Goal: Task Accomplishment & Management: Use online tool/utility

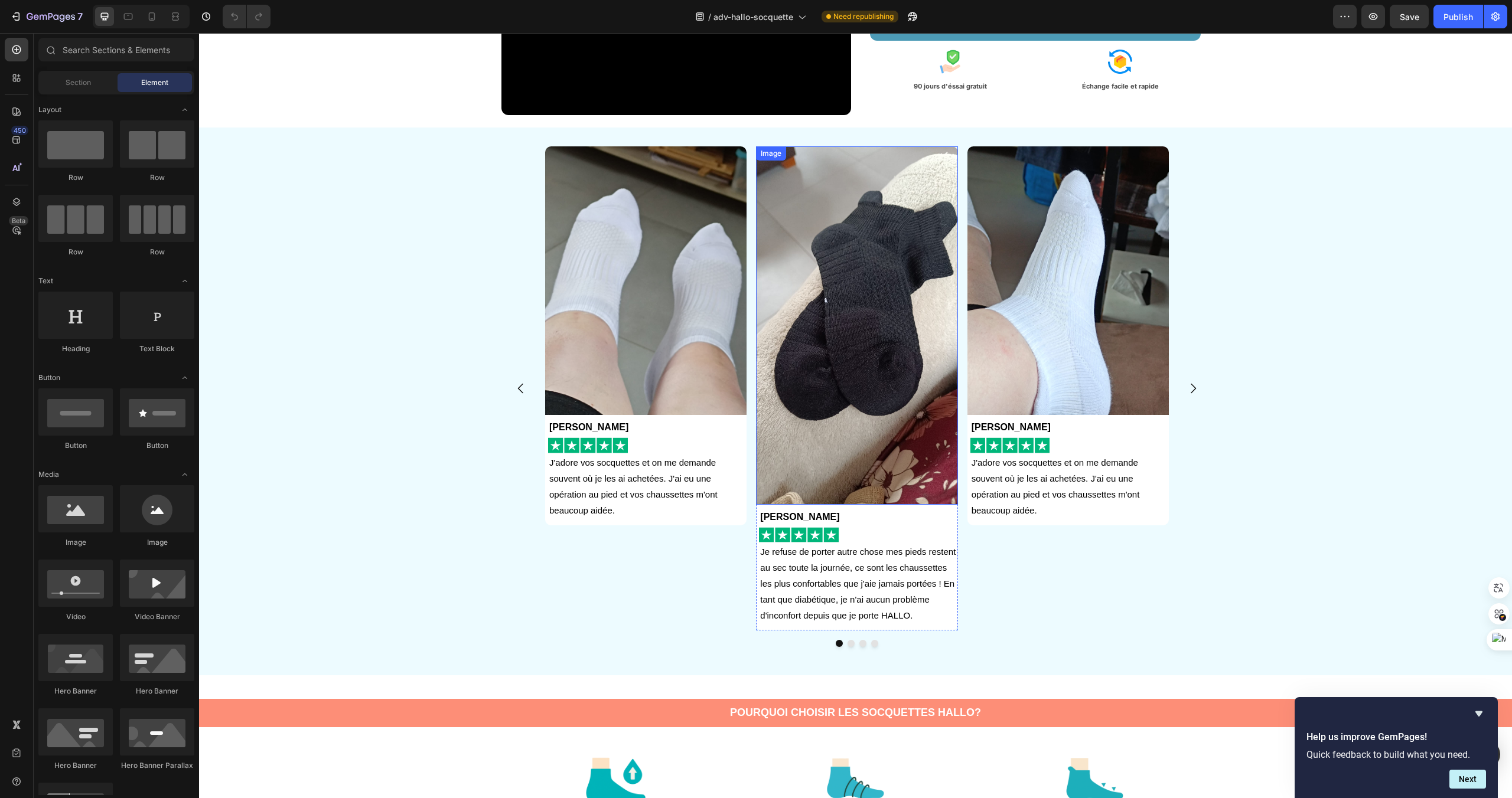
scroll to position [313, 0]
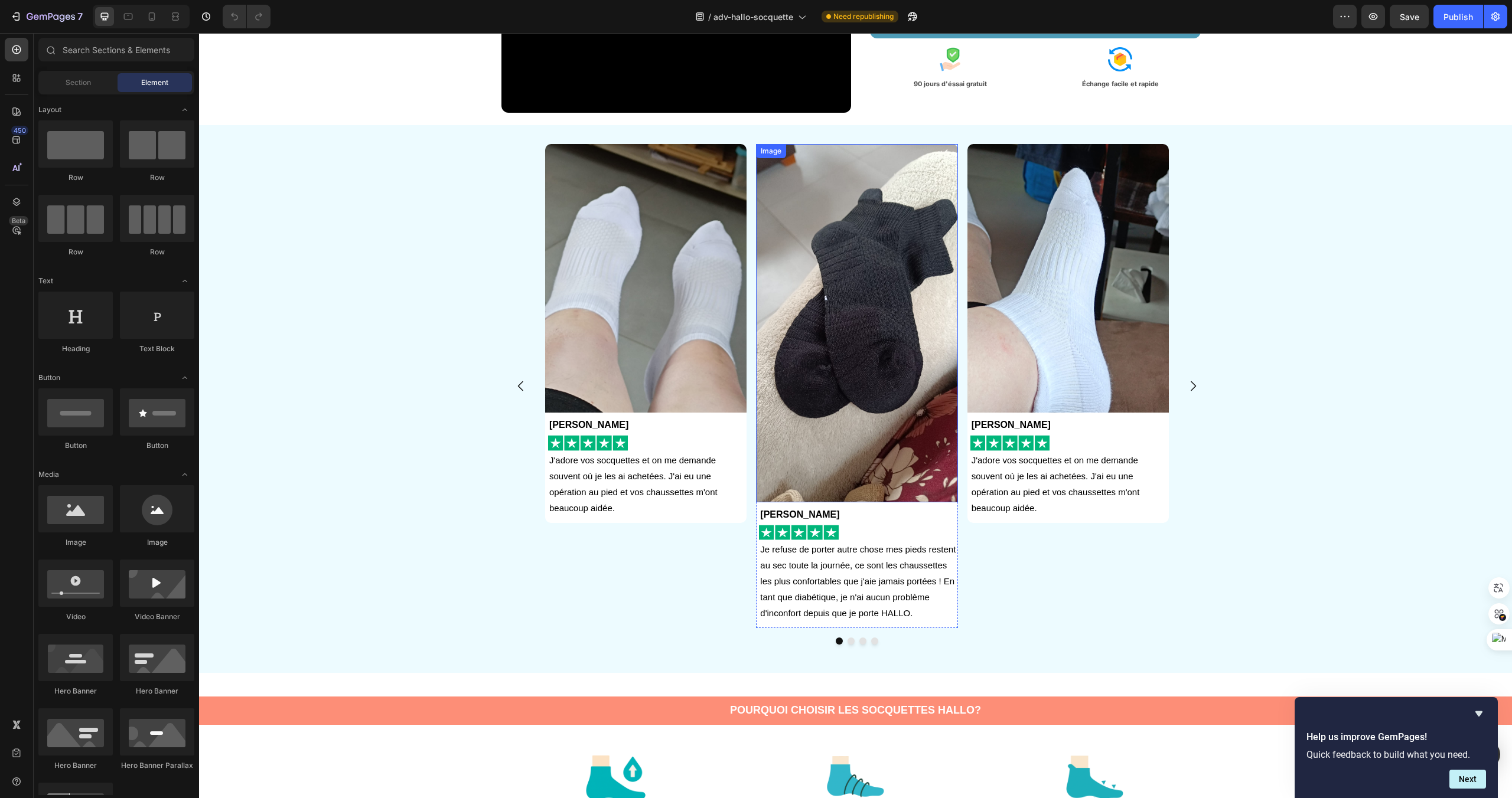
click at [861, 479] on img at bounding box center [857, 323] width 202 height 359
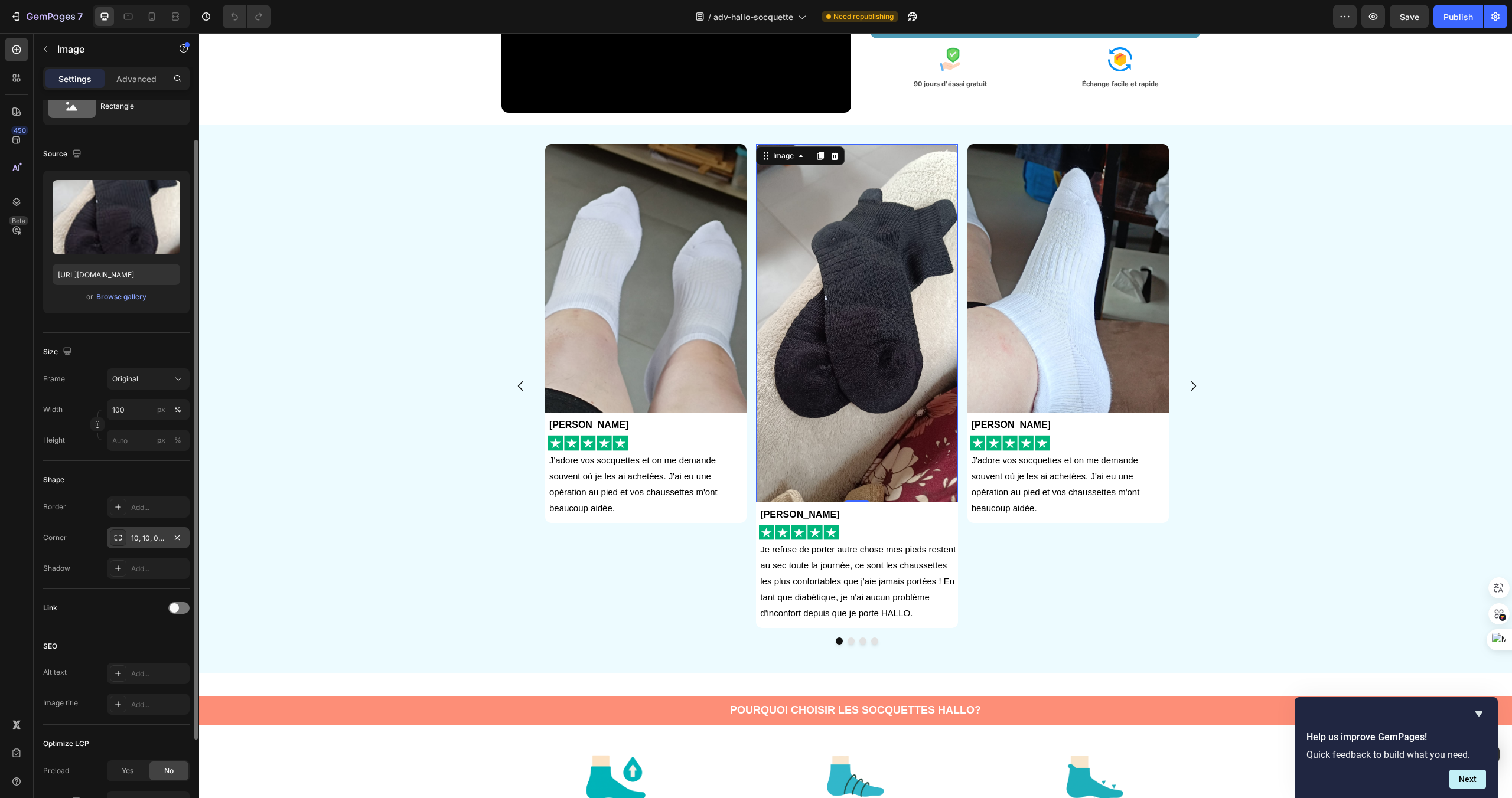
scroll to position [54, 0]
click at [135, 430] on input "px %" at bounding box center [148, 435] width 83 height 21
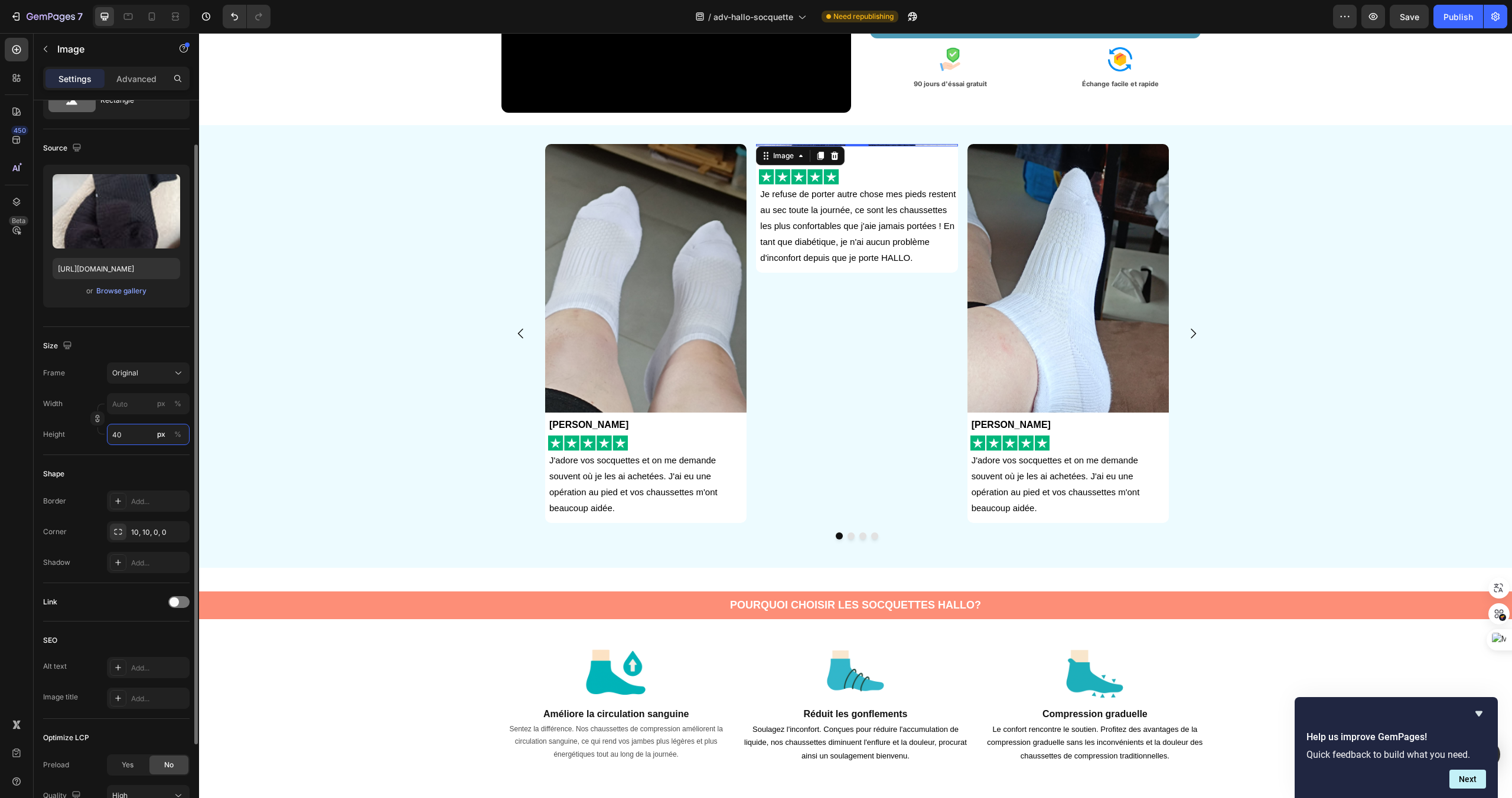
type input "400"
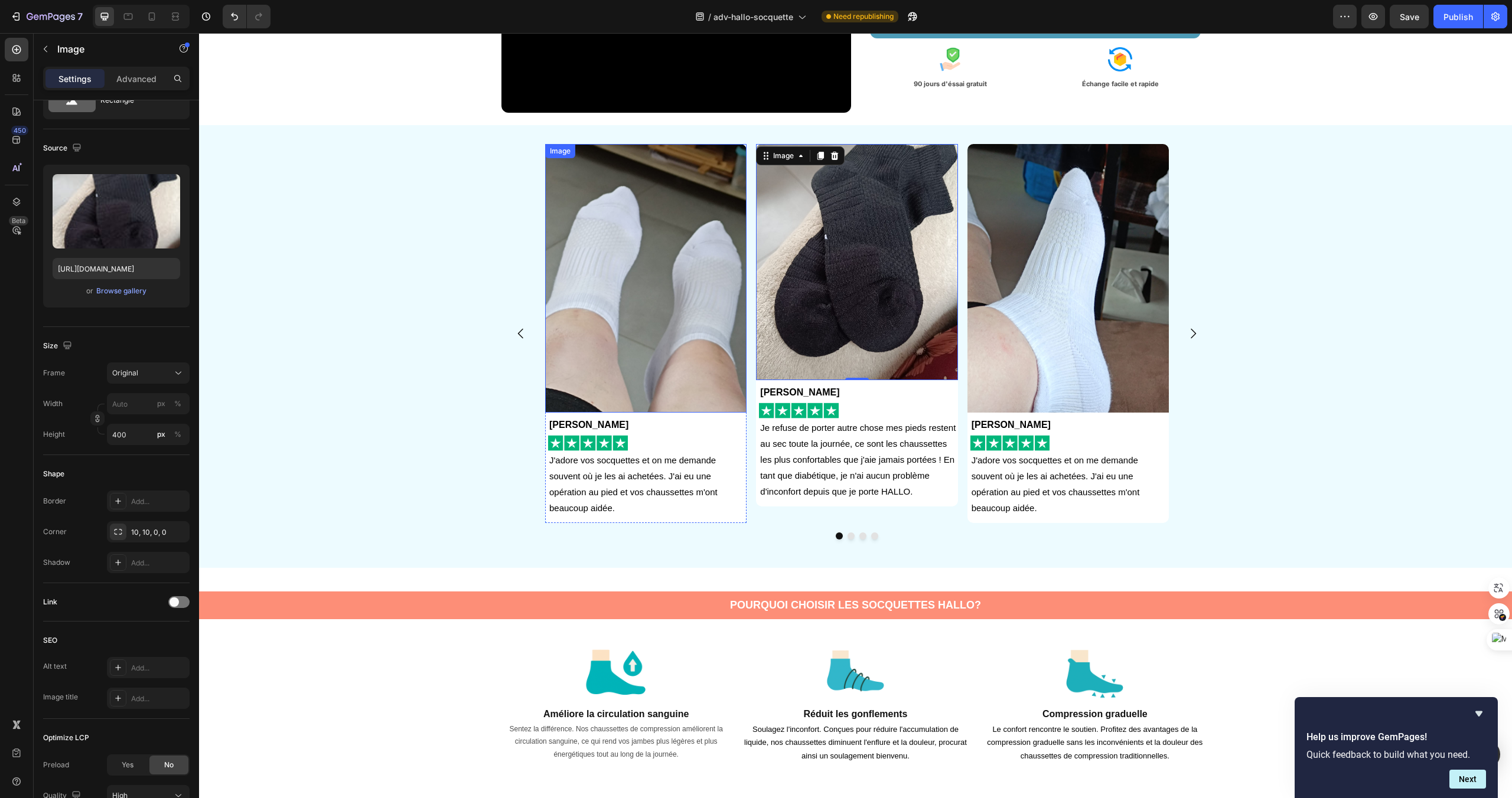
click at [659, 354] on img at bounding box center [646, 278] width 202 height 268
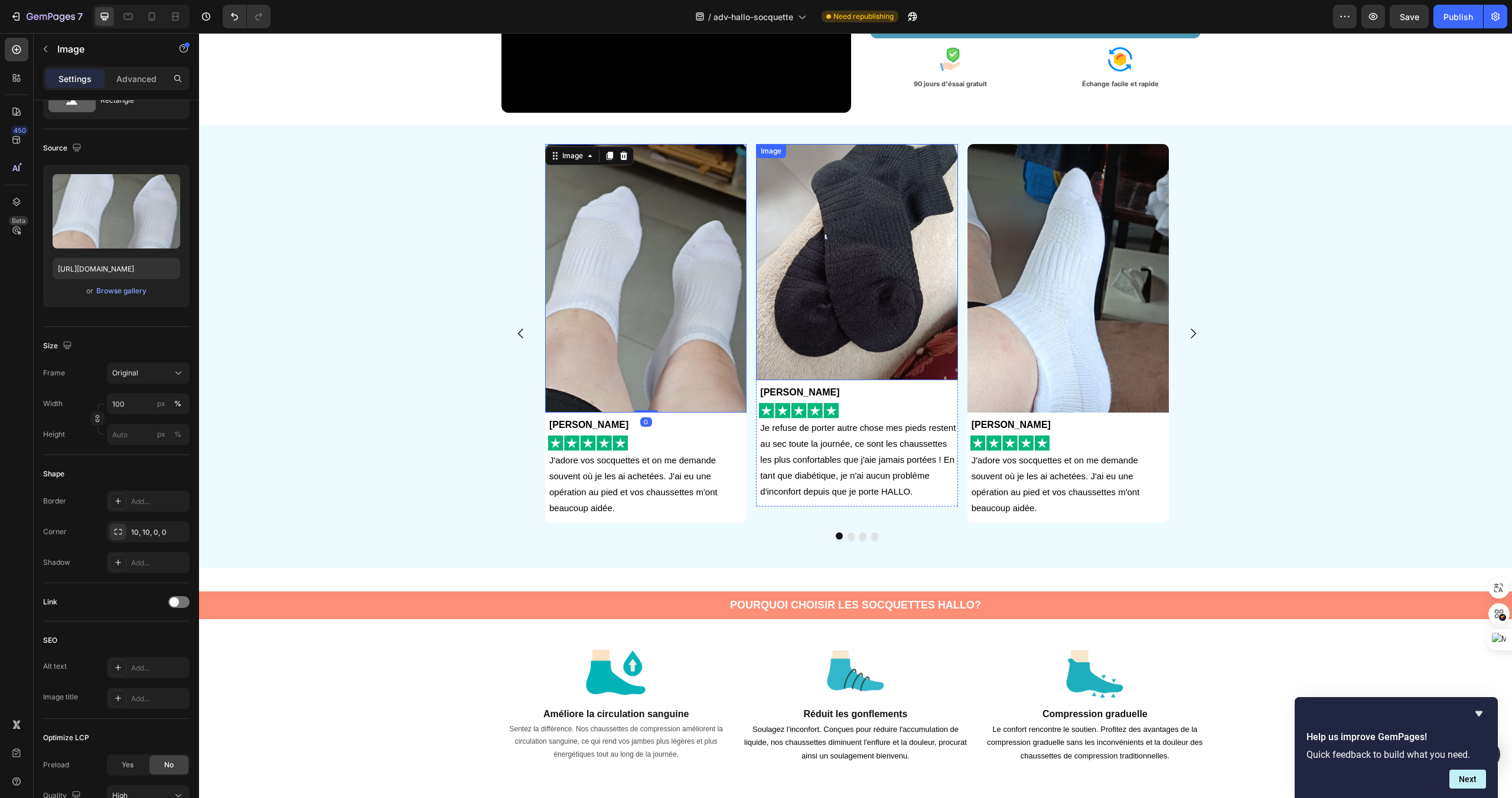
click at [803, 349] on img at bounding box center [857, 262] width 202 height 236
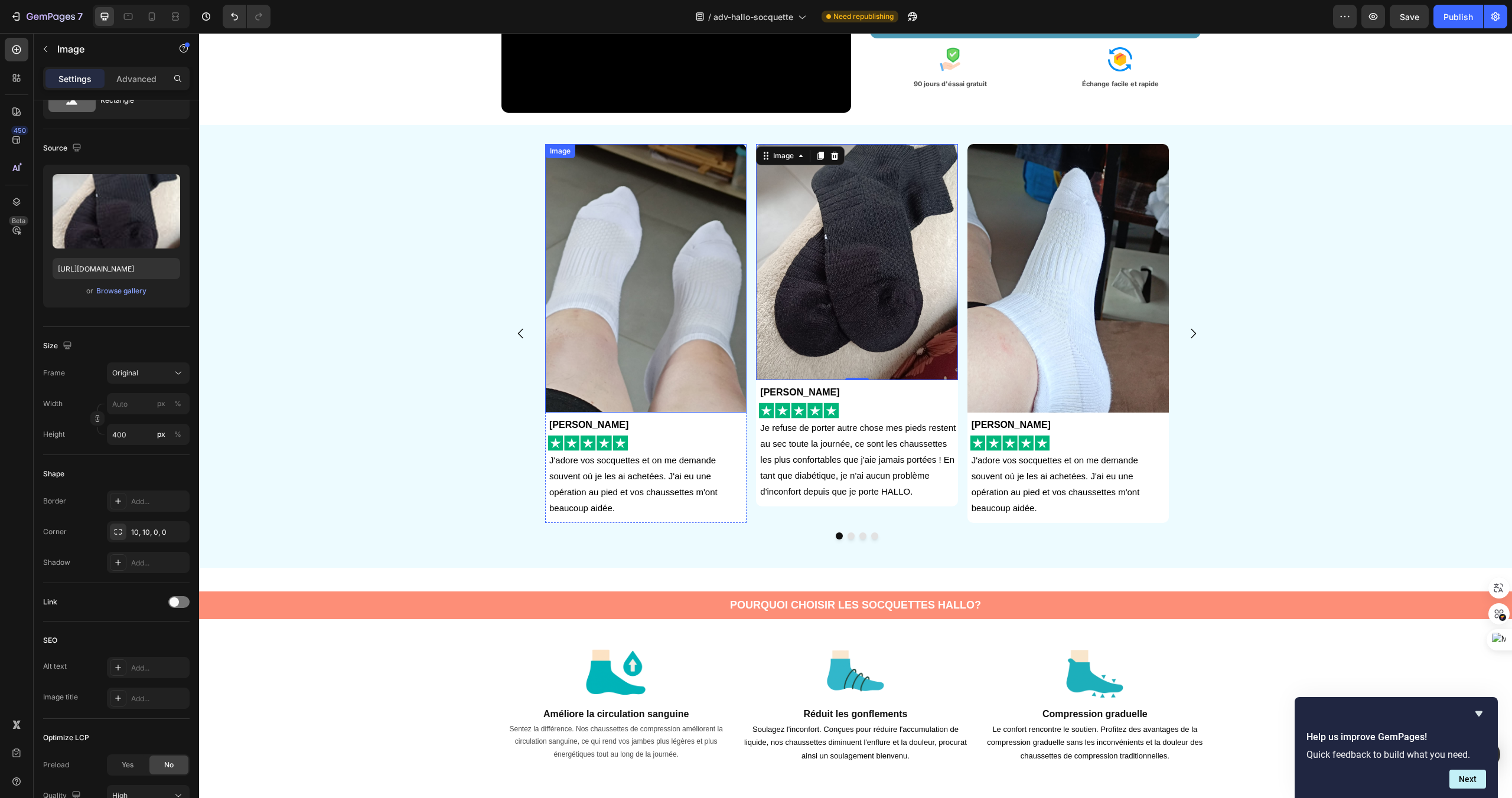
click at [716, 380] on img at bounding box center [646, 278] width 202 height 268
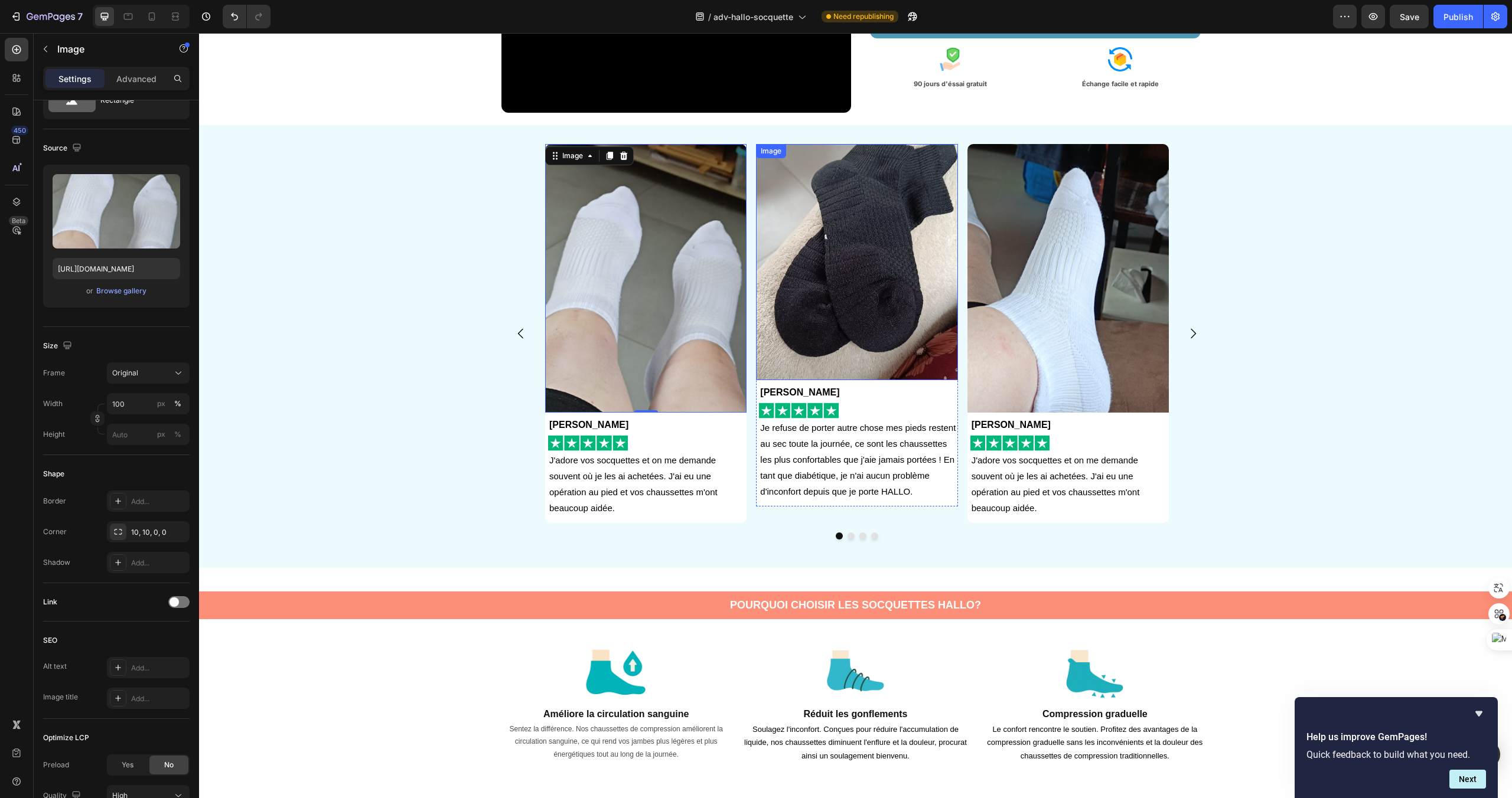
click at [861, 360] on img at bounding box center [857, 262] width 202 height 236
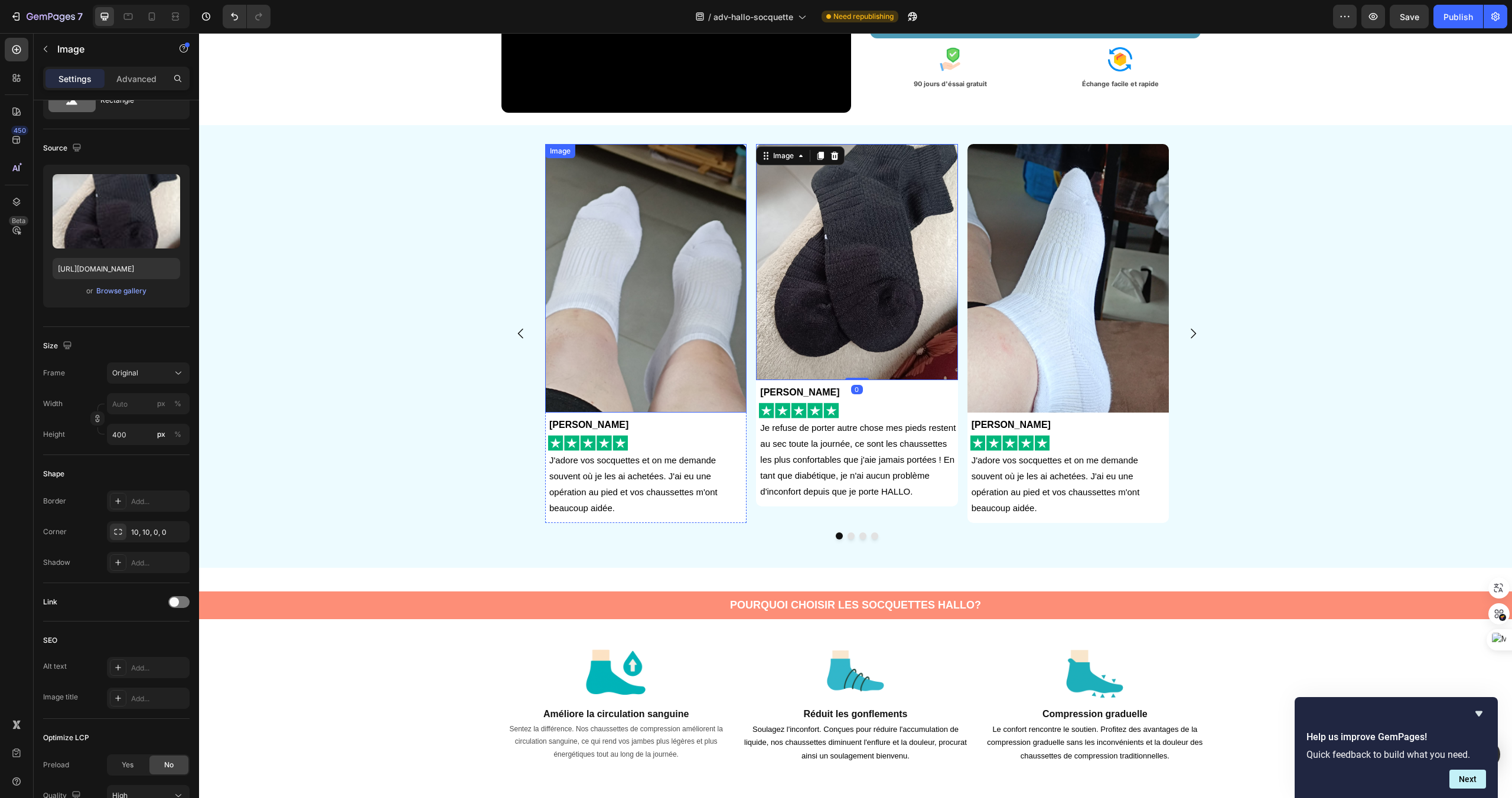
click at [598, 335] on img at bounding box center [646, 278] width 202 height 268
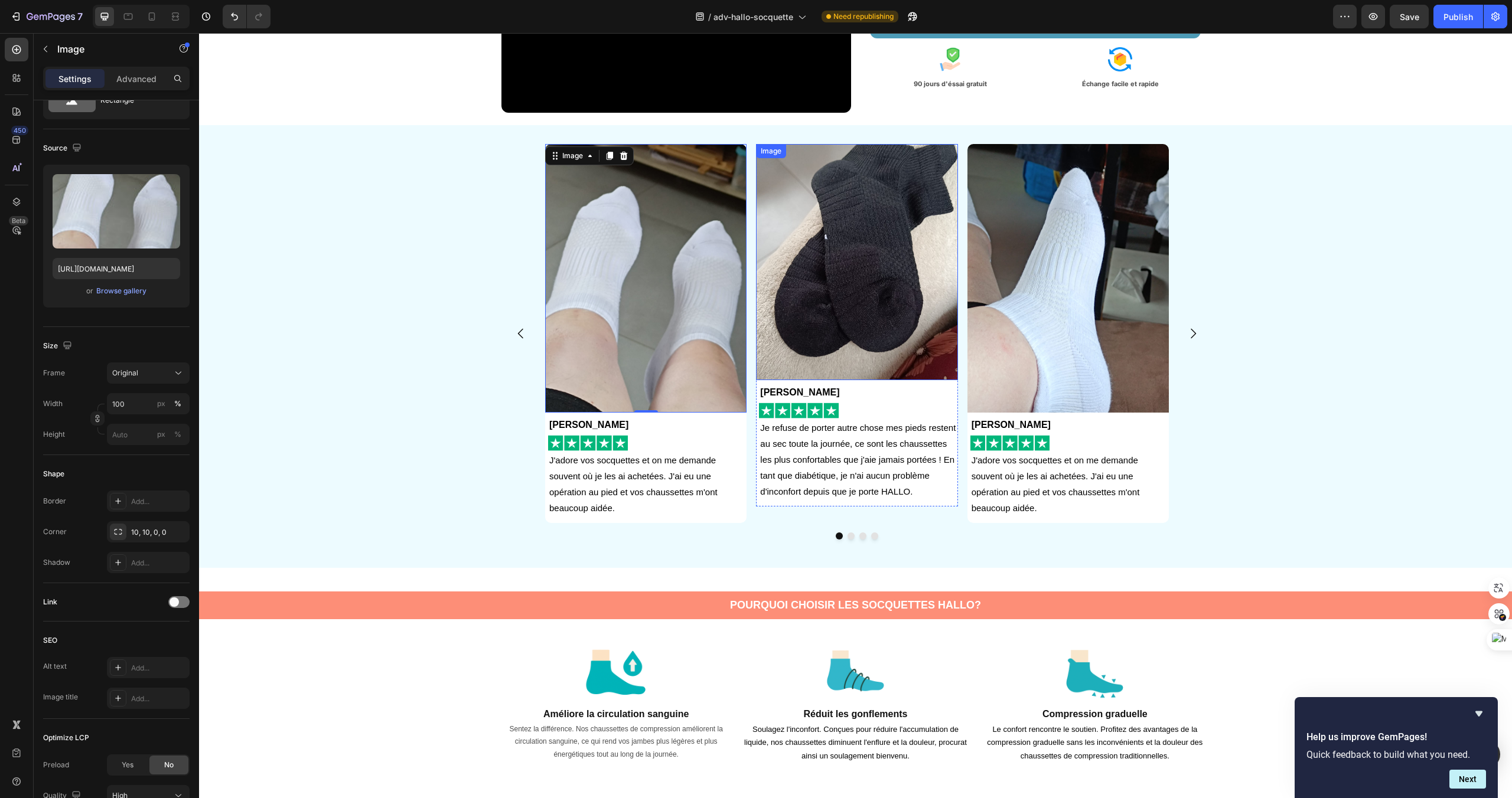
click at [816, 352] on img at bounding box center [857, 262] width 202 height 236
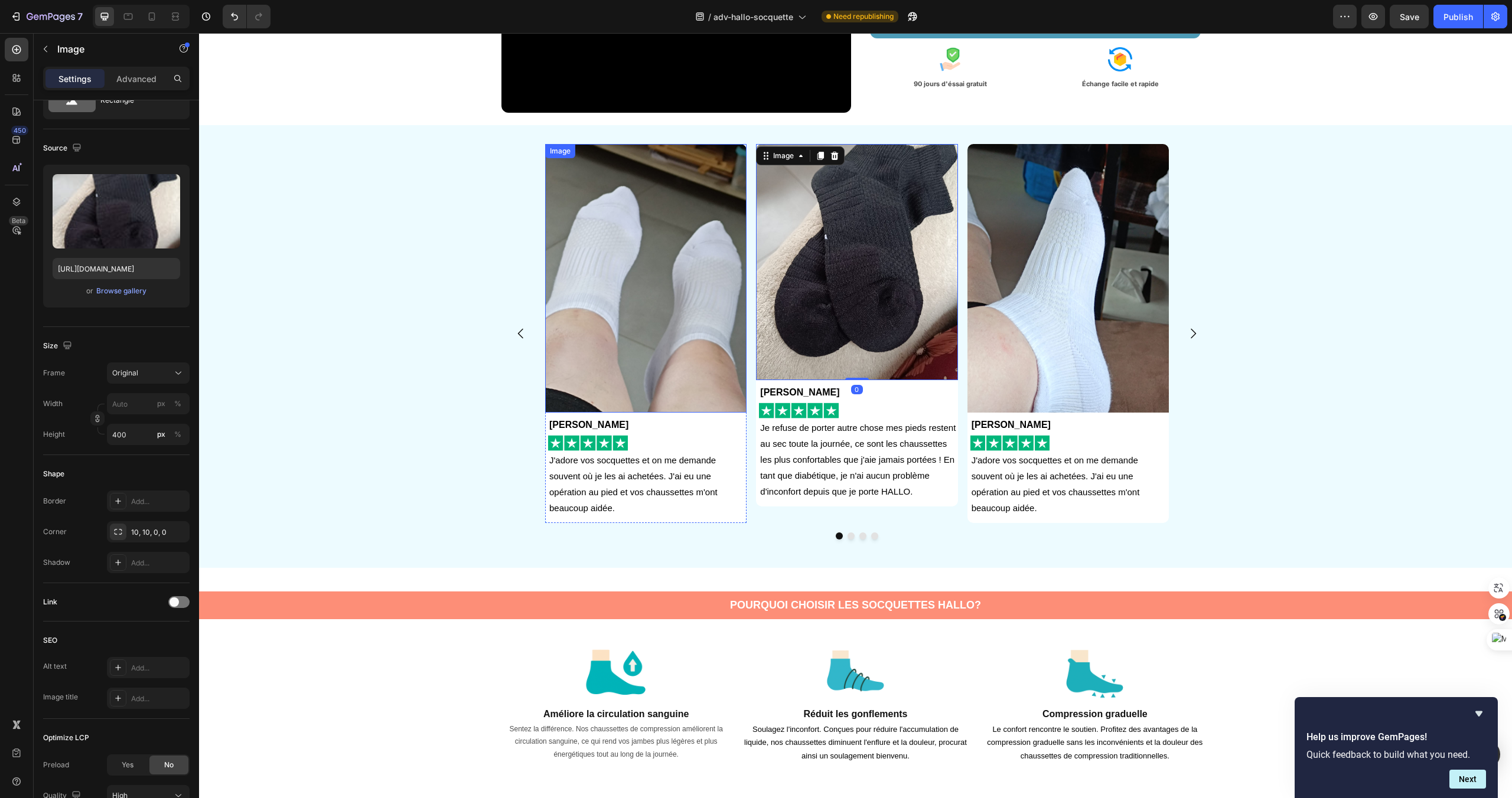
click at [654, 370] on img at bounding box center [646, 278] width 202 height 268
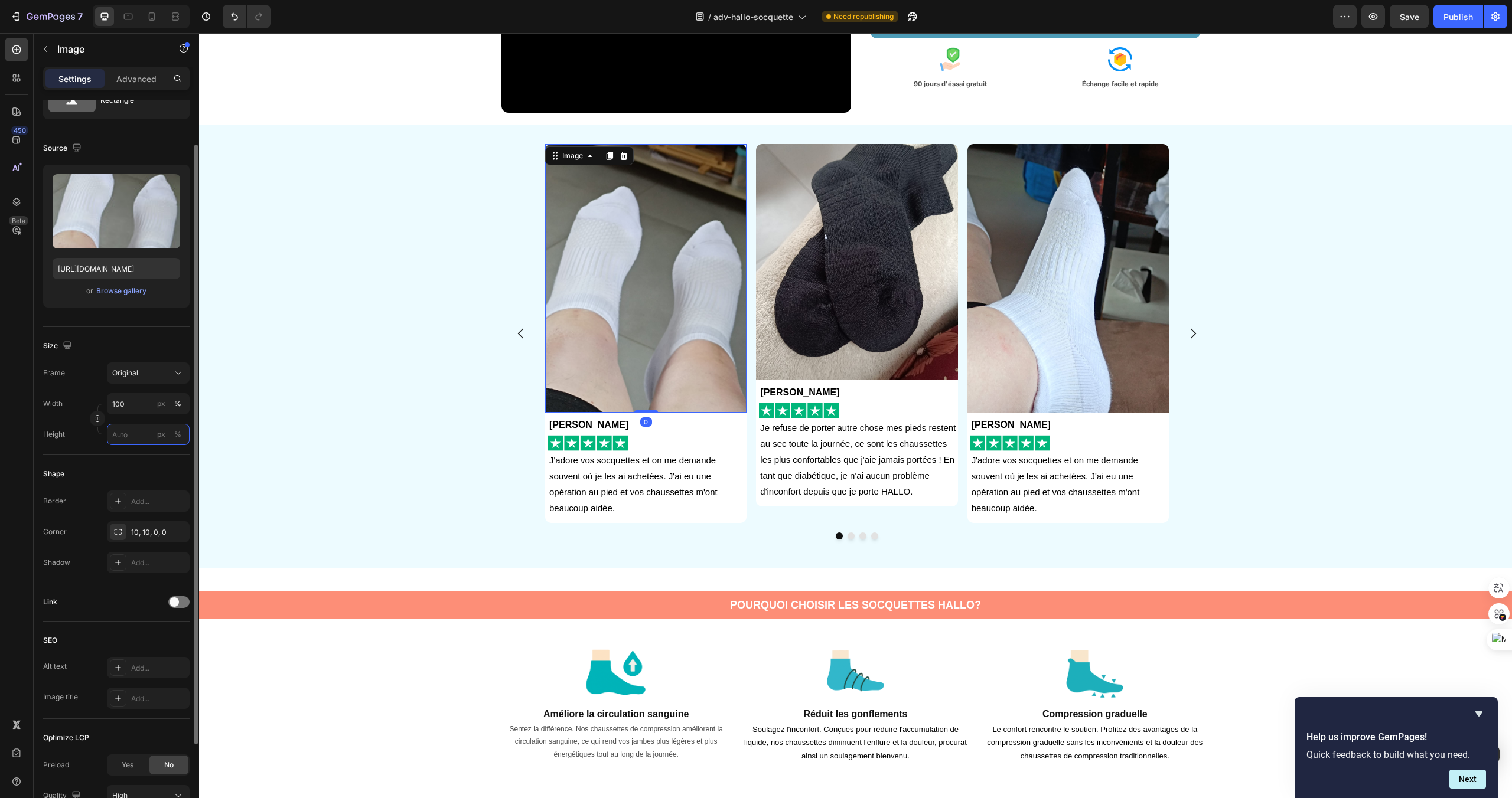
click at [120, 437] on input "px %" at bounding box center [148, 435] width 83 height 21
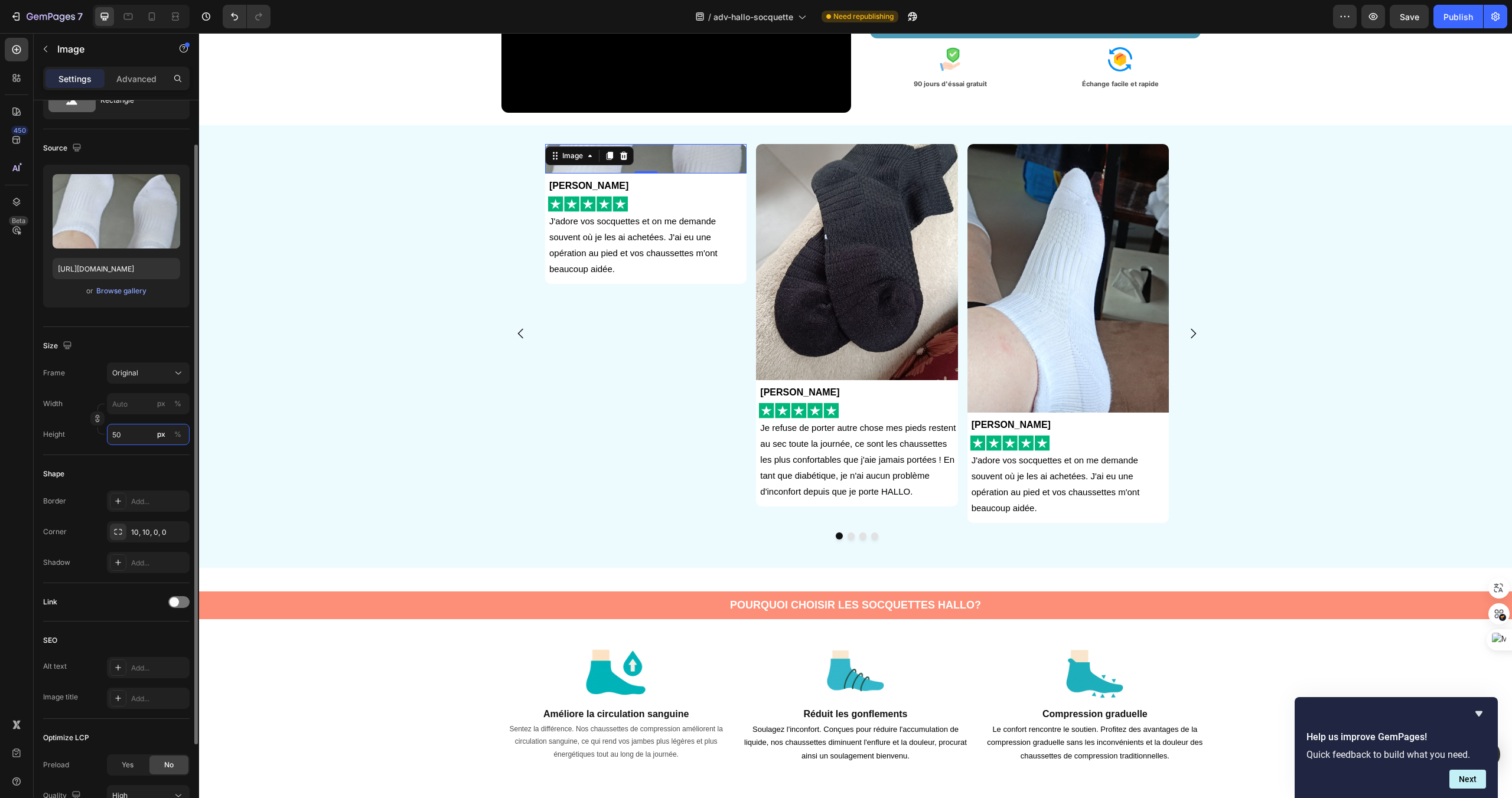
type input "5"
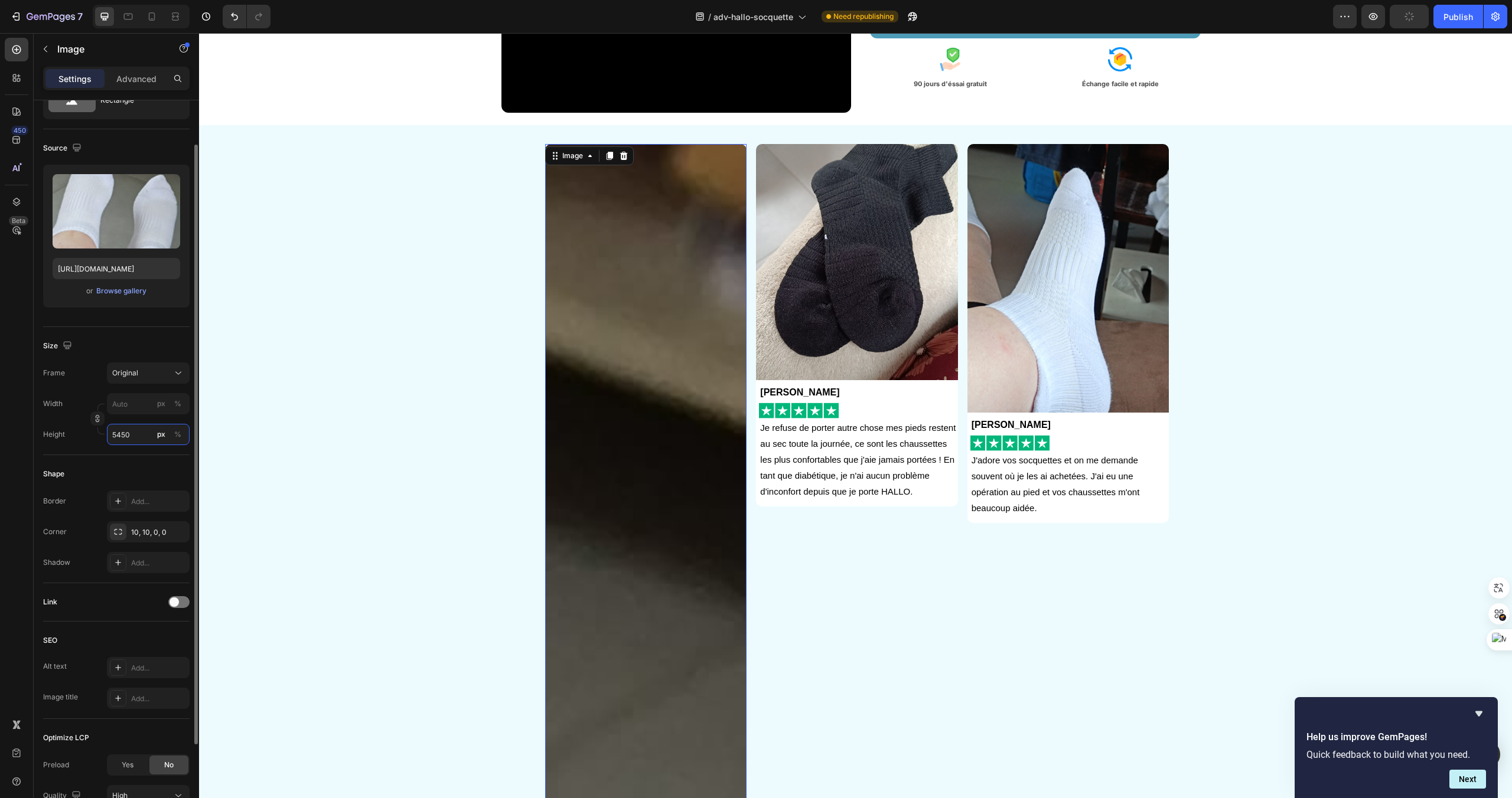
type input "450"
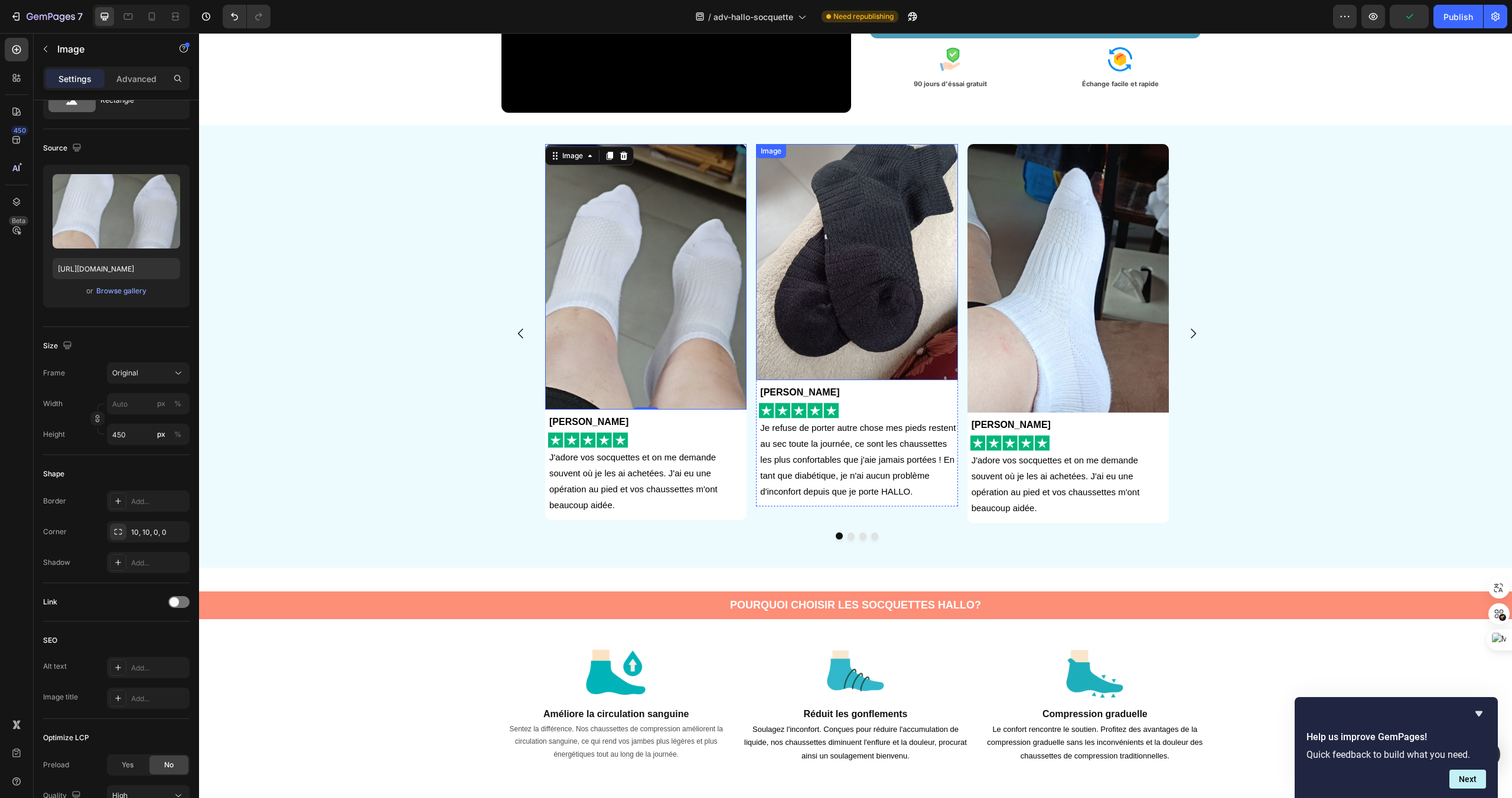
click at [820, 280] on img at bounding box center [857, 262] width 202 height 236
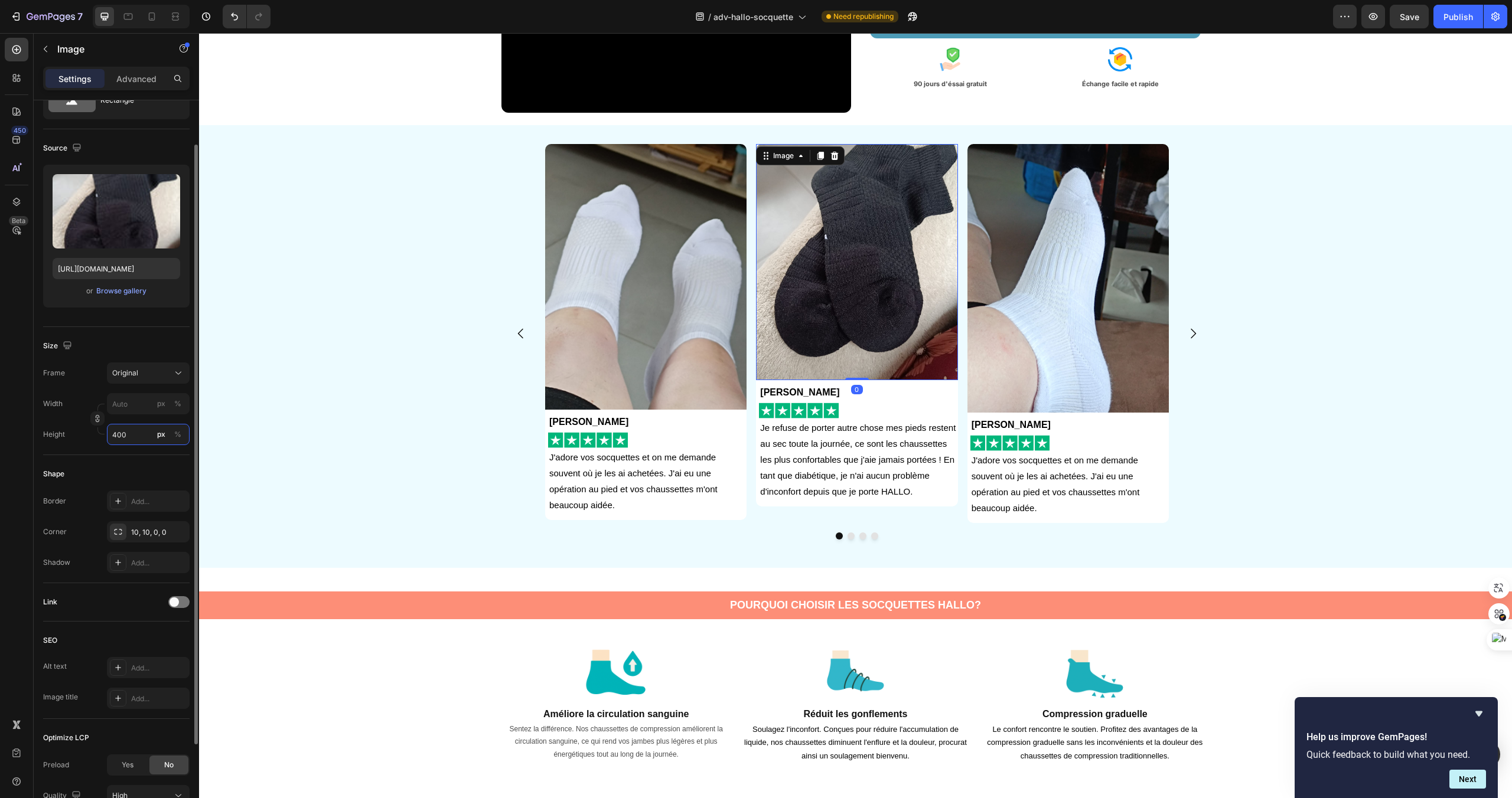
click at [124, 439] on input "400" at bounding box center [148, 435] width 83 height 21
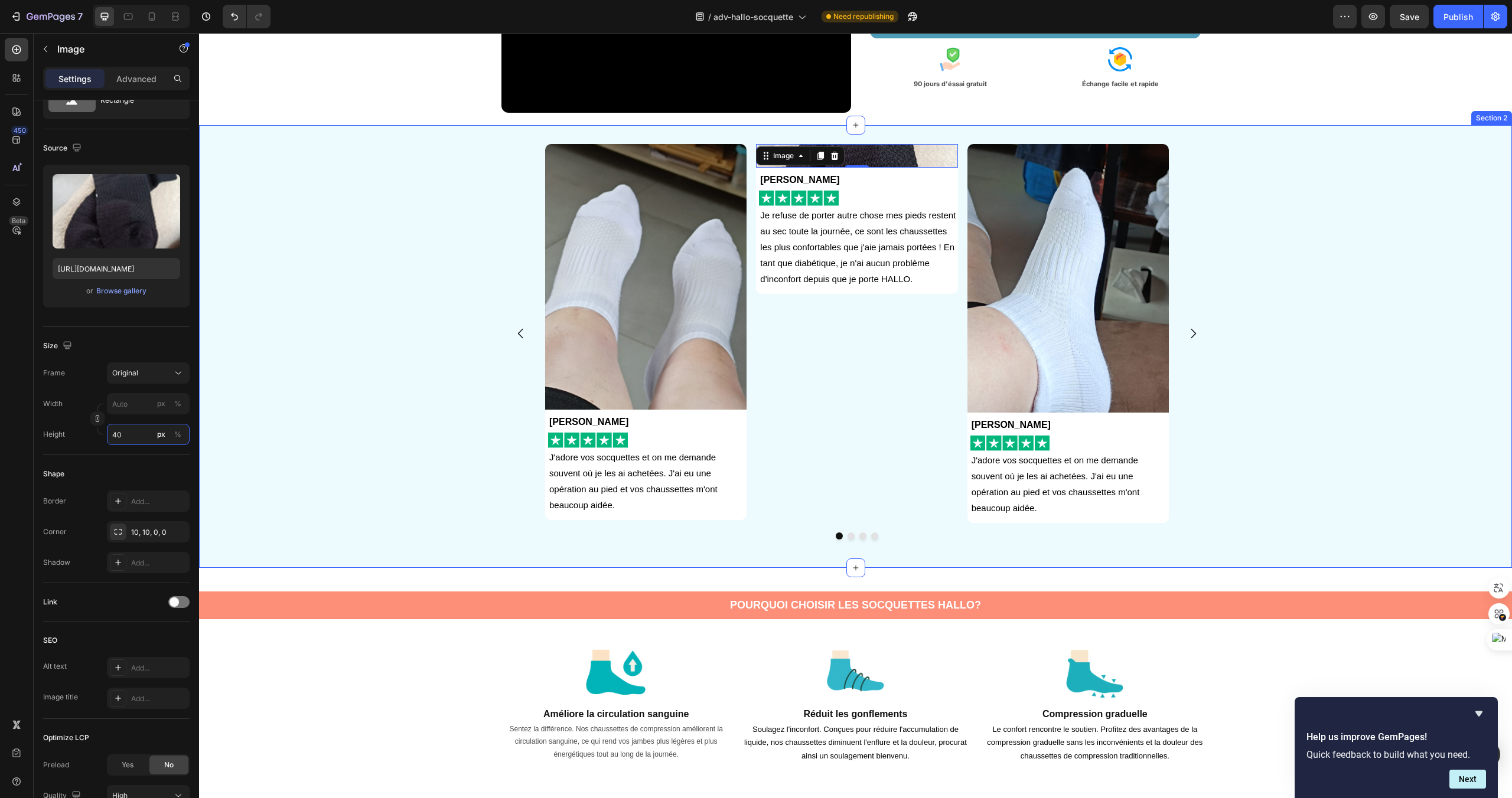
type input "450"
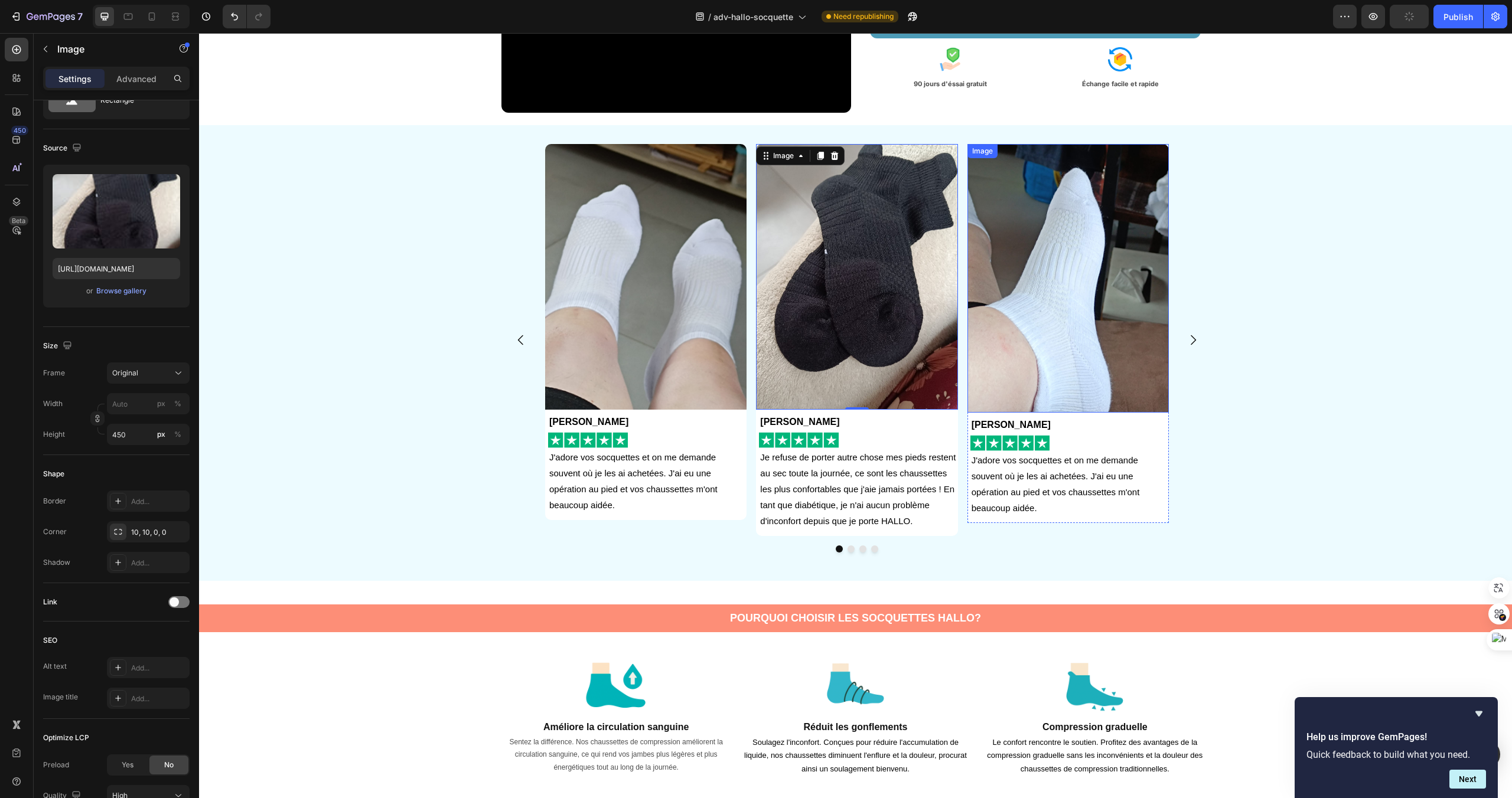
click at [1072, 365] on img at bounding box center [1068, 278] width 202 height 268
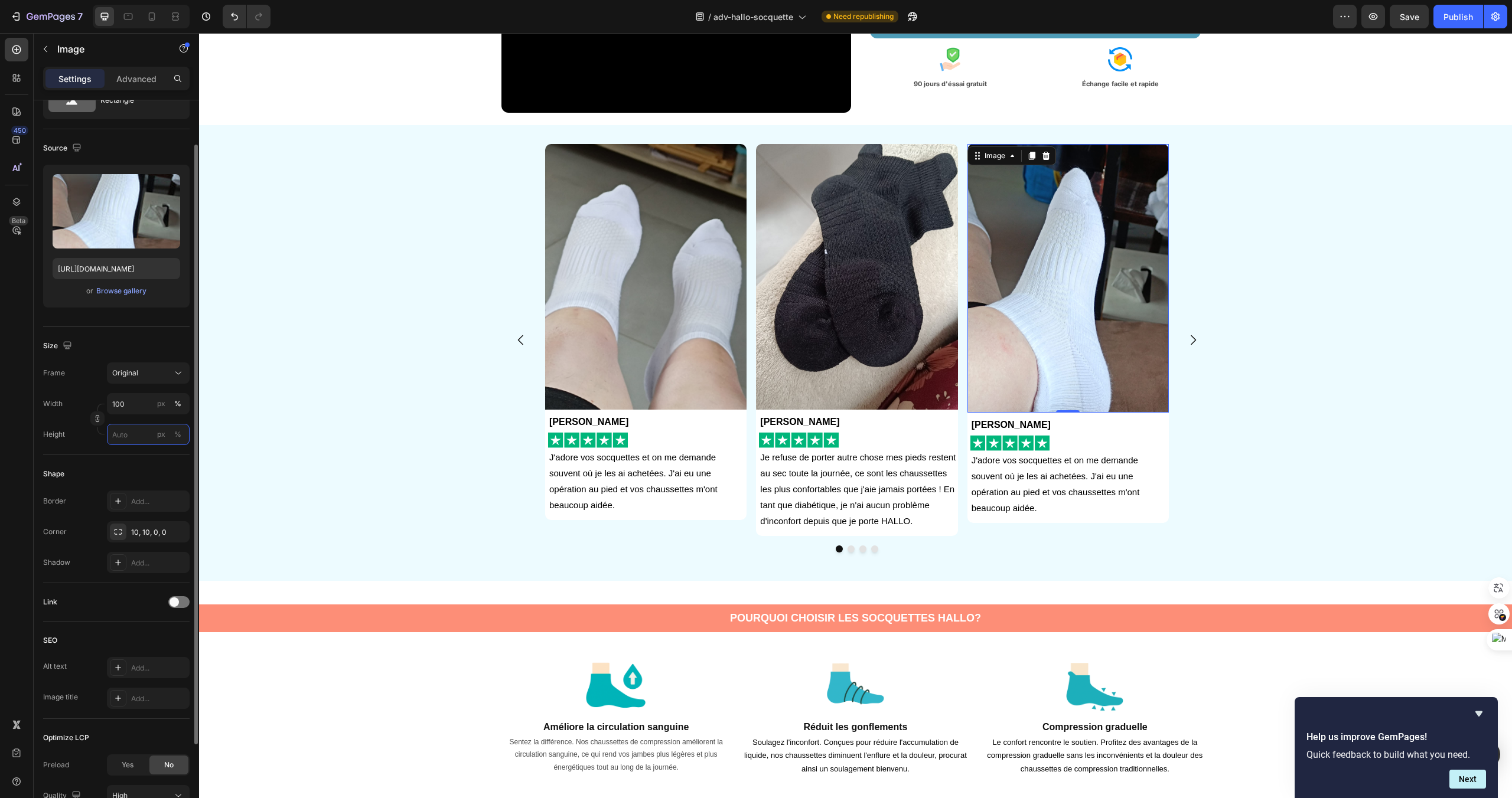
click at [133, 429] on input "px %" at bounding box center [148, 435] width 83 height 21
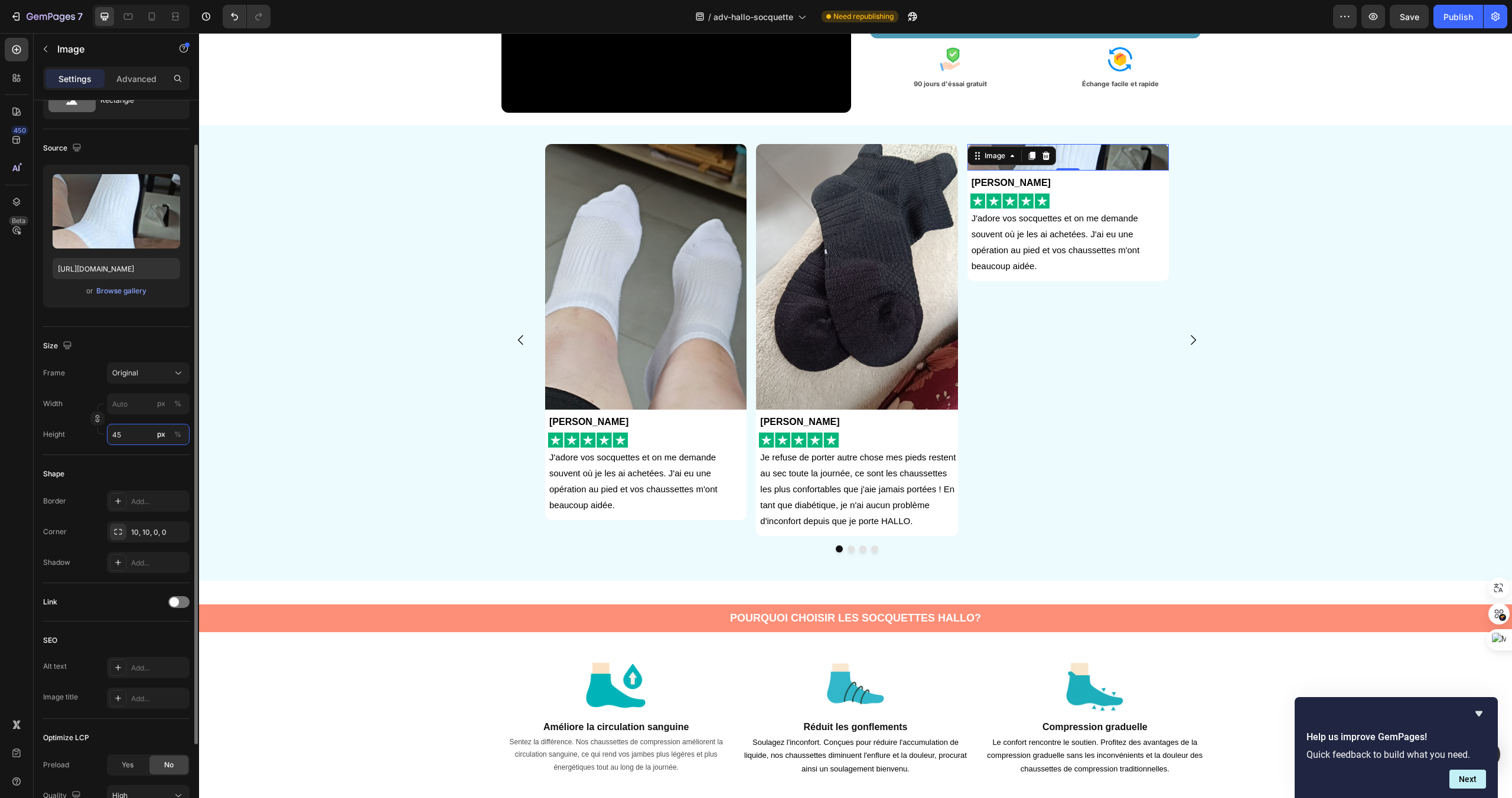
type input "450"
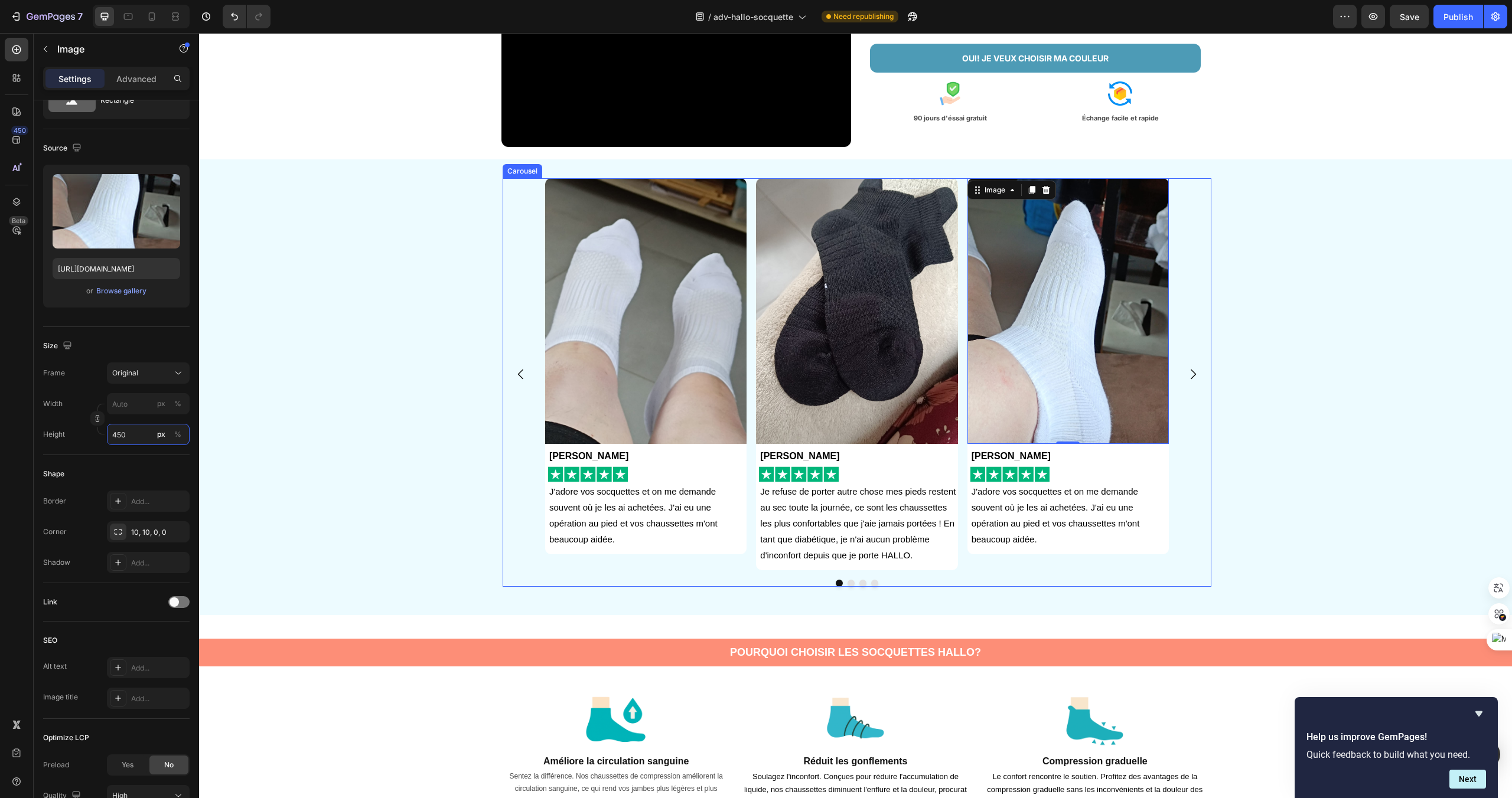
scroll to position [278, 0]
click at [1195, 375] on icon "Carousel Next Arrow" at bounding box center [1194, 374] width 5 height 10
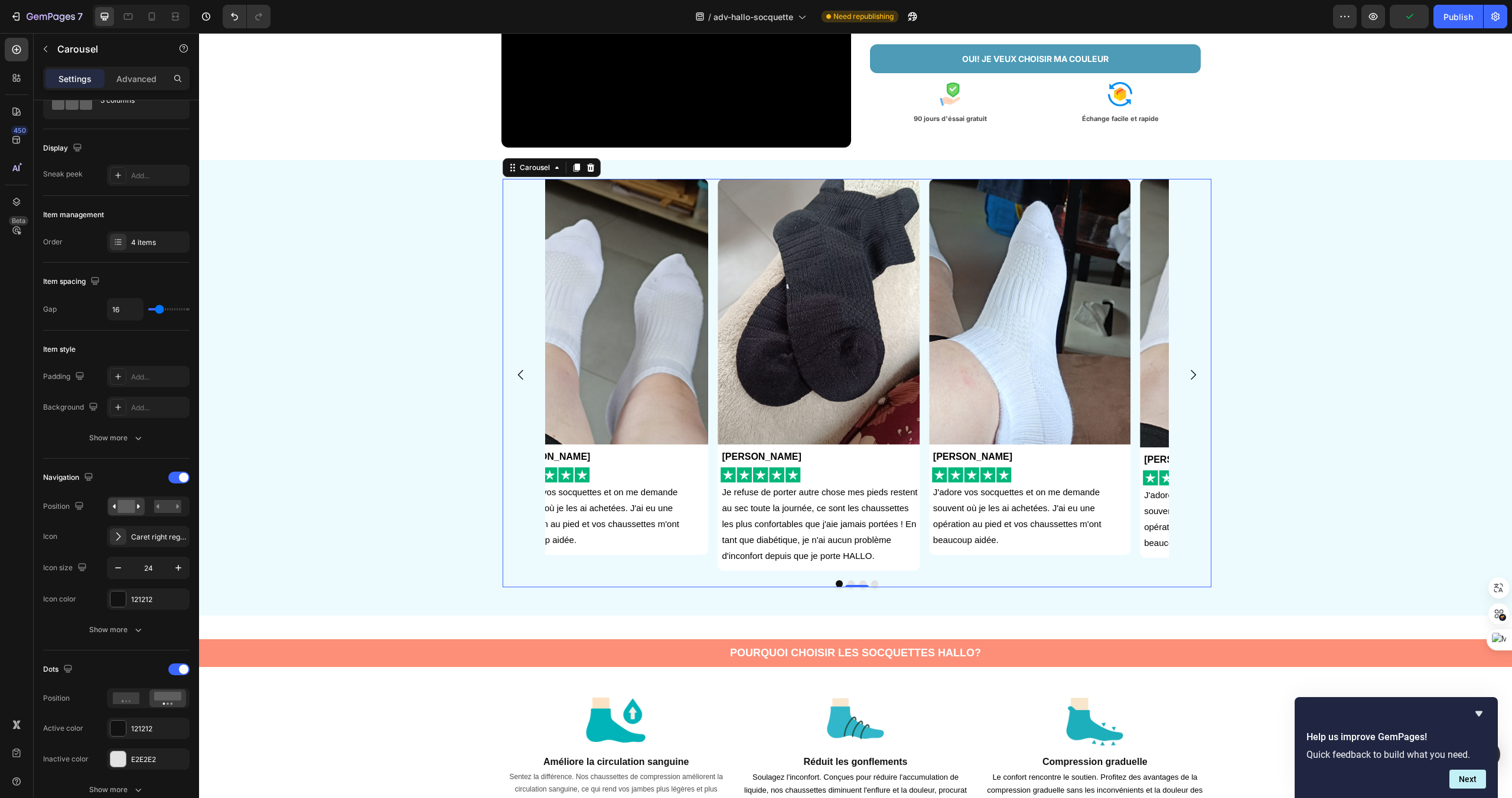
scroll to position [0, 0]
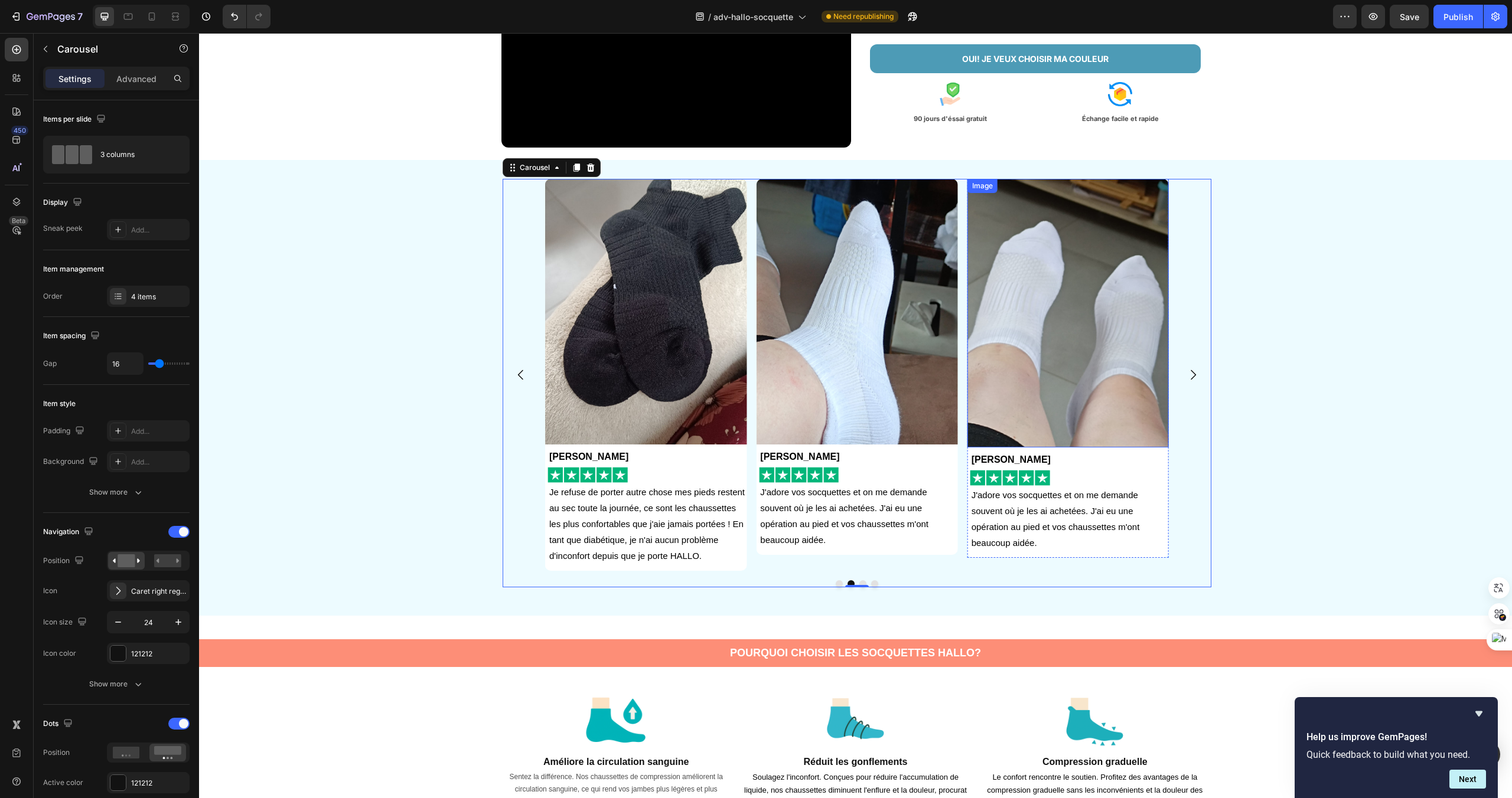
click at [1143, 398] on img at bounding box center [1068, 313] width 202 height 268
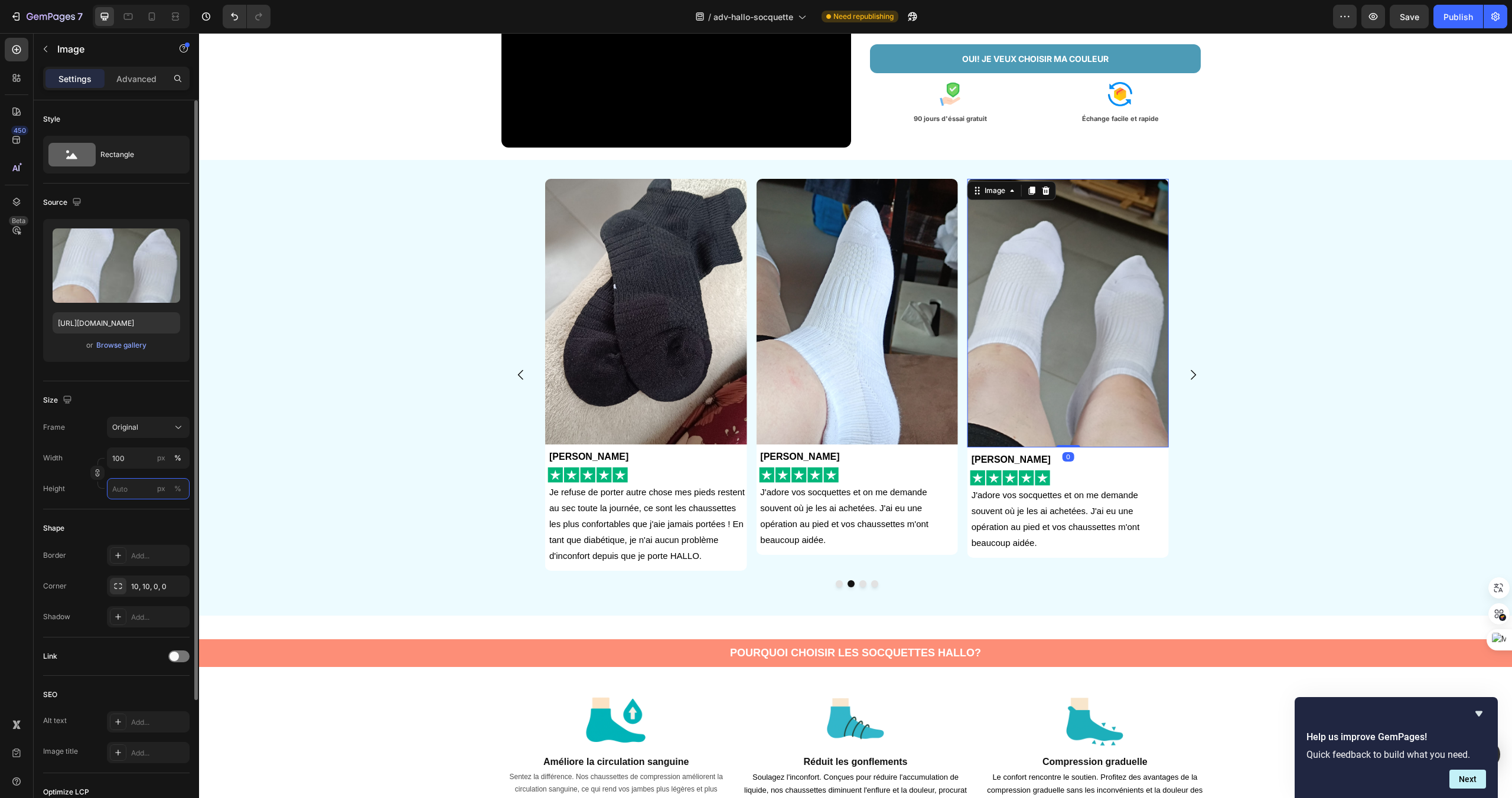
click at [129, 490] on input "px %" at bounding box center [148, 488] width 83 height 21
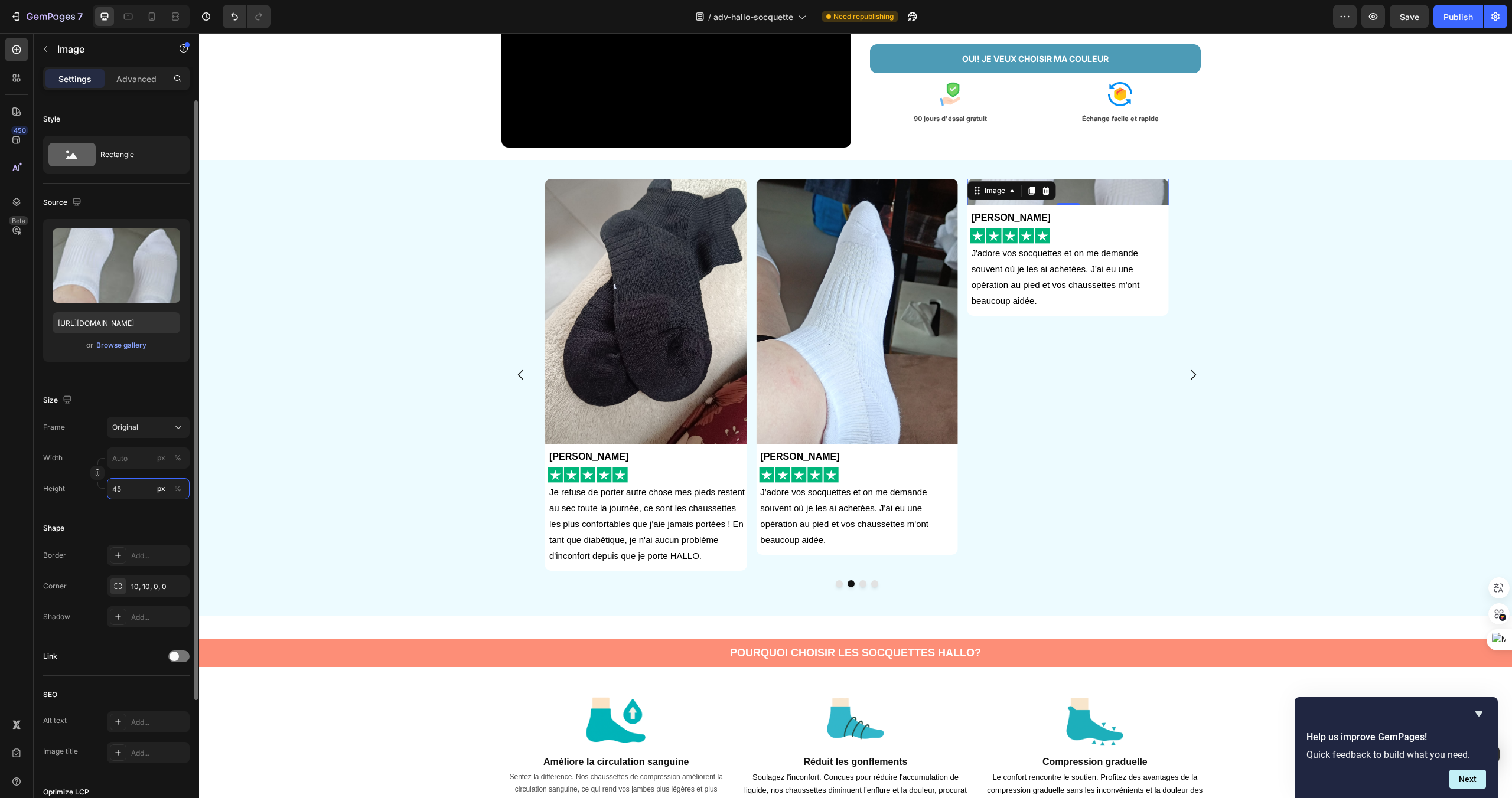
type input "450"
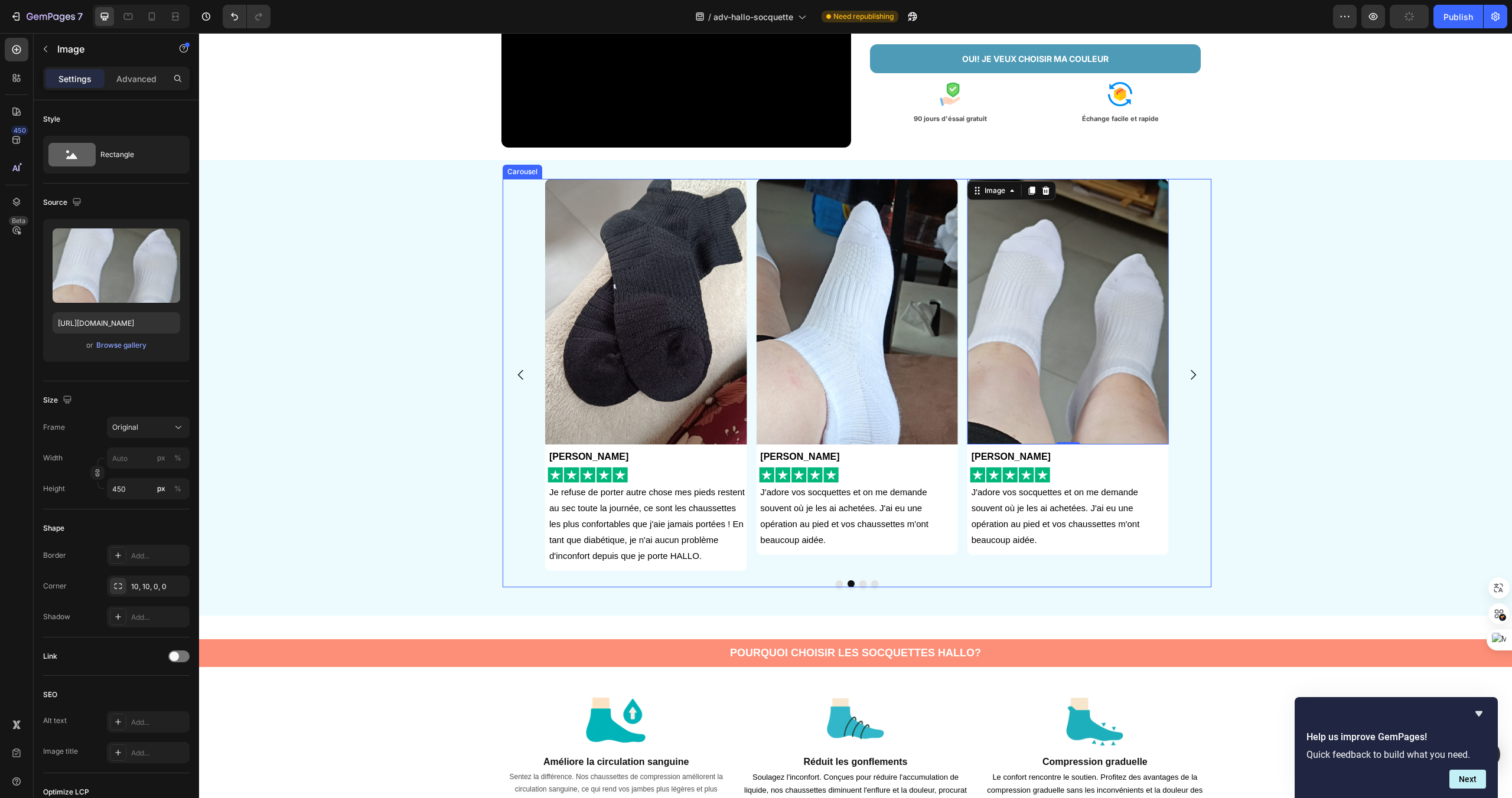
click at [1198, 370] on icon "Carousel Next Arrow" at bounding box center [1193, 374] width 14 height 14
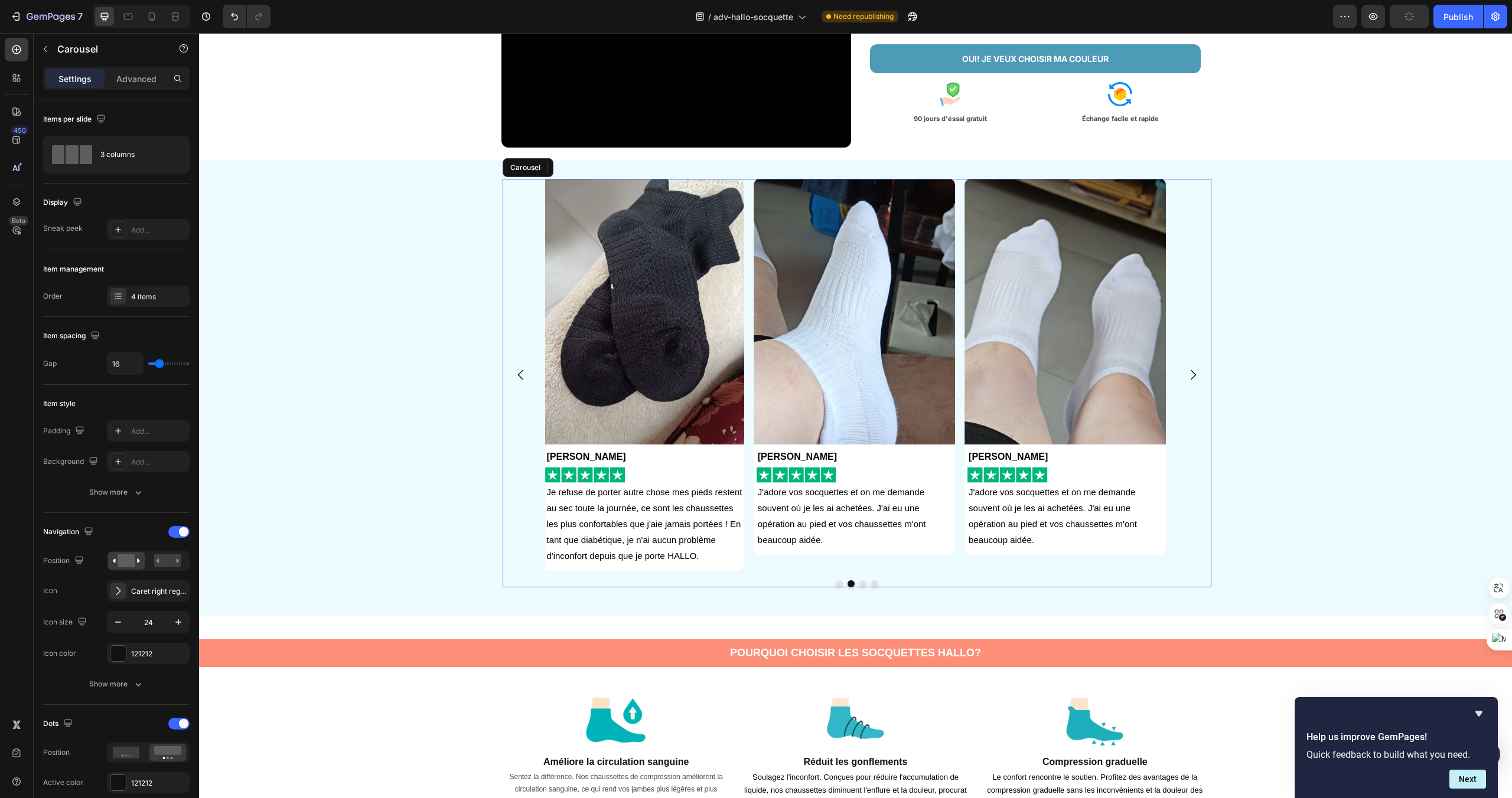
click at [1198, 370] on icon "Carousel Next Arrow" at bounding box center [1193, 374] width 14 height 14
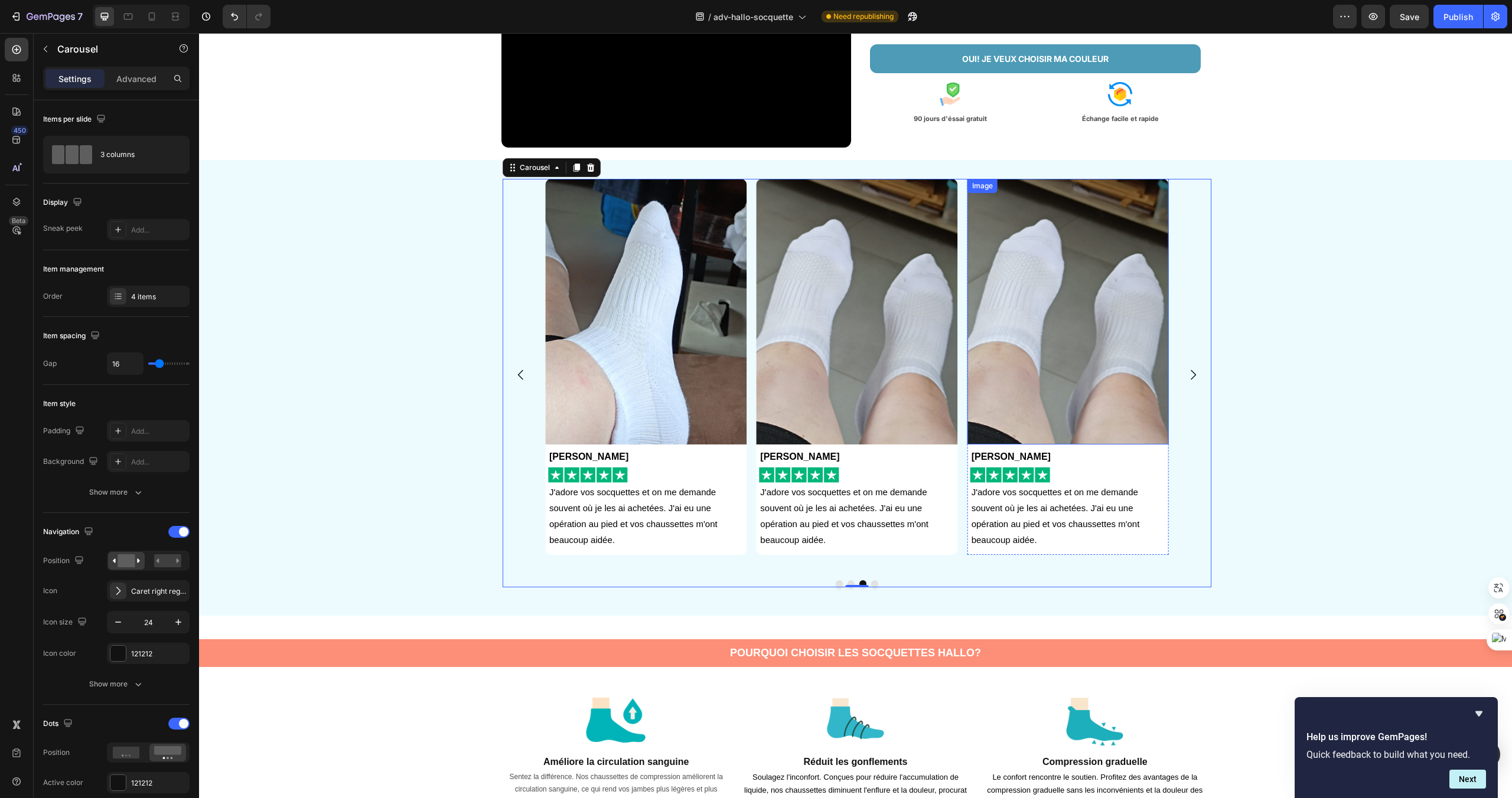
click at [1118, 400] on img at bounding box center [1068, 312] width 202 height 266
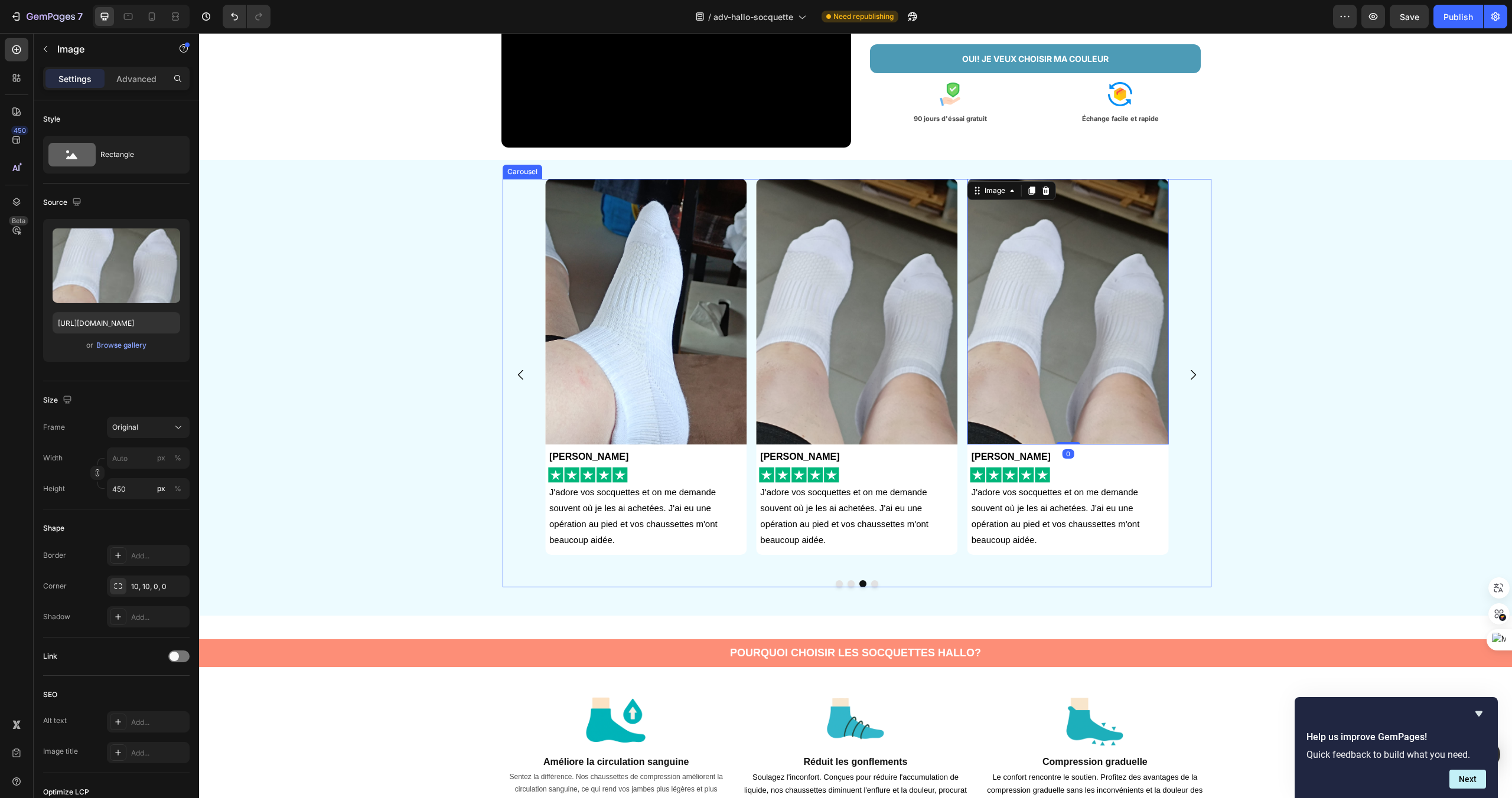
click at [1190, 372] on icon "Carousel Next Arrow" at bounding box center [1193, 374] width 14 height 14
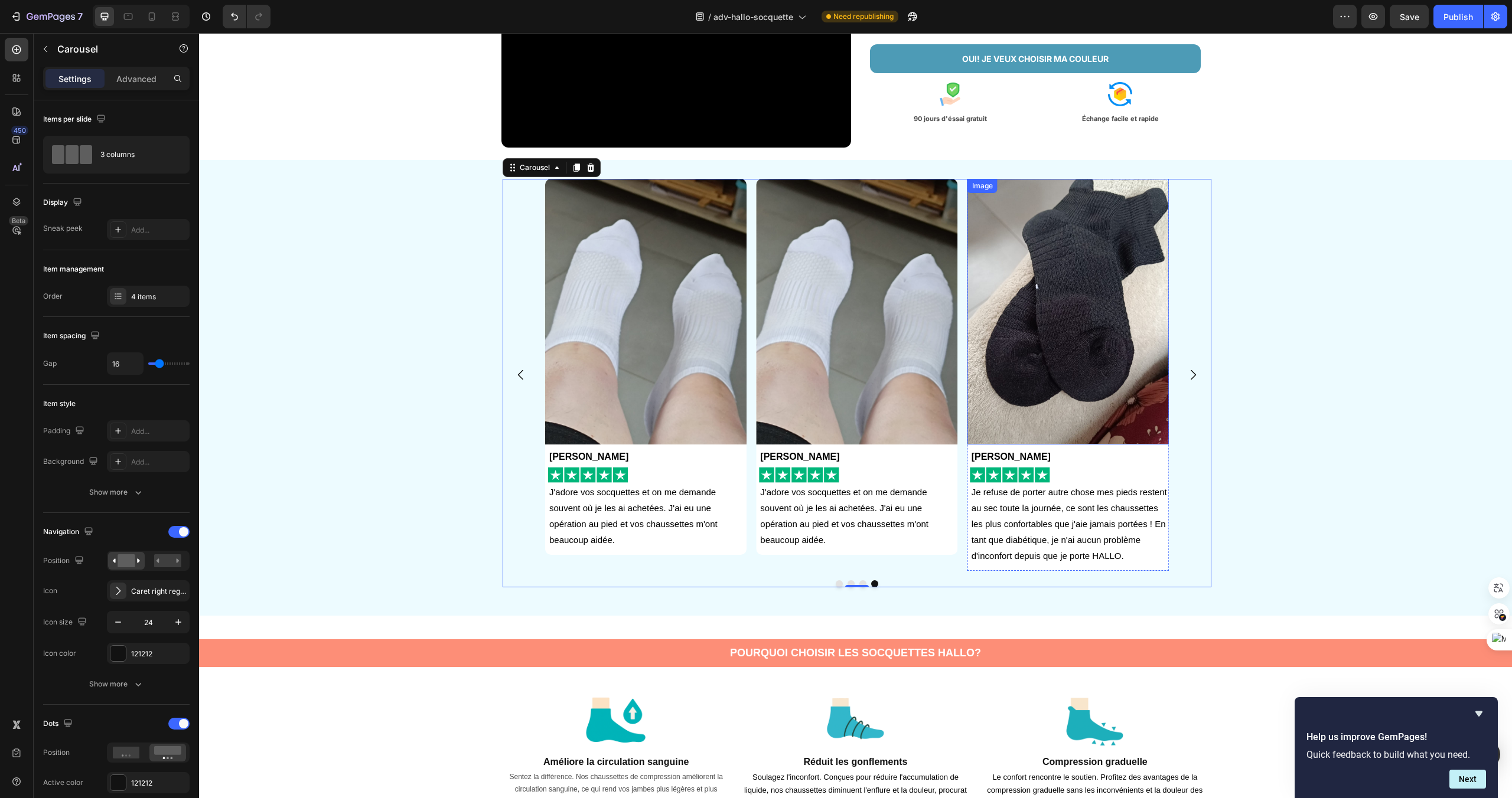
click at [1100, 382] on img at bounding box center [1068, 312] width 202 height 266
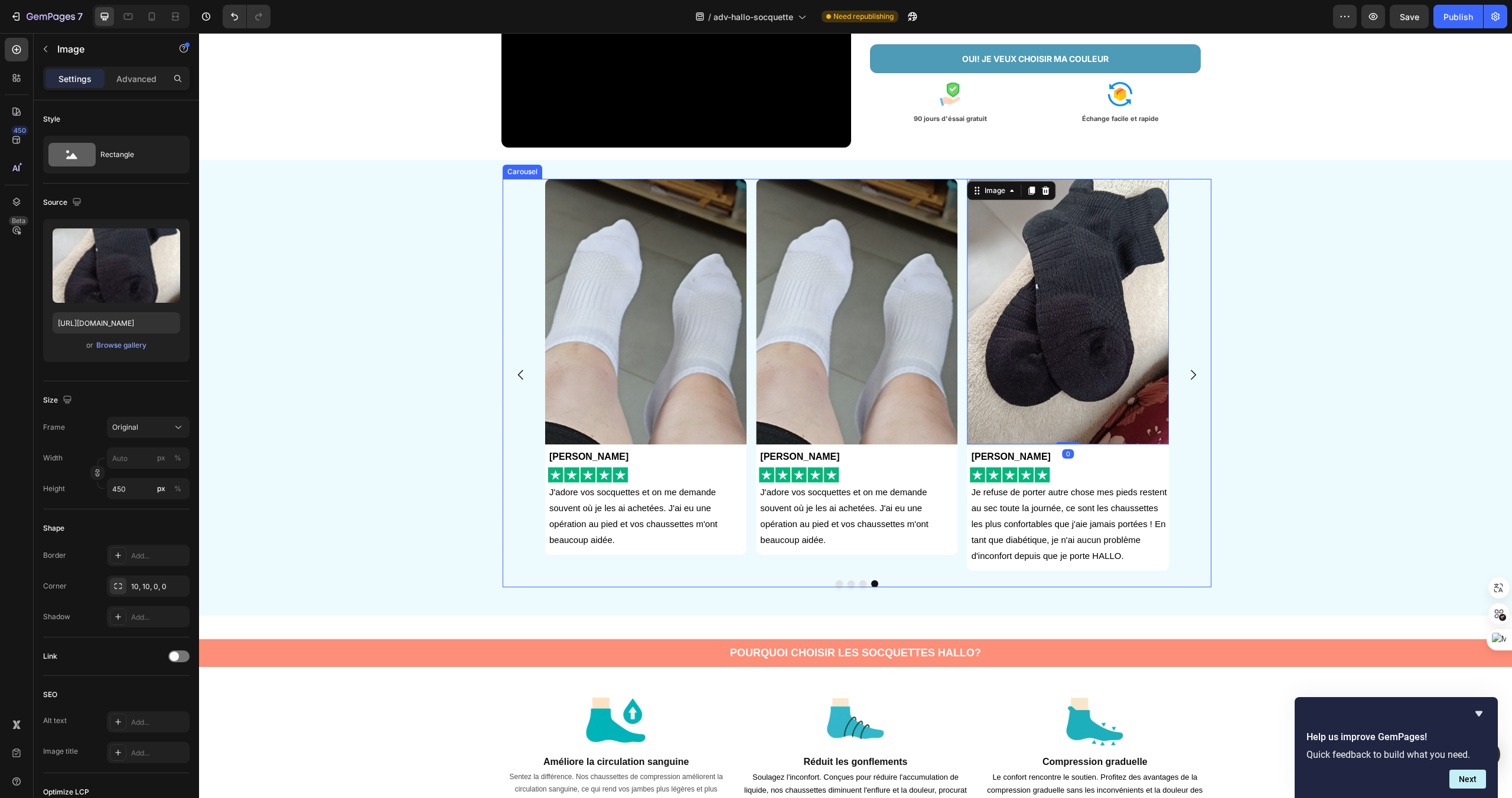
click at [1197, 375] on icon "Carousel Next Arrow" at bounding box center [1193, 374] width 14 height 14
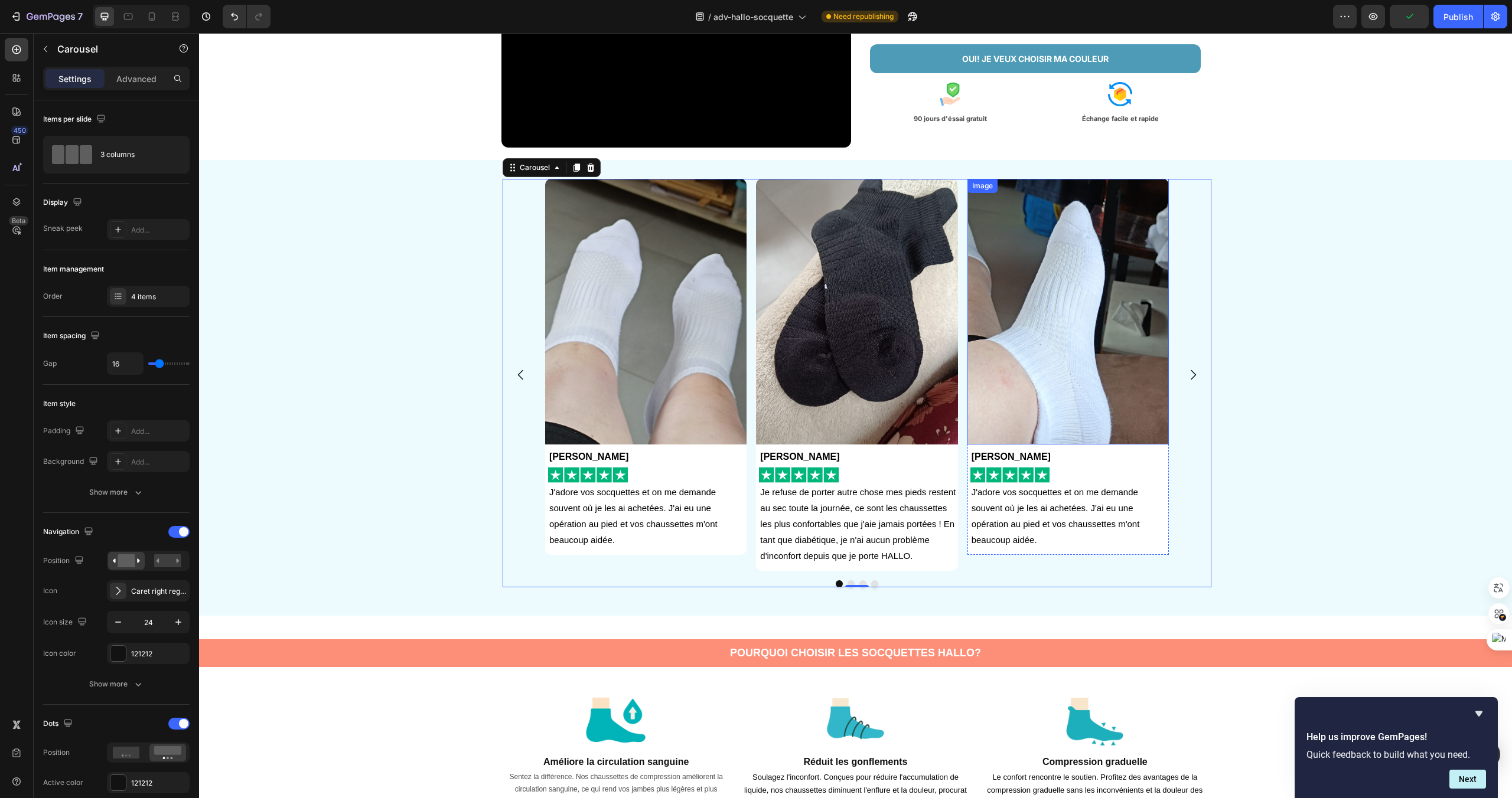
click at [1086, 384] on img at bounding box center [1068, 312] width 202 height 266
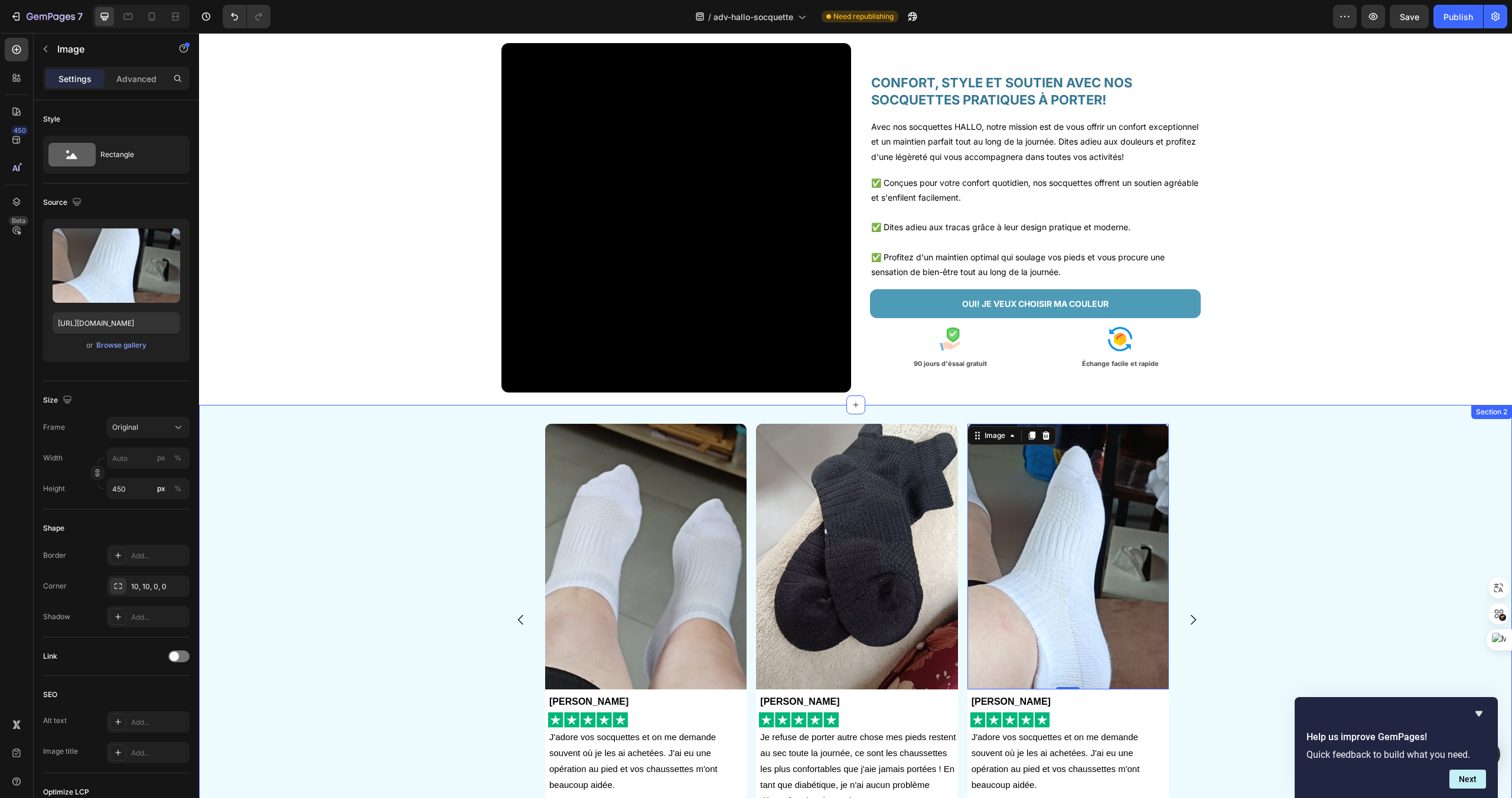
scroll to position [32, 0]
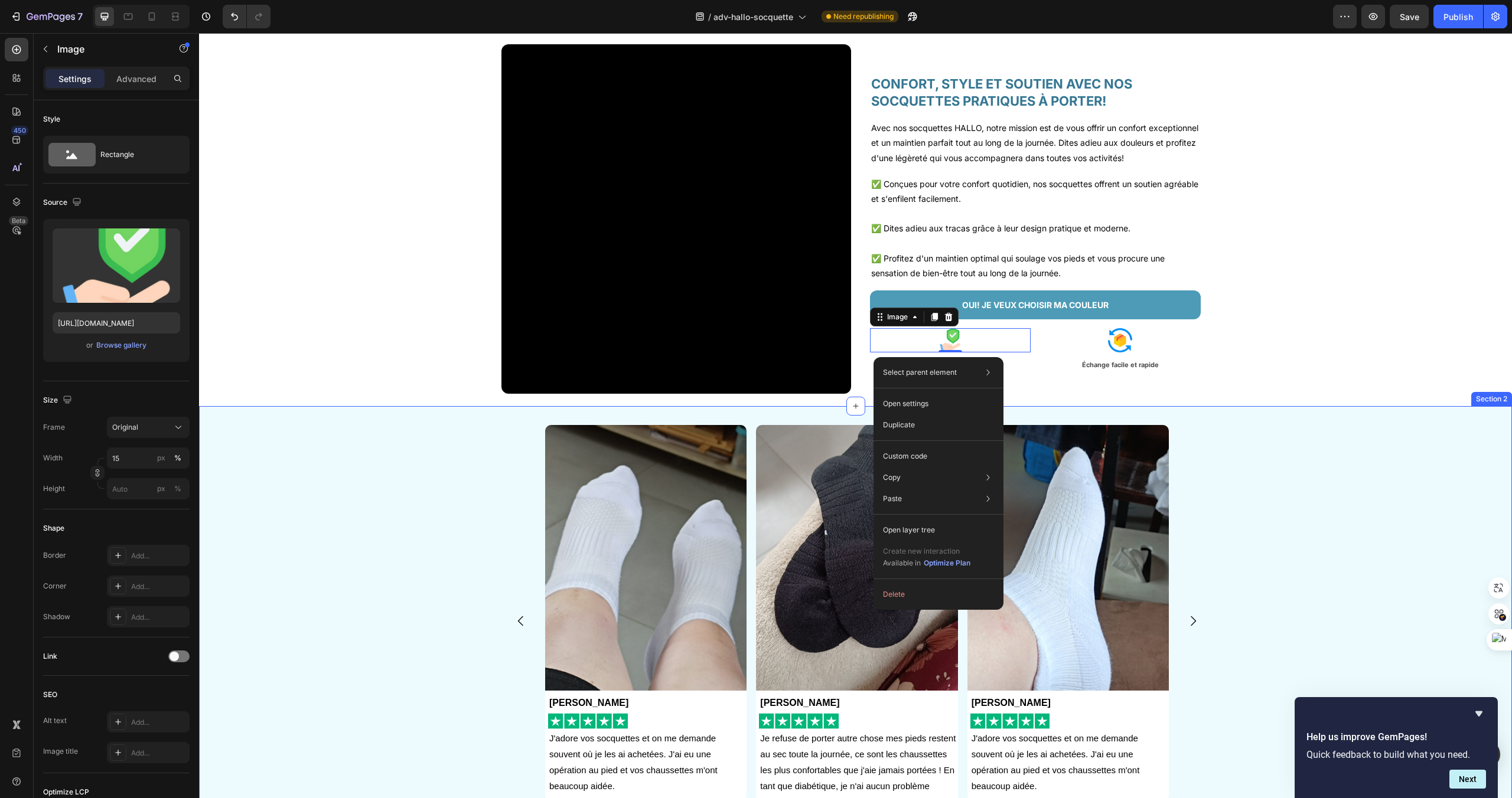
click at [782, 420] on div "Image Anna Gardet Text Block Image J'adore vos socquettes et on me demande souv…" at bounding box center [855, 634] width 1313 height 456
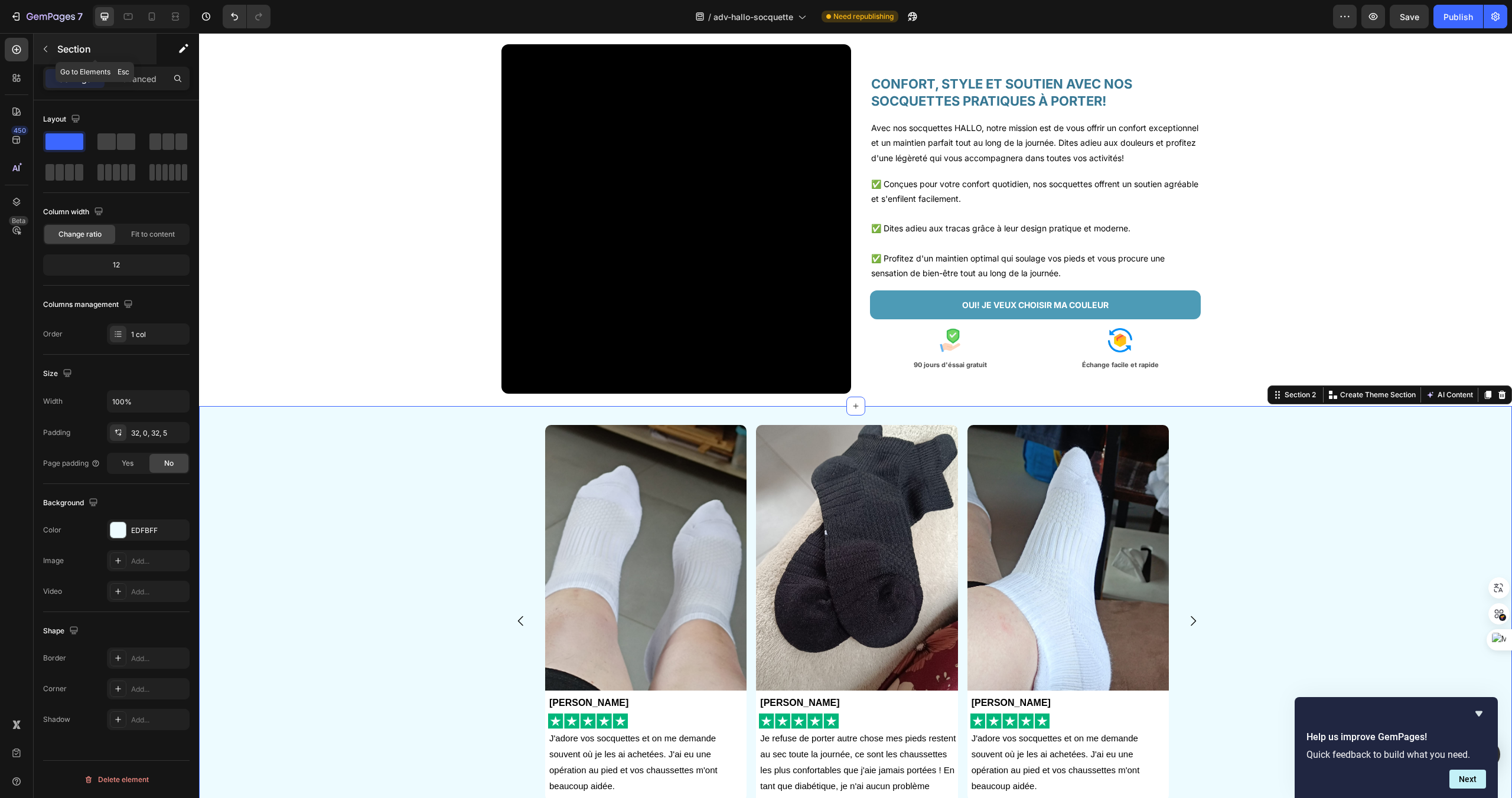
click at [46, 49] on icon "button" at bounding box center [45, 49] width 9 height 9
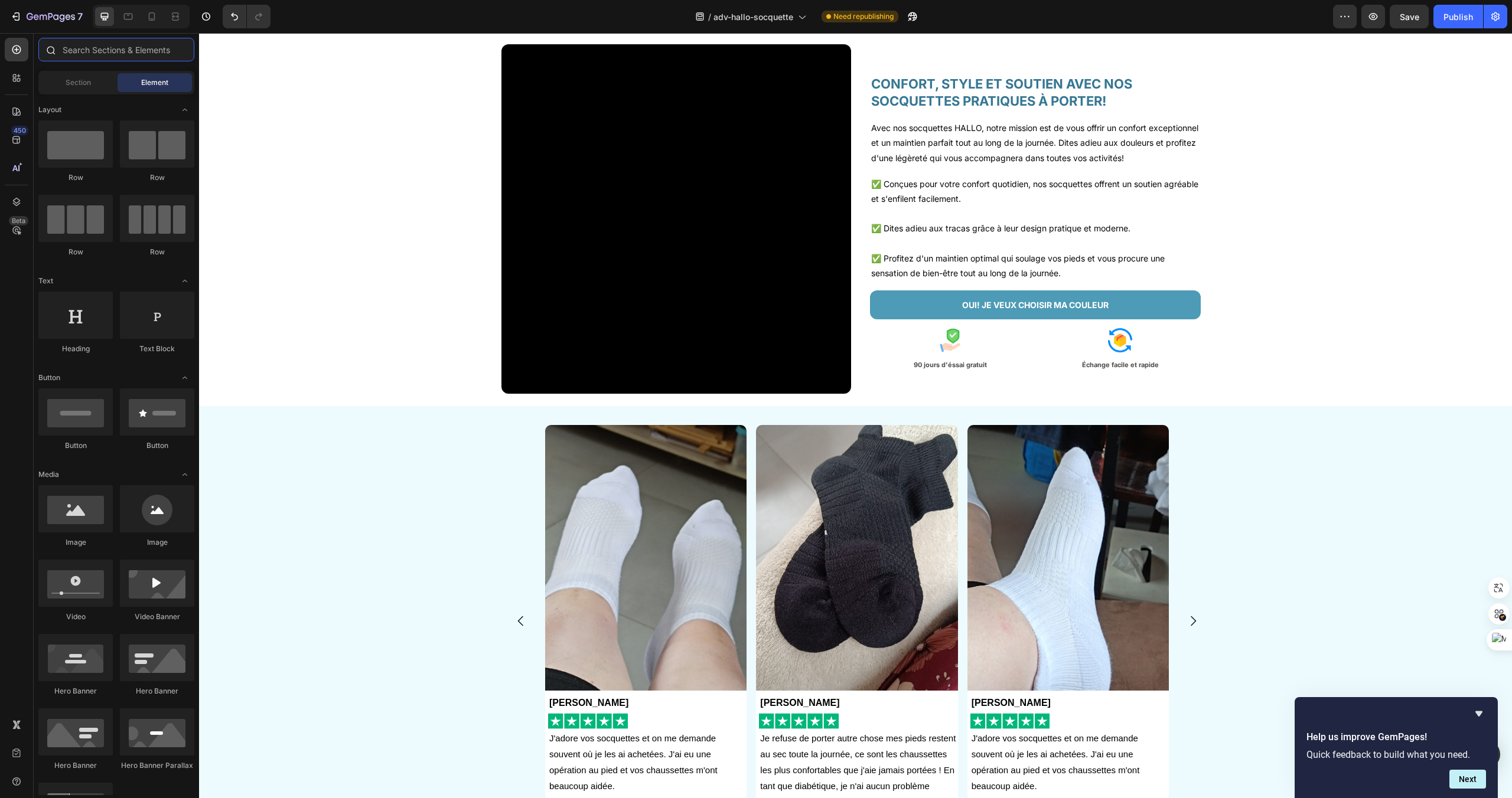
click at [82, 52] on input "text" at bounding box center [116, 50] width 156 height 24
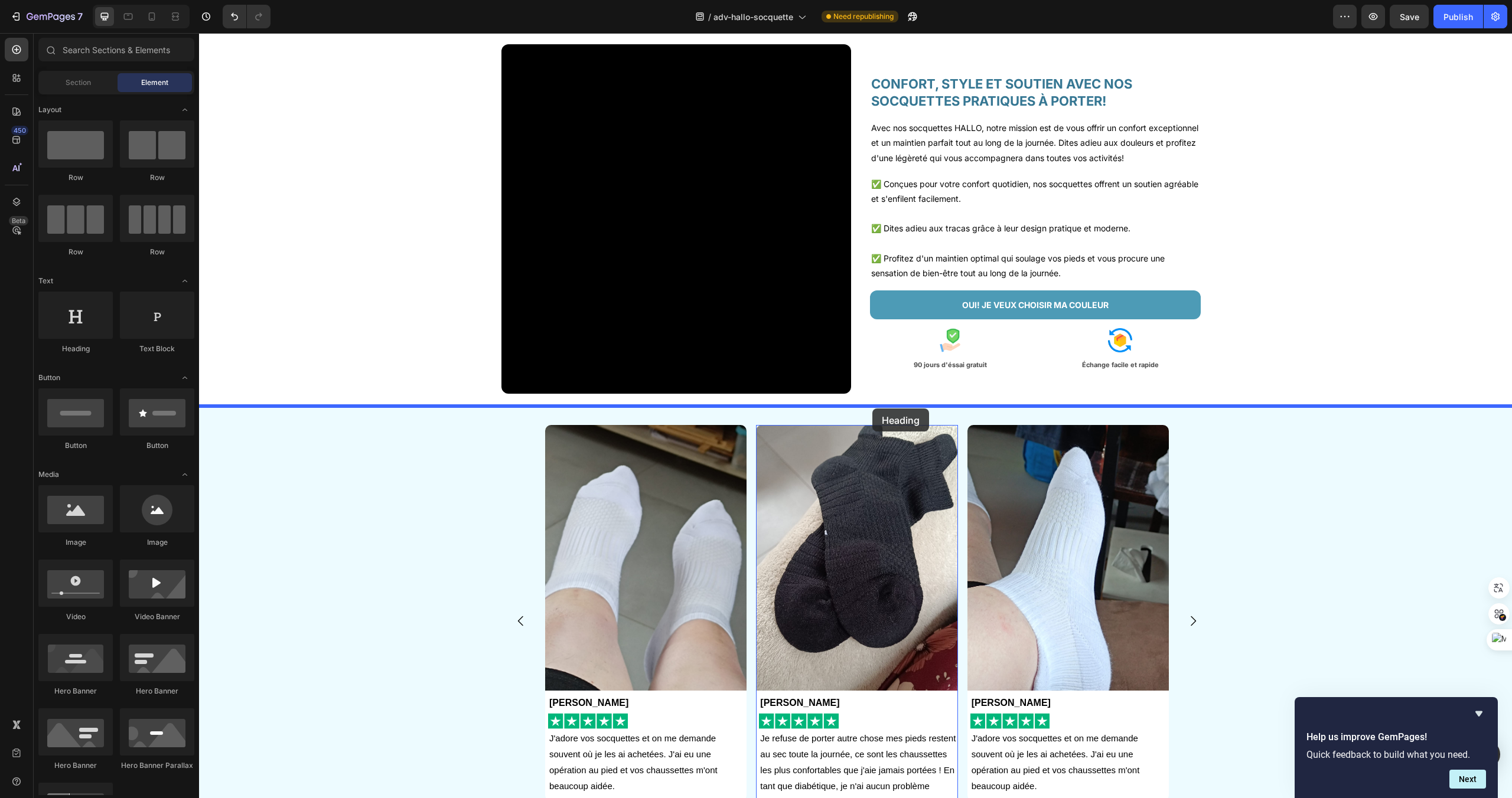
drag, startPoint x: 273, startPoint y: 361, endPoint x: 873, endPoint y: 408, distance: 601.8
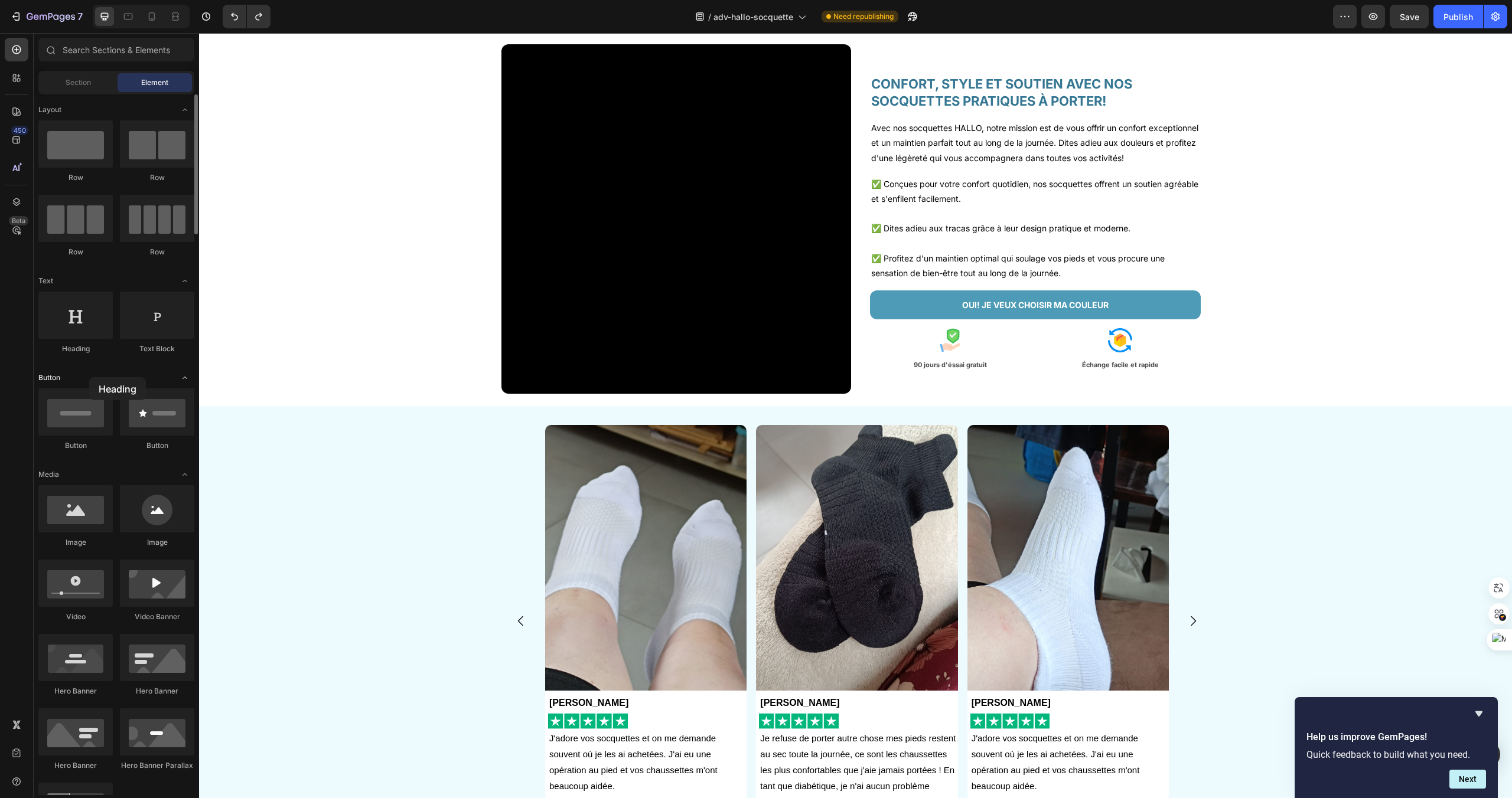
drag, startPoint x: 52, startPoint y: 314, endPoint x: 89, endPoint y: 377, distance: 73.1
click at [516, 421] on div "Image Anna Gardet Text Block Image J'adore vos socquettes et on me demande souv…" at bounding box center [855, 634] width 1313 height 456
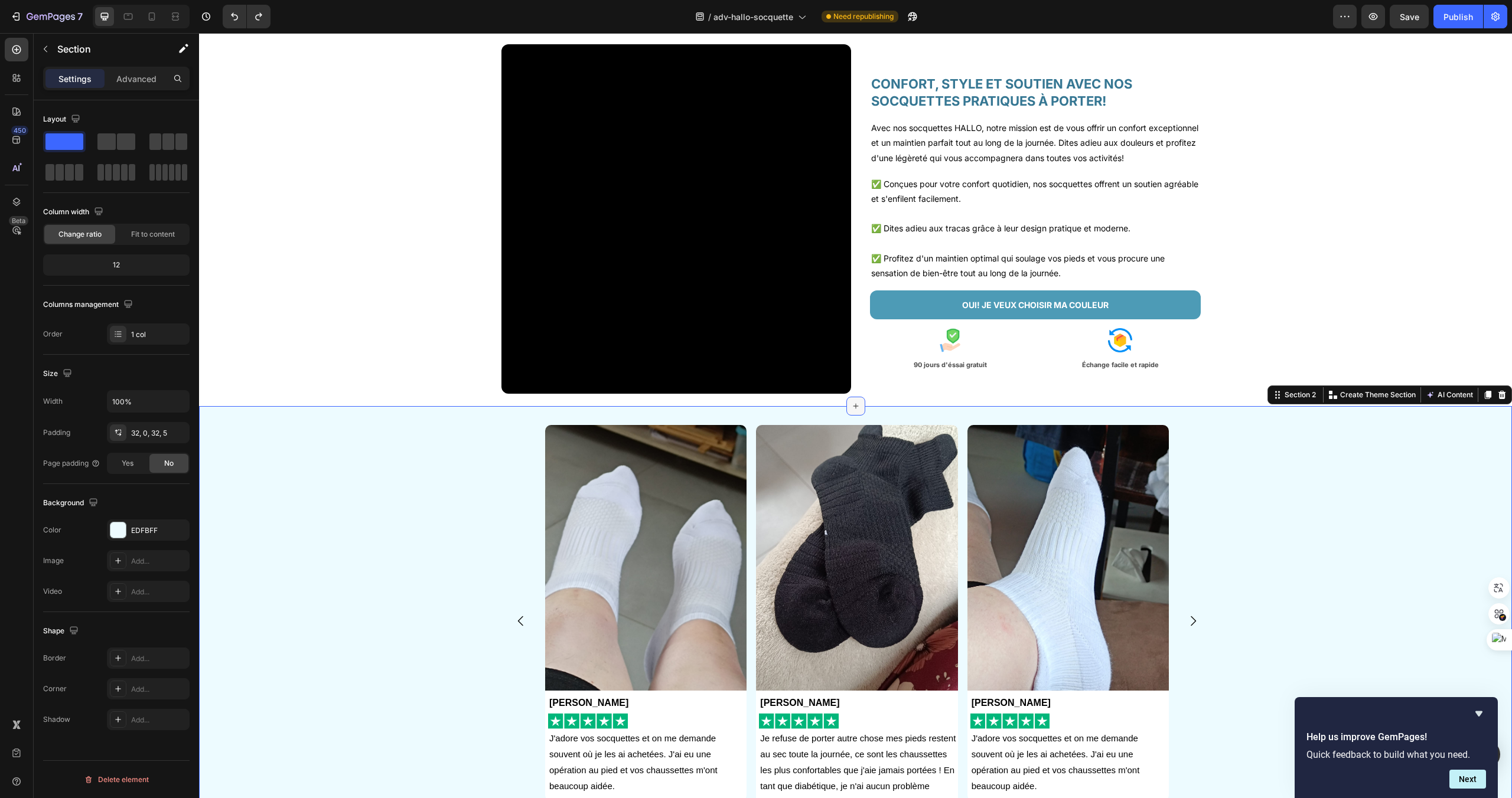
click at [854, 402] on icon at bounding box center [855, 406] width 9 height 9
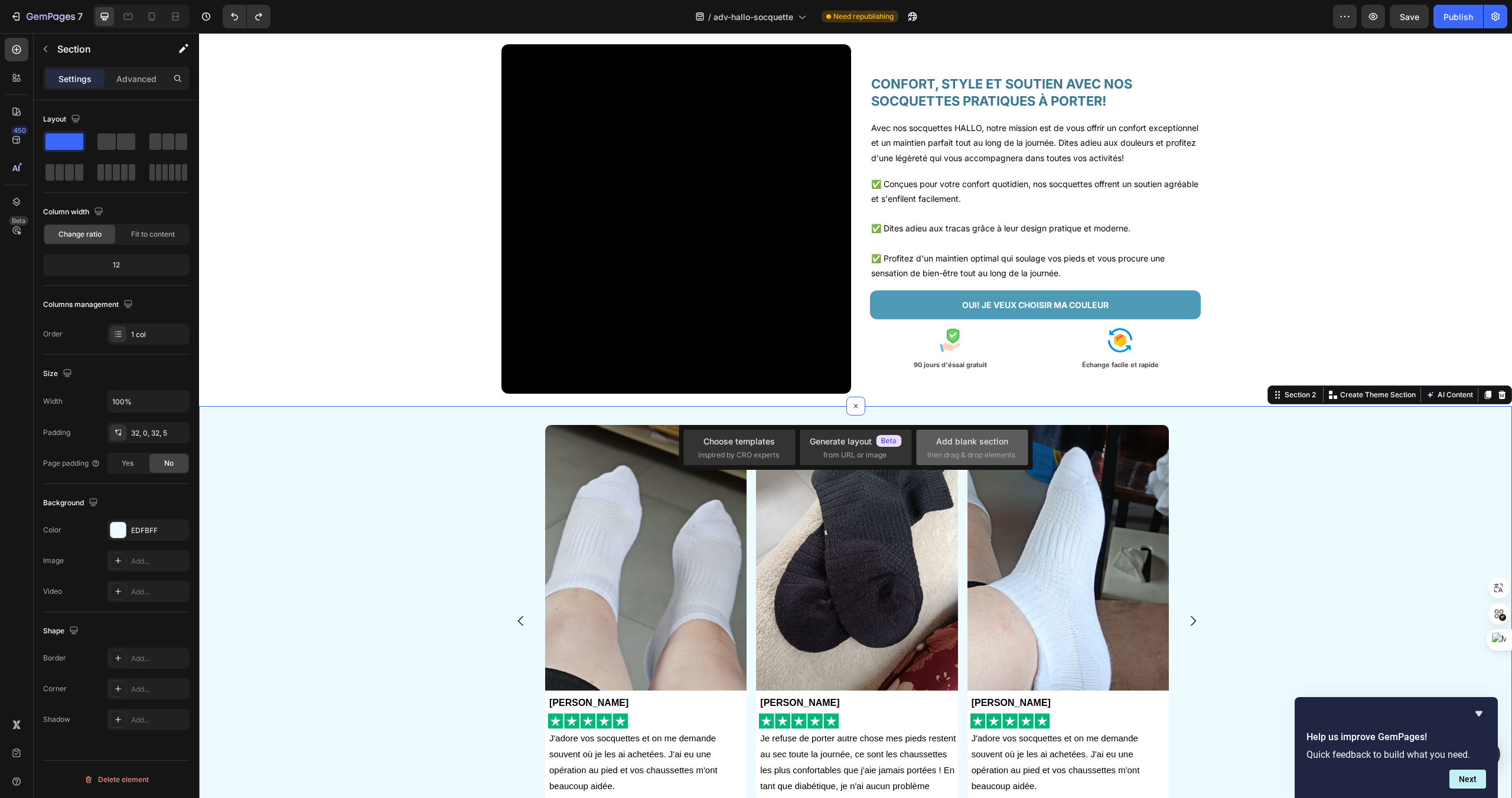
click at [992, 447] on div "Add blank section" at bounding box center [972, 441] width 72 height 13
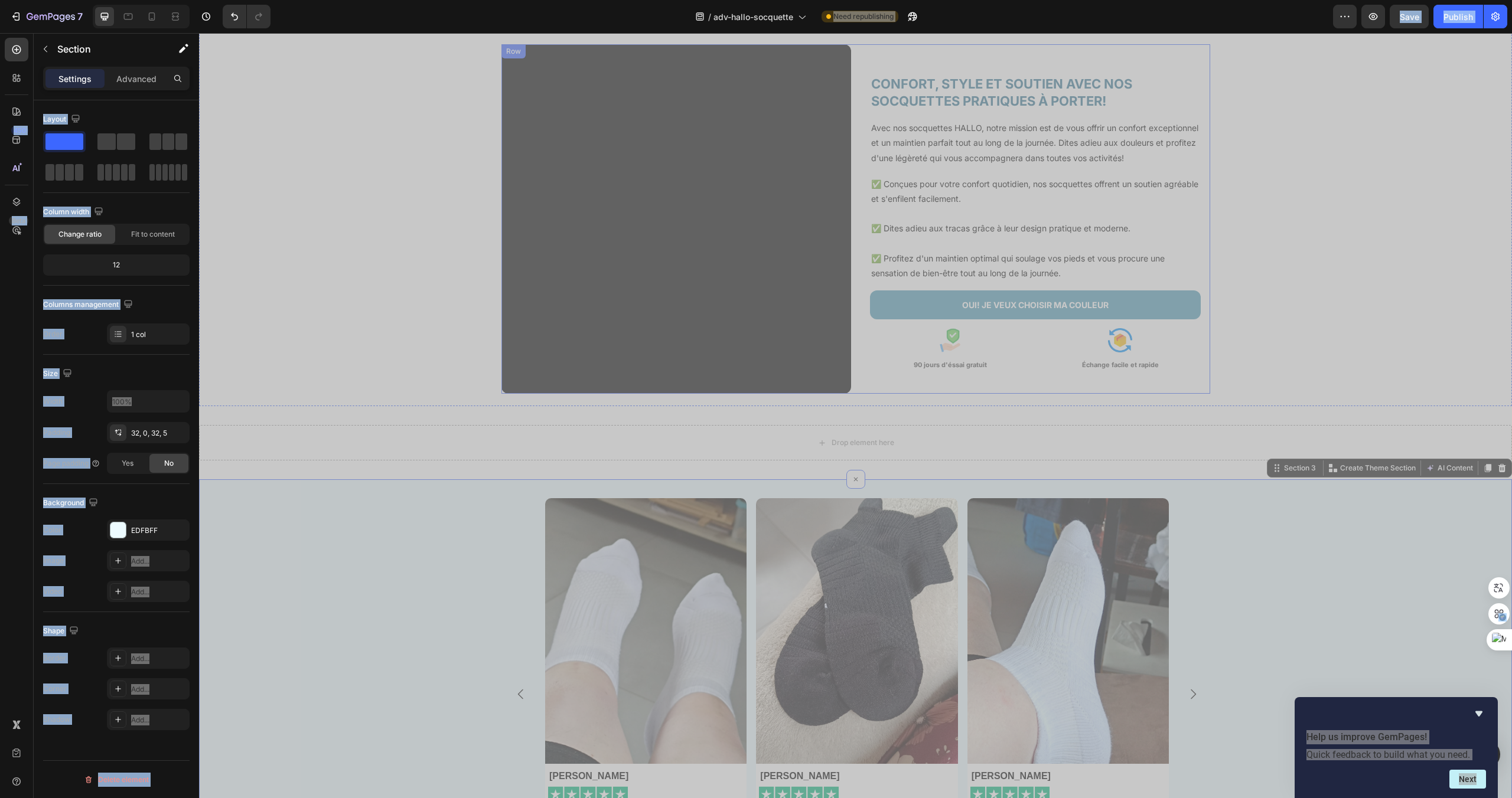
click at [1070, 392] on div "CONFORT, STYLE ET SOUTIEN AVEC NOS SOCQUETTES PRATIQUES À PORTER! Heading Avec …" at bounding box center [1035, 219] width 349 height 349
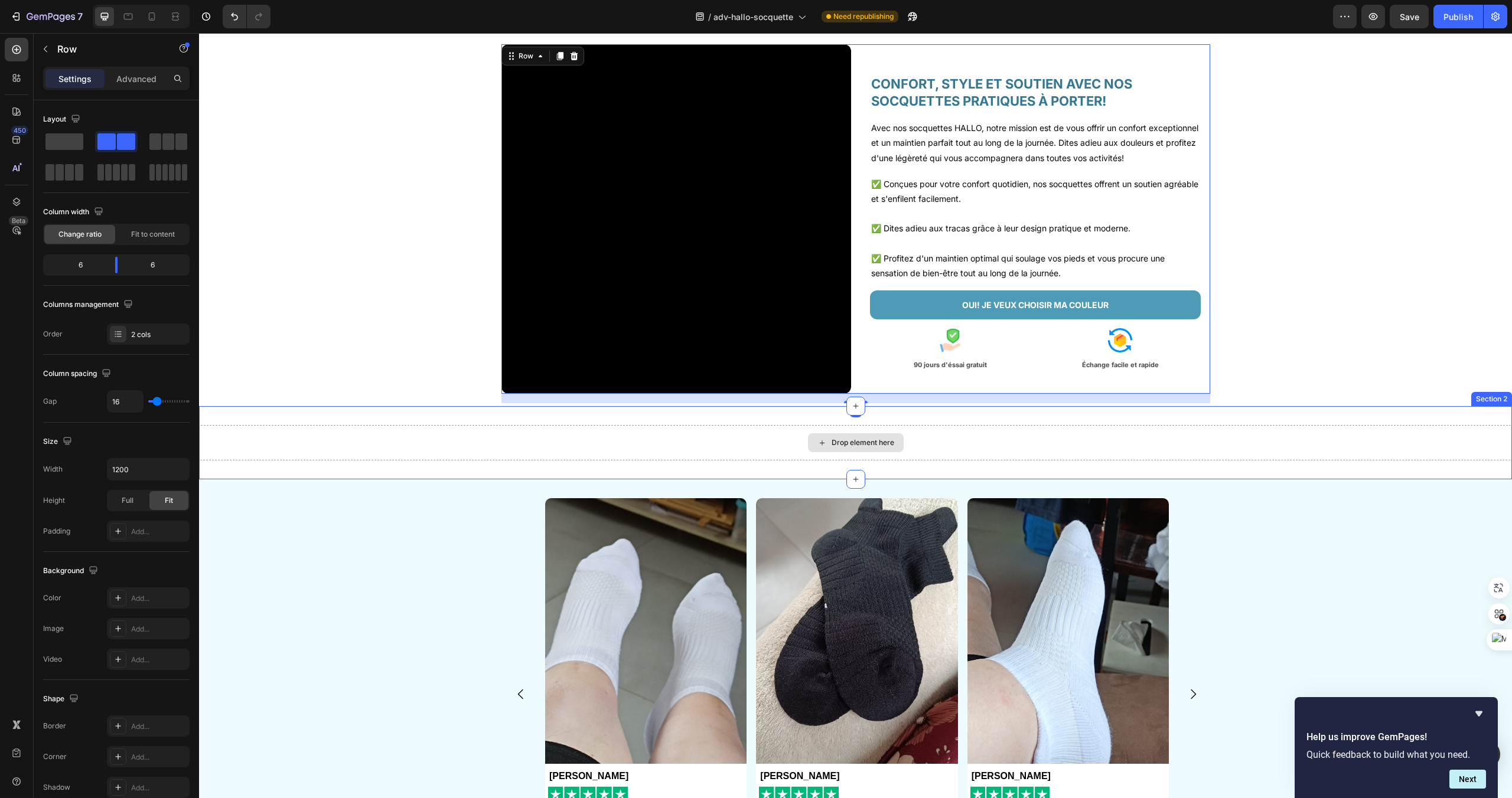
click at [886, 453] on div "Drop element here" at bounding box center [855, 442] width 1313 height 35
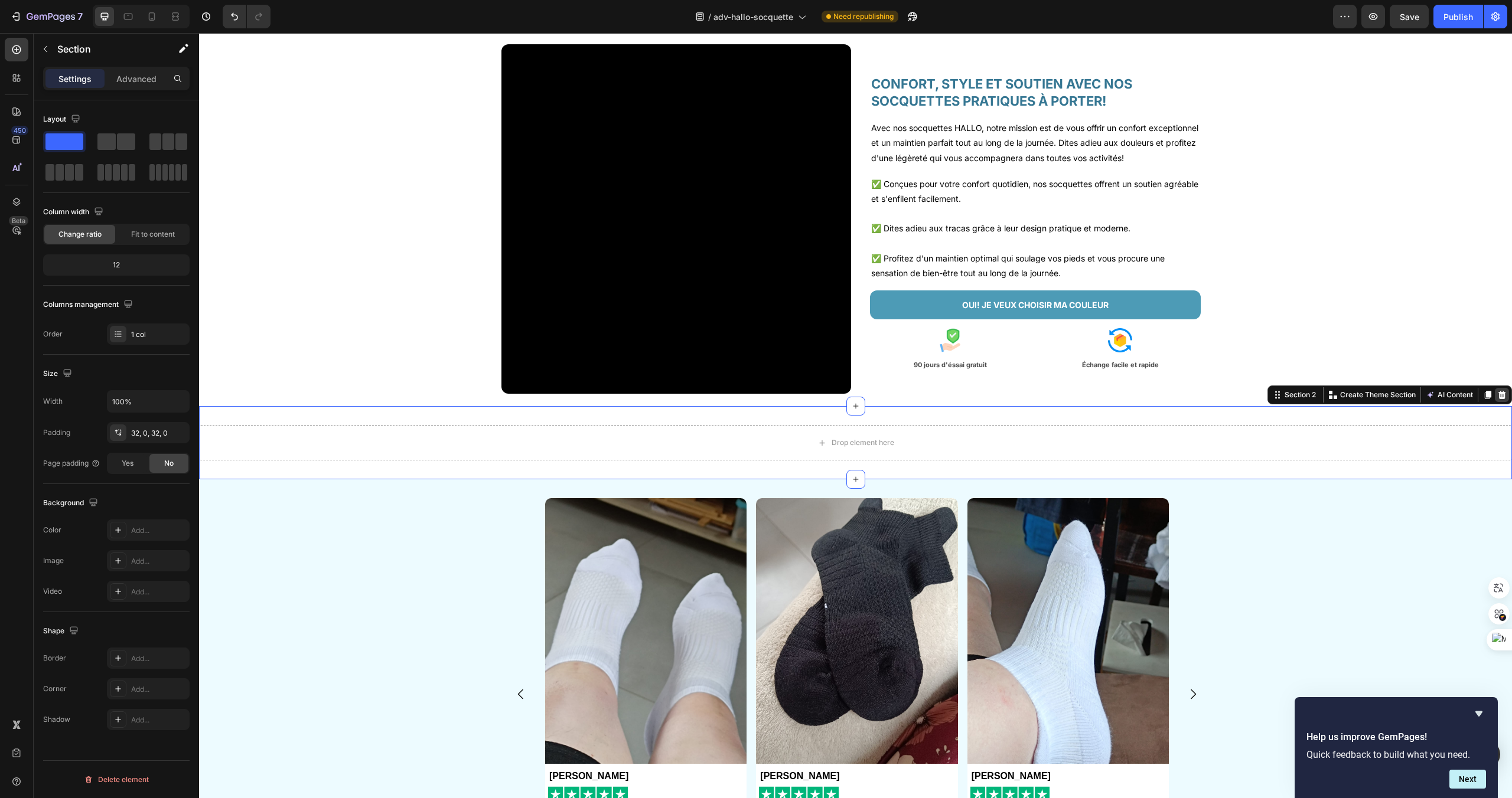
click at [1507, 392] on div at bounding box center [1501, 394] width 14 height 14
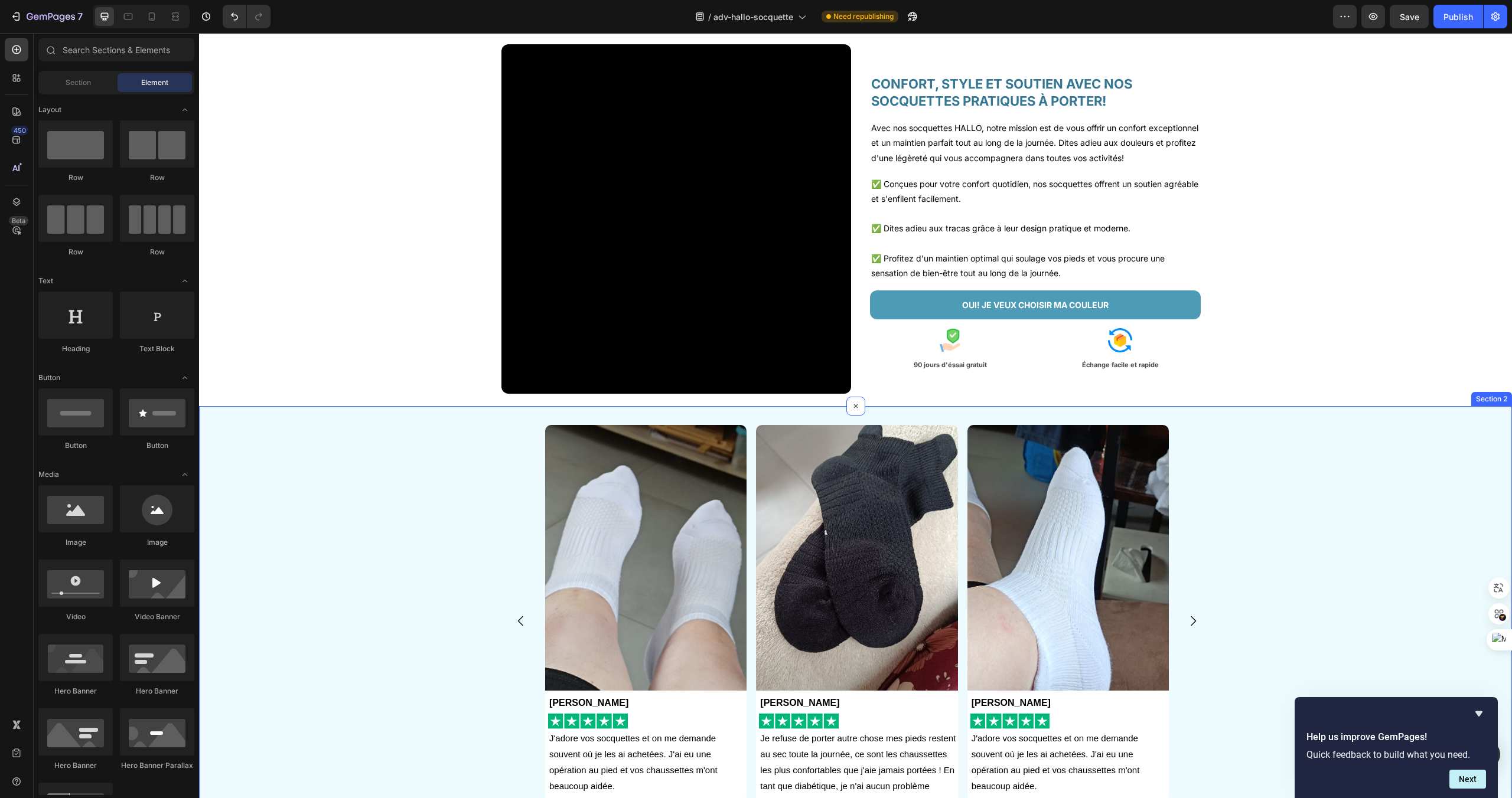
click at [1176, 412] on div "Image Anna Gardet Text Block Image J'adore vos socquettes et on me demande souv…" at bounding box center [855, 634] width 1313 height 456
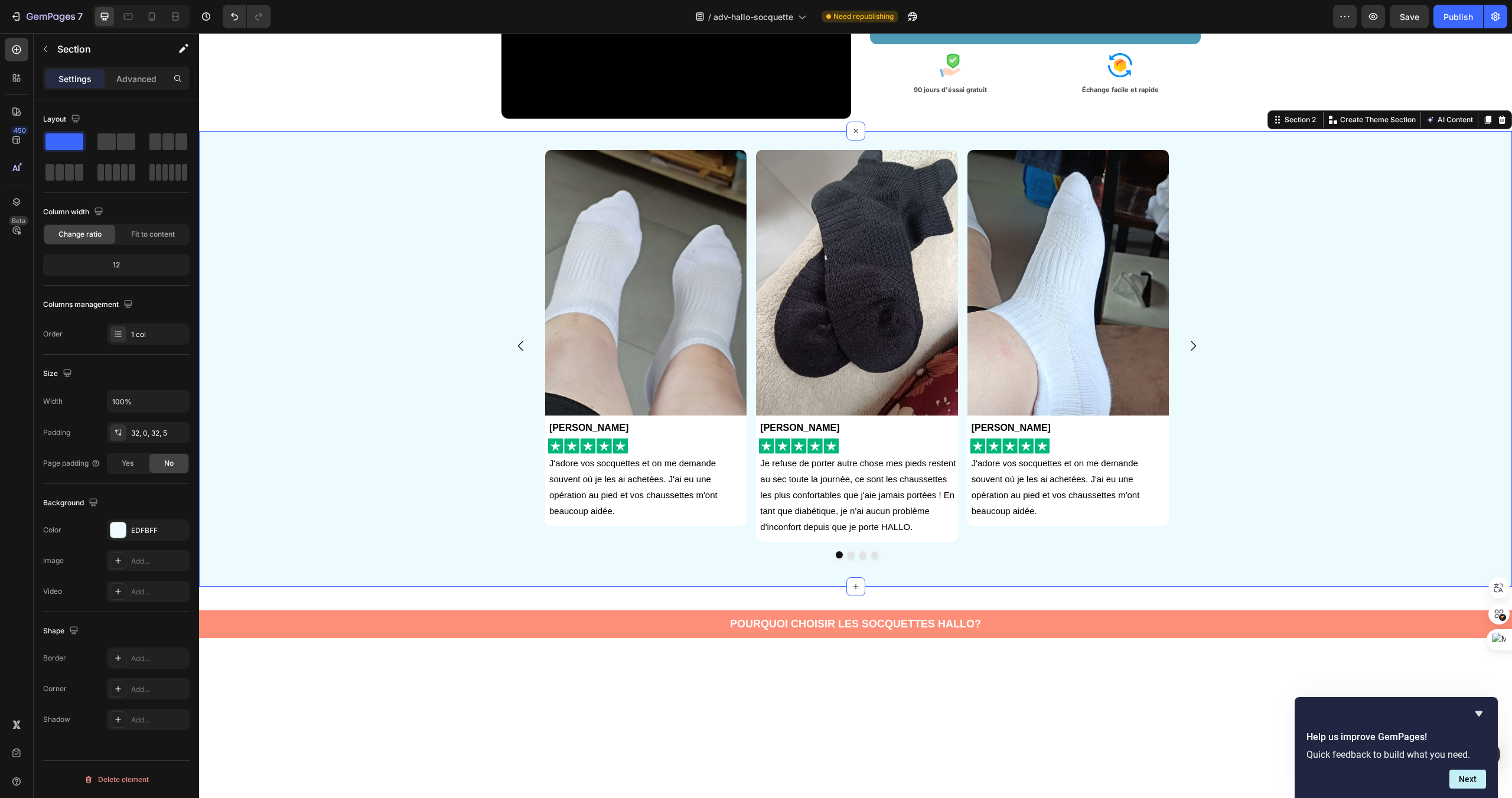
scroll to position [0, 0]
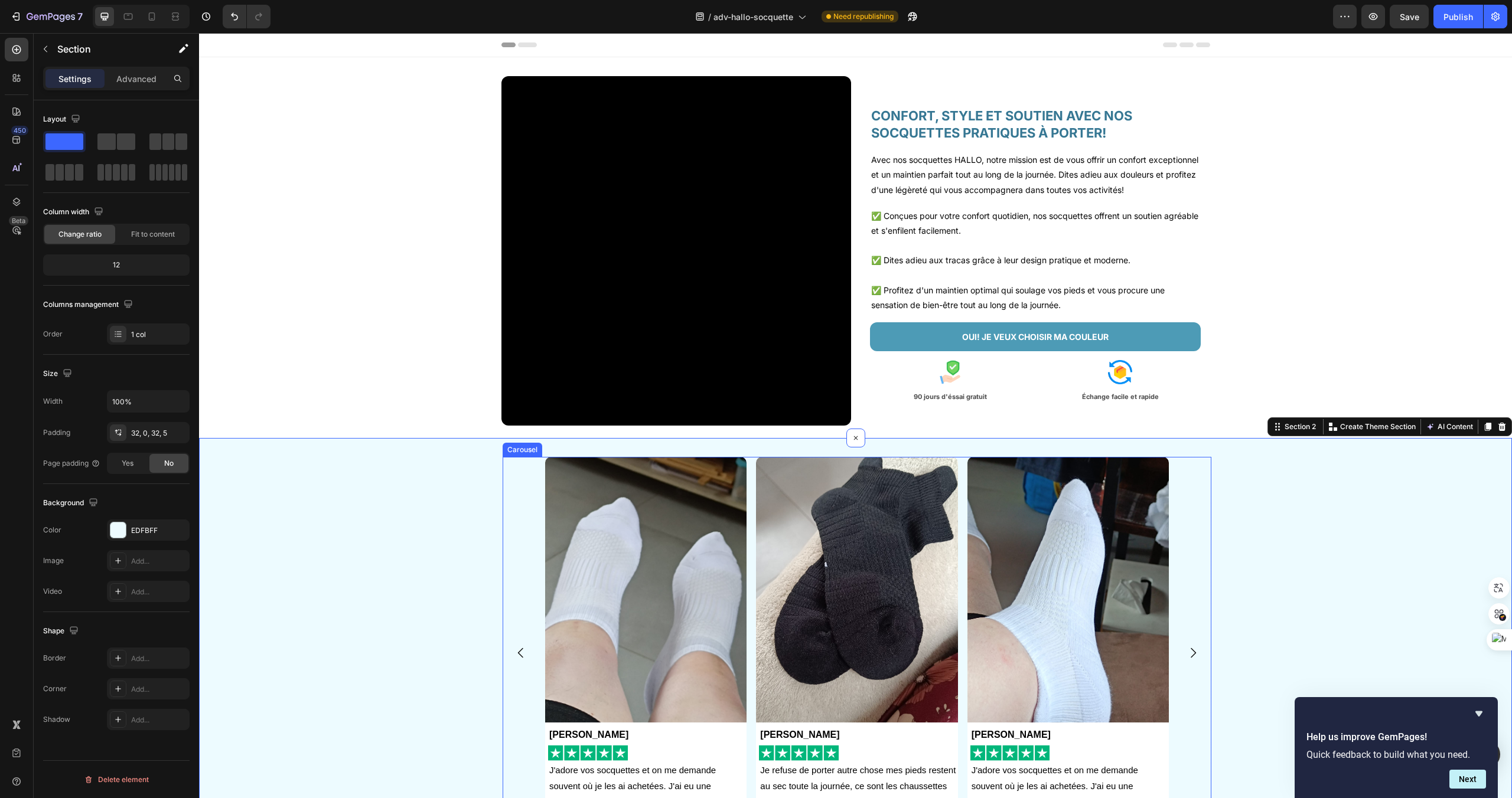
click at [1195, 535] on div "Image Anna Gardet Text Block Image J'adore vos socquettes et on me demande souv…" at bounding box center [857, 652] width 709 height 392
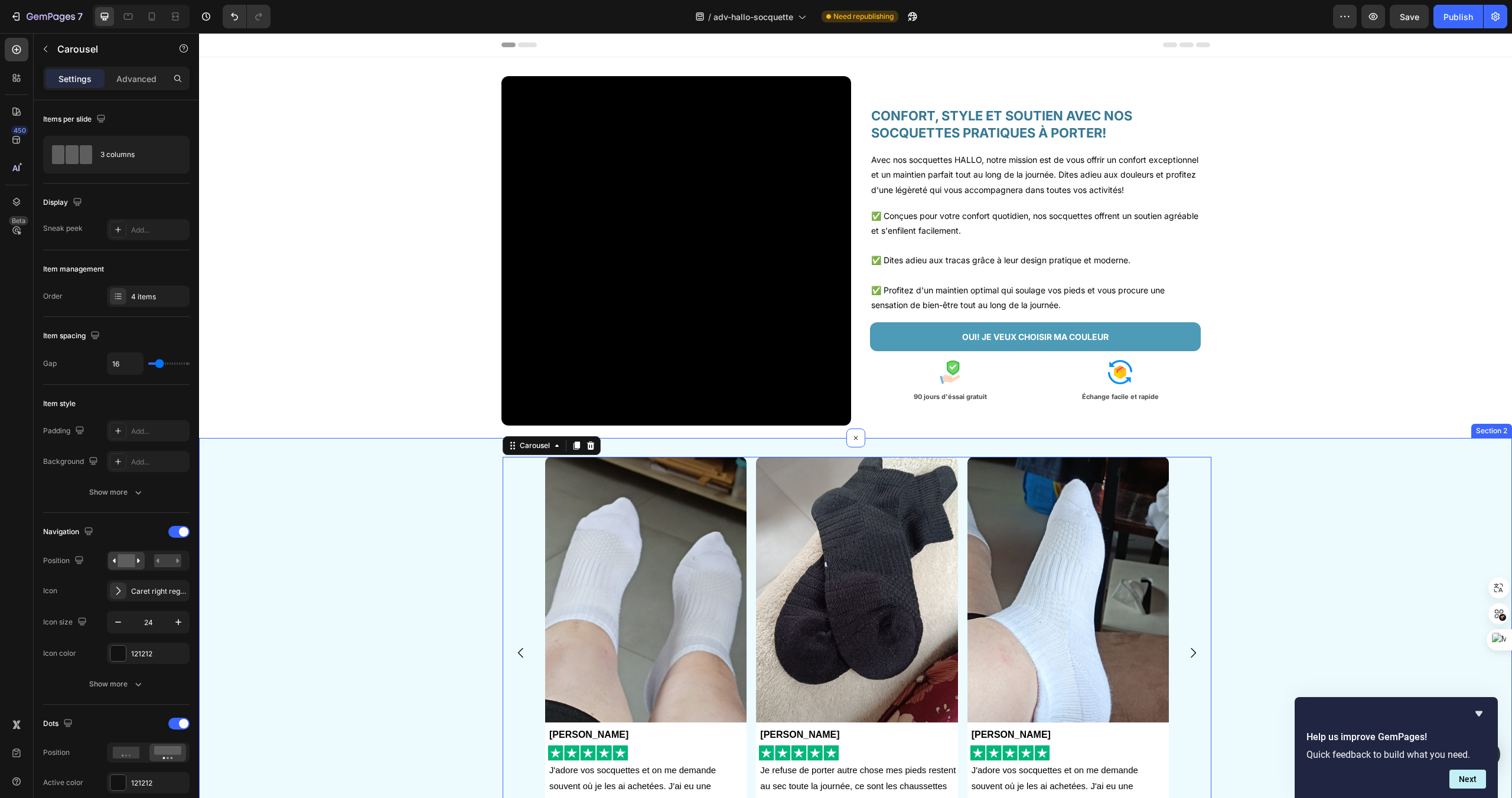
click at [1278, 446] on div "Image Anna Gardet Text Block Image J'adore vos socquettes et on me demande souv…" at bounding box center [855, 666] width 1313 height 456
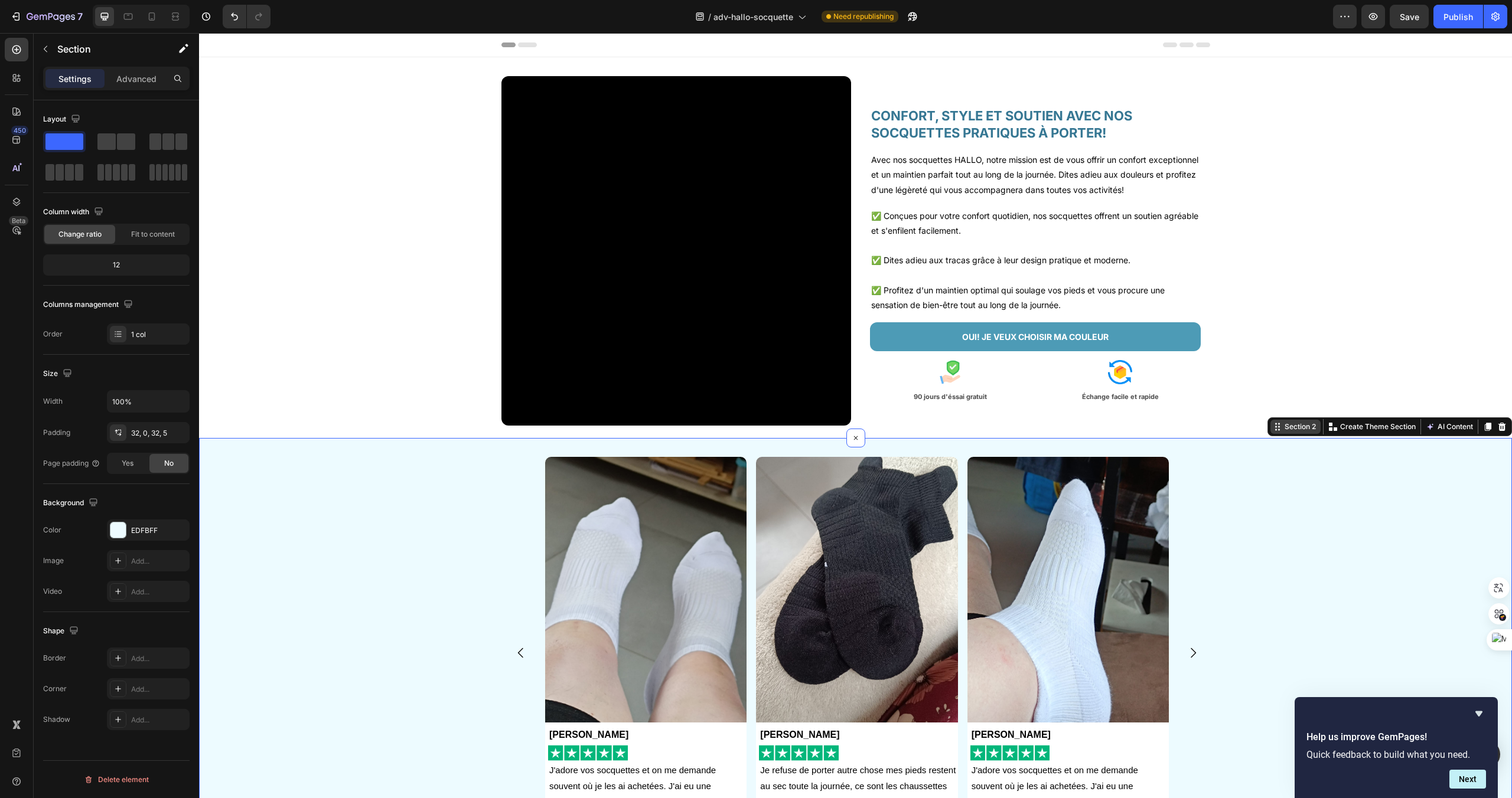
click at [1303, 431] on div "Section 2" at bounding box center [1300, 427] width 36 height 11
click at [468, 465] on div "Image Anna Gardet Text Block Image J'adore vos socquettes et on me demande souv…" at bounding box center [857, 665] width 1310 height 418
drag, startPoint x: 273, startPoint y: 176, endPoint x: 558, endPoint y: 444, distance: 391.2
drag, startPoint x: 251, startPoint y: 173, endPoint x: 735, endPoint y: 445, distance: 555.2
click at [1248, 506] on div "Image Anna Gardet Text Block Image J'adore vos socquettes et on me demande souv…" at bounding box center [857, 665] width 1310 height 418
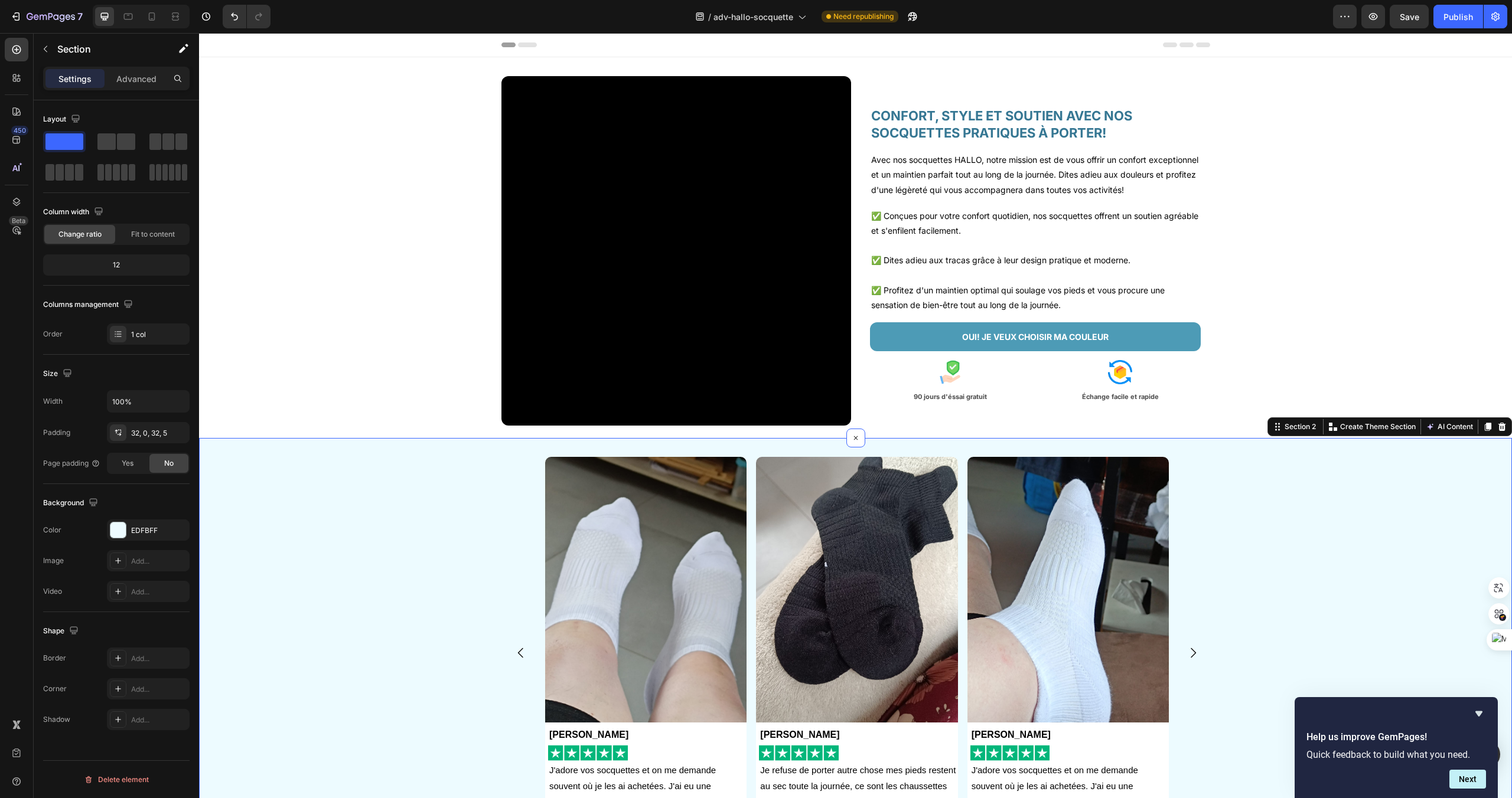
click at [1289, 438] on div "Image Anna Gardet Text Block Image J'adore vos socquettes et on me demande souv…" at bounding box center [855, 666] width 1313 height 456
click at [1300, 424] on div "Section 2" at bounding box center [1300, 427] width 36 height 11
click at [1175, 505] on div "Image Anna Gardet Text Block Image J'adore vos socquettes et on me demande souv…" at bounding box center [857, 652] width 709 height 392
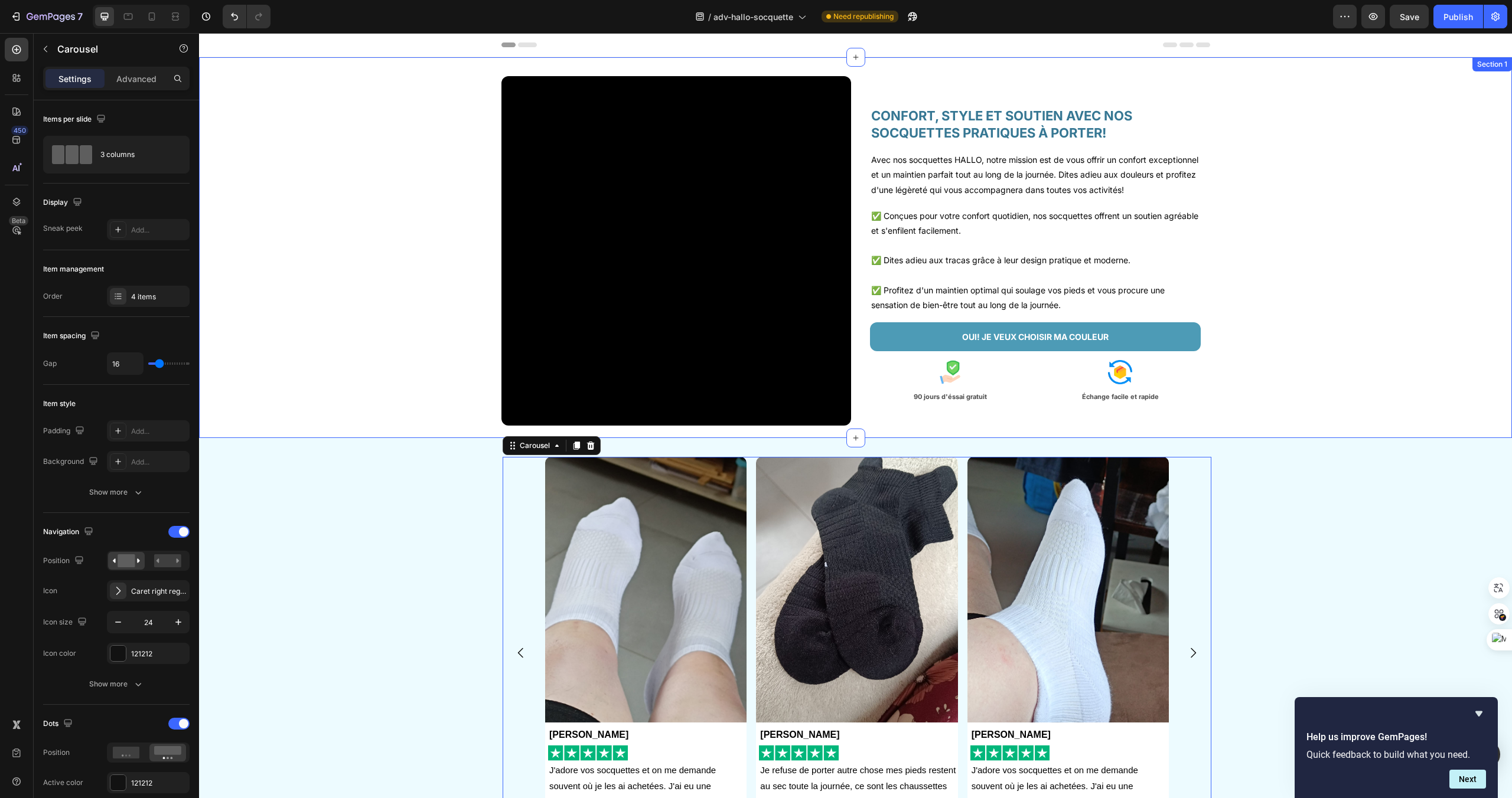
click at [1021, 438] on div "Image Anna Gardet Text Block Image J'adore vos socquettes et on me demande souv…" at bounding box center [855, 666] width 1313 height 456
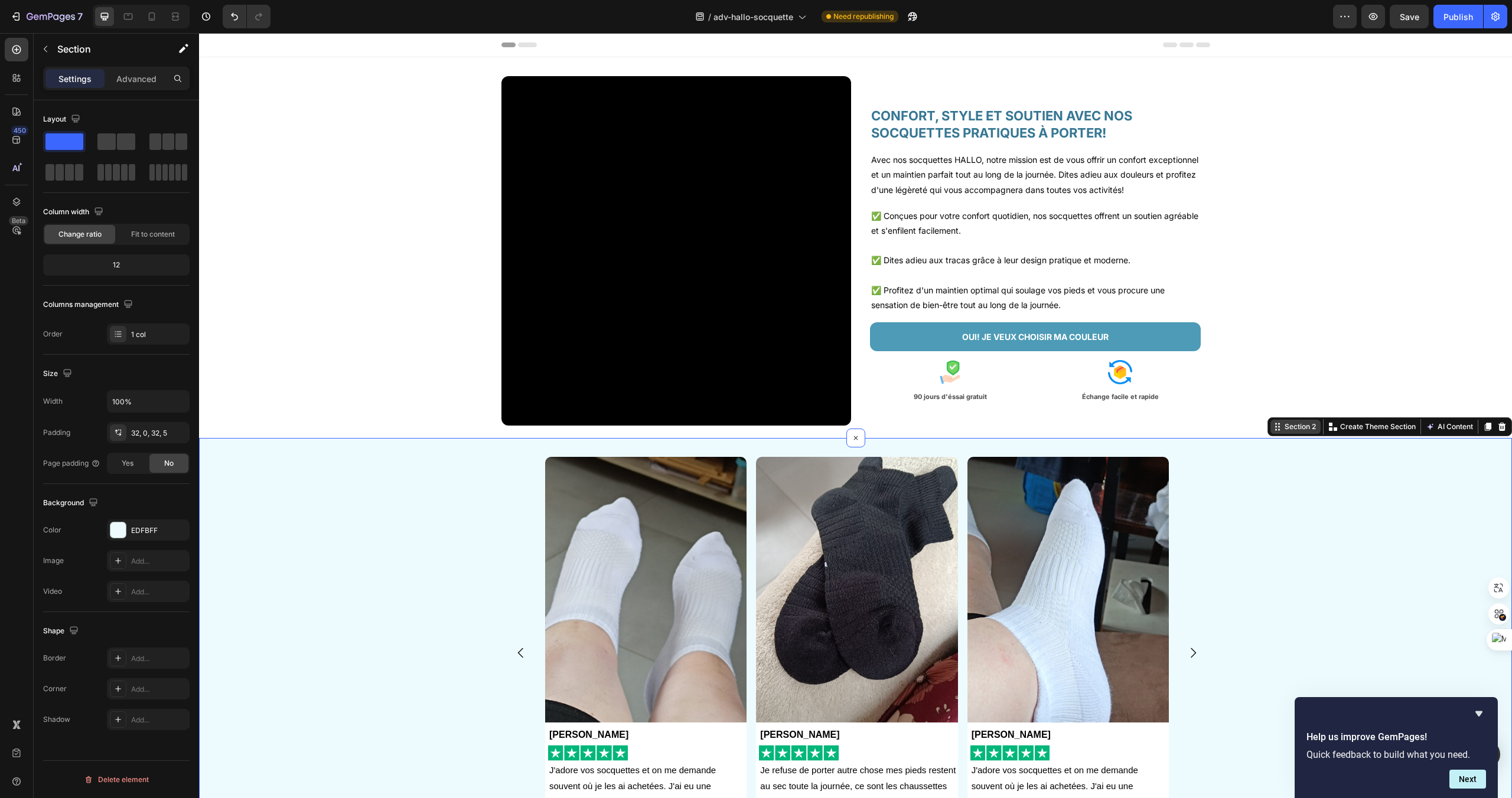
click at [1308, 428] on div "Section 2" at bounding box center [1300, 427] width 36 height 11
click at [1211, 393] on div "Video CONFORT, STYLE ET SOUTIEN AVEC NOS SOCQUETTES PRATIQUES À PORTER! Heading…" at bounding box center [855, 256] width 1313 height 359
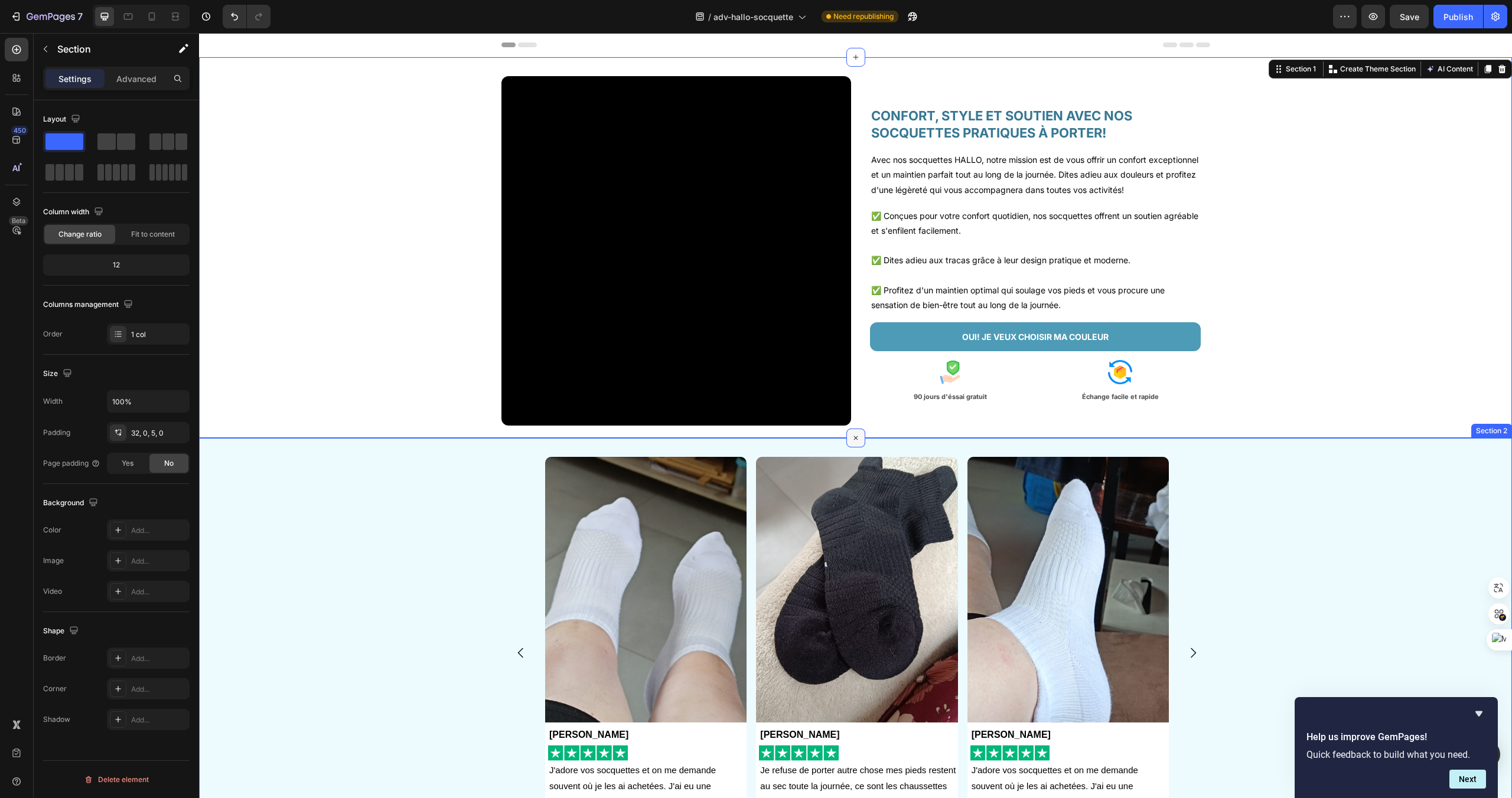
click at [854, 441] on icon at bounding box center [855, 438] width 13 height 13
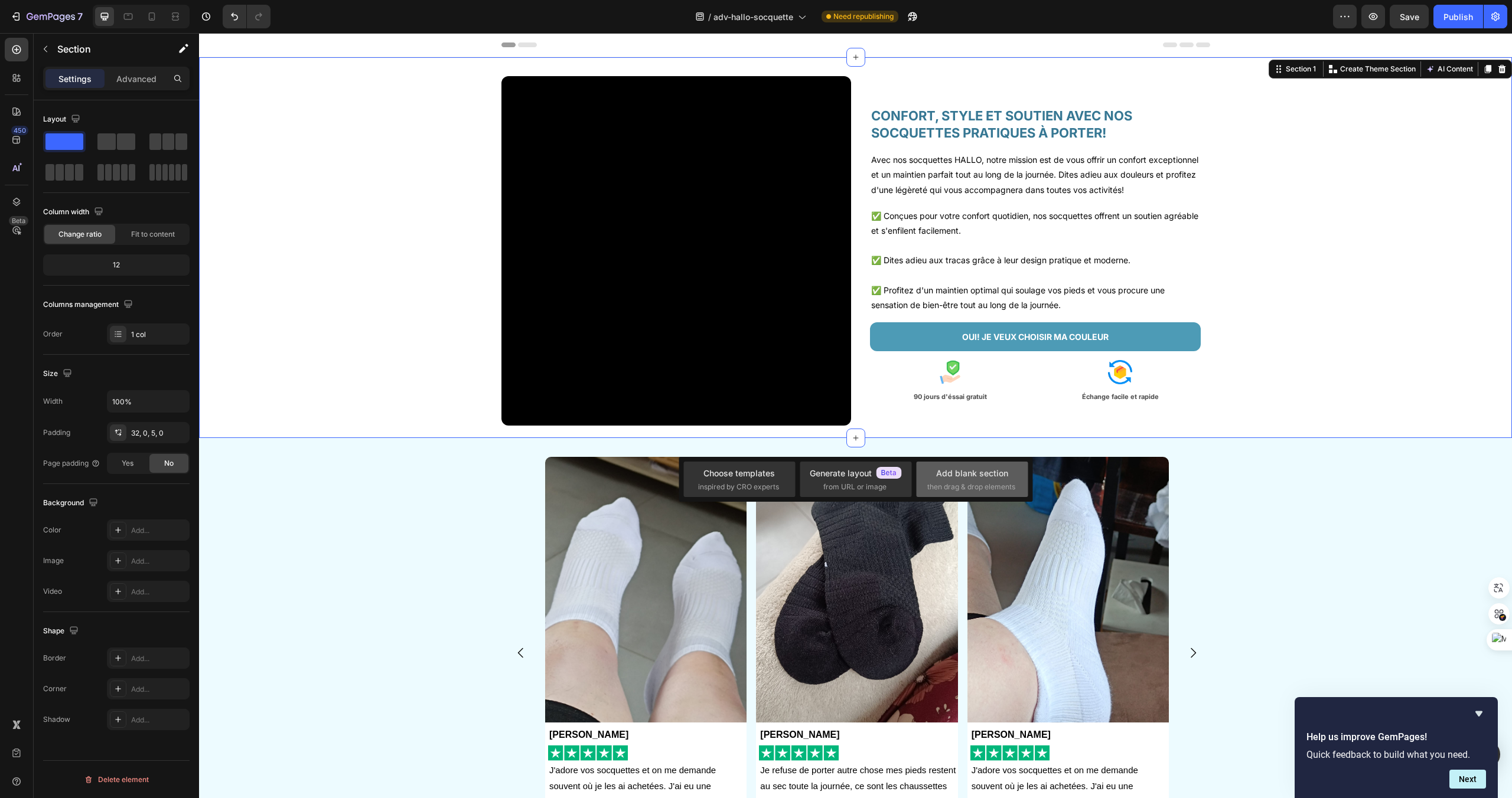
click at [932, 483] on span "then drag & drop elements" at bounding box center [971, 487] width 88 height 11
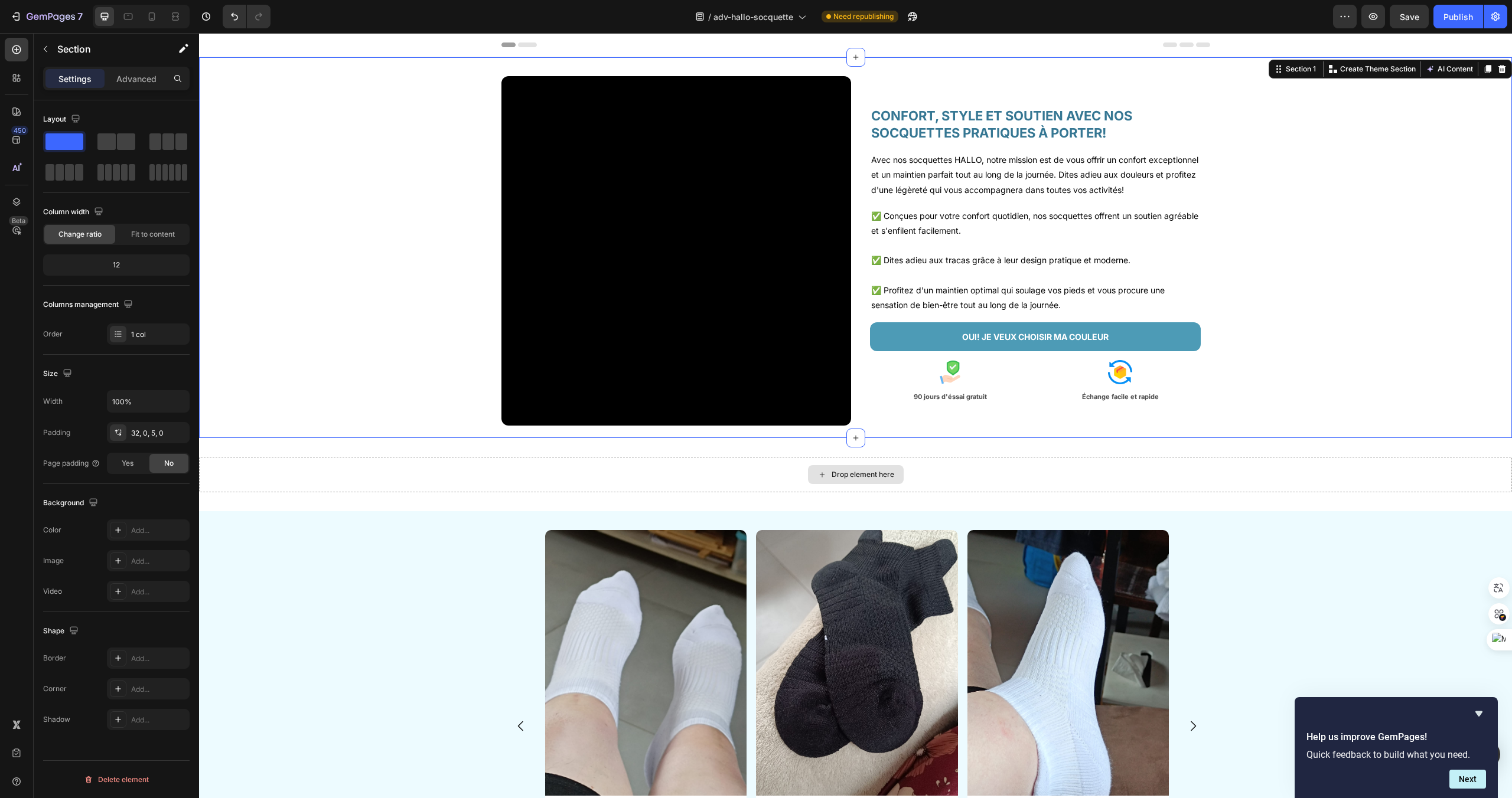
click at [932, 483] on div "Drop element here" at bounding box center [855, 474] width 1313 height 35
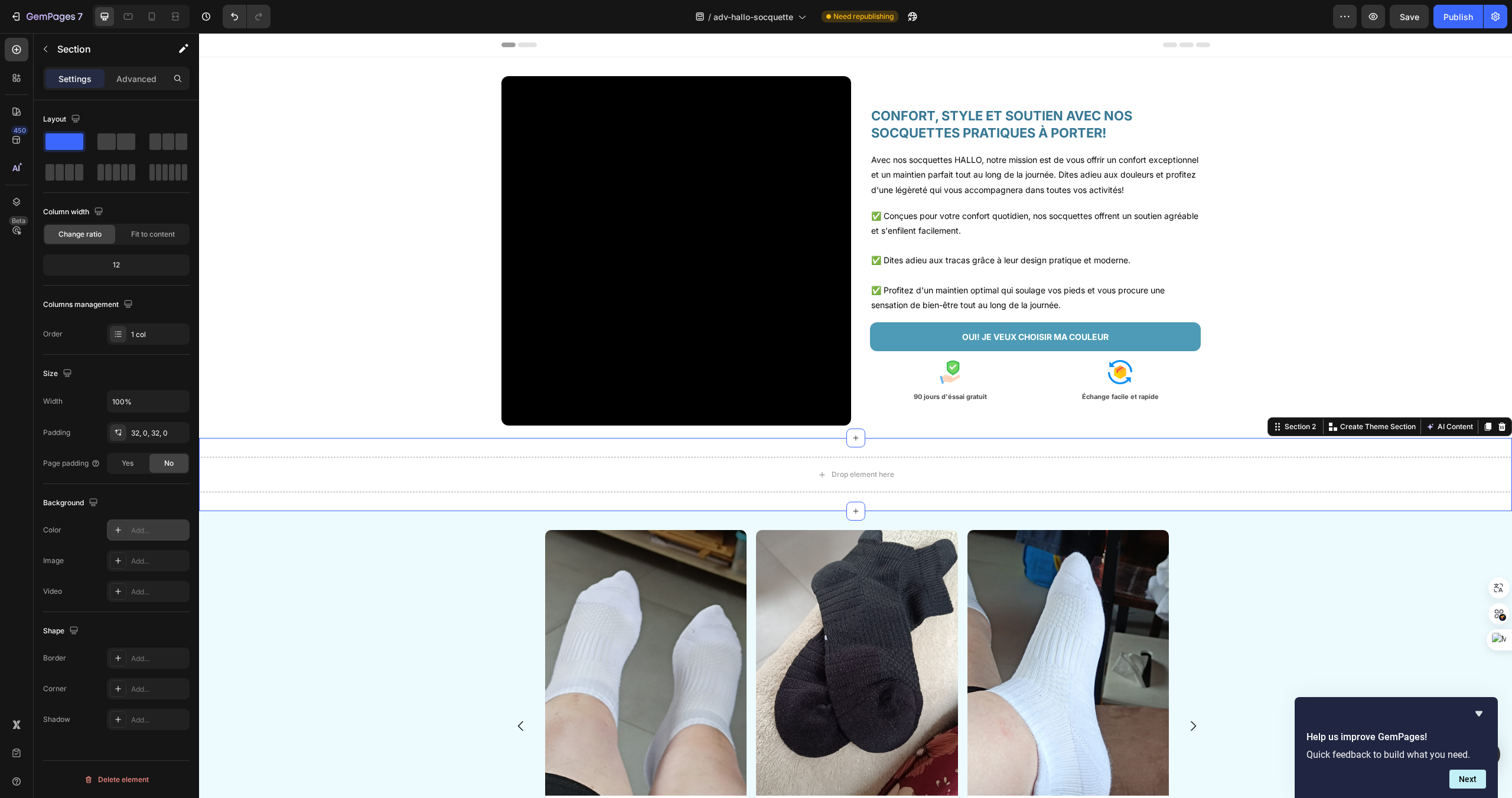
click at [117, 532] on icon at bounding box center [118, 530] width 9 height 9
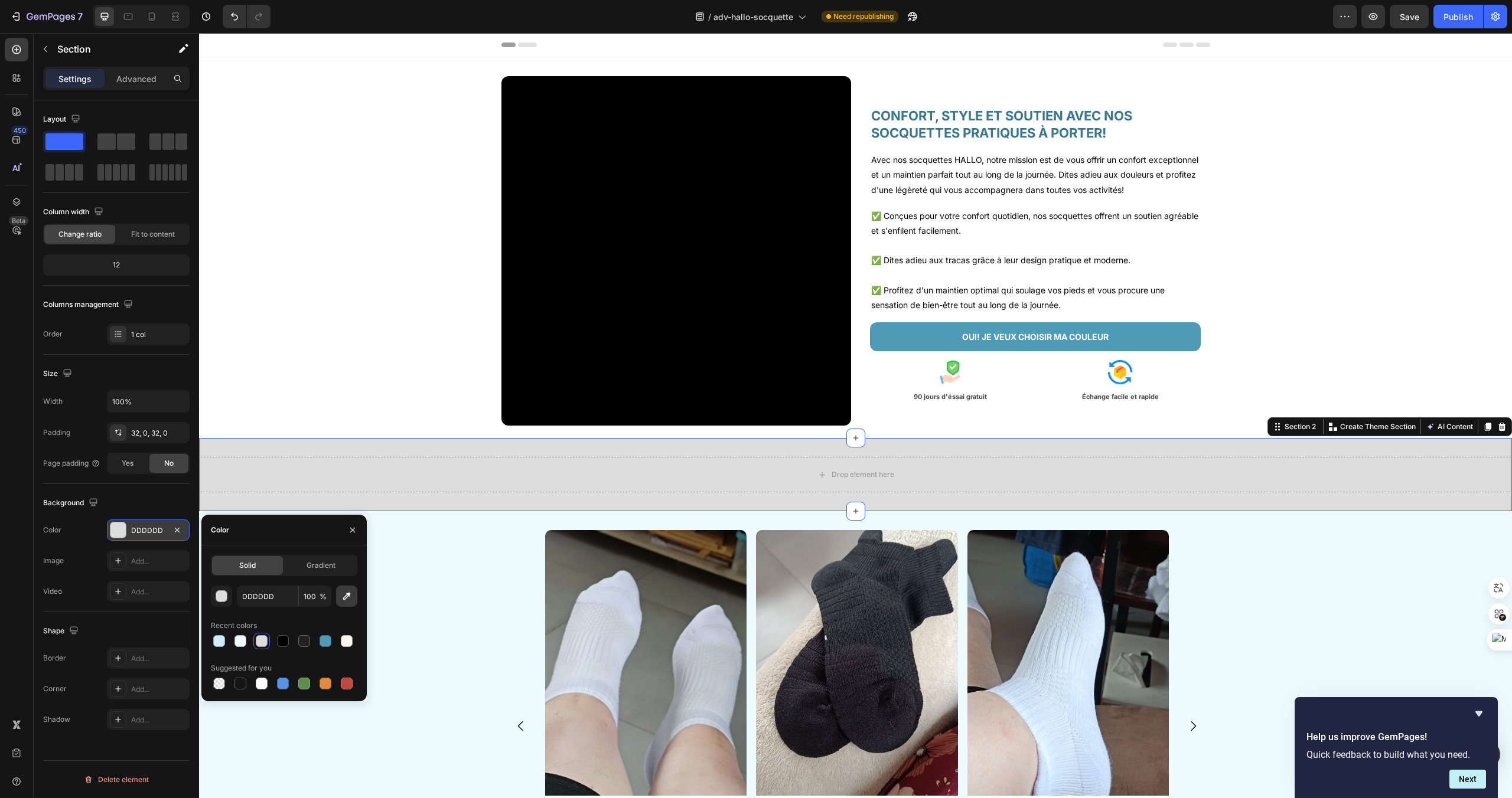
click at [351, 600] on icon "button" at bounding box center [347, 597] width 12 height 12
type input "EDFBFF"
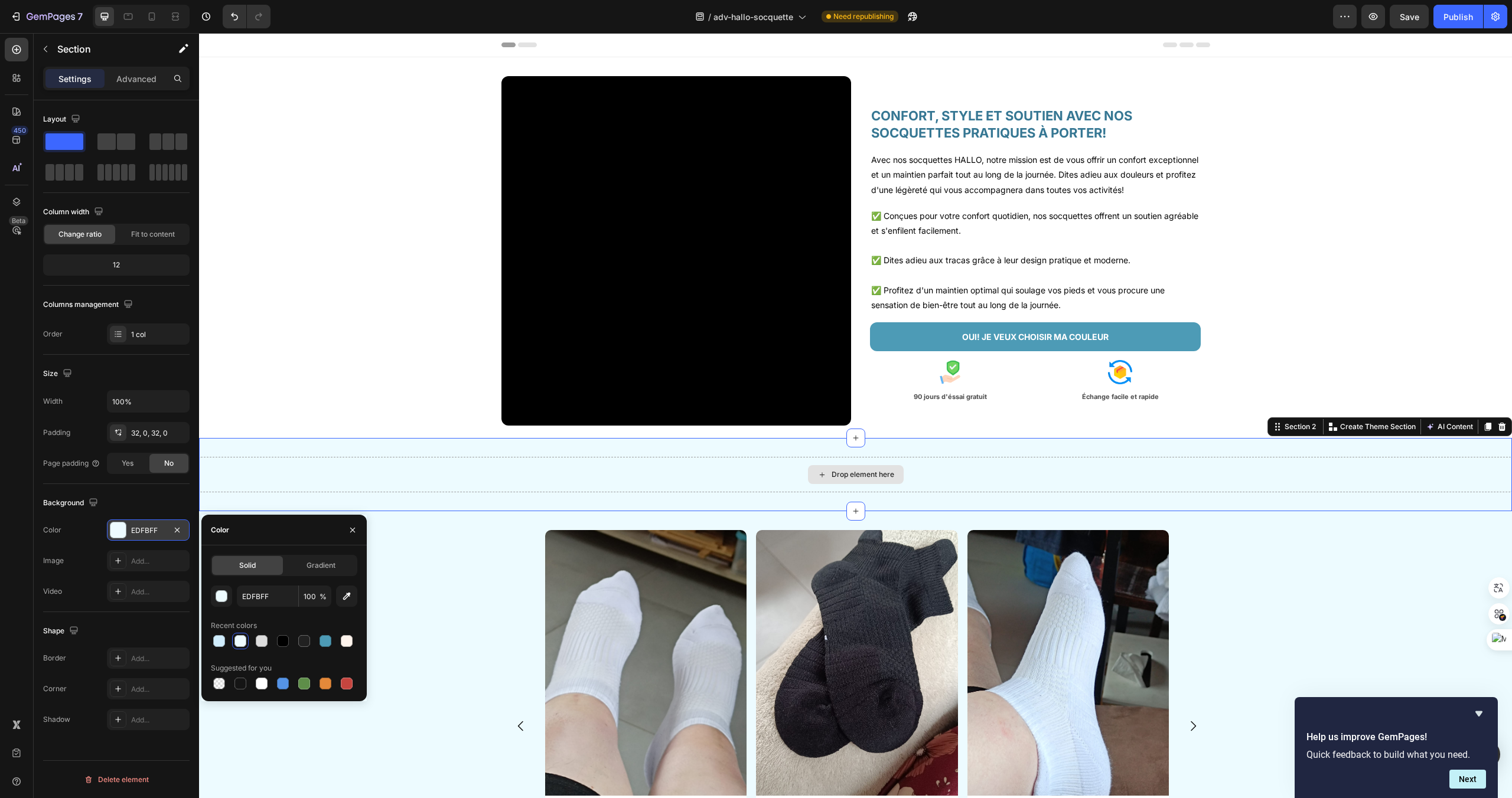
click at [844, 466] on div "Drop element here" at bounding box center [855, 475] width 95 height 19
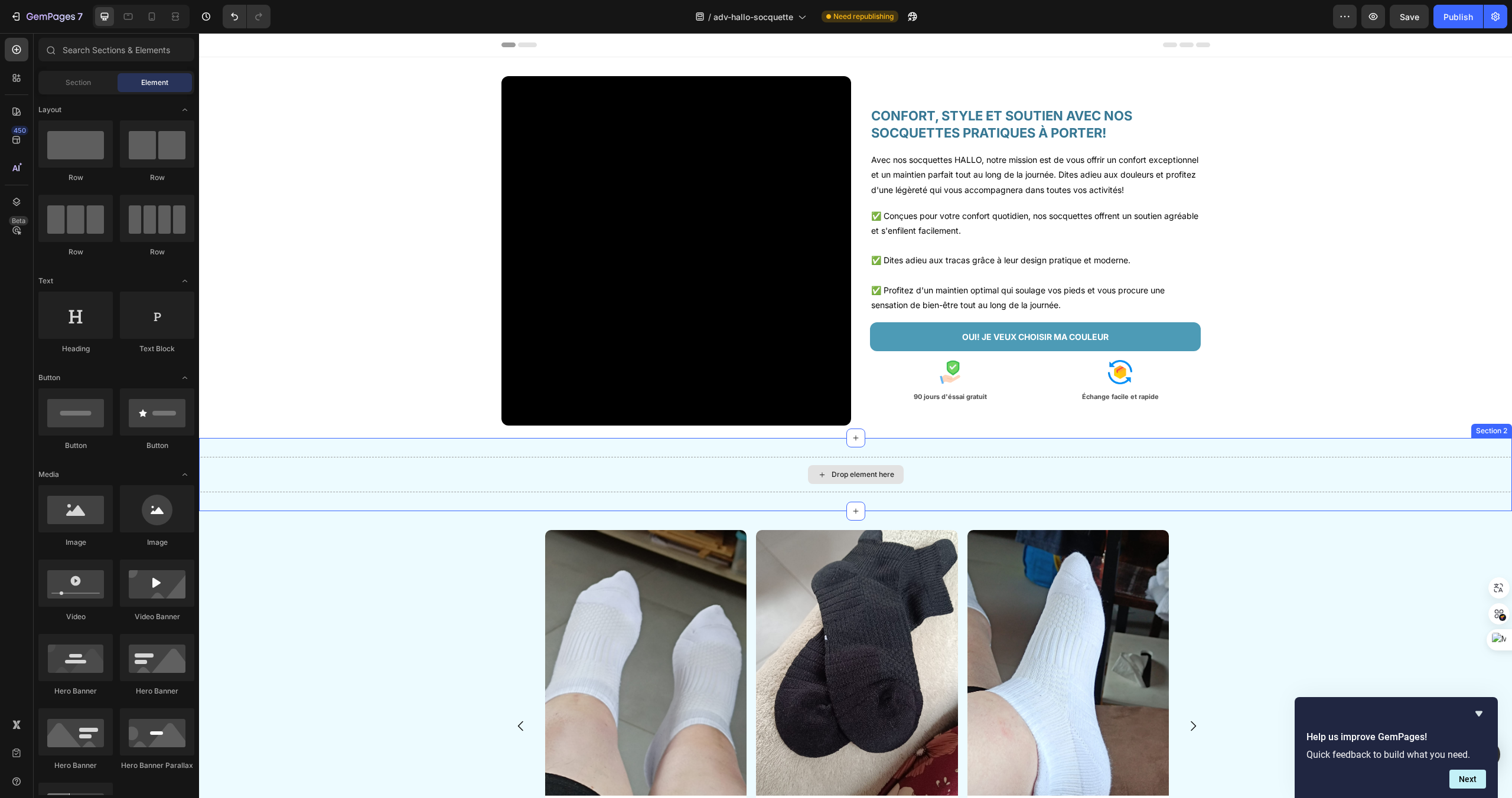
click at [780, 471] on div "Drop element here" at bounding box center [855, 474] width 1313 height 35
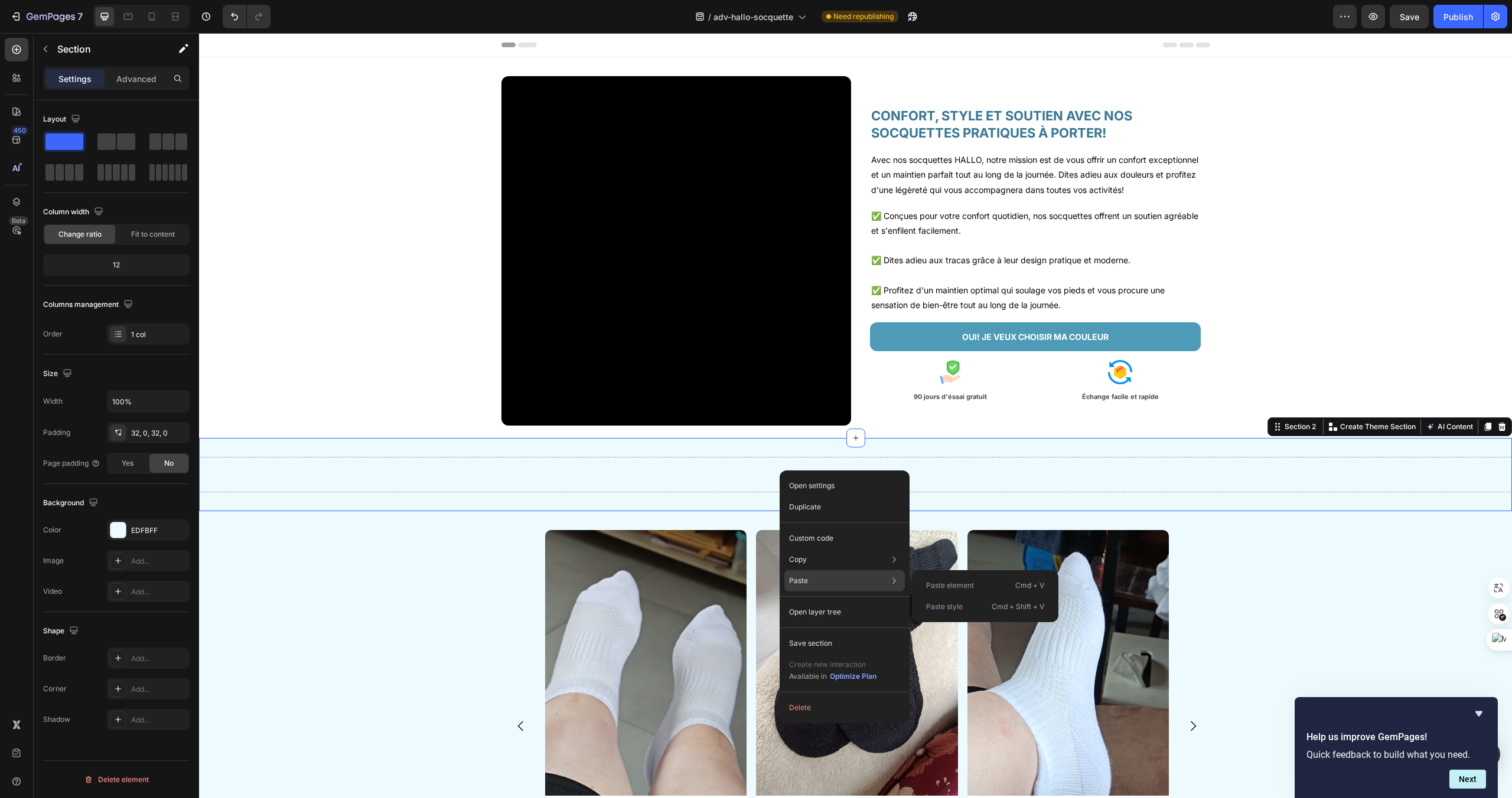
click at [857, 583] on div "Paste Paste element Cmd + V Paste style Cmd + Shift + V" at bounding box center [845, 581] width 121 height 21
click at [762, 469] on div "Drop element here" at bounding box center [855, 474] width 1313 height 35
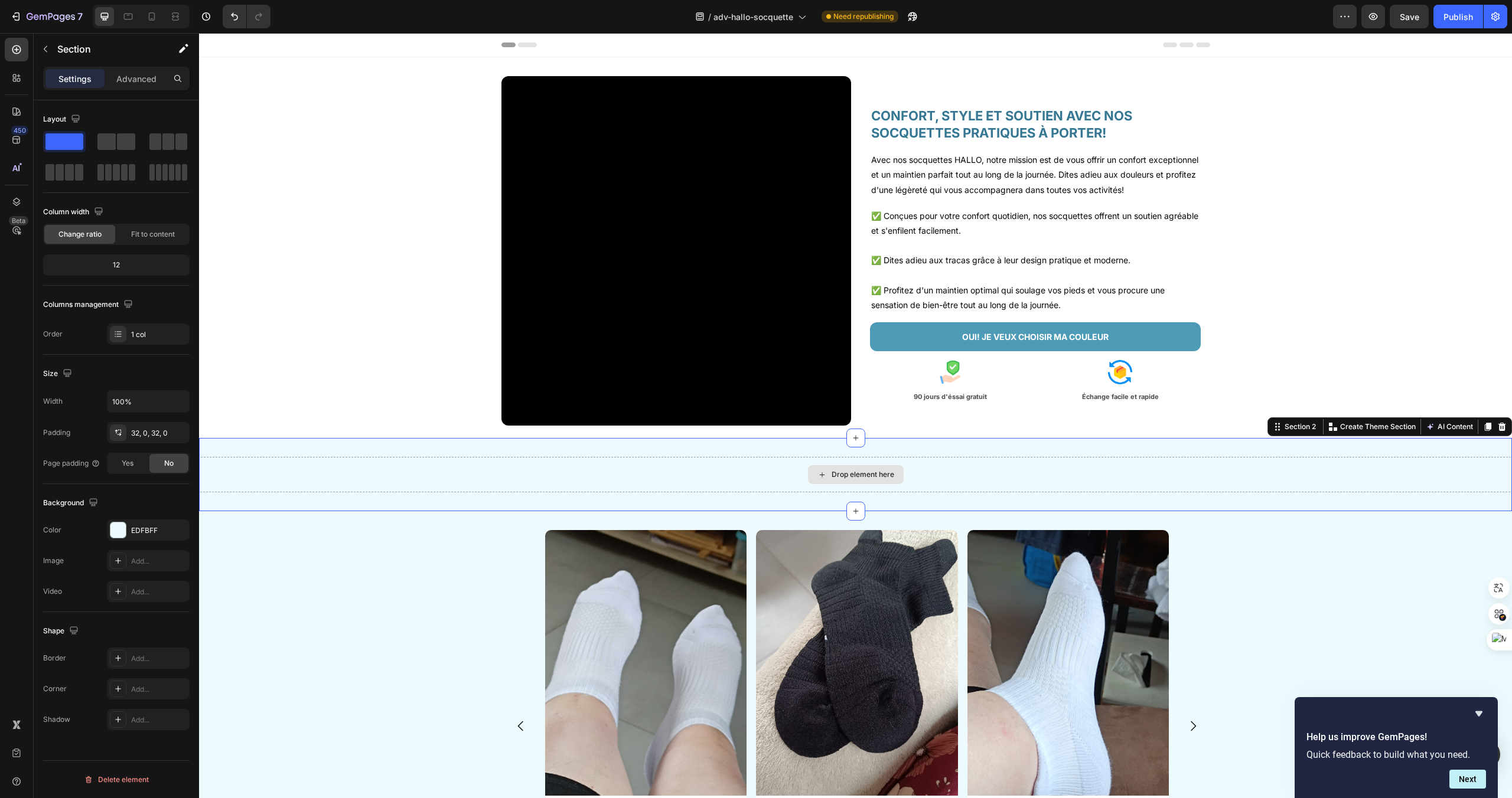
click at [762, 469] on div "Drop element here" at bounding box center [855, 474] width 1313 height 35
click at [838, 477] on div "Drop element here" at bounding box center [863, 475] width 62 height 9
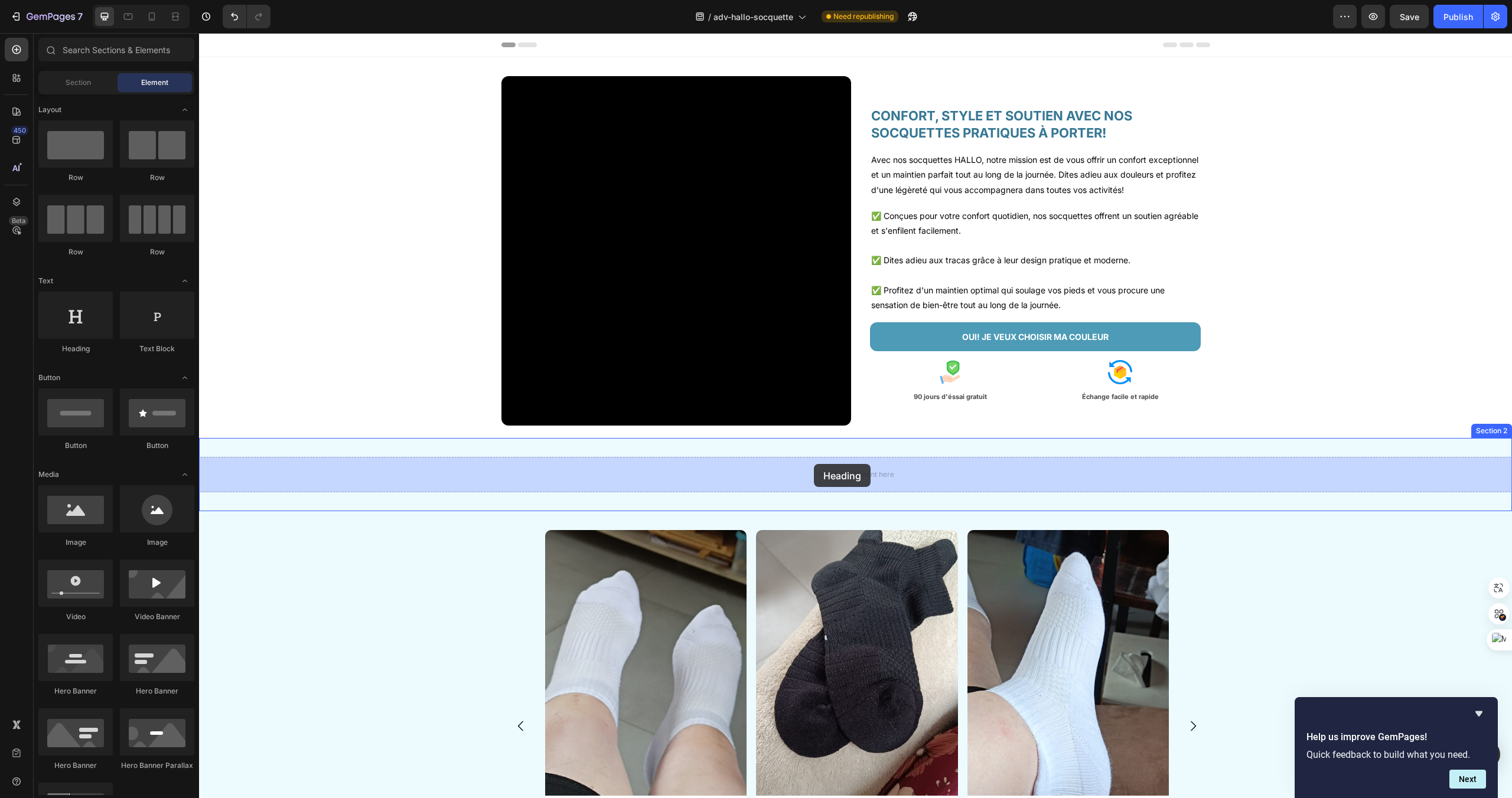
drag, startPoint x: 258, startPoint y: 355, endPoint x: 814, endPoint y: 464, distance: 566.6
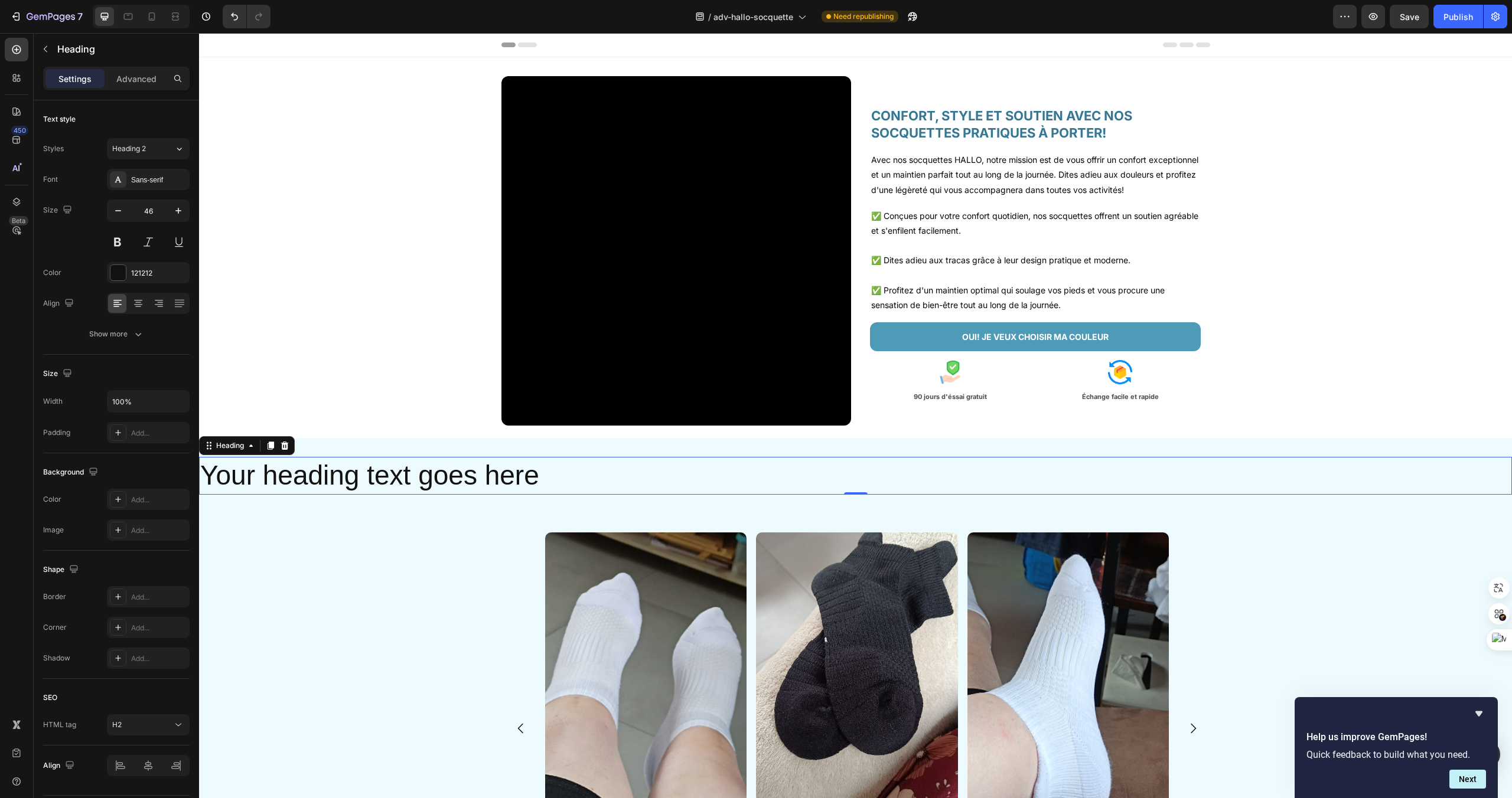
click at [571, 481] on h2 "Your heading text goes here" at bounding box center [855, 475] width 1313 height 38
click at [592, 505] on div "Your heading text goes here Heading 0 Section 2" at bounding box center [855, 476] width 1313 height 76
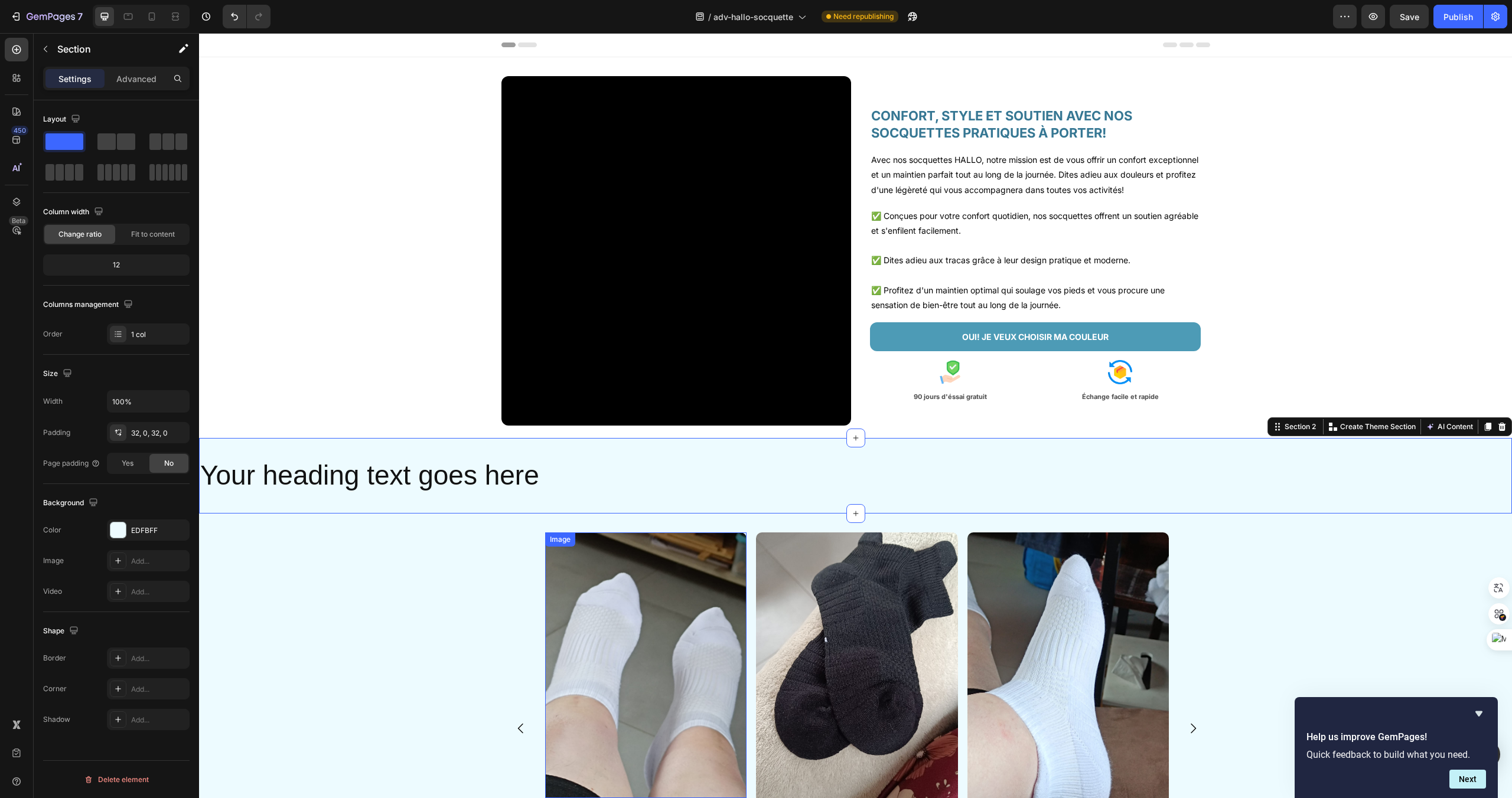
click at [619, 559] on img at bounding box center [646, 665] width 202 height 266
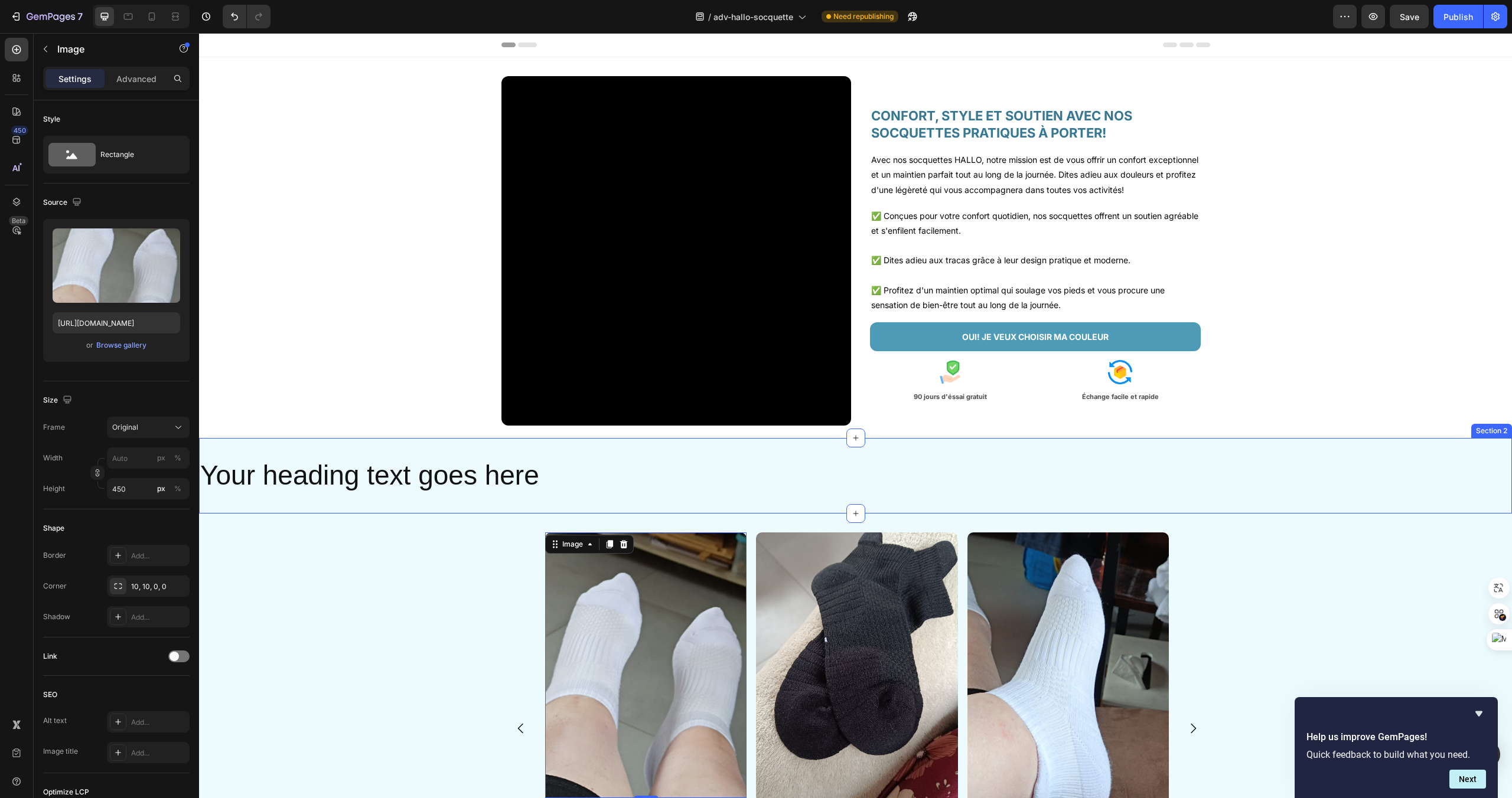
click at [558, 495] on div "Your heading text goes here Heading Section 2" at bounding box center [855, 476] width 1313 height 76
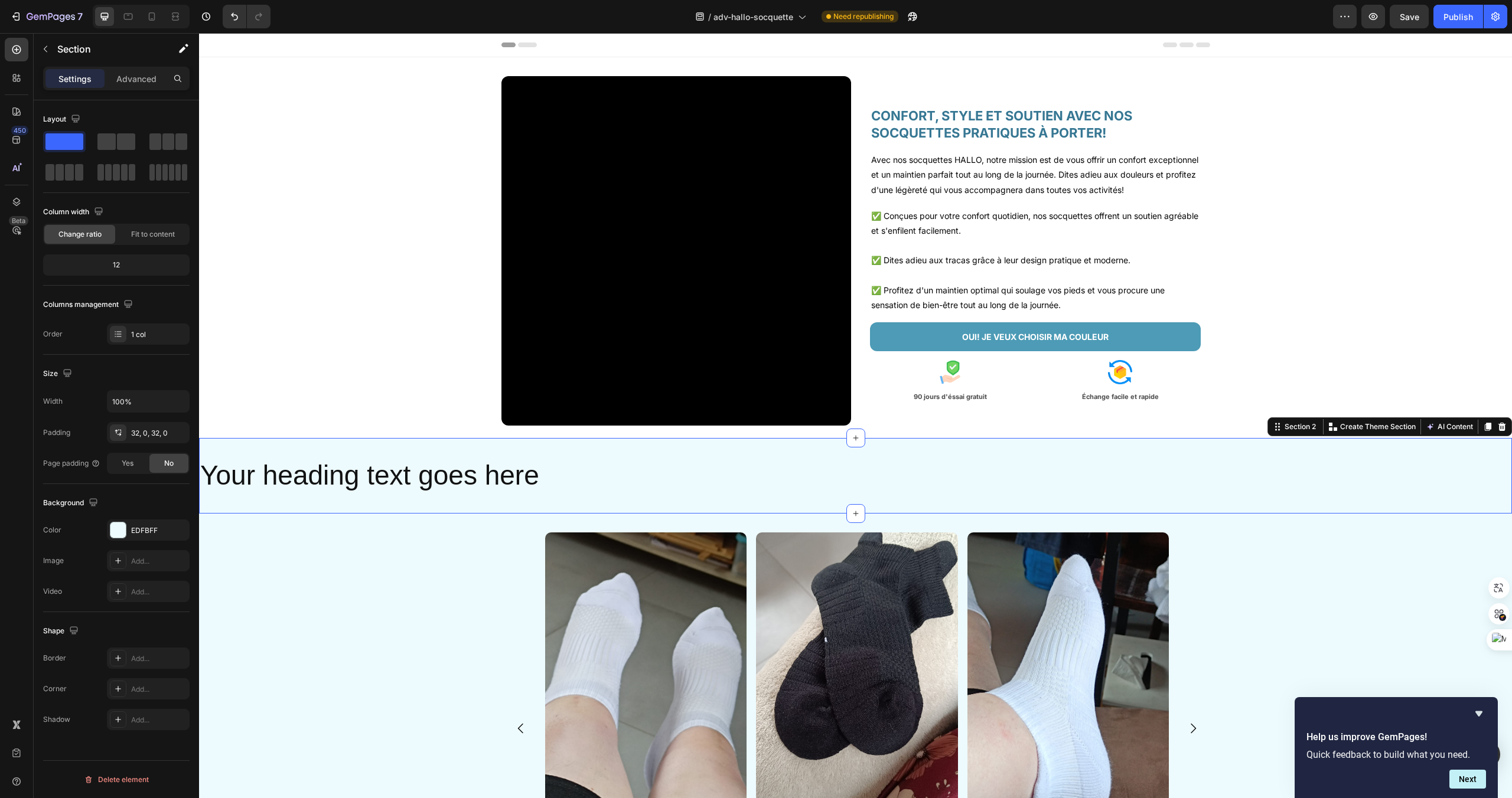
click at [138, 88] on div "Settings Advanced" at bounding box center [116, 79] width 147 height 24
click at [141, 78] on p "Advanced" at bounding box center [136, 79] width 40 height 13
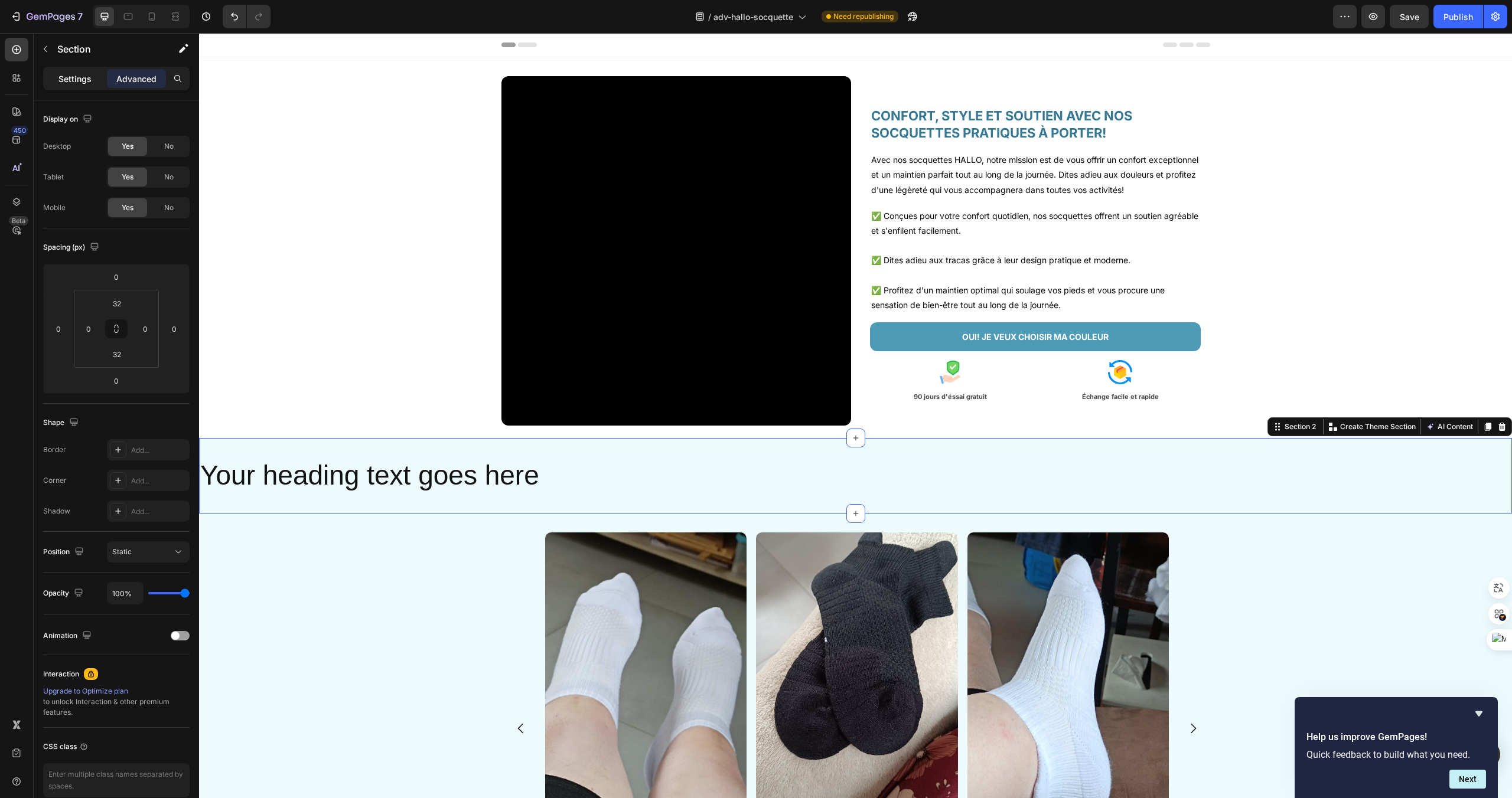
click at [77, 82] on p "Settings" at bounding box center [75, 79] width 33 height 13
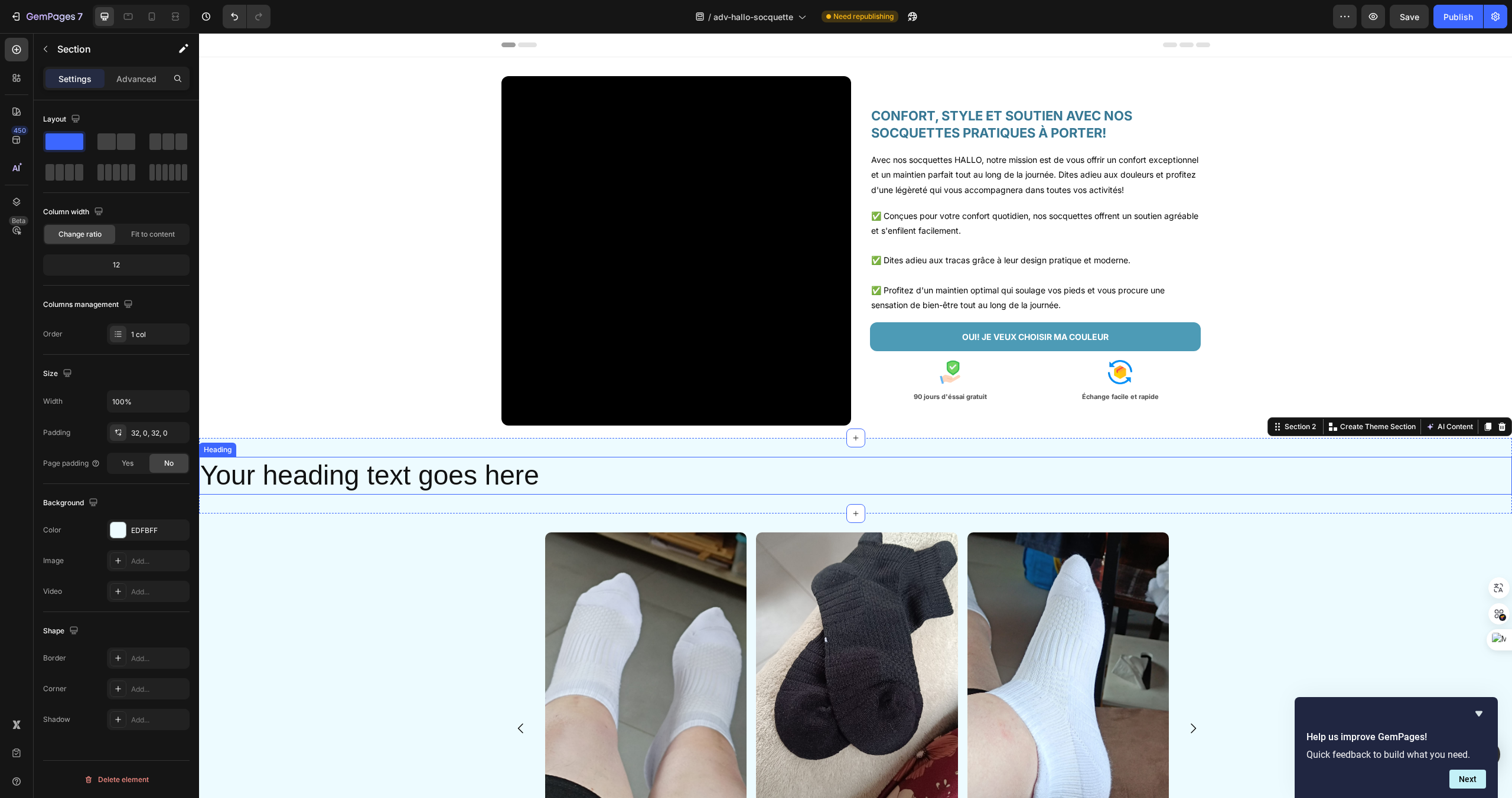
click at [509, 472] on p "Your heading text goes here" at bounding box center [855, 475] width 1310 height 35
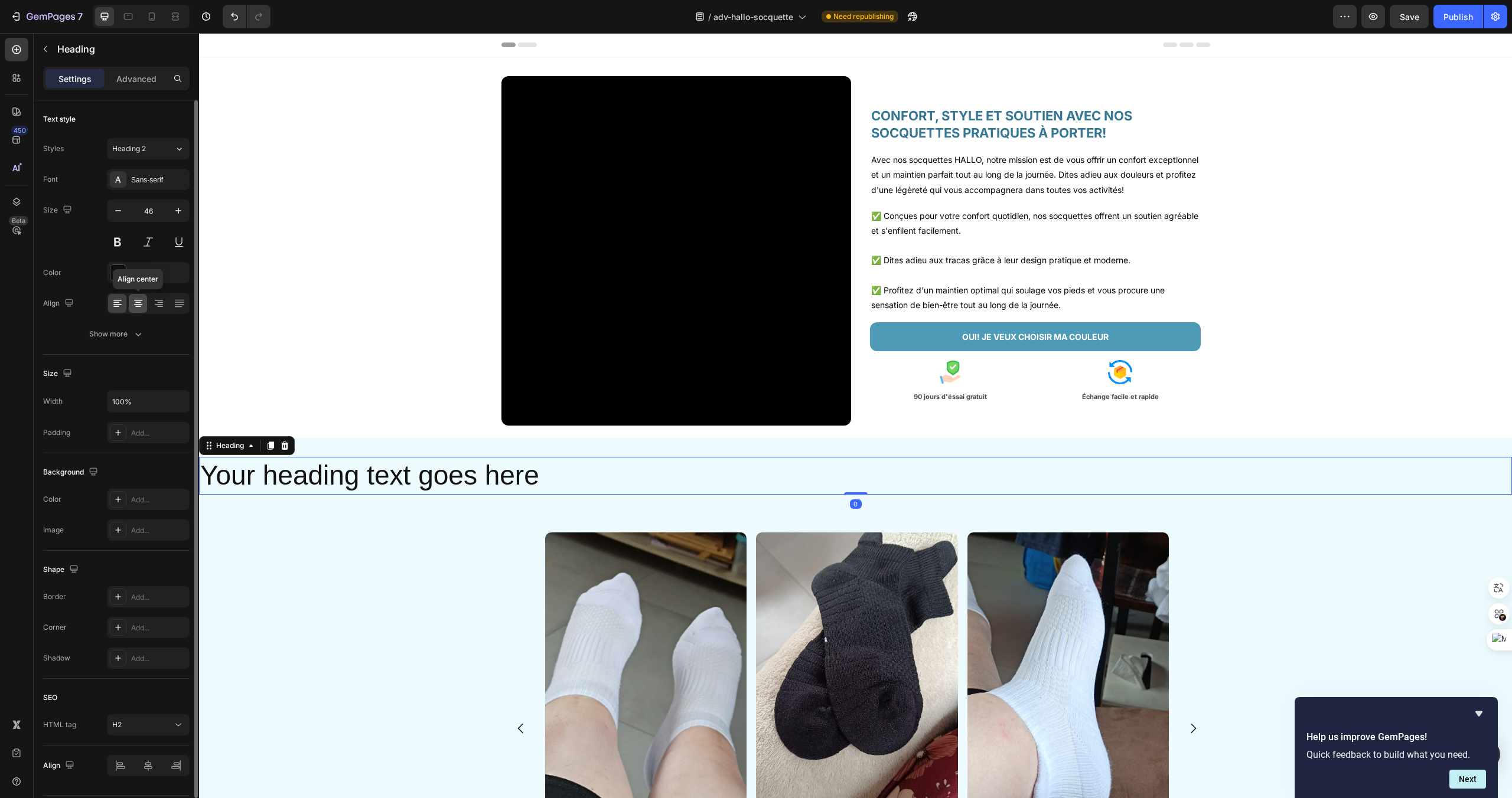
click at [136, 303] on icon at bounding box center [139, 304] width 12 height 12
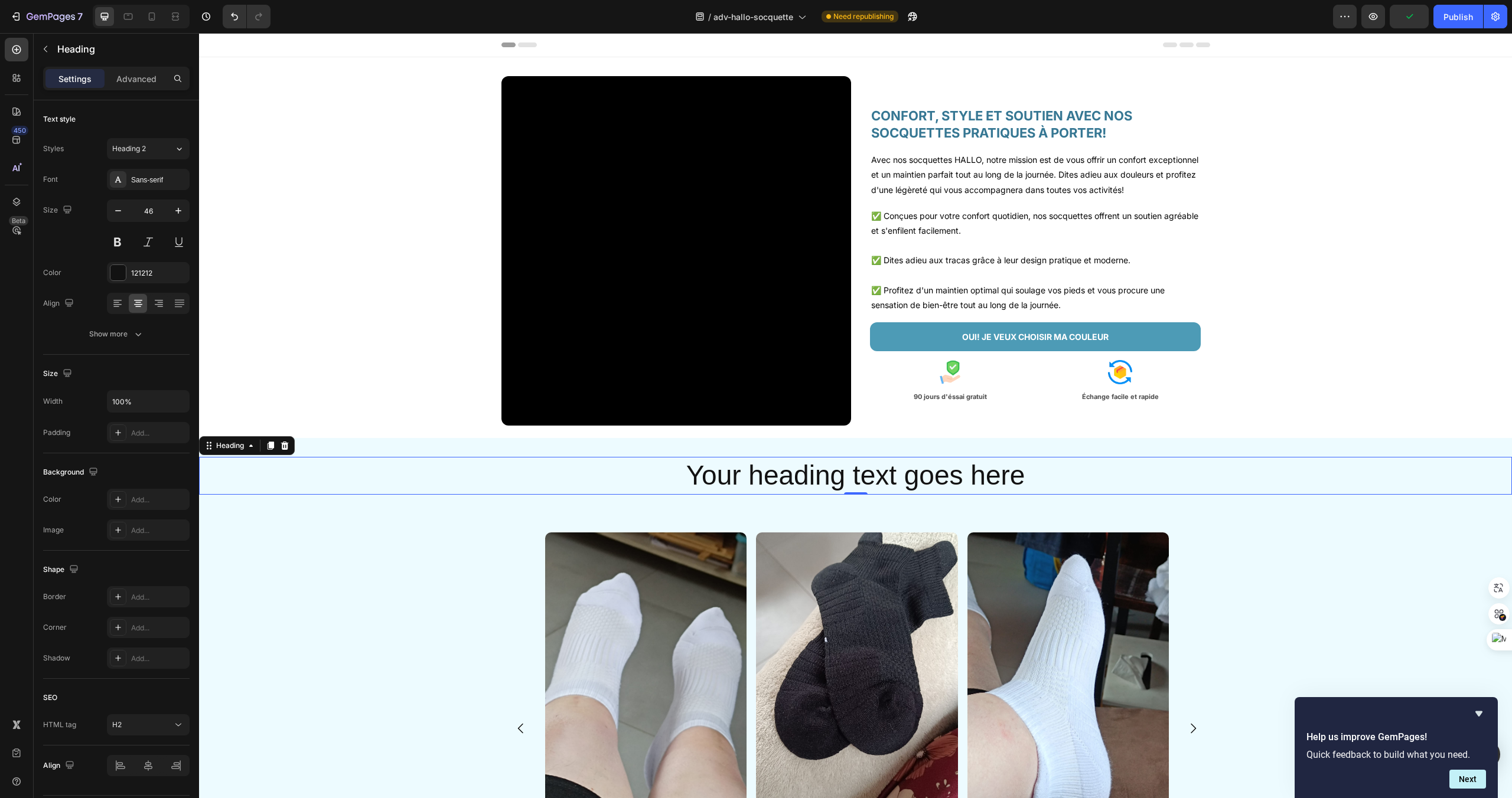
click at [817, 483] on p "Your heading text goes here" at bounding box center [855, 475] width 1310 height 35
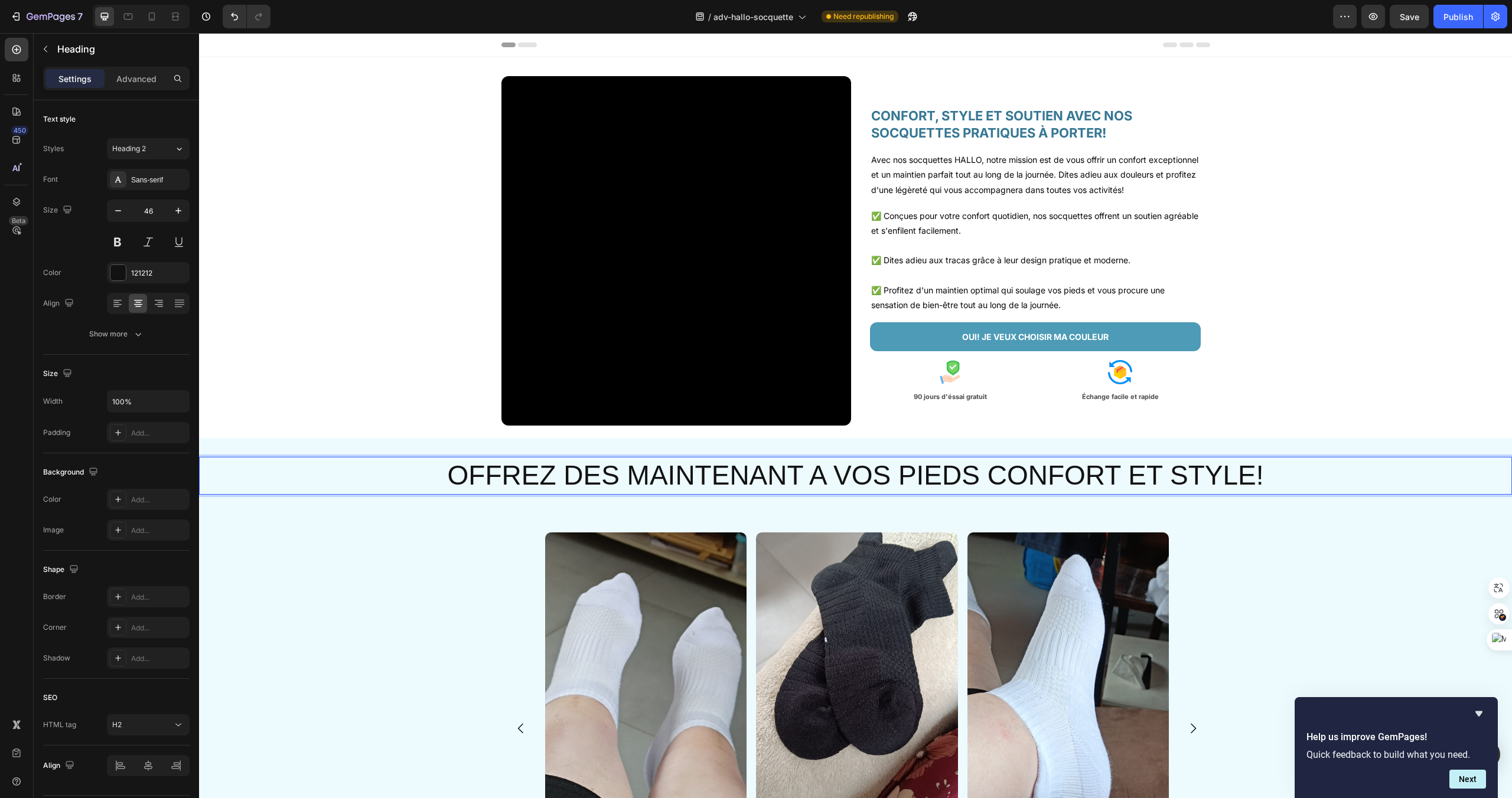
click at [586, 477] on p "OFFREZ DES MAINTENANT A VOS PIEDS CONFORT ET STYLE!" at bounding box center [855, 475] width 1310 height 35
click at [596, 477] on p "OFFREZ DES MAINTENANT A VOS PIEDS CONFORT ET STYLE!" at bounding box center [855, 475] width 1310 height 35
click at [821, 473] on p "OFFREZ DÈS MAINTENANT A VOS PIEDS CONFORT ET STYLE!" at bounding box center [855, 475] width 1310 height 35
click at [1088, 480] on p "OFFREZ DÈS MAINTENANT À VOS PIEDS CONFORT ET STYLE!" at bounding box center [855, 475] width 1310 height 35
click at [152, 176] on div "Sans-serif" at bounding box center [159, 180] width 56 height 11
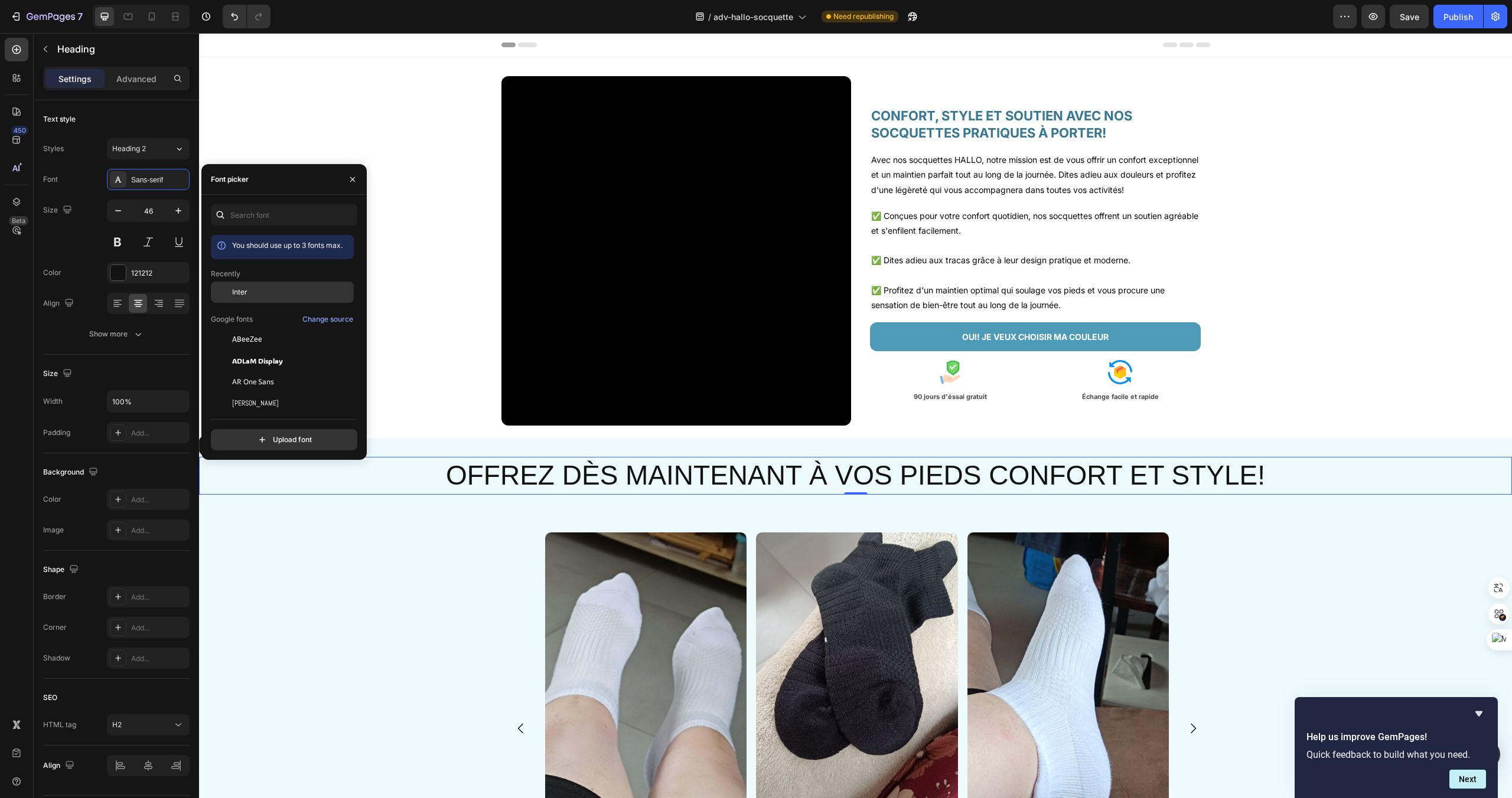
click at [235, 288] on span "Inter" at bounding box center [239, 292] width 15 height 11
click at [902, 118] on h2 "CONFORT, STYLE ET SOUTIEN AVEC NOS SOCQUETTES PRATIQUES À PORTER!" at bounding box center [1035, 124] width 331 height 36
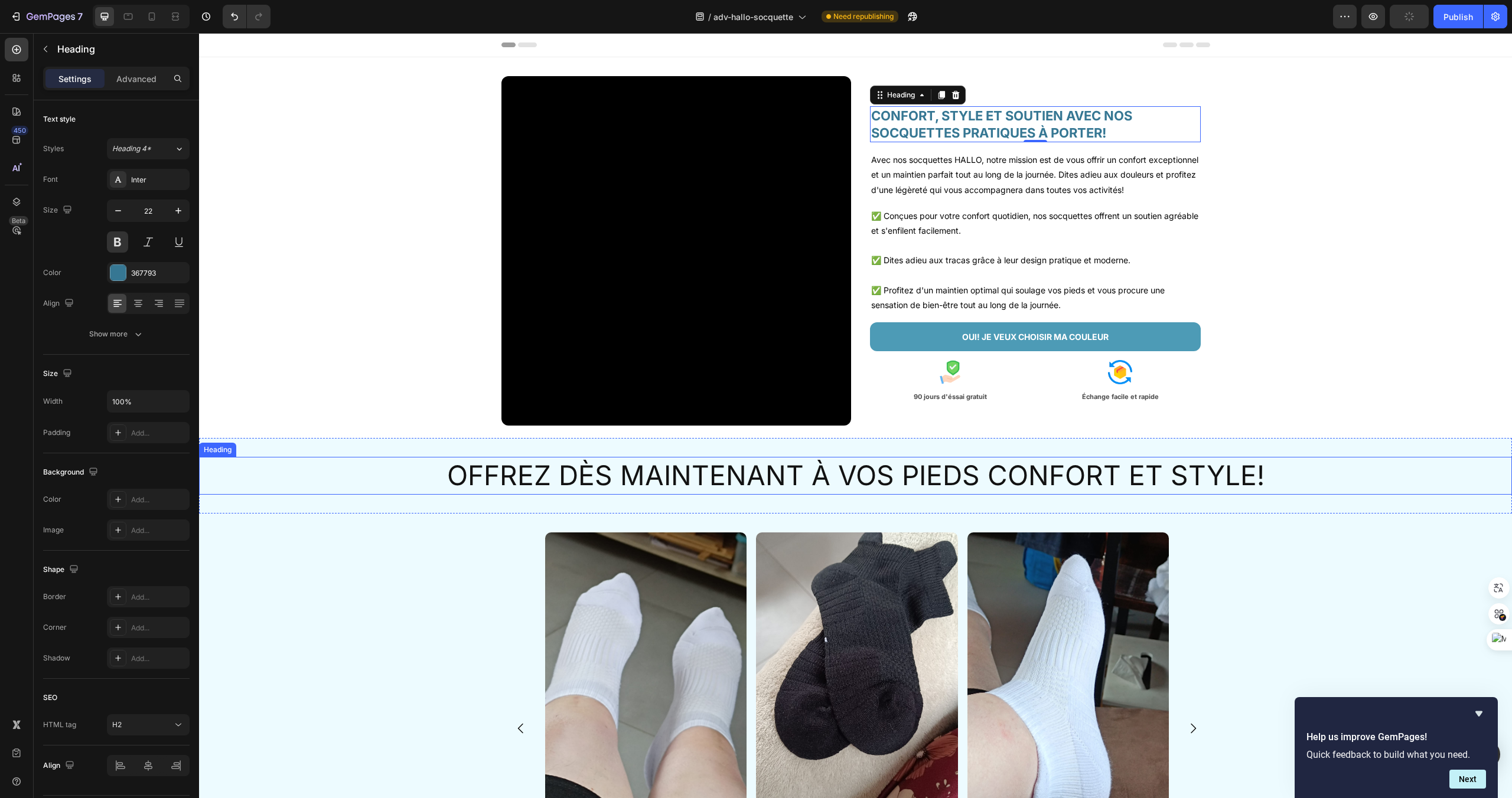
click at [718, 484] on p "OFFREZ DÈS MAINTENANT À VOS PIEDS CONFORT ET STYLE!" at bounding box center [855, 475] width 1310 height 35
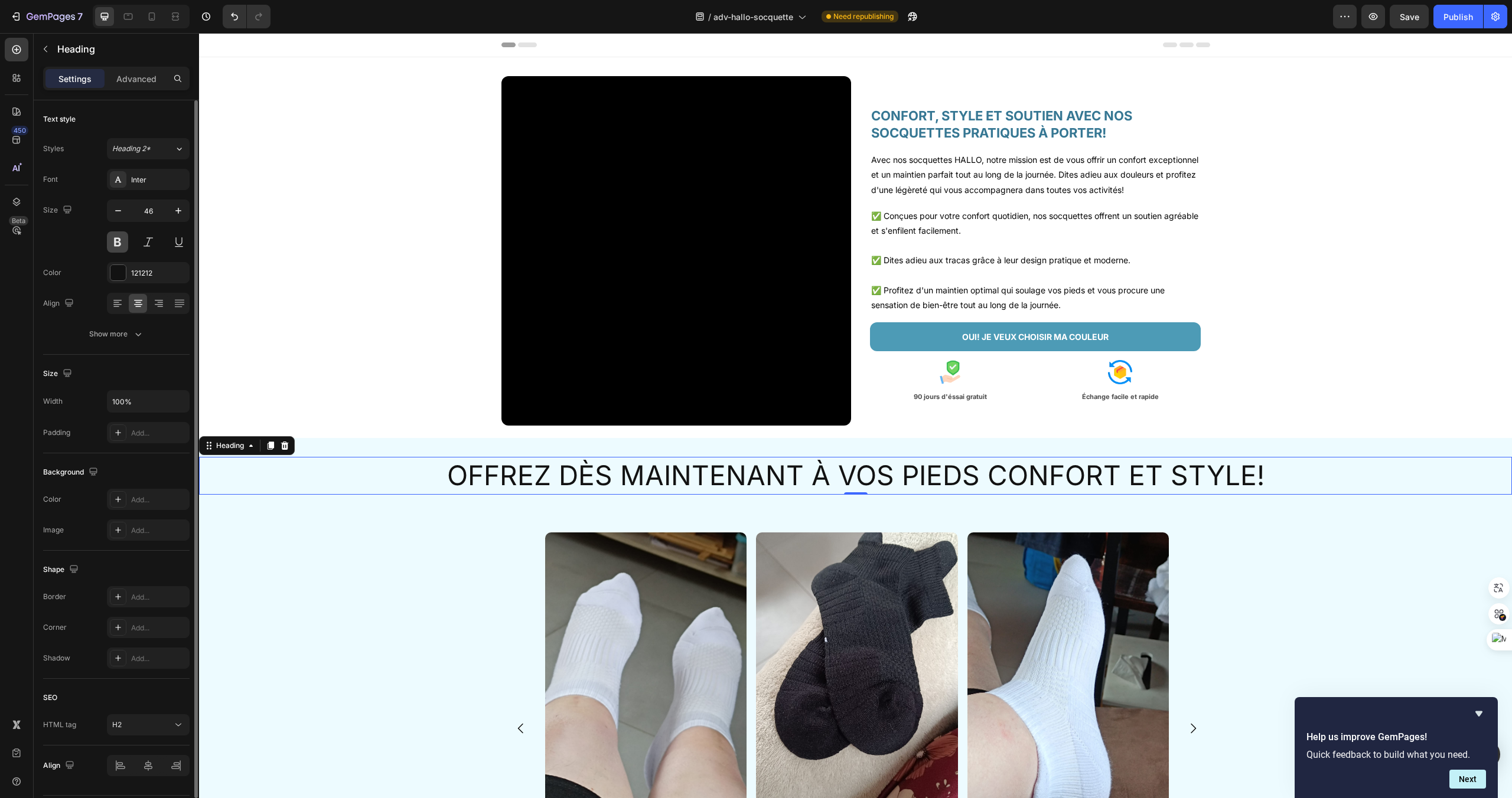
click at [115, 239] on button at bounding box center [117, 242] width 21 height 21
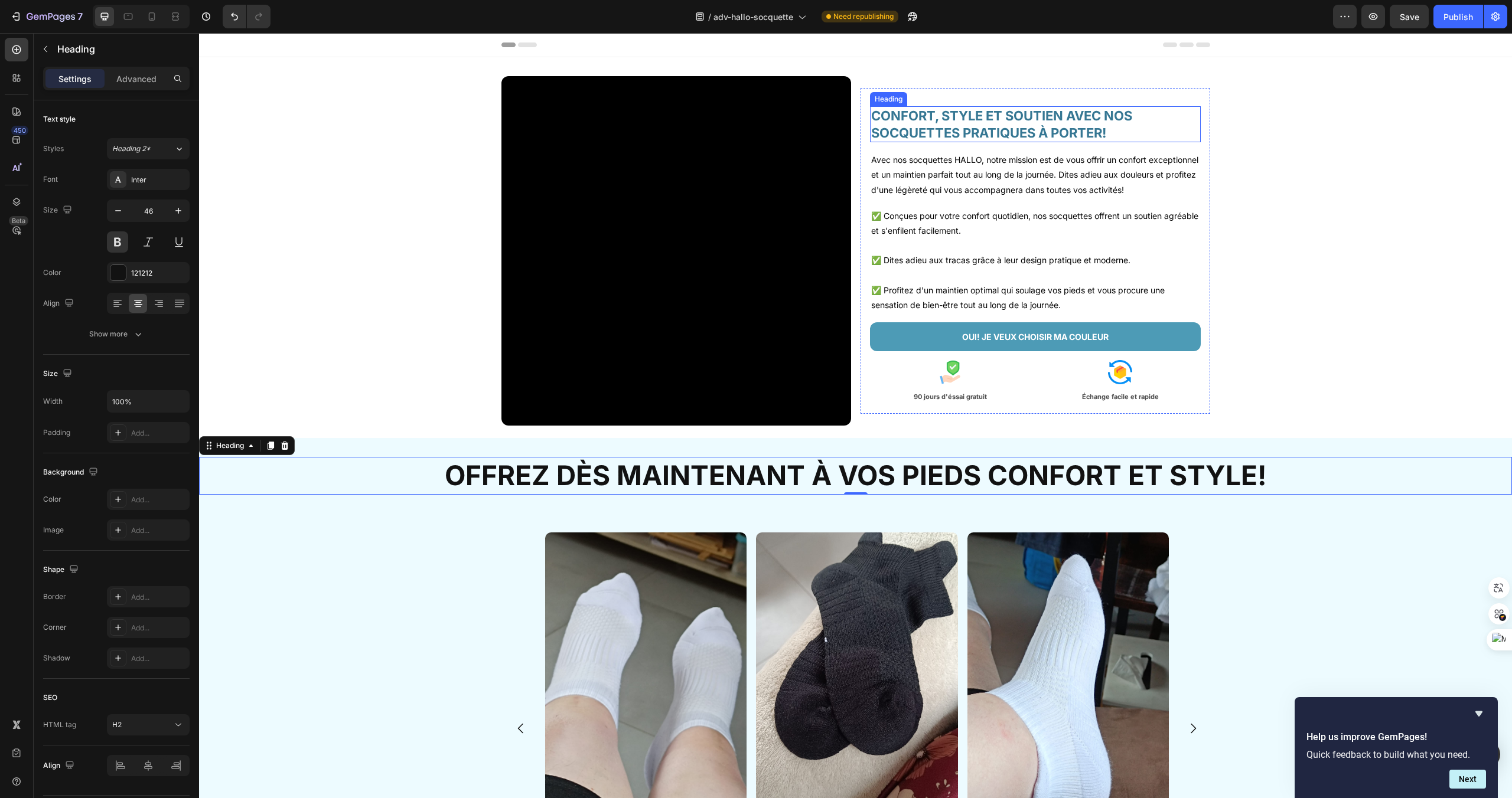
click at [904, 127] on h2 "CONFORT, STYLE ET SOUTIEN AVEC NOS SOCQUETTES PRATIQUES À PORTER!" at bounding box center [1035, 124] width 331 height 36
click at [723, 475] on p "OFFREZ DÈS MAINTENANT À VOS PIEDS CONFORT ET STYLE!" at bounding box center [855, 475] width 1310 height 35
click at [147, 209] on input "46" at bounding box center [148, 211] width 39 height 21
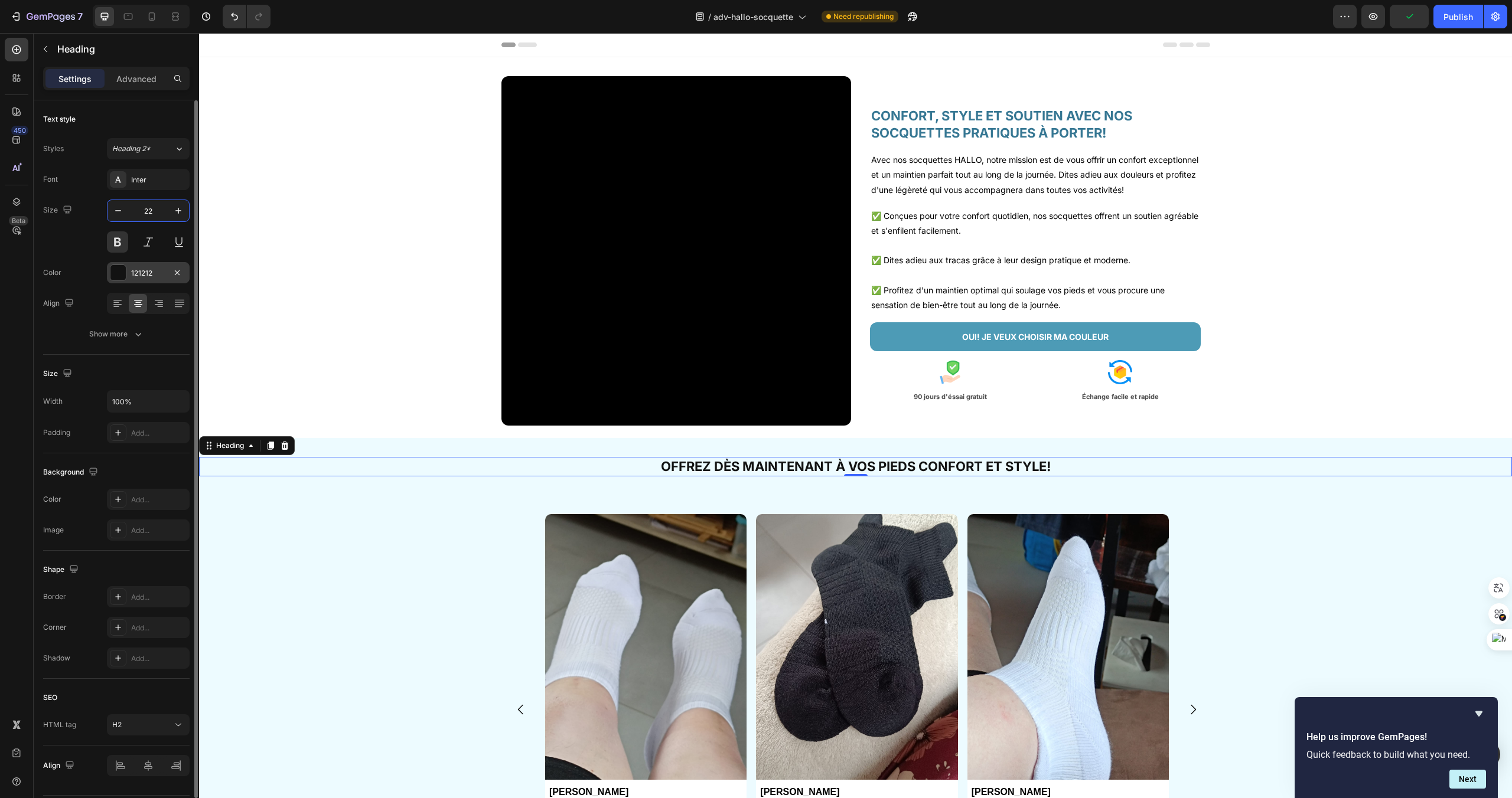
type input "22"
click at [115, 273] on div at bounding box center [118, 272] width 15 height 15
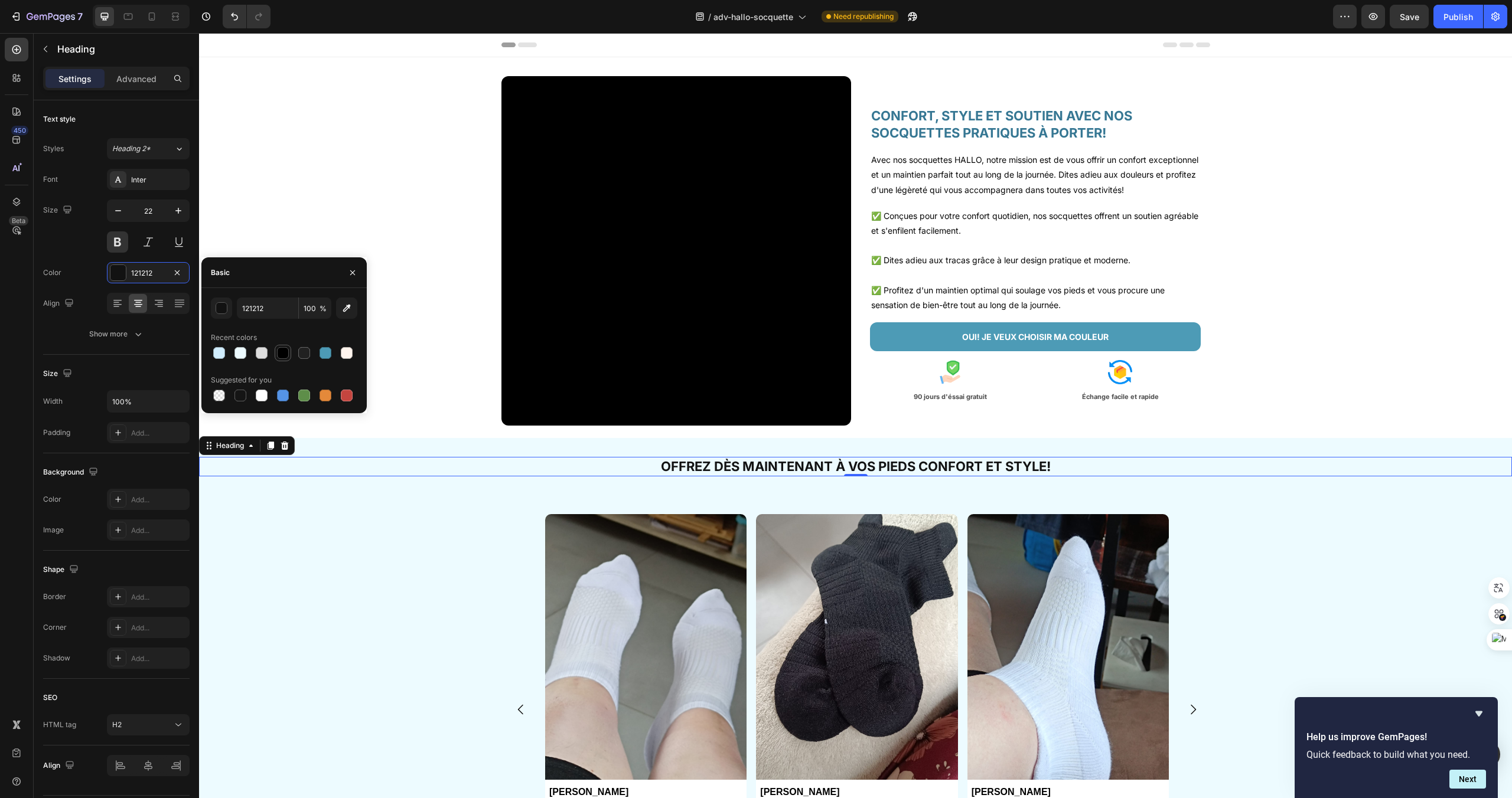
click at [281, 351] on div at bounding box center [283, 353] width 12 height 12
type input "000000"
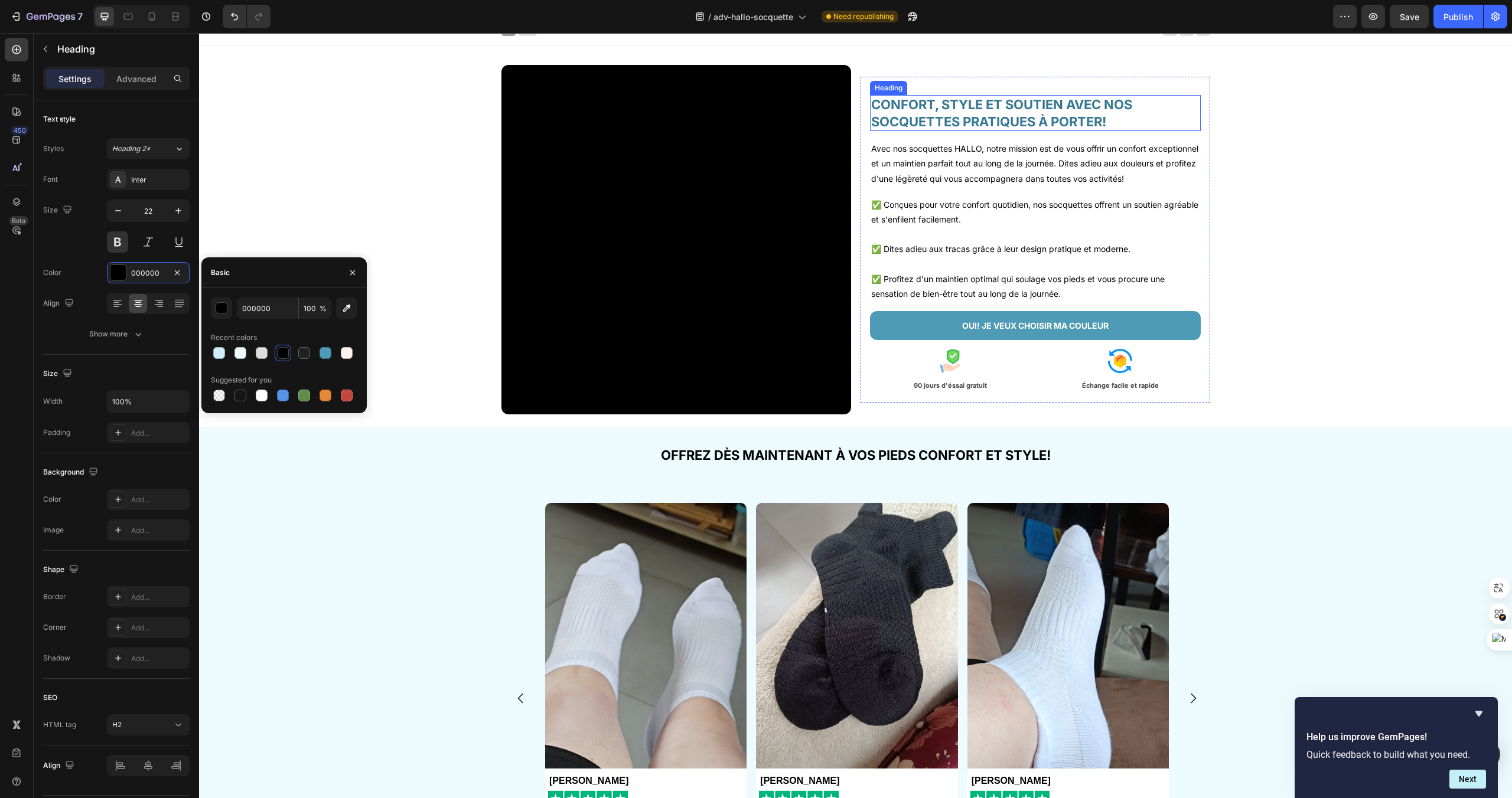
click at [914, 99] on h2 "CONFORT, STYLE ET SOUTIEN AVEC NOS SOCQUETTES PRATIQUES À PORTER!" at bounding box center [1035, 113] width 331 height 36
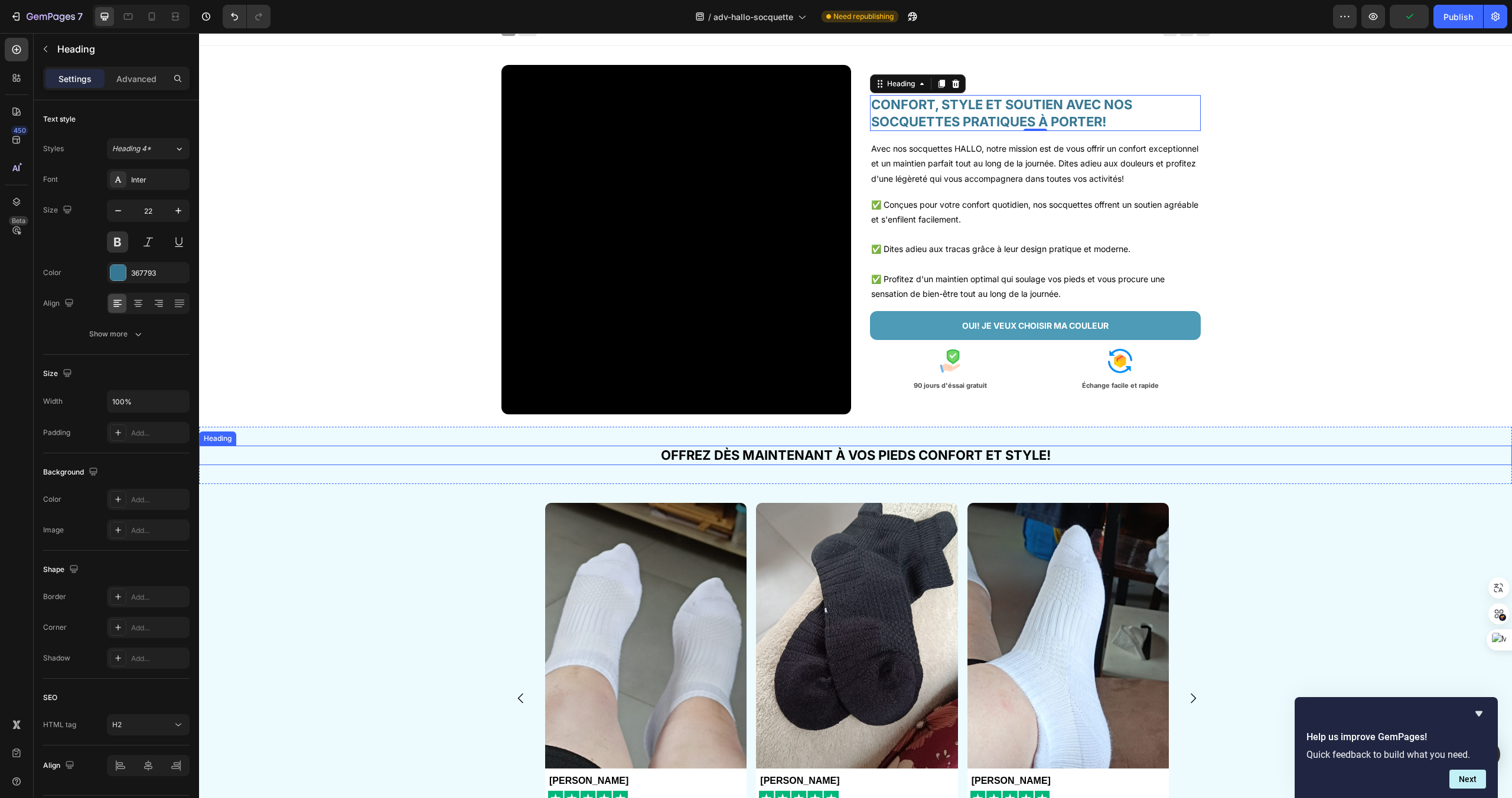
click at [913, 449] on h2 "OFFREZ DÈS MAINTENANT À VOS PIEDS CONFORT ET STYLE!" at bounding box center [855, 455] width 1313 height 19
click at [966, 101] on h2 "CONFORT, STYLE ET SOUTIEN AVEC NOS SOCQUETTES PRATIQUES À PORTER!" at bounding box center [1035, 113] width 331 height 36
click at [914, 450] on h2 "OFFREZ DÈS MAINTENANT À VOS PIEDS CONFORT ET STYLE!" at bounding box center [855, 455] width 1313 height 19
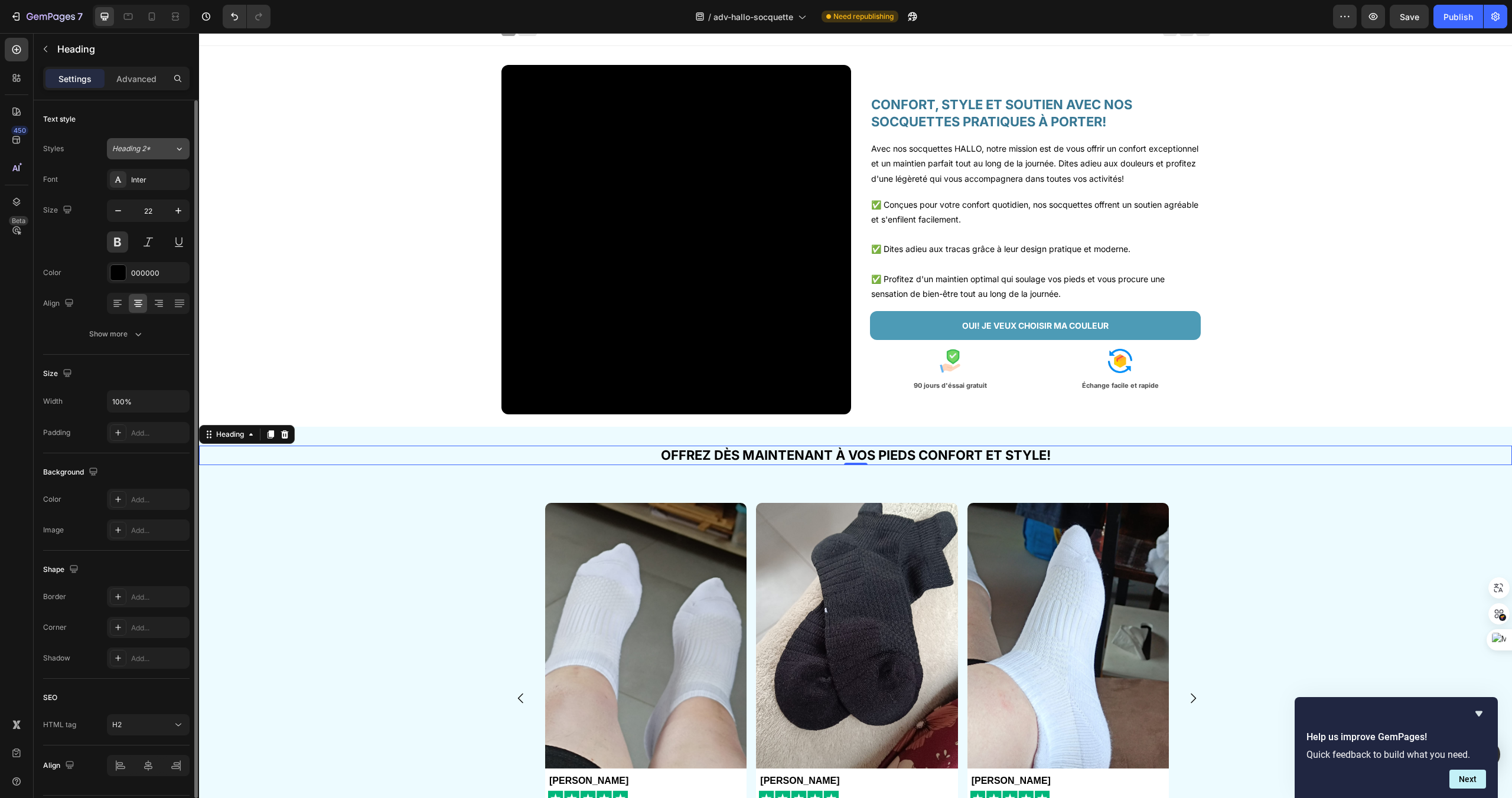
click at [176, 152] on icon at bounding box center [179, 149] width 10 height 12
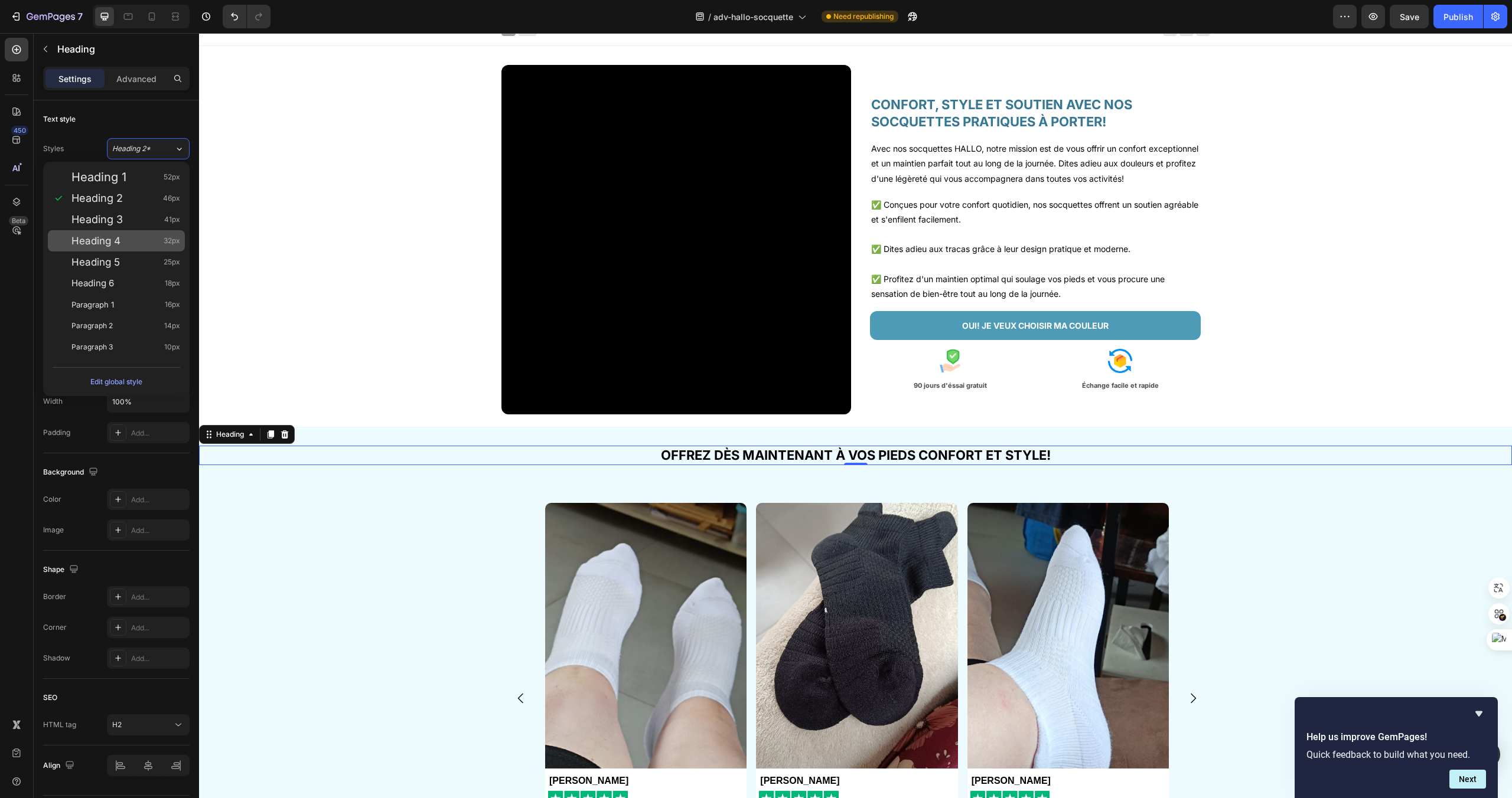
click at [114, 248] on div "Heading 4 32px" at bounding box center [116, 241] width 137 height 21
type input "32"
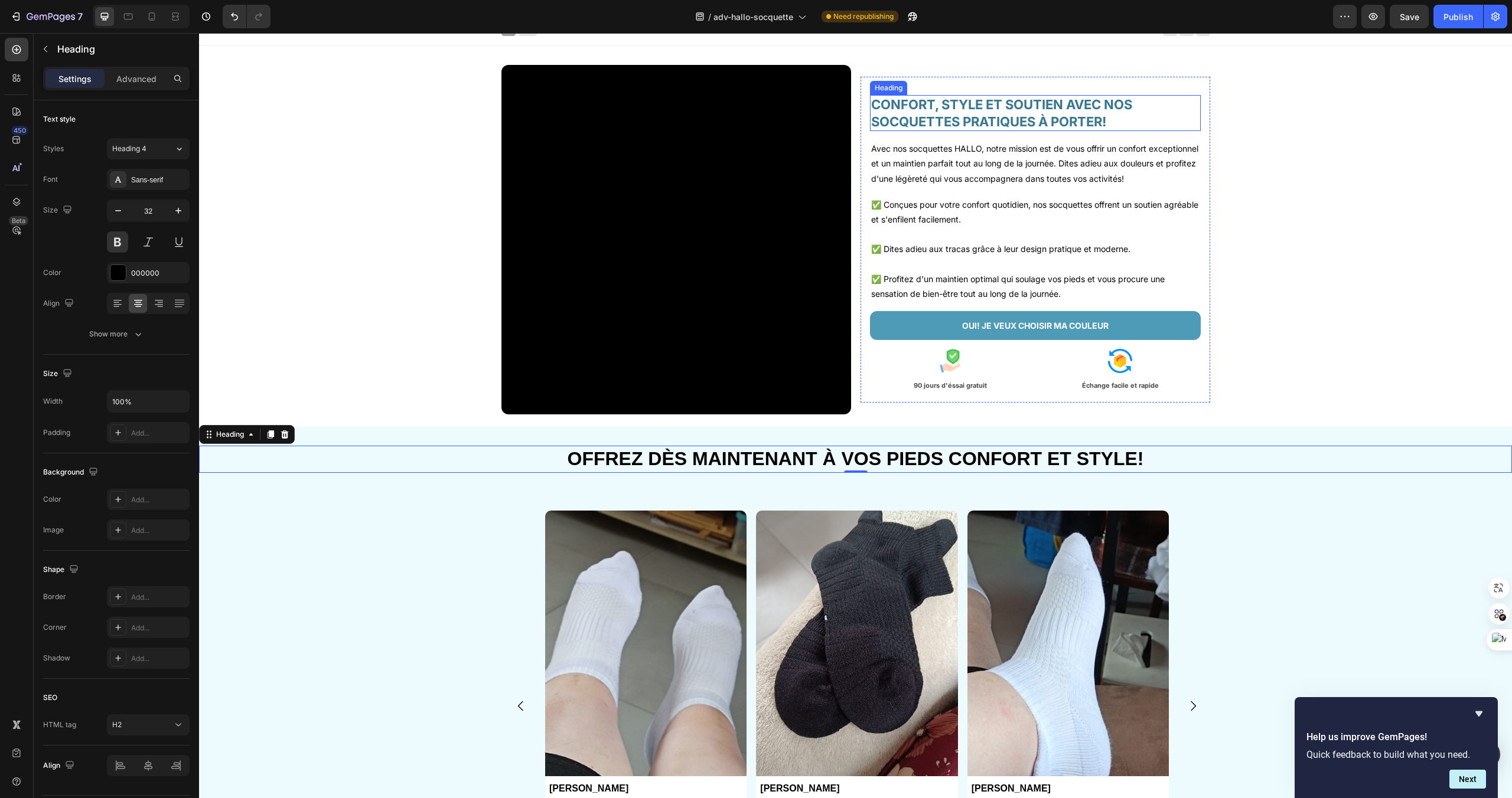
click at [1002, 95] on h2 "CONFORT, STYLE ET SOUTIEN AVEC NOS SOCQUETTES PRATIQUES À PORTER!" at bounding box center [1035, 113] width 331 height 36
click at [1009, 463] on h2 "OFFREZ DÈS MAINTENANT À VOS PIEDS CONFORT ET STYLE!" at bounding box center [855, 459] width 1313 height 27
click at [180, 148] on icon at bounding box center [179, 149] width 5 height 3
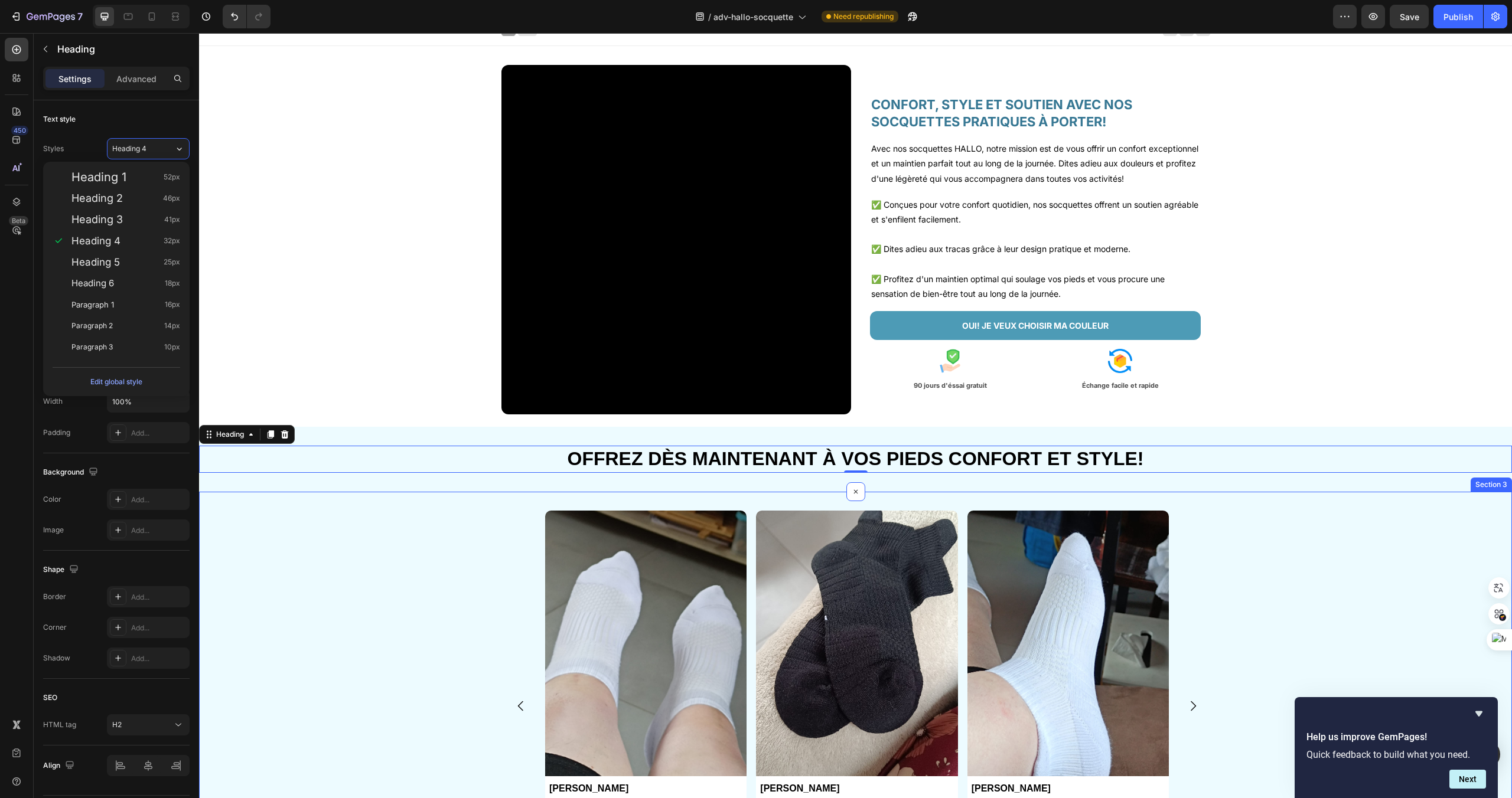
click at [491, 508] on div "Image Anna Gardet Text Block Image J'adore vos socquettes et on me demande souv…" at bounding box center [855, 720] width 1313 height 456
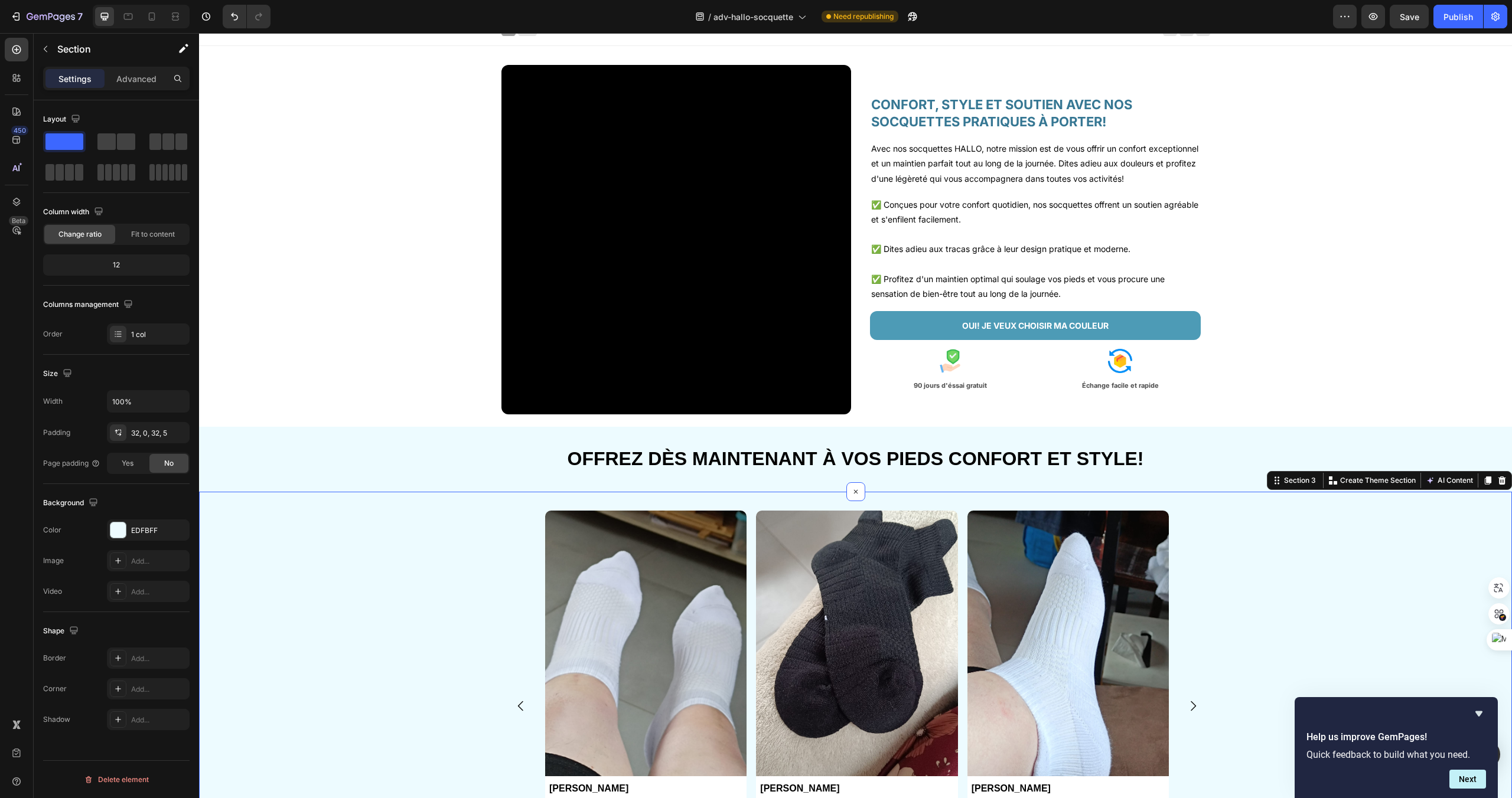
click at [481, 601] on div "Image Anna Gardet Text Block Image J'adore vos socquettes et on me demande souv…" at bounding box center [857, 719] width 1310 height 418
click at [692, 459] on h2 "OFFREZ DÈS MAINTENANT À VOS PIEDS CONFORT ET STYLE!" at bounding box center [855, 459] width 1313 height 27
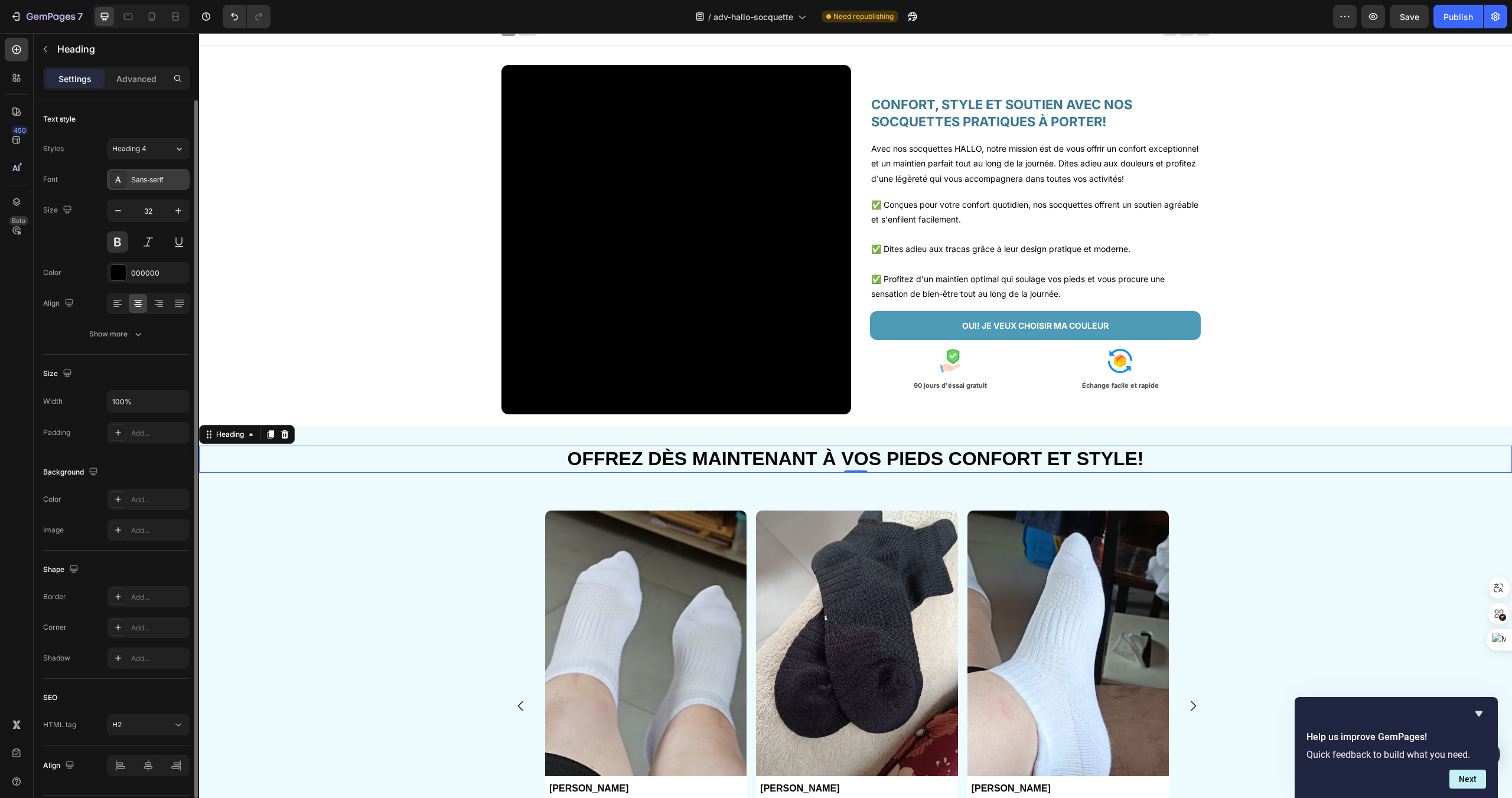
click at [166, 178] on div "Sans-serif" at bounding box center [159, 180] width 56 height 11
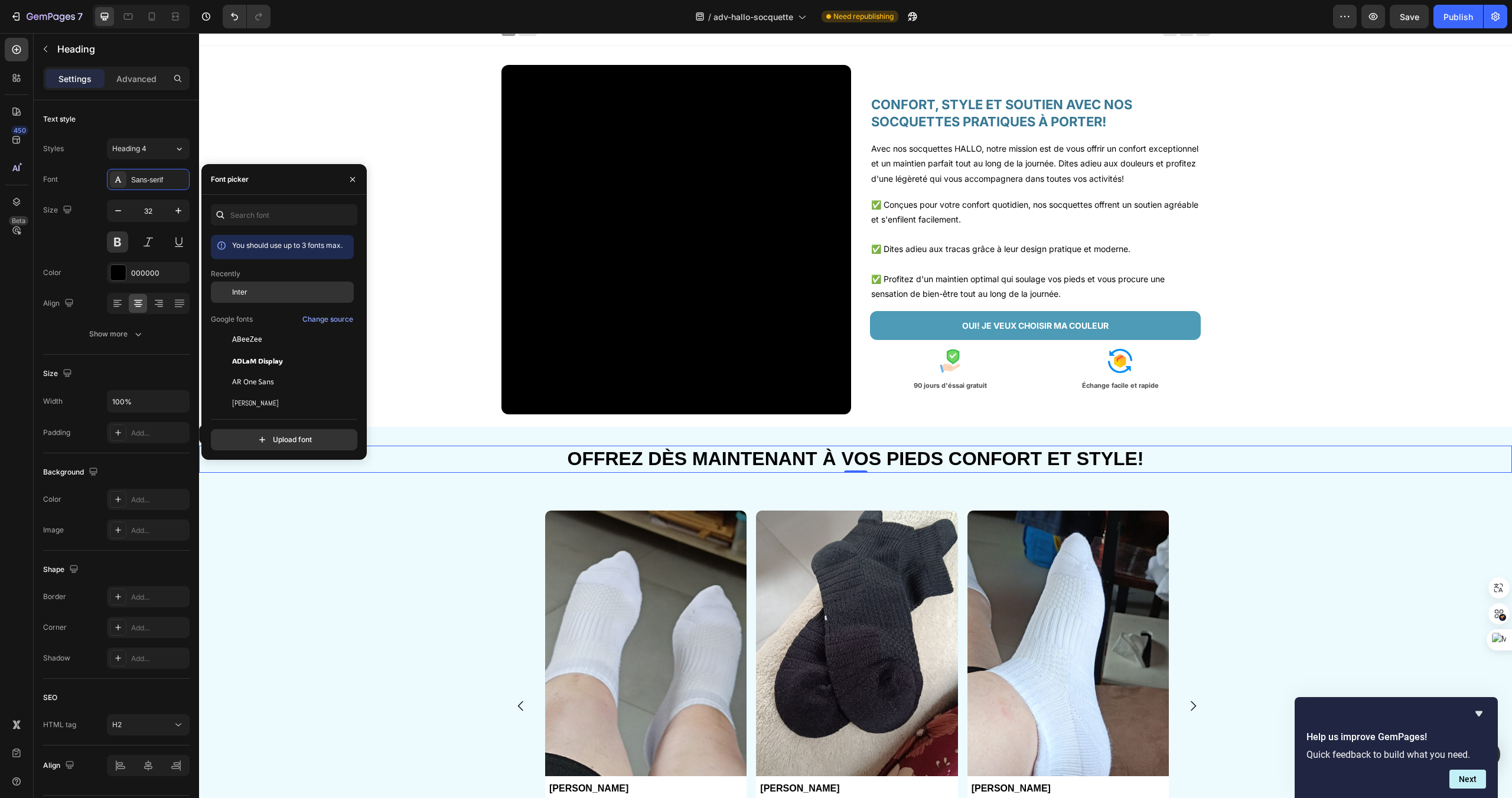
click at [251, 288] on div "Inter" at bounding box center [292, 292] width 119 height 11
click at [1311, 530] on div "Image Anna Gardet Text Block Image J'adore vos socquettes et on me demande souv…" at bounding box center [857, 719] width 1310 height 418
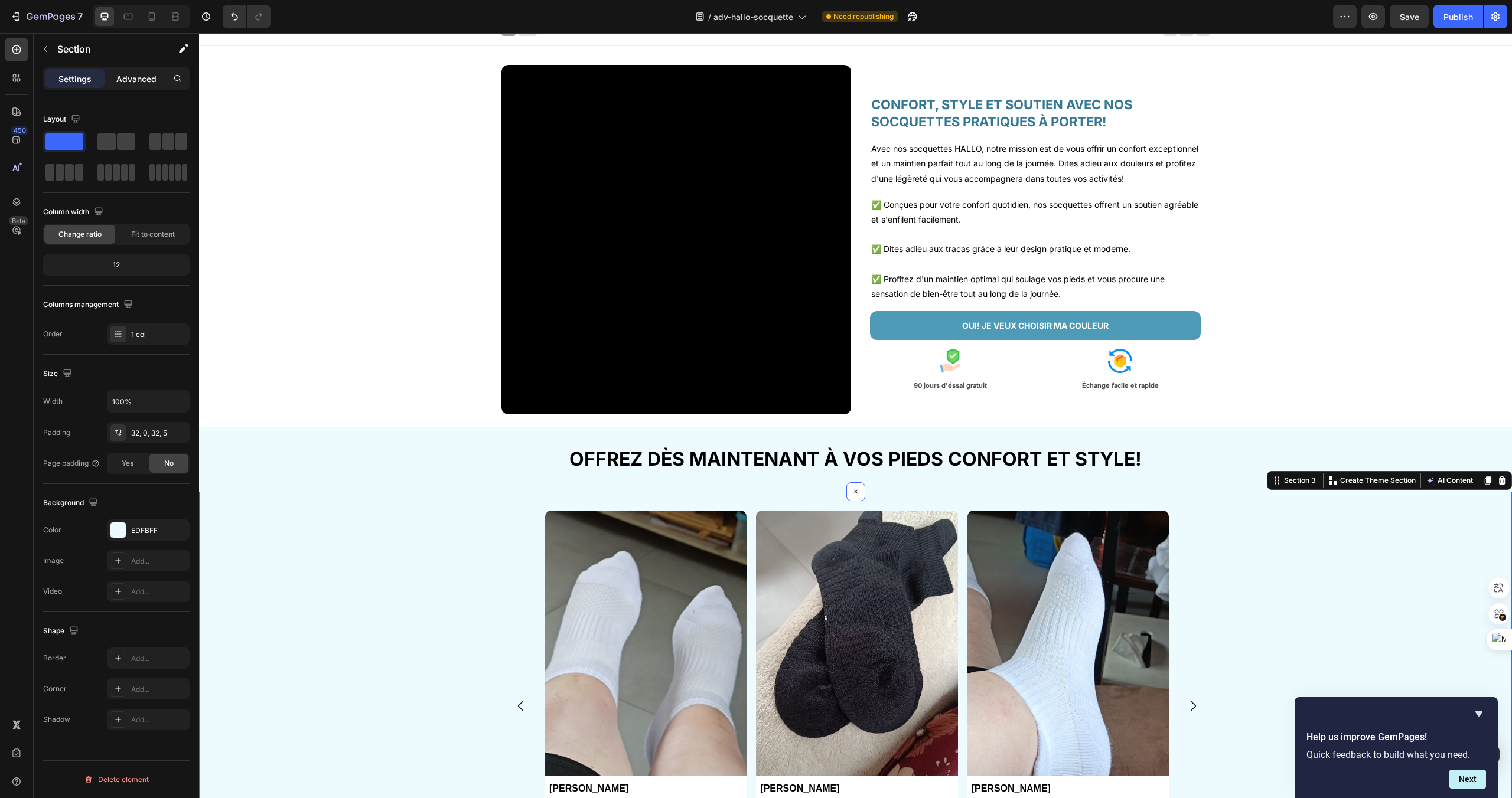
click at [116, 78] on div "Advanced" at bounding box center [136, 78] width 59 height 19
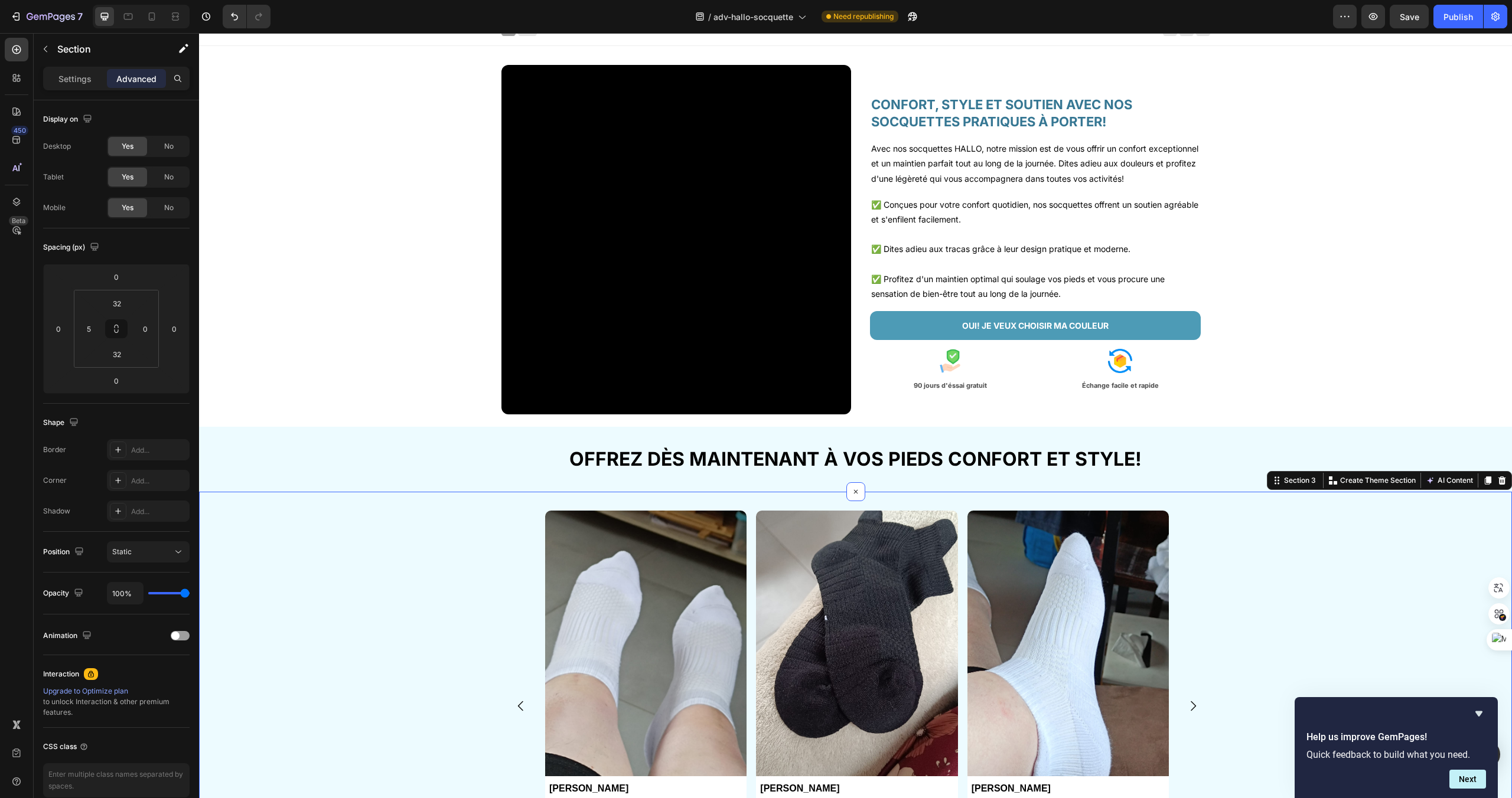
click at [1379, 564] on div "Image Anna Gardet Text Block Image J'adore vos socquettes et on me demande souv…" at bounding box center [857, 719] width 1310 height 418
click at [1337, 441] on div "OFFREZ DÈS MAINTENANT À VOS PIEDS CONFORT ET STYLE! Heading Section 2" at bounding box center [855, 459] width 1313 height 65
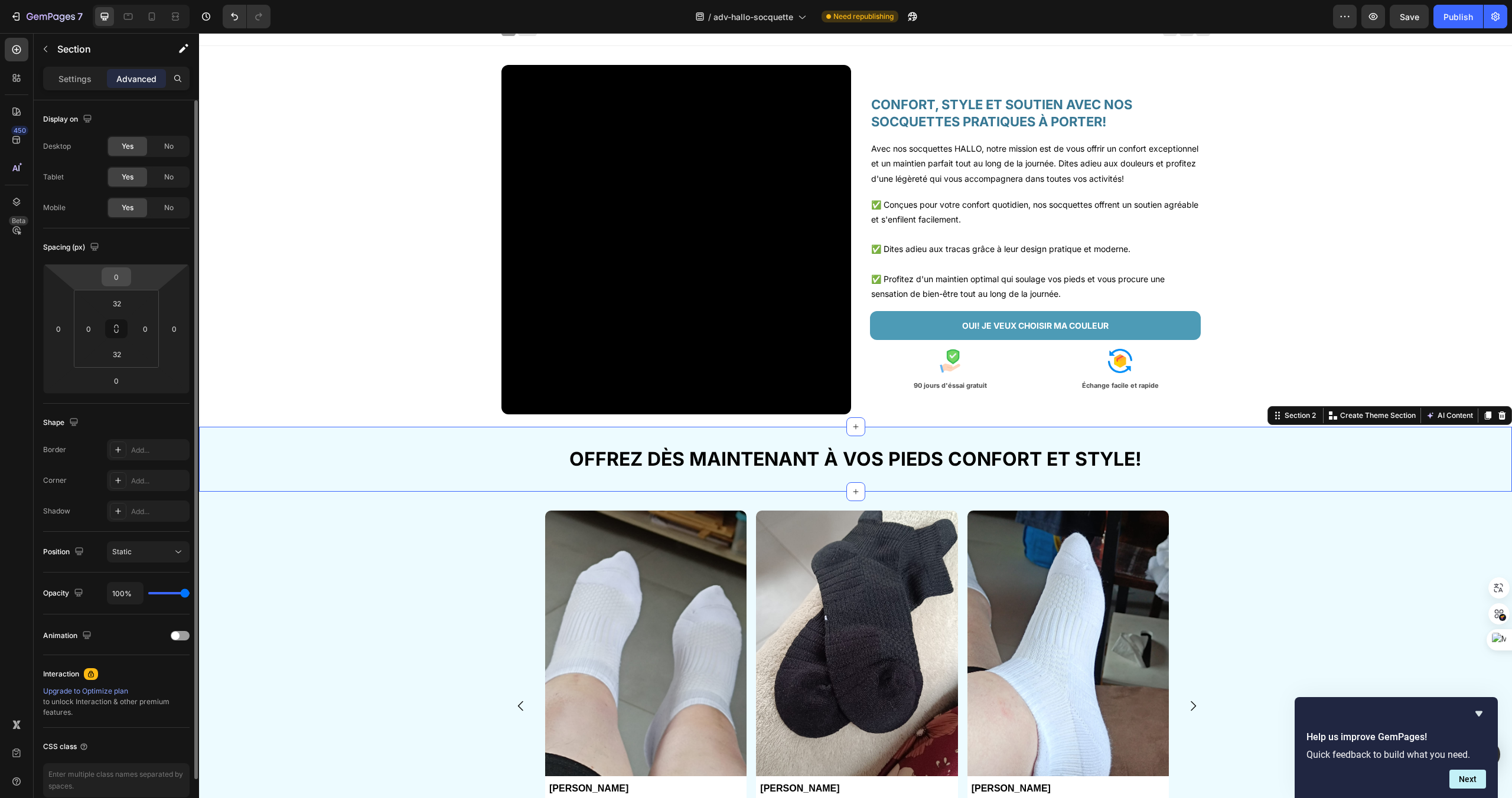
click at [119, 270] on input "0" at bounding box center [117, 276] width 24 height 18
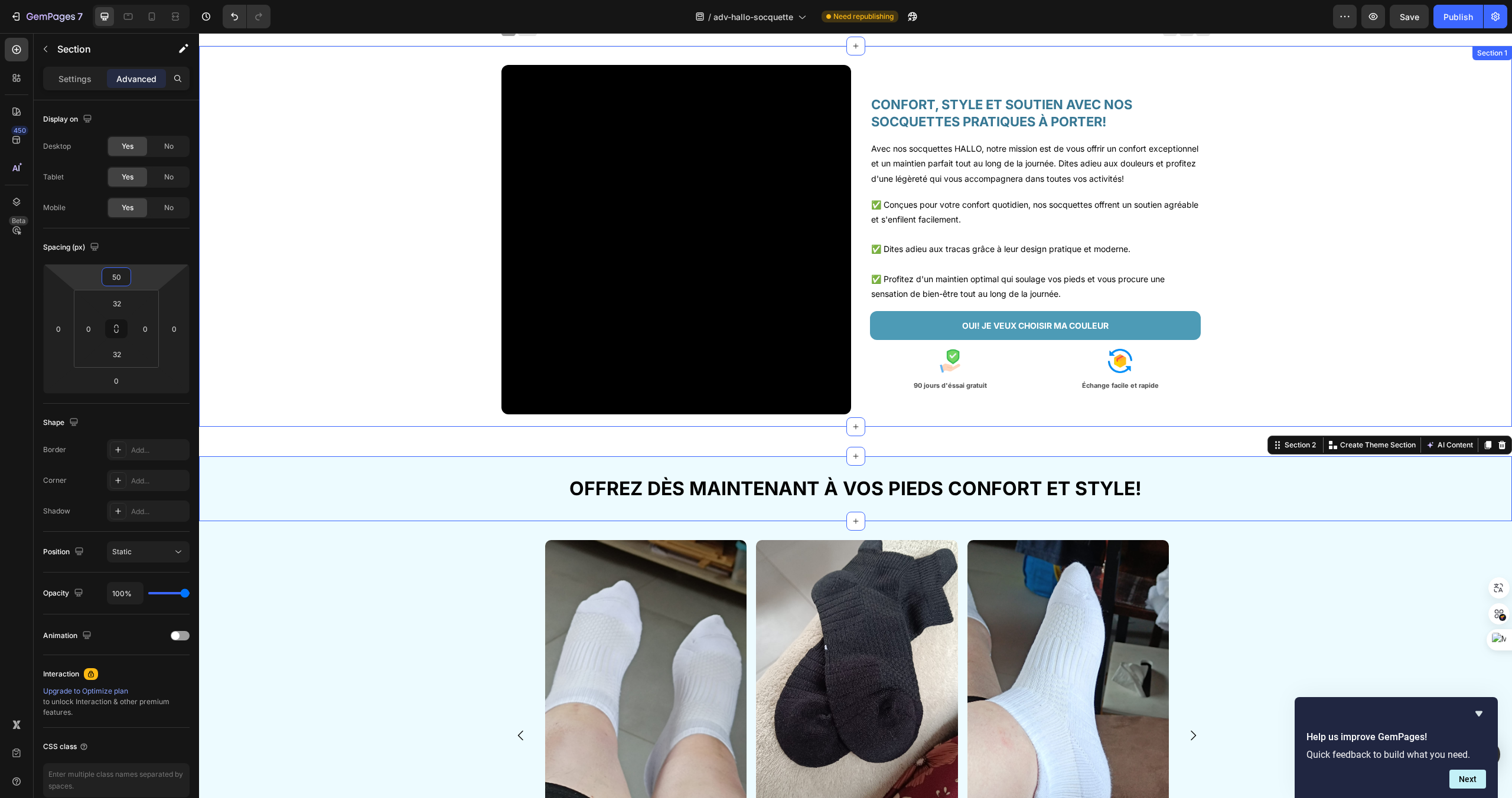
type input "50"
click at [428, 335] on div "Video CONFORT, STYLE ET SOUTIEN AVEC NOS SOCQUETTES PRATIQUES À PORTER! Heading…" at bounding box center [855, 245] width 1313 height 359
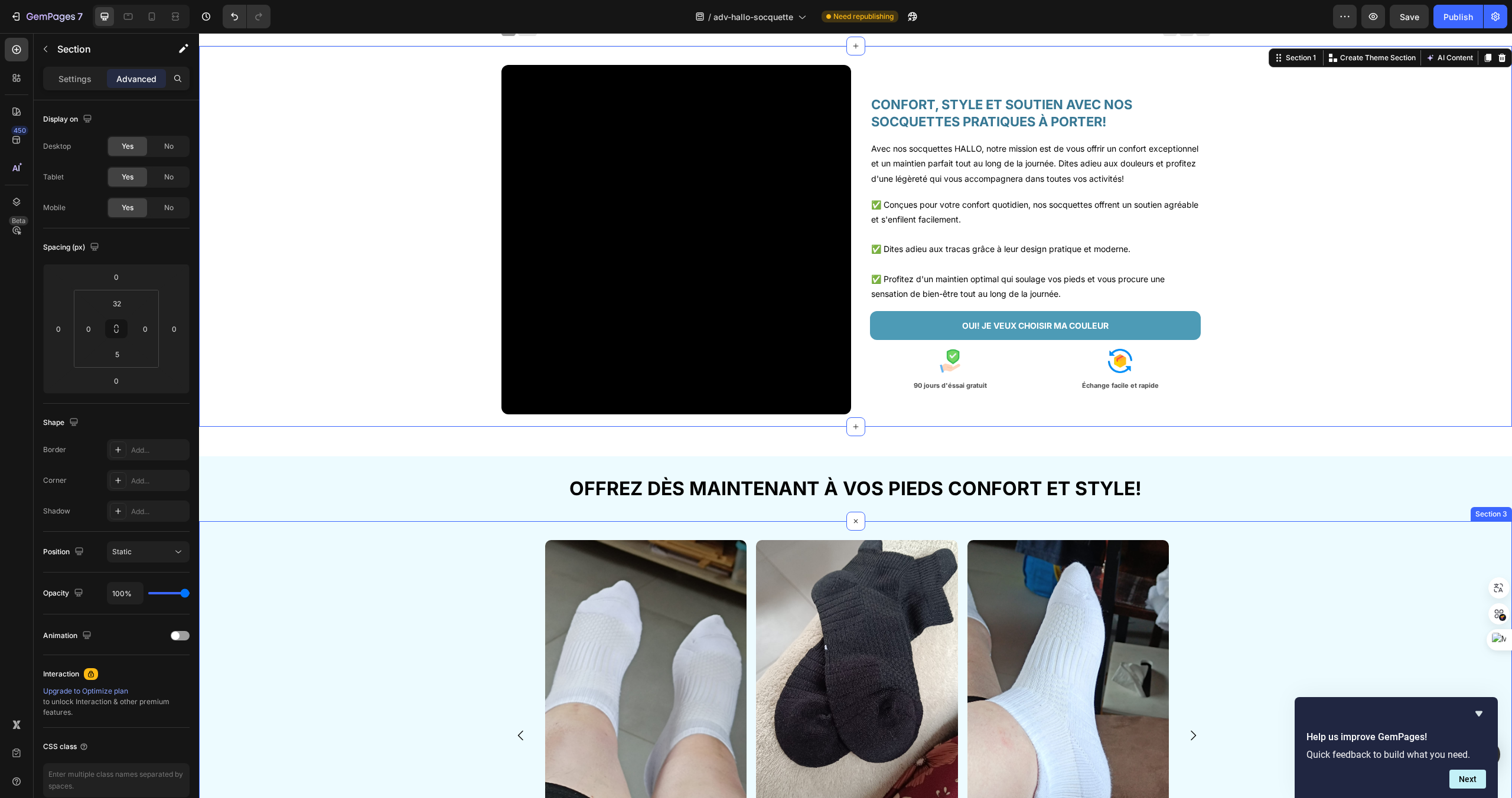
click at [1305, 575] on div "Image Anna Gardet Text Block Image J'adore vos socquettes et on me demande souv…" at bounding box center [857, 749] width 1310 height 418
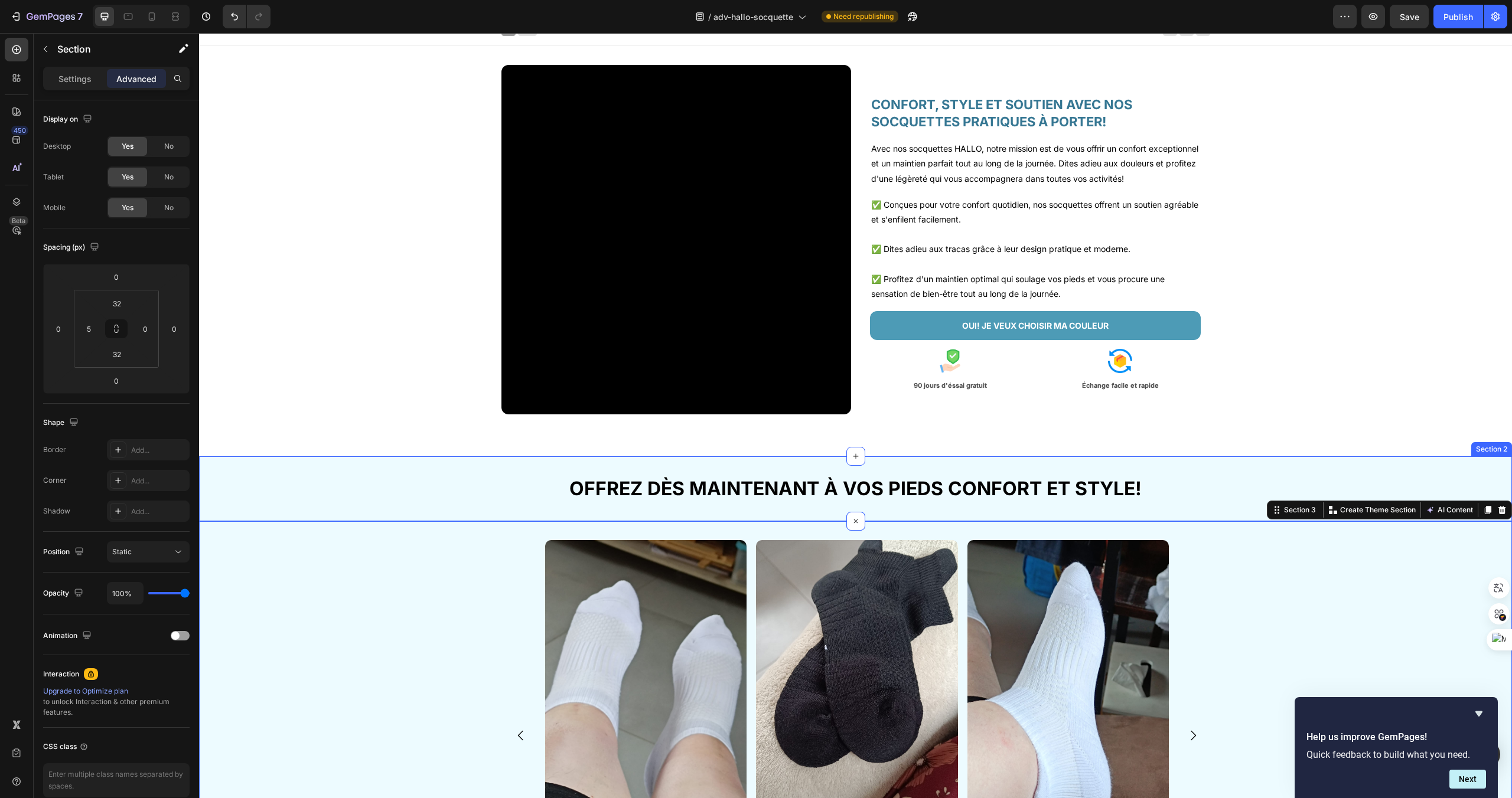
click at [1132, 467] on div "OFFREZ DÈS MAINTENANT À VOS PIEDS CONFORT ET STYLE! Heading Section 2" at bounding box center [855, 489] width 1313 height 65
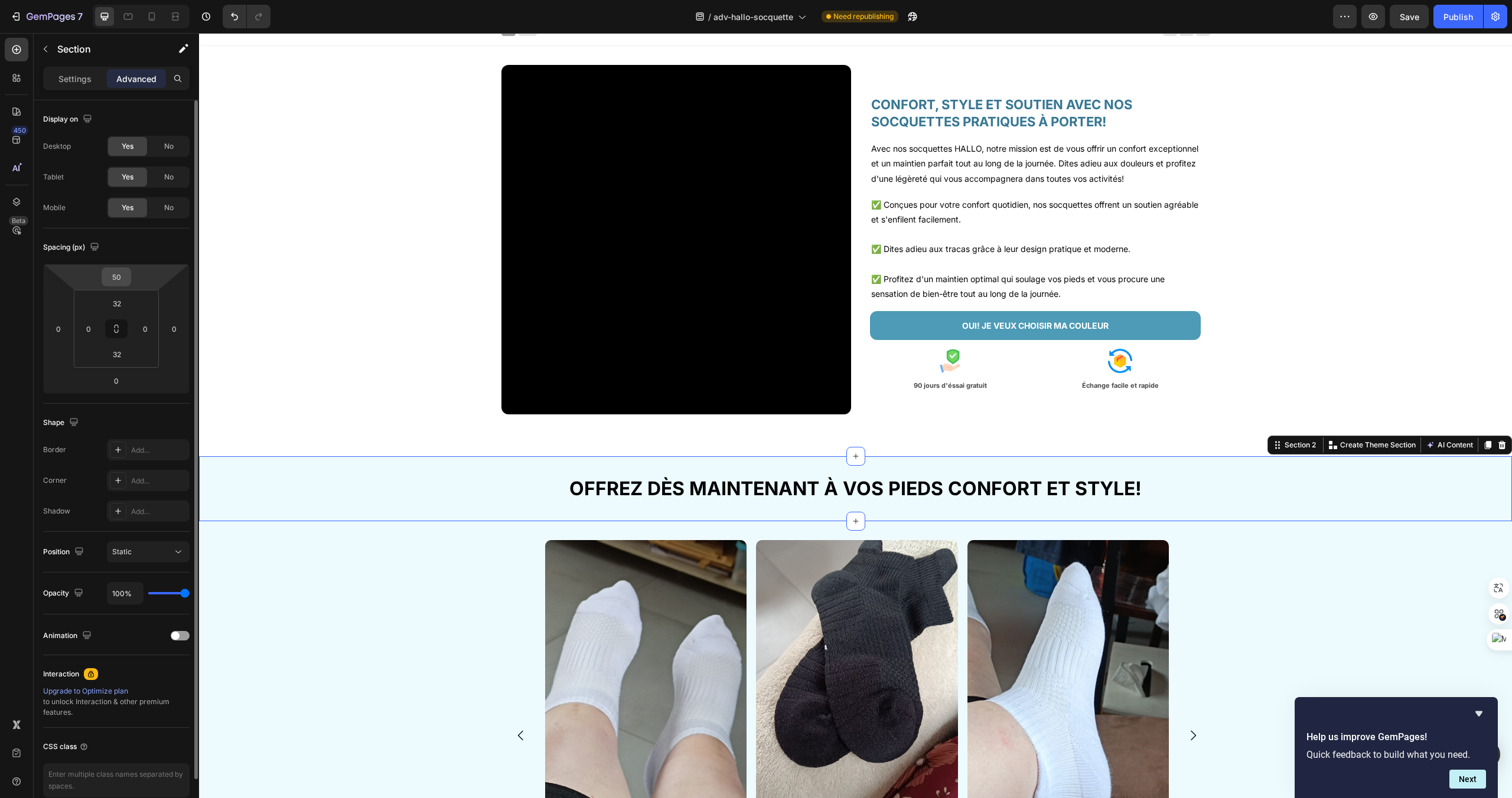
click at [123, 277] on input "50" at bounding box center [117, 276] width 24 height 18
type input "30"
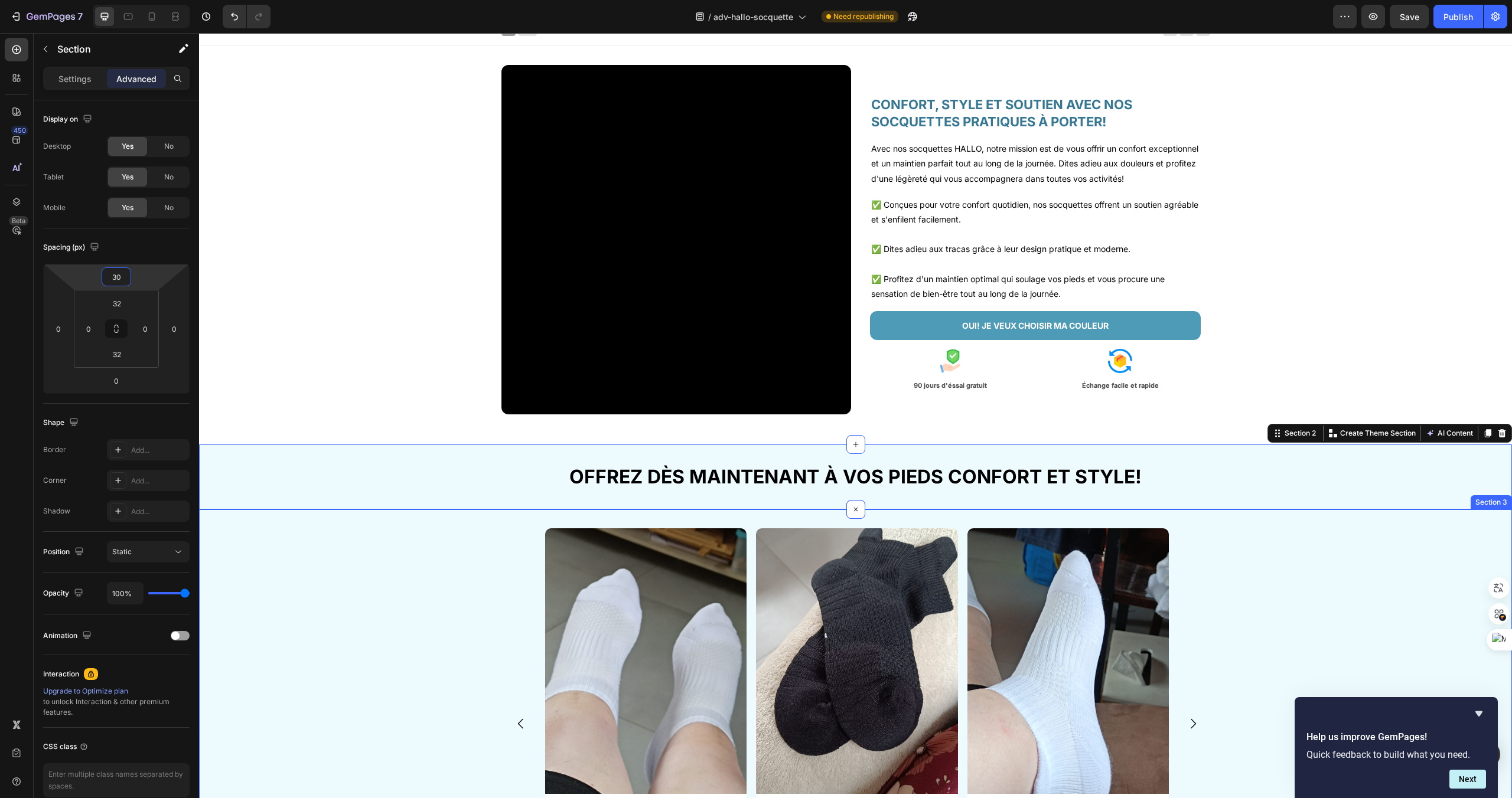
click at [333, 579] on div "Image Anna Gardet Text Block Image J'adore vos socquettes et on me demande souv…" at bounding box center [857, 737] width 1310 height 418
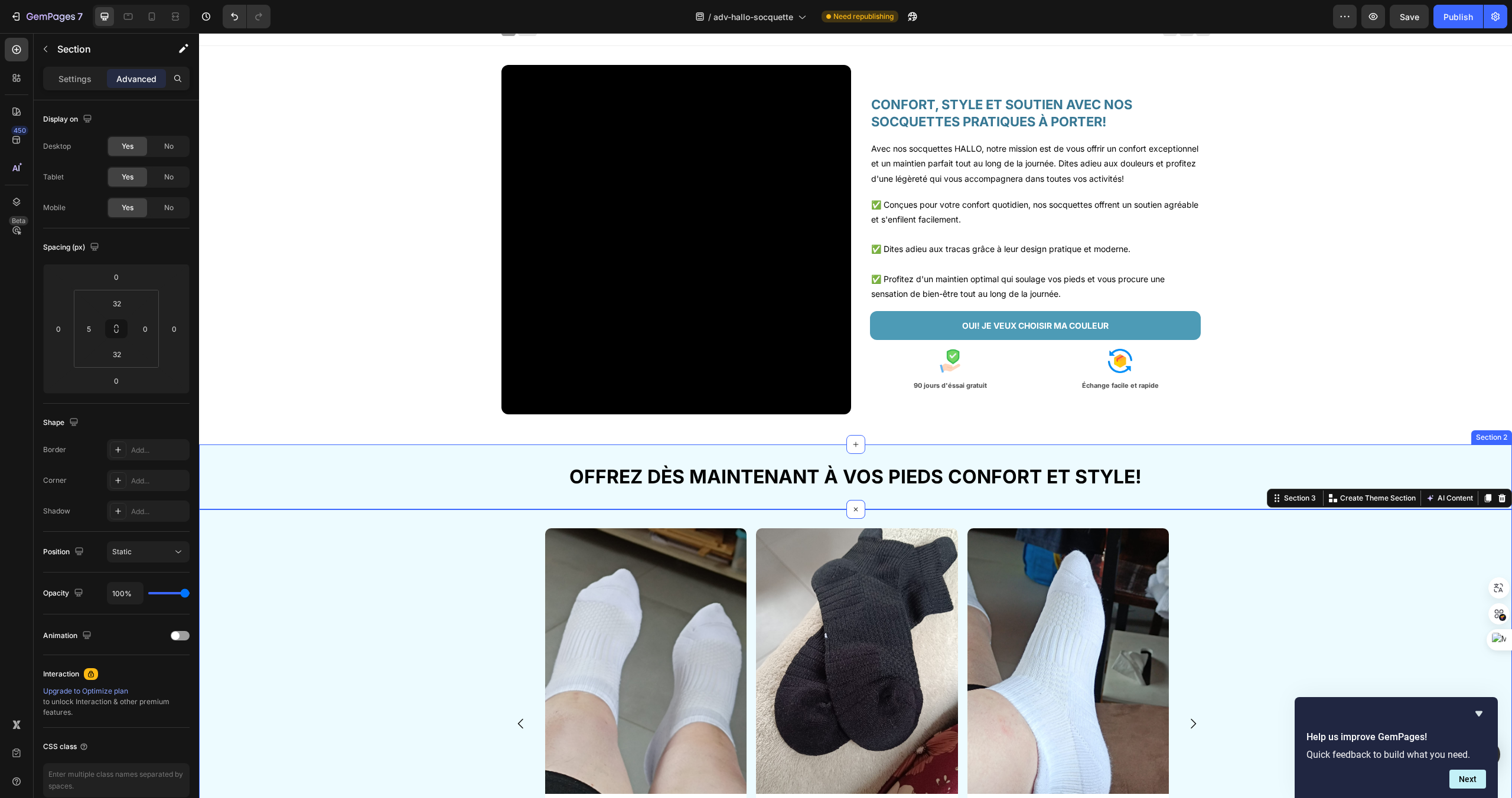
click at [303, 451] on div "OFFREZ DÈS MAINTENANT À VOS PIEDS CONFORT ET STYLE! Heading Section 2" at bounding box center [855, 477] width 1313 height 65
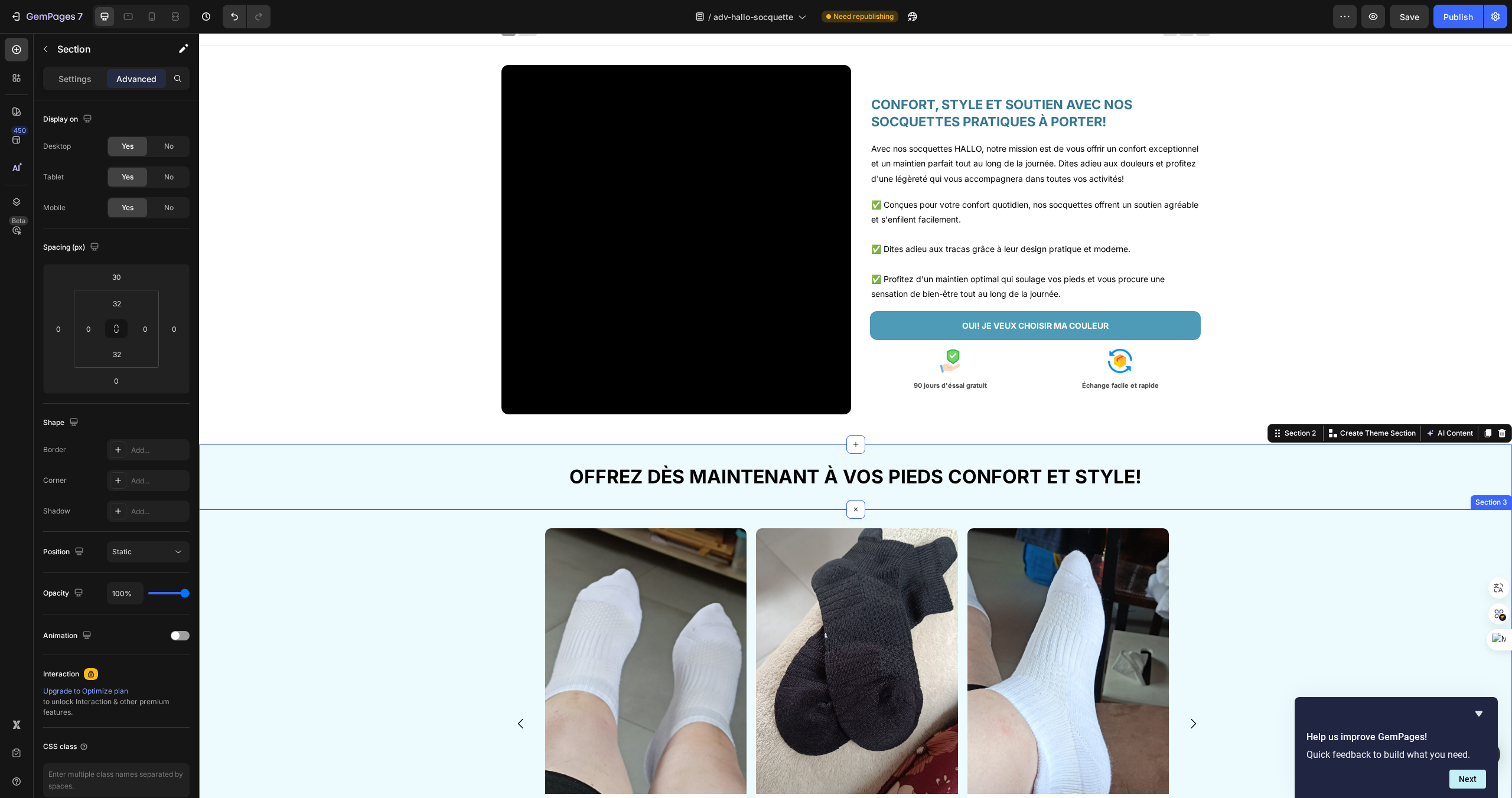
click at [398, 591] on div "Image Anna Gardet Text Block Image J'adore vos socquettes et on me demande souv…" at bounding box center [857, 737] width 1310 height 418
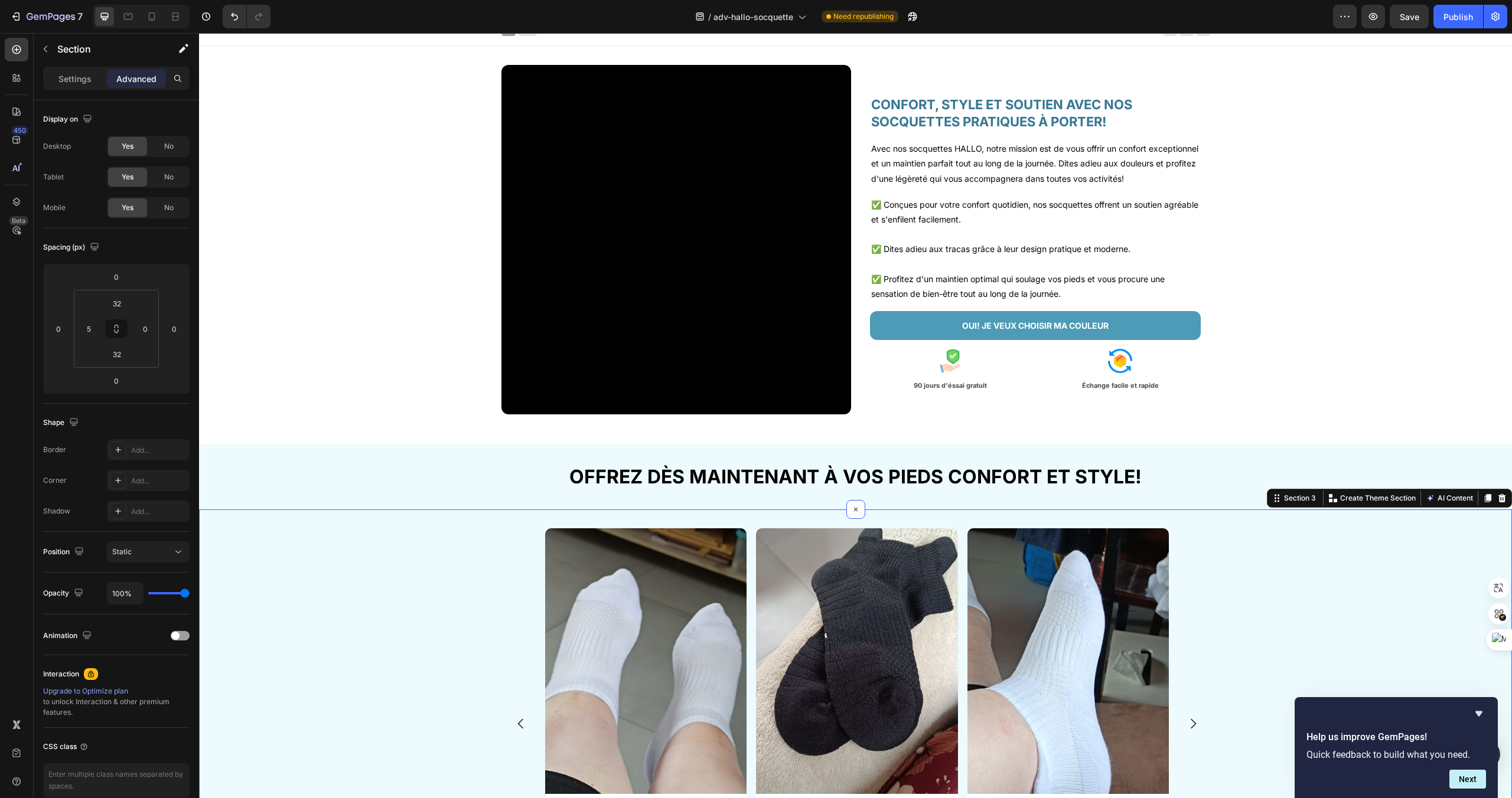
click at [435, 620] on div "Image Anna Gardet Text Block Image J'adore vos socquettes et on me demande souv…" at bounding box center [857, 737] width 1310 height 418
click at [362, 343] on div "Video CONFORT, STYLE ET SOUTIEN AVEC NOS SOCQUETTES PRATIQUES À PORTER! Heading…" at bounding box center [855, 245] width 1313 height 359
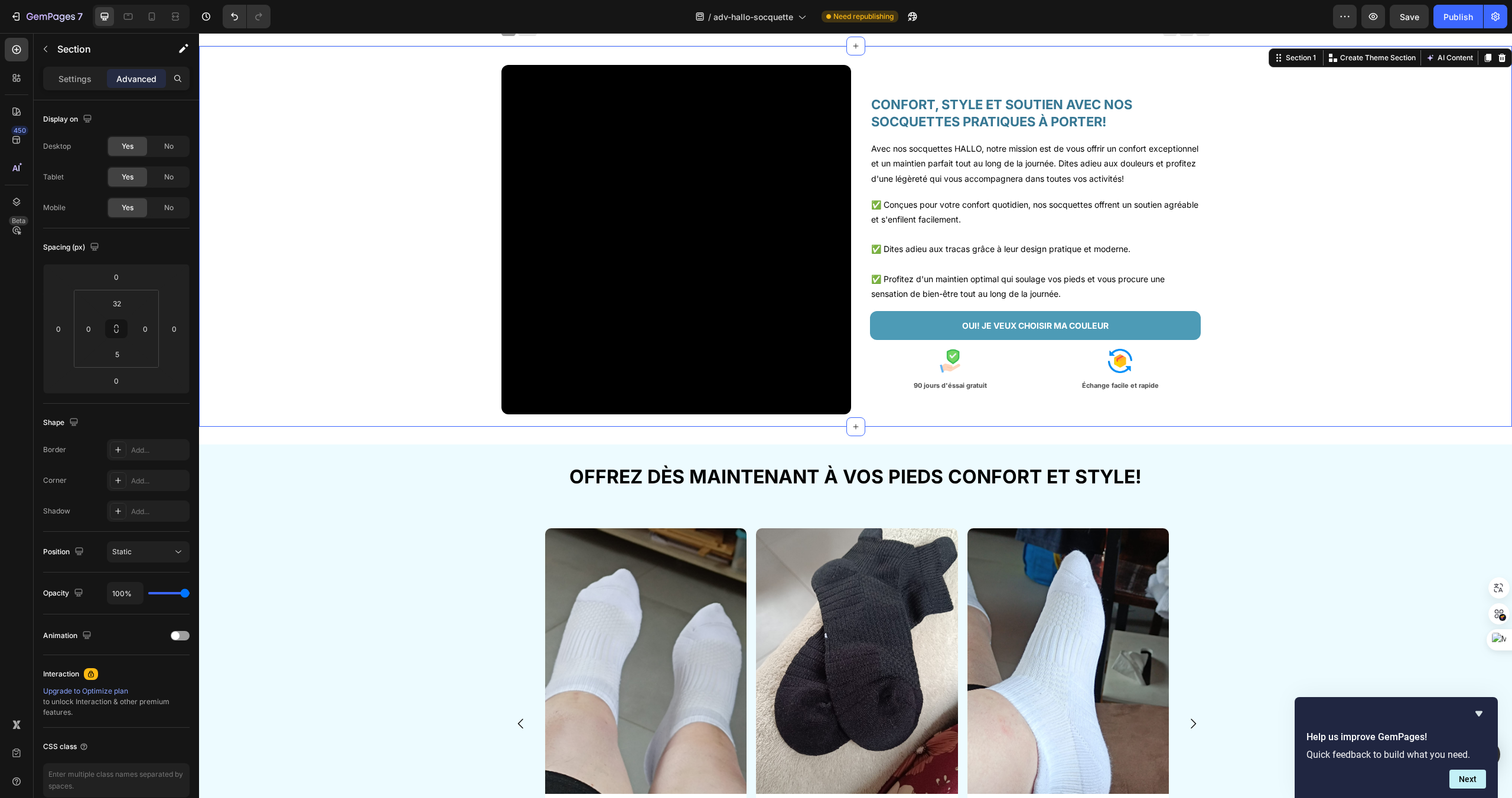
click at [448, 422] on div "Video CONFORT, STYLE ET SOUTIEN AVEC NOS SOCQUETTES PRATIQUES À PORTER! Heading…" at bounding box center [855, 245] width 1313 height 359
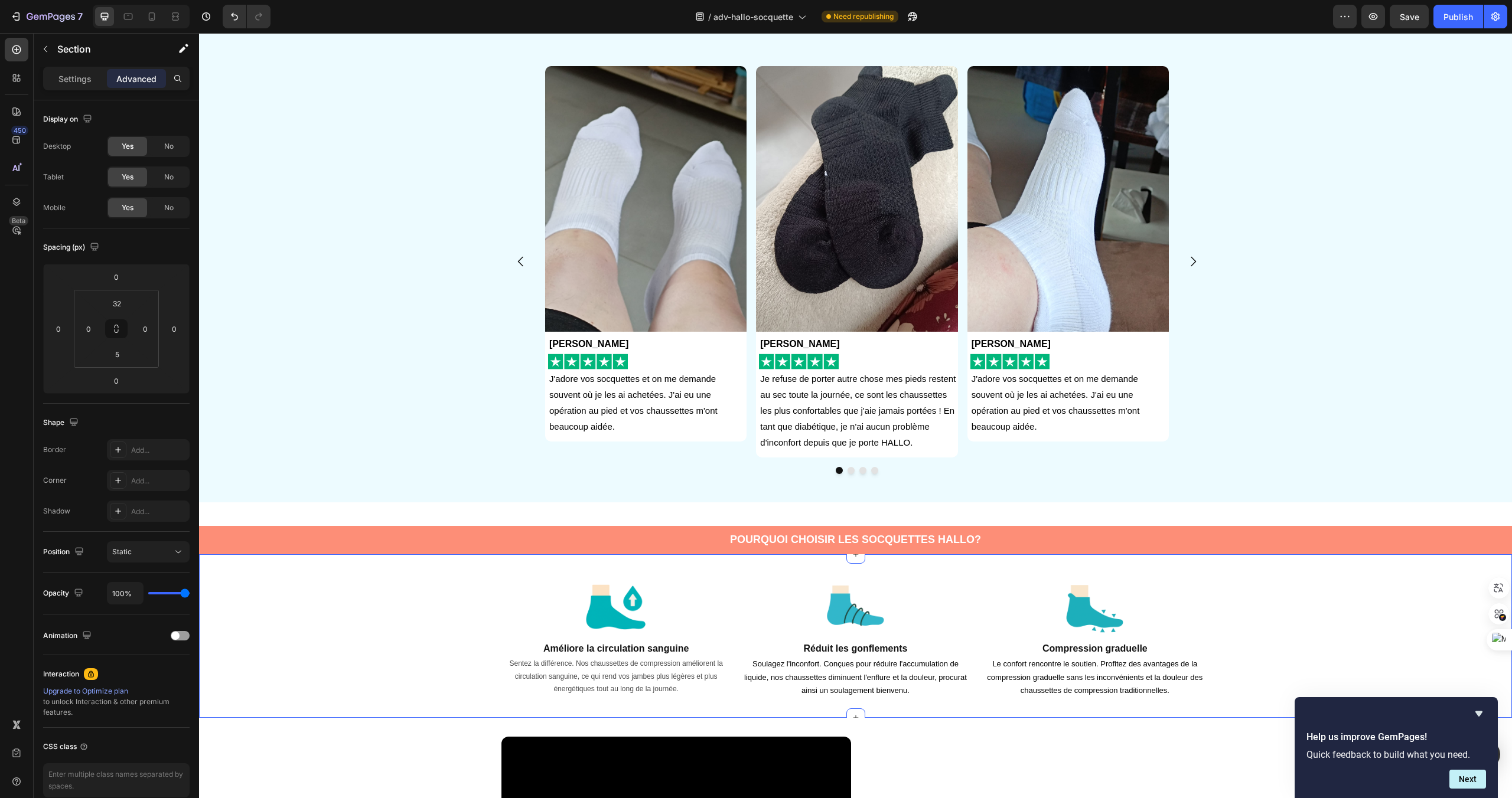
scroll to position [462, 0]
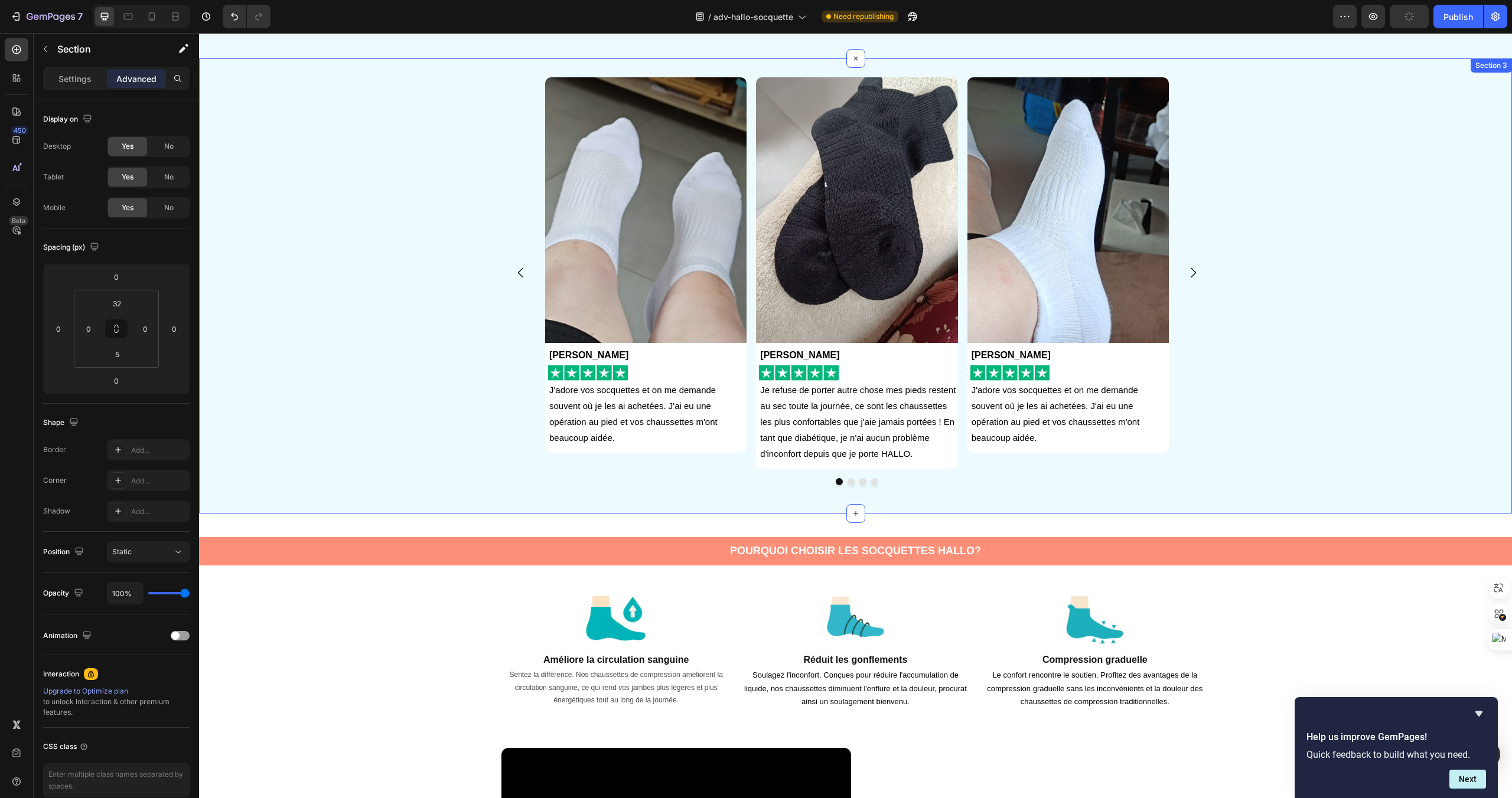
click at [1357, 493] on div "Image Anna Gardet Text Block Image J'adore vos socquettes et on me demande souv…" at bounding box center [857, 286] width 1310 height 418
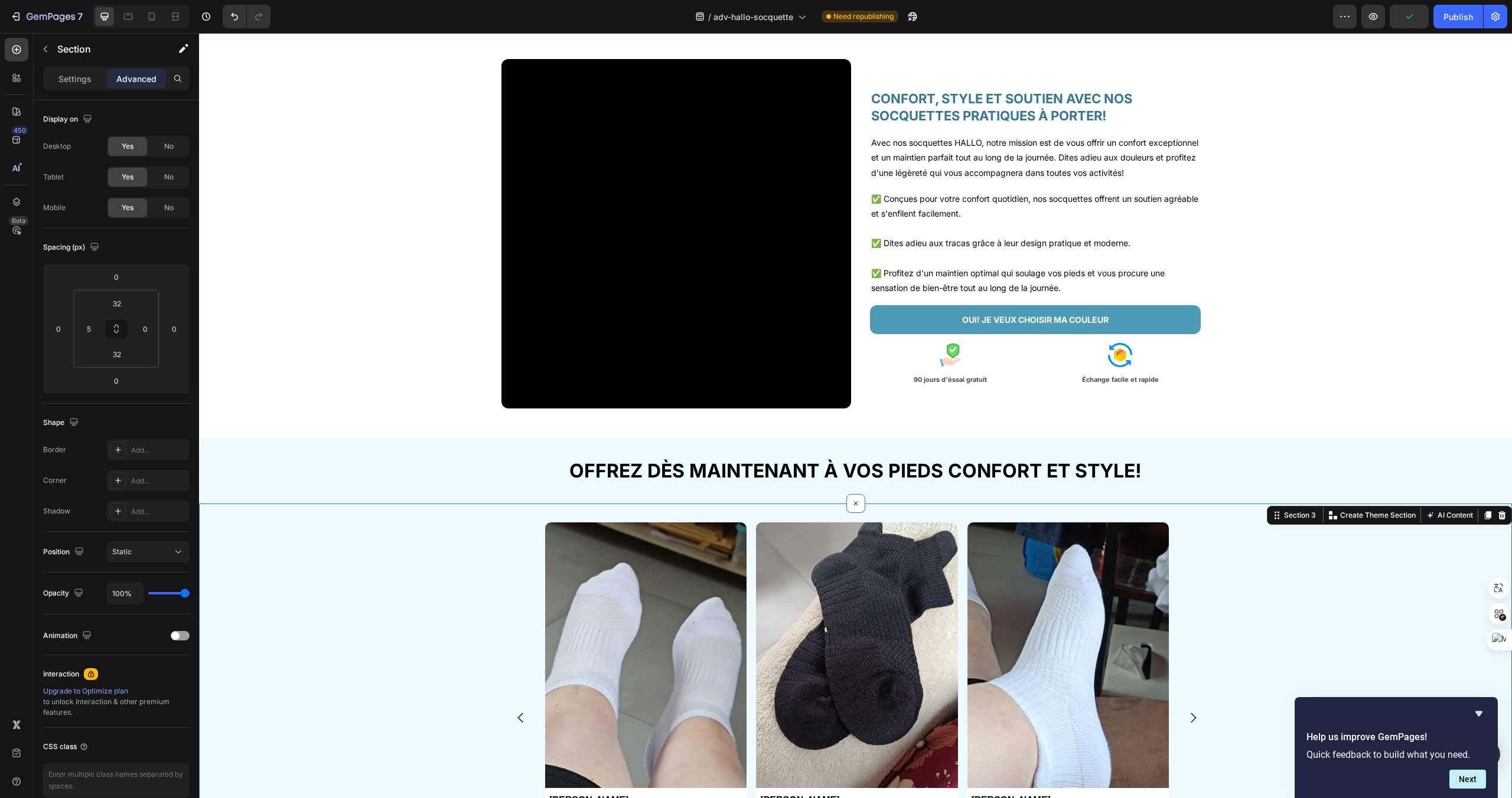
scroll to position [19, 0]
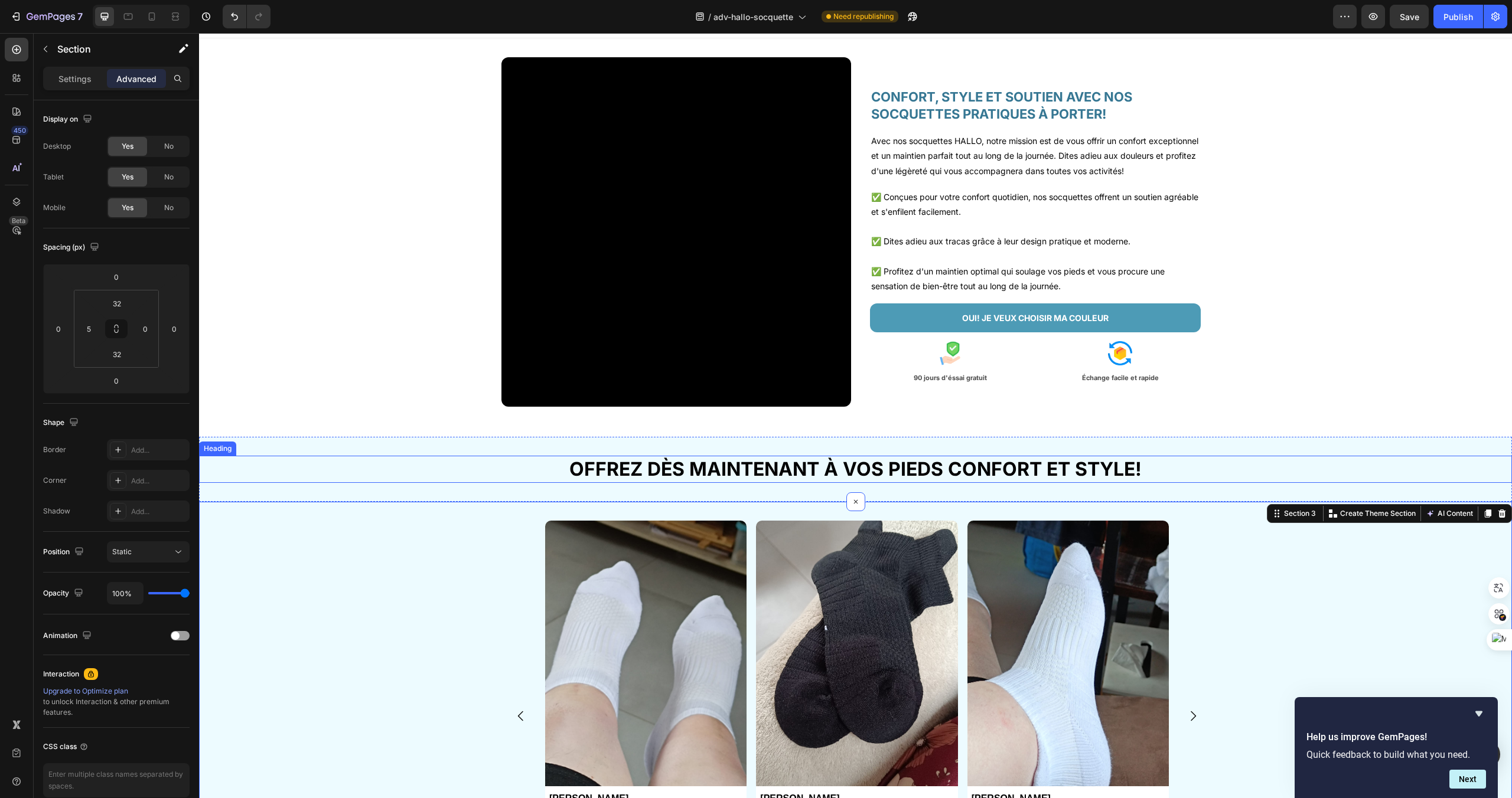
click at [1221, 469] on h2 "OFFREZ DÈS MAINTENANT À VOS PIEDS CONFORT ET STYLE!" at bounding box center [855, 469] width 1313 height 27
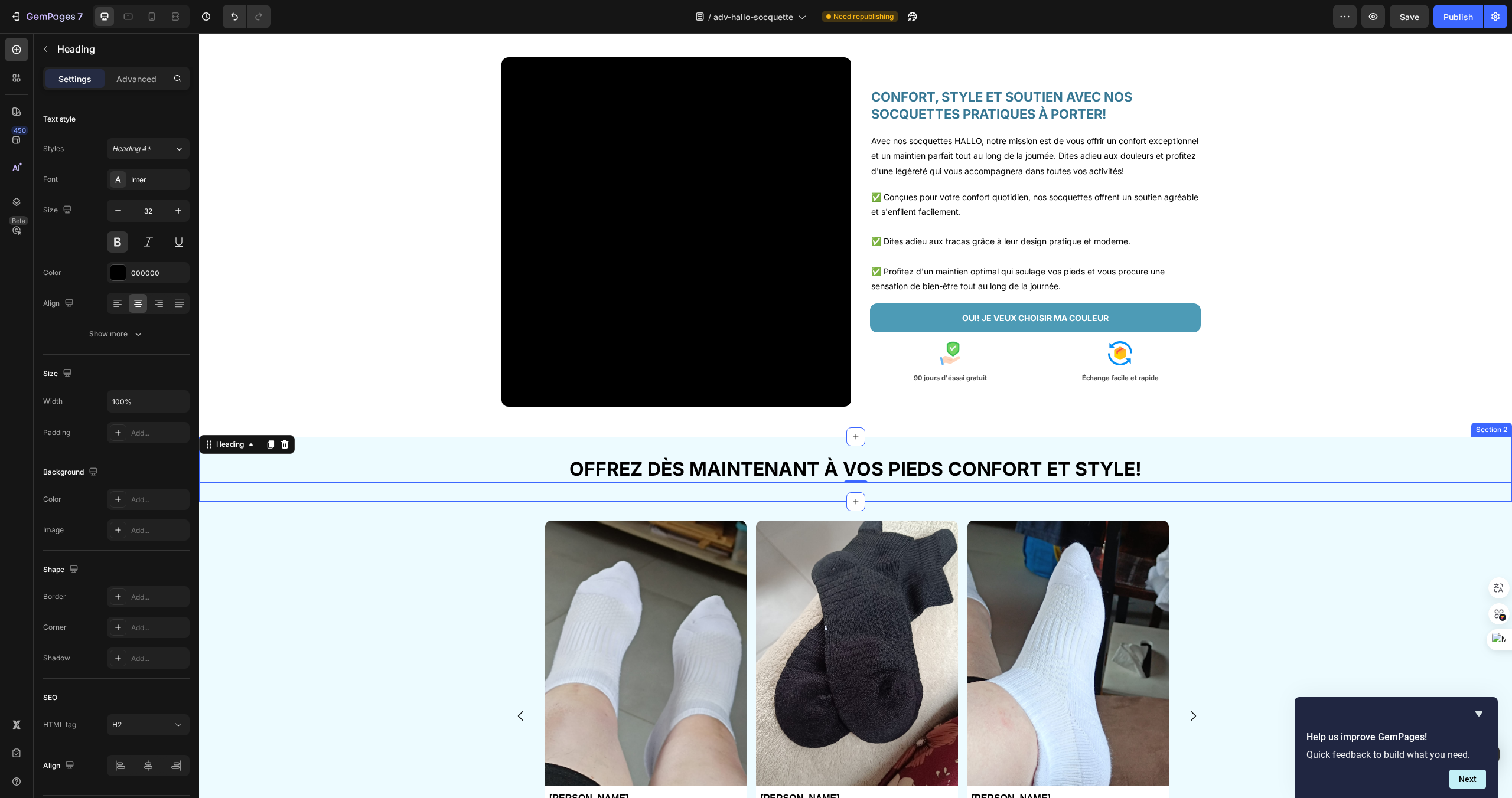
click at [509, 445] on div "OFFREZ DÈS MAINTENANT À VOS PIEDS CONFORT ET STYLE! Heading 0 Section 2" at bounding box center [855, 469] width 1313 height 65
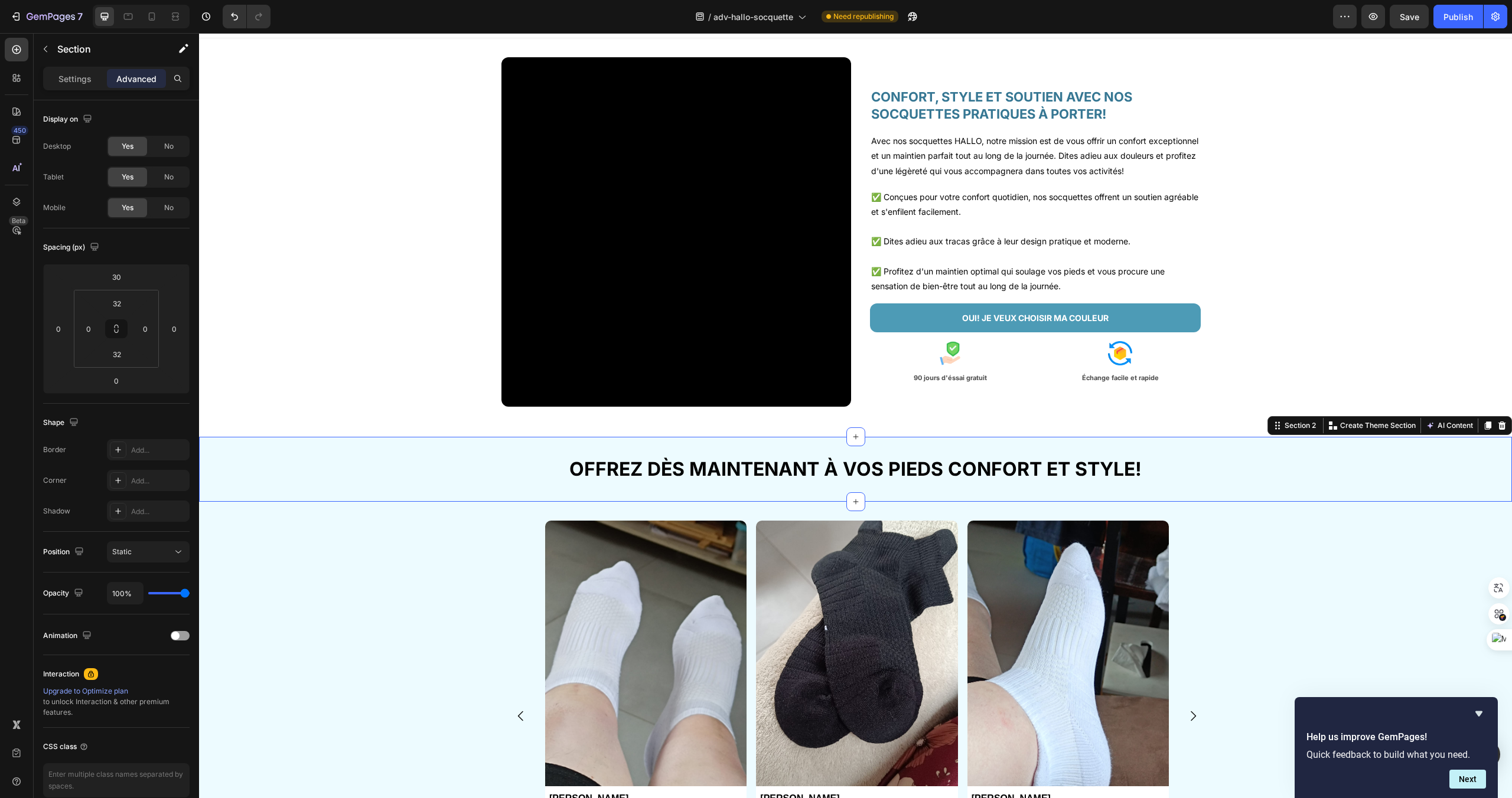
click at [63, 99] on div "Settings Advanced" at bounding box center [116, 84] width 165 height 34
click at [68, 83] on p "Settings" at bounding box center [75, 79] width 33 height 13
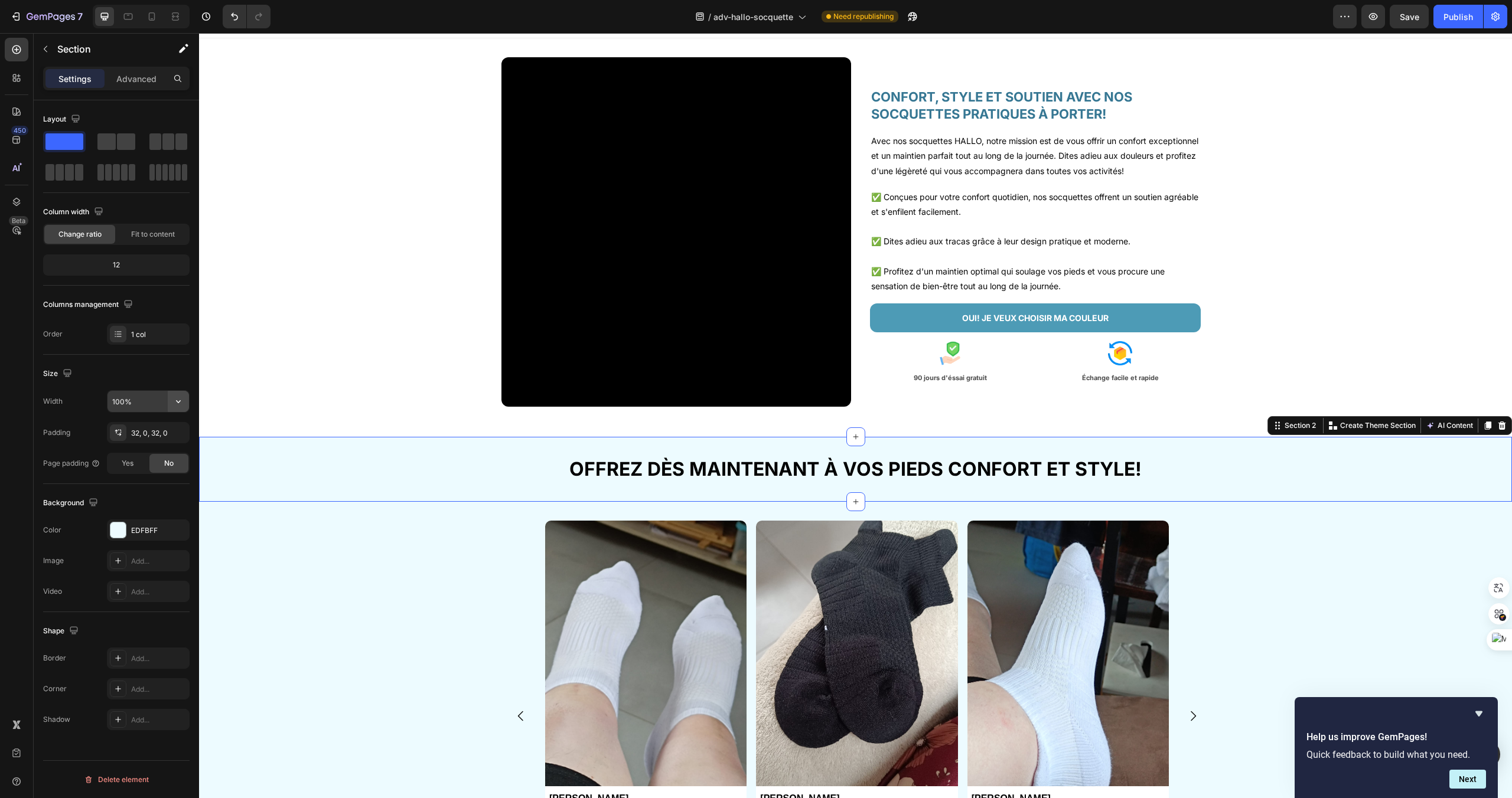
click at [170, 398] on button "button" at bounding box center [178, 402] width 21 height 21
click at [155, 449] on span "1200px" at bounding box center [166, 454] width 25 height 11
type input "1200"
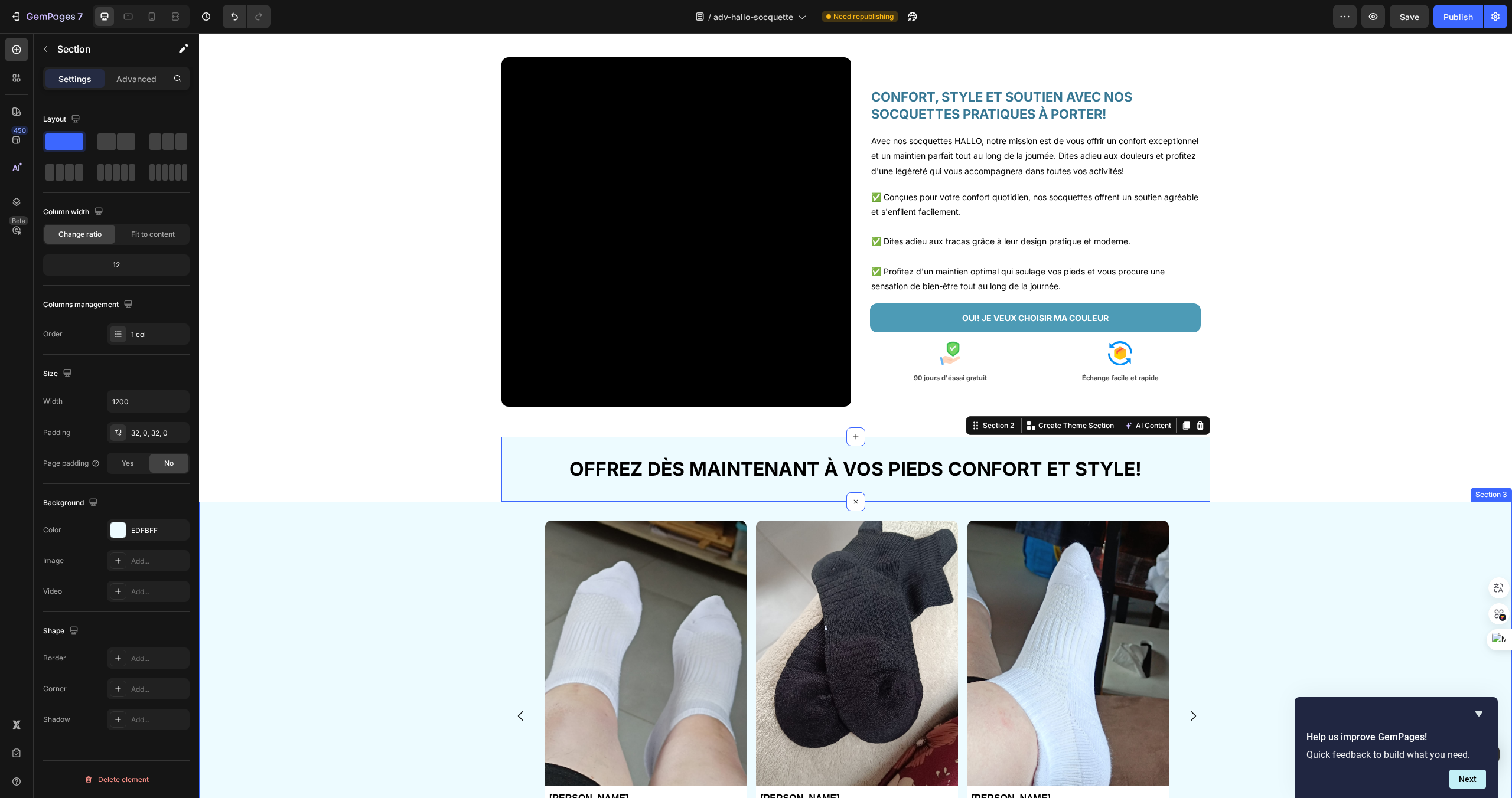
click at [275, 612] on div "Image Anna Gardet Text Block Image J'adore vos socquettes et on me demande souv…" at bounding box center [857, 730] width 1310 height 418
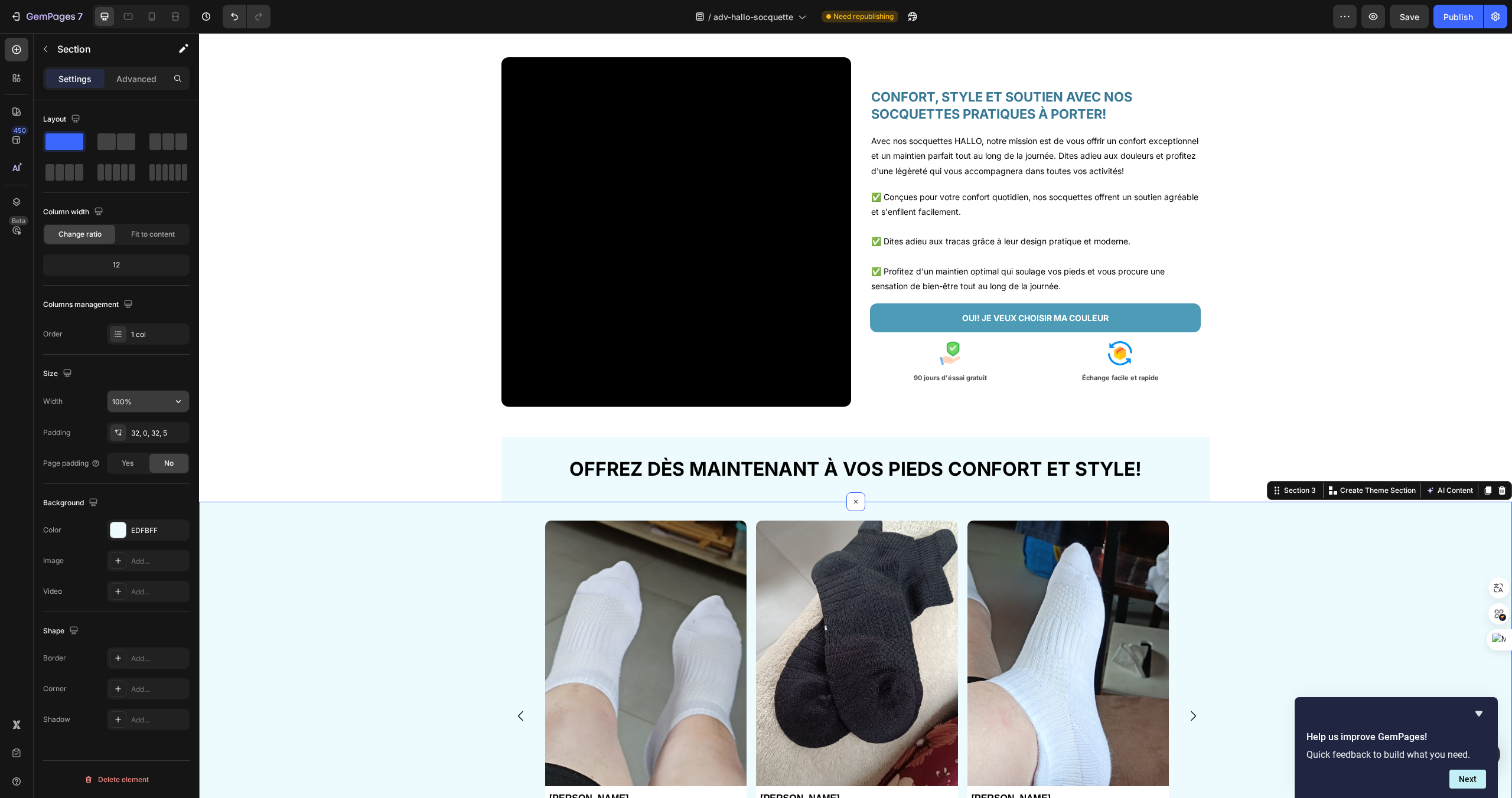
click at [142, 397] on input "100%" at bounding box center [148, 402] width 82 height 21
click at [176, 404] on icon "button" at bounding box center [178, 402] width 12 height 12
click at [160, 451] on span "1200px" at bounding box center [166, 454] width 25 height 11
type input "1200"
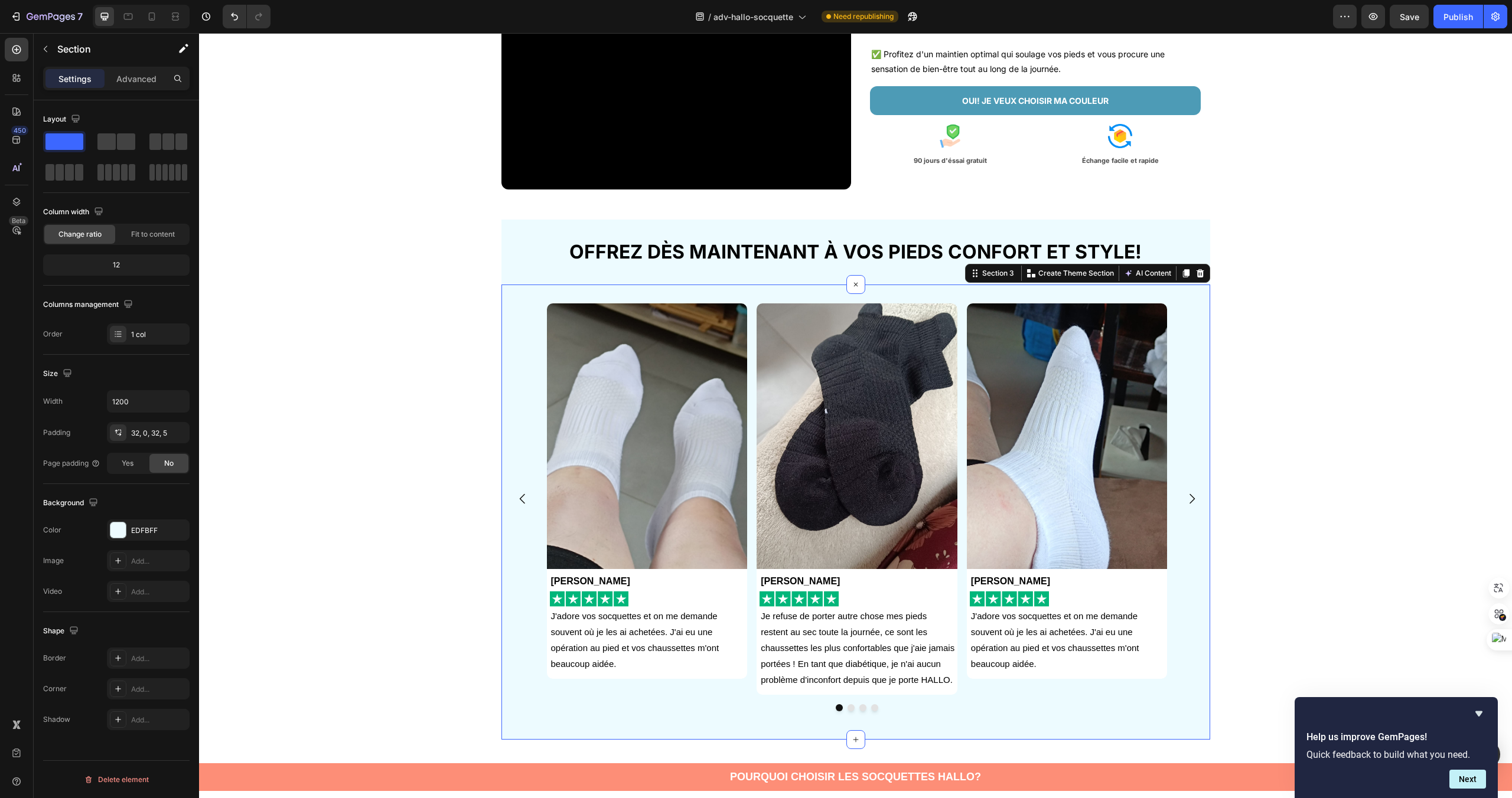
scroll to position [241, 0]
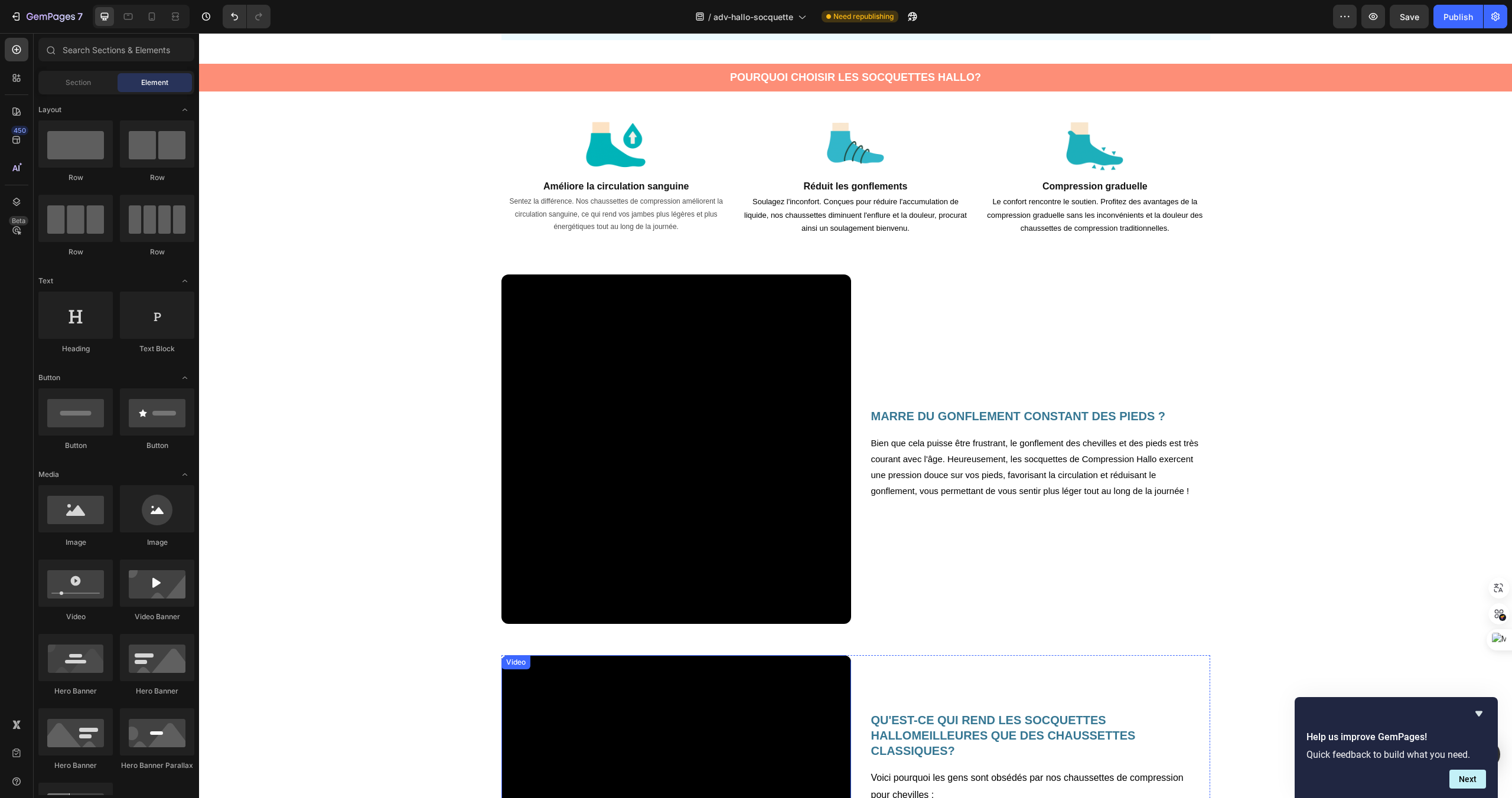
scroll to position [912, 0]
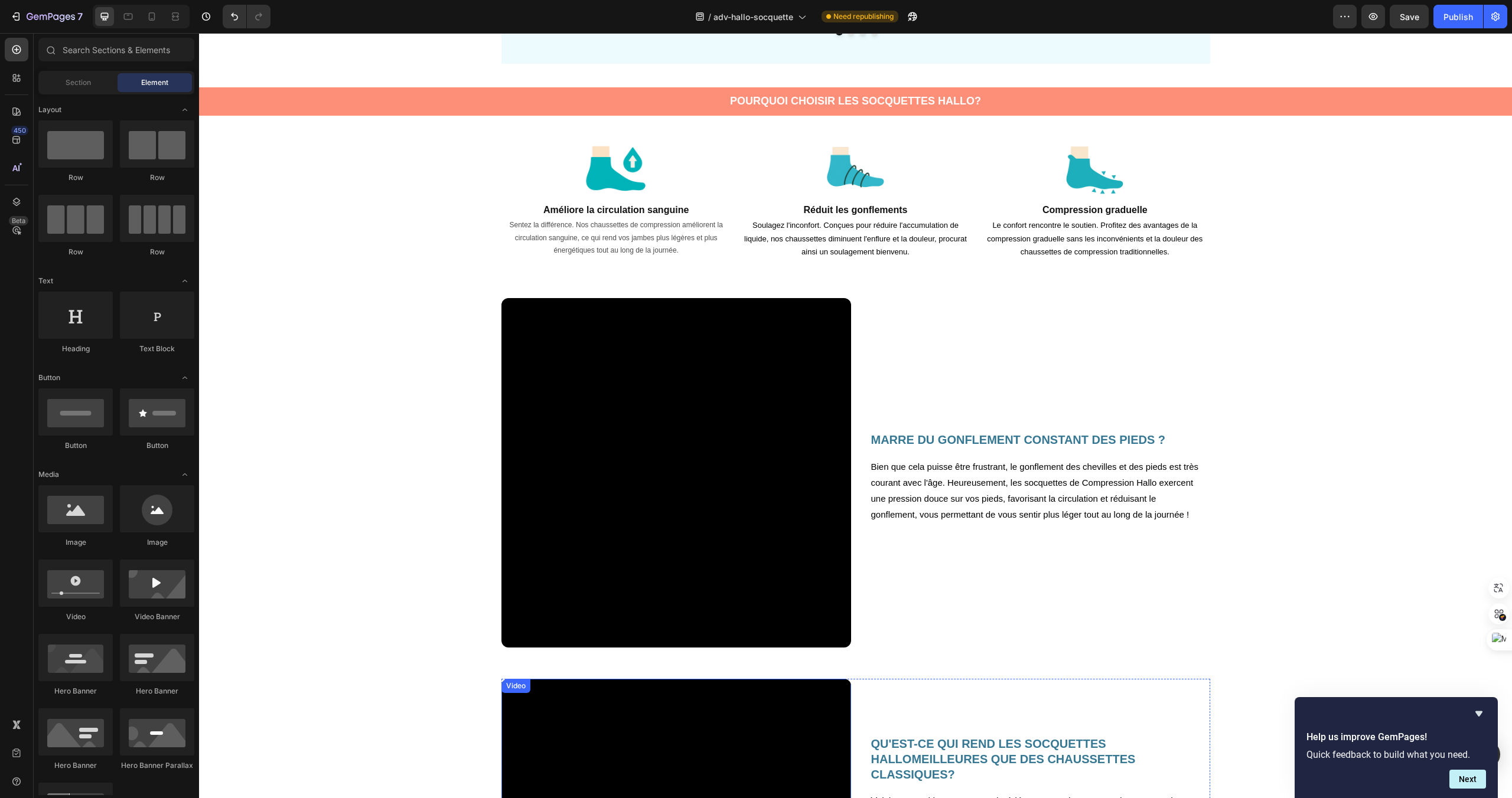
click at [653, 386] on video at bounding box center [676, 473] width 349 height 349
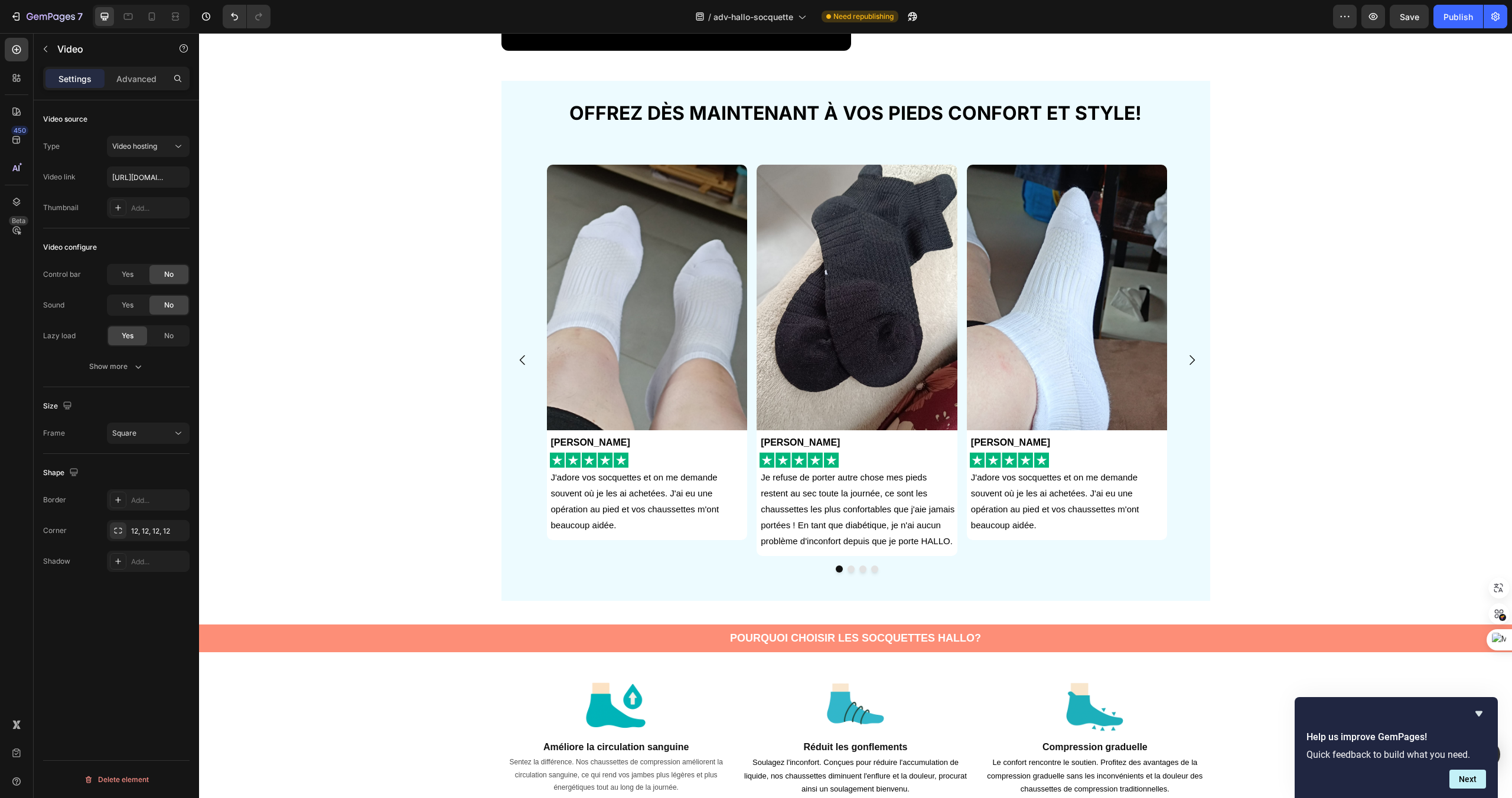
scroll to position [227, 0]
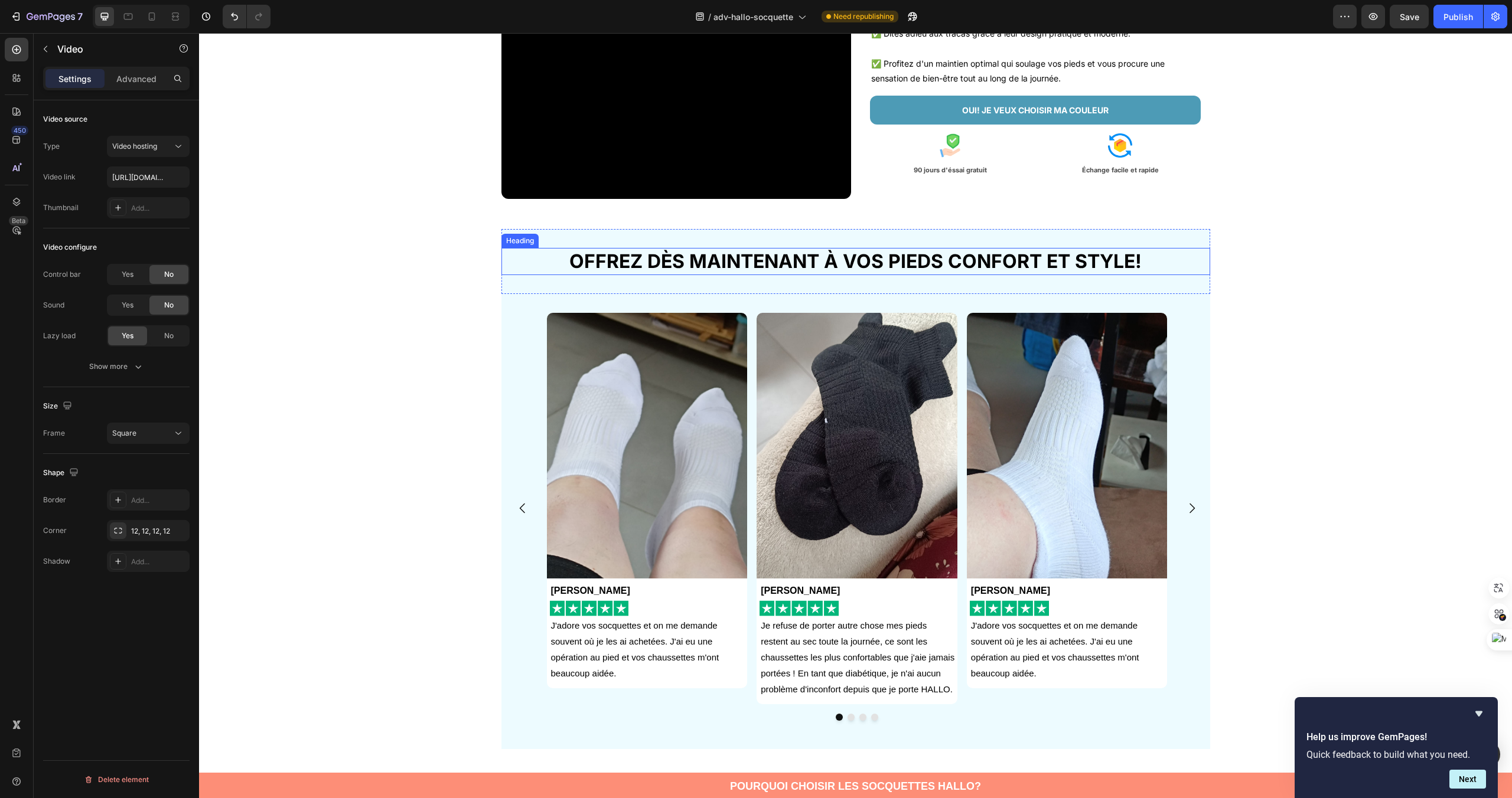
click at [877, 252] on h2 "OFFREZ DÈS MAINTENANT À VOS PIEDS CONFORT ET STYLE!" at bounding box center [855, 261] width 709 height 27
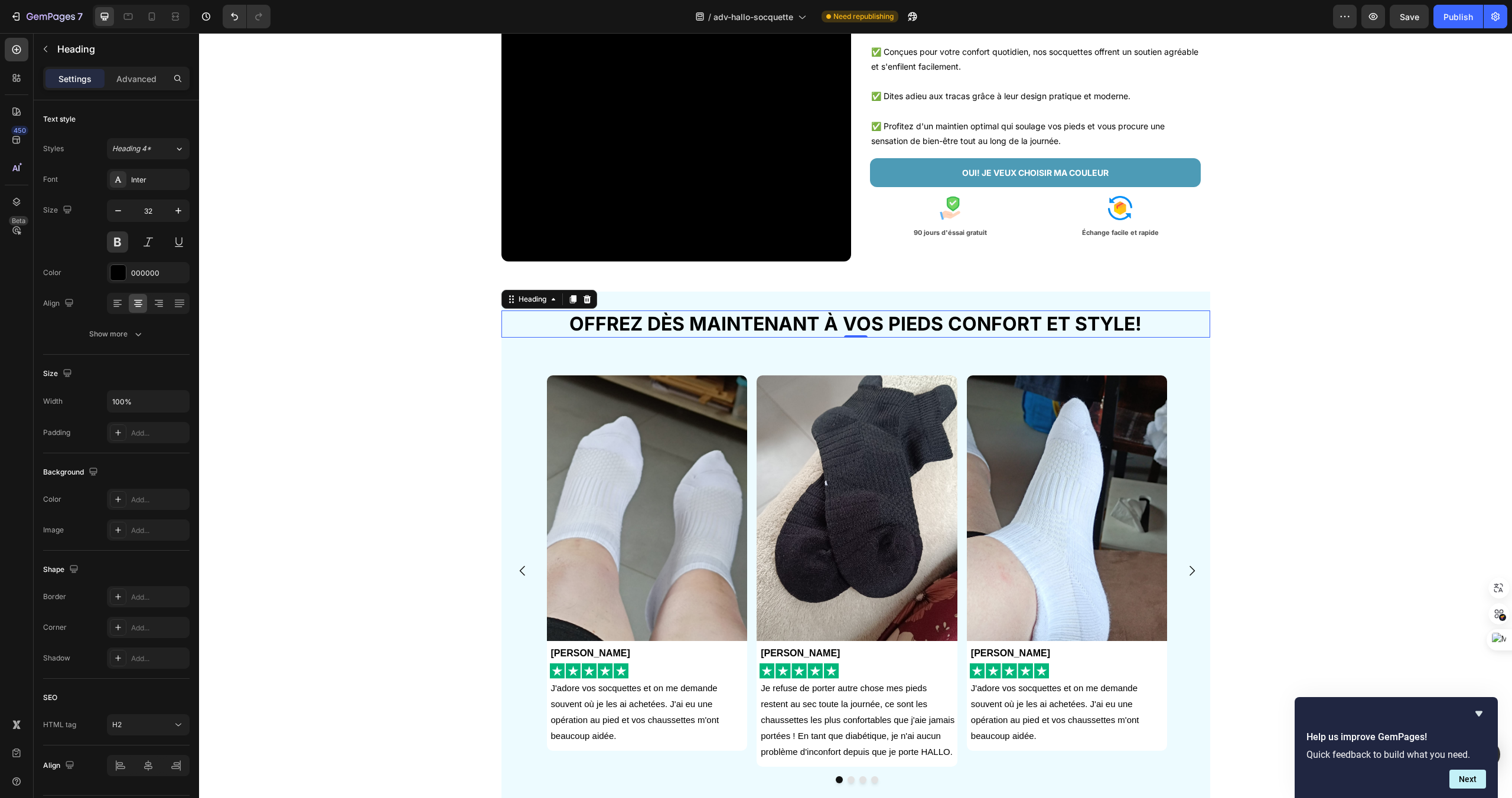
scroll to position [0, 0]
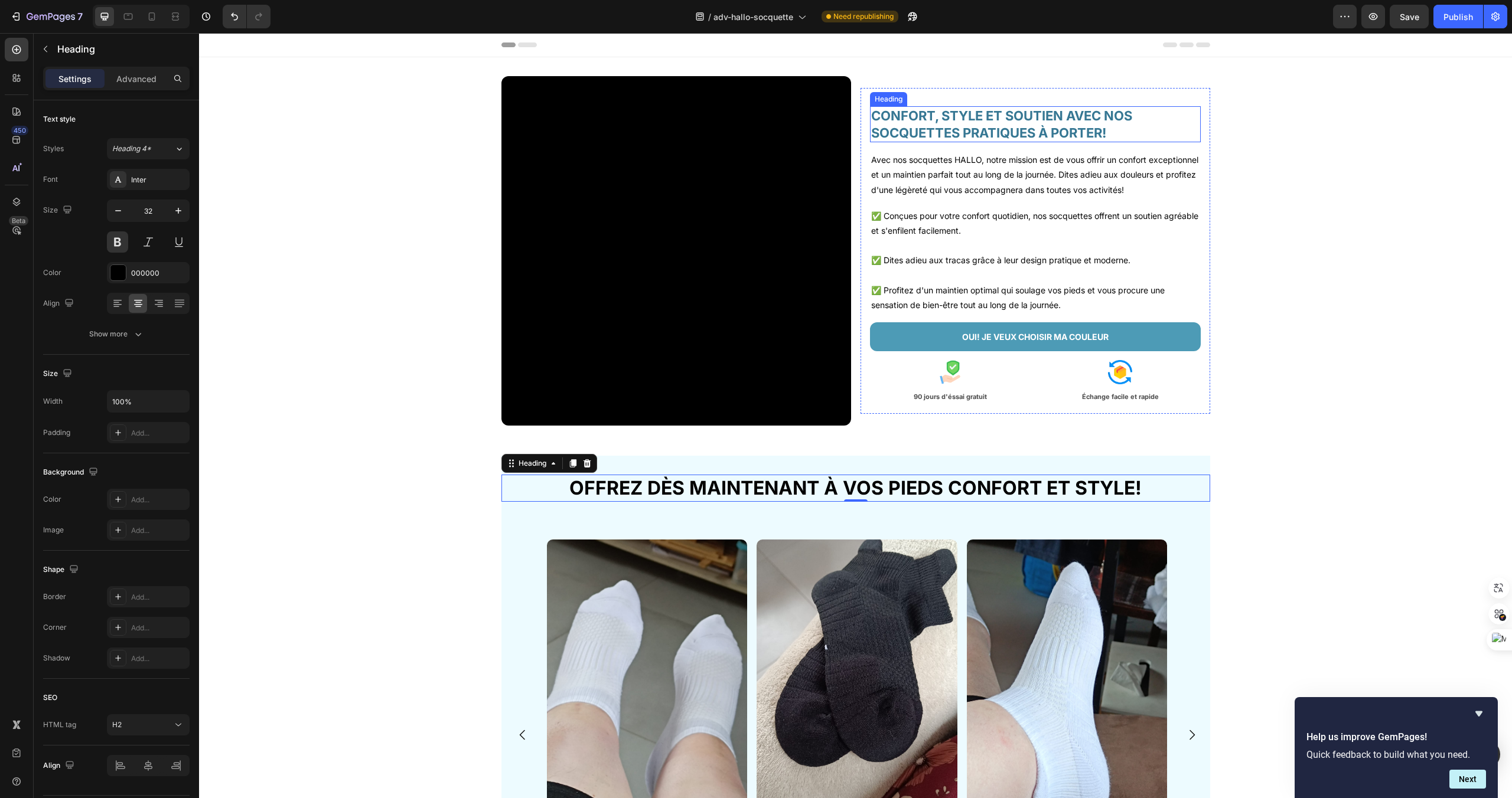
click at [994, 114] on h2 "CONFORT, STYLE ET SOUTIEN AVEC NOS SOCQUETTES PRATIQUES À PORTER!" at bounding box center [1035, 124] width 331 height 36
click at [775, 478] on h2 "OFFREZ DÈS MAINTENANT À VOS PIEDS CONFORT ET STYLE!" at bounding box center [855, 488] width 709 height 27
click at [149, 214] on input "32" at bounding box center [148, 211] width 39 height 21
type input "22"
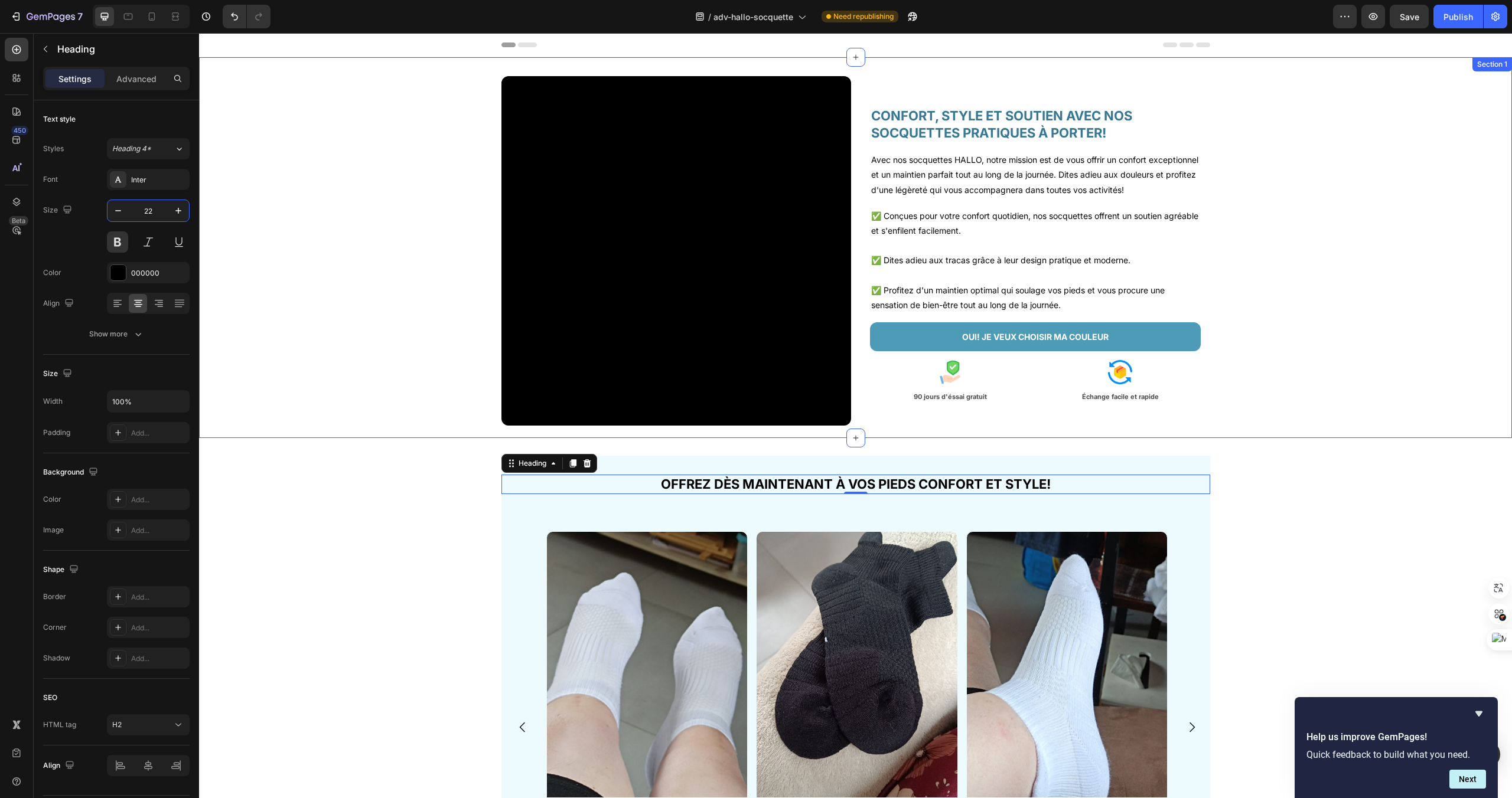
click at [383, 368] on div "Video CONFORT, STYLE ET SOUTIEN AVEC NOS SOCQUETTES PRATIQUES À PORTER! Heading…" at bounding box center [855, 256] width 1313 height 359
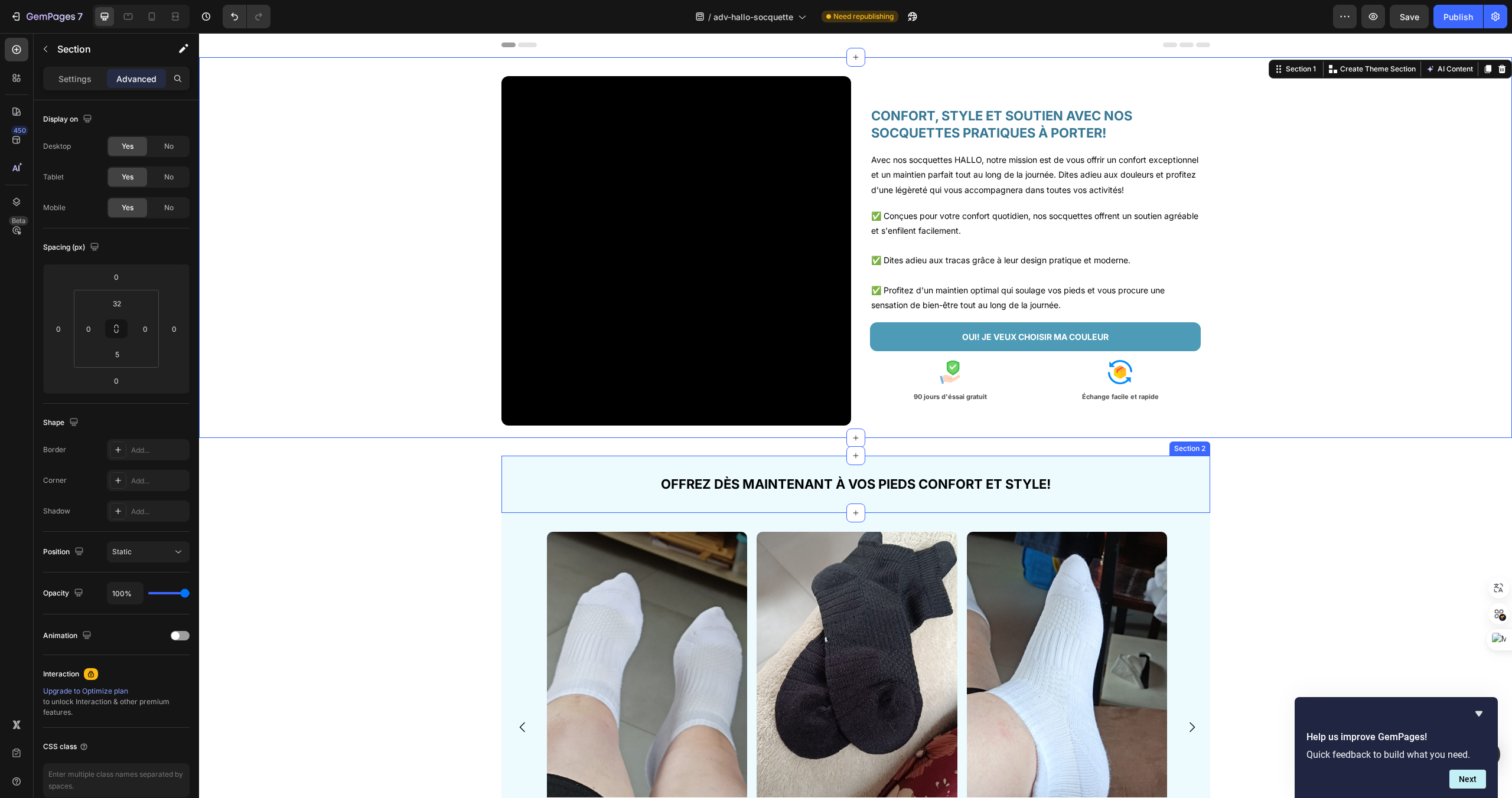
click at [692, 497] on div "OFFREZ DÈS MAINTENANT À VOS PIEDS CONFORT ET STYLE! Heading Section 2" at bounding box center [855, 484] width 709 height 57
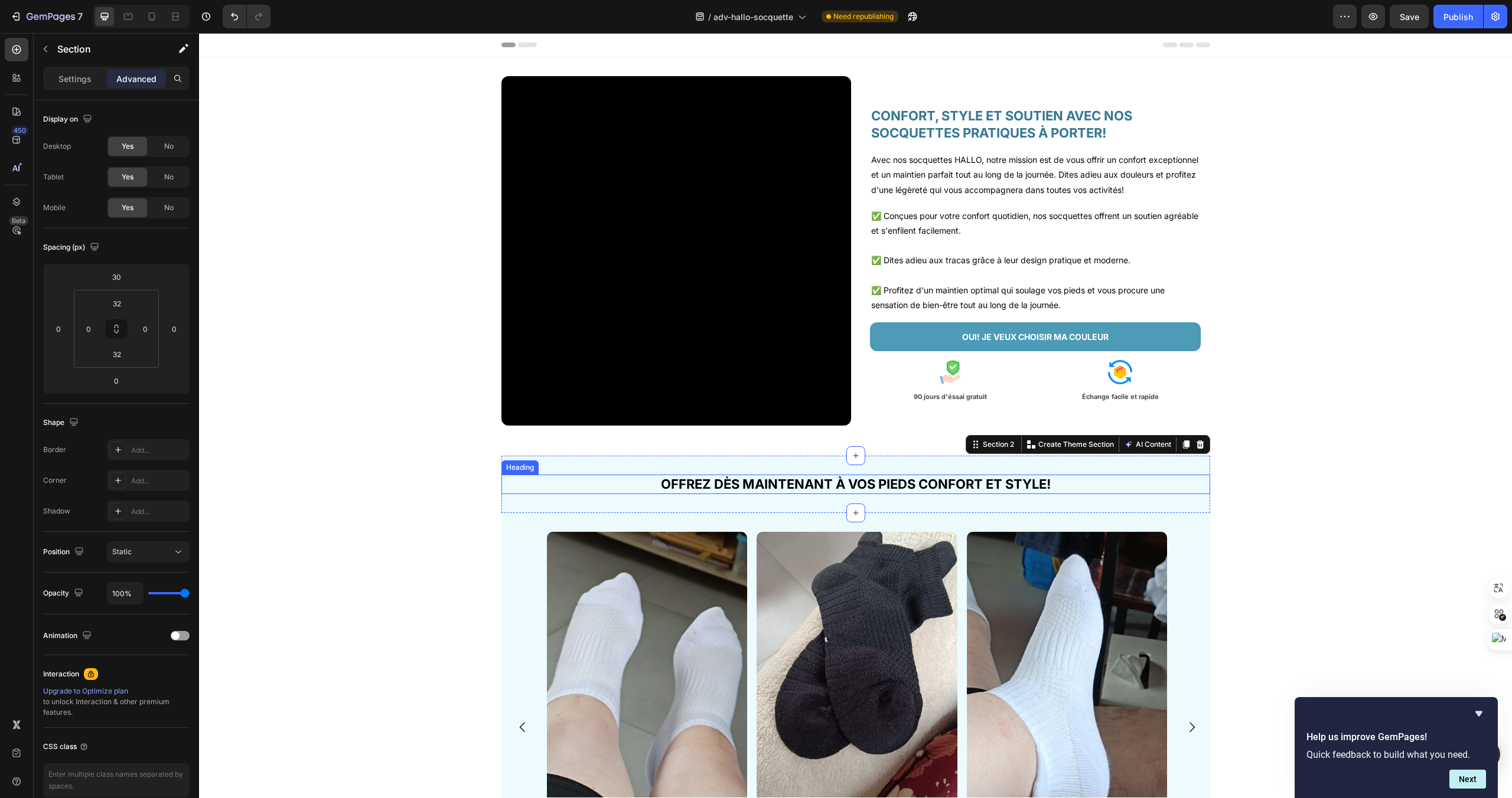
click at [684, 482] on h2 "OFFREZ DÈS MAINTENANT À VOS PIEDS CONFORT ET STYLE!" at bounding box center [855, 484] width 709 height 19
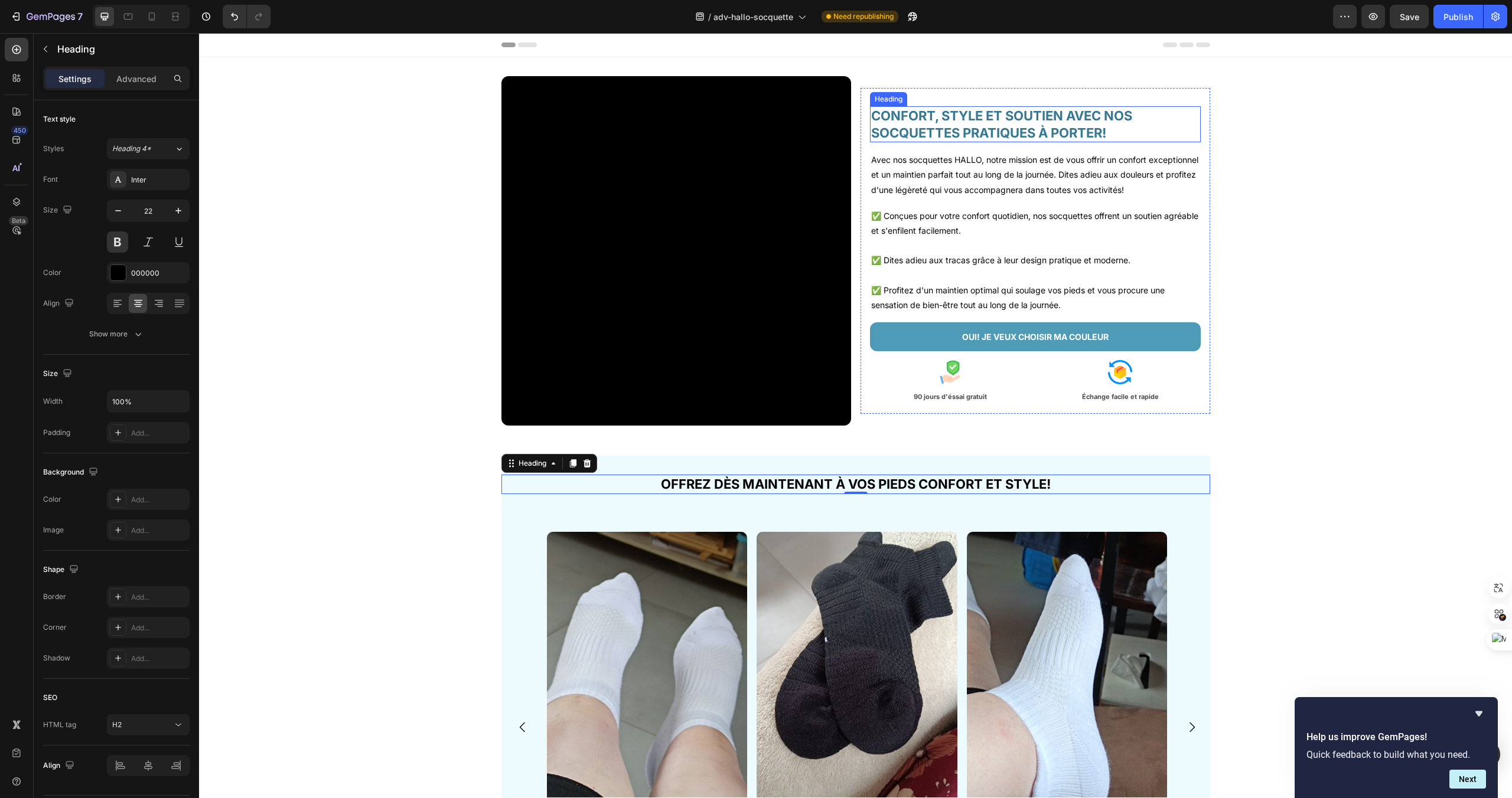
click at [970, 127] on h2 "CONFORT, STYLE ET SOUTIEN AVEC NOS SOCQUETTES PRATIQUES À PORTER!" at bounding box center [1035, 124] width 331 height 36
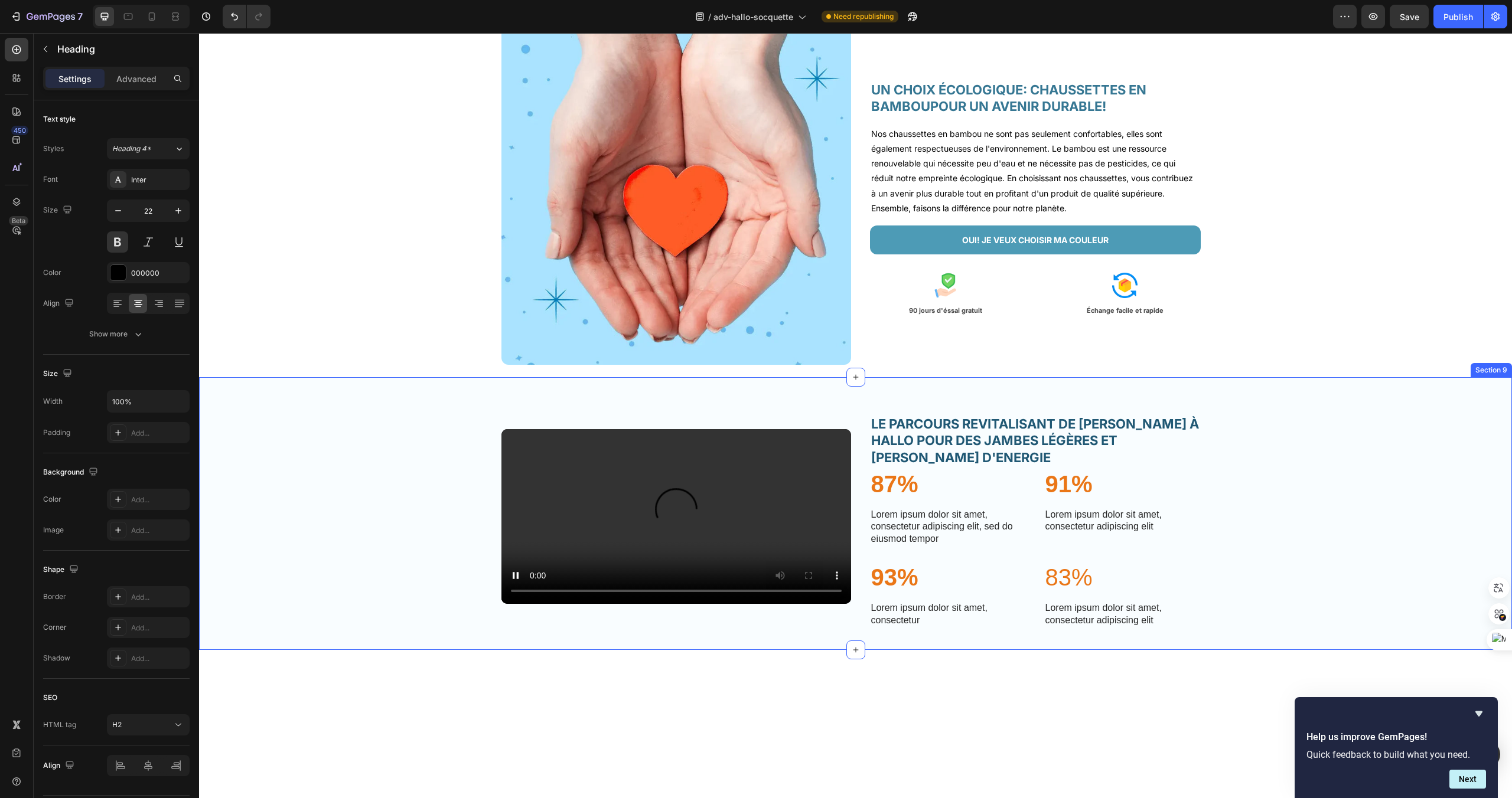
scroll to position [1763, 0]
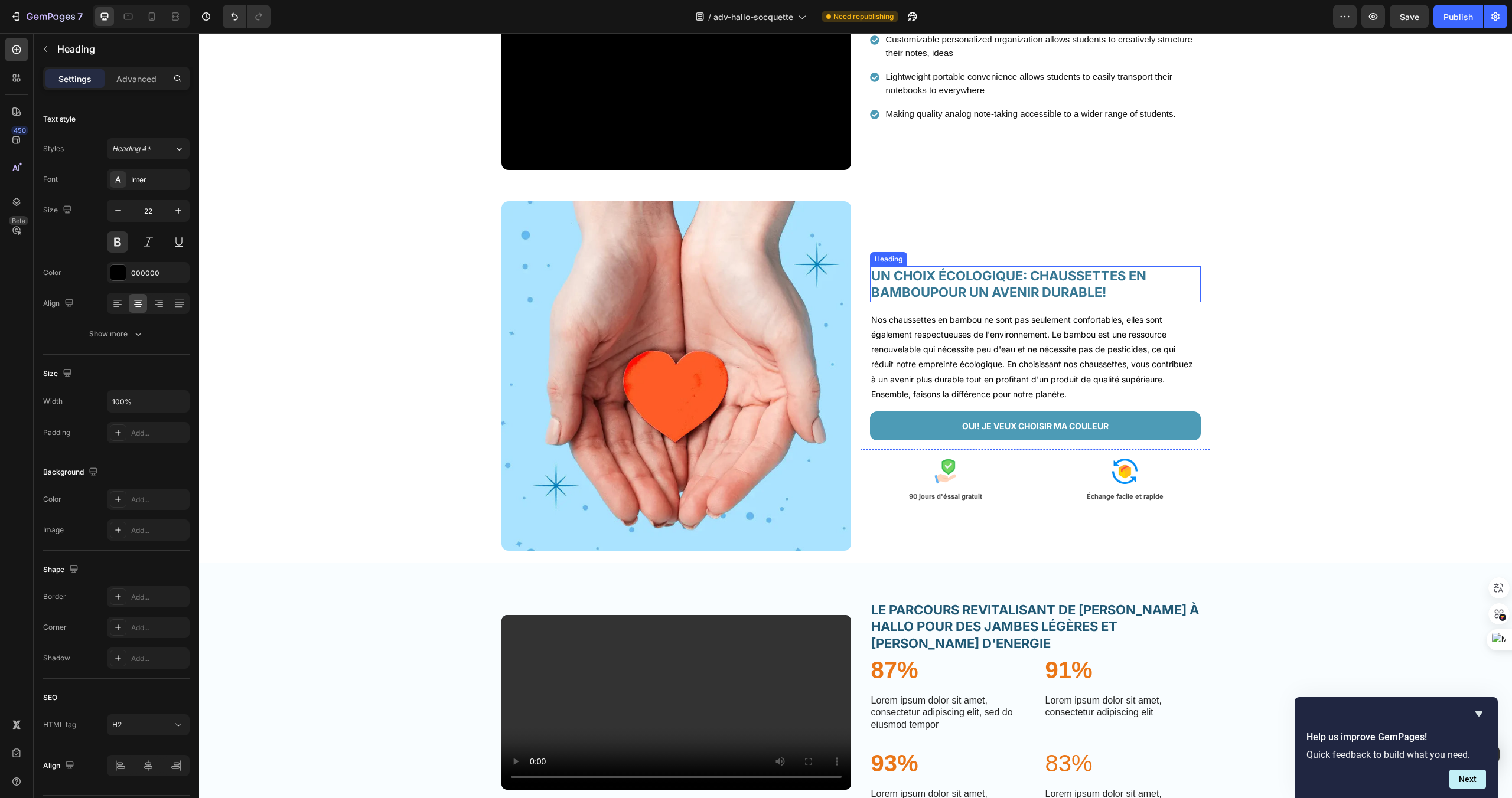
click at [1098, 276] on h2 "UN CHOIX ÉCOLOGIQUE: CHAUSSETTES EN BAMBOUPOUR UN AVENIR DURABLE!" at bounding box center [1035, 284] width 331 height 36
click at [1001, 654] on h2 "LE PARCOURS REVITALISANT DE LUCIE GRACE À HALLO POUR DES JAMBES LÉGÈRES ET PLEI…" at bounding box center [1035, 627] width 331 height 53
click at [972, 290] on h2 "UN CHOIX ÉCOLOGIQUE: CHAUSSETTES EN BAMBOUPOUR UN AVENIR DURABLE!" at bounding box center [1035, 284] width 331 height 36
click at [949, 654] on h2 "LE PARCOURS REVITALISANT DE LUCIE GRACE À HALLO POUR DES JAMBES LÉGÈRES ET PLEI…" at bounding box center [1035, 627] width 331 height 53
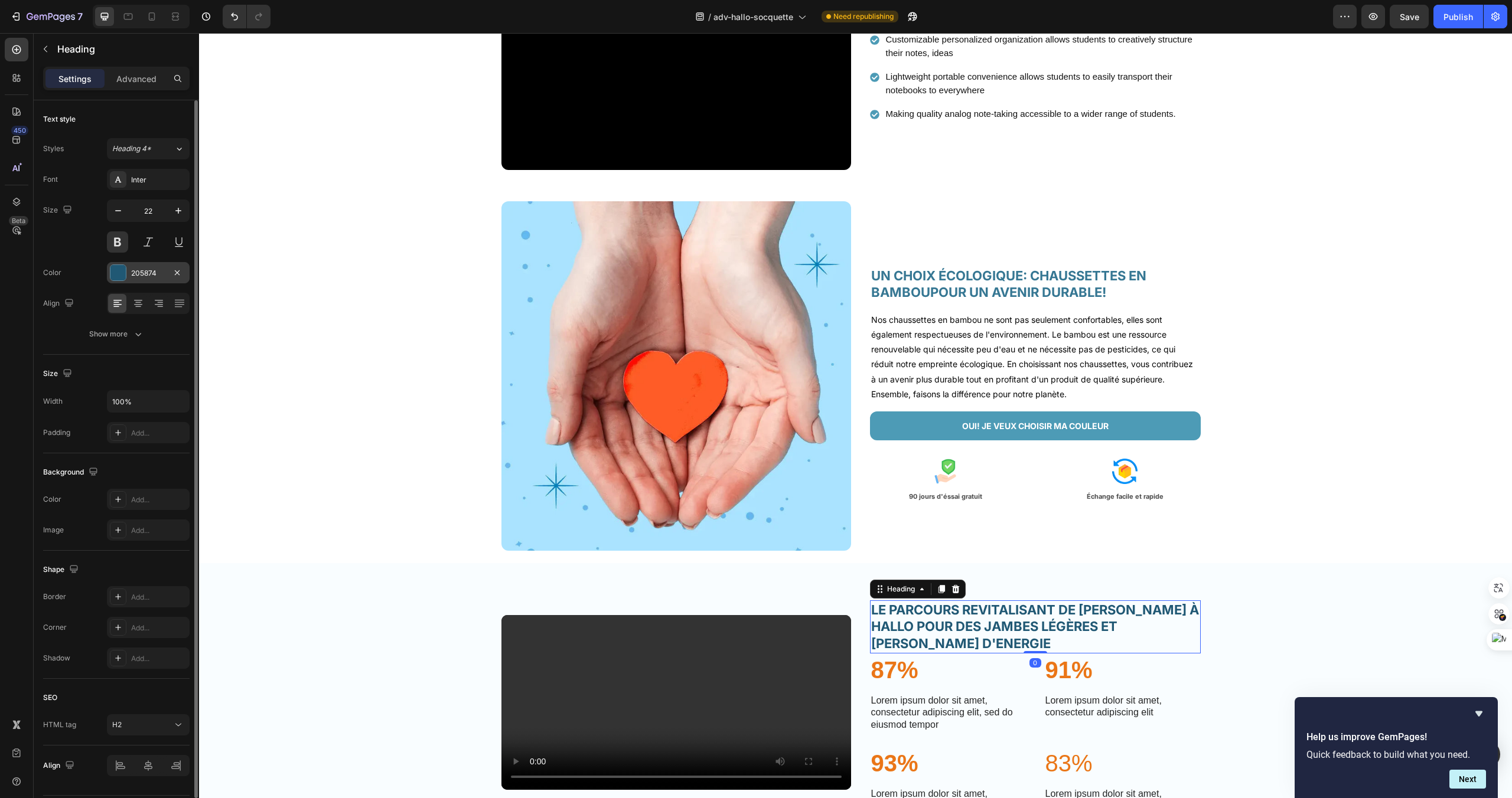
click at [107, 274] on div "205874" at bounding box center [148, 272] width 83 height 21
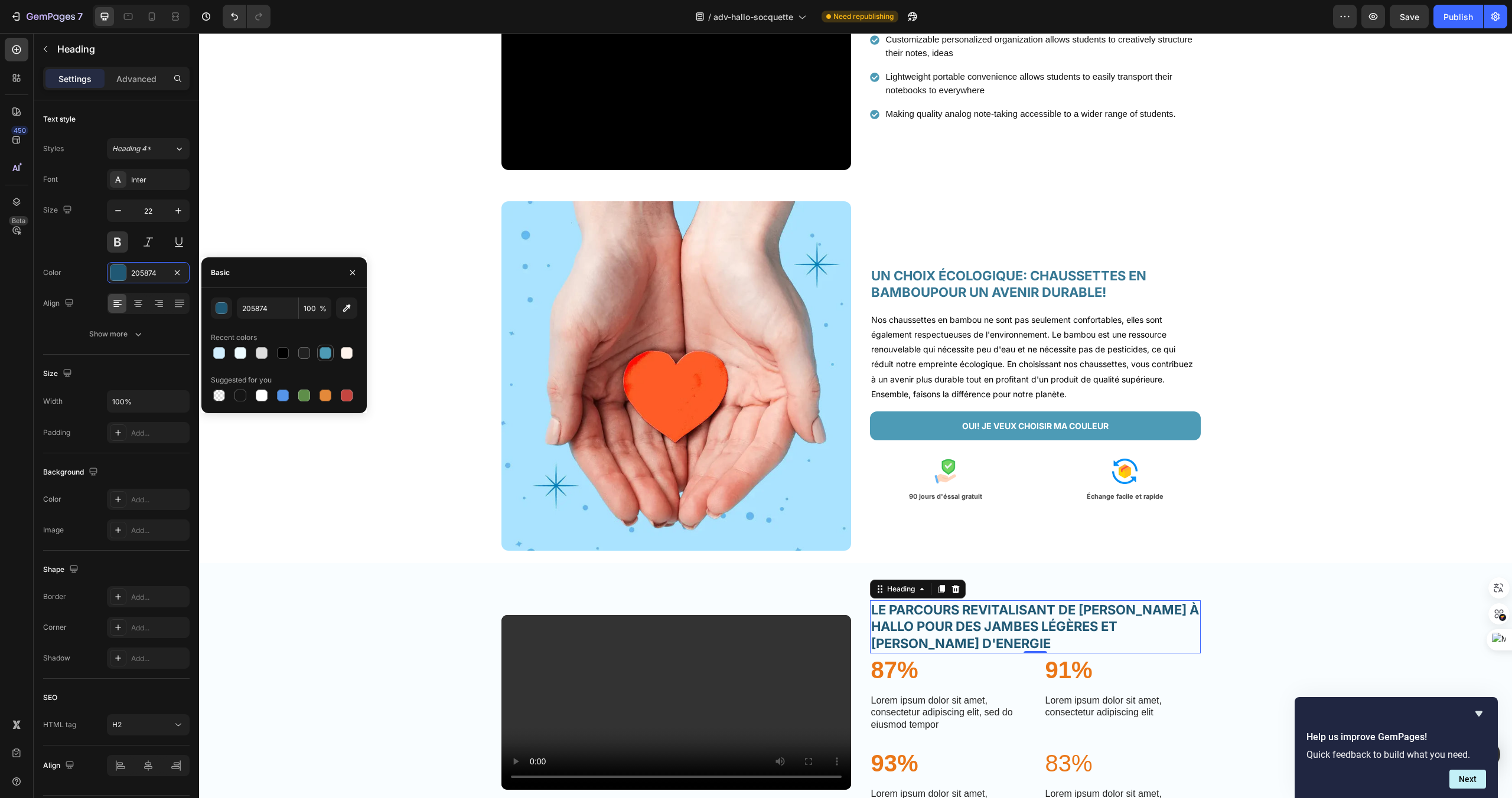
click at [324, 351] on div at bounding box center [326, 353] width 12 height 12
click at [347, 305] on icon "button" at bounding box center [347, 309] width 8 height 8
type input "367793"
click at [1106, 654] on h2 "LE PARCOURS REVITALISANT DE LUCIE GRACE À HALLO POUR DES JAMBES LÉGÈRES ET PLEI…" at bounding box center [1035, 627] width 331 height 53
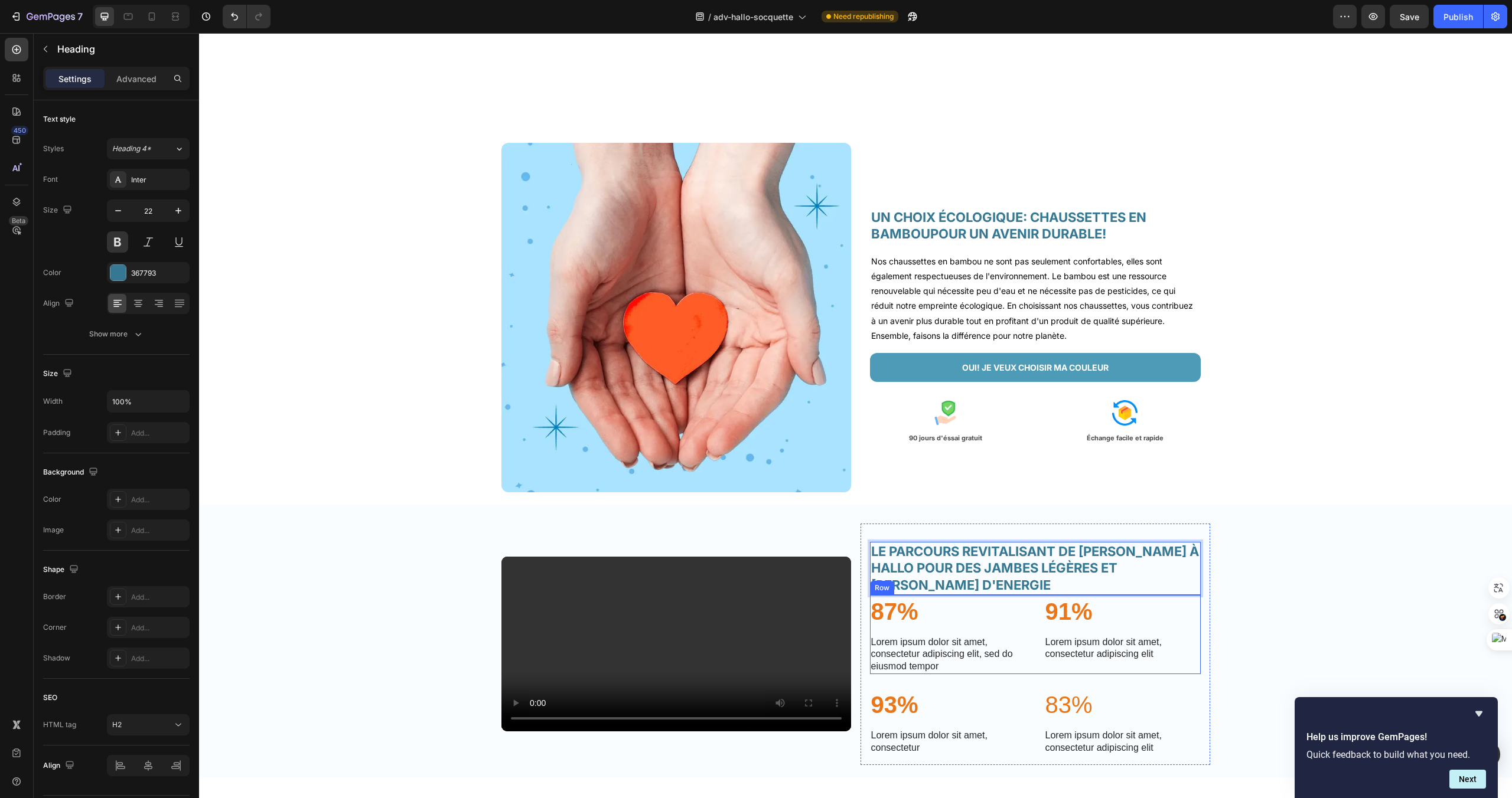
scroll to position [2163, 0]
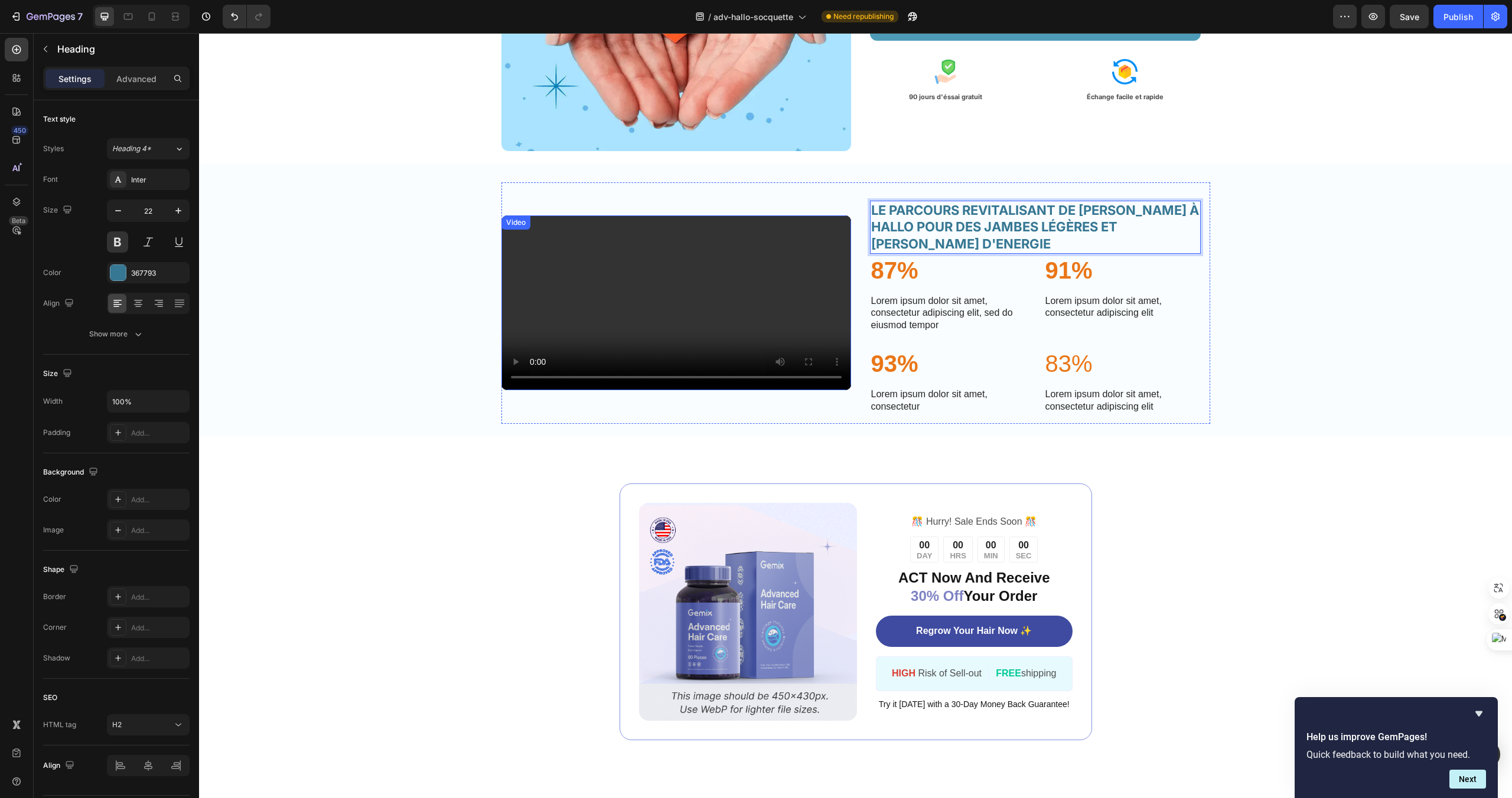
click at [834, 390] on video at bounding box center [676, 303] width 349 height 175
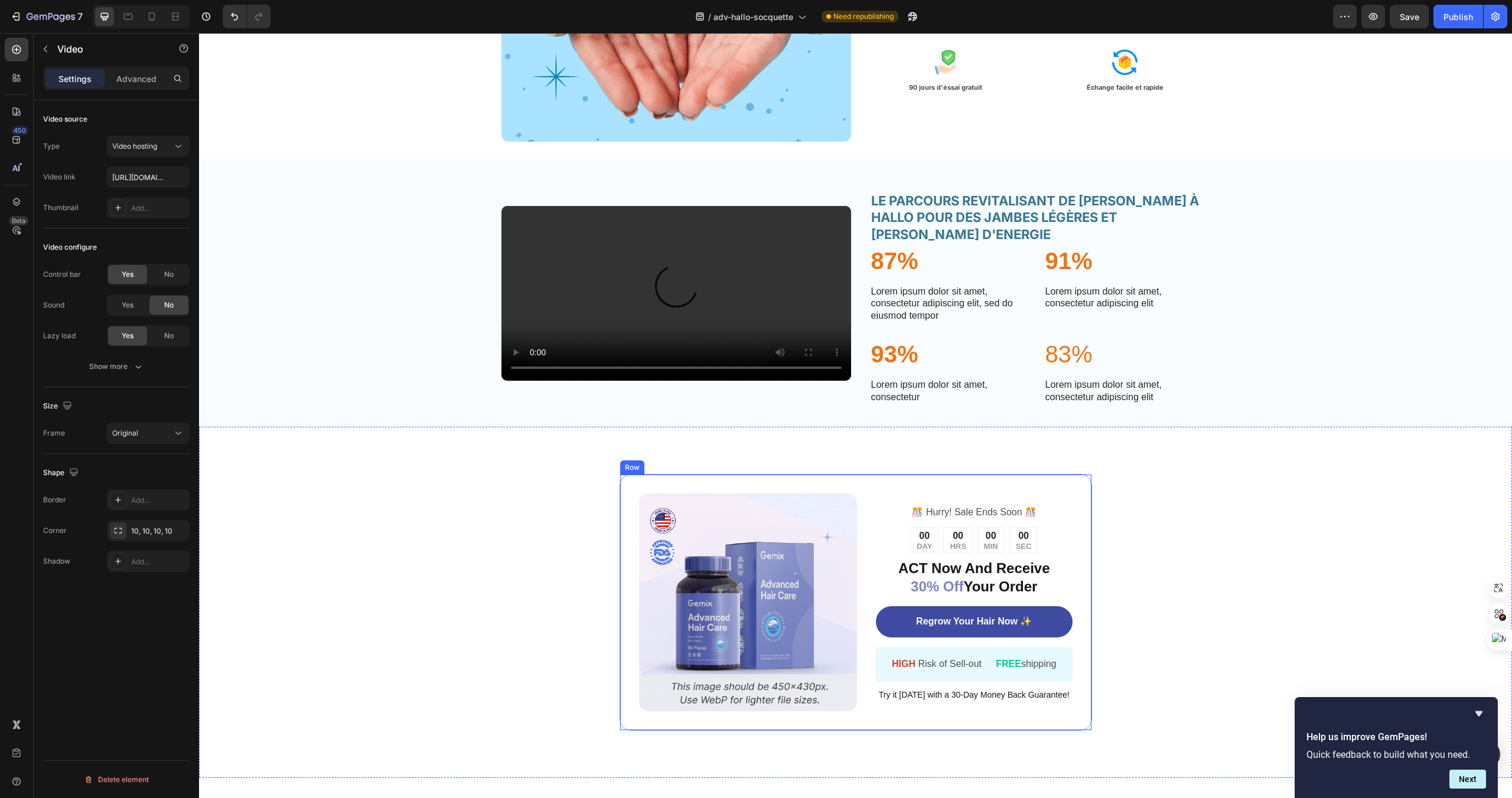
scroll to position [2171, 0]
click at [923, 277] on p "87%" at bounding box center [948, 261] width 154 height 30
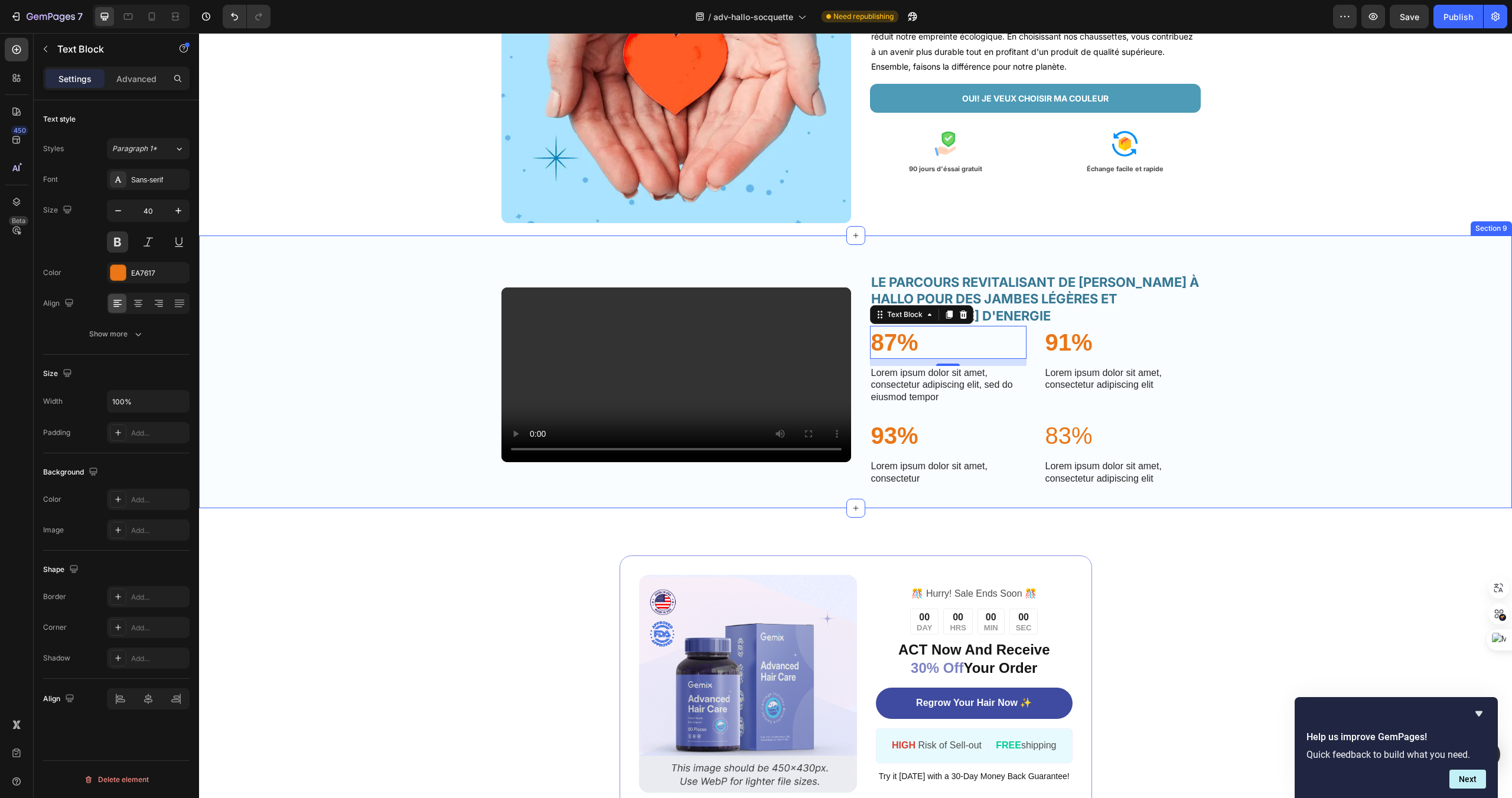
scroll to position [2079, 0]
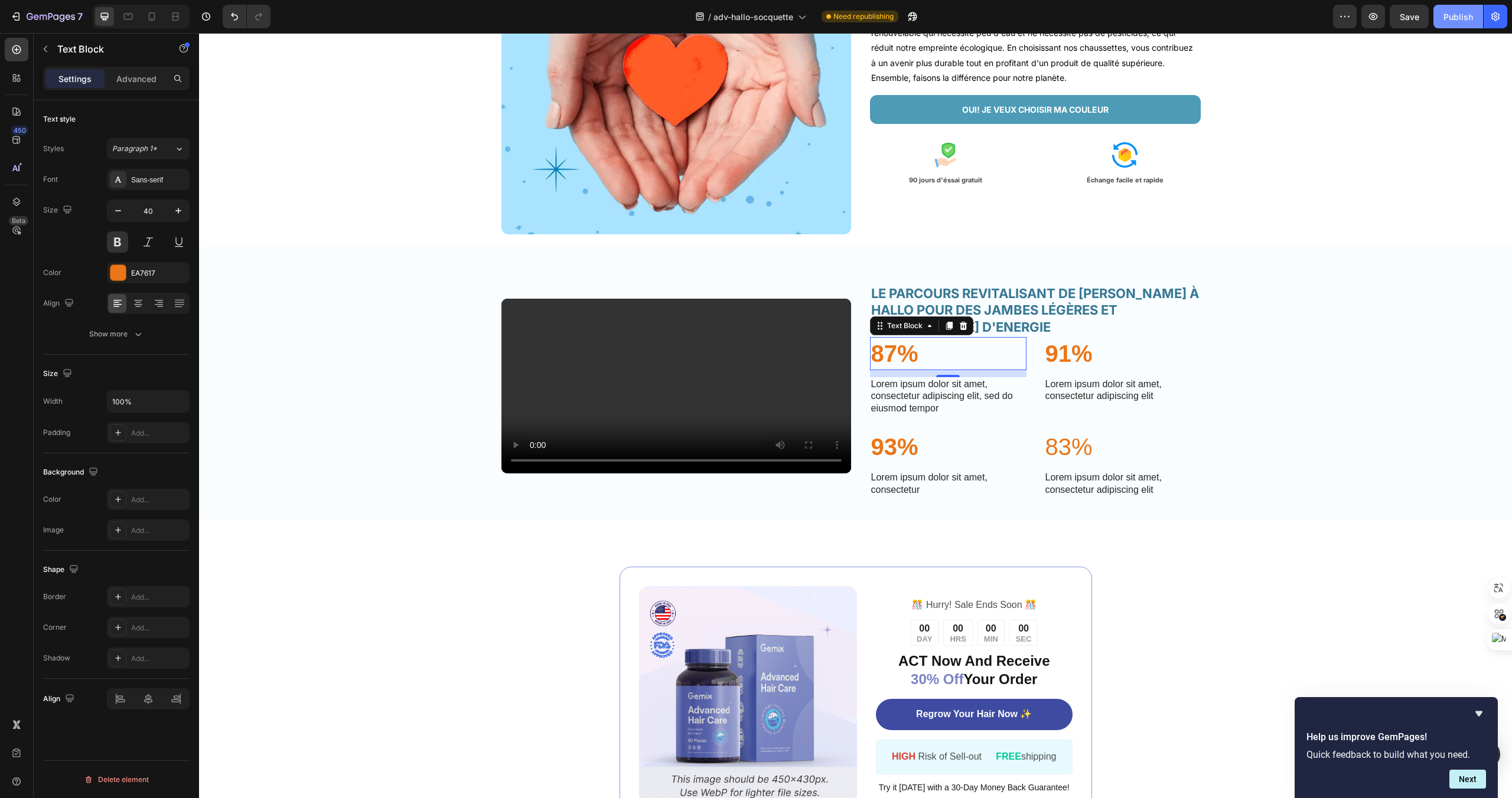
click at [1462, 16] on div "Publish" at bounding box center [1458, 17] width 30 height 13
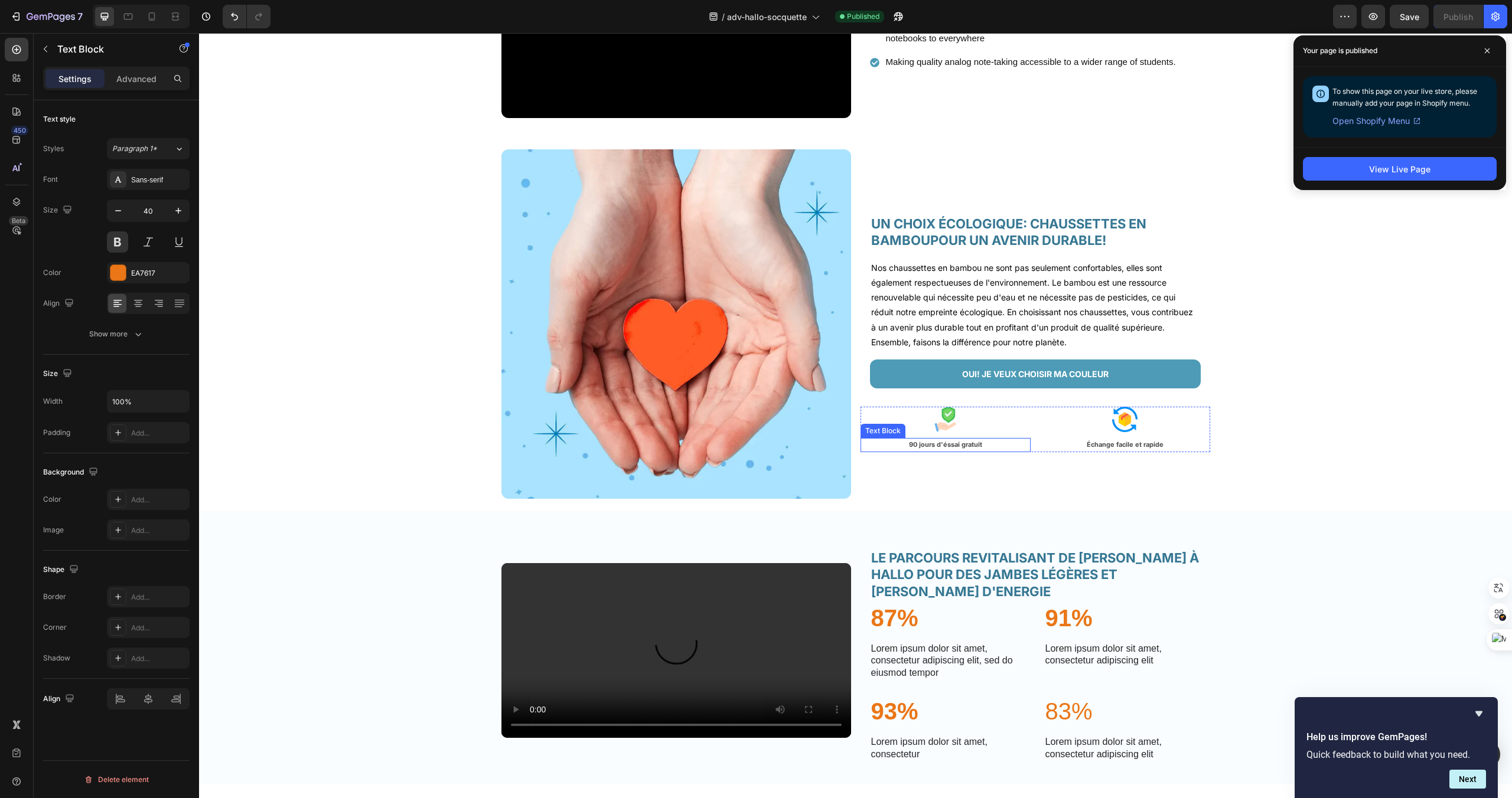
scroll to position [1845, 0]
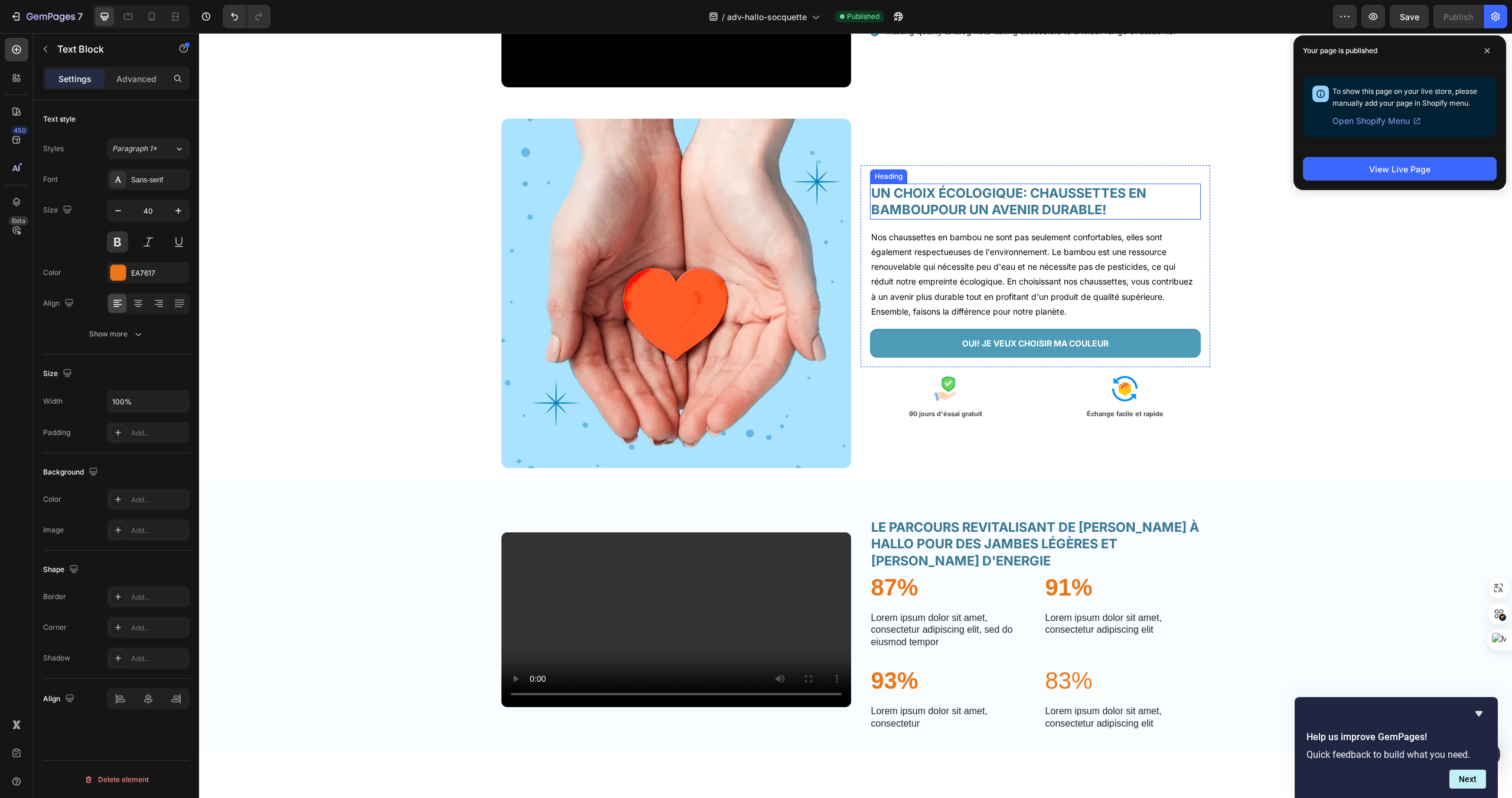
click at [1010, 207] on h2 "UN CHOIX ÉCOLOGIQUE: CHAUSSETTES EN BAMBOUPOUR UN AVENIR DURABLE!" at bounding box center [1035, 201] width 331 height 36
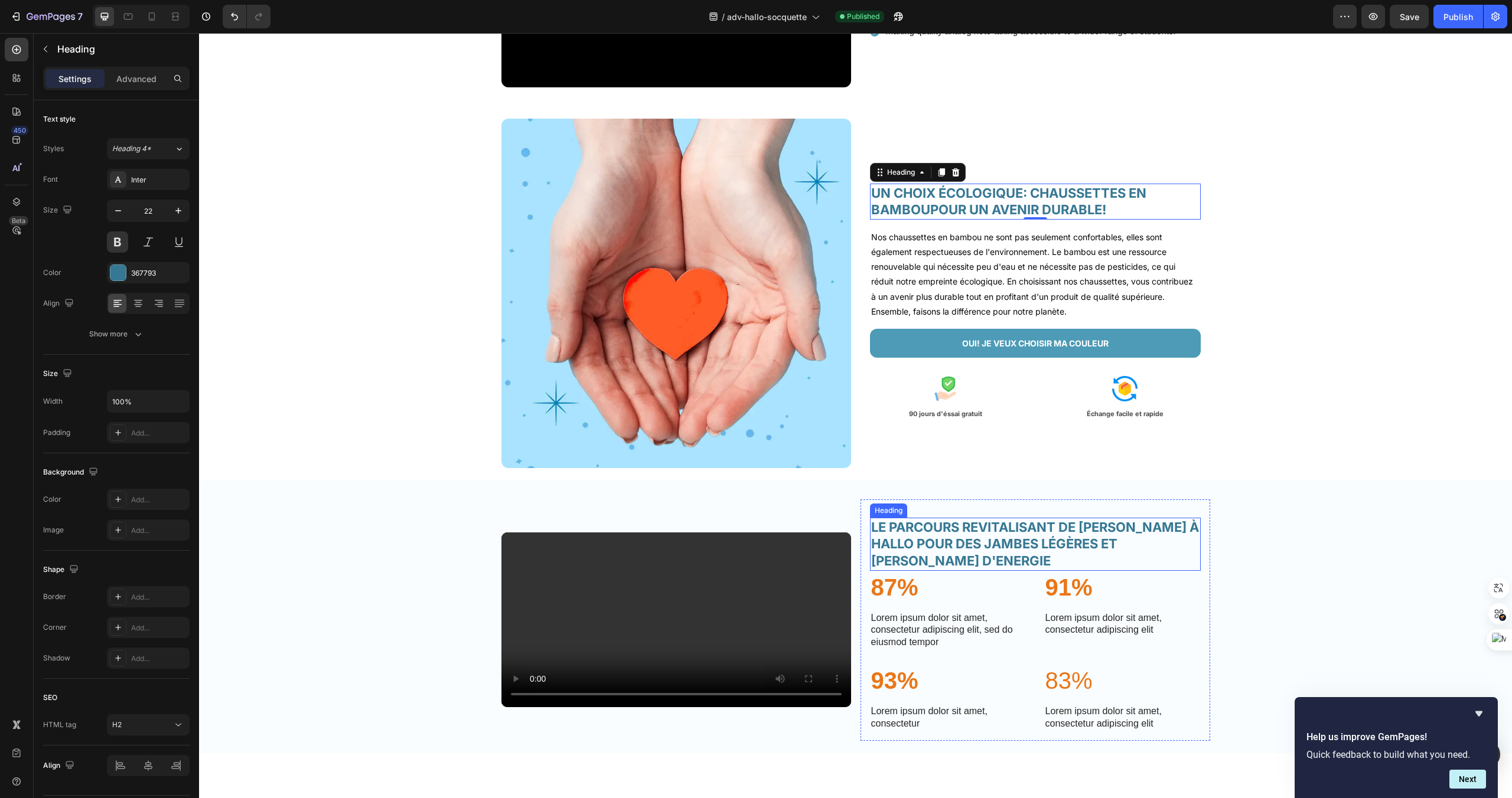
click at [1008, 571] on h2 "LE PARCOURS REVITALISANT DE LUCIE GRACE À HALLO POUR DES JAMBES LÉGÈRES ET PLEI…" at bounding box center [1035, 544] width 331 height 53
click at [962, 203] on h2 "UN CHOIX ÉCOLOGIQUE: CHAUSSETTES EN BAMBOUPOUR UN AVENIR DURABLE!" at bounding box center [1035, 201] width 331 height 36
click at [959, 571] on h2 "LE PARCOURS REVITALISANT DE LUCIE GRACE À HALLO POUR DES JAMBES LÉGÈRES ET PLEI…" at bounding box center [1035, 544] width 331 height 53
click at [915, 192] on h2 "UN CHOIX ÉCOLOGIQUE: CHAUSSETTES EN BAMBOUPOUR UN AVENIR DURABLE!" at bounding box center [1035, 201] width 331 height 36
click at [930, 571] on h2 "LE PARCOURS REVITALISANT DE LUCIE GRACE À HALLO POUR DES JAMBES LÉGÈRES ET PLEI…" at bounding box center [1035, 544] width 331 height 53
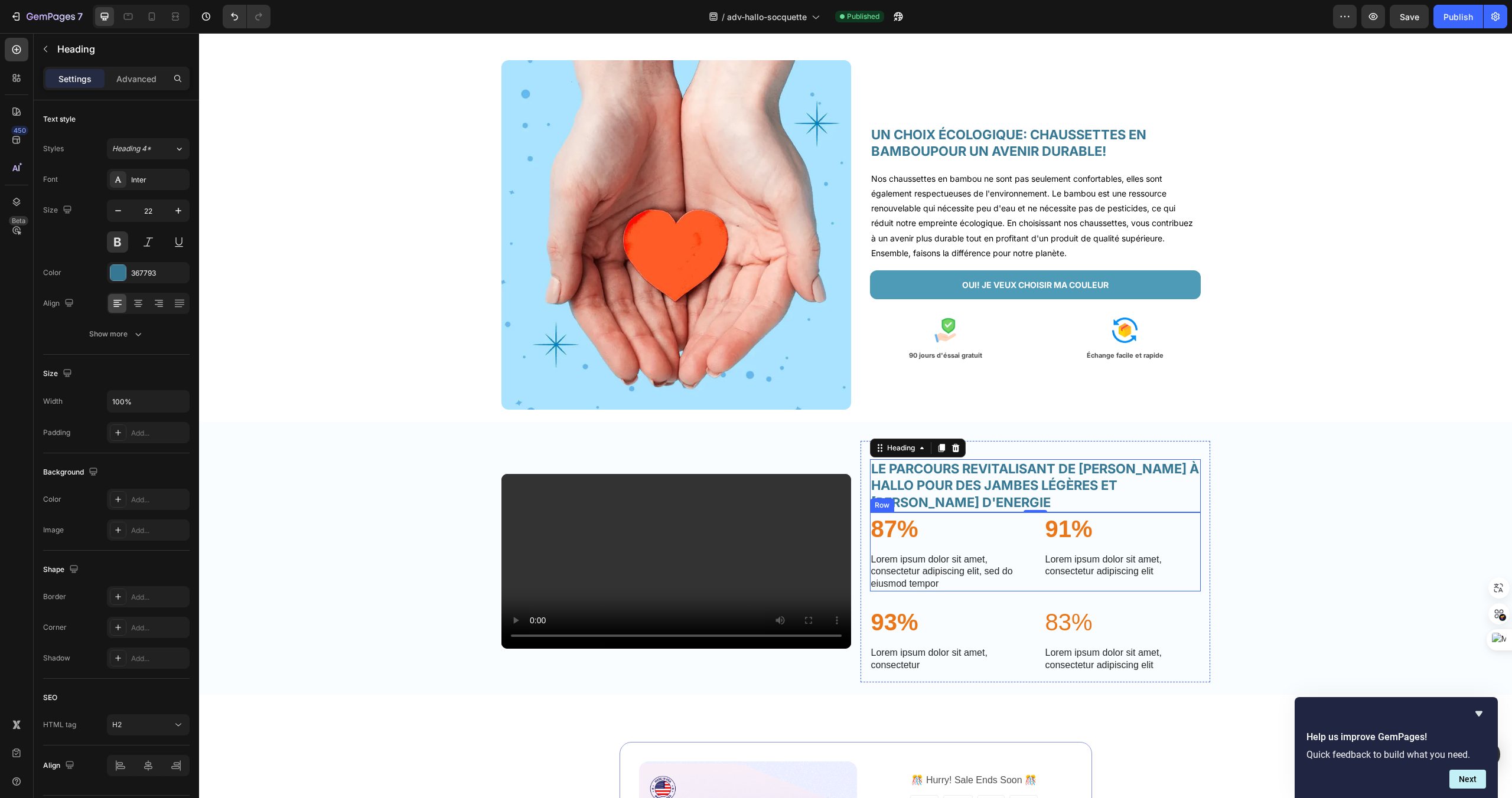
scroll to position [1947, 0]
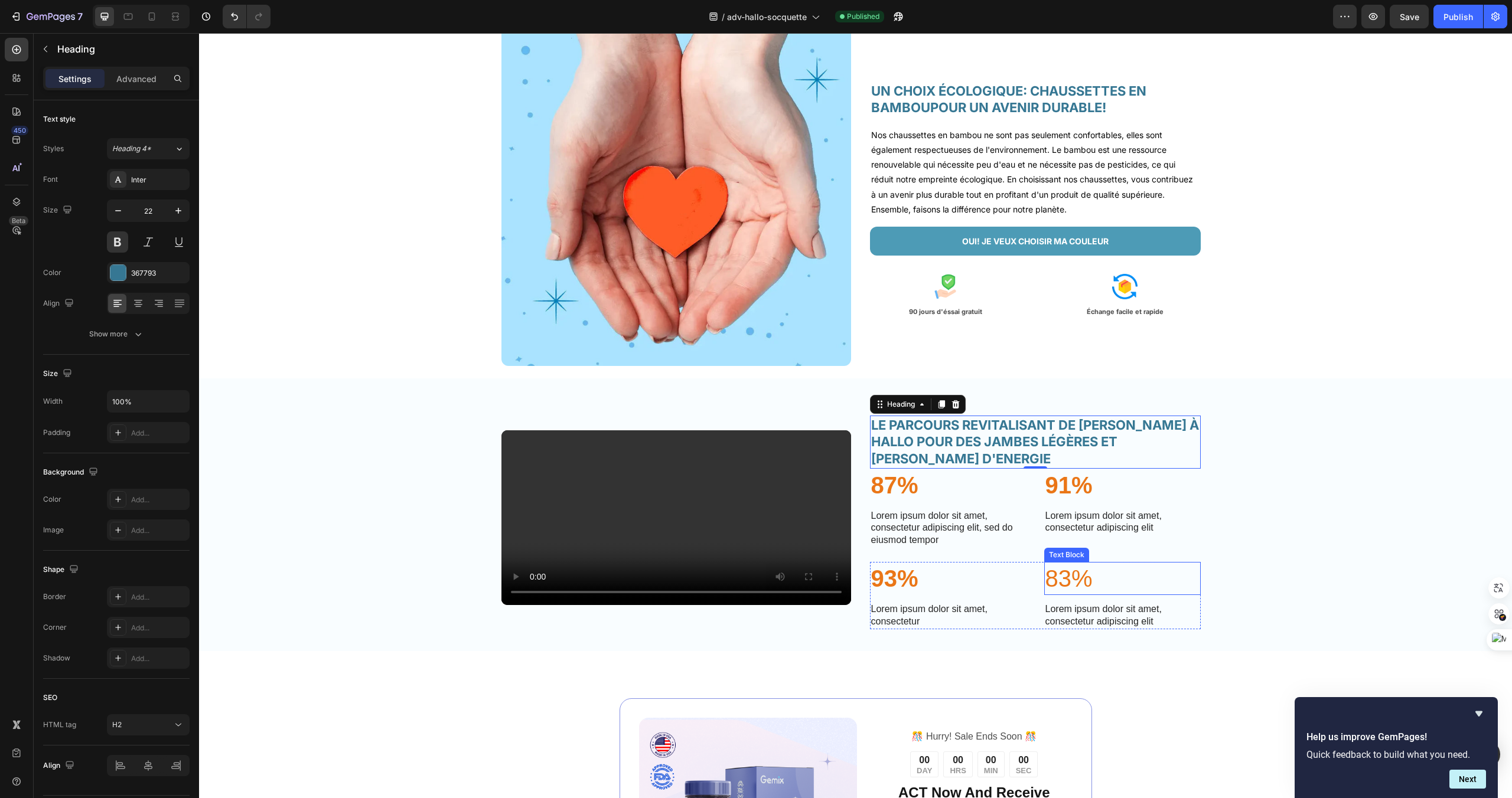
click at [1090, 594] on p "83%" at bounding box center [1123, 579] width 154 height 30
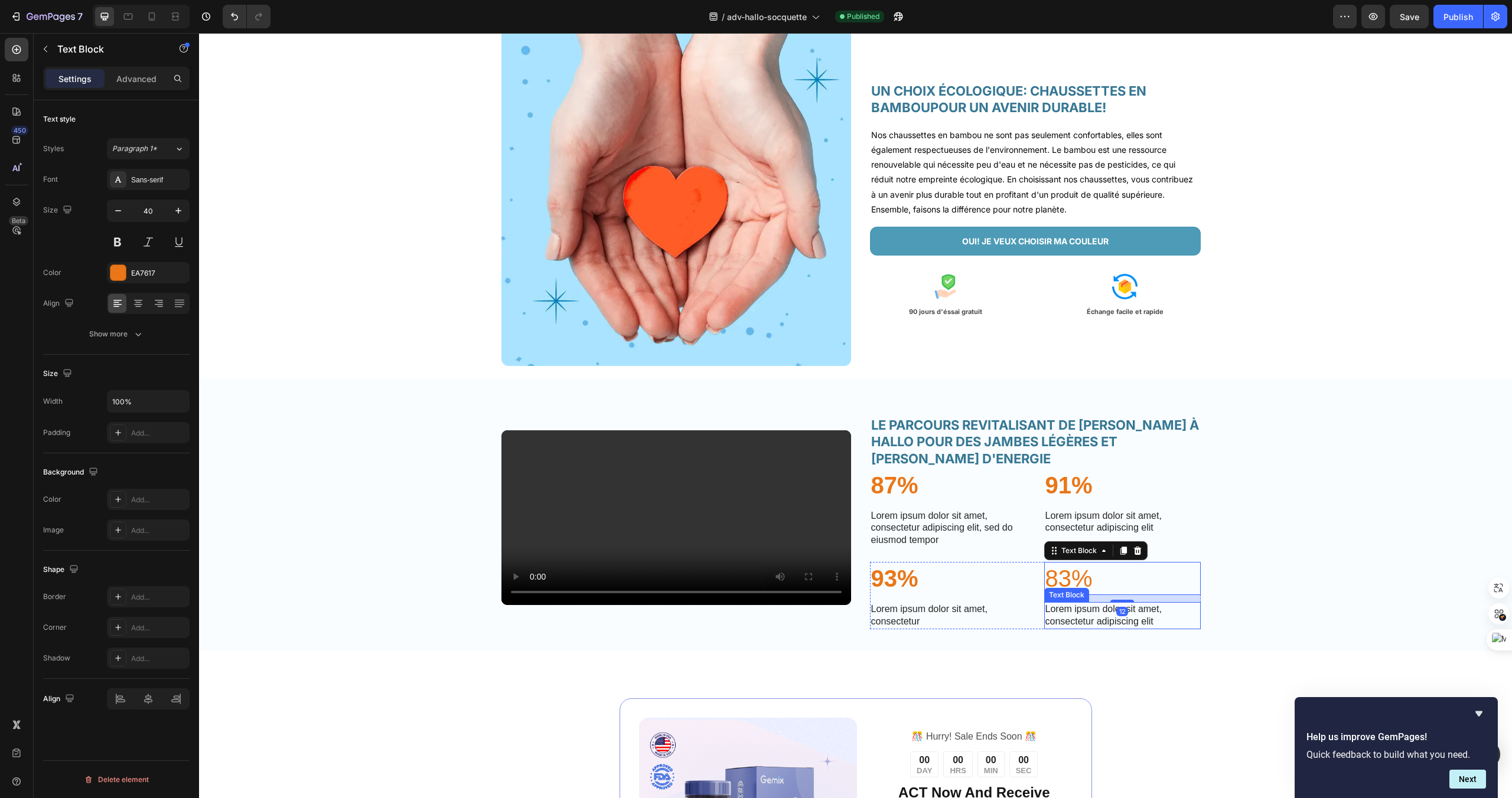
click at [1090, 628] on p "Lorem ipsum dolor sit amet, consectetur adipiscing elit" at bounding box center [1123, 615] width 154 height 25
click at [1167, 384] on div "Video LE PARCOURS REVITALISANT DE LUCIE GRACE À HALLO POUR DES JAMBES LÉGÈRES E…" at bounding box center [855, 515] width 1313 height 273
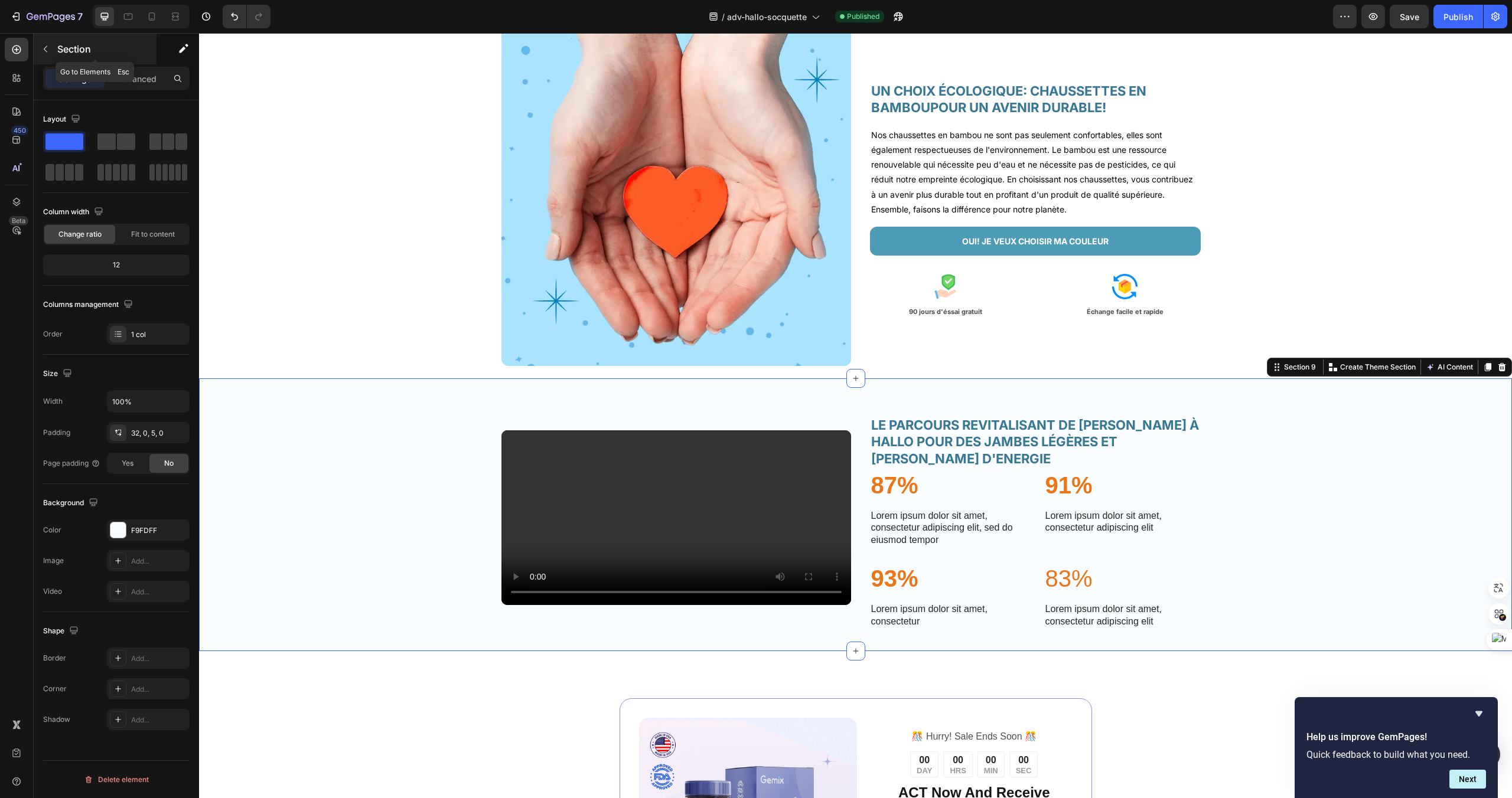
click at [49, 51] on icon "button" at bounding box center [45, 49] width 9 height 9
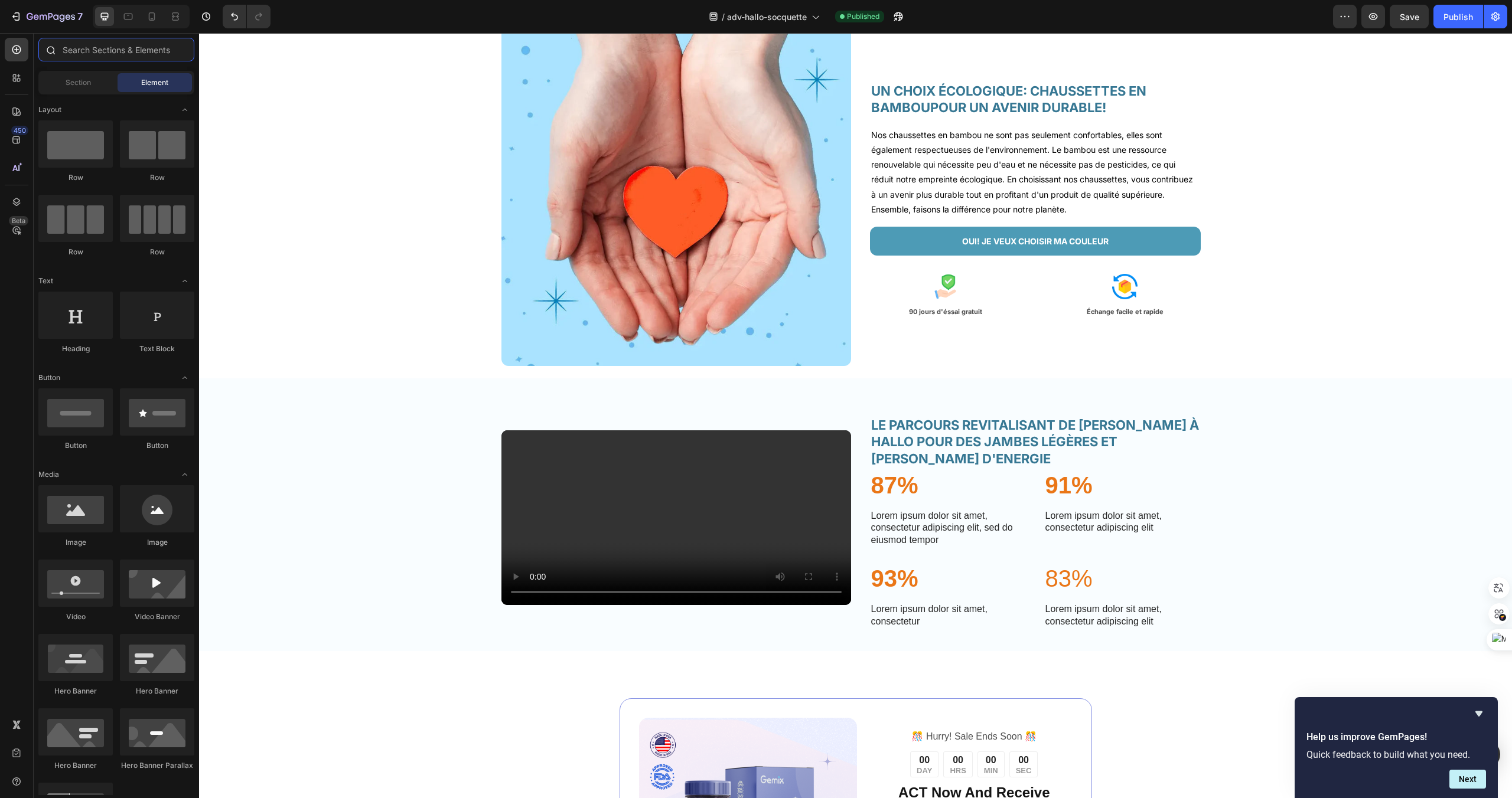
click at [95, 54] on input "text" at bounding box center [116, 50] width 156 height 24
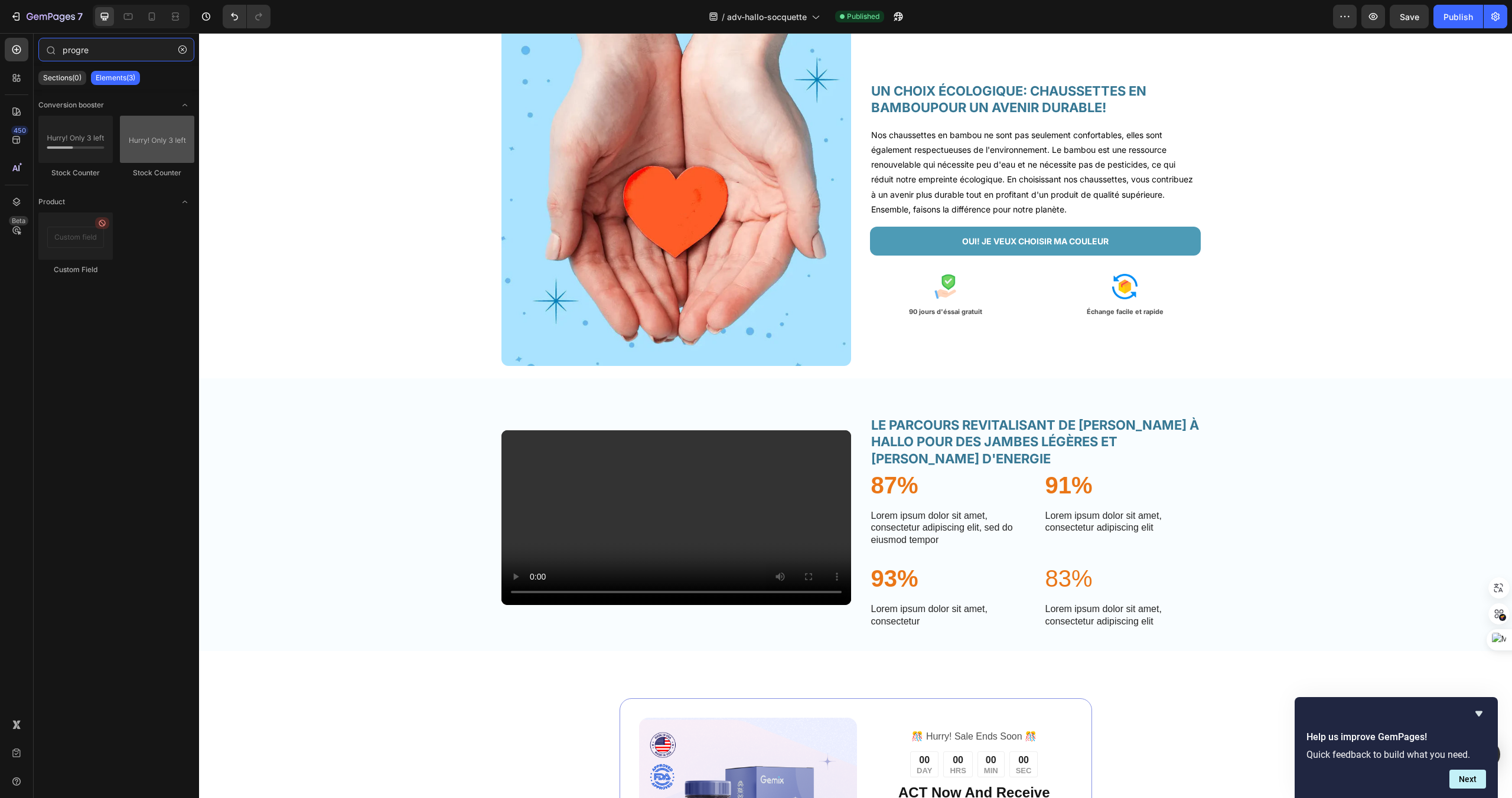
type input "progre"
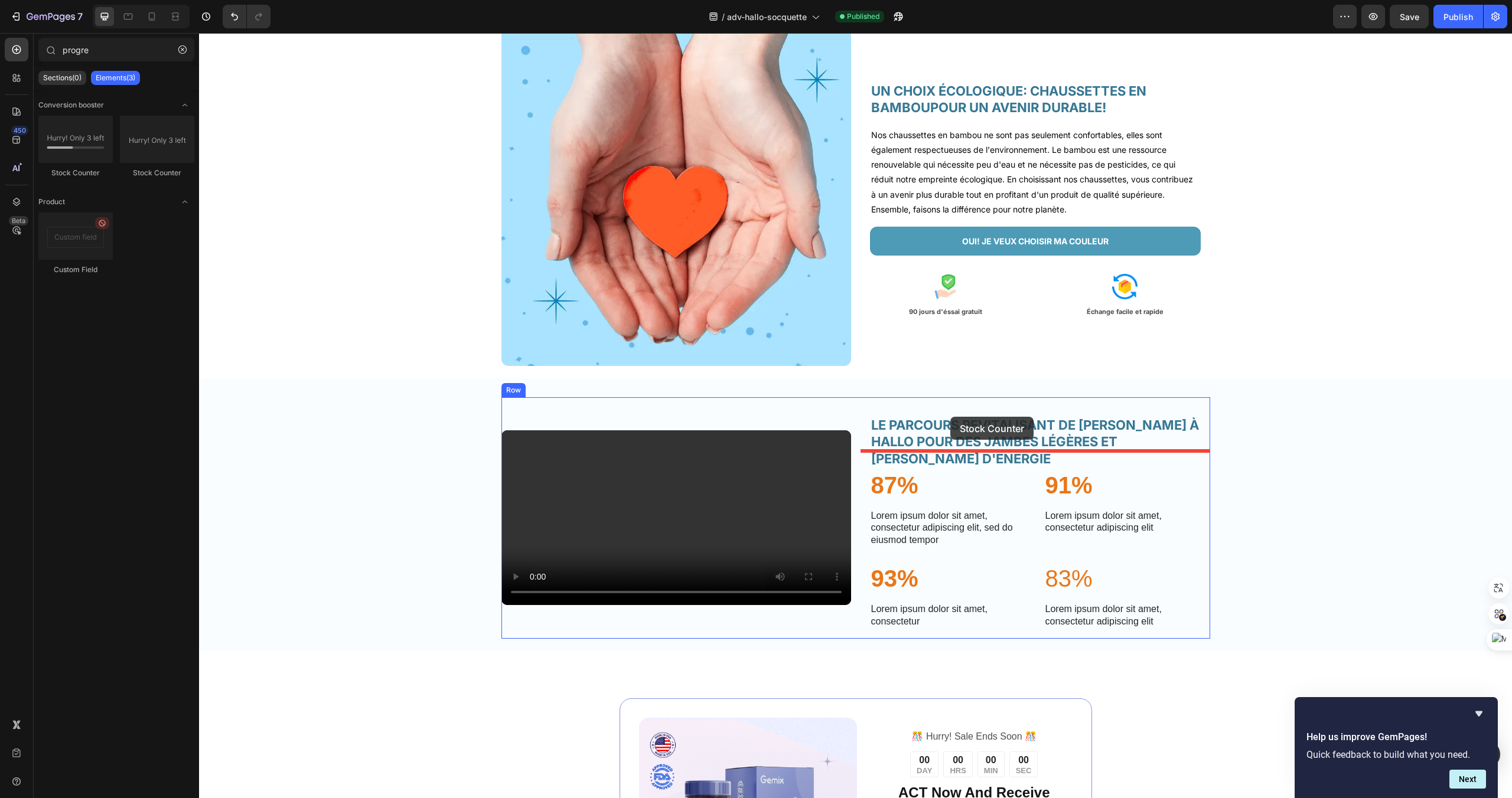
drag, startPoint x: 363, startPoint y: 176, endPoint x: 950, endPoint y: 417, distance: 634.5
click at [188, 51] on button "button" at bounding box center [182, 50] width 19 height 19
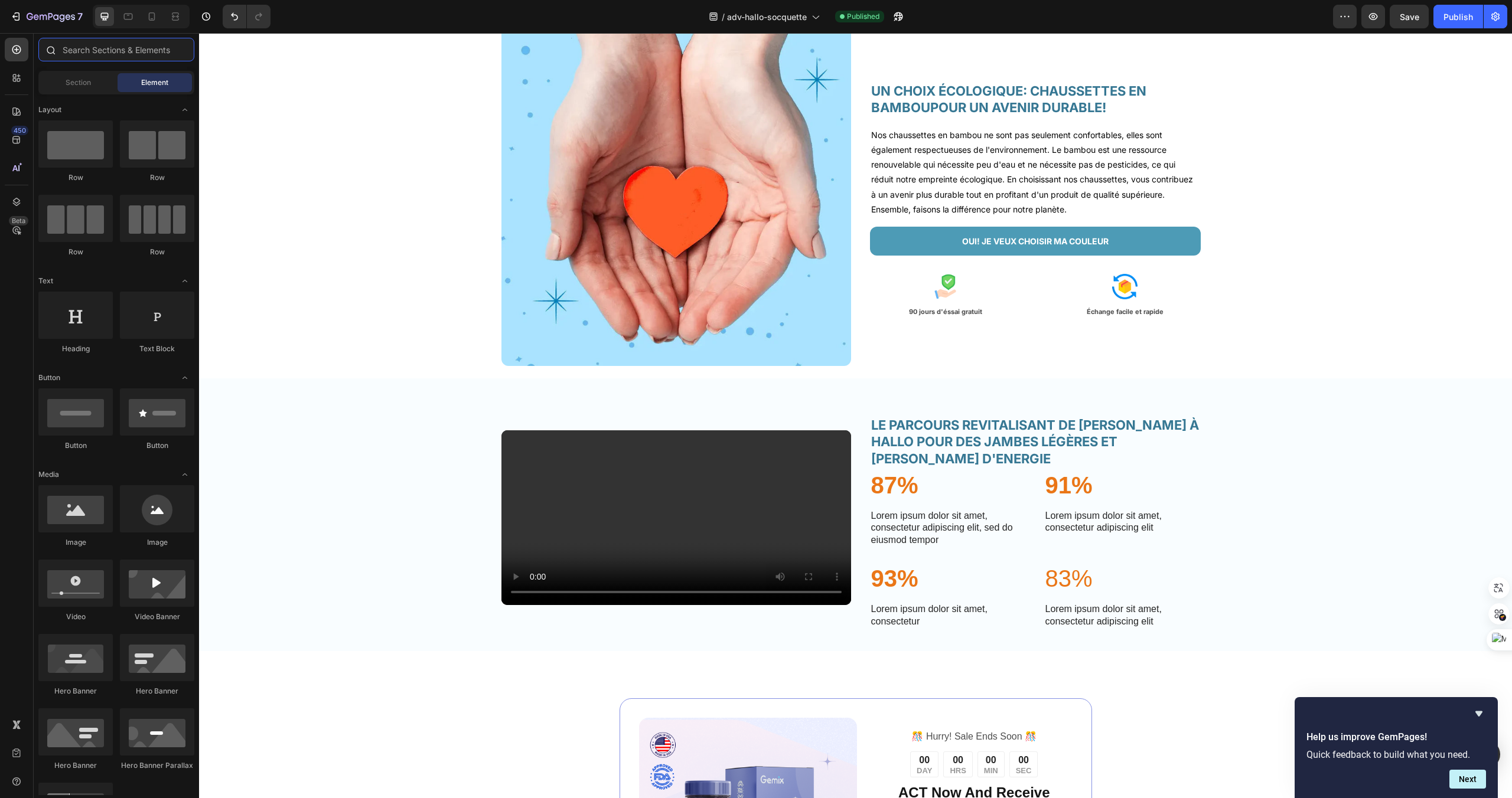
click at [162, 48] on input "text" at bounding box center [116, 50] width 156 height 24
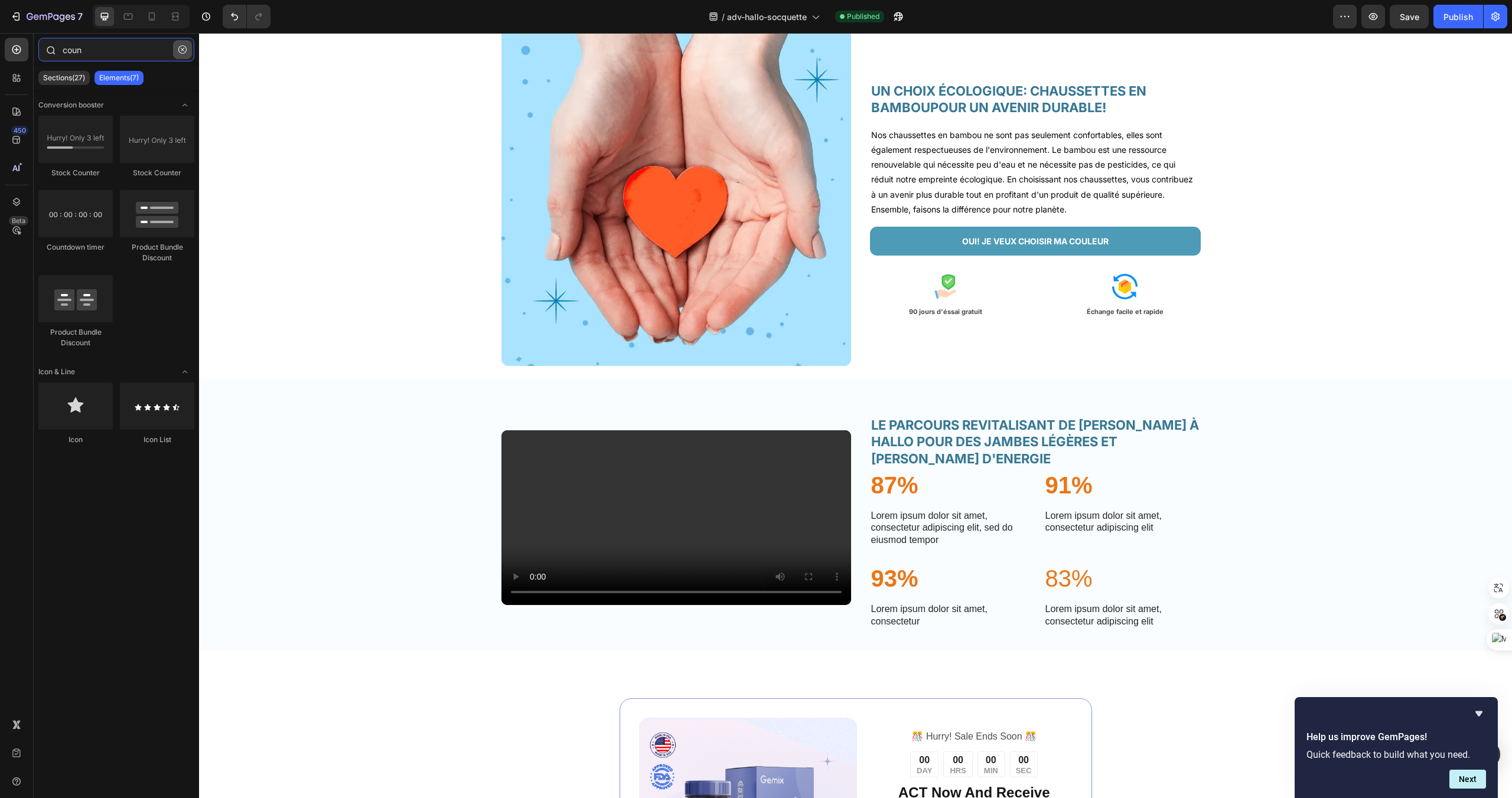
type input "coun"
click at [183, 55] on button "button" at bounding box center [182, 50] width 19 height 19
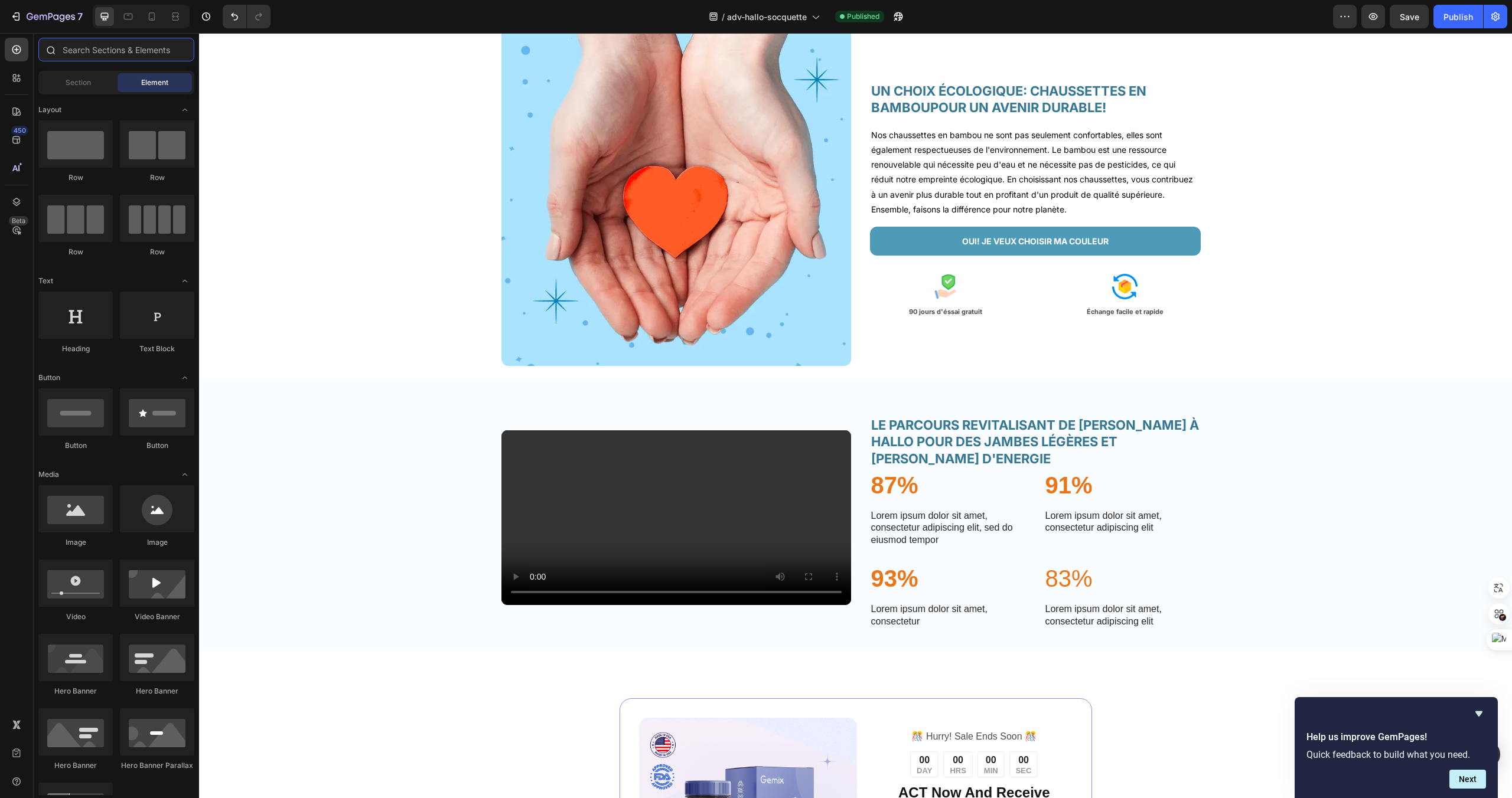
click at [160, 57] on input "text" at bounding box center [116, 50] width 156 height 24
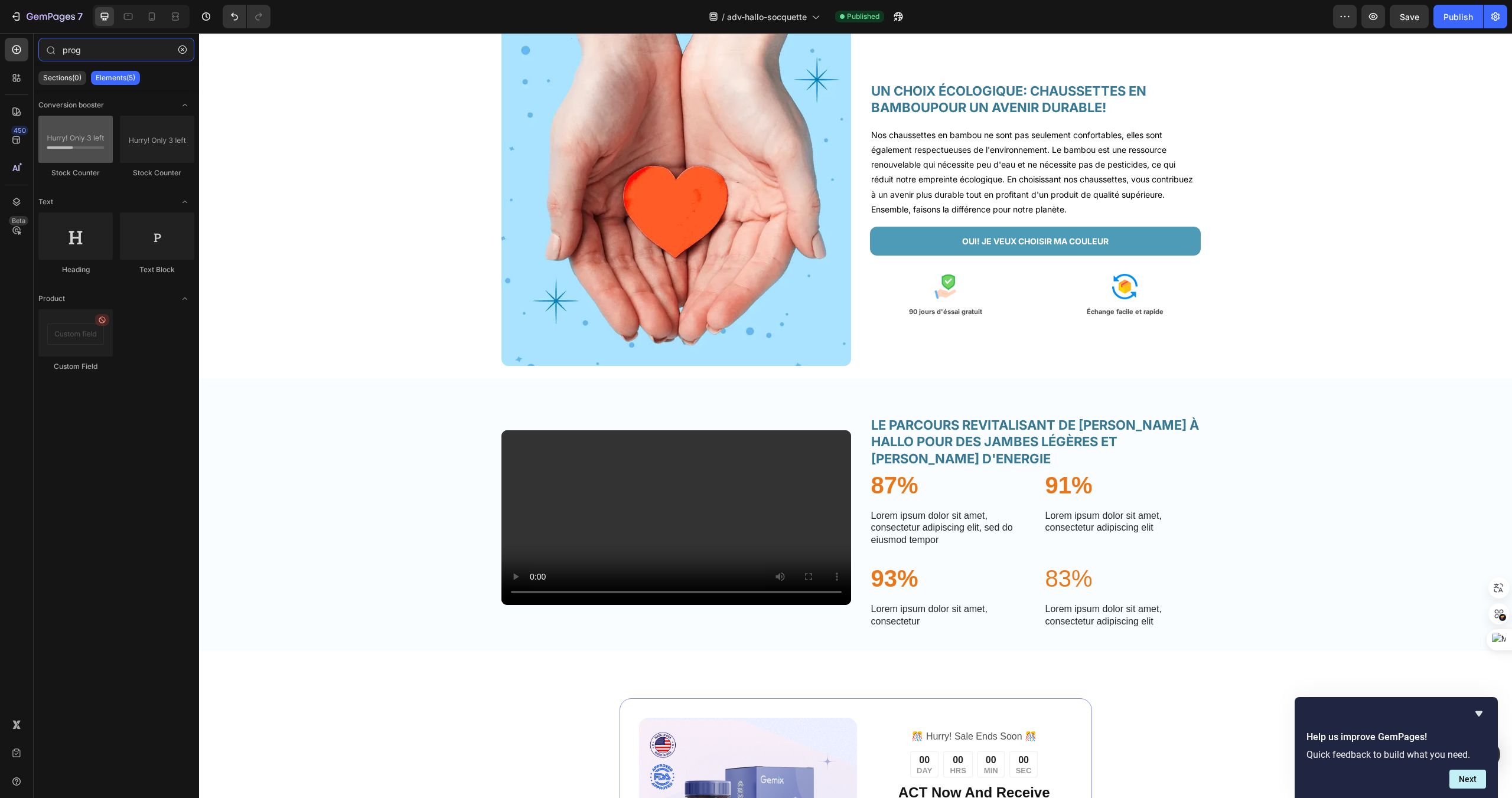
type input "prog"
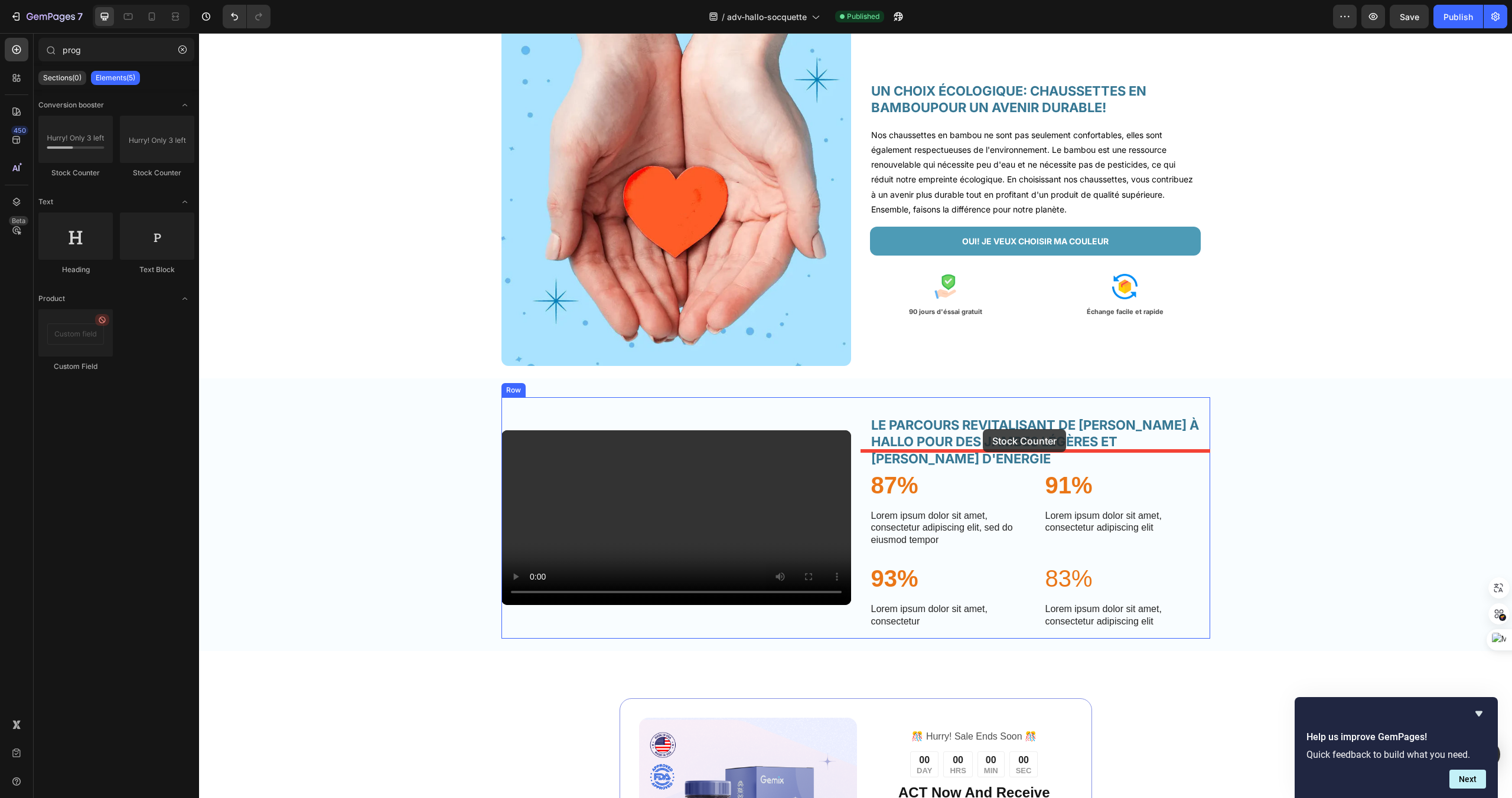
drag, startPoint x: 283, startPoint y: 181, endPoint x: 983, endPoint y: 429, distance: 742.6
click at [184, 53] on icon "button" at bounding box center [182, 50] width 8 height 8
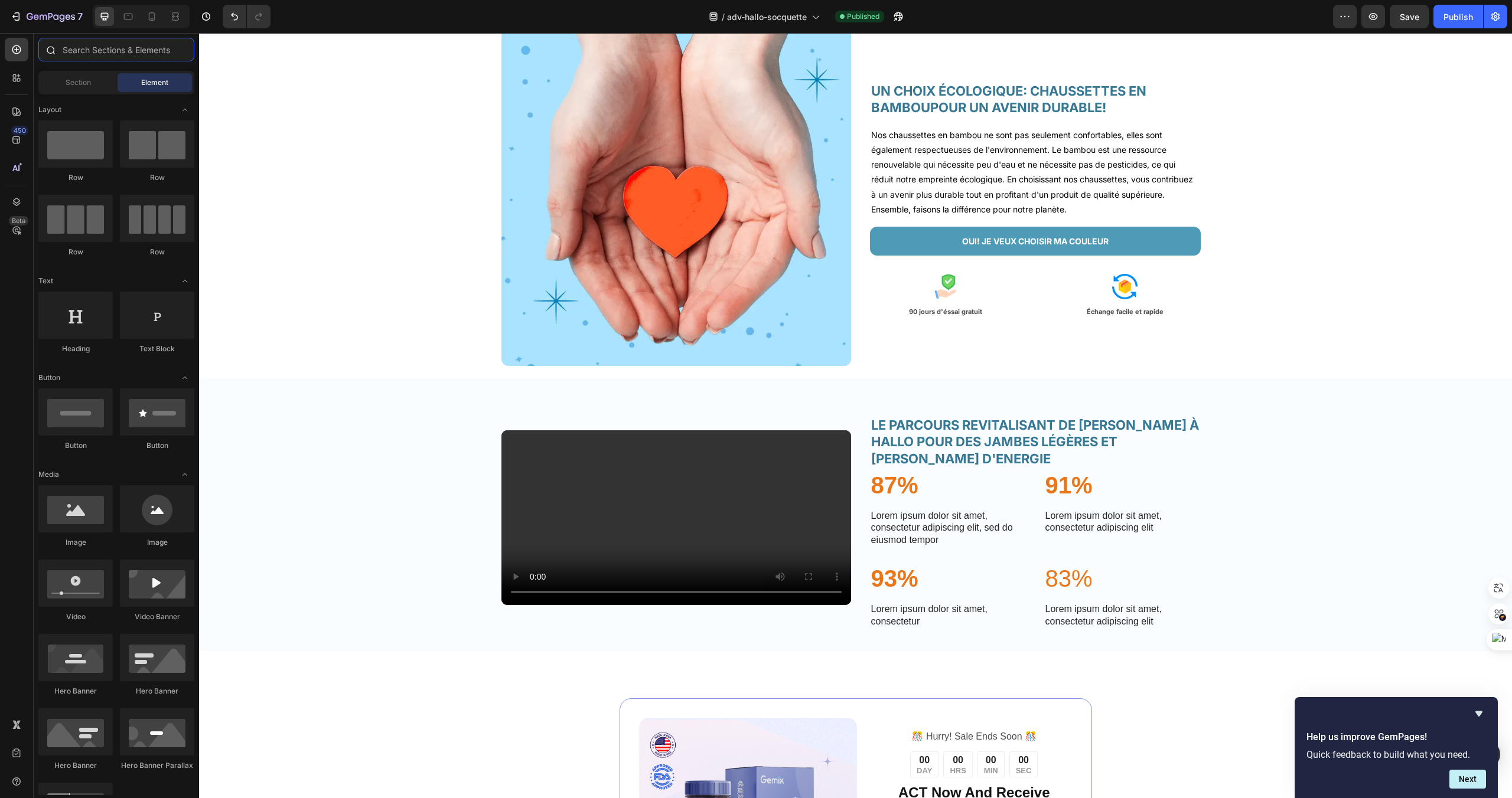
click at [184, 53] on input "text" at bounding box center [116, 50] width 156 height 24
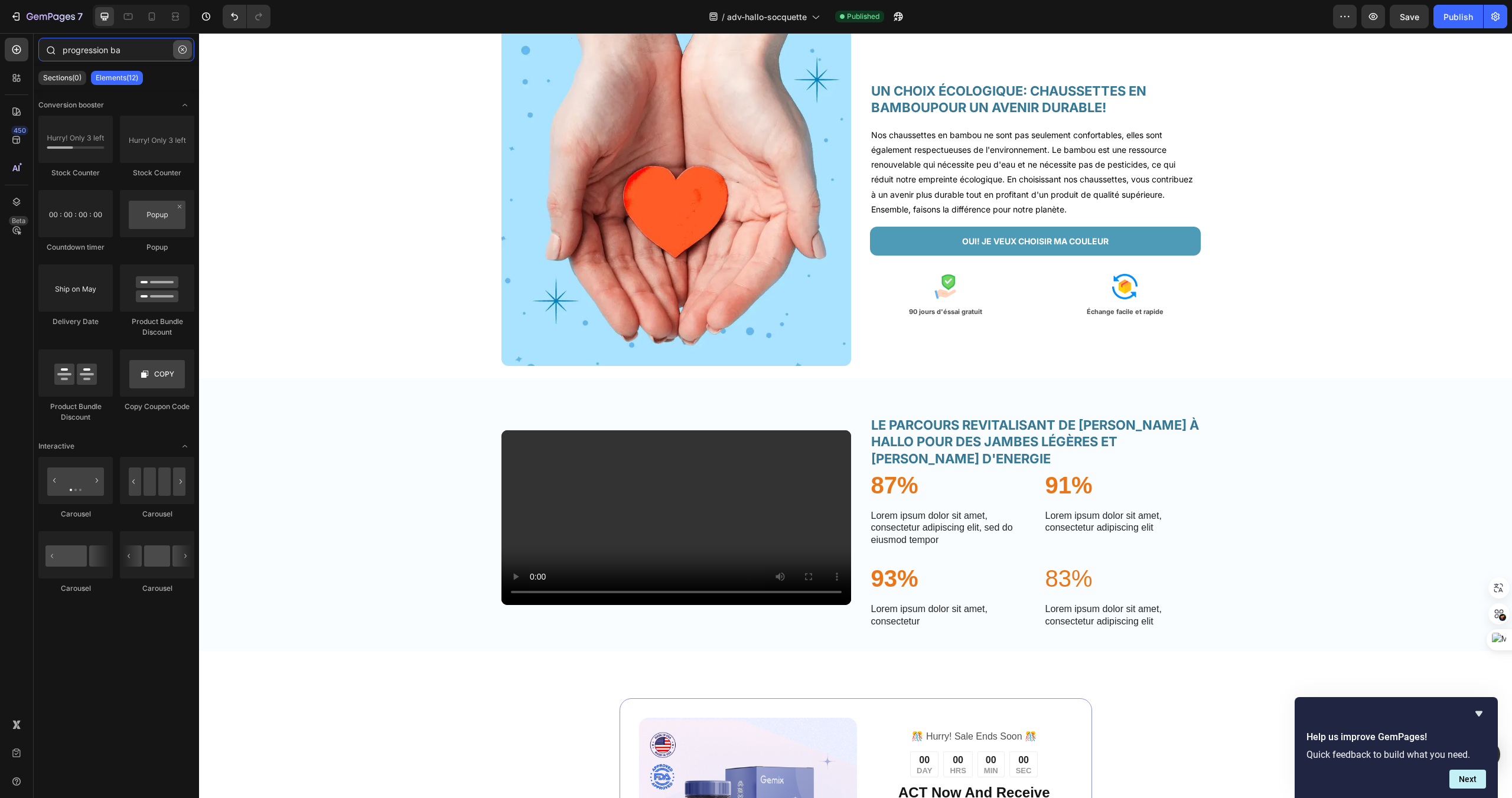
type input "progression bar"
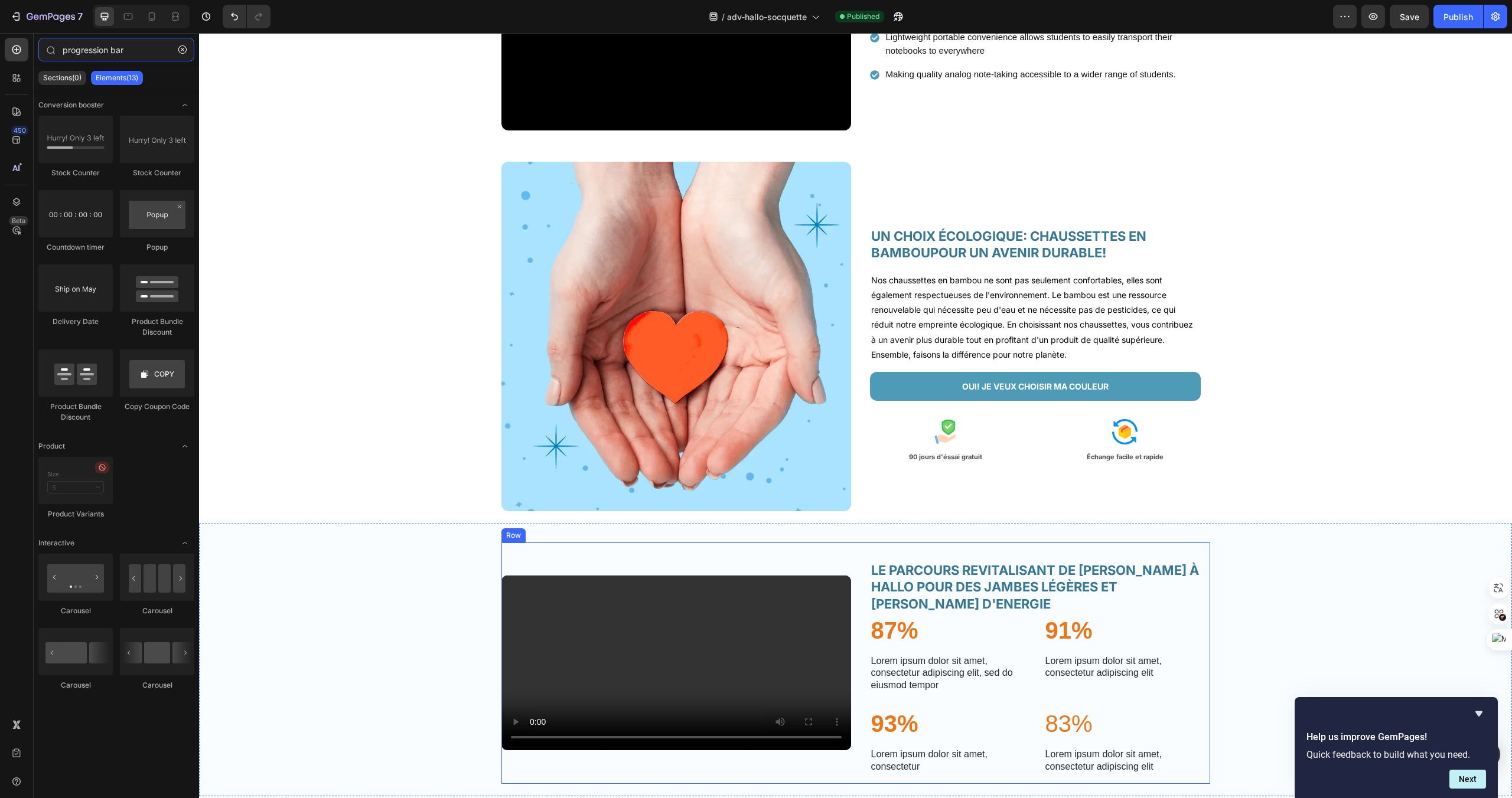
scroll to position [1828, 0]
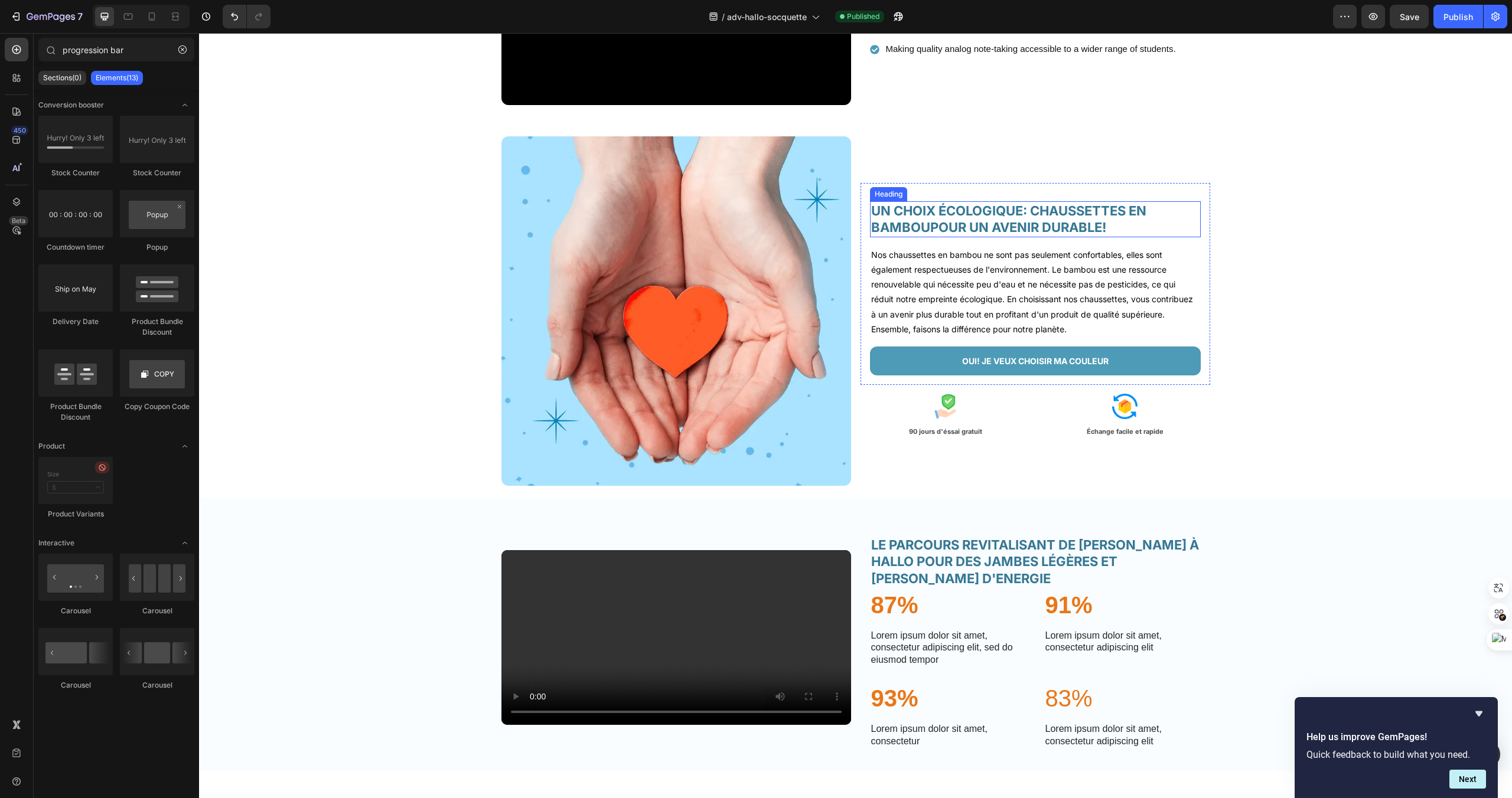
click at [999, 234] on h2 "UN CHOIX ÉCOLOGIQUE: CHAUSSETTES EN BAMBOUPOUR UN AVENIR DURABLE!" at bounding box center [1035, 219] width 331 height 36
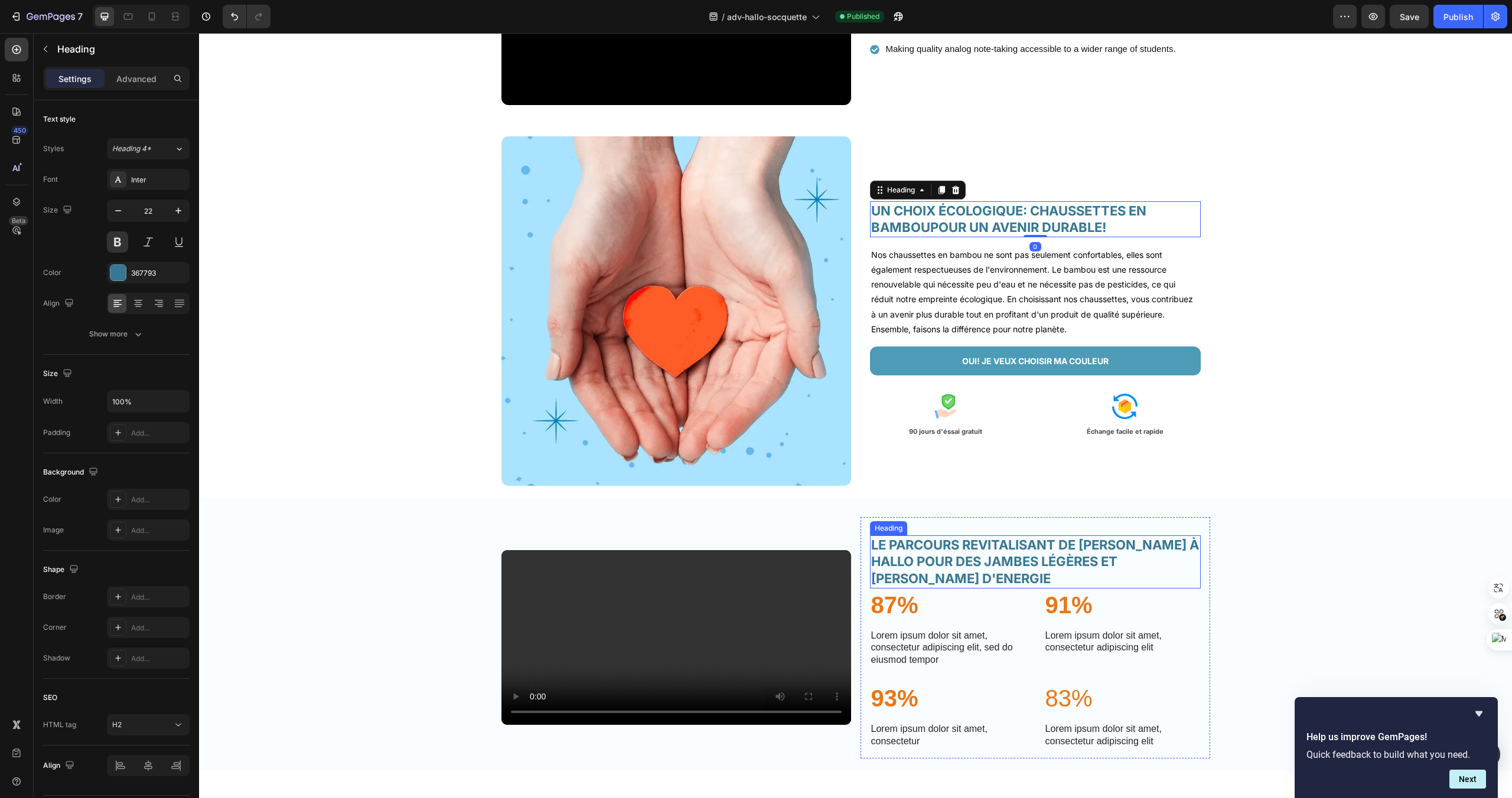
click at [1021, 589] on h2 "LE PARCOURS REVITALISANT DE LUCIE GRACE À HALLO POUR DES JAMBES LÉGÈRES ET PLEI…" at bounding box center [1035, 562] width 331 height 53
click at [934, 213] on h2 "UN CHOIX ÉCOLOGIQUE: CHAUSSETTES EN BAMBOUPOUR UN AVENIR DURABLE!" at bounding box center [1035, 219] width 331 height 36
click at [1064, 589] on h2 "LE PARCOURS REVITALISANT DE LUCIE GRACE À HALLO POUR DES JAMBES LÉGÈRES ET PLEI…" at bounding box center [1035, 562] width 331 height 53
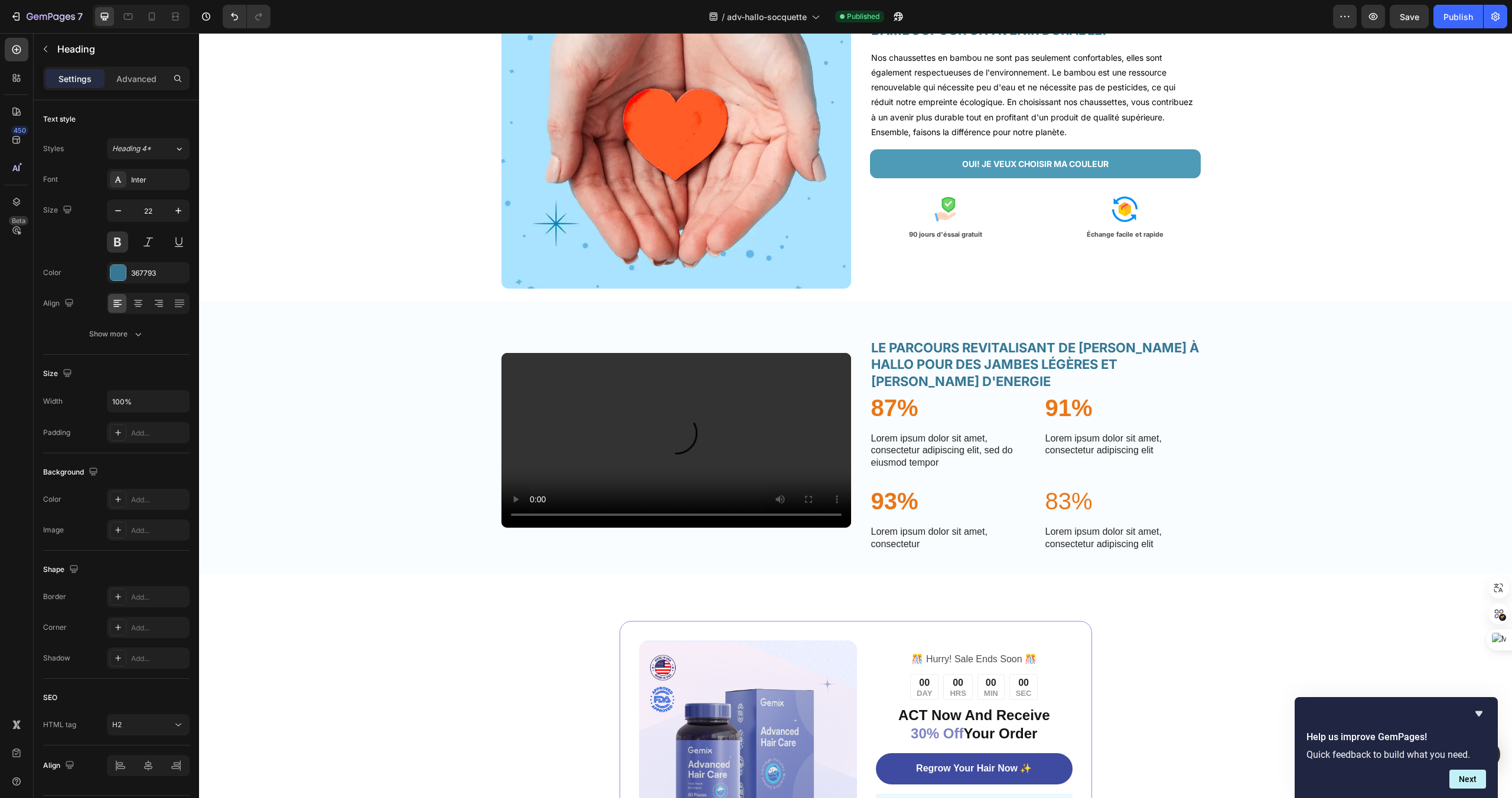
scroll to position [2018, 0]
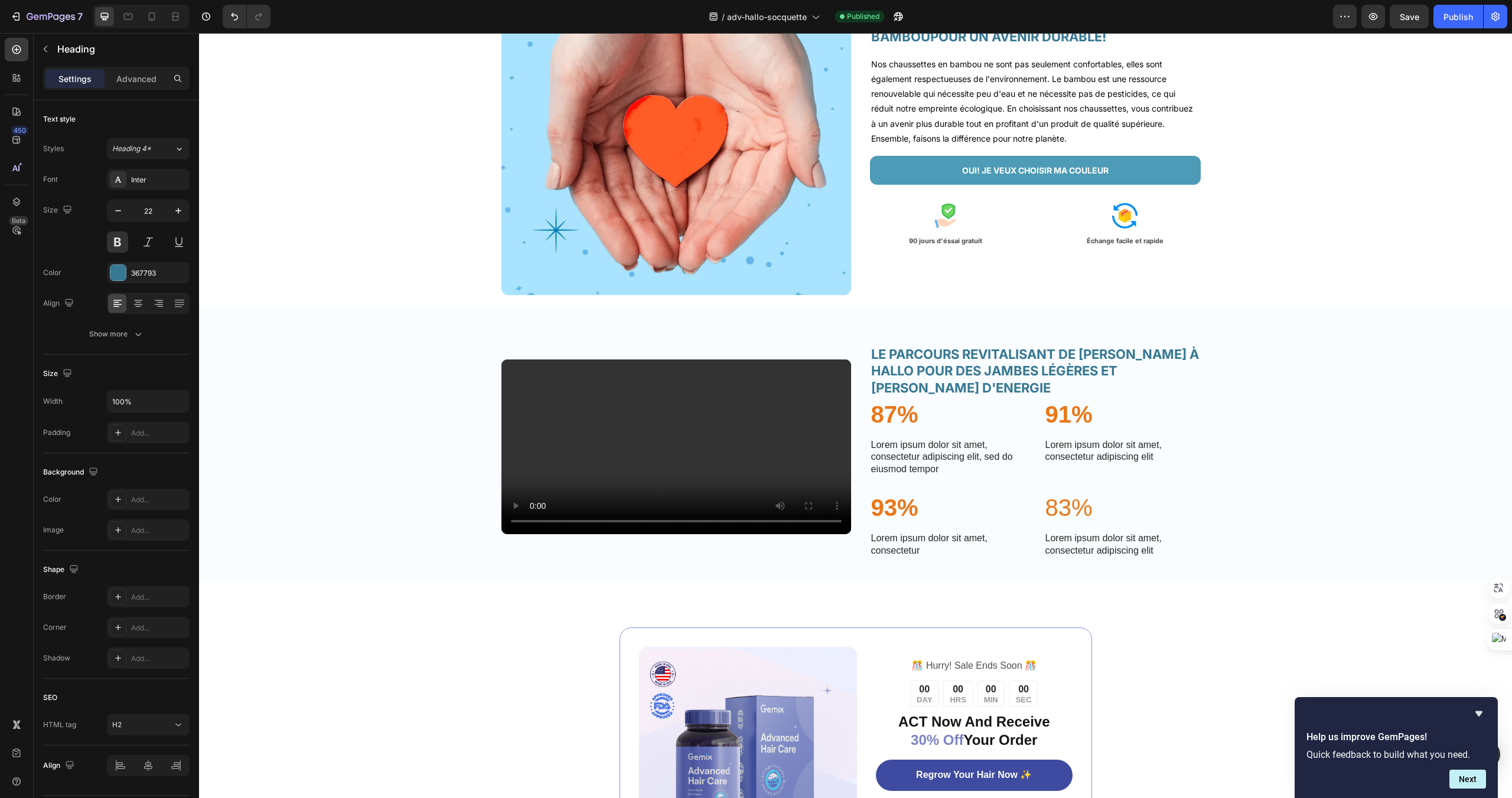
click at [931, 398] on h2 "LE PARCOURS REVITALISANT DE LUCIE GRACE À HALLO POUR DES JAMBES LÉGÈRES ET PLEI…" at bounding box center [1035, 371] width 331 height 53
click at [951, 429] on p "87%" at bounding box center [948, 414] width 154 height 30
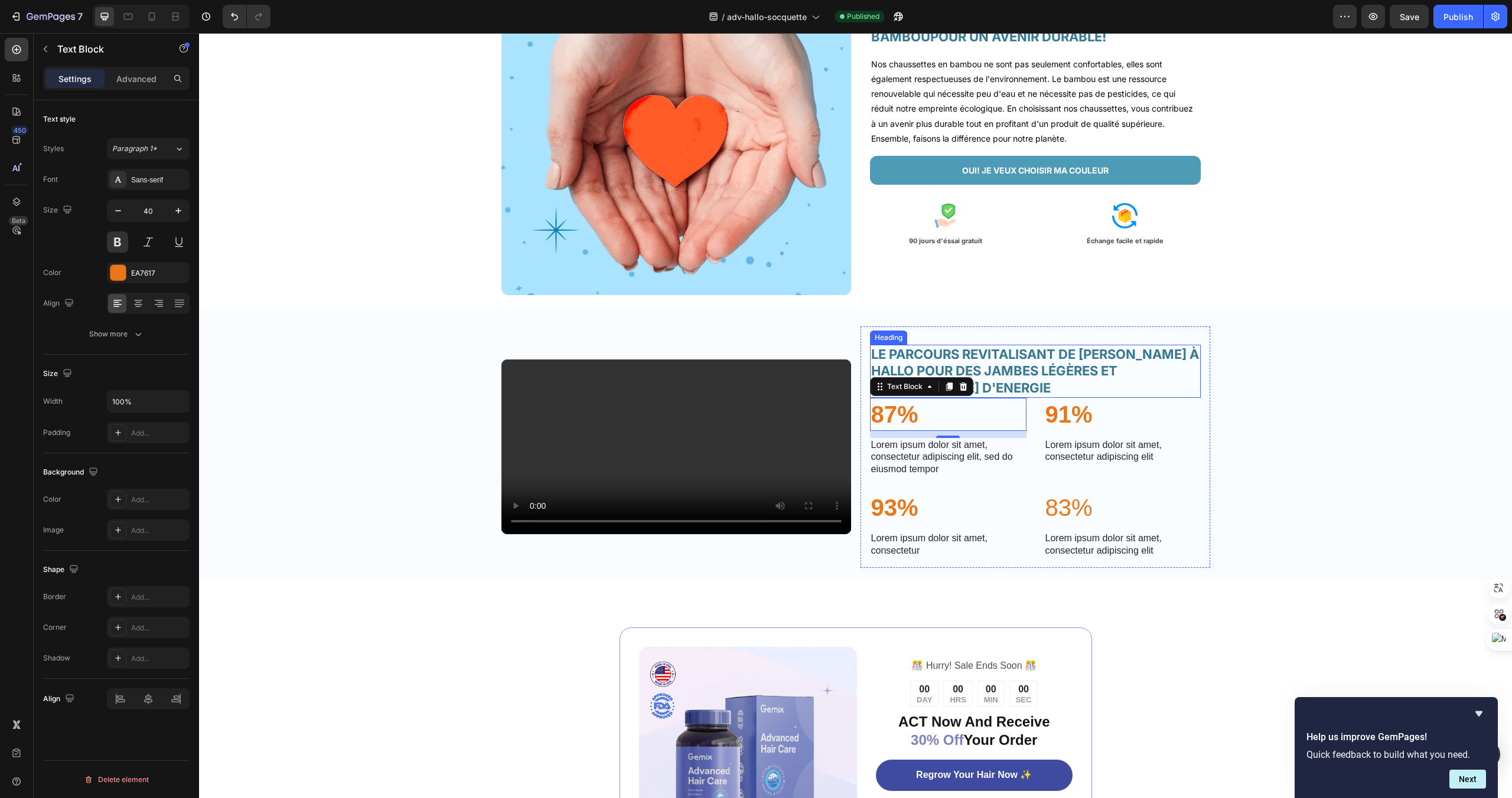
click at [1094, 397] on p "LE PARCOURS REVITALISANT DE [PERSON_NAME] À HALLO POUR DES JAMBES LÉGÈRES ET PL…" at bounding box center [1035, 371] width 328 height 51
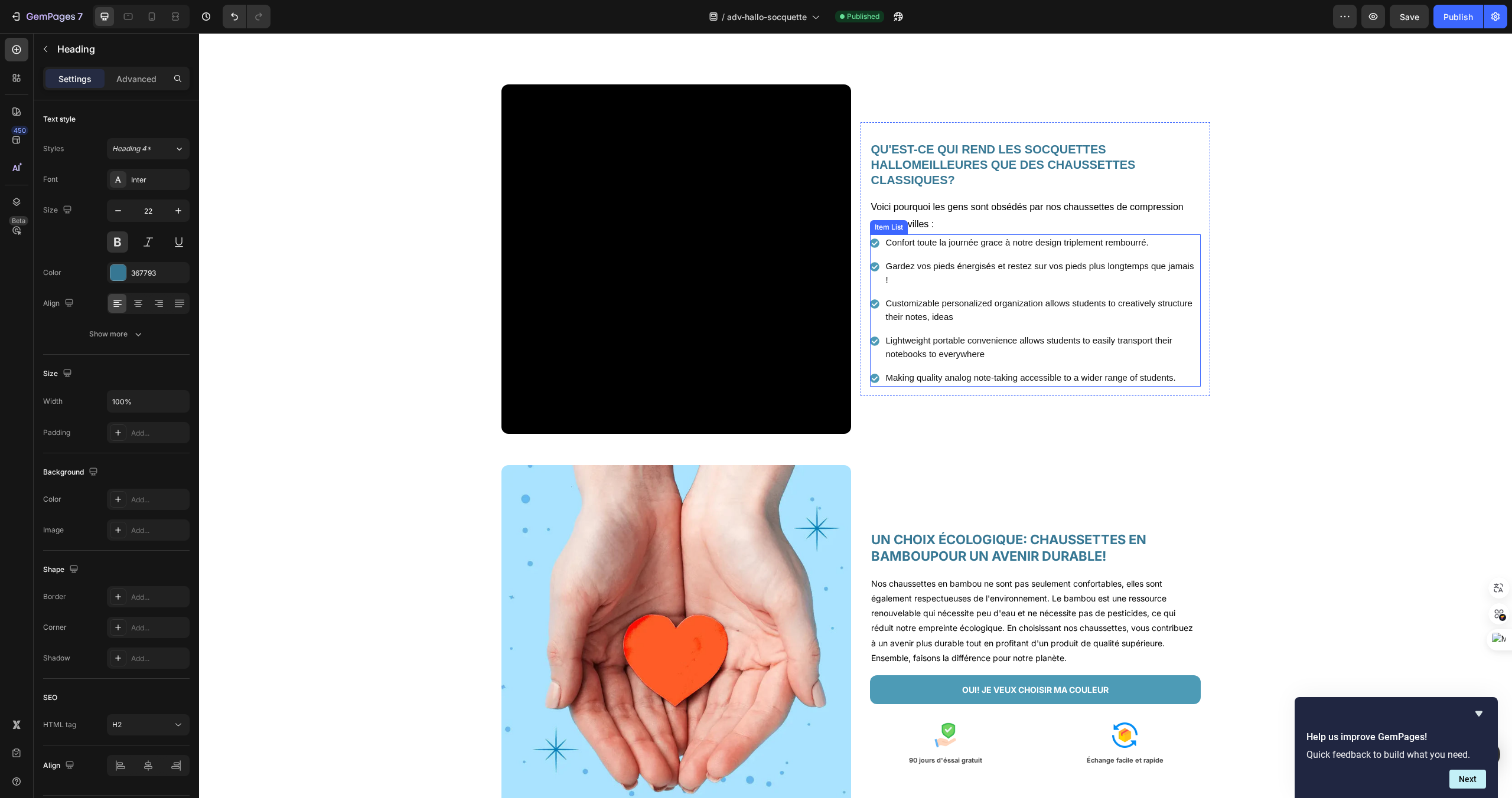
scroll to position [1609, 0]
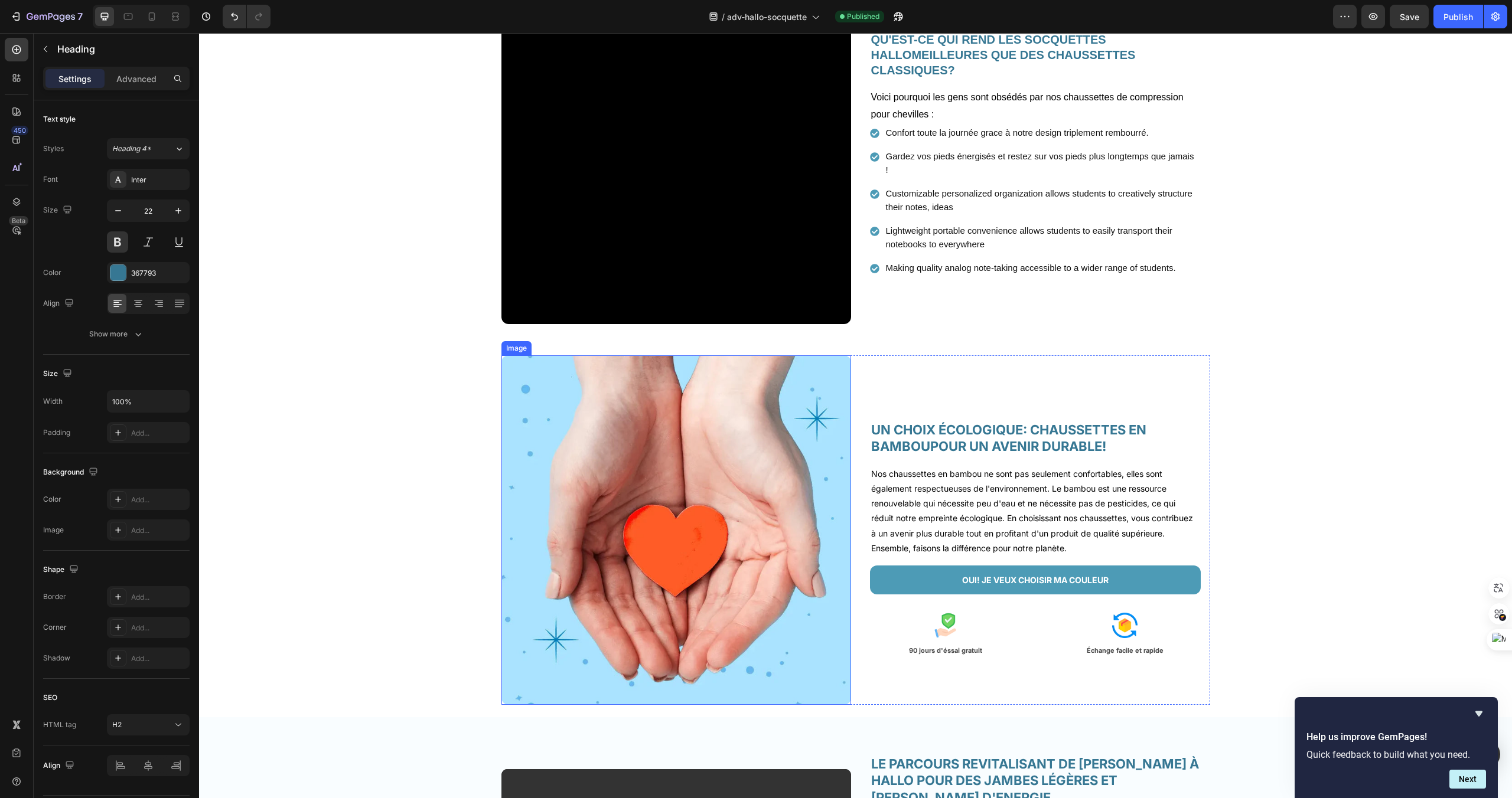
click at [611, 406] on img at bounding box center [676, 530] width 349 height 349
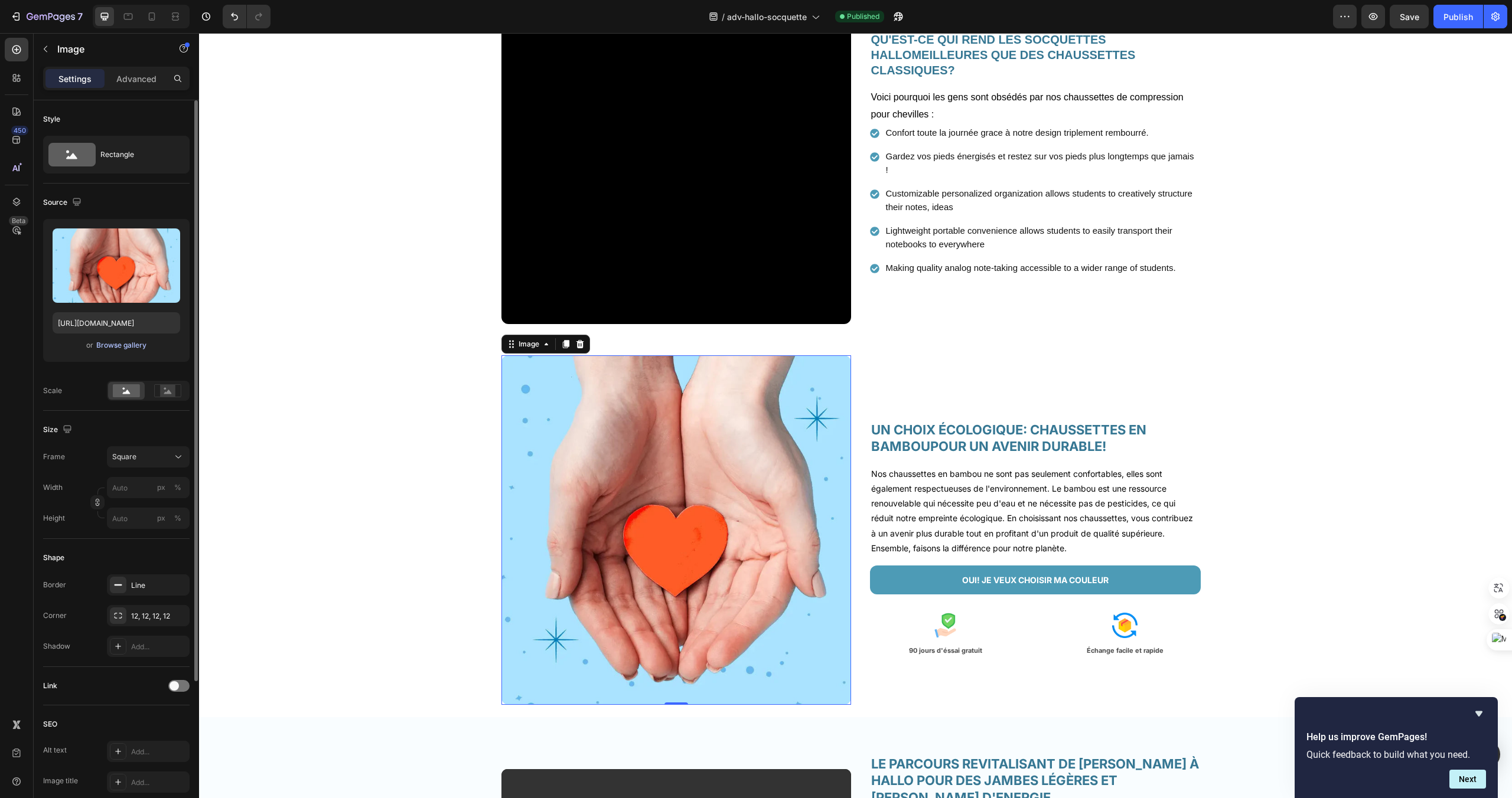
click at [116, 345] on div "Browse gallery" at bounding box center [121, 345] width 50 height 11
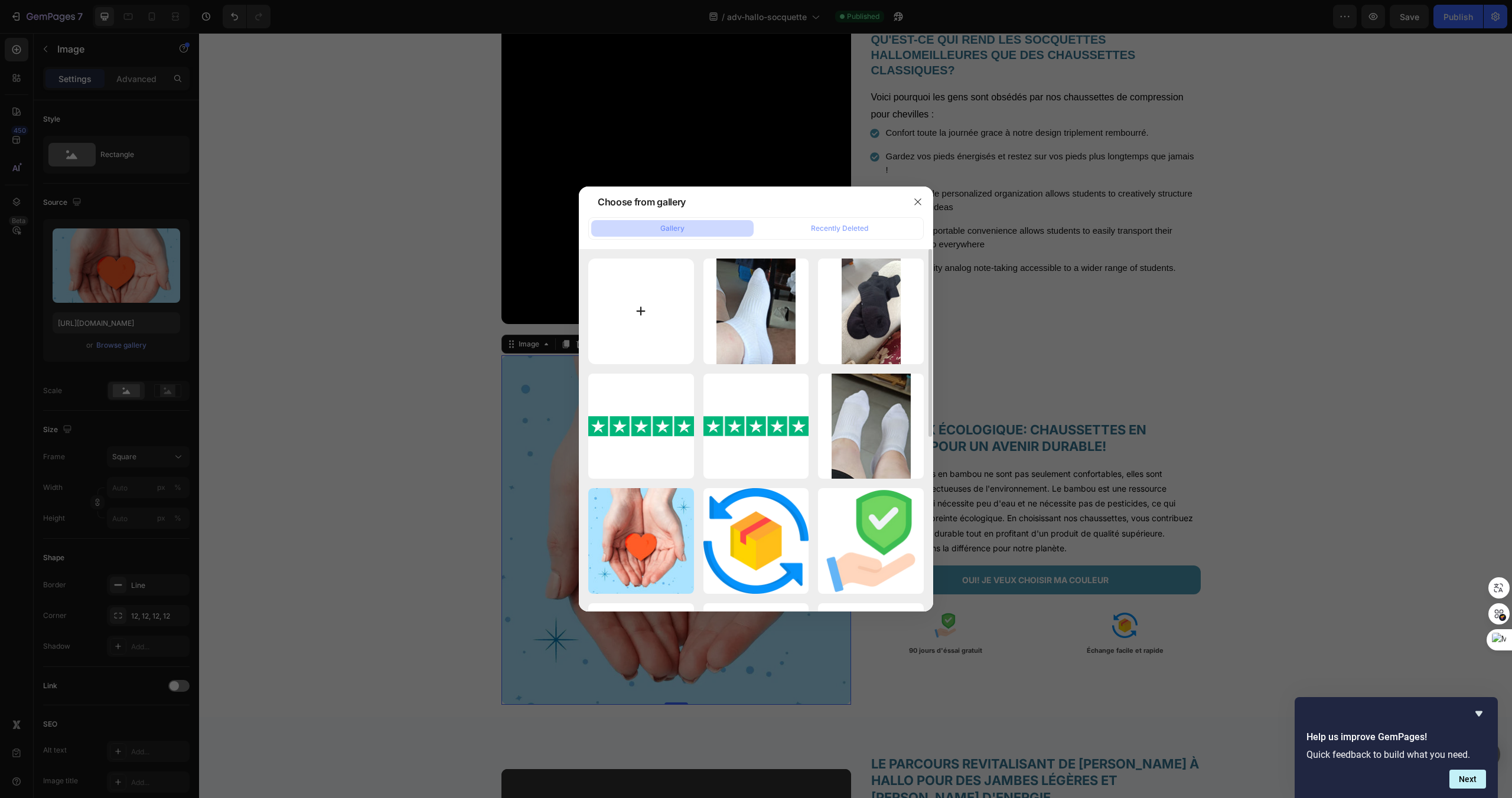
click at [643, 299] on input "file" at bounding box center [641, 311] width 105 height 105
type input "C:\fakepath\hallooo1.png"
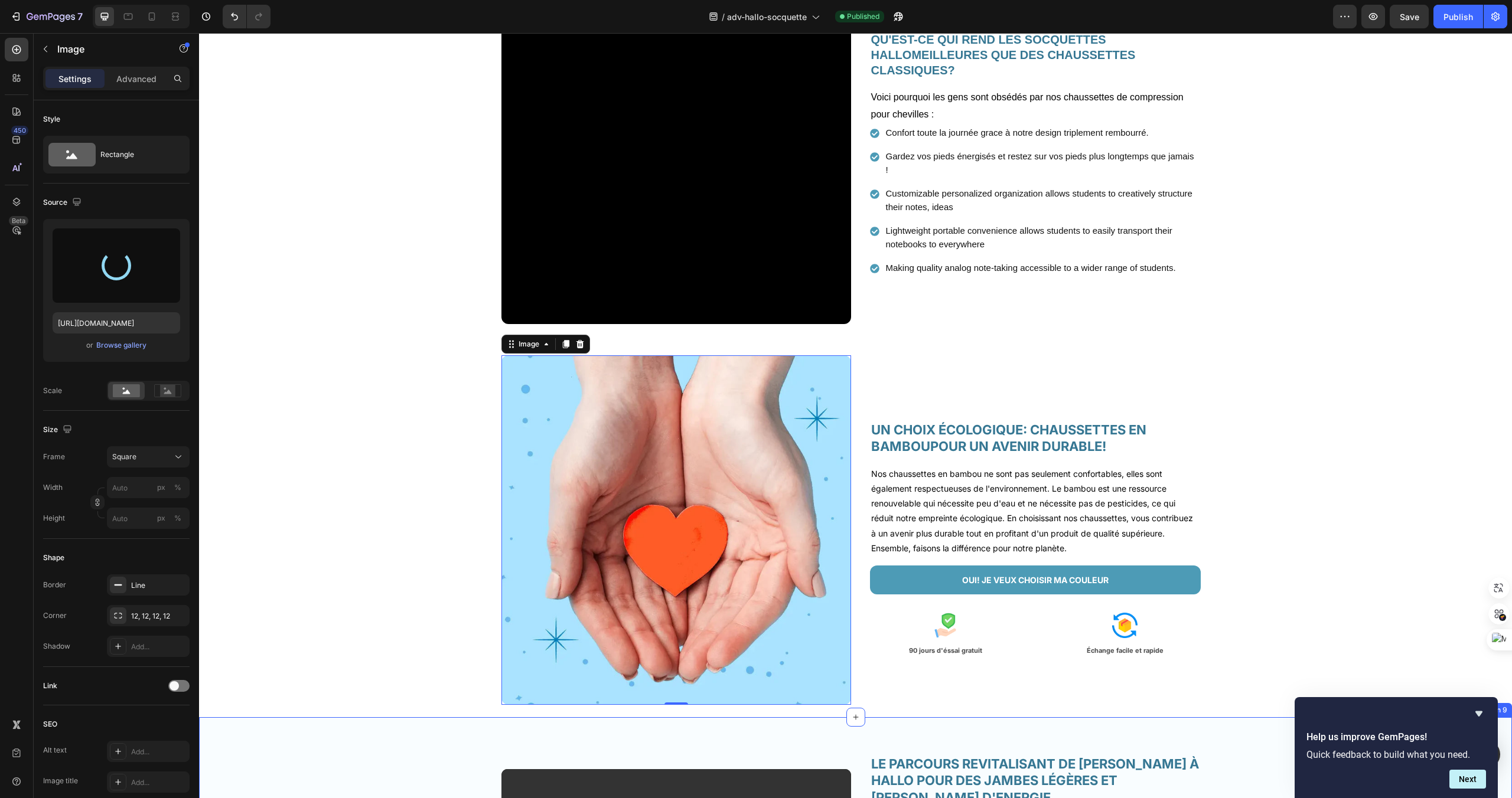
type input "https://cdn.shopify.com/s/files/1/0959/7668/5886/files/gempages_584109555860898…"
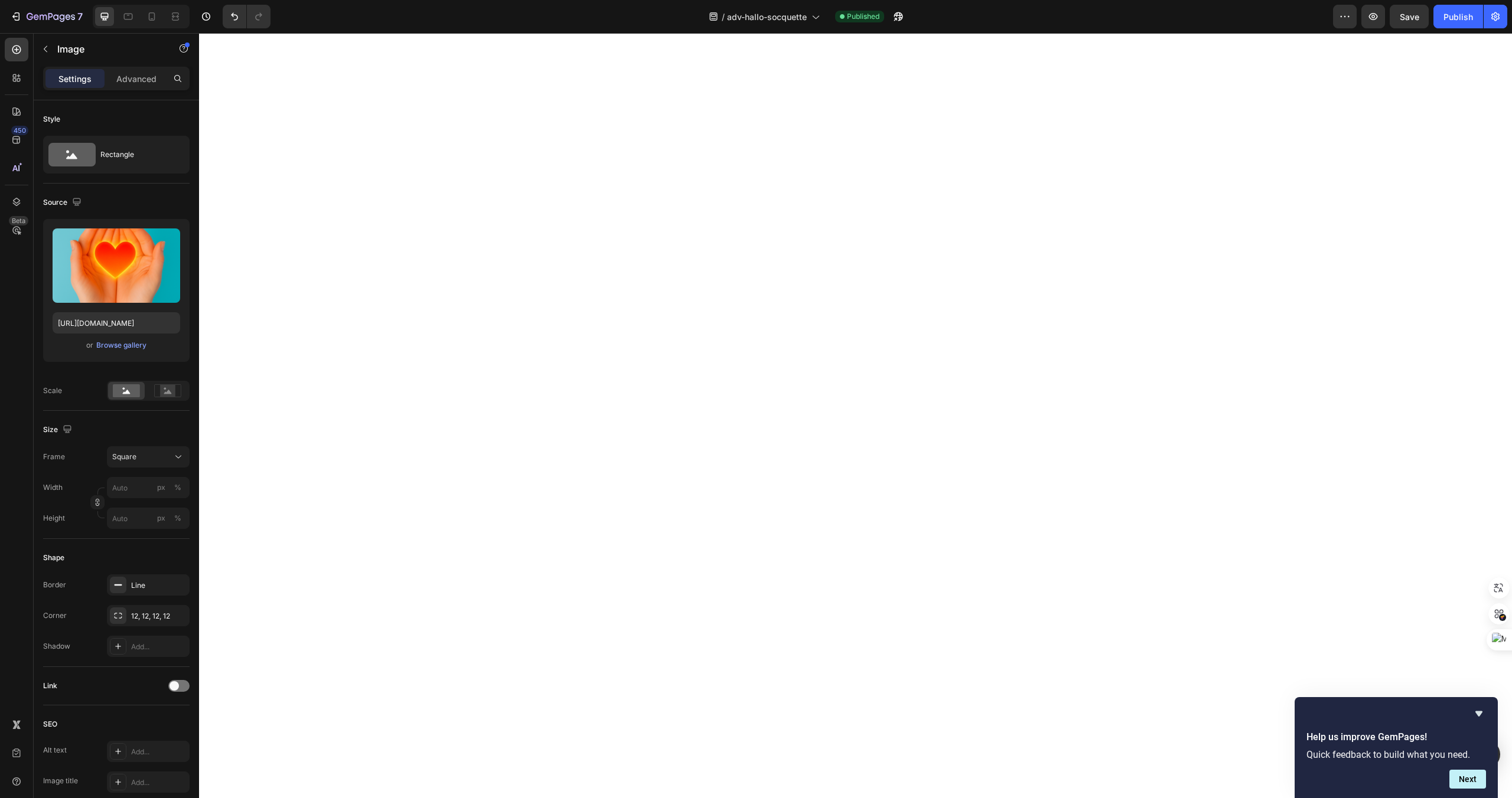
scroll to position [0, 0]
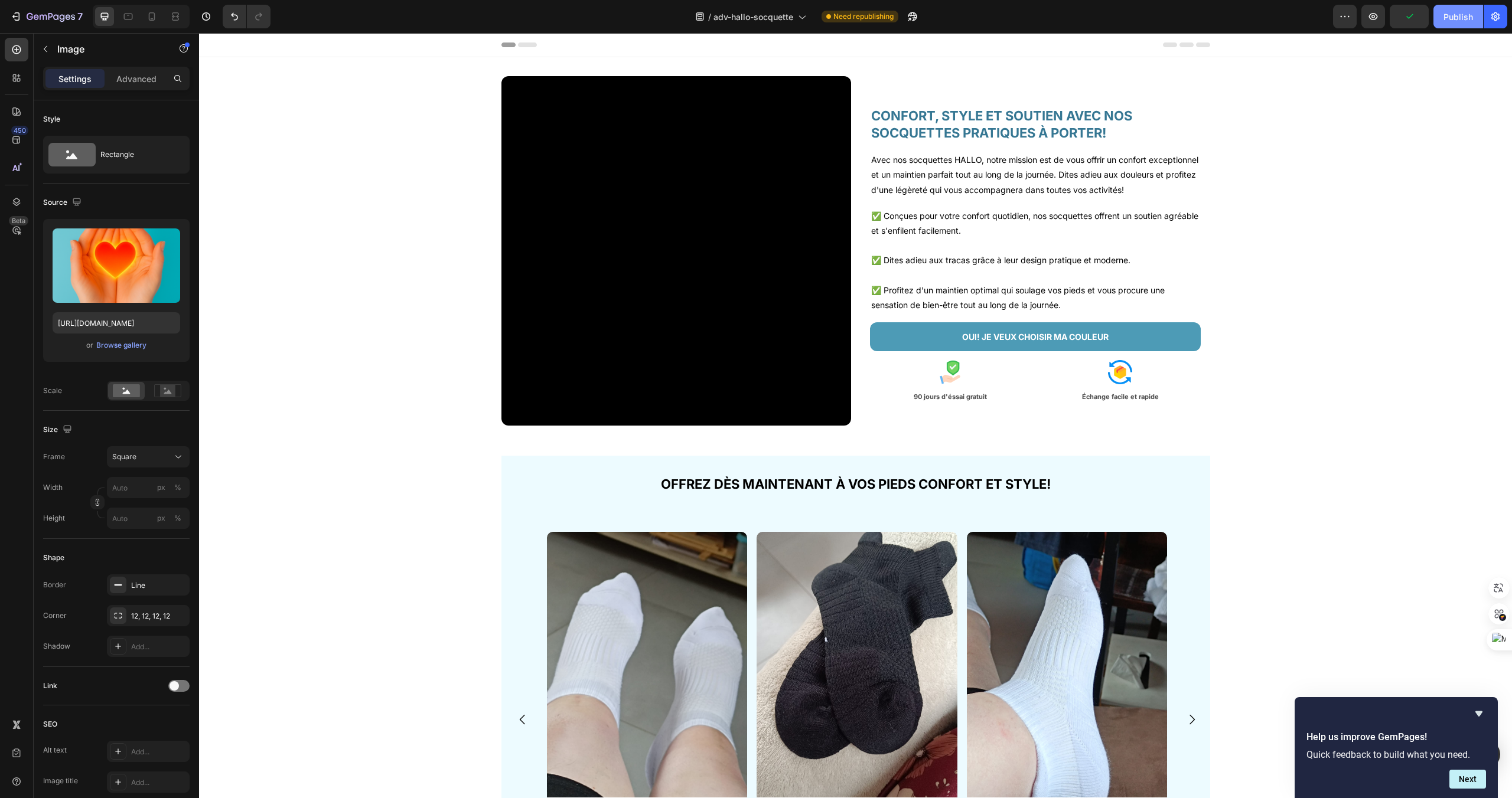
click at [1446, 23] on div "Publish" at bounding box center [1458, 17] width 30 height 13
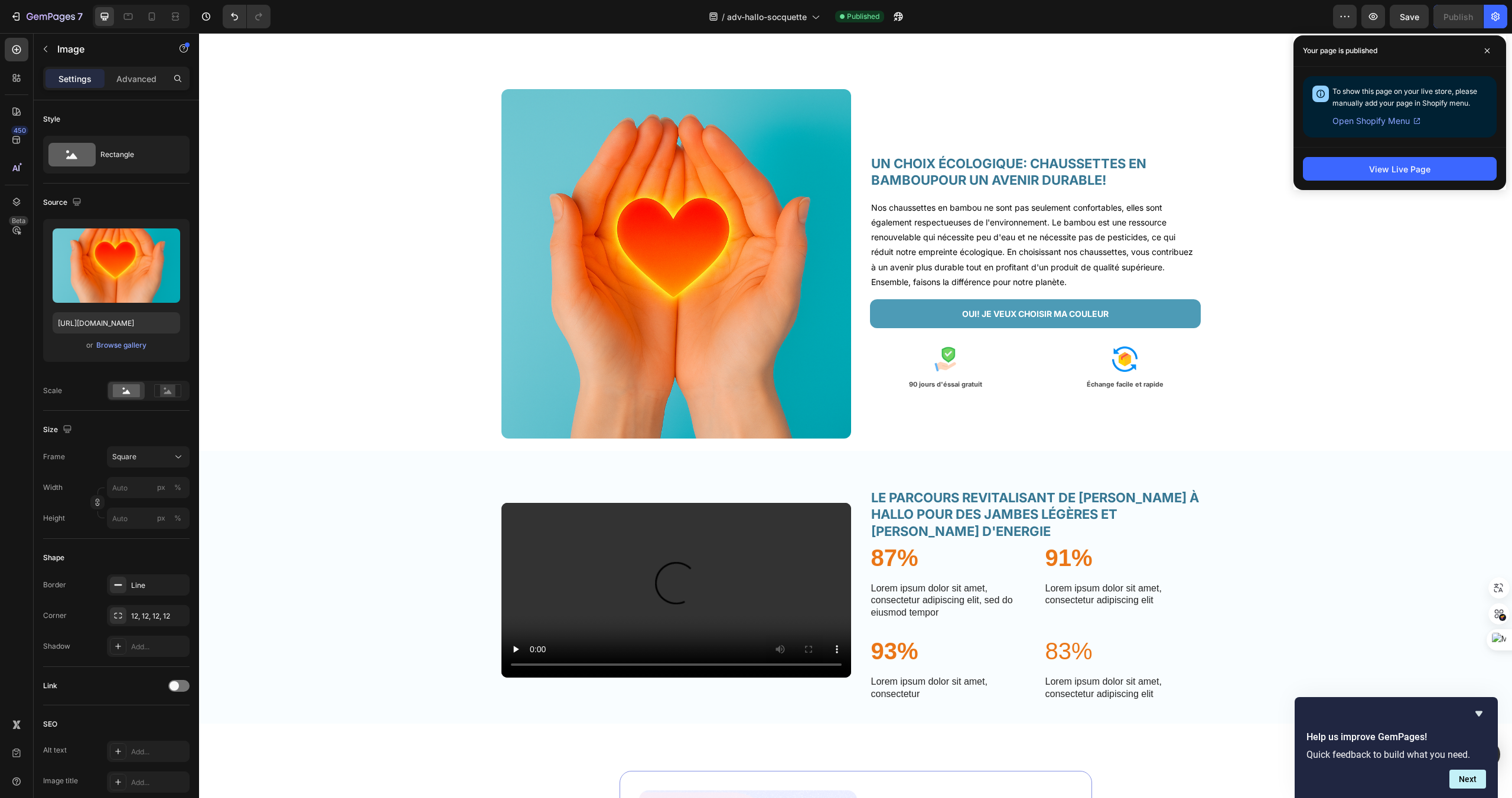
scroll to position [2098, 0]
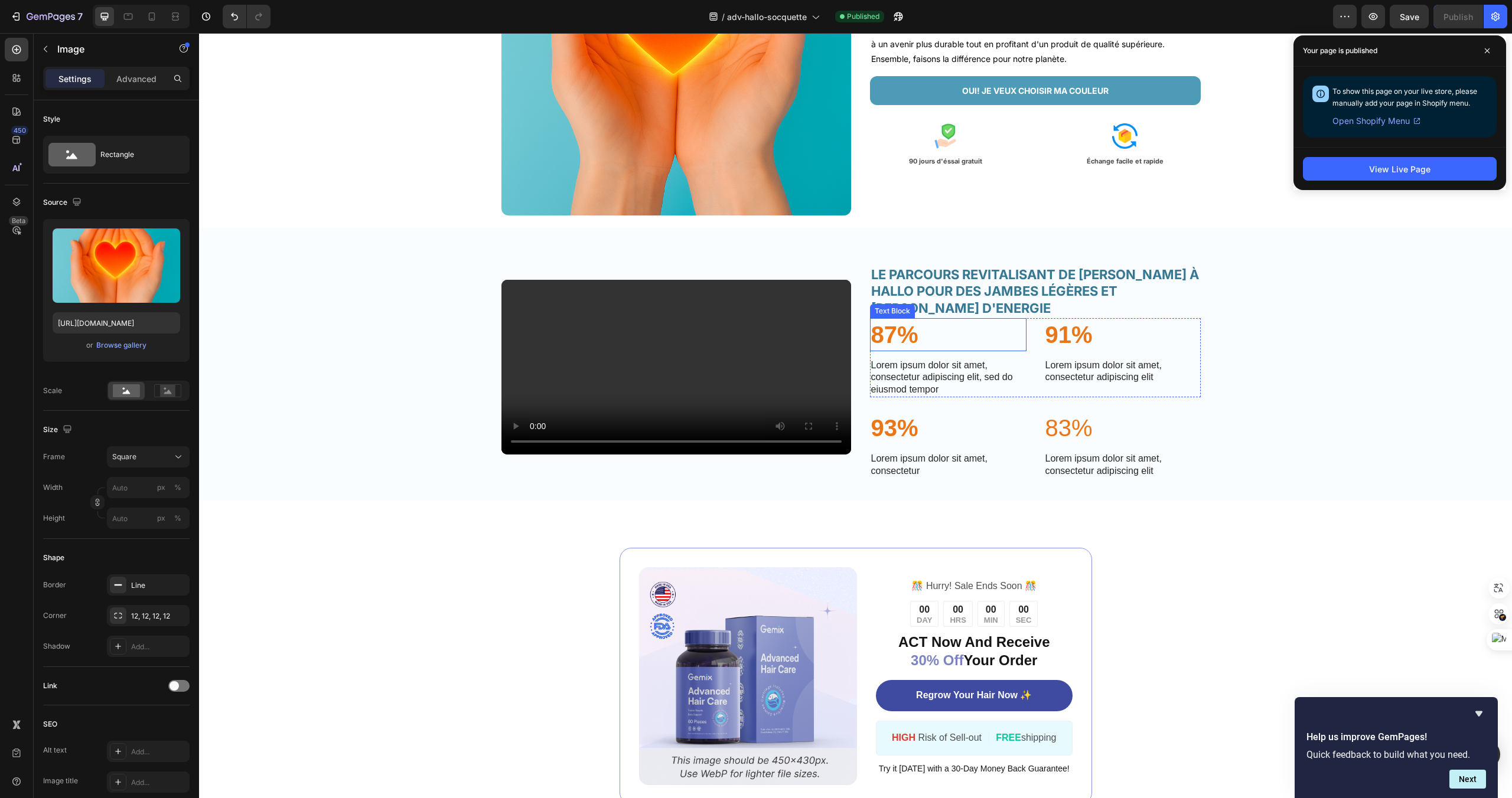
click at [923, 350] on p "87%" at bounding box center [948, 335] width 154 height 30
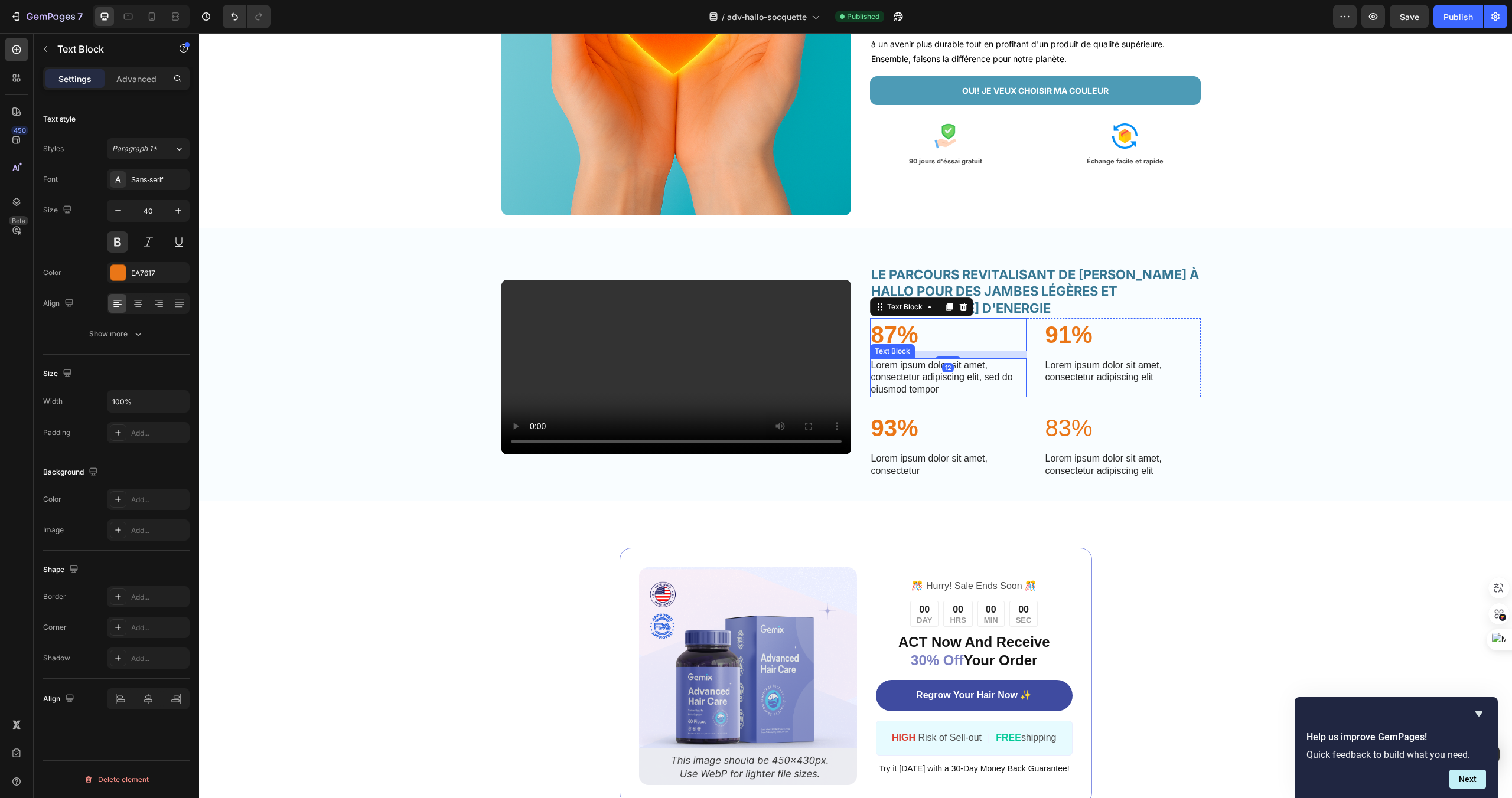
click at [998, 396] on p "Lorem ipsum dolor sit amet, consectetur adipiscing elit, sed do eiusmod tempor" at bounding box center [948, 377] width 154 height 36
click at [1042, 397] on div "87% Text Block Lorem ipsum dolor sit amet, consectetur adipiscing elit, sed do …" at bounding box center [1035, 357] width 331 height 79
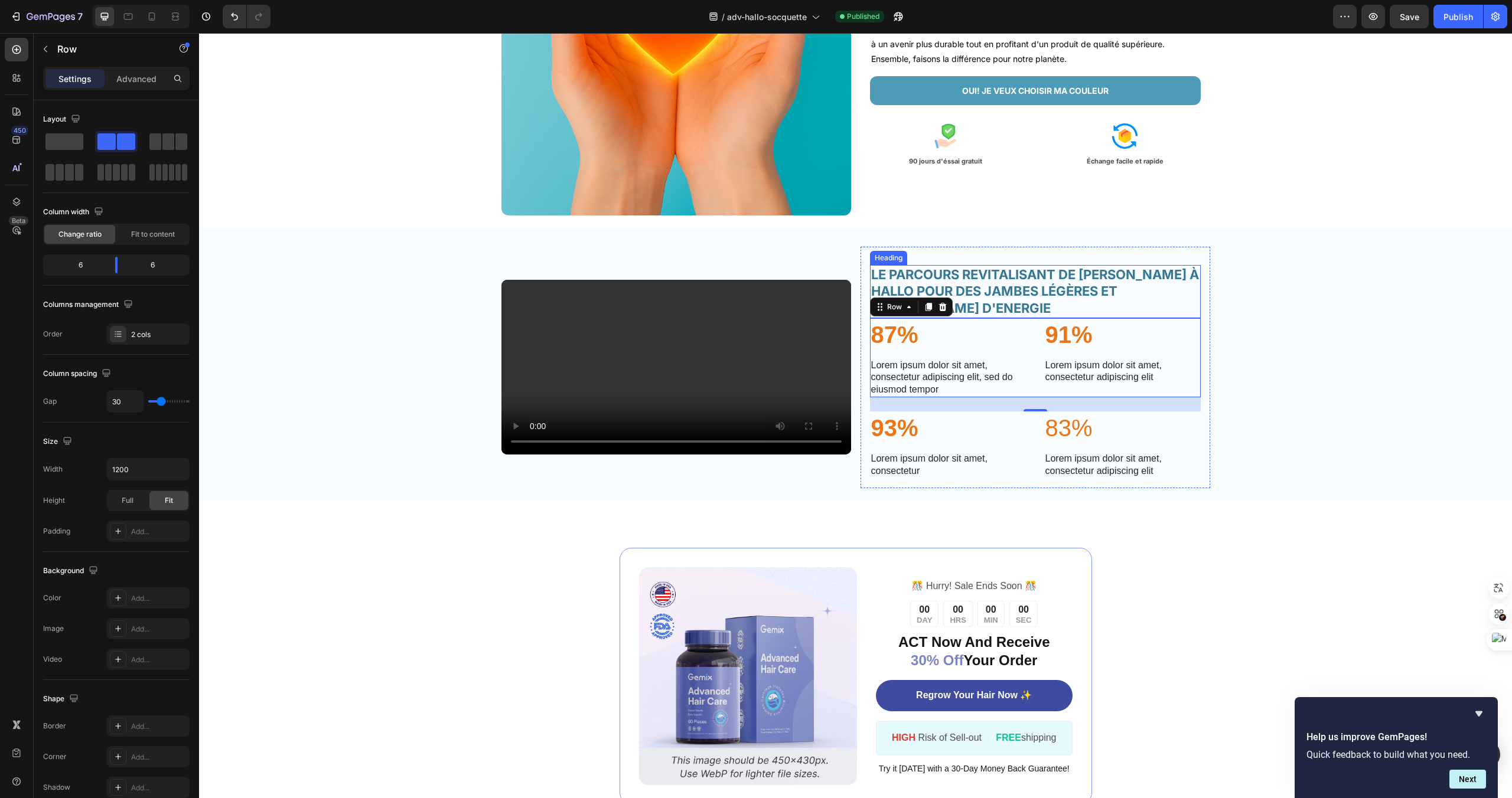
click at [1026, 318] on h2 "LE PARCOURS REVITALISANT DE [PERSON_NAME] À HALLO POUR DES JAMBES LÉGÈRES ET PL…" at bounding box center [1035, 292] width 331 height 53
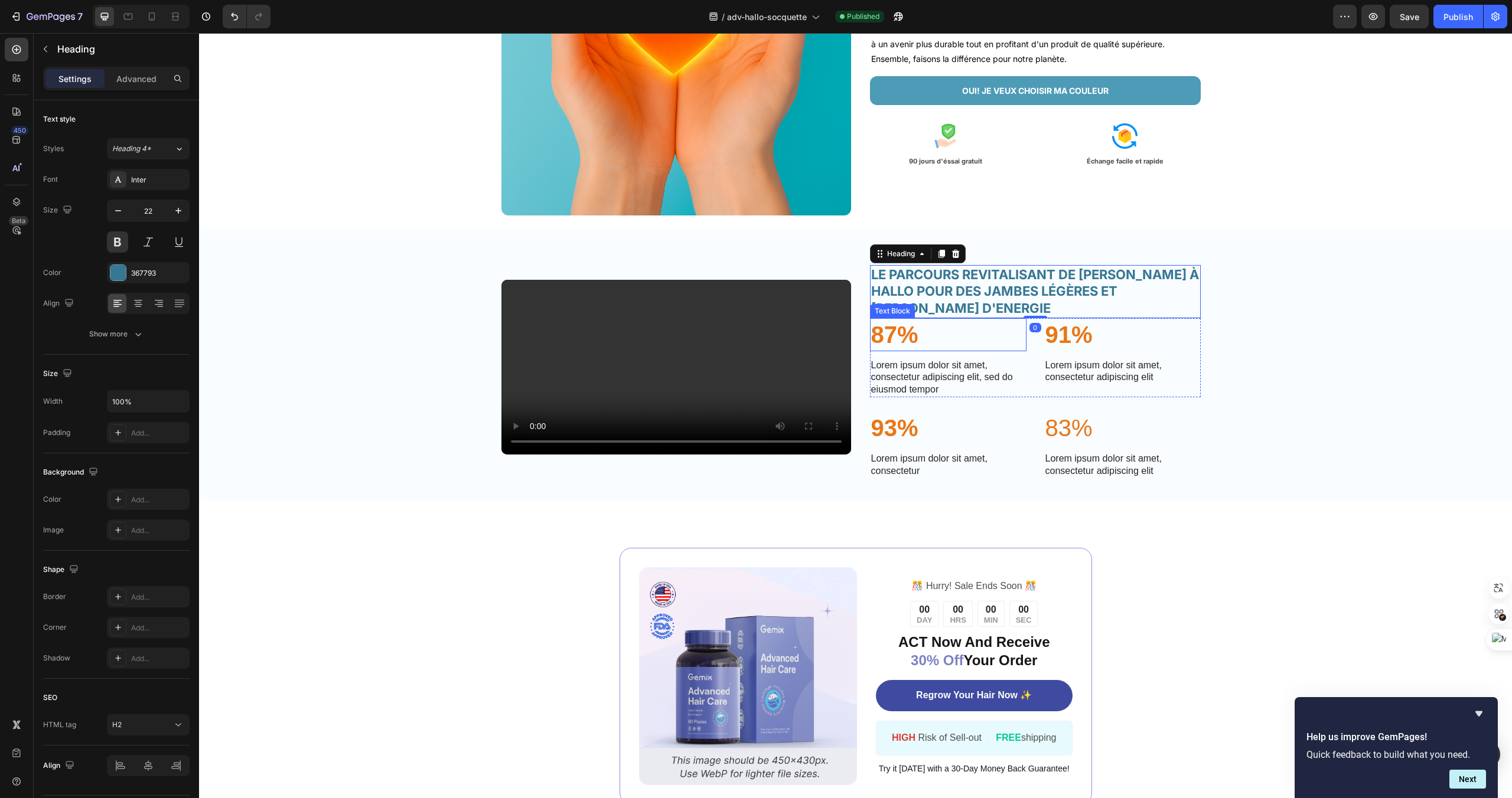
click at [1007, 350] on p "87%" at bounding box center [948, 335] width 154 height 30
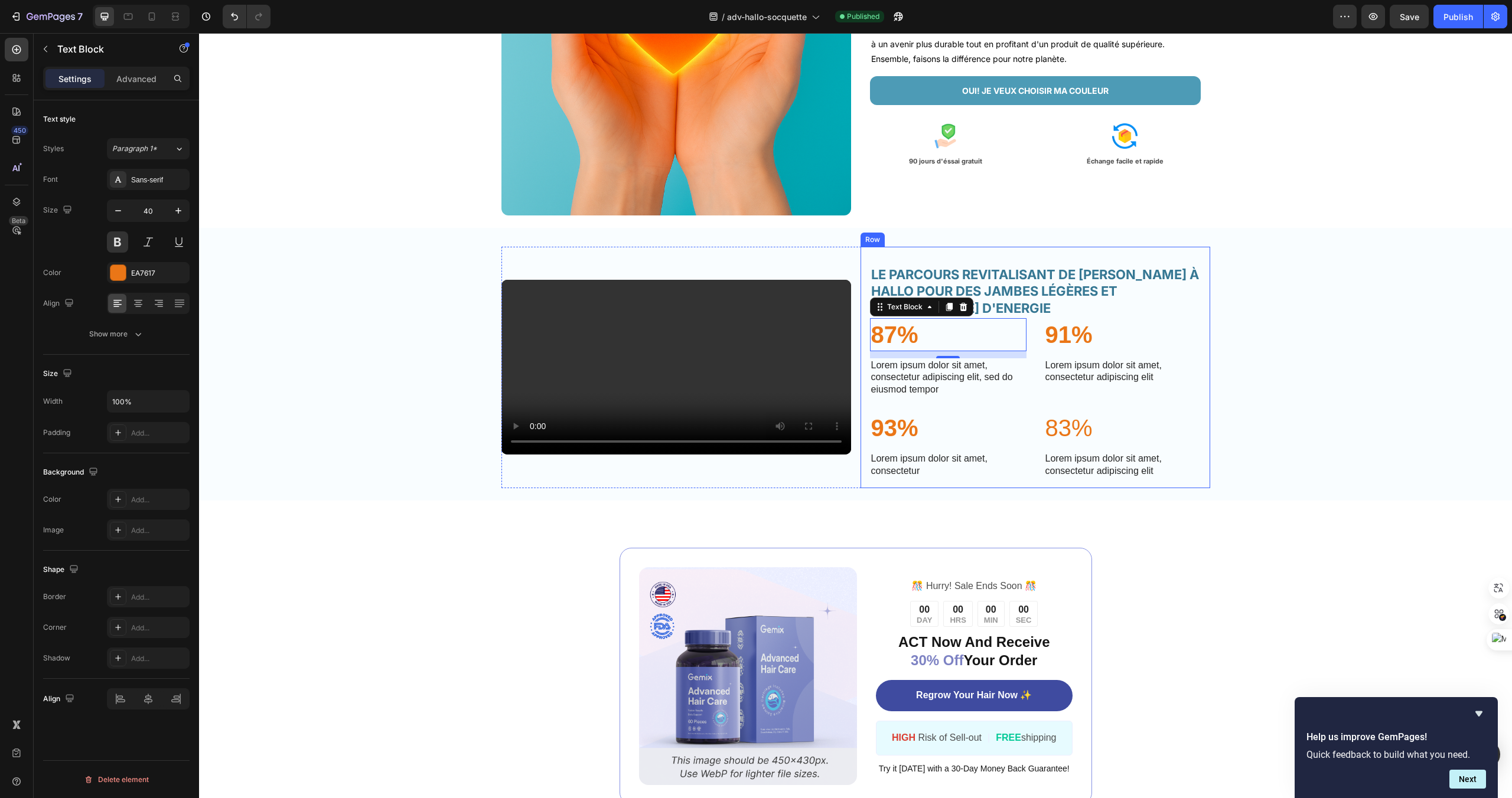
click at [976, 315] on div "LE PARCOURS REVITALISANT DE LUCIE GRACE À HALLO POUR DES JAMBES LÉGÈRES ET PLEI…" at bounding box center [1035, 368] width 331 height 223
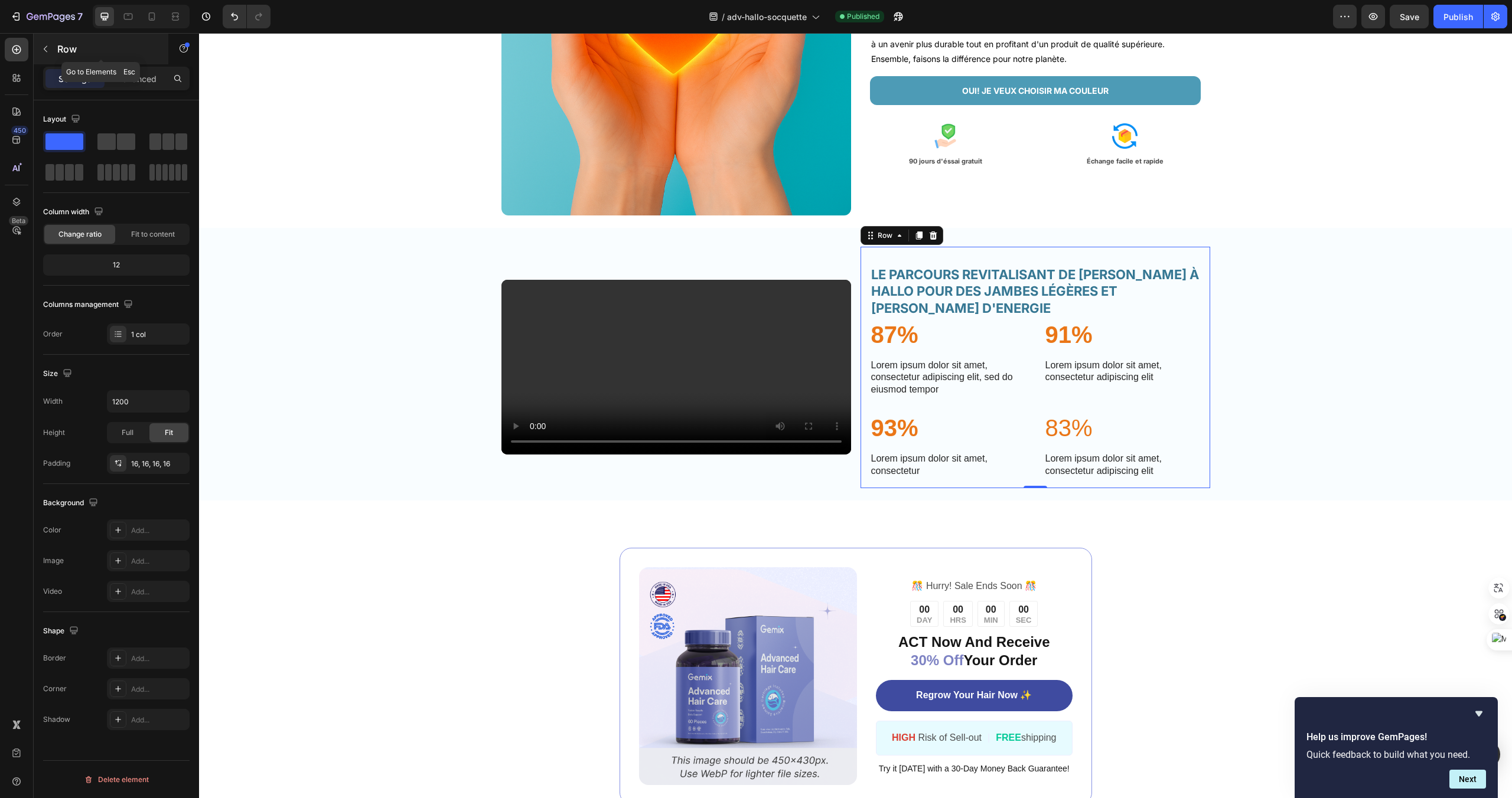
click at [42, 54] on button "button" at bounding box center [45, 49] width 19 height 19
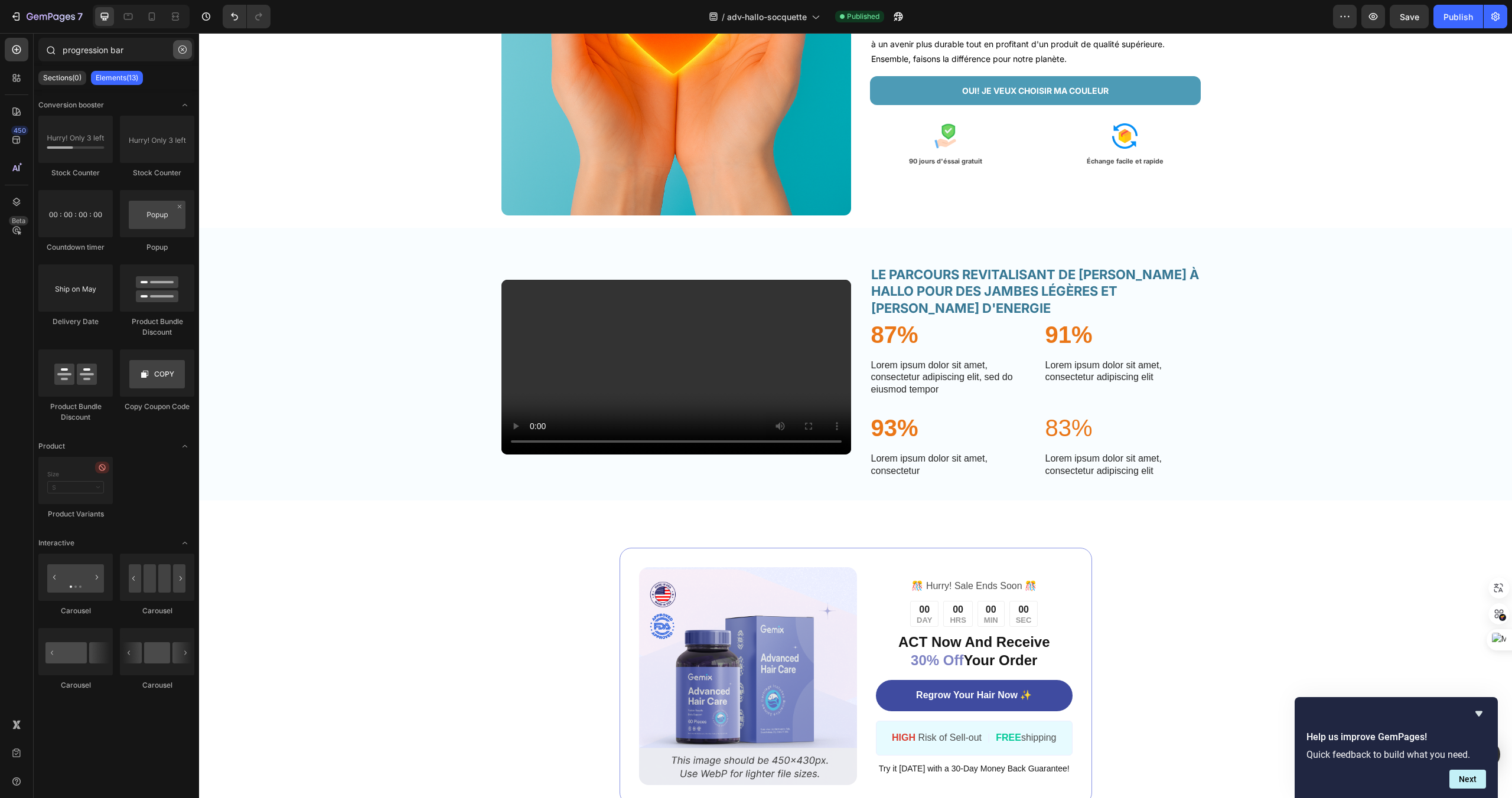
click at [178, 55] on button "button" at bounding box center [182, 50] width 19 height 19
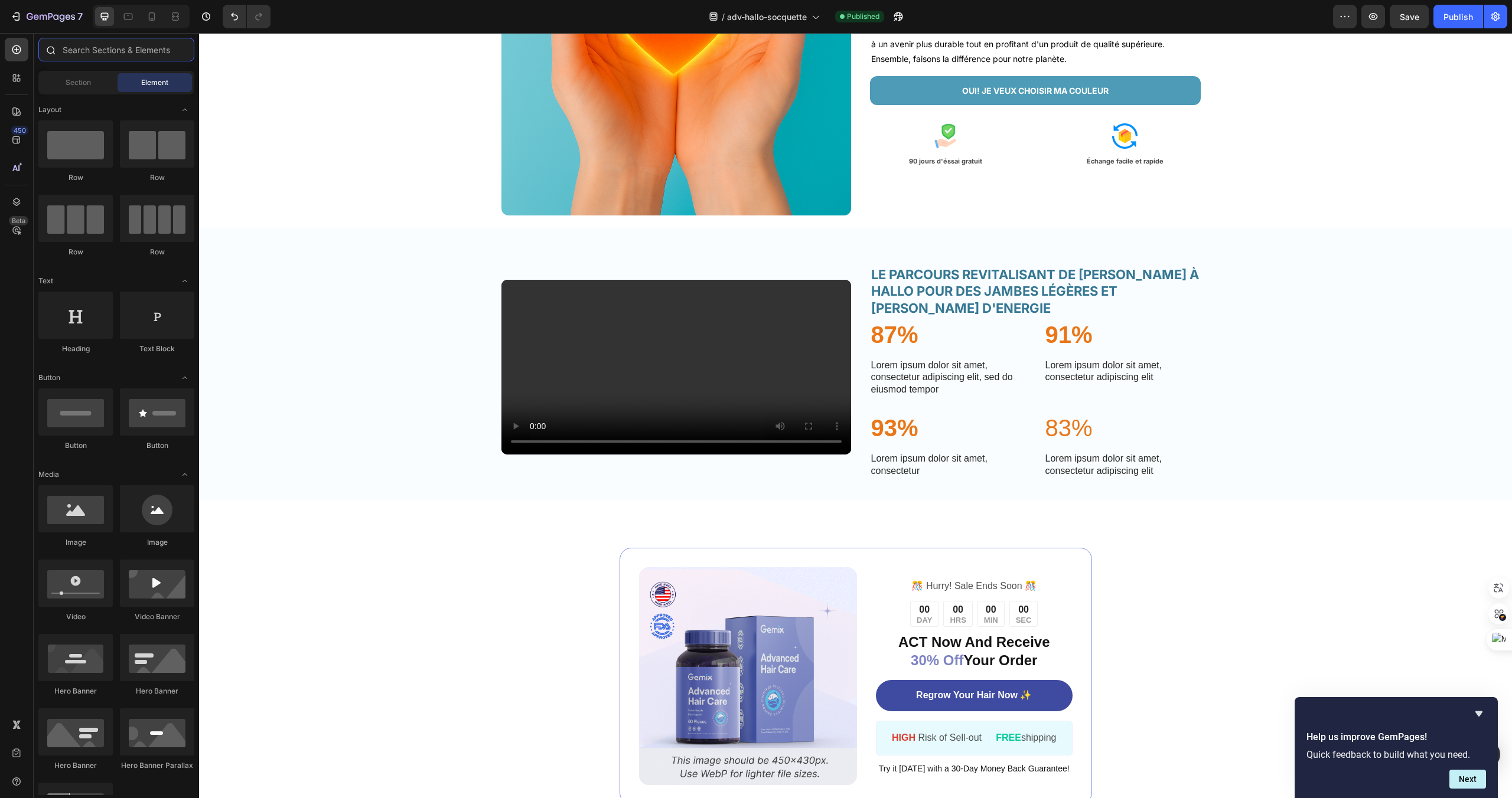
click at [130, 58] on input "text" at bounding box center [116, 50] width 156 height 24
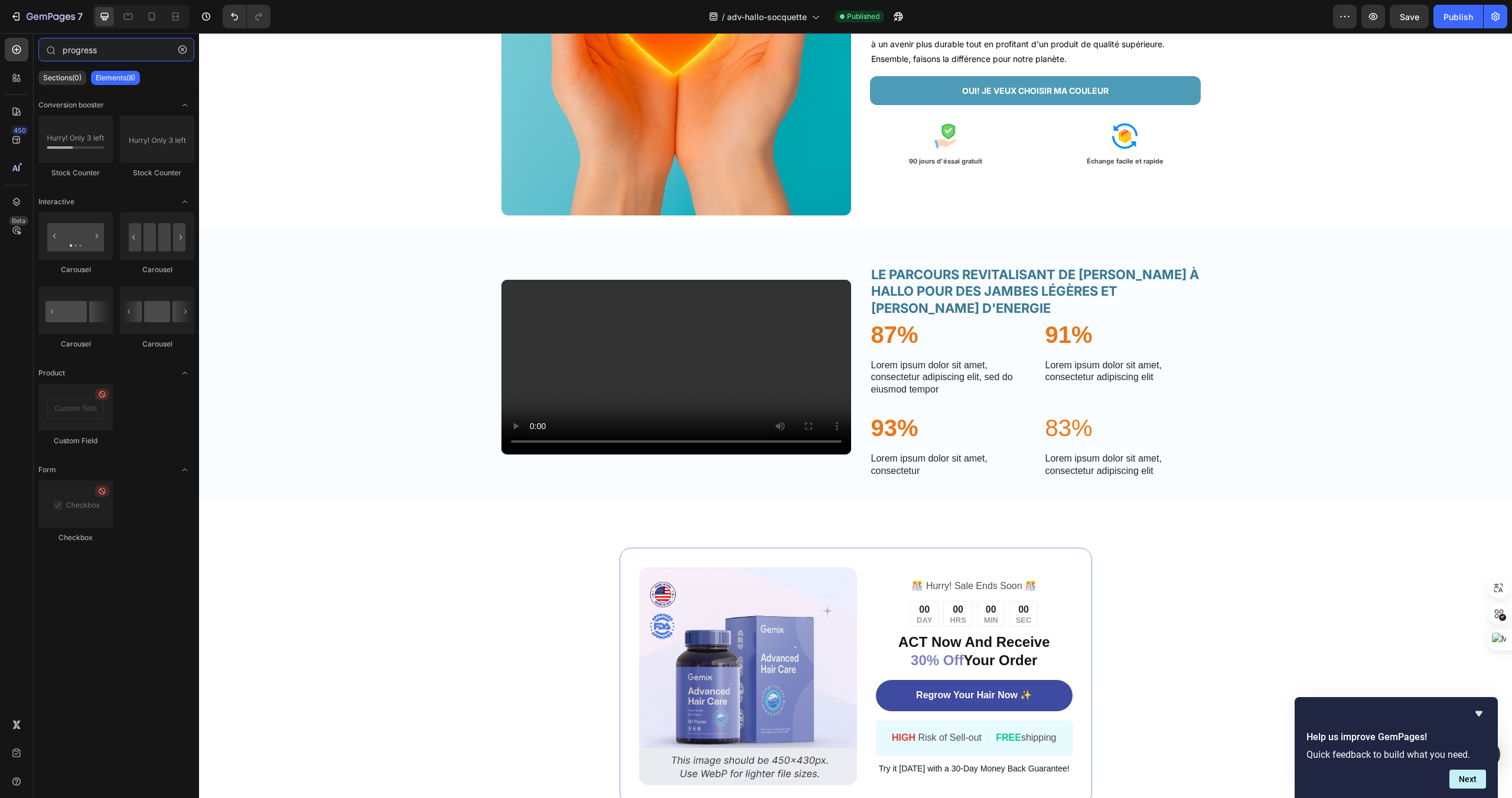
type input "progress"
click at [892, 350] on p "87%" at bounding box center [948, 335] width 154 height 30
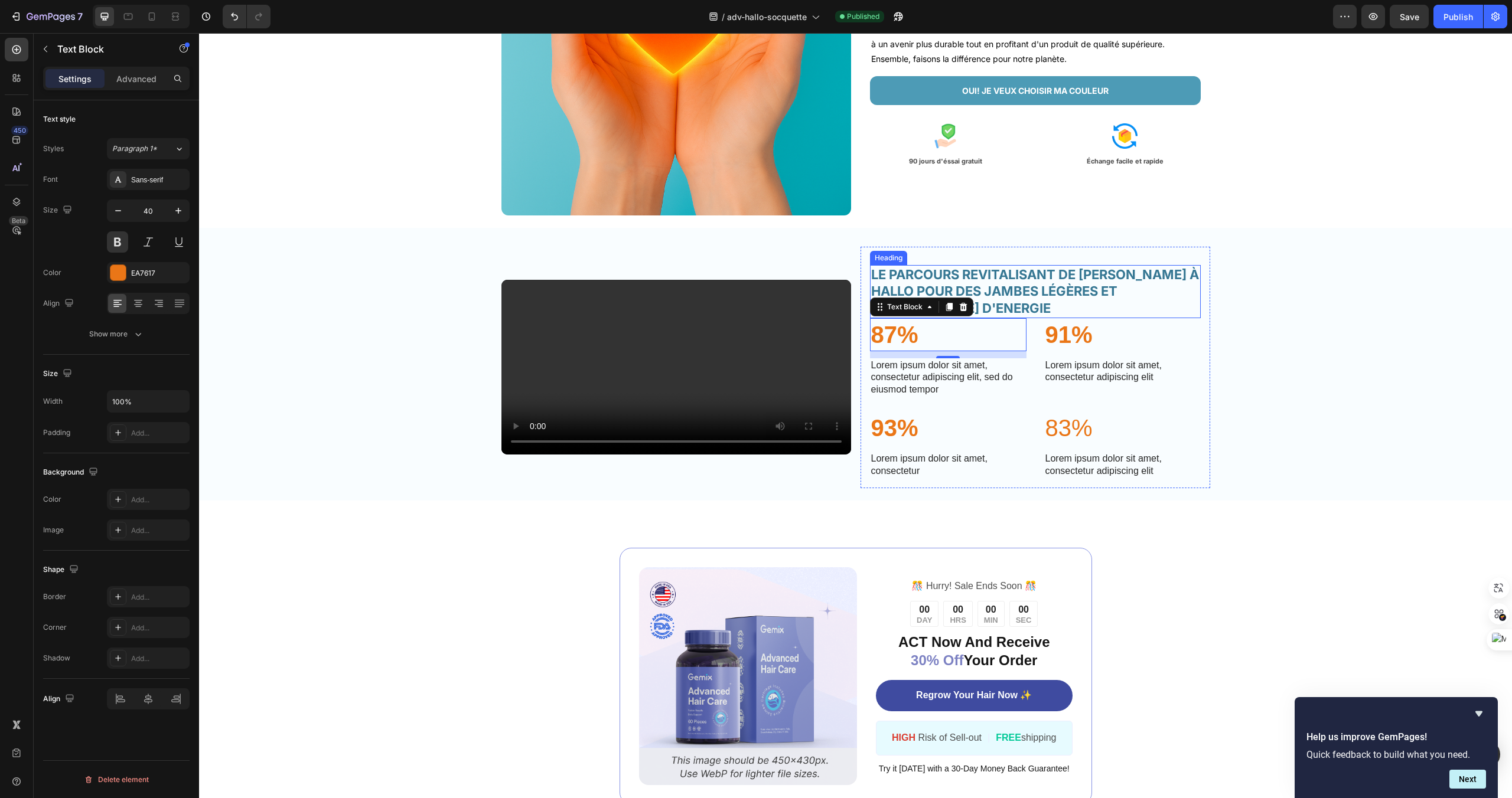
click at [990, 318] on h2 "LE PARCOURS REVITALISANT DE [PERSON_NAME] À HALLO POUR DES JAMBES LÉGÈRES ET PL…" at bounding box center [1035, 292] width 331 height 53
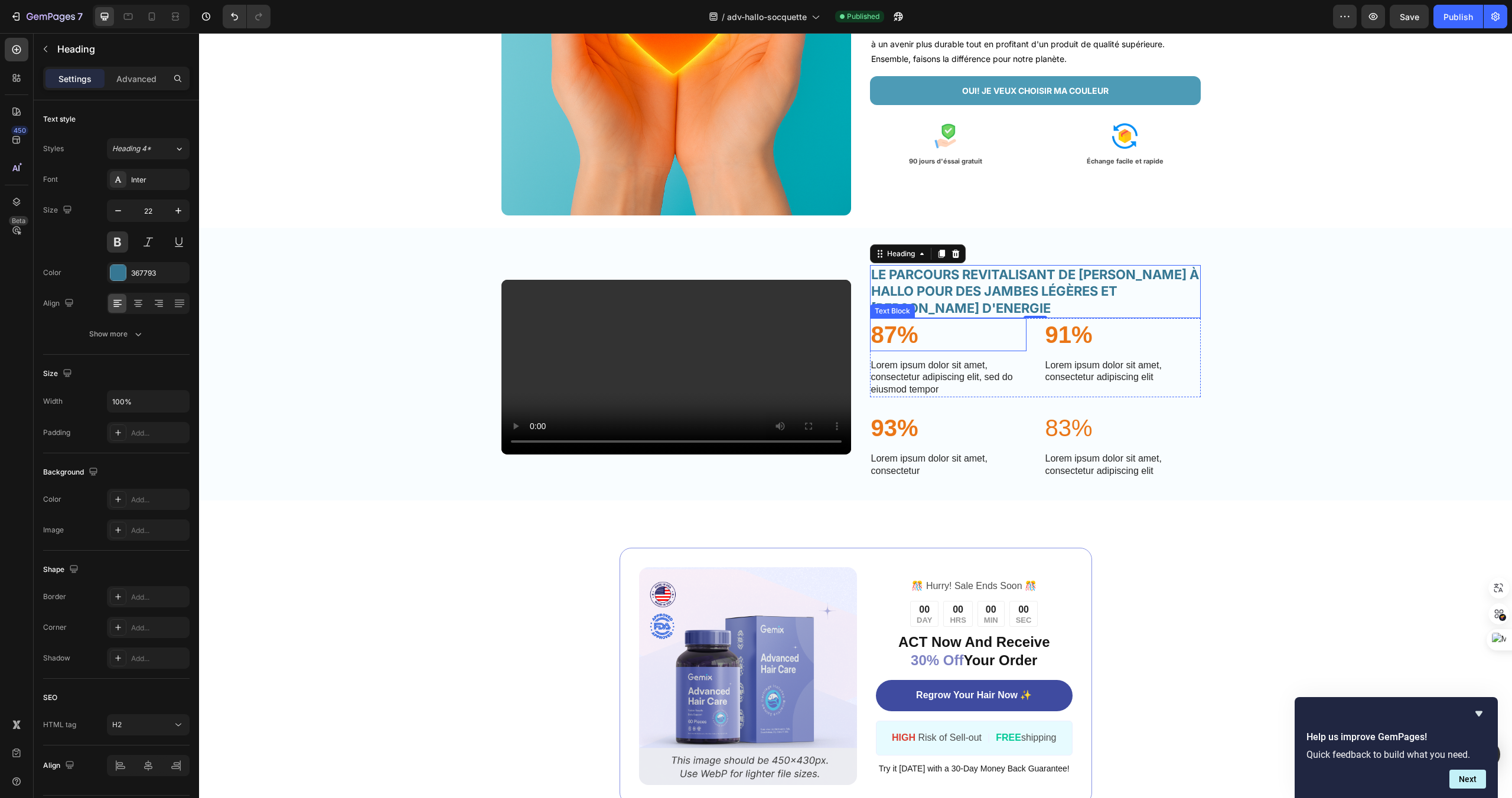
click at [940, 350] on p "87%" at bounding box center [948, 335] width 154 height 30
click at [1005, 318] on h2 "LE PARCOURS REVITALISANT DE [PERSON_NAME] À HALLO POUR DES JAMBES LÉGÈRES ET PL…" at bounding box center [1035, 292] width 331 height 53
click at [1354, 463] on div "Video LE PARCOURS REVITALISANT DE LUCIE GRACE À HALLO POUR DES JAMBES LÉGÈRES E…" at bounding box center [855, 372] width 1313 height 251
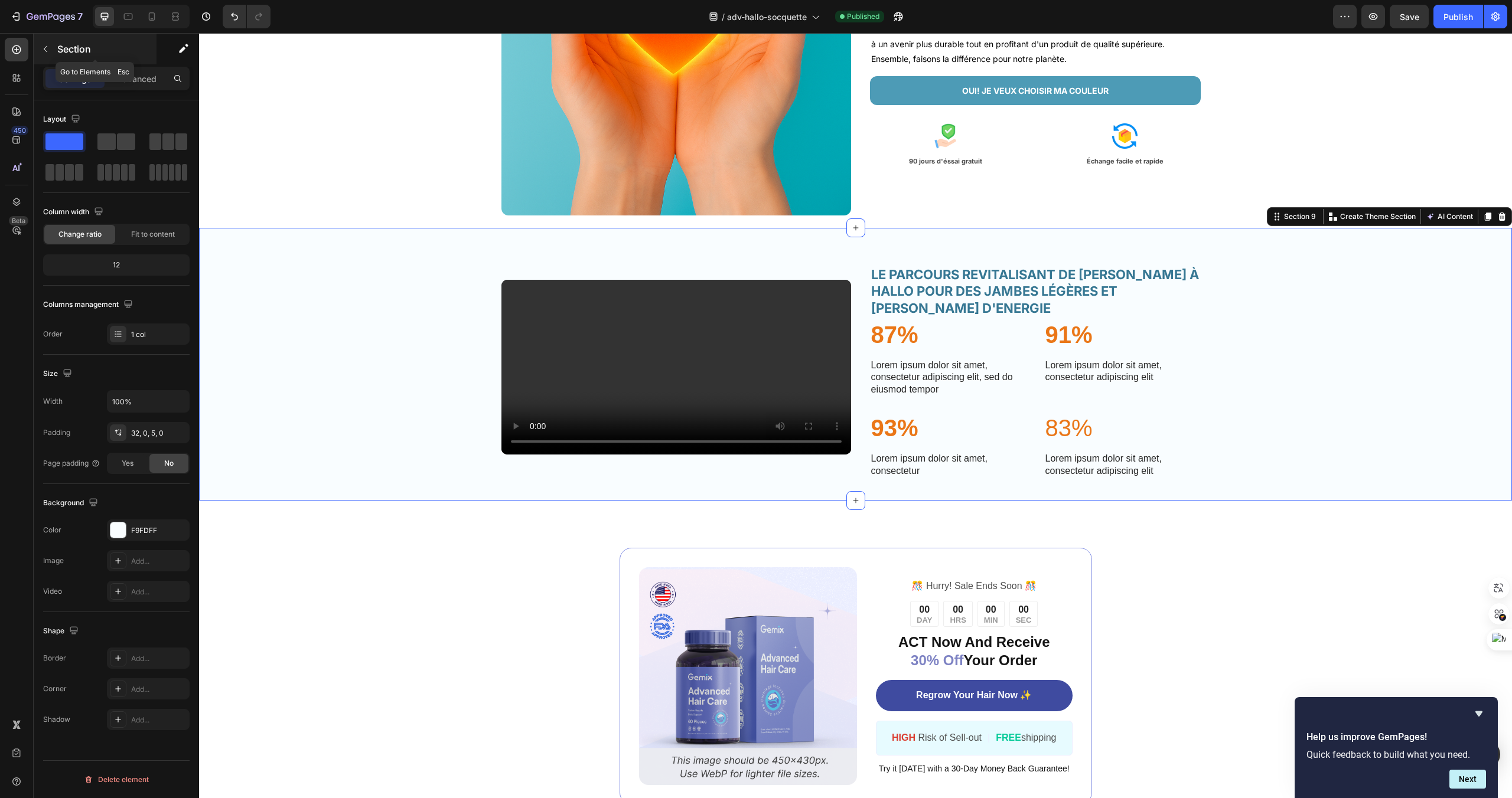
click at [49, 46] on icon "button" at bounding box center [45, 49] width 9 height 9
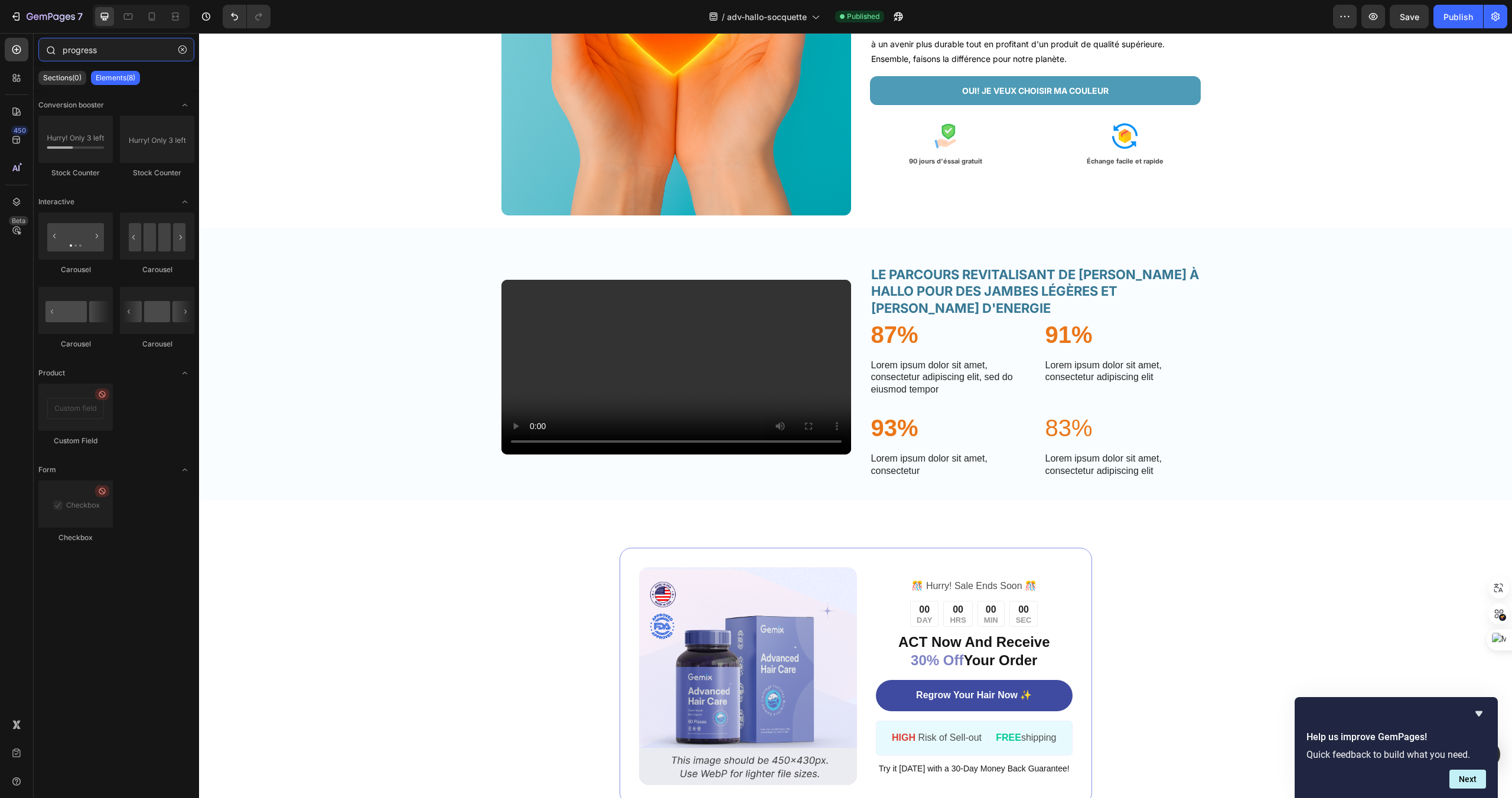
click at [116, 48] on input "progress" at bounding box center [116, 50] width 156 height 24
click at [182, 47] on icon "button" at bounding box center [182, 50] width 8 height 8
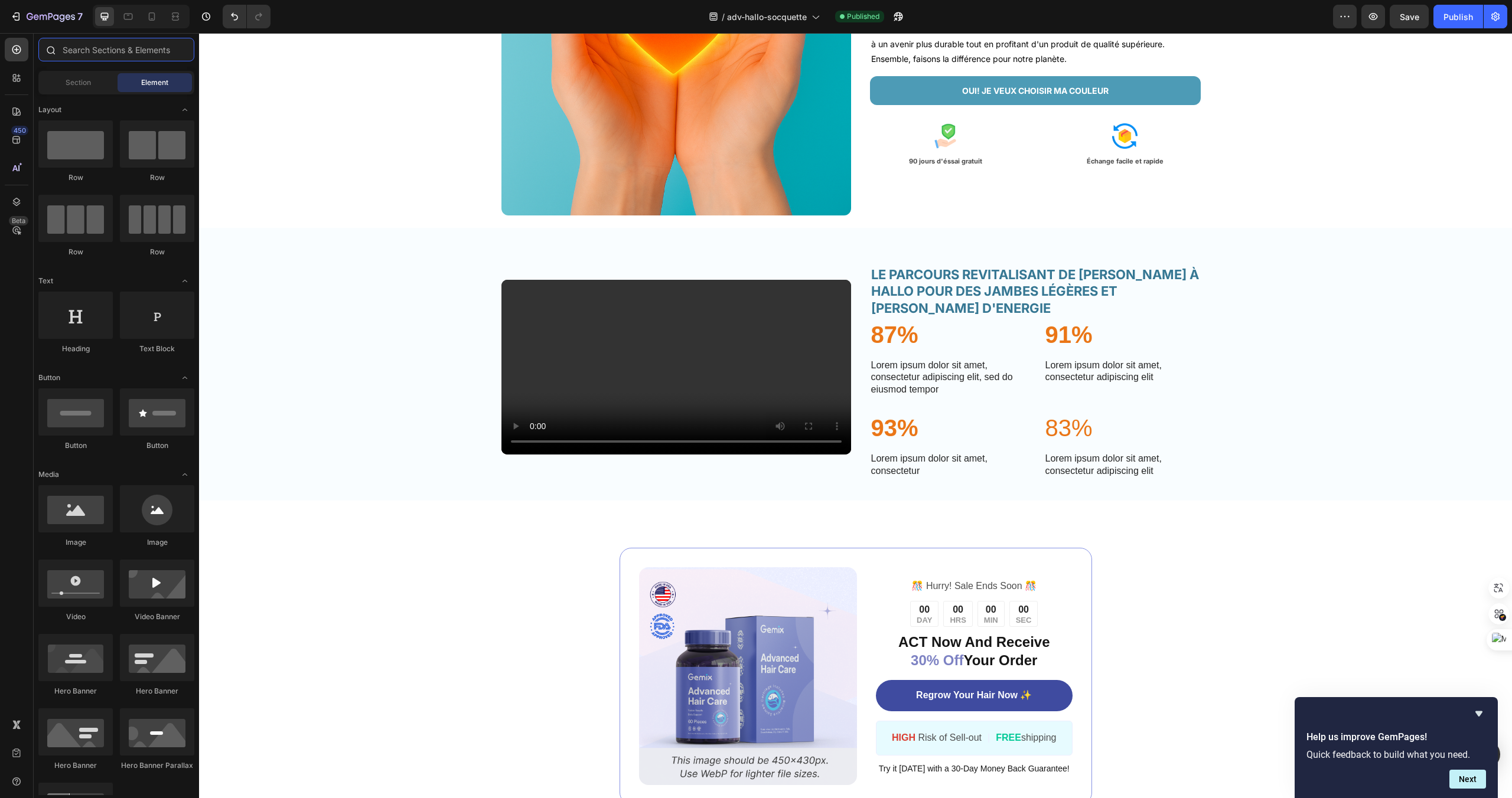
click at [107, 56] on input "text" at bounding box center [116, 50] width 156 height 24
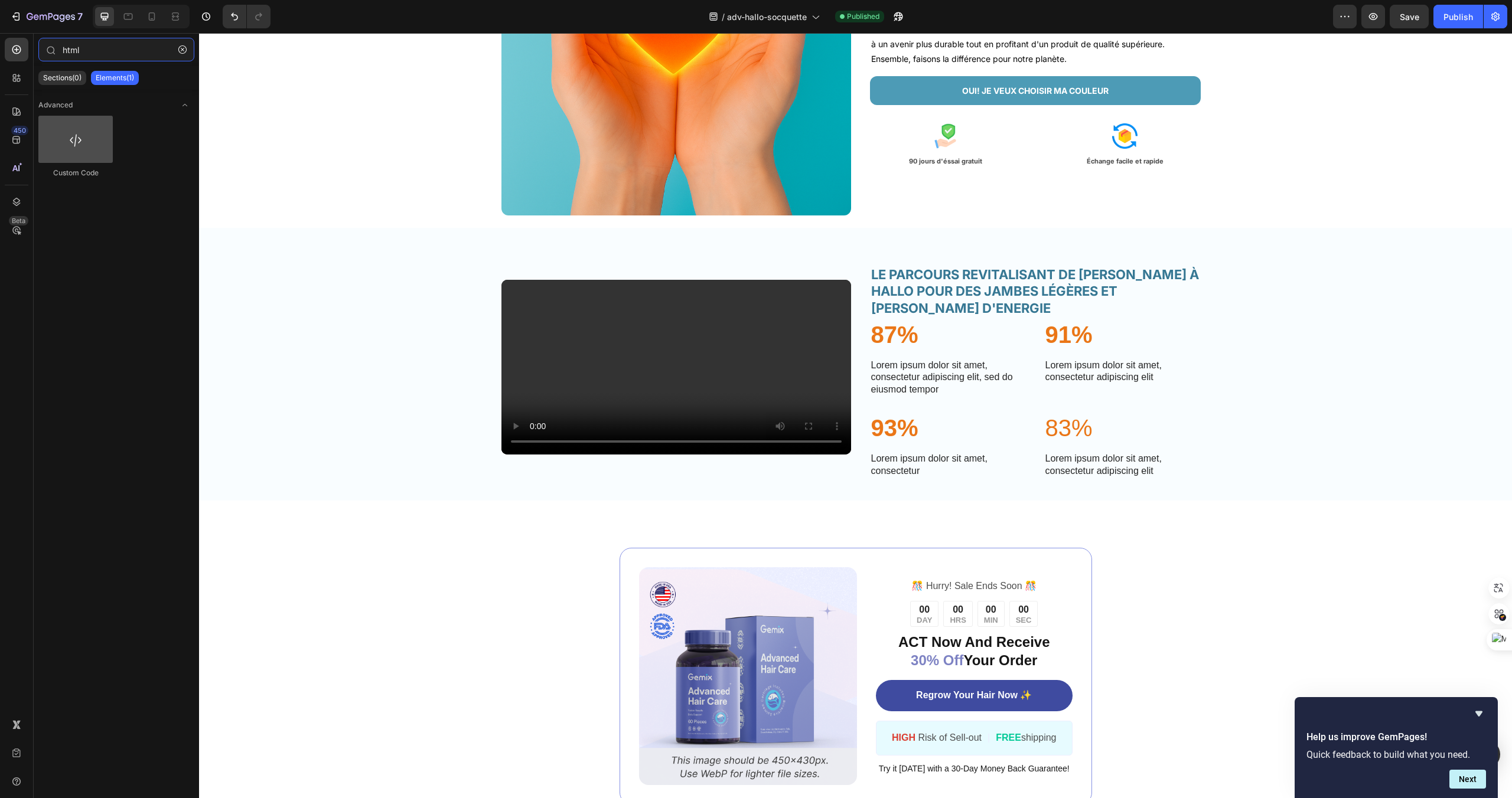
type input "html"
drag, startPoint x: 277, startPoint y: 173, endPoint x: 892, endPoint y: 372, distance: 646.4
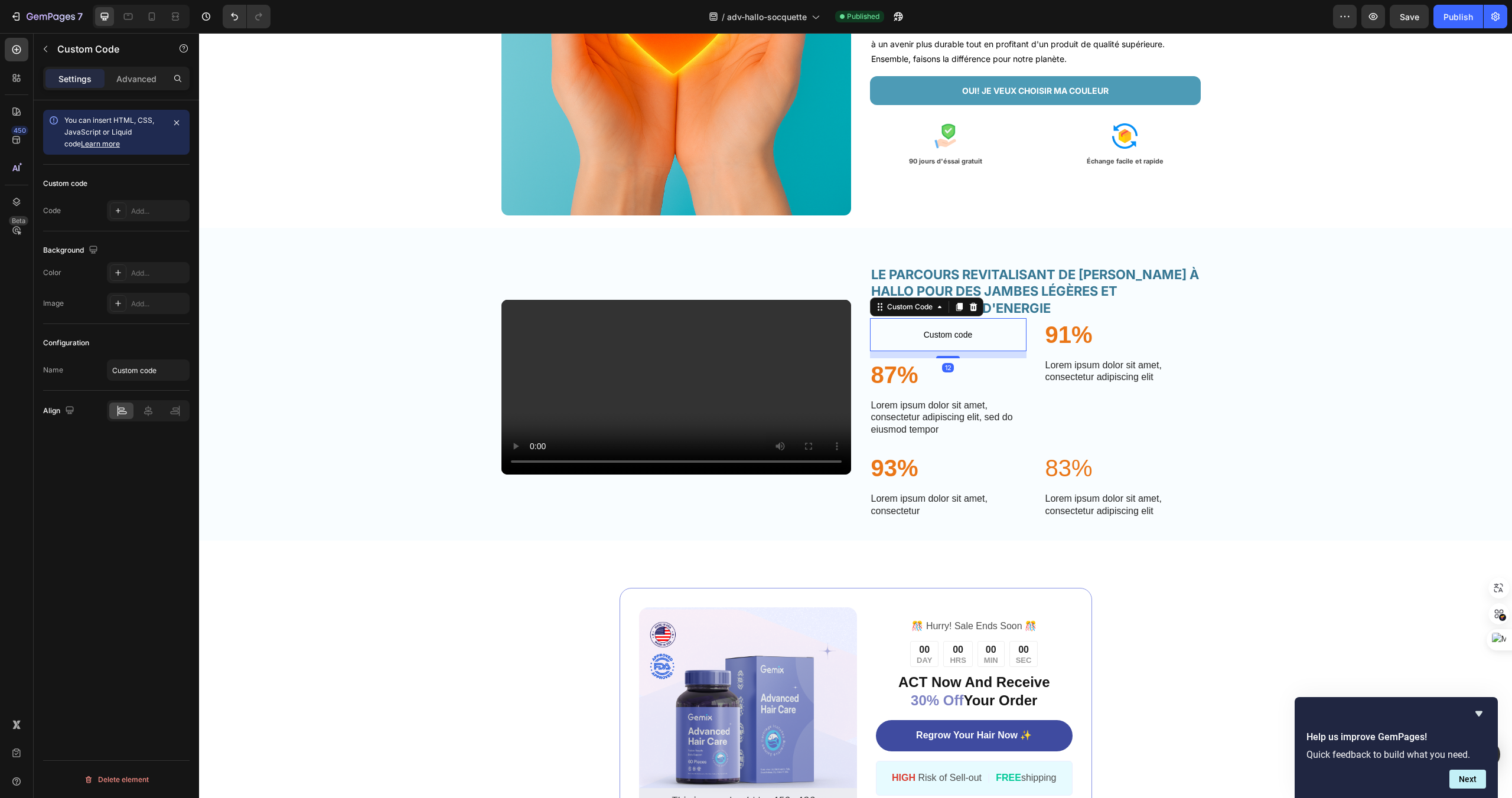
click at [933, 342] on span "Custom code" at bounding box center [948, 334] width 157 height 14
click at [137, 219] on div "Add..." at bounding box center [148, 211] width 83 height 21
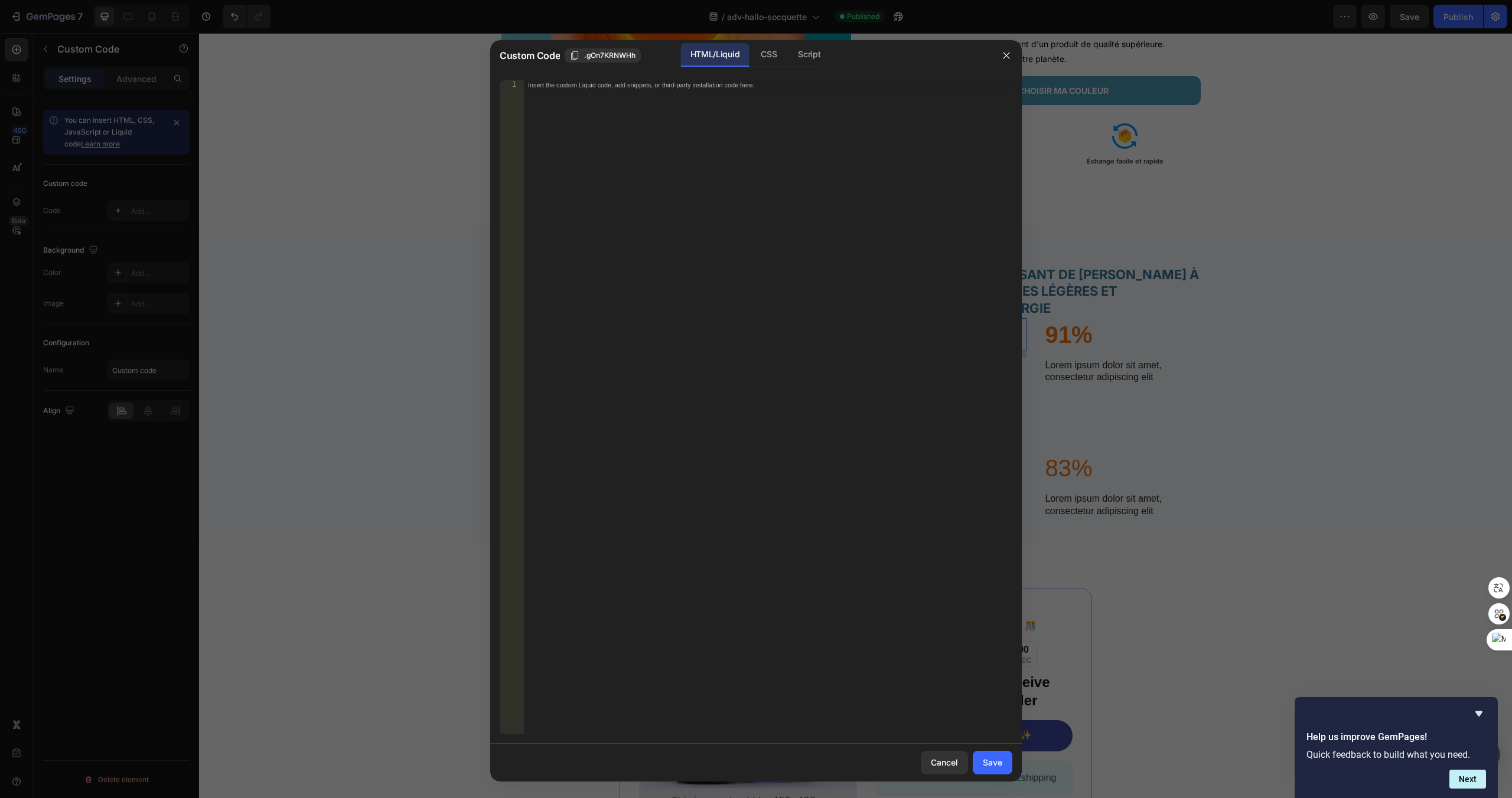
click at [597, 135] on div "Insert the custom Liquid code, add snippets, or third-party installation code h…" at bounding box center [767, 416] width 489 height 673
click at [987, 760] on div "Save" at bounding box center [992, 762] width 19 height 13
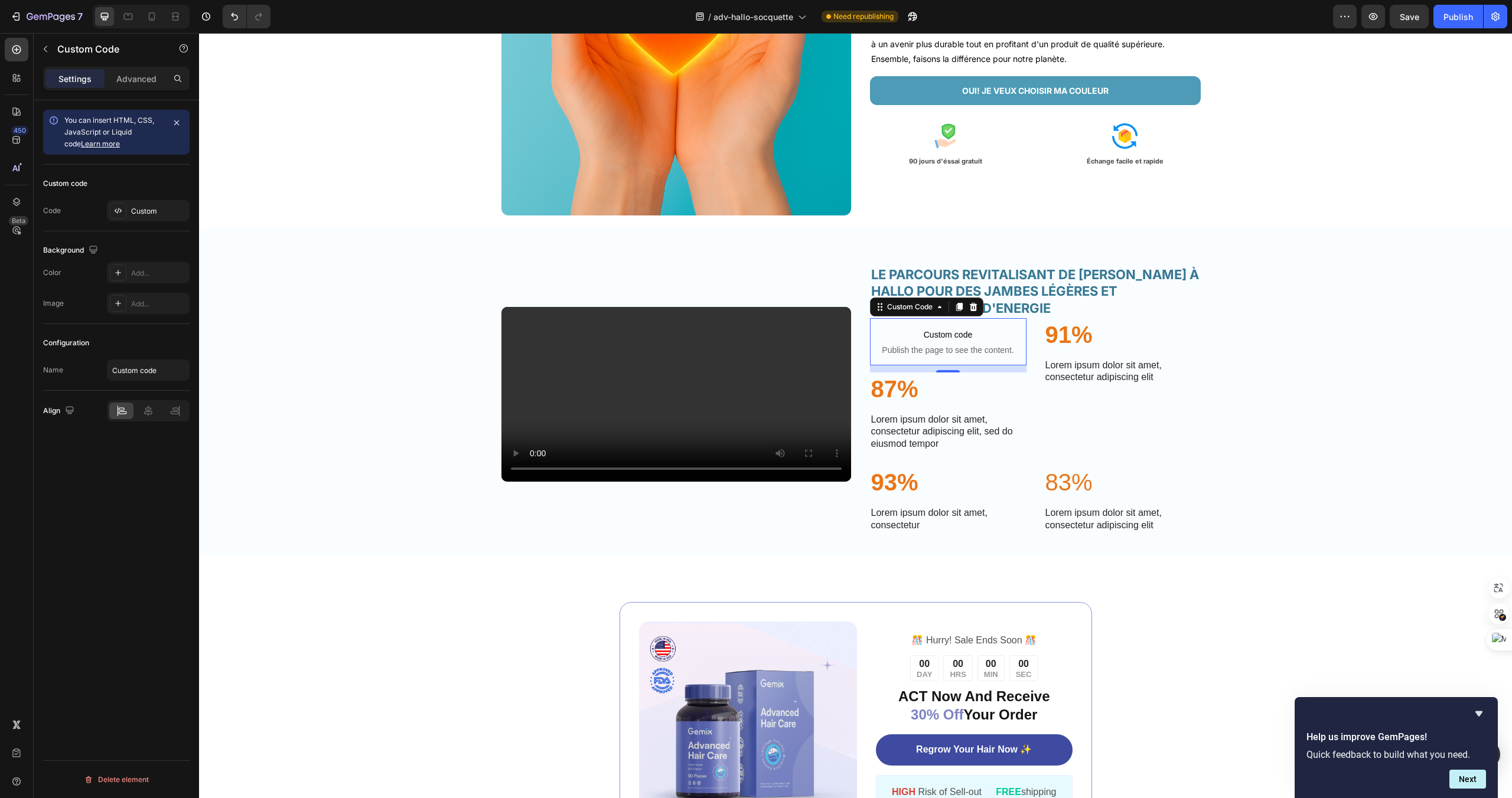
click at [972, 342] on span "Custom code" at bounding box center [948, 334] width 157 height 14
click at [1456, 12] on div "Publish" at bounding box center [1458, 17] width 30 height 13
click at [1381, 17] on button "button" at bounding box center [1373, 17] width 24 height 24
click at [1440, 28] on button "Publish" at bounding box center [1458, 17] width 50 height 24
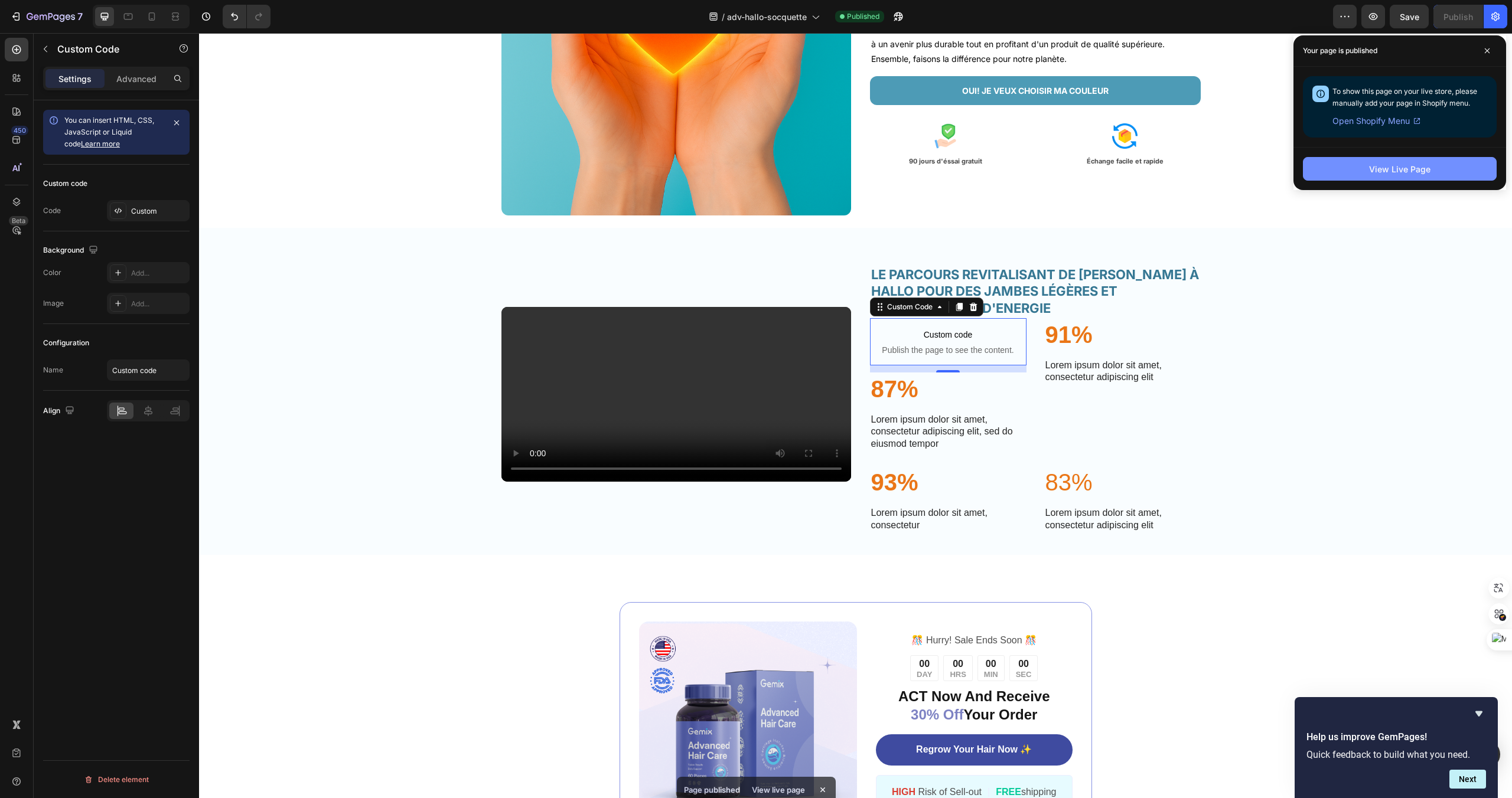
click at [1446, 175] on button "View Live Page" at bounding box center [1400, 169] width 194 height 24
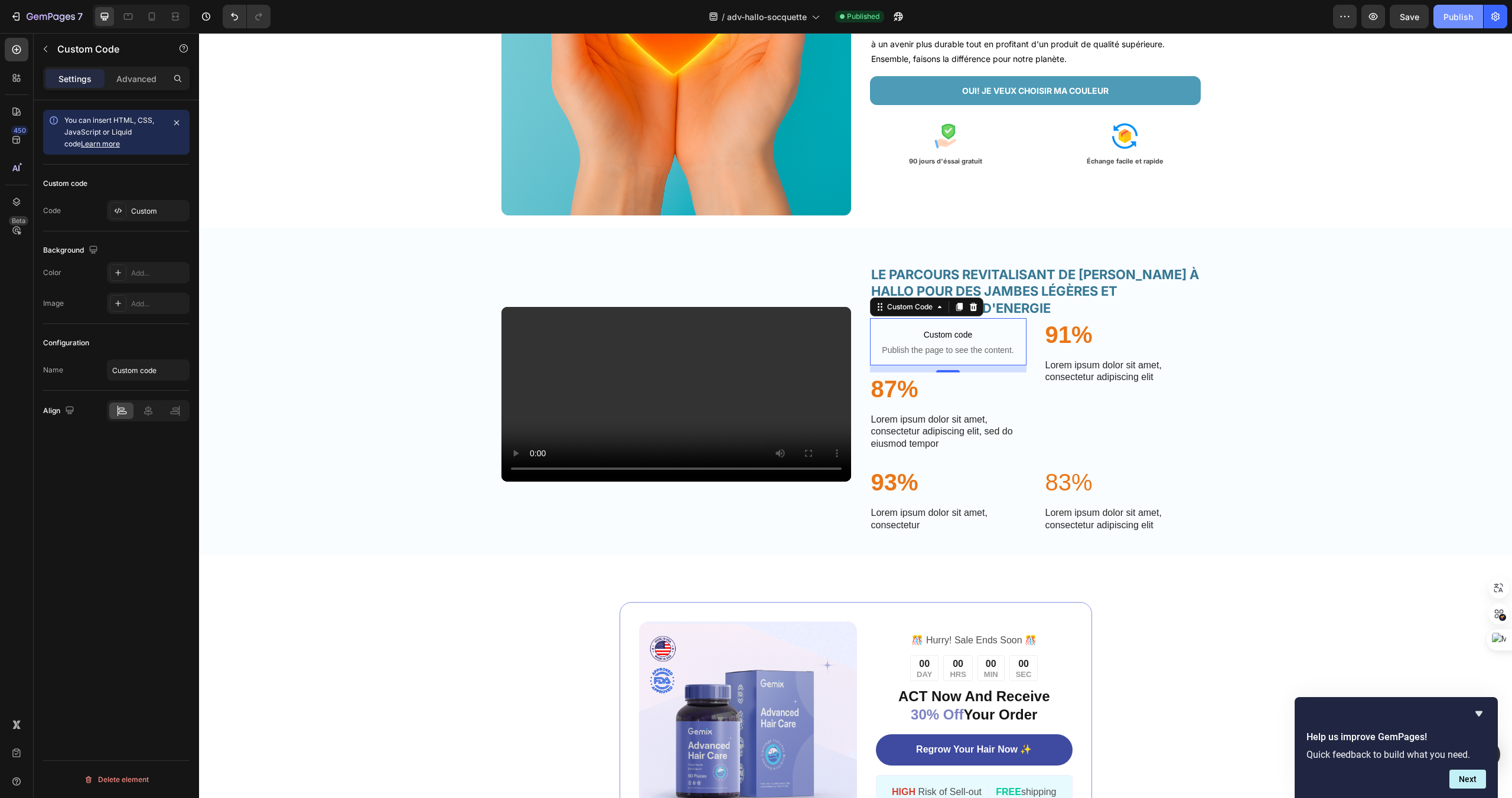
click at [1449, 14] on div "Publish" at bounding box center [1458, 17] width 30 height 13
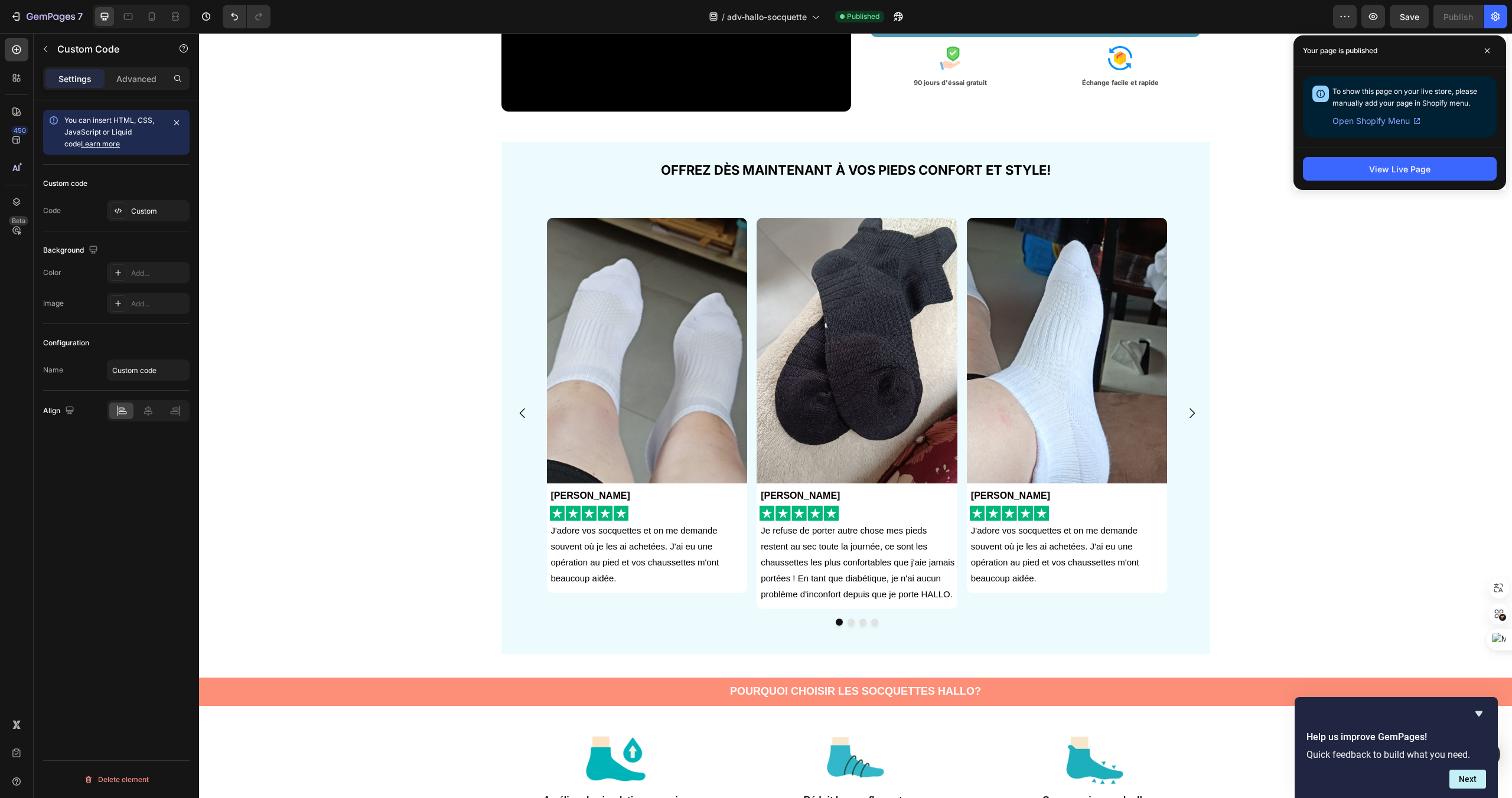
scroll to position [277, 0]
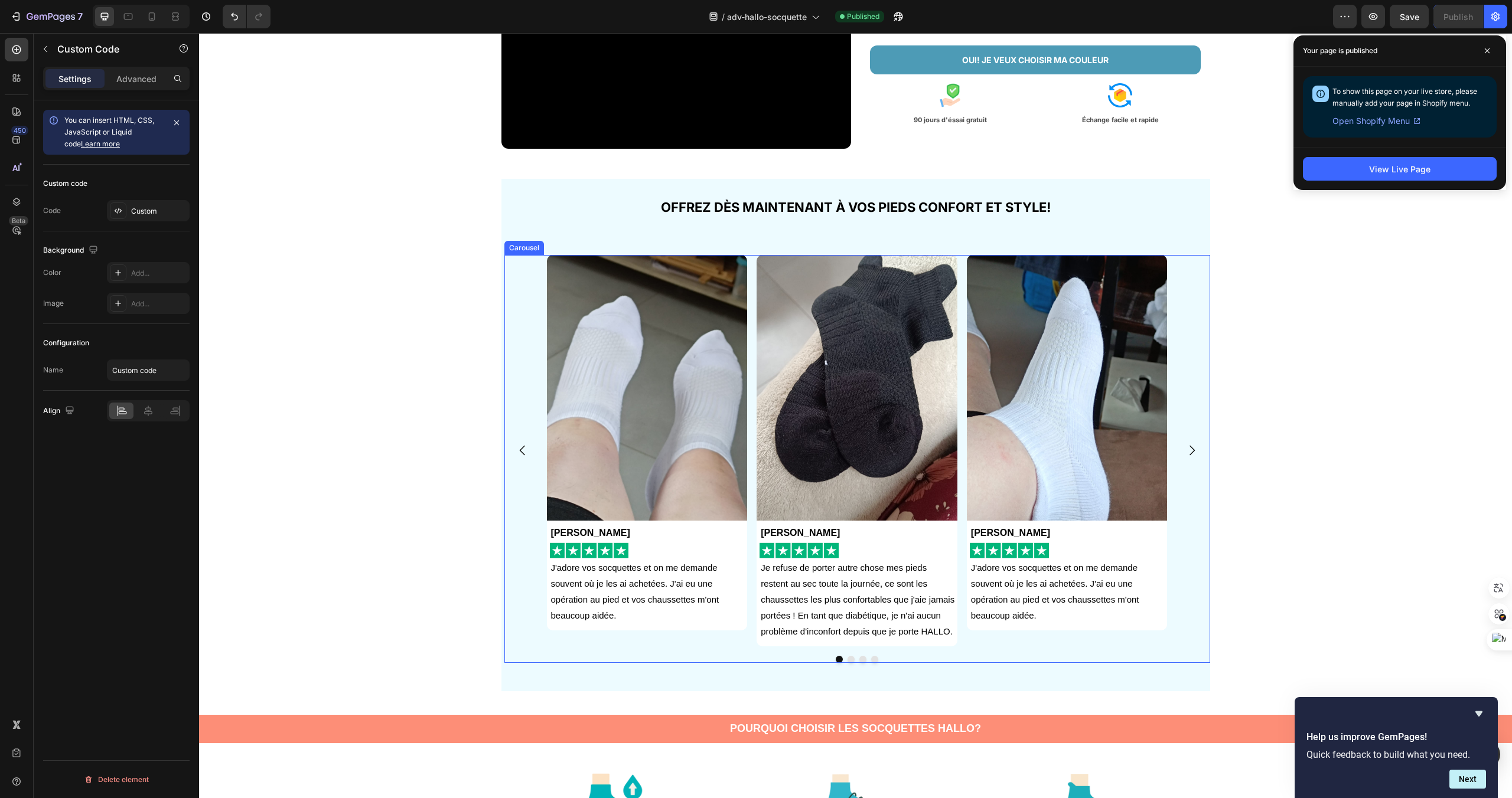
click at [1187, 447] on icon "Carousel Next Arrow" at bounding box center [1192, 450] width 14 height 14
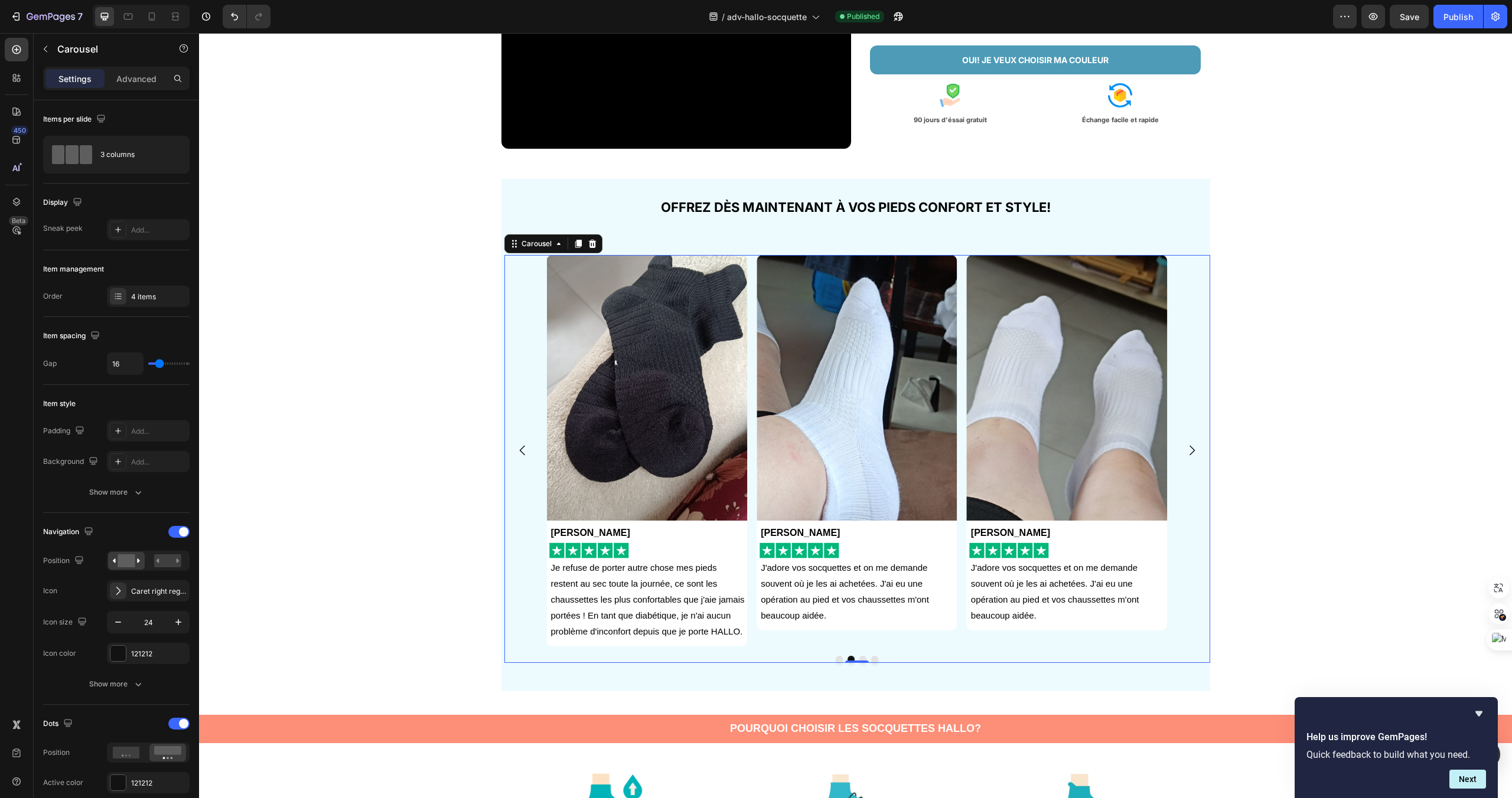
click at [1187, 447] on icon "Carousel Next Arrow" at bounding box center [1192, 450] width 14 height 14
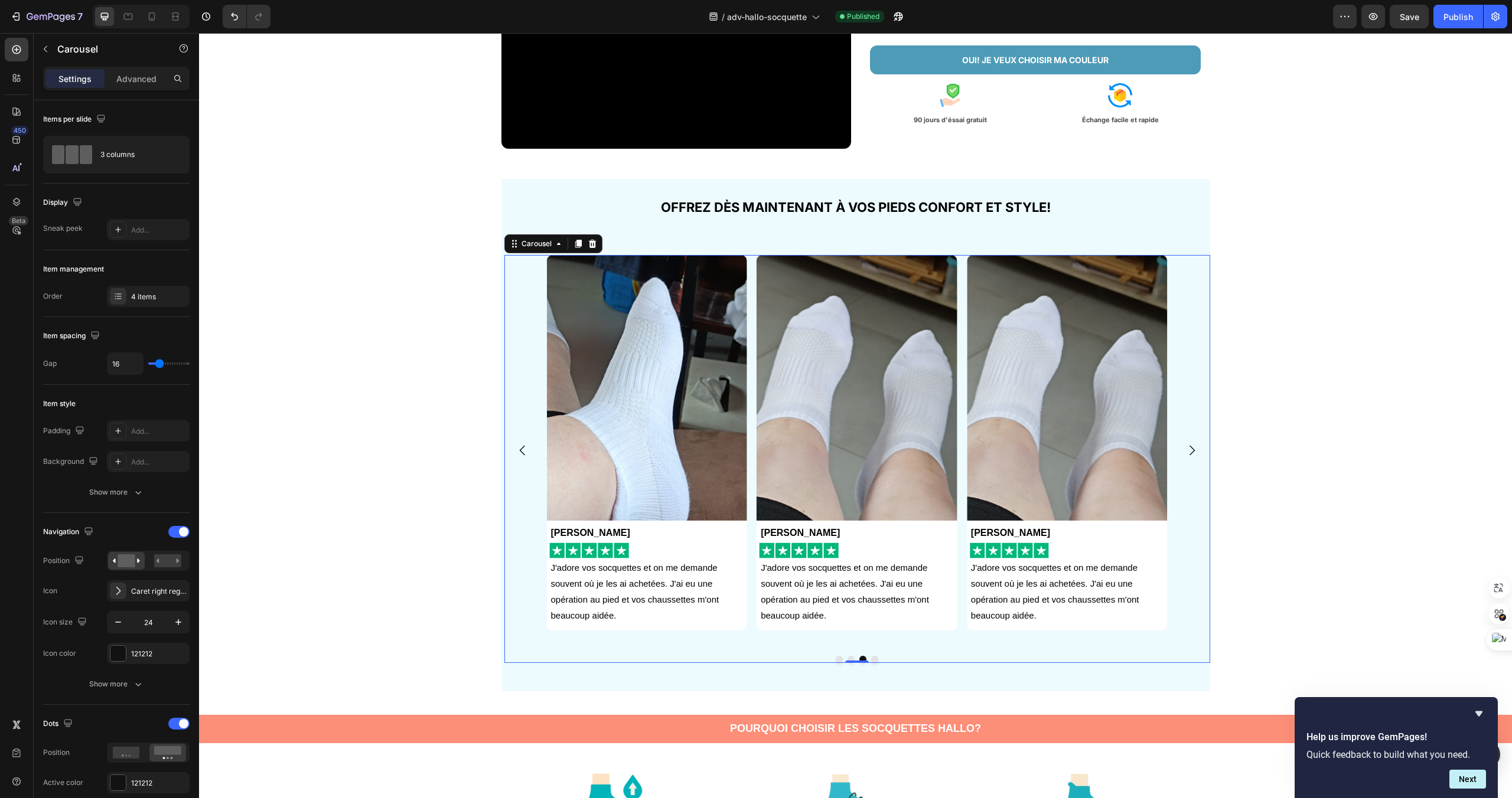
click at [1187, 447] on icon "Carousel Next Arrow" at bounding box center [1192, 450] width 14 height 14
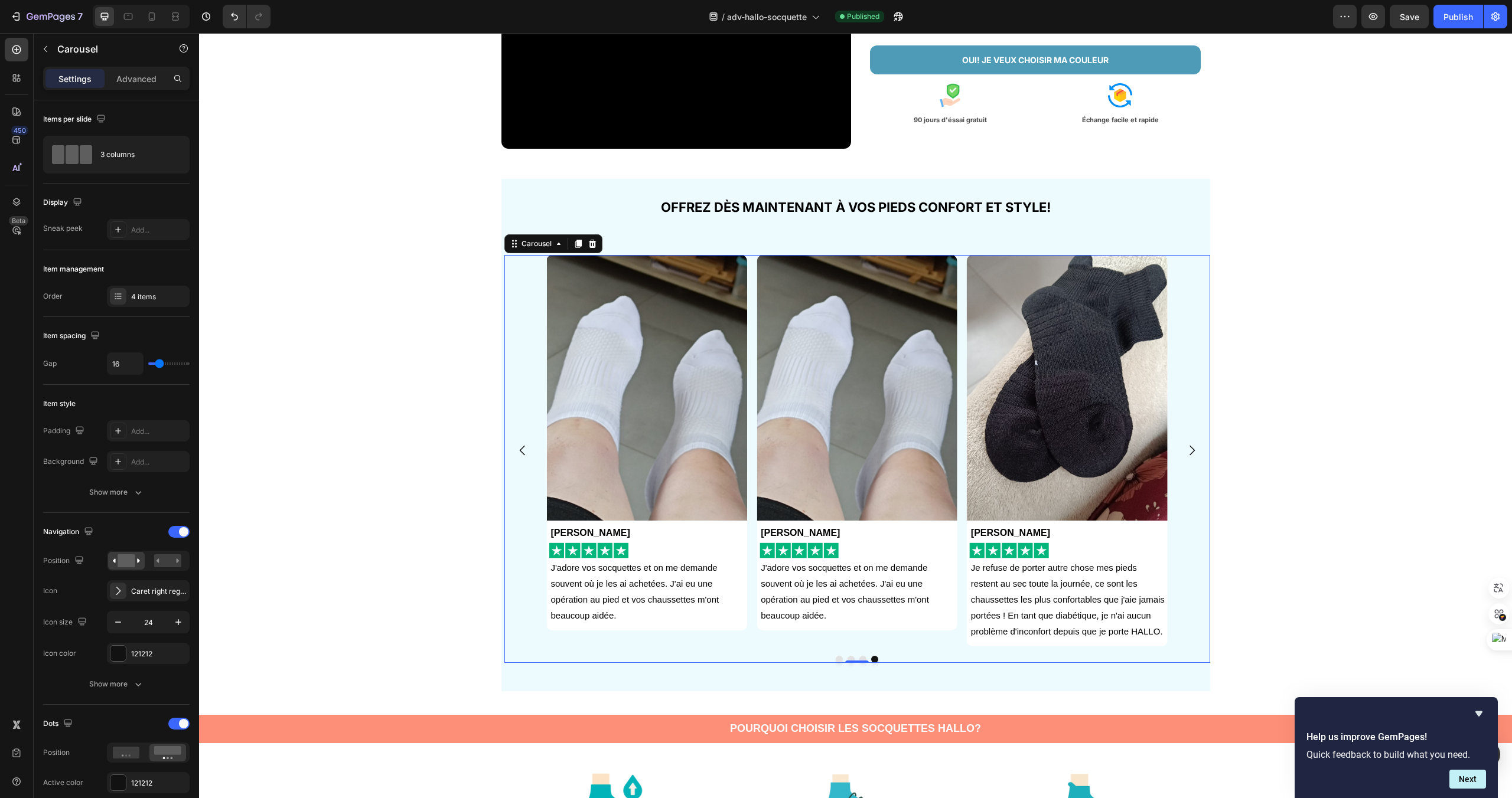
click at [1187, 447] on icon "Carousel Next Arrow" at bounding box center [1192, 450] width 14 height 14
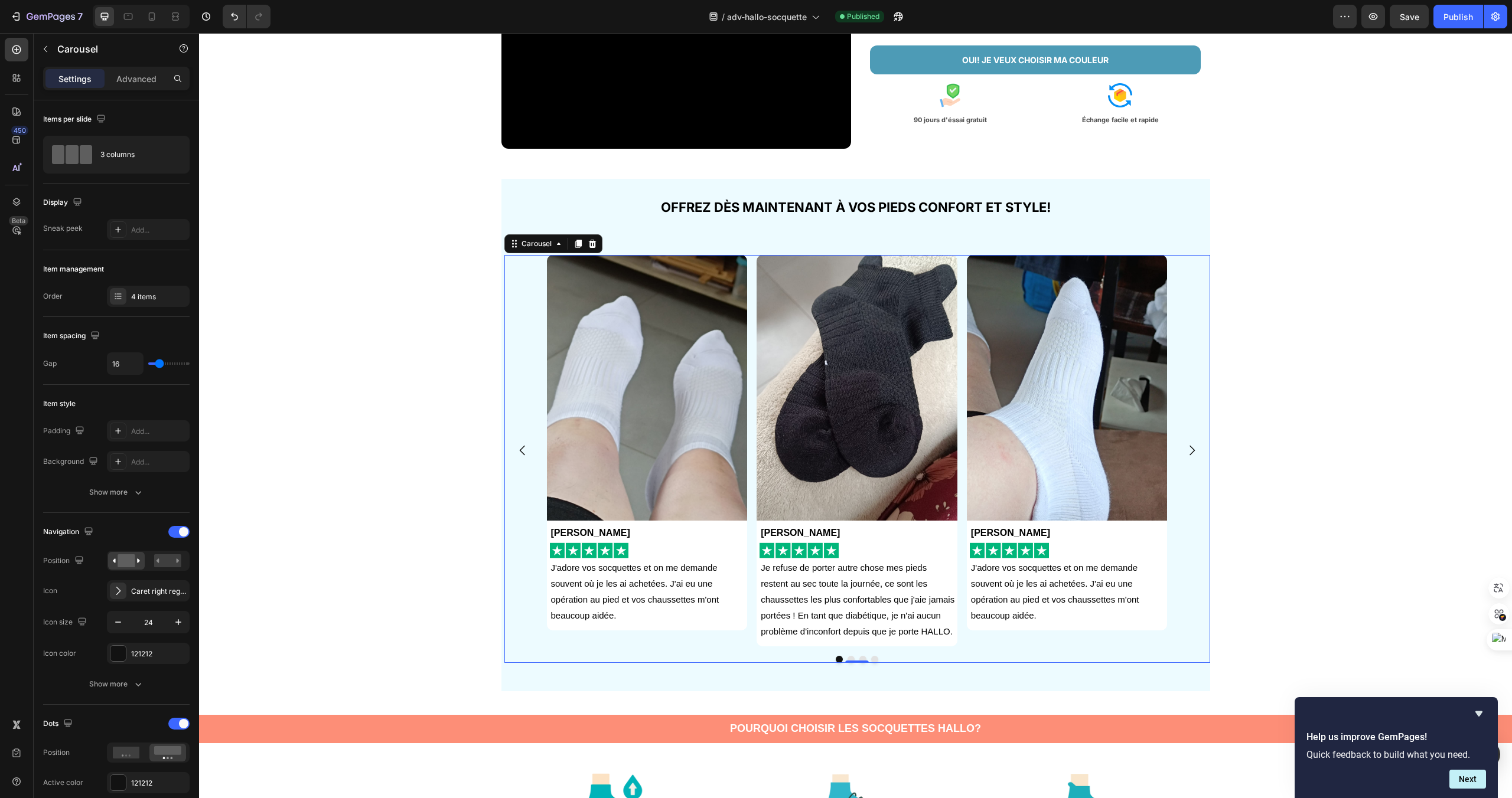
click at [1187, 447] on icon "Carousel Next Arrow" at bounding box center [1192, 450] width 14 height 14
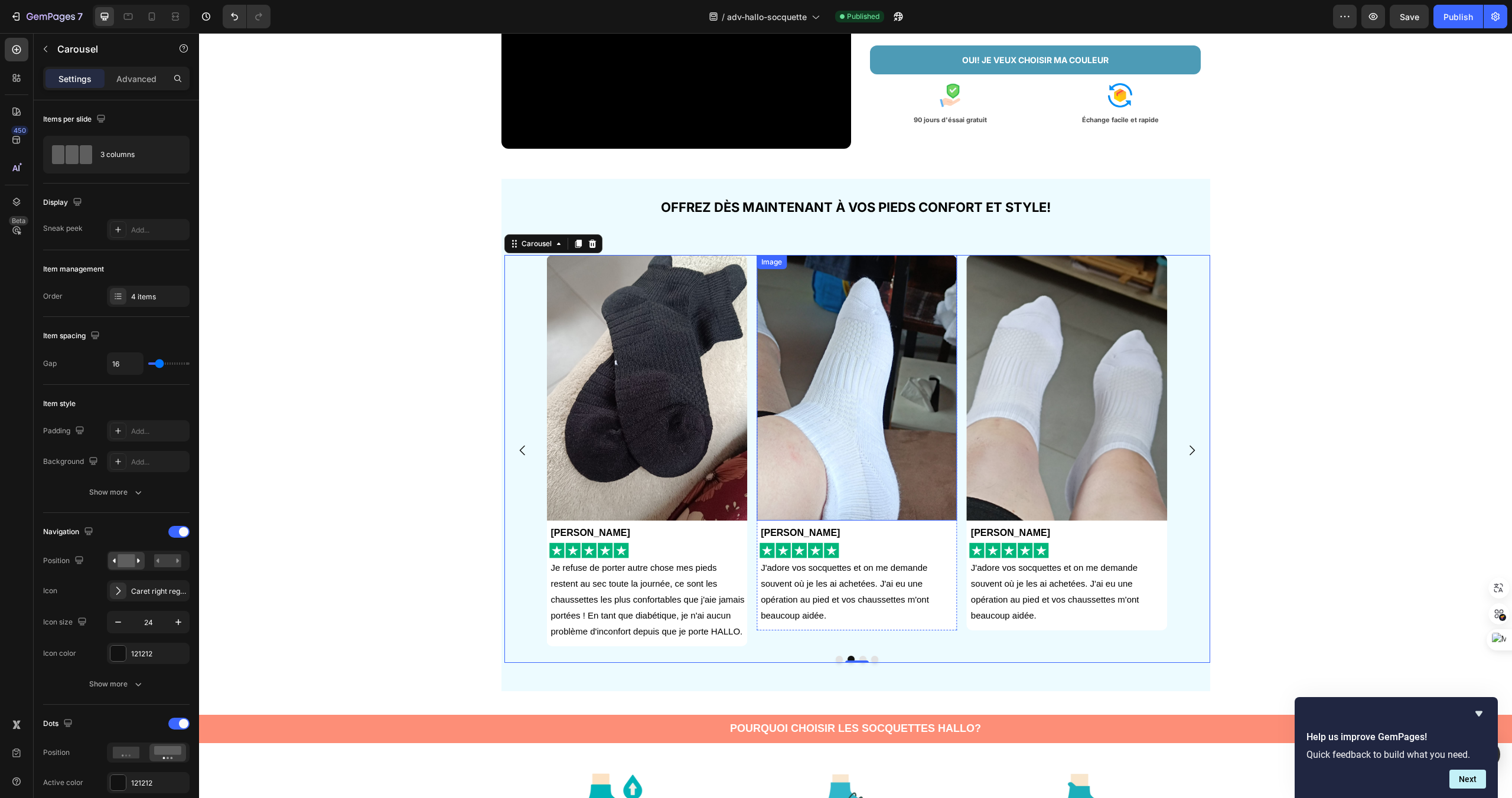
click at [884, 440] on img at bounding box center [857, 388] width 201 height 266
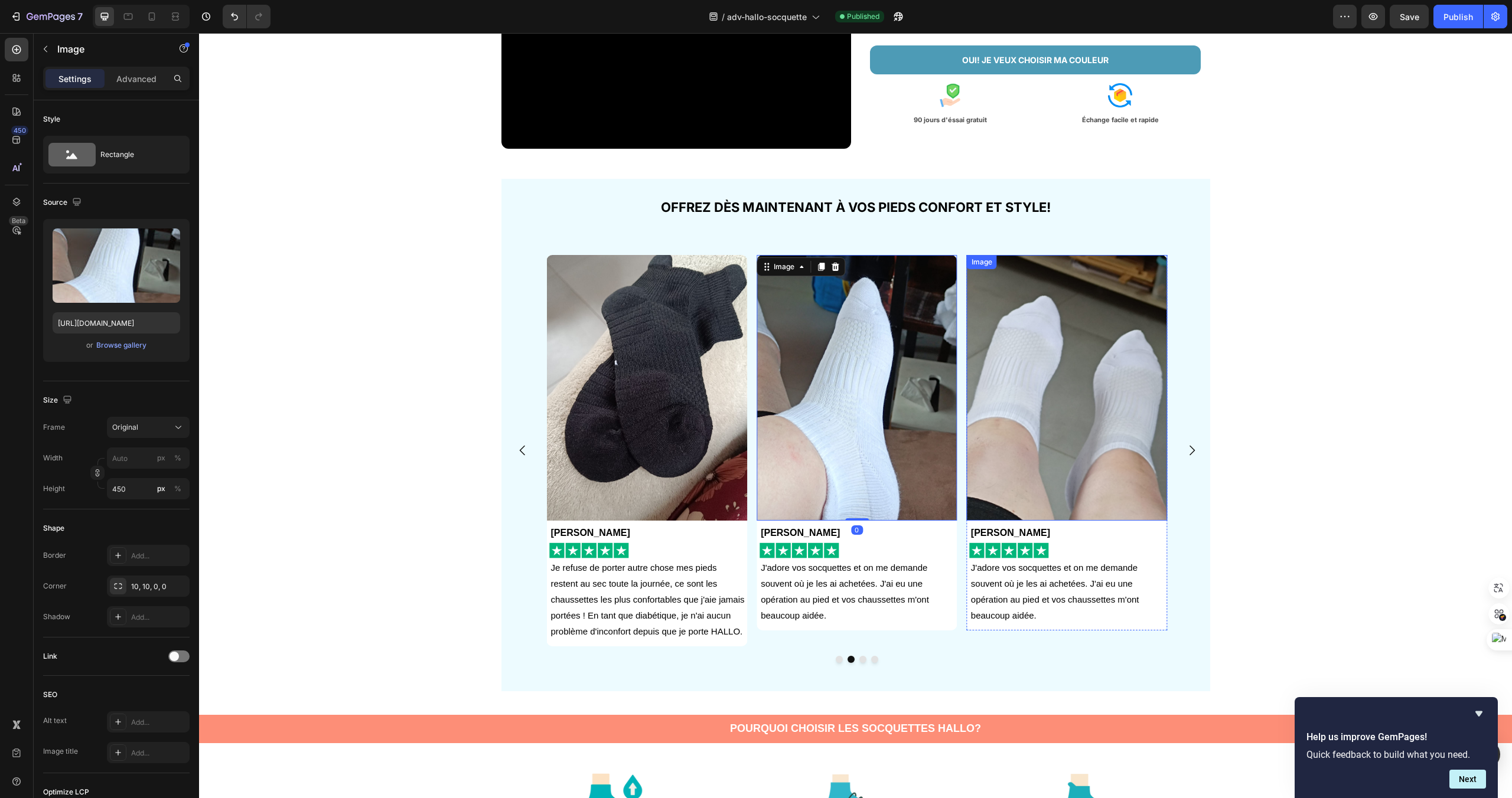
click at [1114, 473] on img at bounding box center [1067, 388] width 201 height 266
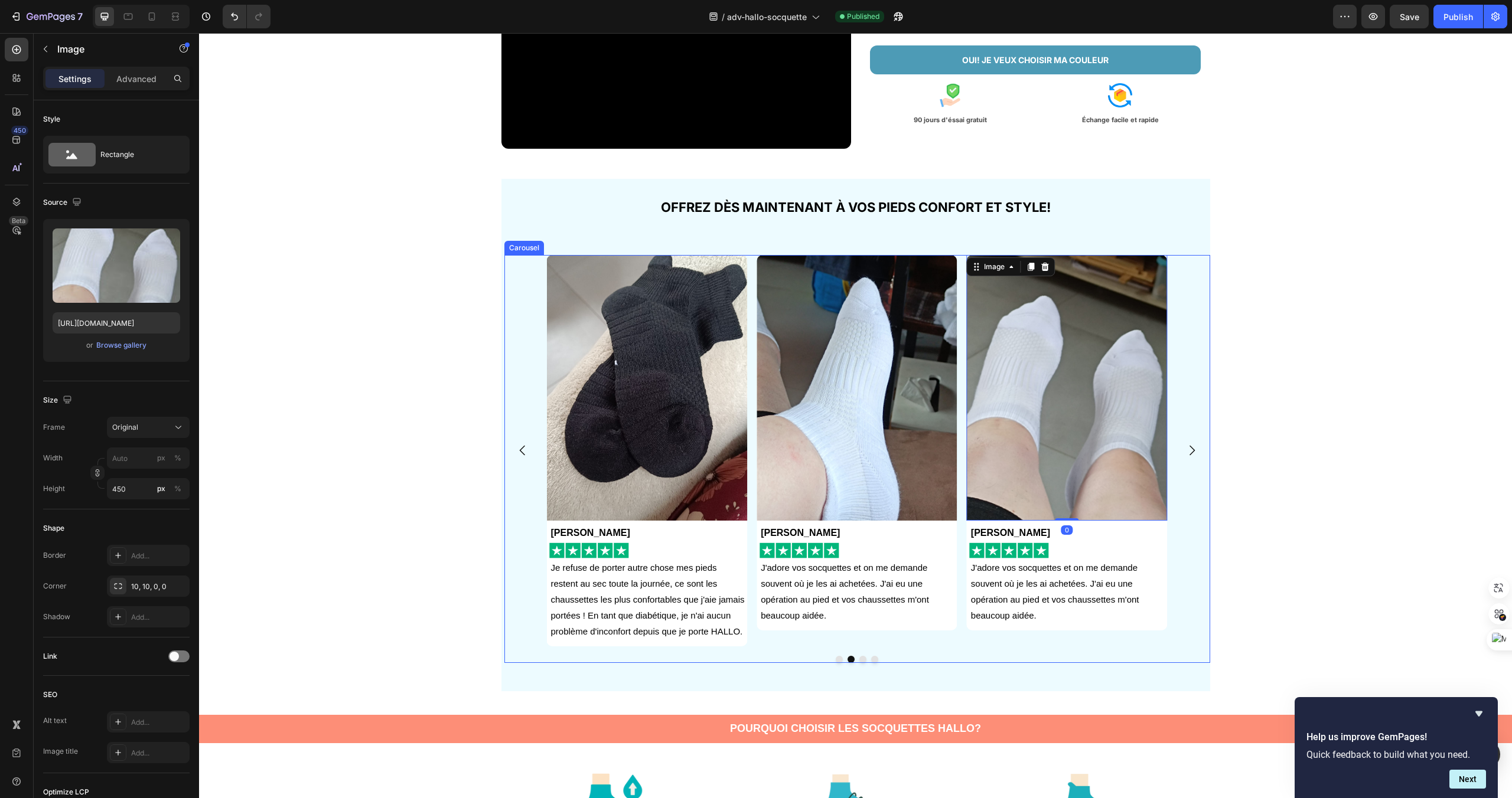
click at [1197, 449] on icon "Carousel Next Arrow" at bounding box center [1192, 450] width 14 height 14
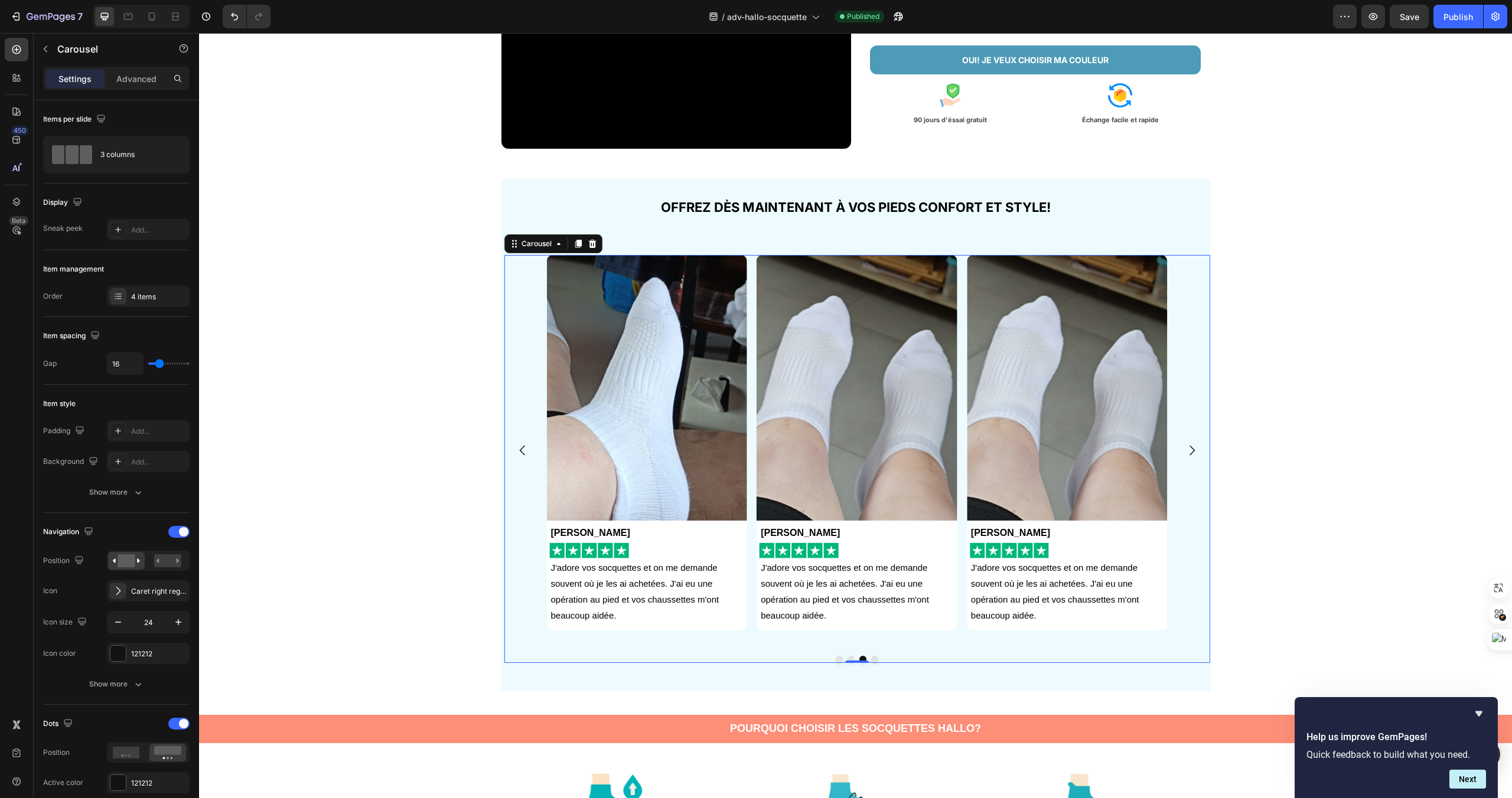
click at [1197, 449] on icon "Carousel Next Arrow" at bounding box center [1192, 450] width 14 height 14
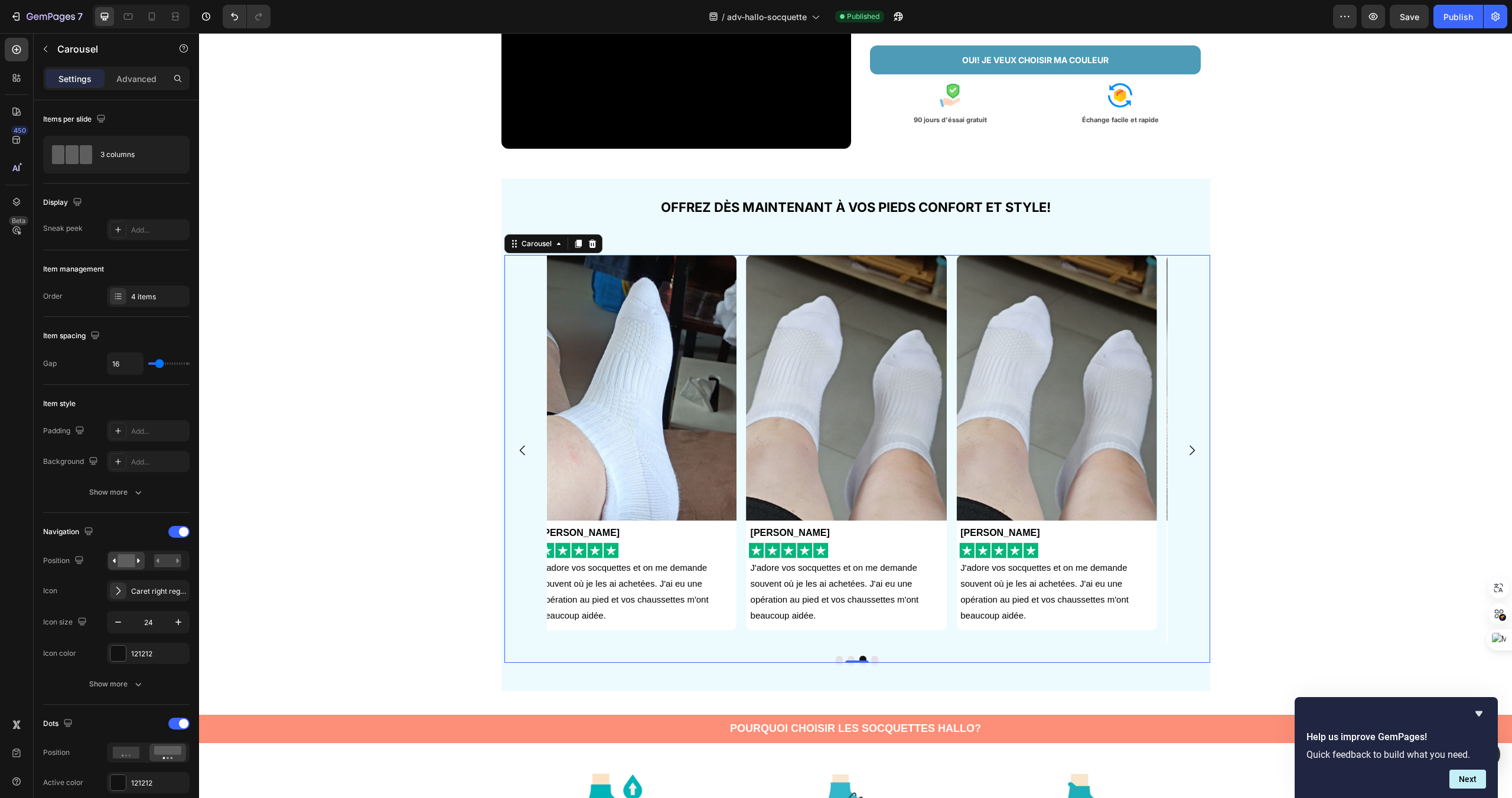
click at [1197, 449] on icon "Carousel Next Arrow" at bounding box center [1192, 450] width 14 height 14
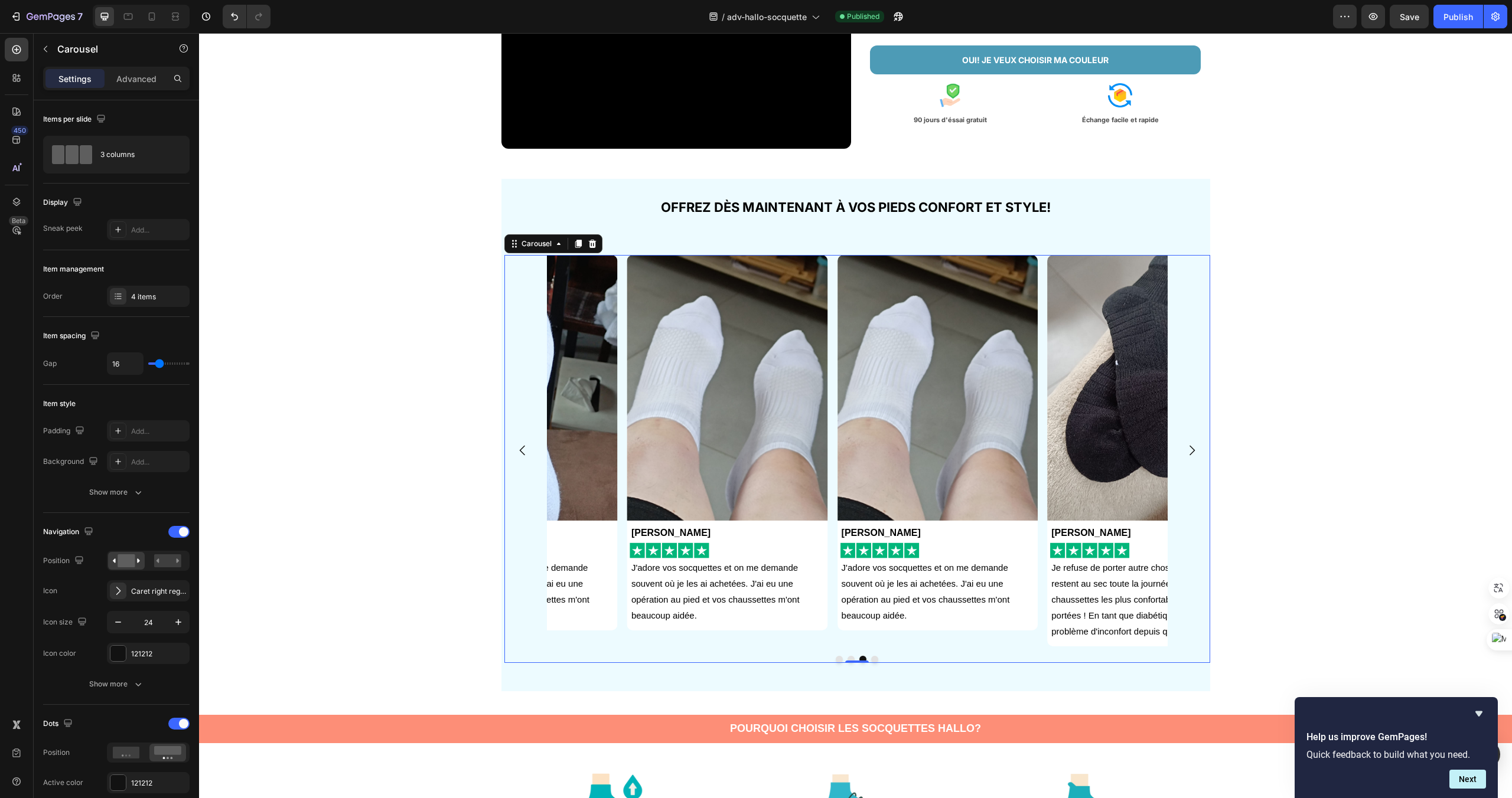
click at [1197, 449] on icon "Carousel Next Arrow" at bounding box center [1192, 450] width 14 height 14
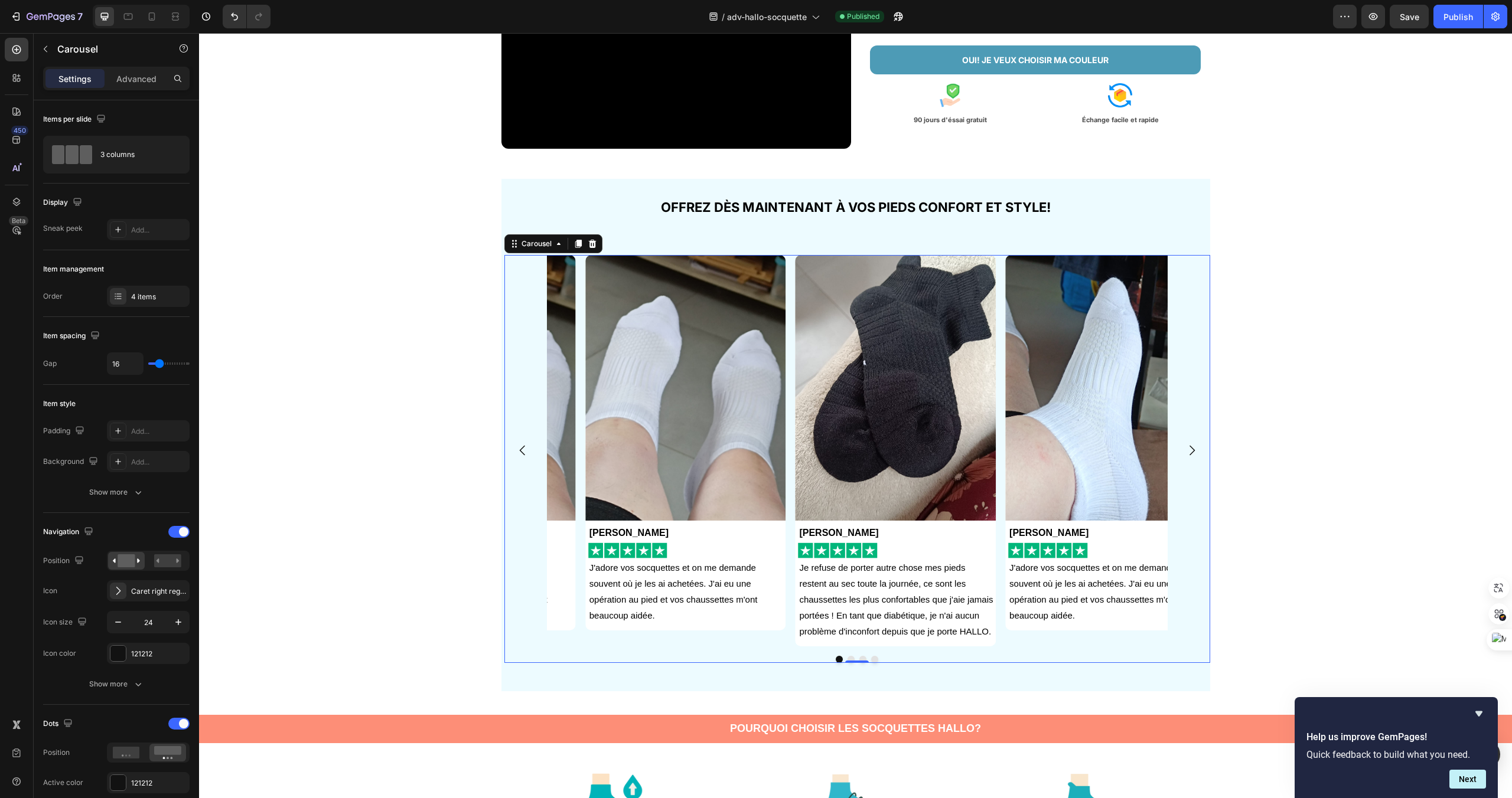
click at [1197, 449] on icon "Carousel Next Arrow" at bounding box center [1192, 450] width 14 height 14
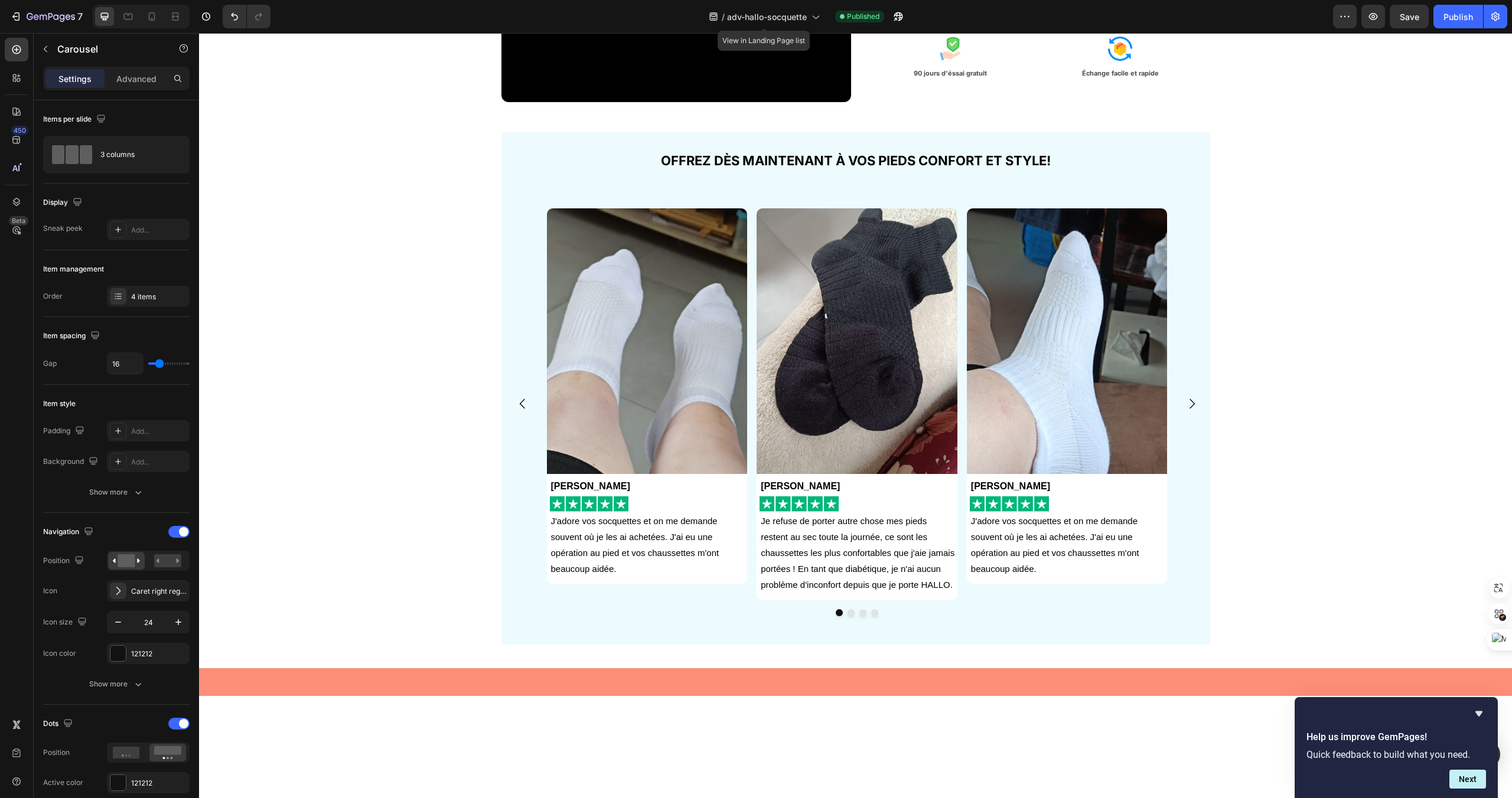
scroll to position [182, 0]
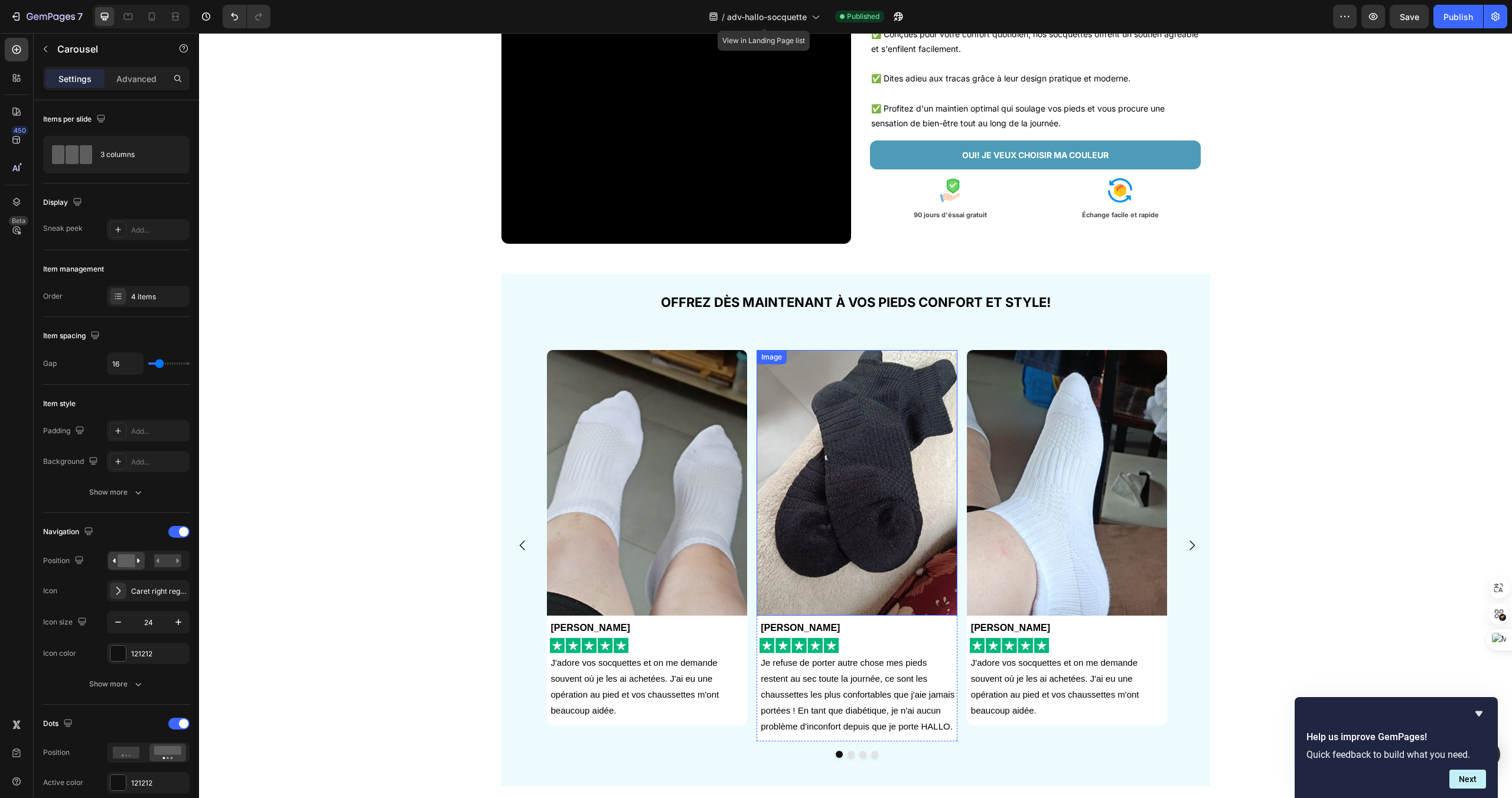
click at [928, 565] on img at bounding box center [857, 483] width 201 height 266
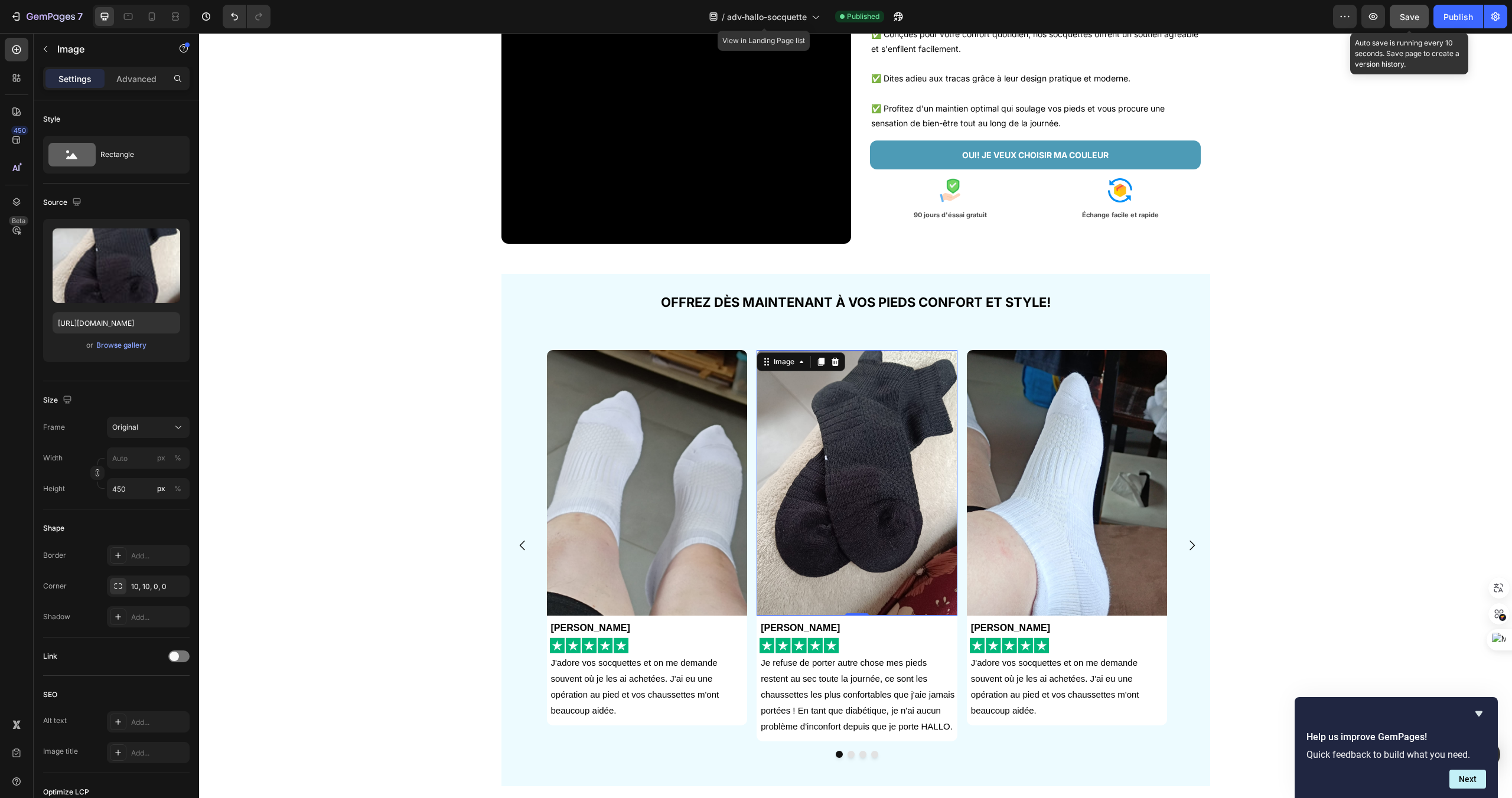
click at [1411, 18] on span "Save" at bounding box center [1409, 17] width 19 height 10
click at [1449, 21] on div "Publish" at bounding box center [1458, 17] width 30 height 13
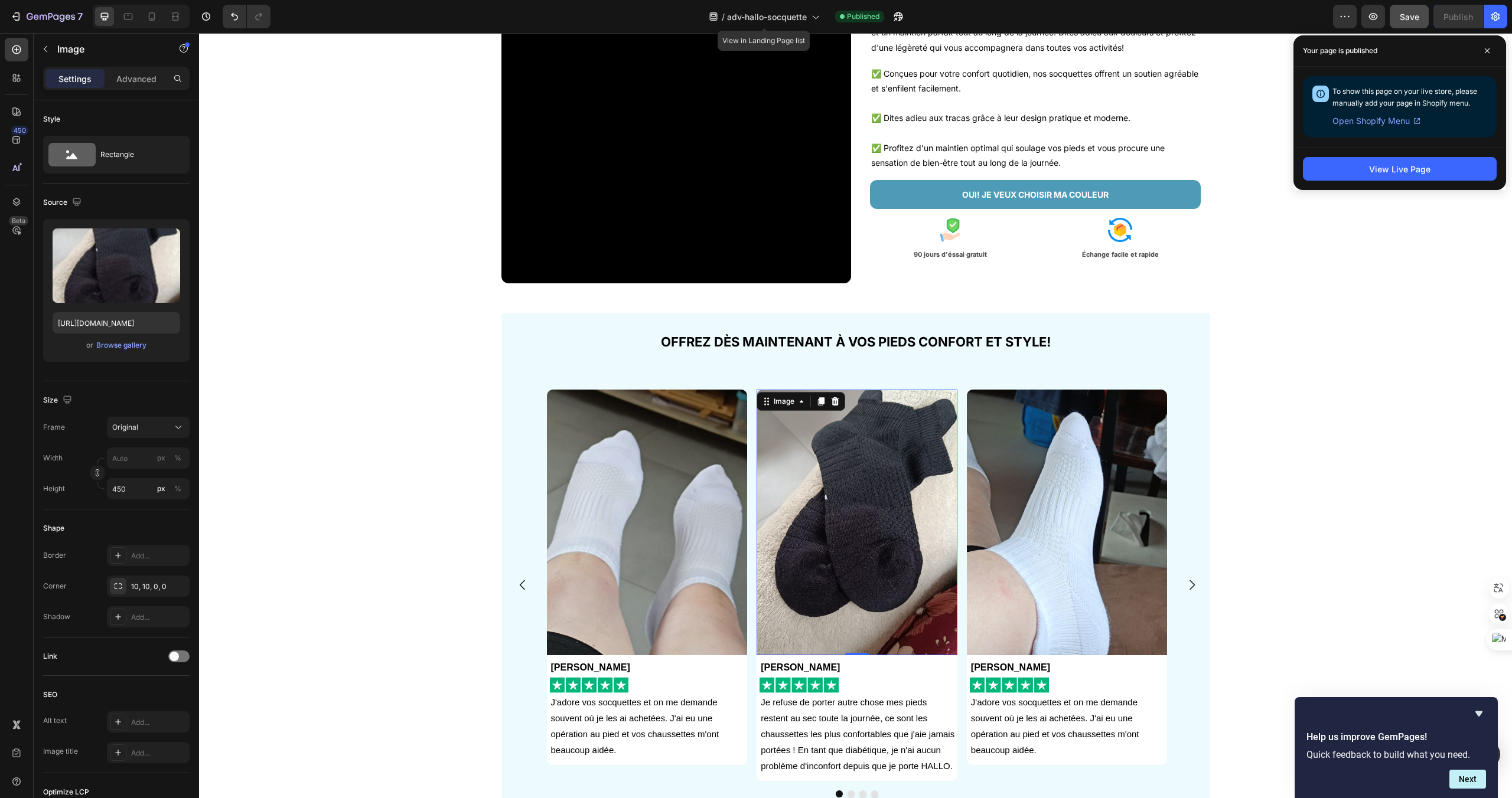
scroll to position [179, 0]
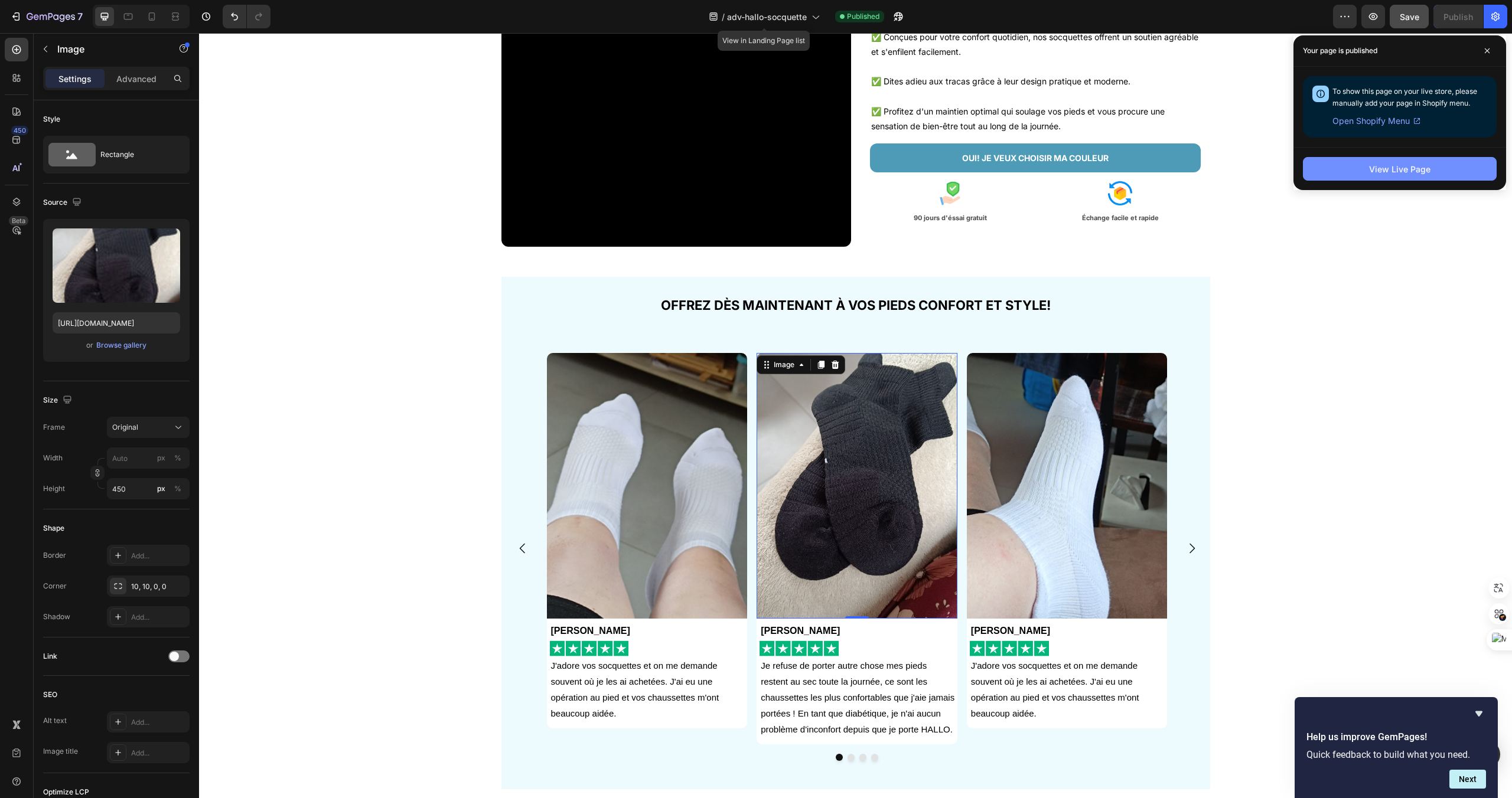
click at [1375, 169] on div "View Live Page" at bounding box center [1400, 169] width 62 height 13
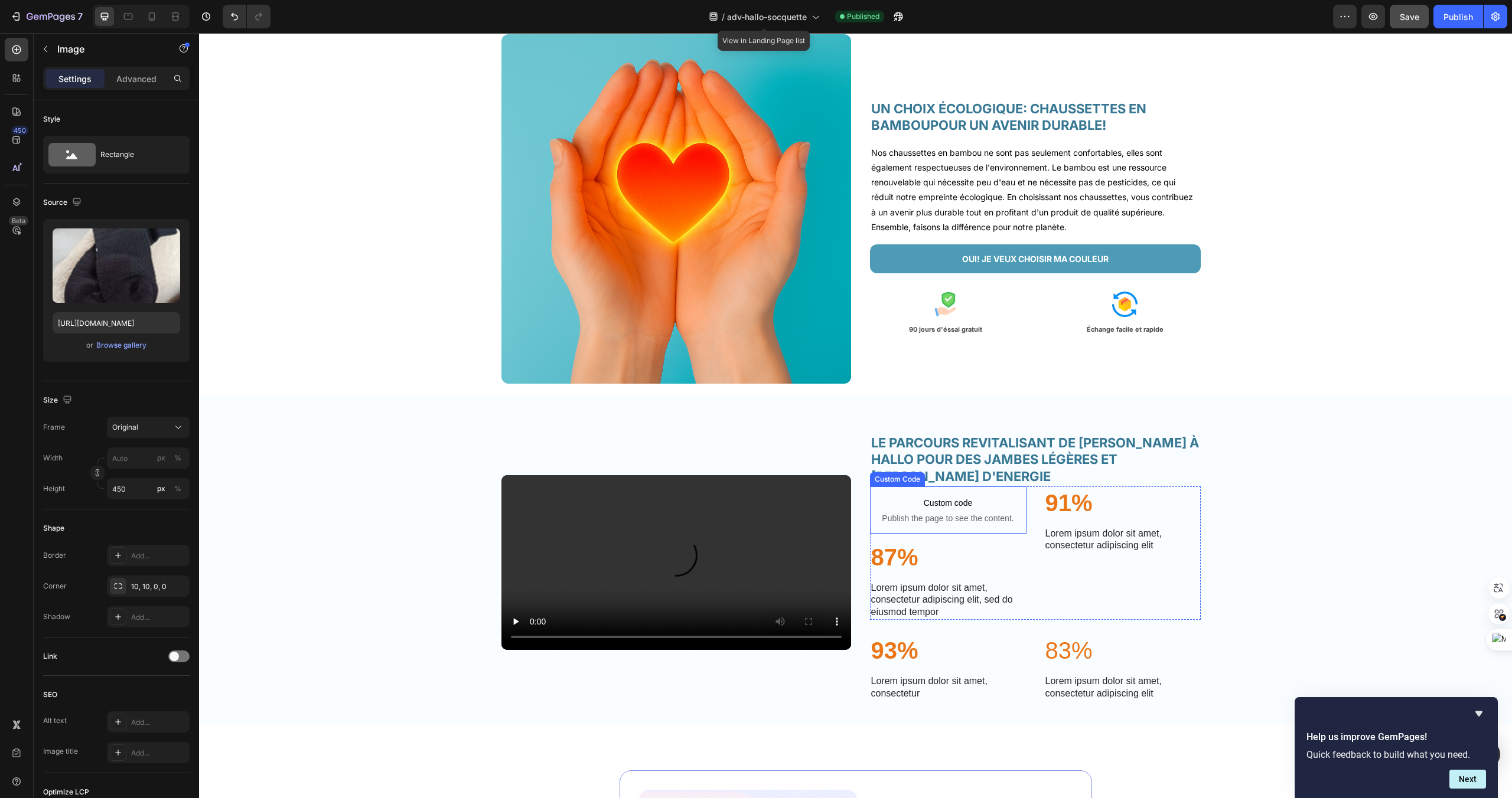
scroll to position [2152, 0]
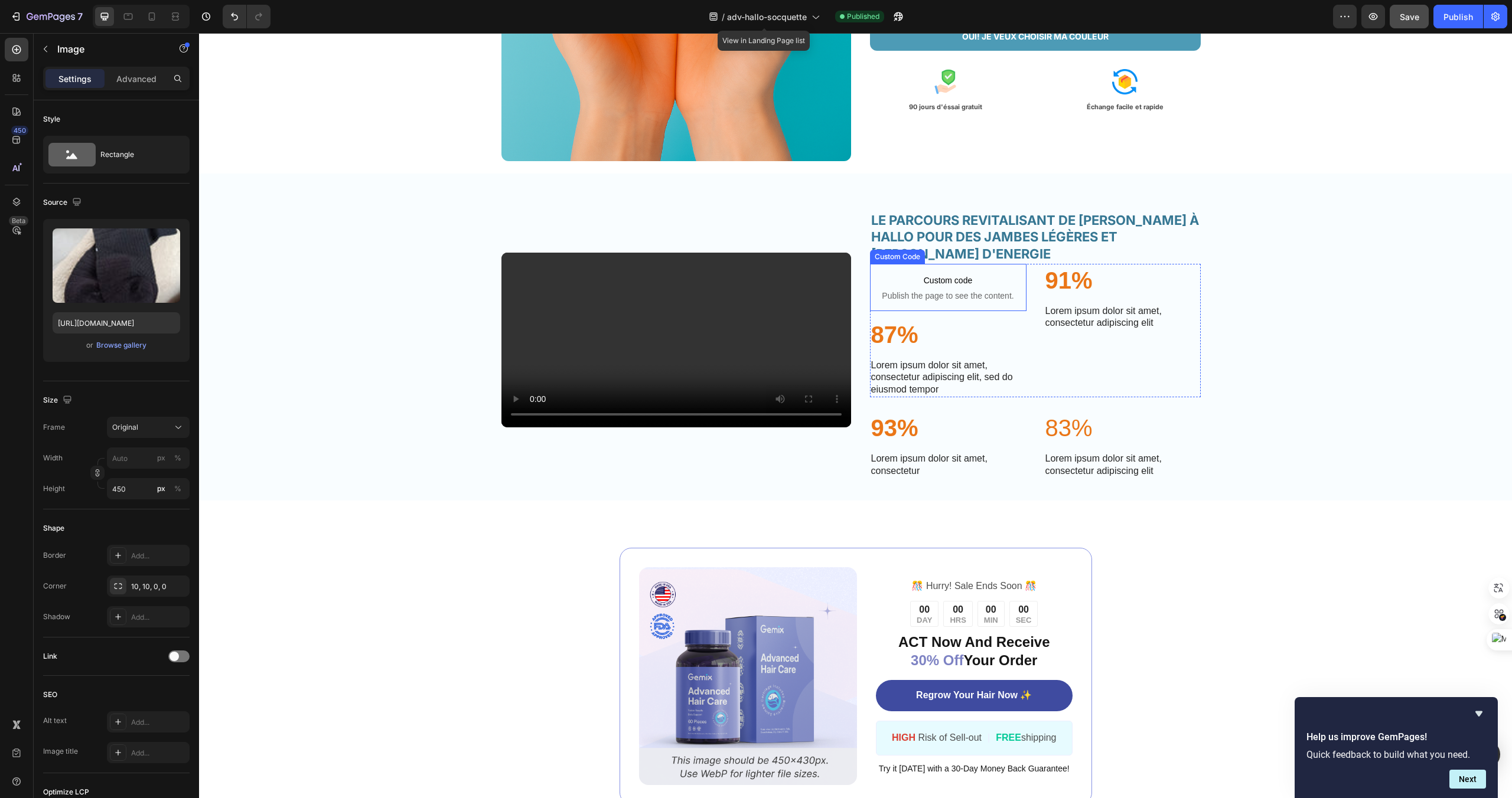
click at [942, 302] on span "Publish the page to see the content." at bounding box center [948, 296] width 157 height 12
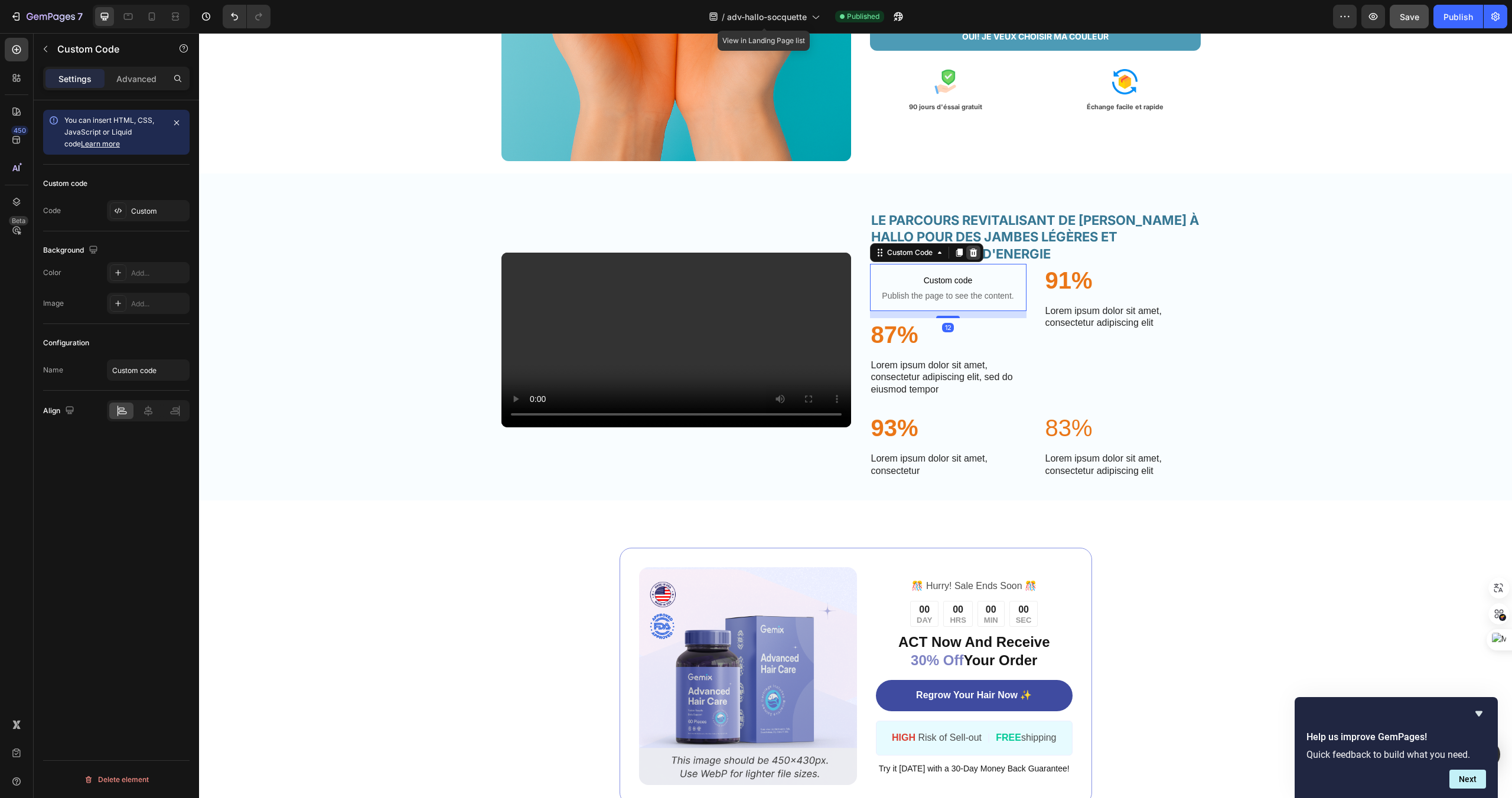
click at [977, 260] on div at bounding box center [973, 253] width 14 height 14
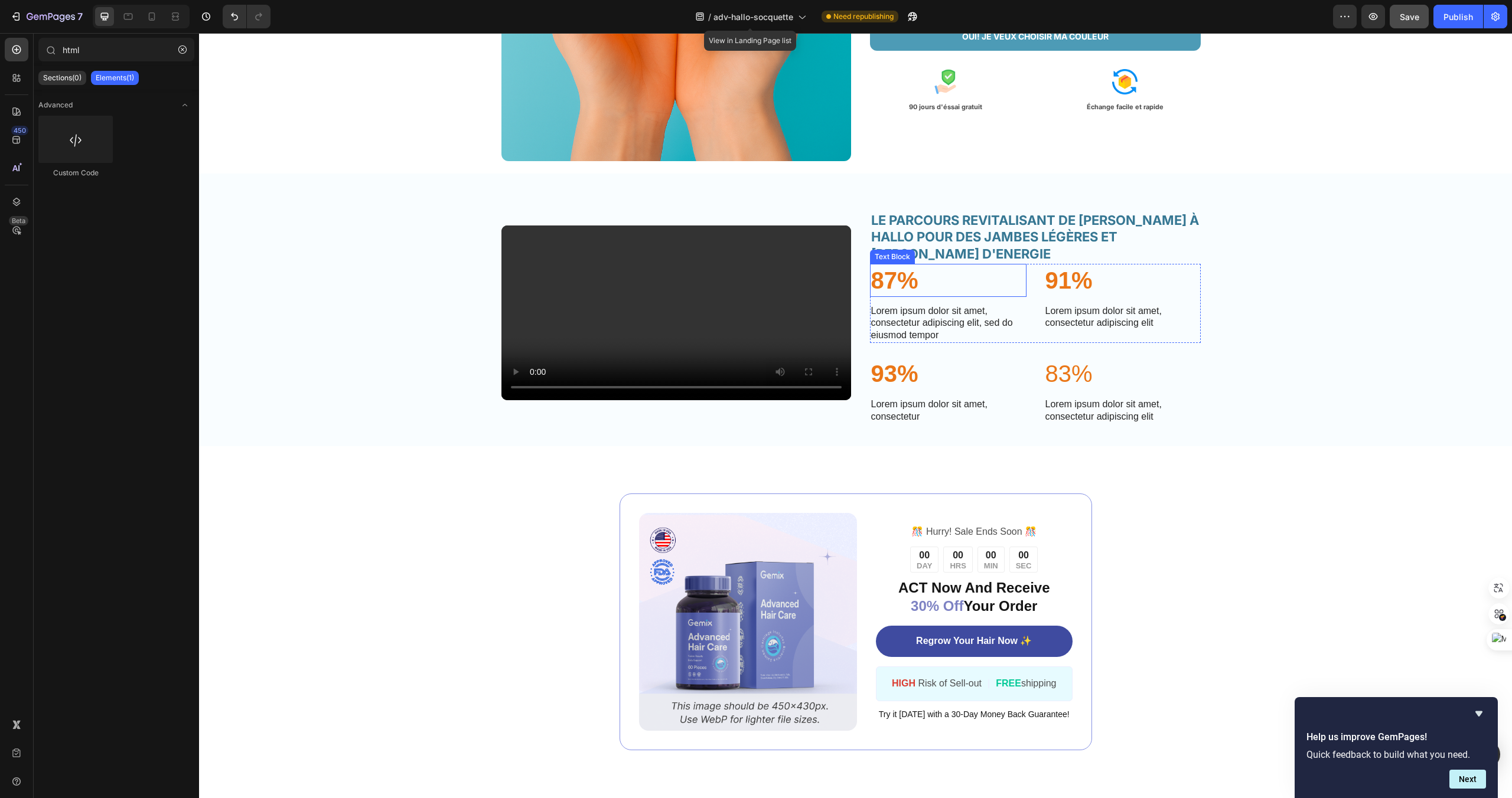
click at [881, 296] on p "87%" at bounding box center [948, 280] width 154 height 30
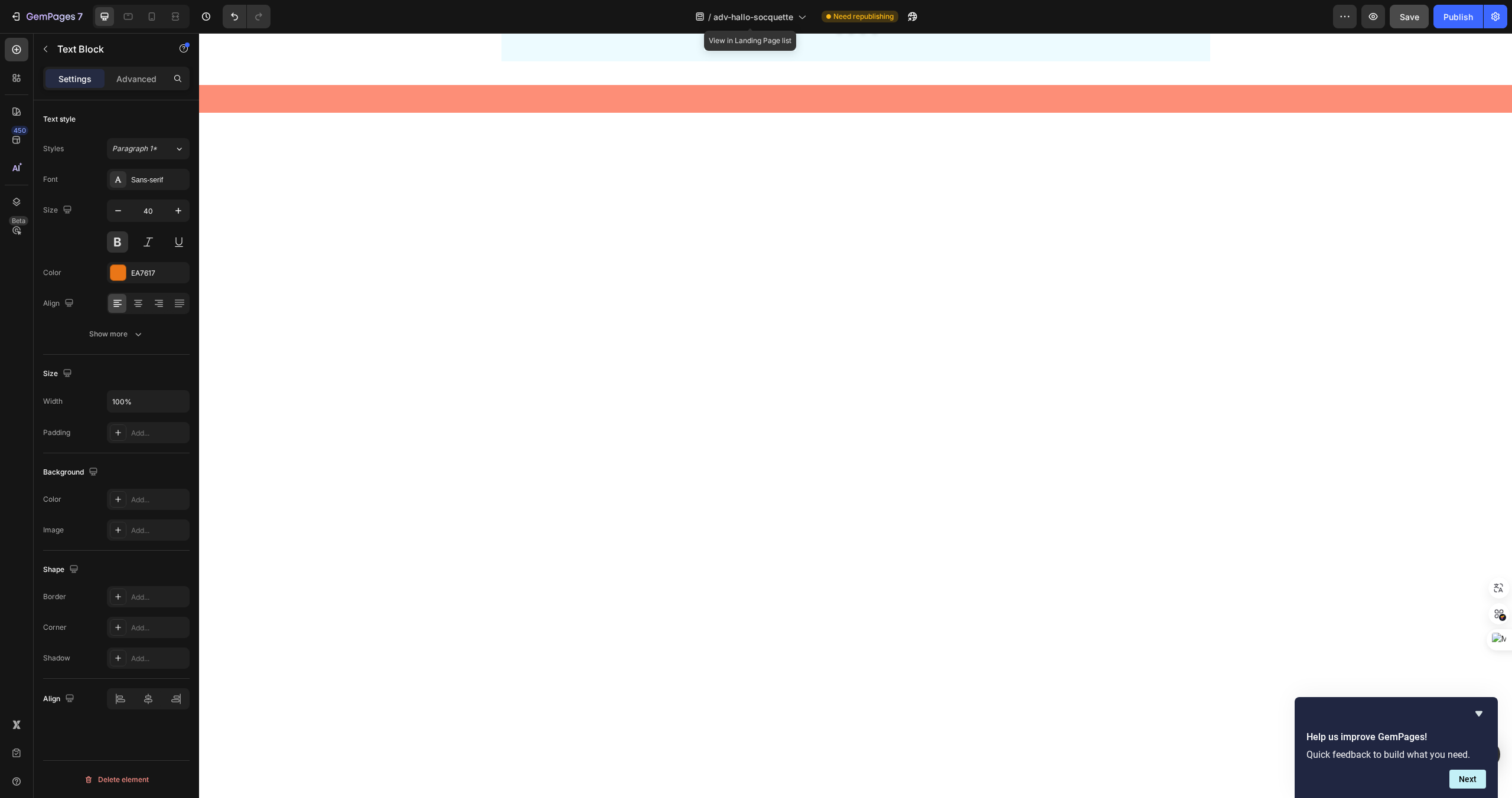
scroll to position [111, 0]
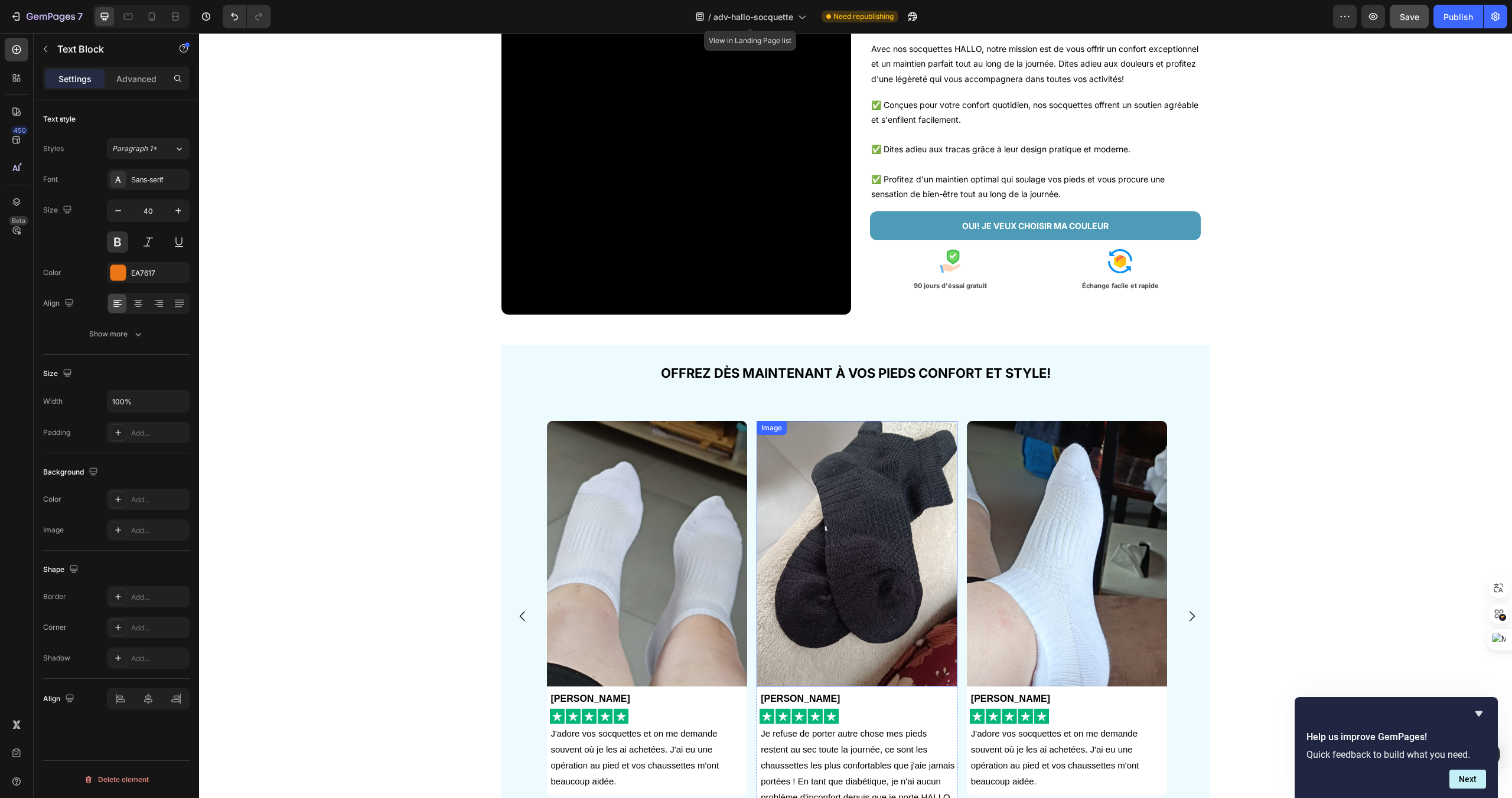
click at [944, 626] on img at bounding box center [857, 553] width 201 height 266
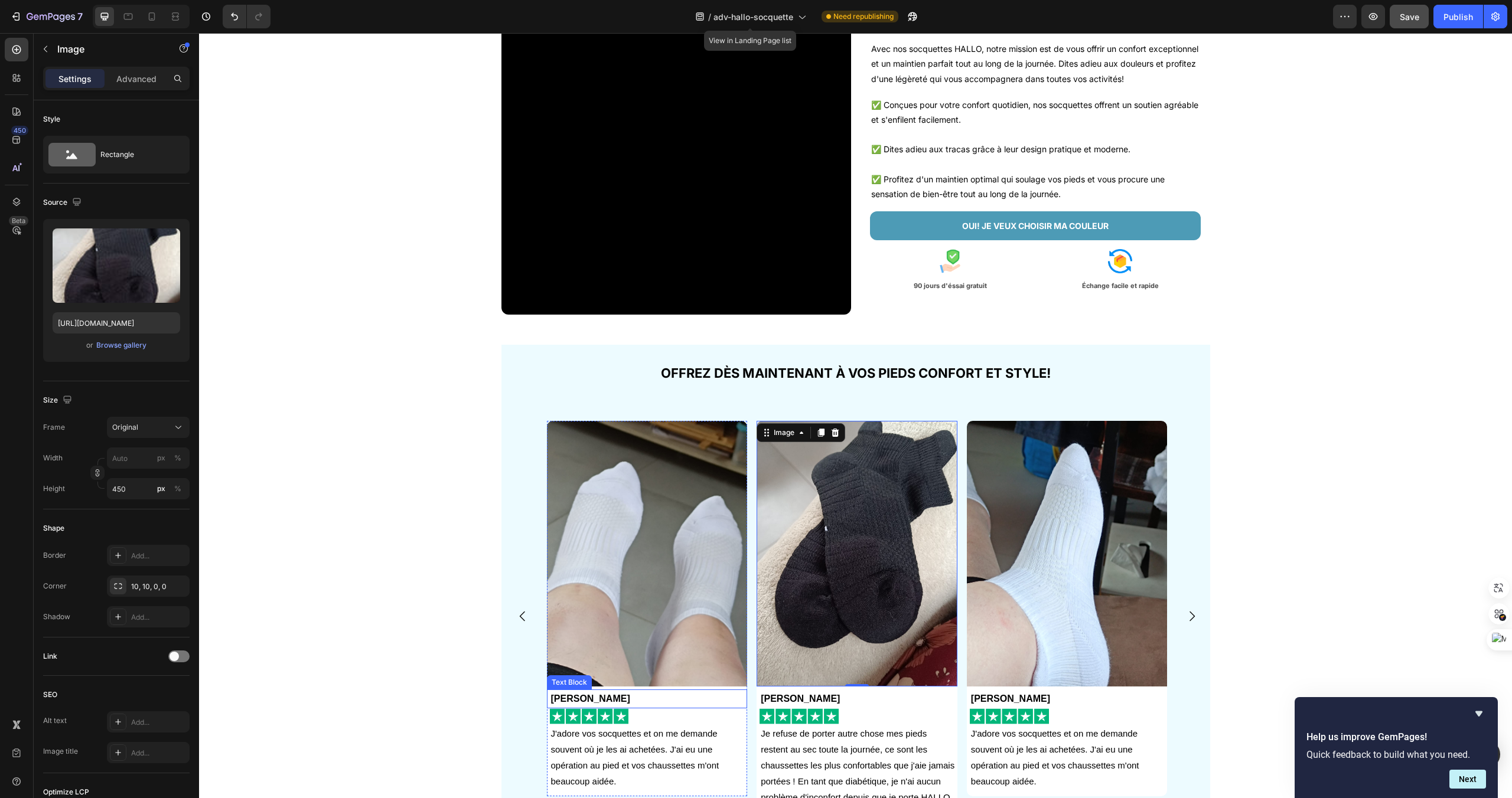
click at [691, 701] on p "Anna Gardet" at bounding box center [649, 699] width 196 height 17
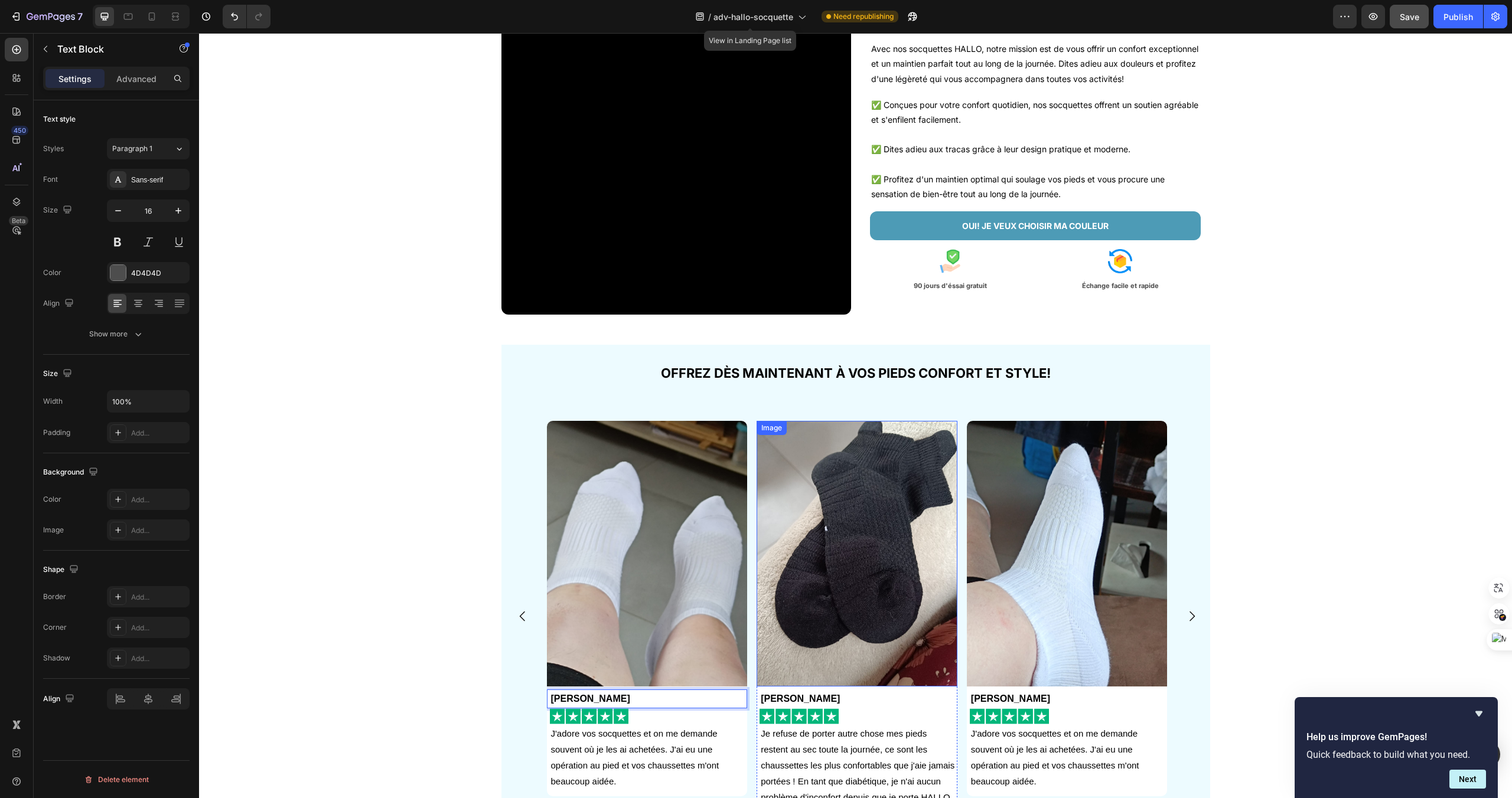
click at [761, 449] on img at bounding box center [857, 553] width 201 height 266
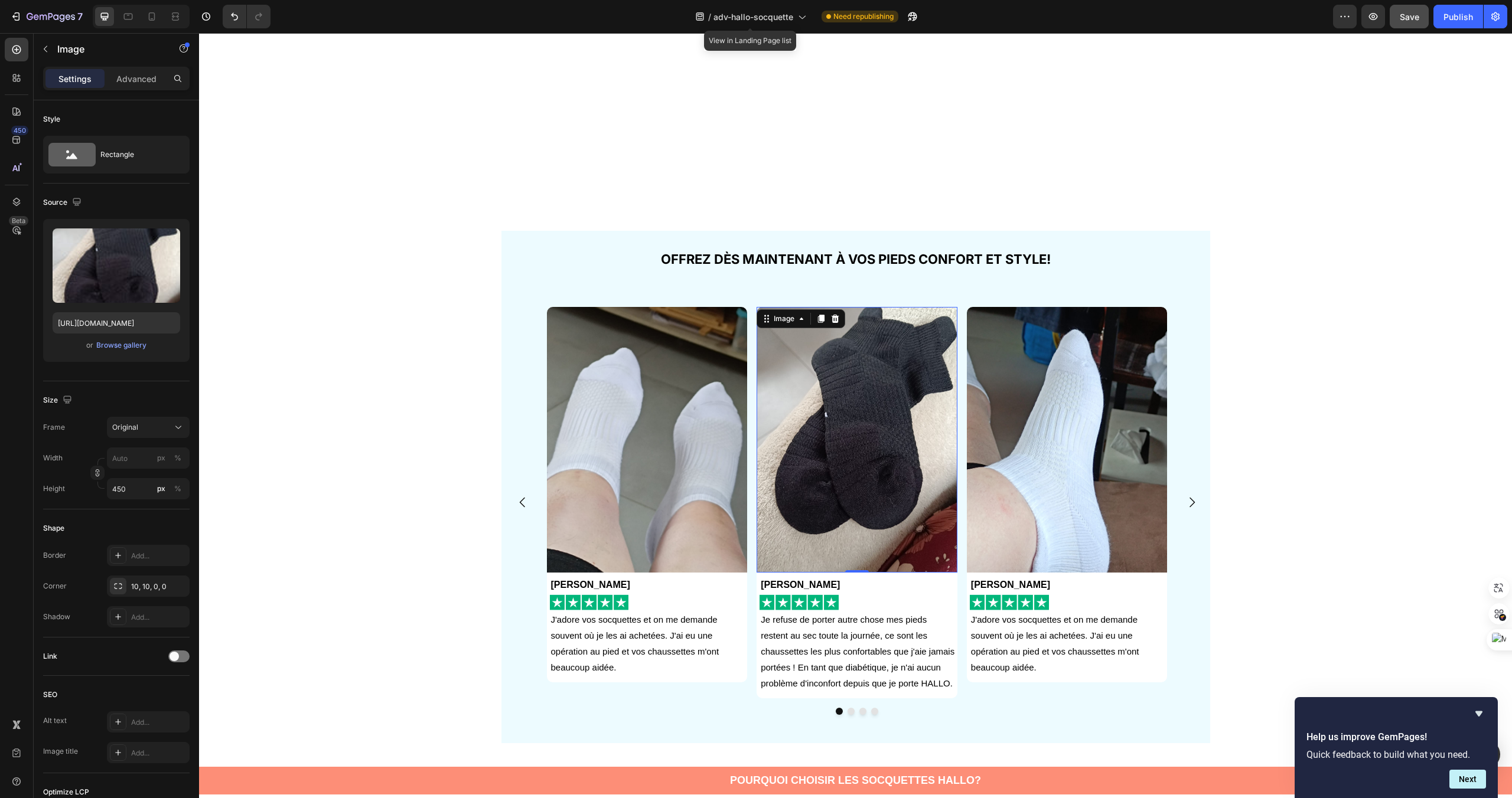
scroll to position [411, 0]
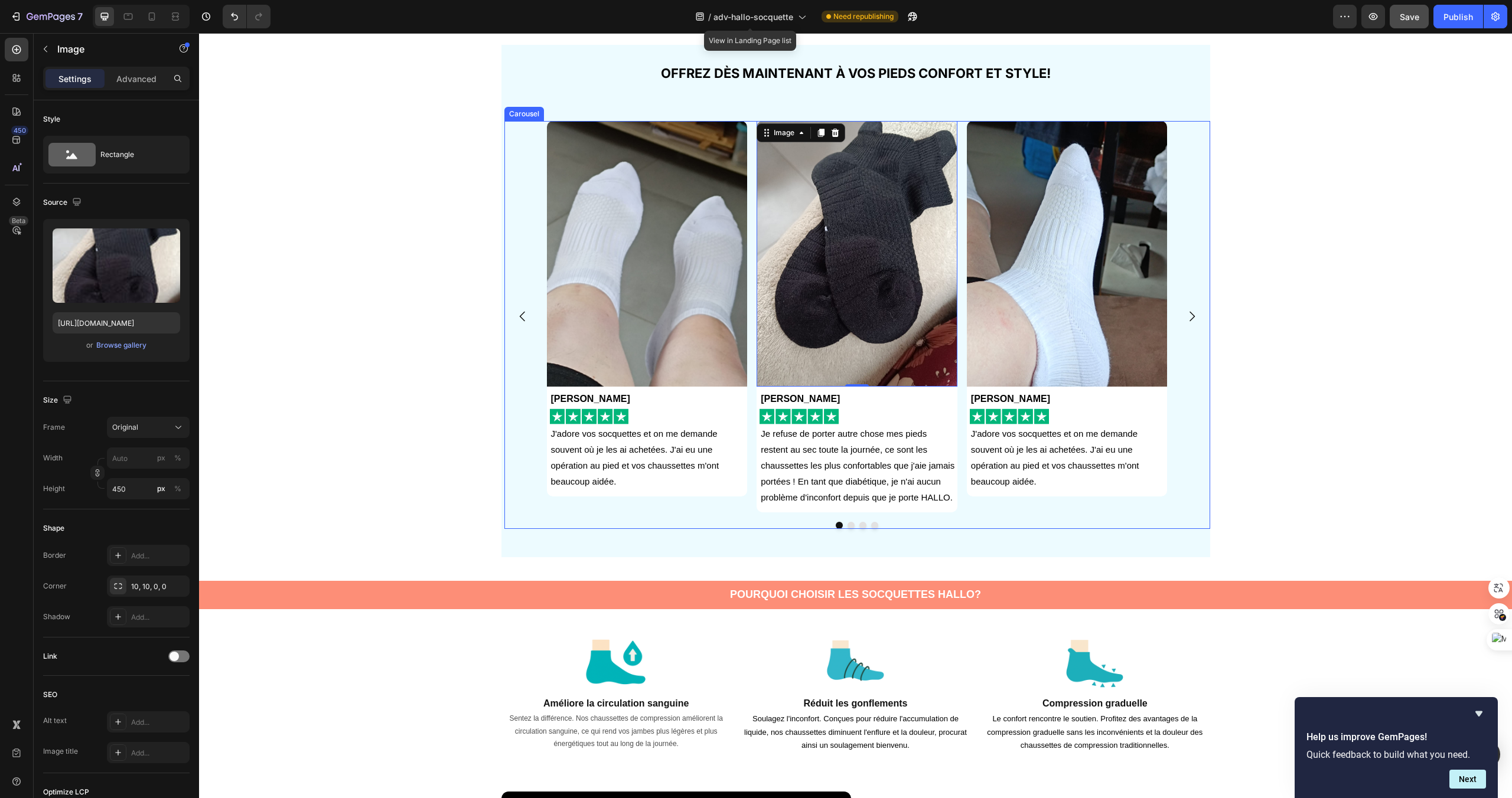
click at [1180, 467] on div "Image Anna Gardet Text Block Image J'adore vos socquettes et on me demande souv…" at bounding box center [857, 317] width 706 height 392
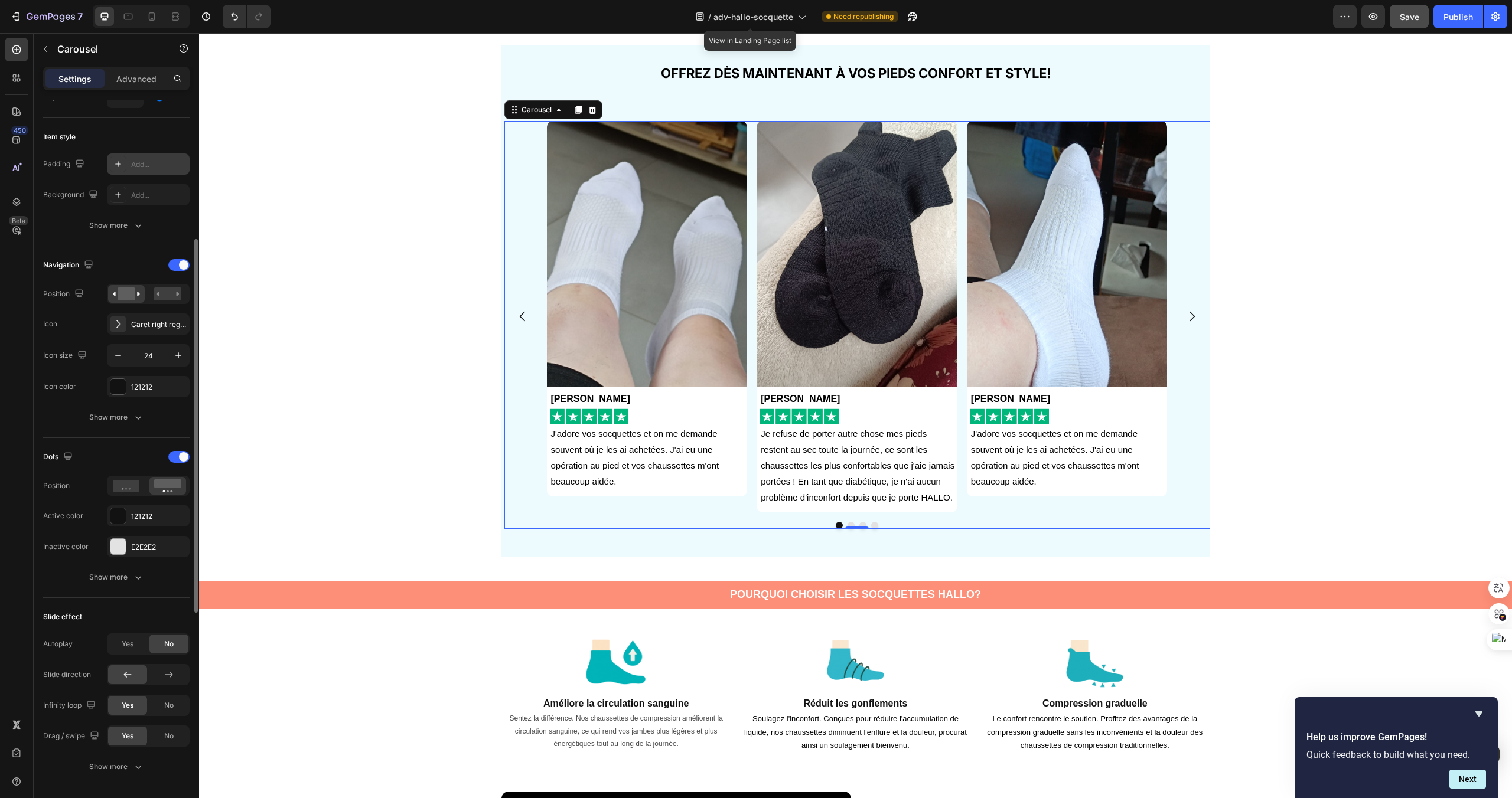
scroll to position [294, 0]
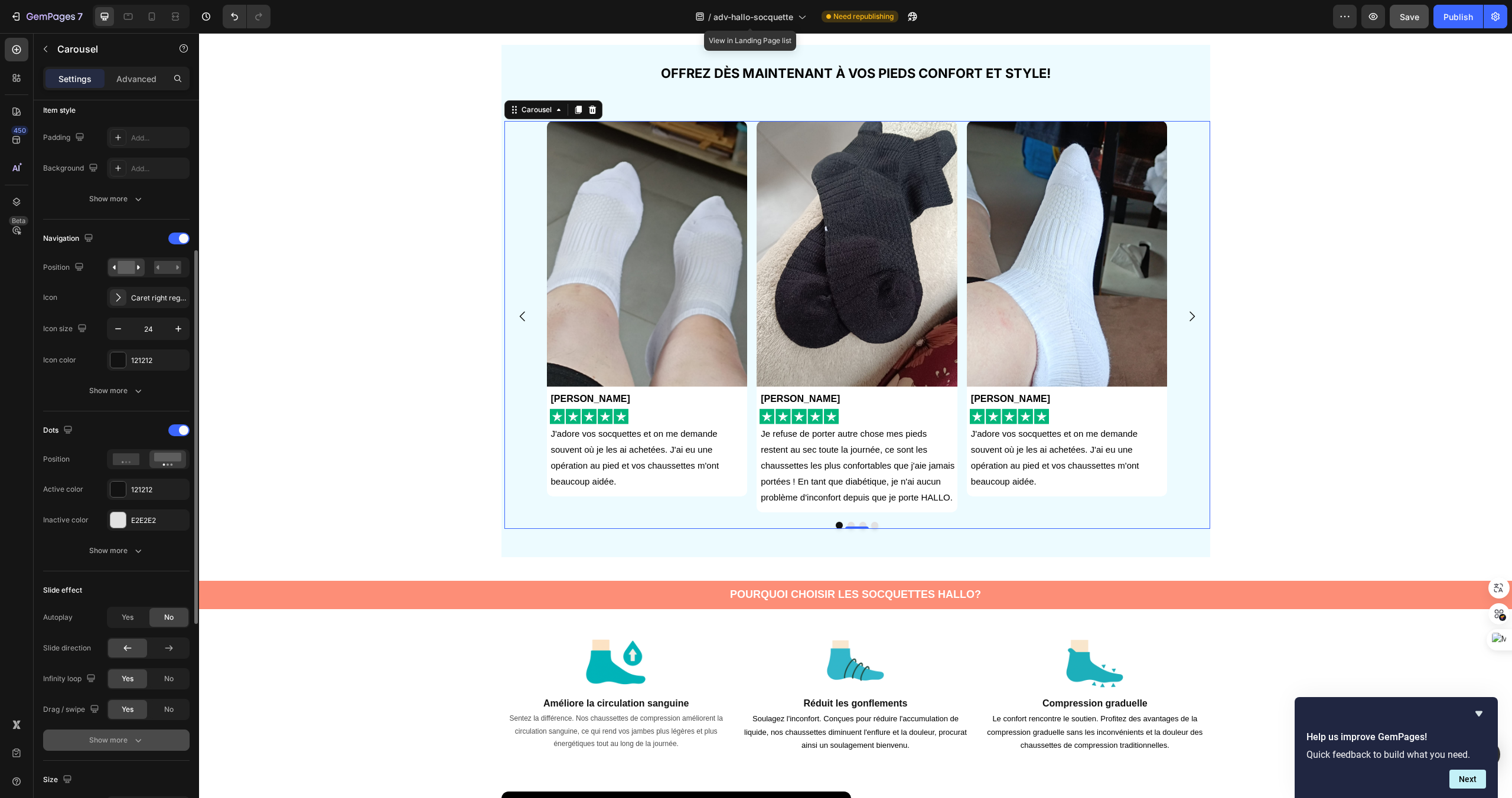
click at [147, 736] on button "Show more" at bounding box center [116, 740] width 147 height 21
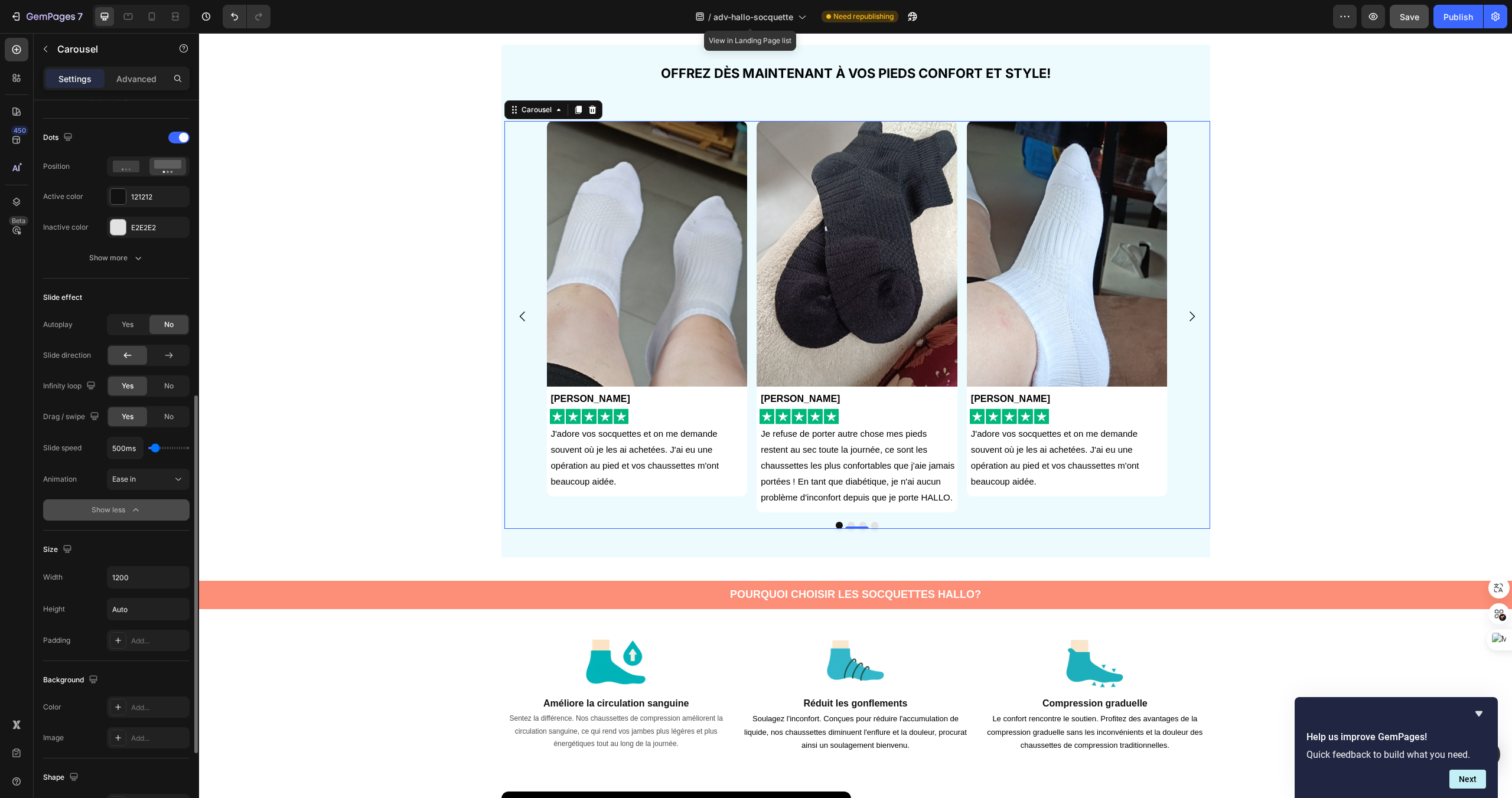
scroll to position [607, 0]
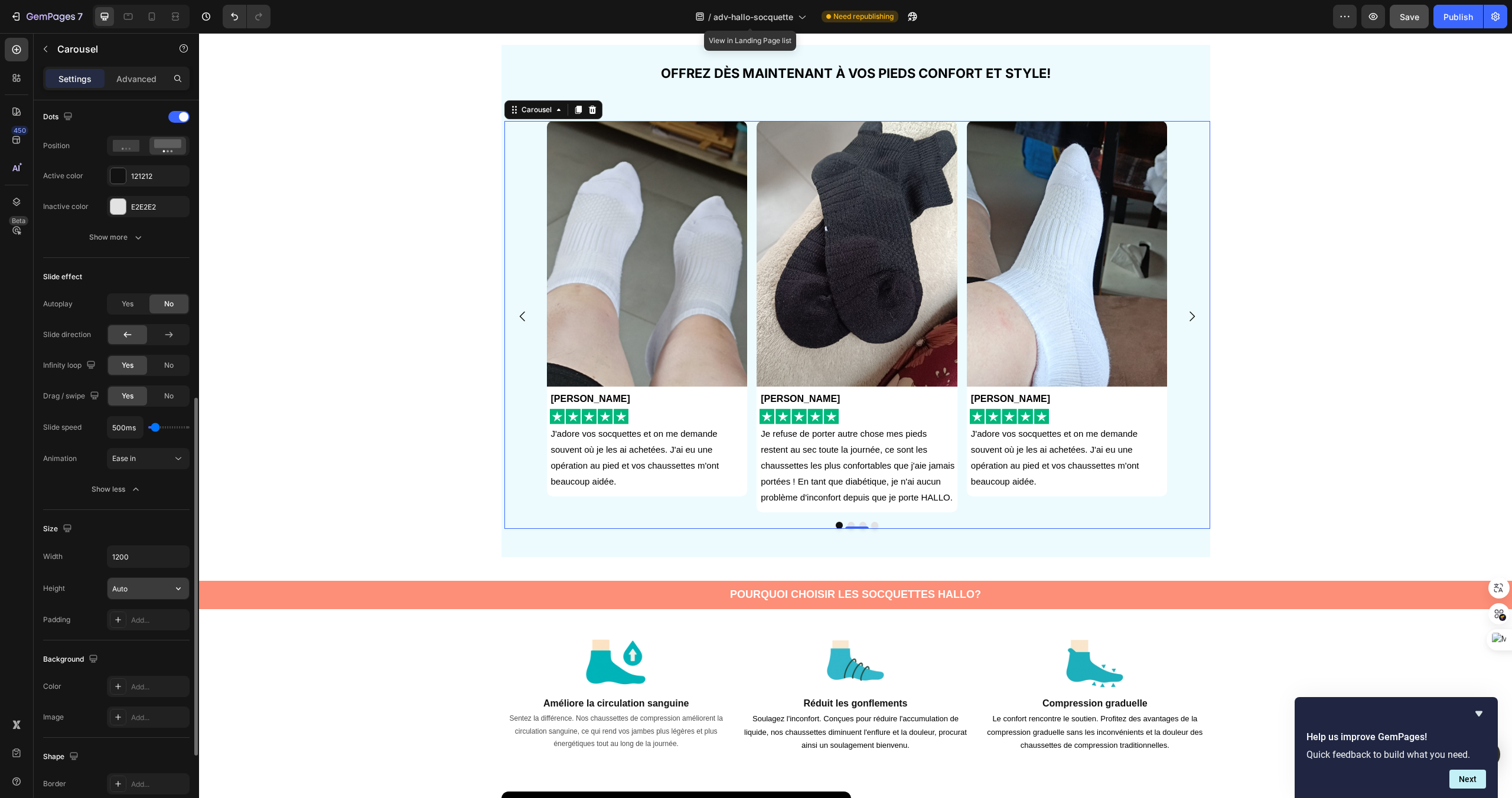
click at [135, 589] on input "Auto" at bounding box center [148, 589] width 82 height 21
click at [160, 591] on input "Auto" at bounding box center [148, 589] width 82 height 21
click at [174, 589] on icon "button" at bounding box center [178, 589] width 12 height 12
click at [133, 586] on input "Auto" at bounding box center [148, 589] width 82 height 21
drag, startPoint x: 133, startPoint y: 586, endPoint x: 99, endPoint y: 586, distance: 34.0
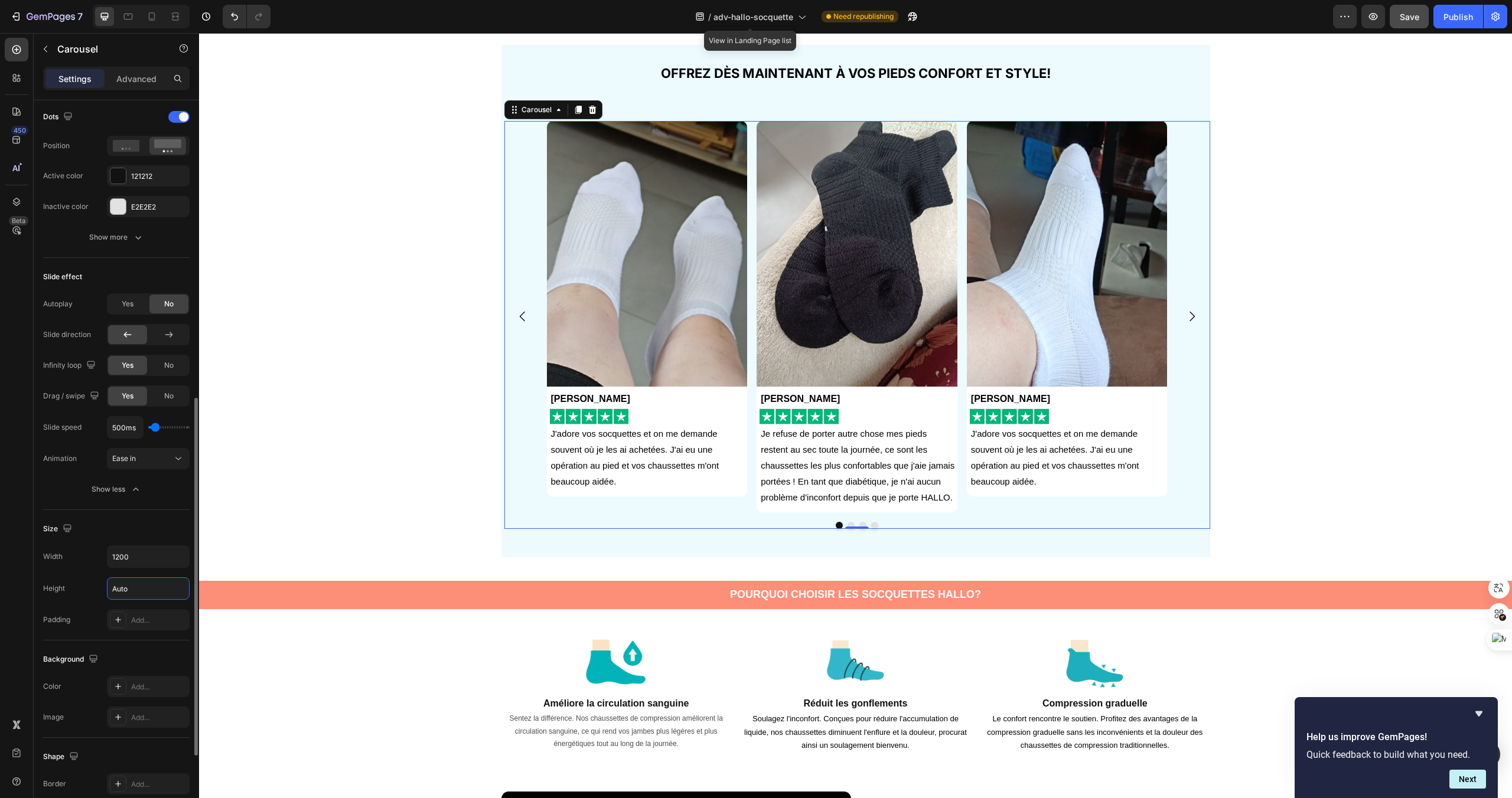
click at [99, 586] on div "Height Auto" at bounding box center [116, 589] width 147 height 23
drag, startPoint x: 135, startPoint y: 589, endPoint x: 118, endPoint y: 589, distance: 17.0
click at [118, 589] on input "Auto" at bounding box center [148, 589] width 82 height 21
type input "A"
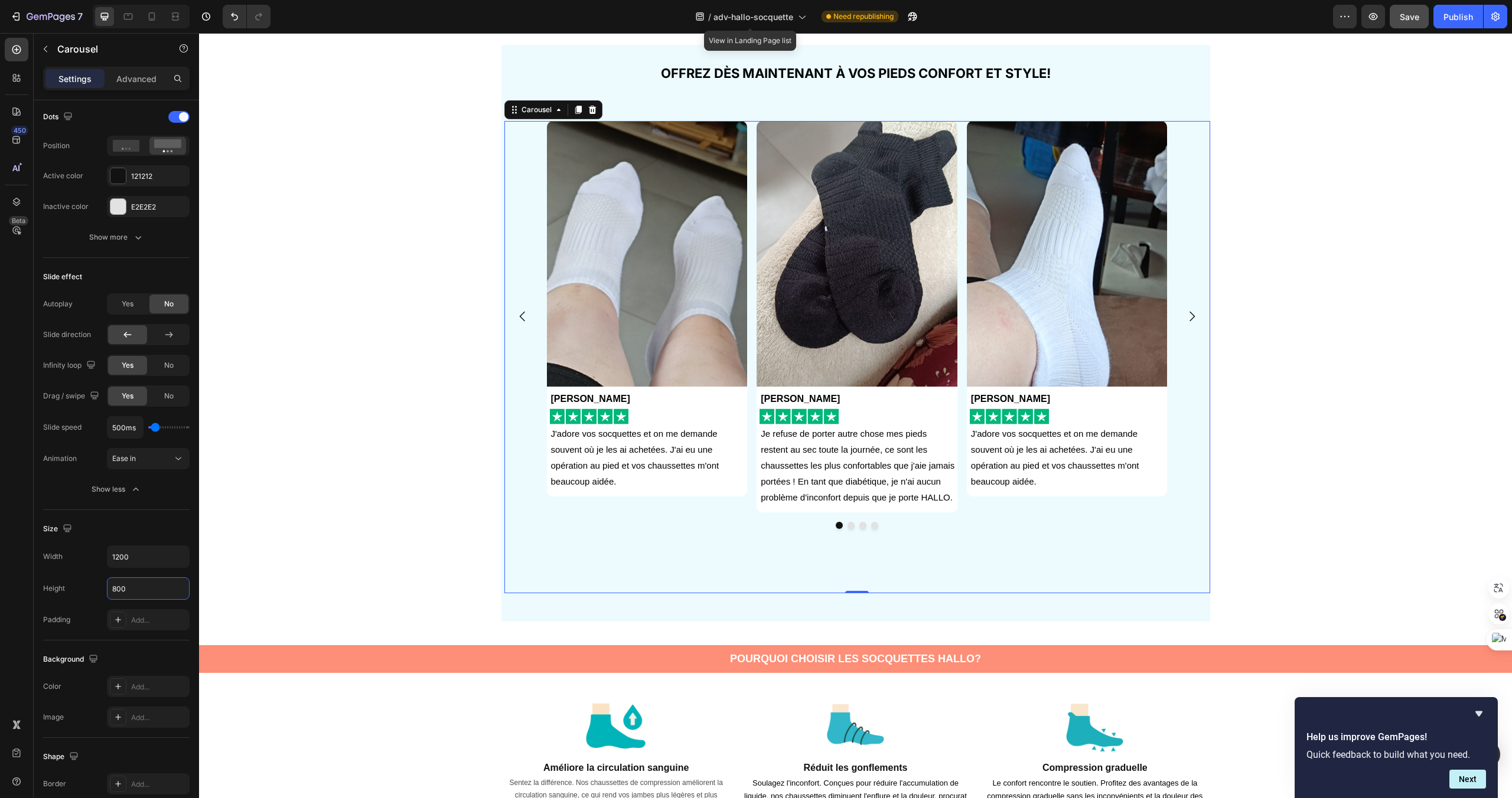
type input "800"
click at [13, 575] on div "450 Beta" at bounding box center [17, 375] width 24 height 675
click at [1197, 310] on icon "Carousel Next Arrow" at bounding box center [1192, 316] width 14 height 14
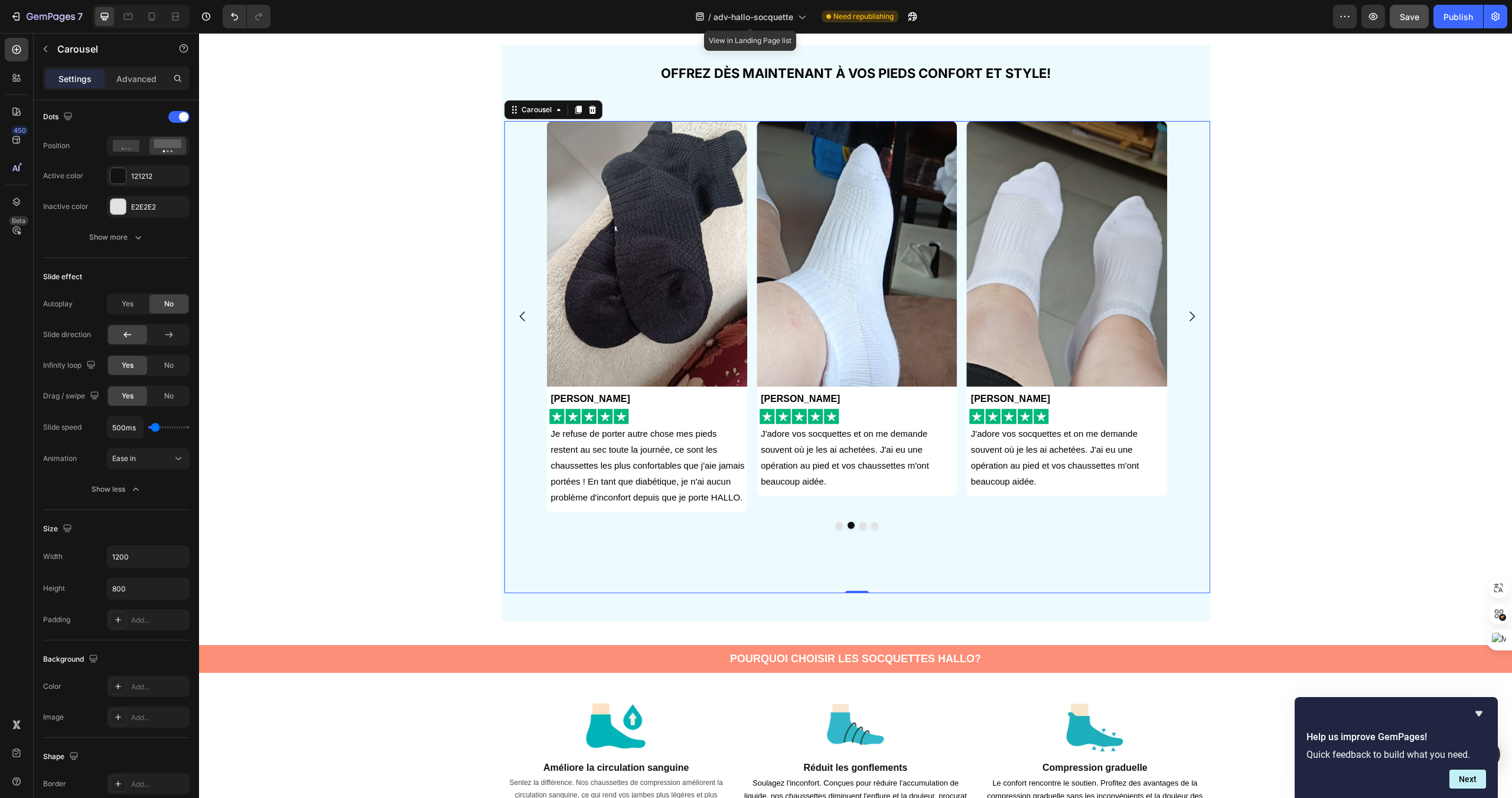
click at [1197, 310] on icon "Carousel Next Arrow" at bounding box center [1192, 316] width 14 height 14
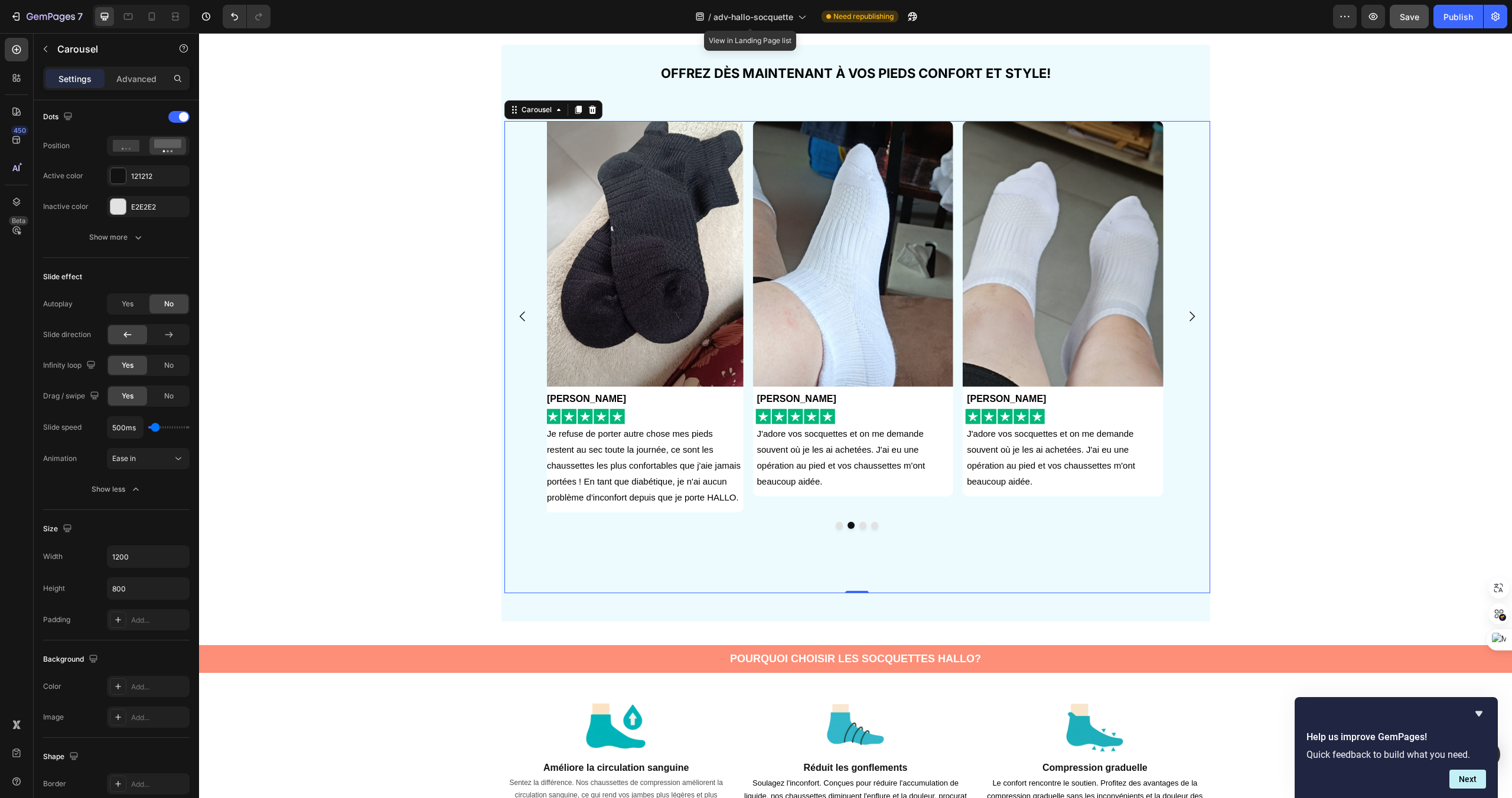
click at [1197, 310] on icon "Carousel Next Arrow" at bounding box center [1192, 316] width 14 height 14
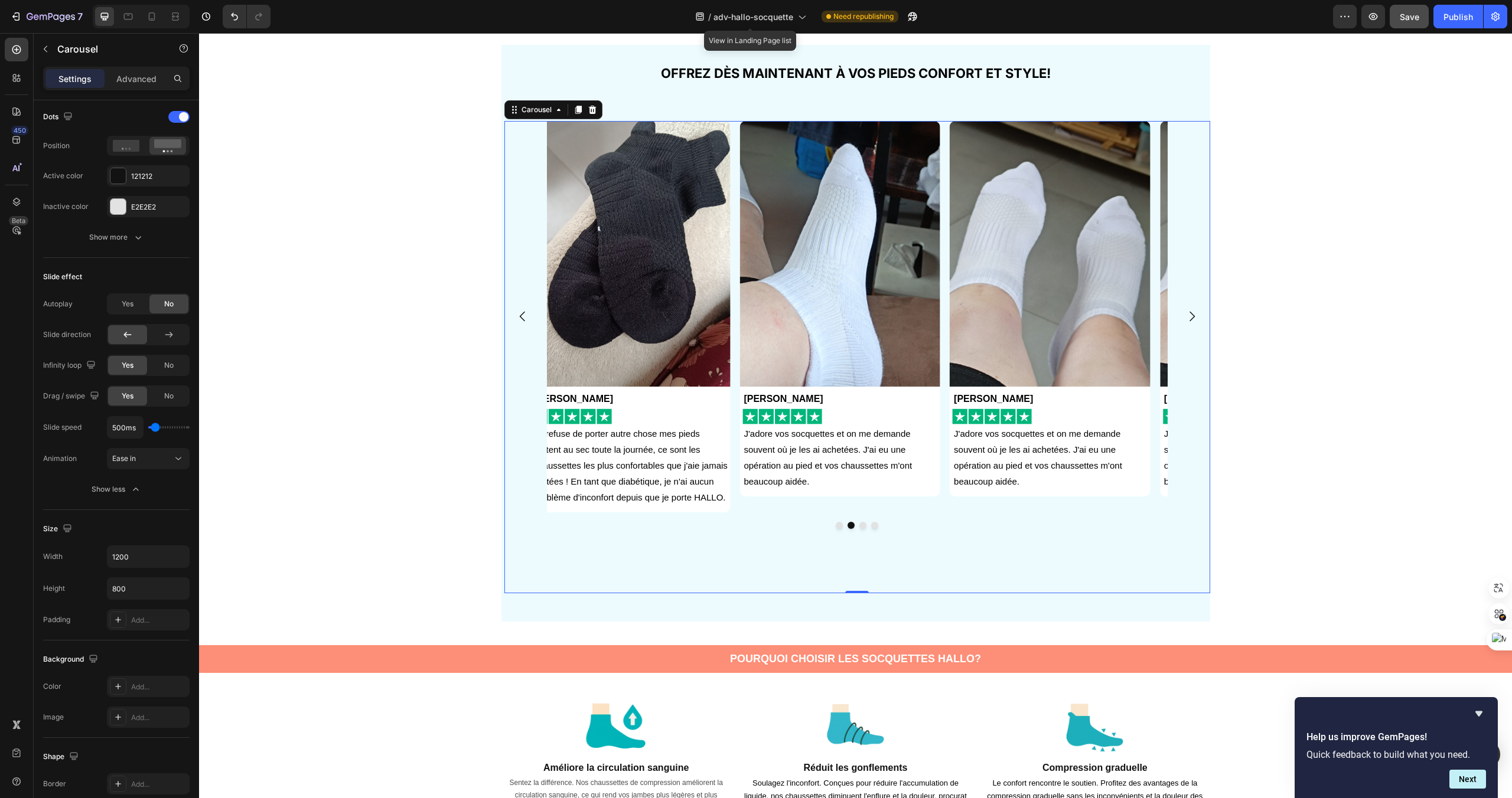
click at [1197, 310] on icon "Carousel Next Arrow" at bounding box center [1192, 316] width 14 height 14
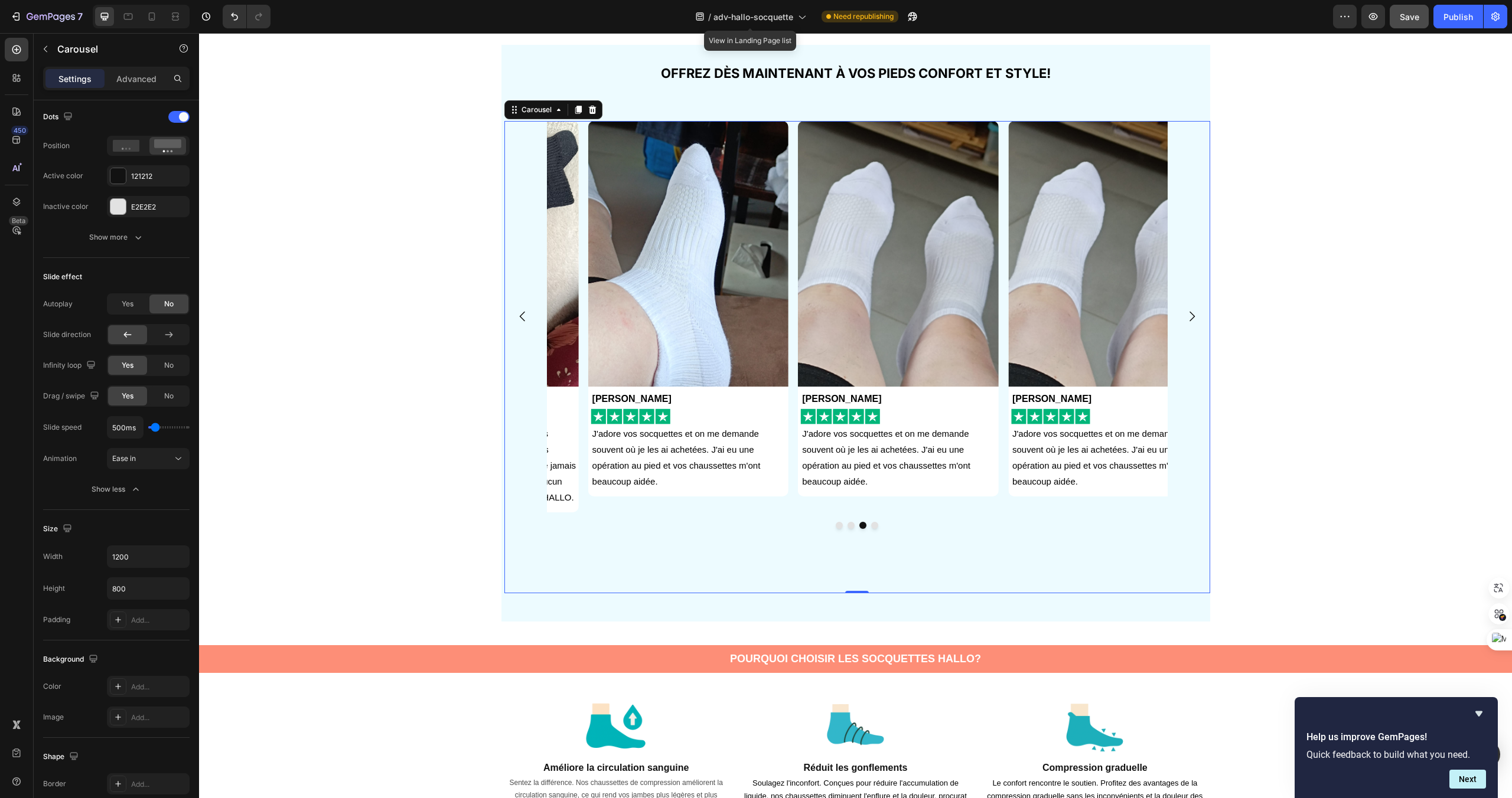
click at [1197, 310] on icon "Carousel Next Arrow" at bounding box center [1192, 316] width 14 height 14
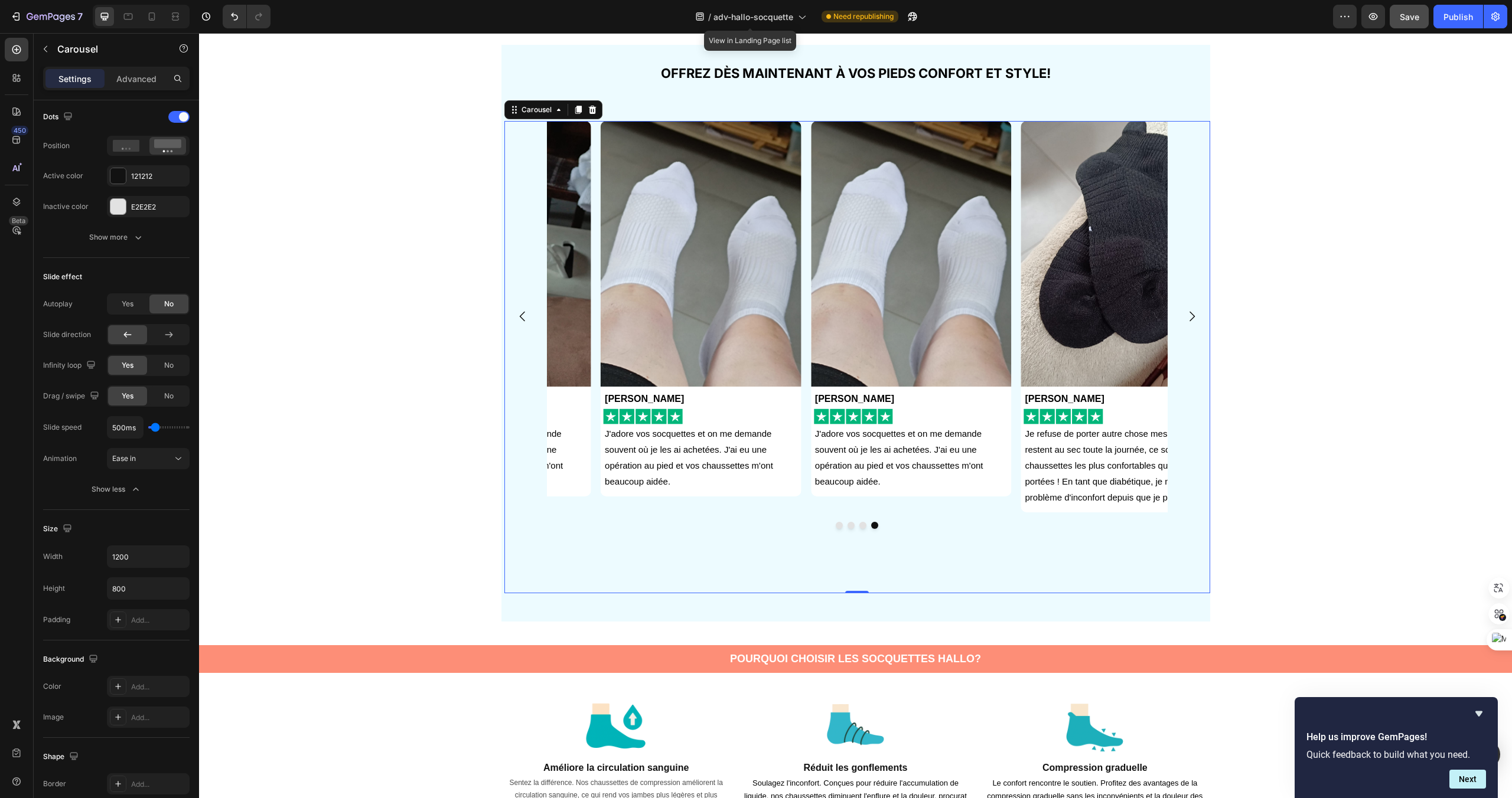
click at [1197, 310] on icon "Carousel Next Arrow" at bounding box center [1192, 316] width 14 height 14
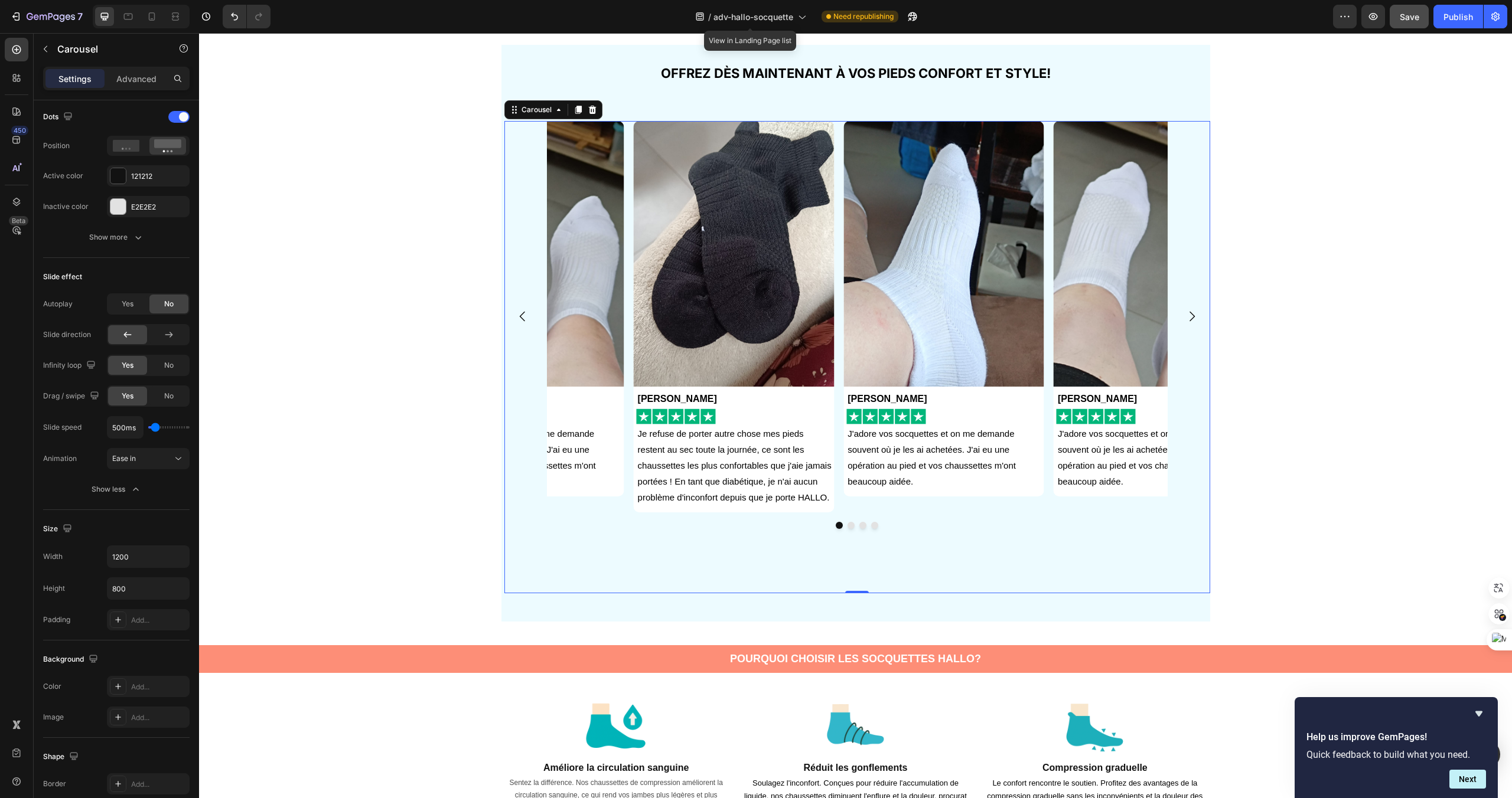
click at [1197, 310] on icon "Carousel Next Arrow" at bounding box center [1192, 316] width 14 height 14
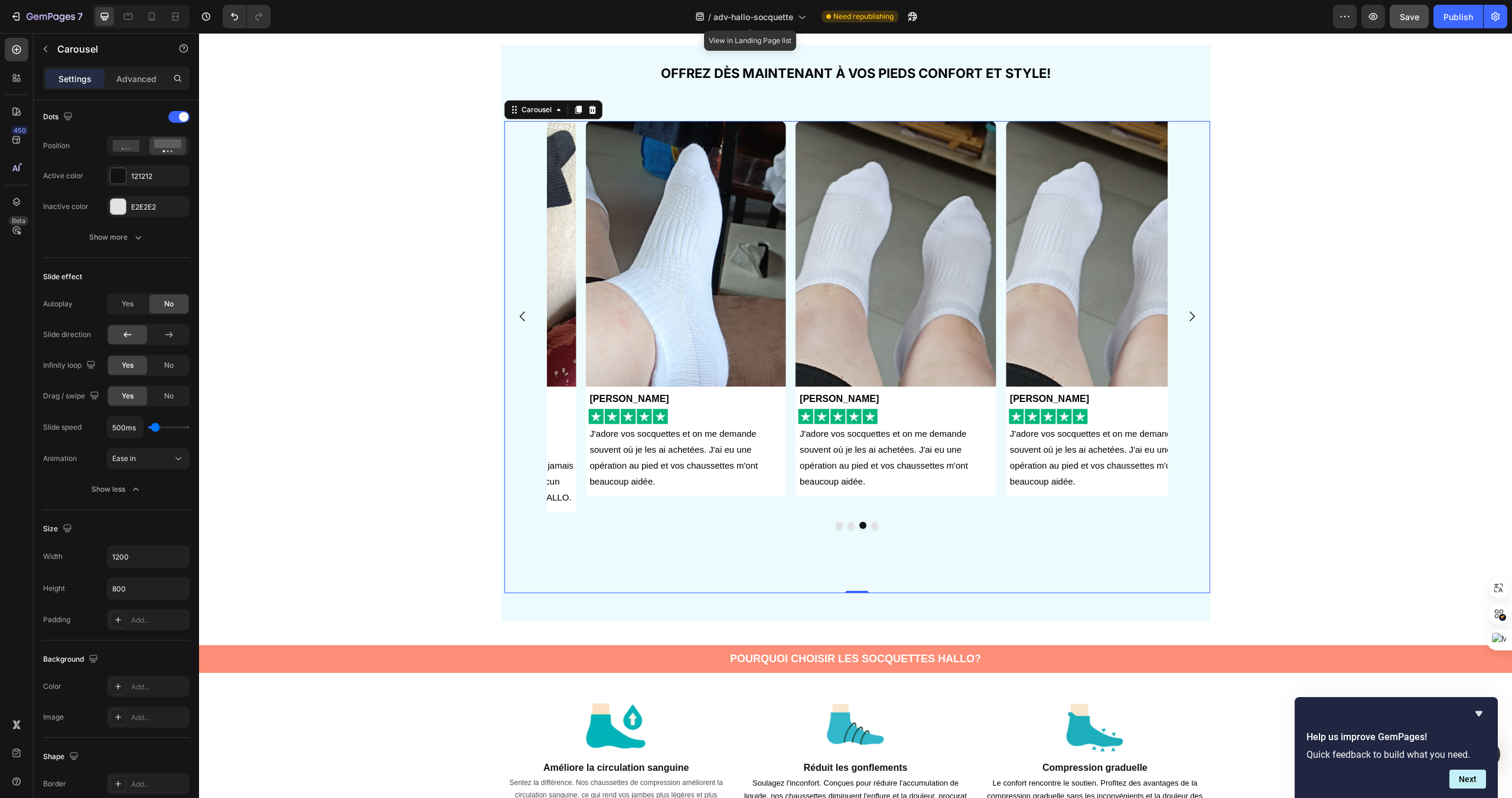
click at [1197, 310] on icon "Carousel Next Arrow" at bounding box center [1192, 316] width 14 height 14
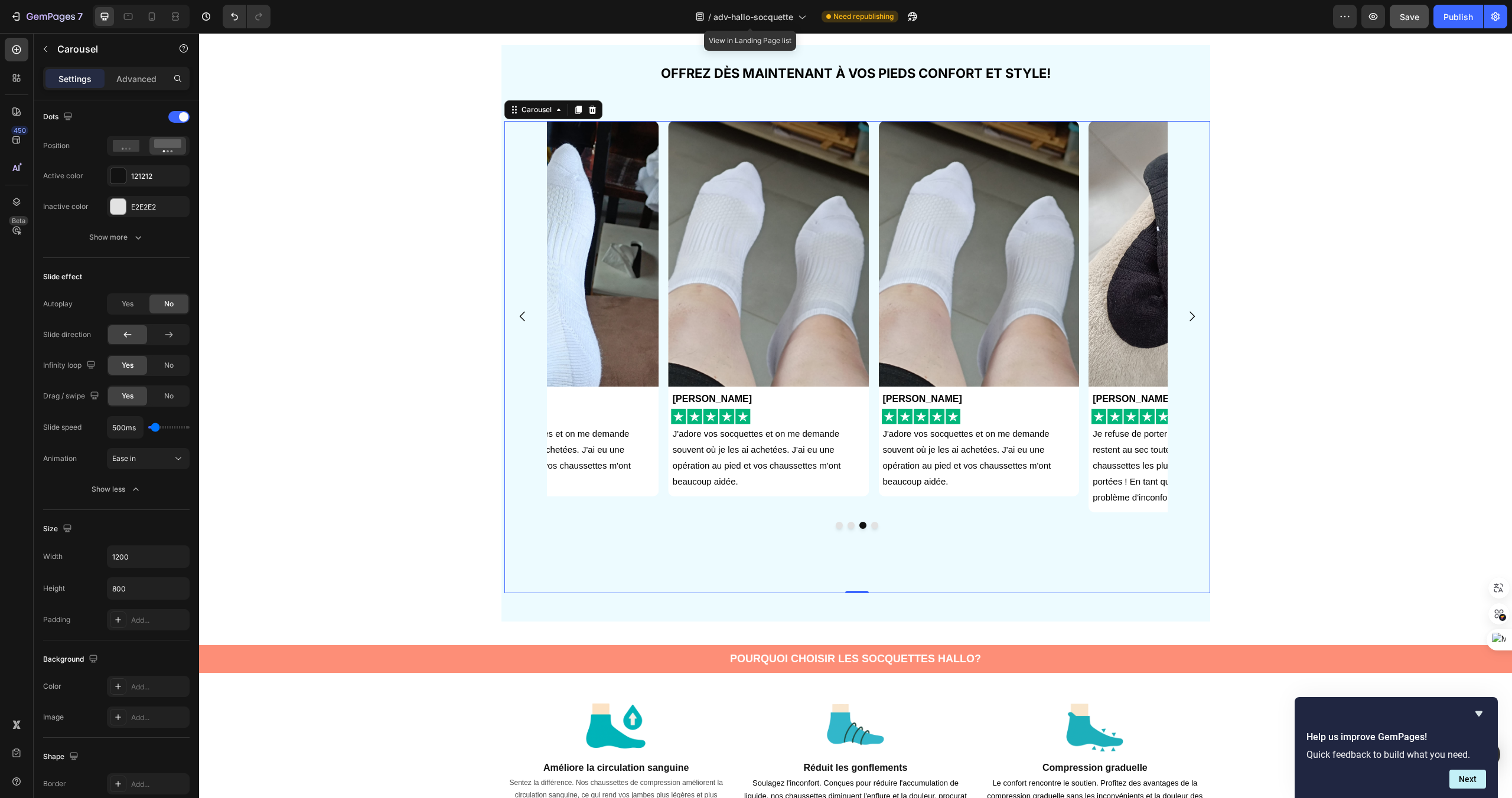
click at [1197, 310] on icon "Carousel Next Arrow" at bounding box center [1192, 316] width 14 height 14
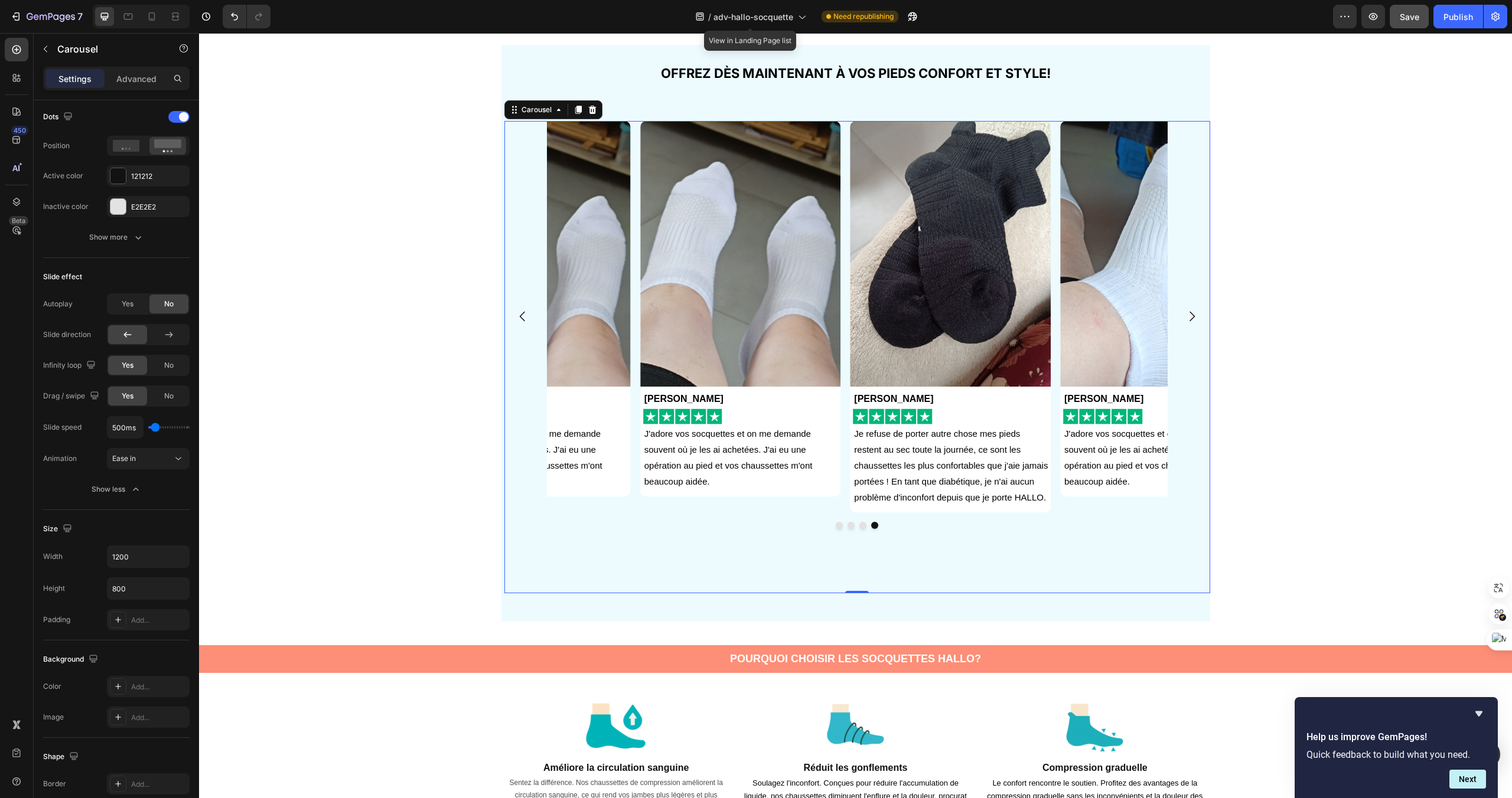
click at [1197, 310] on icon "Carousel Next Arrow" at bounding box center [1192, 316] width 14 height 14
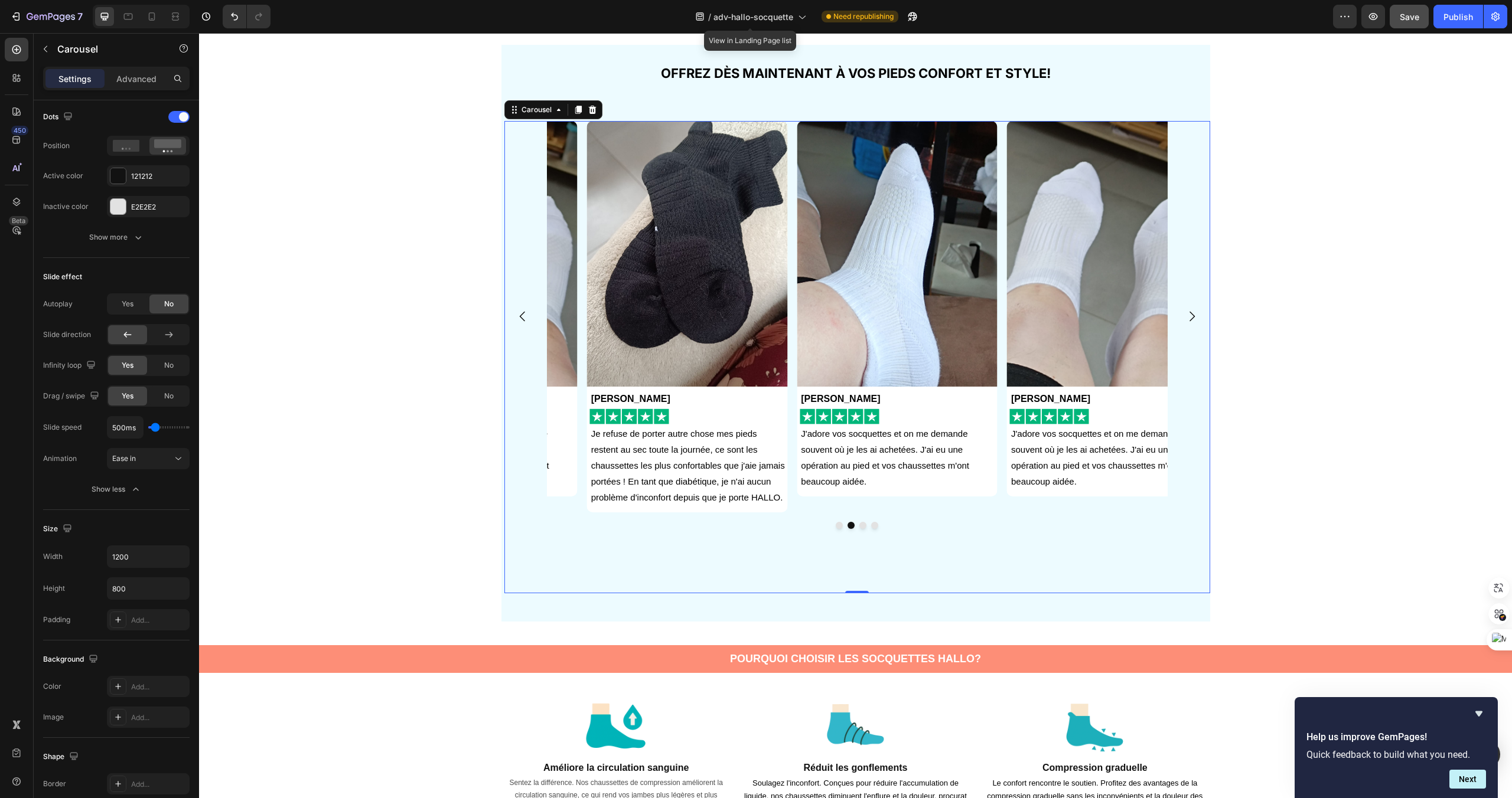
click at [1197, 310] on icon "Carousel Next Arrow" at bounding box center [1192, 316] width 14 height 14
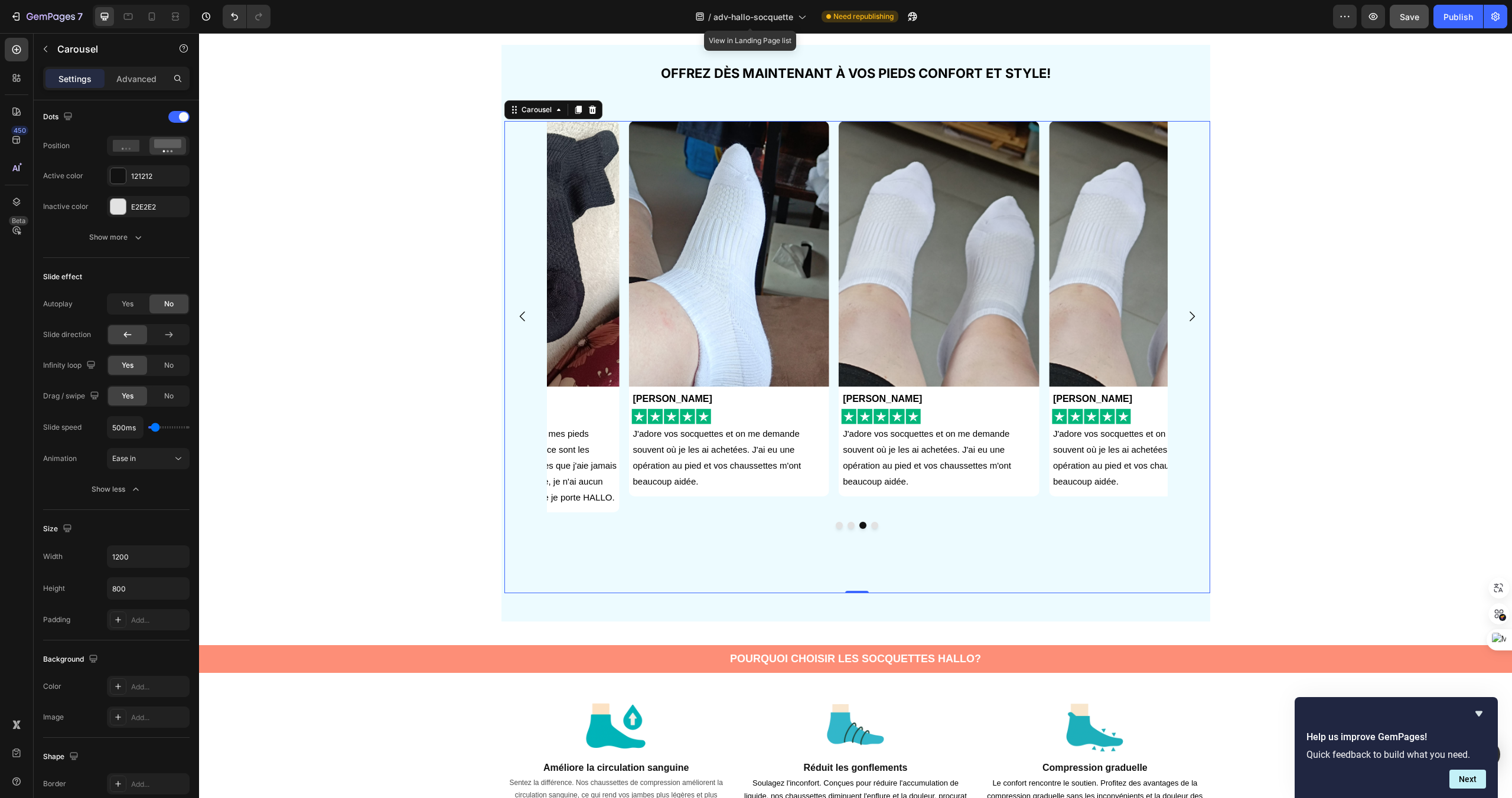
click at [1197, 310] on icon "Carousel Next Arrow" at bounding box center [1192, 316] width 14 height 14
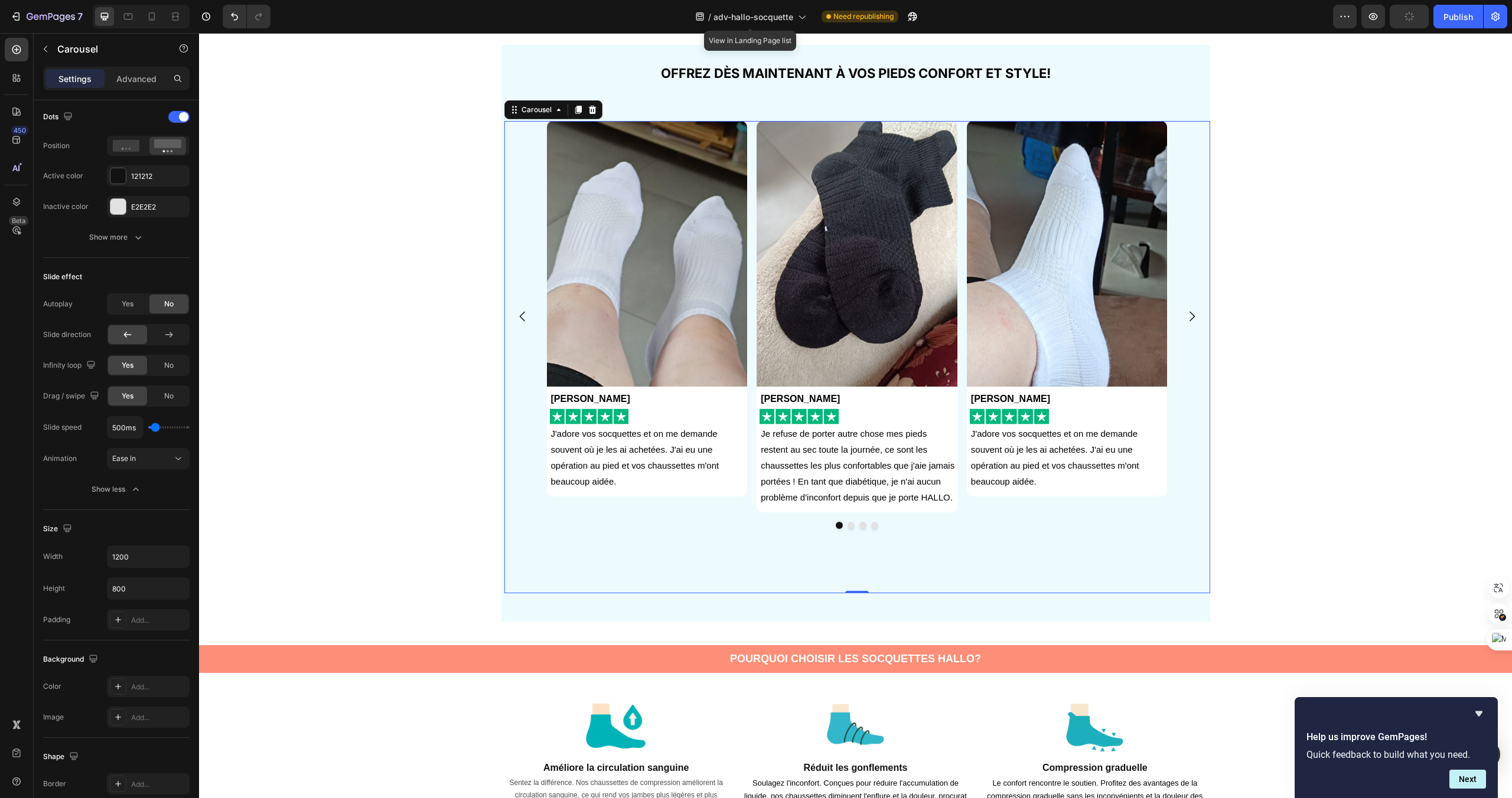
click at [1197, 310] on icon "Carousel Next Arrow" at bounding box center [1192, 316] width 14 height 14
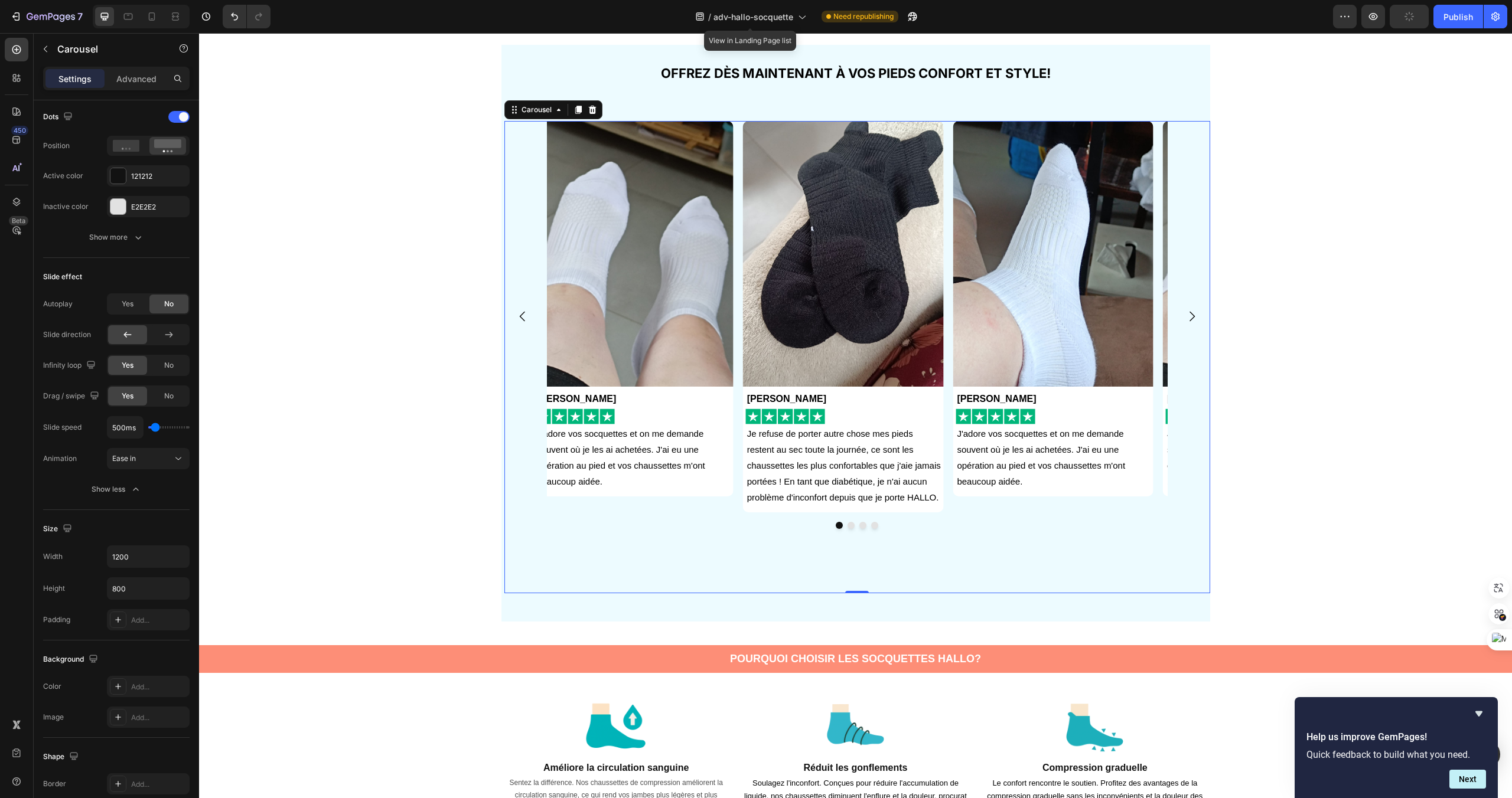
click at [1197, 310] on icon "Carousel Next Arrow" at bounding box center [1192, 316] width 14 height 14
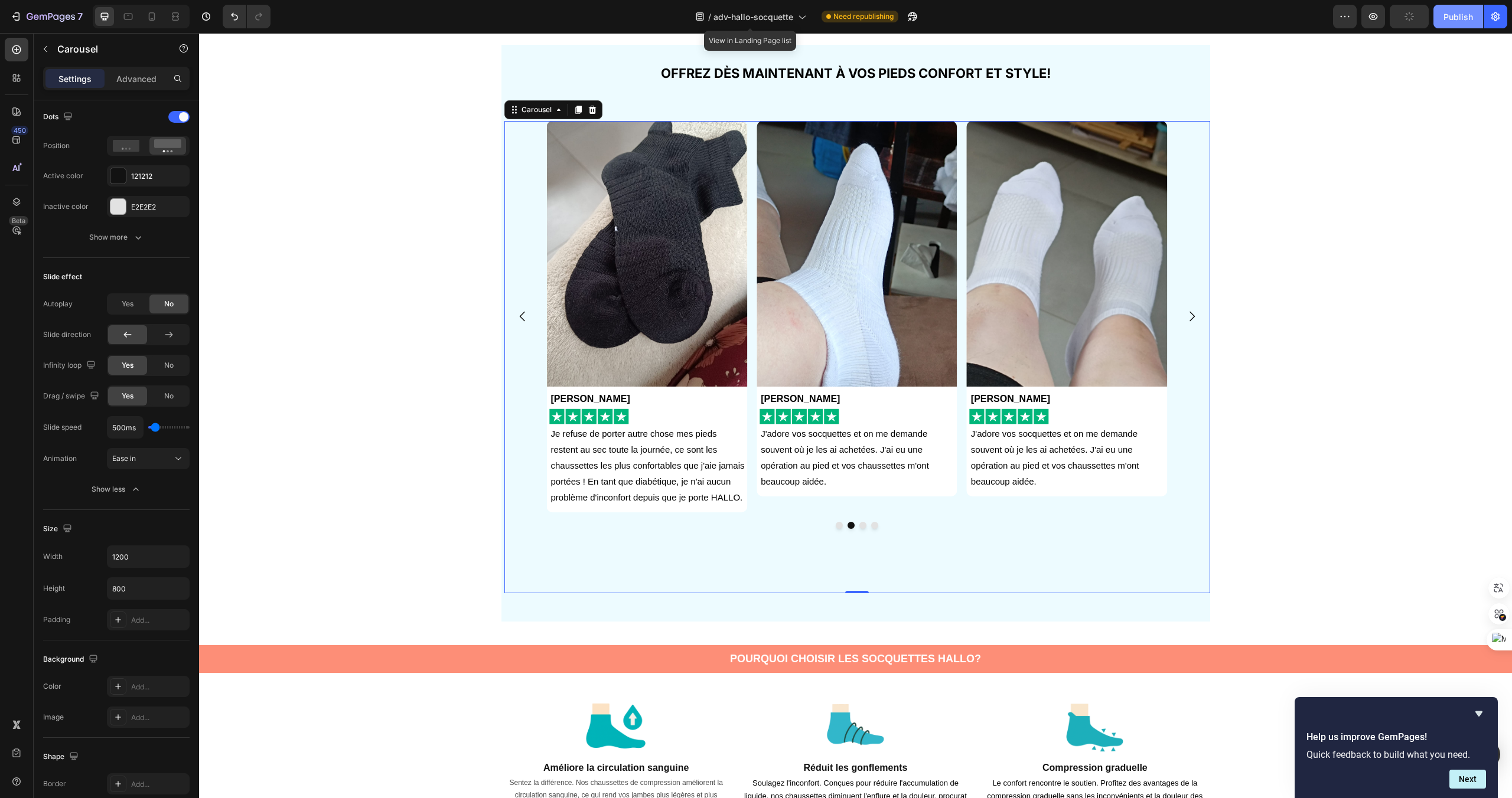
click at [1458, 19] on div "Publish" at bounding box center [1458, 17] width 30 height 13
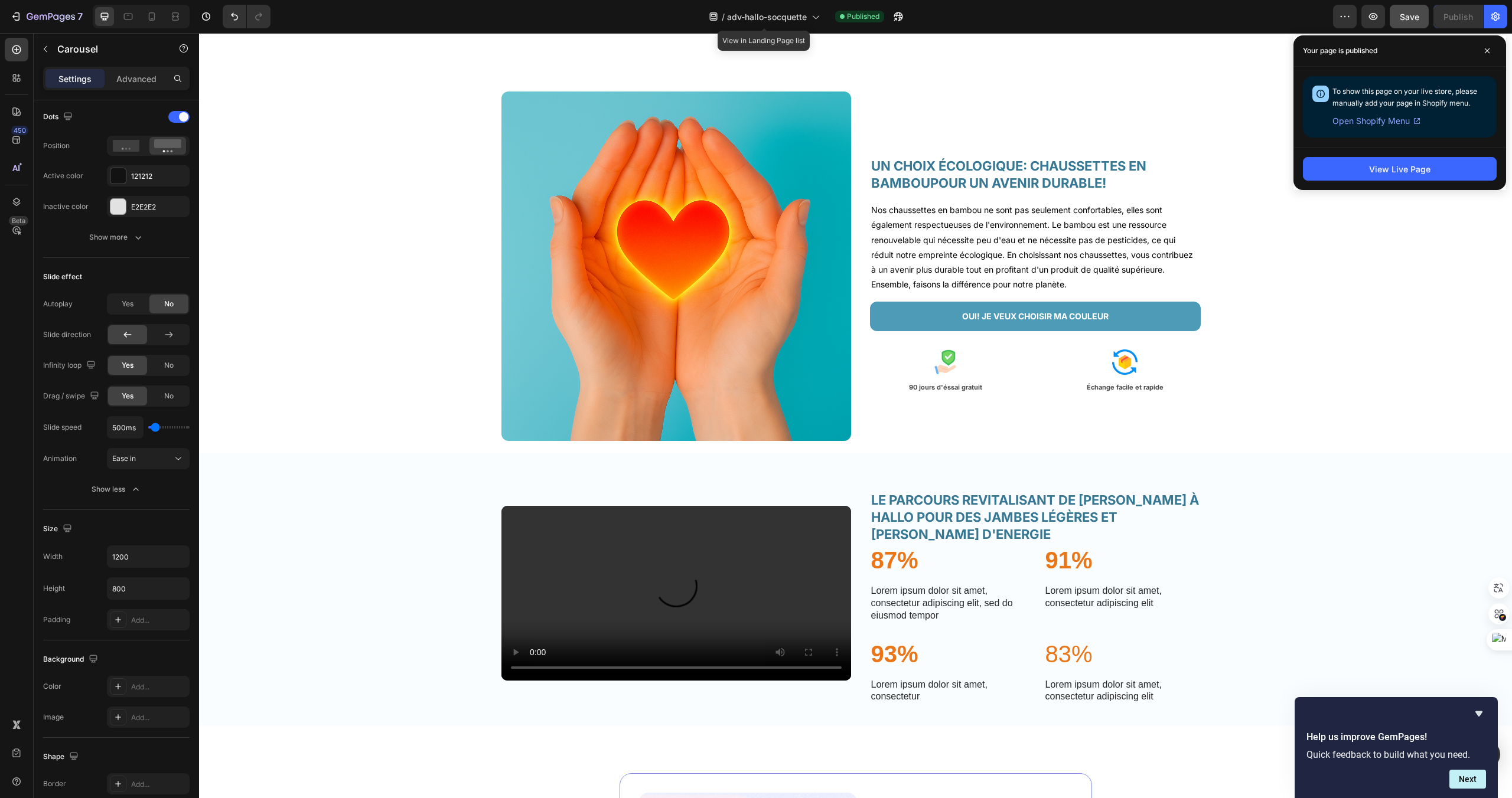
scroll to position [2259, 0]
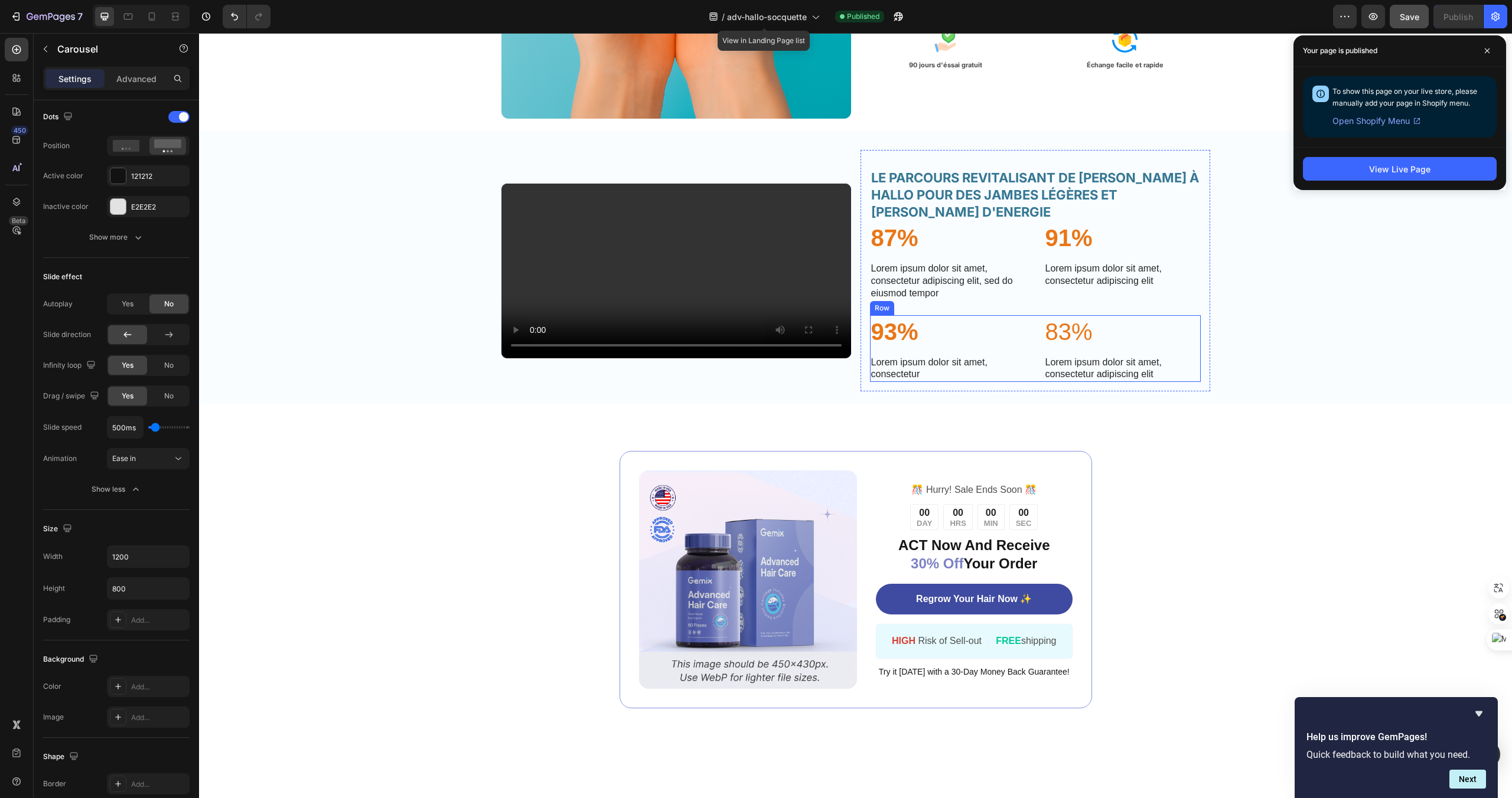
click at [1054, 382] on div "83% Text Block Lorem ipsum dolor sit amet, consectetur adipiscing elit Text Blo…" at bounding box center [1123, 349] width 157 height 68
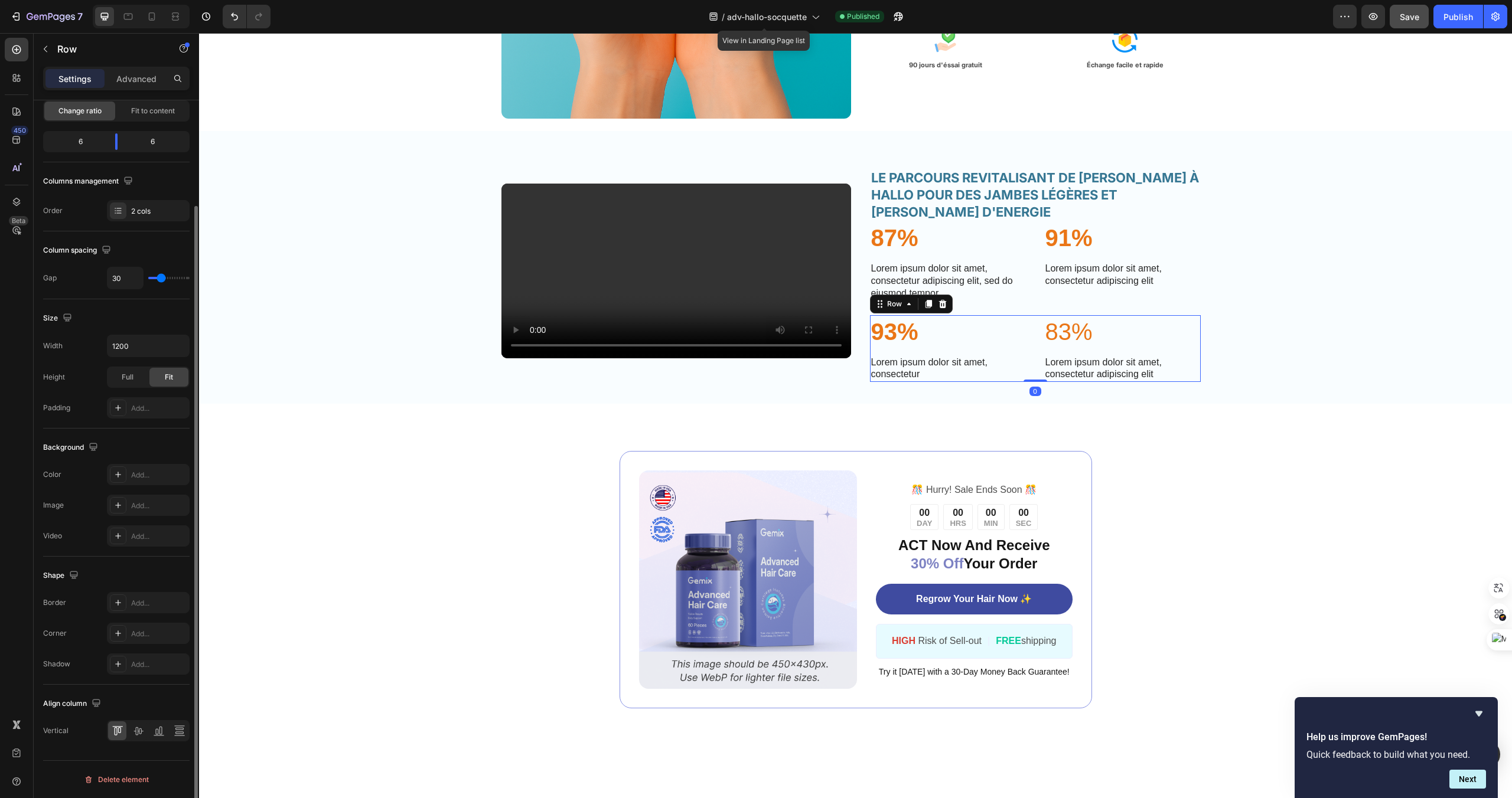
scroll to position [0, 0]
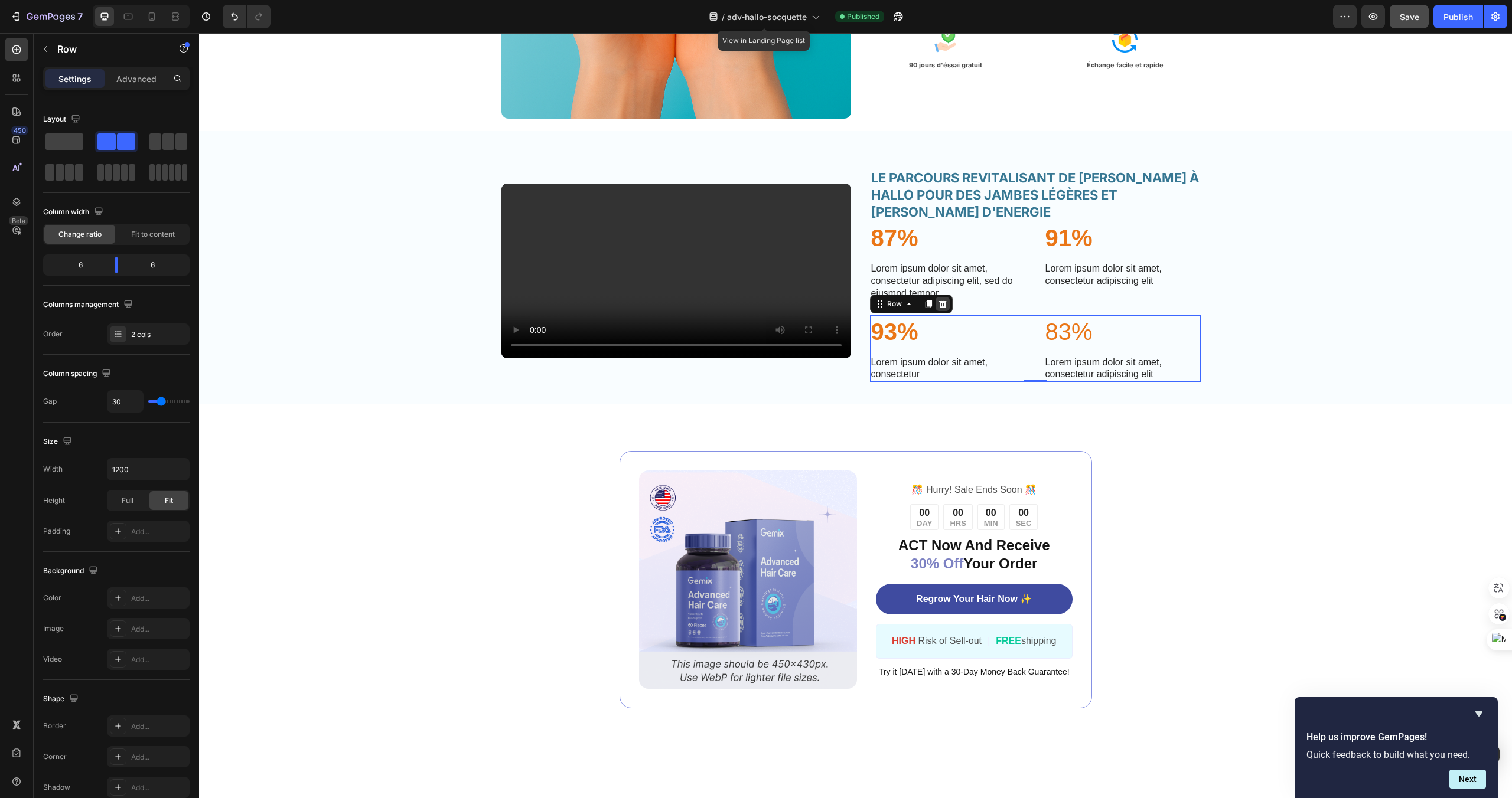
click at [940, 308] on icon at bounding box center [942, 304] width 8 height 8
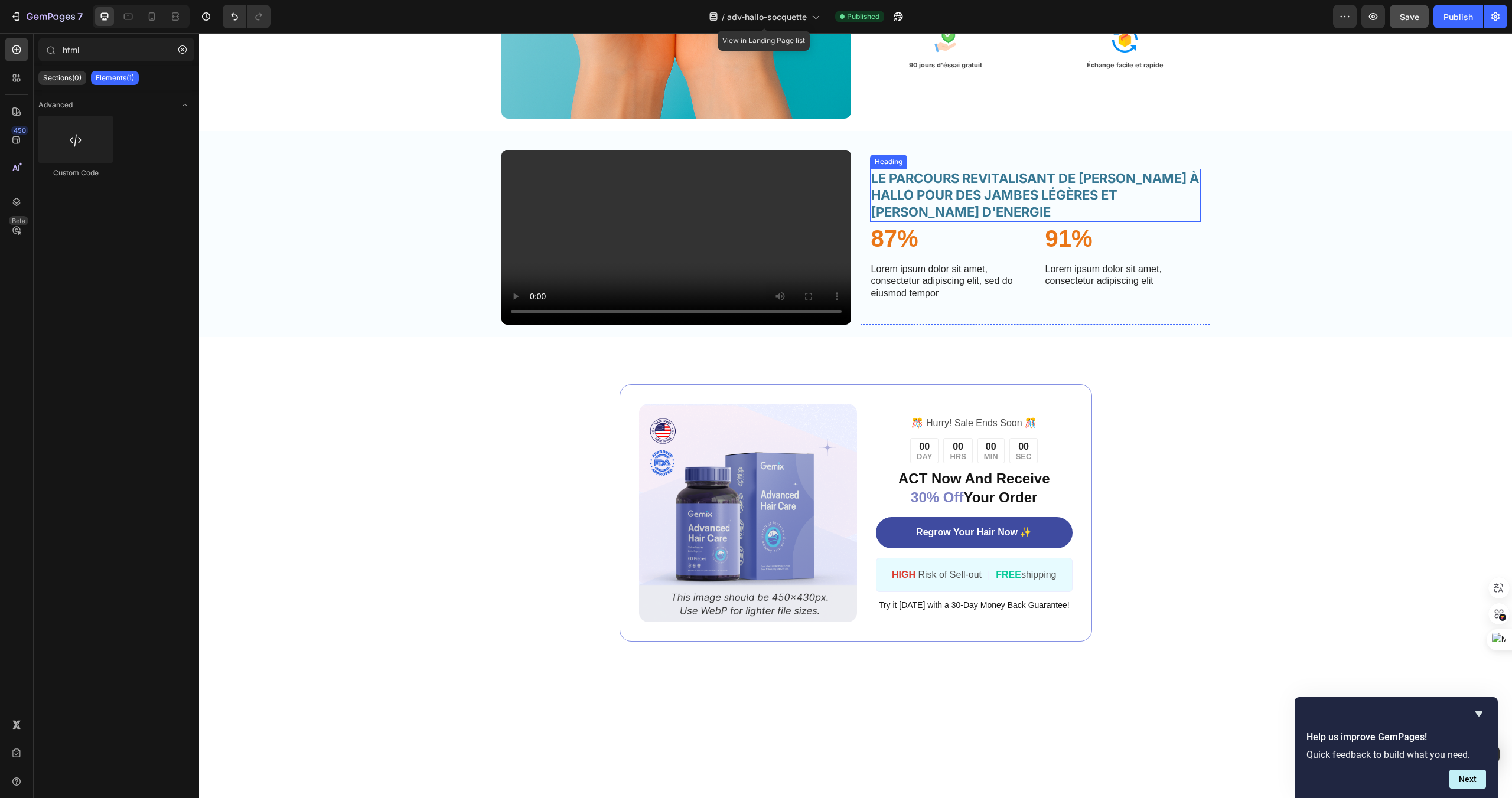
click at [960, 222] on h2 "LE PARCOURS REVITALISANT DE LUCIE GRACE À HALLO POUR DES JAMBES LÉGÈRES ET PLEI…" at bounding box center [1035, 196] width 331 height 53
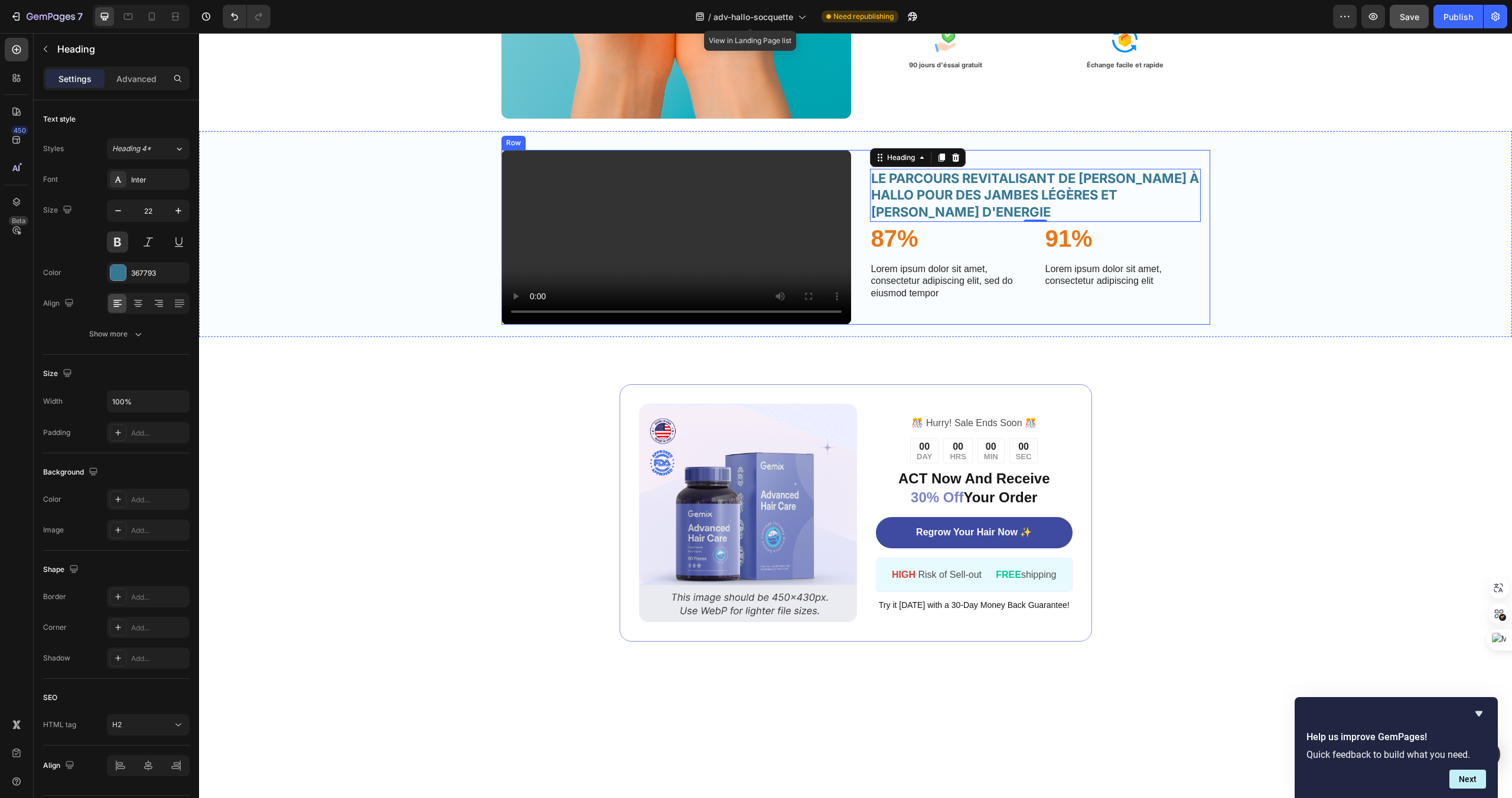
click at [942, 198] on div "LE PARCOURS REVITALISANT DE LUCIE GRACE À HALLO POUR DES JAMBES LÉGÈRES ET PLEI…" at bounding box center [1035, 237] width 349 height 175
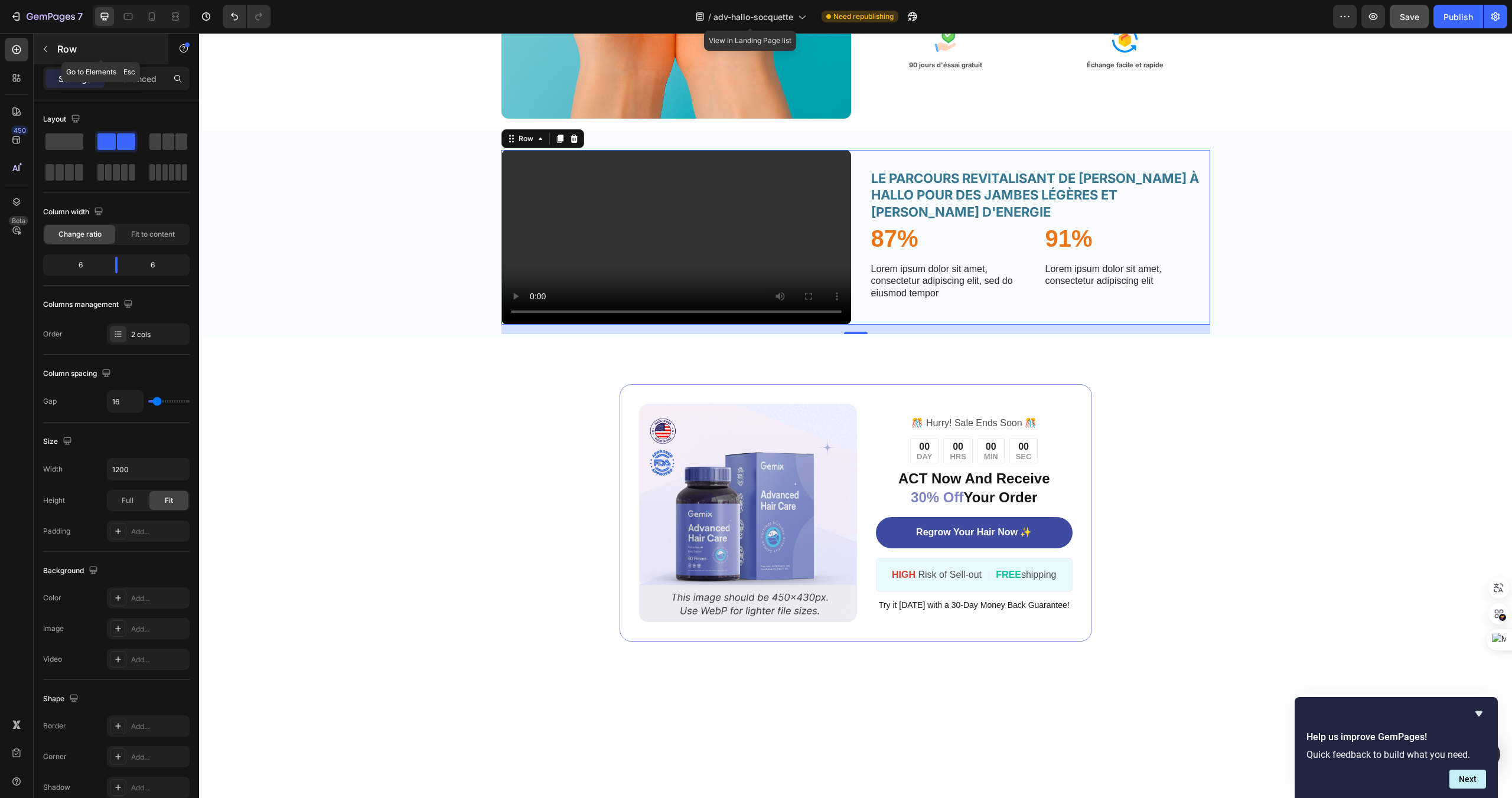
click at [43, 47] on icon "button" at bounding box center [45, 49] width 9 height 9
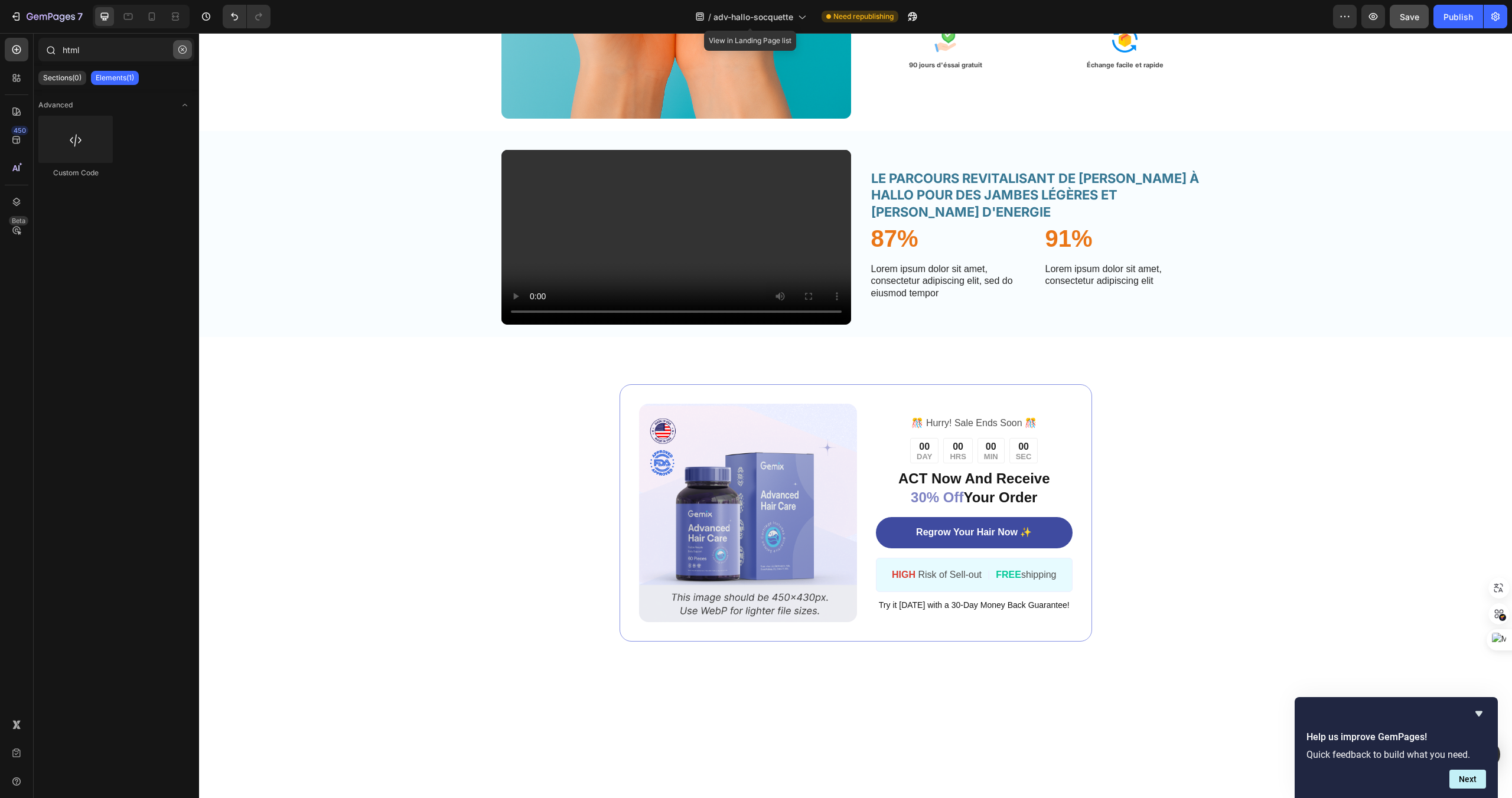
click at [182, 48] on icon "button" at bounding box center [182, 50] width 8 height 8
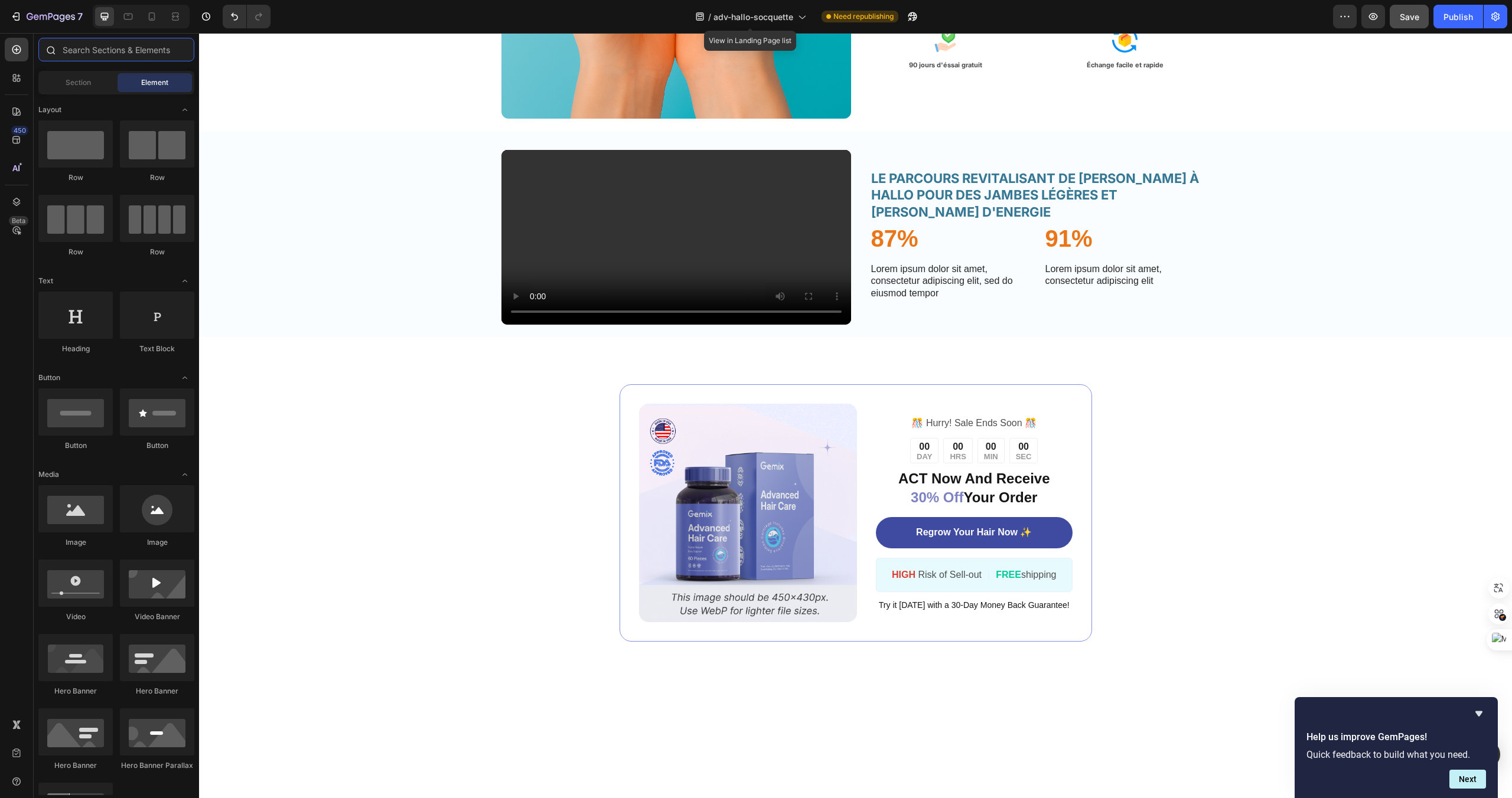
click at [116, 47] on input "text" at bounding box center [116, 50] width 156 height 24
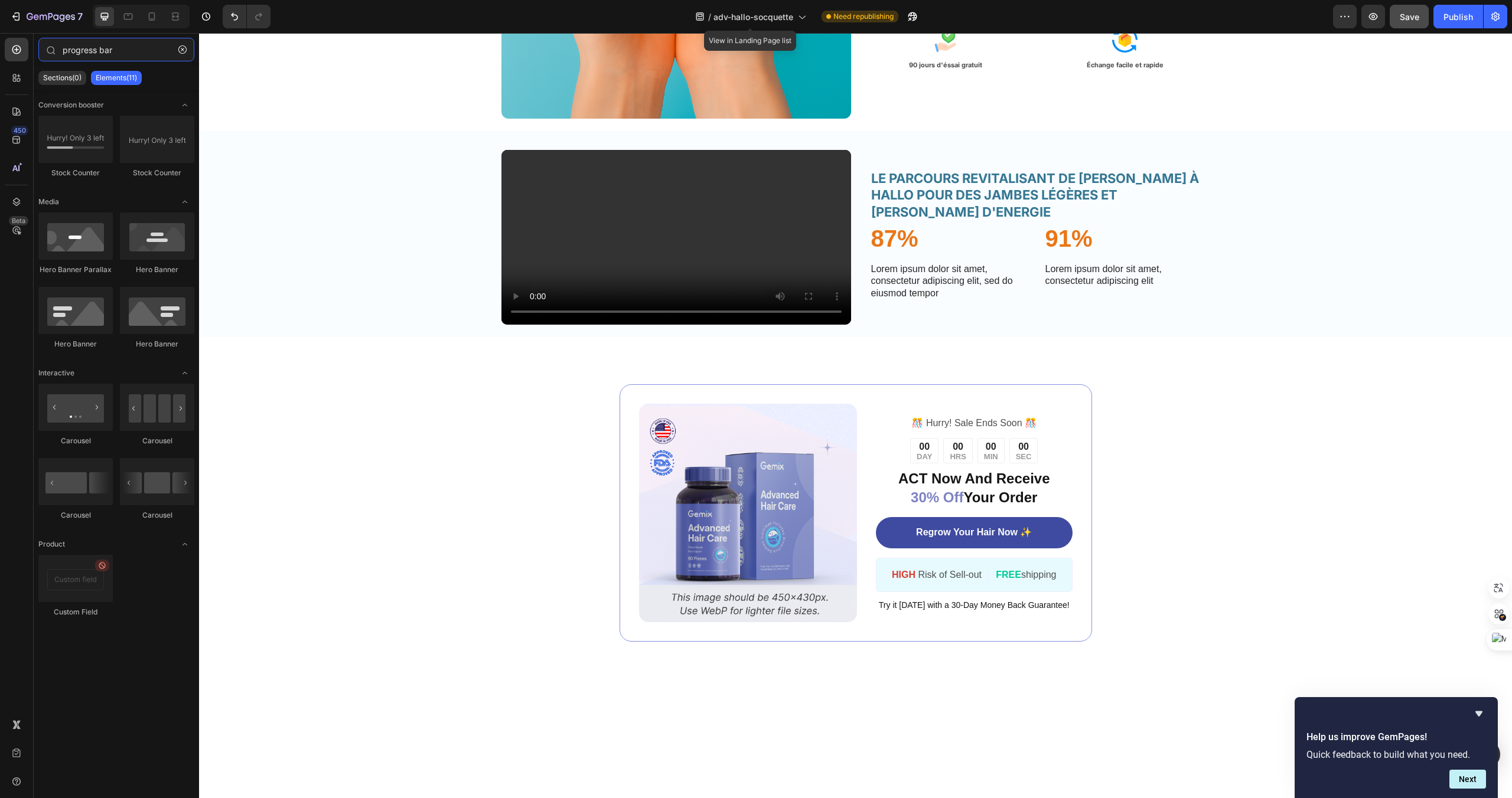
type input "progress bar"
drag, startPoint x: 566, startPoint y: 355, endPoint x: 924, endPoint y: 412, distance: 362.5
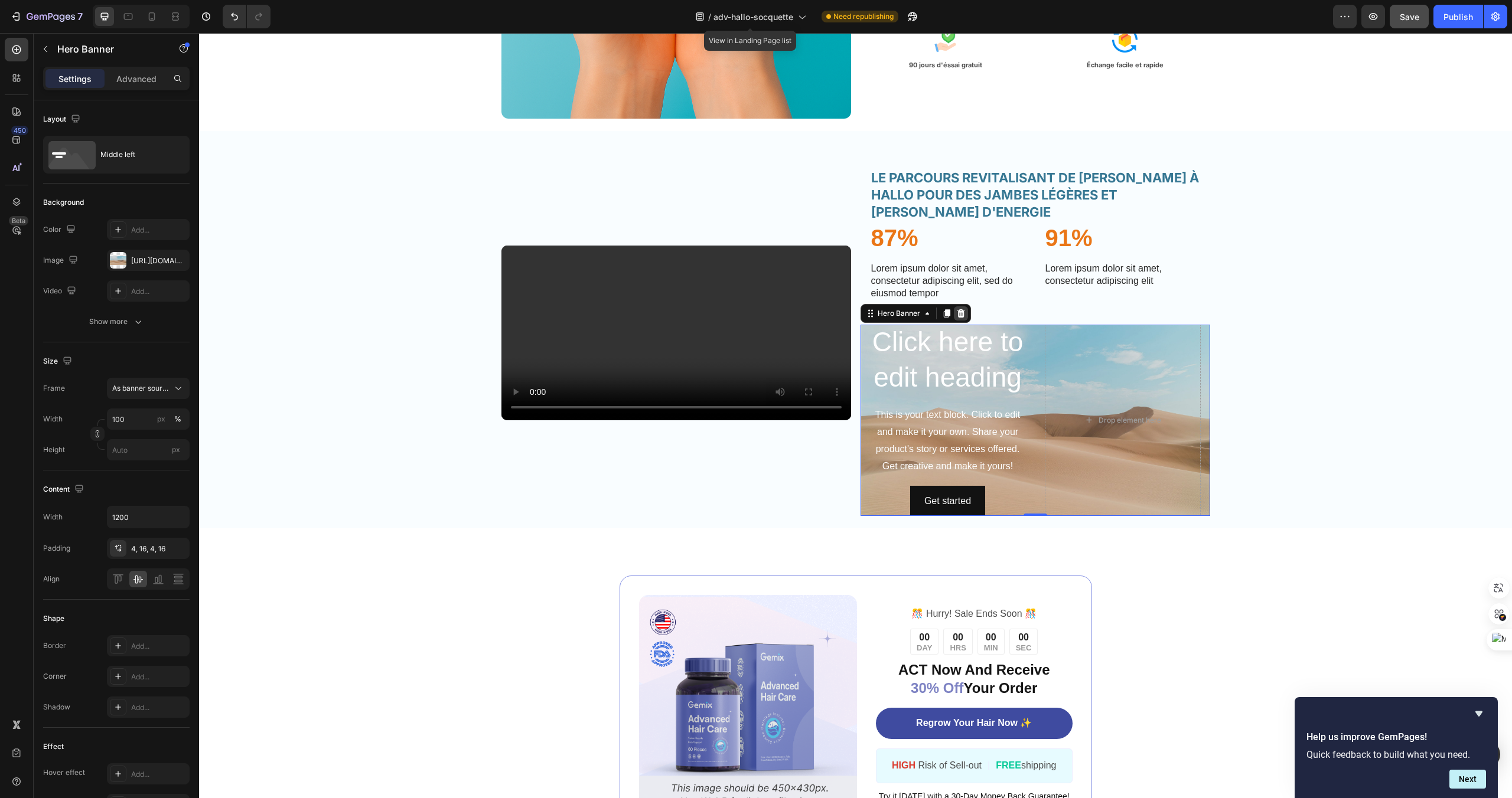
click at [965, 314] on icon at bounding box center [961, 314] width 9 height 9
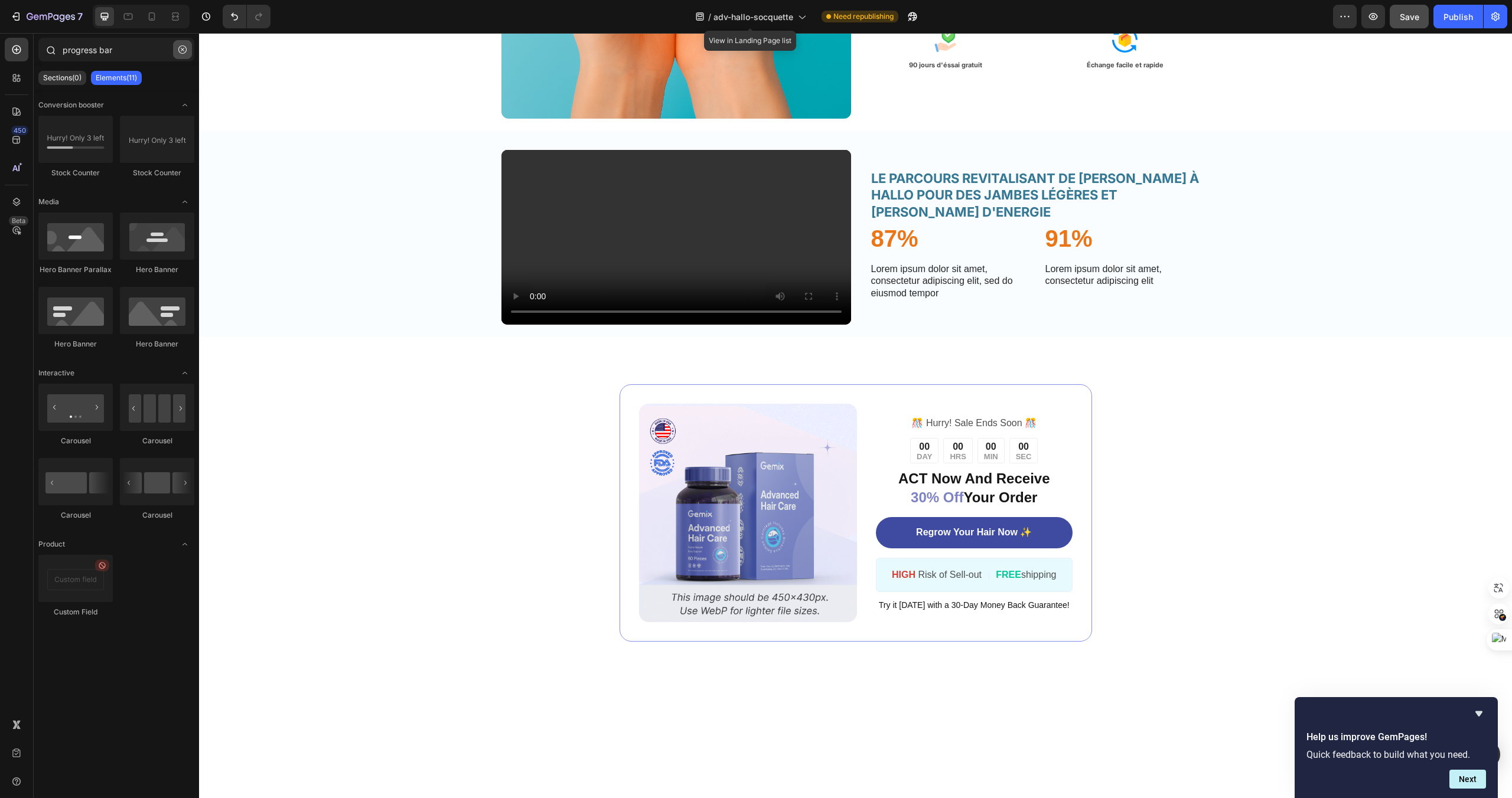
click at [181, 51] on icon "button" at bounding box center [182, 50] width 8 height 8
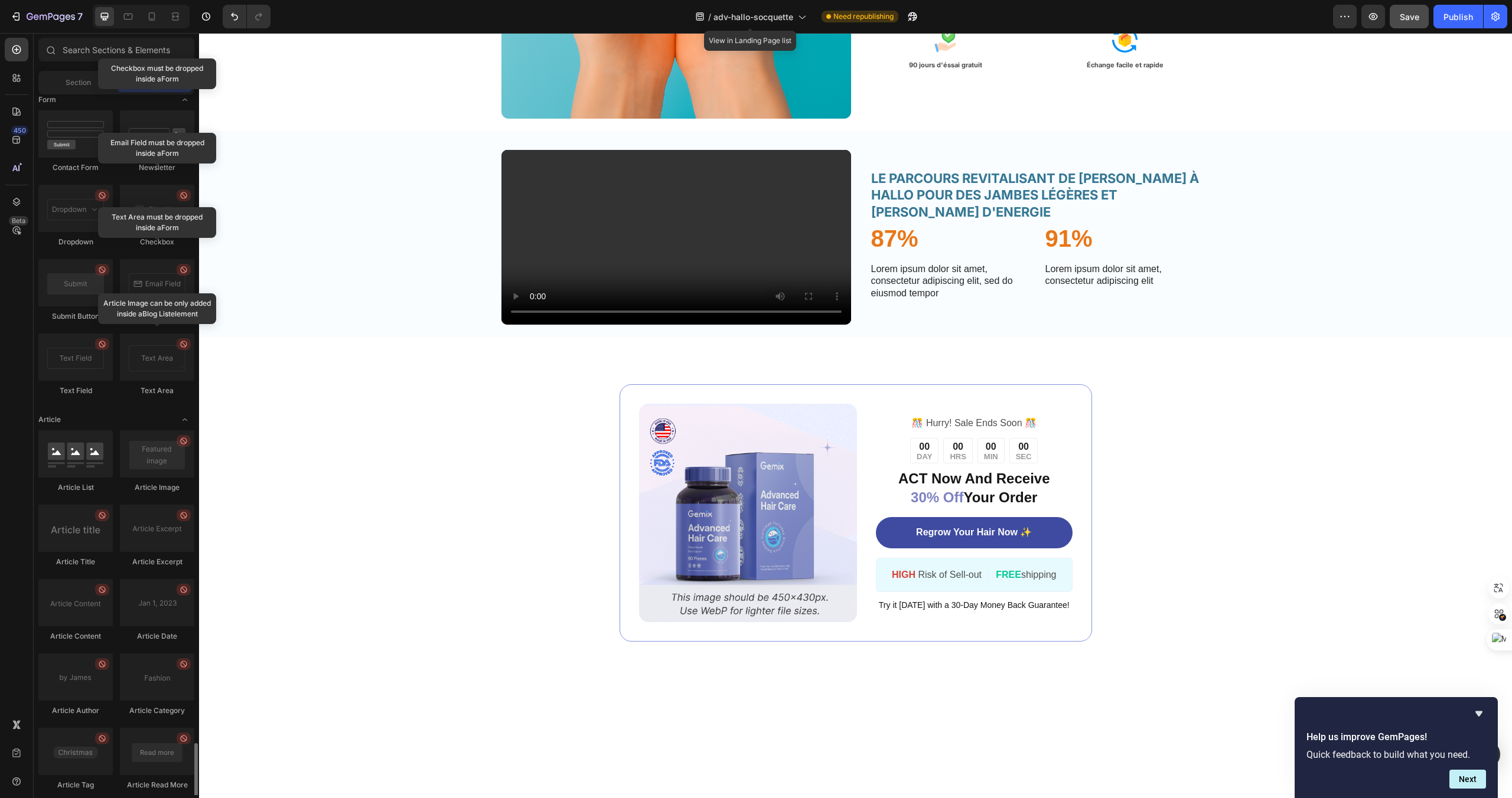
scroll to position [2798, 0]
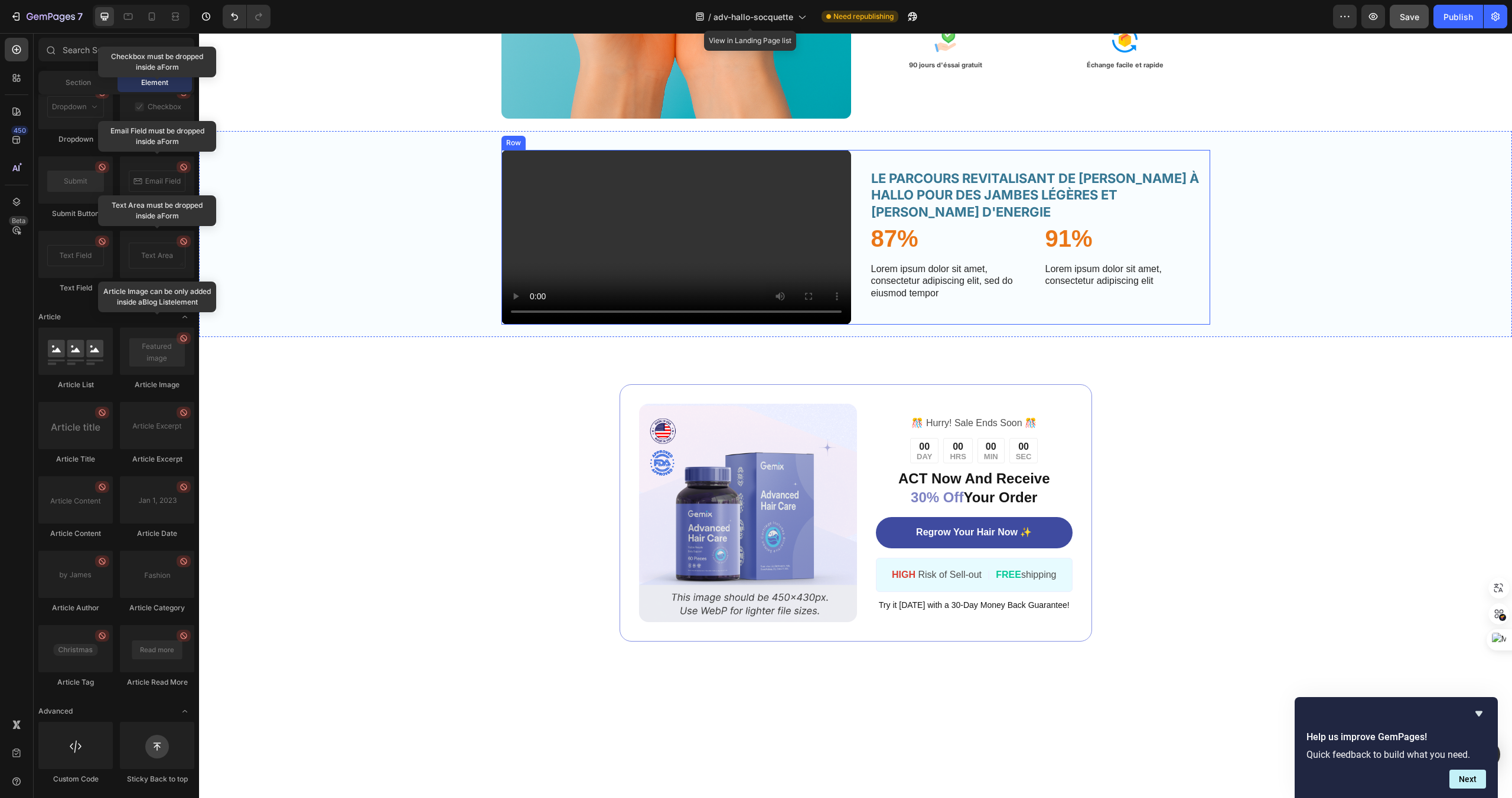
click at [1046, 325] on div "LE PARCOURS REVITALISANT DE LUCIE GRACE À HALLO POUR DES JAMBES LÉGÈRES ET PLEI…" at bounding box center [1035, 237] width 349 height 175
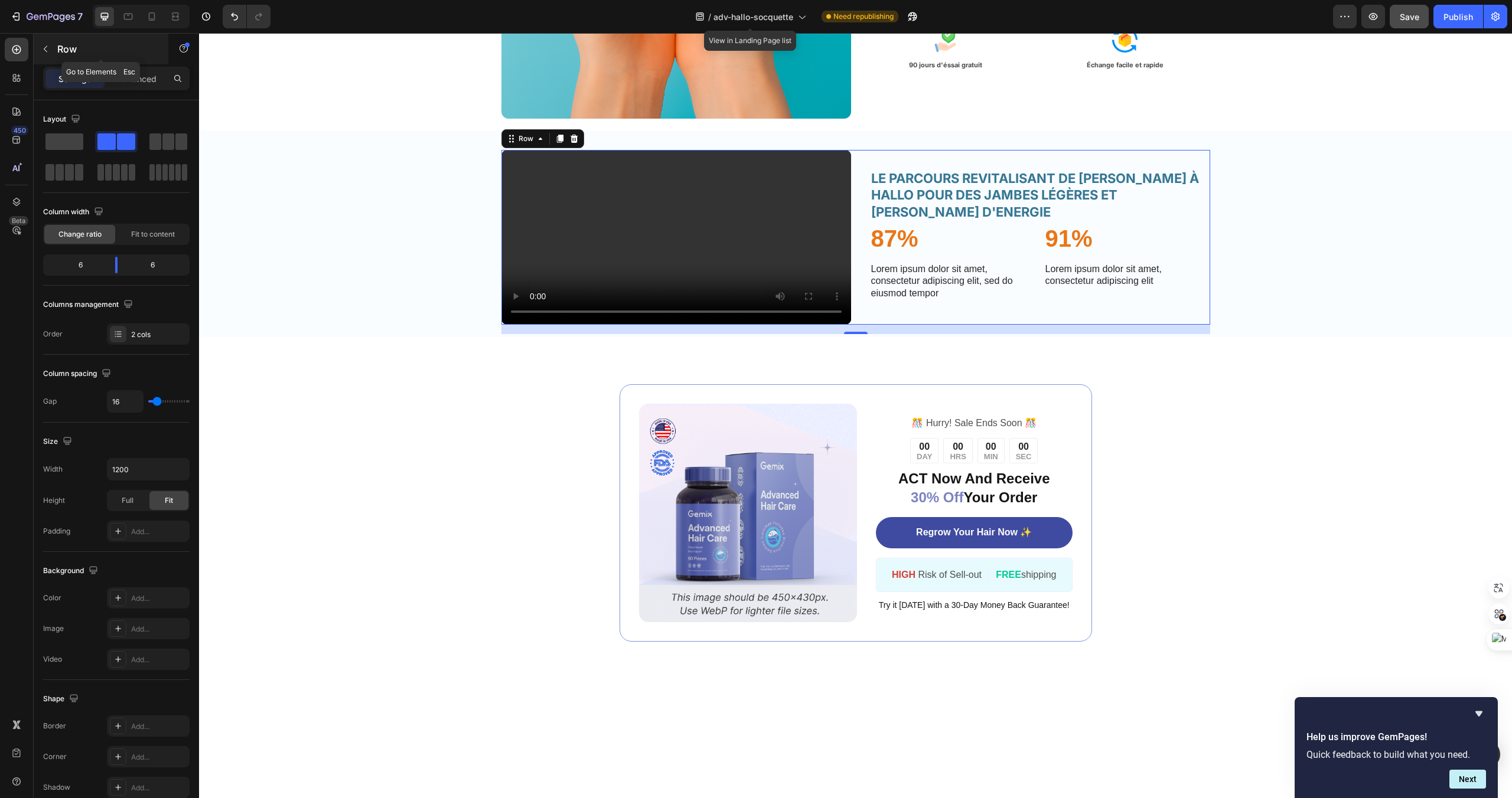
click at [49, 44] on icon "button" at bounding box center [45, 49] width 9 height 9
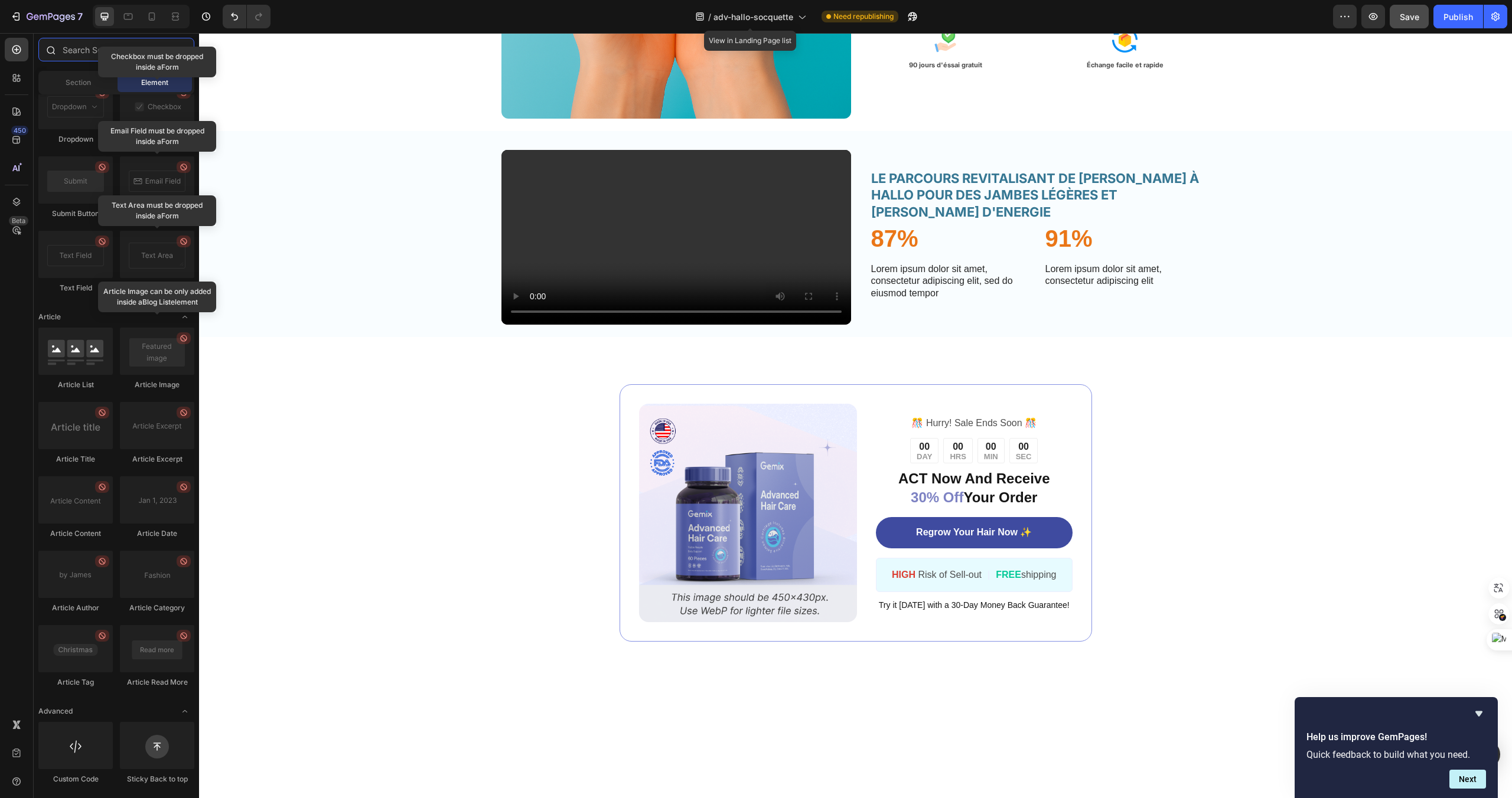
click at [80, 52] on input "text" at bounding box center [116, 50] width 156 height 24
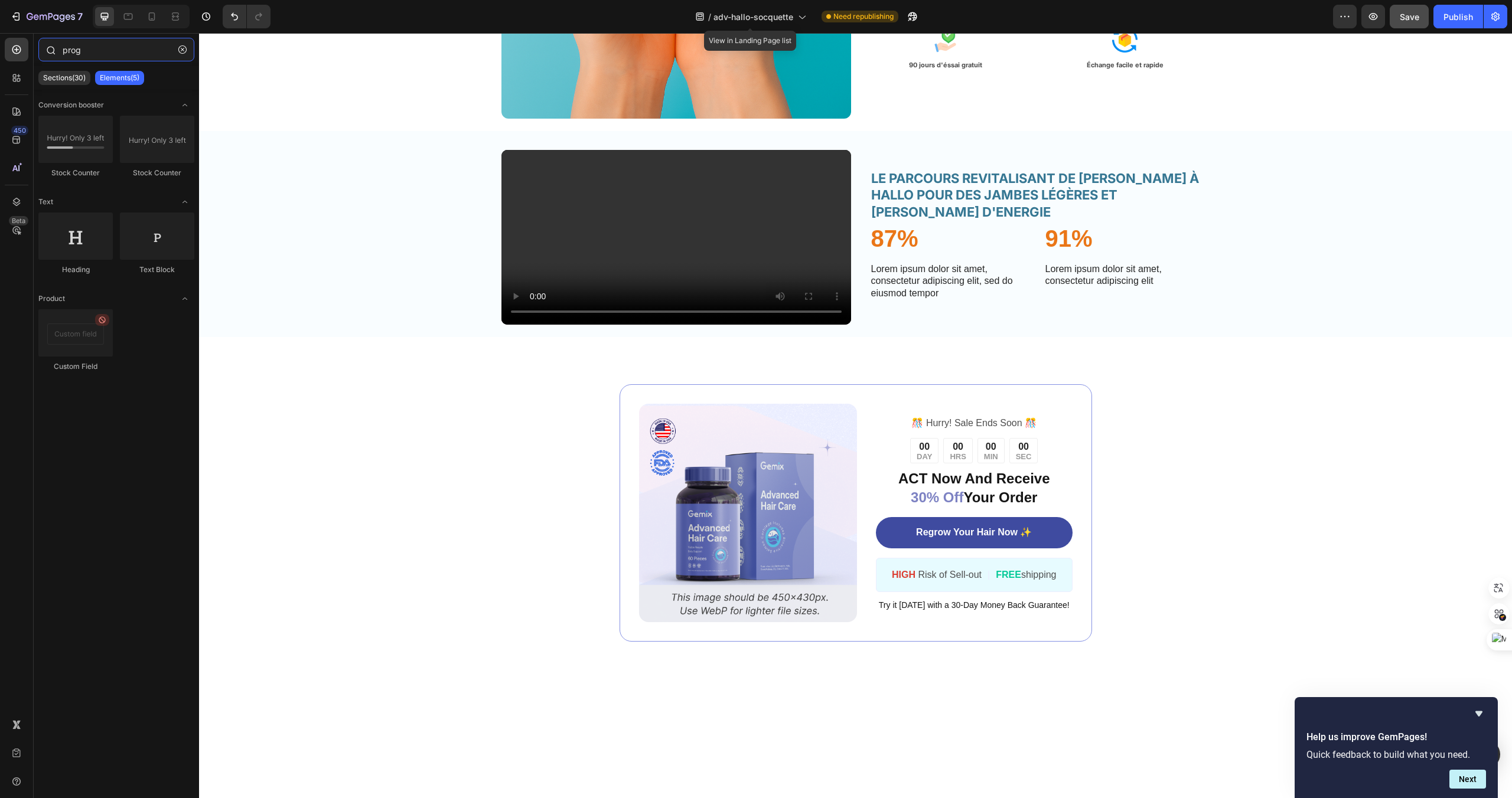
type input "progr"
click at [1027, 301] on div "87% Text Block Lorem ipsum dolor sit amet, consectetur adipiscing elit, sed do …" at bounding box center [1035, 261] width 331 height 79
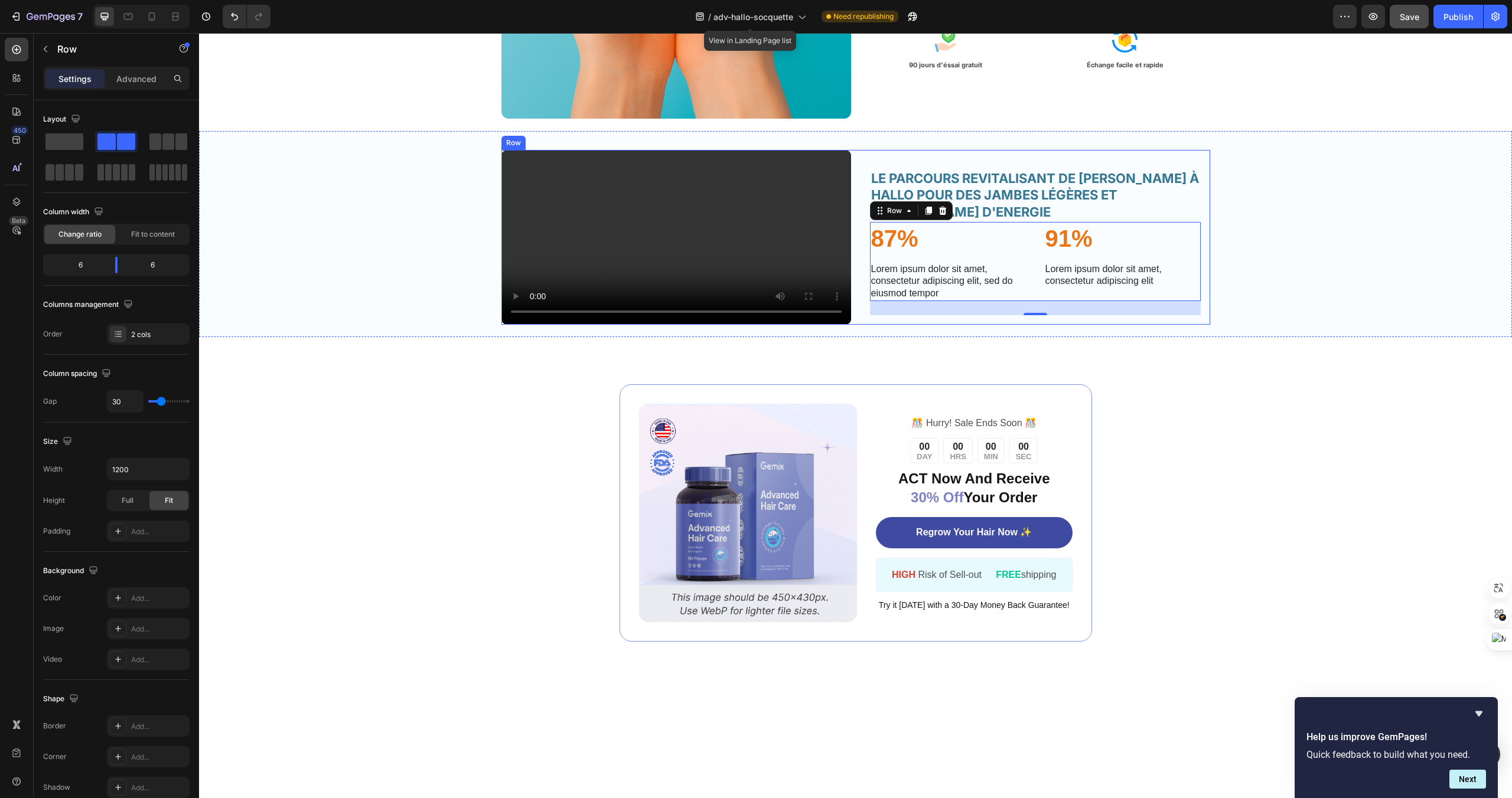
click at [1086, 325] on div "LE PARCOURS REVITALISANT DE LUCIE GRACE À HALLO POUR DES JAMBES LÉGÈRES ET PLEI…" at bounding box center [1035, 237] width 349 height 175
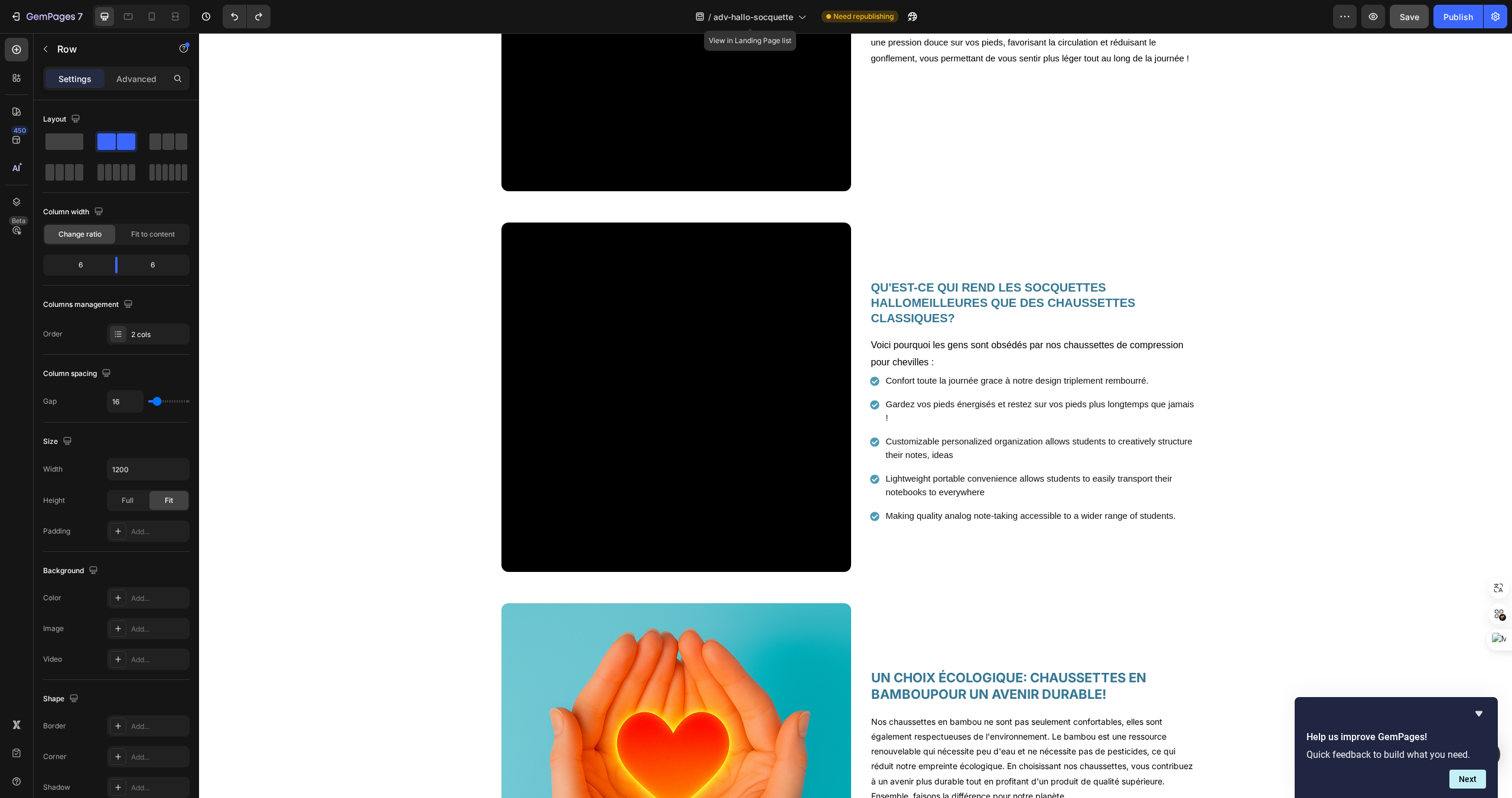
scroll to position [1310, 0]
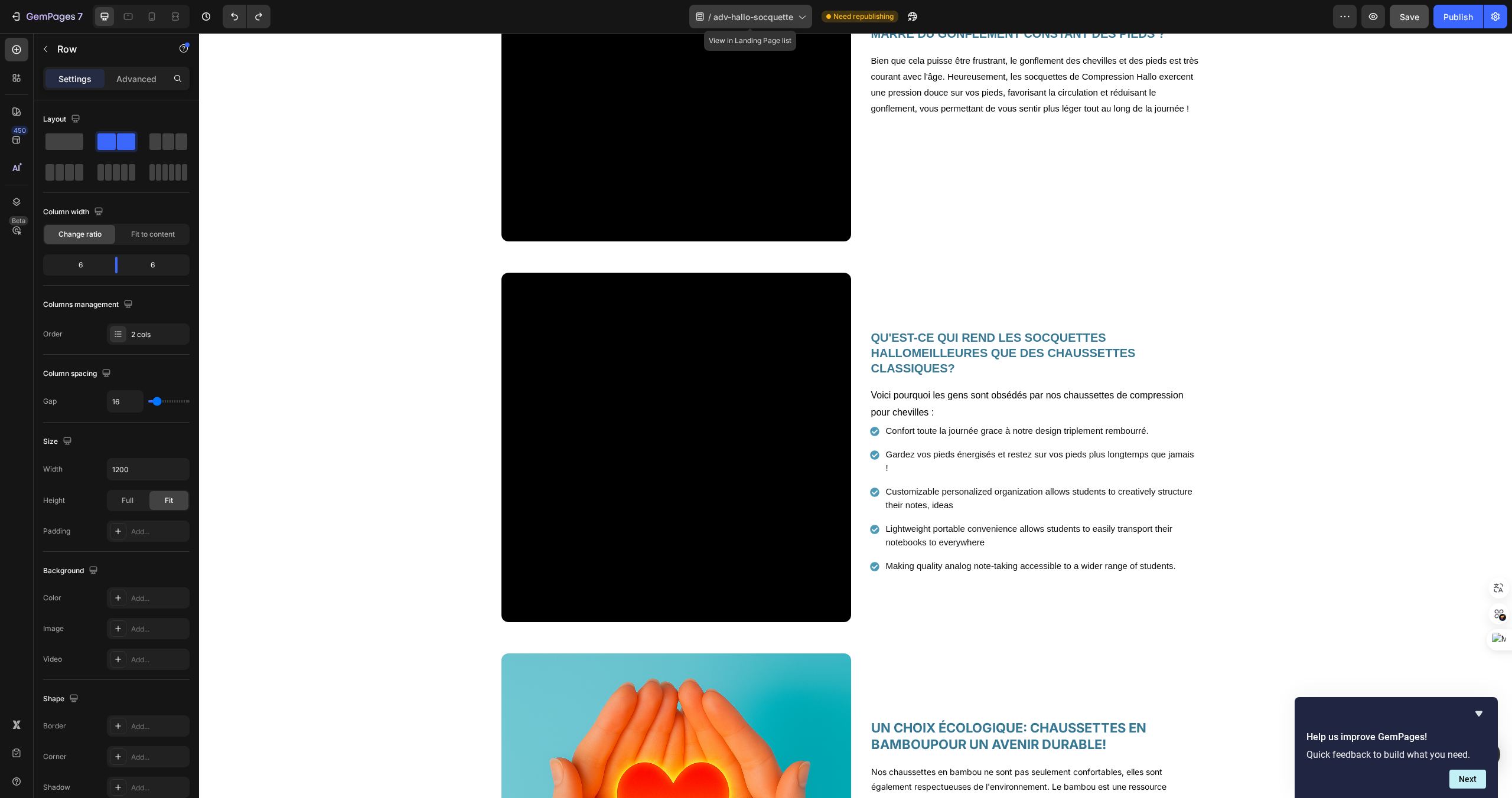
click at [796, 19] on icon at bounding box center [802, 17] width 12 height 12
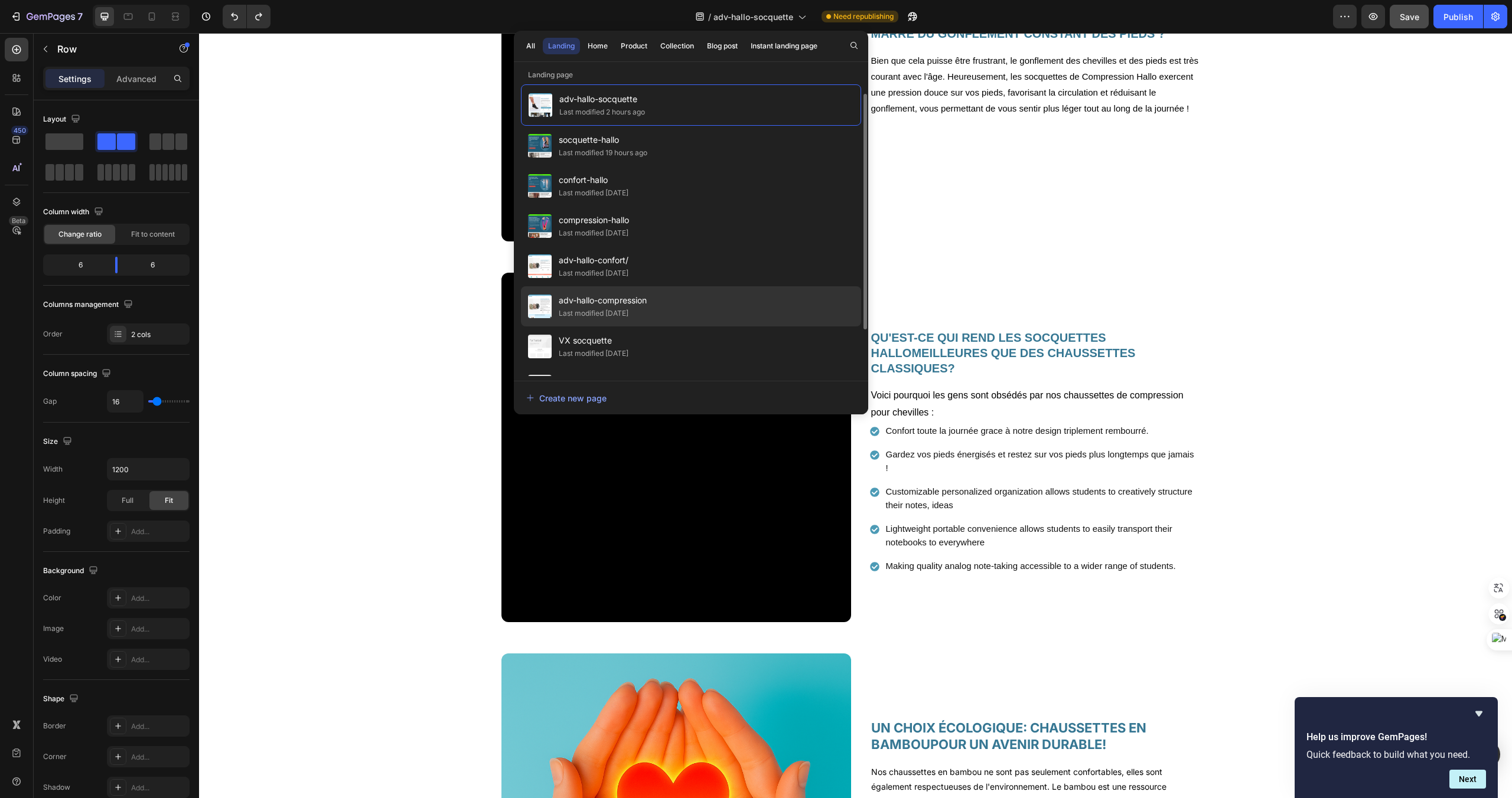
scroll to position [0, 0]
click at [653, 321] on div "adv-hallo-compression Last modified 8 days ago" at bounding box center [691, 310] width 340 height 40
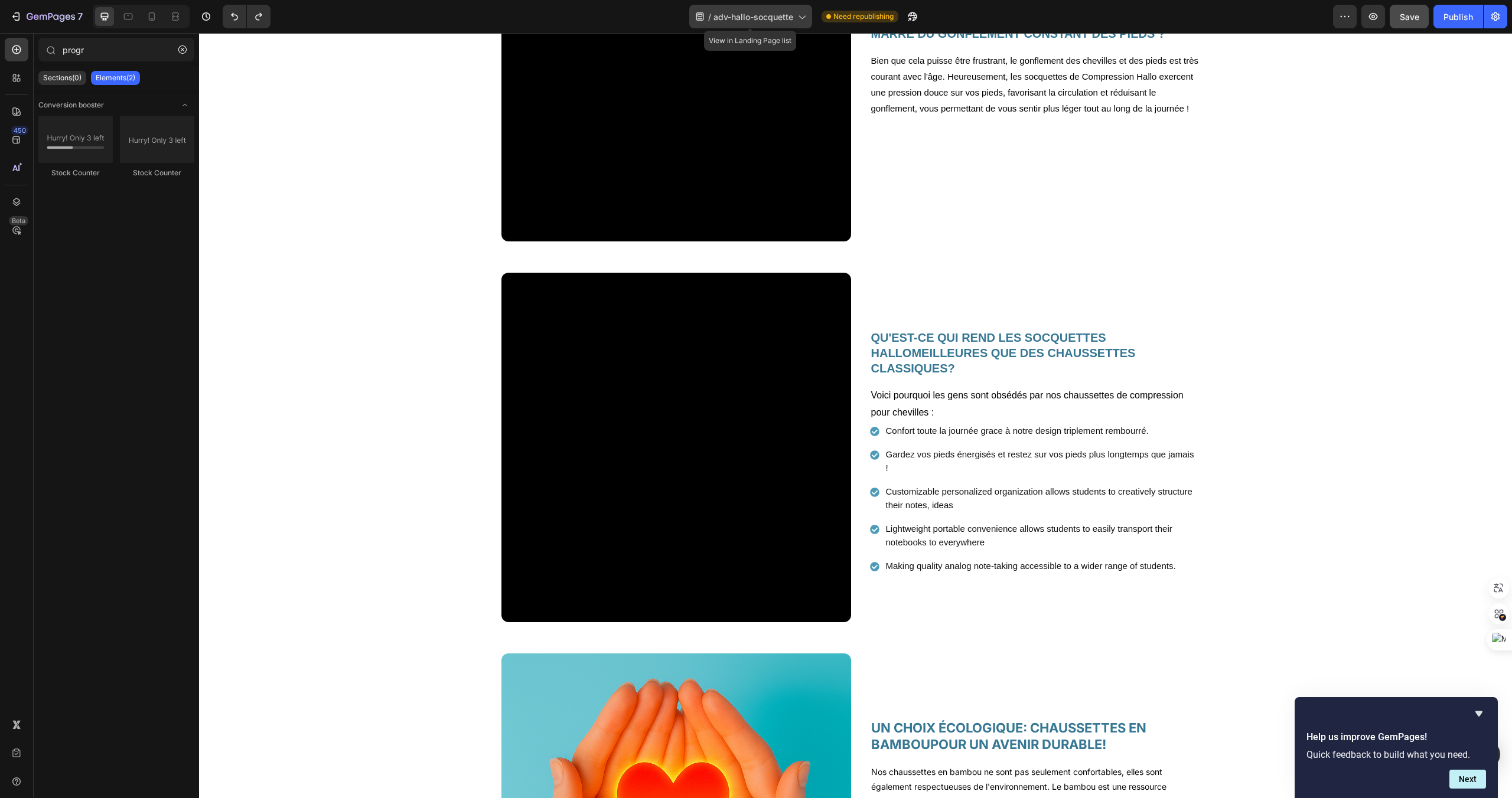
click at [800, 11] on icon at bounding box center [802, 17] width 12 height 12
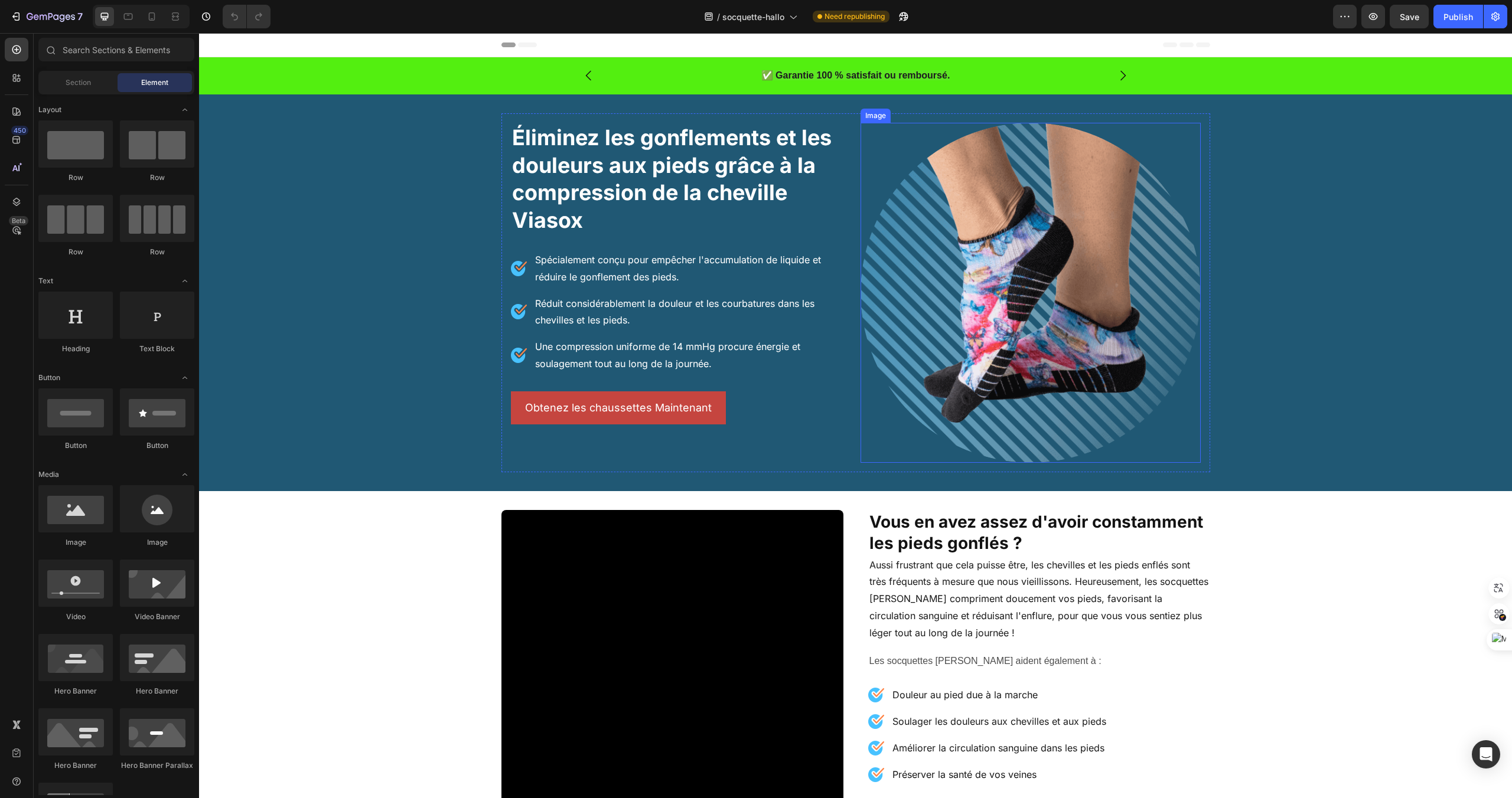
click at [983, 323] on img at bounding box center [1031, 292] width 340 height 340
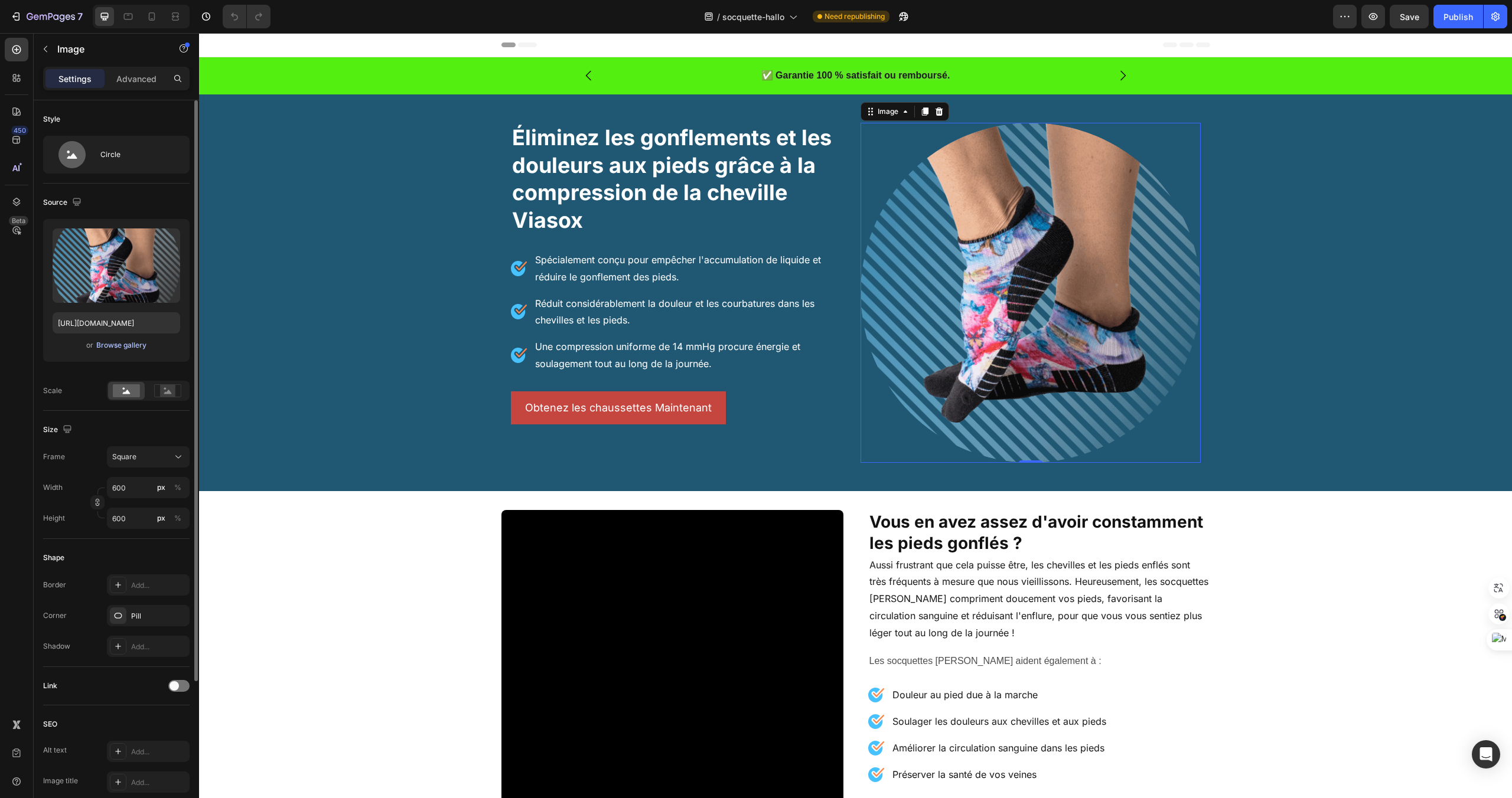
click at [115, 349] on div "Browse gallery" at bounding box center [121, 345] width 50 height 11
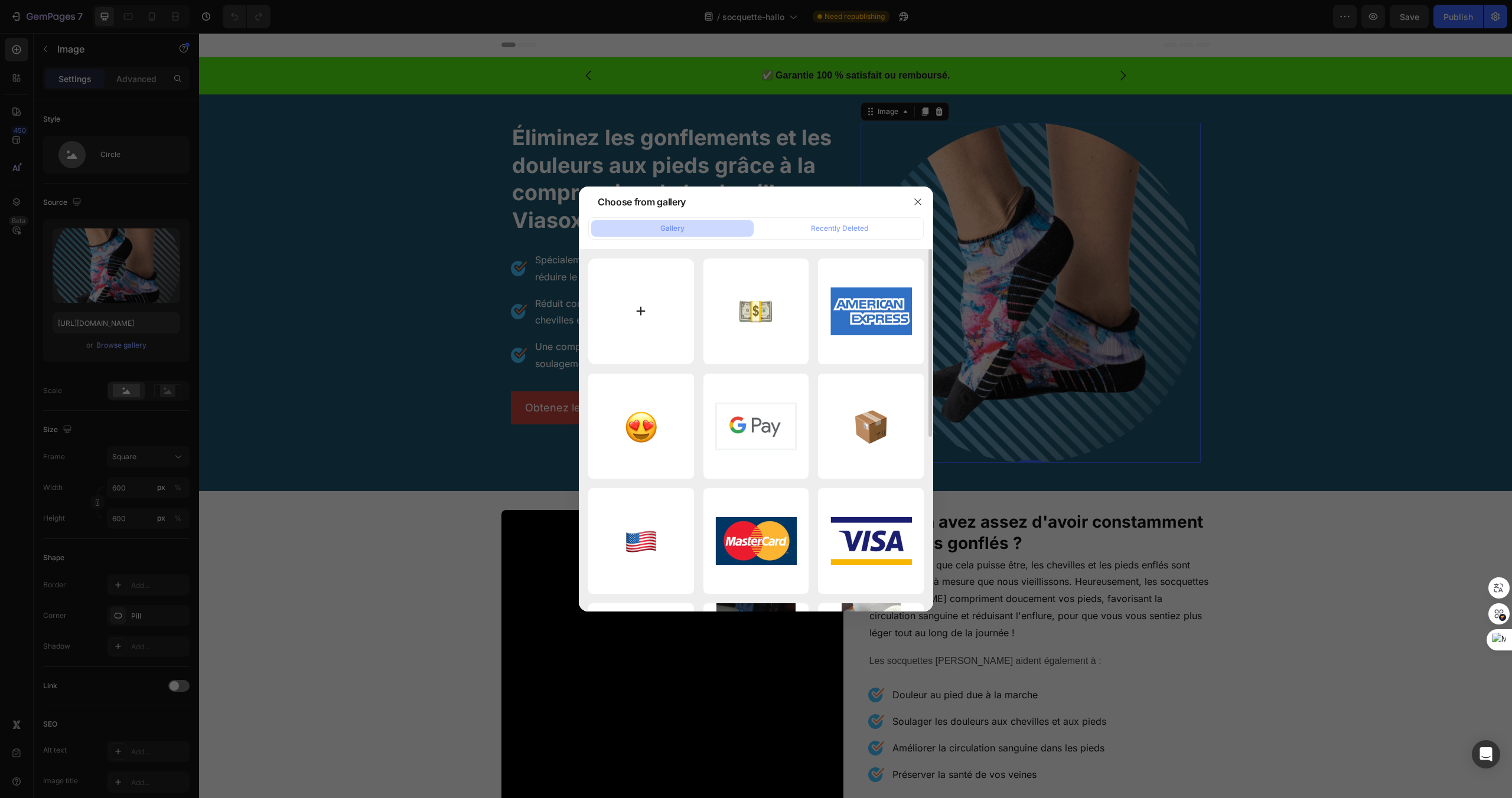
click at [657, 304] on input "file" at bounding box center [641, 311] width 105 height 105
type input "C:\fakepath\banniere.jpg"
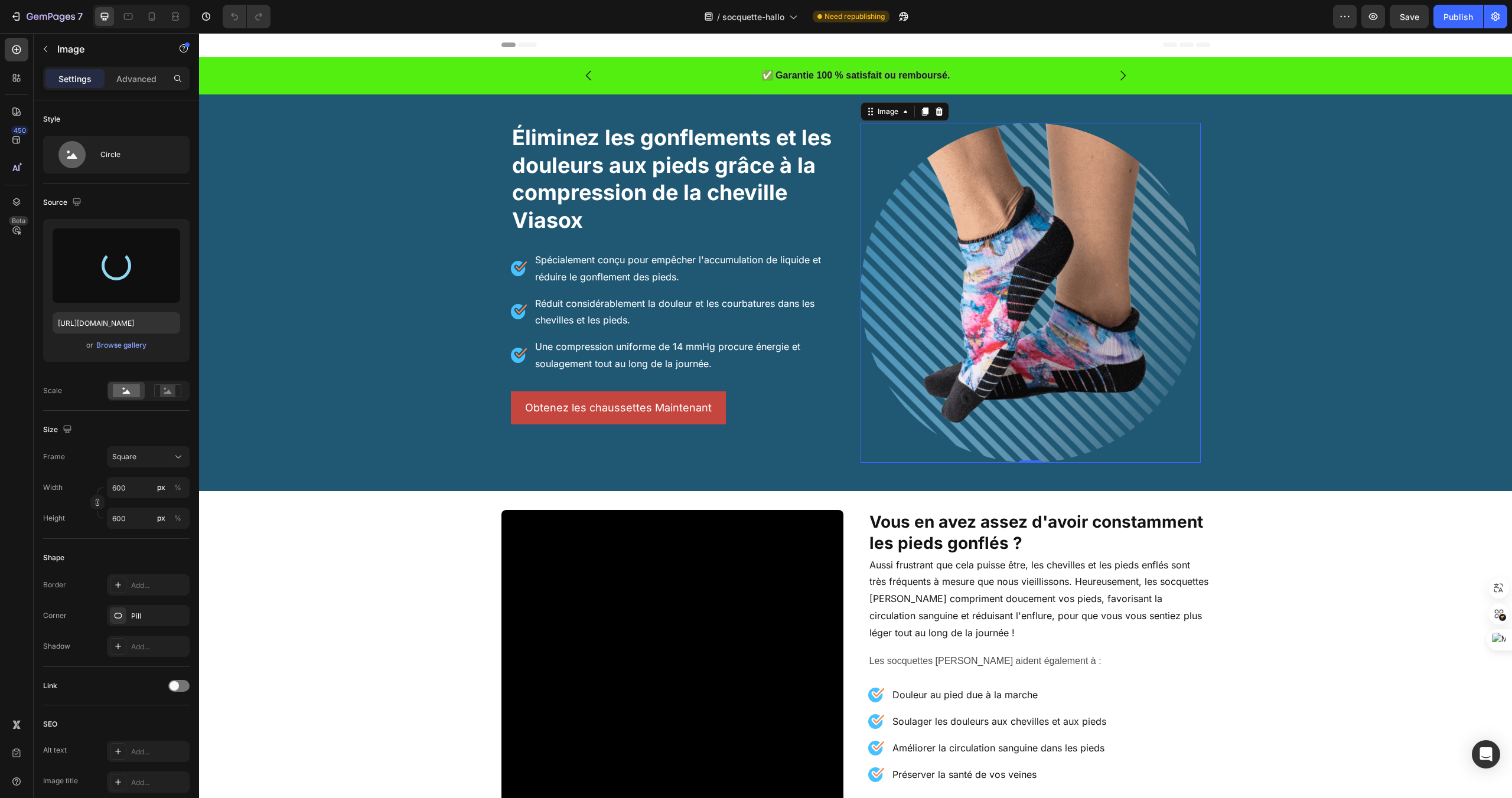
type input "https://cdn.shopify.com/s/files/1/0959/7668/5886/files/gempages_584109555860898…"
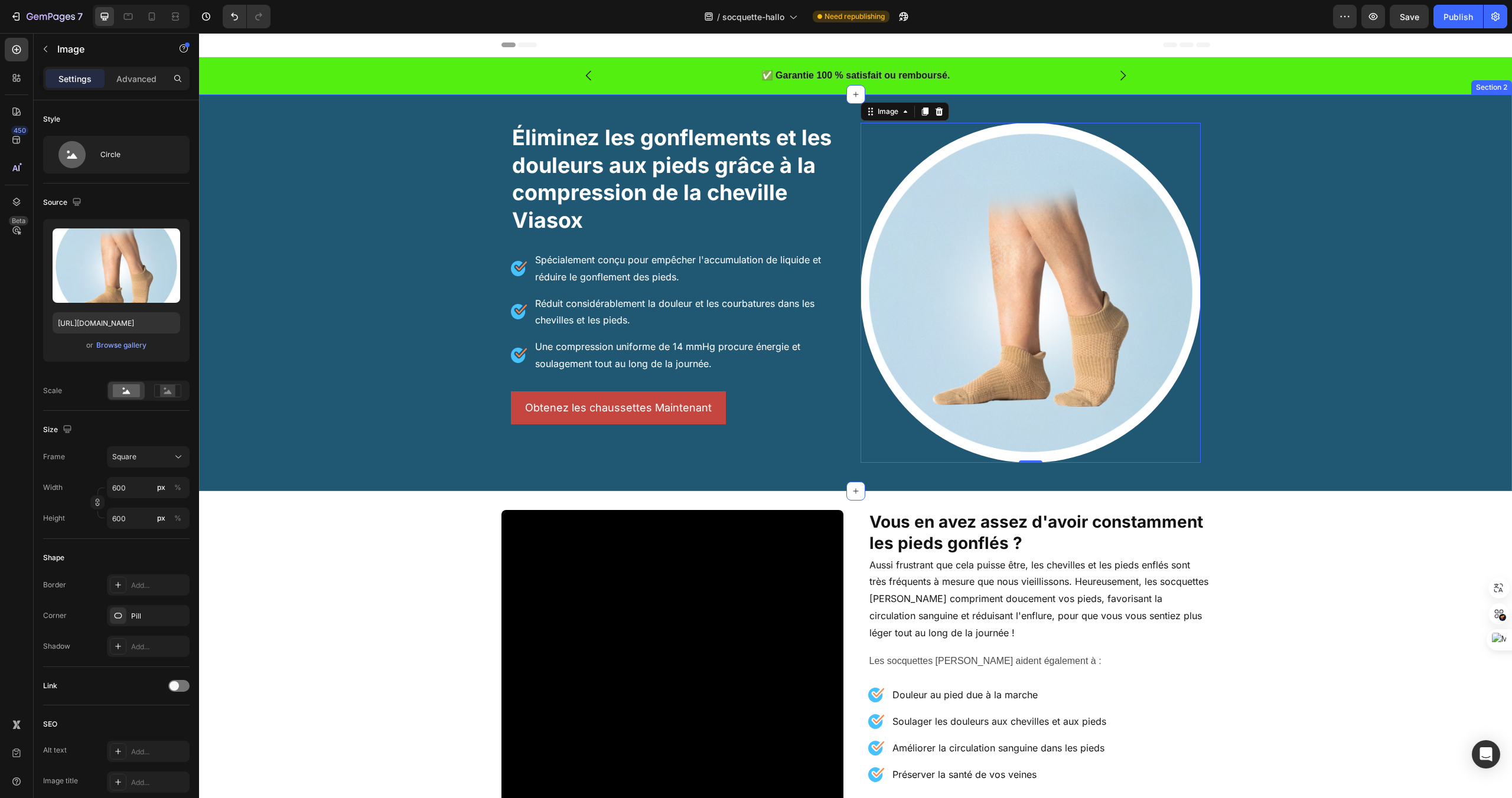
click at [1342, 467] on div "Éliminez les gonflements et les douleurs aux pieds grâce à la compression de la…" at bounding box center [855, 293] width 1313 height 359
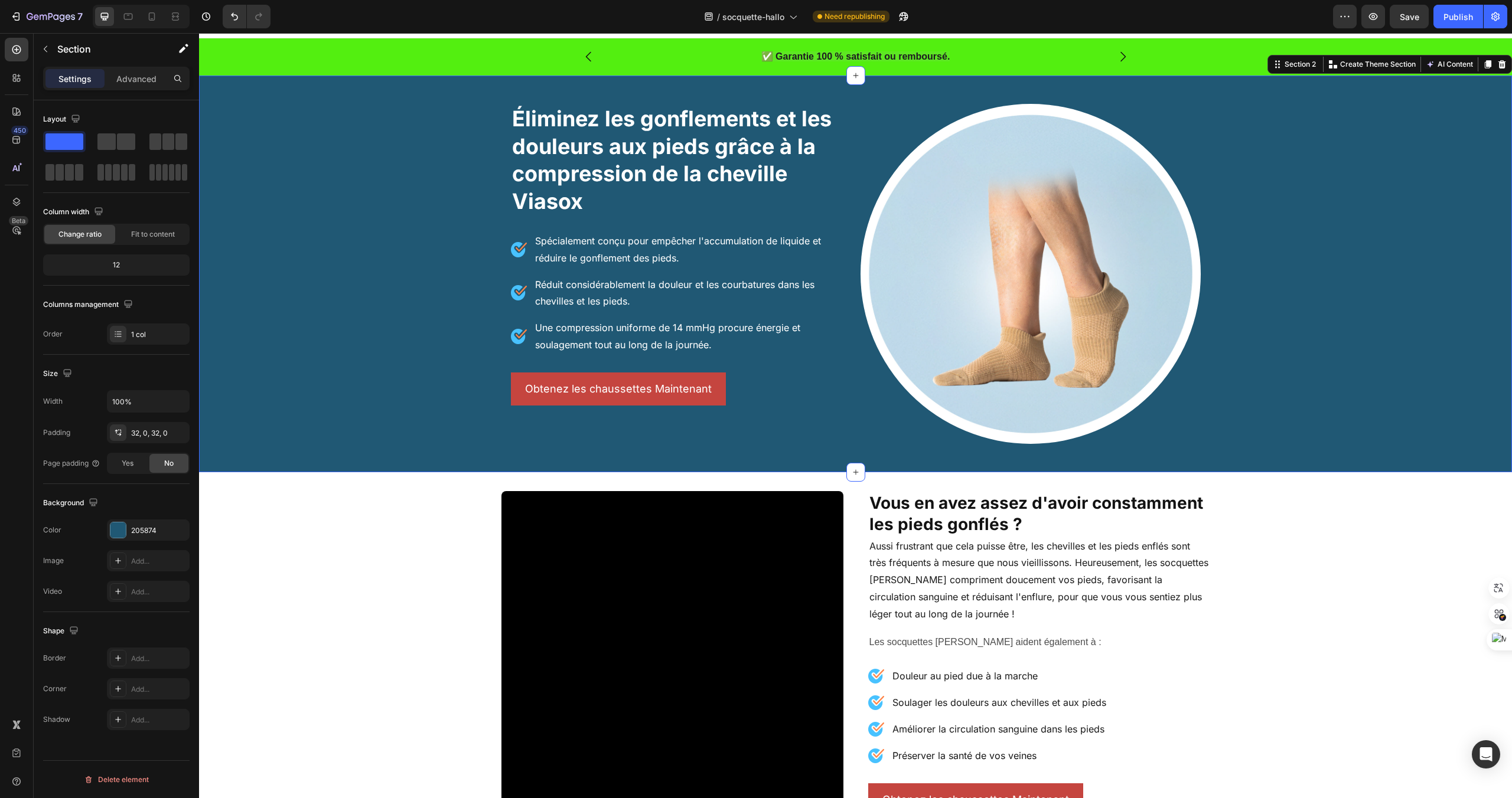
scroll to position [27, 0]
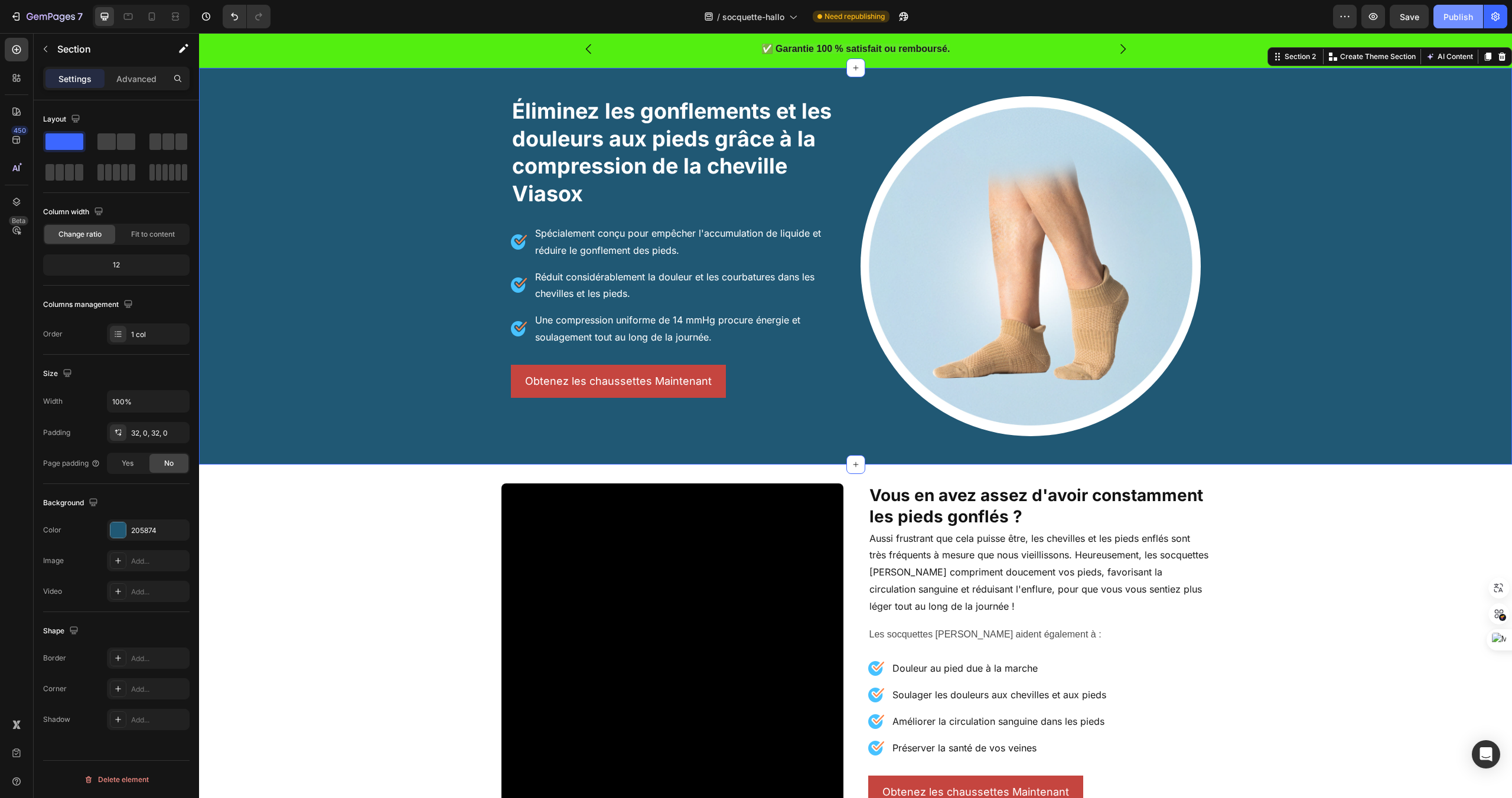
click at [1465, 23] on button "Publish" at bounding box center [1458, 17] width 50 height 24
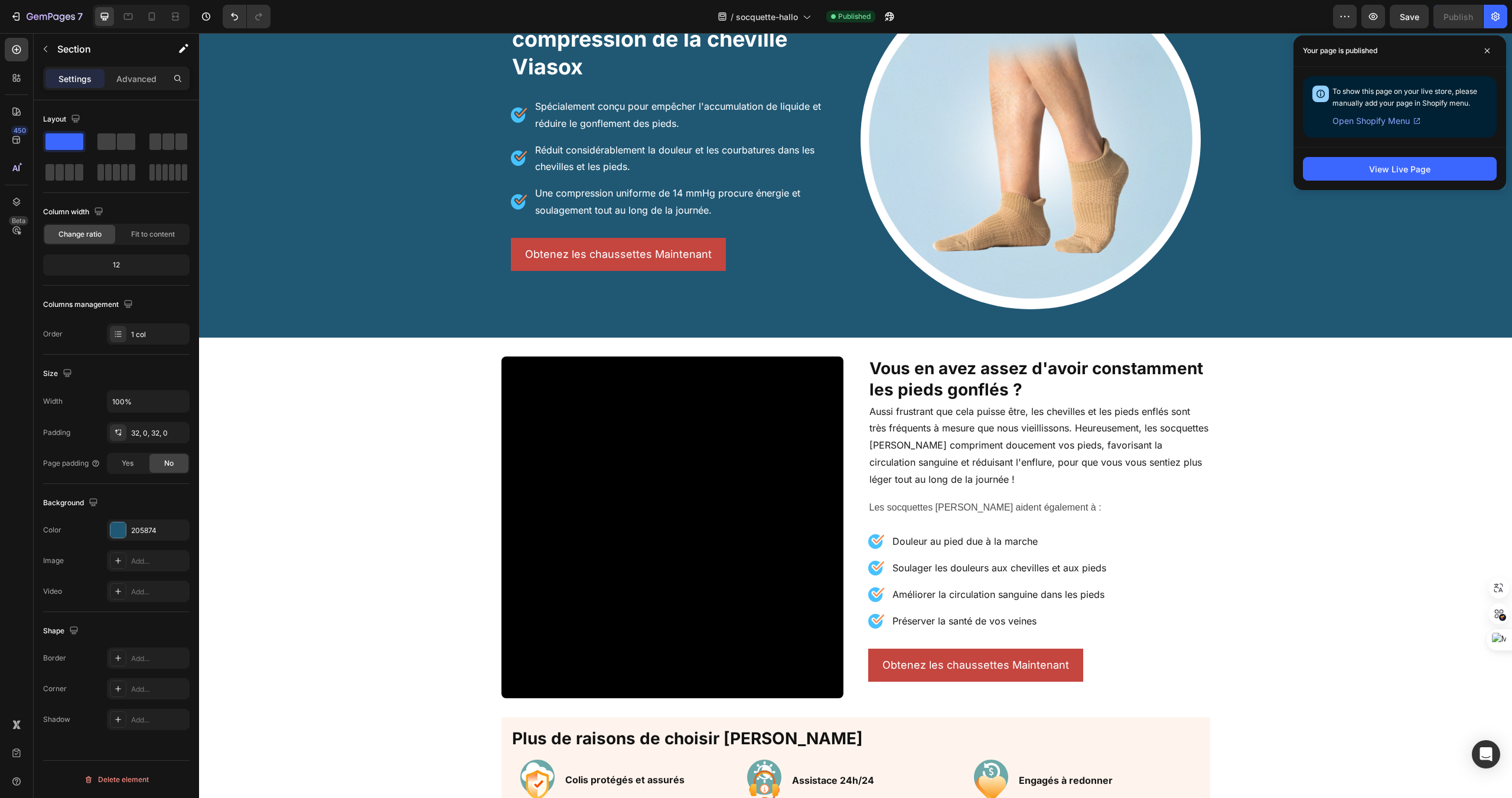
scroll to position [0, 0]
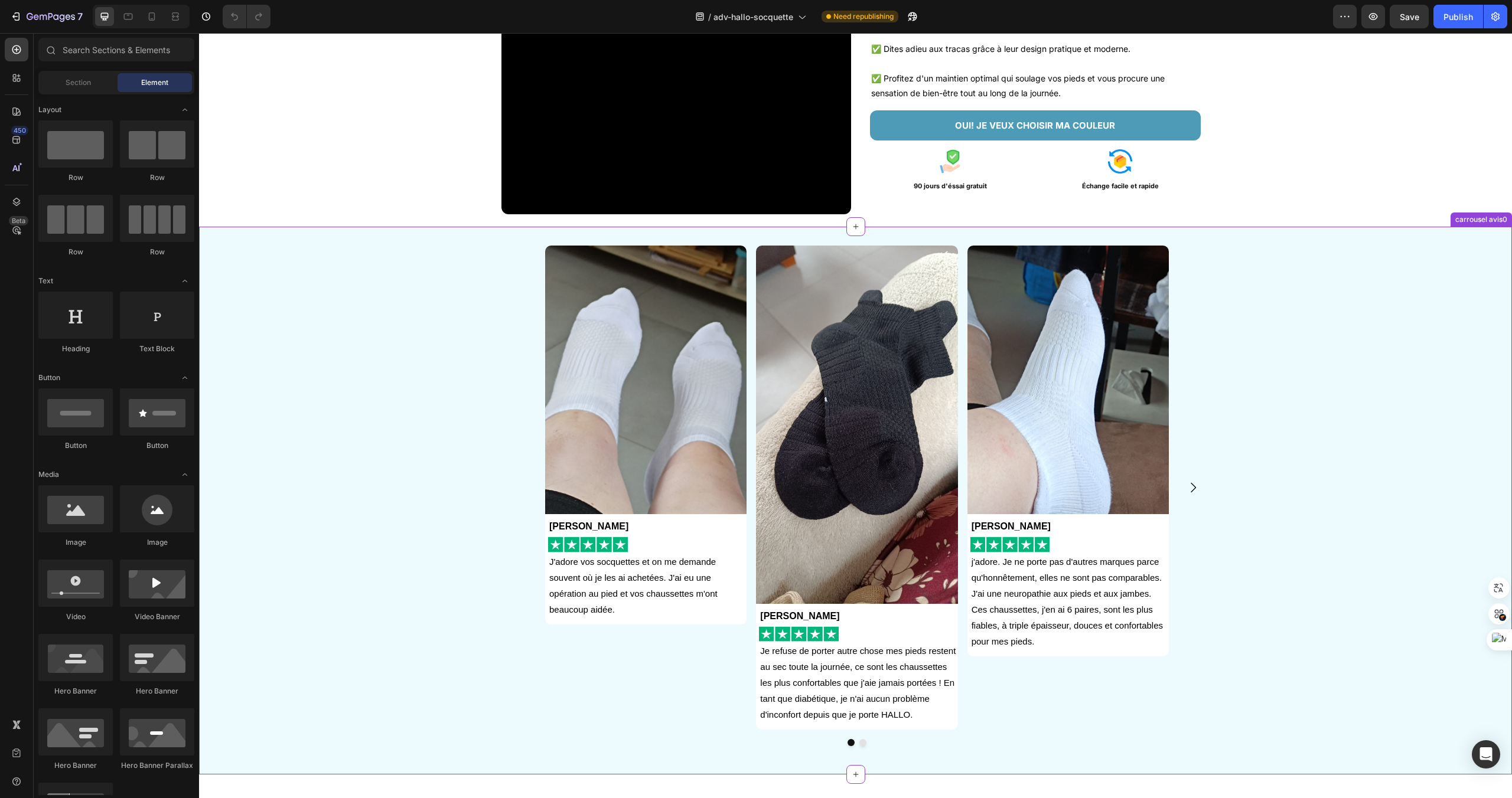
scroll to position [219, 0]
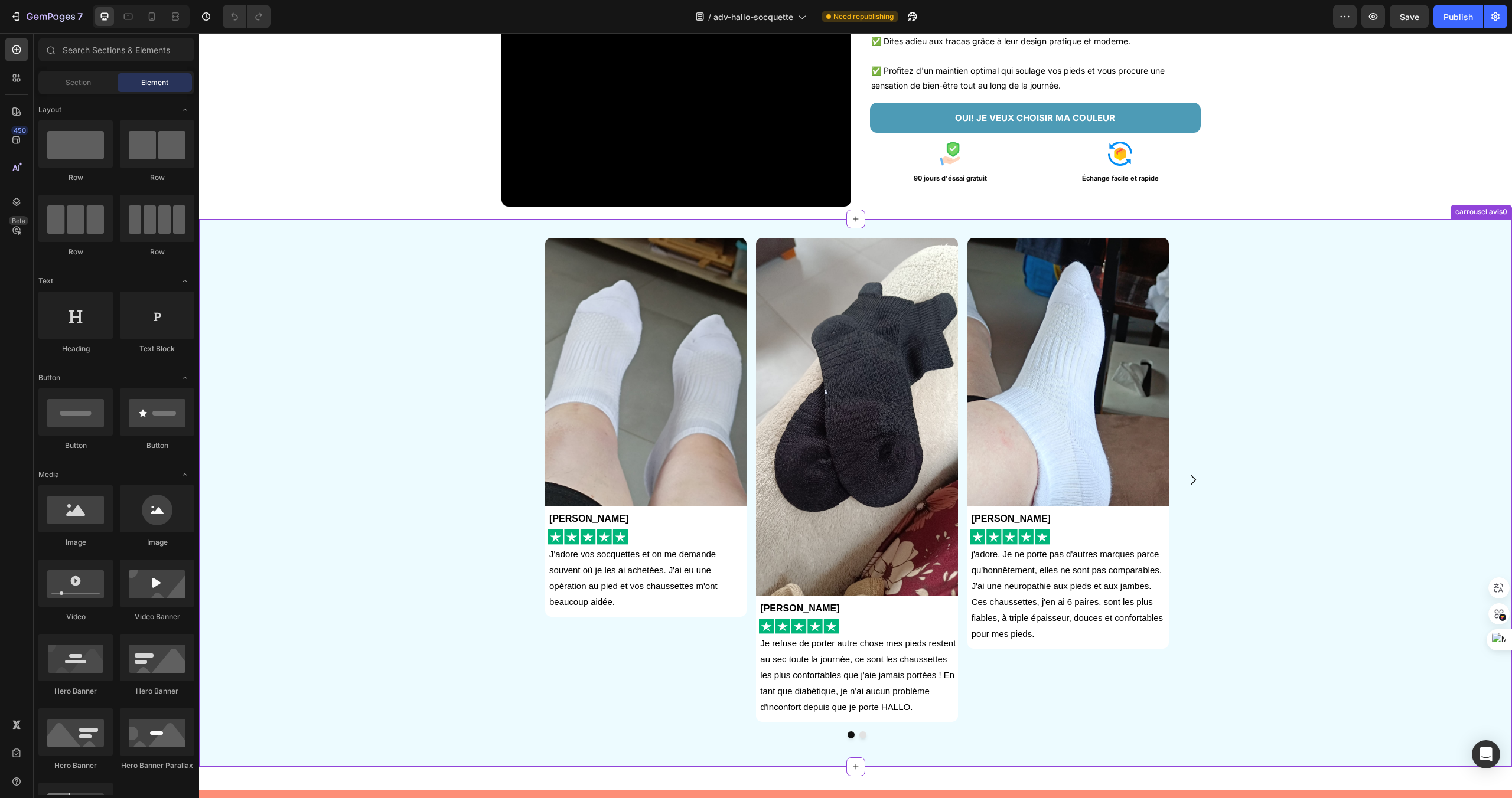
click at [794, 578] on img at bounding box center [857, 417] width 202 height 359
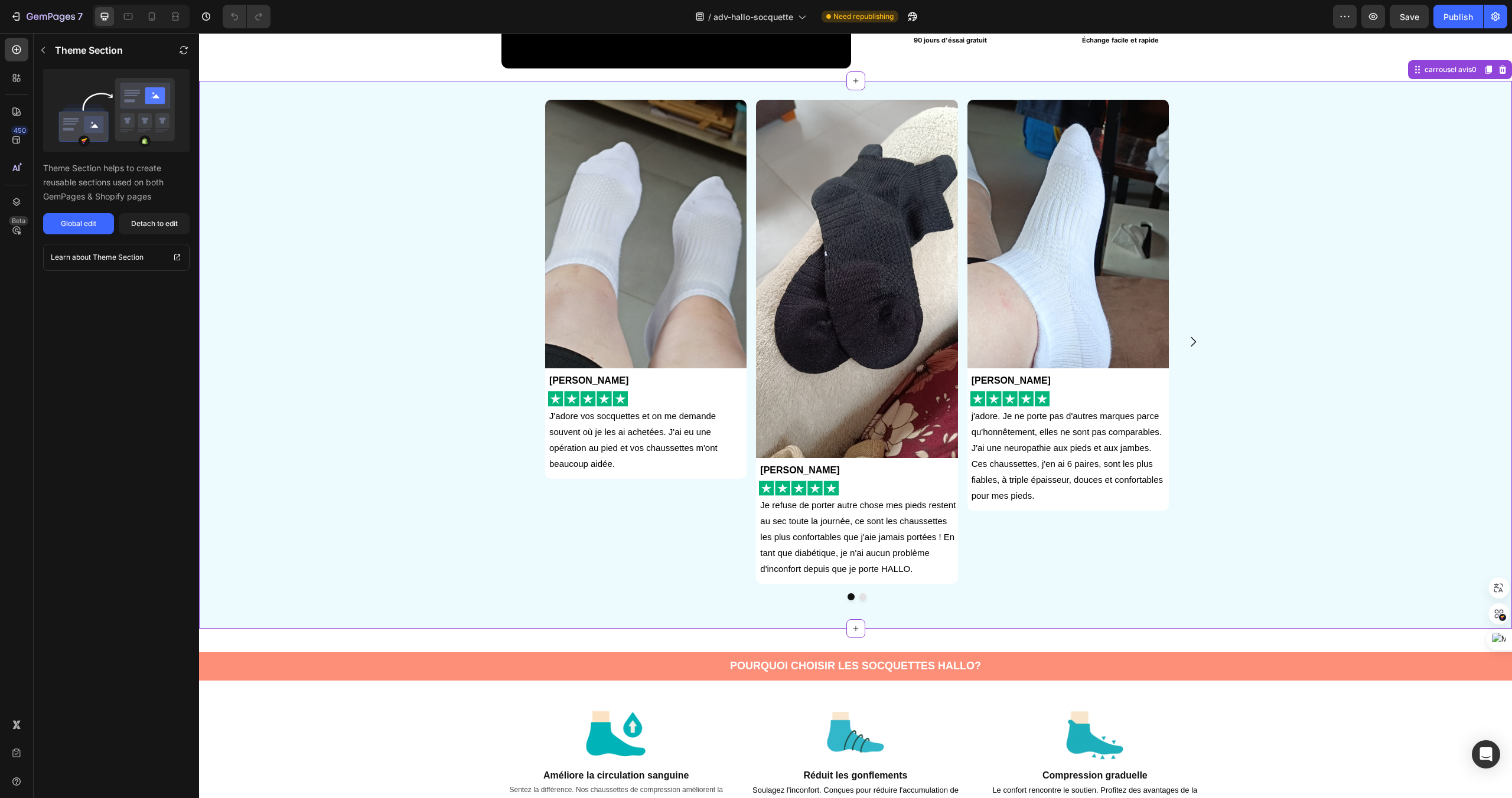
scroll to position [372, 0]
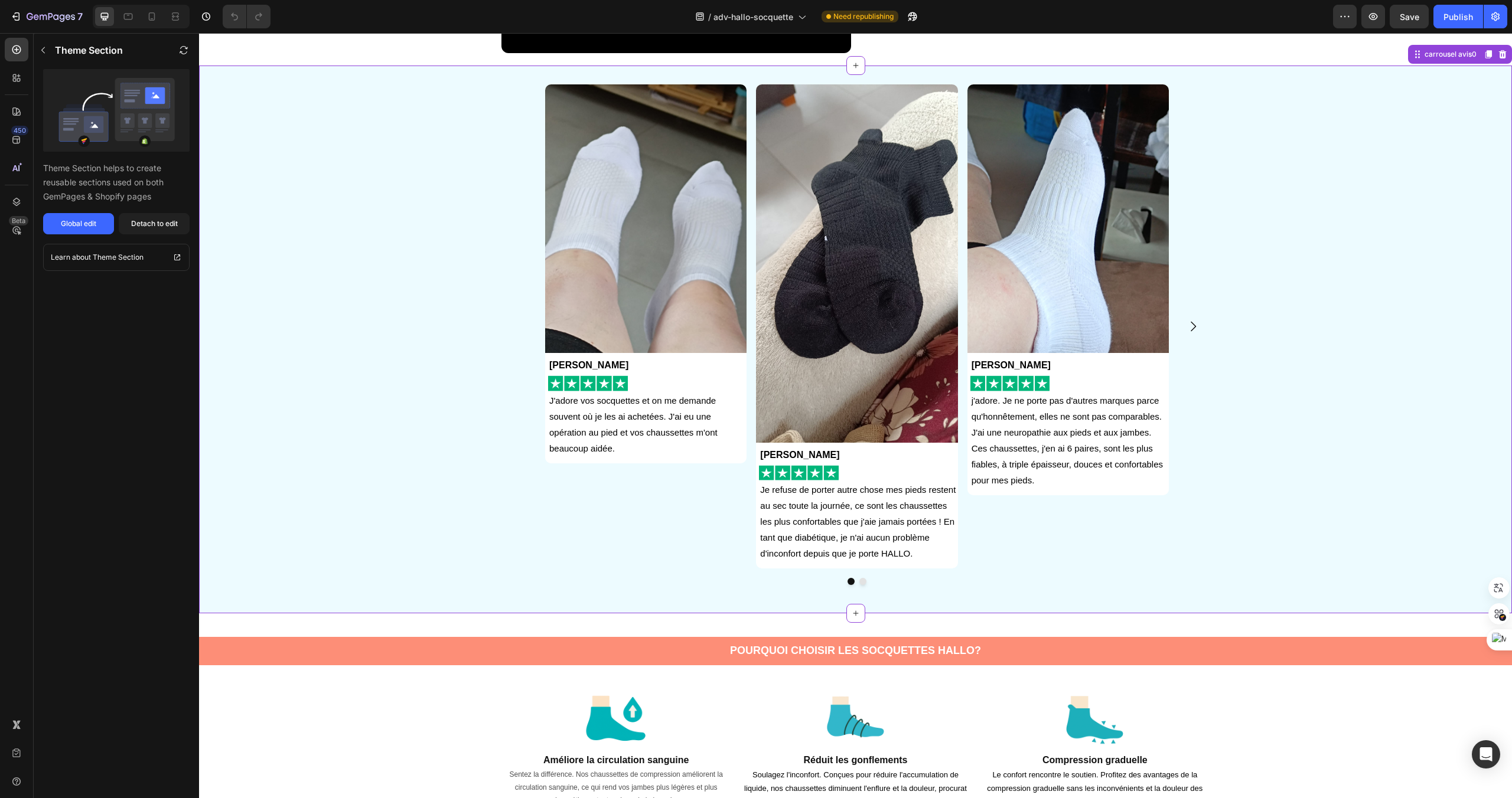
click at [859, 581] on button "Dot" at bounding box center [863, 581] width 7 height 7
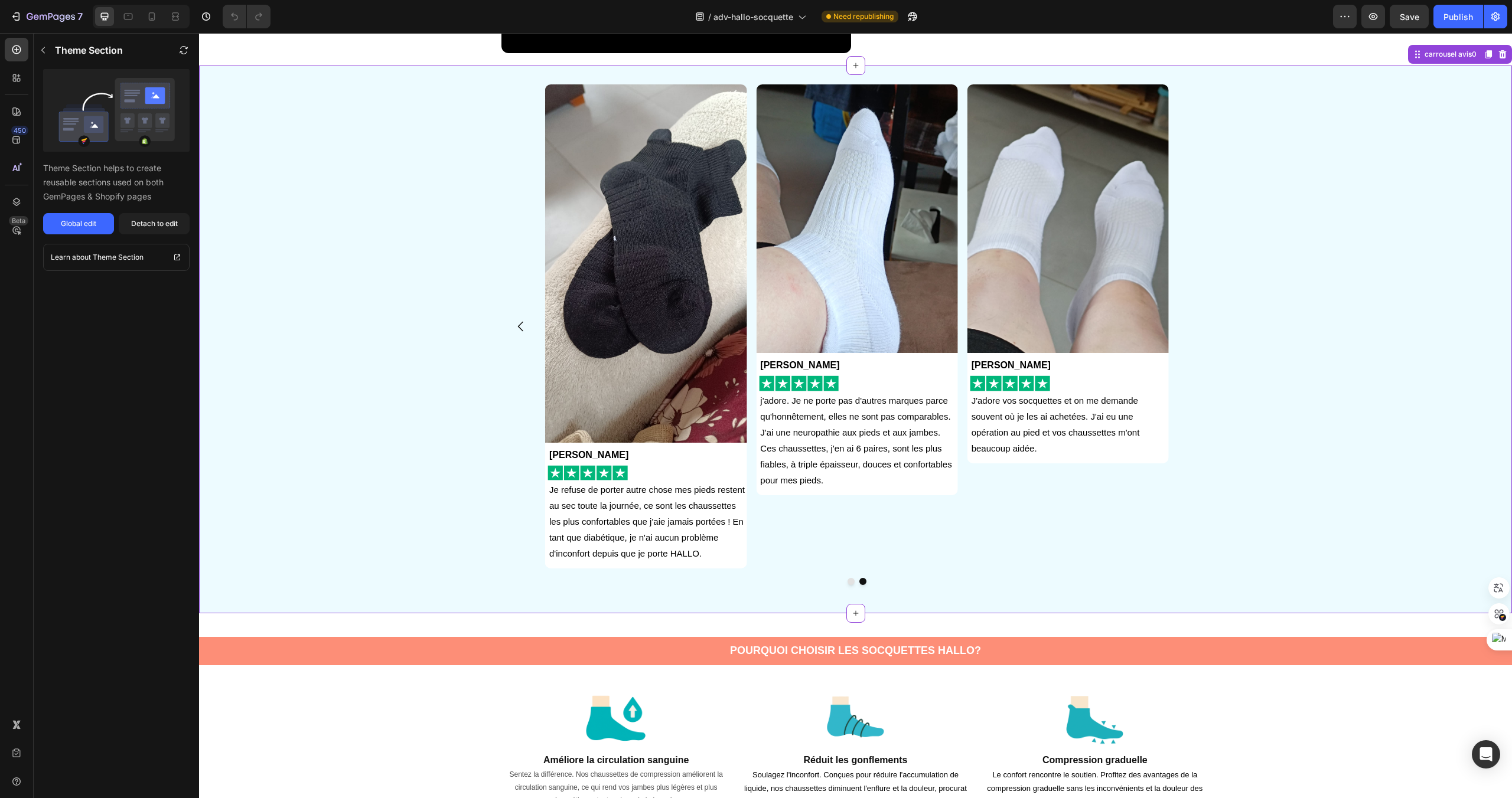
click at [850, 586] on div "Image Anna Gardet Text Block Image J'adore vos socquettes et on me demande souv…" at bounding box center [857, 339] width 1310 height 510
click at [851, 583] on button "Dot" at bounding box center [851, 581] width 7 height 7
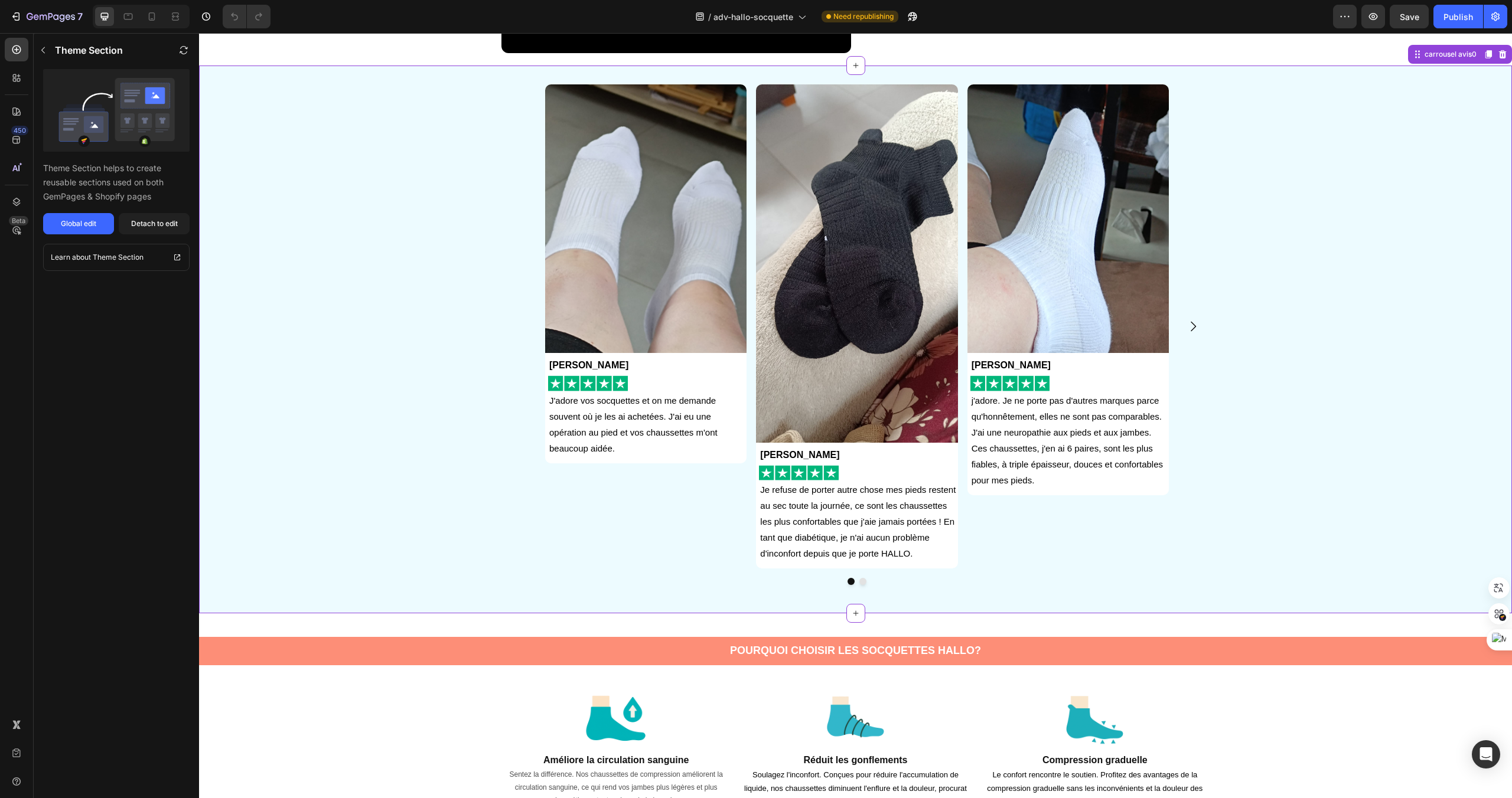
click at [857, 291] on img at bounding box center [857, 263] width 202 height 359
click at [883, 347] on img at bounding box center [857, 263] width 202 height 359
click at [1041, 484] on p "j'adore. Je ne porte pas d'autres marques parce qu'honnêtement, elles ne sont p…" at bounding box center [1070, 440] width 196 height 95
click at [1052, 281] on img at bounding box center [1068, 218] width 202 height 268
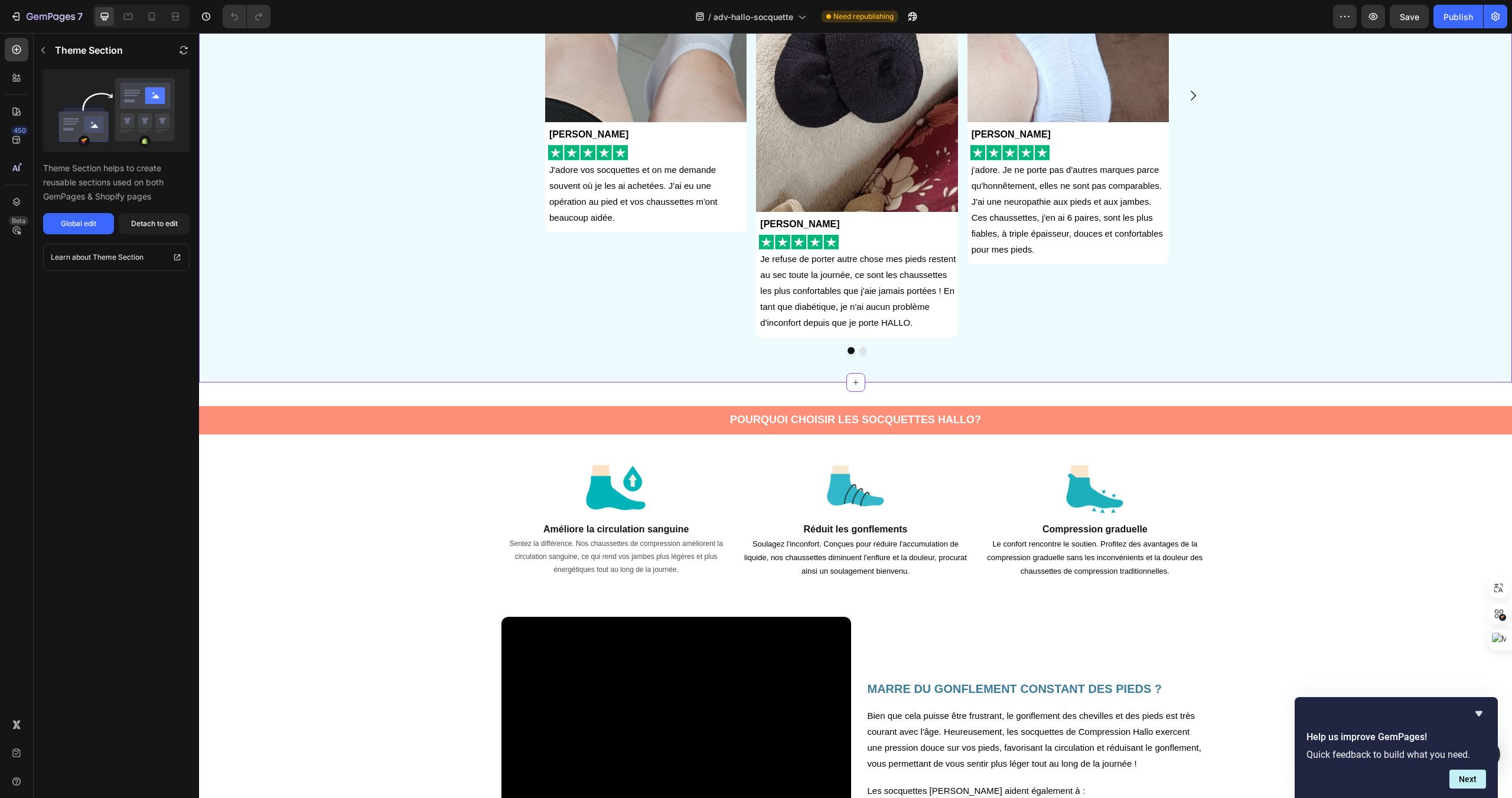
scroll to position [0, 0]
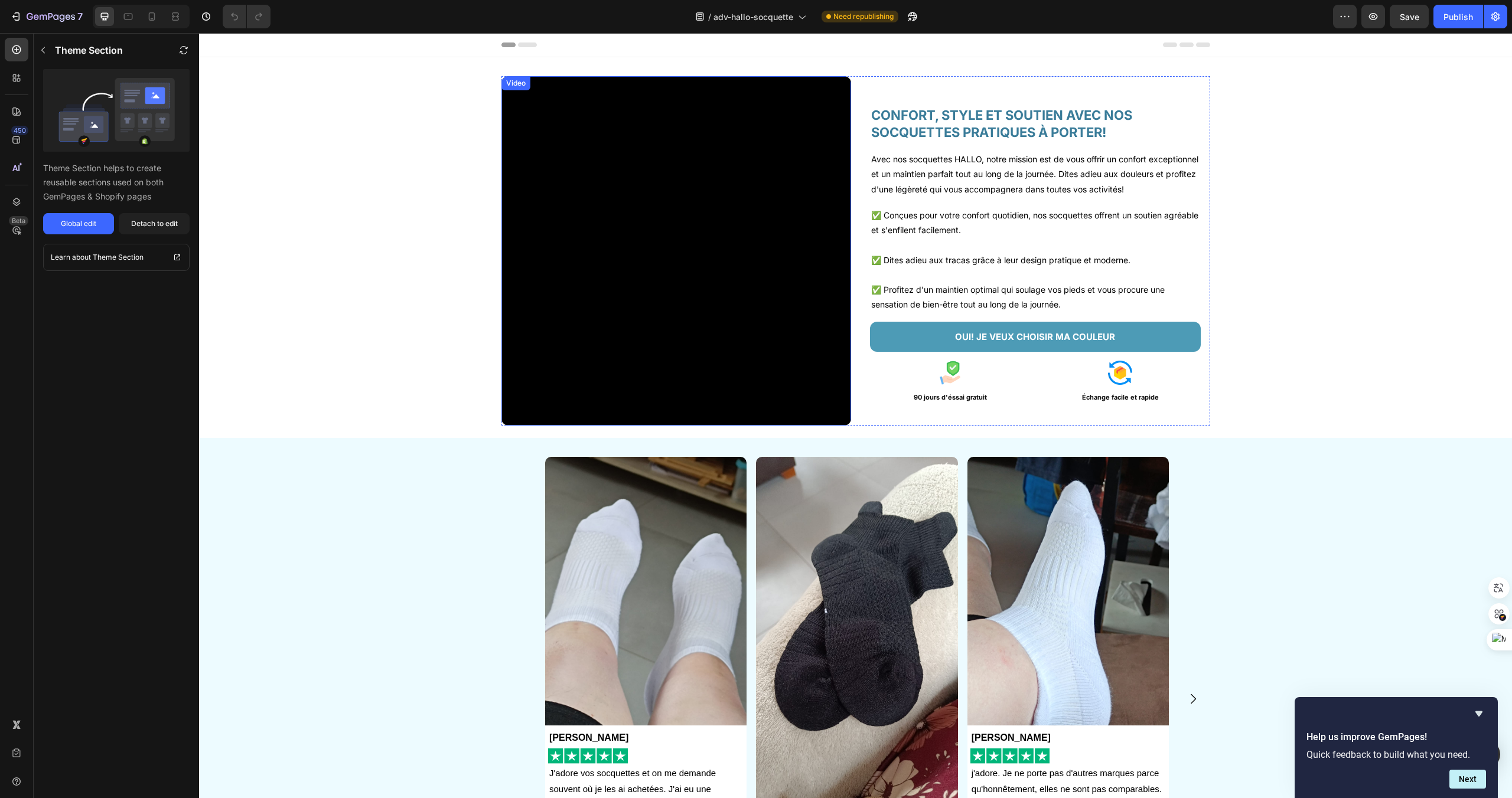
click at [625, 288] on video at bounding box center [676, 251] width 349 height 349
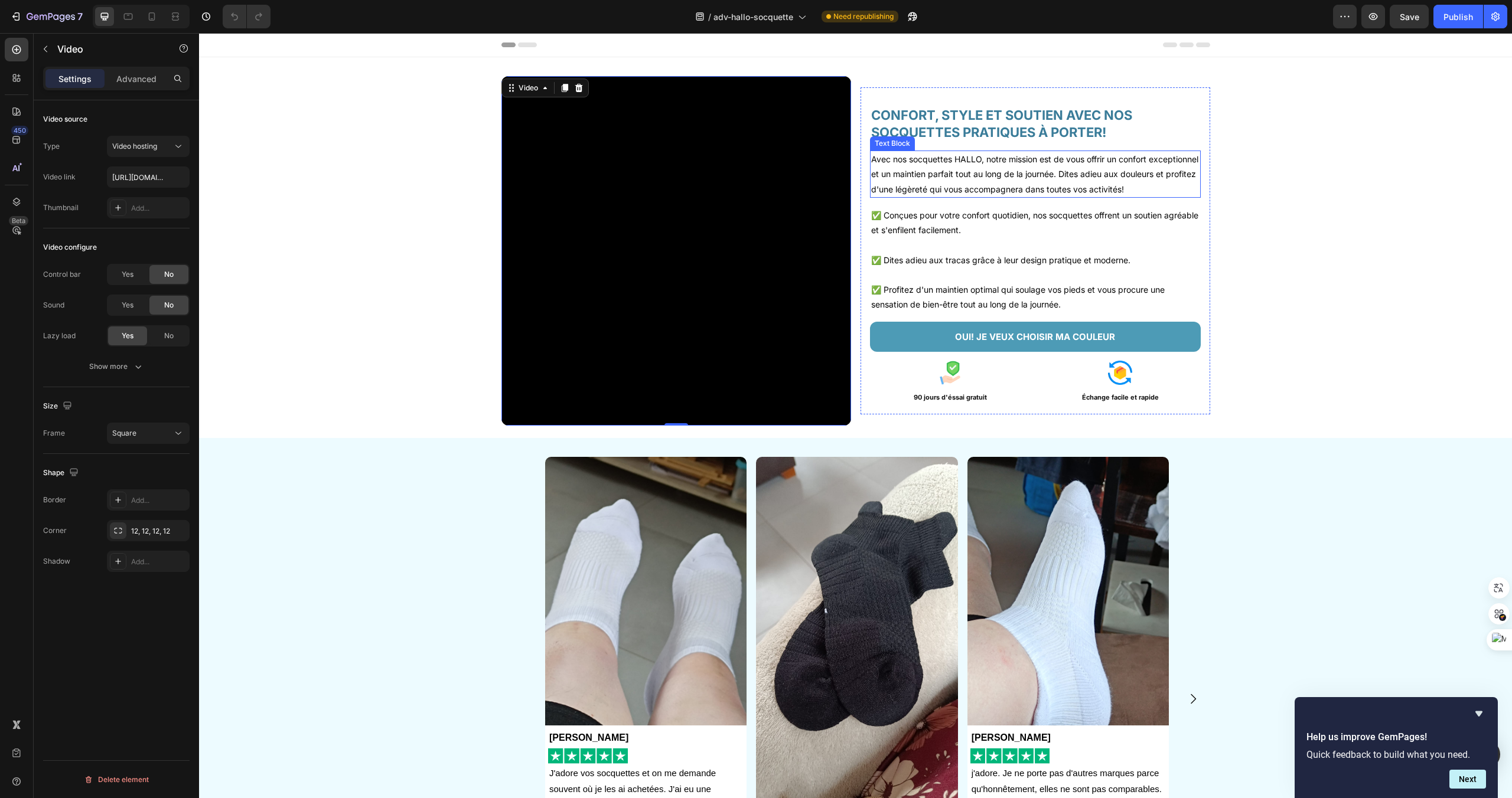
click at [918, 174] on p "Avec nos socquettes HALLO, notre mission est de vous offrir un confort exceptio…" at bounding box center [1035, 174] width 328 height 45
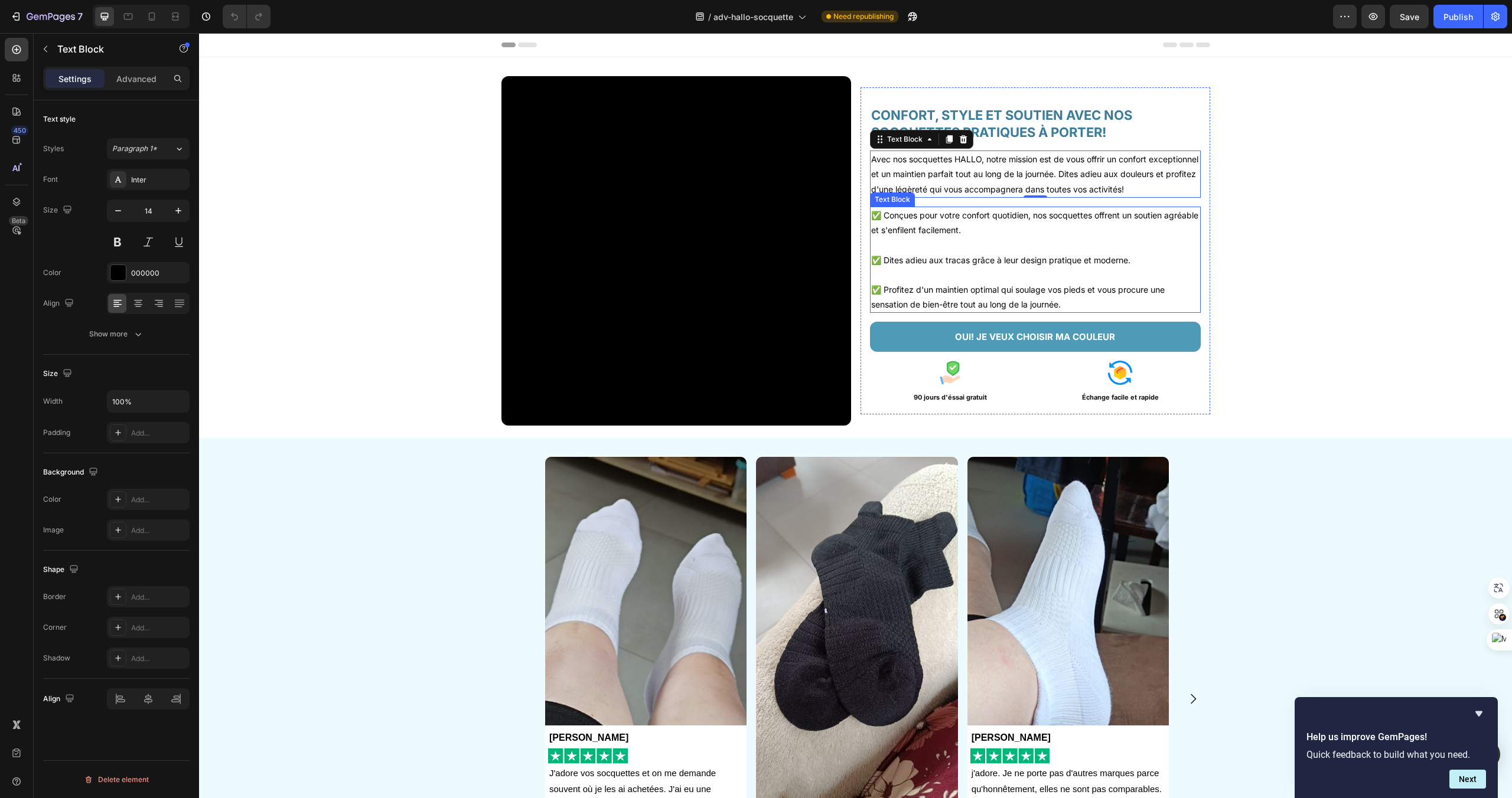
click at [952, 237] on p "✅ Conçues pour votre confort quotidien, nos socquettes offrent un soutien agréa…" at bounding box center [1035, 223] width 328 height 30
click at [117, 330] on div "Show more" at bounding box center [116, 334] width 55 height 12
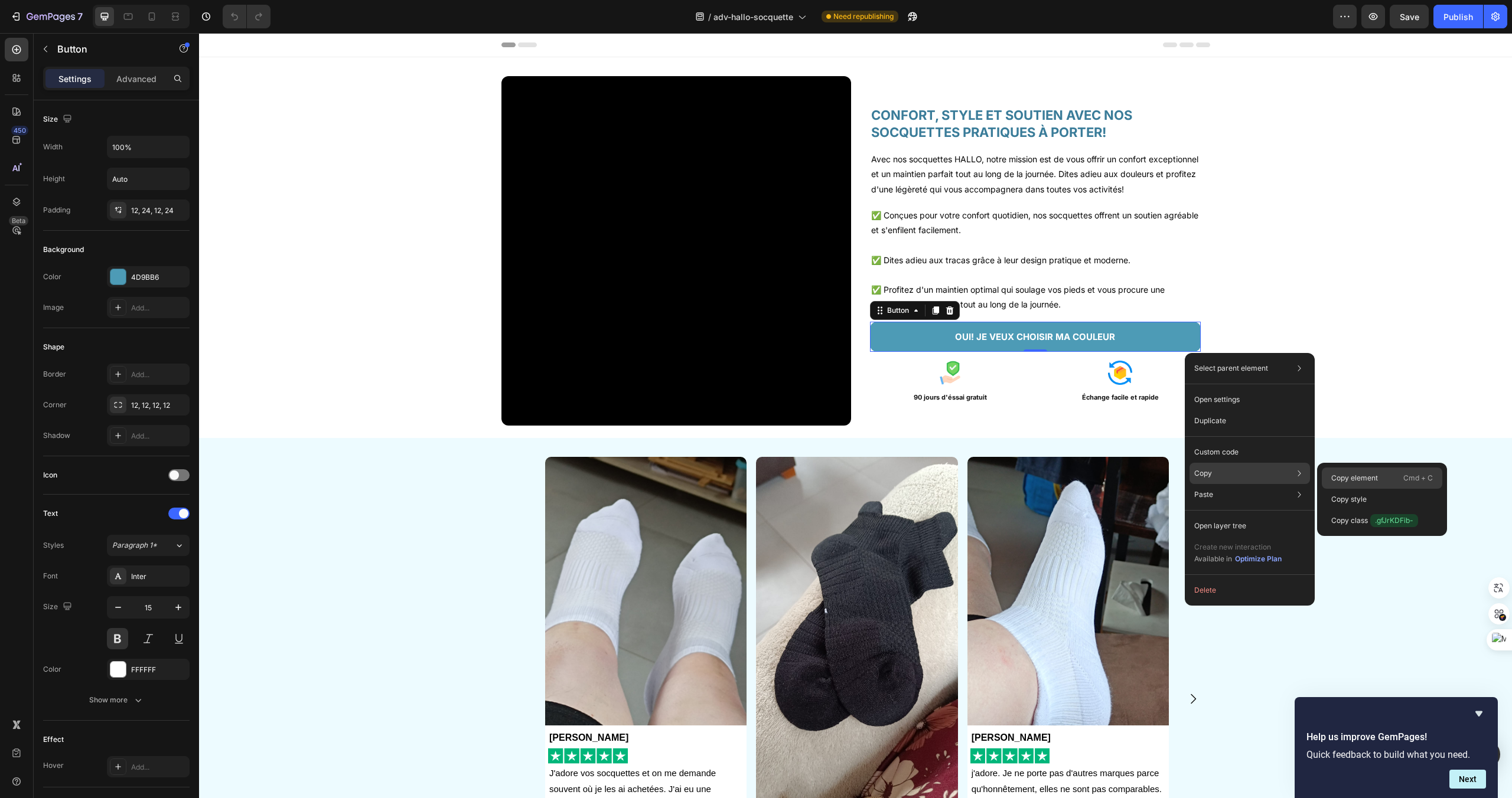
click at [1352, 478] on p "Copy element" at bounding box center [1355, 478] width 46 height 11
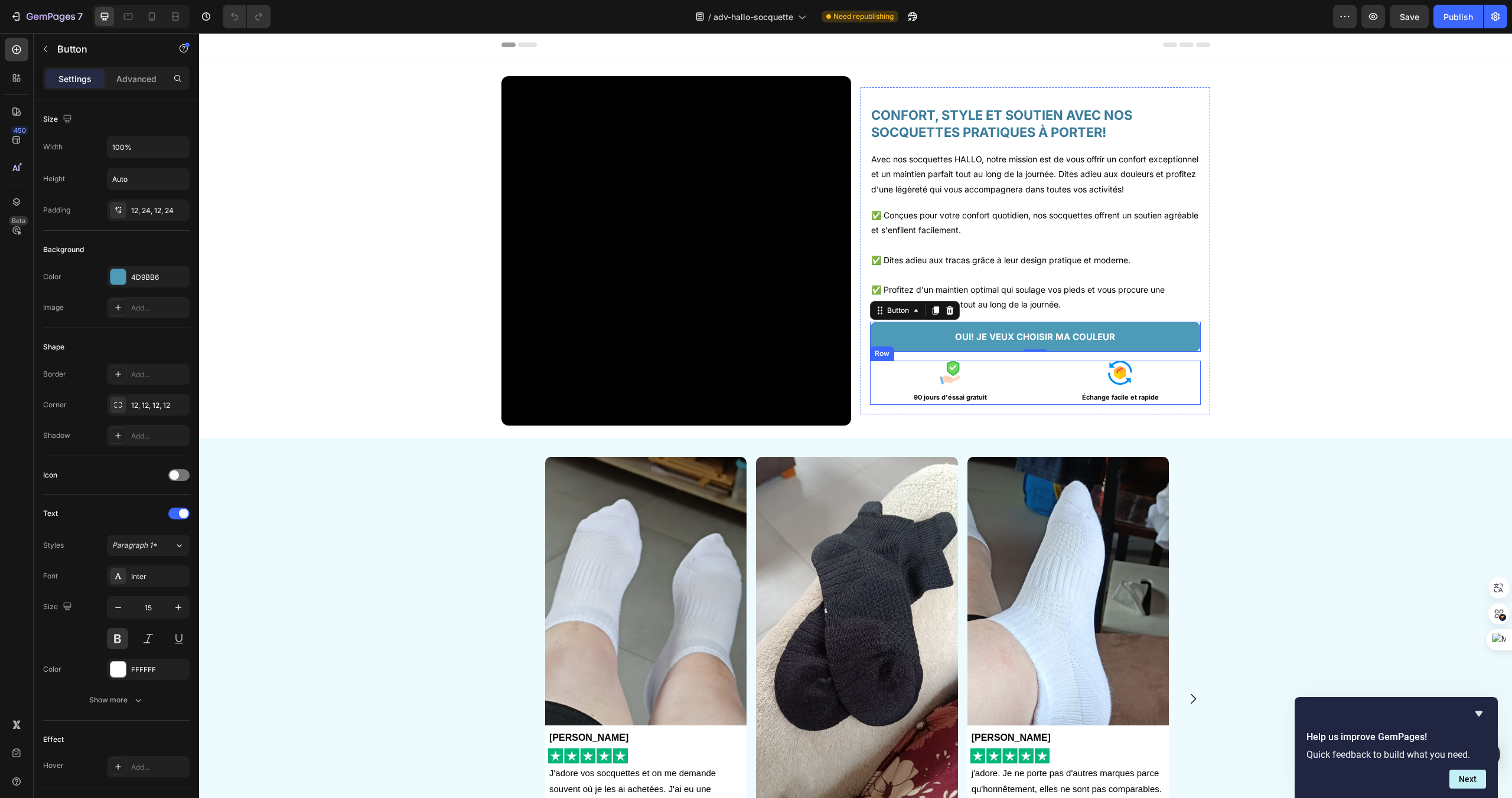
click at [1027, 394] on div "Image 90 jours d'éssai gratuit Text Block" at bounding box center [950, 382] width 160 height 44
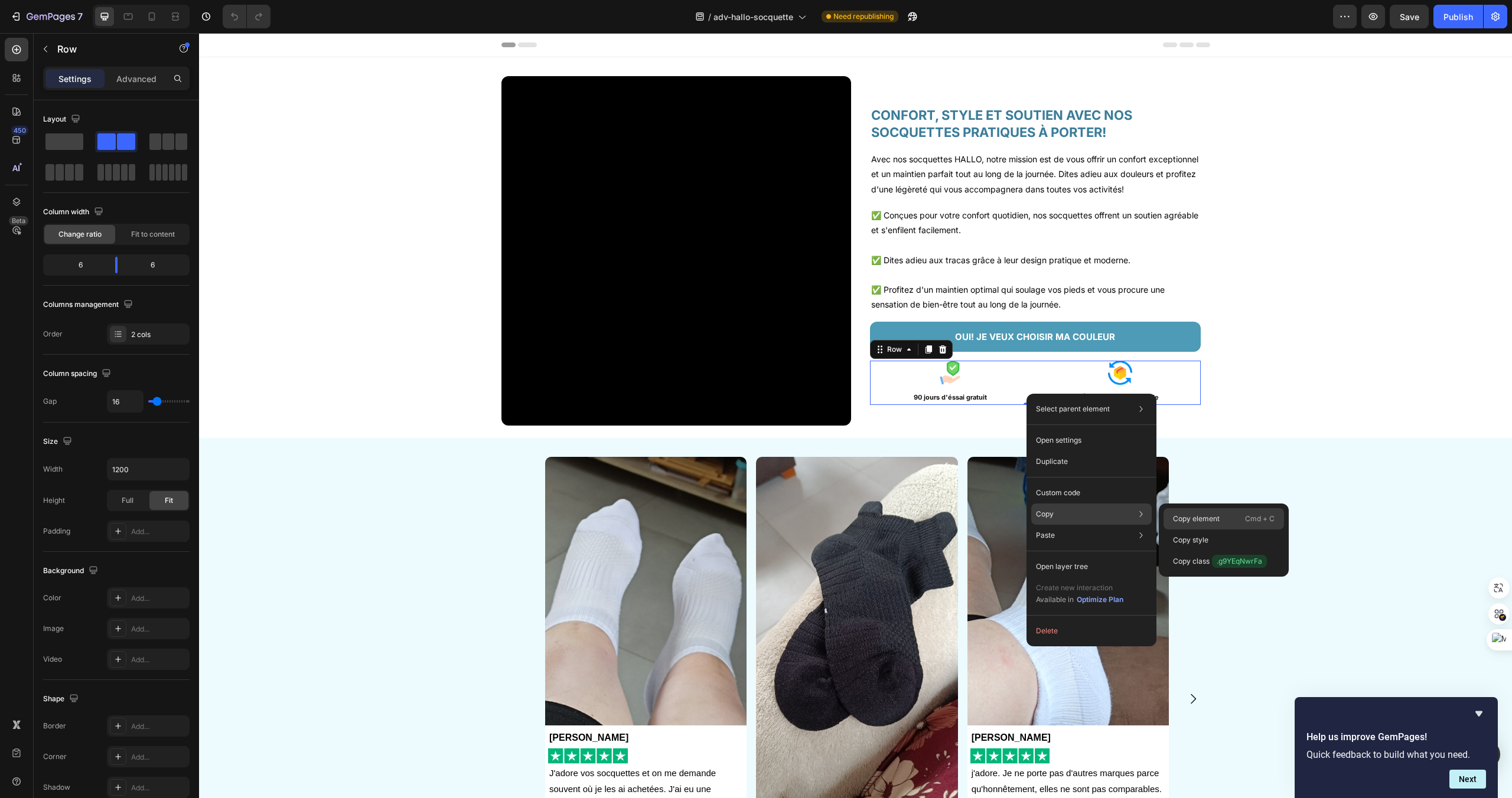
click at [1176, 515] on p "Copy element" at bounding box center [1196, 519] width 46 height 11
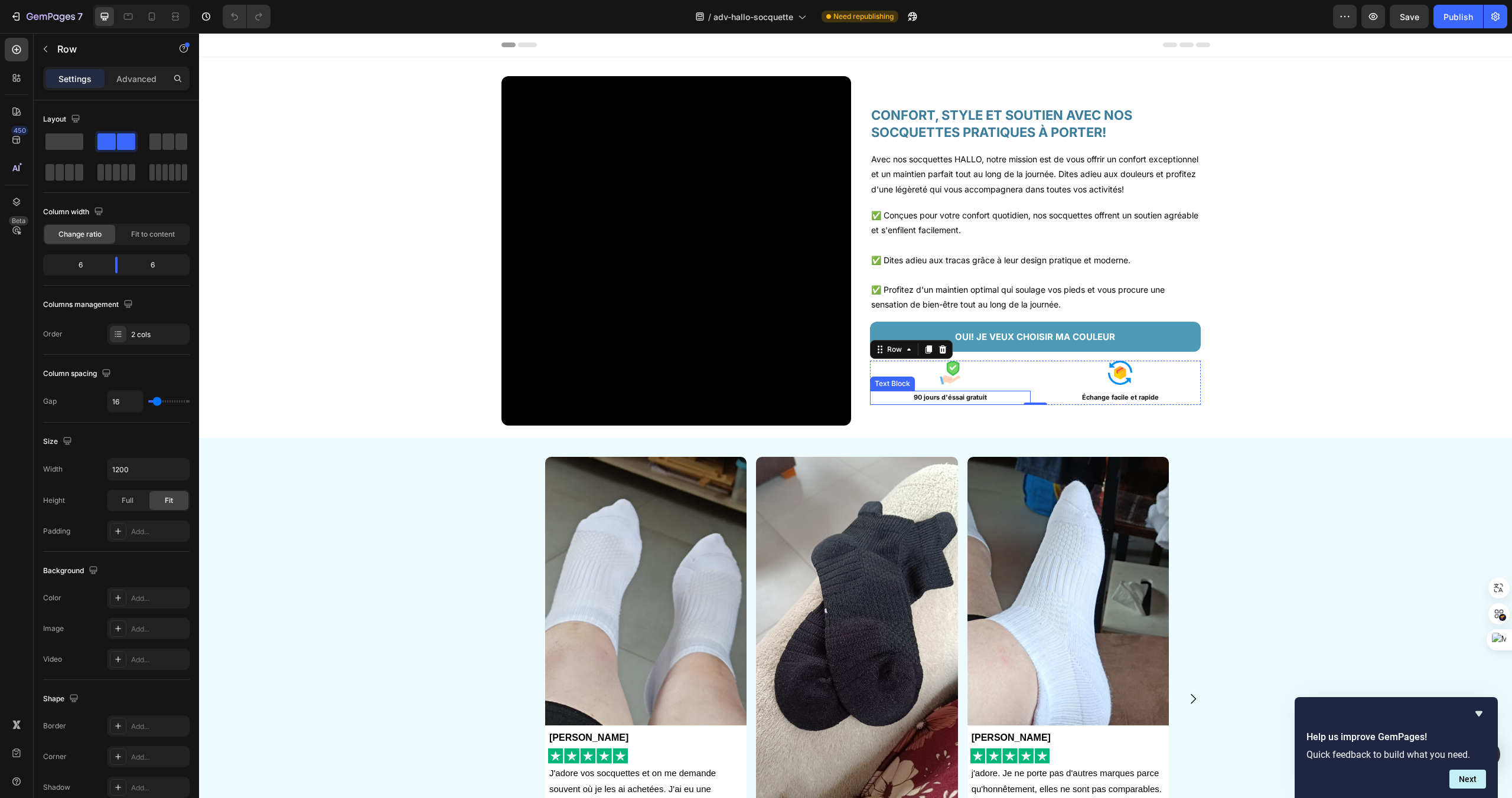
click at [978, 404] on p "90 jours d'éssai gratuit" at bounding box center [950, 398] width 158 height 12
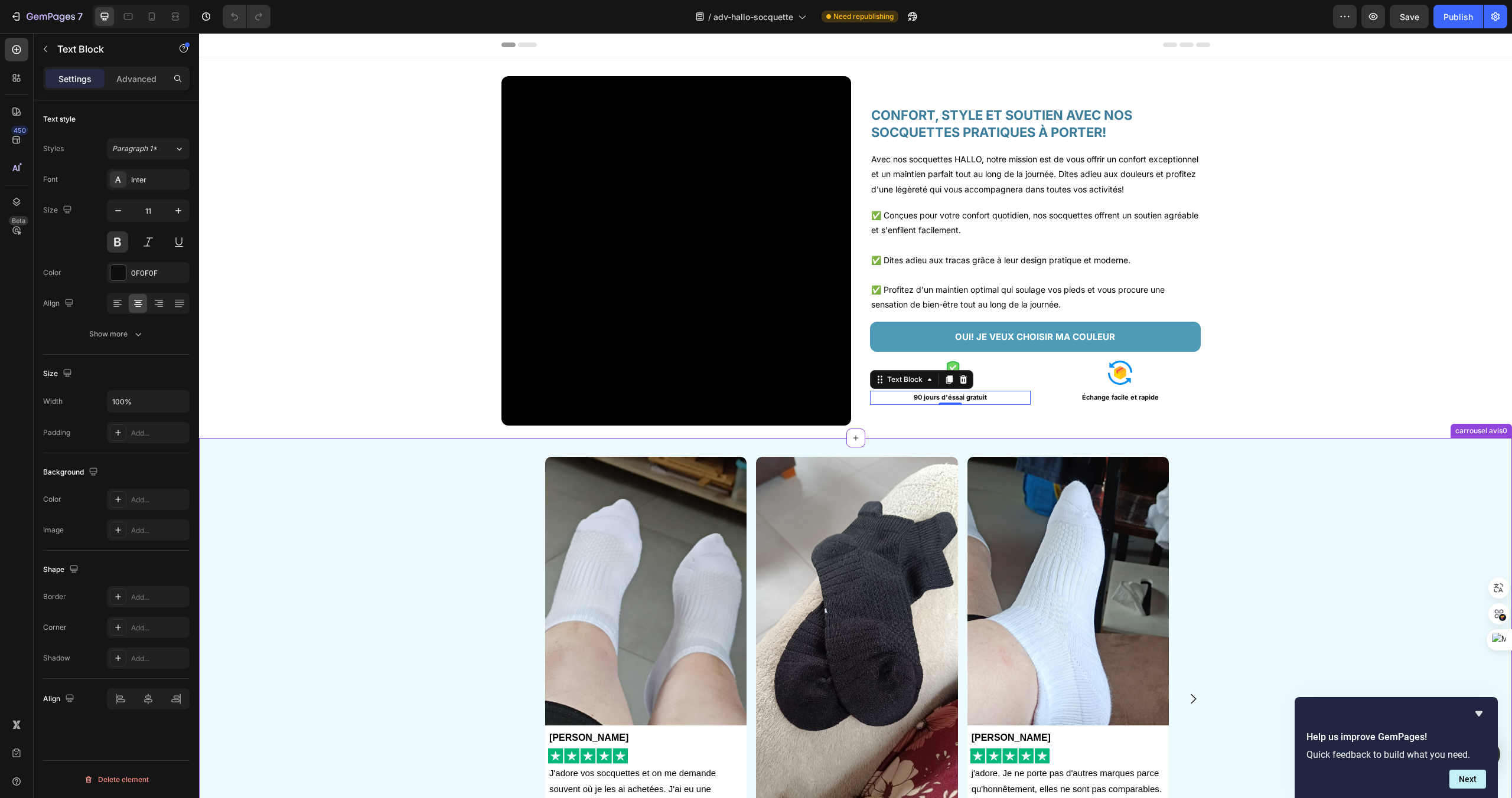
click at [440, 527] on div "Image Anna Gardet Text Block Image J'adore vos socquettes et on me demande souv…" at bounding box center [857, 712] width 1310 height 510
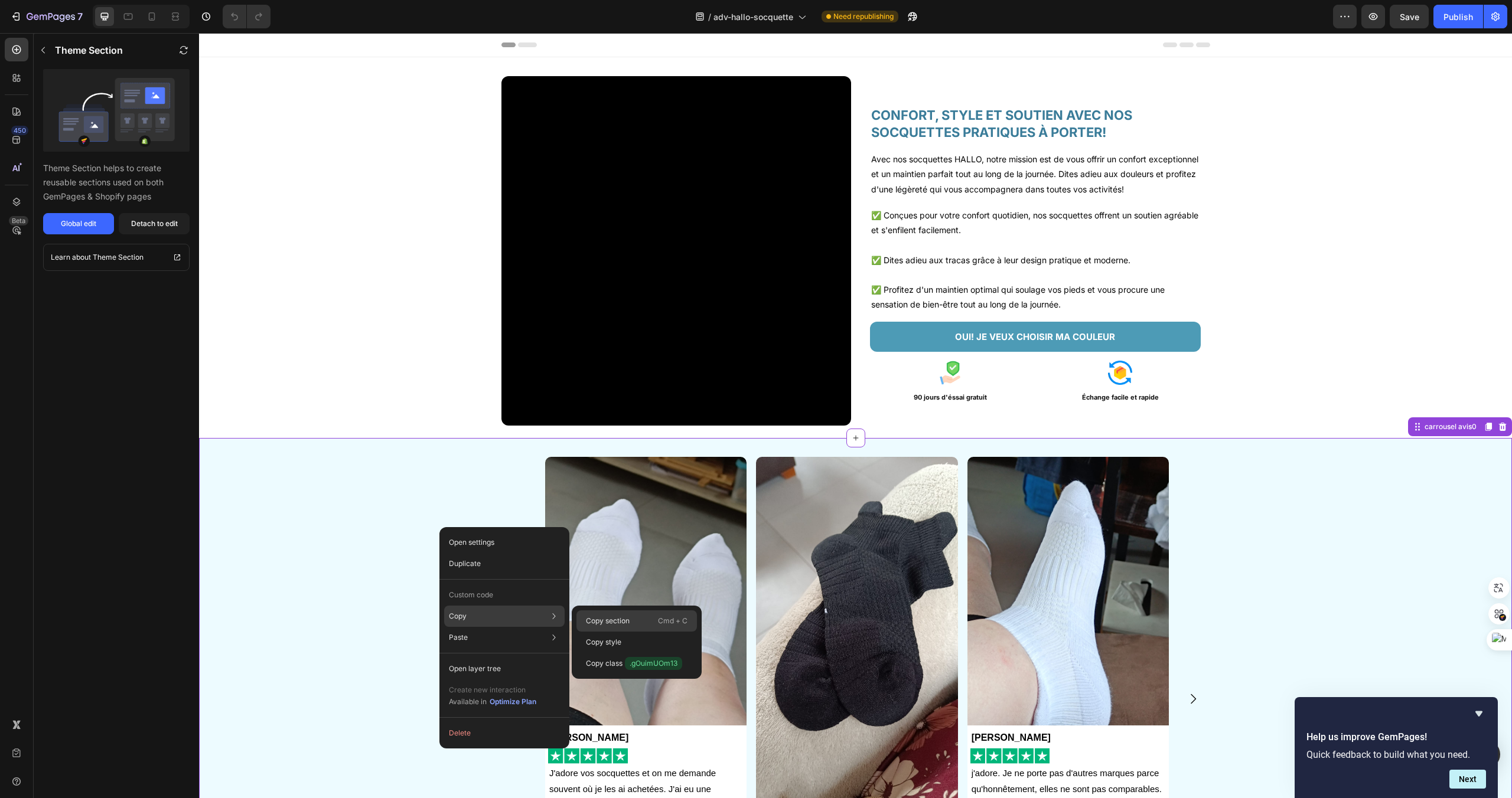
click at [603, 616] on p "Copy section" at bounding box center [608, 621] width 44 height 11
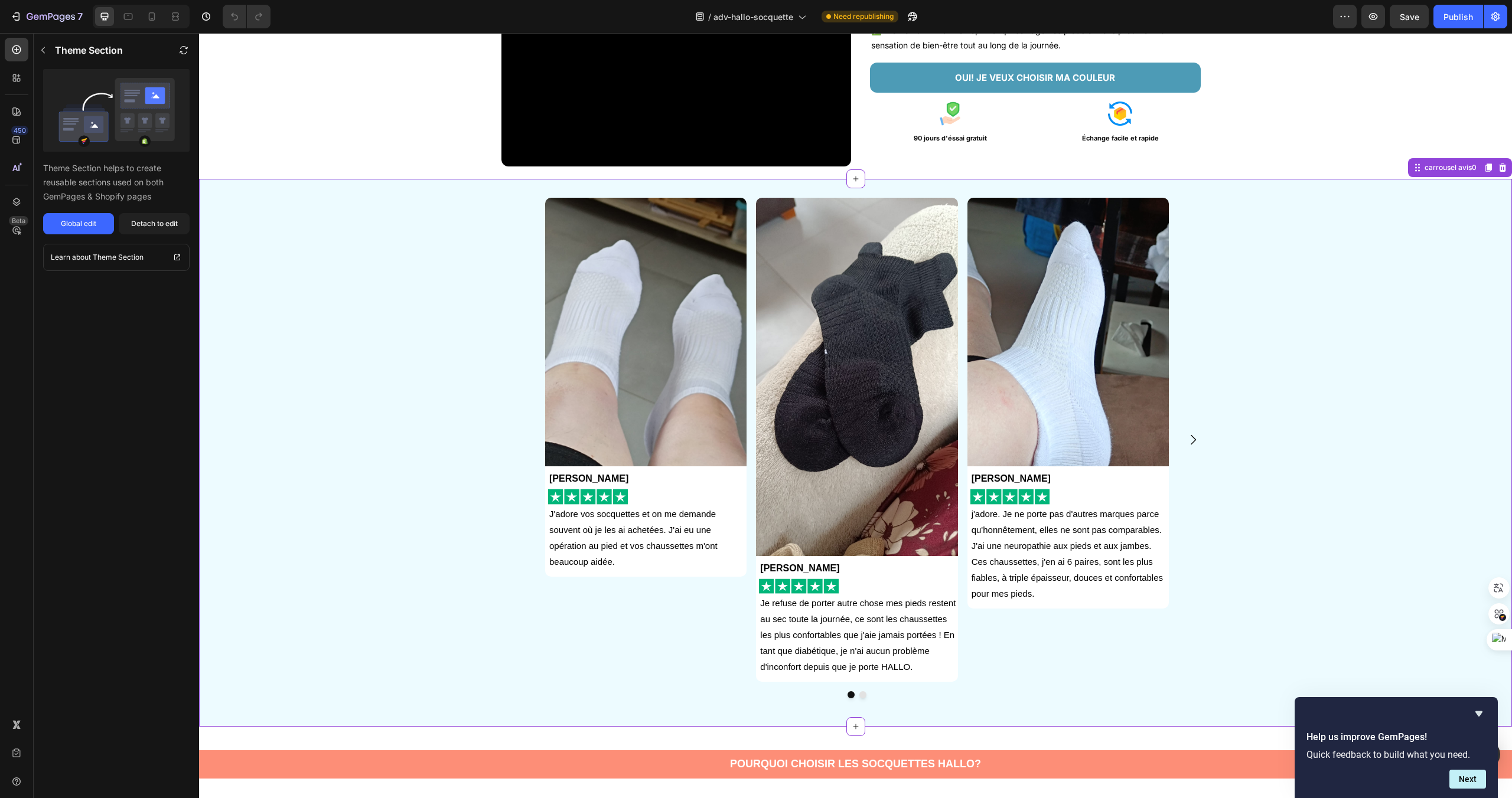
scroll to position [243, 0]
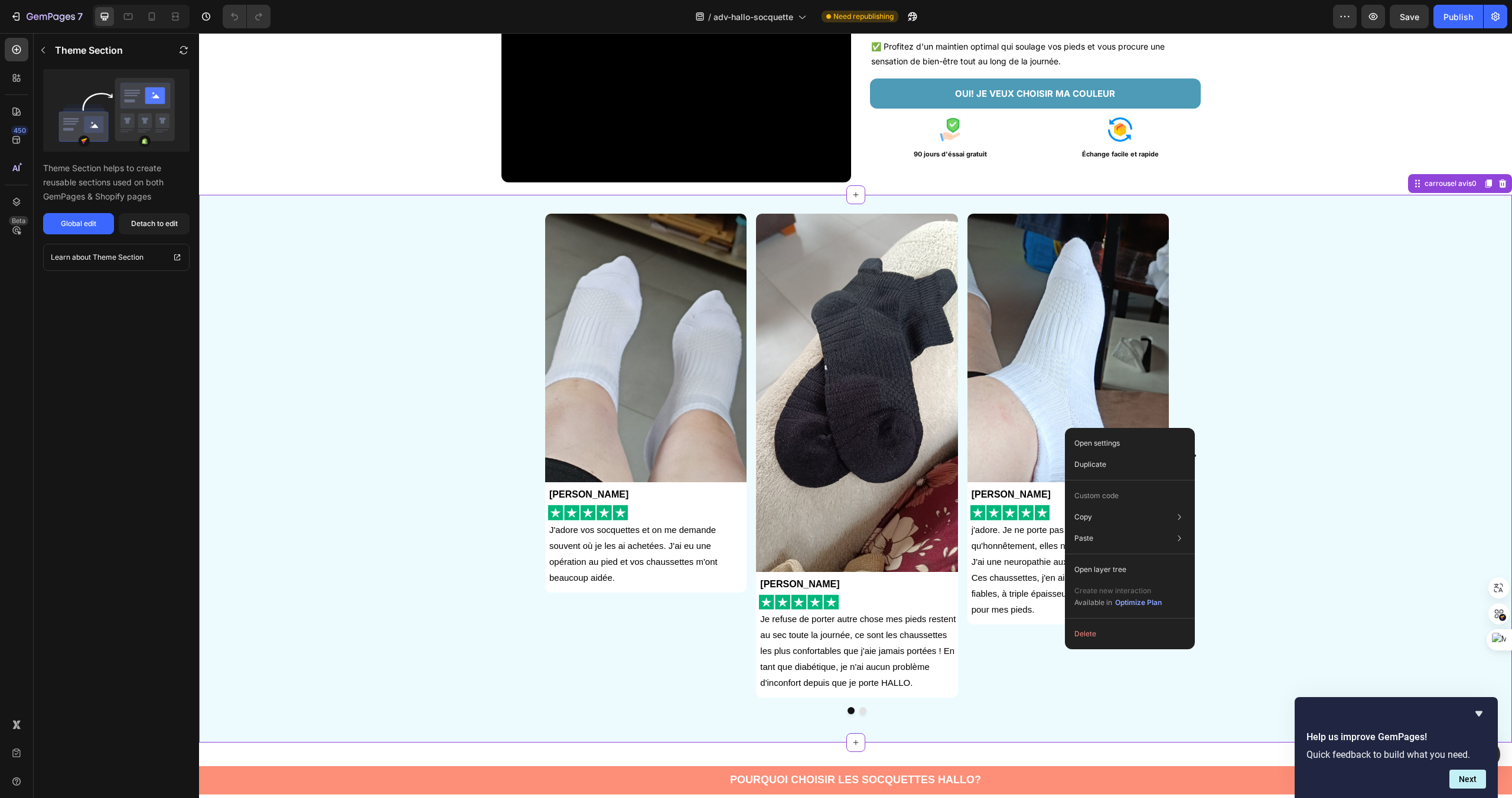
click at [1284, 351] on div "Image Anna Gardet Text Block Image J'adore vos socquettes et on me demande souv…" at bounding box center [857, 469] width 1310 height 510
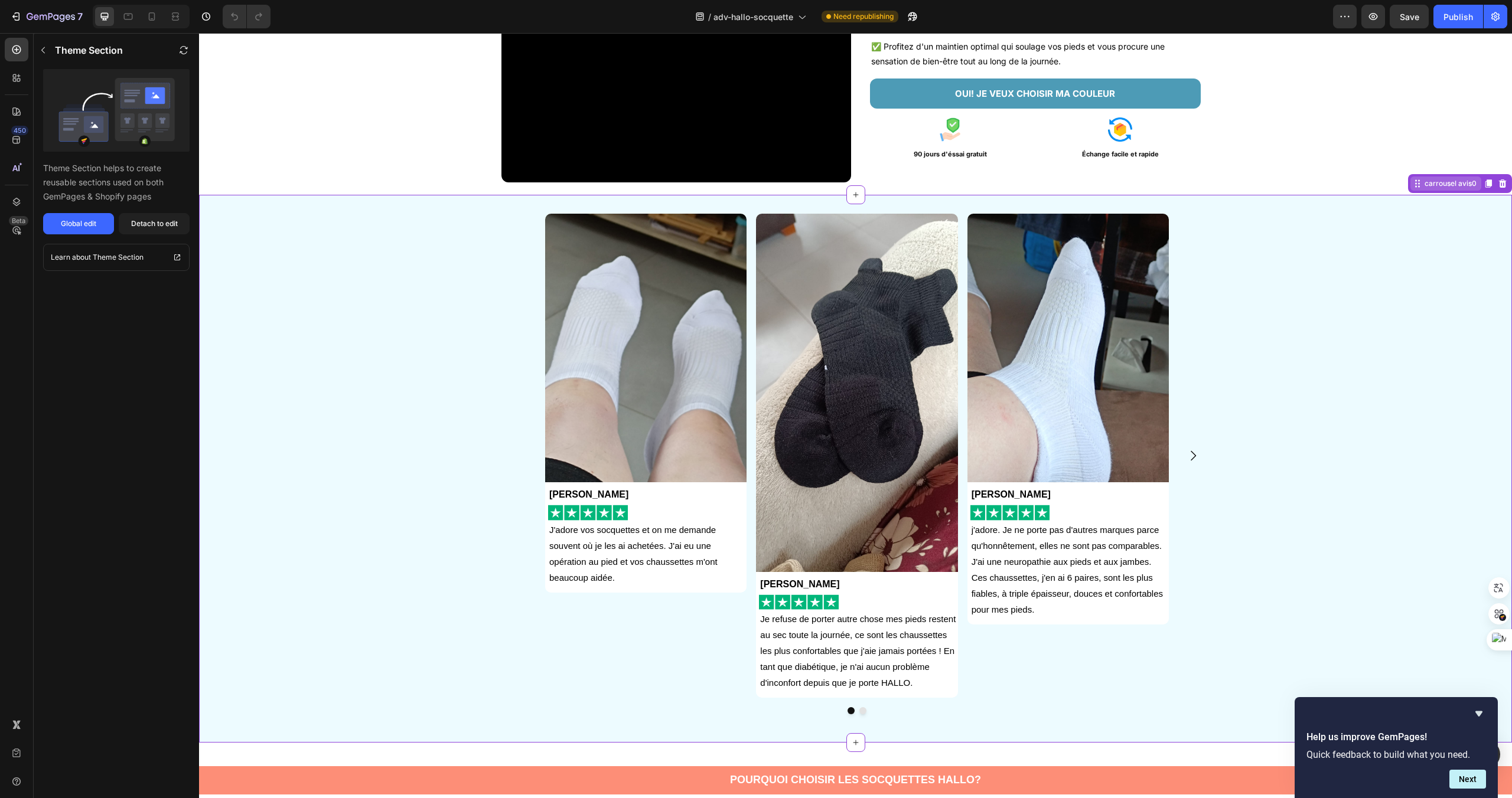
click at [1417, 182] on icon at bounding box center [1418, 184] width 9 height 9
click at [1424, 184] on div "carrousel avis0" at bounding box center [1451, 184] width 57 height 11
click at [1489, 189] on div at bounding box center [1488, 183] width 14 height 14
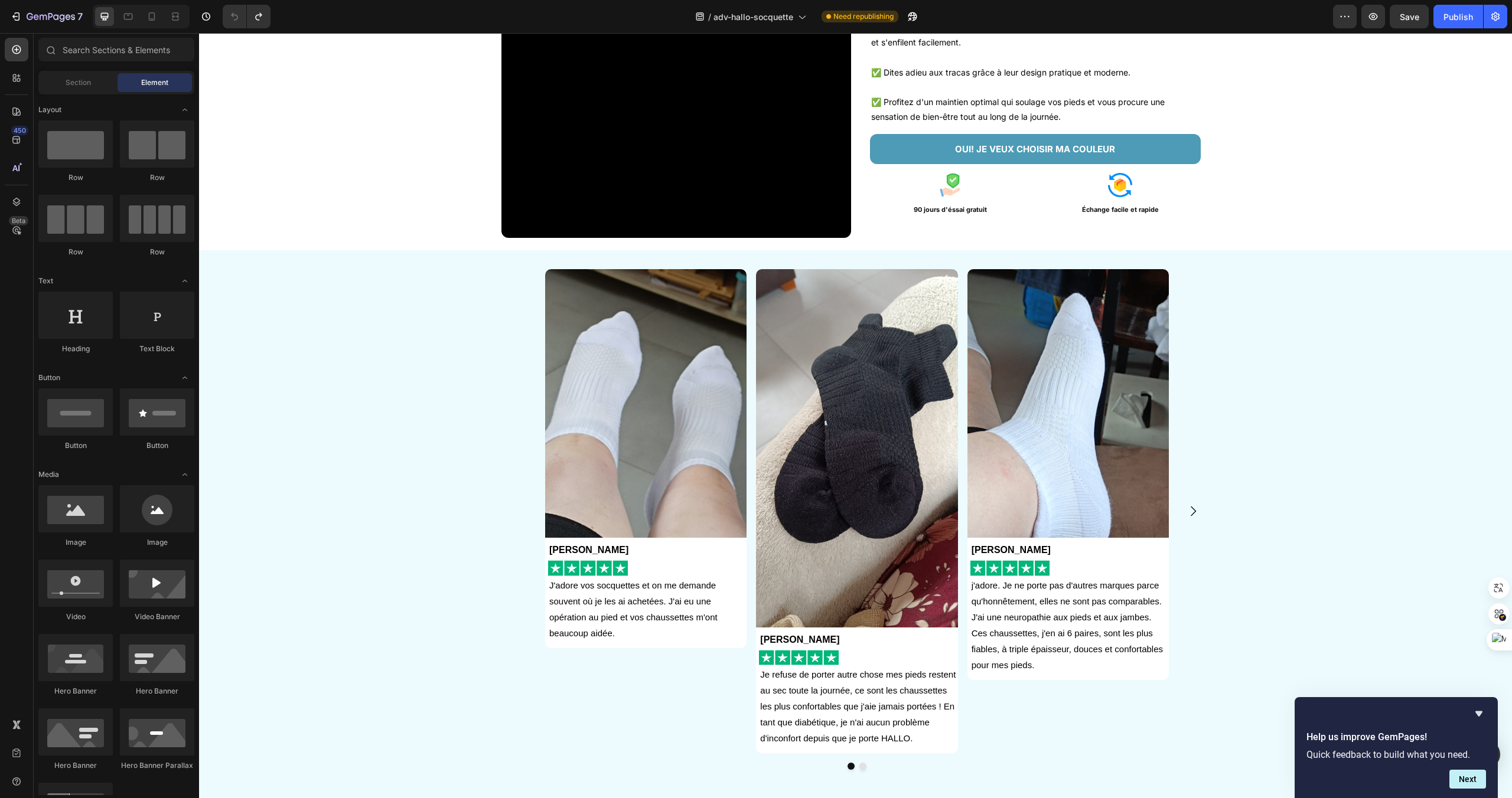
scroll to position [186, 0]
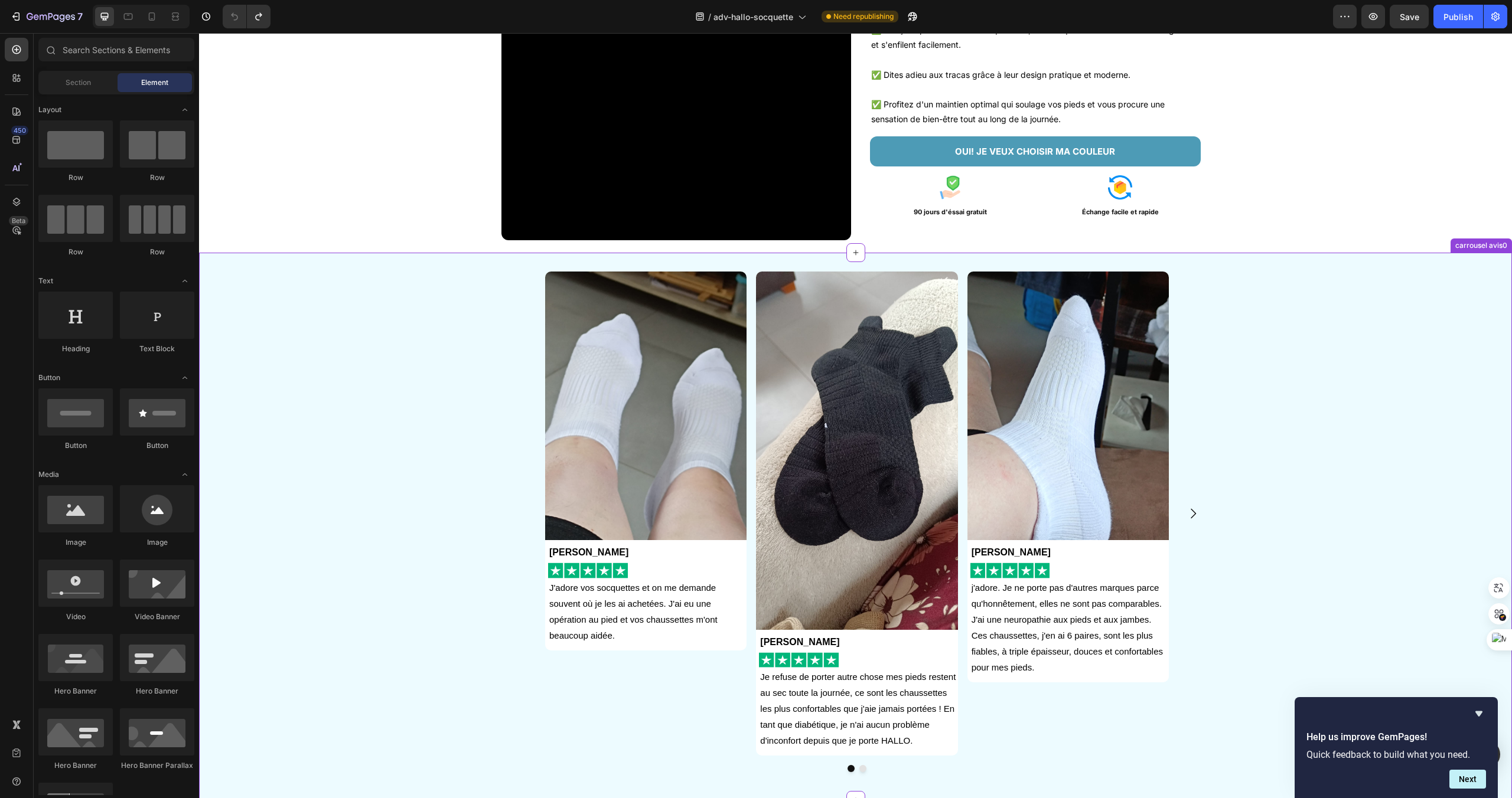
click at [1343, 301] on div "Image Anna Gardet Text Block Image J'adore vos socquettes et on me demande souv…" at bounding box center [857, 527] width 1310 height 510
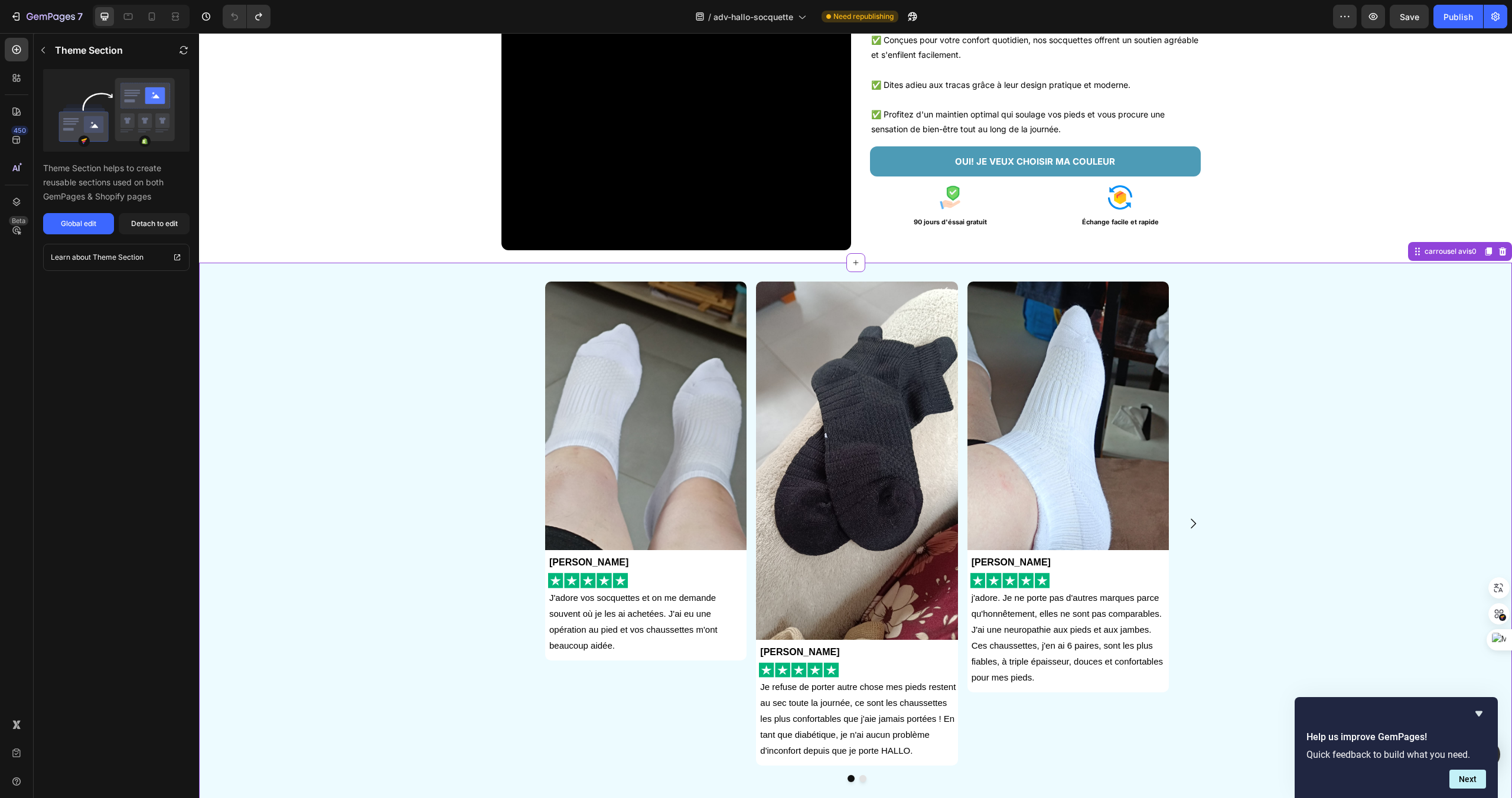
scroll to position [172, 0]
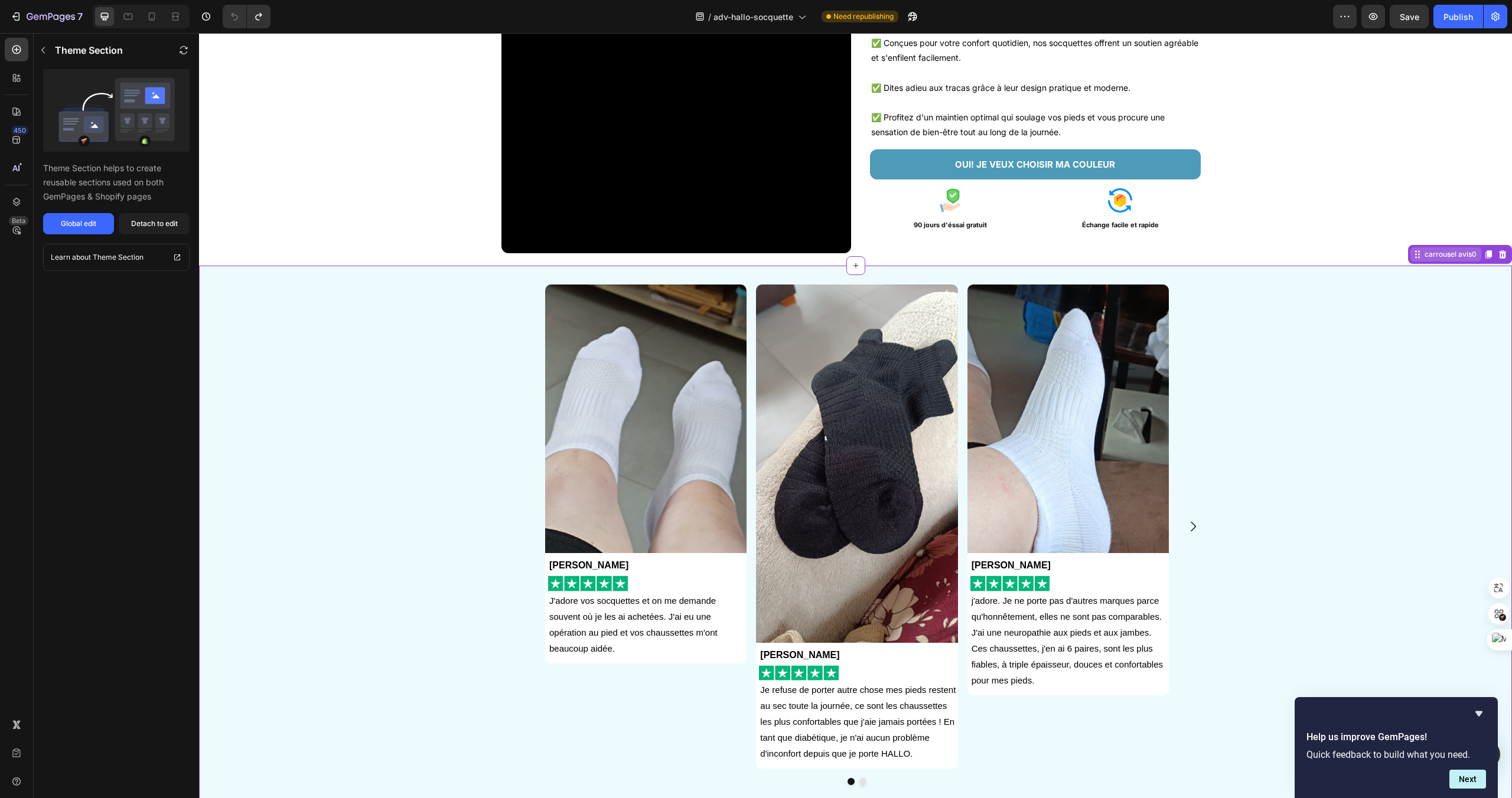
click at [1418, 249] on div "carrousel avis0" at bounding box center [1446, 254] width 71 height 14
click at [1418, 258] on icon at bounding box center [1418, 255] width 9 height 9
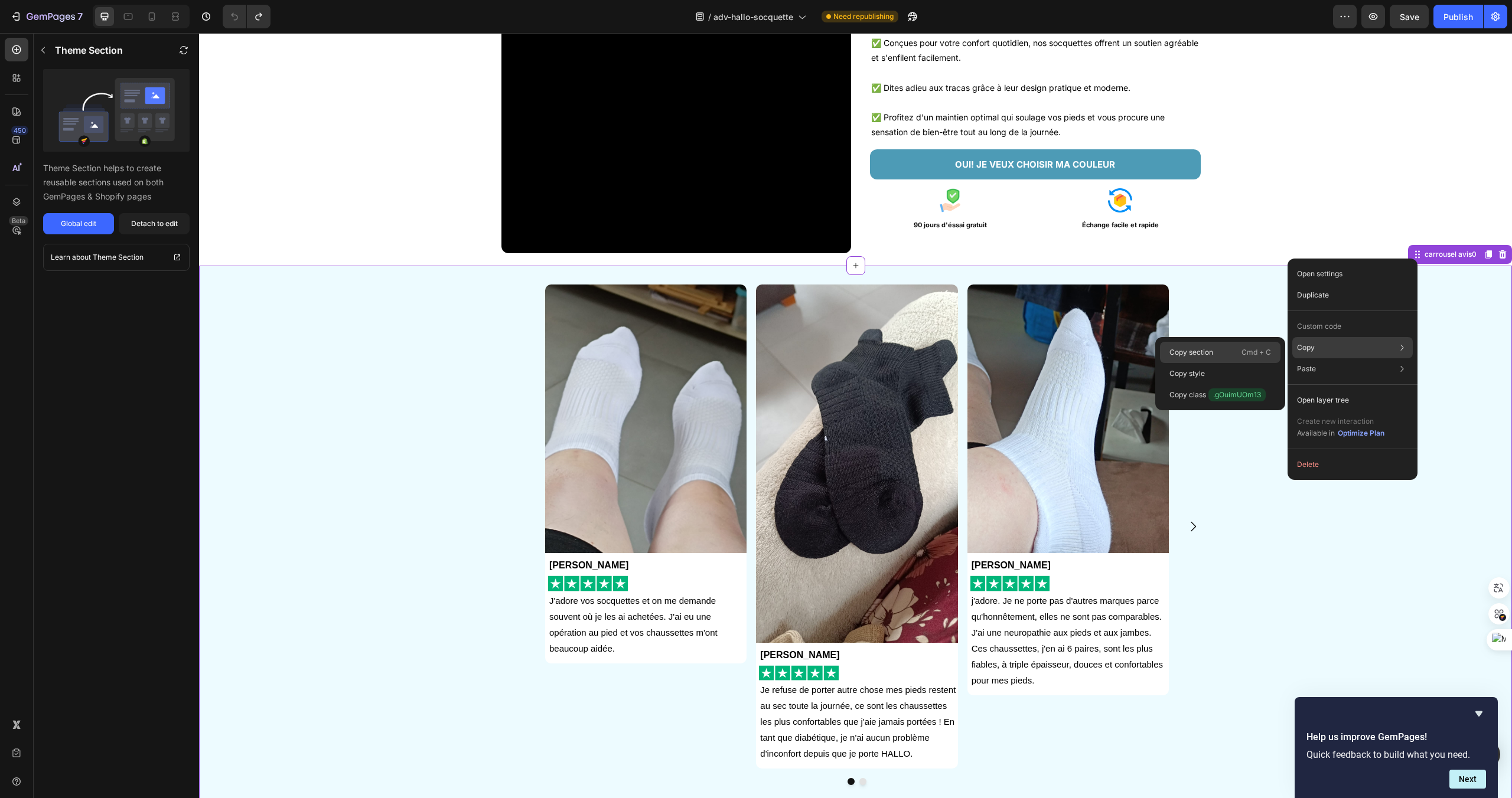
click at [1224, 356] on div "Copy section Cmd + C" at bounding box center [1220, 353] width 121 height 21
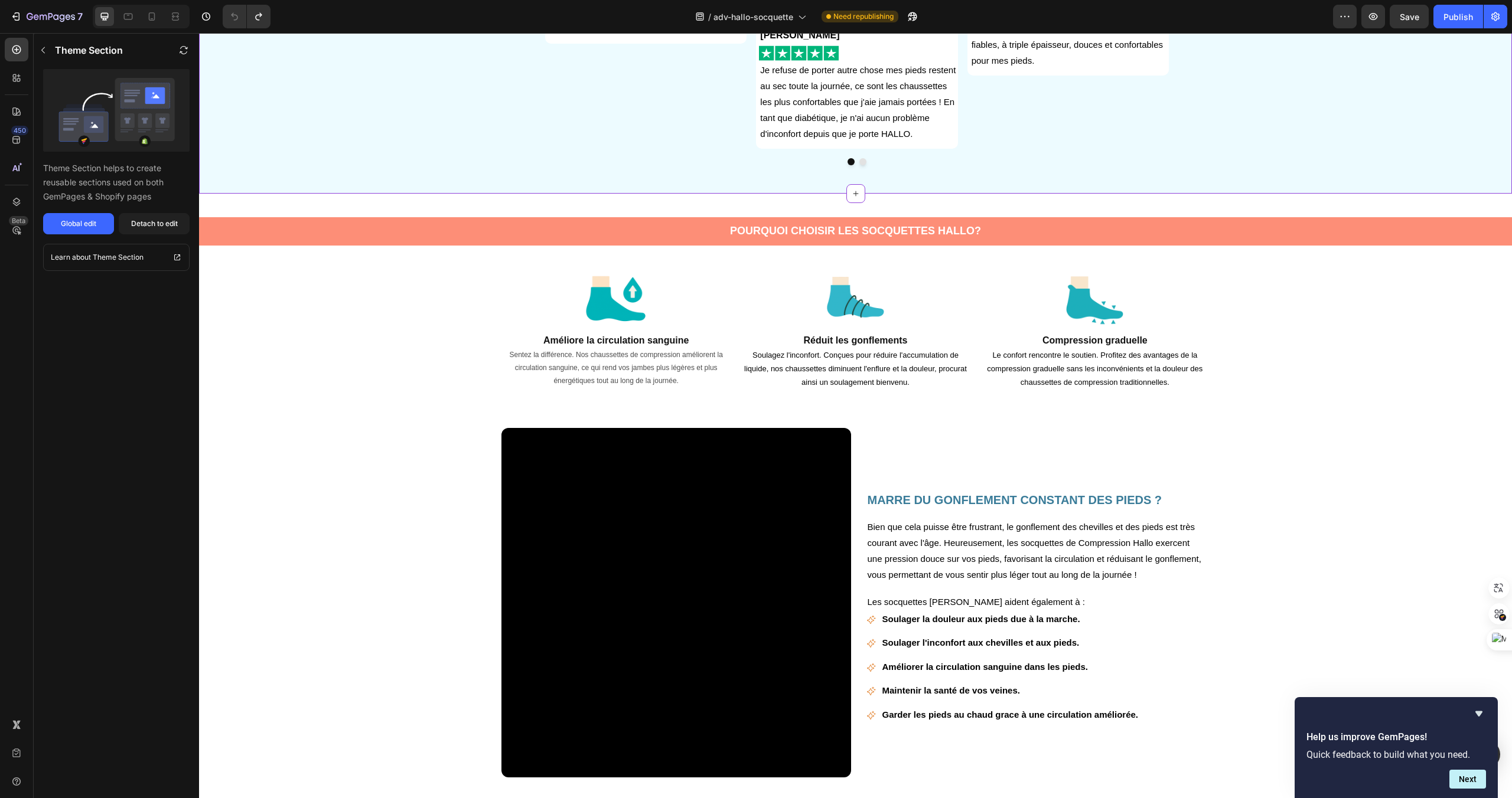
scroll to position [809, 0]
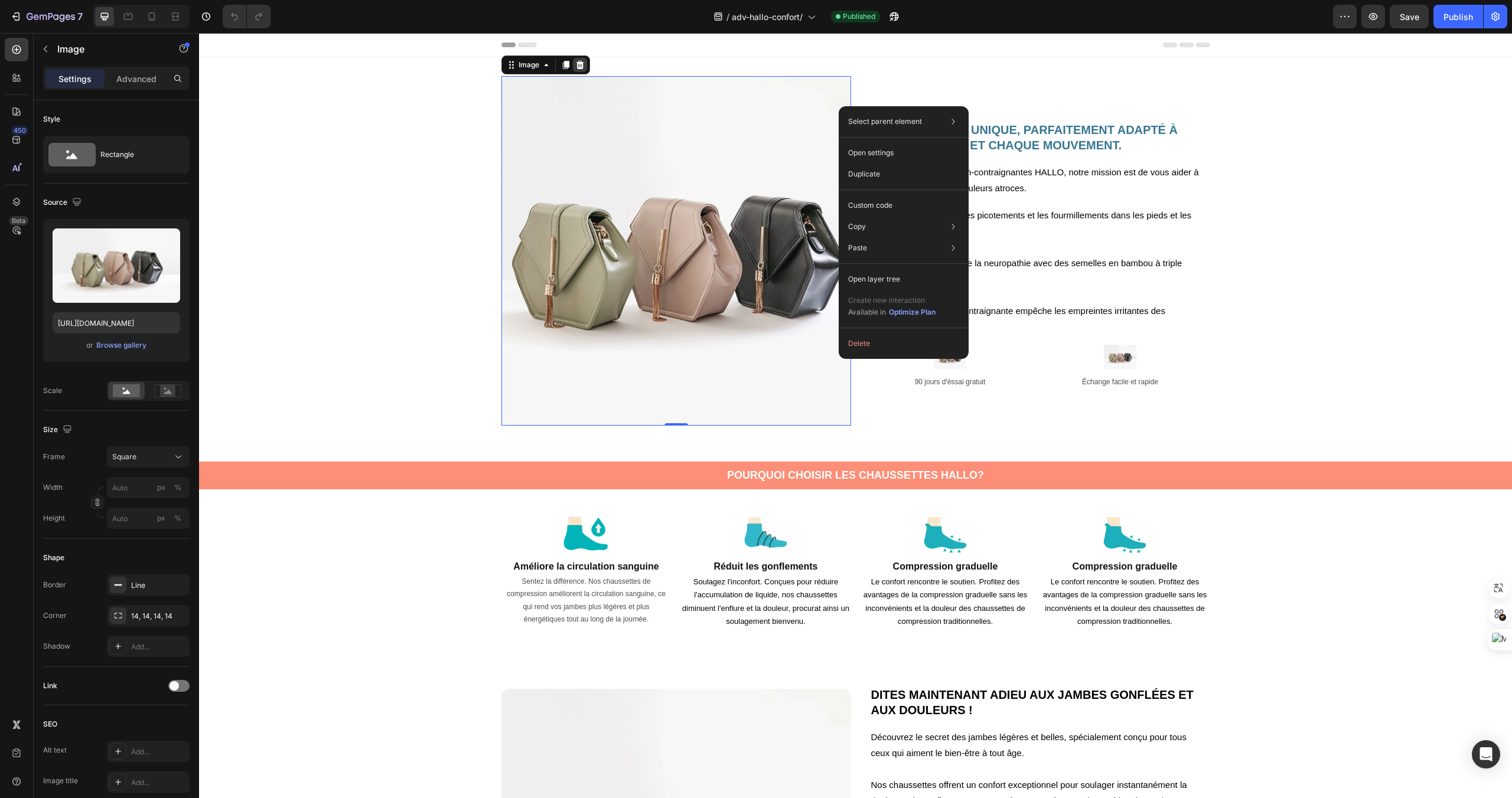
click at [581, 65] on icon at bounding box center [580, 65] width 9 height 9
click at [581, 65] on div "Image 0 🧦 UN CONFORT UNIQUE, PARFAITEMENT ADAPTÉ À CHAQUE JAMBE ET CHAQUE MOUVE…" at bounding box center [855, 247] width 1313 height 380
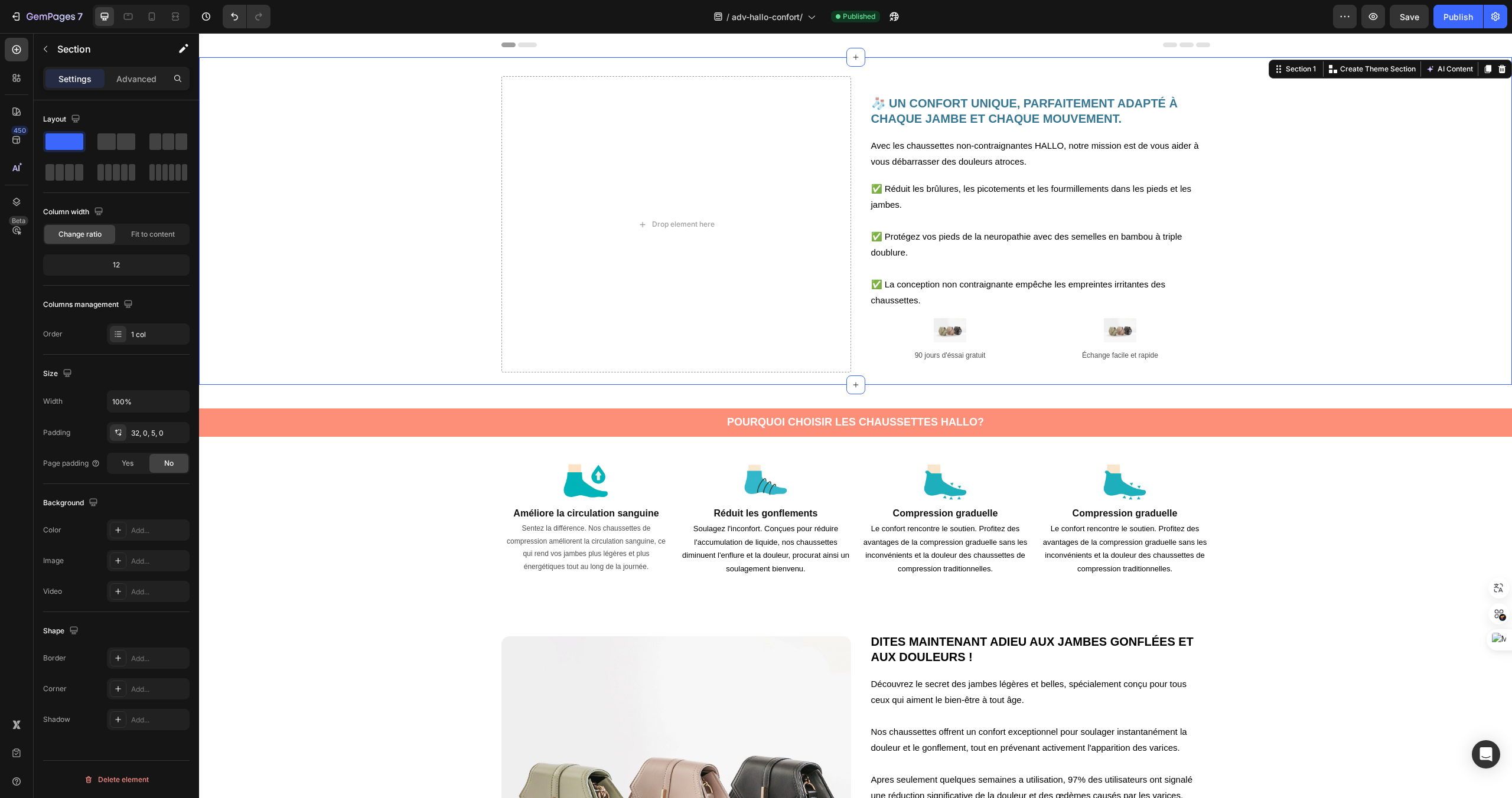
click at [581, 65] on div "Drop element here 🧦 UN CONFORT UNIQUE, PARFAITEMENT ADAPTÉ À CHAQUE JAMBE ET CH…" at bounding box center [855, 221] width 1313 height 327
click at [688, 221] on div "Drop element here" at bounding box center [683, 224] width 62 height 9
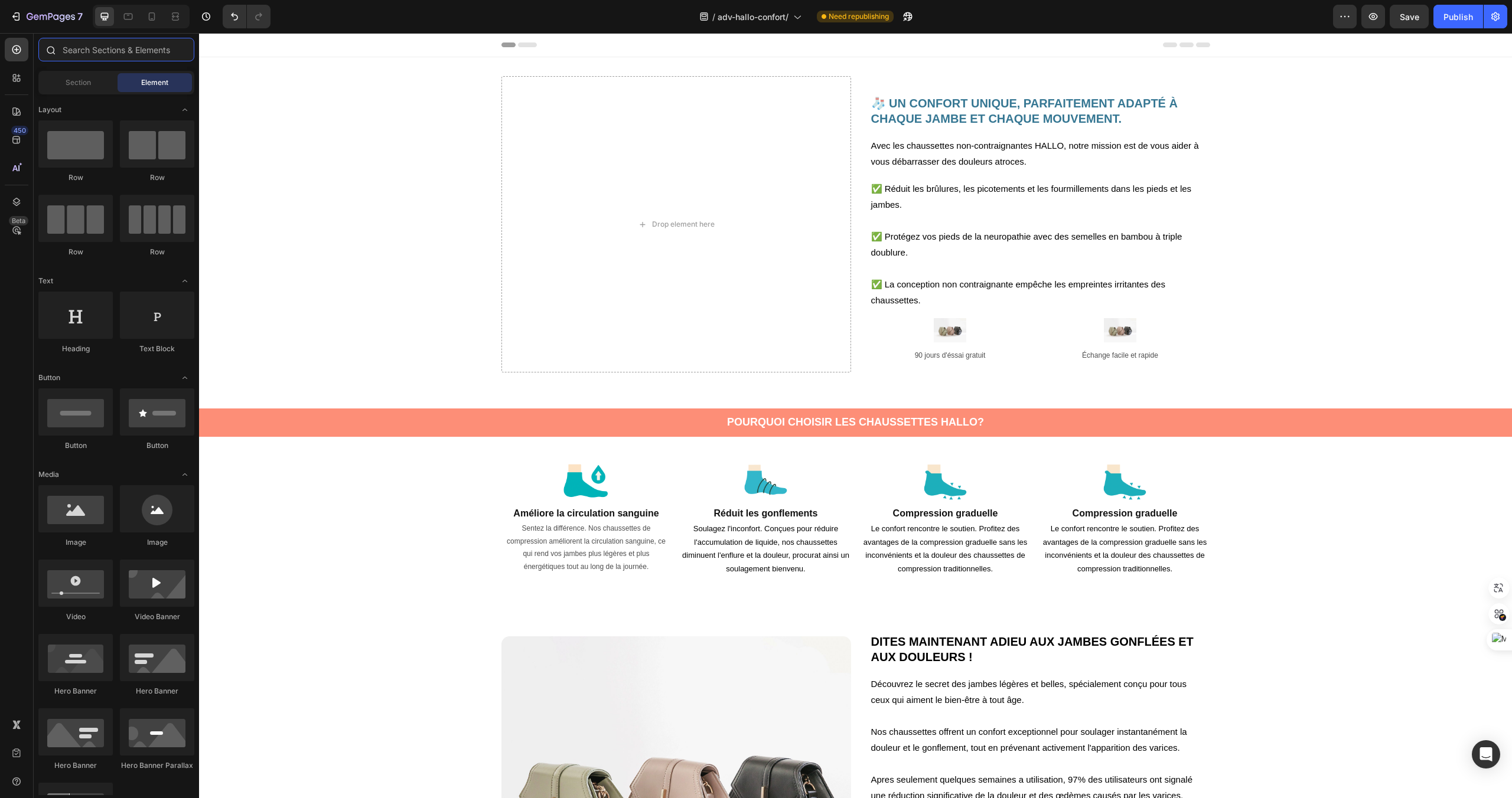
click at [129, 54] on input "text" at bounding box center [116, 50] width 156 height 24
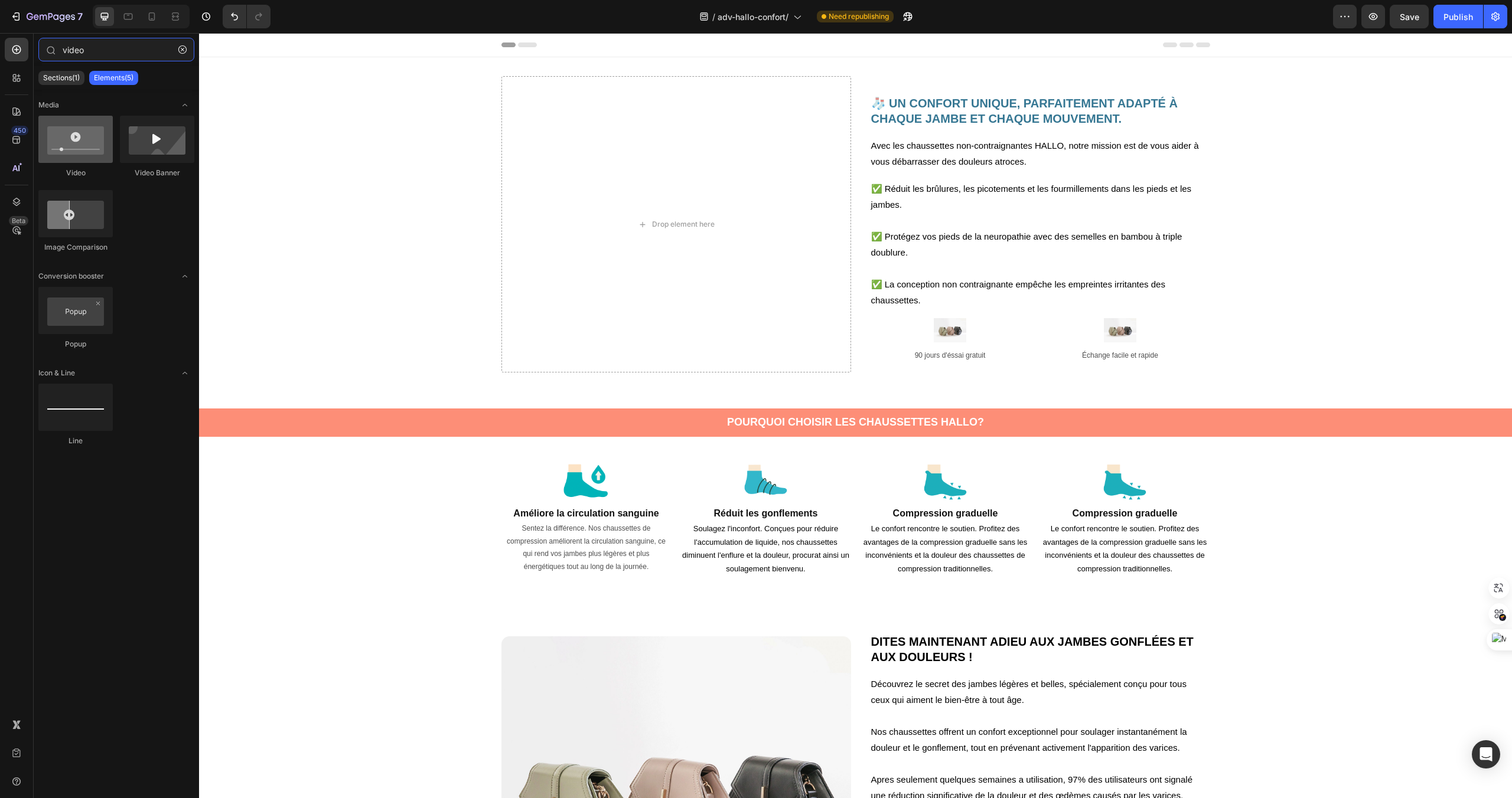
type input "video"
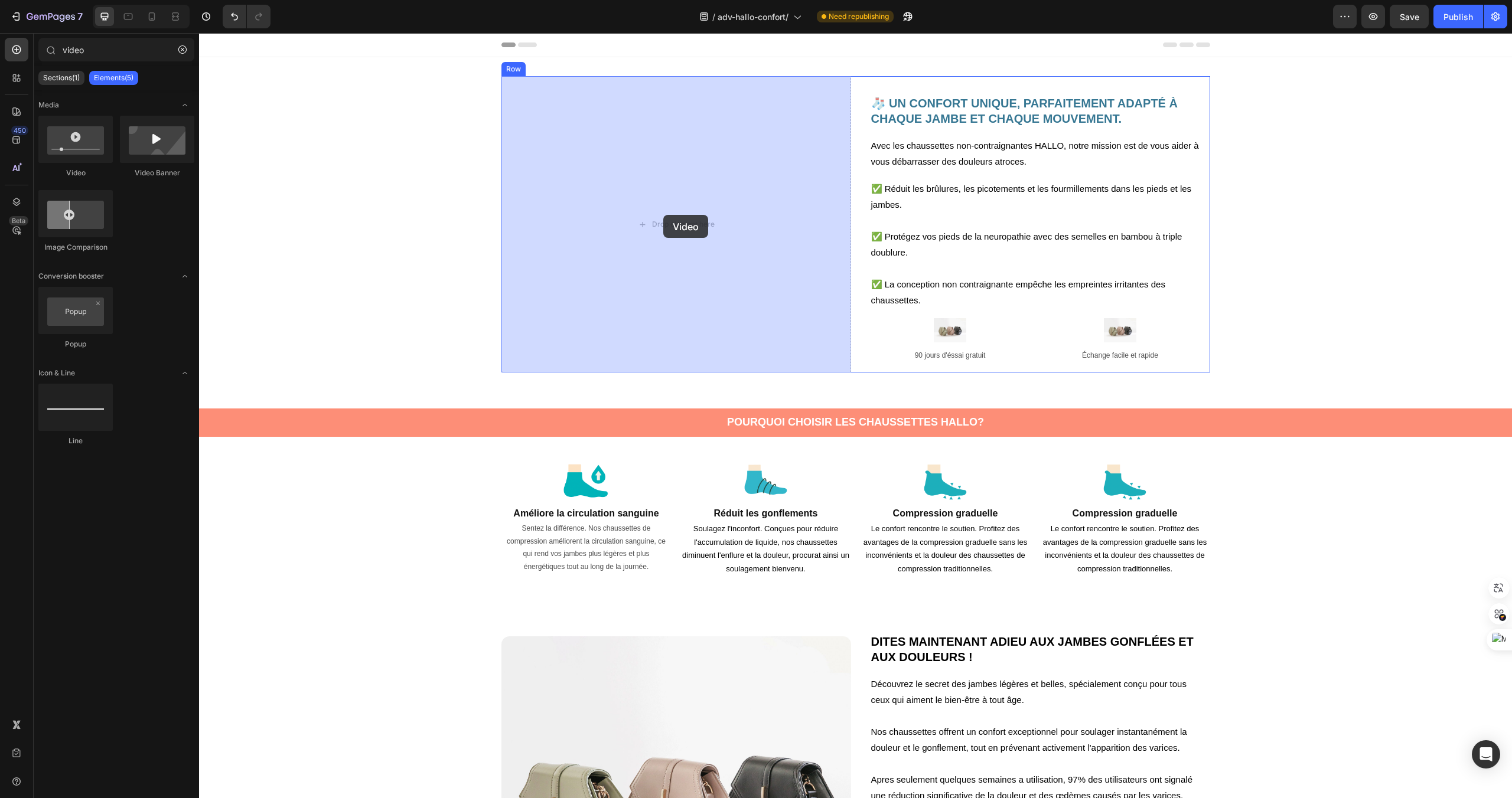
drag, startPoint x: 282, startPoint y: 176, endPoint x: 663, endPoint y: 215, distance: 383.0
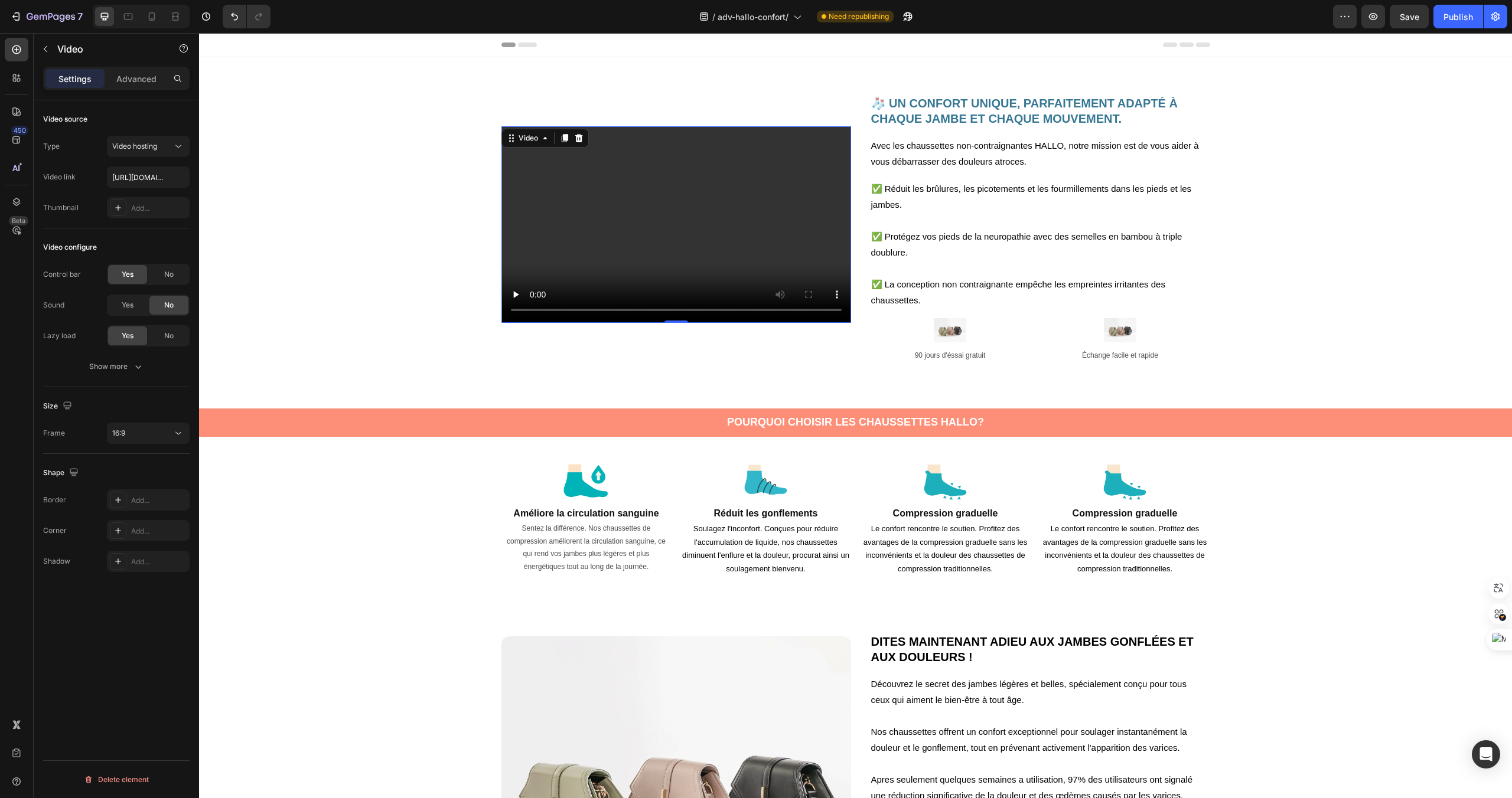
click at [593, 207] on video at bounding box center [676, 225] width 349 height 197
click at [163, 142] on div "Video hosting" at bounding box center [142, 146] width 60 height 11
click at [39, 224] on div "Video source Type Video hosting Video link [URL][DOMAIN_NAME] Thumbnail Add... …" at bounding box center [116, 466] width 165 height 732
click at [132, 181] on input "text" at bounding box center [148, 177] width 83 height 21
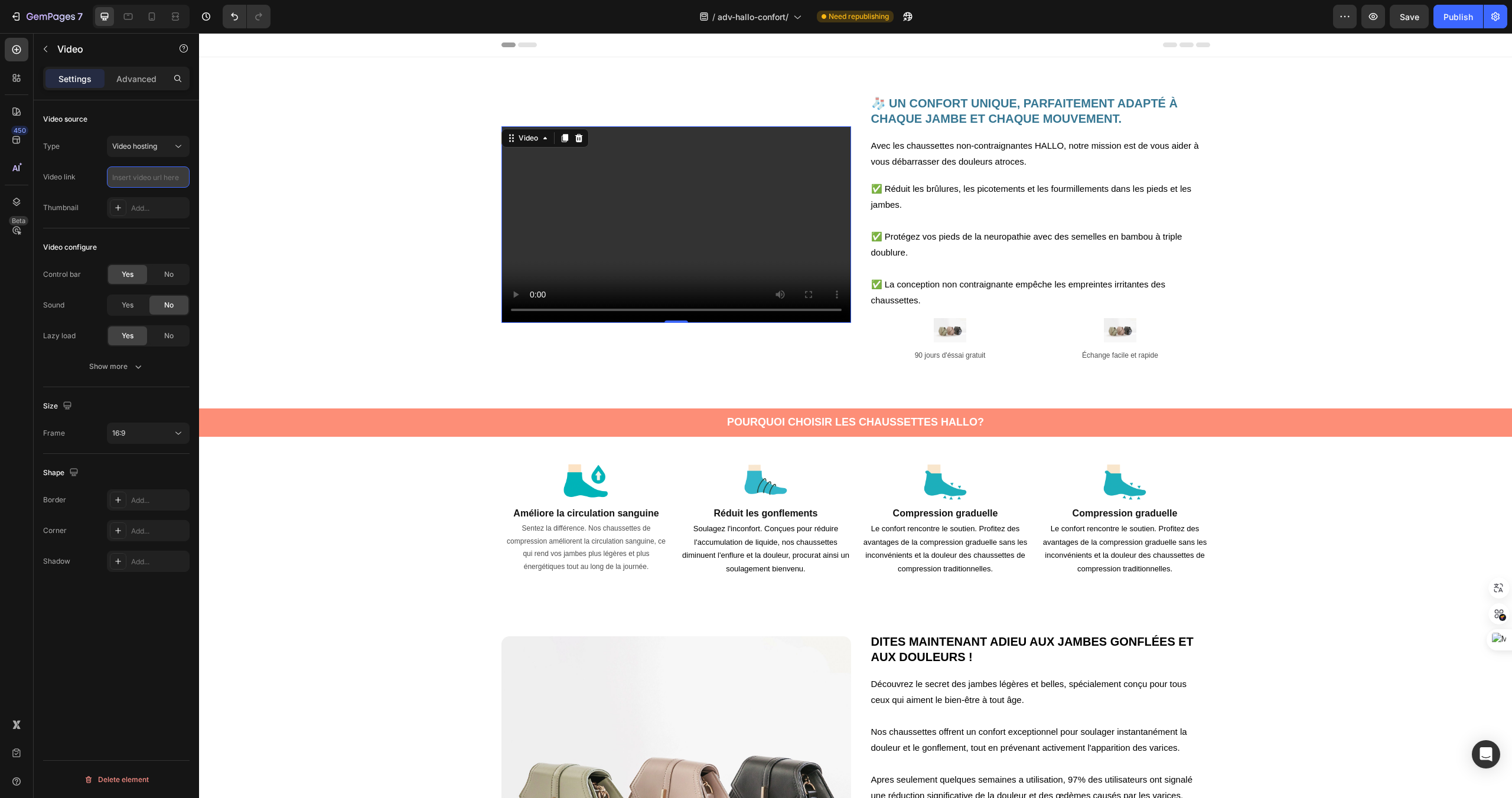
click at [132, 181] on input "text" at bounding box center [148, 177] width 83 height 21
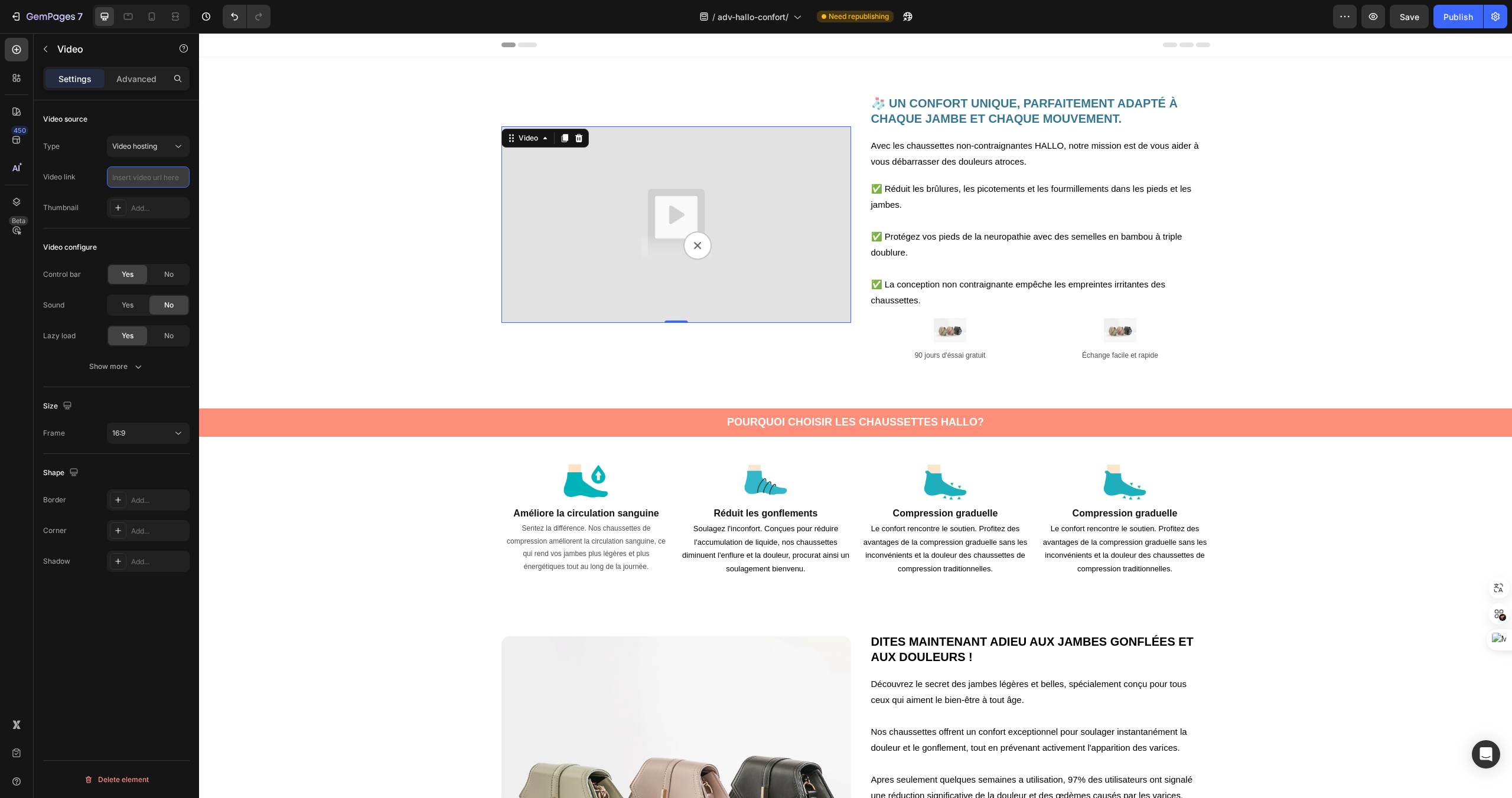
click at [128, 180] on input "text" at bounding box center [148, 177] width 83 height 21
paste input "[URL][DOMAIN_NAME]"
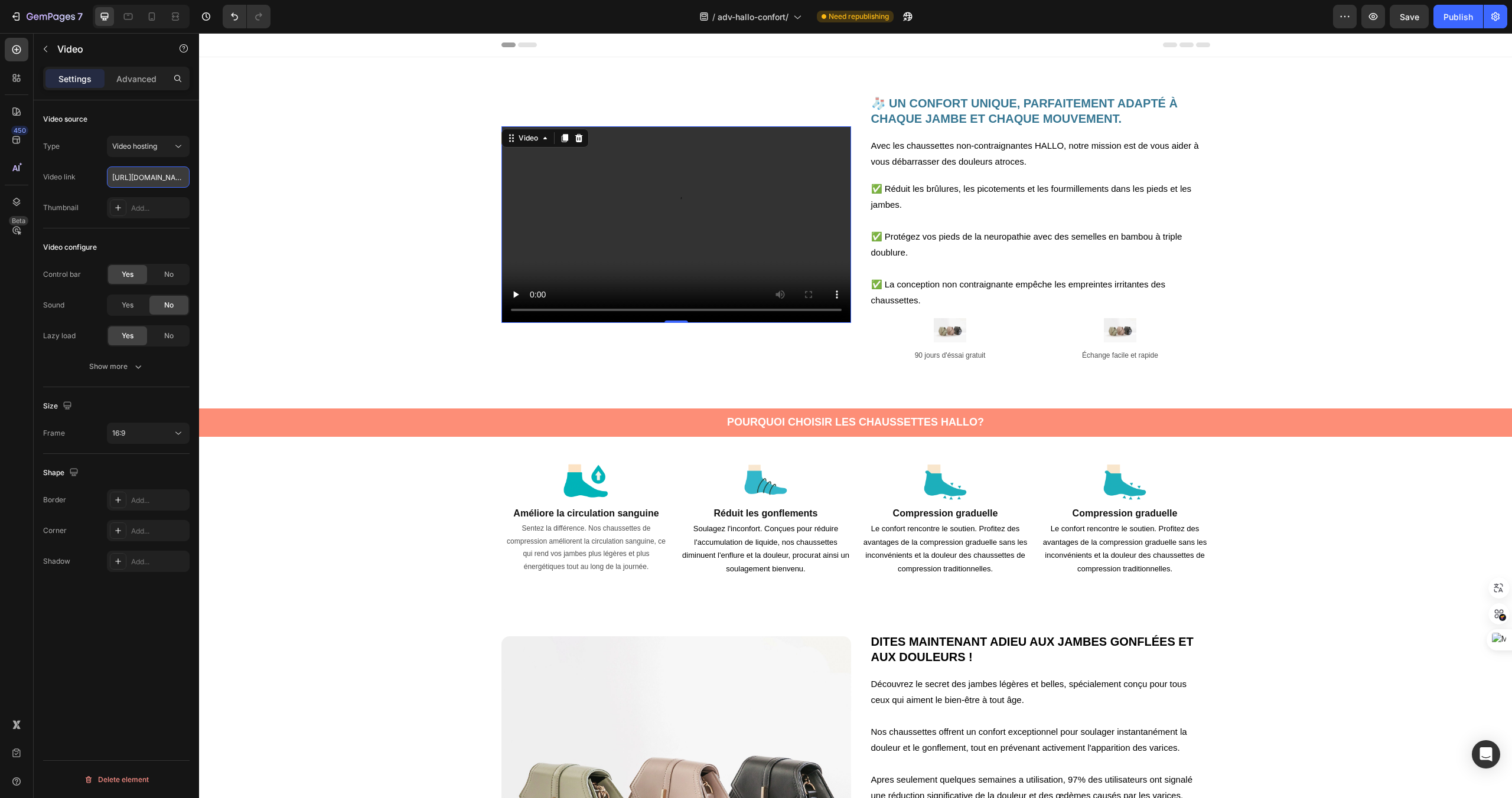
scroll to position [0, 221]
type input "[URL][DOMAIN_NAME]"
click at [146, 424] on button "16:9" at bounding box center [148, 433] width 83 height 21
click at [138, 506] on p "4:3" at bounding box center [143, 508] width 62 height 11
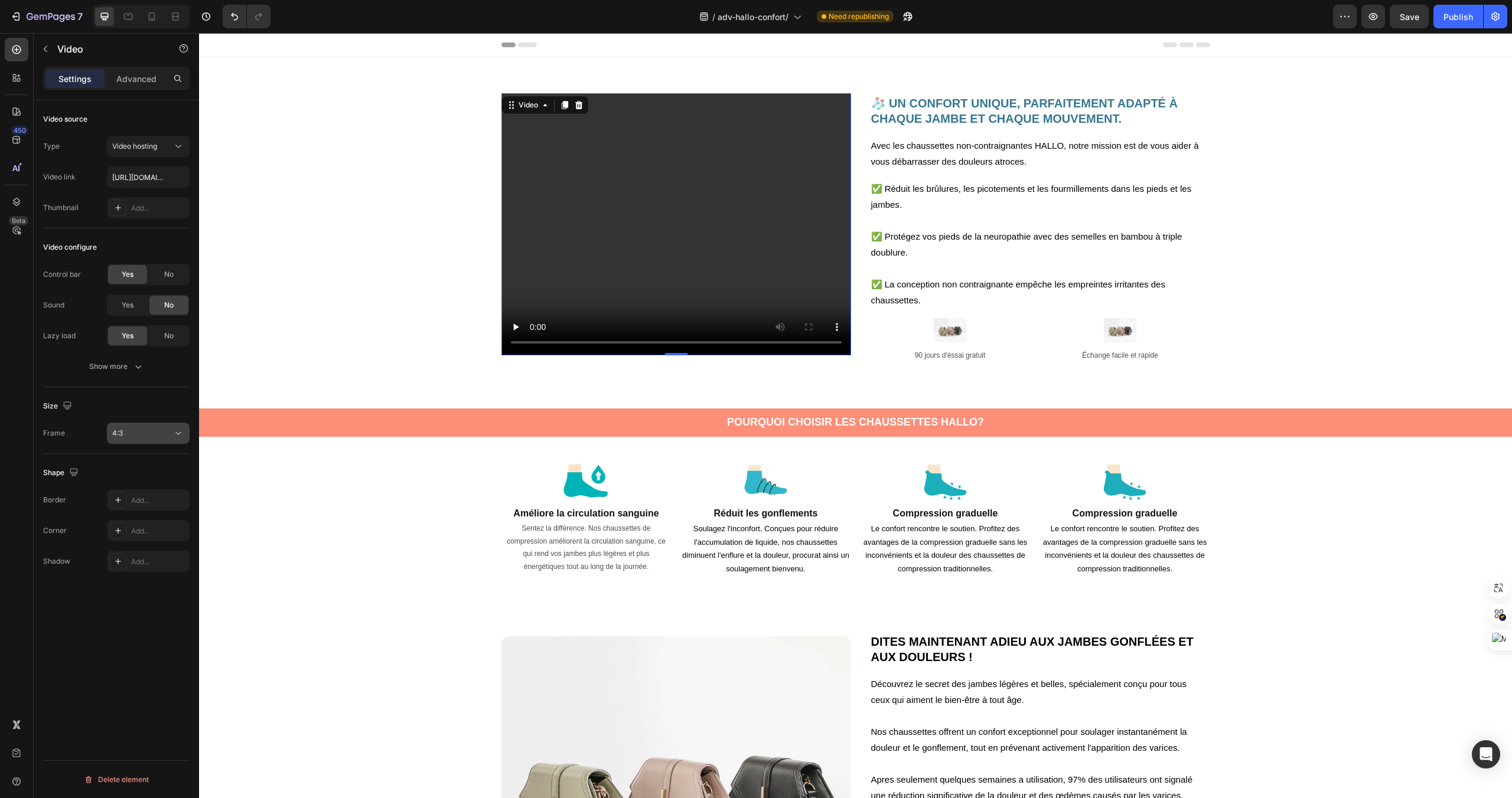
click at [165, 436] on div "4:3" at bounding box center [142, 433] width 60 height 11
click at [144, 490] on p "3:2" at bounding box center [143, 486] width 62 height 11
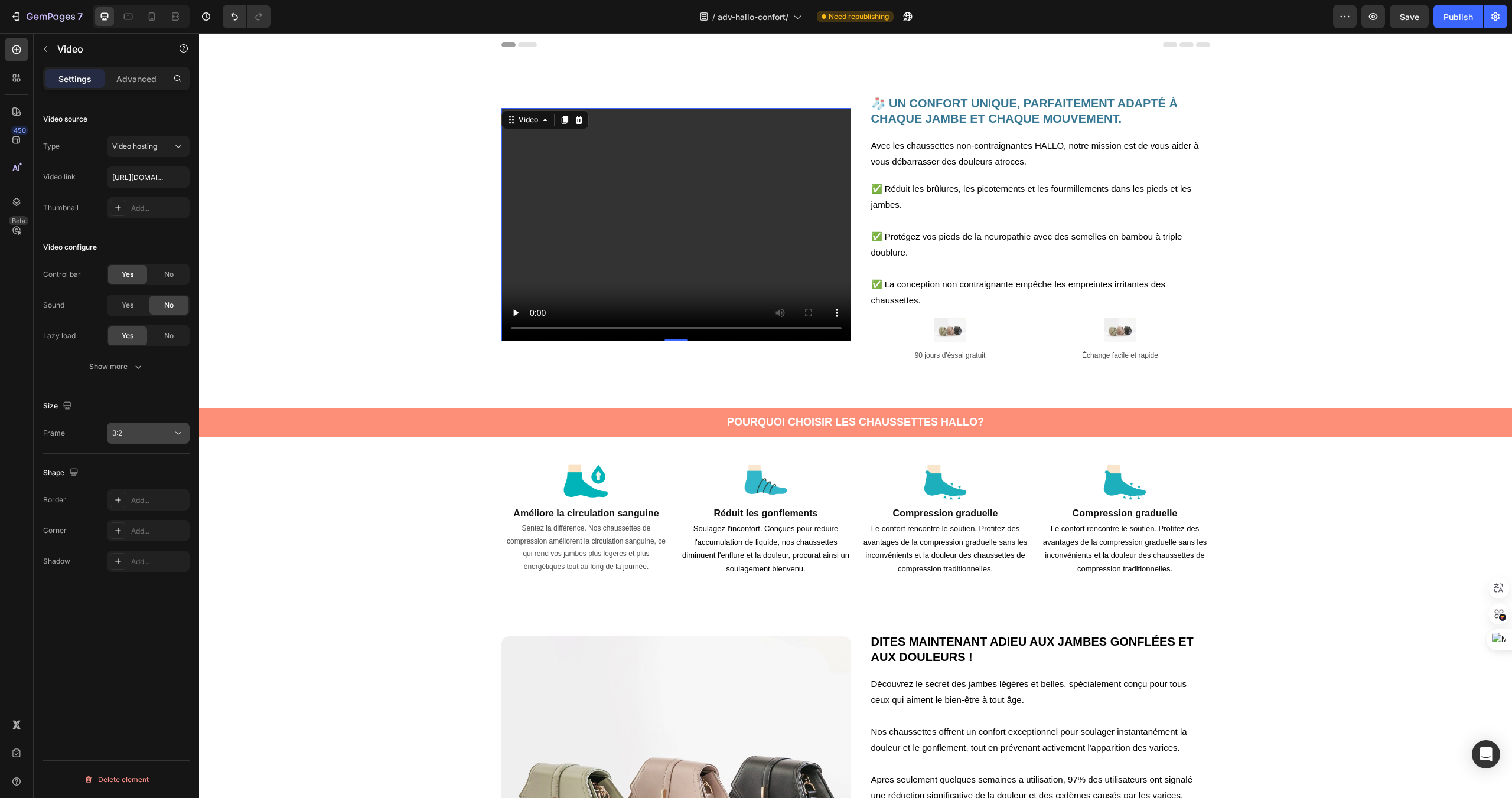
click at [162, 437] on div "3:2" at bounding box center [142, 433] width 60 height 11
click at [149, 509] on p "3:4" at bounding box center [143, 505] width 62 height 11
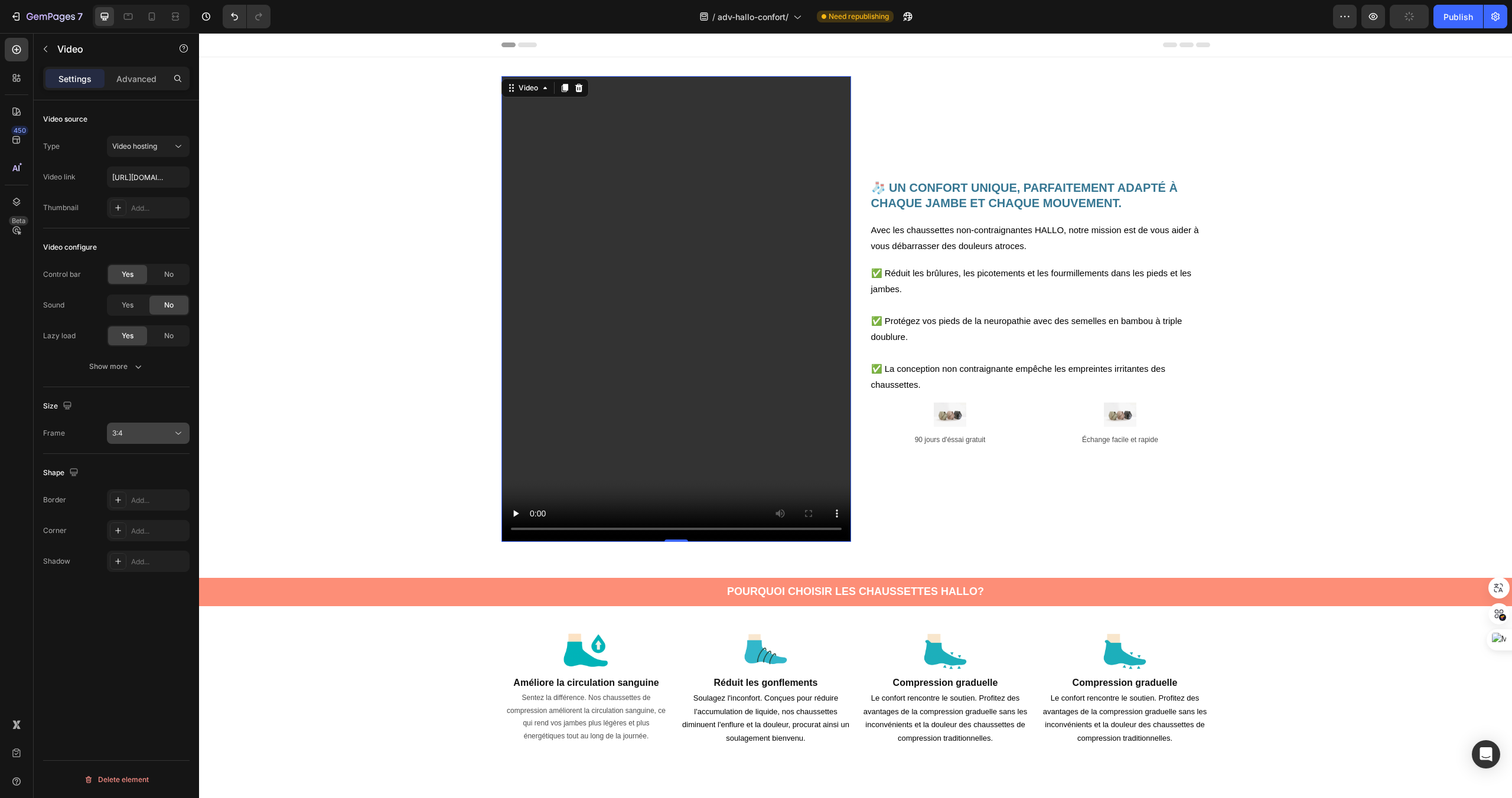
click at [169, 429] on div "3:4" at bounding box center [142, 433] width 60 height 11
click at [147, 478] on p "2:3" at bounding box center [143, 483] width 62 height 11
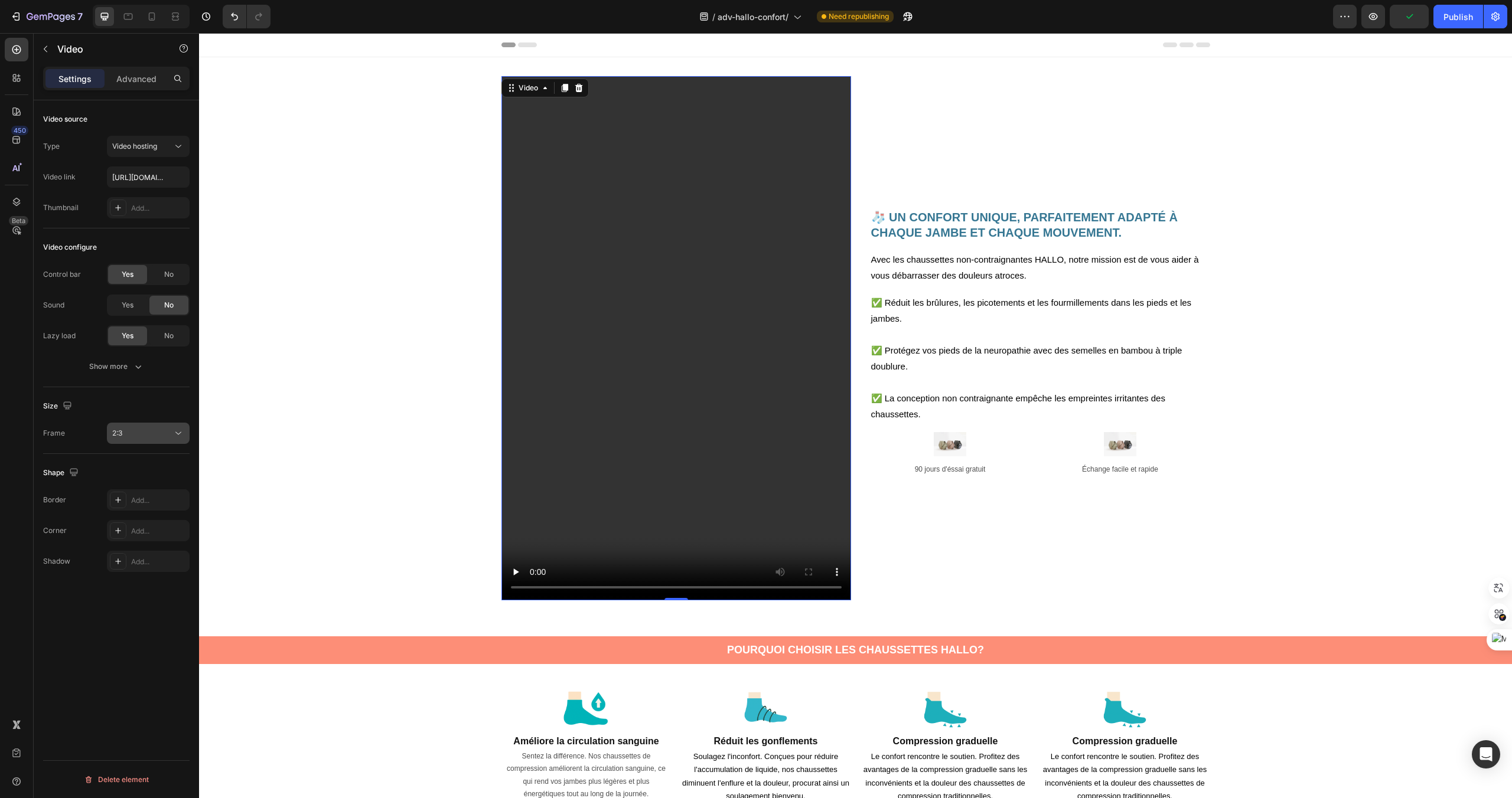
click at [165, 432] on div "2:3" at bounding box center [142, 433] width 60 height 11
click at [149, 526] on p "9:16" at bounding box center [143, 528] width 62 height 11
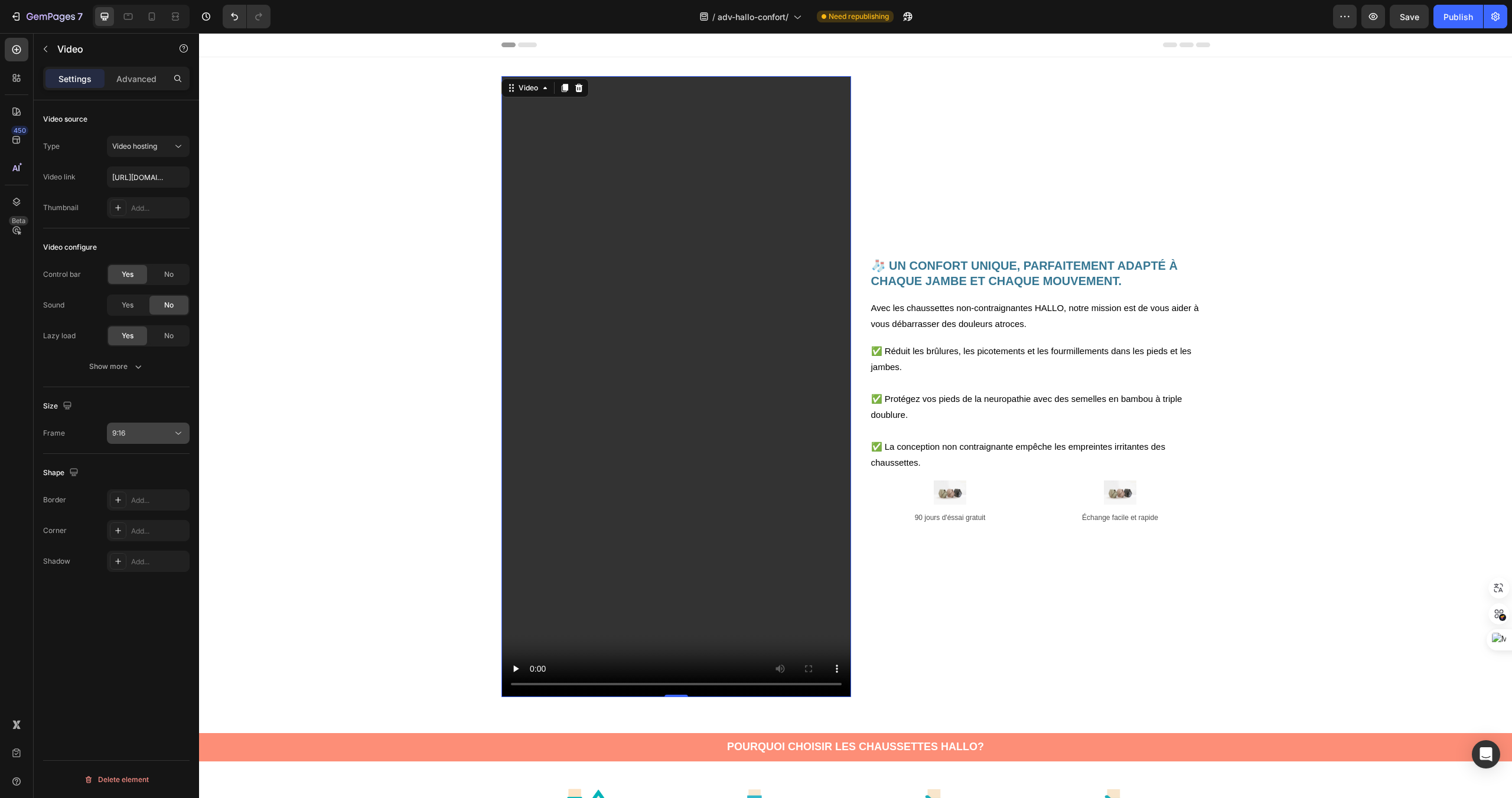
click at [170, 435] on div "9:16" at bounding box center [142, 433] width 60 height 11
click at [148, 459] on p "21:9" at bounding box center [143, 461] width 62 height 11
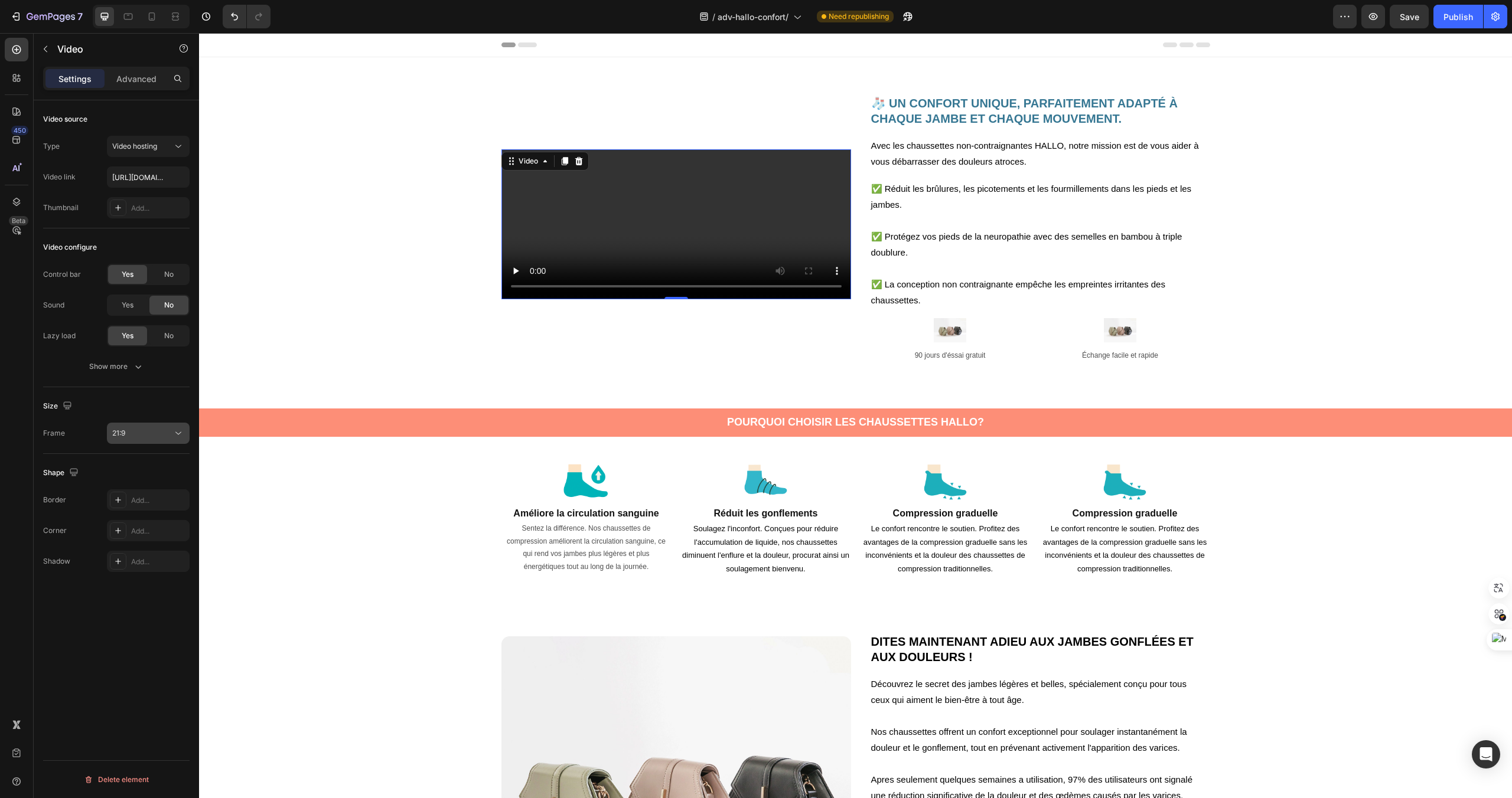
click at [157, 439] on button "21:9" at bounding box center [148, 433] width 83 height 21
click at [134, 504] on div "16:9" at bounding box center [134, 495] width 92 height 23
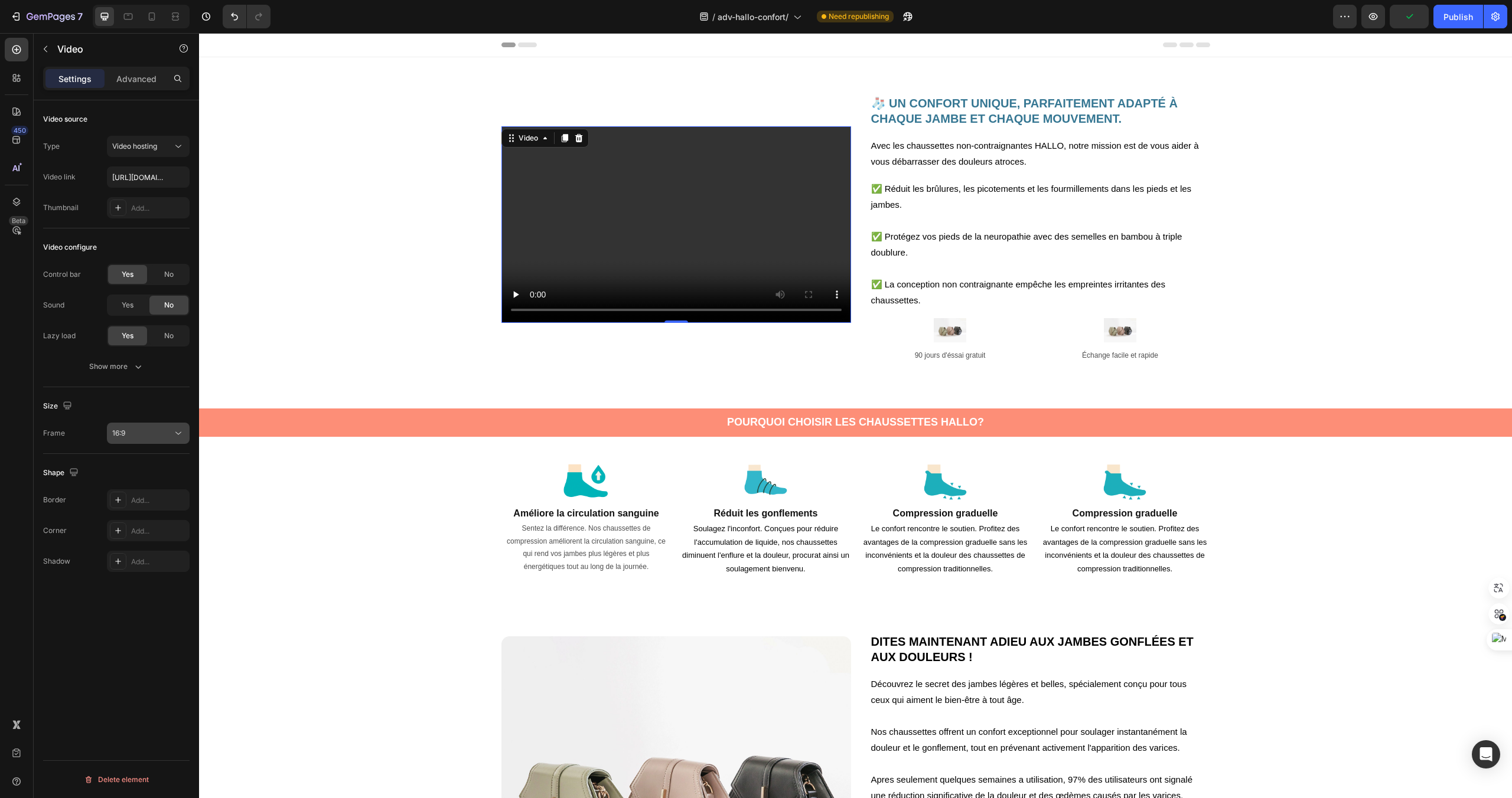
click at [159, 429] on div "16:9" at bounding box center [142, 433] width 60 height 11
click at [145, 476] on p "4:3" at bounding box center [143, 473] width 62 height 11
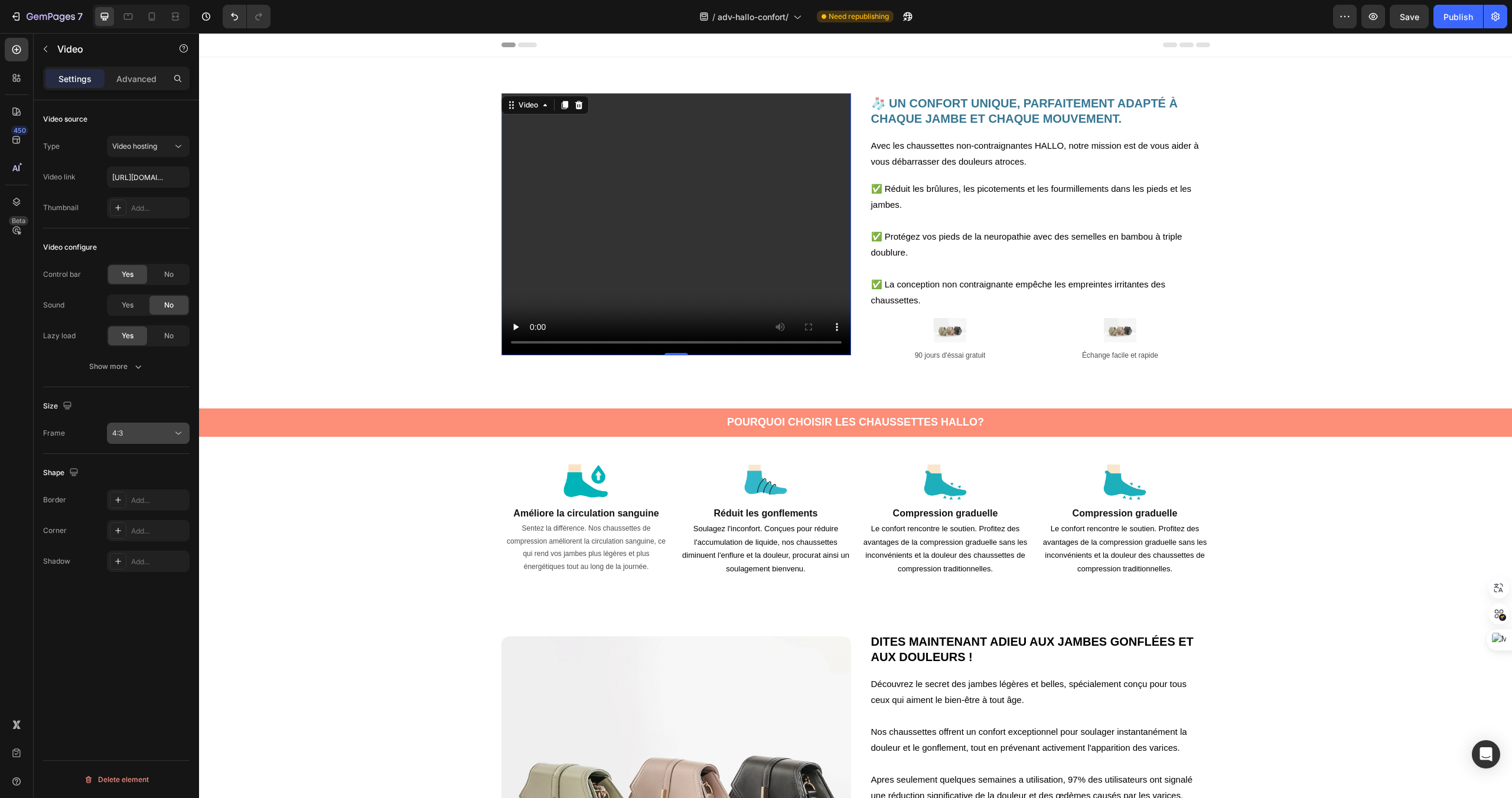
click at [156, 437] on div "4:3" at bounding box center [142, 433] width 60 height 11
click at [154, 484] on p "3:2" at bounding box center [143, 489] width 62 height 11
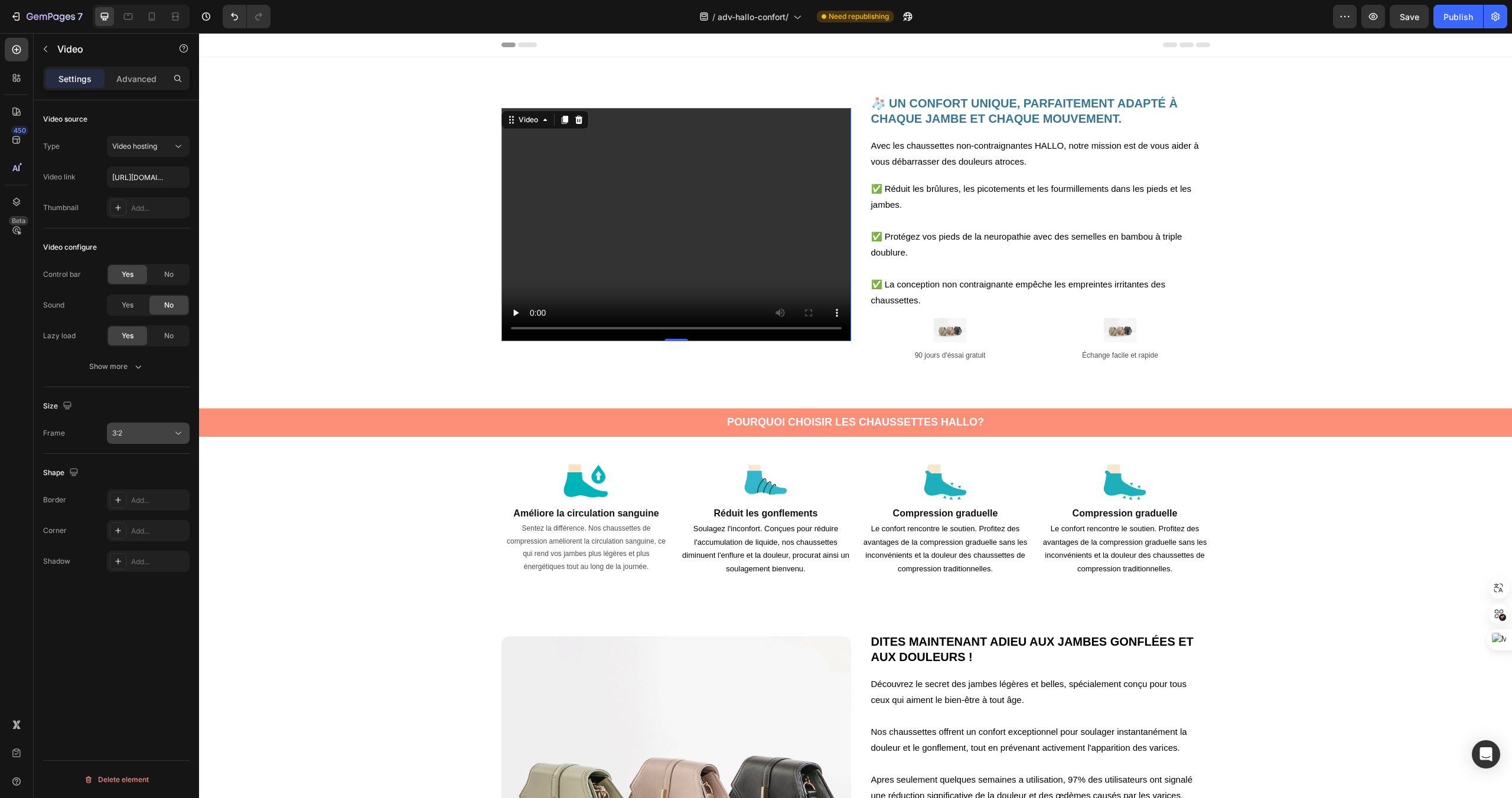
click at [163, 430] on div "3:2" at bounding box center [142, 433] width 60 height 11
click at [156, 482] on p "Square" at bounding box center [143, 484] width 62 height 11
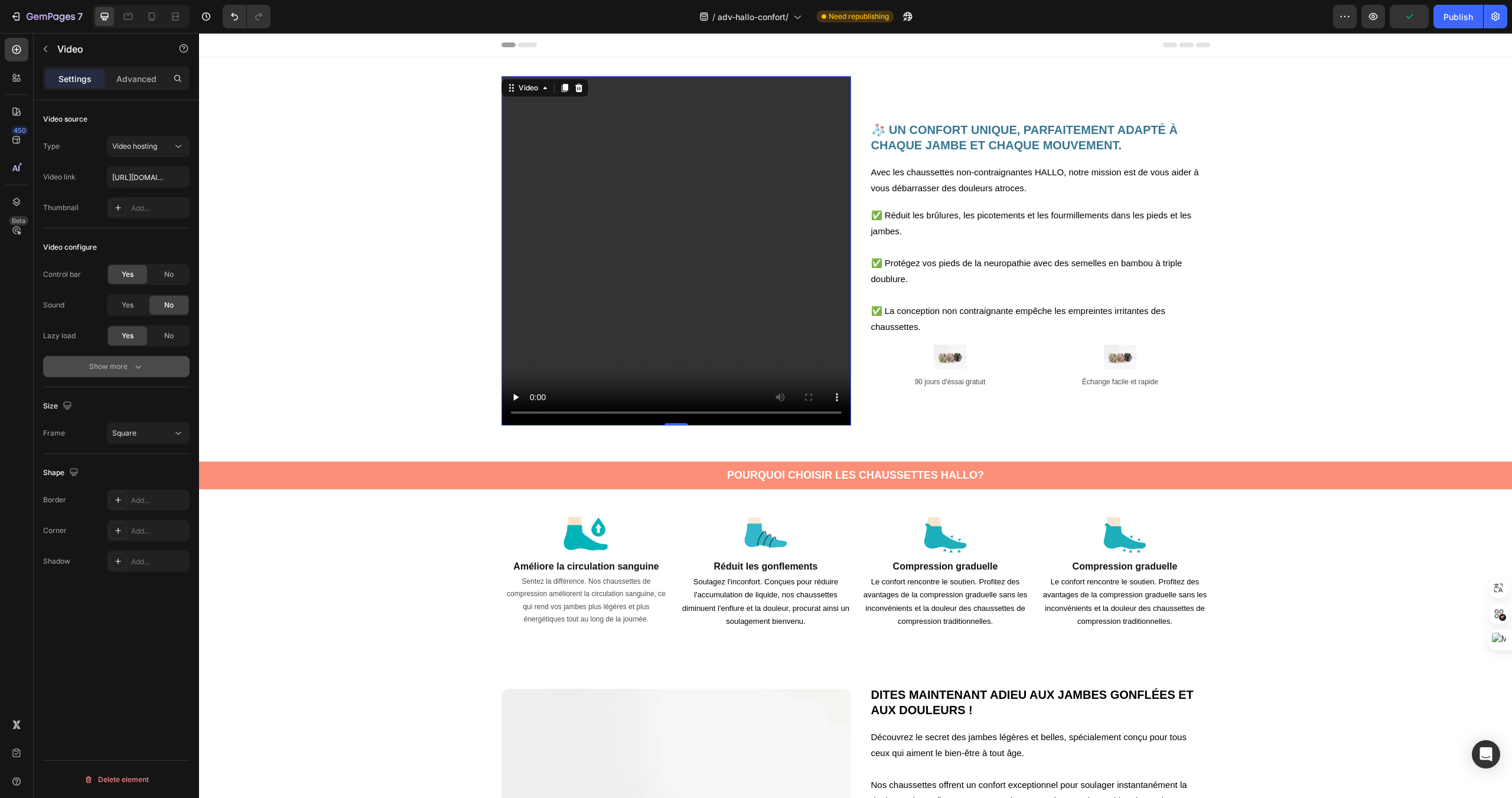
click at [147, 368] on button "Show more" at bounding box center [116, 367] width 147 height 21
click at [139, 402] on div "Yes" at bounding box center [127, 397] width 39 height 19
click at [137, 372] on div "Yes" at bounding box center [127, 367] width 39 height 19
click at [165, 278] on span "No" at bounding box center [169, 274] width 9 height 11
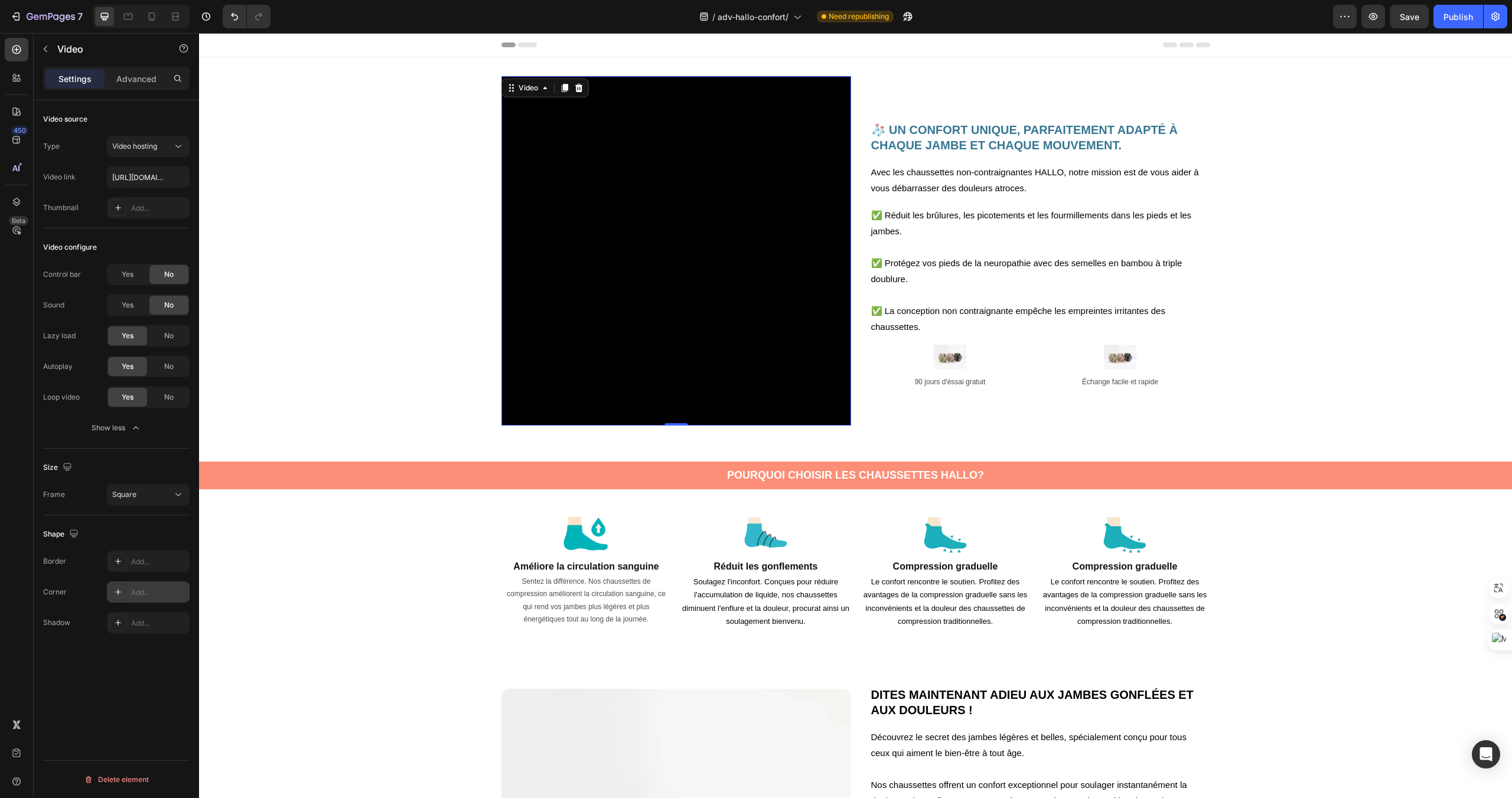
click at [153, 588] on div "Add..." at bounding box center [159, 593] width 56 height 11
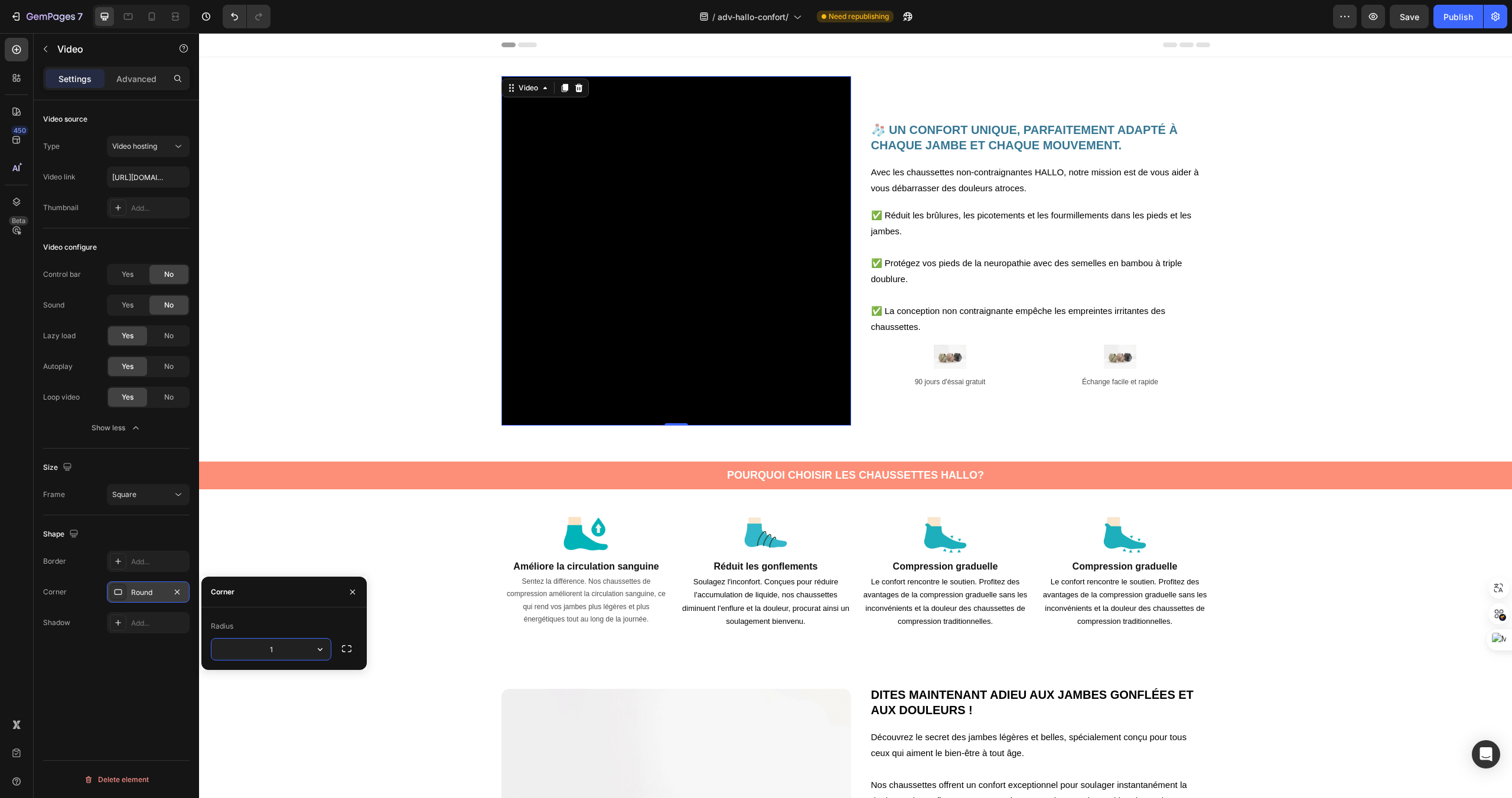
type input "12"
click at [979, 370] on div "Image 90 jours d'éssai gratuit Text Block" at bounding box center [950, 367] width 160 height 45
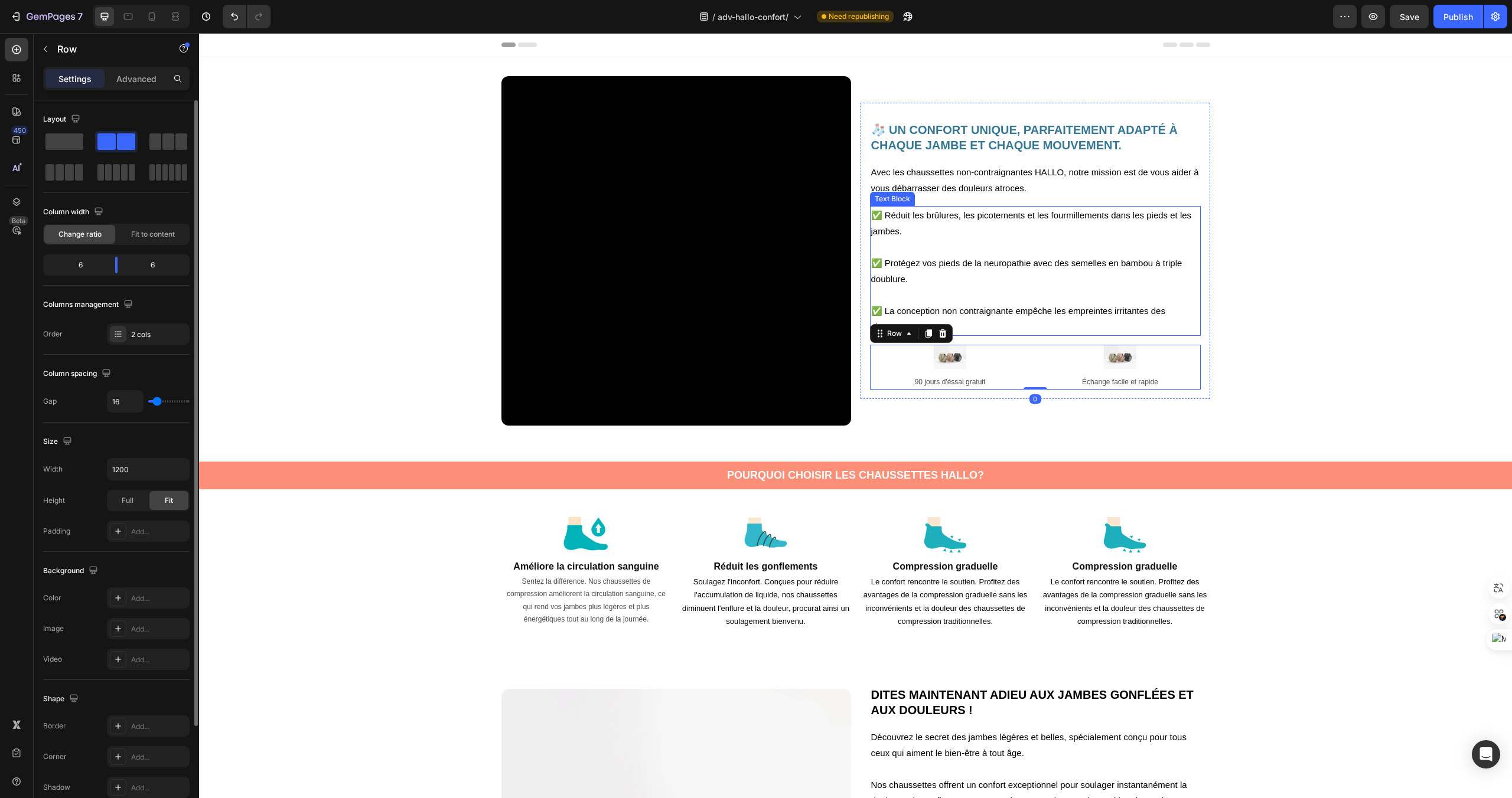
click at [974, 279] on p "✅ Protégez vos pieds de la neuropathie avec des semelles en bambou à triple dou…" at bounding box center [1035, 271] width 328 height 32
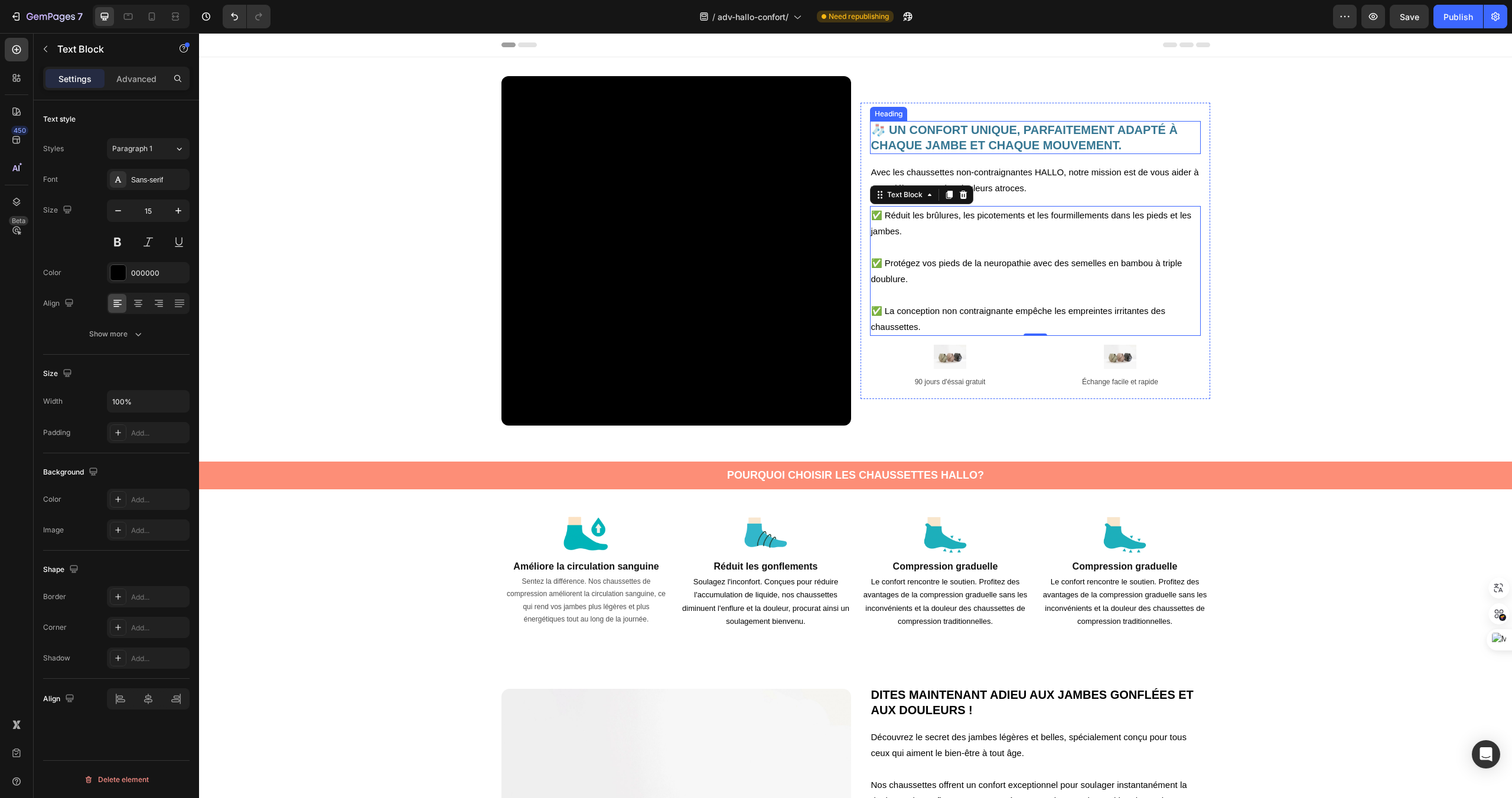
click at [931, 138] on h2 "🧦 UN CONFORT UNIQUE, PARFAITEMENT ADAPTÉ À CHAQUE JAMBE ET CHAQUE MOUVEMENT." at bounding box center [1035, 138] width 331 height 33
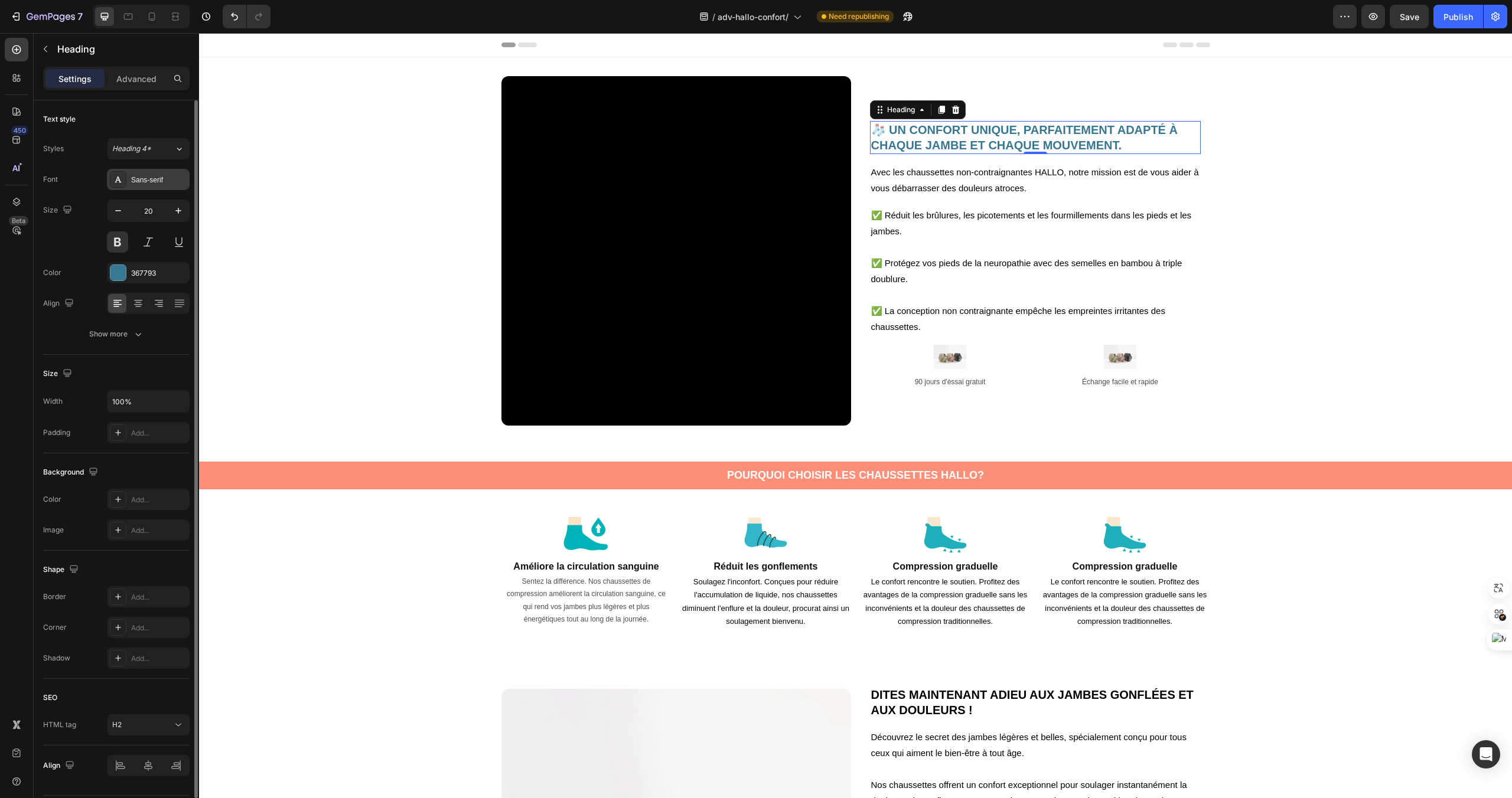
click at [177, 181] on div "Sans-serif" at bounding box center [159, 180] width 56 height 11
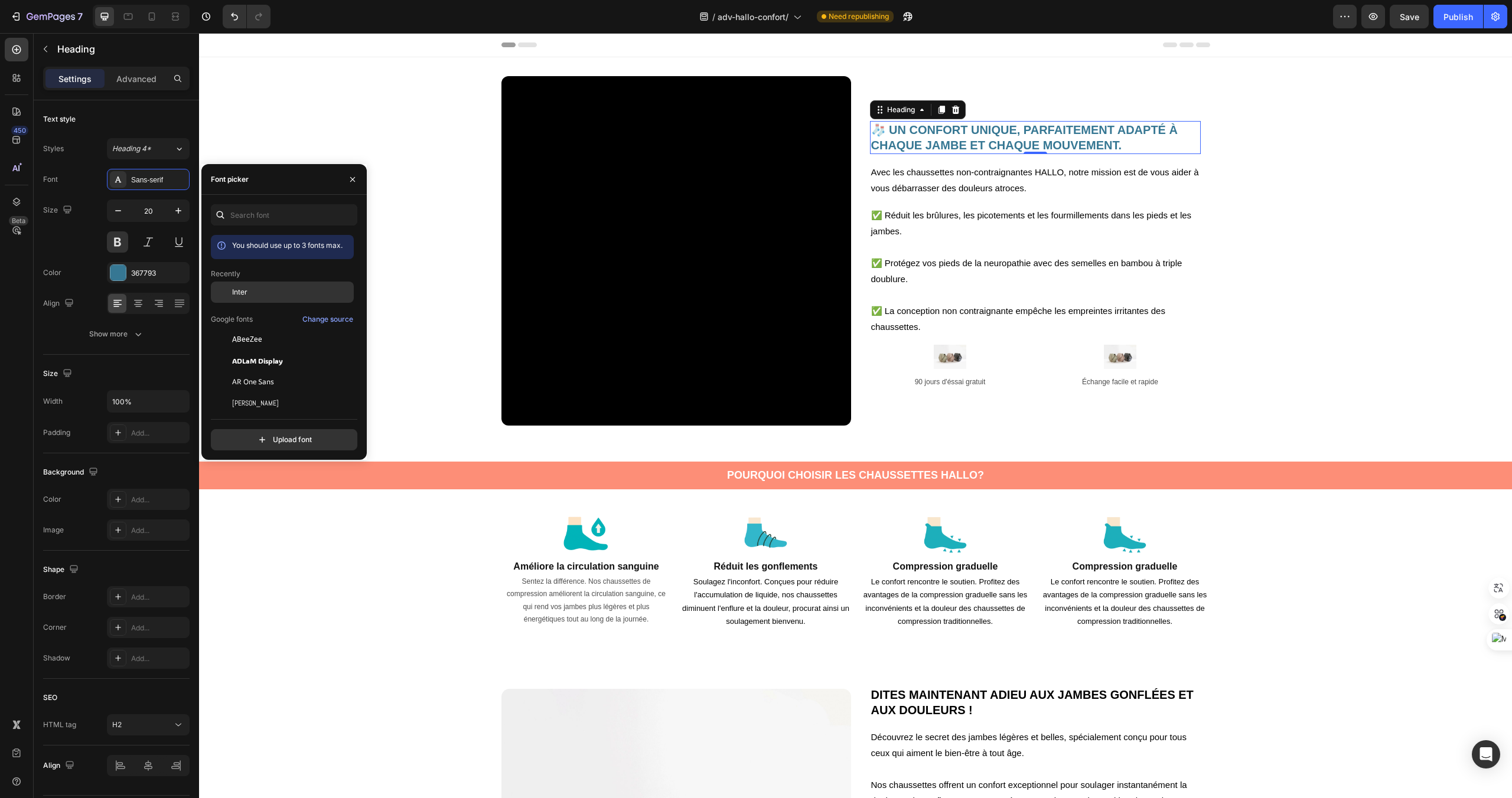
click at [272, 294] on div "Inter" at bounding box center [292, 292] width 119 height 11
click at [172, 205] on icon "button" at bounding box center [178, 211] width 12 height 12
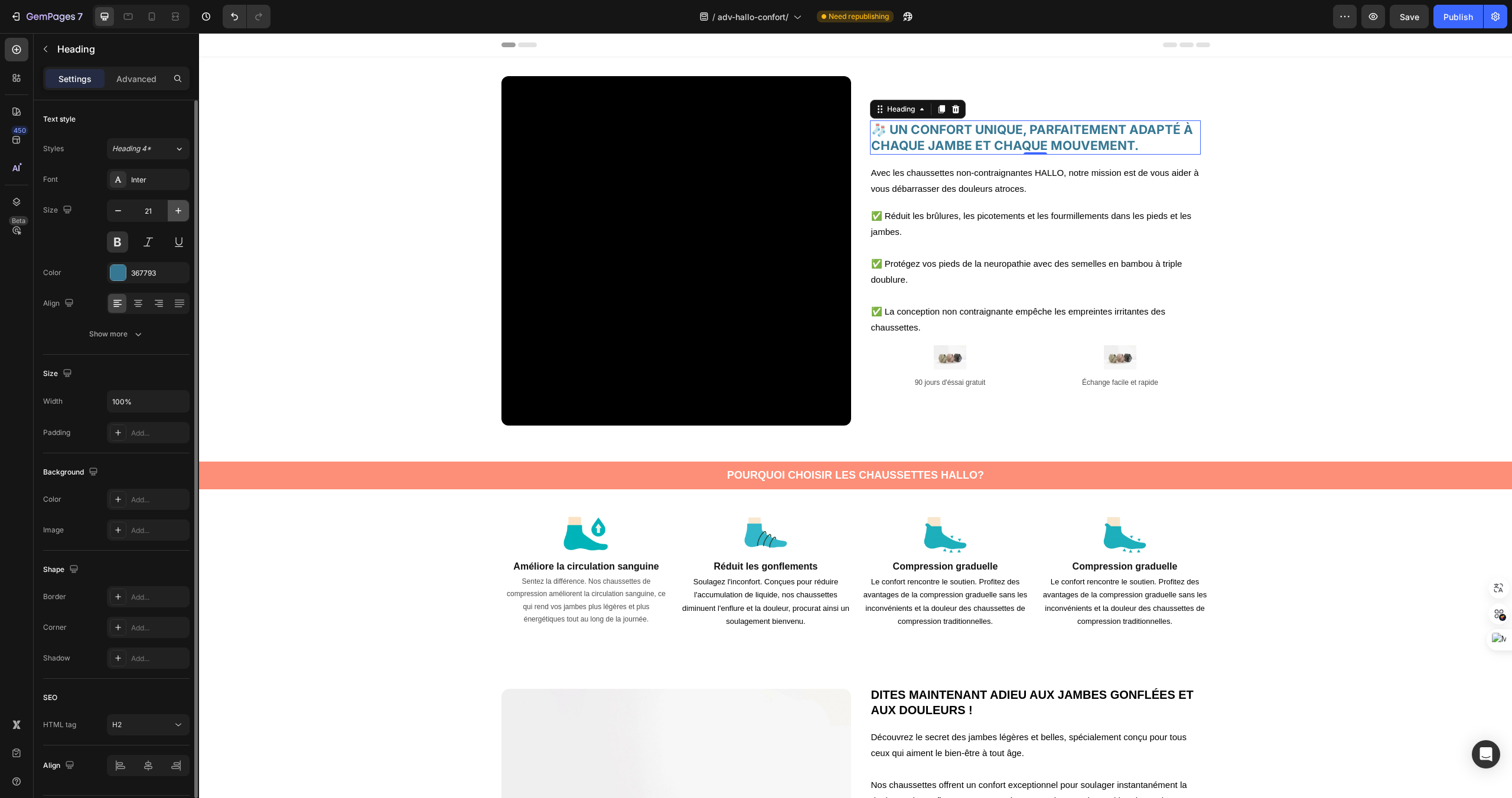
click at [172, 205] on icon "button" at bounding box center [178, 211] width 12 height 12
type input "22"
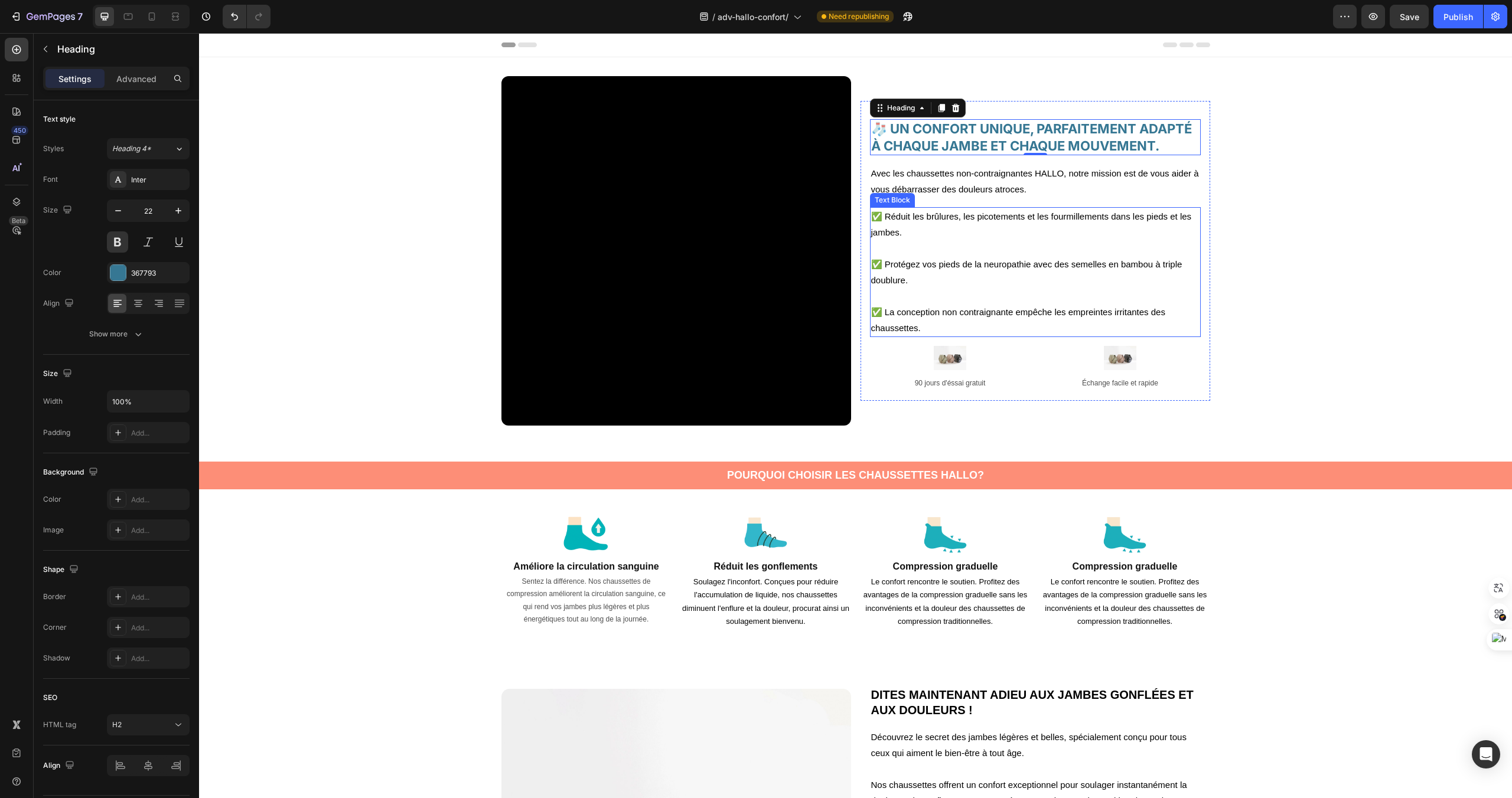
click at [1052, 217] on p "✅ Réduit les brûlures, les picotements et les fourmillements dans les pieds et …" at bounding box center [1035, 224] width 328 height 32
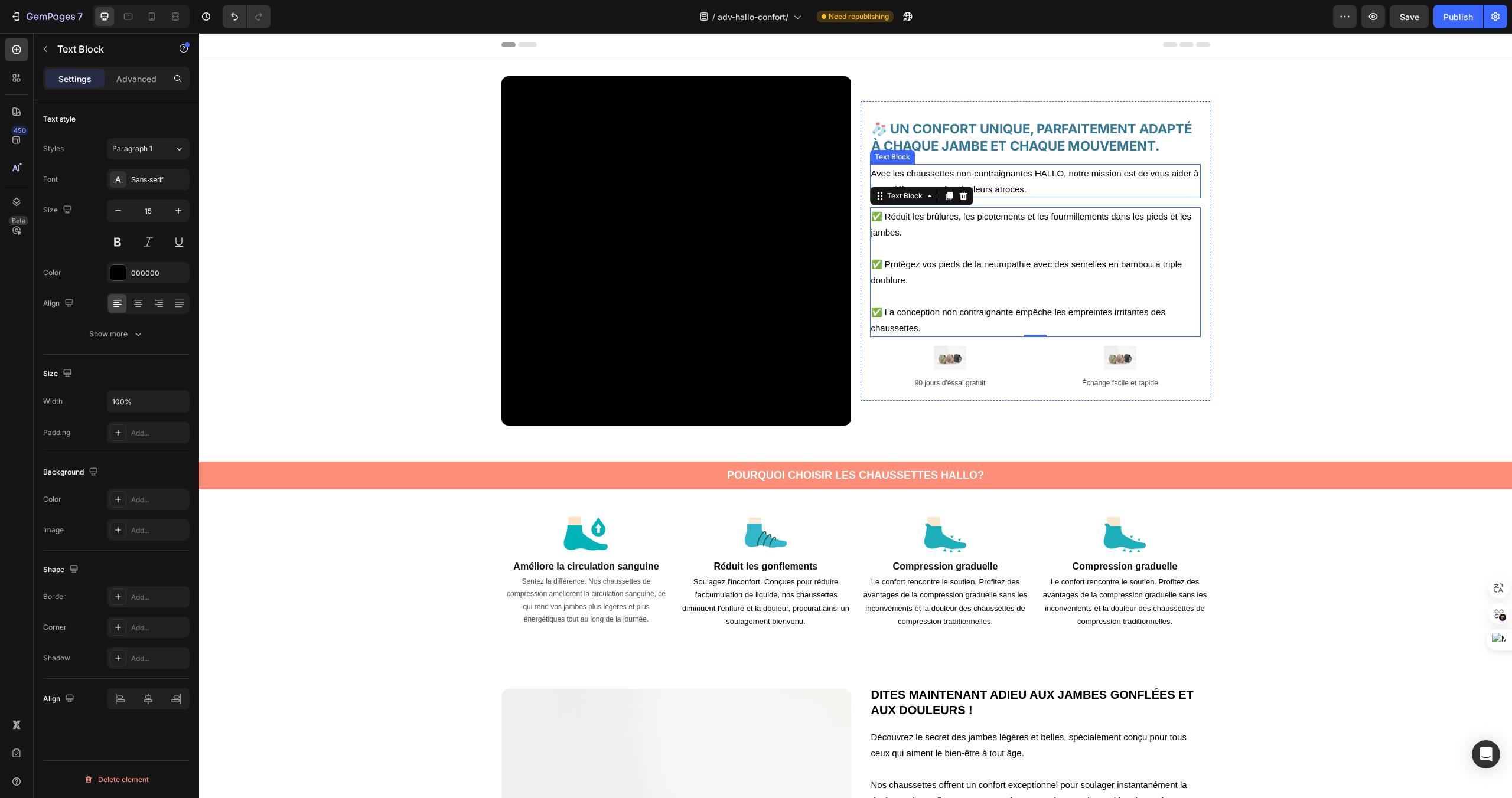
click at [1063, 176] on p "Avec les chaussettes non-contraignantes HALLO, notre mission est de vous aider …" at bounding box center [1035, 181] width 328 height 32
click at [180, 183] on div "Sans-serif" at bounding box center [159, 180] width 56 height 11
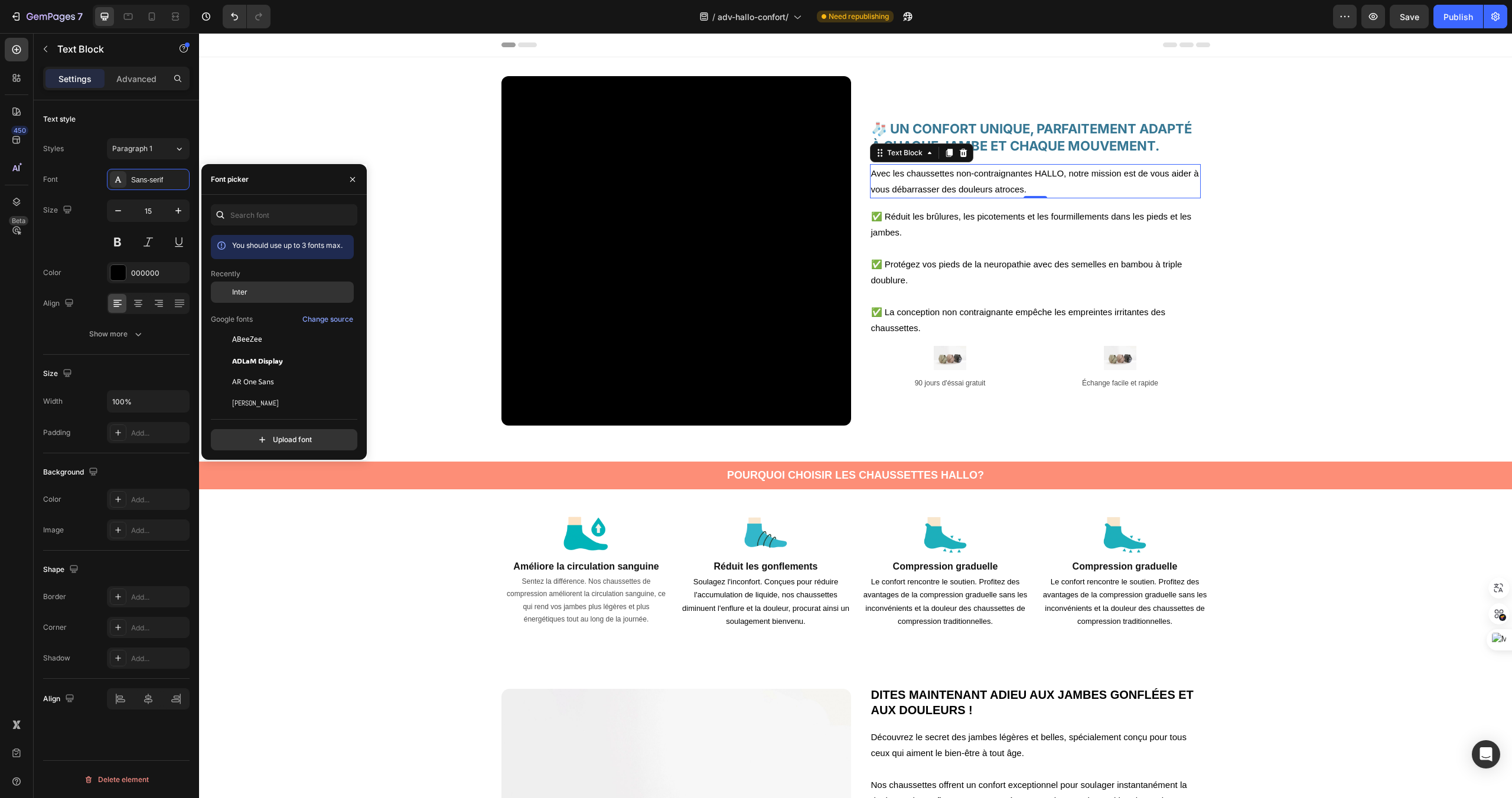
click at [273, 294] on div "Inter" at bounding box center [292, 292] width 119 height 11
click at [110, 219] on button "button" at bounding box center [118, 211] width 21 height 21
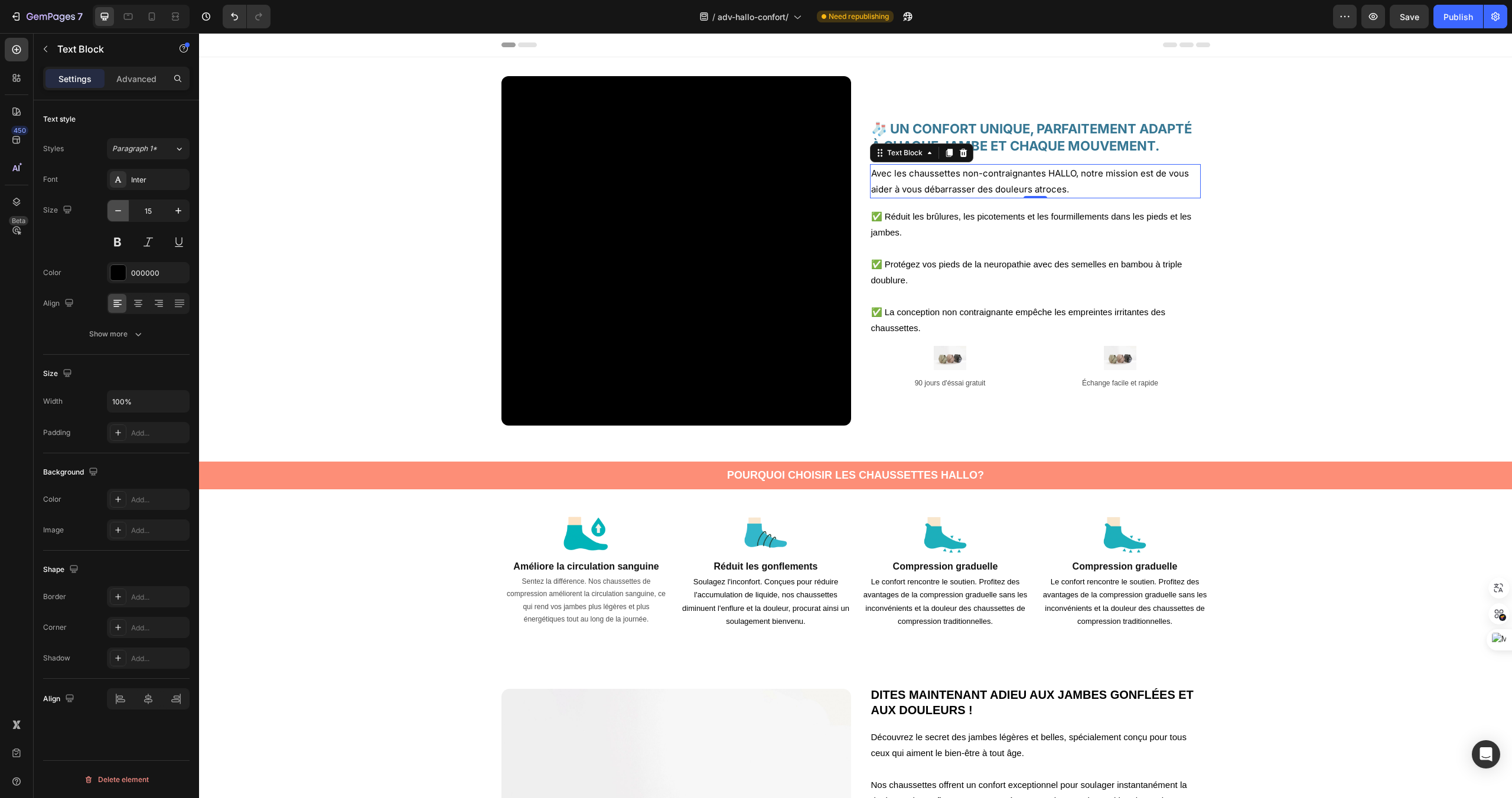
type input "14"
click at [921, 227] on p "✅ Réduit les brûlures, les picotements et les fourmillements dans les pieds et …" at bounding box center [1035, 224] width 328 height 32
click at [165, 175] on div "Sans-serif" at bounding box center [159, 180] width 56 height 11
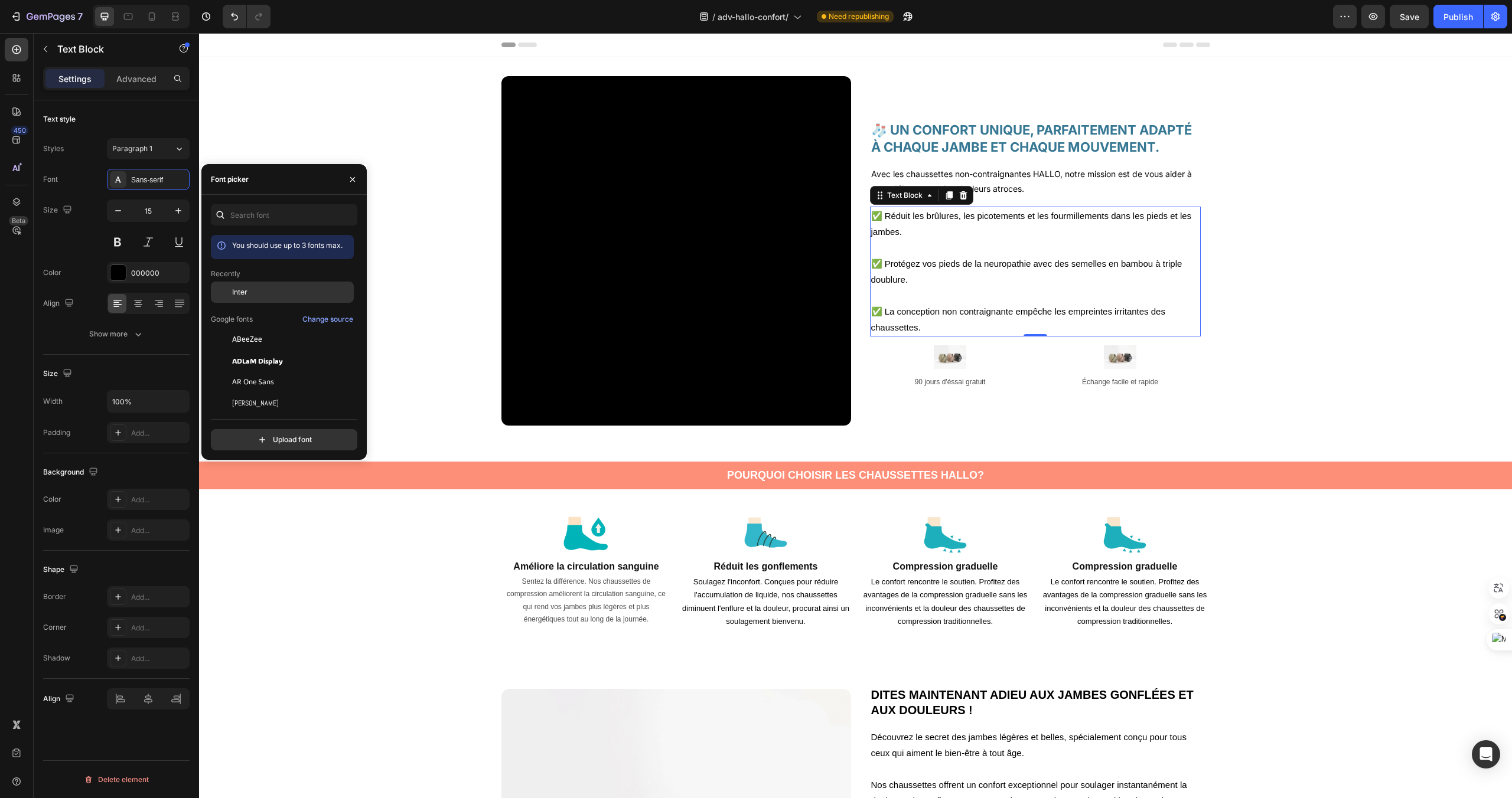
click at [261, 294] on div "Inter" at bounding box center [292, 292] width 119 height 11
click at [117, 219] on button "button" at bounding box center [118, 211] width 21 height 21
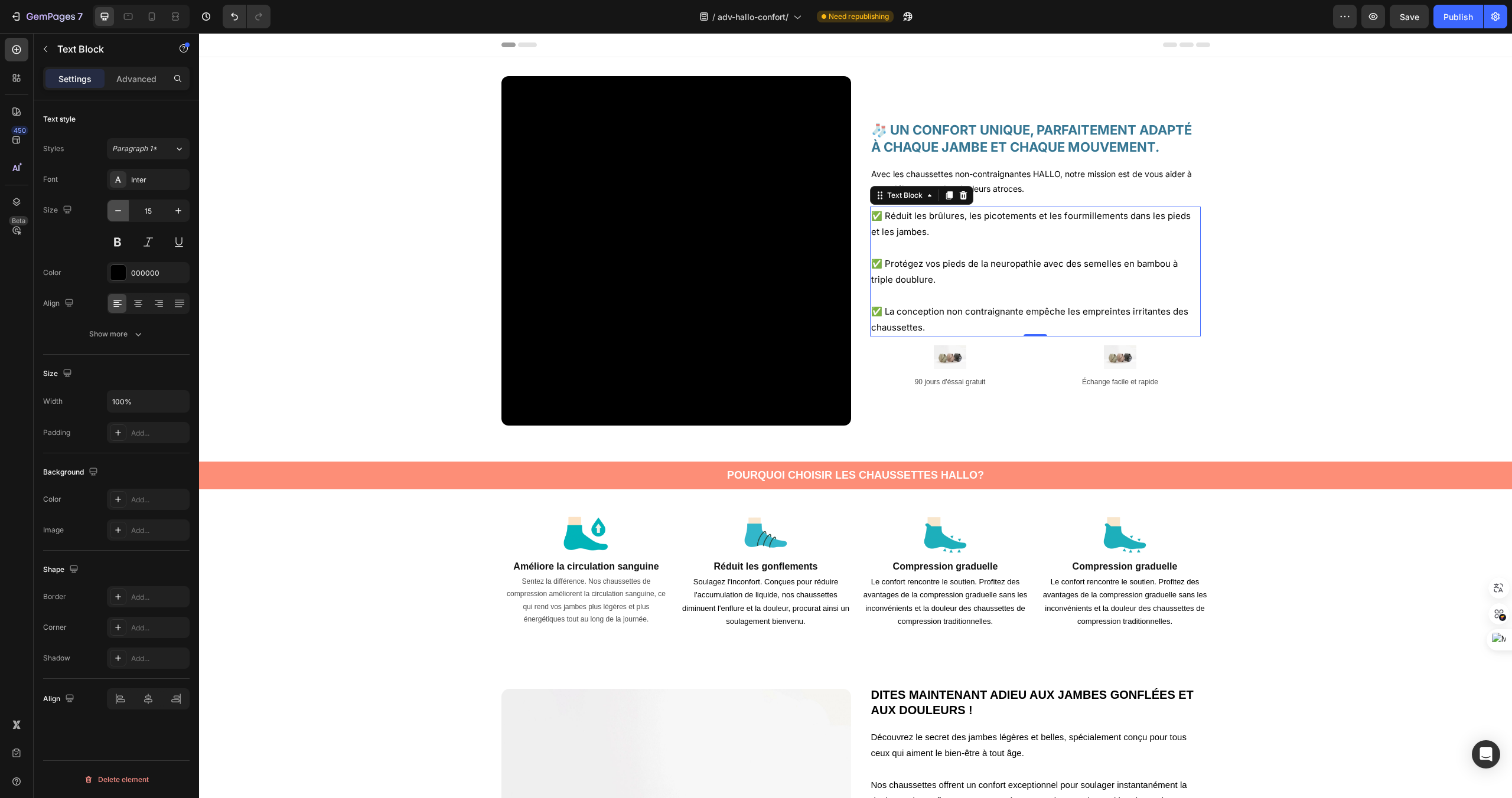
type input "14"
click at [905, 245] on p at bounding box center [1035, 249] width 328 height 15
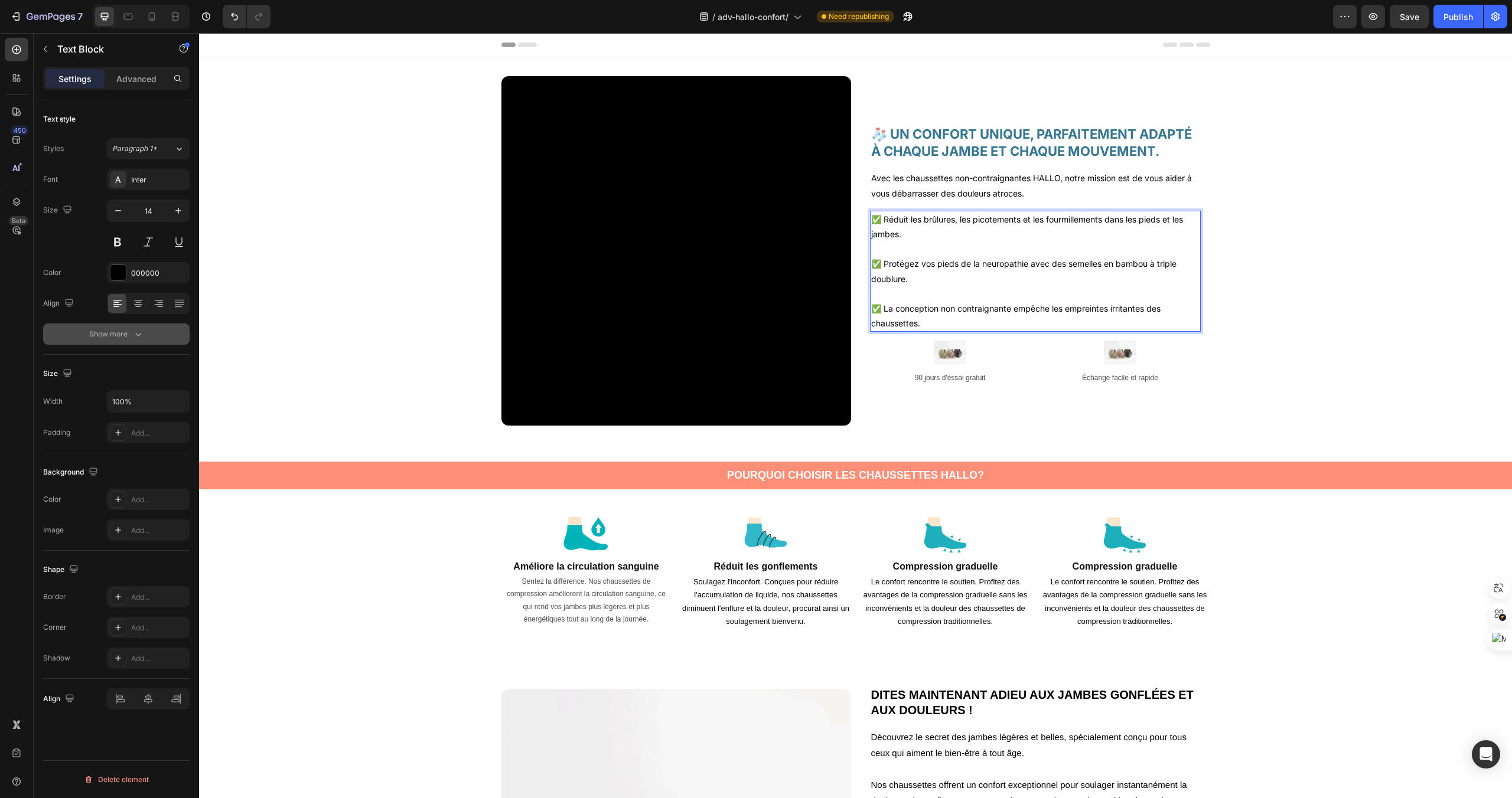
click at [138, 332] on icon "button" at bounding box center [139, 334] width 12 height 12
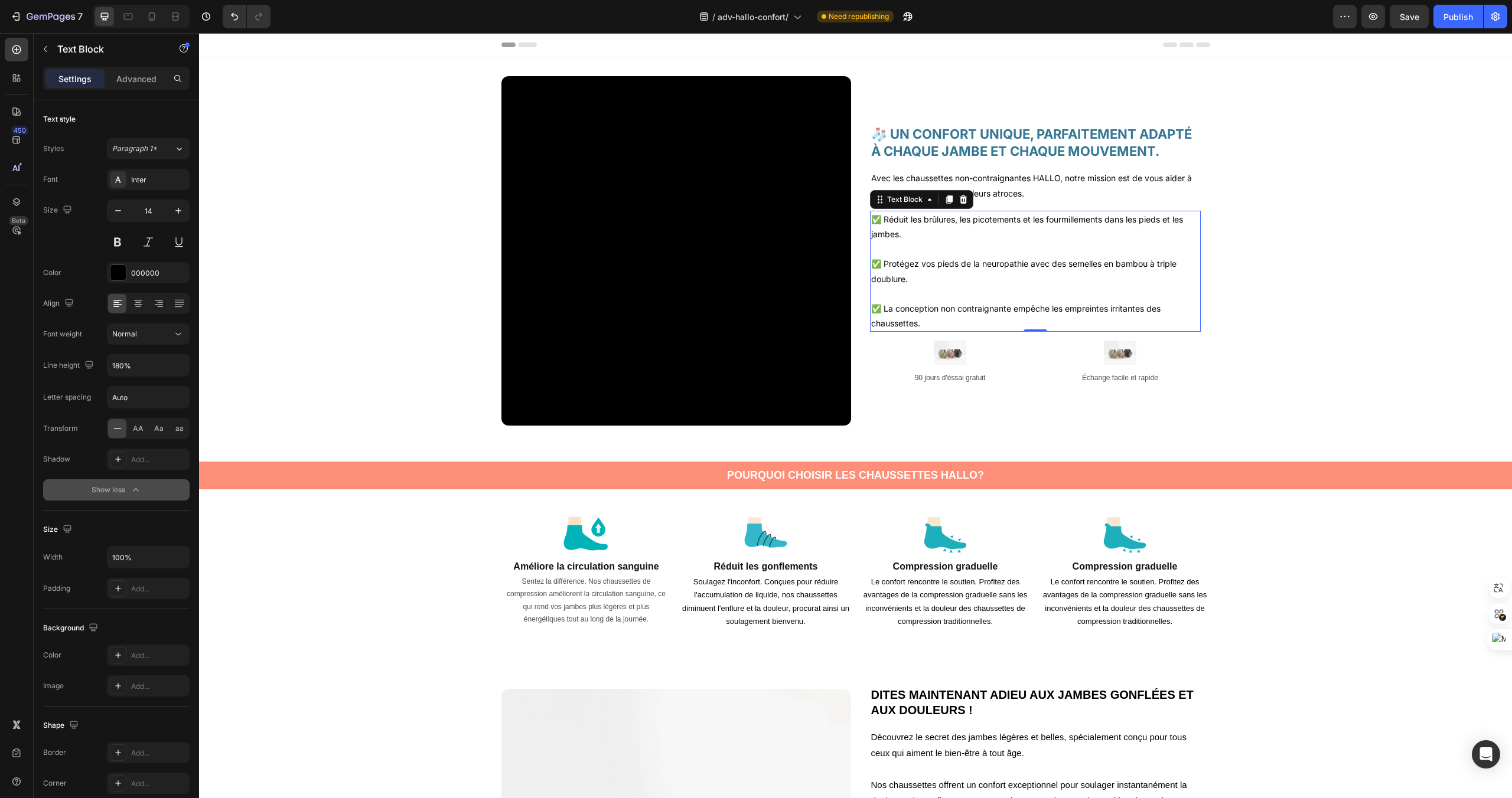
click at [917, 252] on p "Rich Text Editor. Editing area: main" at bounding box center [1035, 249] width 328 height 15
click at [956, 270] on p "✅ Protégez vos pieds de la neuropathie avec des semelles en bambou à triple dou…" at bounding box center [1035, 271] width 328 height 30
click at [898, 189] on p "Avec les chaussettes non-contraignantes HALLO, notre mission est de vous aider …" at bounding box center [1035, 185] width 328 height 30
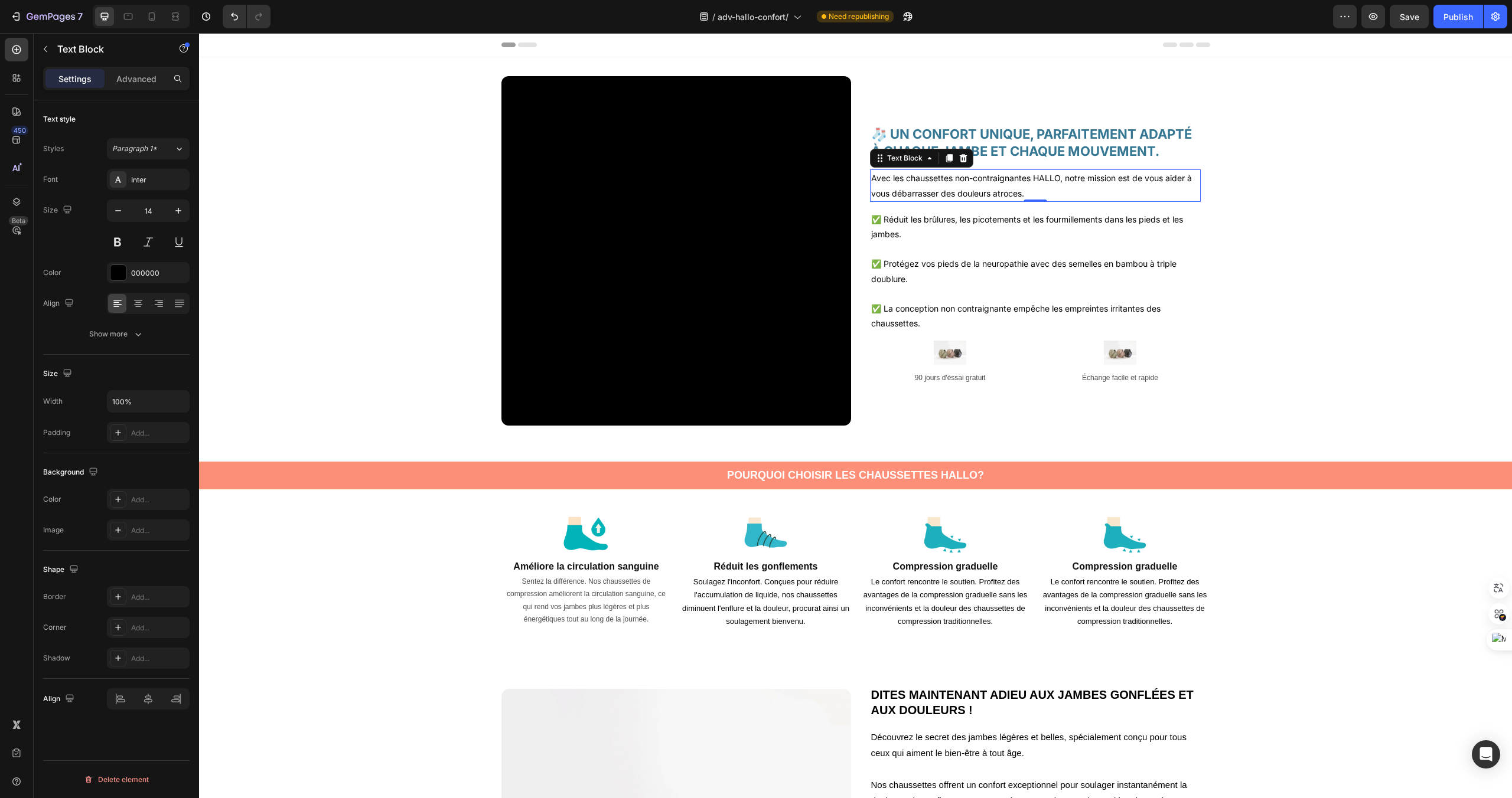
click at [965, 198] on p "Avec les chaussettes non-contraignantes HALLO, notre mission est de vous aider …" at bounding box center [1035, 185] width 328 height 30
click at [952, 251] on p "Rich Text Editor. Editing area: main" at bounding box center [1035, 249] width 328 height 15
click at [881, 121] on div "🧦 UN CONFORT UNIQUE, PARFAITEMENT ADAPTÉ À CHAQUE JAMBE ET CHAQUE MOUVEMENT. He…" at bounding box center [1035, 251] width 331 height 270
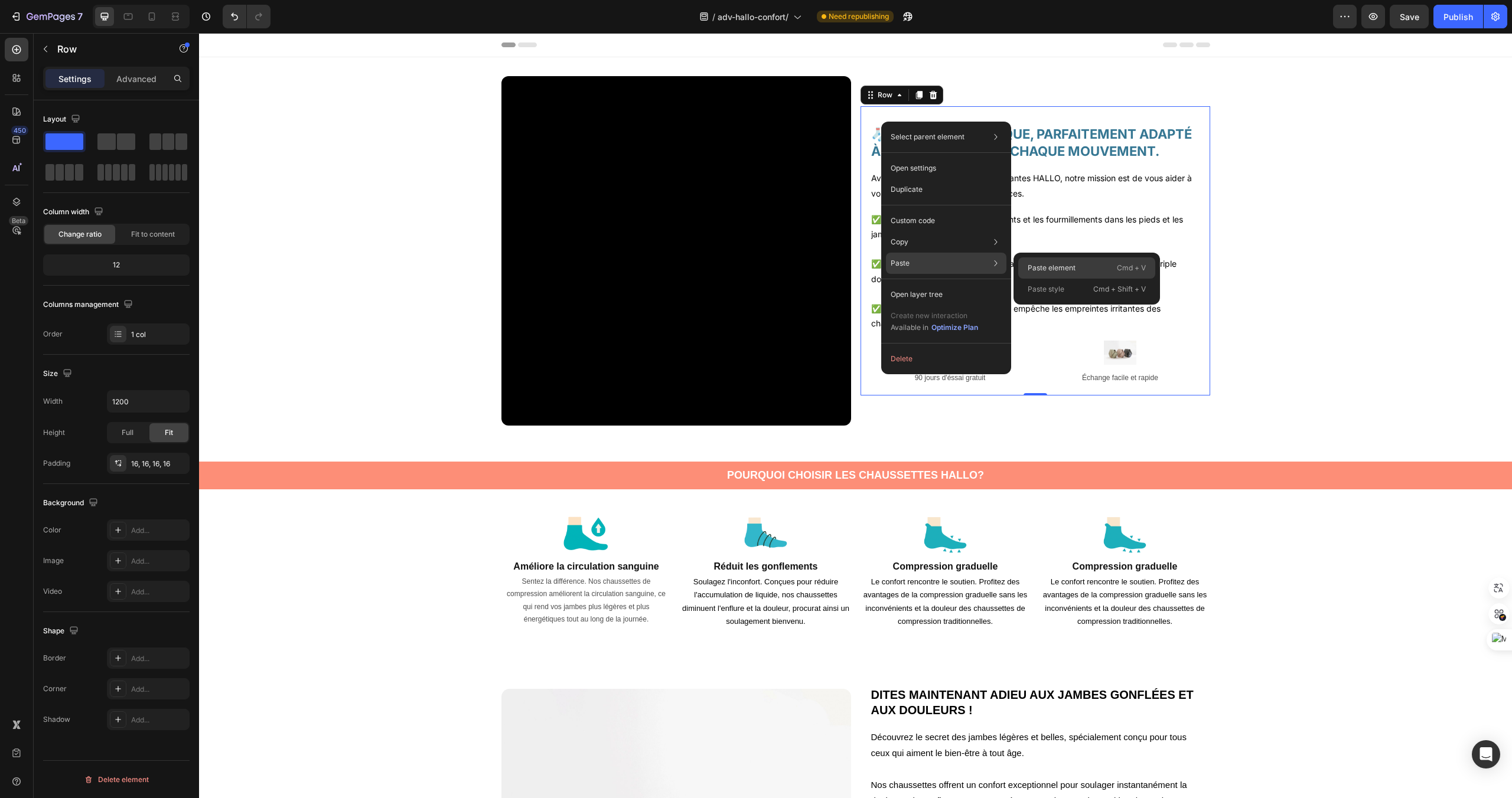
click at [1033, 272] on p "Paste element" at bounding box center [1052, 268] width 48 height 11
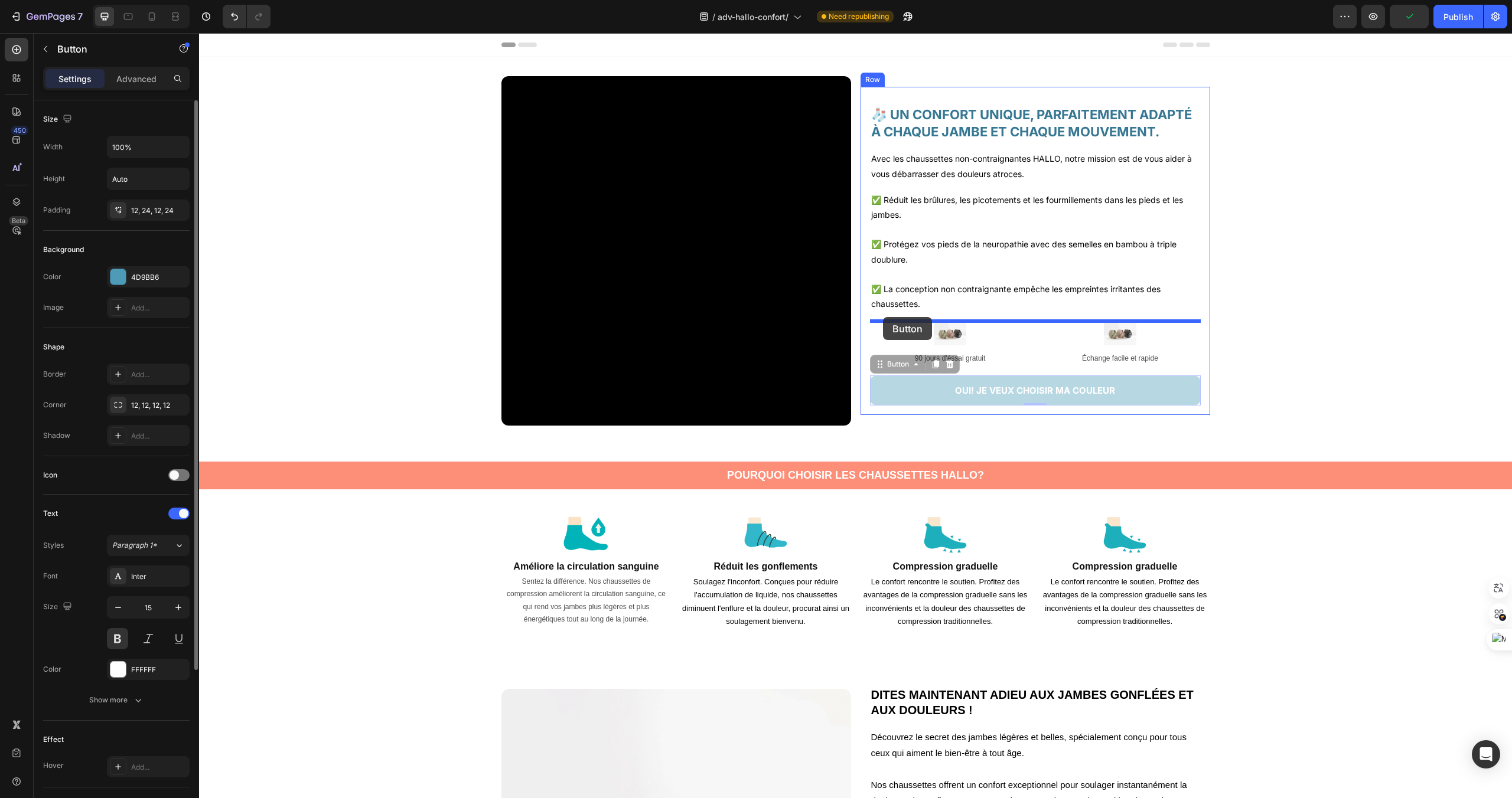
drag, startPoint x: 881, startPoint y: 367, endPoint x: 883, endPoint y: 317, distance: 50.0
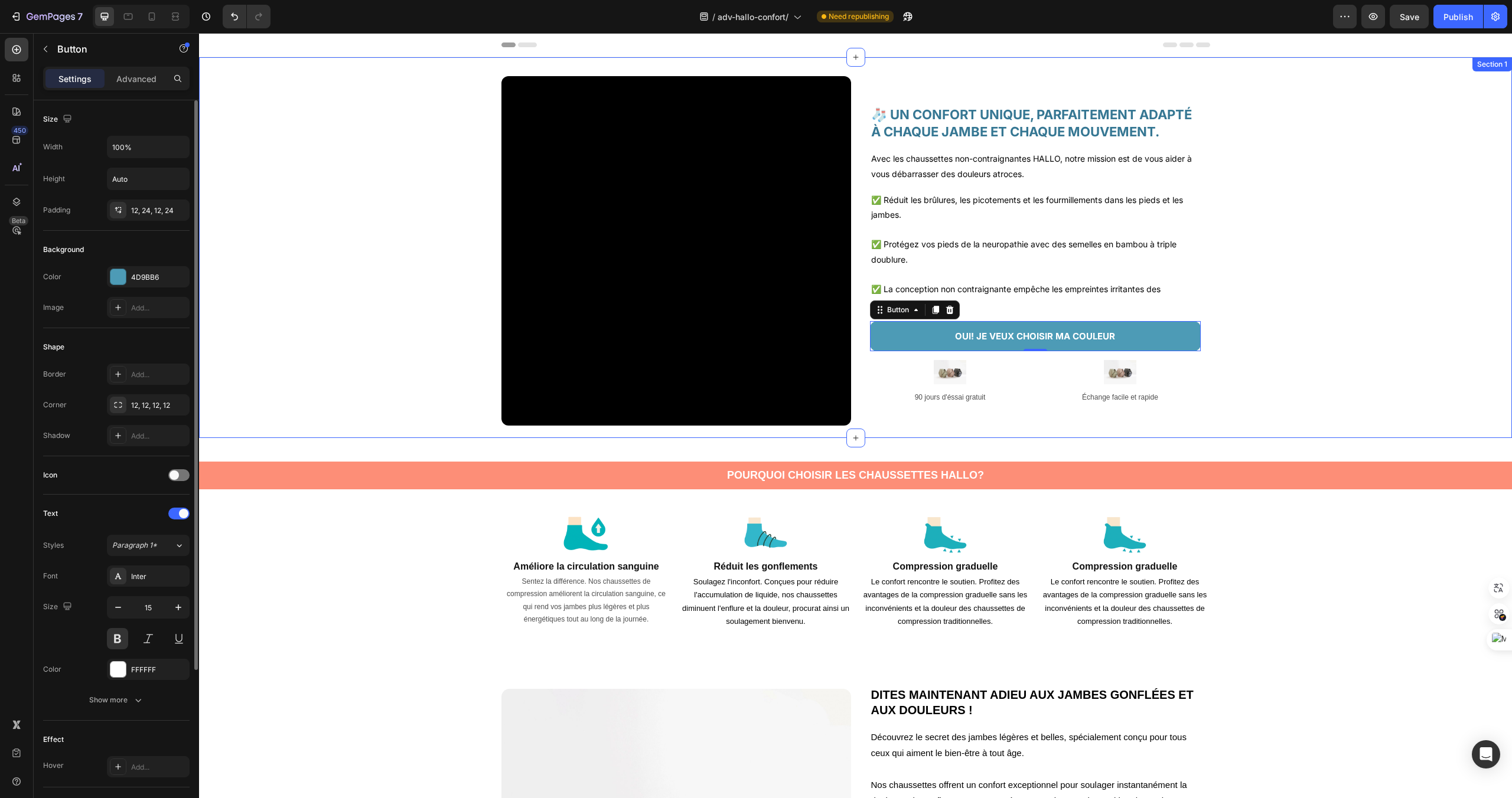
click at [1428, 310] on div "Video 🧦 UN CONFORT UNIQUE, PARFAITEMENT ADAPTÉ À CHAQUE JAMBE ET CHAQUE MOUVEME…" at bounding box center [855, 256] width 1313 height 359
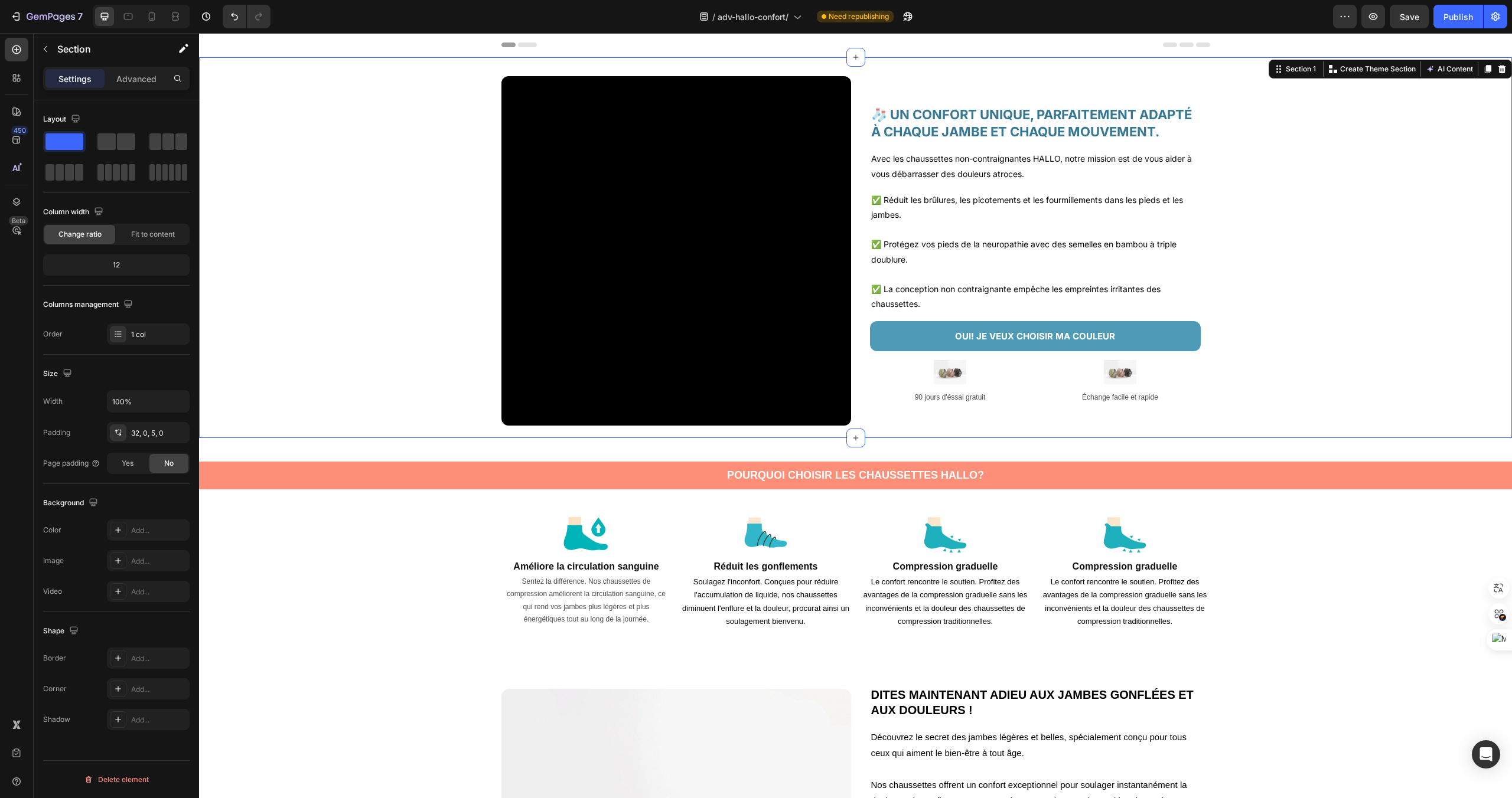
click at [1428, 310] on div "Video 🧦 UN CONFORT UNIQUE, PARFAITEMENT ADAPTÉ À CHAQUE JAMBE ET CHAQUE MOUVEME…" at bounding box center [855, 256] width 1313 height 359
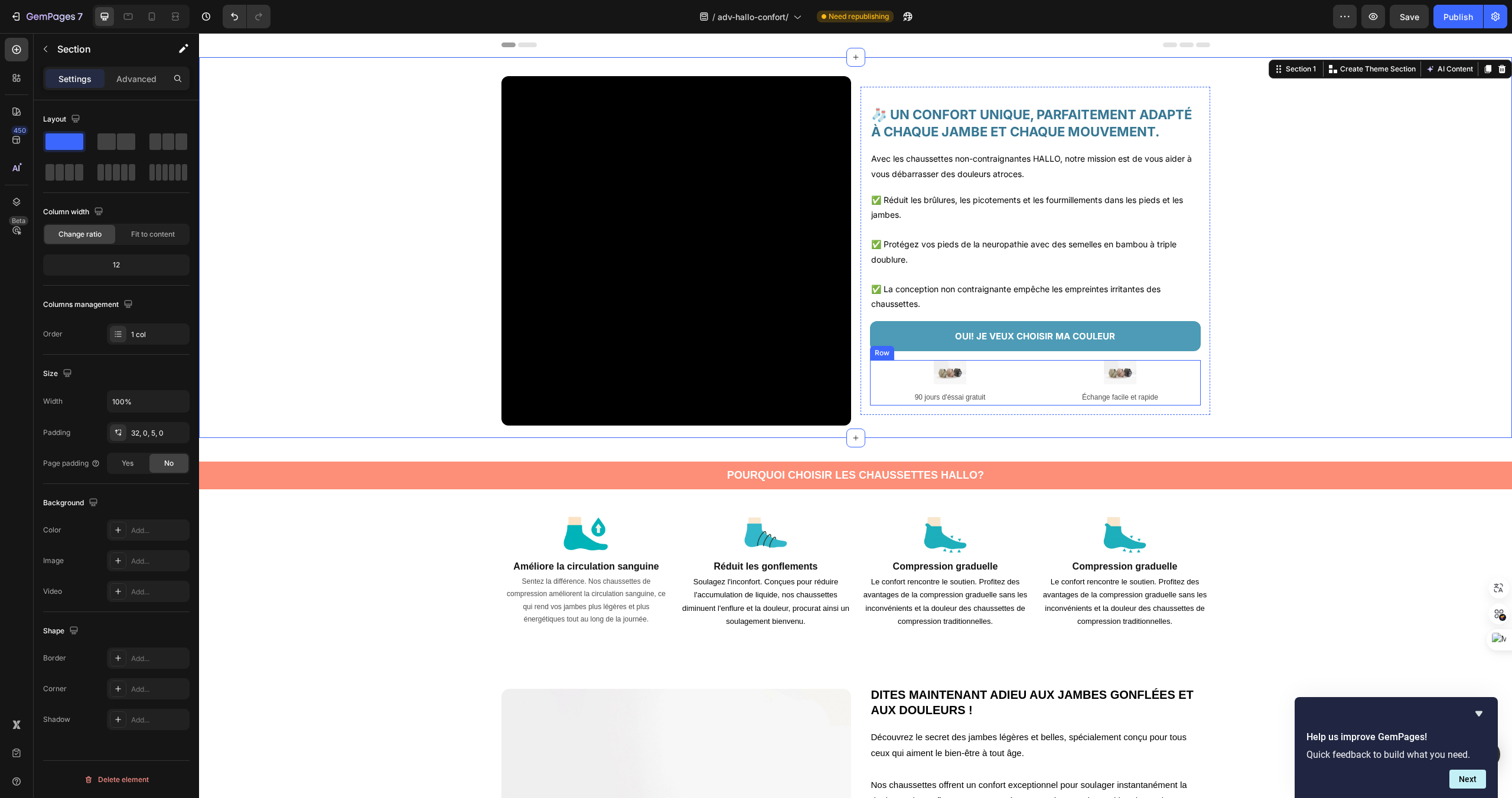
click at [1037, 380] on div "Image 90 jours d'éssai gratuit Text Block Image Échange facile et rapide Text B…" at bounding box center [1035, 382] width 331 height 45
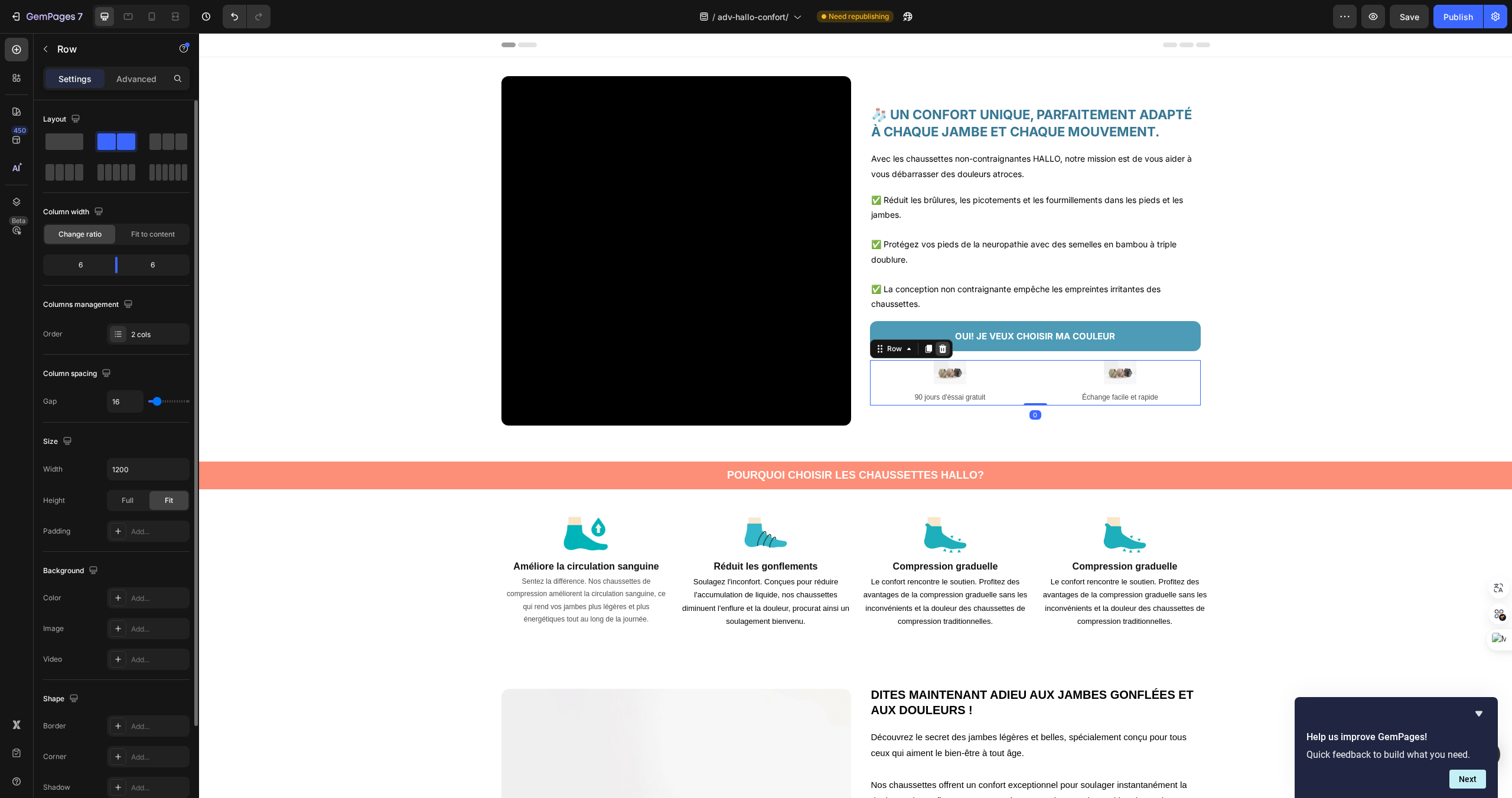
click at [944, 351] on icon at bounding box center [942, 349] width 8 height 8
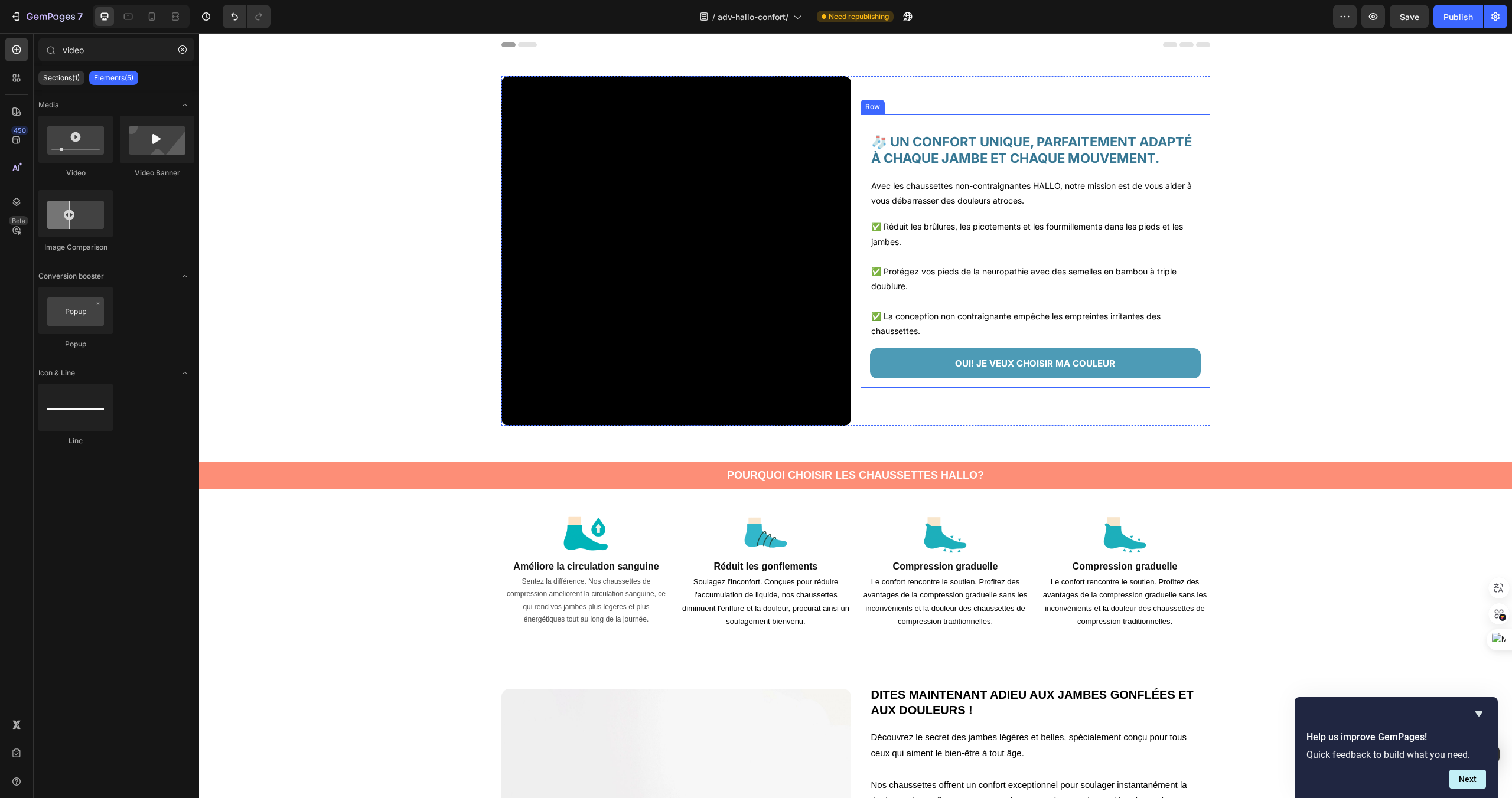
click at [881, 131] on div "🧦 UN CONFORT UNIQUE, PARFAITEMENT ADAPTÉ À CHAQUE JAMBE ET CHAQUE MOUVEMENT. He…" at bounding box center [1035, 251] width 331 height 255
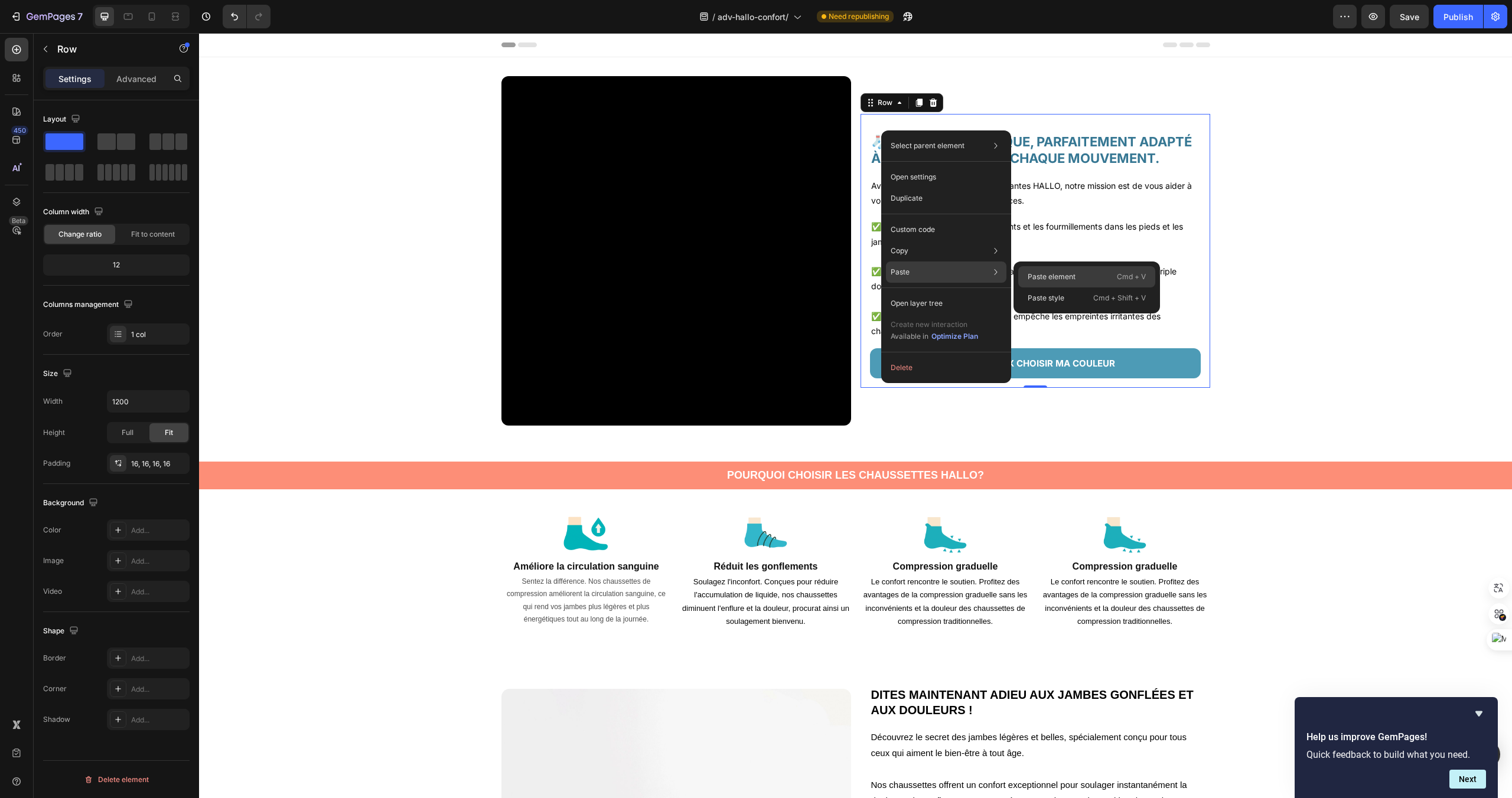
click at [1044, 278] on p "Paste element" at bounding box center [1052, 277] width 48 height 11
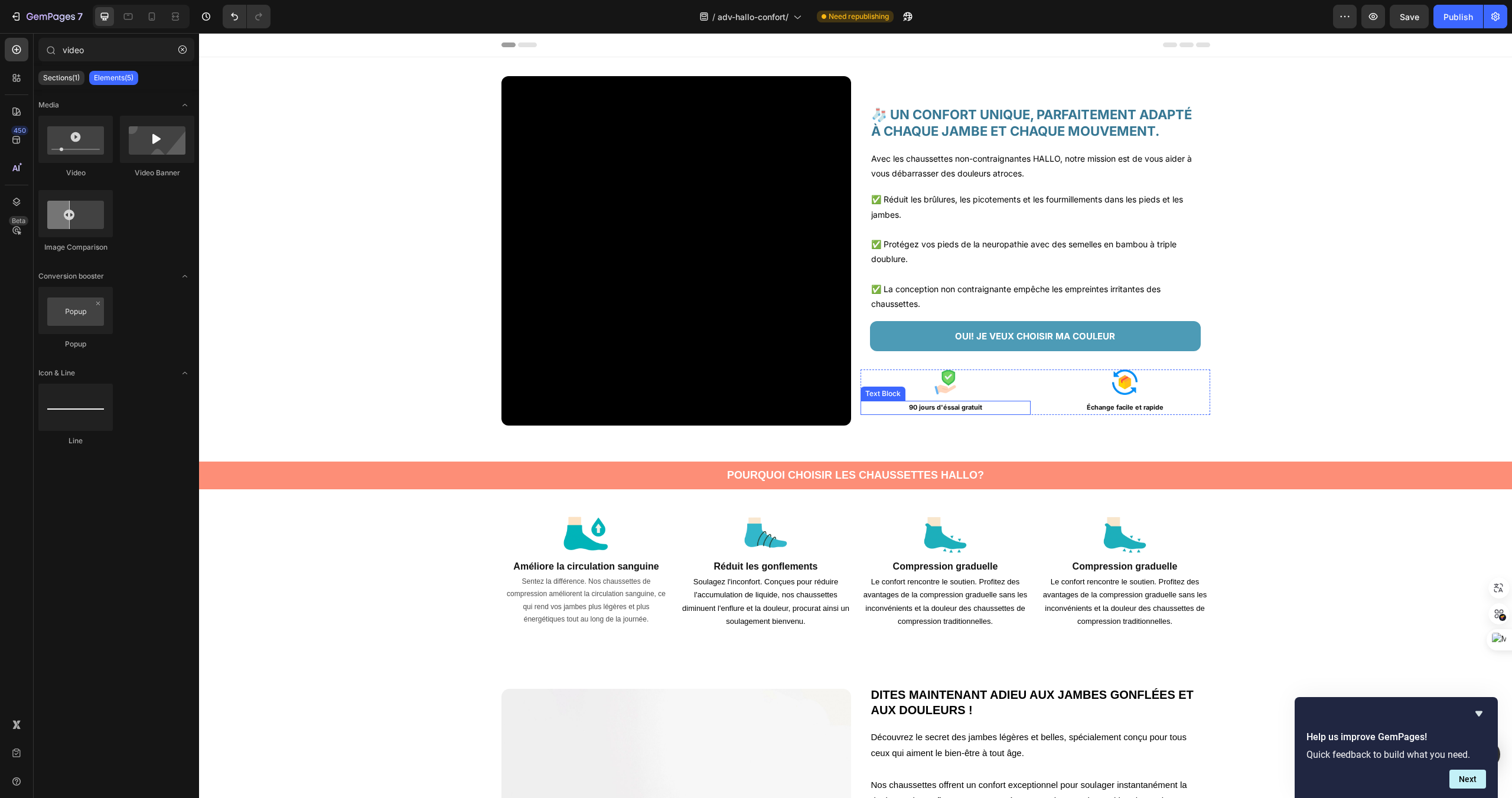
click at [947, 403] on p "90 jours d'éssai gratuit" at bounding box center [946, 408] width 168 height 12
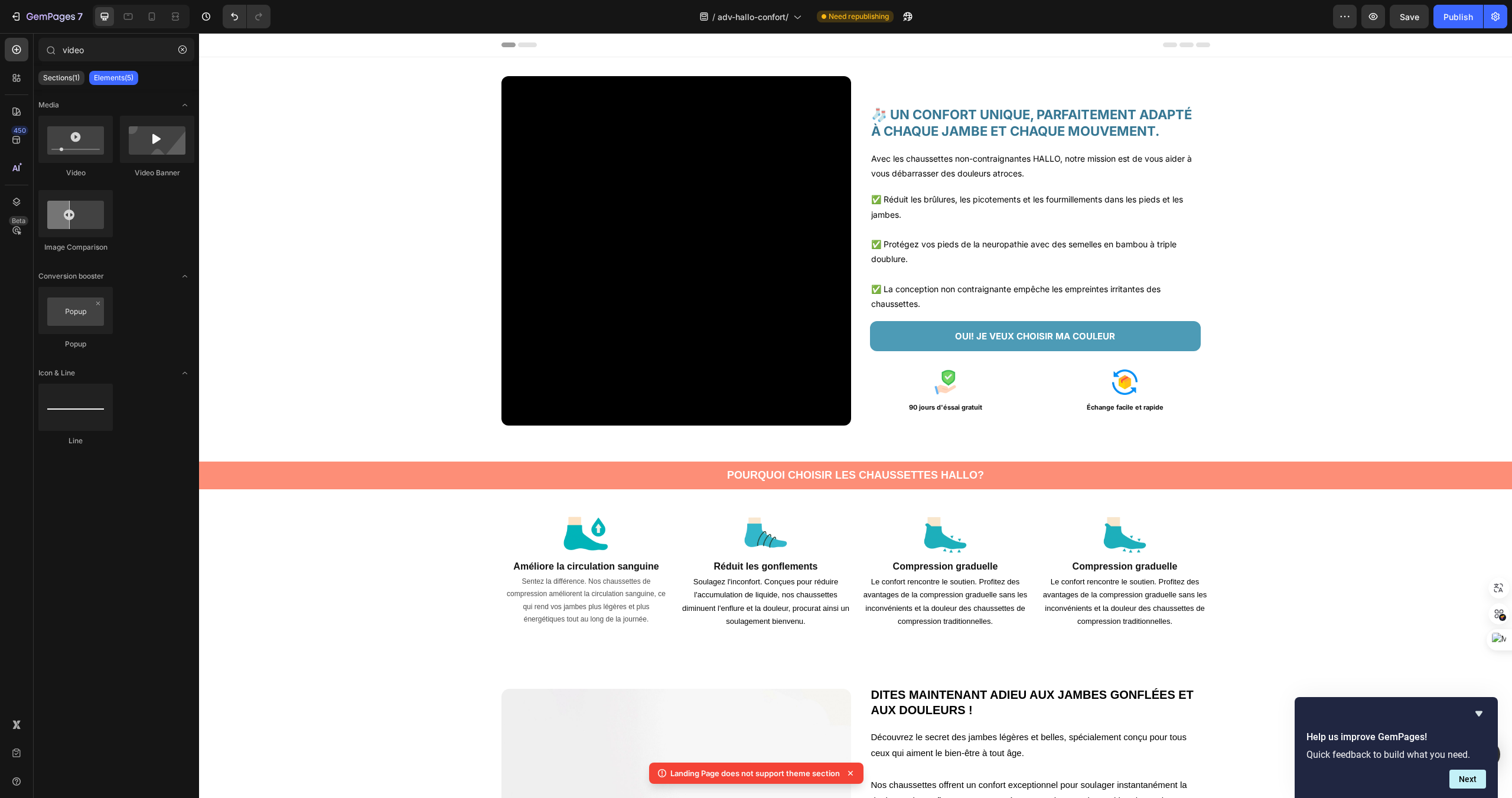
click at [853, 457] on icon at bounding box center [855, 461] width 9 height 9
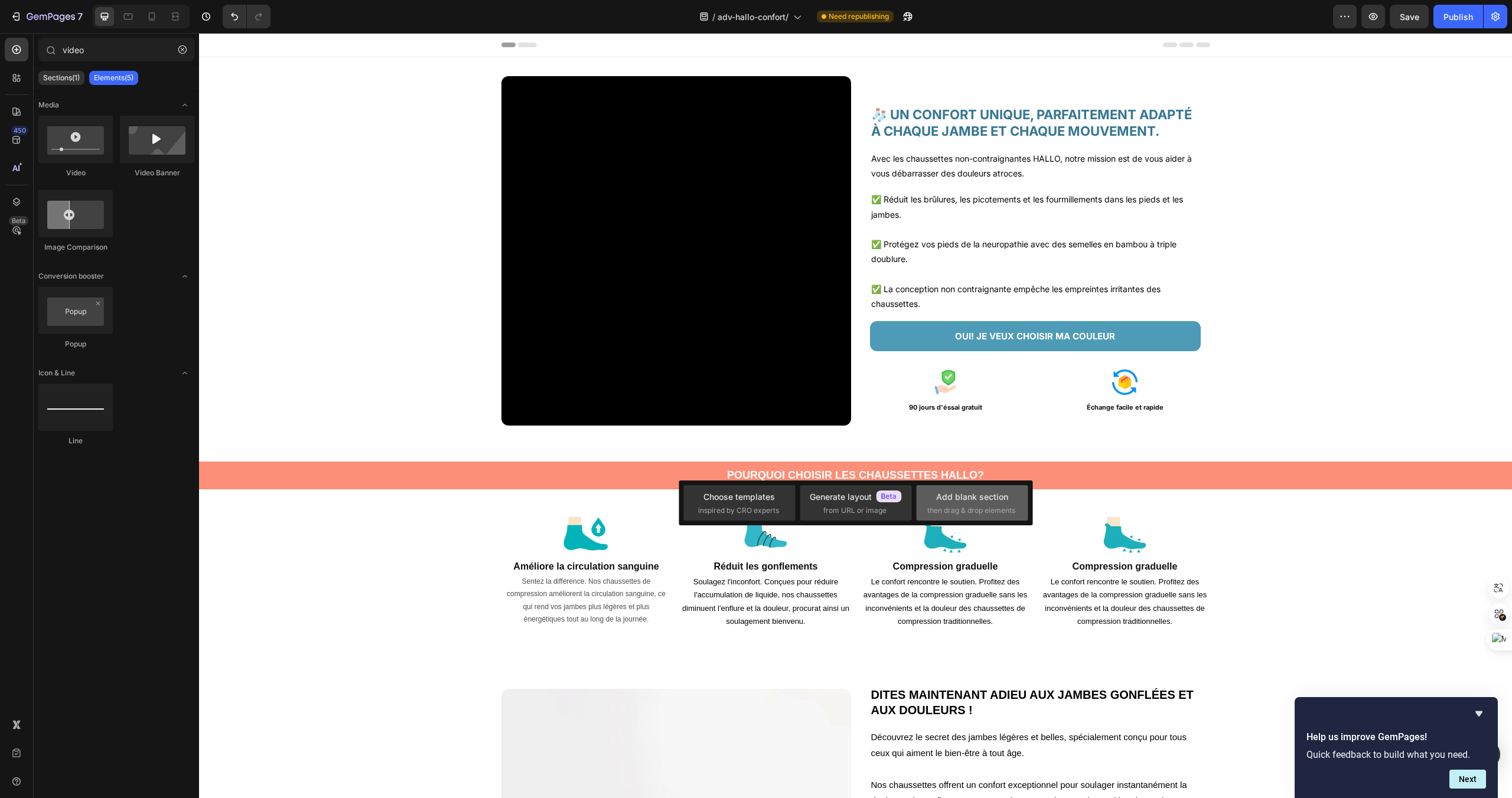
click at [948, 495] on div "Add blank section" at bounding box center [972, 496] width 72 height 13
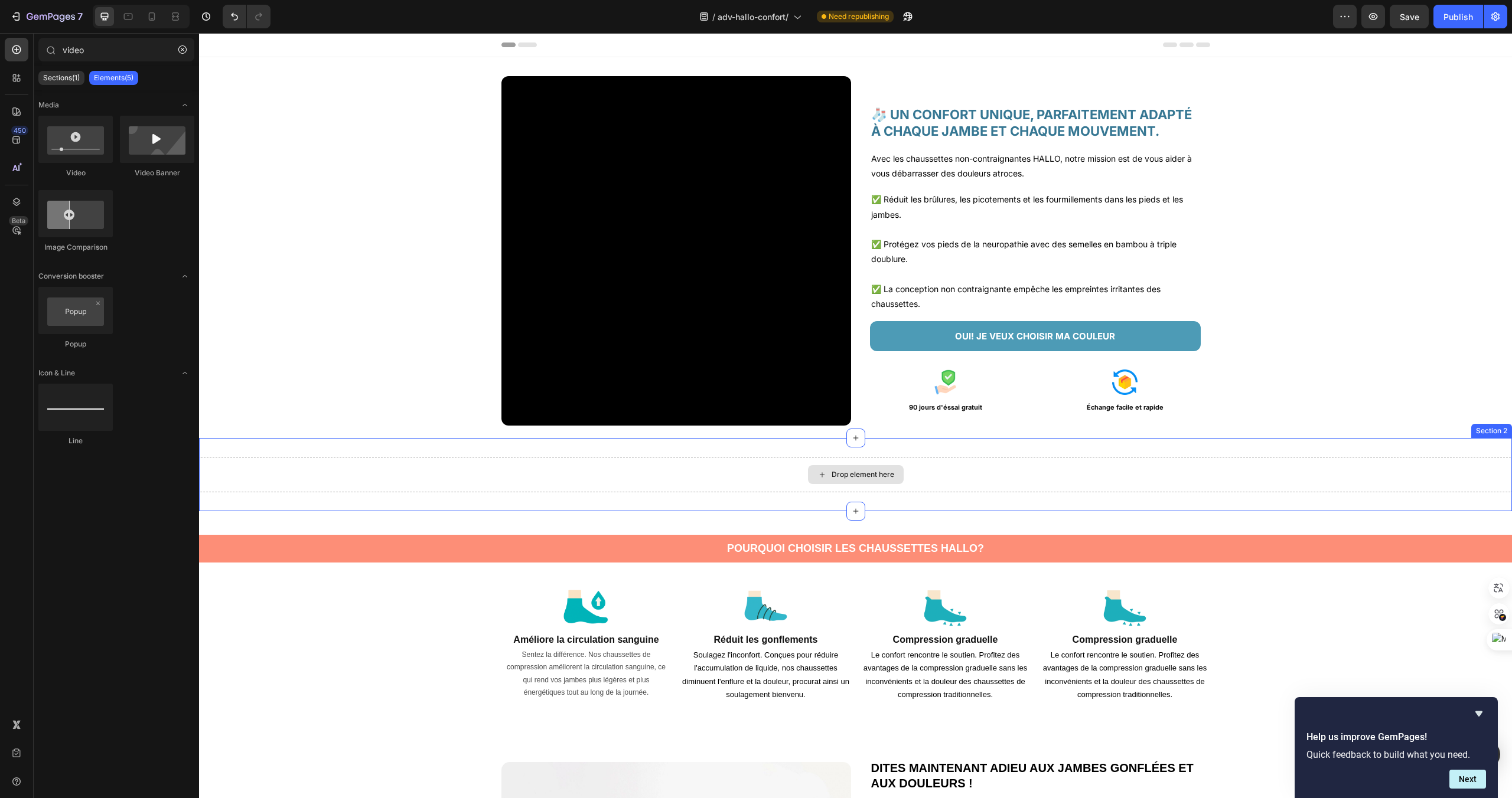
click at [947, 485] on div "Drop element here" at bounding box center [855, 474] width 1313 height 35
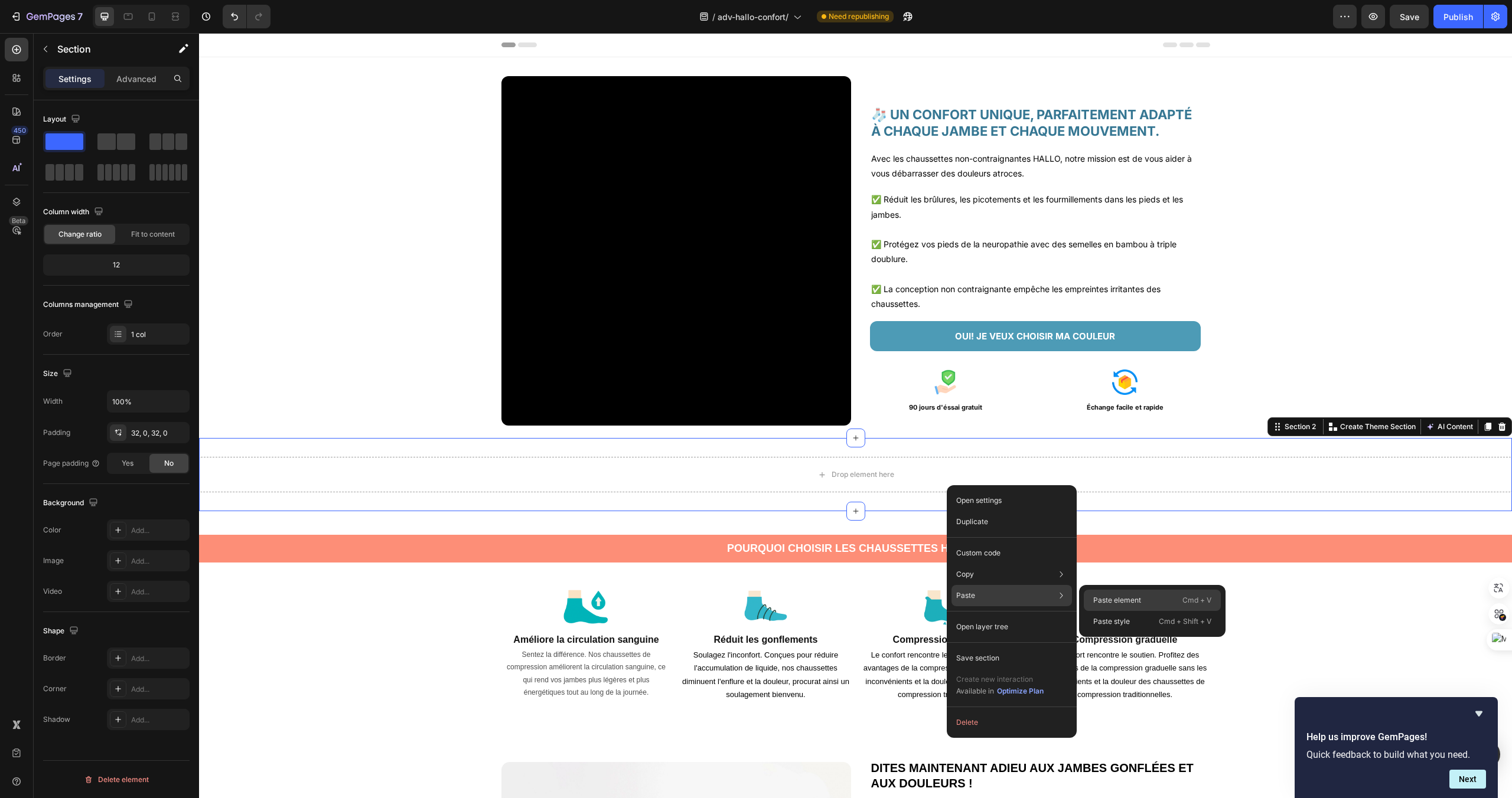
click at [1107, 597] on p "Paste element" at bounding box center [1117, 600] width 48 height 11
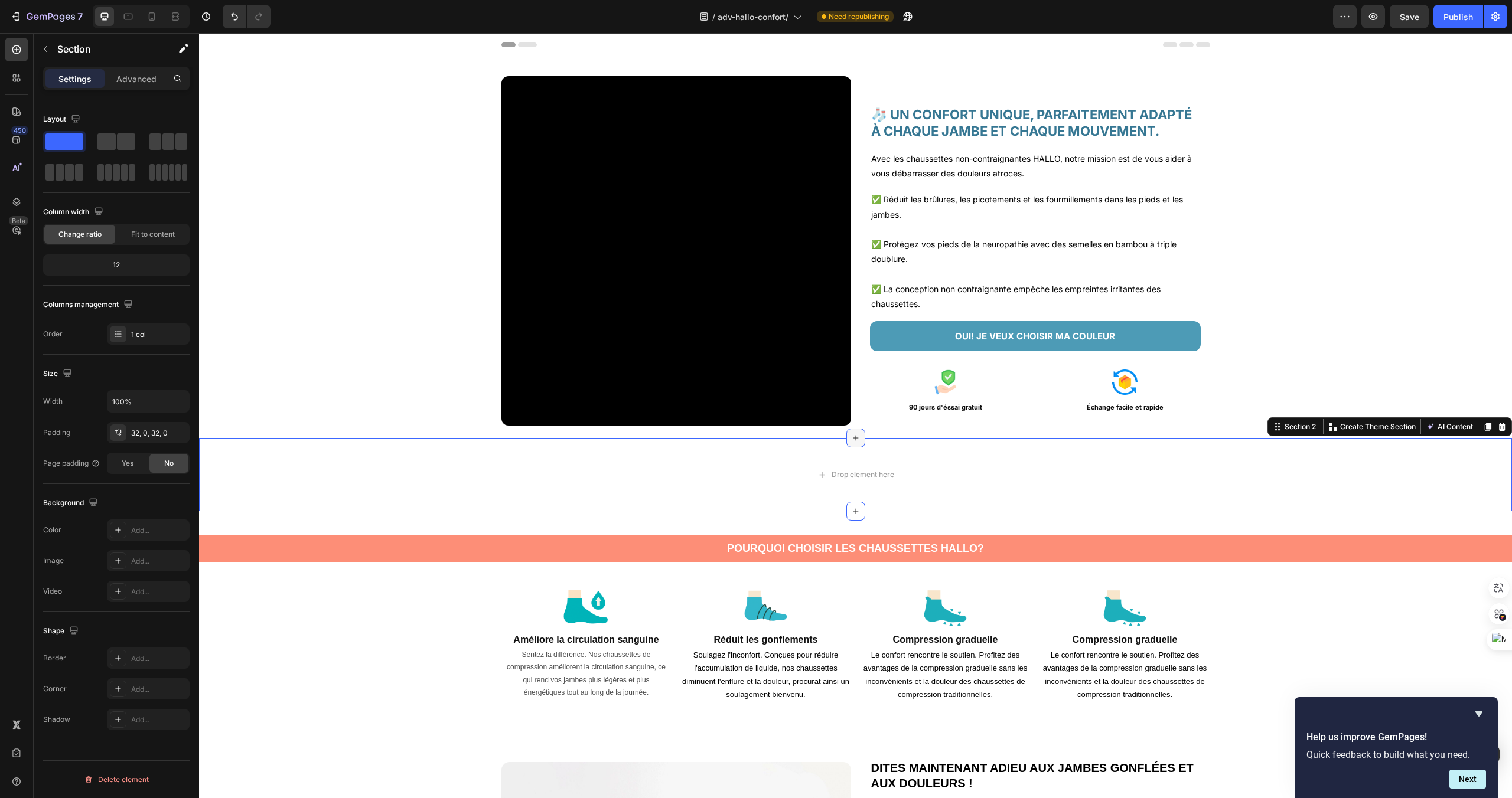
click at [861, 440] on div at bounding box center [855, 438] width 19 height 19
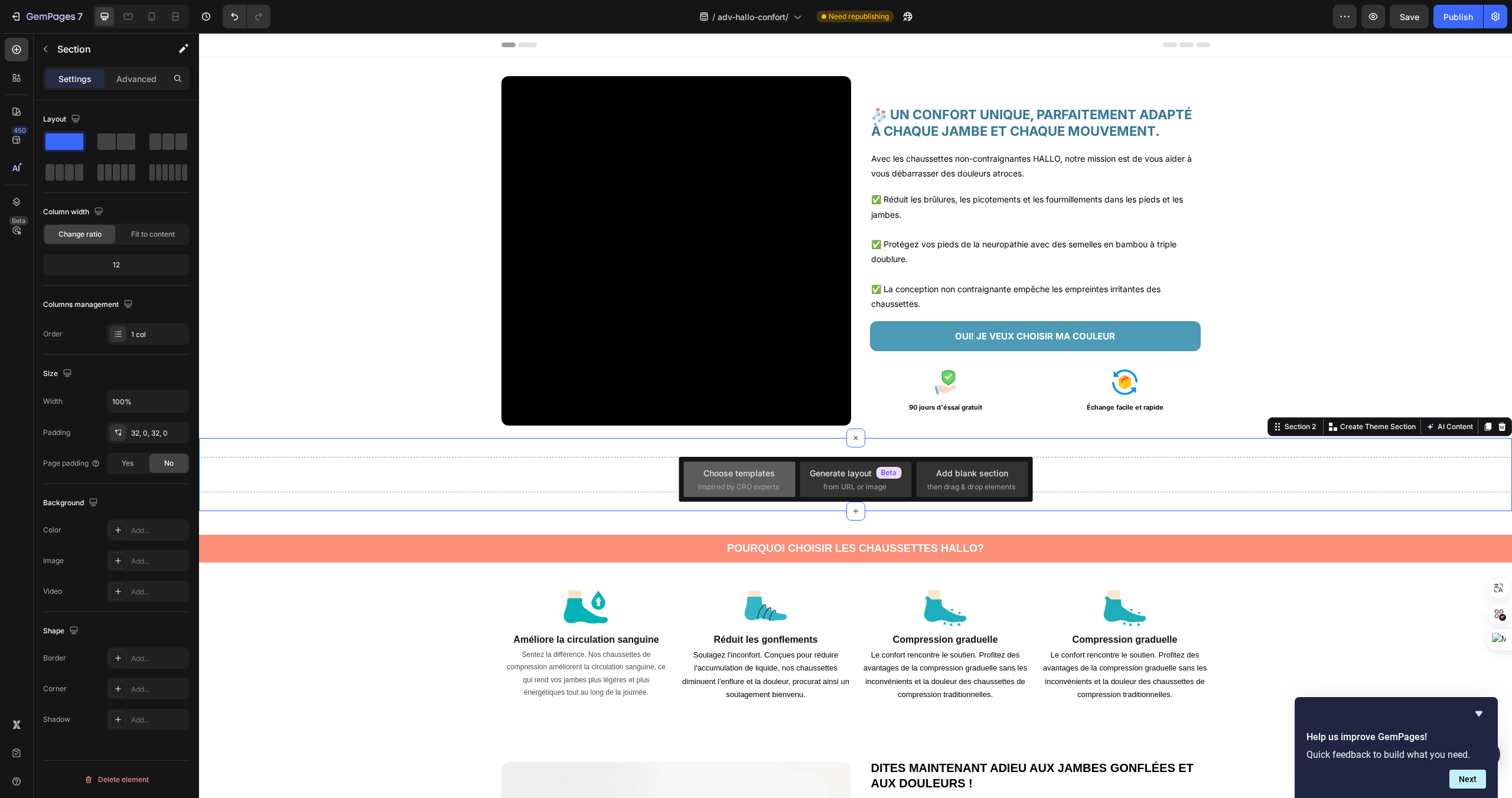
click at [777, 483] on span "inspired by CRO experts" at bounding box center [739, 487] width 81 height 11
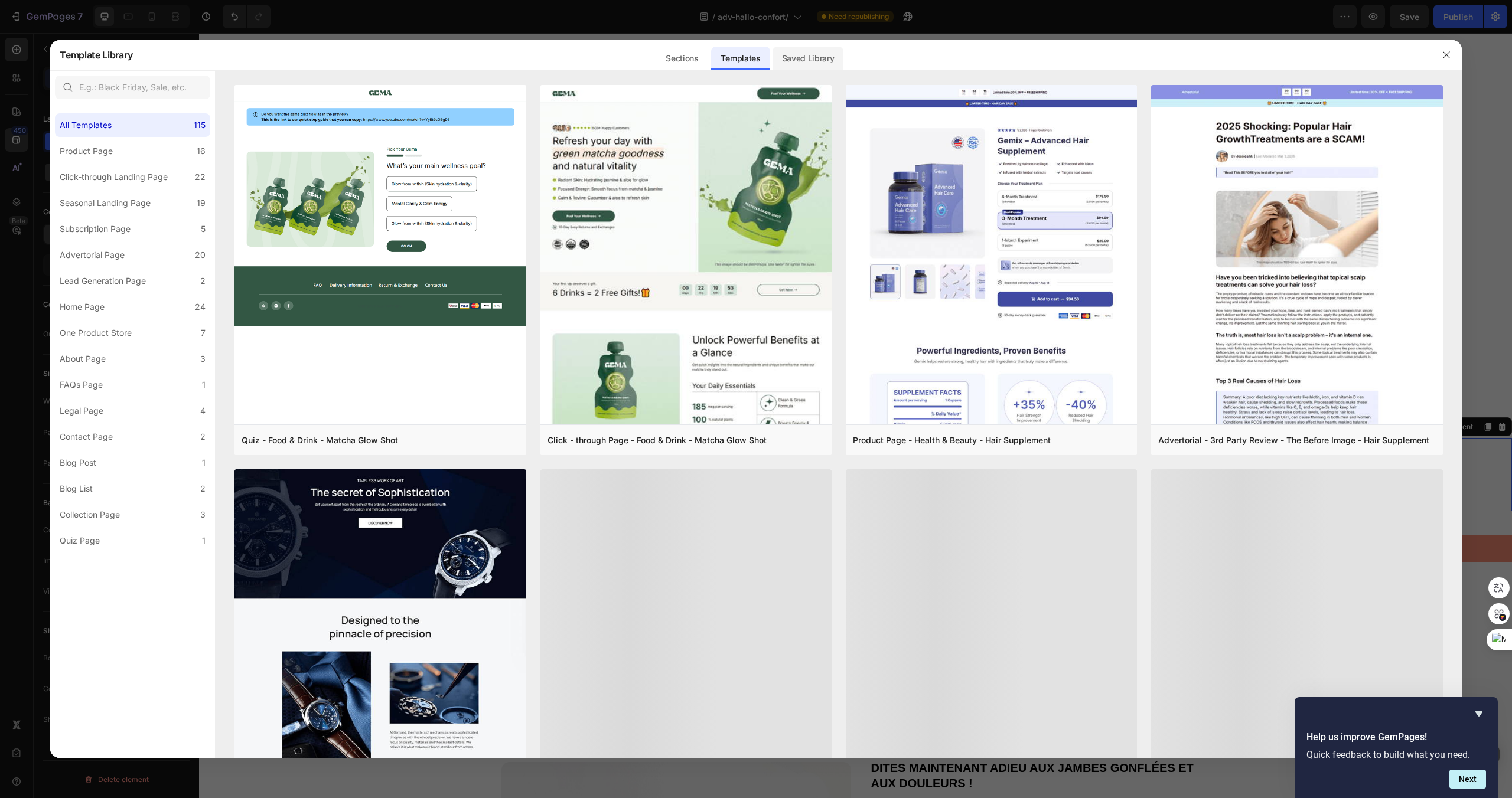
click at [800, 54] on div "Saved Library" at bounding box center [808, 58] width 72 height 24
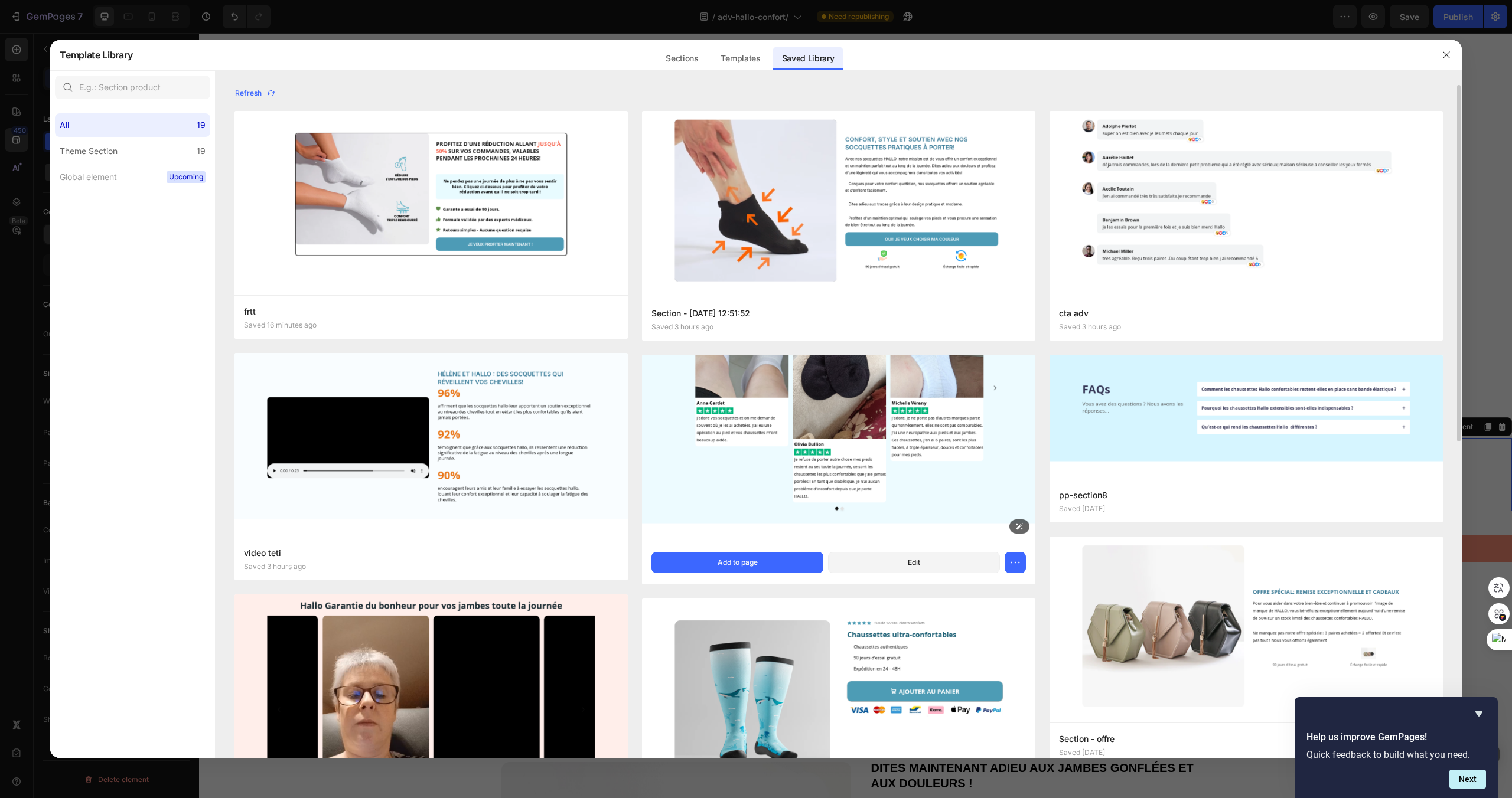
click at [948, 451] on img at bounding box center [838, 403] width 393 height 276
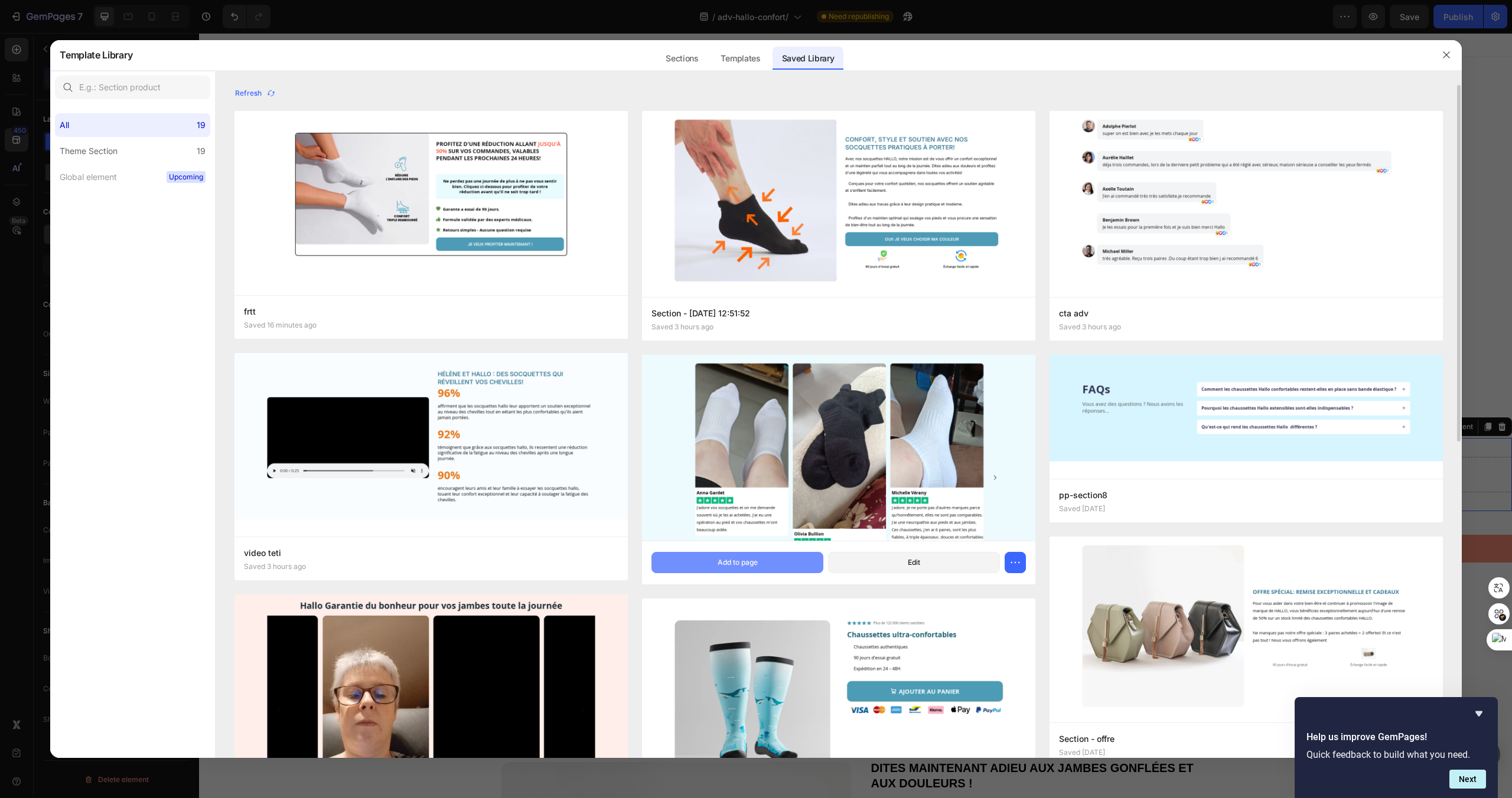
click at [798, 563] on button "Add to page" at bounding box center [737, 563] width 172 height 21
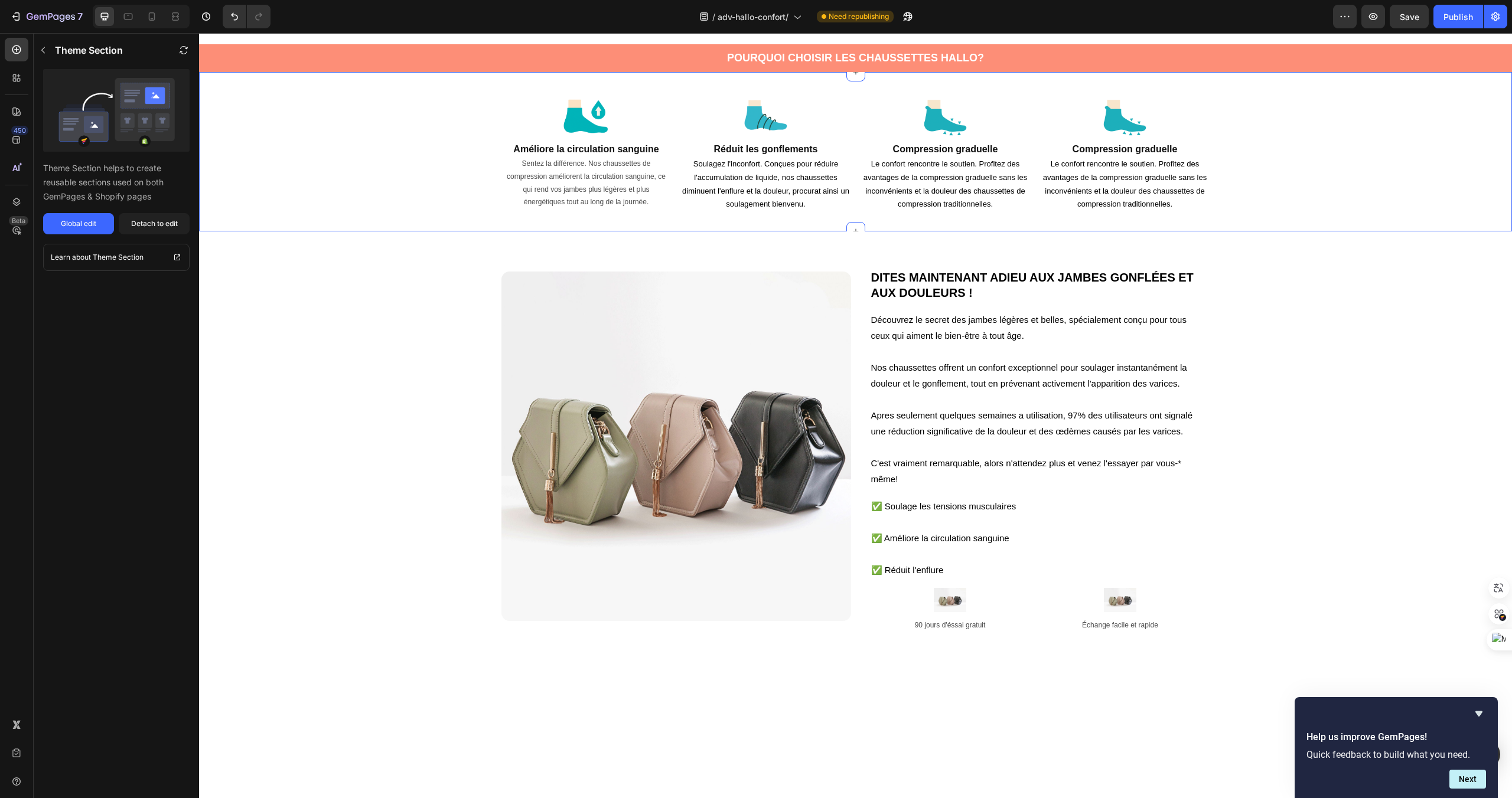
scroll to position [681, 0]
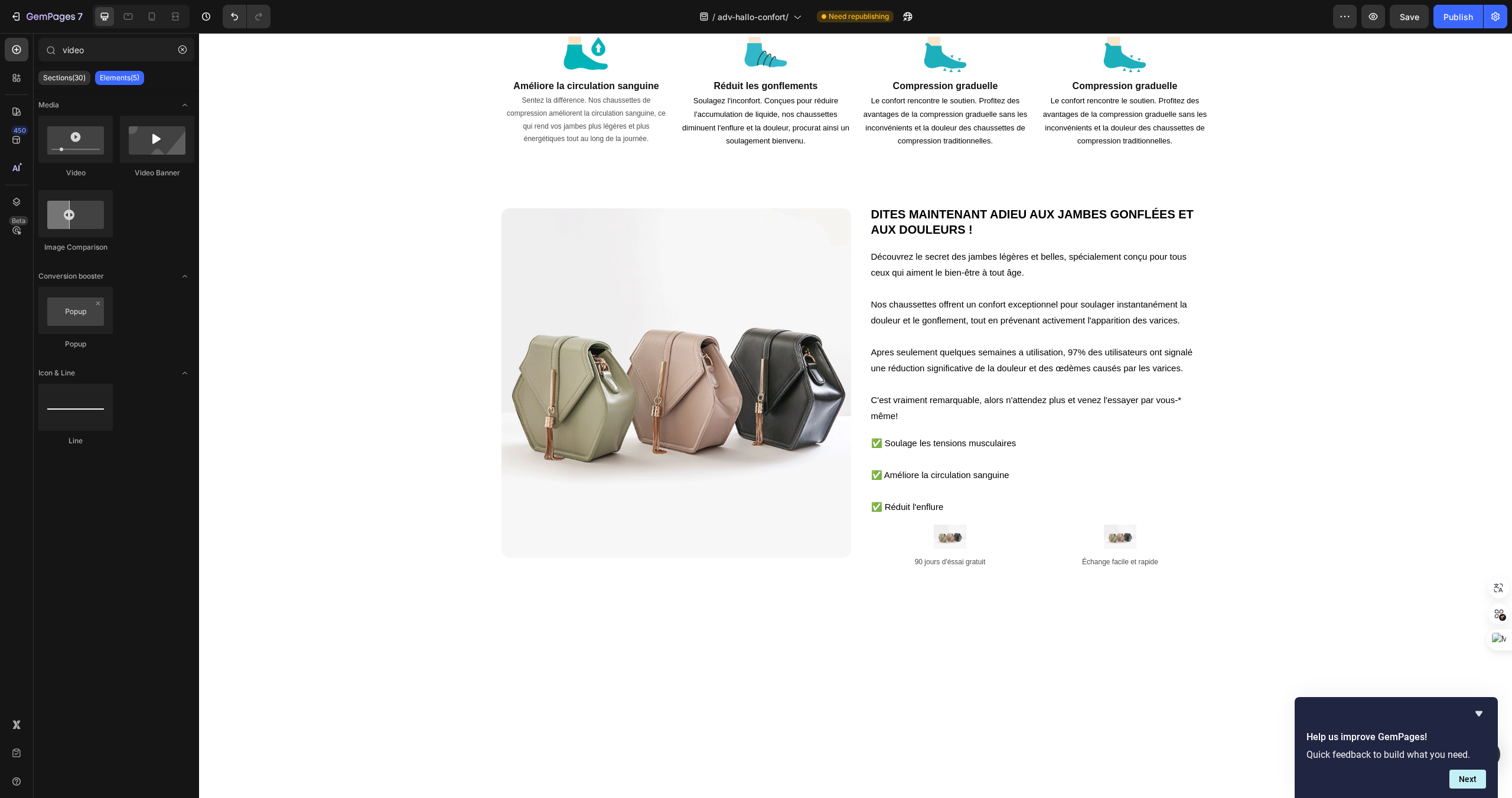
scroll to position [673, 0]
click at [582, 76] on img at bounding box center [586, 50] width 51 height 51
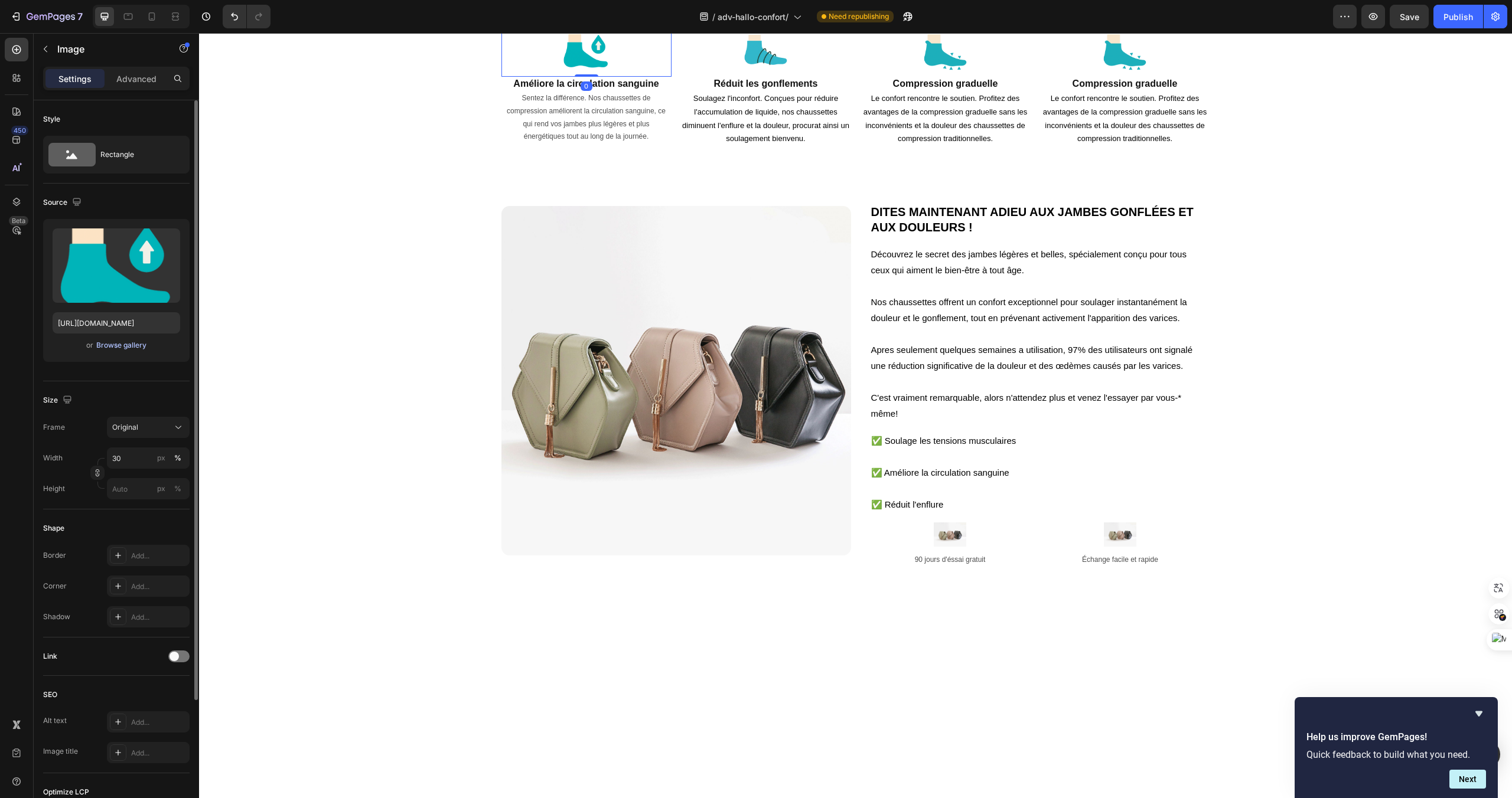
click at [135, 351] on button "Browse gallery" at bounding box center [121, 345] width 51 height 12
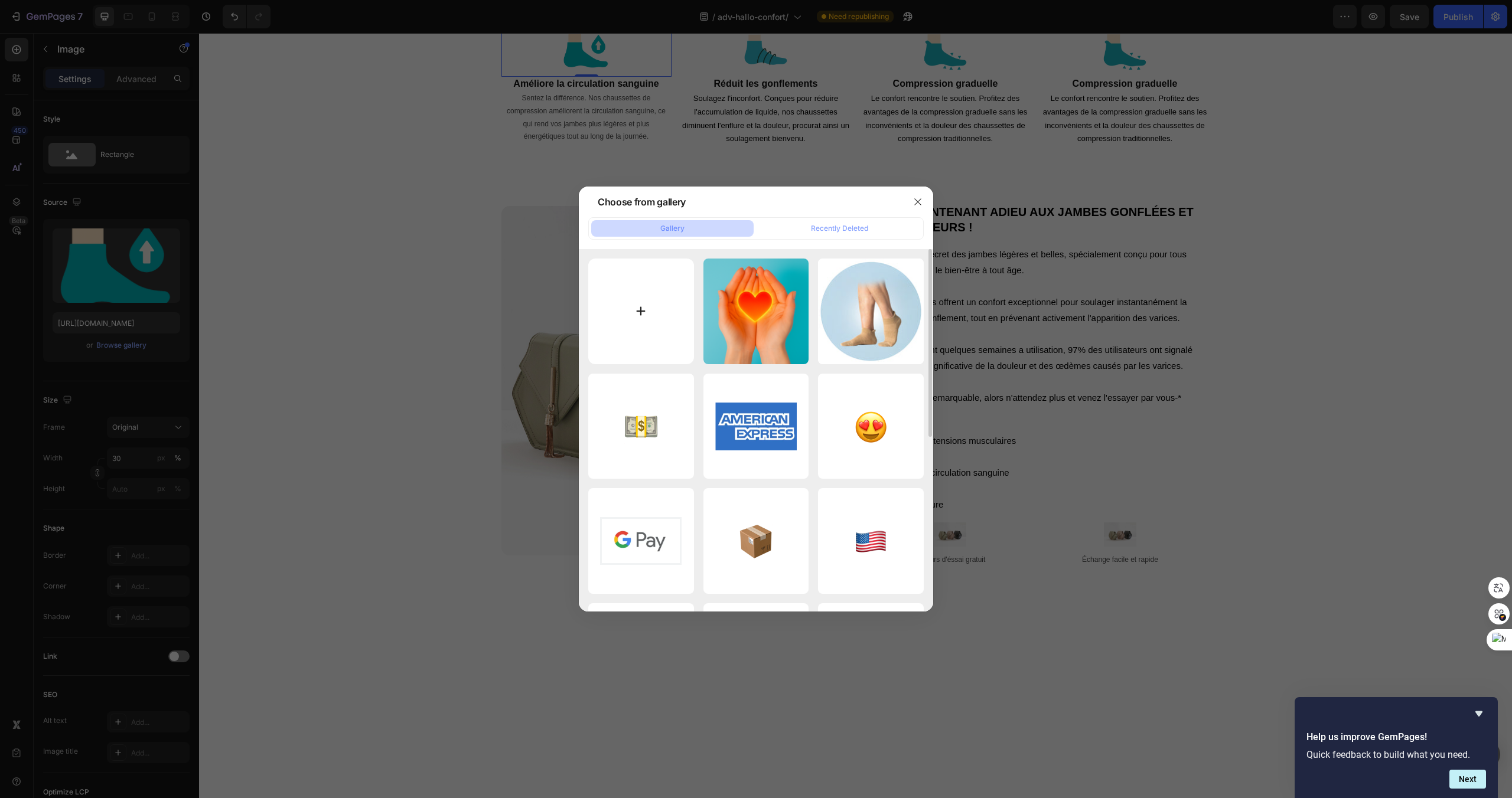
click at [651, 306] on input "file" at bounding box center [641, 311] width 105 height 105
click at [641, 317] on input "file" at bounding box center [641, 311] width 105 height 105
click at [916, 197] on icon "button" at bounding box center [918, 201] width 9 height 9
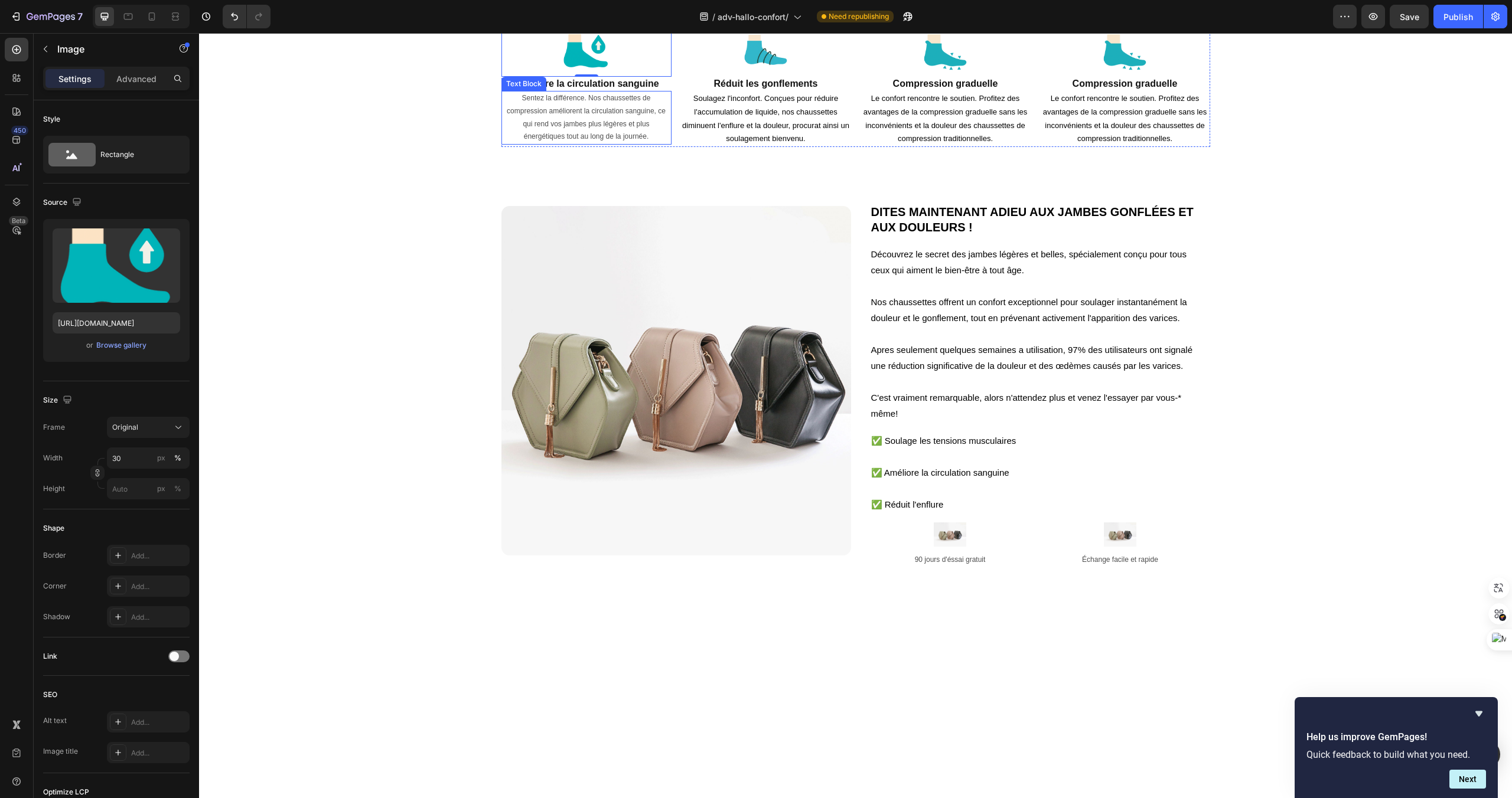
click at [572, 143] on p "Sentez la différence. Nos chaussettes de compression améliorent la circulation …" at bounding box center [586, 117] width 168 height 51
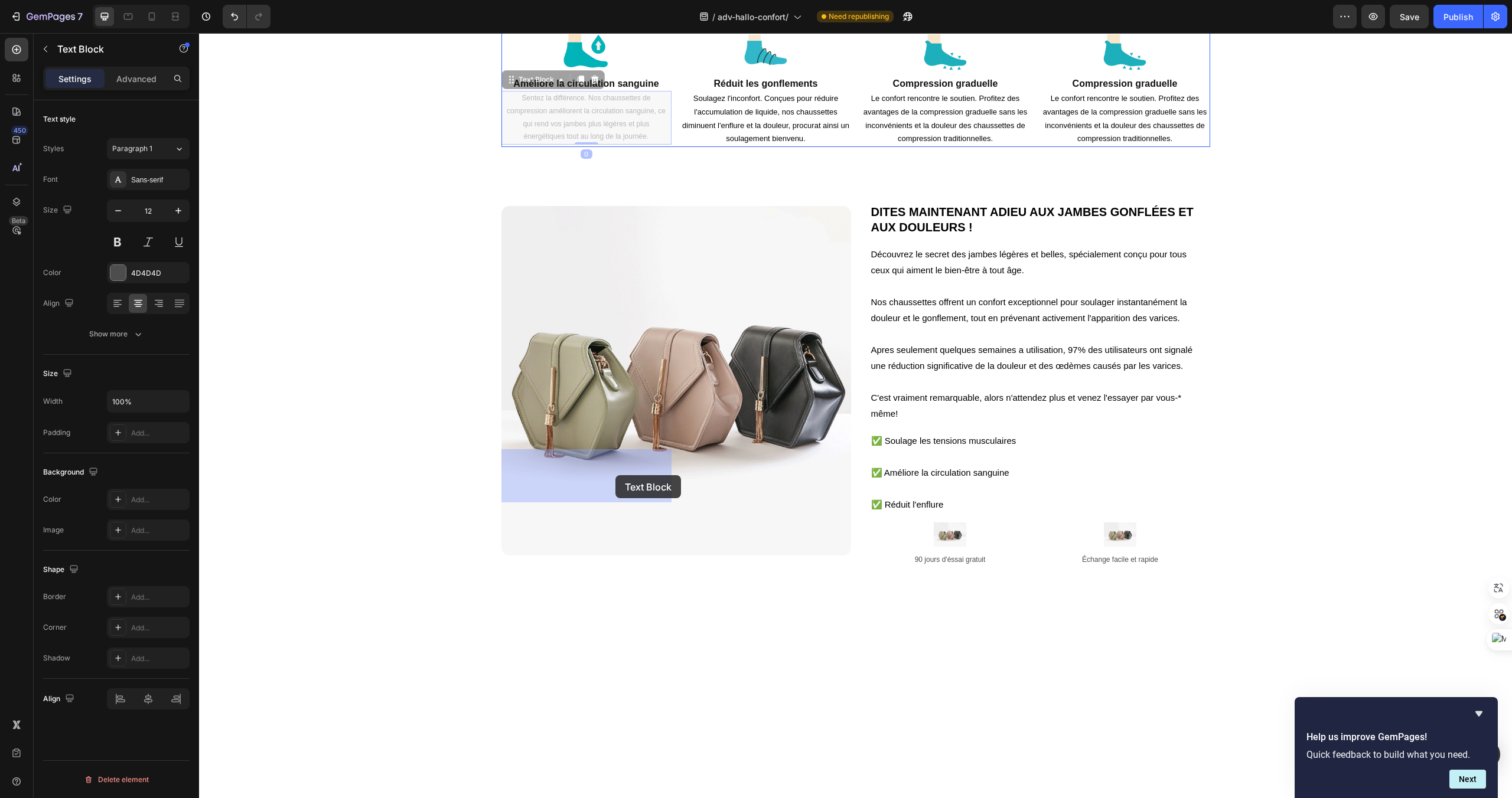
drag, startPoint x: 528, startPoint y: 455, endPoint x: 603, endPoint y: 475, distance: 77.6
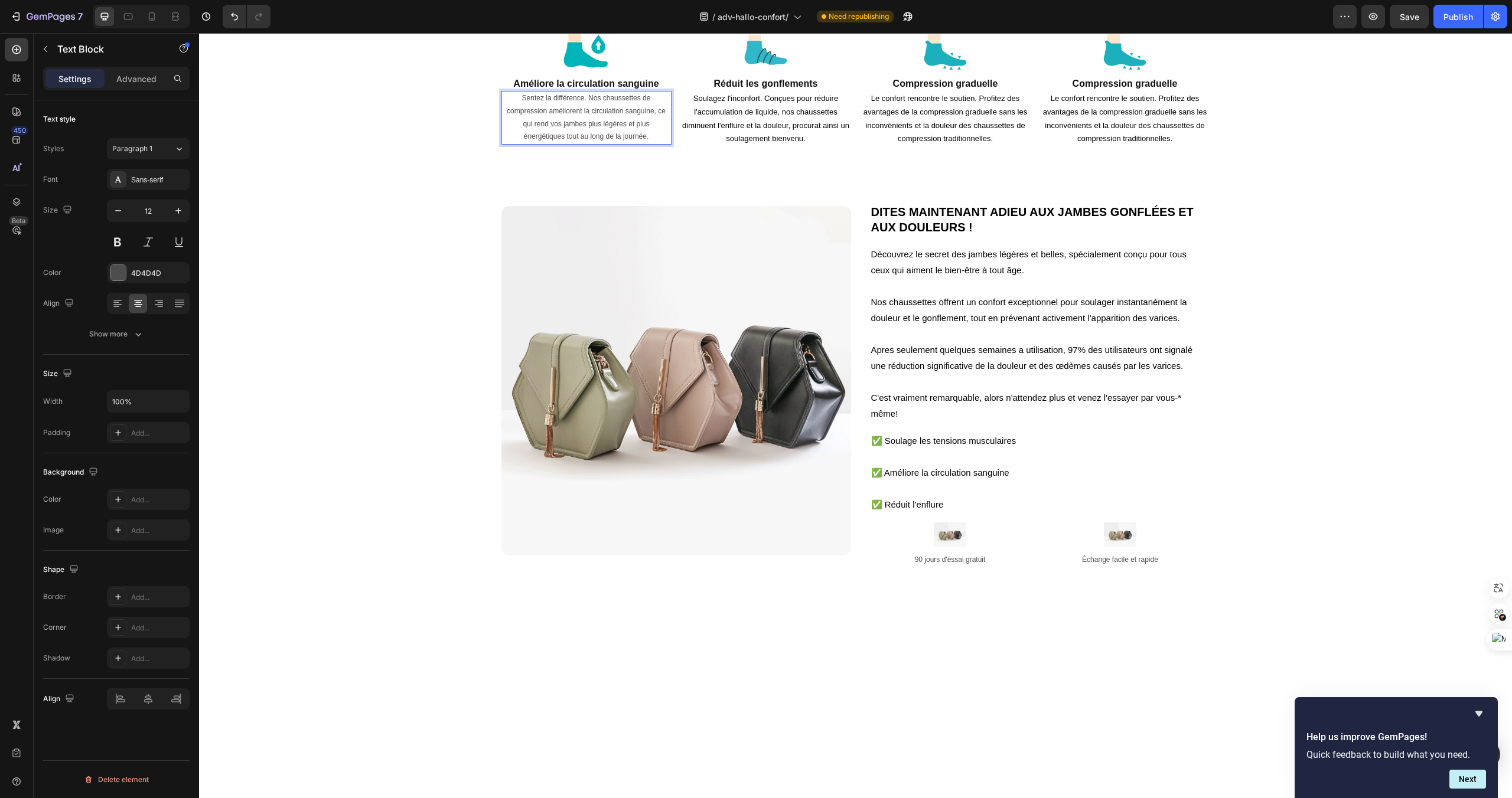
click at [646, 143] on p "Sentez la différence. Nos chaussettes de compression améliorent la circulation …" at bounding box center [586, 117] width 168 height 51
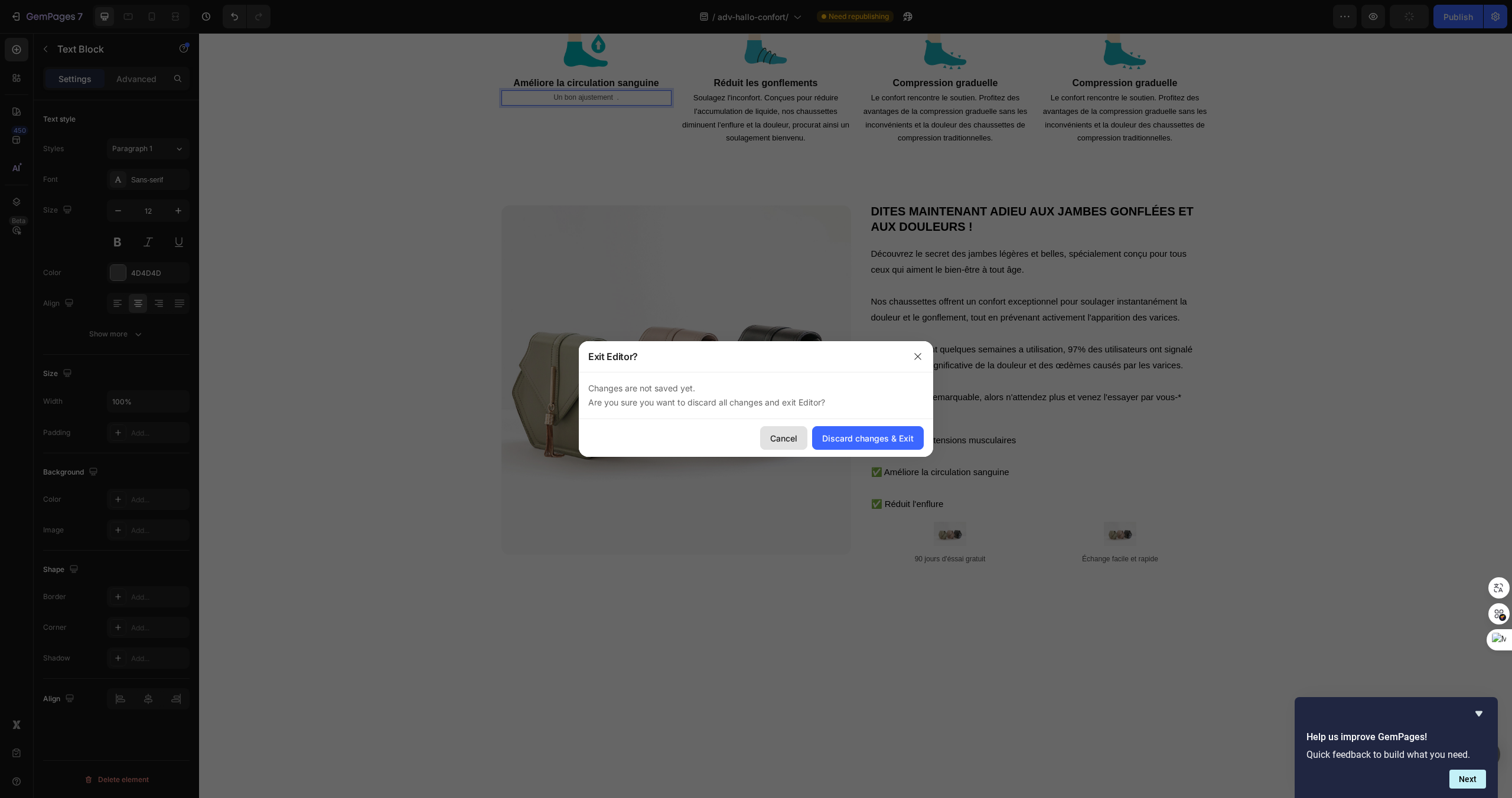
click at [781, 440] on div "Cancel" at bounding box center [783, 438] width 27 height 13
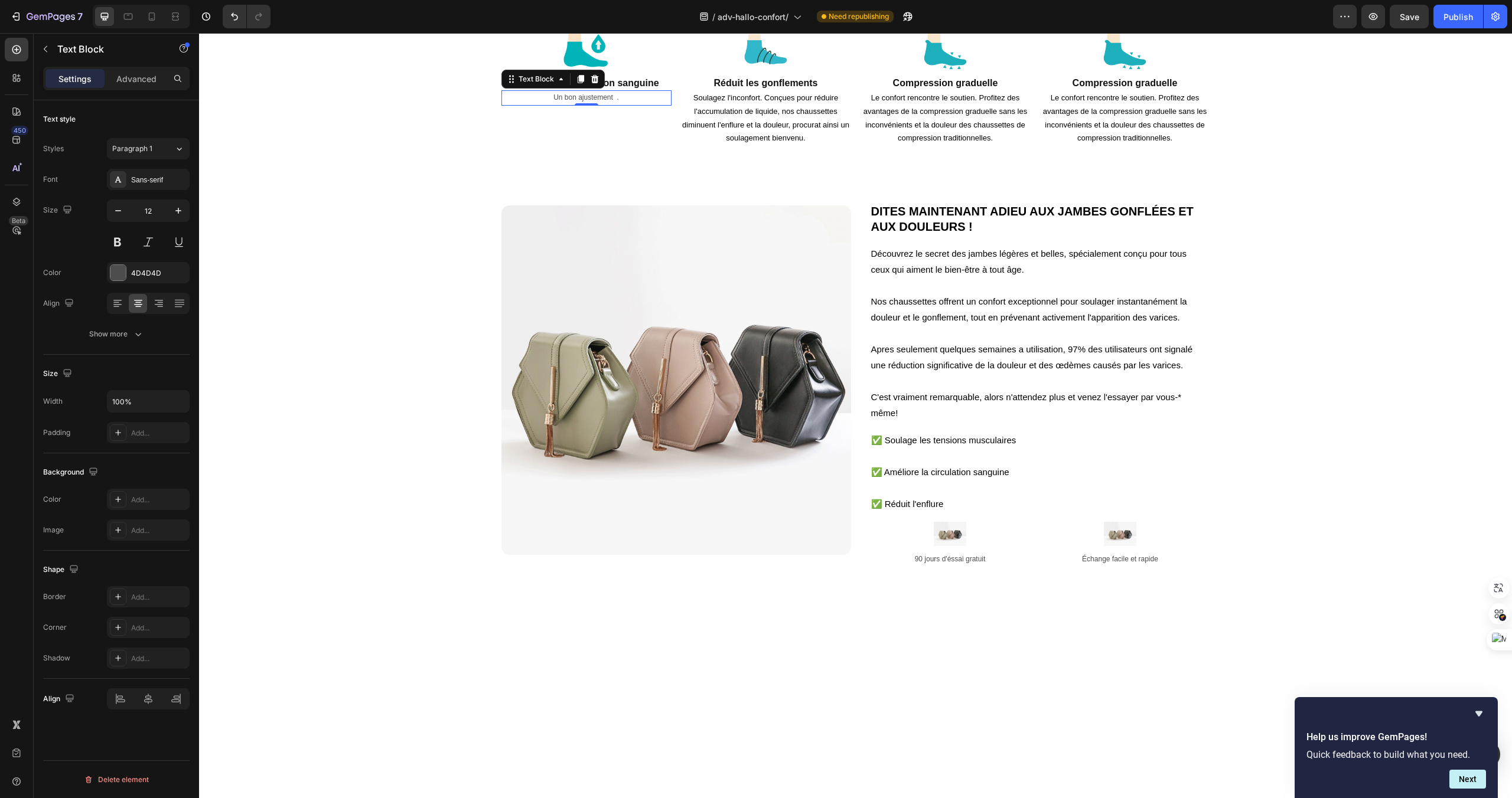
click at [615, 105] on p "Un bon ajustement ." at bounding box center [586, 98] width 168 height 13
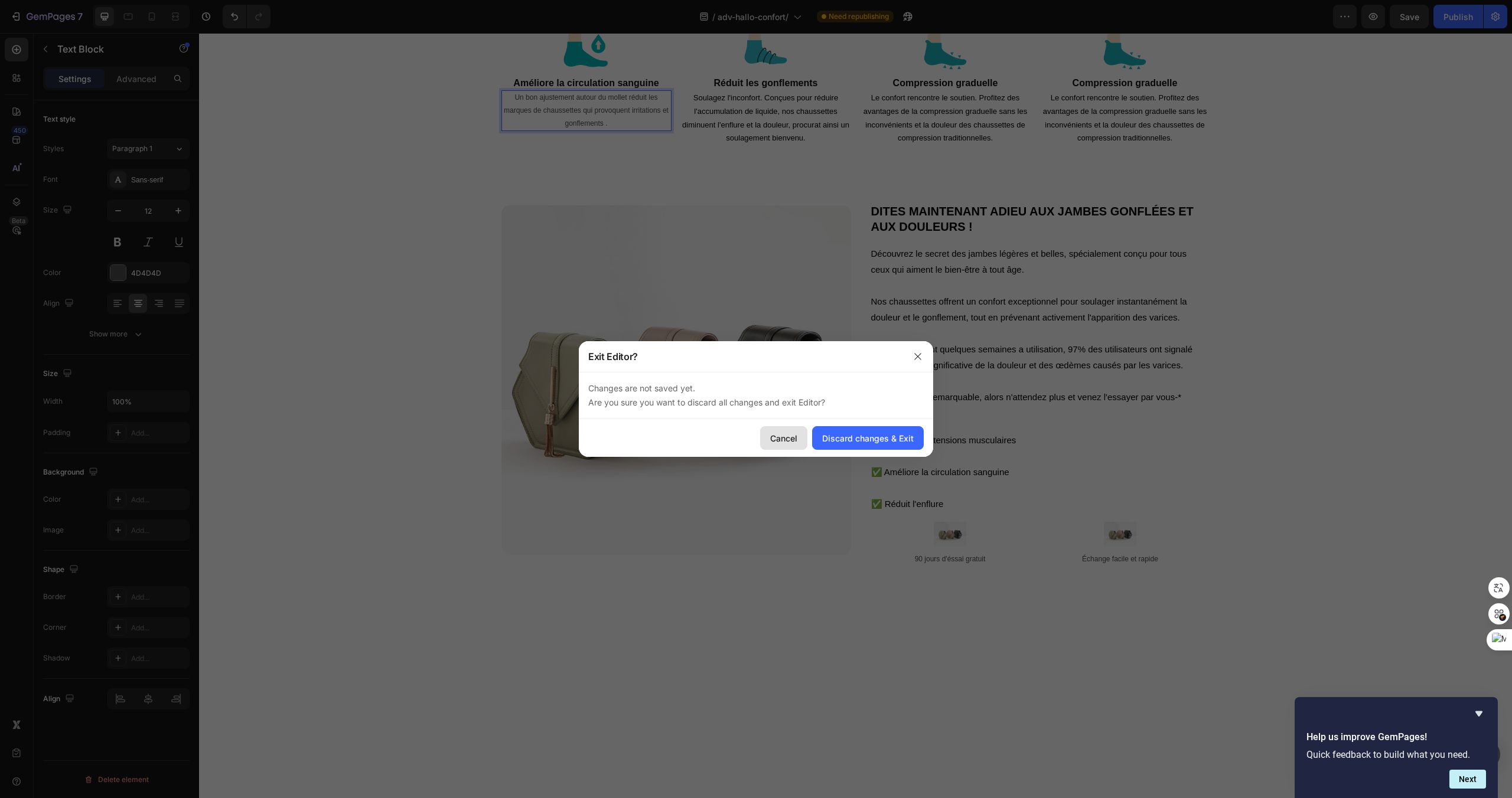
click at [779, 440] on div "Cancel" at bounding box center [783, 438] width 27 height 13
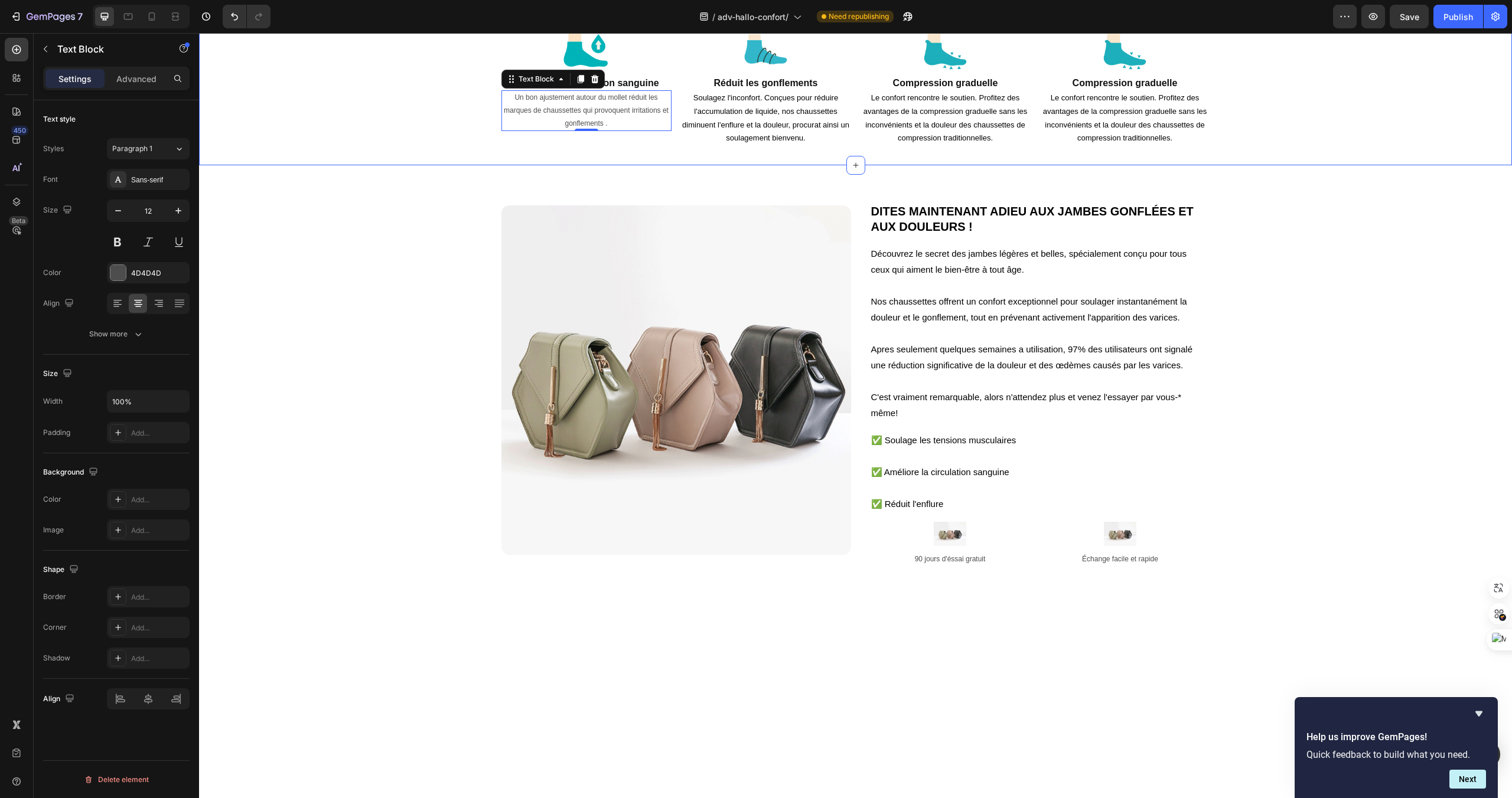
click at [727, 165] on div "Image Améliore la circulation sanguine Heading Un bon ajustement autour du moll…" at bounding box center [855, 86] width 1313 height 159
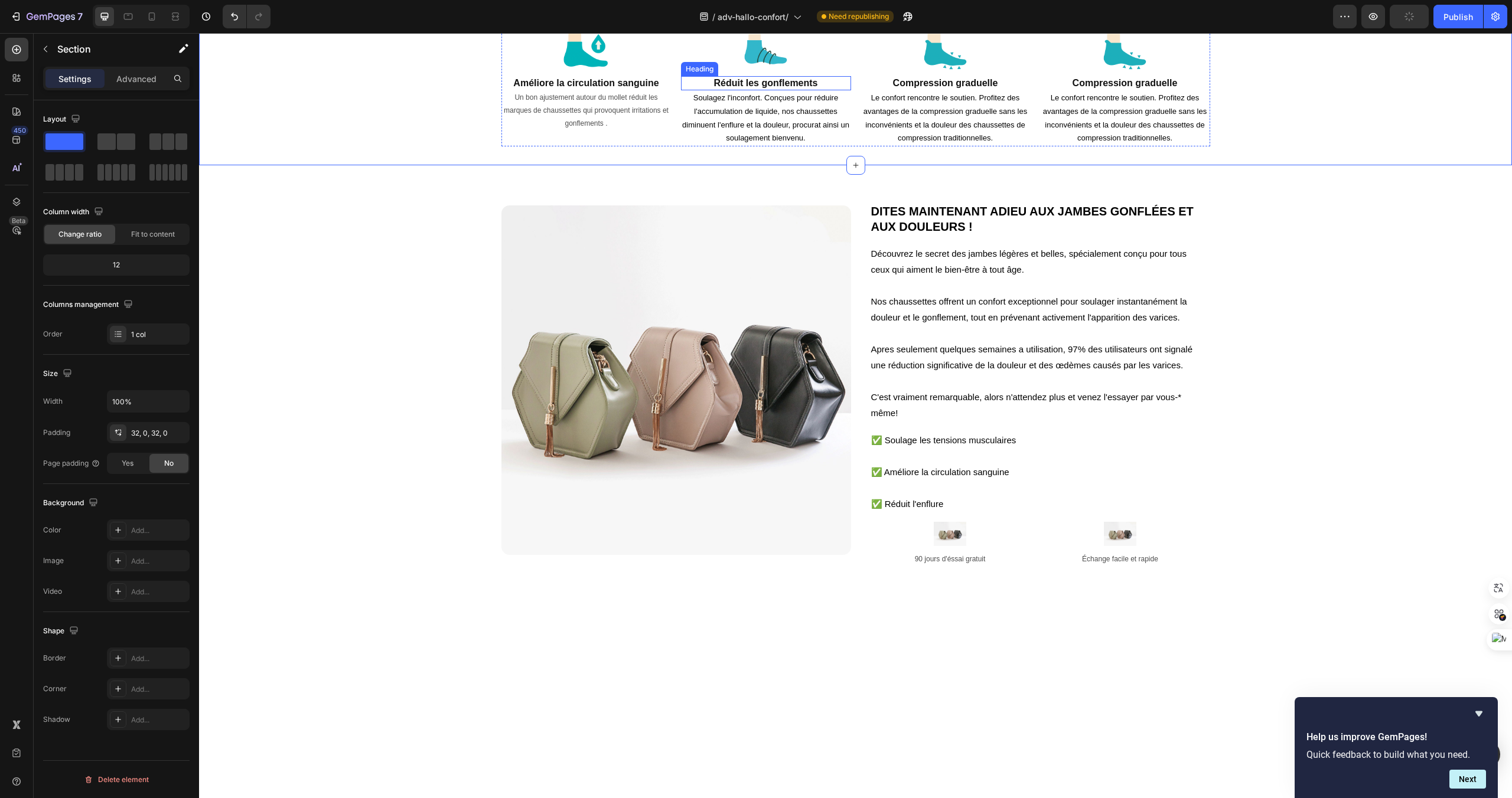
click at [739, 91] on h2 "Réduit les gonflements" at bounding box center [766, 84] width 170 height 15
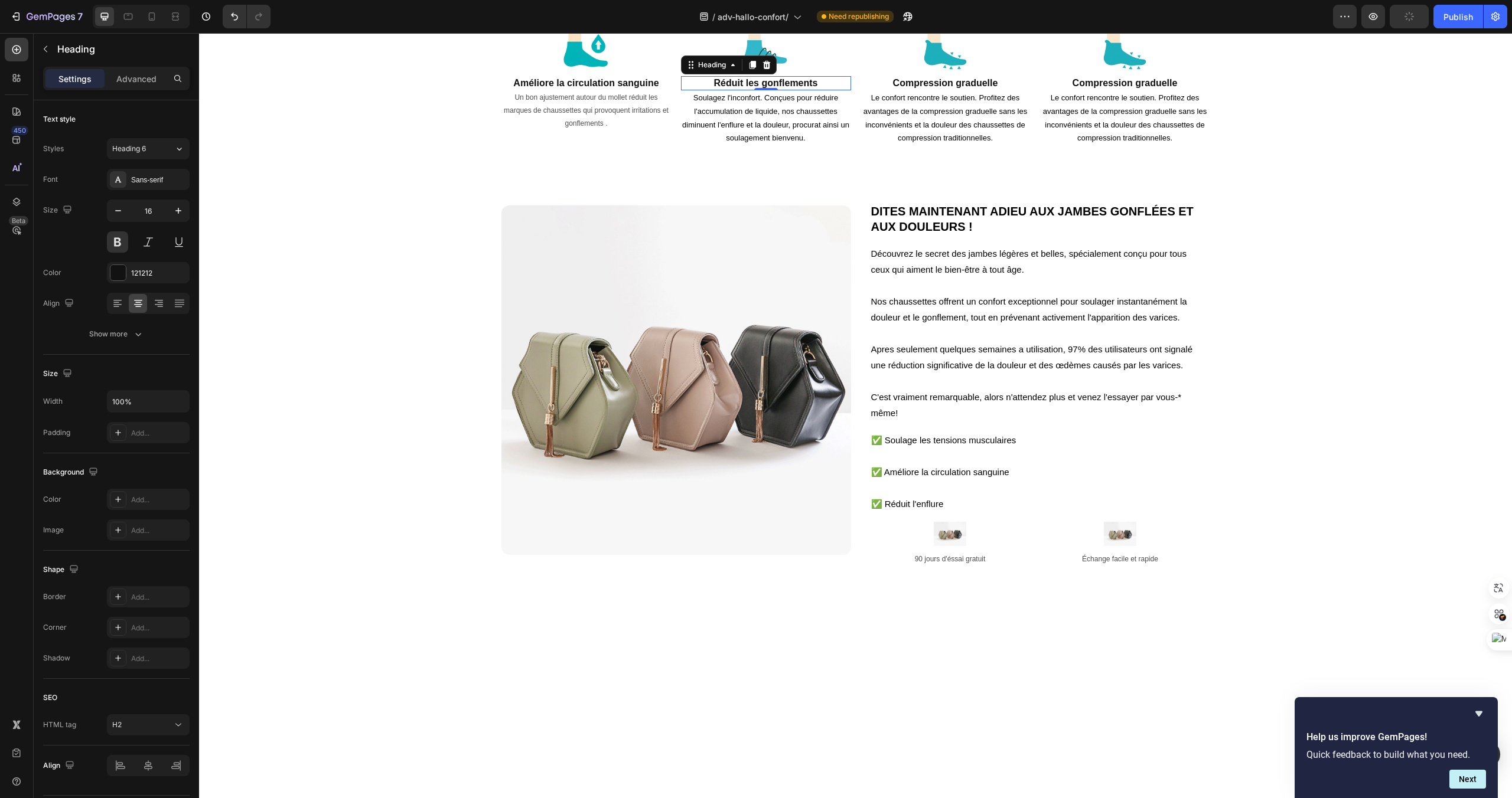
click at [824, 91] on h2 "Réduit les gonflements" at bounding box center [766, 84] width 170 height 15
click at [757, 144] on p "Soulagez l'inconfort. Conçues pour réduire l'accumulation de liquide, nos chaus…" at bounding box center [766, 118] width 168 height 53
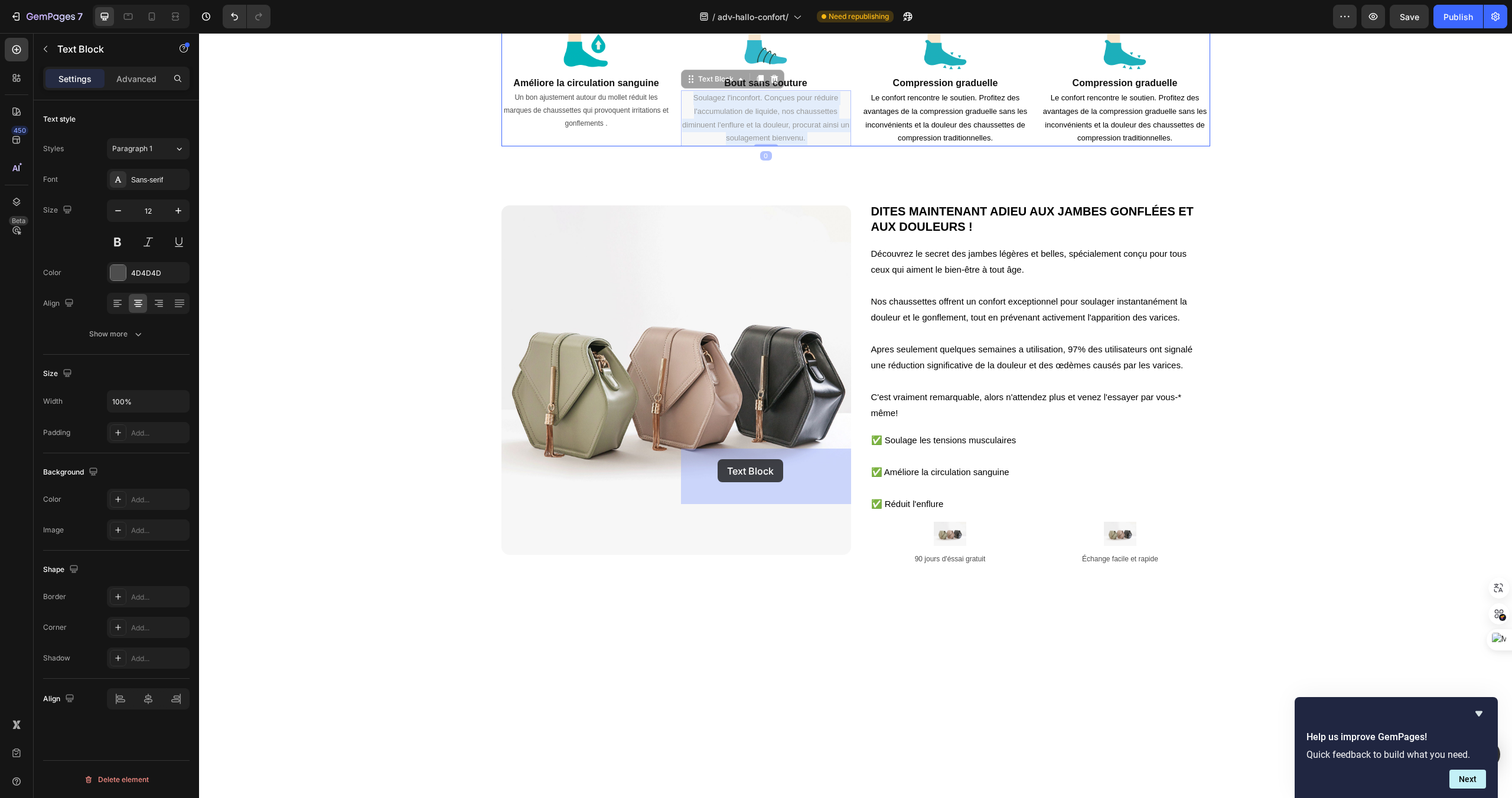
drag, startPoint x: 803, startPoint y: 493, endPoint x: 718, endPoint y: 459, distance: 91.5
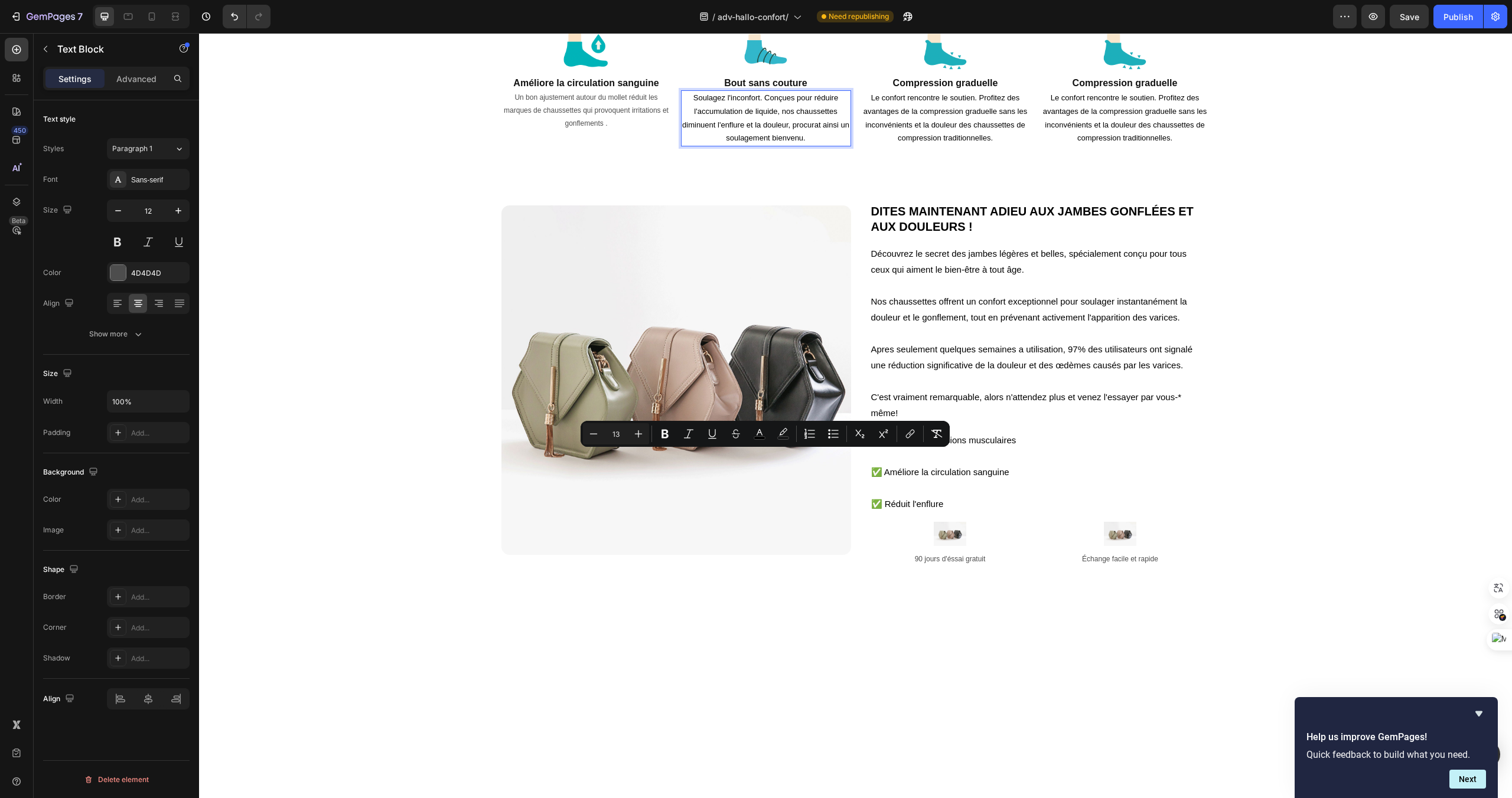
drag, startPoint x: 702, startPoint y: 454, endPoint x: 809, endPoint y: 491, distance: 113.2
click at [809, 144] on p "Soulagez l'inconfort. Conçues pour réduire l'accumulation de liquide, nos chaus…" at bounding box center [766, 118] width 168 height 53
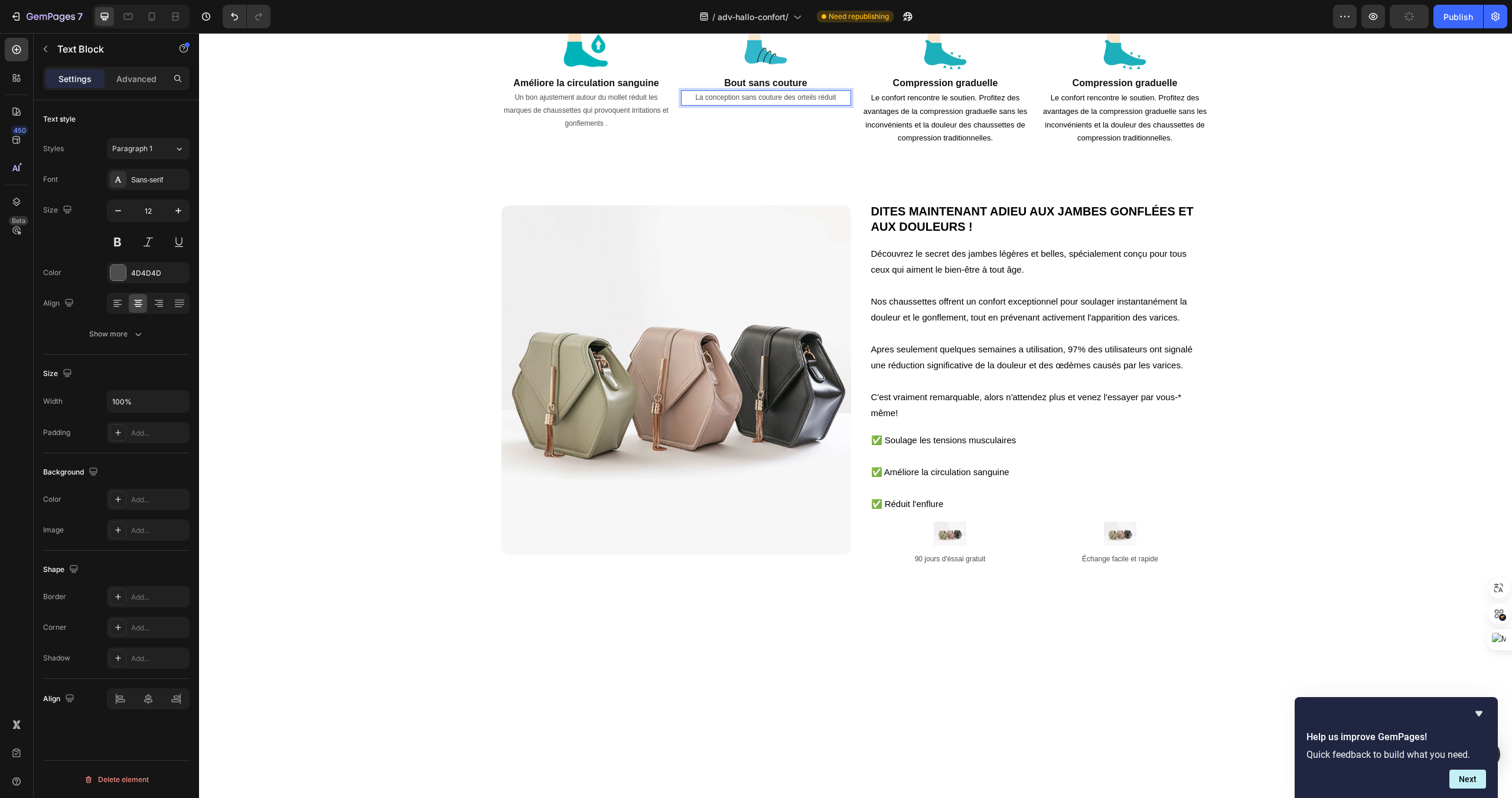
scroll to position [674, 0]
click at [912, 90] on h2 "Compression graduelle" at bounding box center [946, 83] width 170 height 15
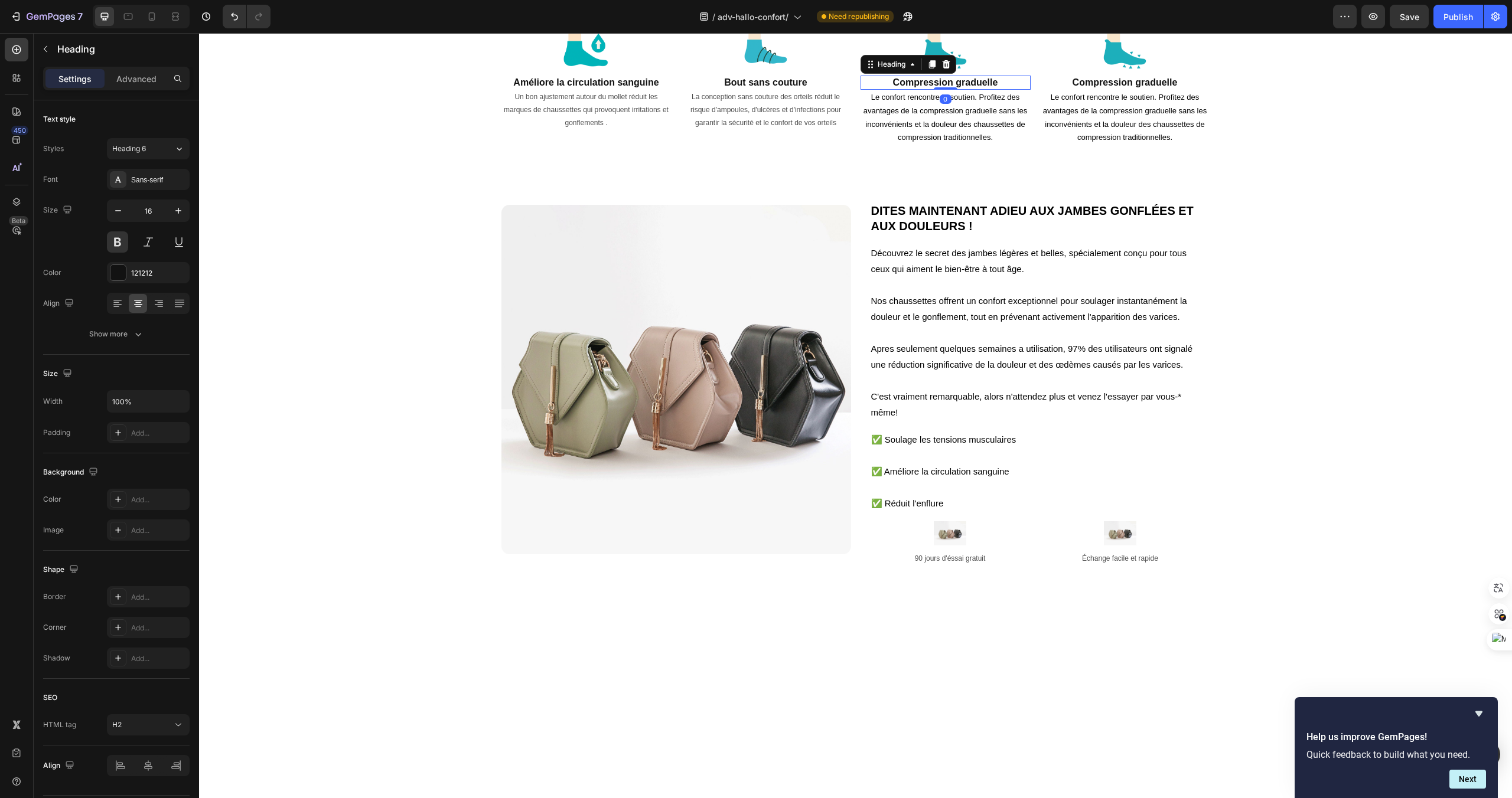
click at [912, 90] on h2 "Compression graduelle" at bounding box center [946, 83] width 170 height 15
click at [1001, 89] on p "Compression graduelle" at bounding box center [946, 83] width 168 height 13
click at [1106, 164] on div "Image Améliore la circulation sanguine Heading Un bon ajustement autour du moll…" at bounding box center [855, 84] width 1313 height 159
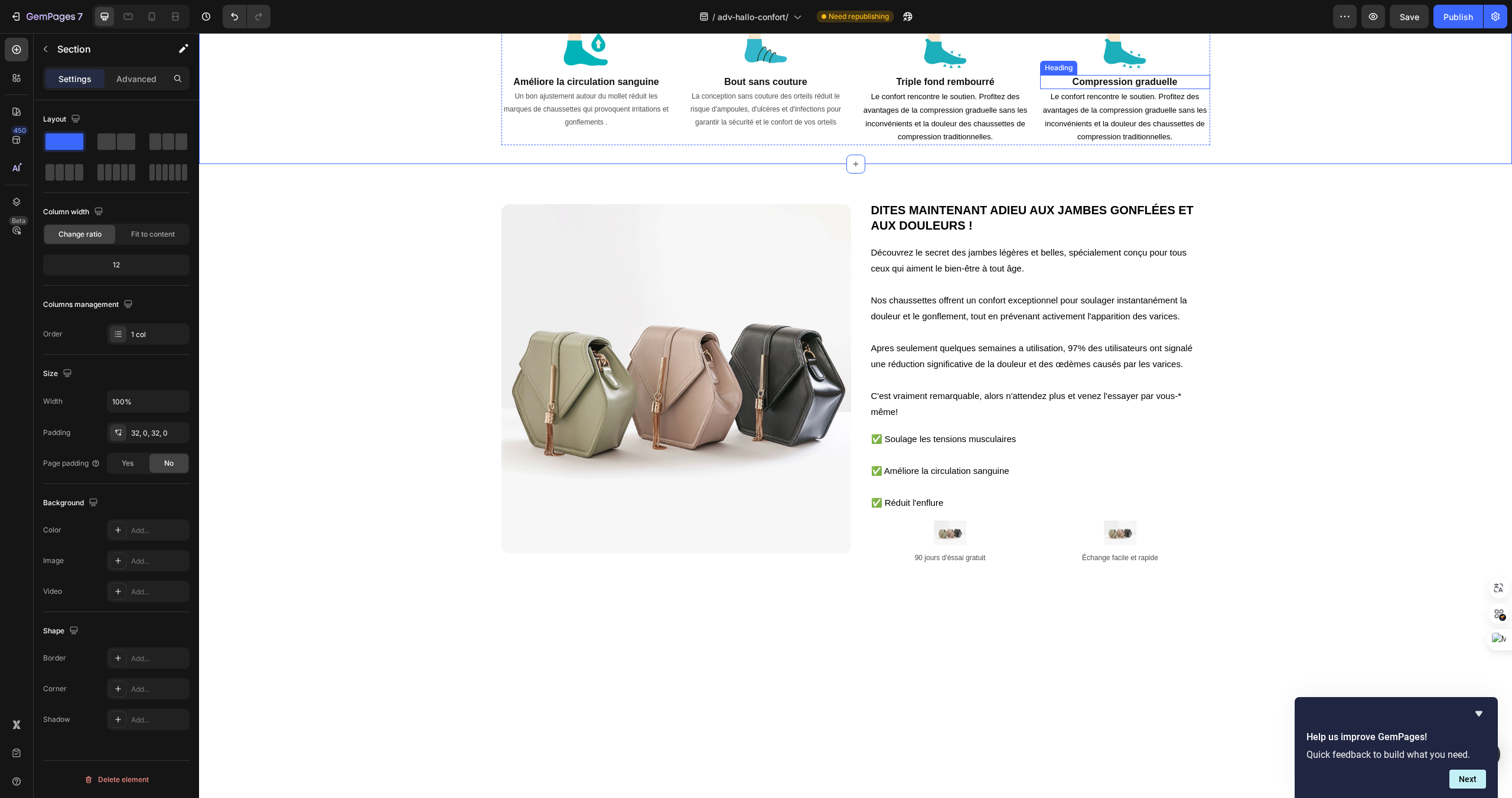
click at [1160, 89] on h2 "Compression graduelle" at bounding box center [1125, 82] width 170 height 15
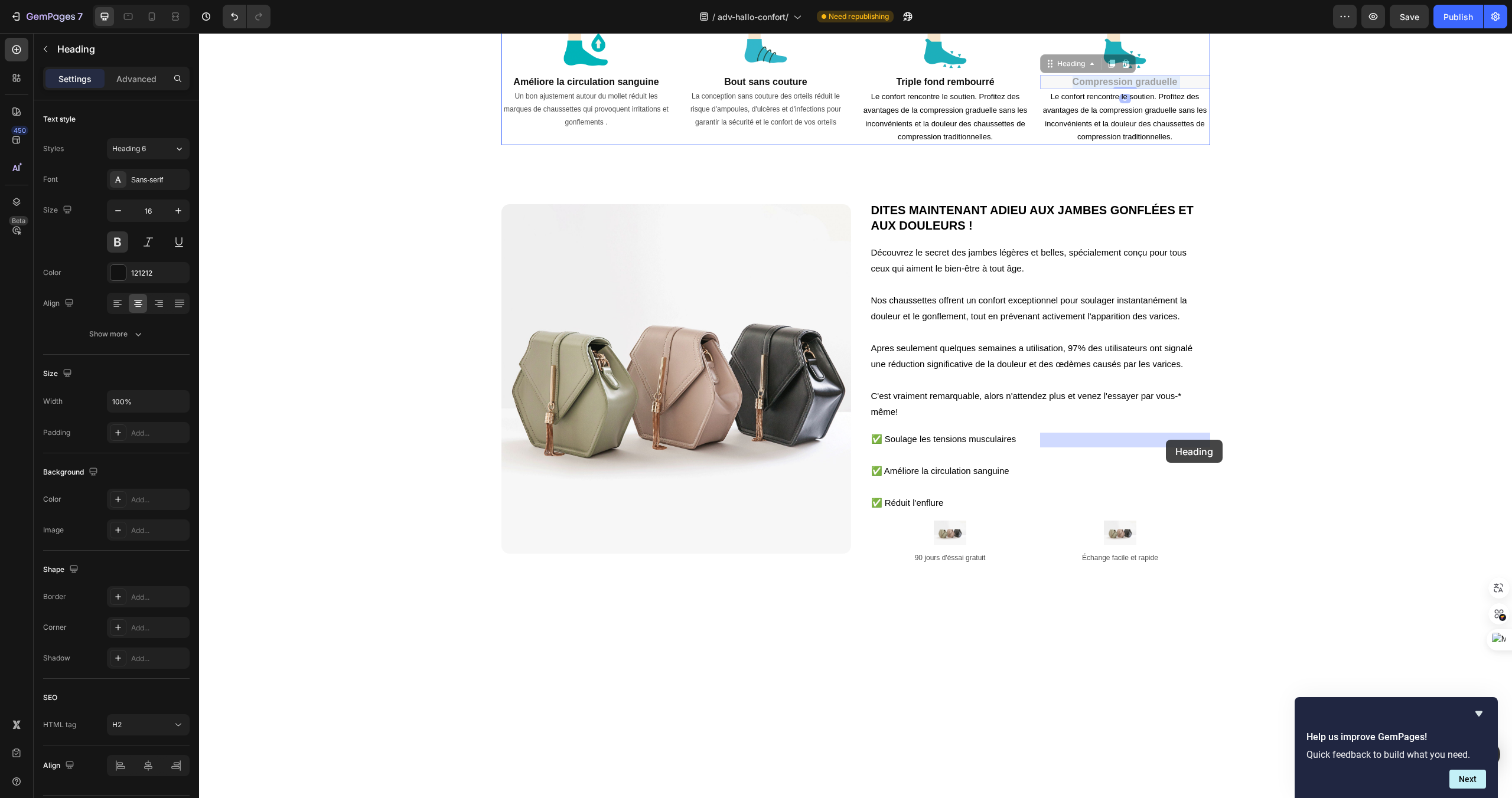
drag, startPoint x: 1082, startPoint y: 439, endPoint x: 1166, endPoint y: 440, distance: 84.0
click at [1191, 89] on p "Compression graduelle" at bounding box center [1125, 82] width 168 height 13
click at [1191, 89] on p "Résistant aux odeurs" at bounding box center [1125, 82] width 168 height 13
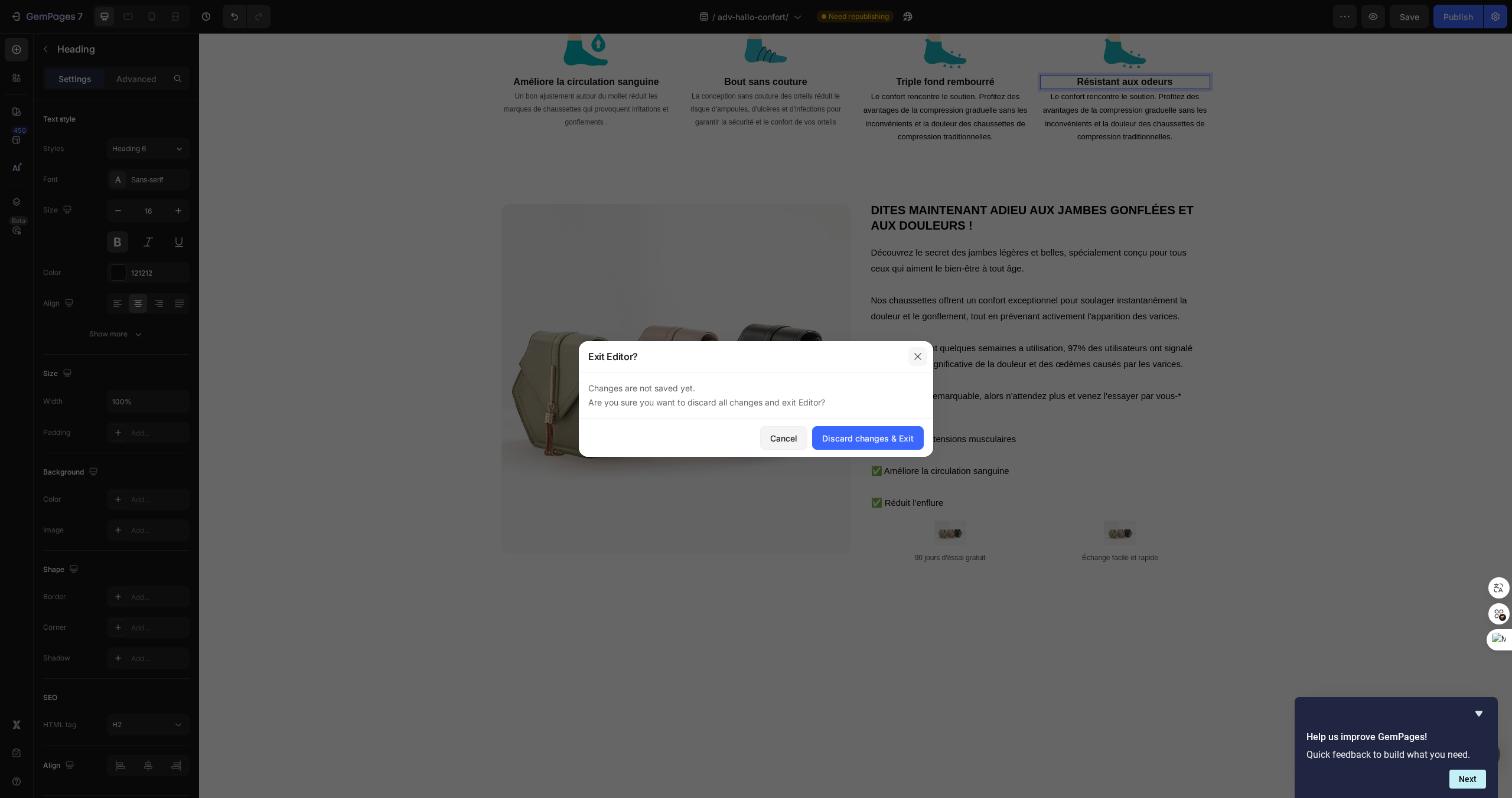
click at [915, 363] on button "button" at bounding box center [918, 357] width 19 height 19
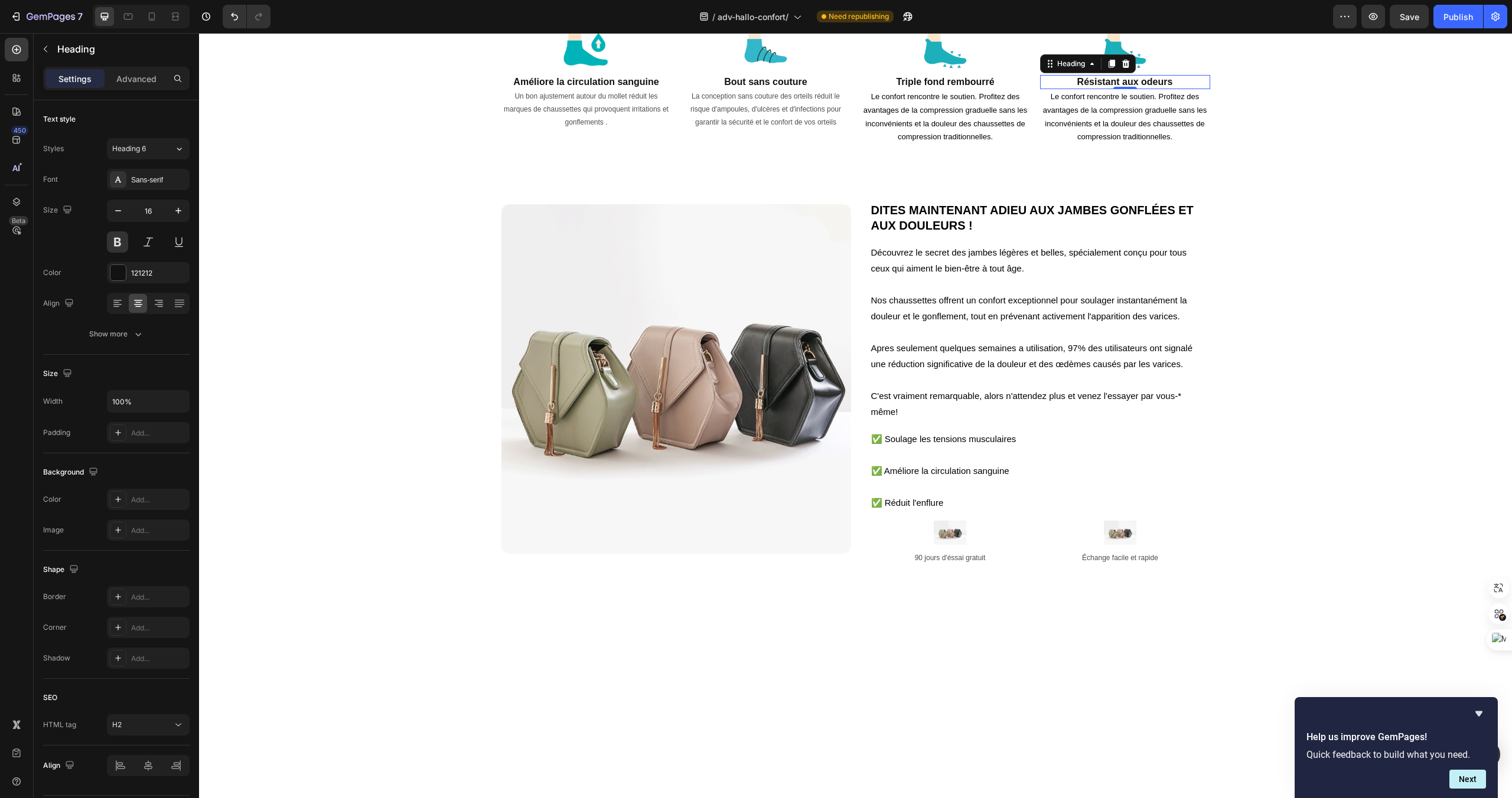
click at [1184, 89] on p "Résistant aux odeurs" at bounding box center [1125, 82] width 168 height 13
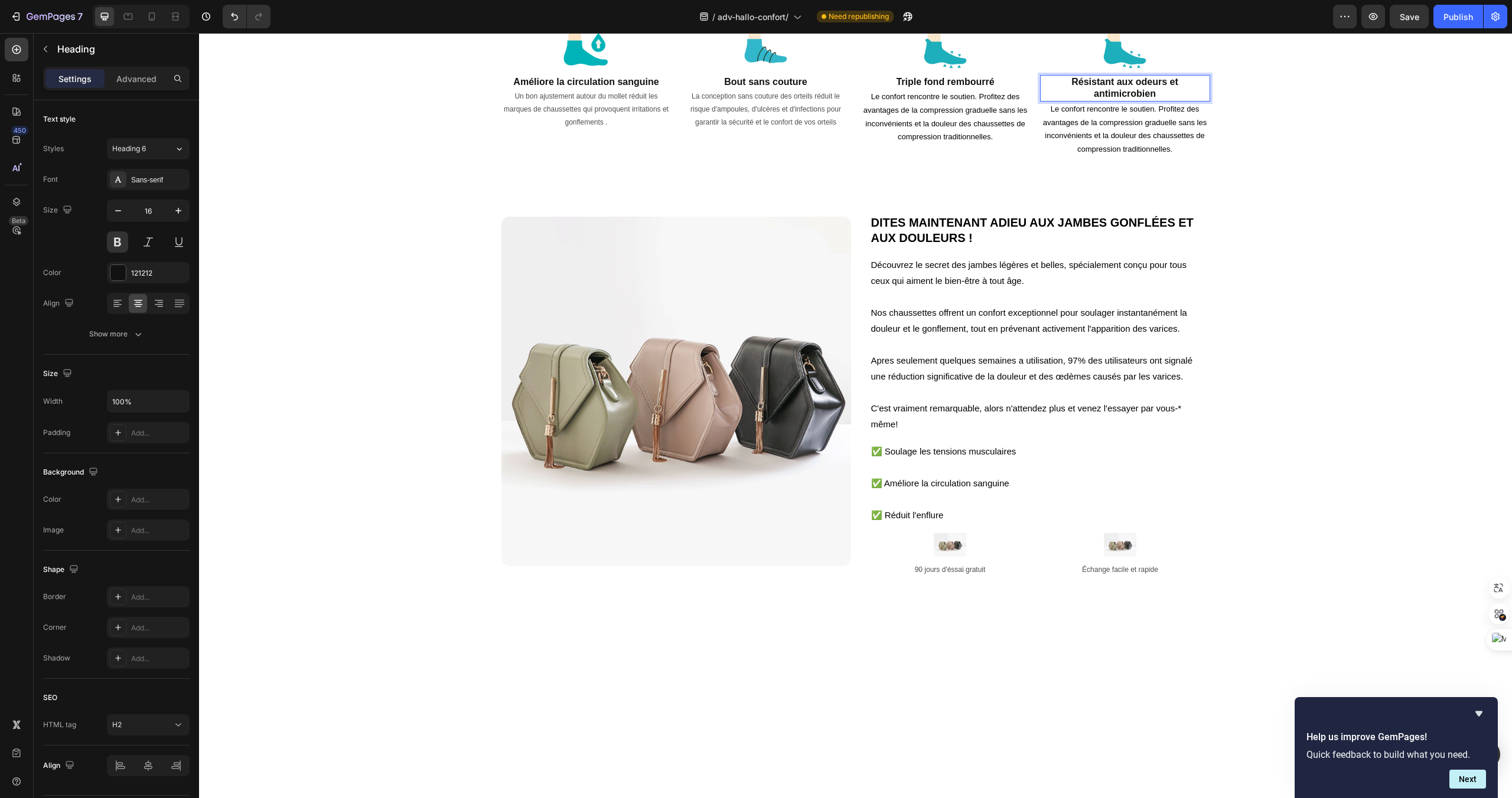
click at [1126, 101] on p "Résistant aux odeurs et antimicrobien" at bounding box center [1125, 88] width 168 height 25
click at [1261, 157] on div "Image Améliore la circulation sanguine Heading Un bon ajustement autour du moll…" at bounding box center [855, 90] width 1313 height 133
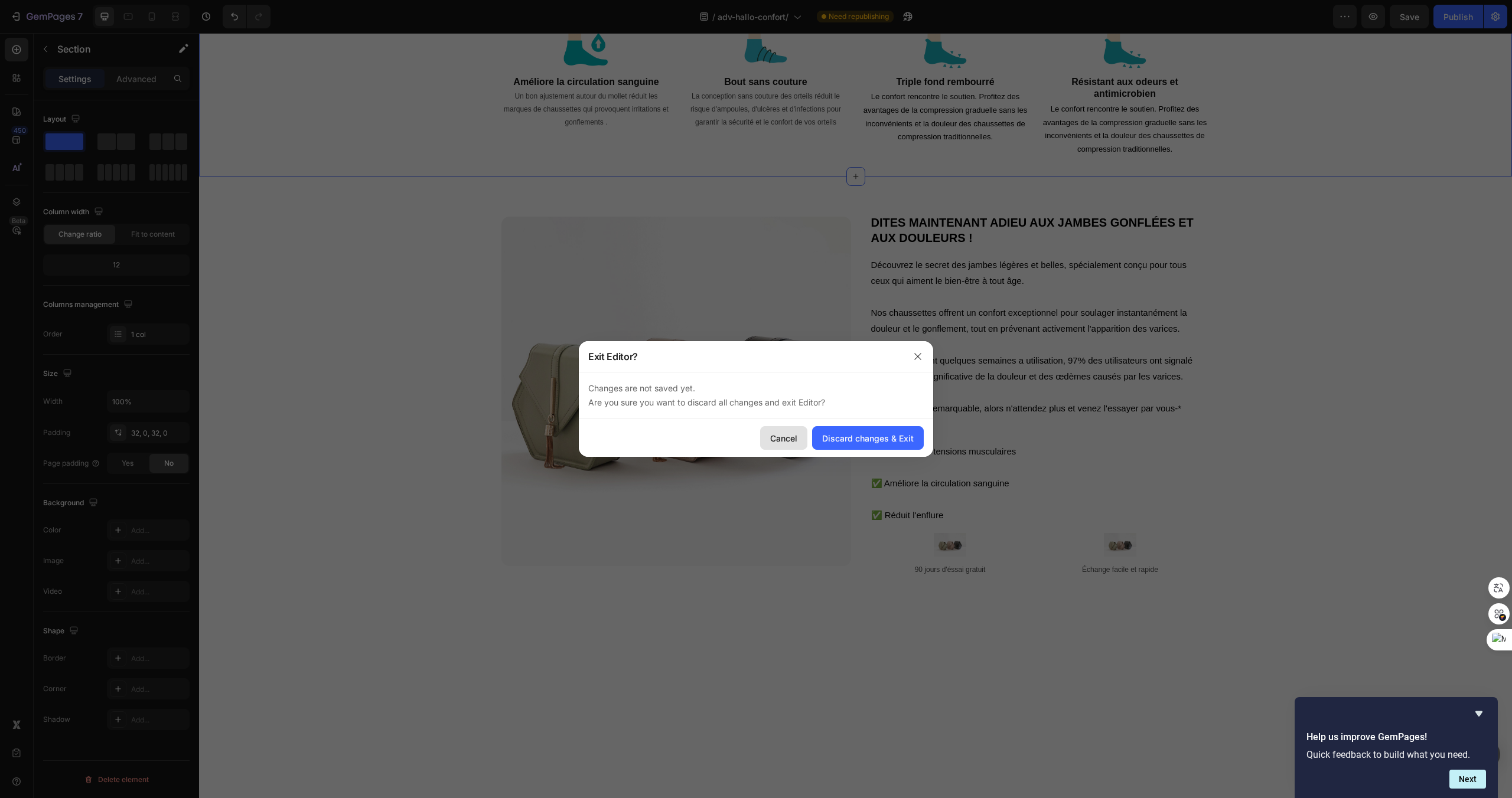
click at [794, 429] on button "Cancel" at bounding box center [783, 438] width 47 height 24
click at [785, 433] on div "Cancel" at bounding box center [783, 438] width 27 height 13
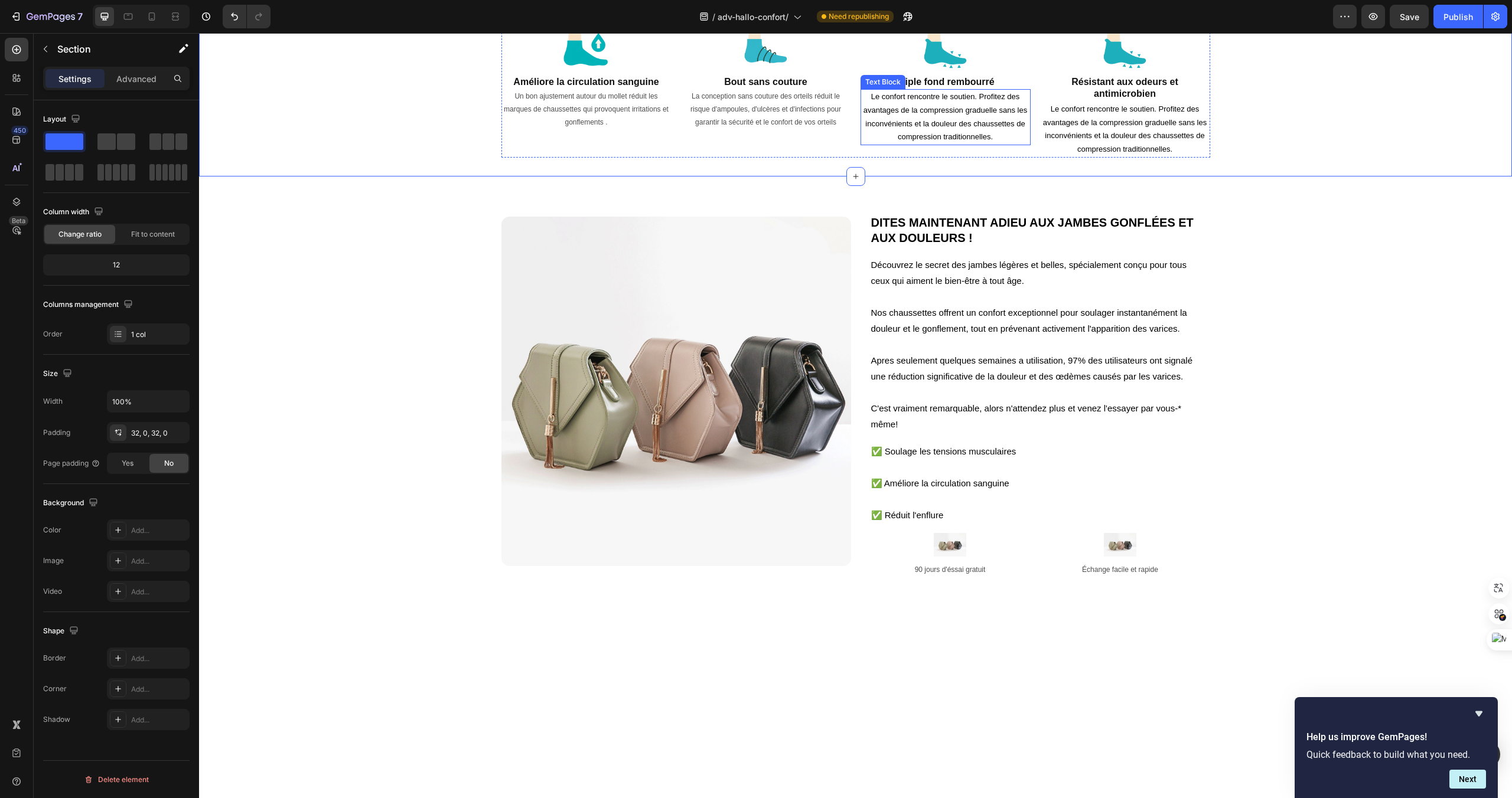
click at [886, 141] on span "Le confort rencontre le soutien. Profitez des avantages de la compression gradu…" at bounding box center [946, 117] width 164 height 49
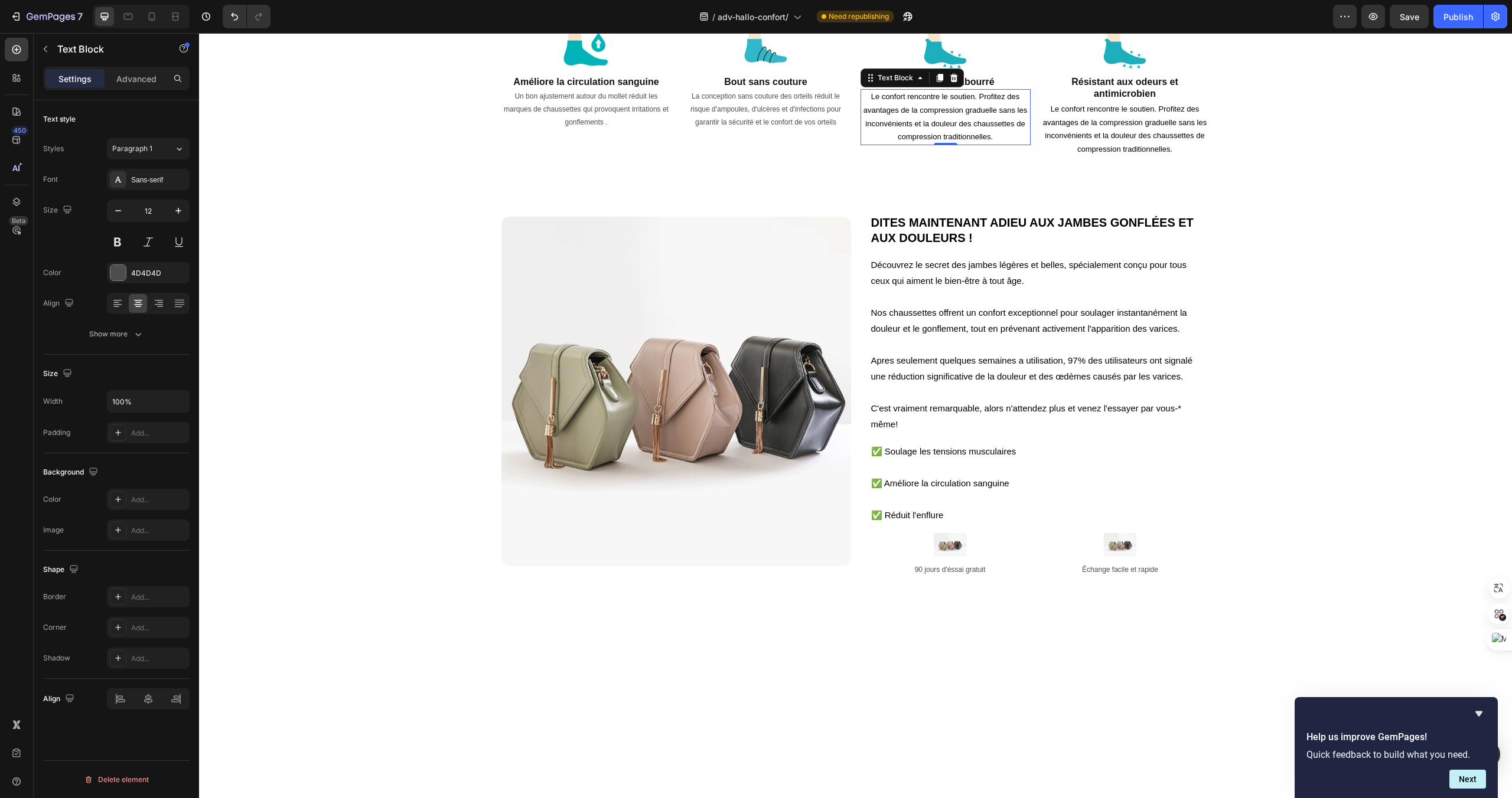
click at [938, 141] on span "Le confort rencontre le soutien. Profitez des avantages de la compression gradu…" at bounding box center [946, 117] width 164 height 49
click at [962, 117] on p "Le rembourrage supplémentaire des orteils et du talon améliore" at bounding box center [946, 103] width 168 height 27
click at [975, 117] on p "Le rembourrage supplémentaire des orteils et du talon améliore" at bounding box center [946, 103] width 168 height 27
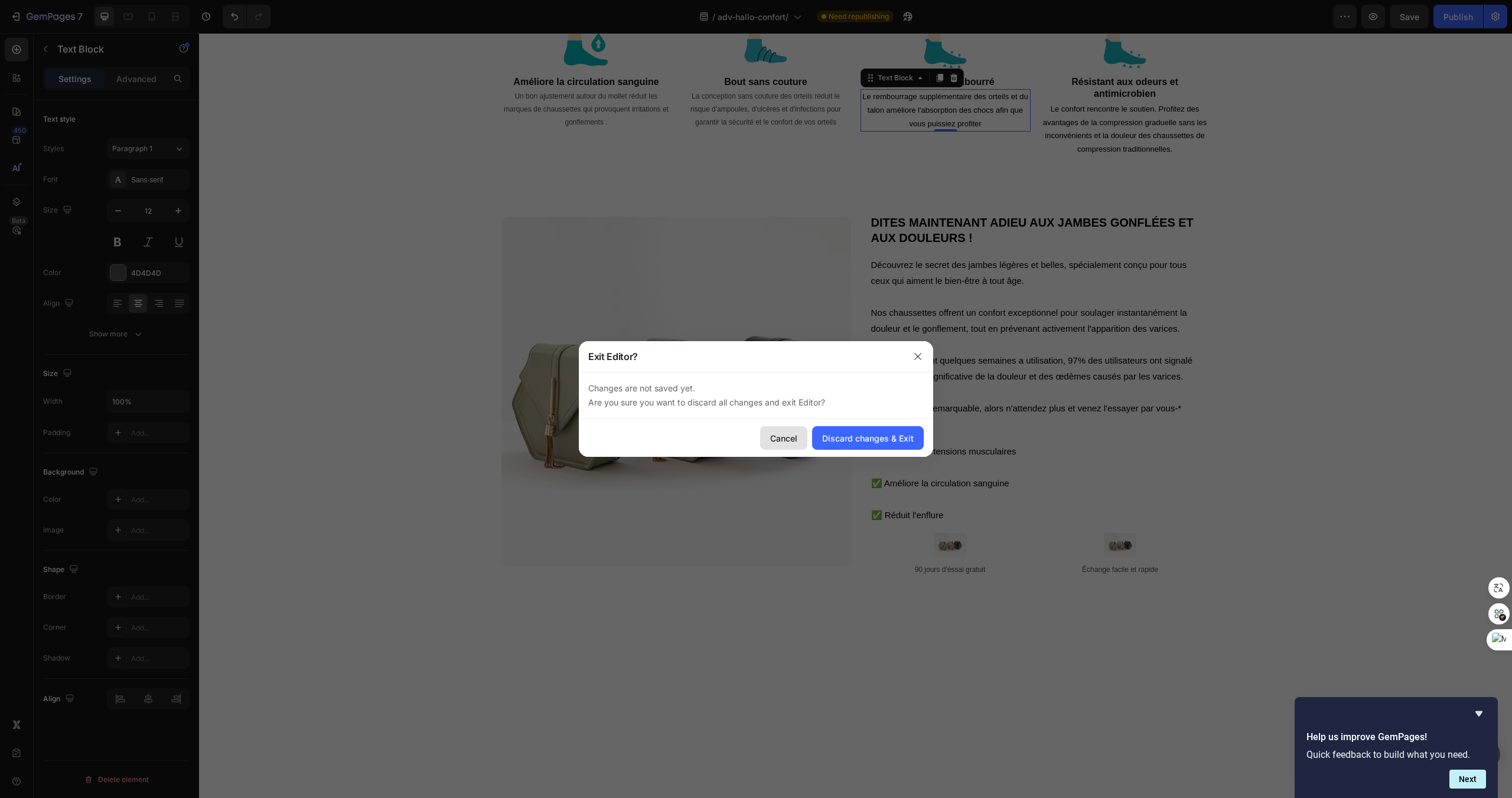
click at [787, 441] on div "Cancel" at bounding box center [783, 438] width 27 height 13
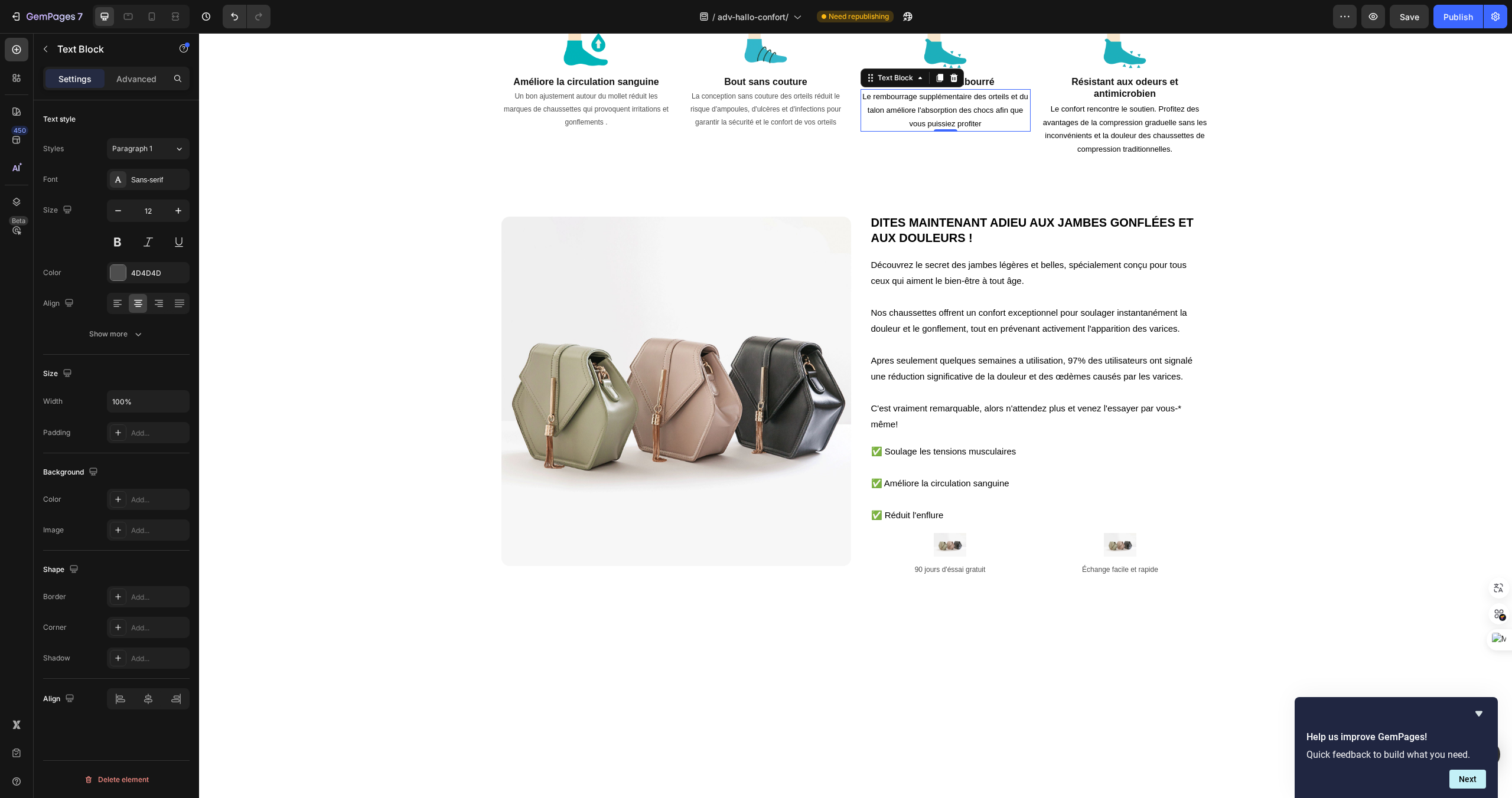
click at [985, 131] on p "Le rembourrage supplémentaire des orteils et du talon améliore l'absorption des…" at bounding box center [946, 110] width 168 height 40
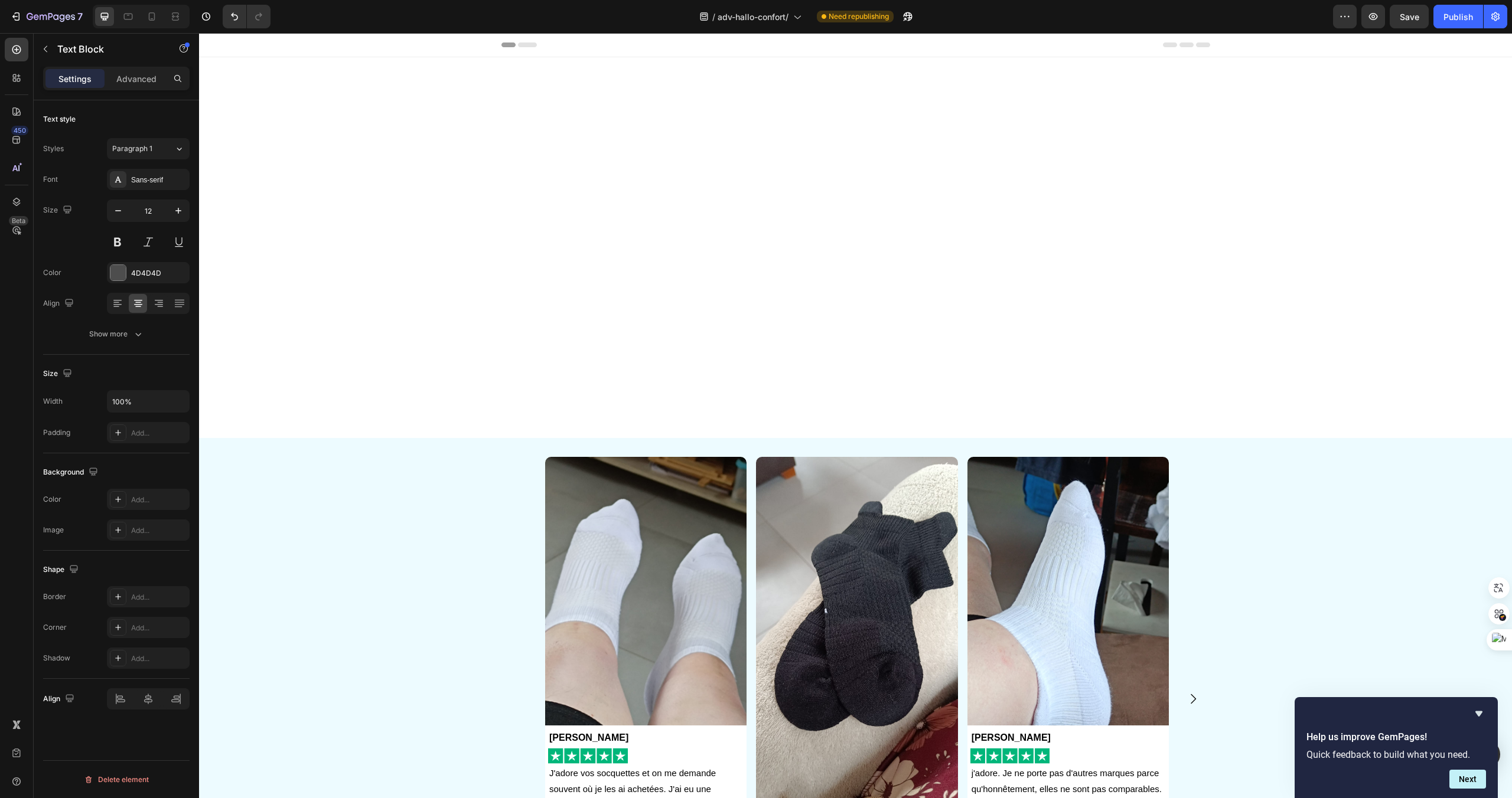
scroll to position [675, 0]
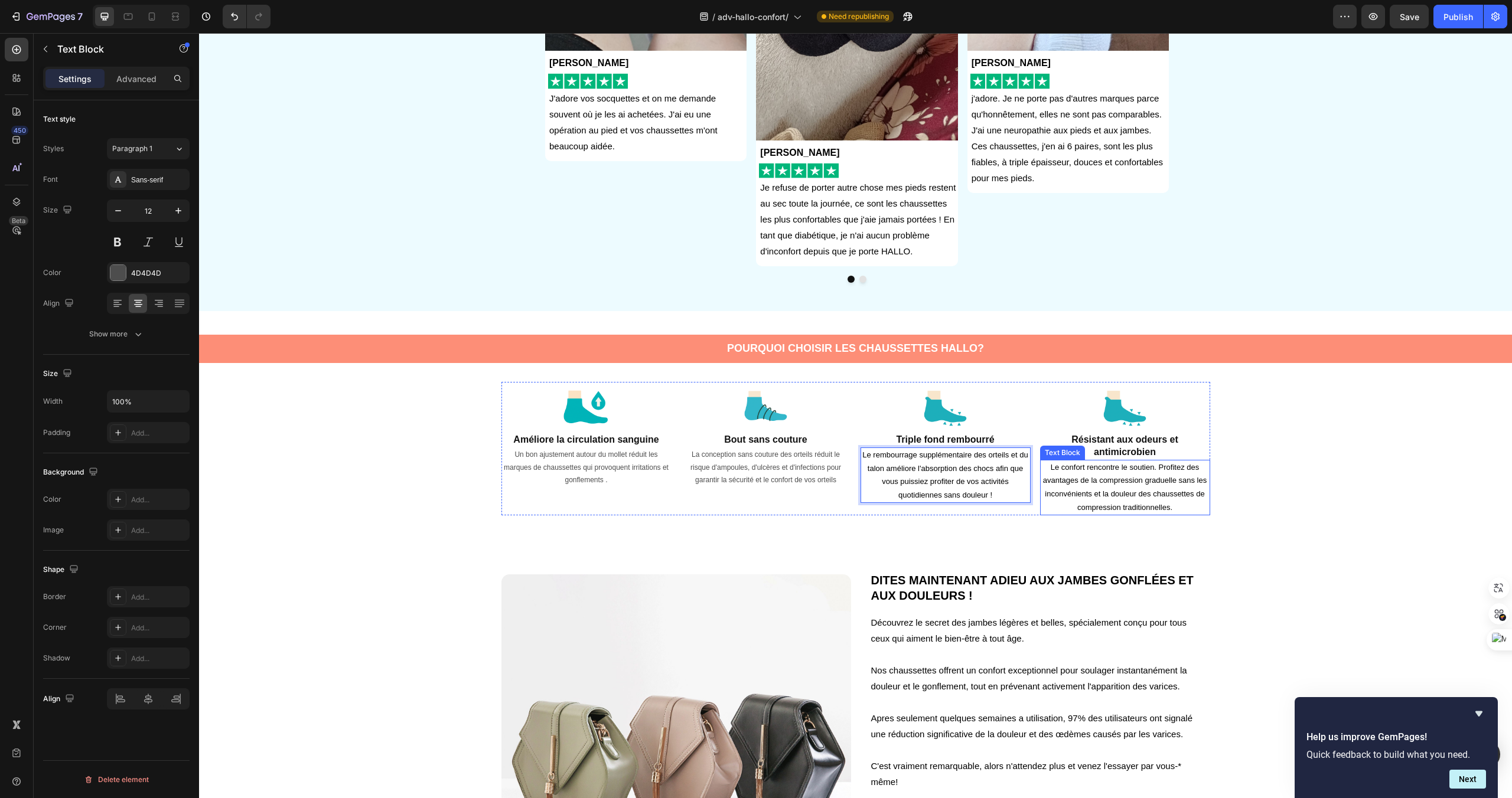
click at [1100, 483] on span "Le confort rencontre le soutien. Profitez des avantages de la compression gradu…" at bounding box center [1125, 487] width 164 height 49
click at [1176, 500] on p "Le confort rencontre le soutien. Profitez des avantages de la compression gradu…" at bounding box center [1125, 488] width 168 height 53
click at [1177, 509] on p "Le confort rencontre le soutien. Profitez des avantages de la compression gradu…" at bounding box center [1125, 488] width 168 height 53
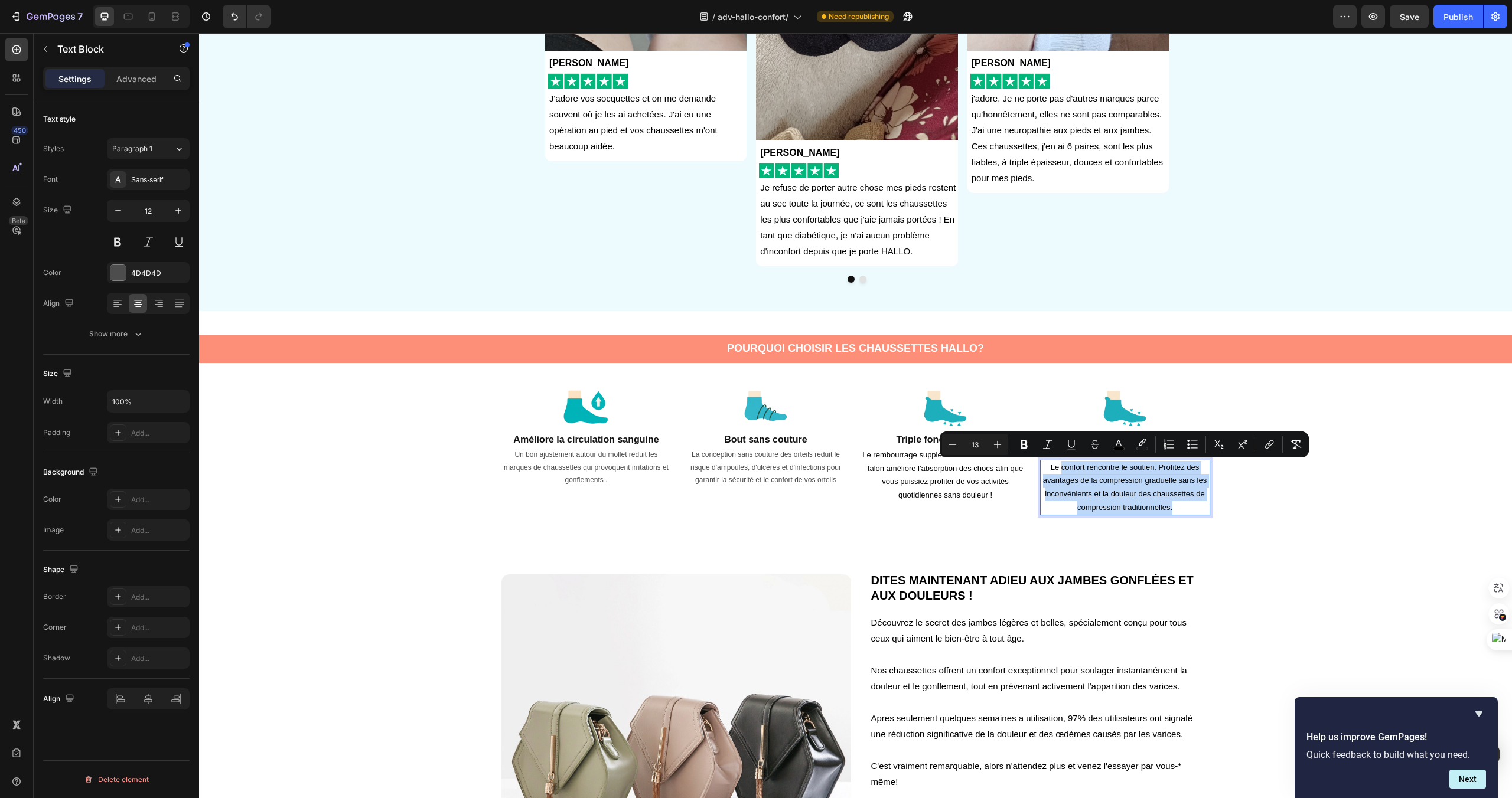
drag, startPoint x: 1177, startPoint y: 509, endPoint x: 1062, endPoint y: 471, distance: 121.1
click at [1062, 471] on p "Le confort rencontre le soutien. Profitez des avantages de la compression gradu…" at bounding box center [1125, 488] width 168 height 53
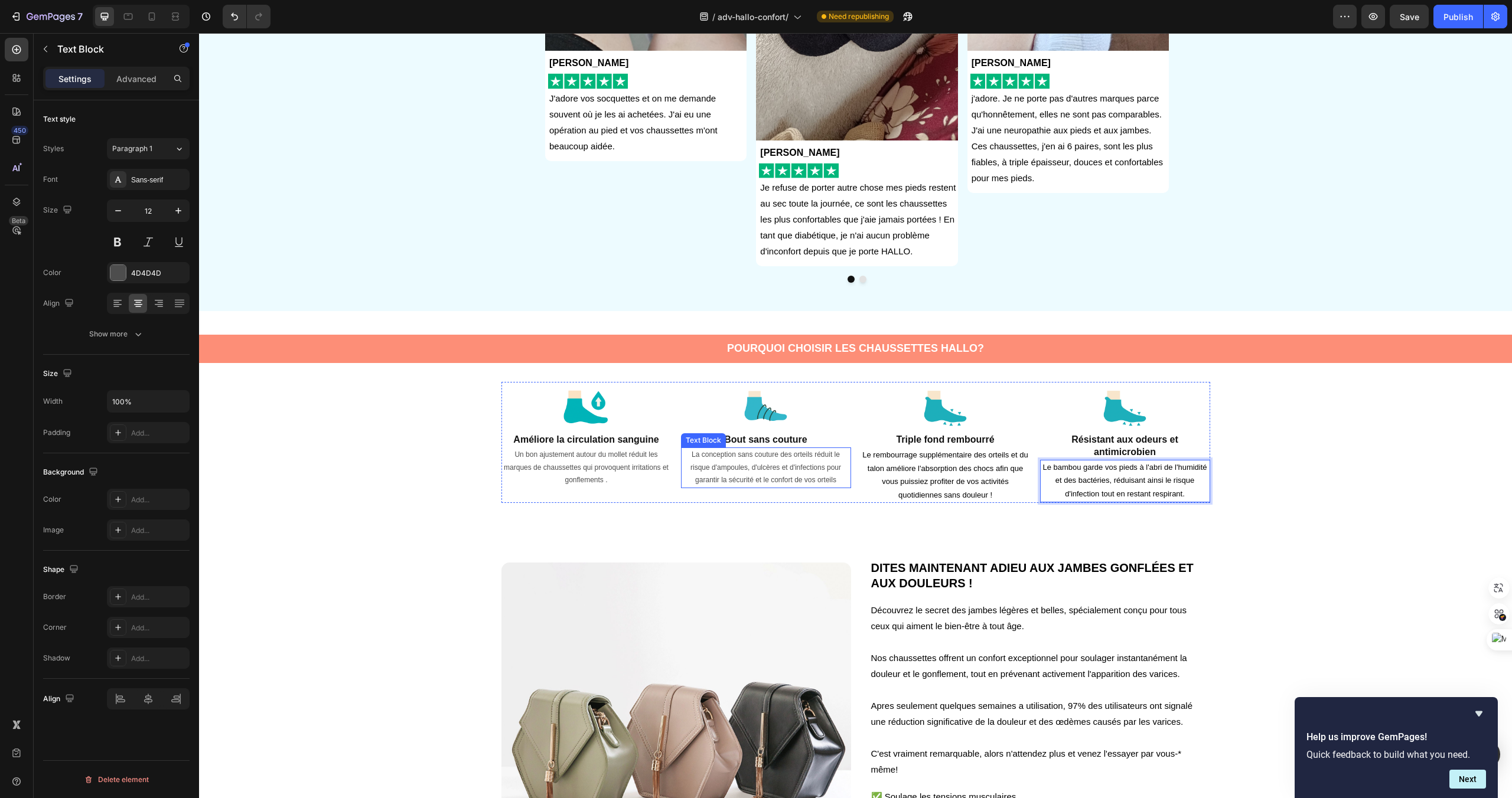
click at [837, 480] on p "La conception sans couture des orteils réduit le risque d'ampoules, d'ulcères e…" at bounding box center [766, 468] width 168 height 38
click at [681, 447] on span at bounding box center [681, 447] width 0 height 0
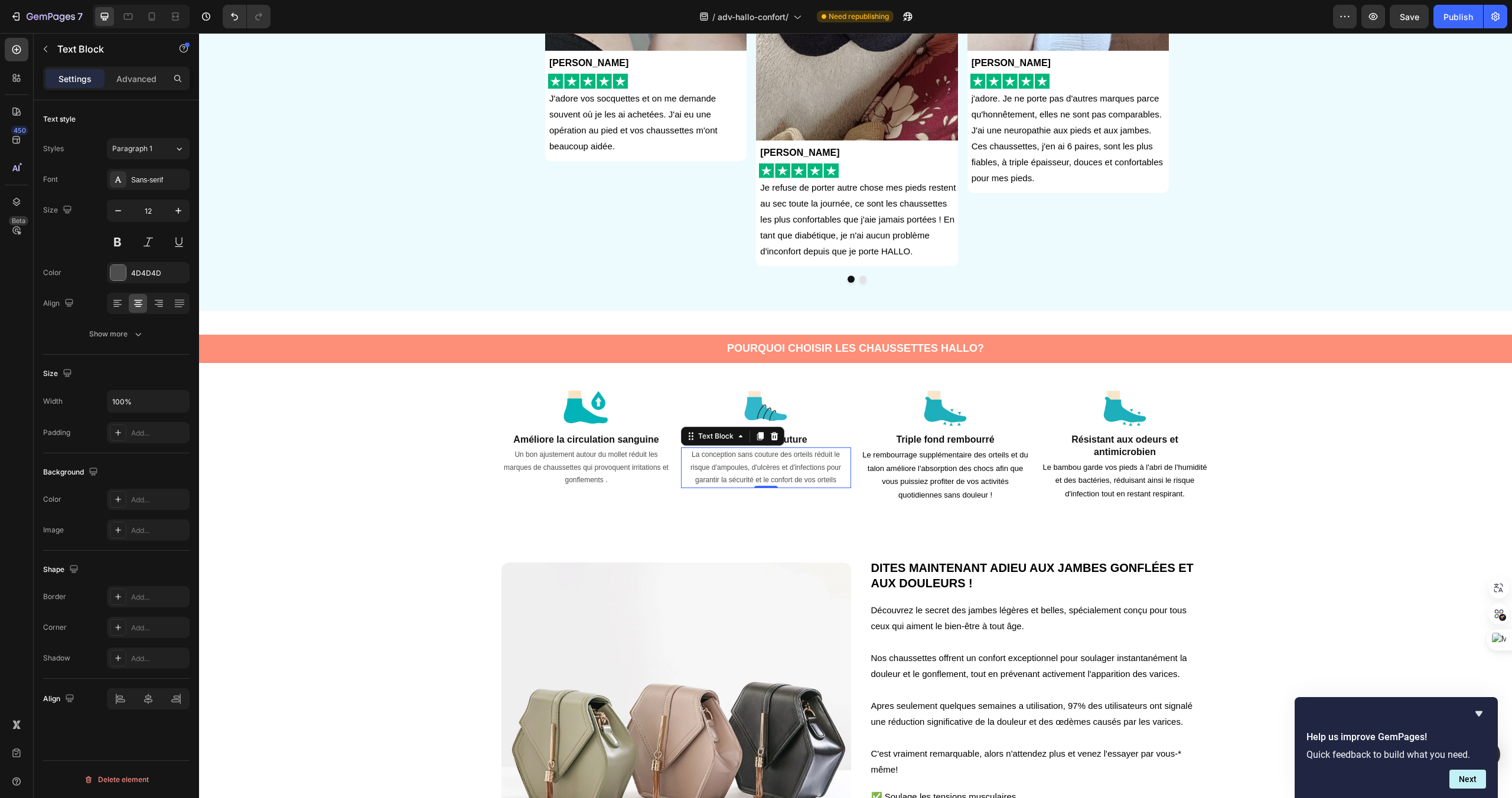
click at [790, 484] on p "La conception sans couture des orteils réduit le risque d'ampoules, d'ulcères e…" at bounding box center [766, 468] width 168 height 38
click at [637, 476] on p "Un bon ajustement autour du mollet réduit les marques de chaussettes qui provoq…" at bounding box center [586, 468] width 168 height 38
click at [616, 477] on p "Un bon ajustement autour du mollet réduit les marques de chaussettes qui provoq…" at bounding box center [586, 468] width 168 height 38
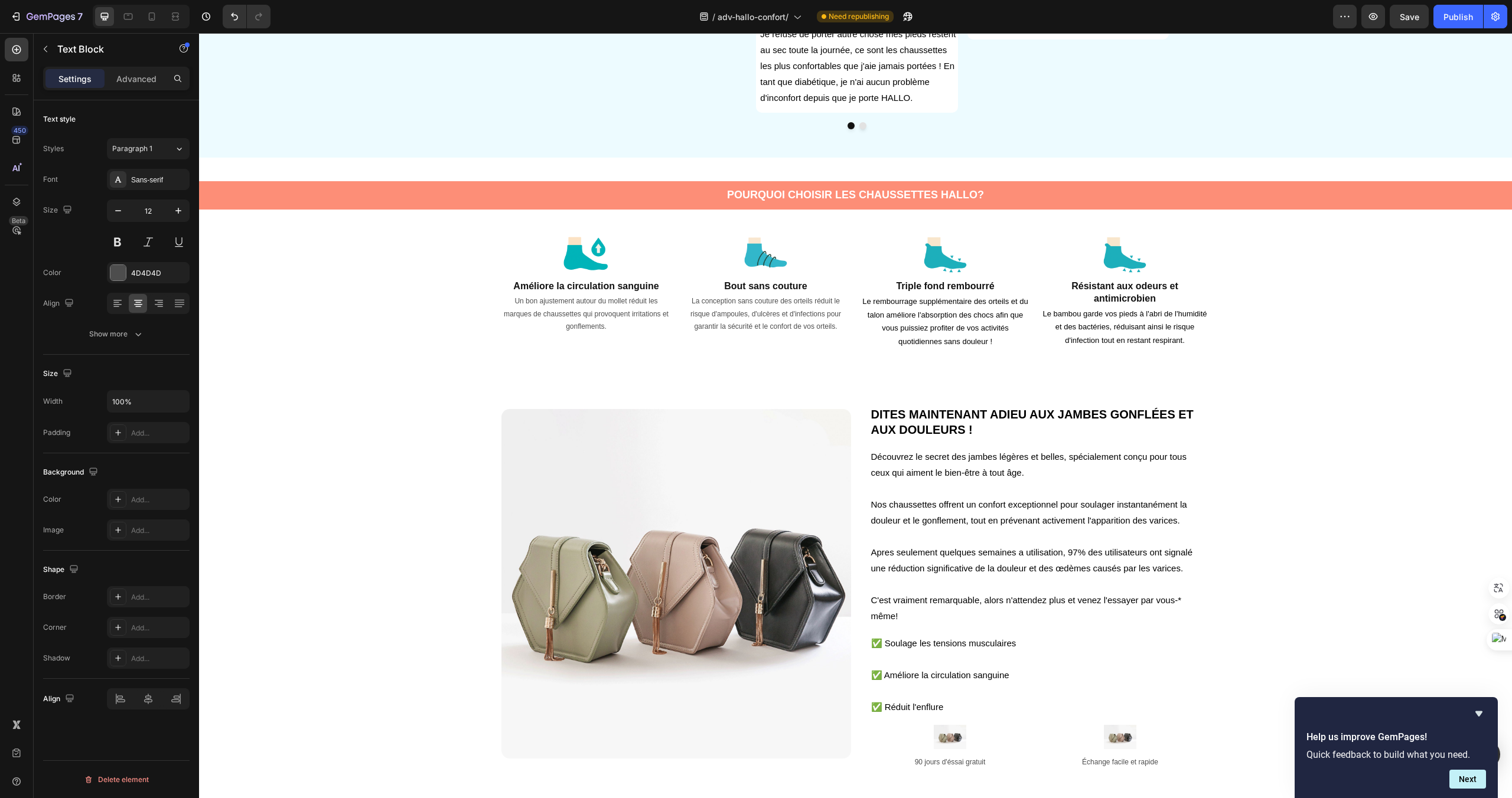
scroll to position [903, 0]
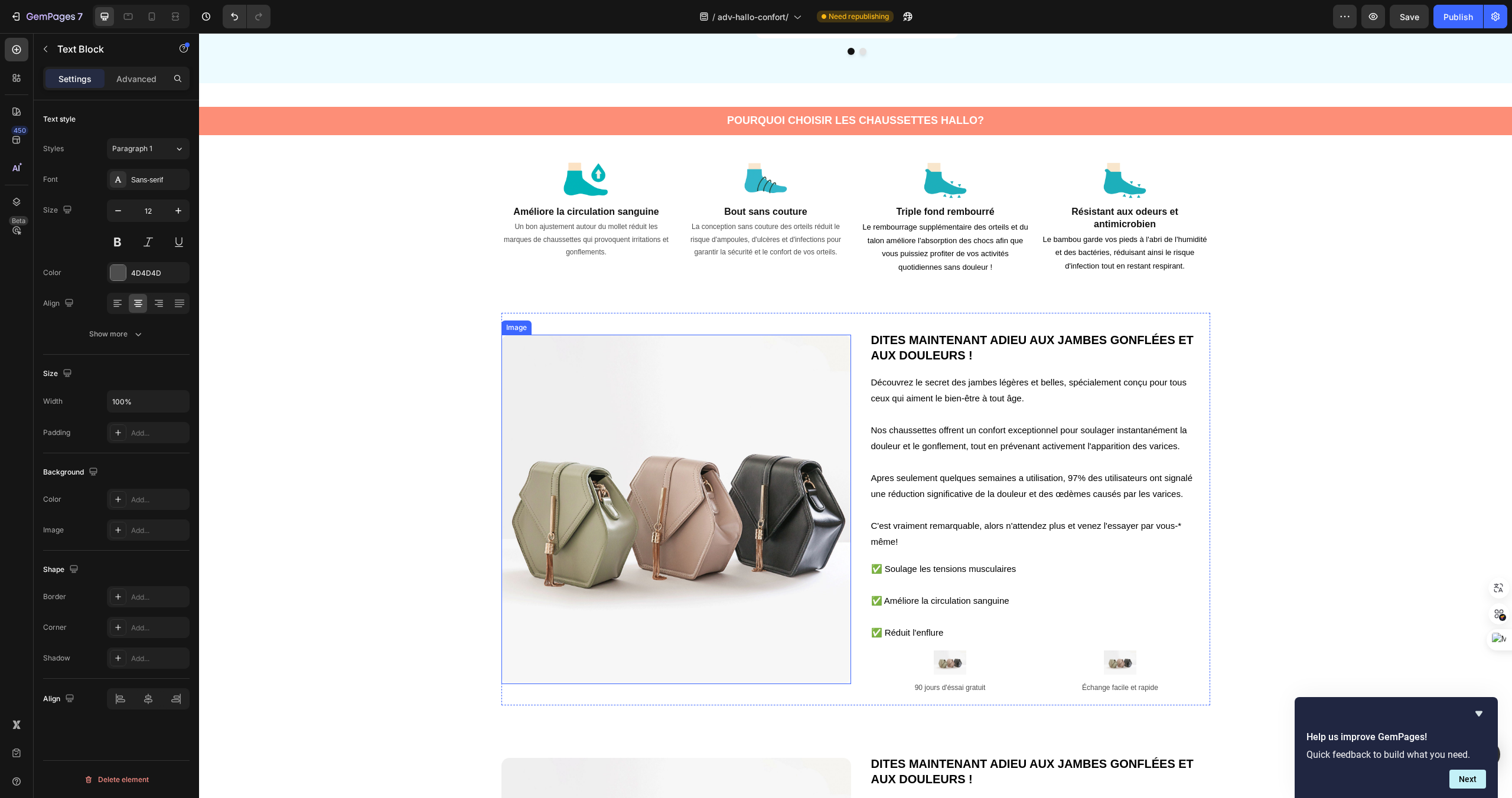
click at [711, 478] on img at bounding box center [676, 509] width 349 height 349
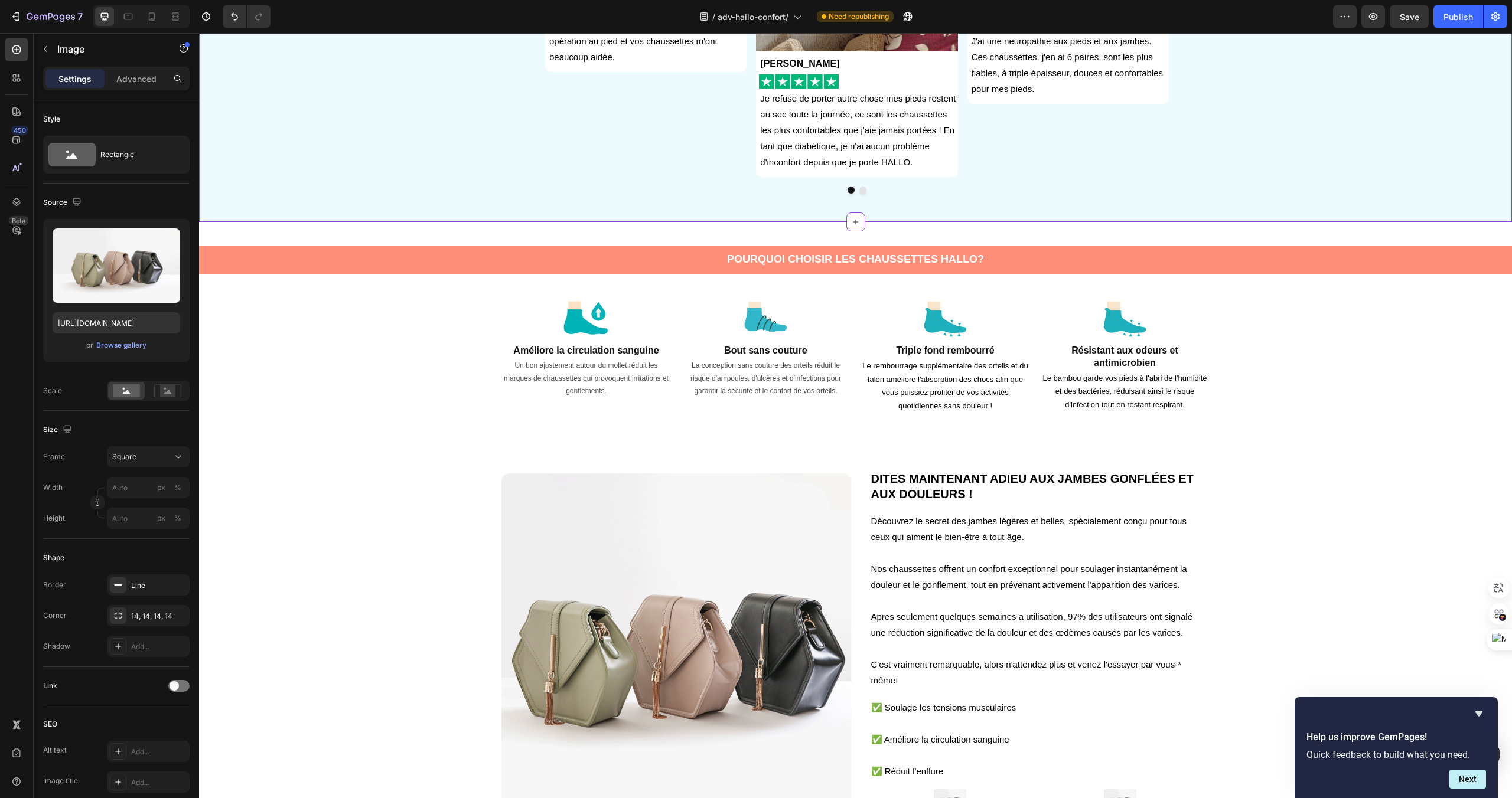
scroll to position [813, 0]
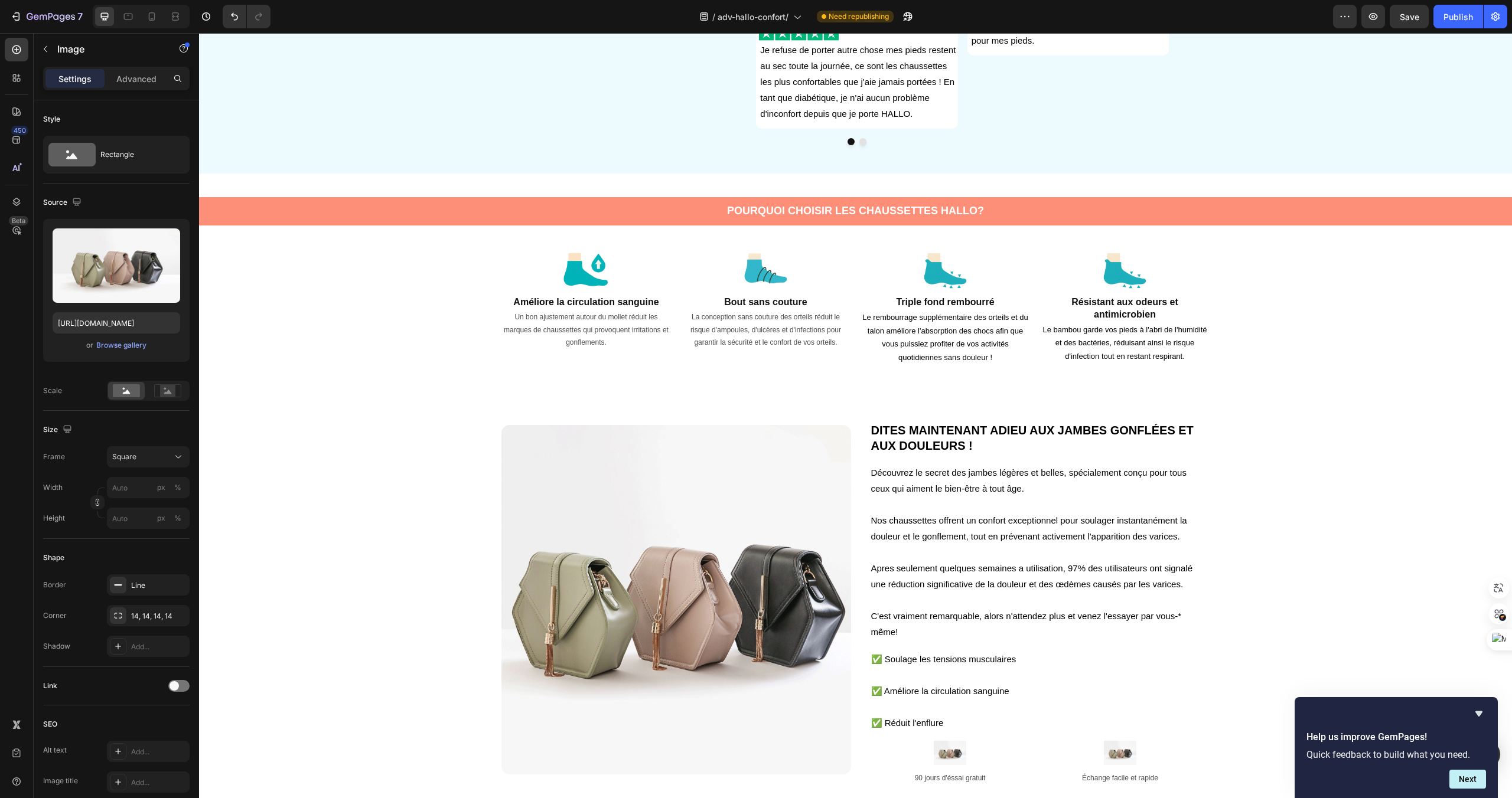
click at [710, 559] on img at bounding box center [676, 599] width 349 height 349
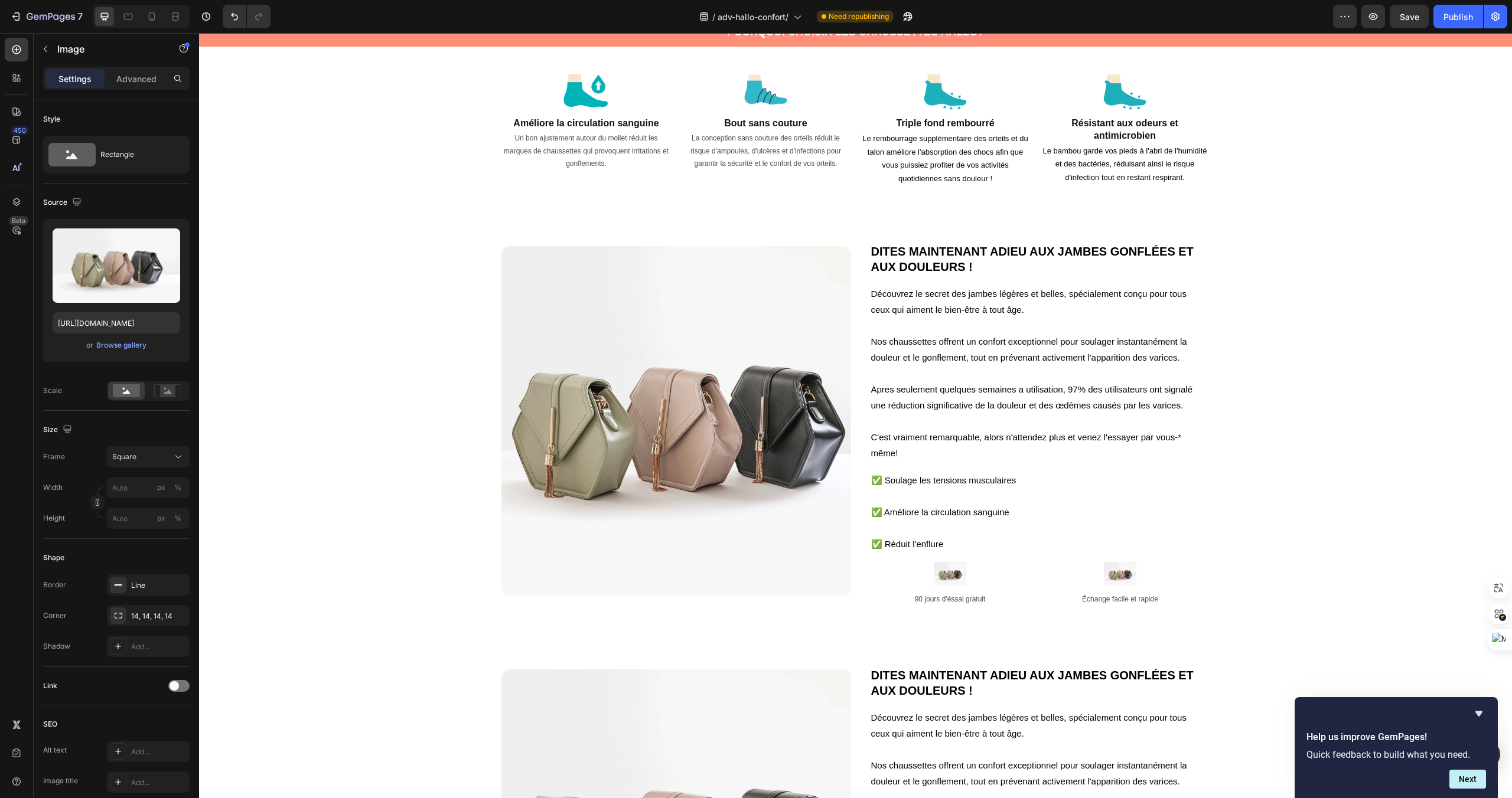
scroll to position [1261, 0]
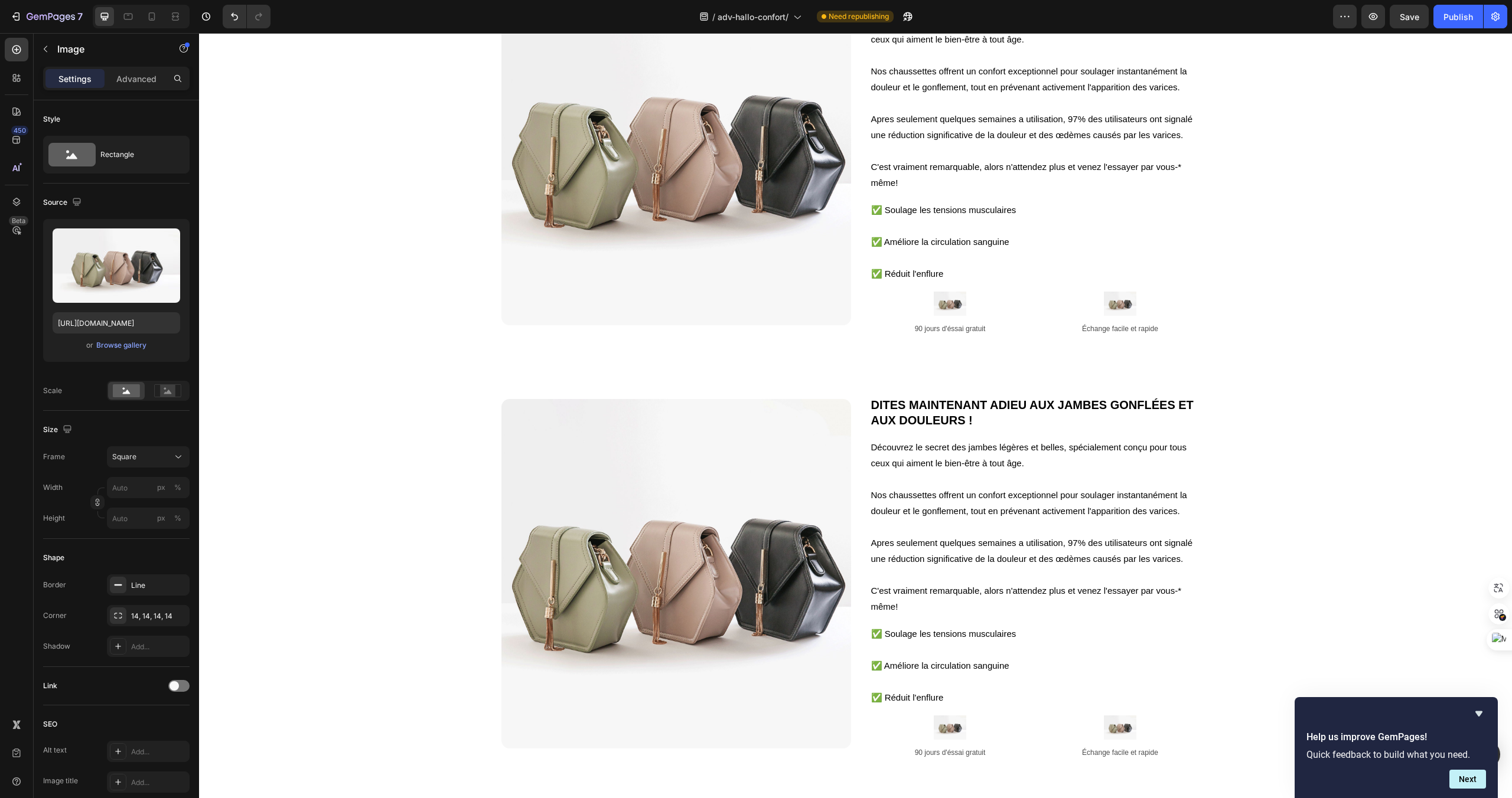
click at [814, 274] on img at bounding box center [676, 150] width 349 height 349
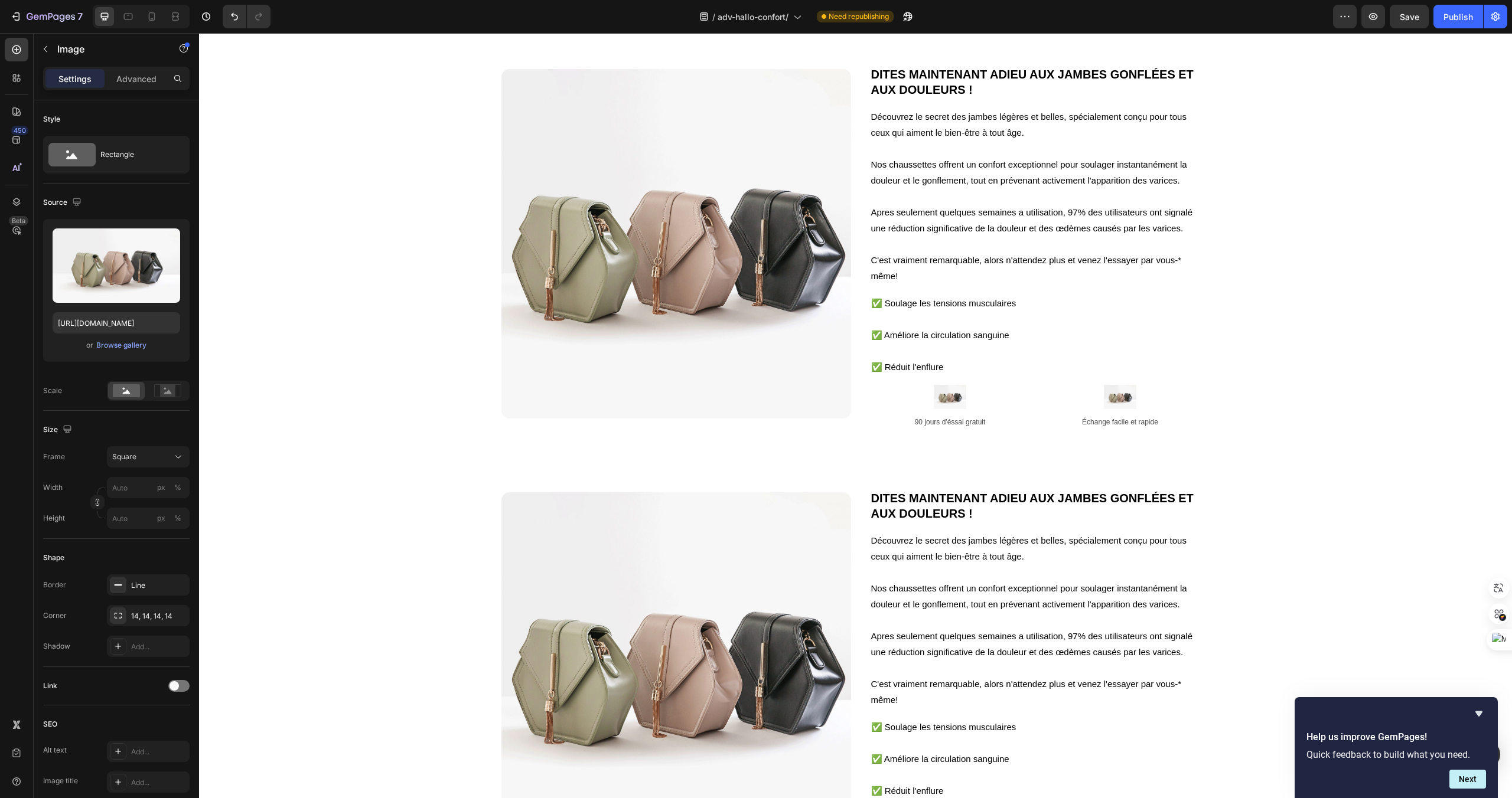
scroll to position [1109, 0]
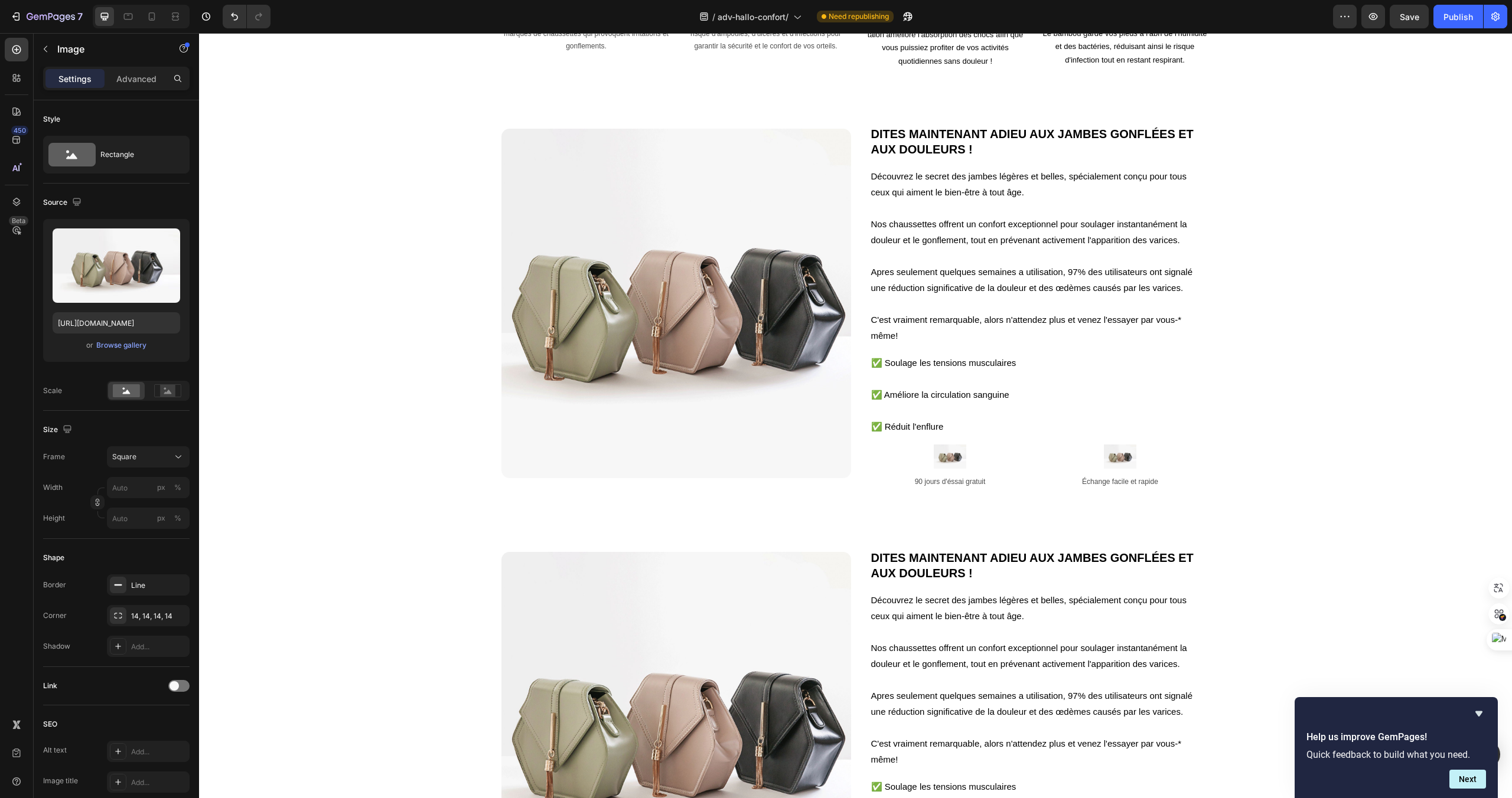
click at [749, 284] on img at bounding box center [676, 303] width 349 height 349
click at [928, 232] on p "Nos chaussettes offrent un confort exceptionnel pour soulager instantanément la…" at bounding box center [1035, 232] width 328 height 32
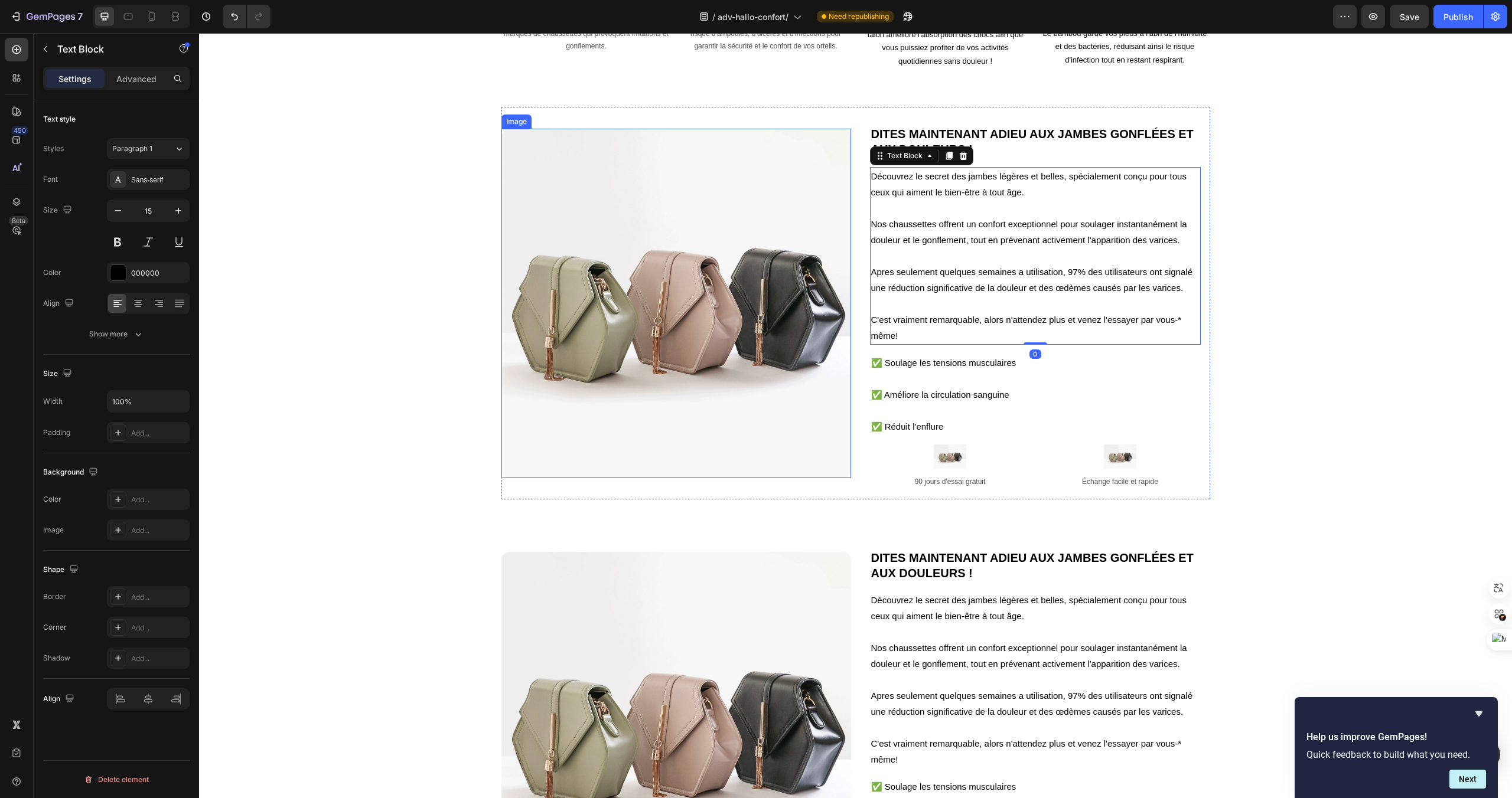
click at [830, 356] on img at bounding box center [676, 303] width 349 height 349
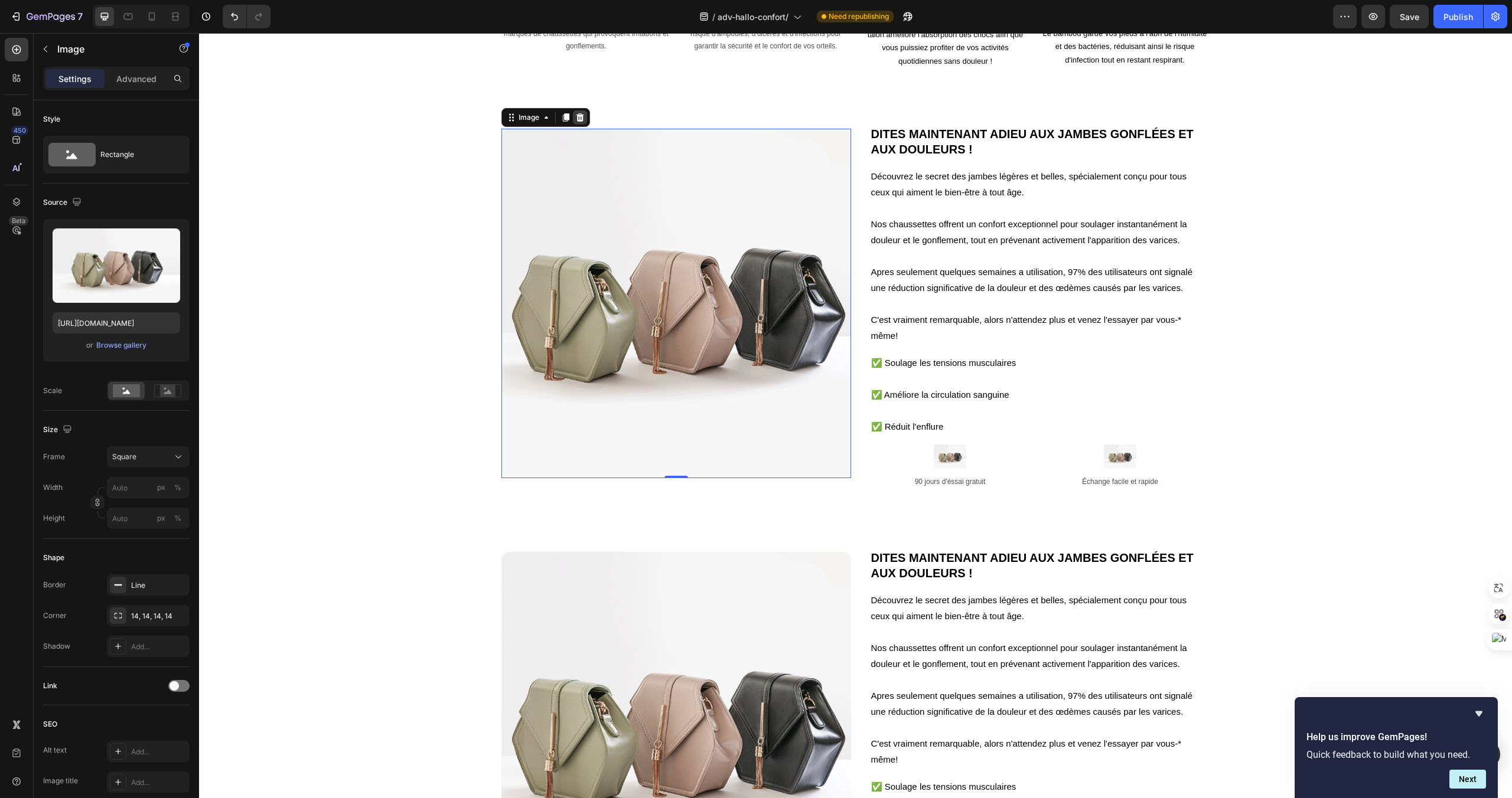
click at [584, 118] on icon at bounding box center [580, 117] width 9 height 9
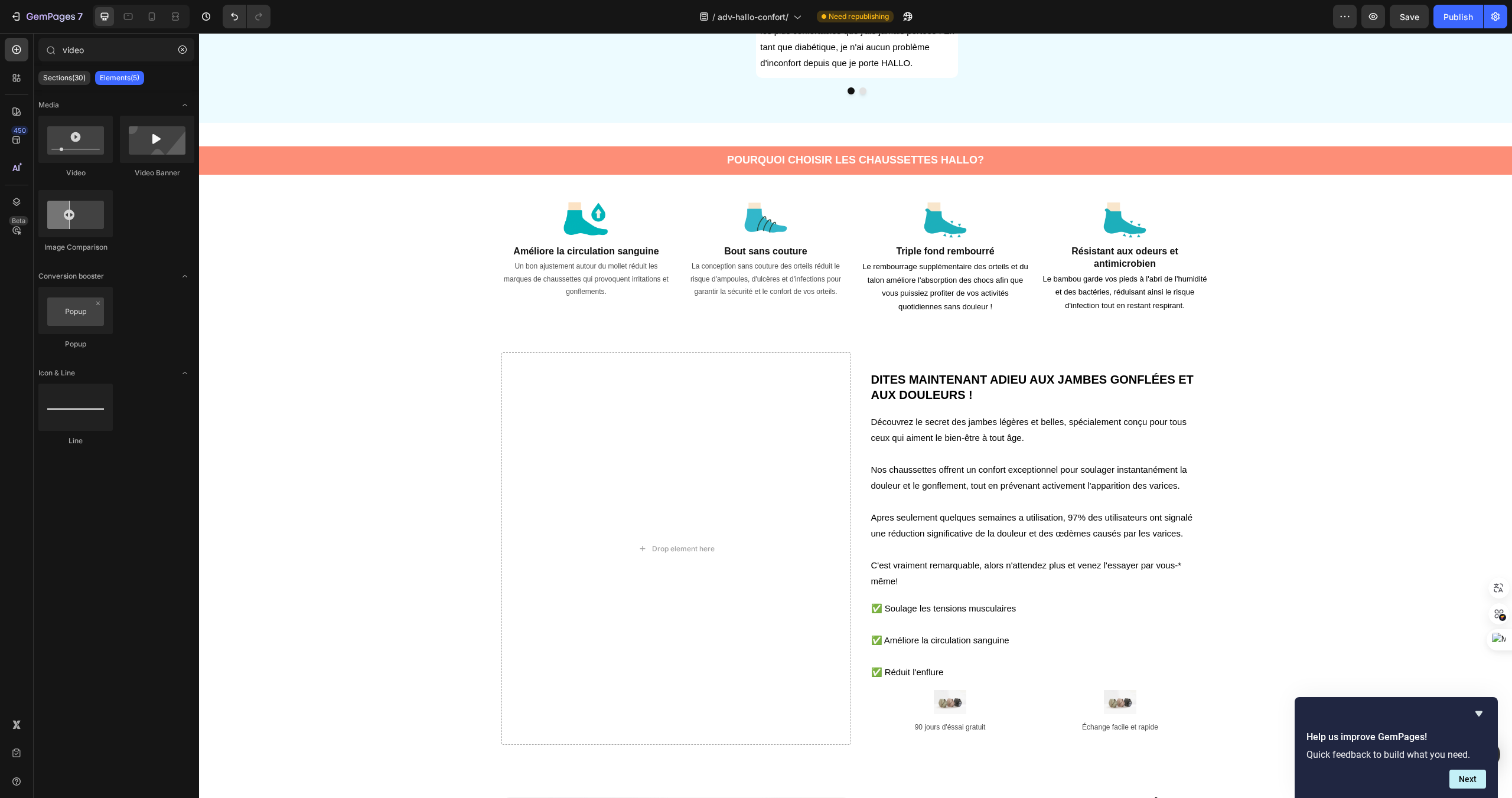
scroll to position [942, 0]
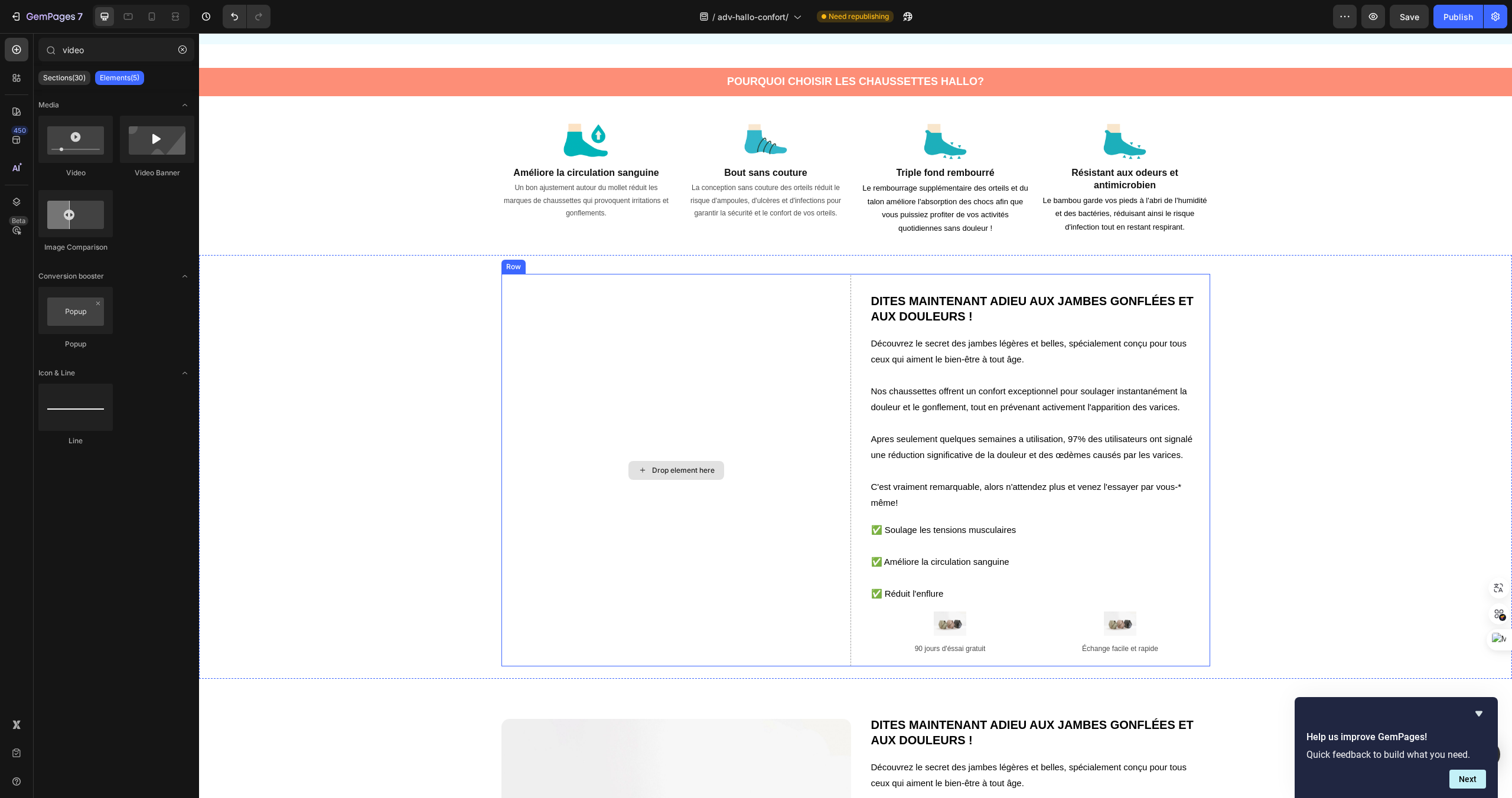
click at [686, 471] on div "Drop element here" at bounding box center [683, 471] width 62 height 9
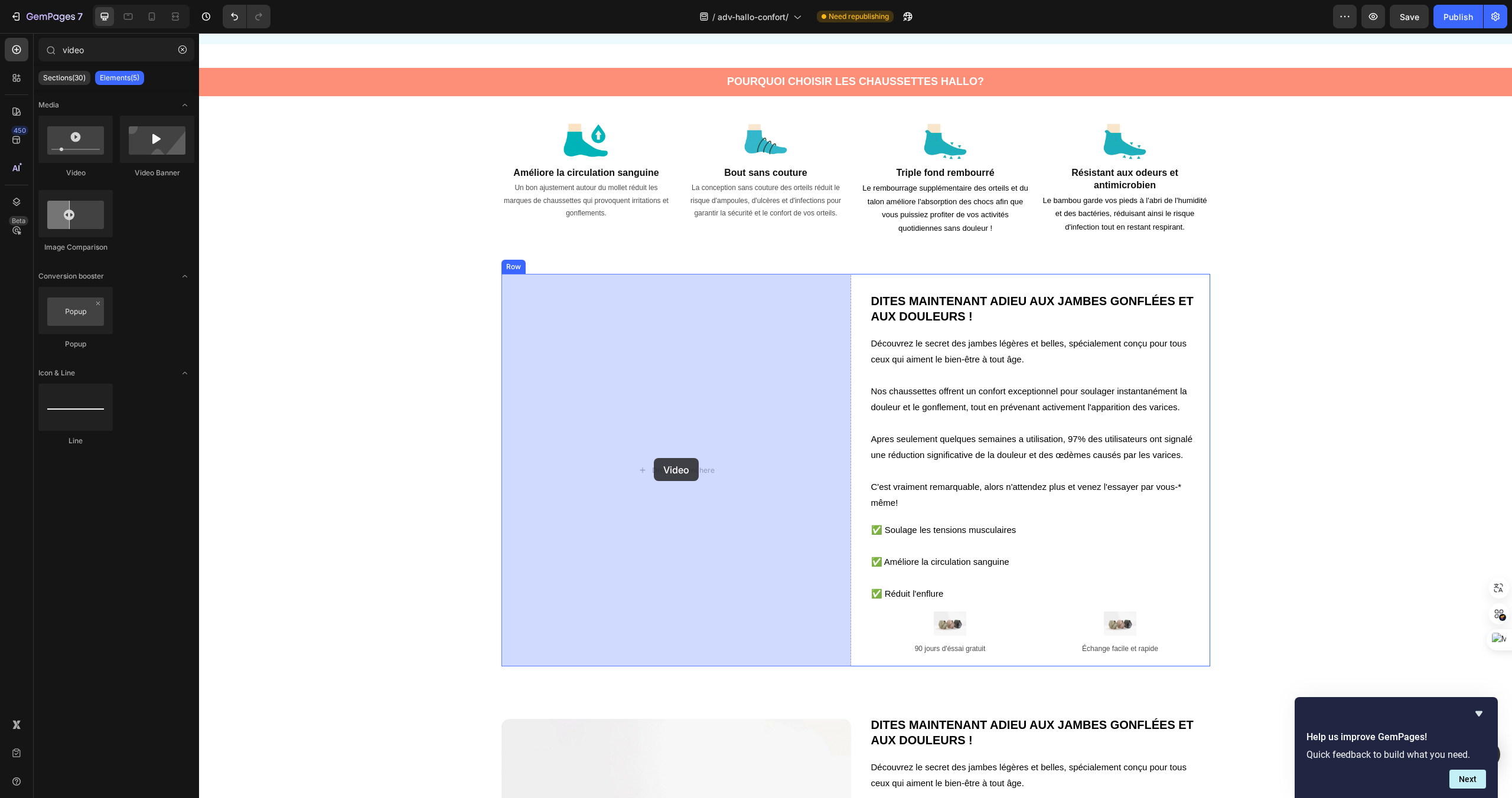
drag, startPoint x: 286, startPoint y: 172, endPoint x: 654, endPoint y: 458, distance: 466.1
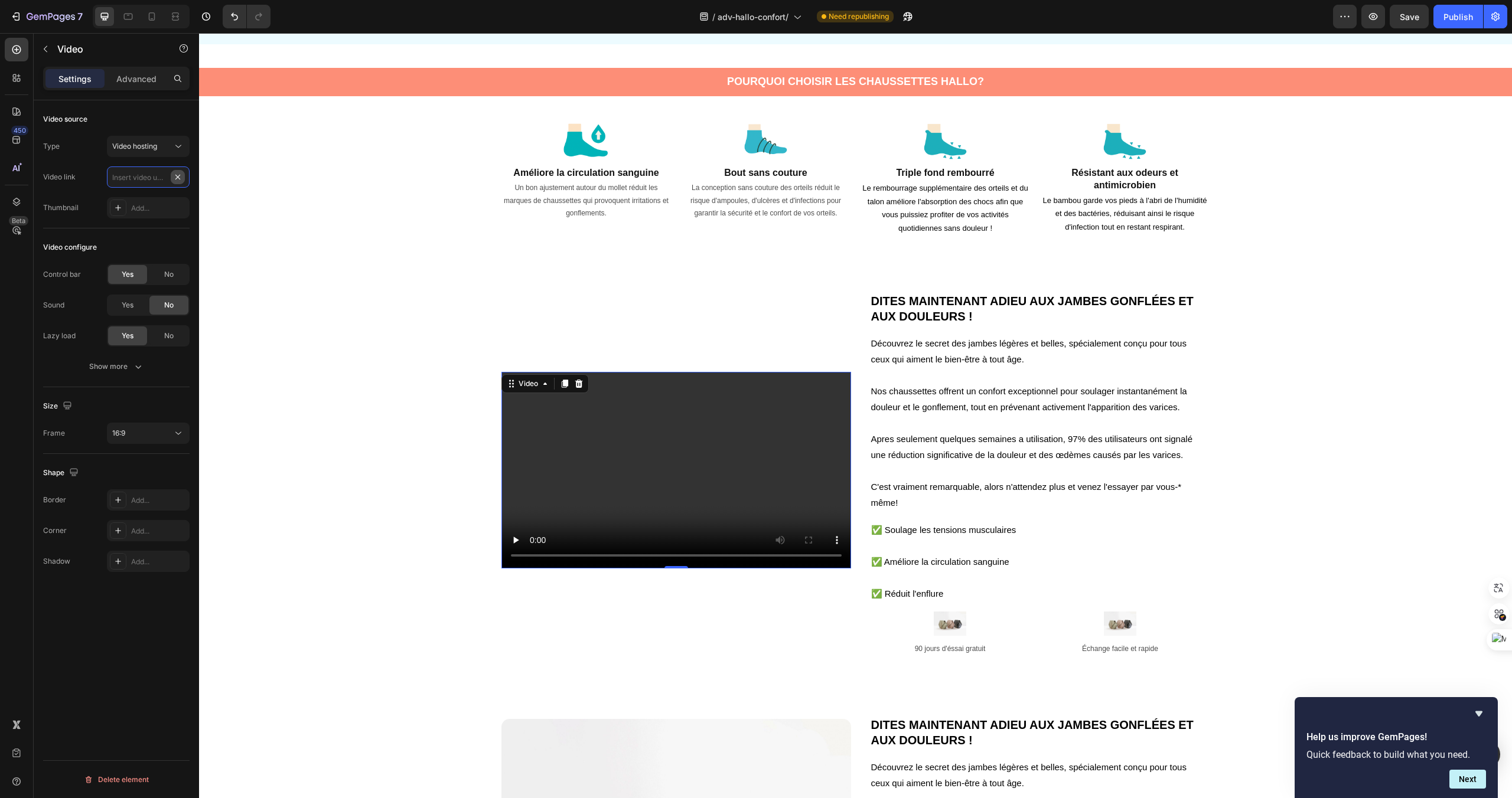
scroll to position [0, 0]
paste input "https://cdn.shopify.com/videos/c/o/v/7443d747e0984746bb4e2ac5292f6e57.mp4"
type input "https://cdn.shopify.com/videos/c/o/v/7443d747e0984746bb4e2ac5292f6e57.mp4"
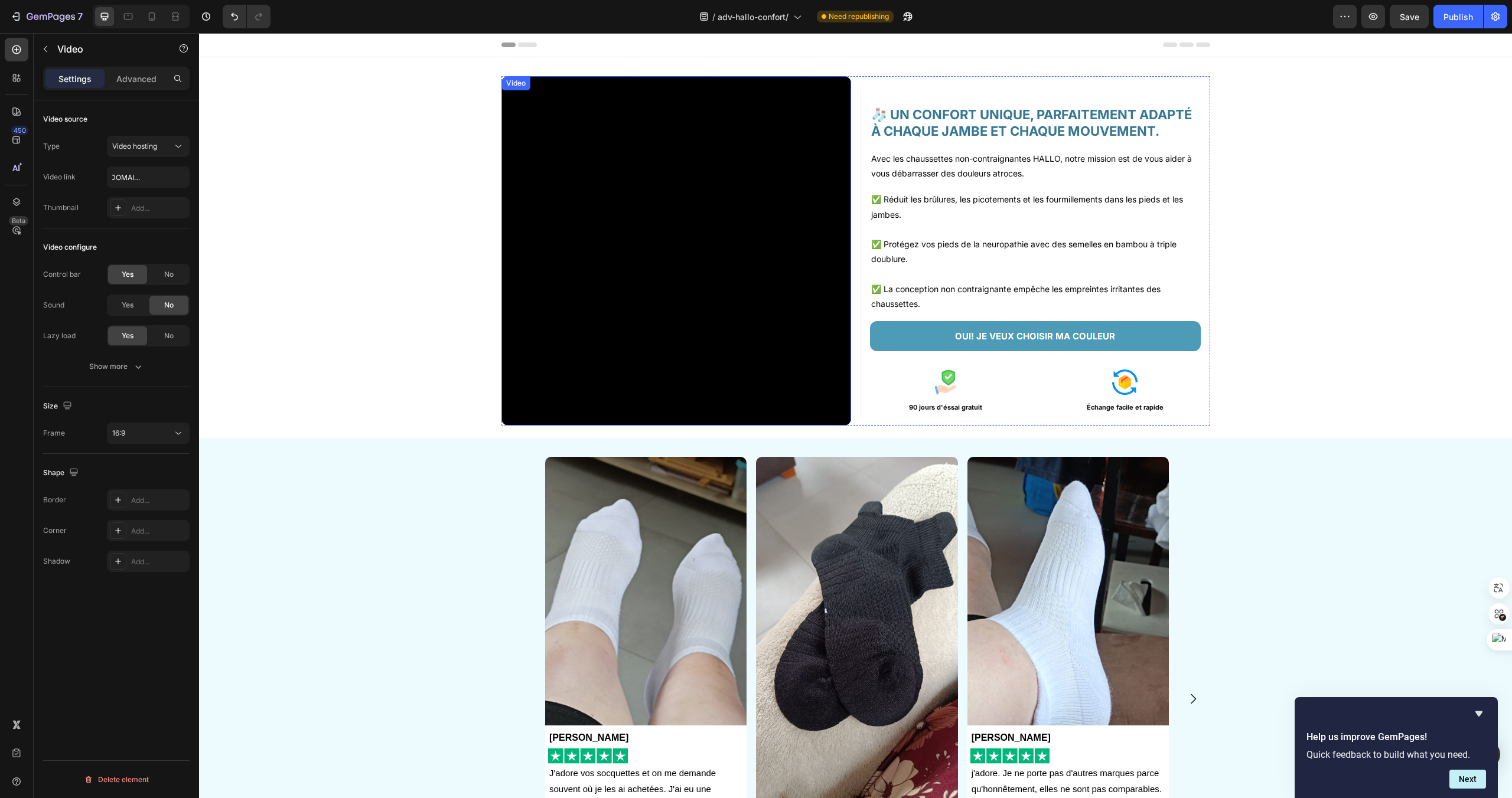
click at [688, 370] on video at bounding box center [676, 251] width 349 height 349
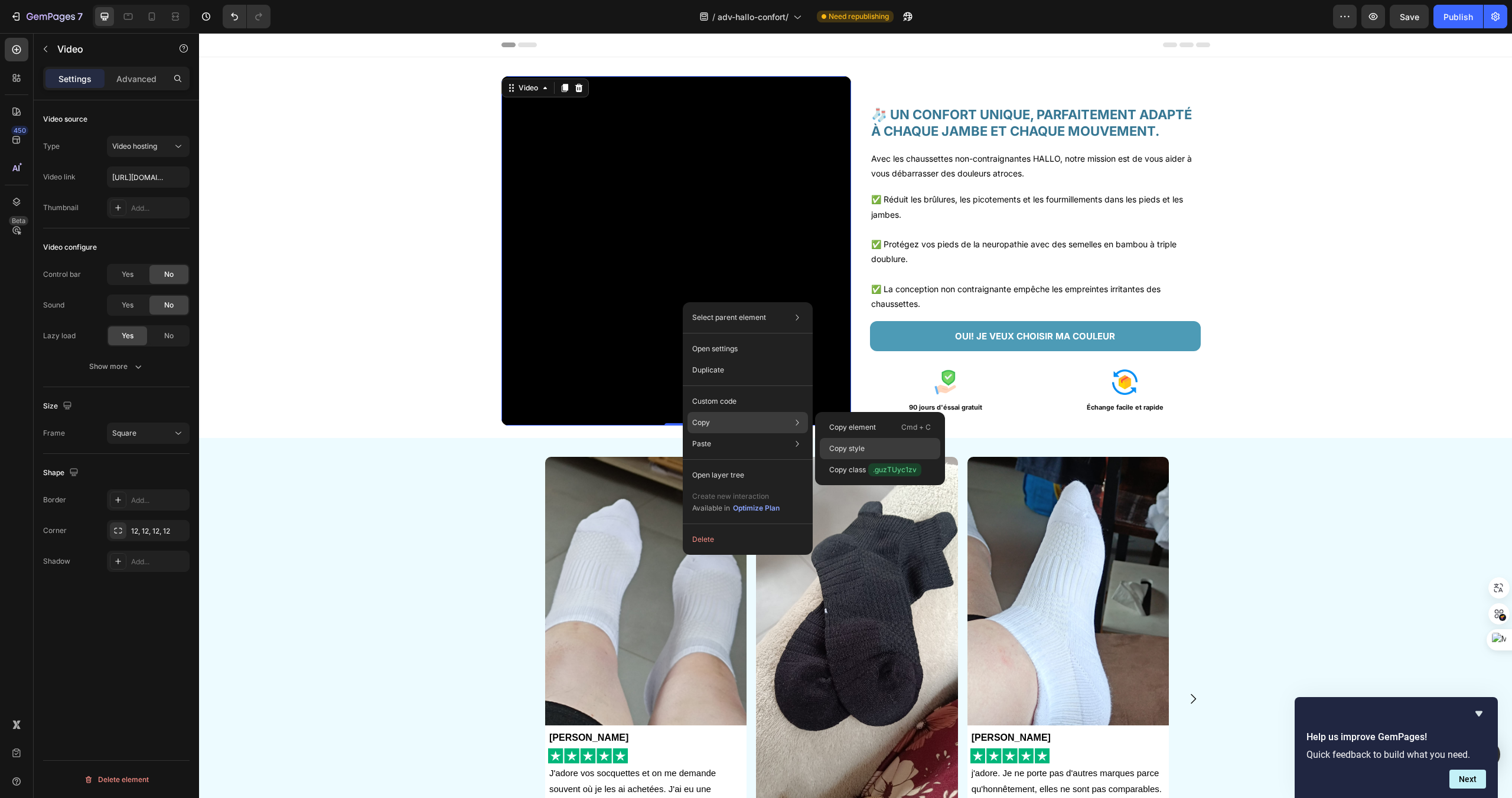
click at [846, 443] on p "Copy style" at bounding box center [847, 449] width 35 height 11
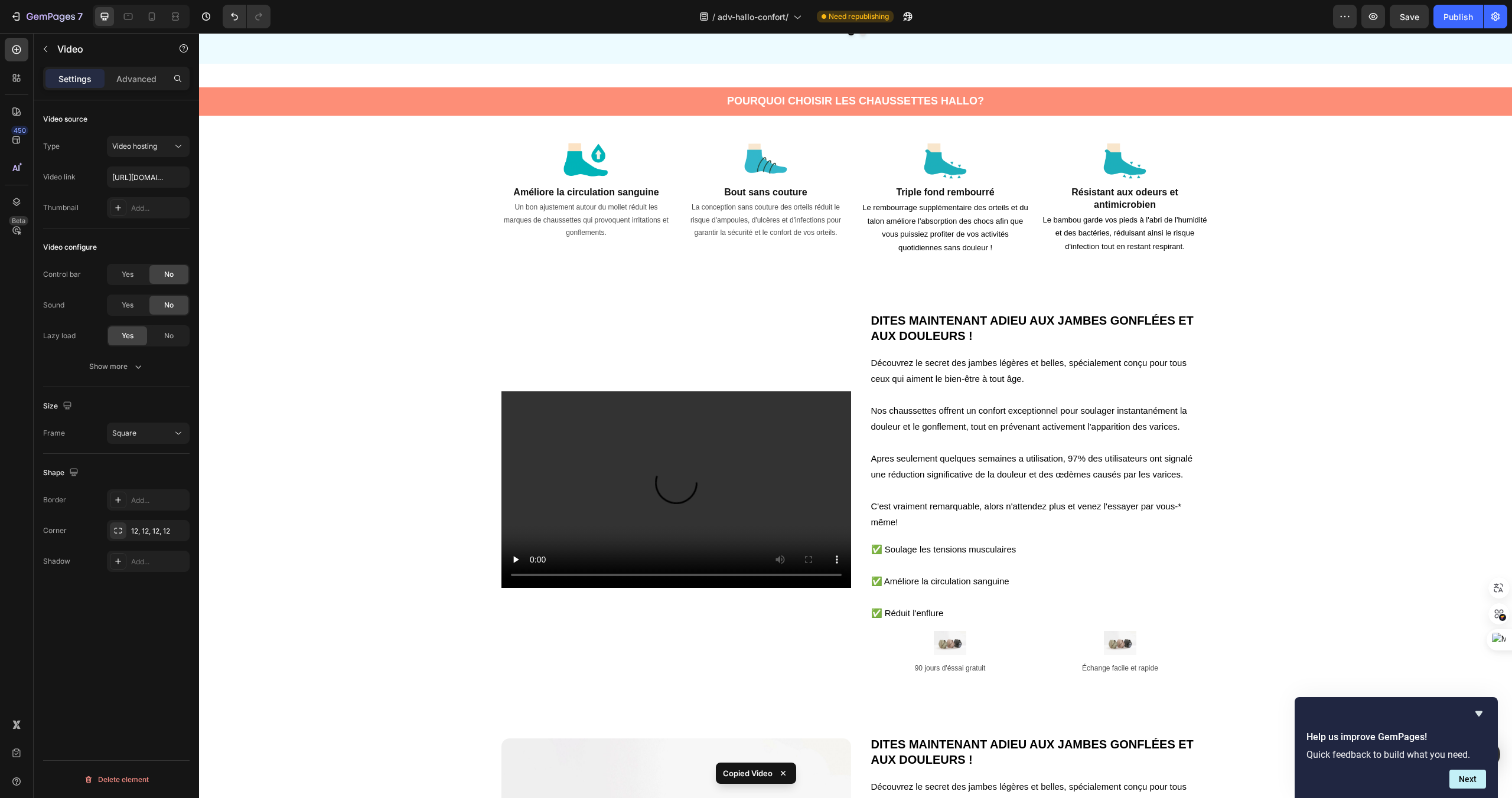
scroll to position [967, 0]
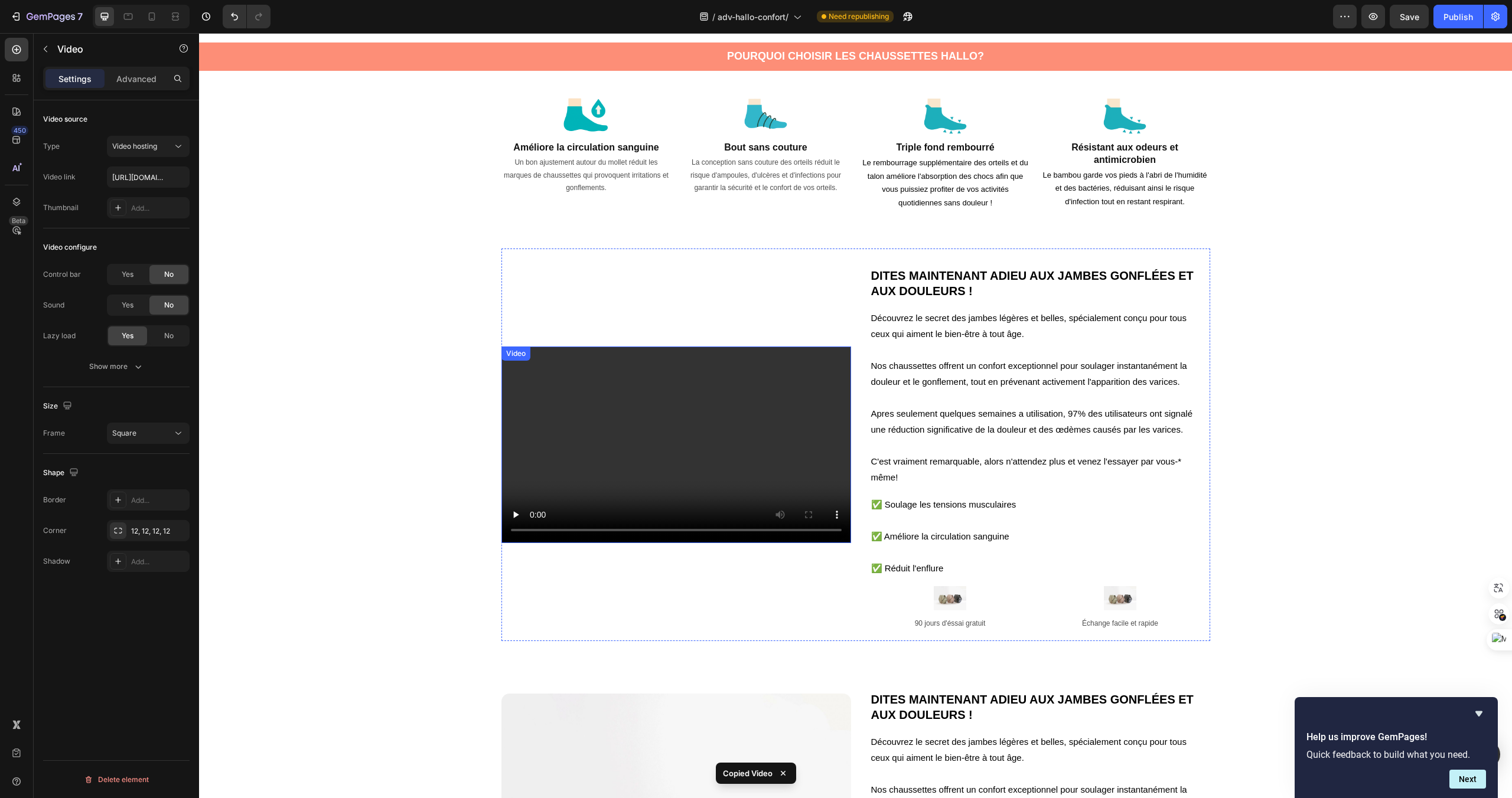
click at [796, 456] on video at bounding box center [676, 445] width 349 height 197
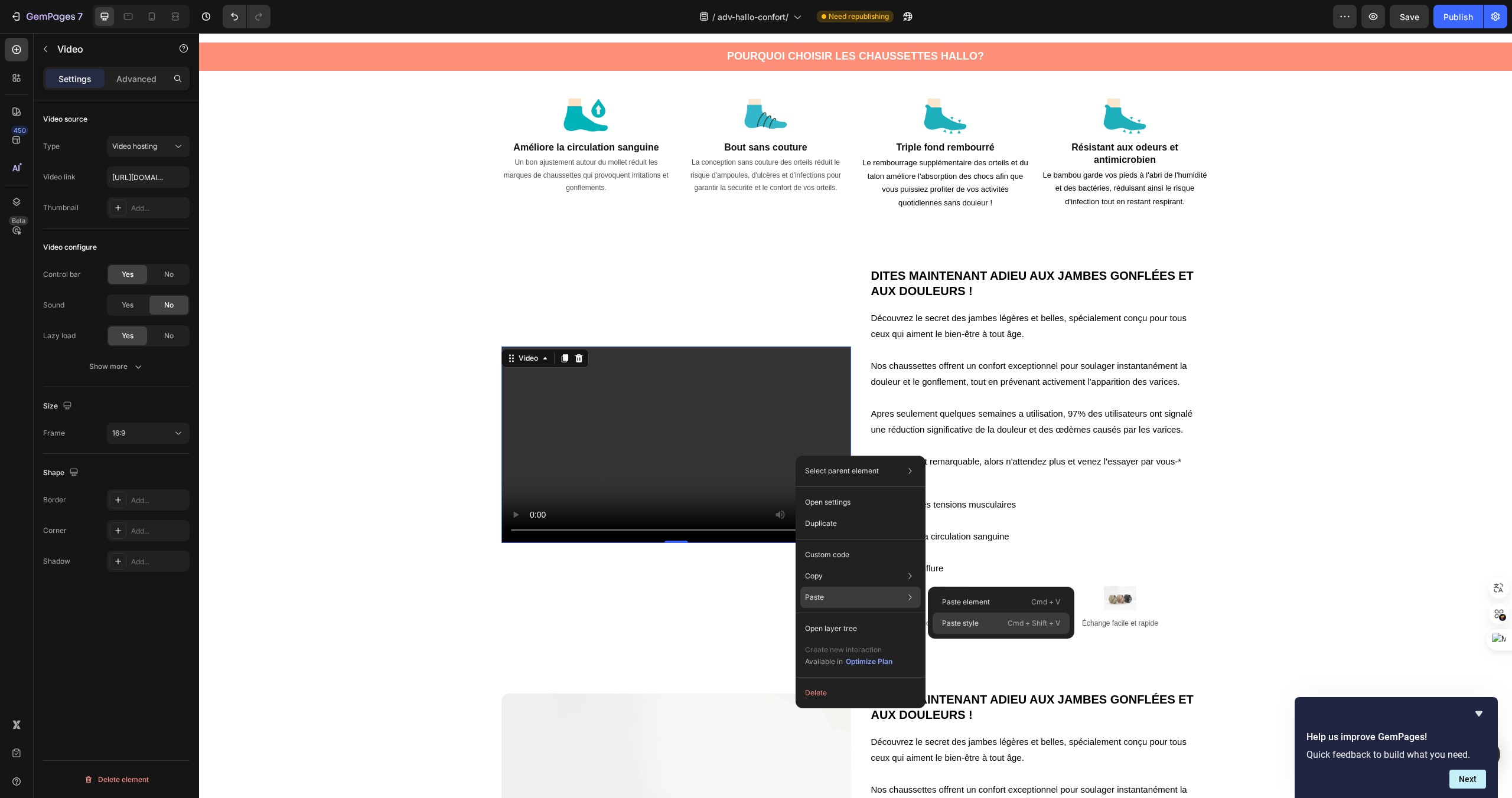
click at [970, 623] on p "Paste style" at bounding box center [960, 624] width 36 height 11
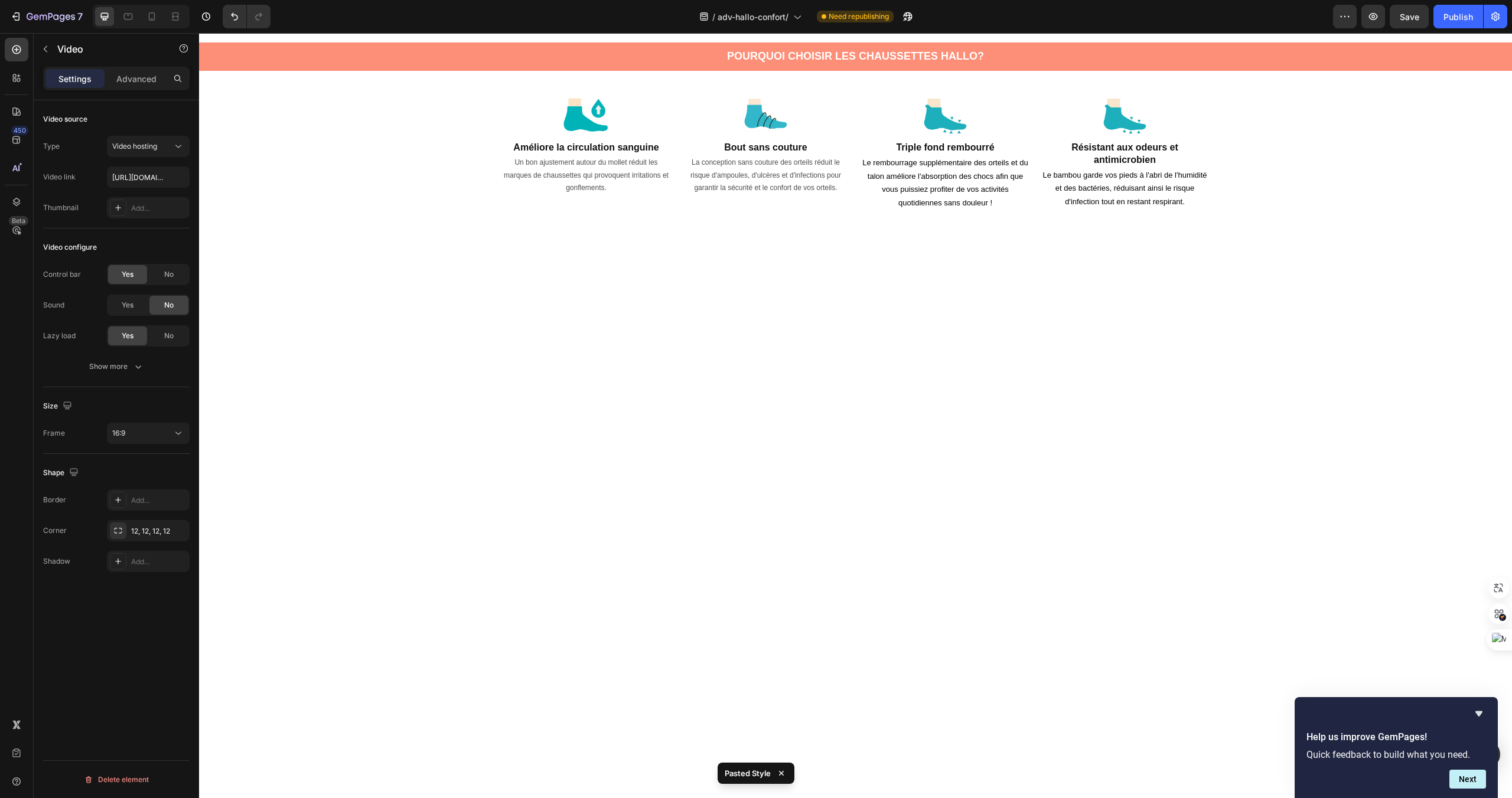
scroll to position [116, 0]
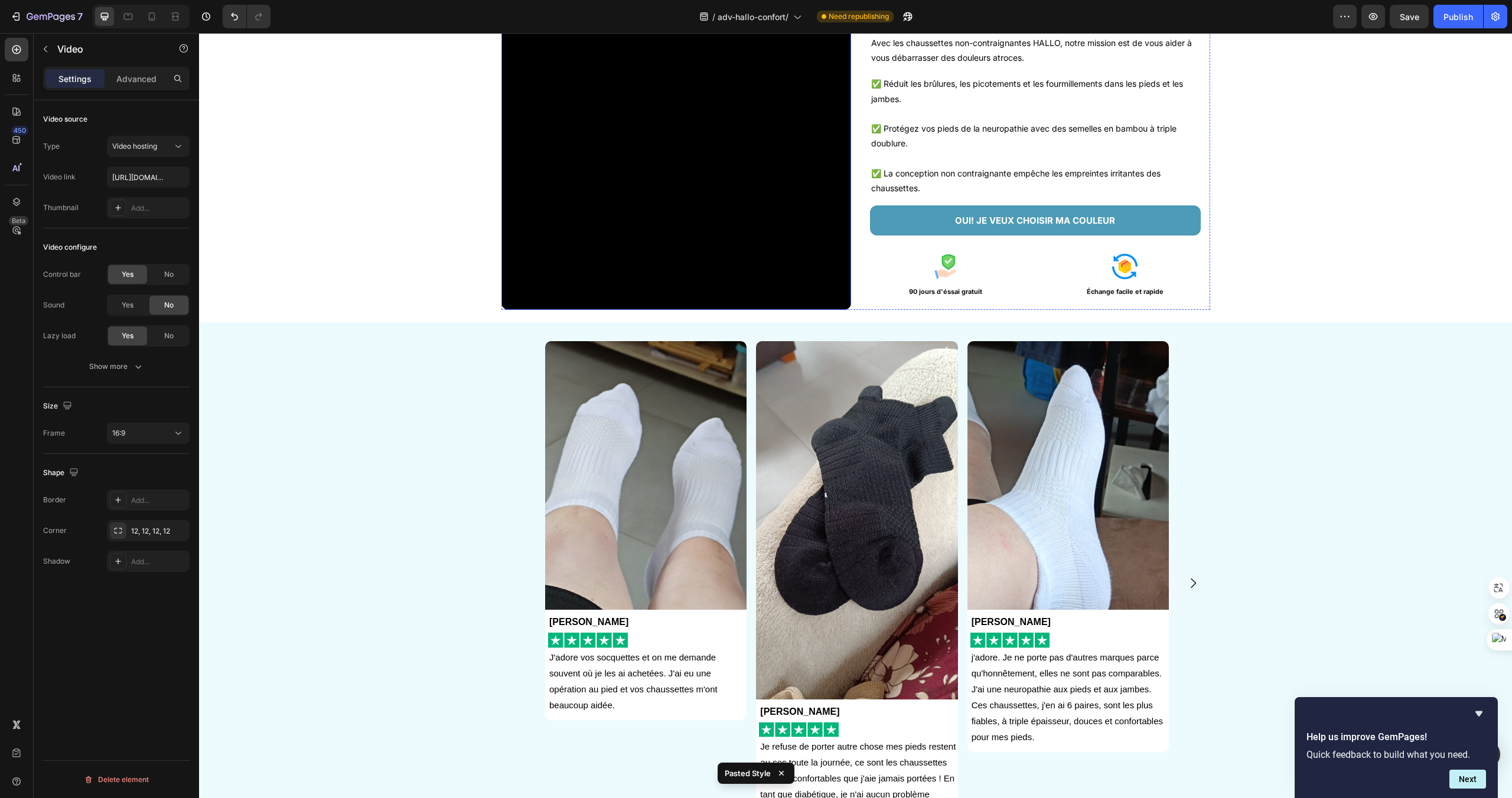
click at [684, 211] on video at bounding box center [676, 135] width 349 height 349
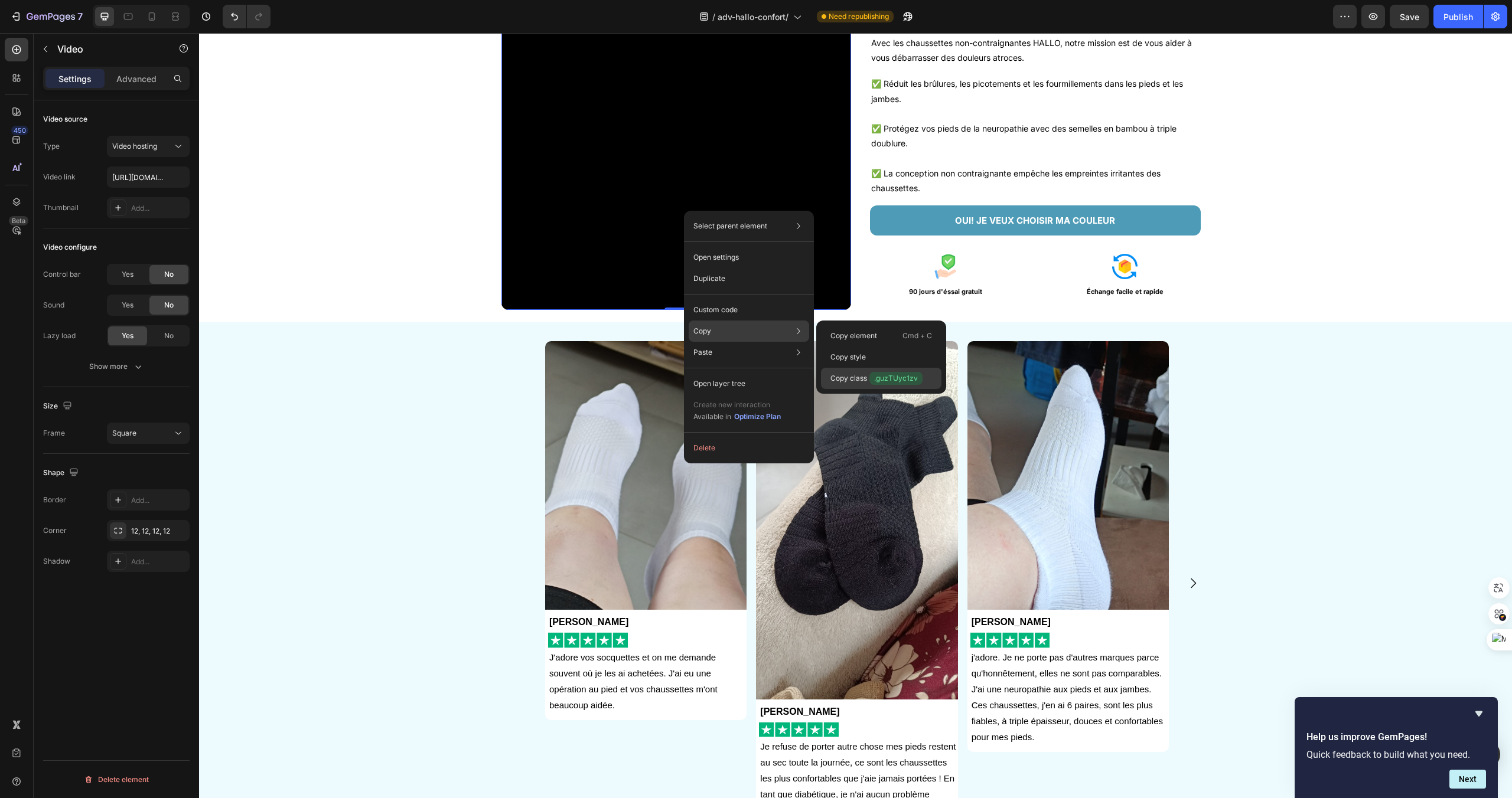
click at [844, 373] on p "Copy class .guzTUyc1zv" at bounding box center [876, 378] width 92 height 13
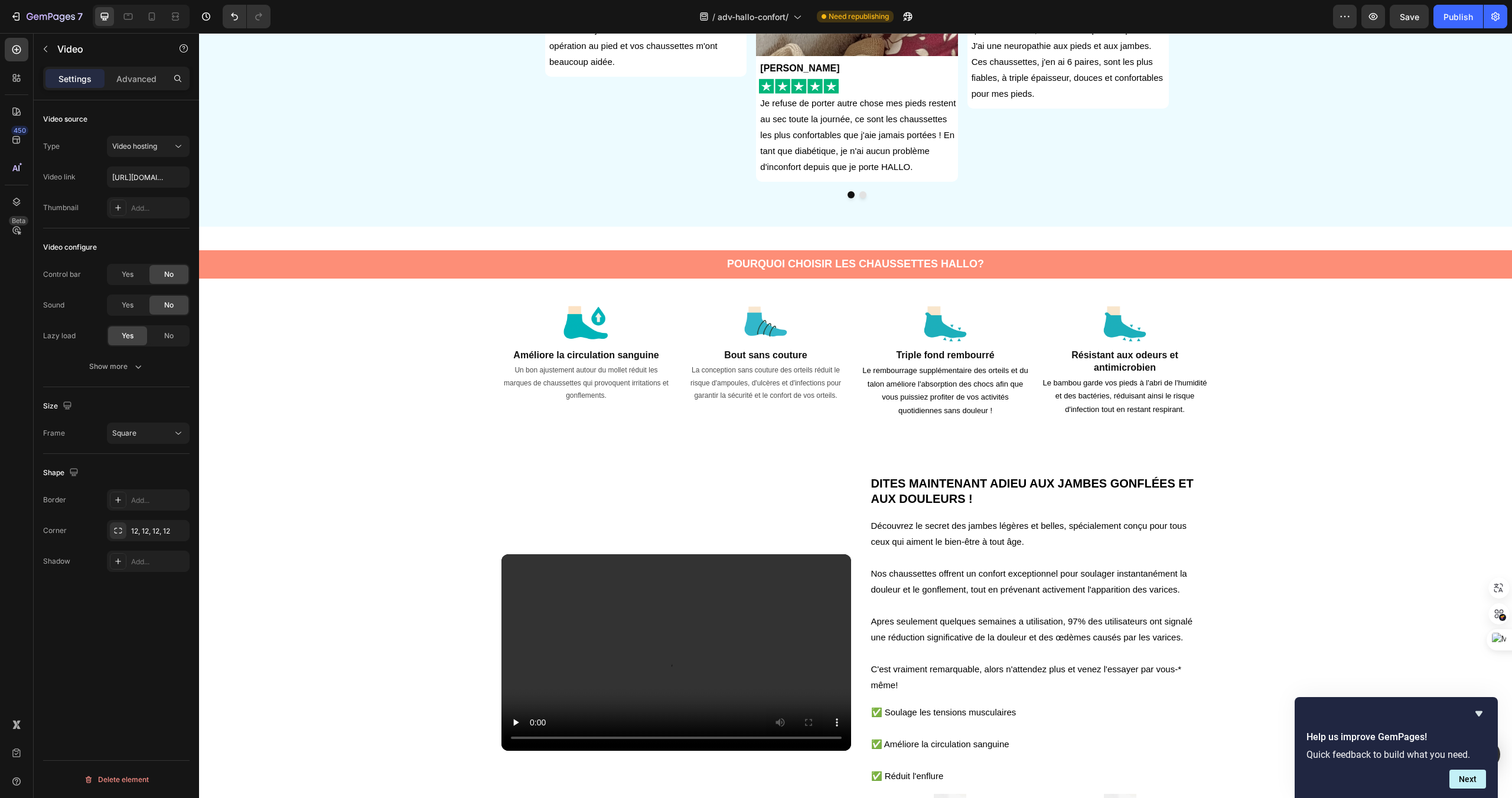
scroll to position [889, 0]
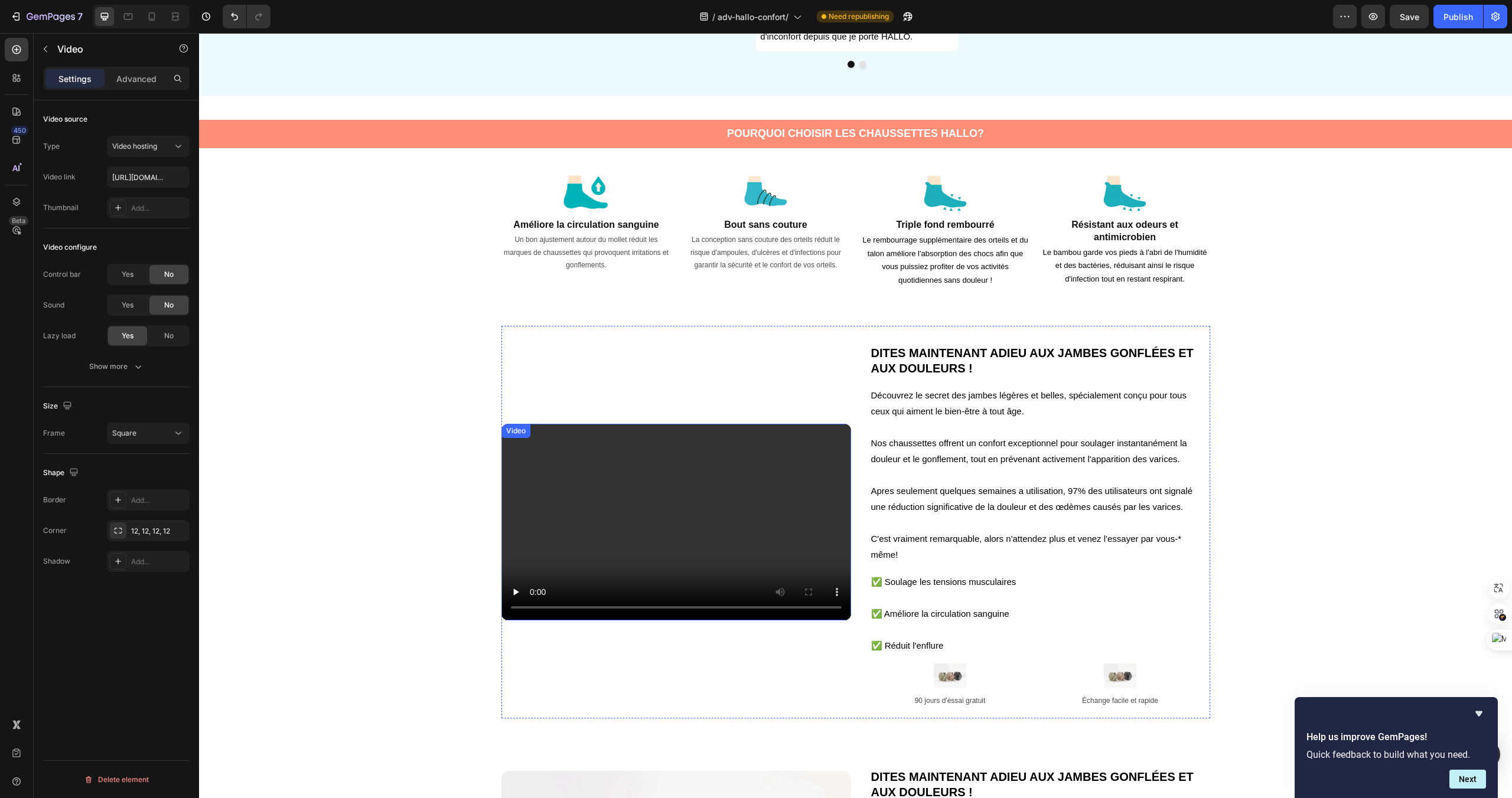
click at [830, 492] on video at bounding box center [676, 522] width 349 height 197
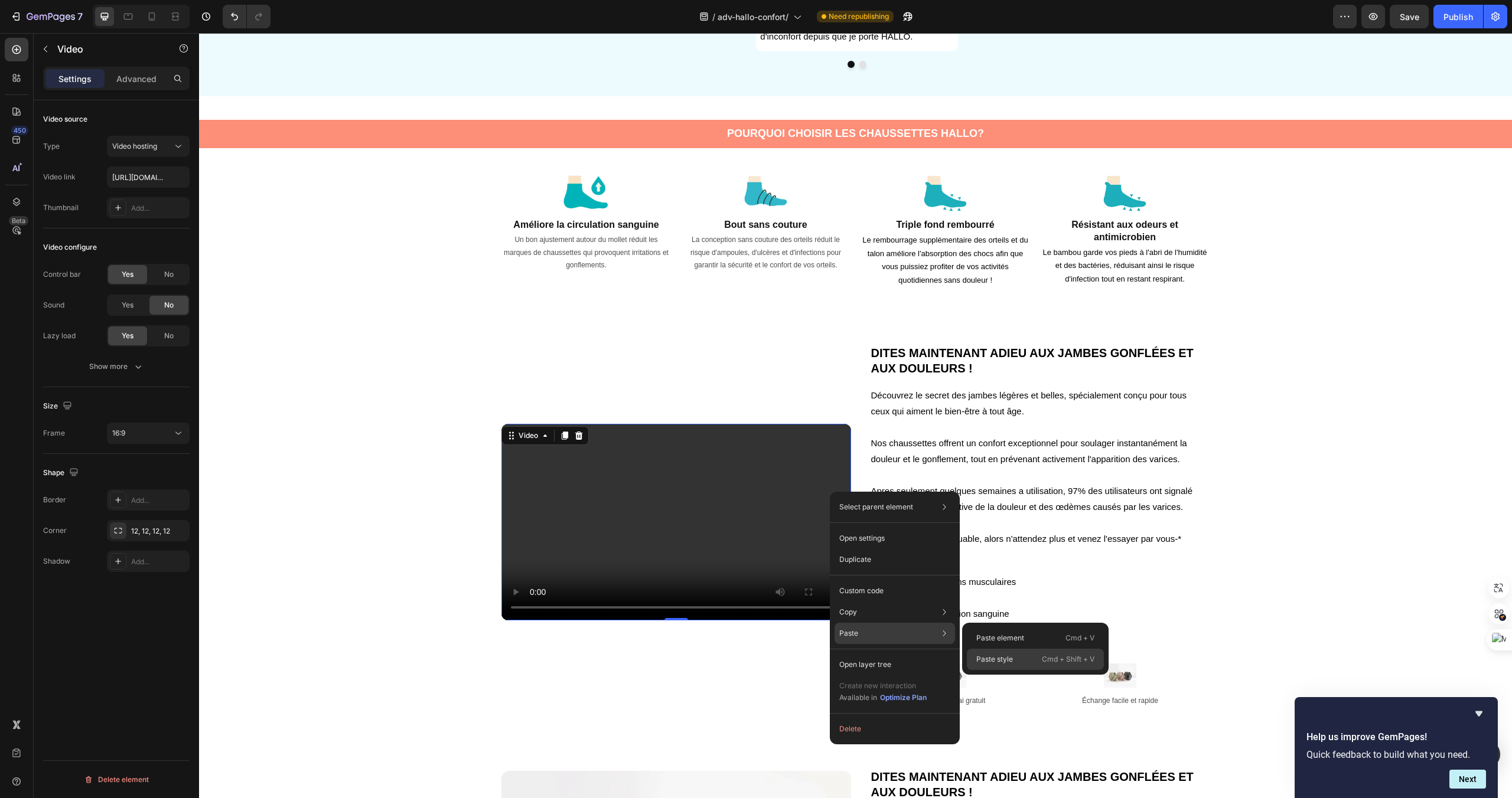
click at [993, 657] on p "Paste style" at bounding box center [994, 659] width 36 height 11
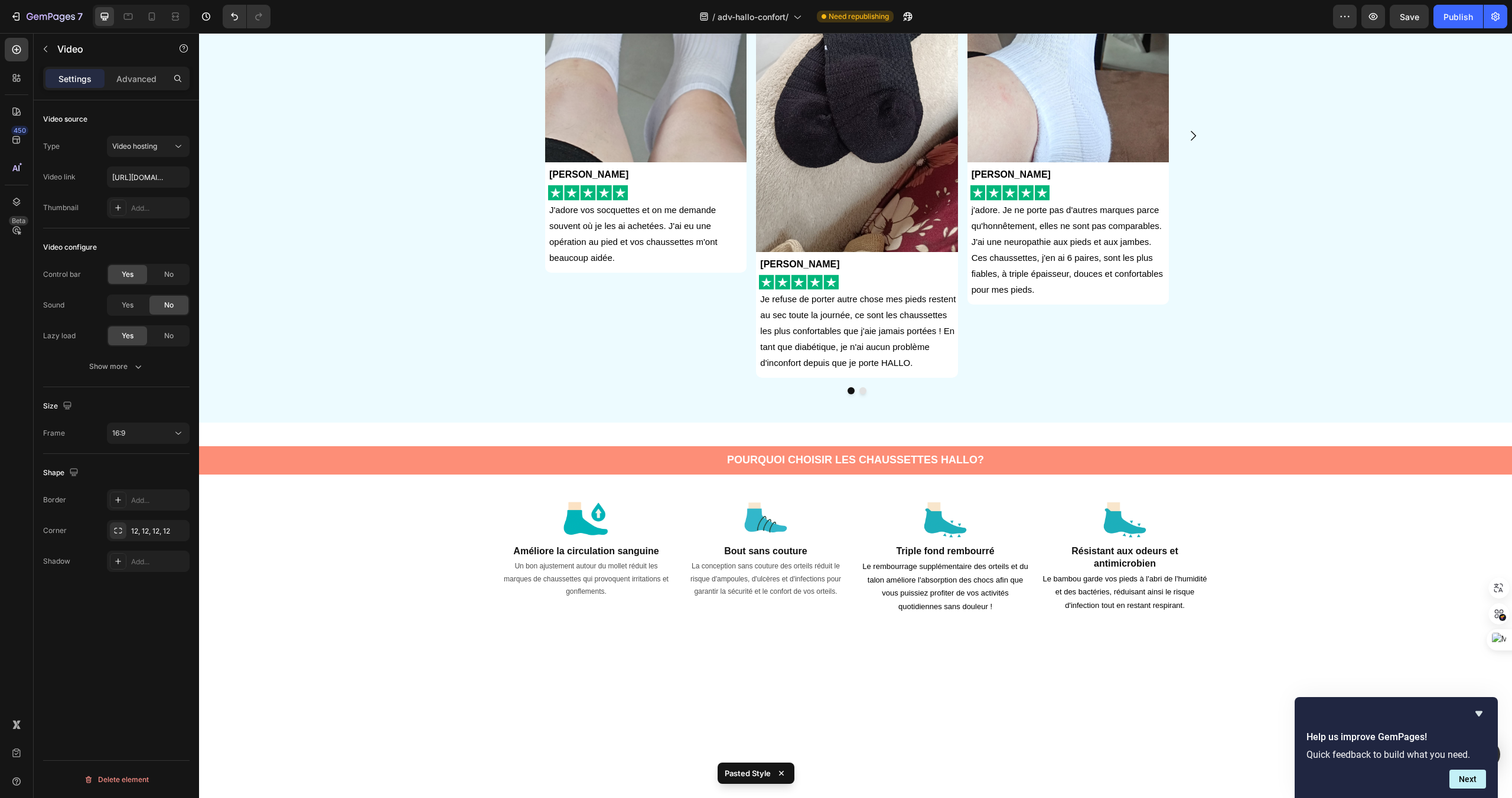
scroll to position [0, 0]
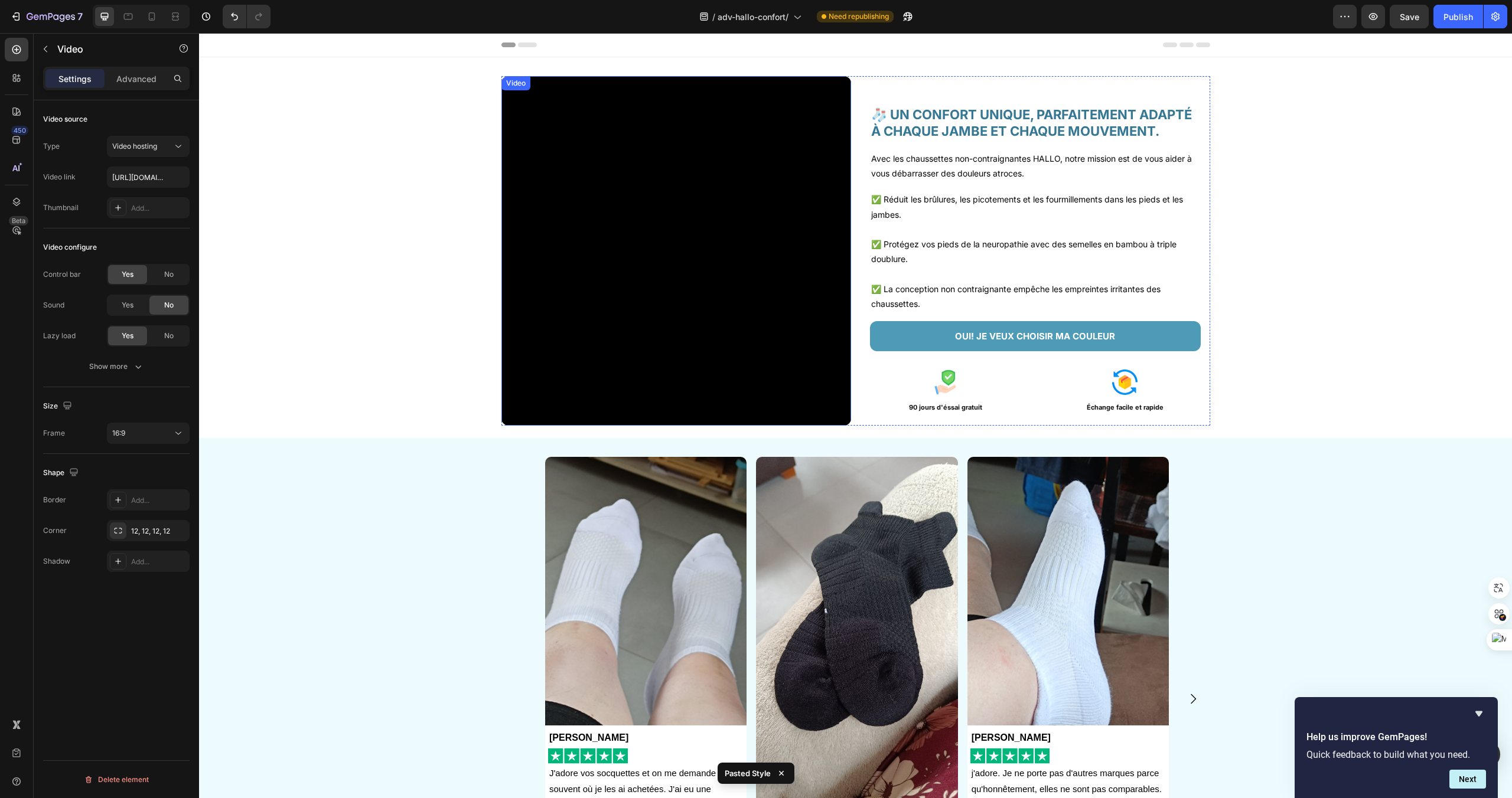
click at [781, 255] on video at bounding box center [676, 251] width 349 height 349
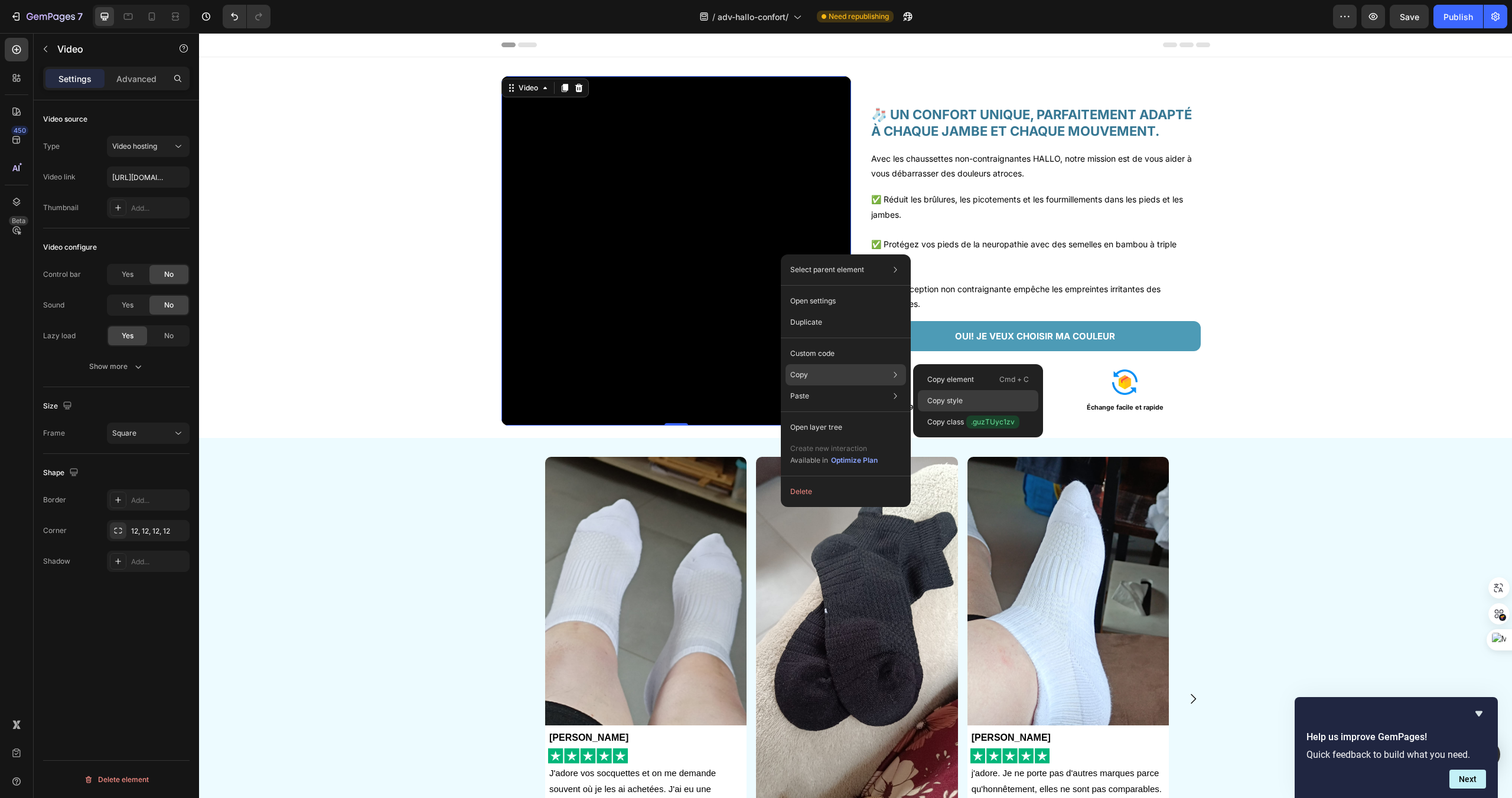
click at [952, 400] on p "Copy style" at bounding box center [944, 401] width 35 height 11
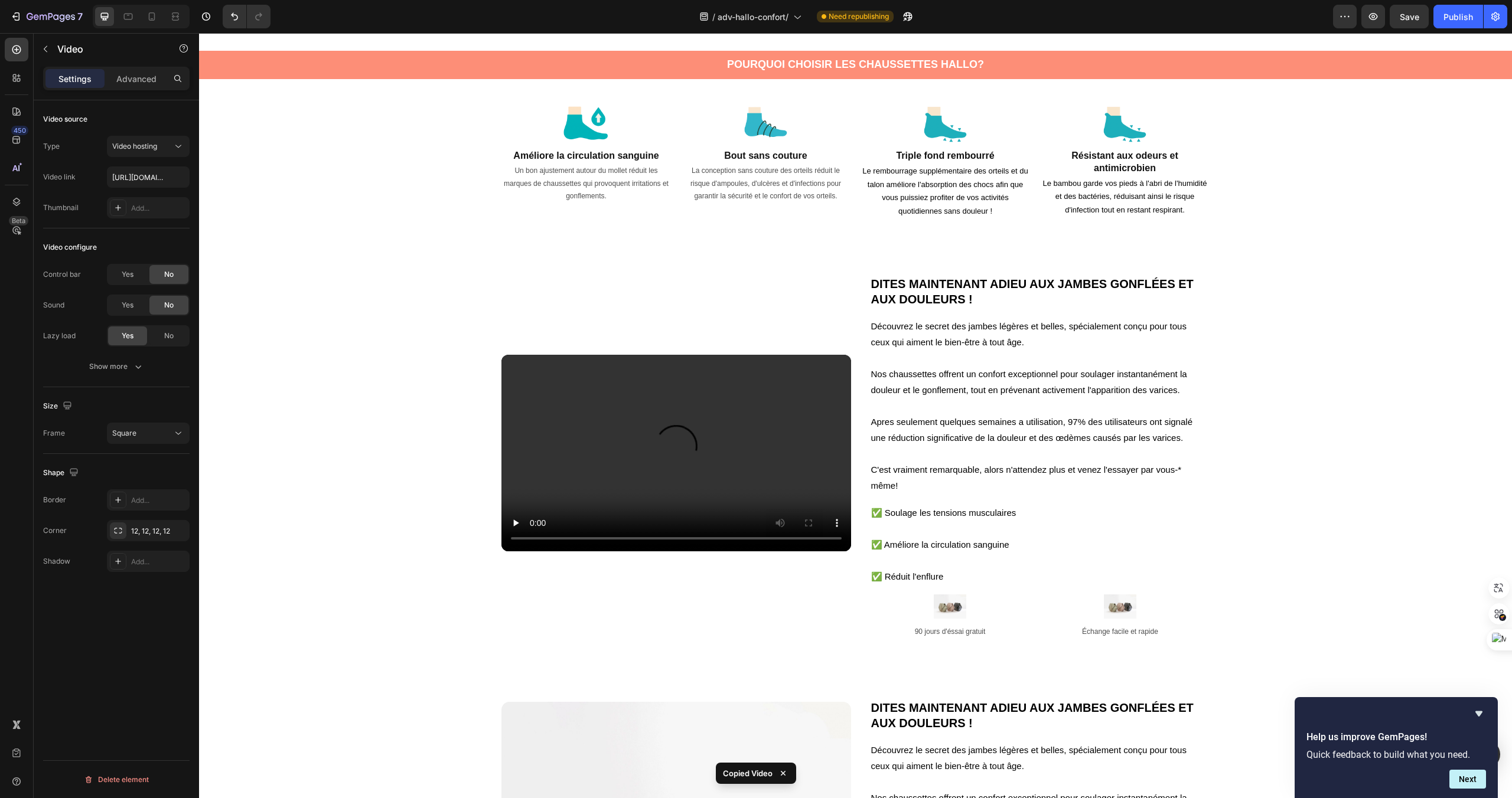
scroll to position [970, 0]
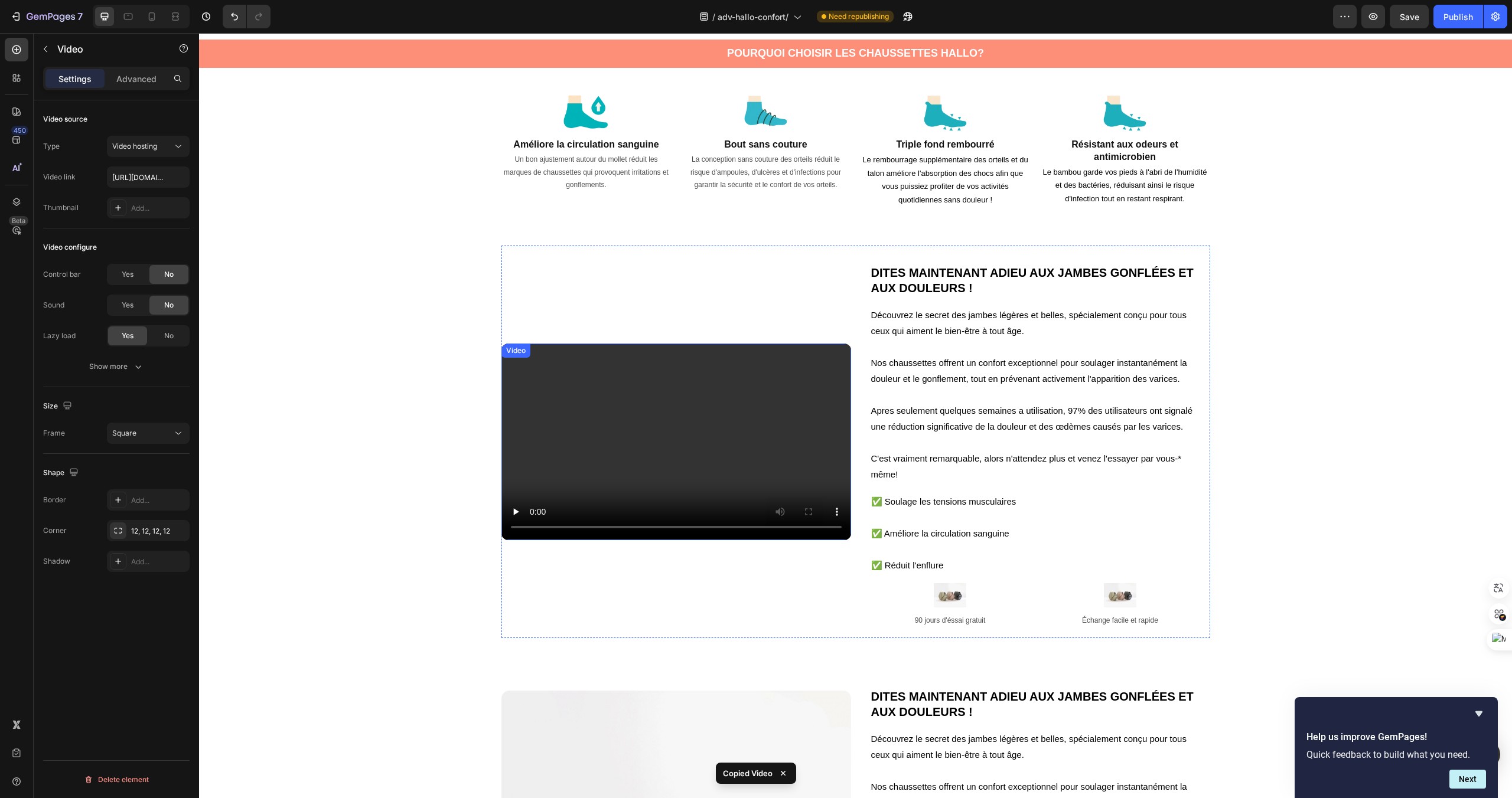
click at [726, 414] on video at bounding box center [676, 441] width 349 height 197
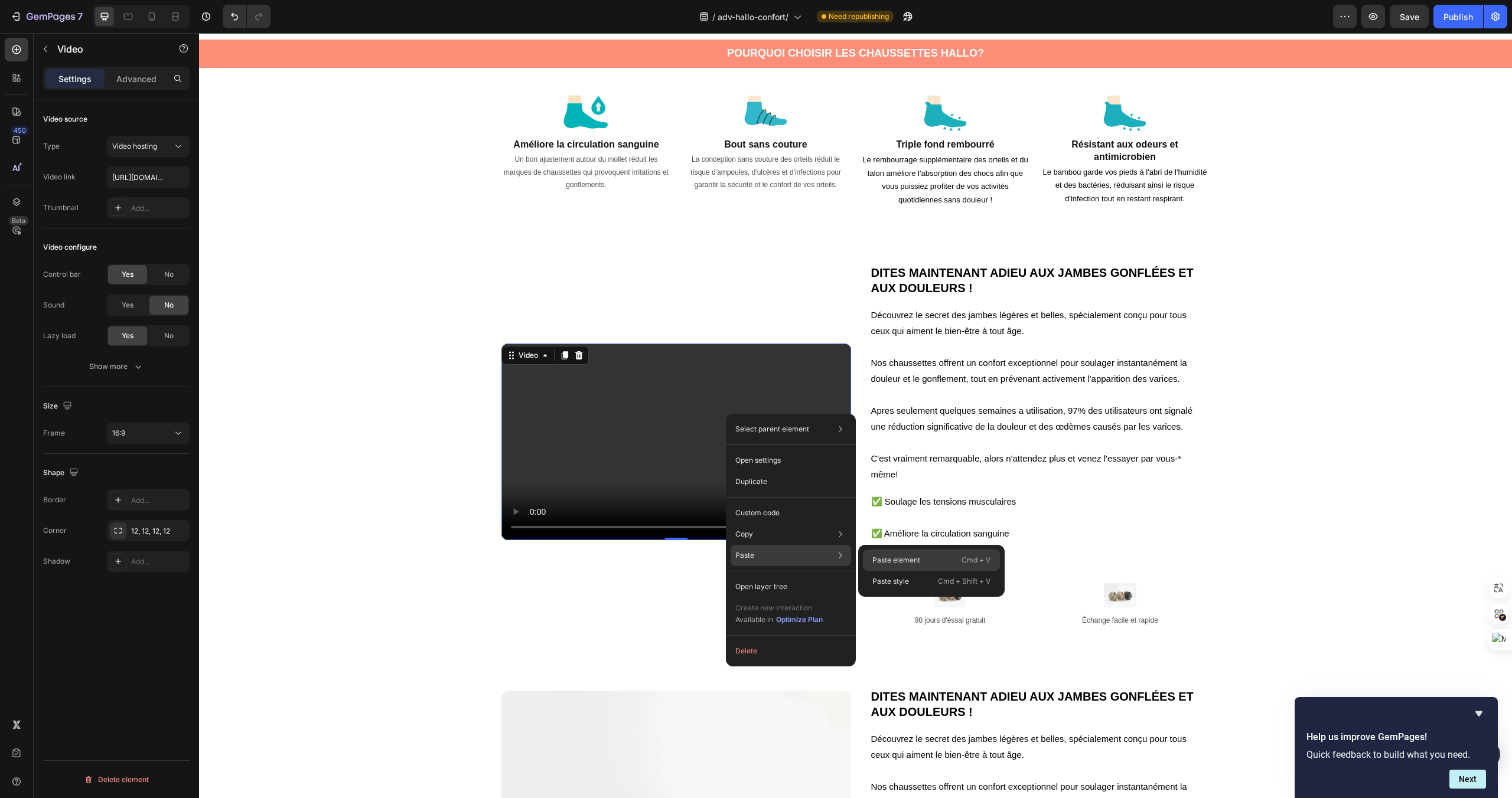
click at [869, 557] on div "Paste element Cmd + V" at bounding box center [931, 560] width 137 height 21
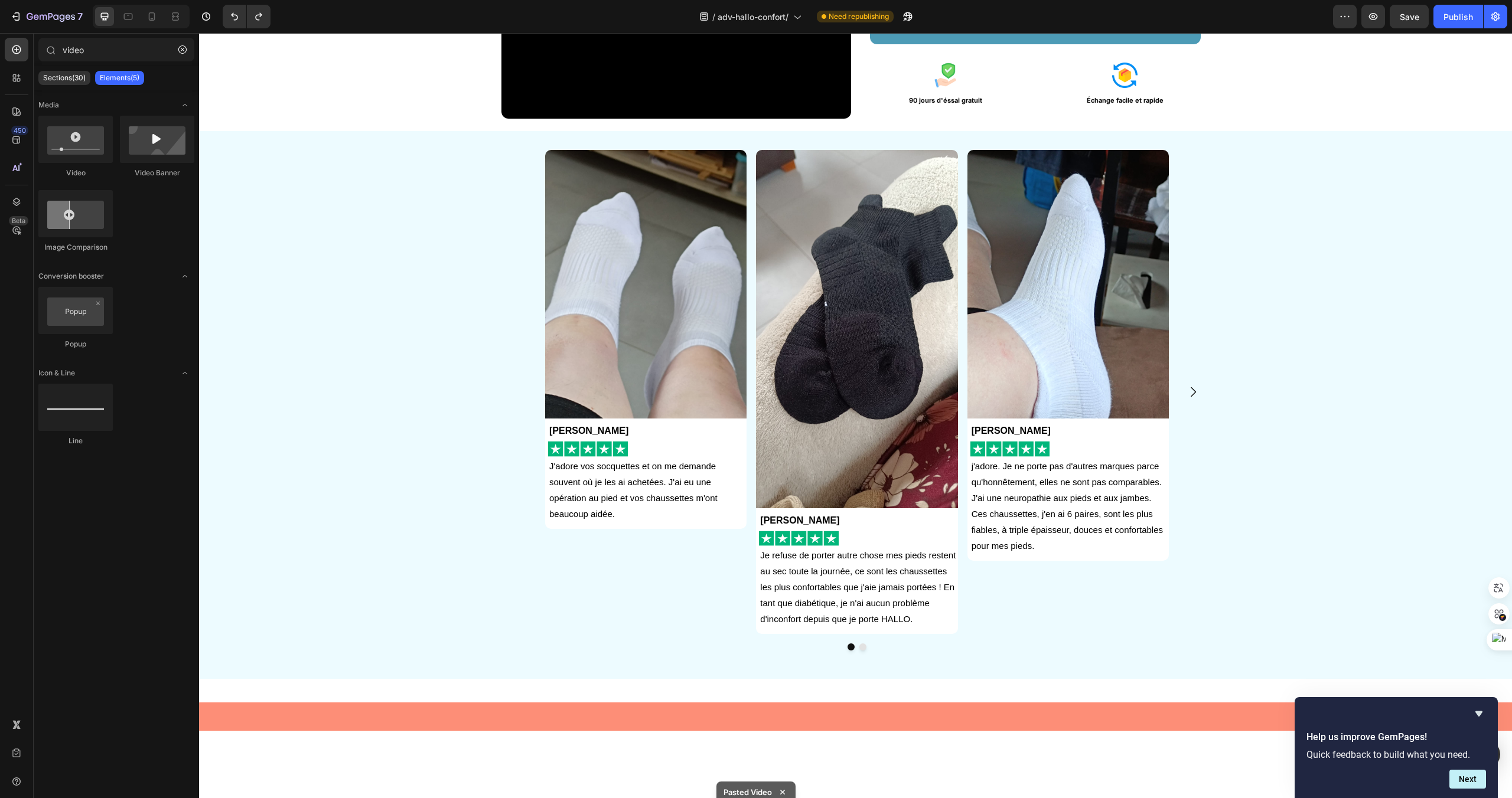
scroll to position [0, 0]
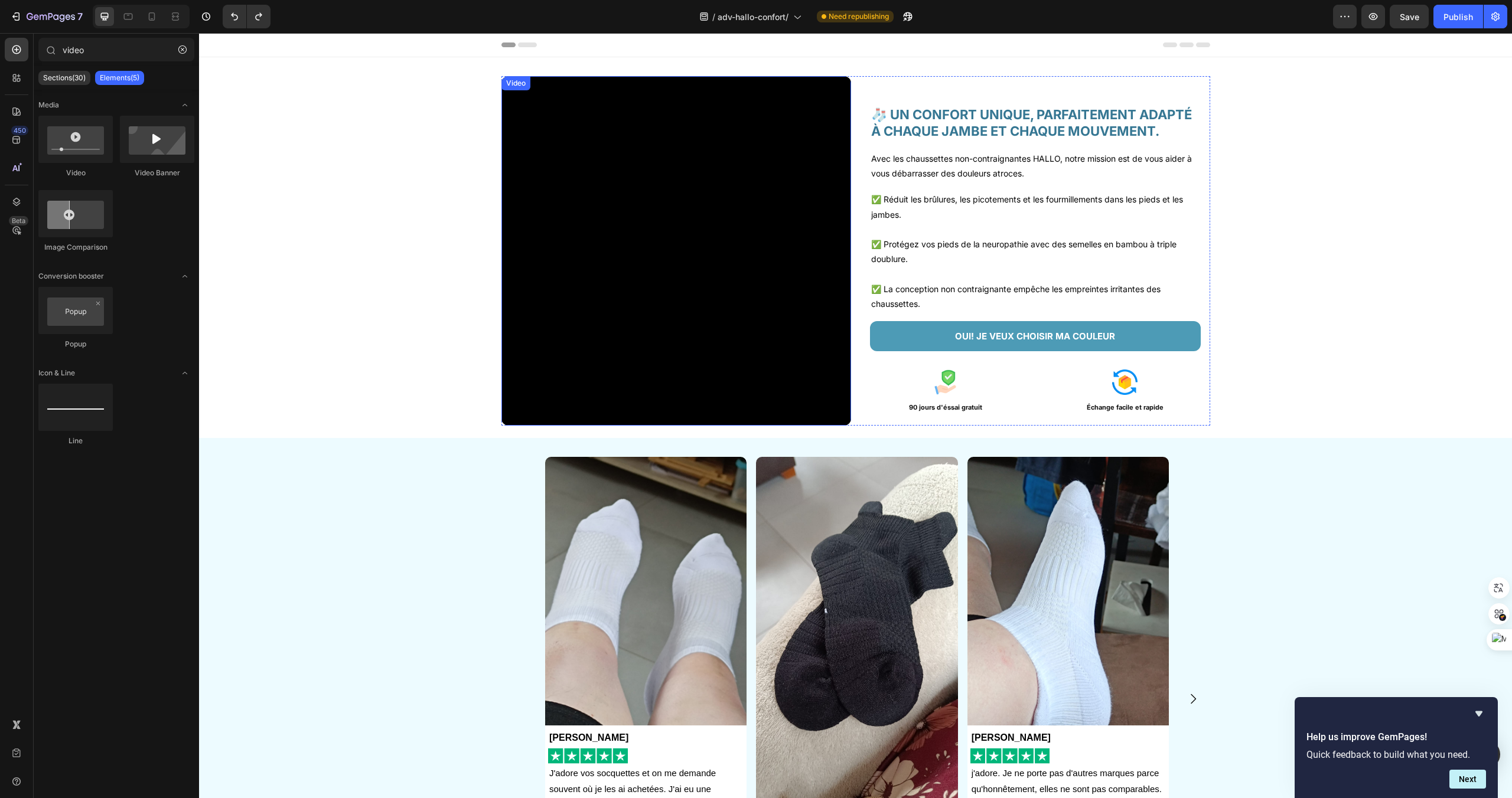
click at [787, 245] on video at bounding box center [676, 251] width 349 height 349
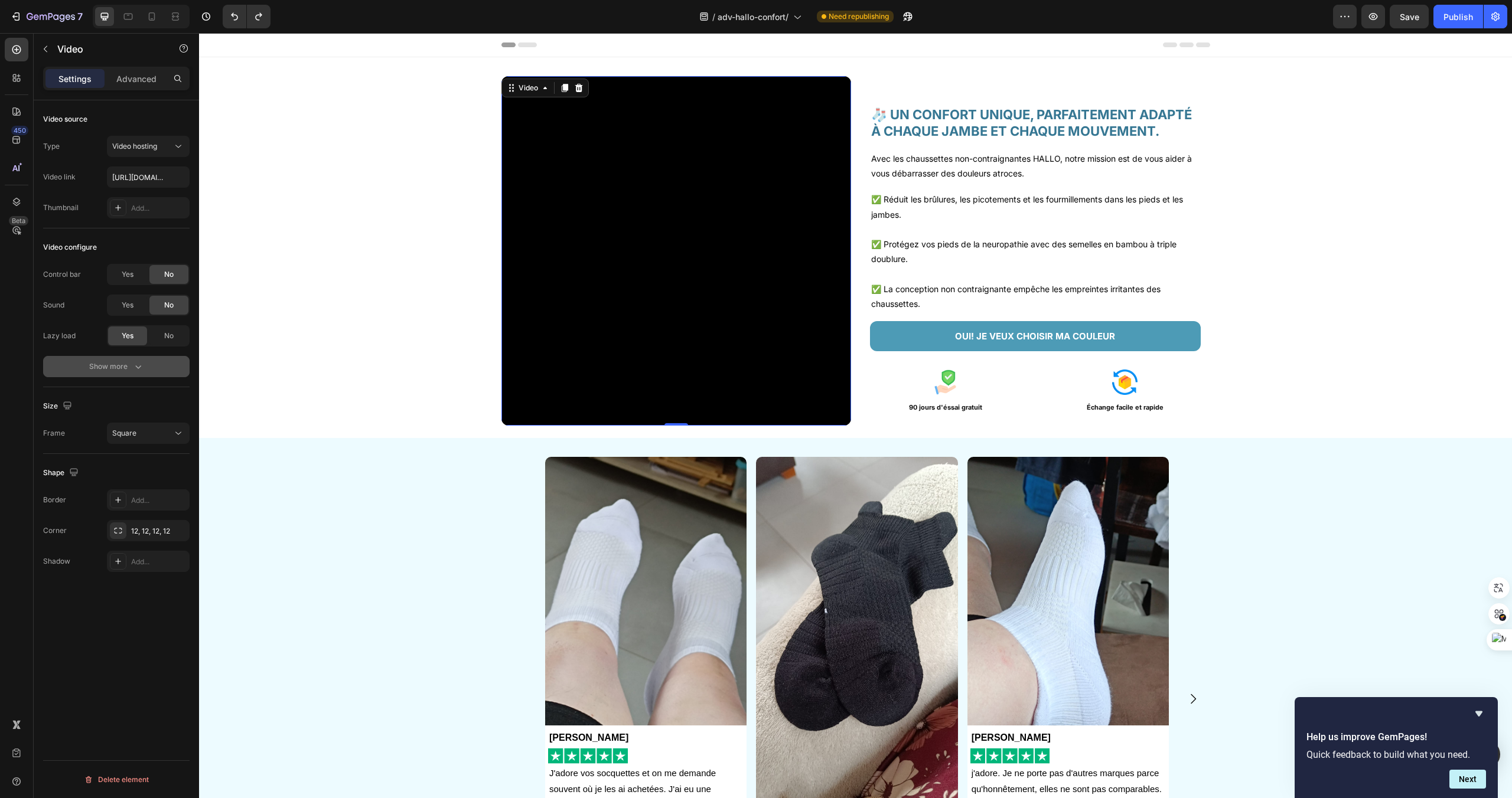
click at [140, 368] on icon "button" at bounding box center [139, 367] width 12 height 12
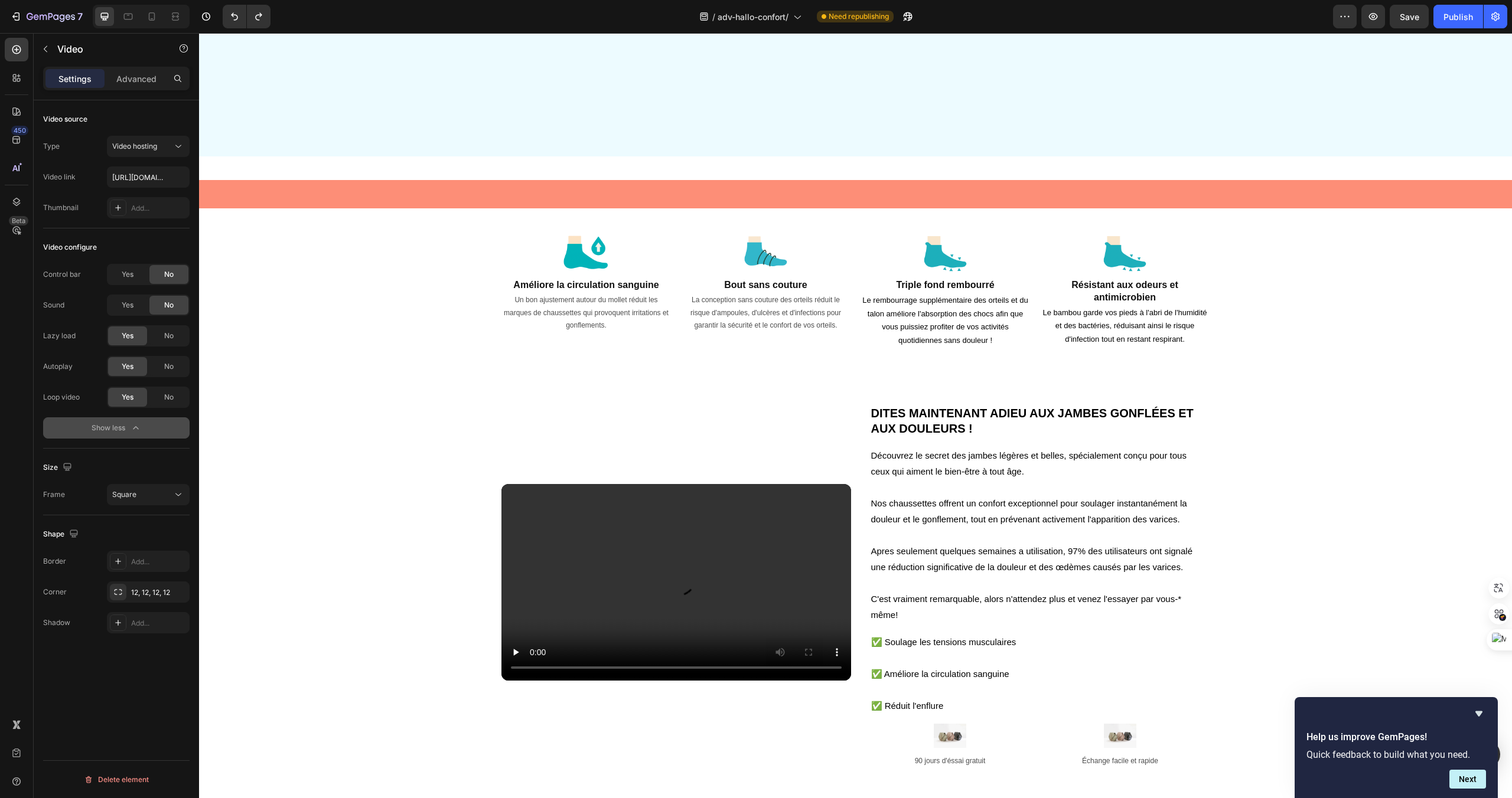
scroll to position [1116, 0]
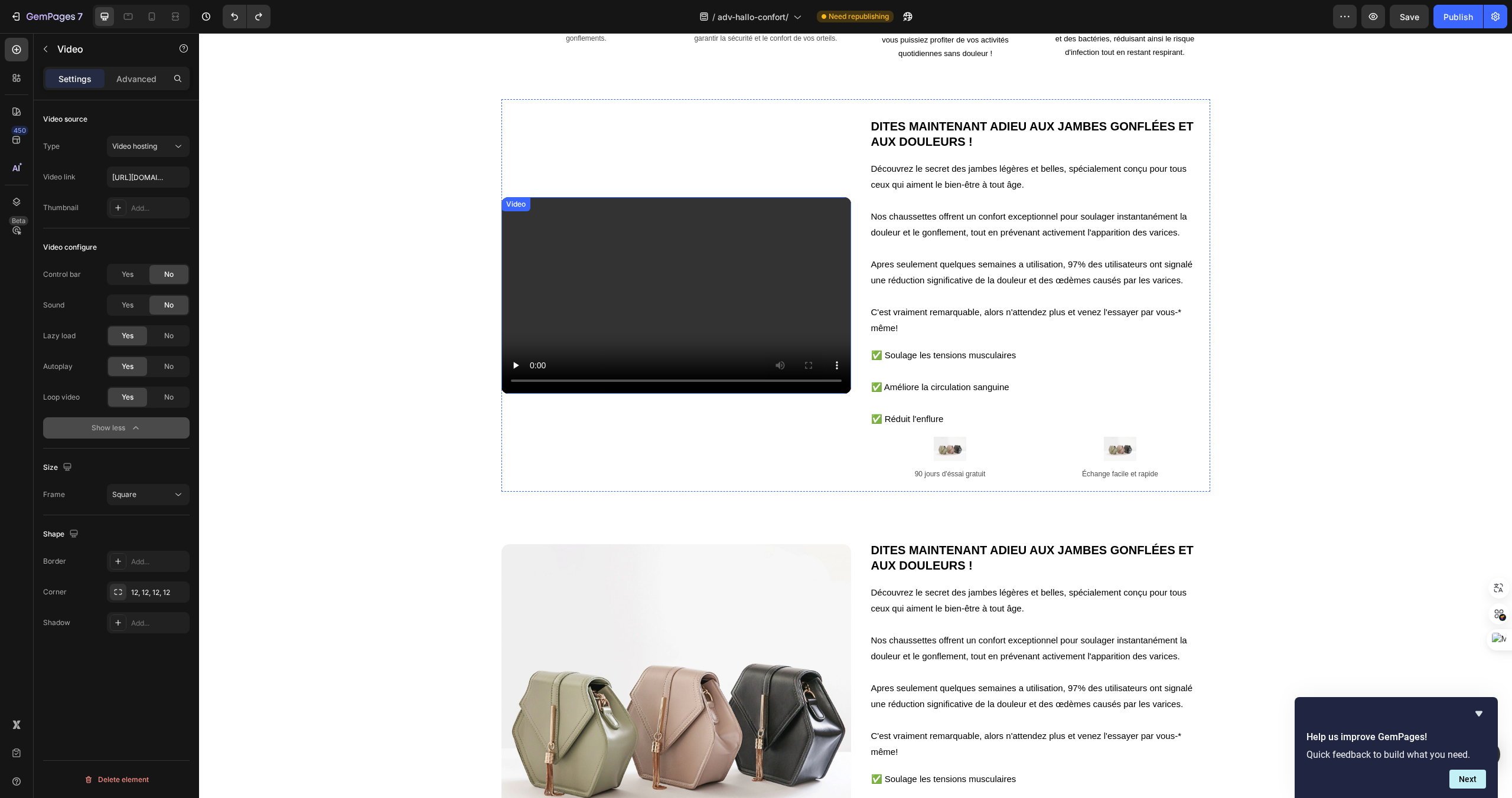
click at [699, 235] on video at bounding box center [676, 295] width 349 height 197
click at [151, 491] on div "16:9" at bounding box center [142, 494] width 60 height 11
click at [142, 534] on div "Square" at bounding box center [134, 525] width 92 height 23
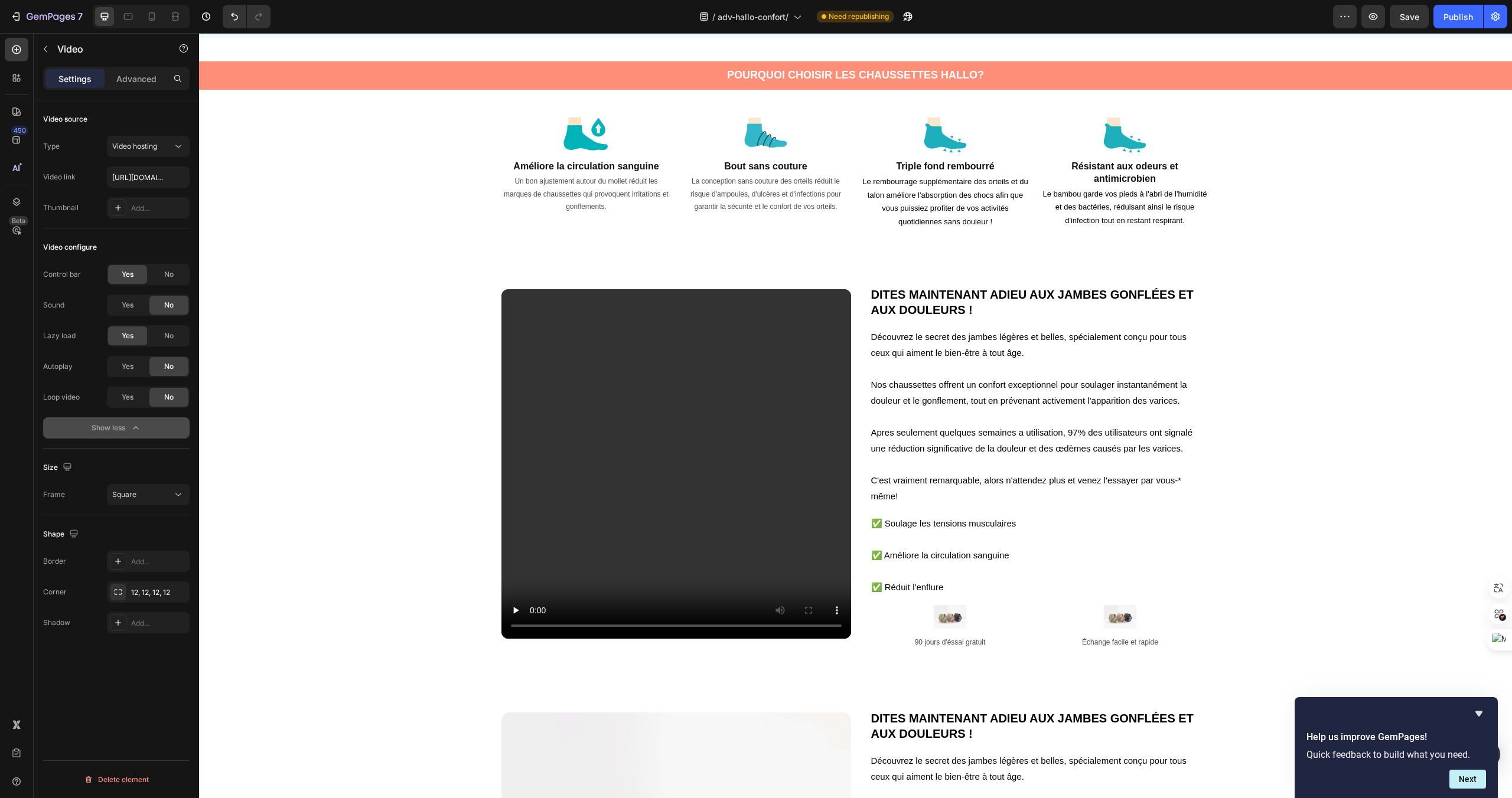
scroll to position [923, 0]
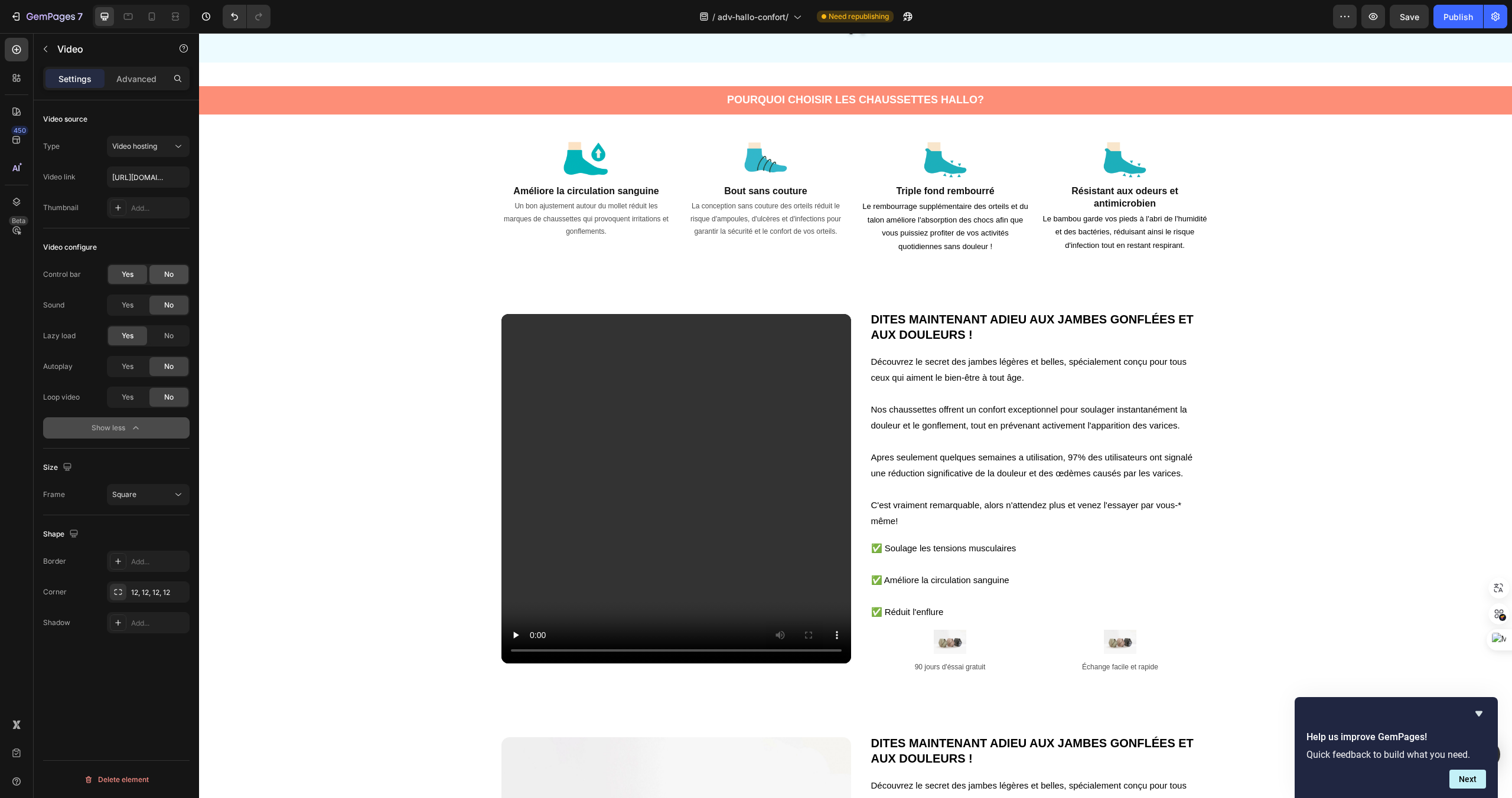
click at [162, 282] on div "No" at bounding box center [168, 274] width 39 height 19
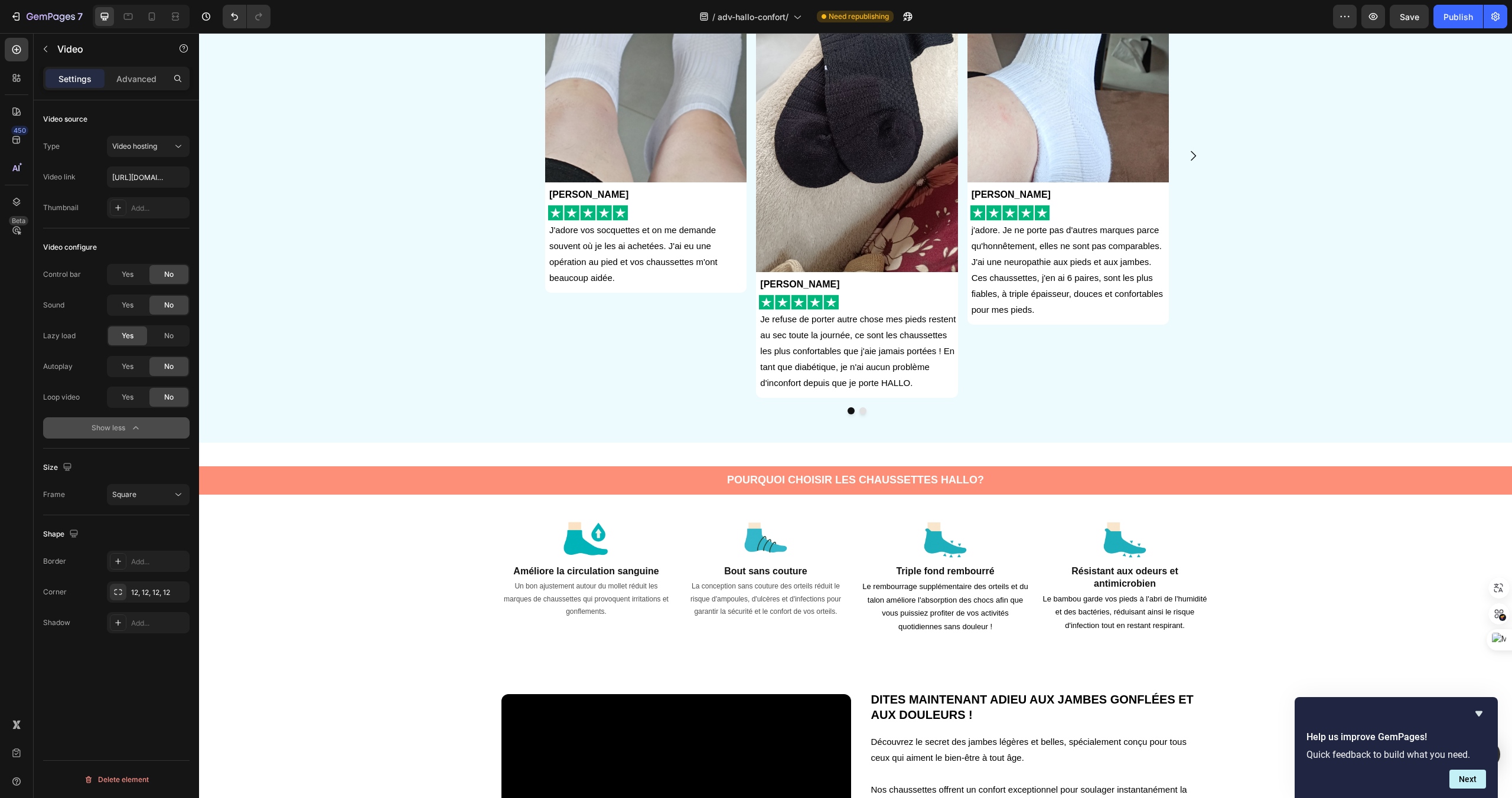
scroll to position [885, 0]
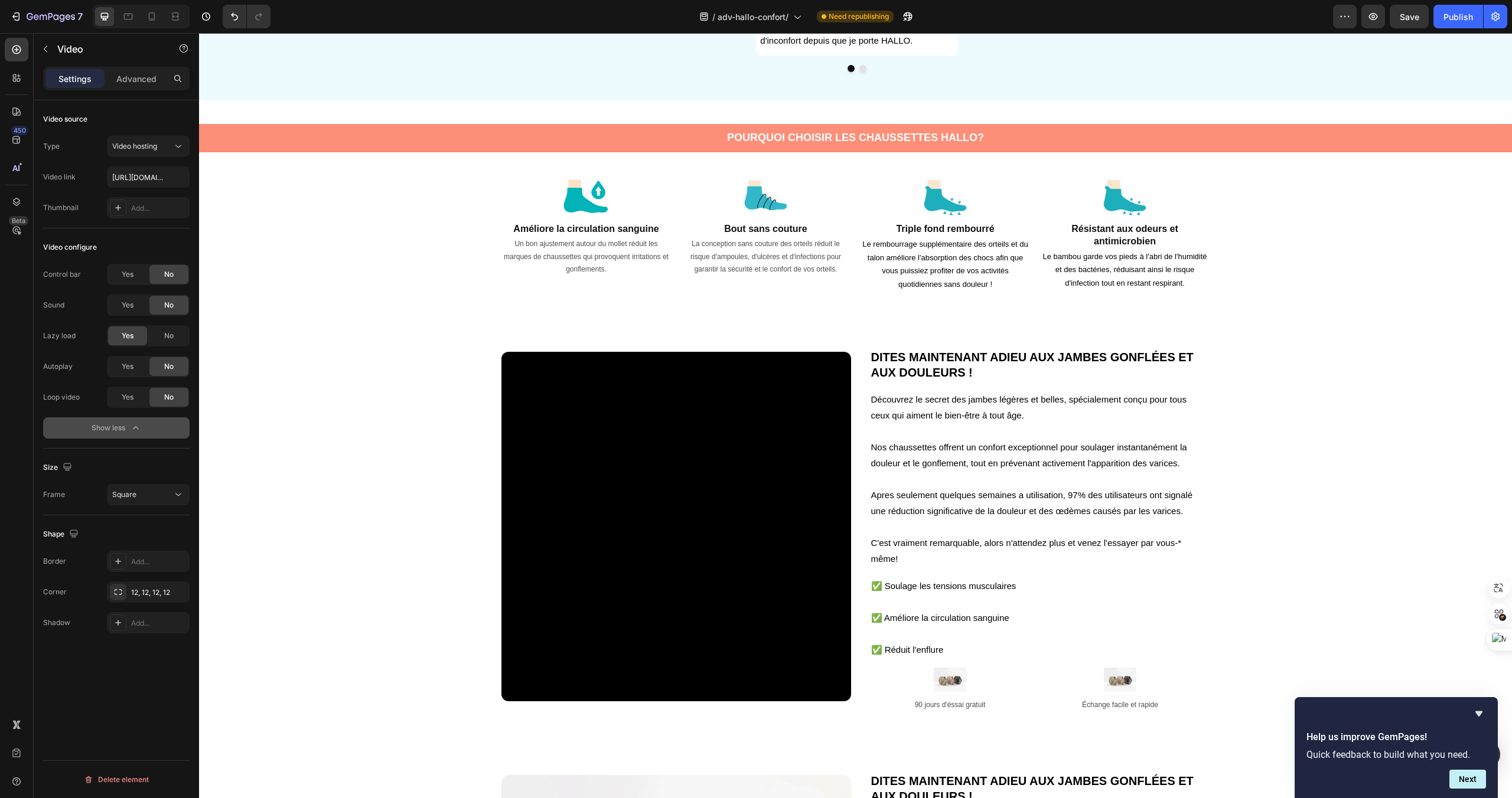
click at [578, 471] on video at bounding box center [676, 526] width 349 height 349
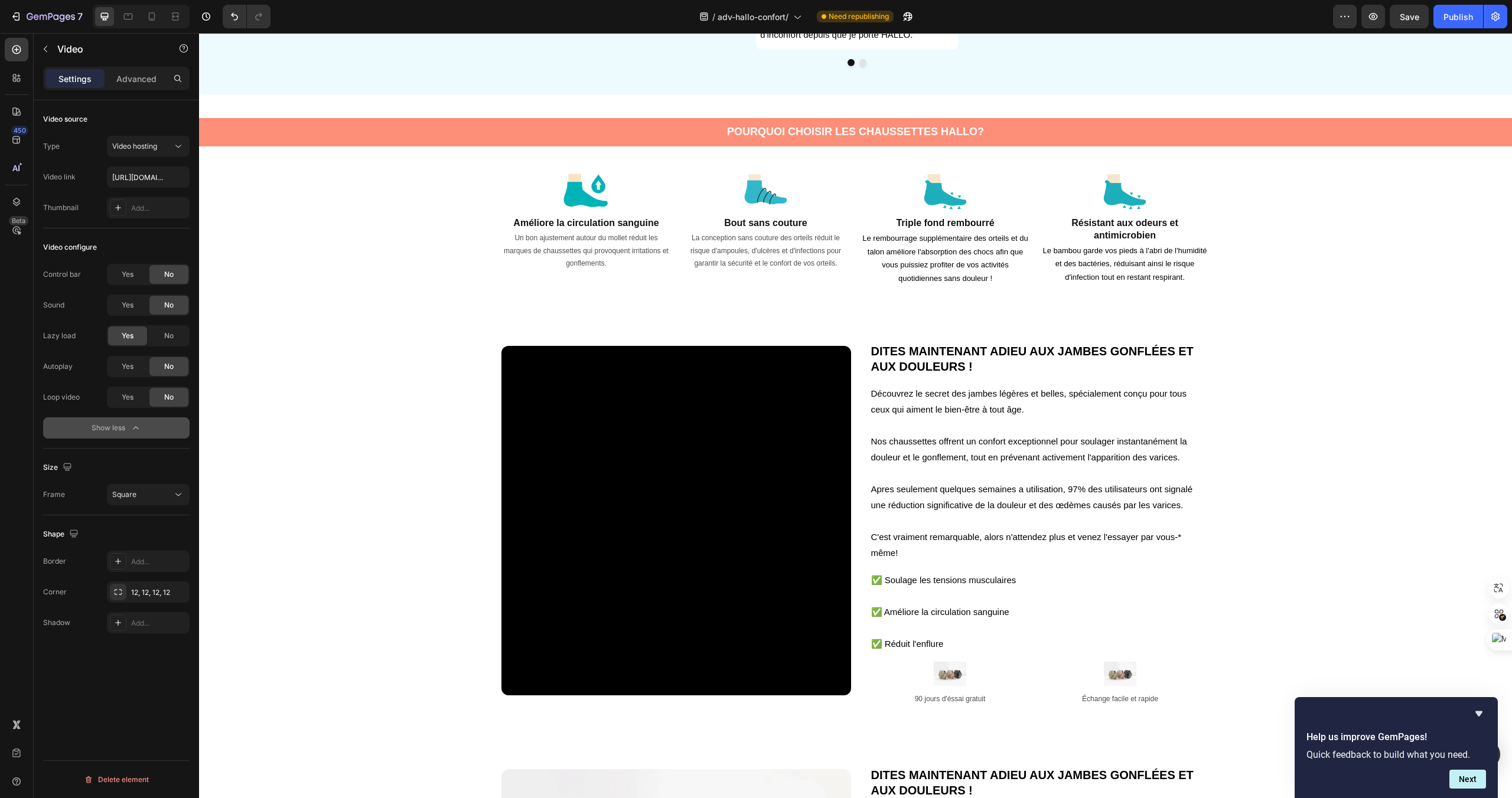
scroll to position [893, 0]
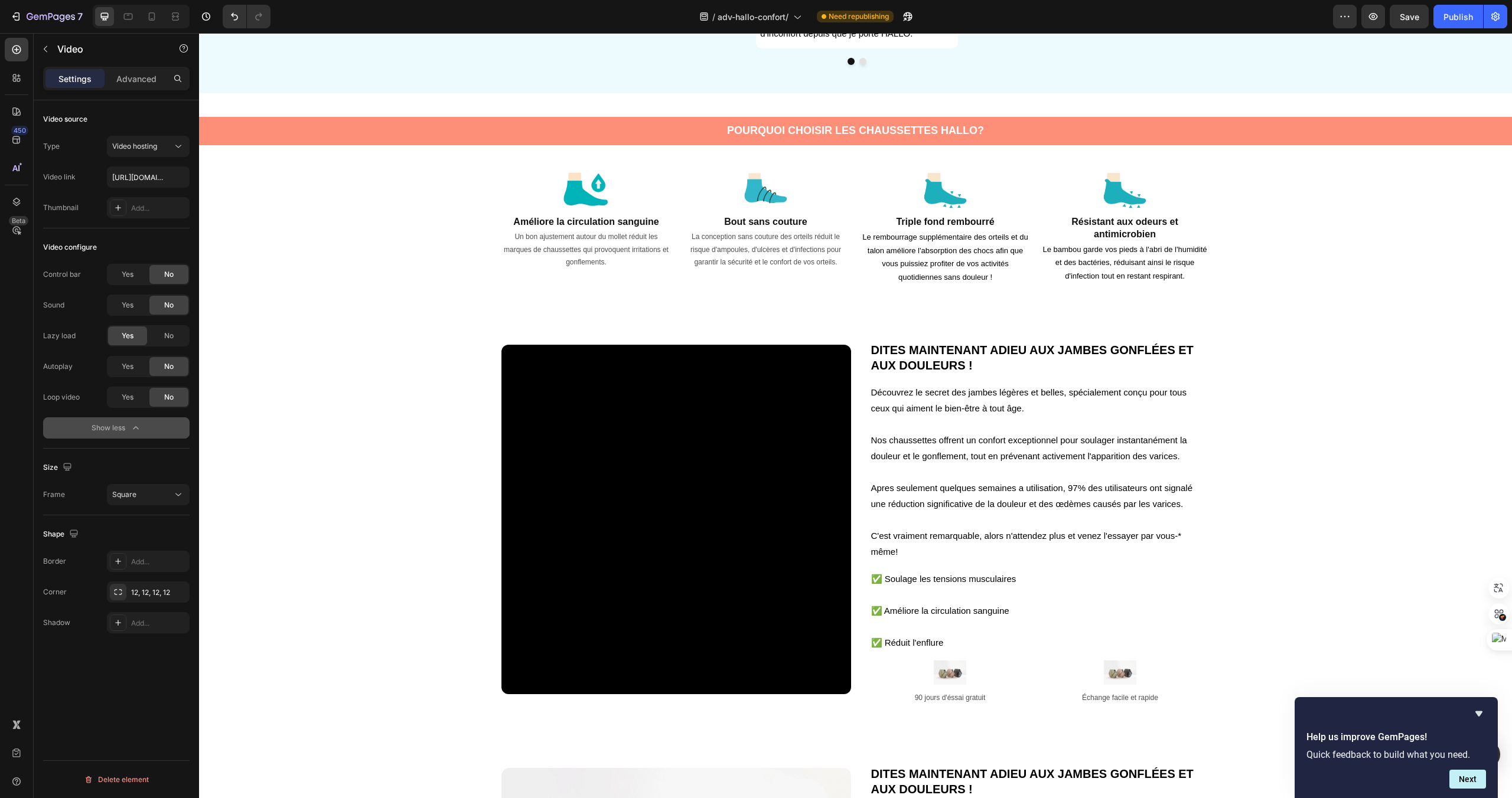
click at [737, 491] on video at bounding box center [676, 519] width 349 height 349
click at [700, 429] on video at bounding box center [676, 519] width 349 height 349
click at [722, 527] on video at bounding box center [676, 519] width 349 height 349
click at [916, 500] on p "Apres seulement quelques semaines a utilisation, 97% des utilisateurs ont signa…" at bounding box center [1035, 496] width 328 height 32
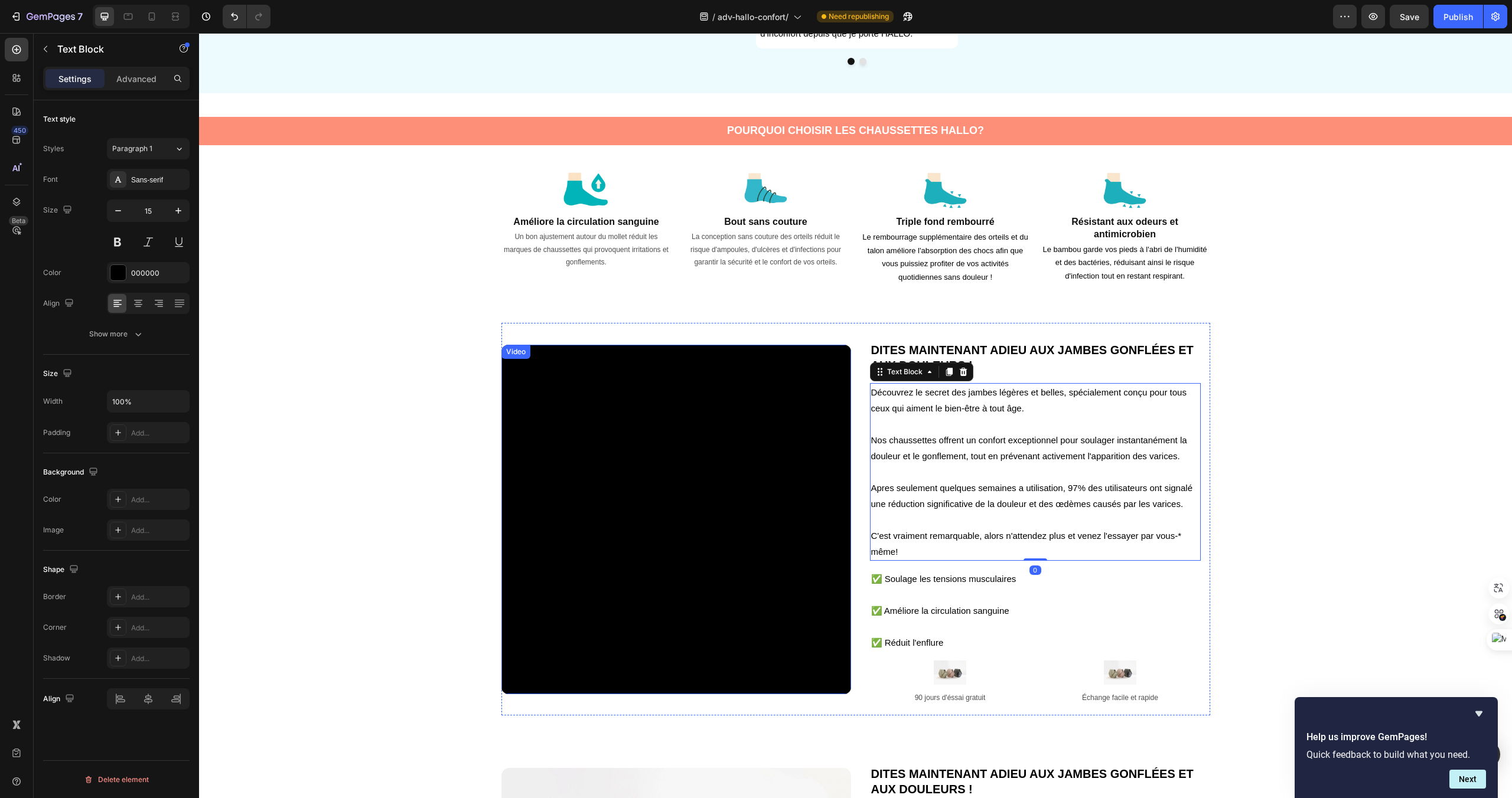
click at [732, 374] on video at bounding box center [676, 519] width 349 height 349
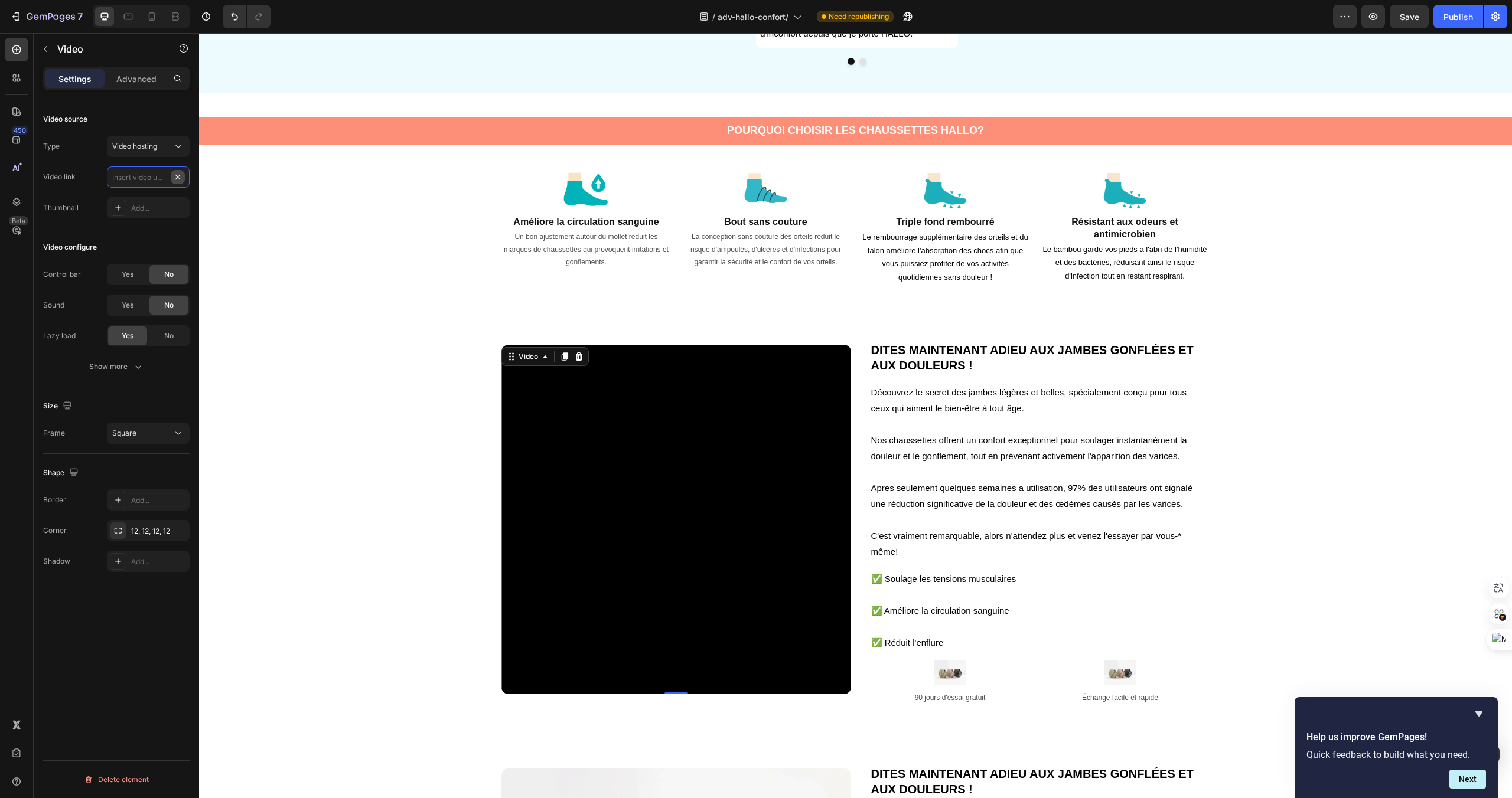
scroll to position [0, 0]
paste input "https://cdn.shopify.com/videos/c/o/v/42c1089137fd484e85581f12cf971eed.mp4"
type input "https://cdn.shopify.com/videos/c/o/v/42c1089137fd484e85581f12cf971eed.mp4"
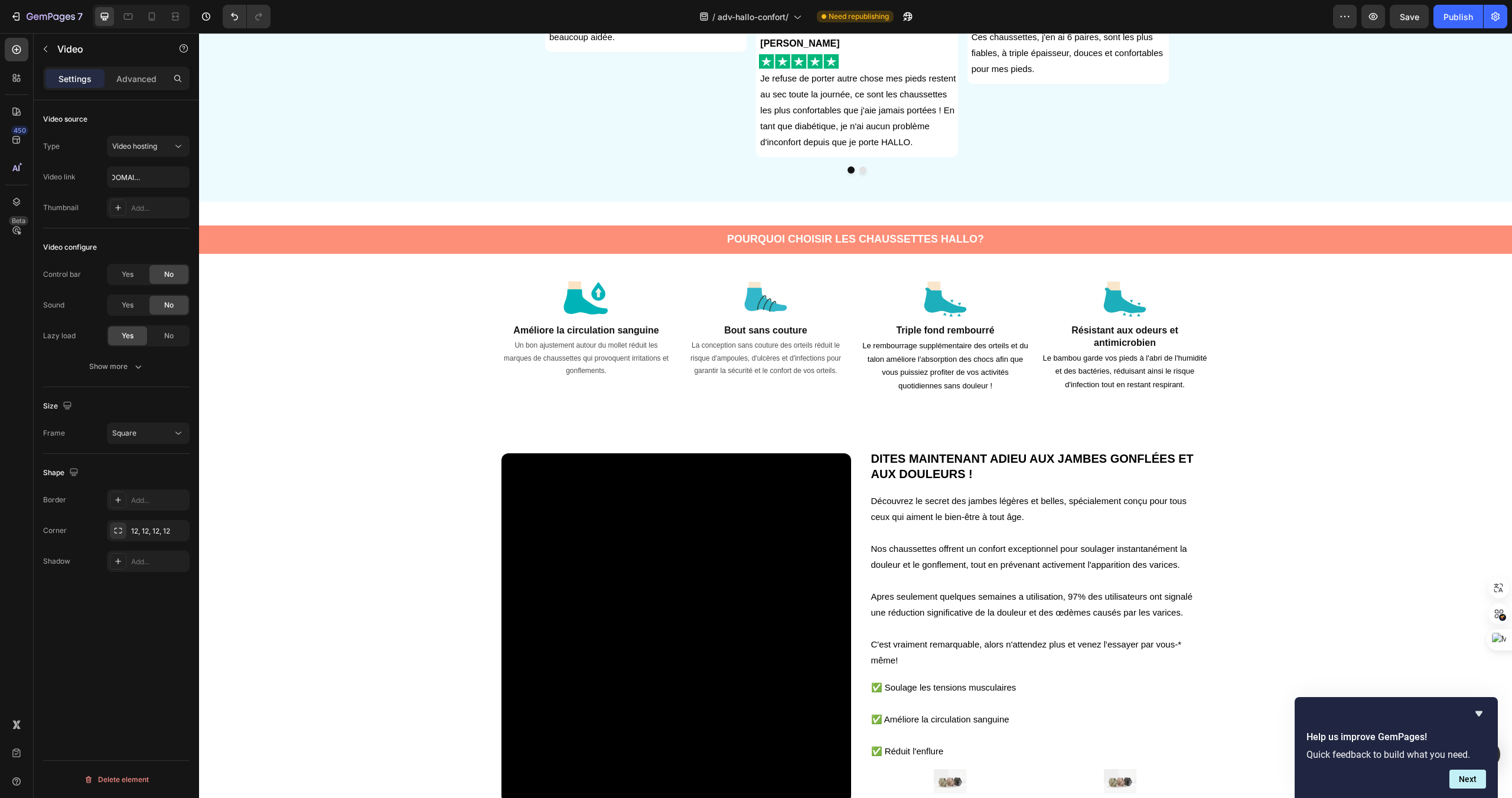
scroll to position [0, 0]
click at [941, 472] on h2 "DITES MAINTENANT ADIEU AUX JAMBES GONFLÉES ET AUX DOULEURS !" at bounding box center [1035, 467] width 331 height 33
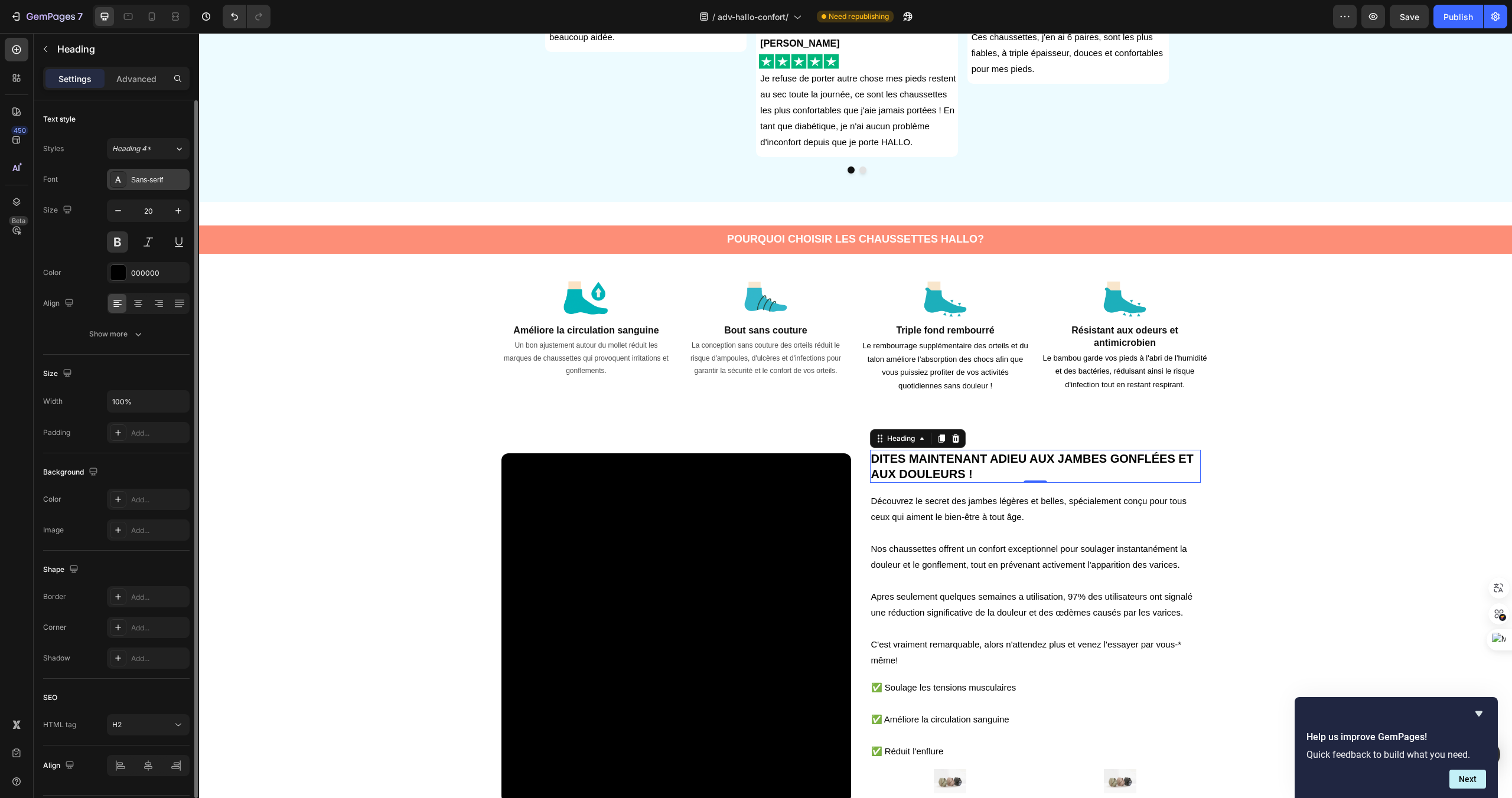
click at [167, 179] on div "Sans-serif" at bounding box center [159, 180] width 56 height 11
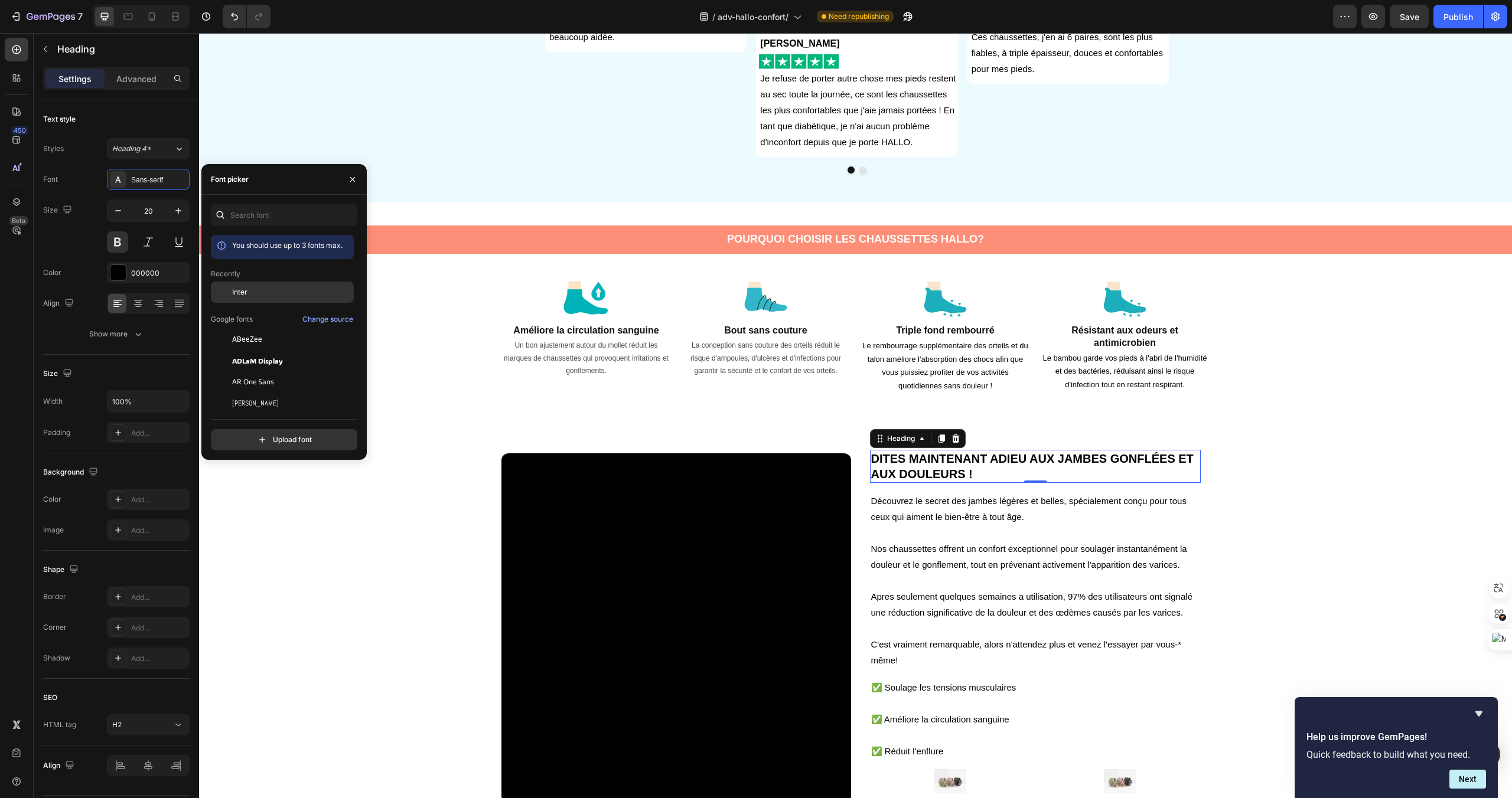
click at [247, 296] on div "Inter" at bounding box center [292, 292] width 119 height 11
click at [252, 297] on div "Inter" at bounding box center [292, 292] width 119 height 11
click at [182, 209] on icon "button" at bounding box center [178, 211] width 12 height 12
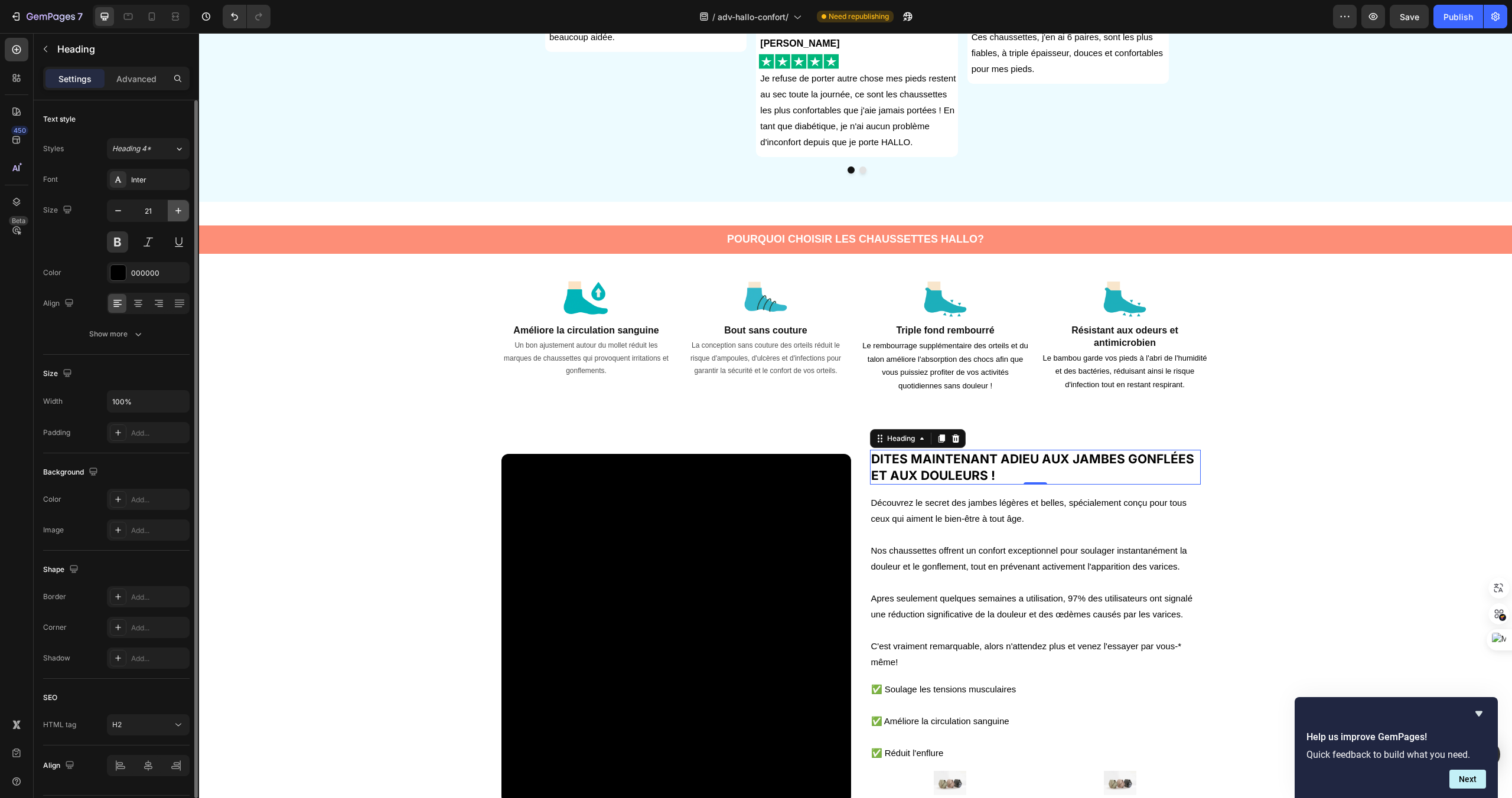
click at [182, 209] on icon "button" at bounding box center [178, 211] width 12 height 12
type input "22"
click at [119, 273] on div at bounding box center [118, 272] width 15 height 15
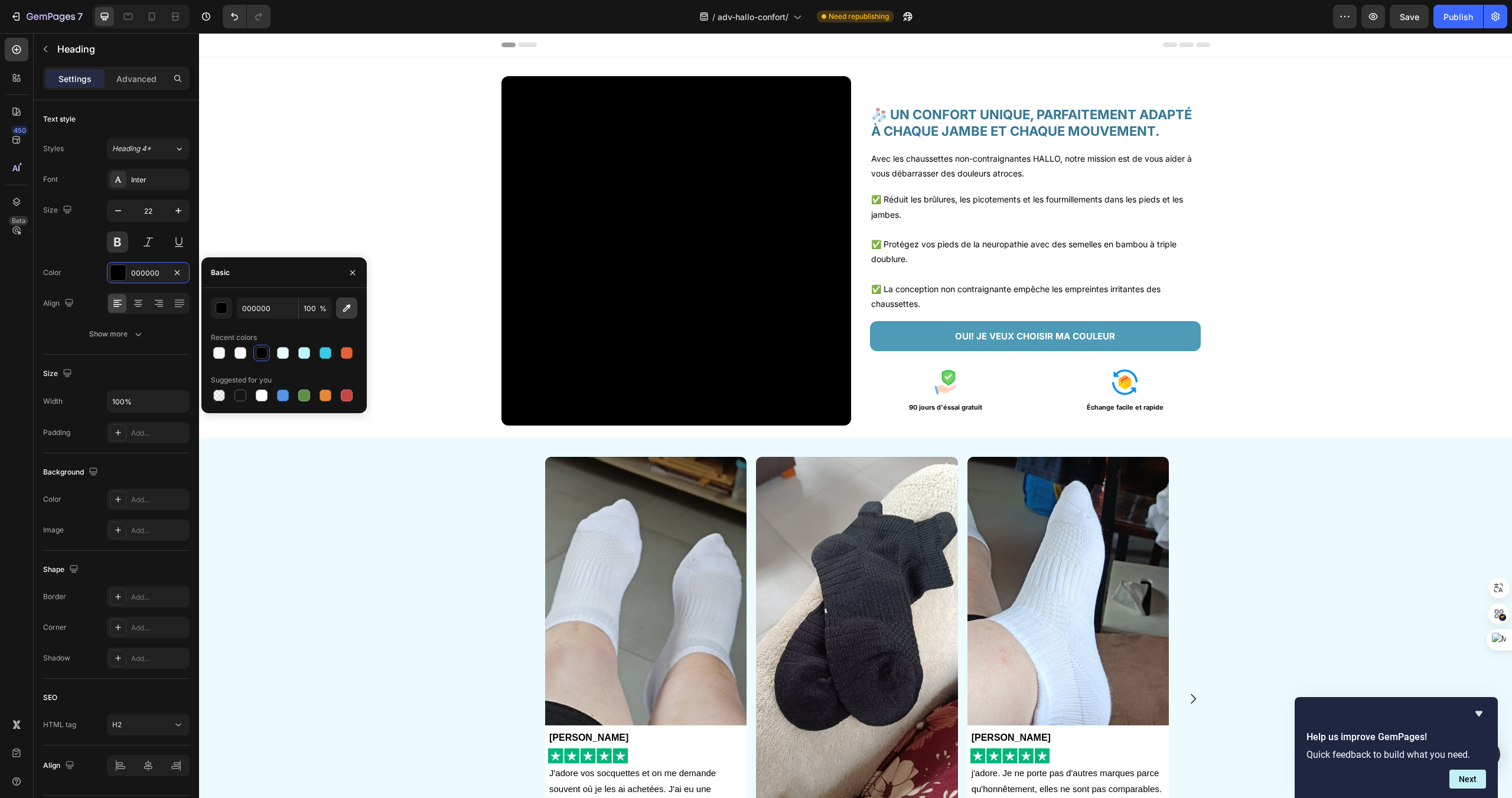
click at [348, 308] on icon "button" at bounding box center [347, 308] width 12 height 12
type input "367793"
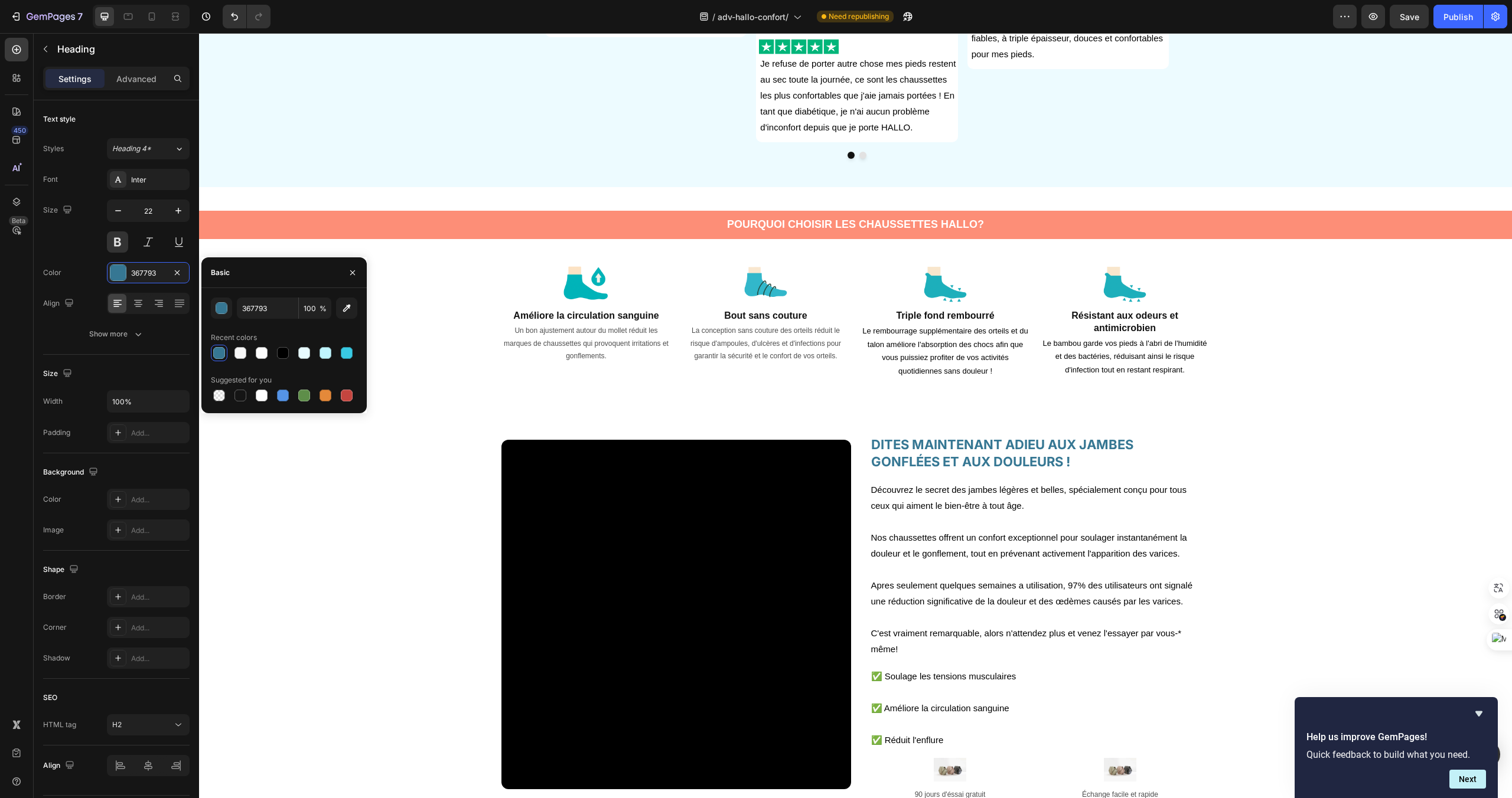
scroll to position [805, 0]
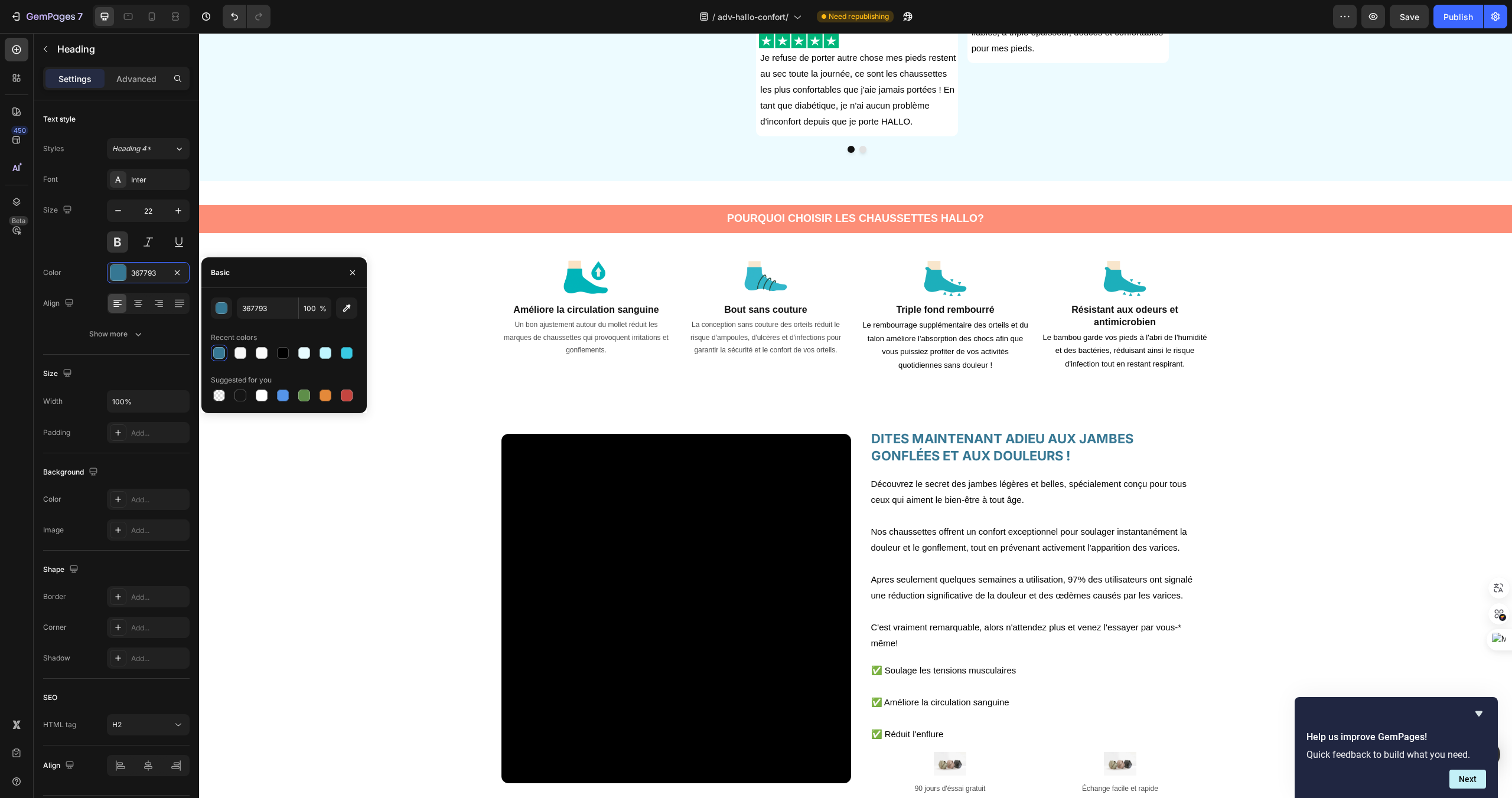
click at [958, 443] on h2 "DITES MAINTENANT ADIEU AUX JAMBES GONFLÉES ET AUX DOULEURS !" at bounding box center [1035, 447] width 331 height 36
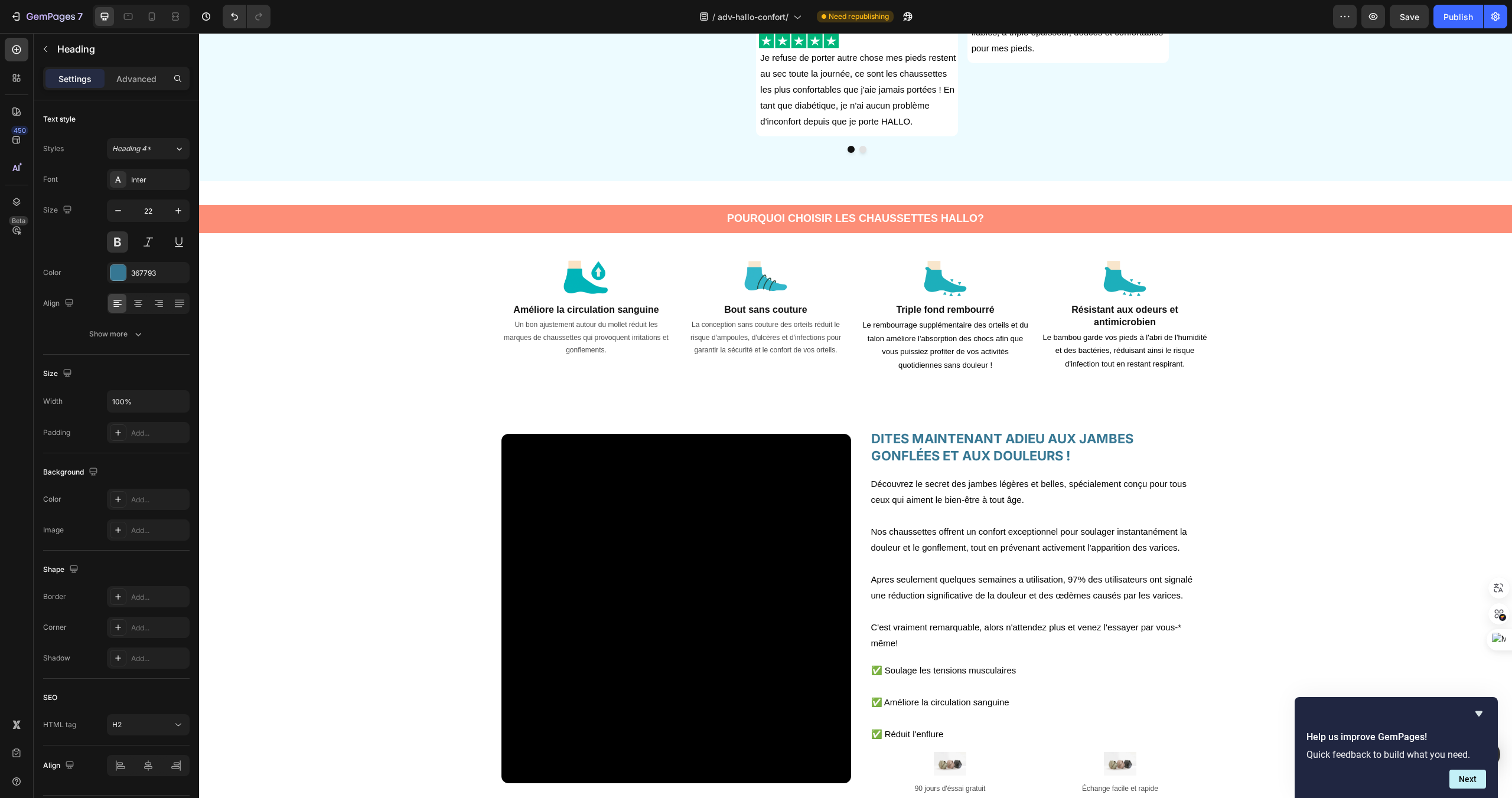
click at [955, 454] on p "DITES MAINTENANT ADIEU AUX JAMBES GONFLÉES ET AUX DOULEURS !" at bounding box center [1035, 447] width 328 height 34
click at [899, 457] on p "DITES MAINTENANT ADIEU AUX JAMBES GONFLÉES ET AUX DOULEURS !" at bounding box center [1035, 447] width 328 height 34
click at [920, 510] on p at bounding box center [1035, 516] width 328 height 16
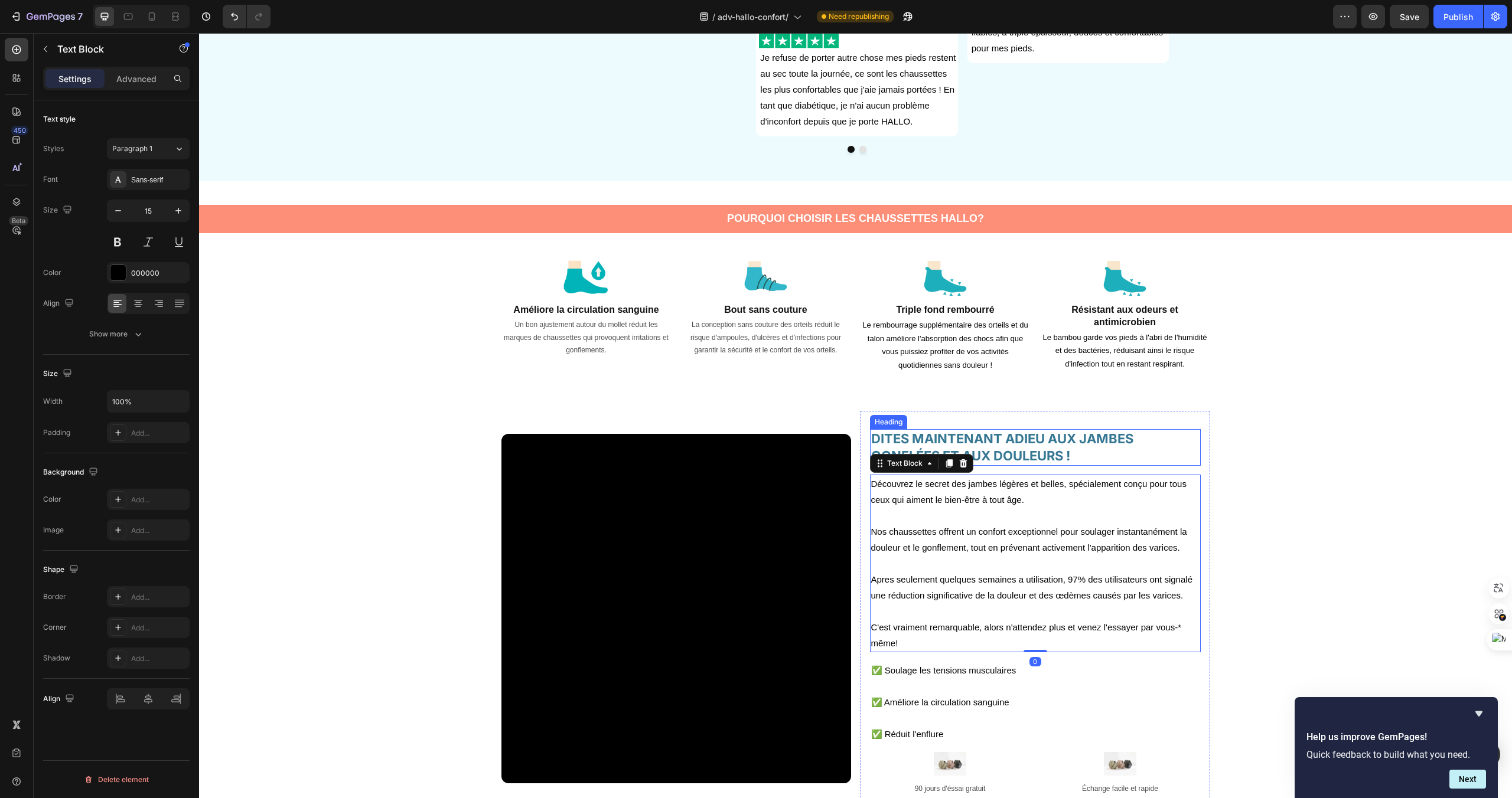
click at [928, 448] on p "DITES MAINTENANT ADIEU AUX JAMBES GONFLÉES ET AUX DOULEURS !" at bounding box center [1035, 447] width 328 height 34
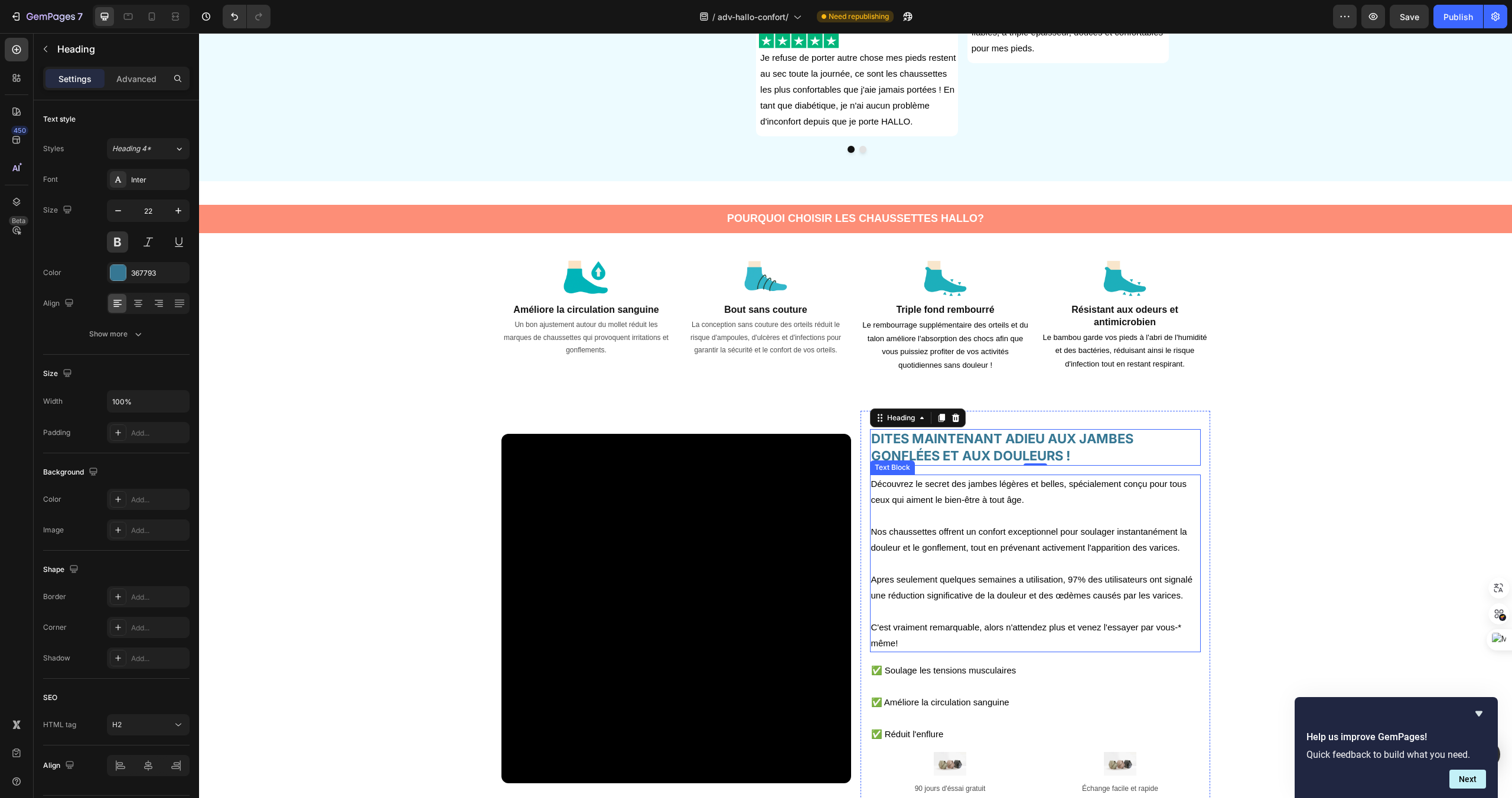
click at [1100, 515] on p at bounding box center [1035, 516] width 328 height 16
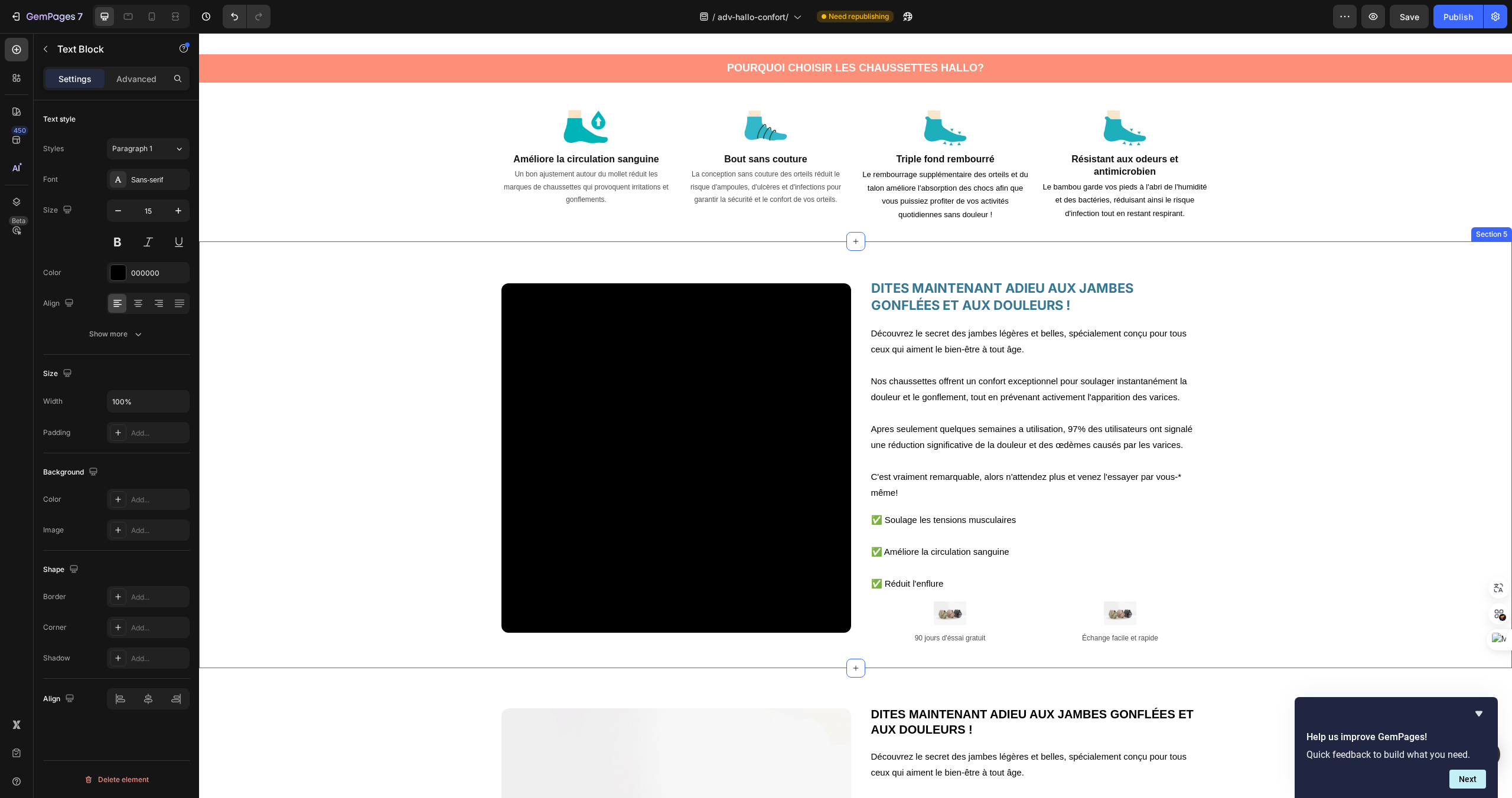
scroll to position [958, 0]
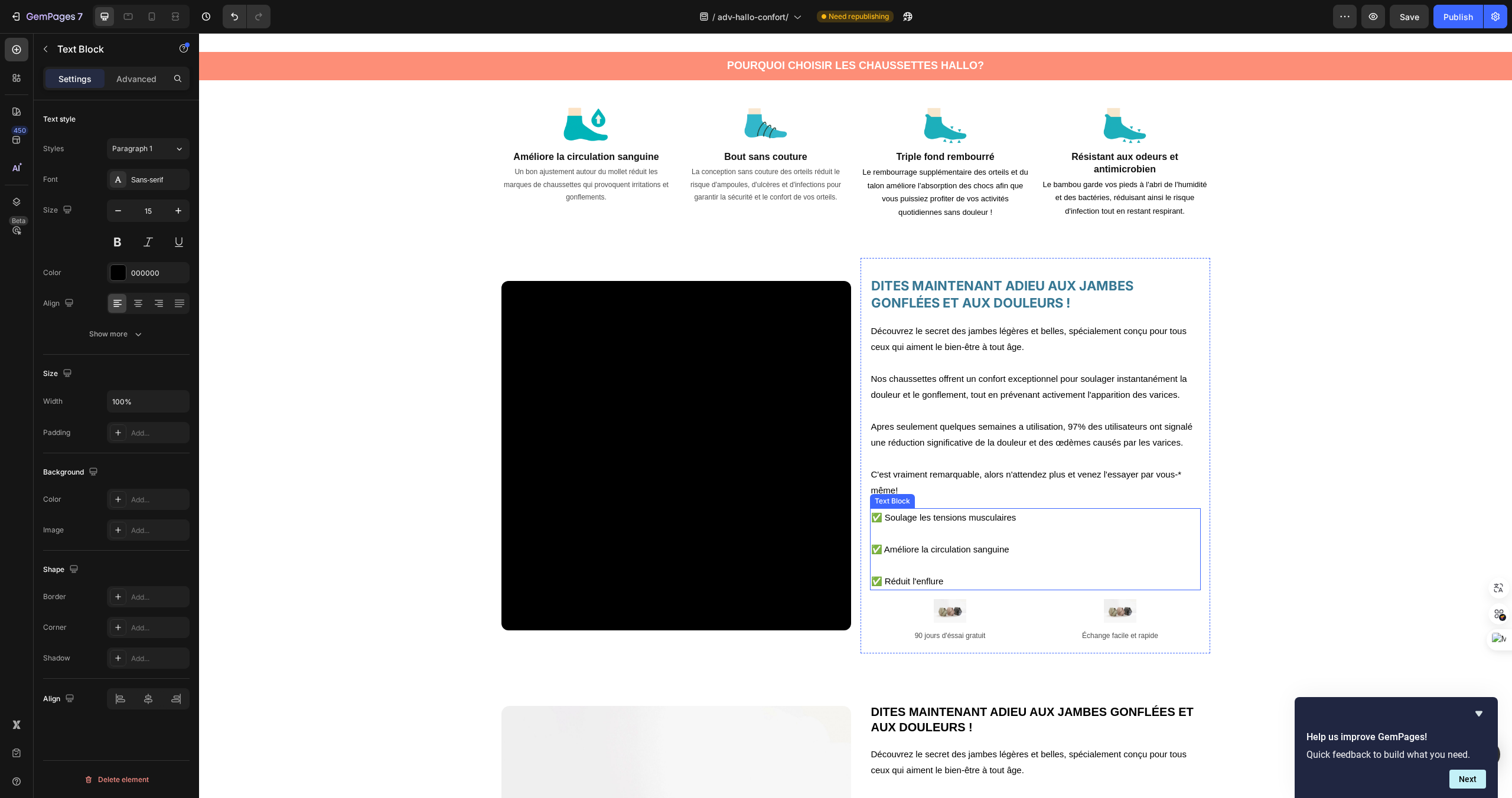
click at [946, 551] on p "✅ Améliore la circulation sanguine" at bounding box center [1035, 549] width 328 height 16
click at [1015, 549] on p "✅ Améliore la circulation sanguine" at bounding box center [1035, 549] width 328 height 16
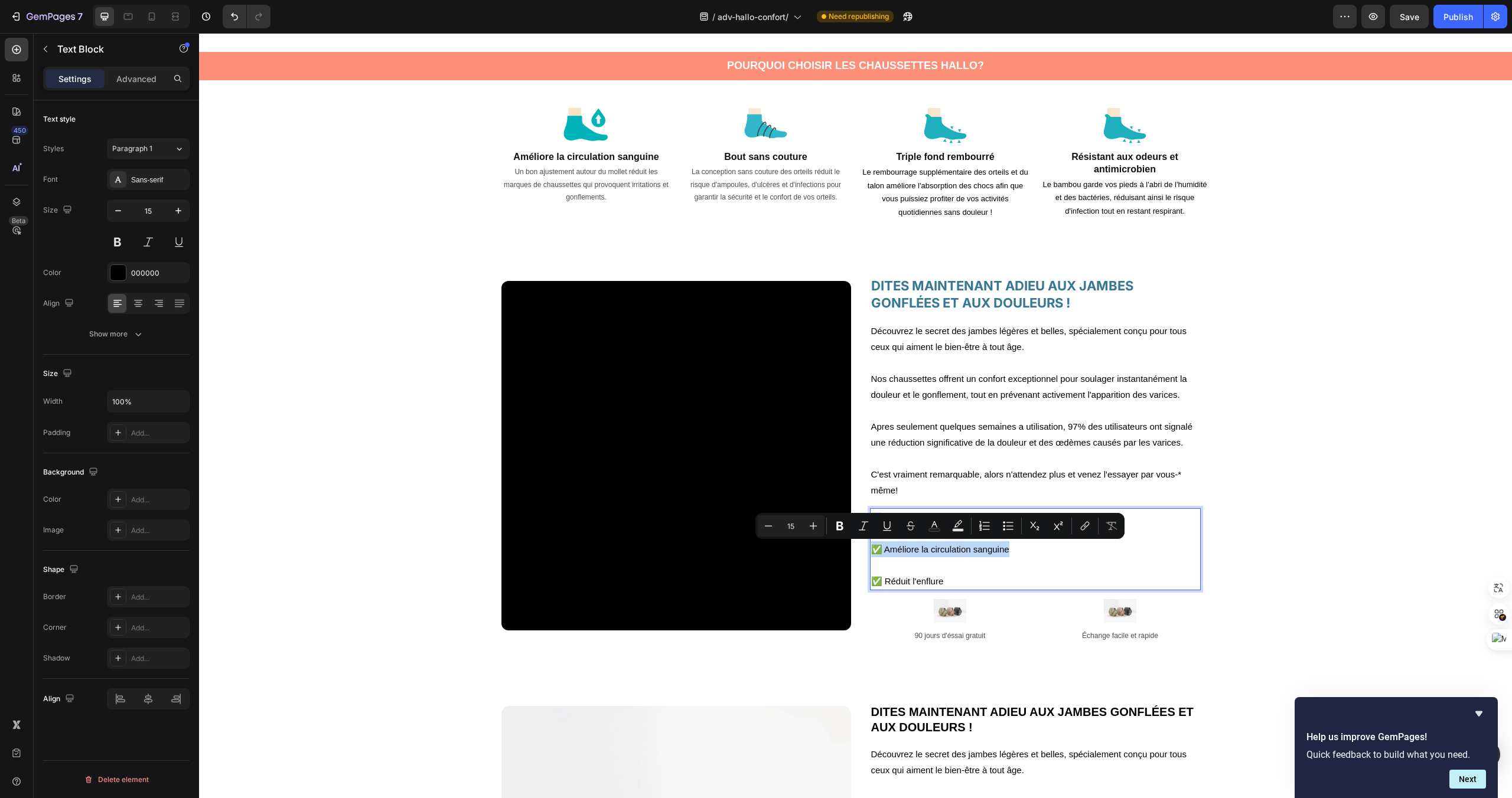
drag, startPoint x: 1015, startPoint y: 549, endPoint x: 875, endPoint y: 551, distance: 140.0
click at [875, 551] on p "✅ Améliore la circulation sanguine" at bounding box center [1035, 549] width 328 height 16
copy p "✅ Améliore la circulation sanguine"
click at [1059, 552] on p "✅ Améliore la circulation sanguine" at bounding box center [1035, 549] width 328 height 16
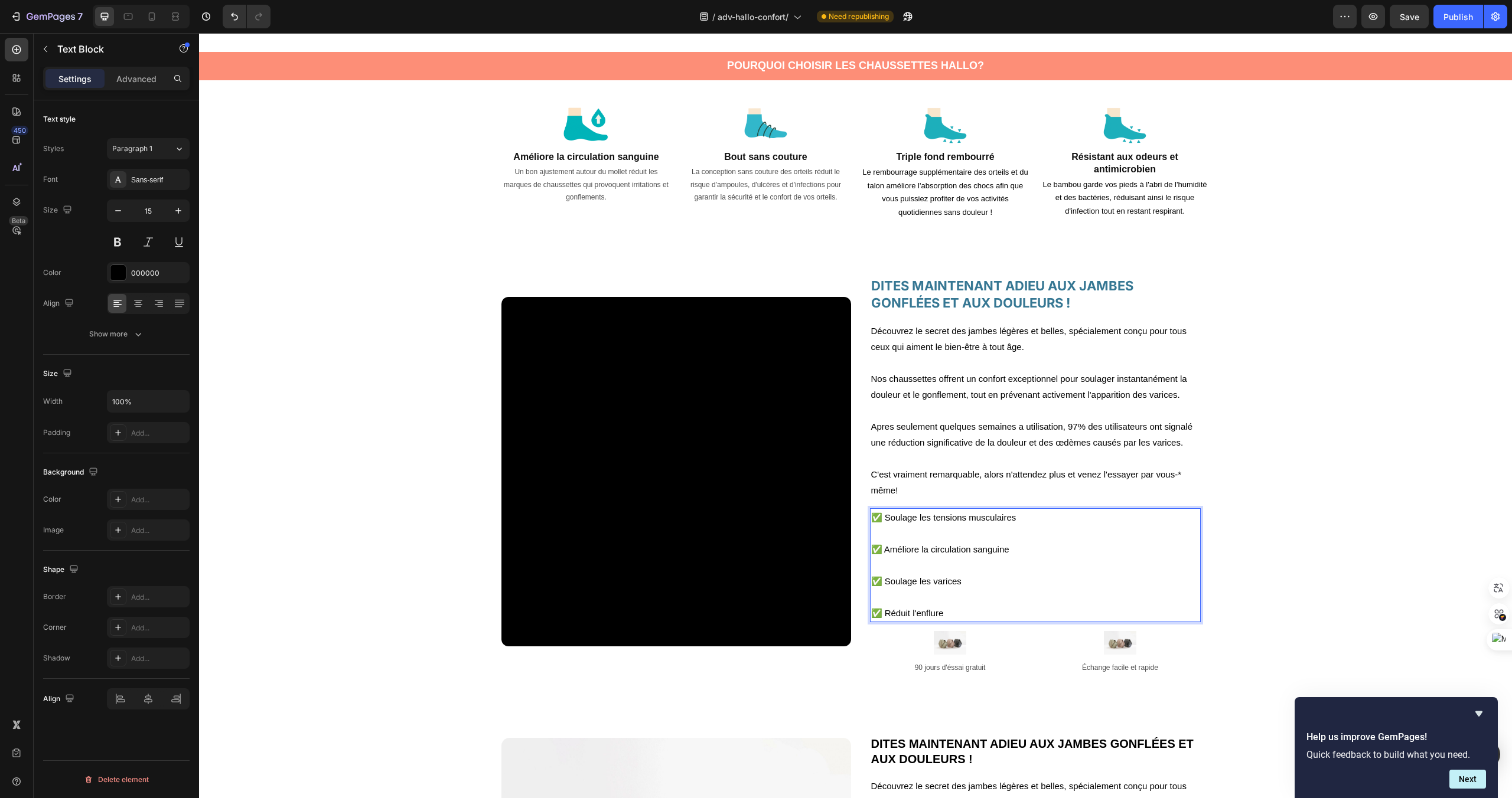
click at [881, 607] on p "✅ Réduit l'enflure" at bounding box center [1035, 613] width 328 height 16
click at [883, 600] on p "Rich Text Editor. Editing area: main" at bounding box center [1035, 597] width 328 height 16
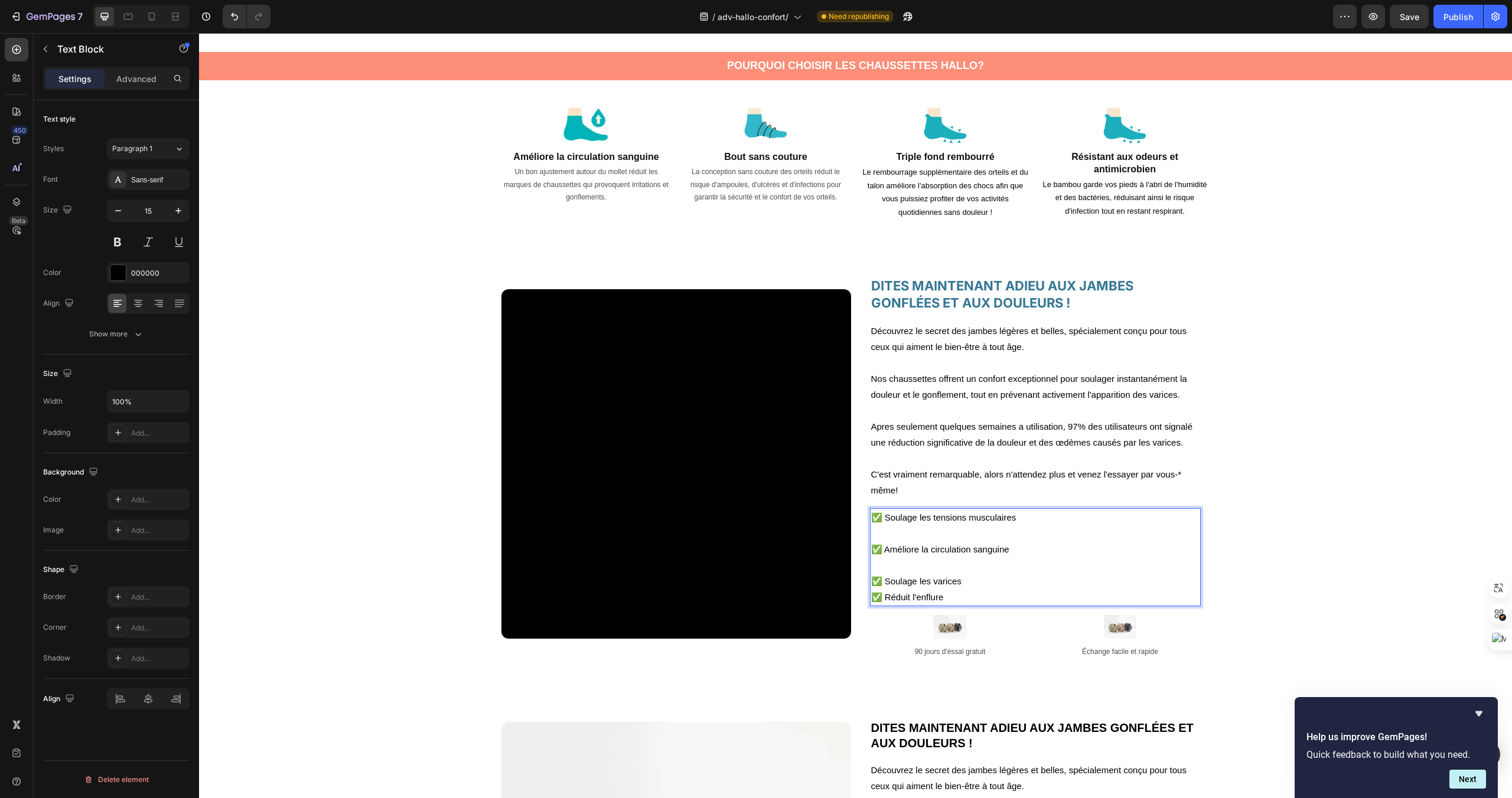
click at [873, 559] on p "✅ Améliore la circulation sanguine ✅ Soulage les varices" at bounding box center [1035, 565] width 328 height 48
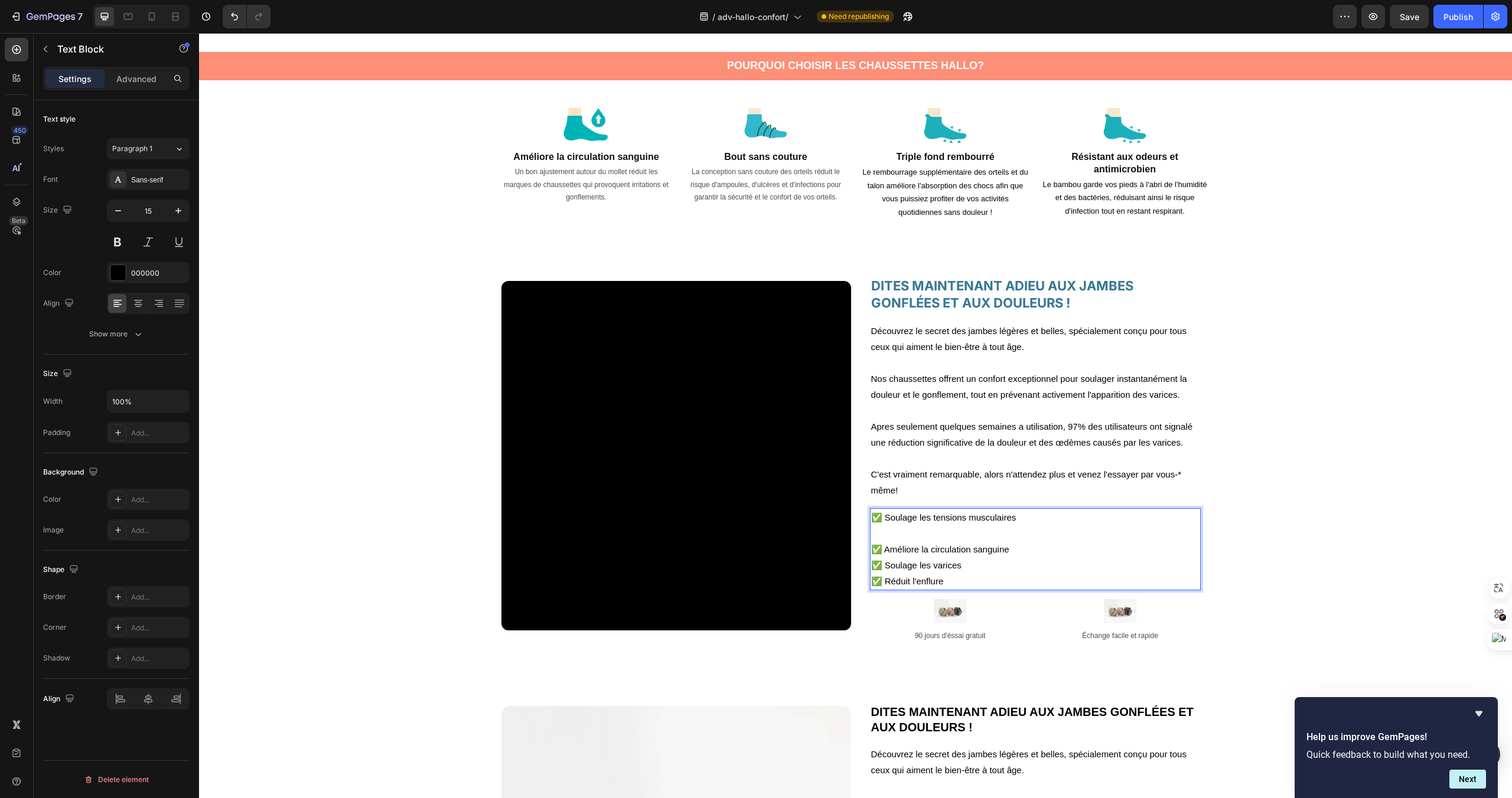
click at [939, 538] on p "Rich Text Editor. Editing area: main" at bounding box center [1035, 534] width 328 height 16
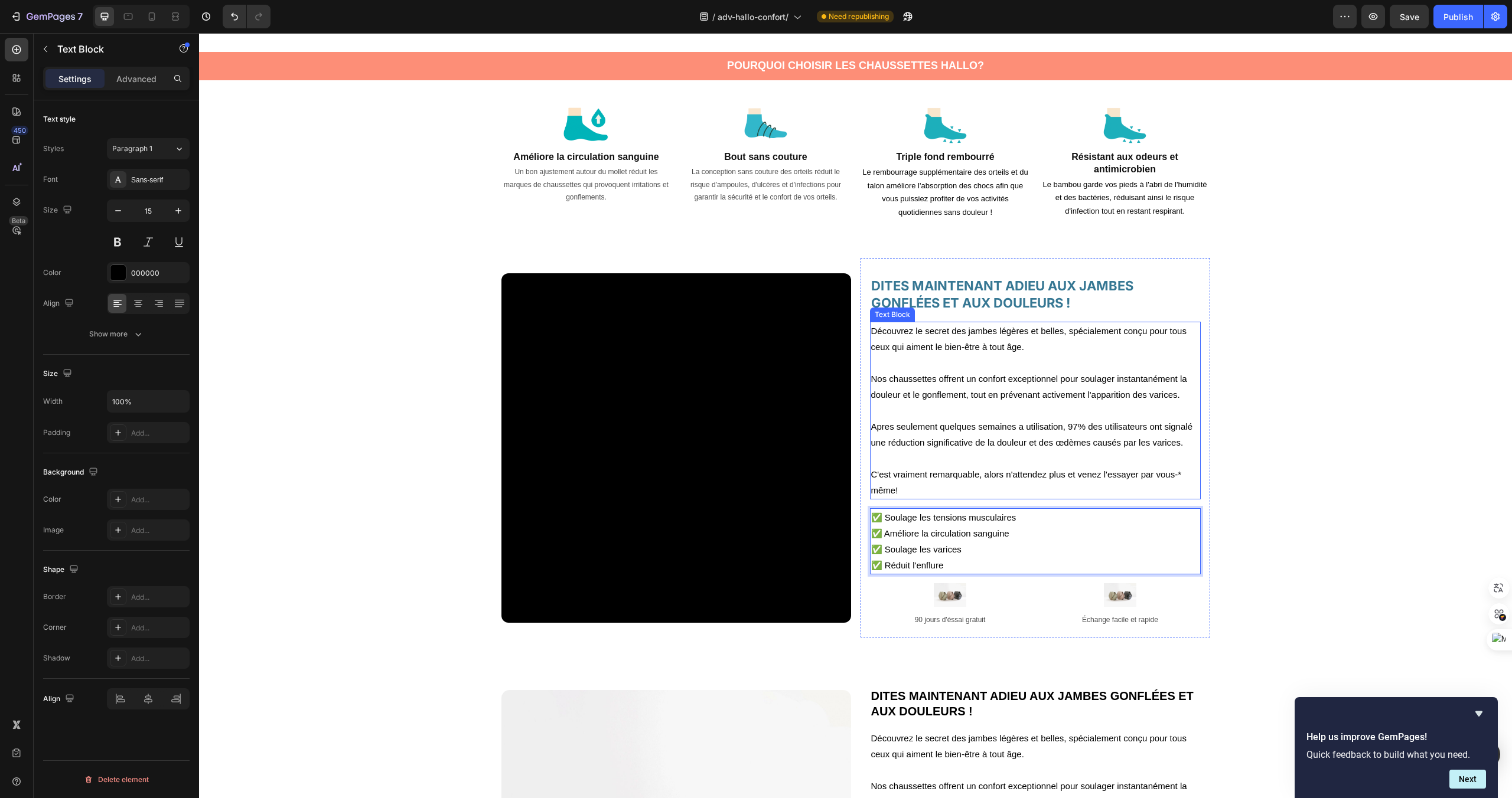
click at [1113, 441] on p "Apres seulement quelques semaines a utilisation, 97% des utilisateurs ont signa…" at bounding box center [1035, 435] width 328 height 32
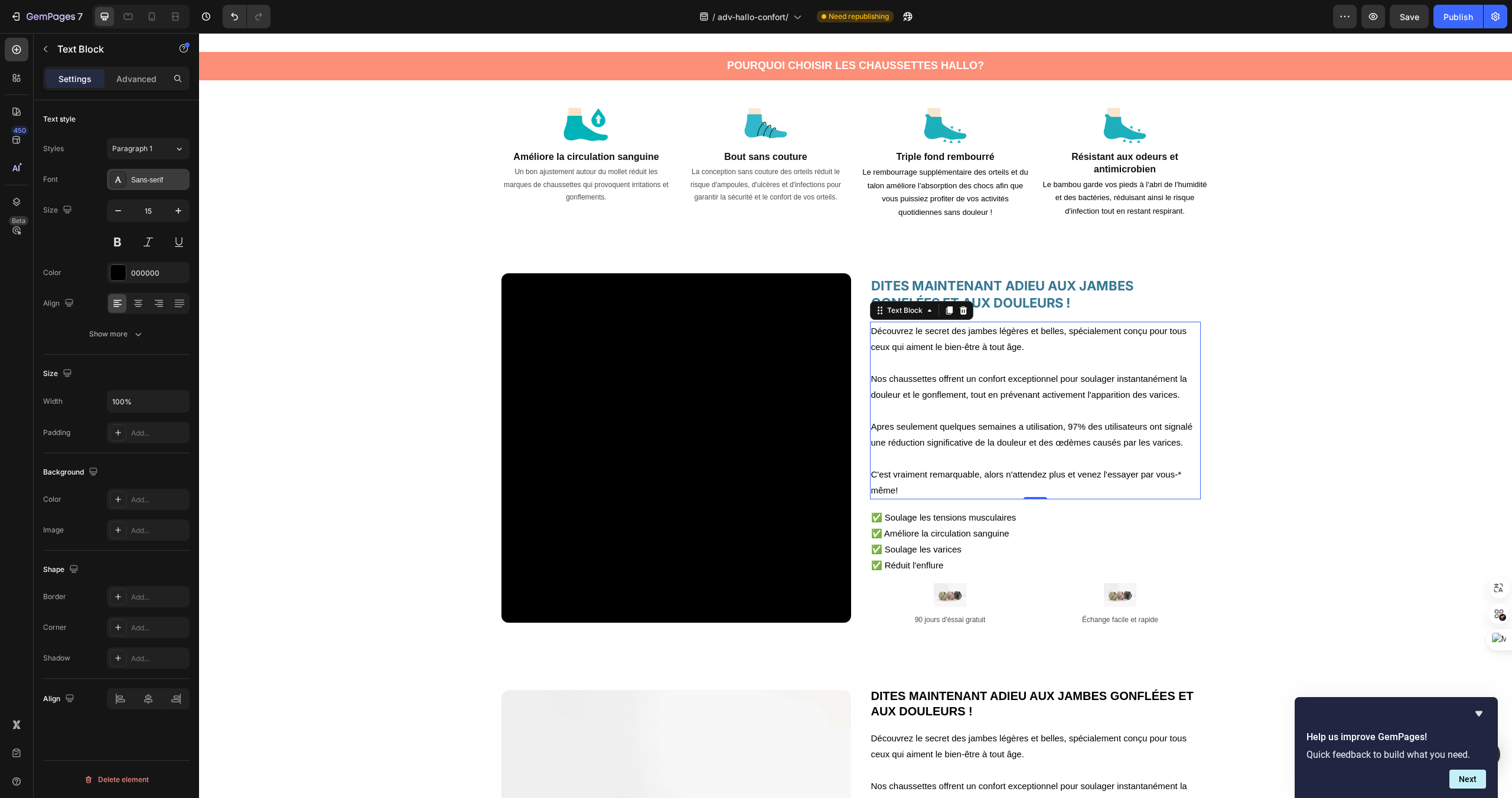
click at [149, 176] on div "Sans-serif" at bounding box center [159, 180] width 56 height 11
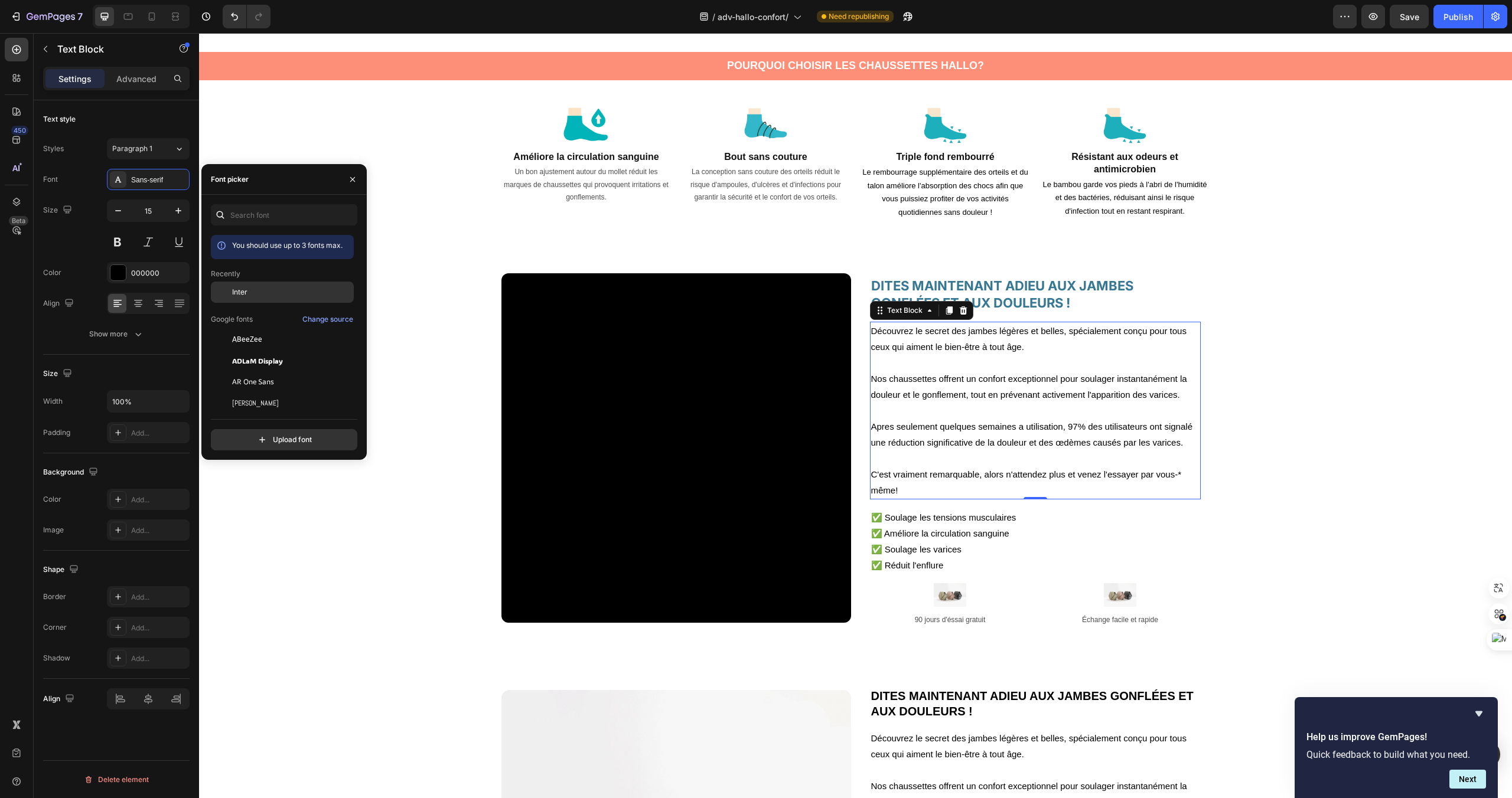
click at [269, 294] on div "Inter" at bounding box center [292, 292] width 119 height 11
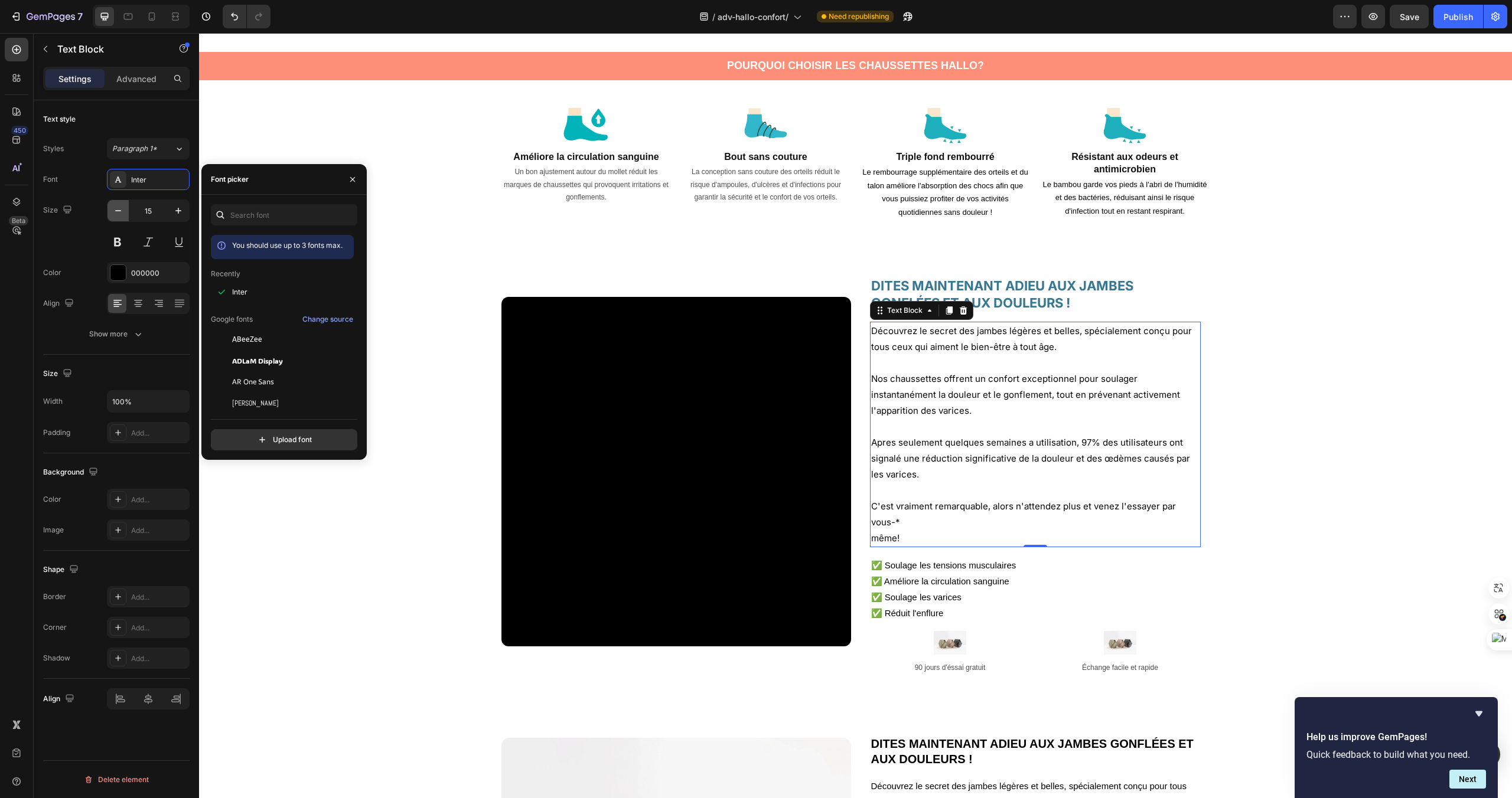
click at [121, 218] on button "button" at bounding box center [118, 211] width 21 height 21
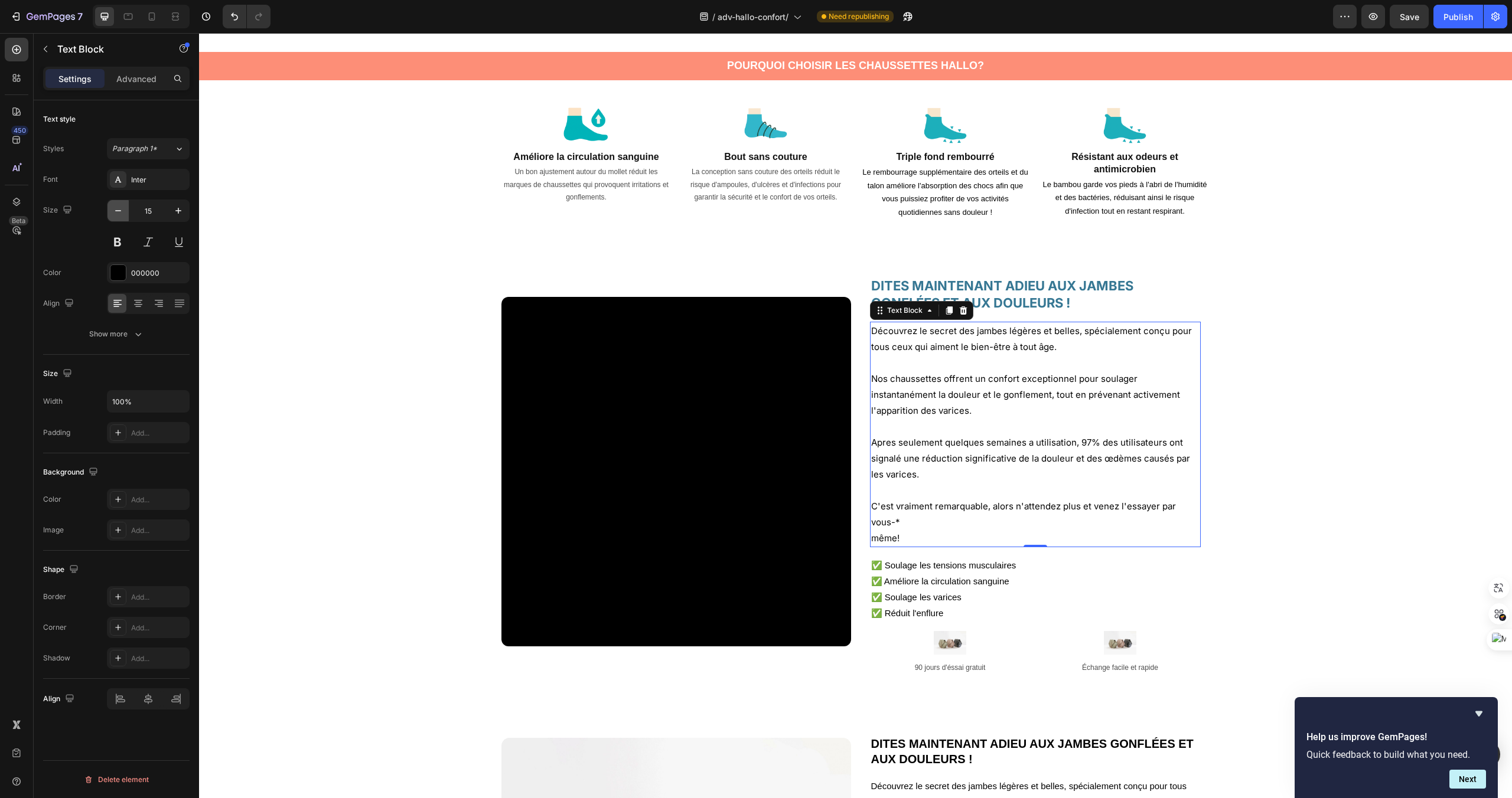
type input "14"
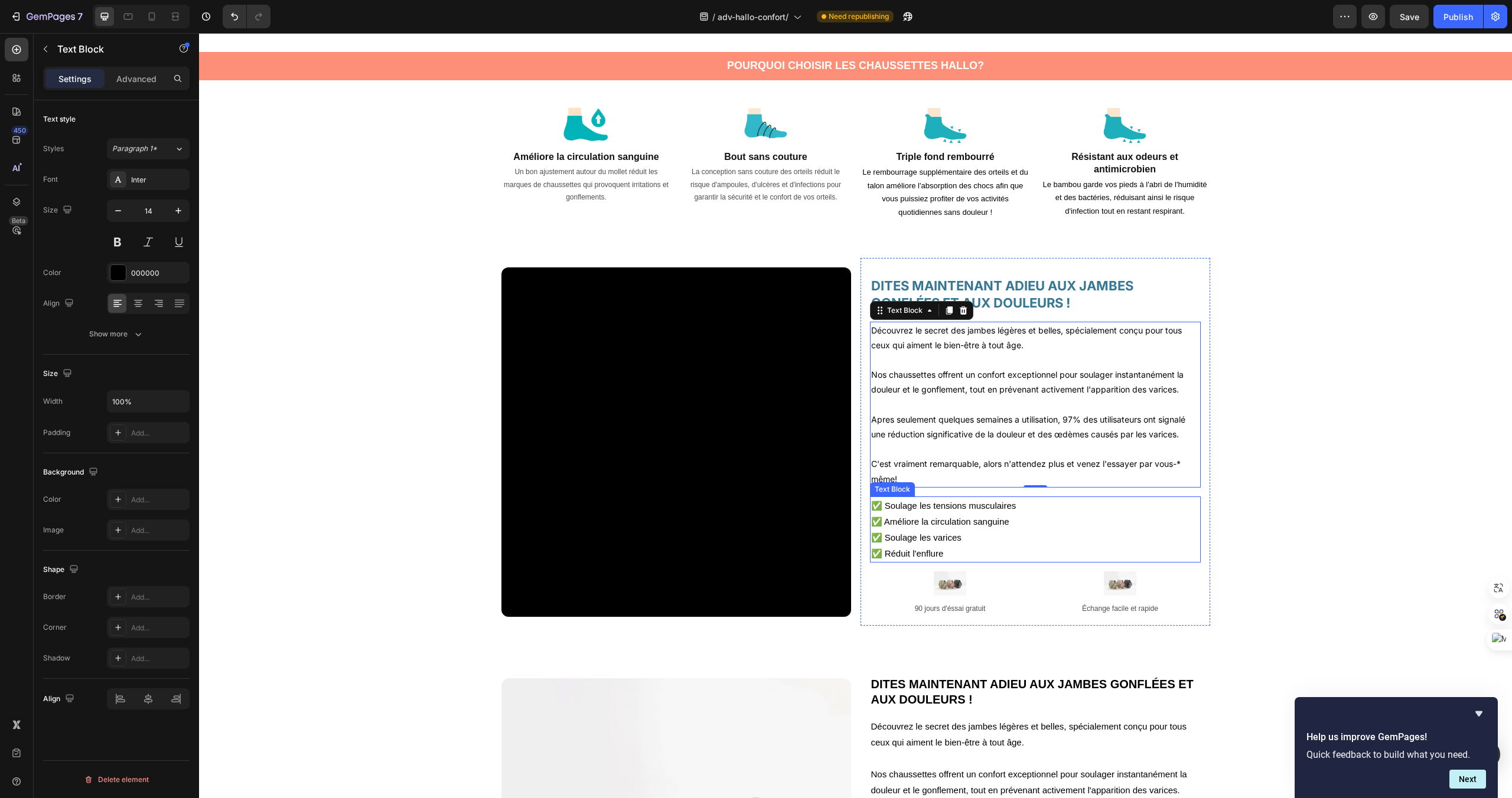
click at [929, 525] on p "✅ Améliore la circulation sanguine ✅ Soulage les varices" at bounding box center [1035, 530] width 328 height 32
click at [165, 186] on div "Sans-serif" at bounding box center [148, 180] width 83 height 21
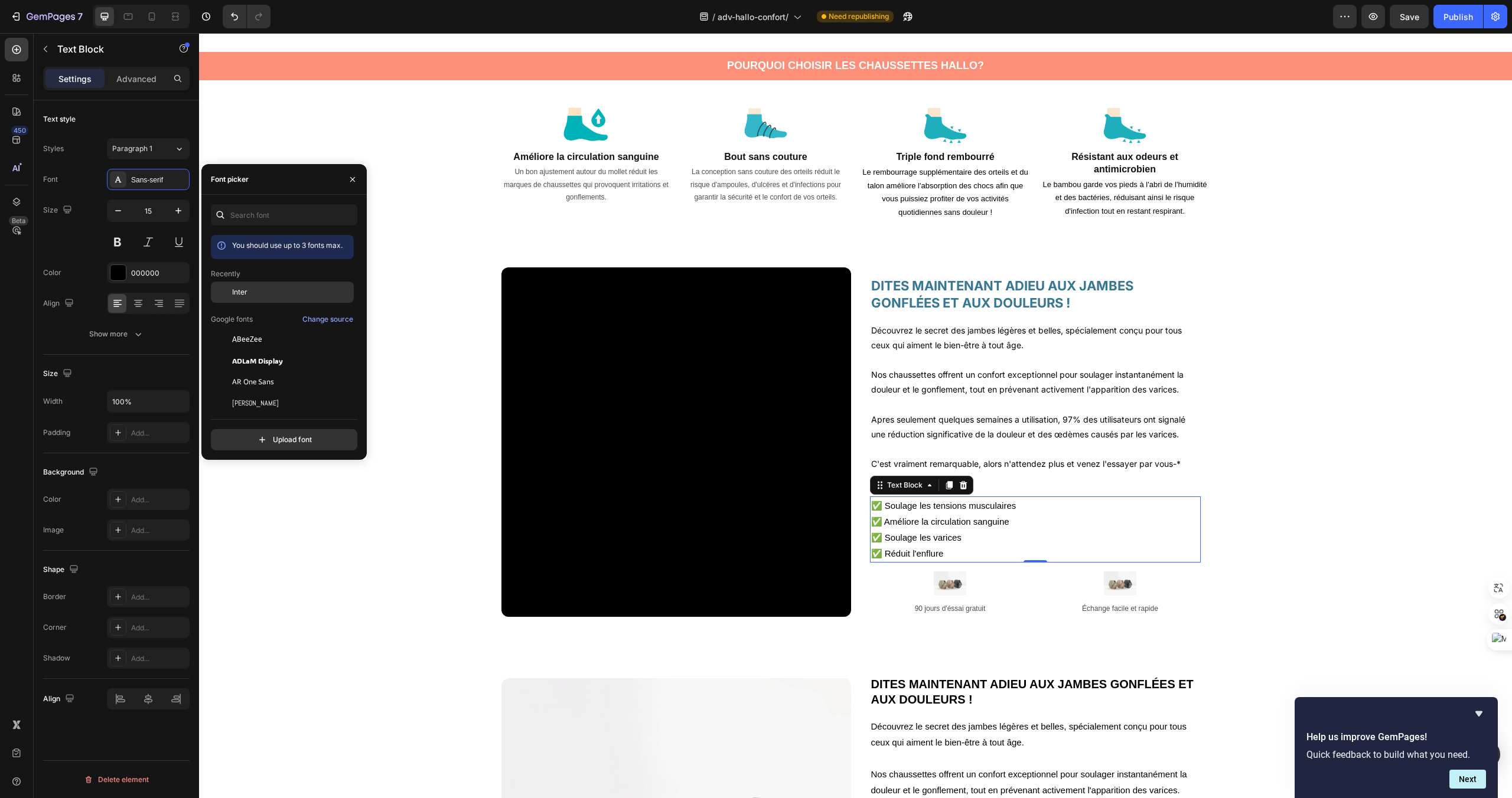
click at [251, 298] on div "Inter" at bounding box center [283, 292] width 143 height 21
click at [119, 211] on icon "button" at bounding box center [118, 211] width 12 height 12
type input "14"
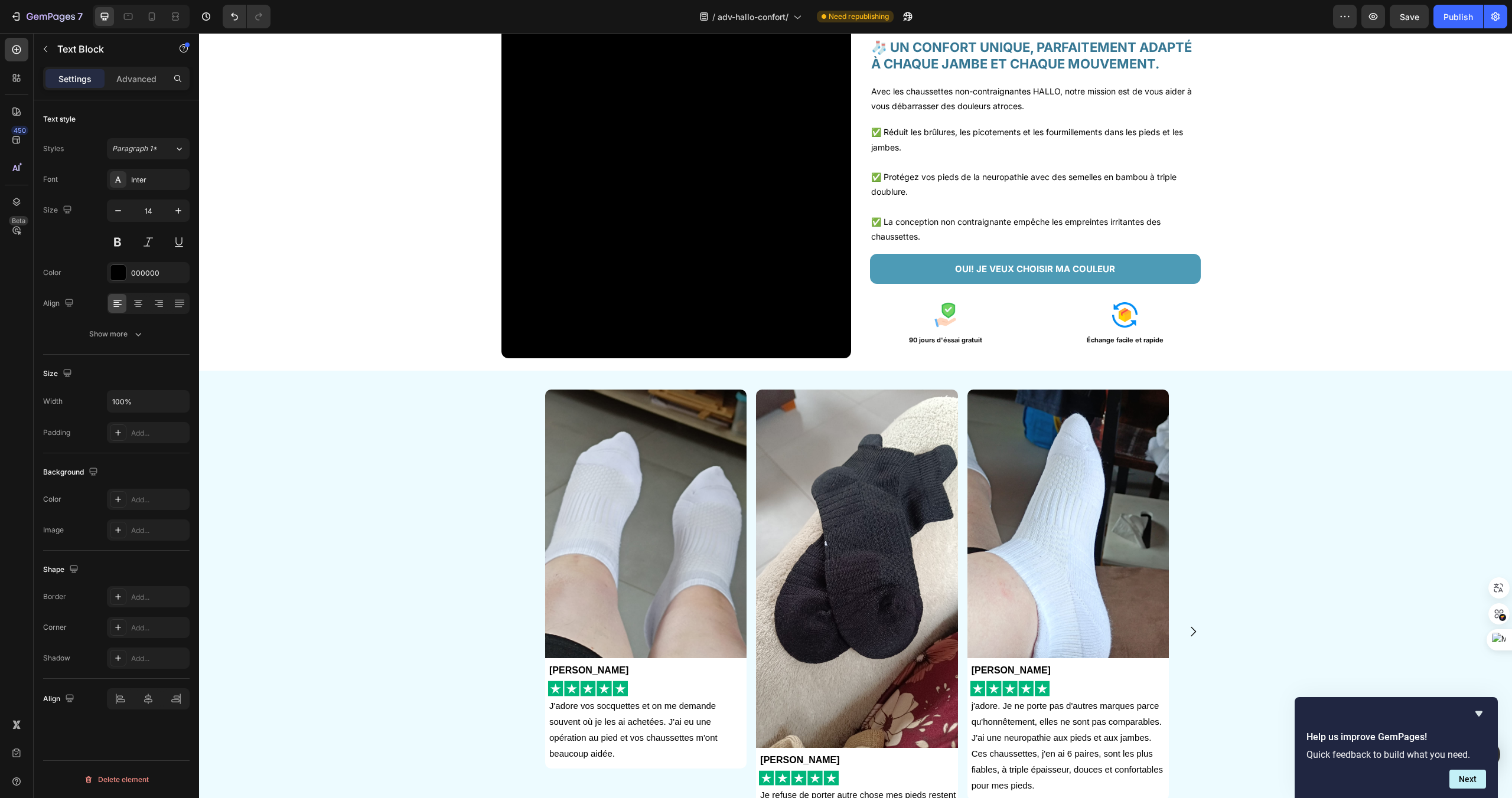
scroll to position [0, 0]
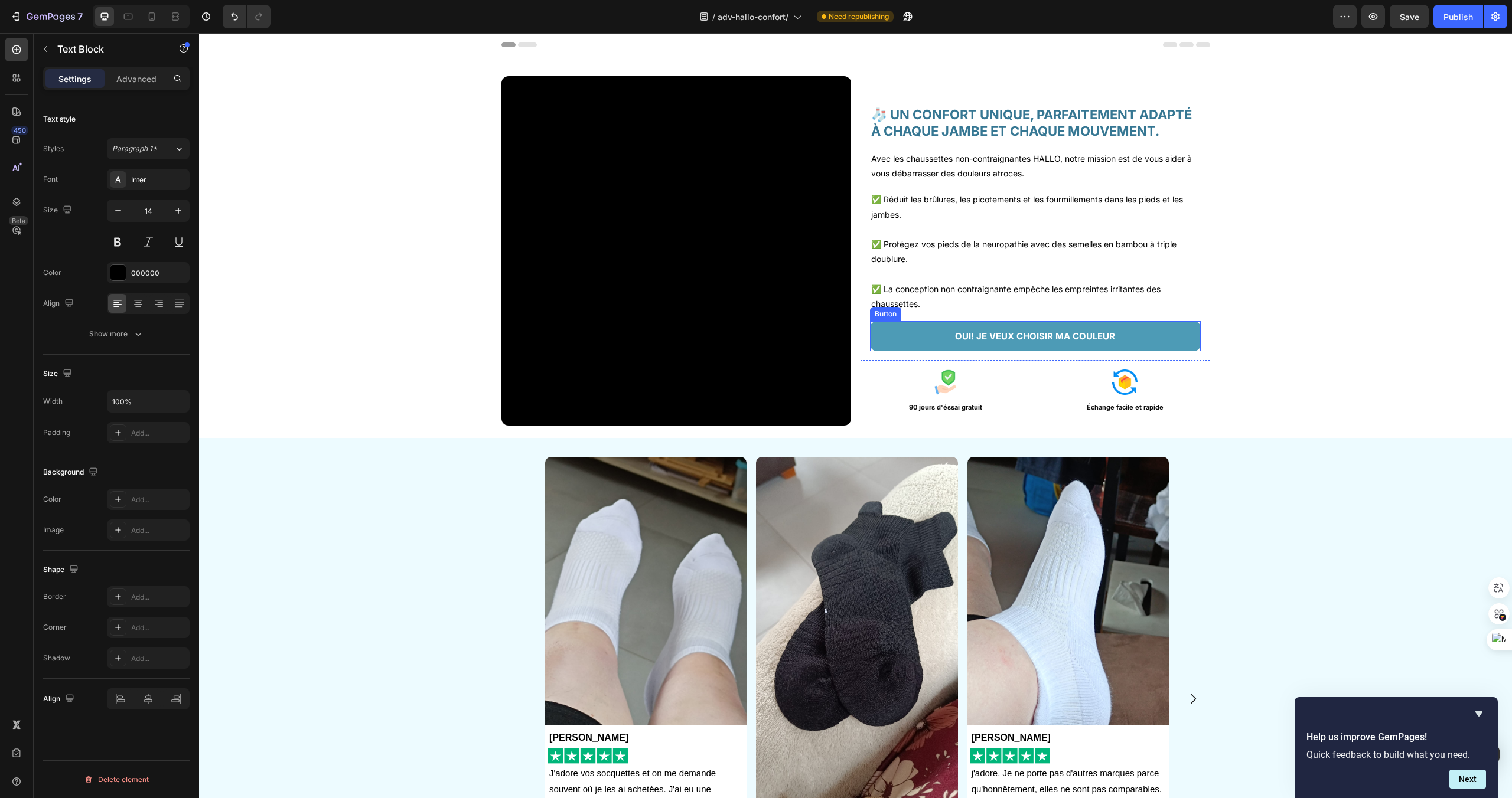
click at [954, 331] on link "OUI! JE VEUX CHOISIR MA COULEUR" at bounding box center [1035, 336] width 331 height 30
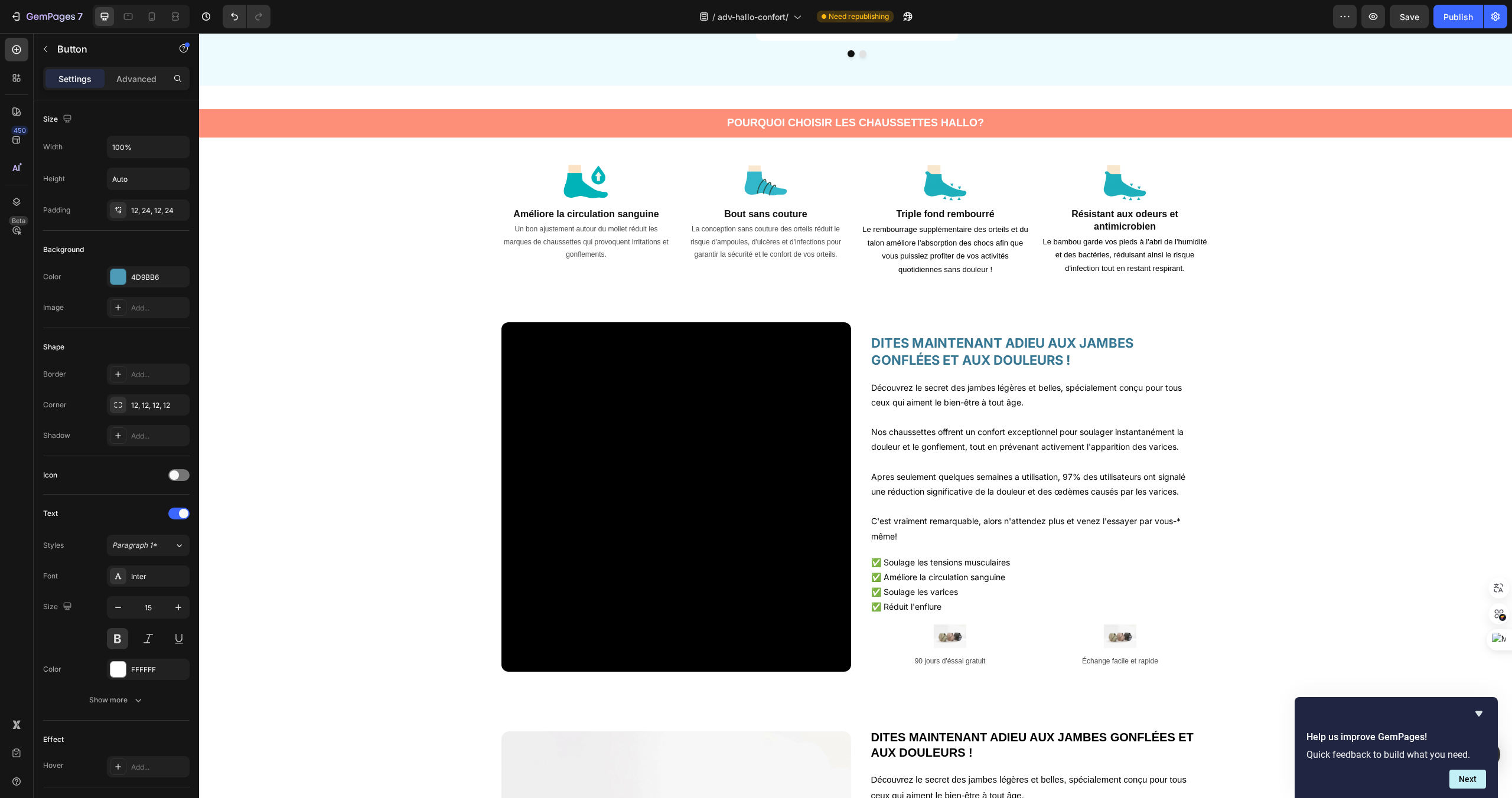
scroll to position [907, 0]
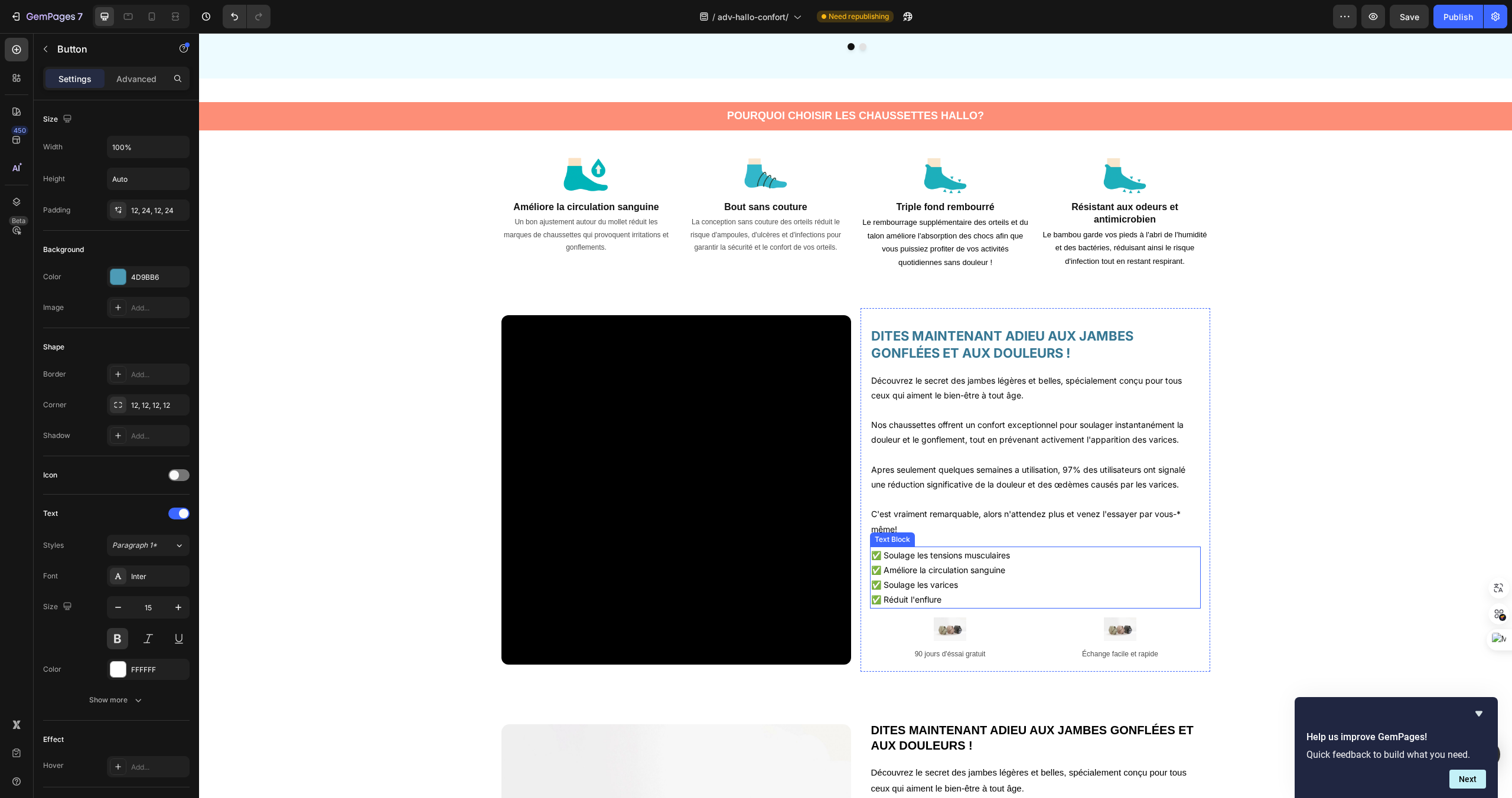
click at [1029, 604] on p "✅ Réduit l'enflure" at bounding box center [1035, 599] width 328 height 15
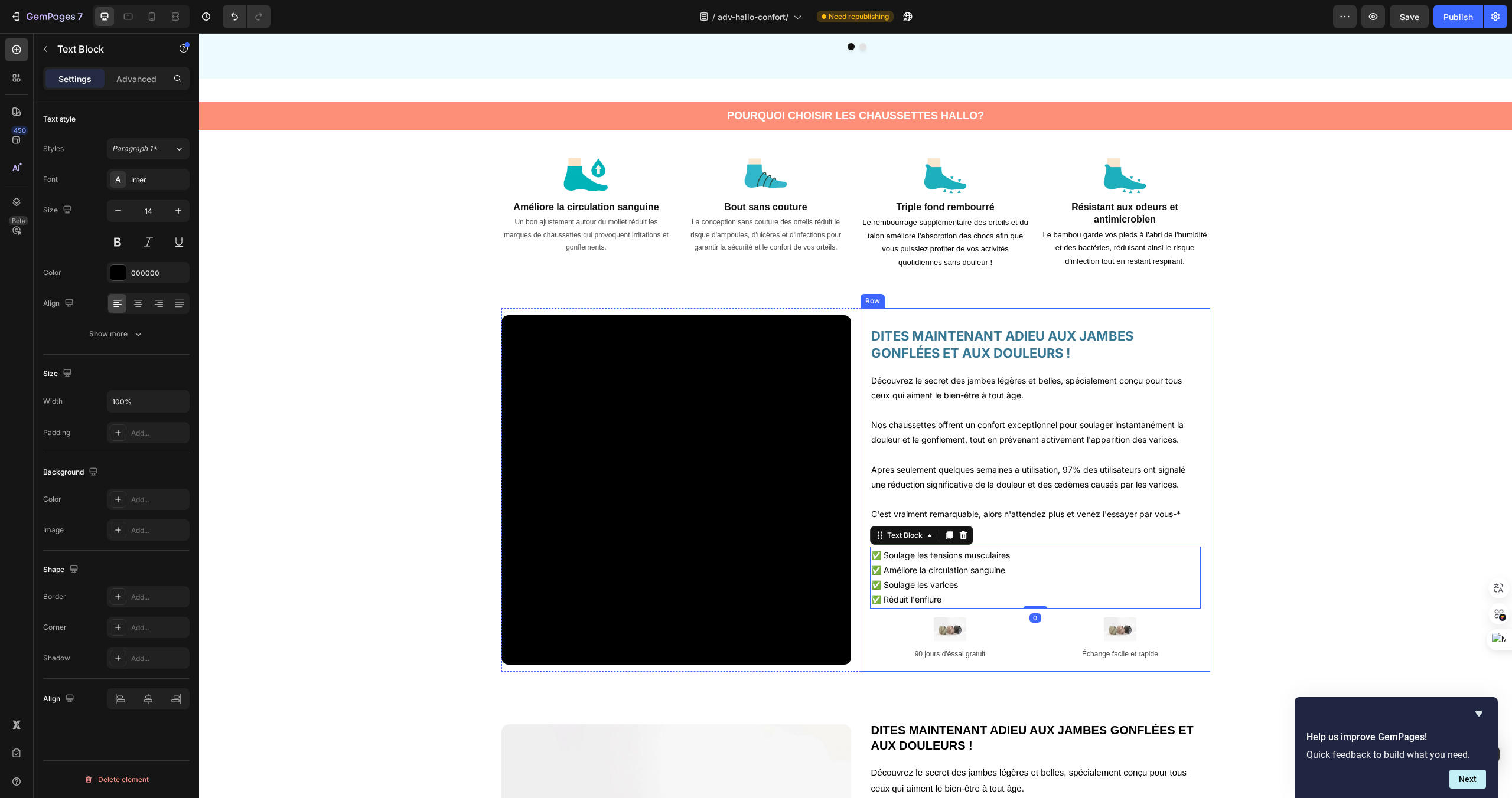
click at [1027, 614] on div "DITES MAINTENANT ADIEU AUX JAMBES GONFLÉES ET AUX DOULEURS ! Heading Découvrez …" at bounding box center [1035, 490] width 331 height 345
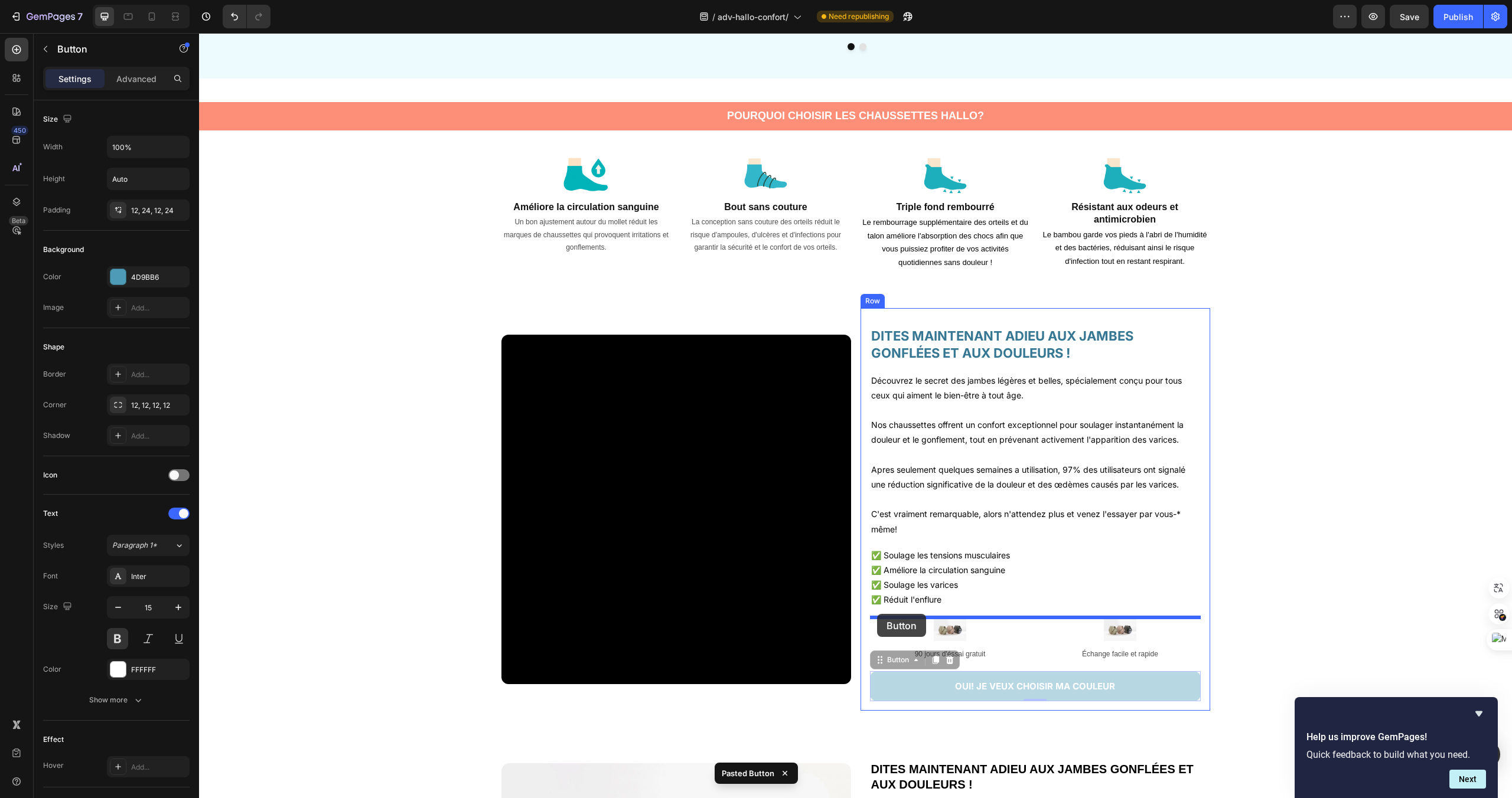
drag, startPoint x: 878, startPoint y: 662, endPoint x: 877, endPoint y: 614, distance: 48.0
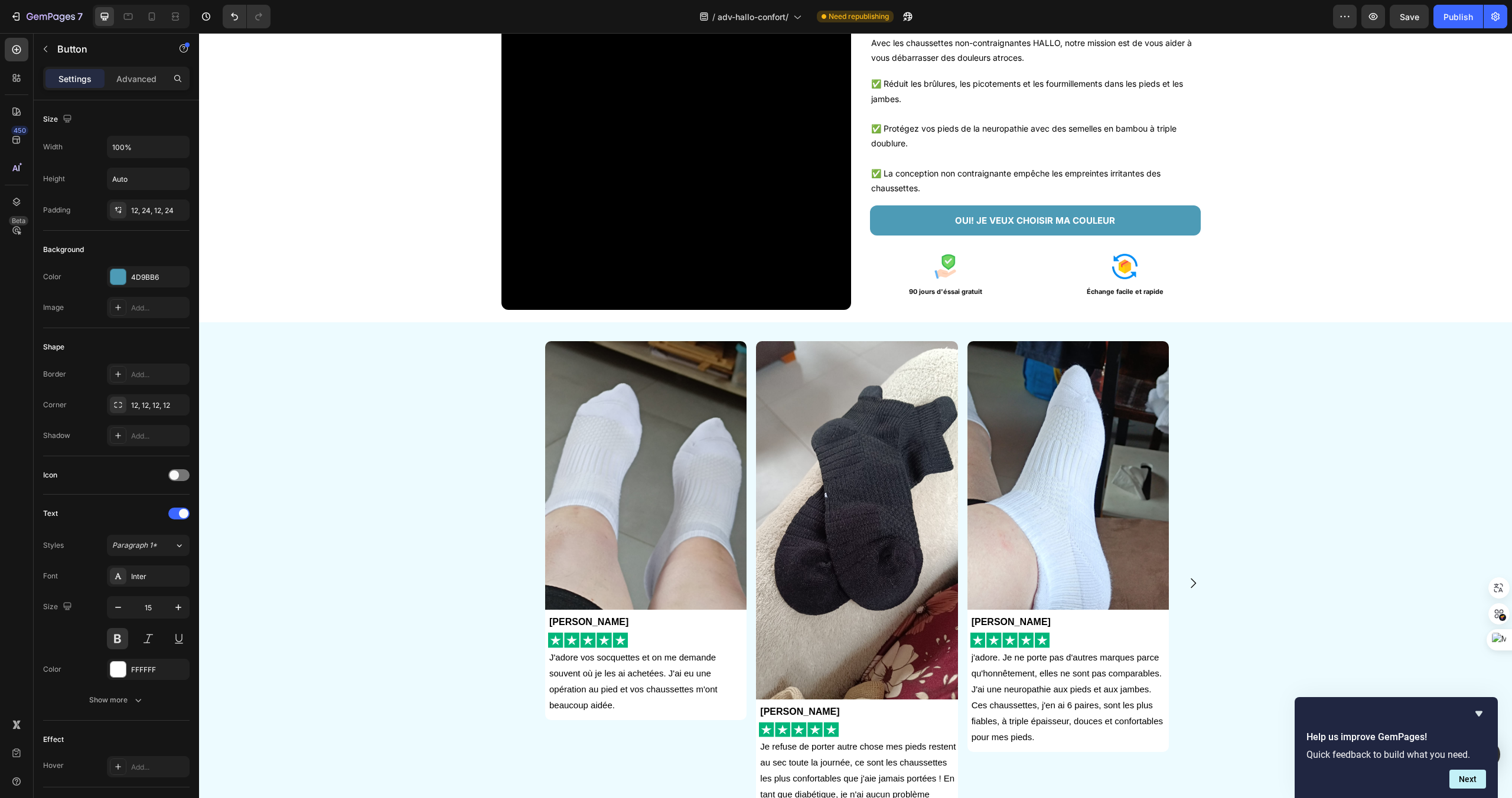
scroll to position [0, 0]
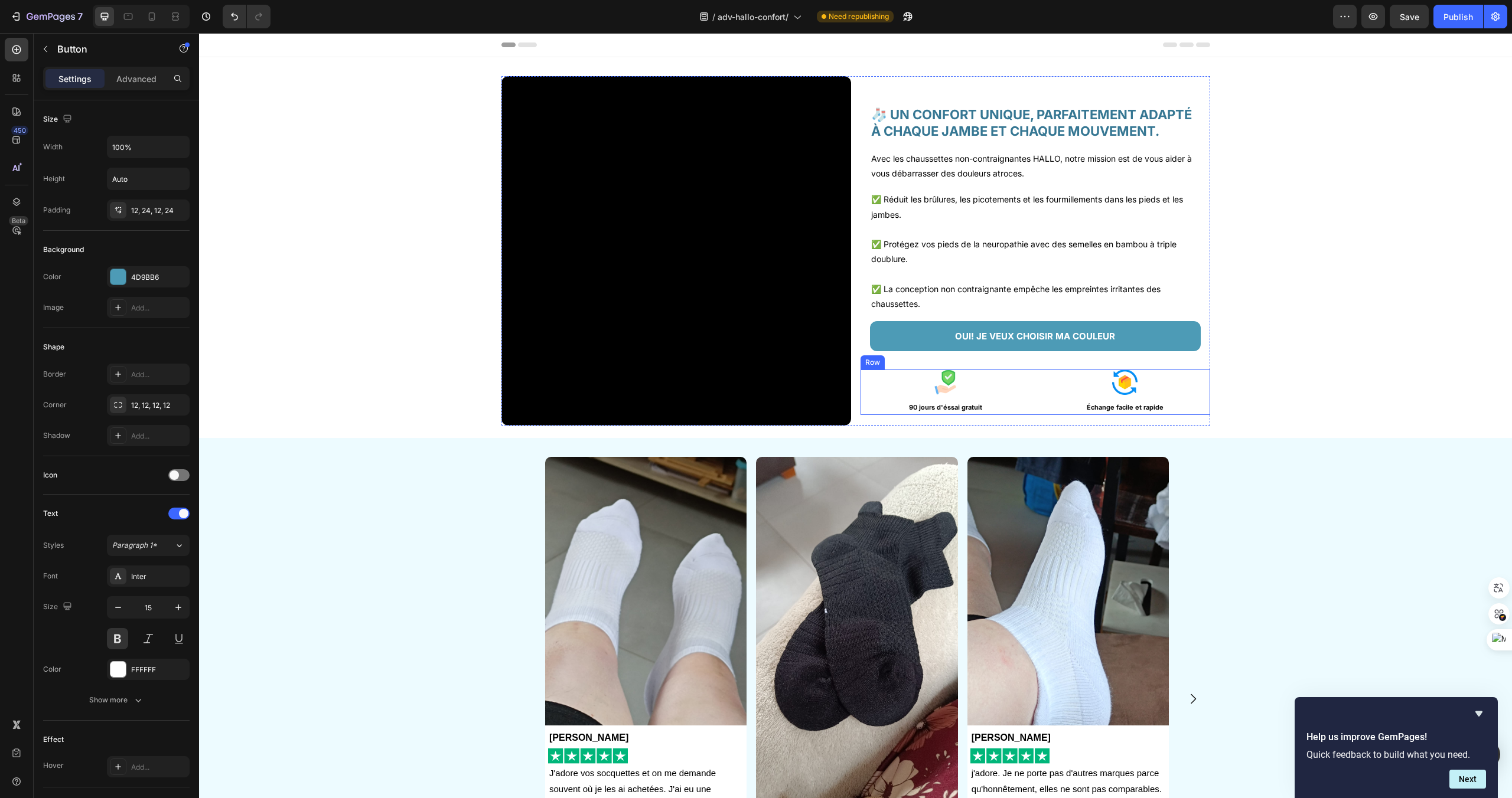
click at [1034, 398] on div "Image 90 jours d'éssai gratuit Text Block Image Échange facile et rapide Text B…" at bounding box center [1035, 392] width 349 height 46
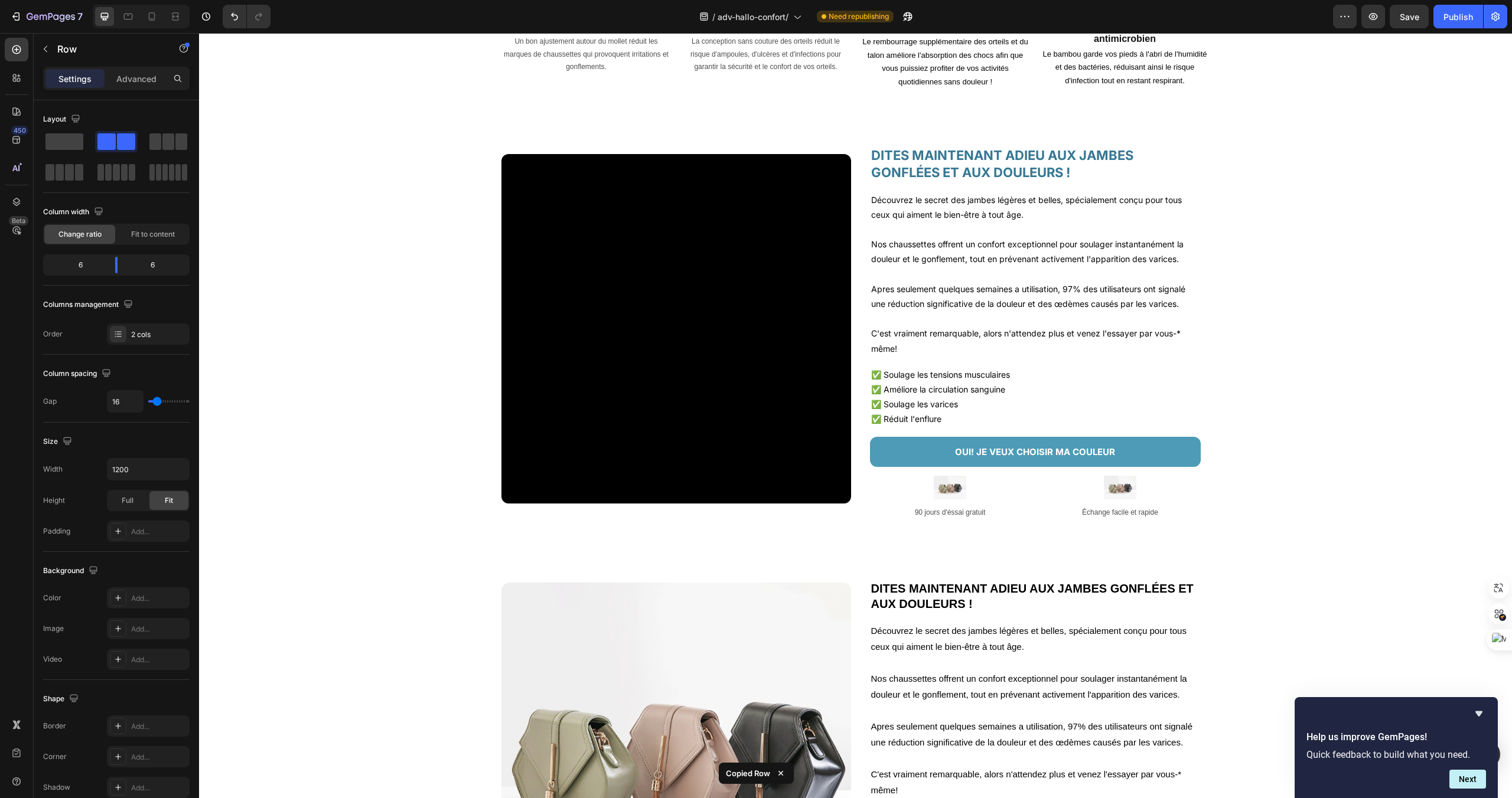
scroll to position [1090, 0]
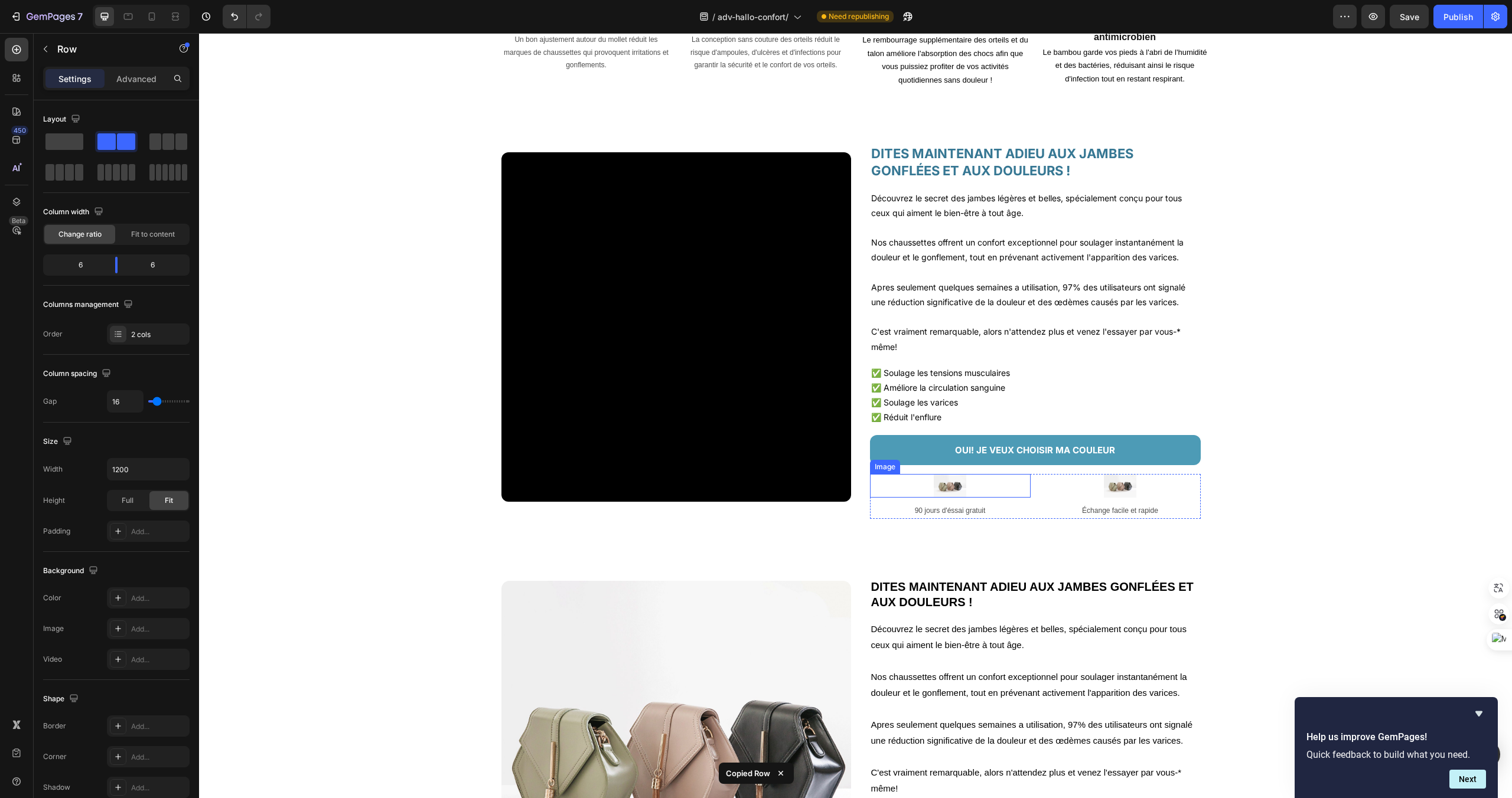
click at [1002, 488] on div at bounding box center [950, 486] width 160 height 25
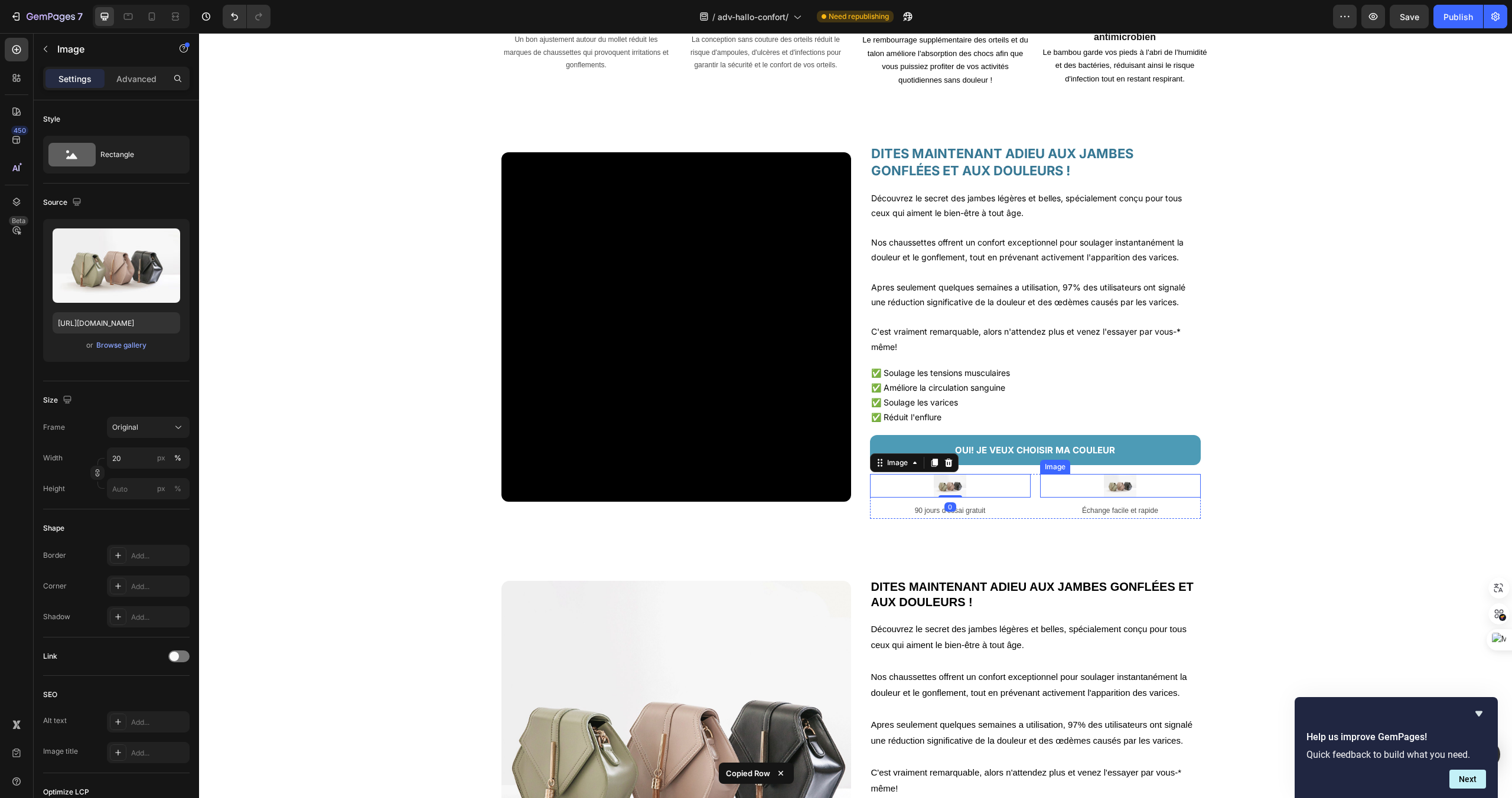
click at [1054, 496] on div at bounding box center [1121, 486] width 160 height 25
click at [1042, 516] on p "Échange facile et rapide" at bounding box center [1120, 512] width 158 height 13
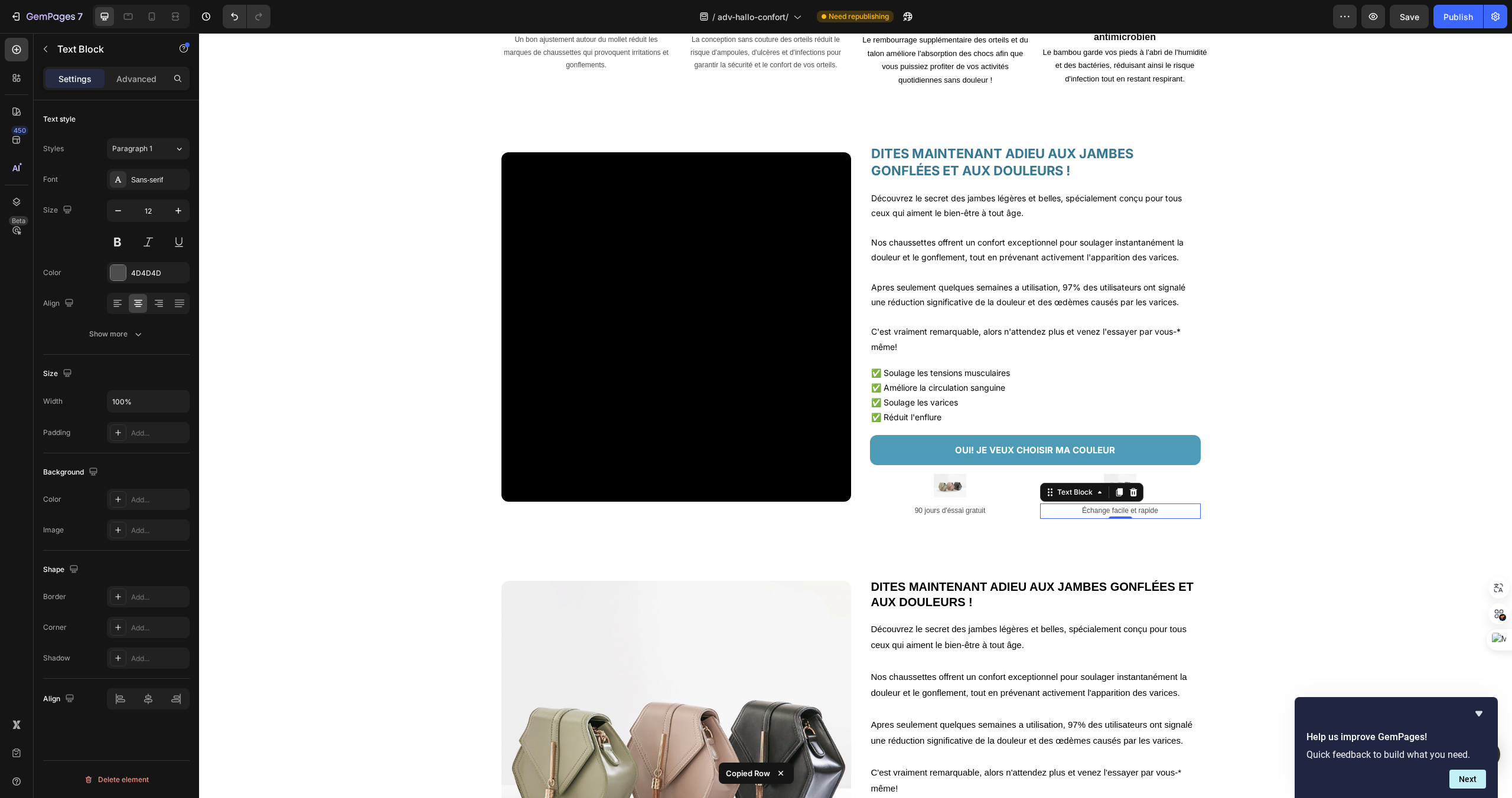
click at [1042, 516] on p "Échange facile et rapide" at bounding box center [1120, 512] width 158 height 13
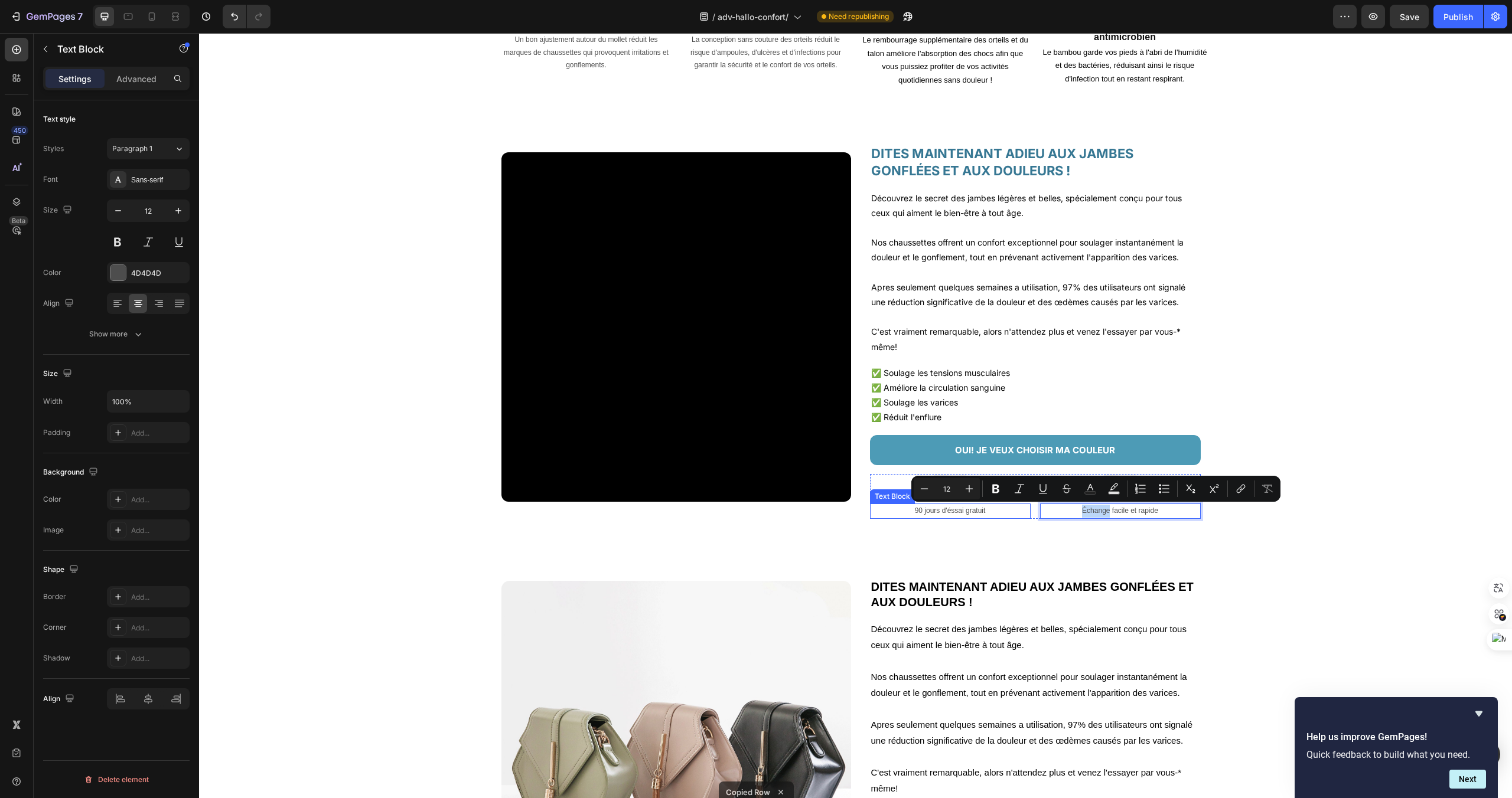
click at [1007, 514] on p "90 jours d'éssai gratuit" at bounding box center [950, 512] width 158 height 13
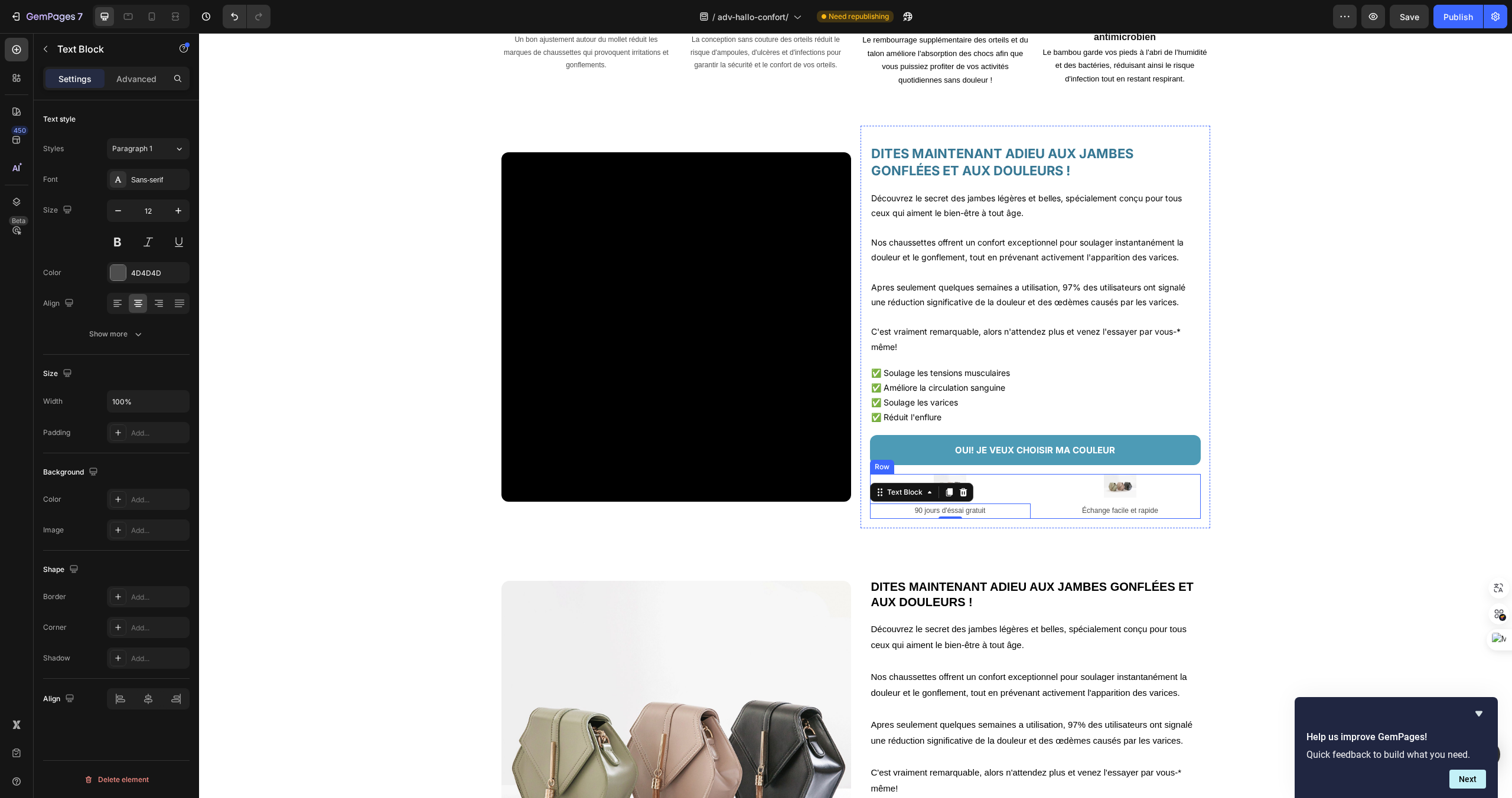
click at [1032, 503] on div "Image 90 jours d'éssai gratuit Text Block 0 Image Échange facile et rapide Text…" at bounding box center [1035, 496] width 331 height 45
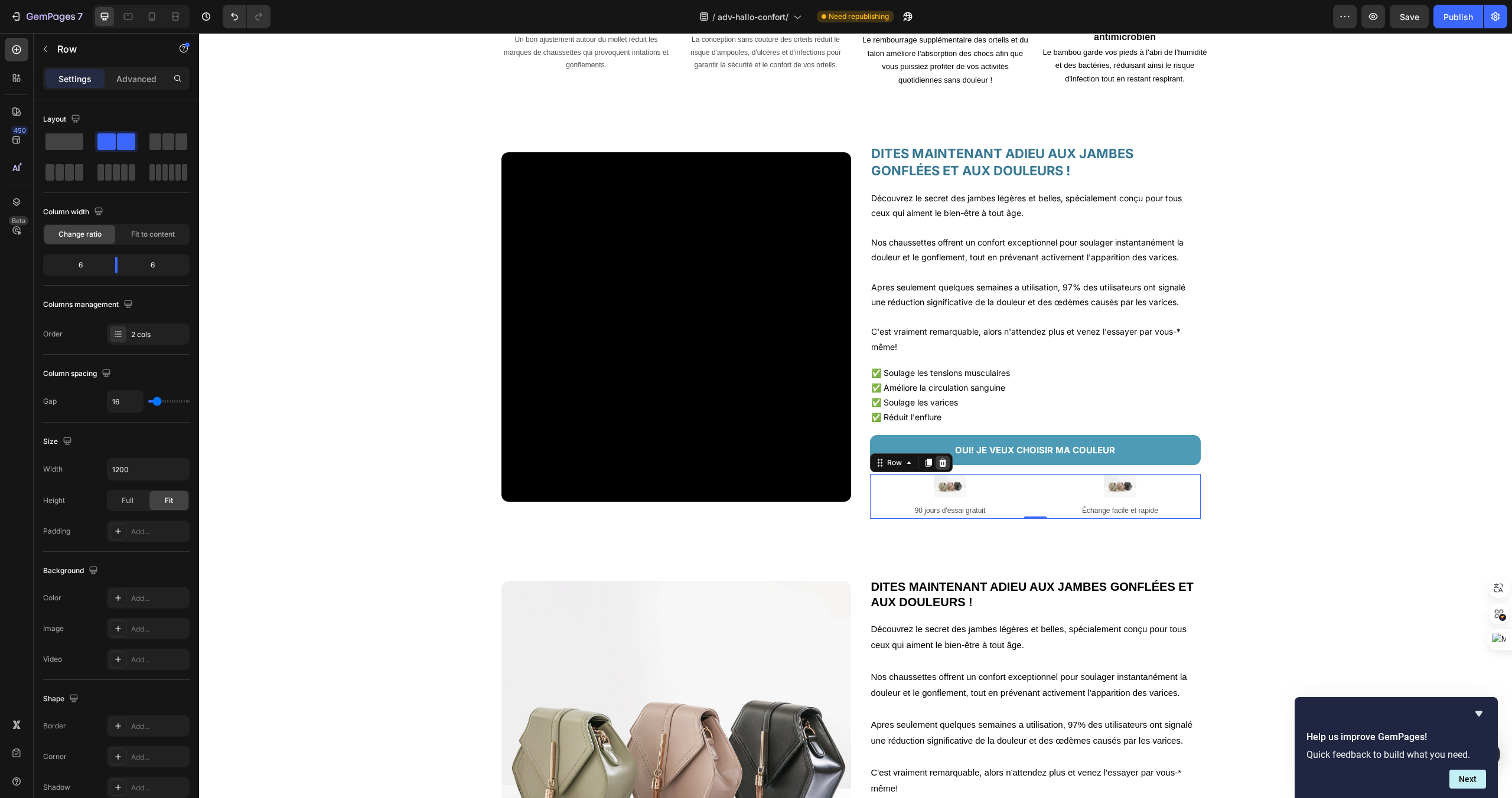
click at [944, 467] on icon at bounding box center [942, 463] width 8 height 8
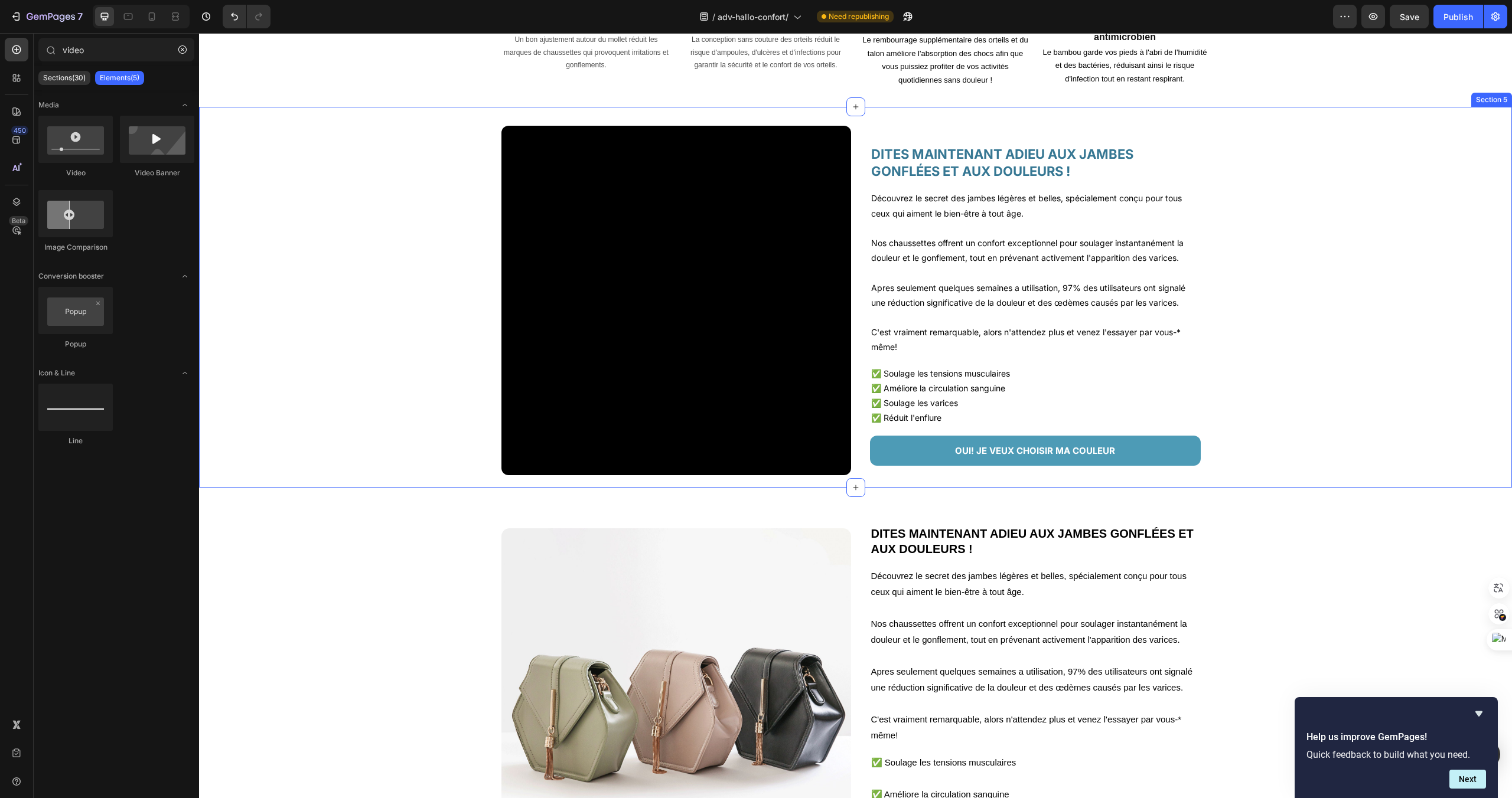
click at [936, 484] on div "Video DITES MAINTENANT ADIEU AUX JAMBES GONFLÉES ET AUX DOULEURS ! Heading Déco…" at bounding box center [855, 306] width 1313 height 359
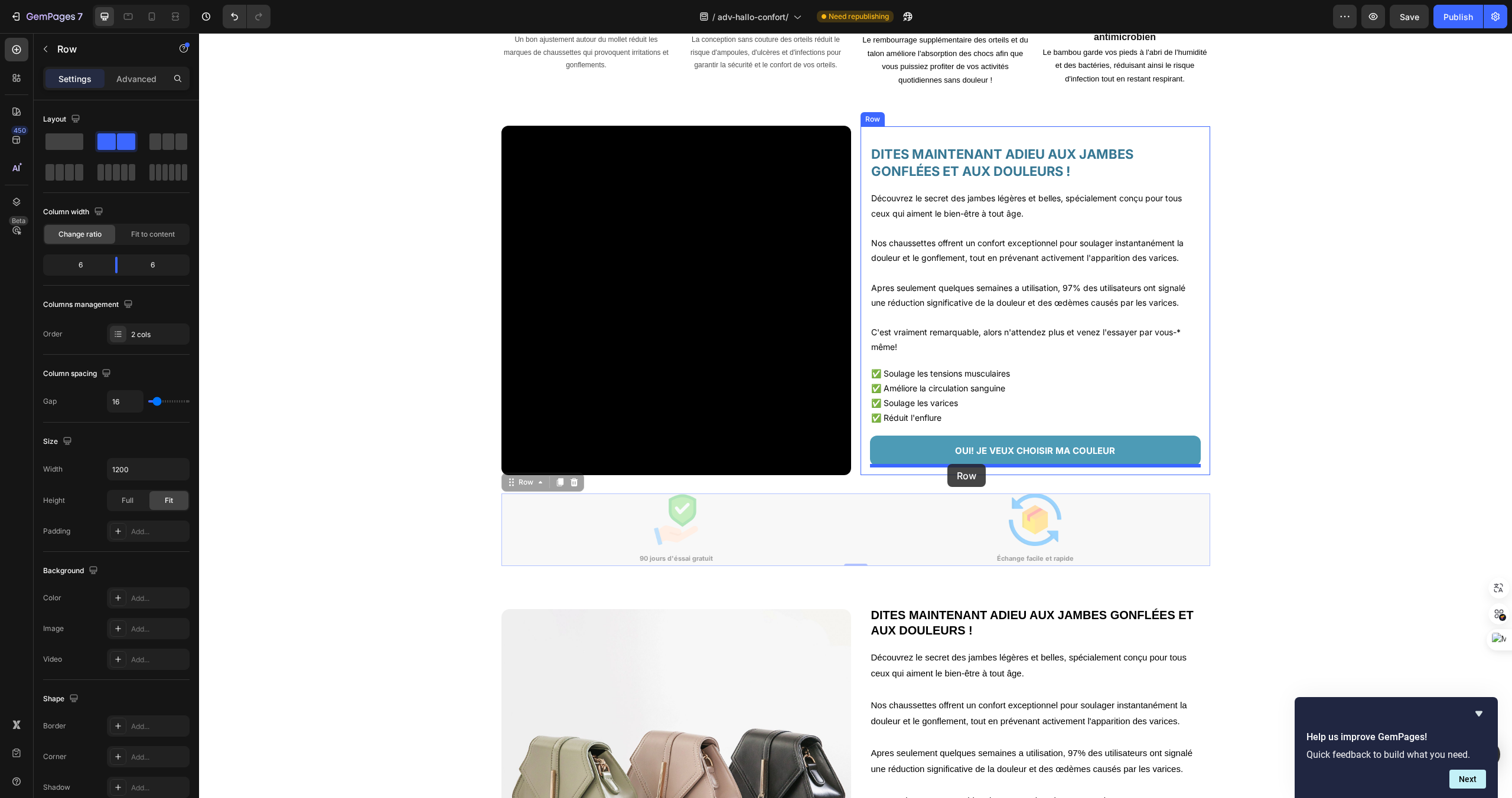
drag, startPoint x: 513, startPoint y: 483, endPoint x: 948, endPoint y: 464, distance: 435.4
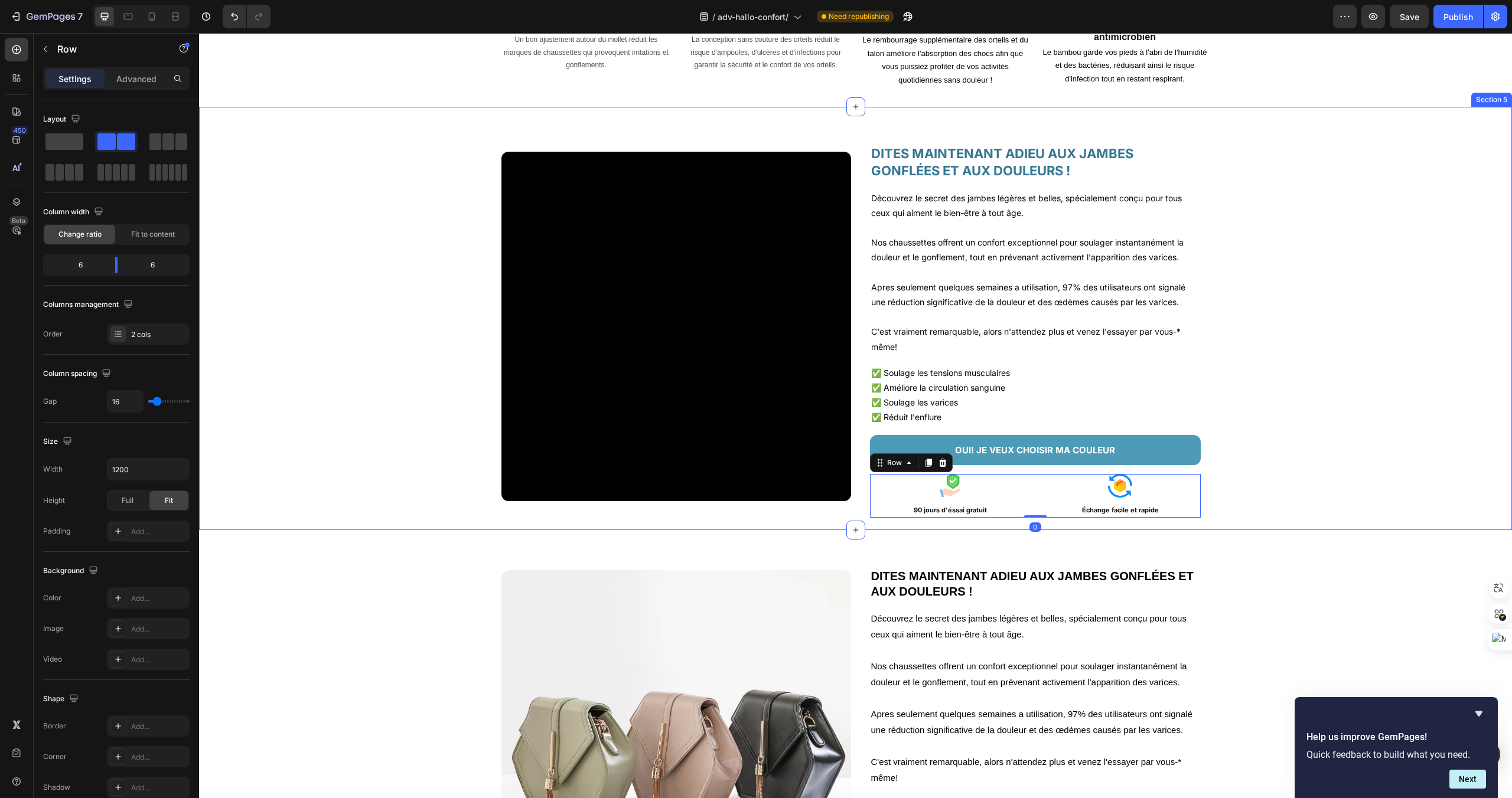
click at [1387, 445] on div "Video DITES MAINTENANT ADIEU AUX JAMBES GONFLÉES ET AUX DOULEURS ! Heading Déco…" at bounding box center [855, 327] width 1313 height 402
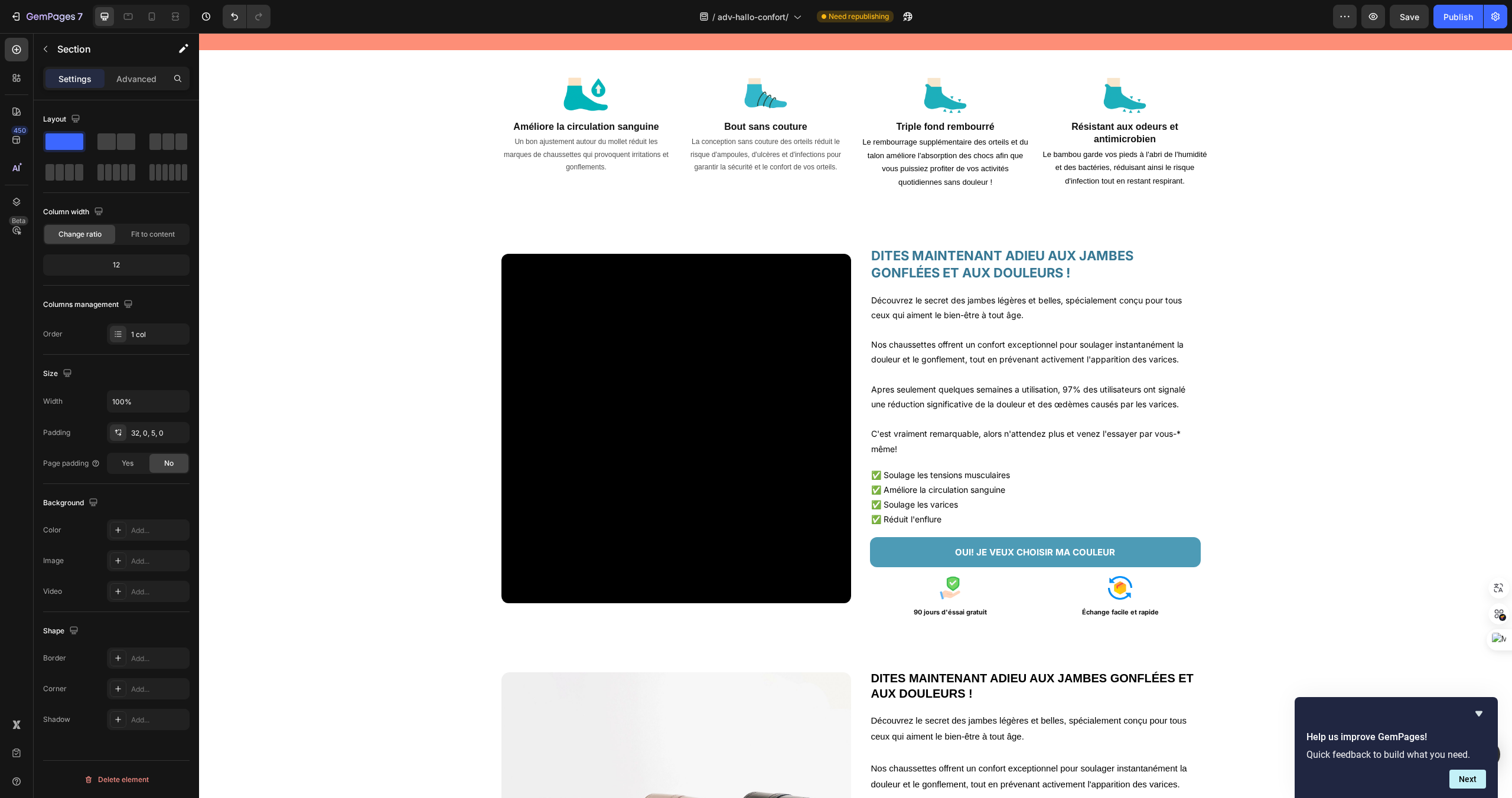
scroll to position [1076, 0]
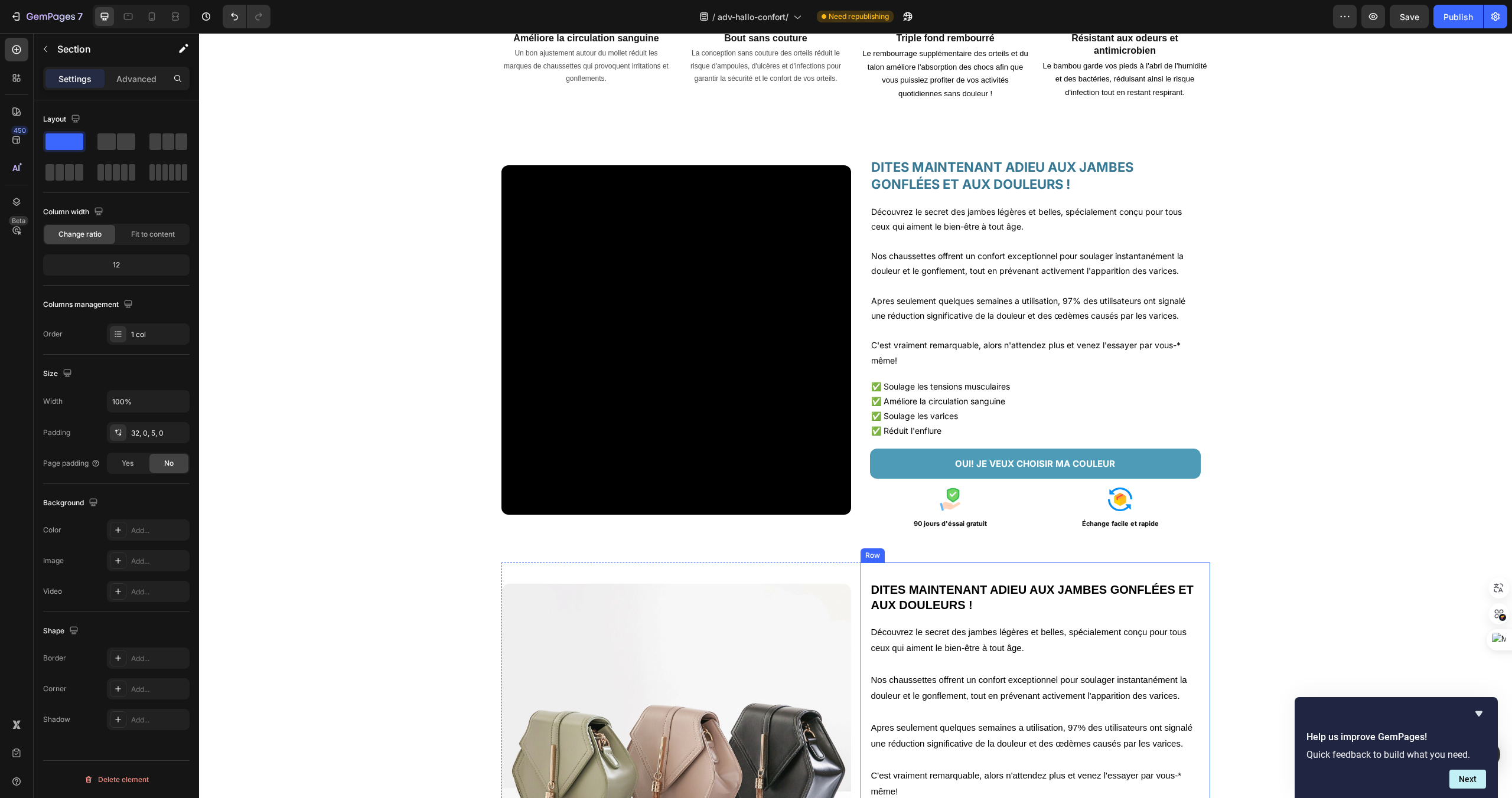
click at [863, 579] on div "DITES MAINTENANT ADIEU AUX JAMBES GONFLÉES ET AUX DOULEURS ! Heading Découvrez …" at bounding box center [1035, 758] width 349 height 392
click at [836, 561] on div "Image DITES MAINTENANT ADIEU AUX JAMBES GONFLÉES ET AUX DOULEURS ! Heading Déco…" at bounding box center [855, 755] width 1313 height 424
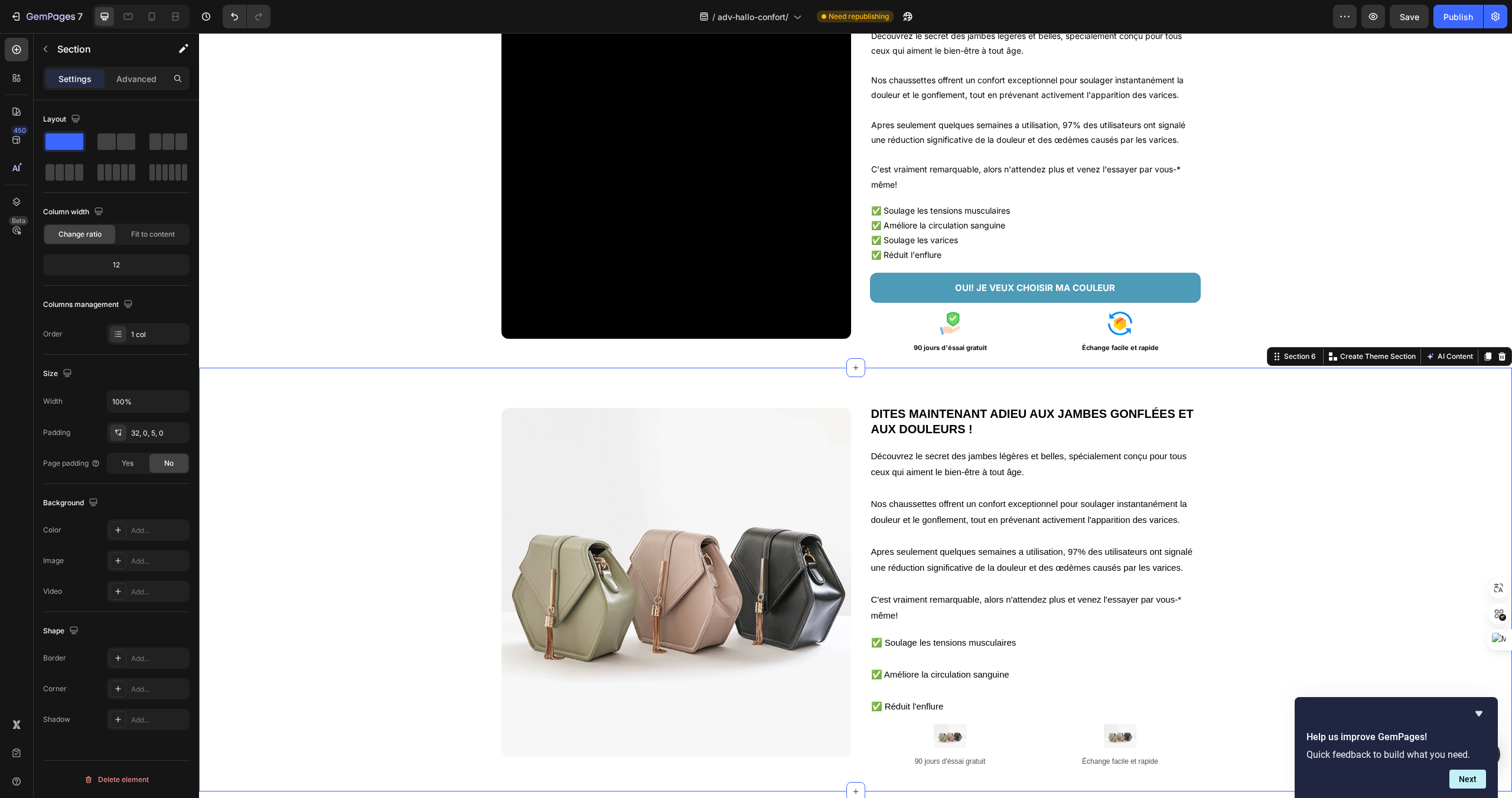
scroll to position [1380, 0]
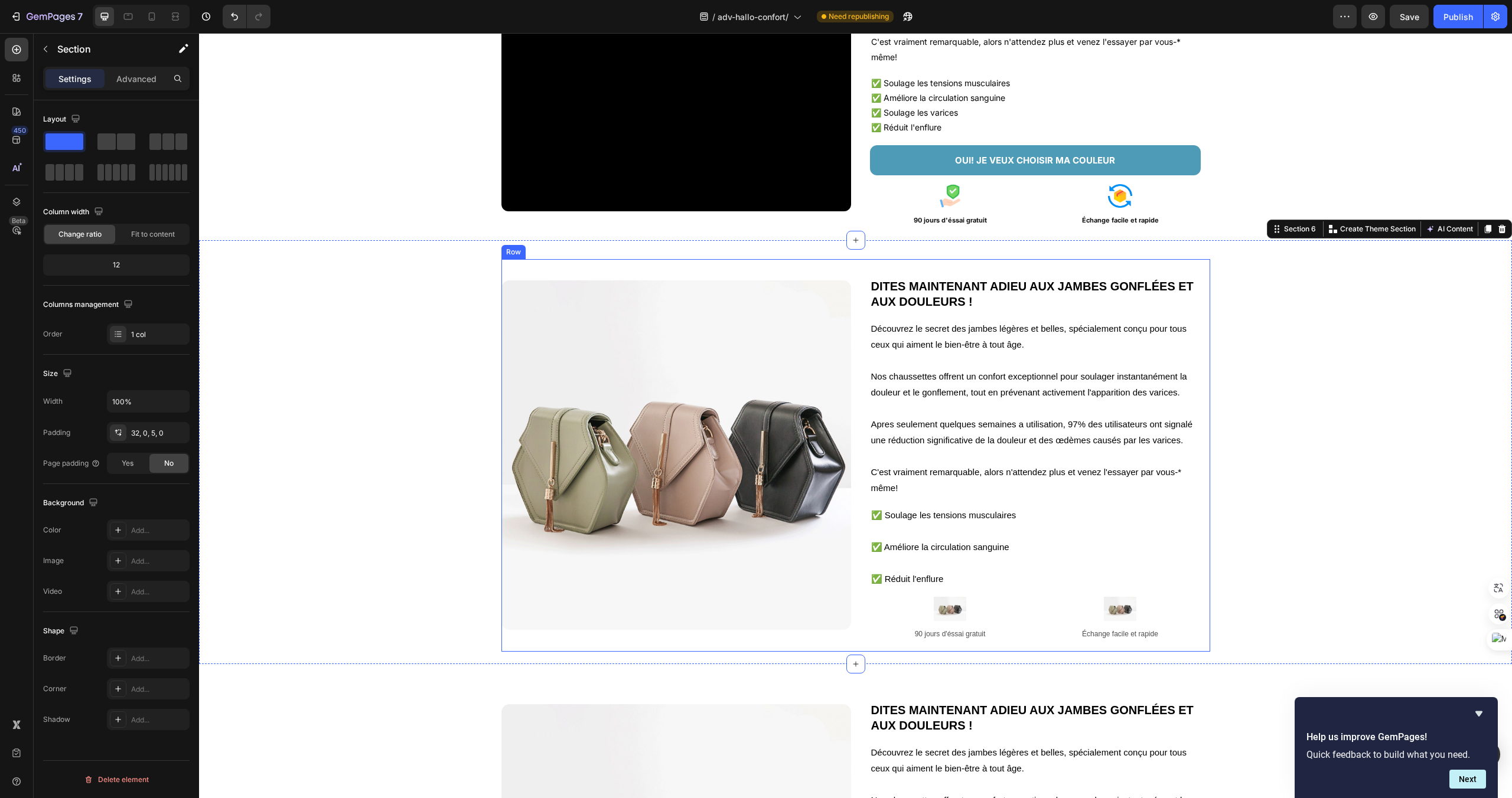
click at [850, 273] on div "Image" at bounding box center [676, 455] width 349 height 392
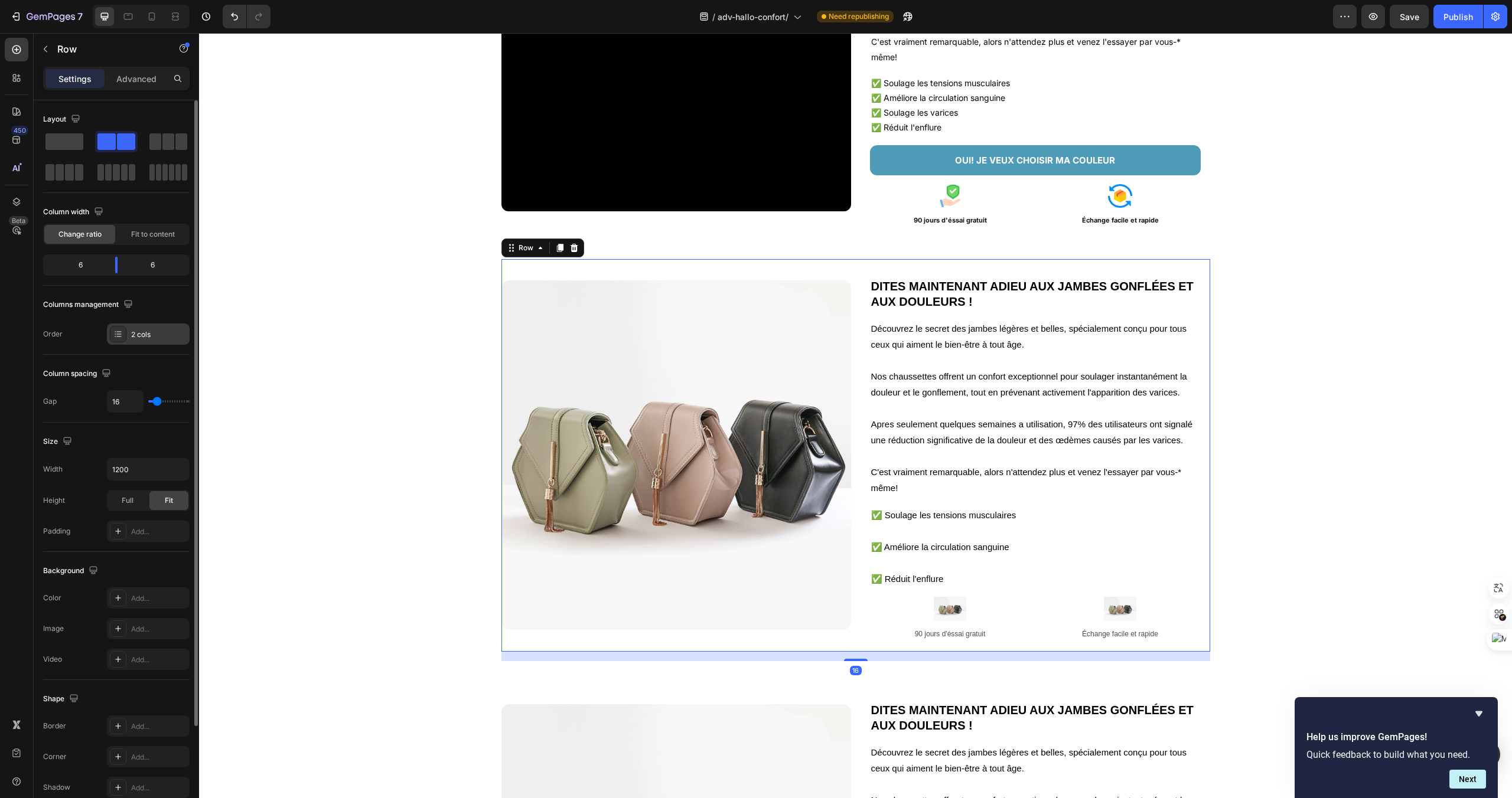
click at [155, 335] on div "2 cols" at bounding box center [159, 335] width 56 height 11
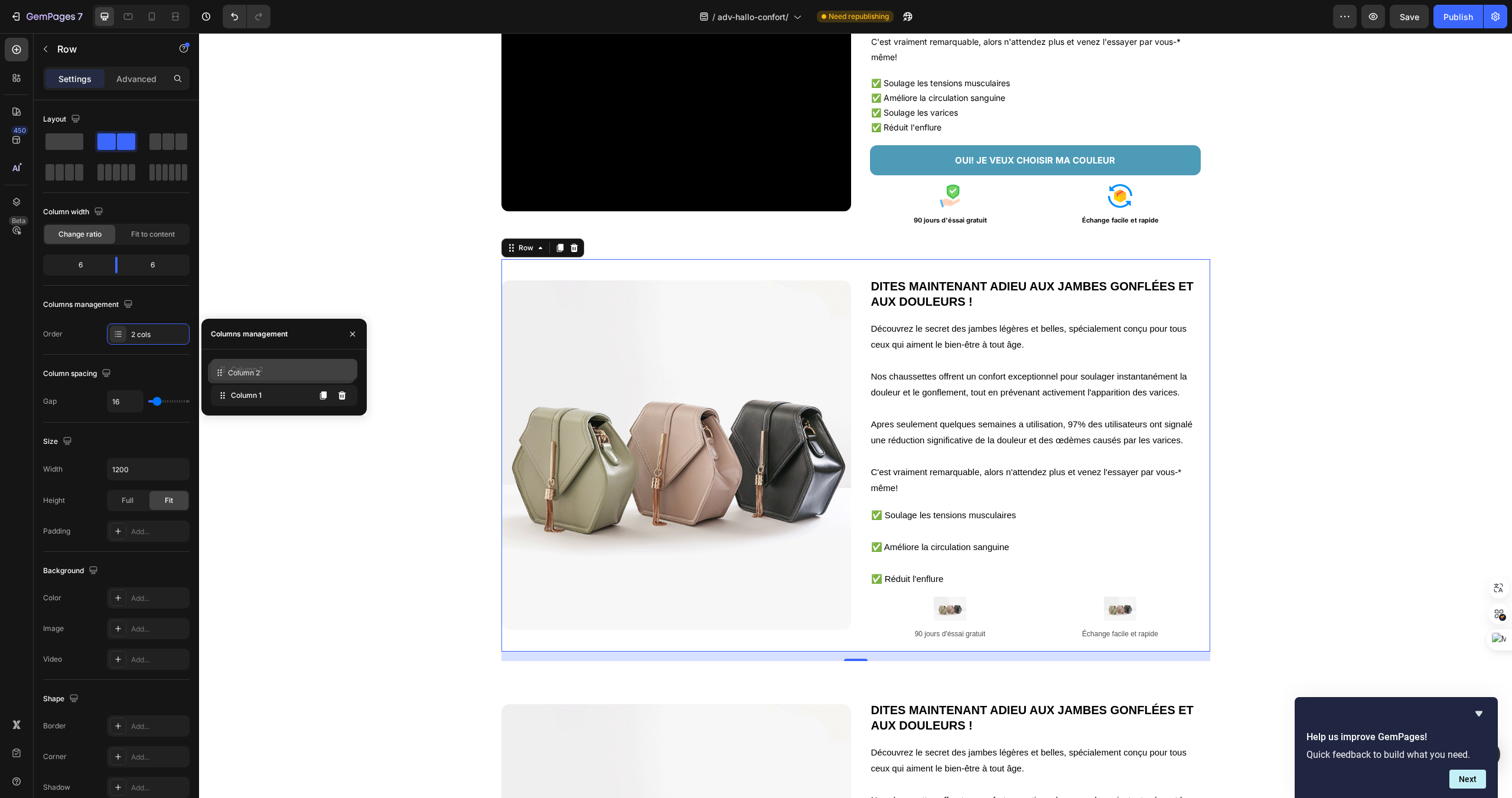
drag, startPoint x: 302, startPoint y: 401, endPoint x: 300, endPoint y: 378, distance: 23.1
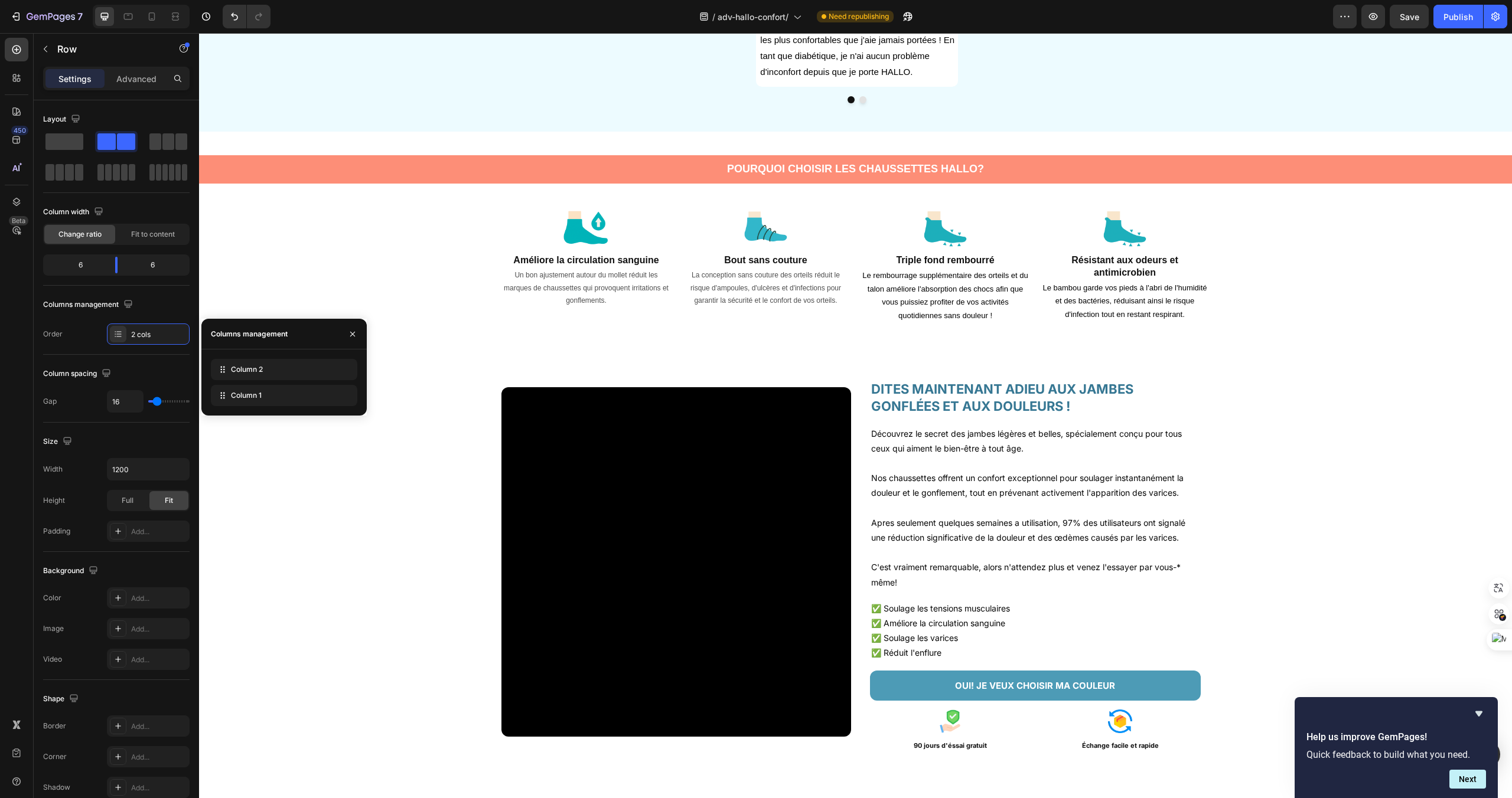
scroll to position [872, 0]
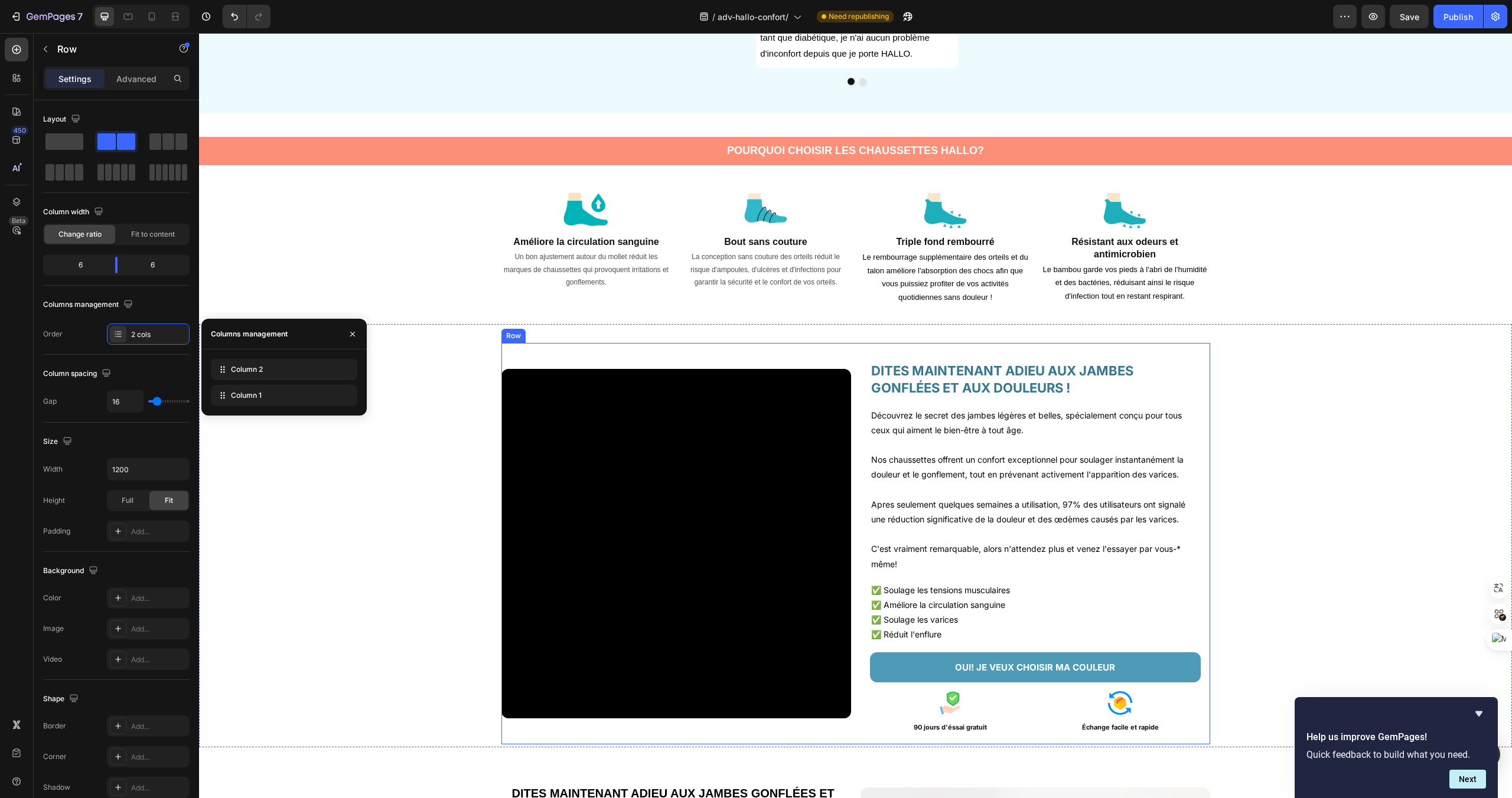
click at [858, 367] on div "Video DITES MAINTENANT ADIEU AUX JAMBES GONFLÉES ET AUX DOULEURS ! Heading Déco…" at bounding box center [855, 543] width 709 height 402
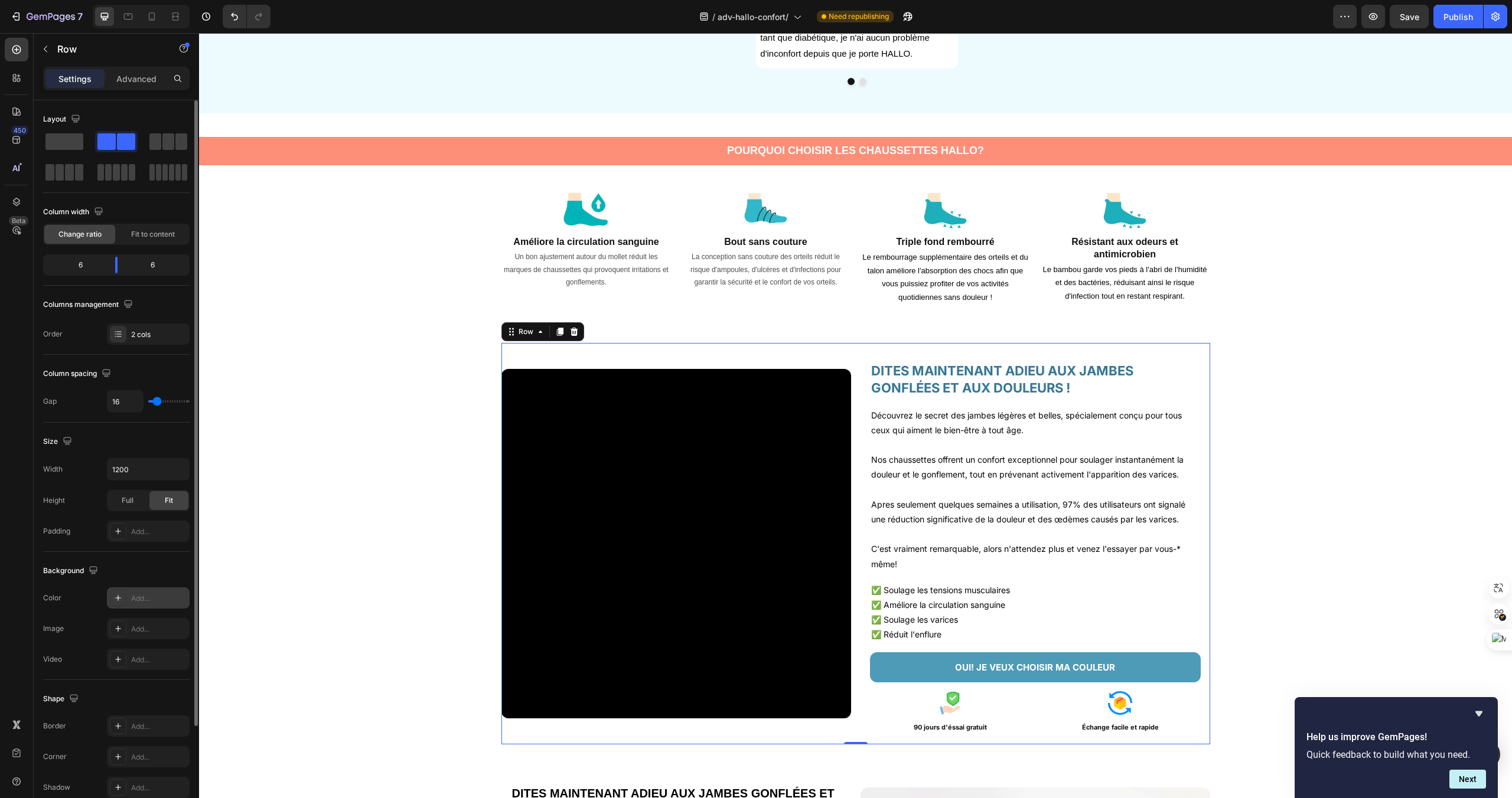
click at [116, 604] on div at bounding box center [118, 598] width 17 height 17
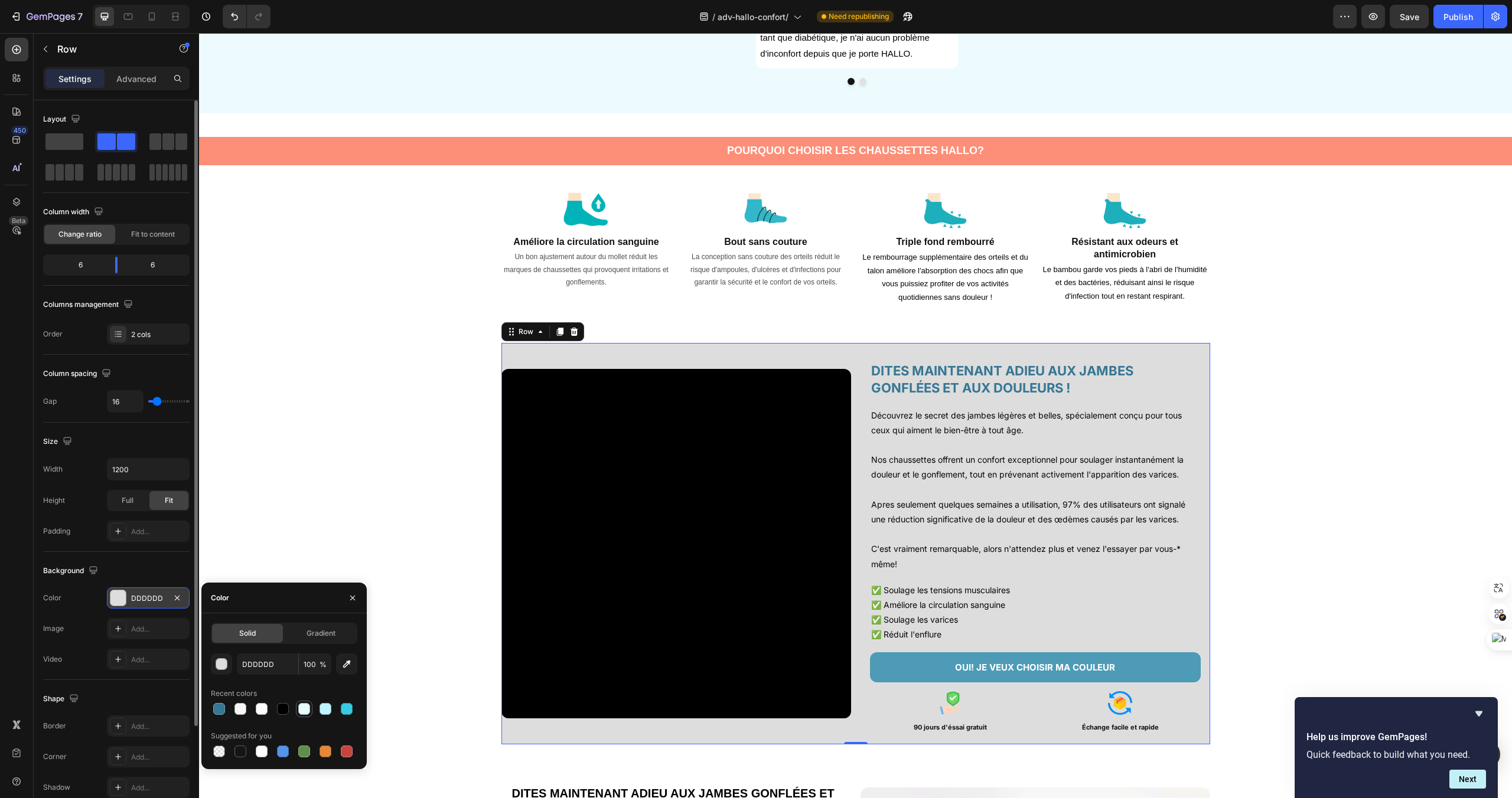
click at [306, 706] on div at bounding box center [304, 709] width 12 height 12
type input "E8FBFF"
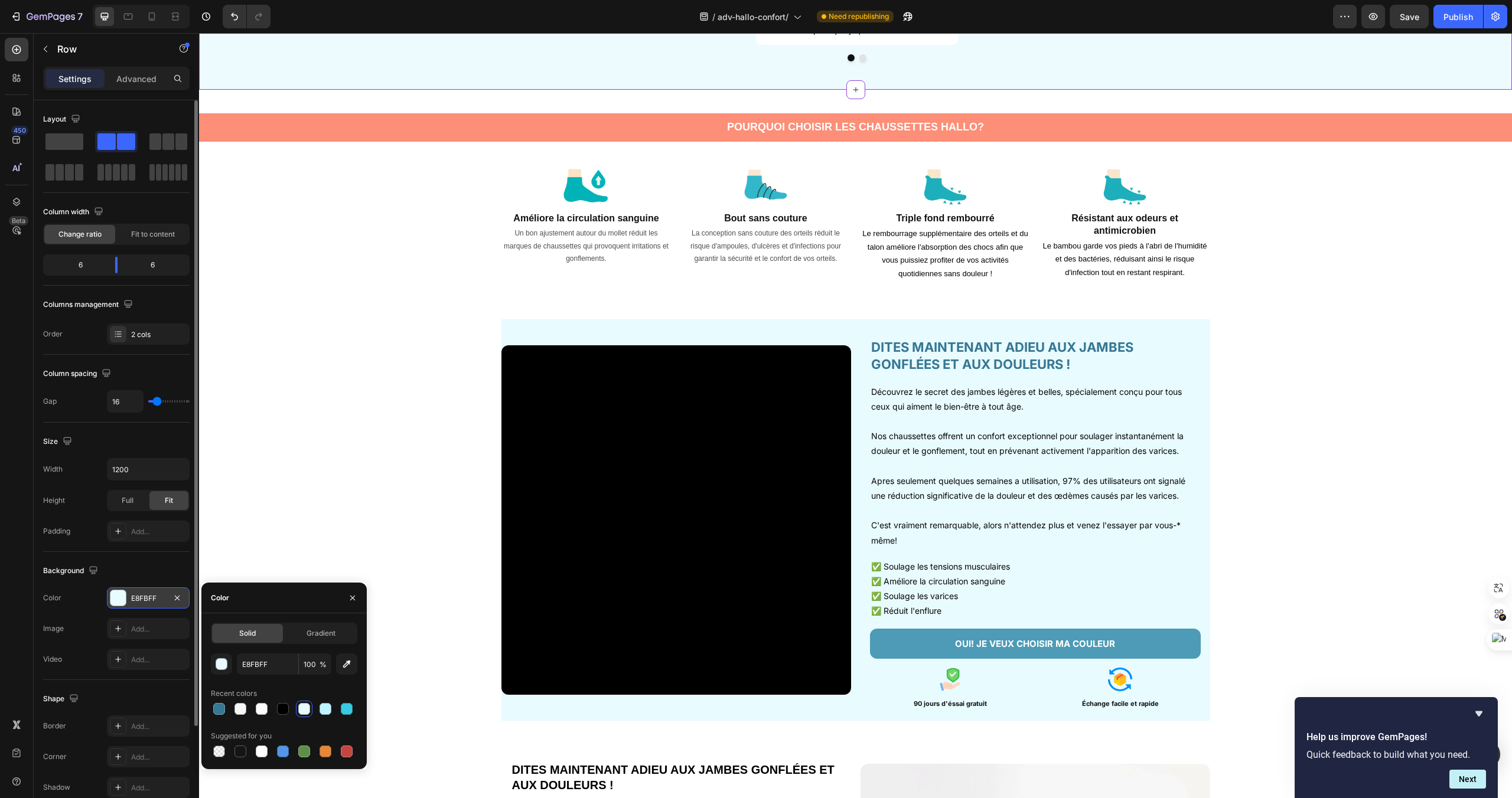
scroll to position [901, 0]
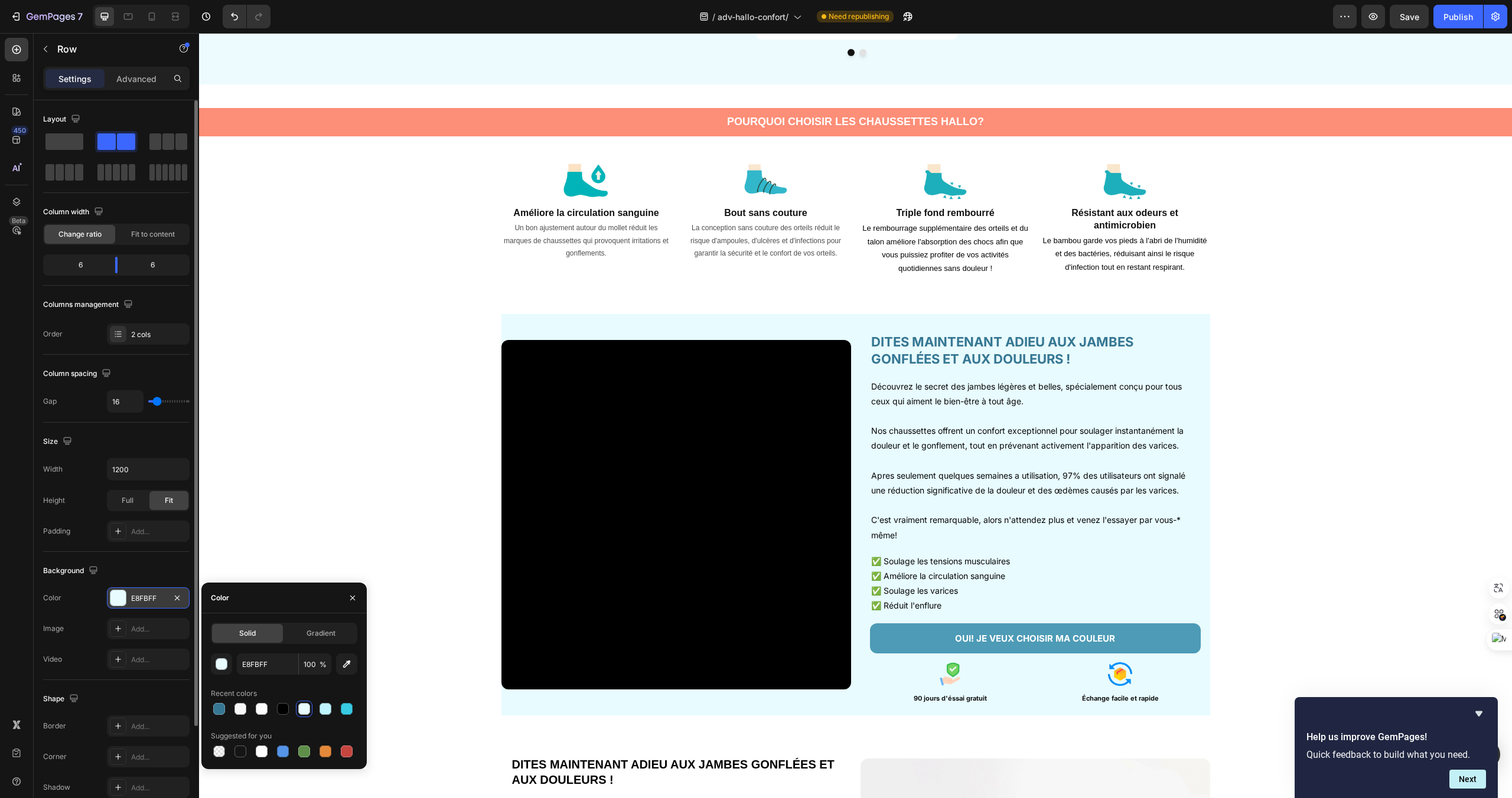
click at [808, 325] on div "Video" at bounding box center [676, 515] width 349 height 402
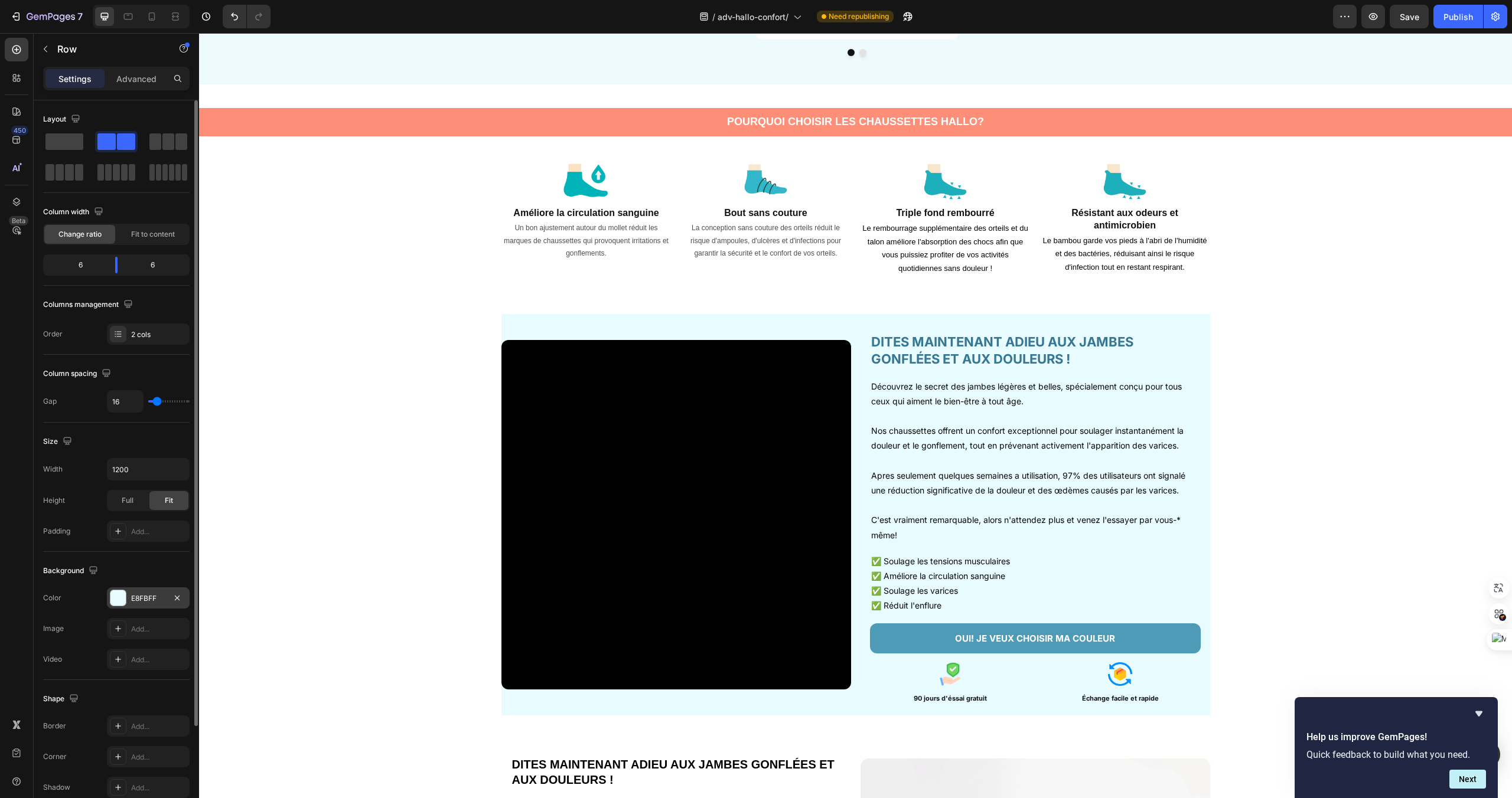
click at [852, 323] on div "Video DITES MAINTENANT ADIEU AUX JAMBES GONFLÉES ET AUX DOULEURS ! Heading Déco…" at bounding box center [855, 515] width 709 height 402
click at [850, 321] on div "Video" at bounding box center [676, 515] width 349 height 402
click at [812, 321] on div "Video" at bounding box center [676, 515] width 349 height 402
click at [854, 334] on div "Video DITES MAINTENANT ADIEU AUX JAMBES GONFLÉES ET AUX DOULEURS ! Heading Déco…" at bounding box center [855, 515] width 709 height 402
click at [808, 325] on div "Video" at bounding box center [676, 515] width 349 height 402
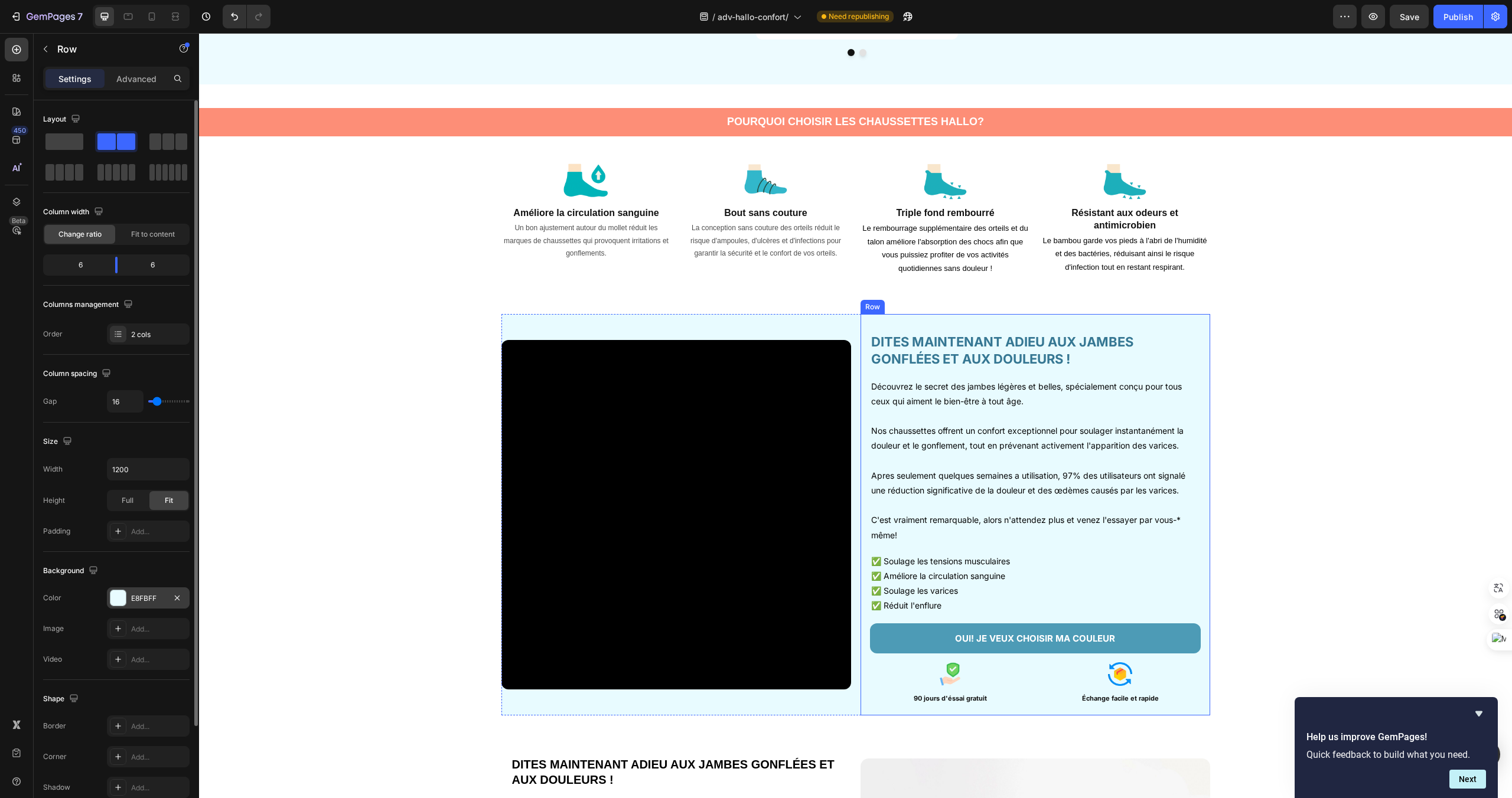
click at [933, 325] on div "DITES MAINTENANT ADIEU AUX JAMBES GONFLÉES ET AUX DOULEURS ! Heading Découvrez …" at bounding box center [1035, 514] width 331 height 382
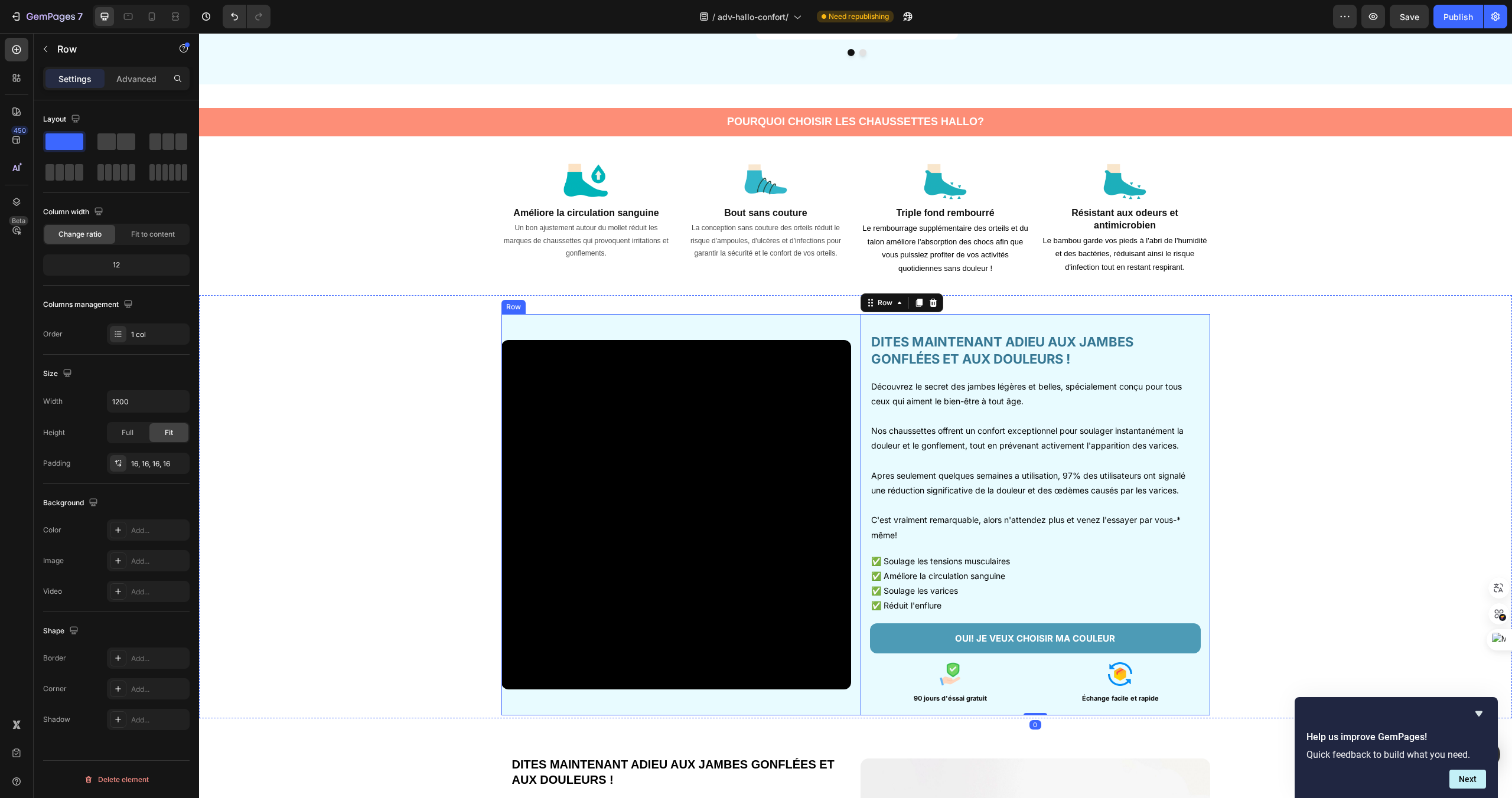
click at [844, 329] on div "Video" at bounding box center [676, 515] width 349 height 402
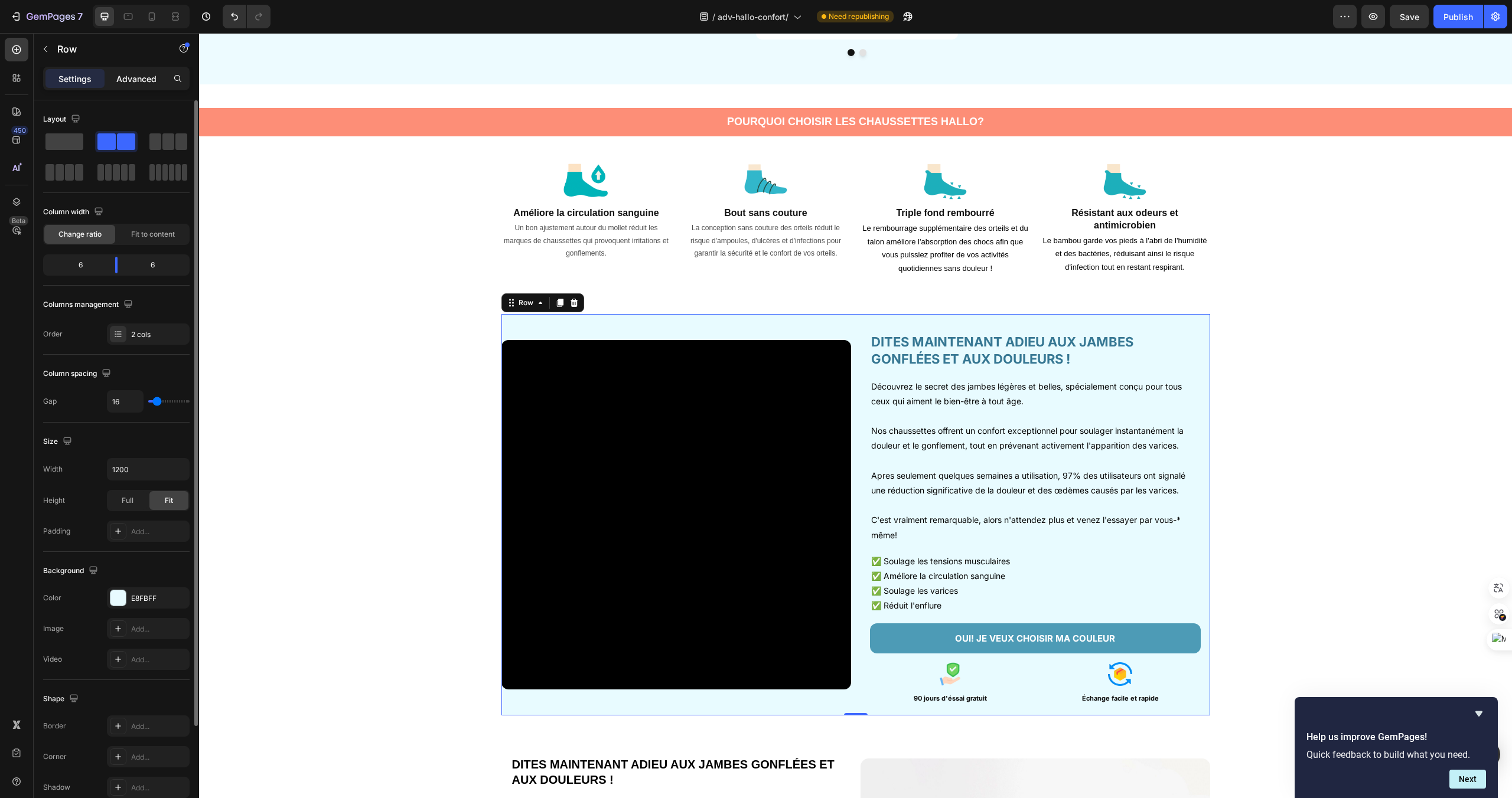
click at [145, 84] on p "Advanced" at bounding box center [136, 79] width 40 height 13
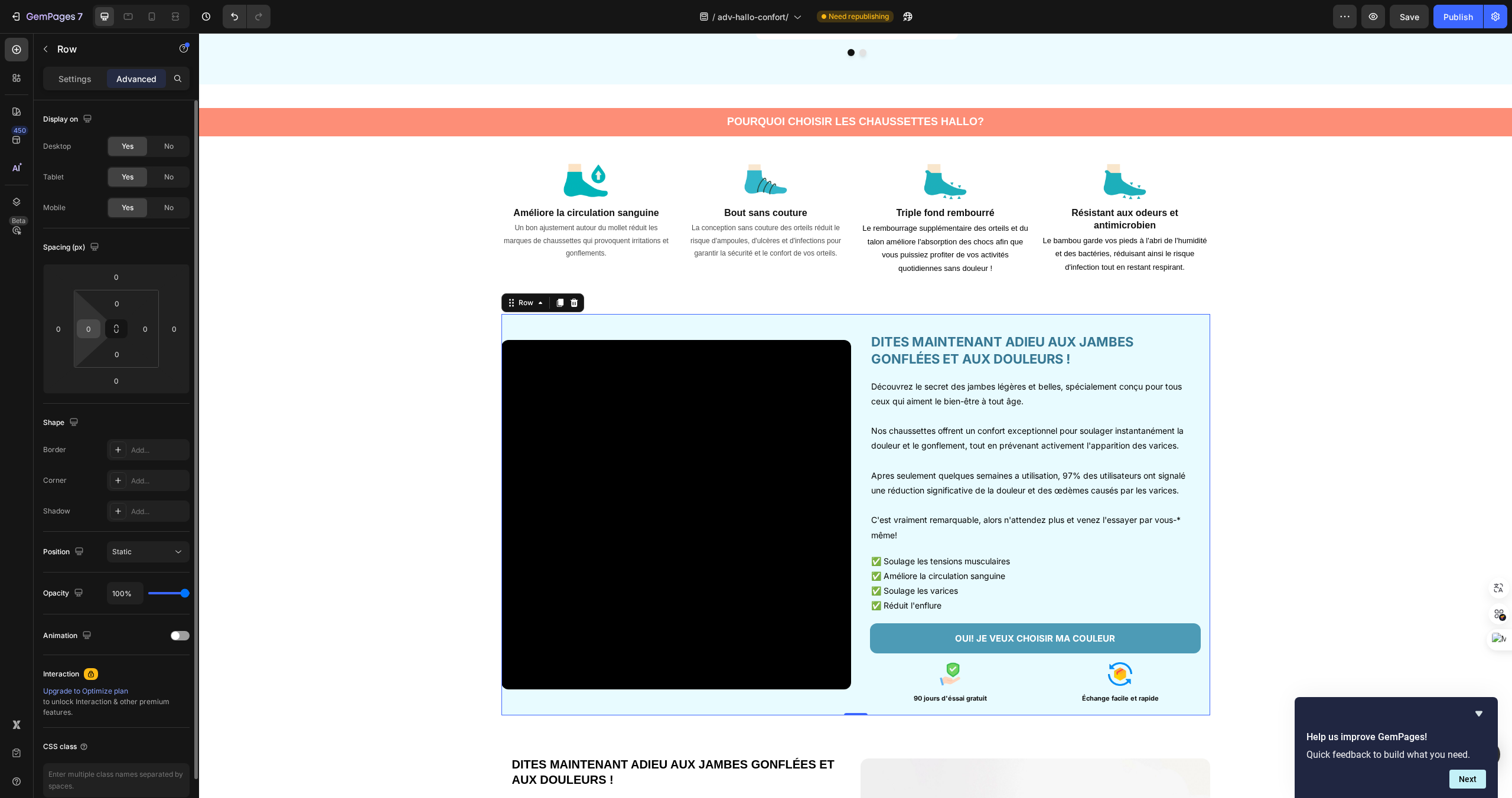
click at [92, 337] on input "0" at bounding box center [88, 329] width 18 height 18
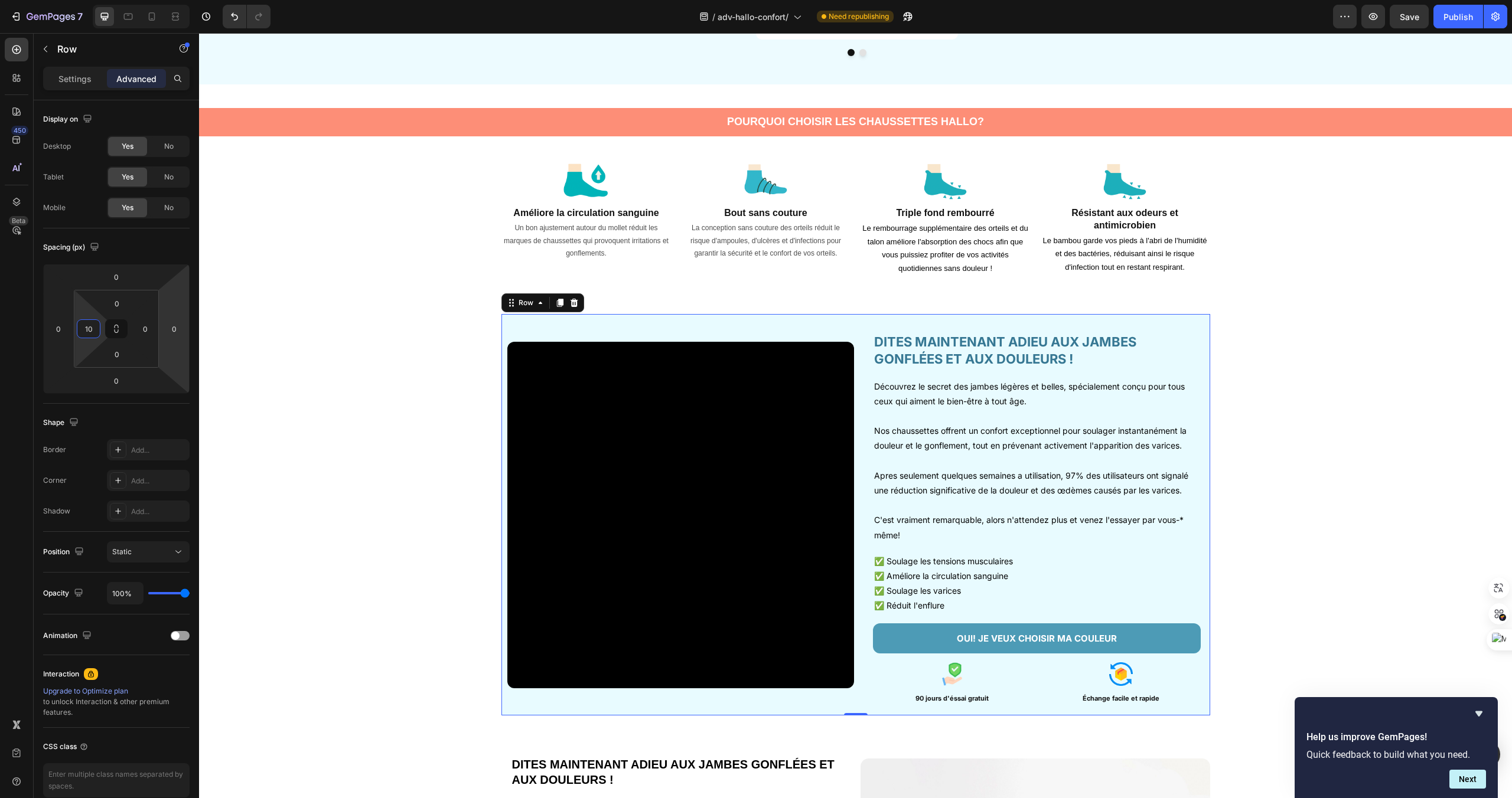
type input "10"
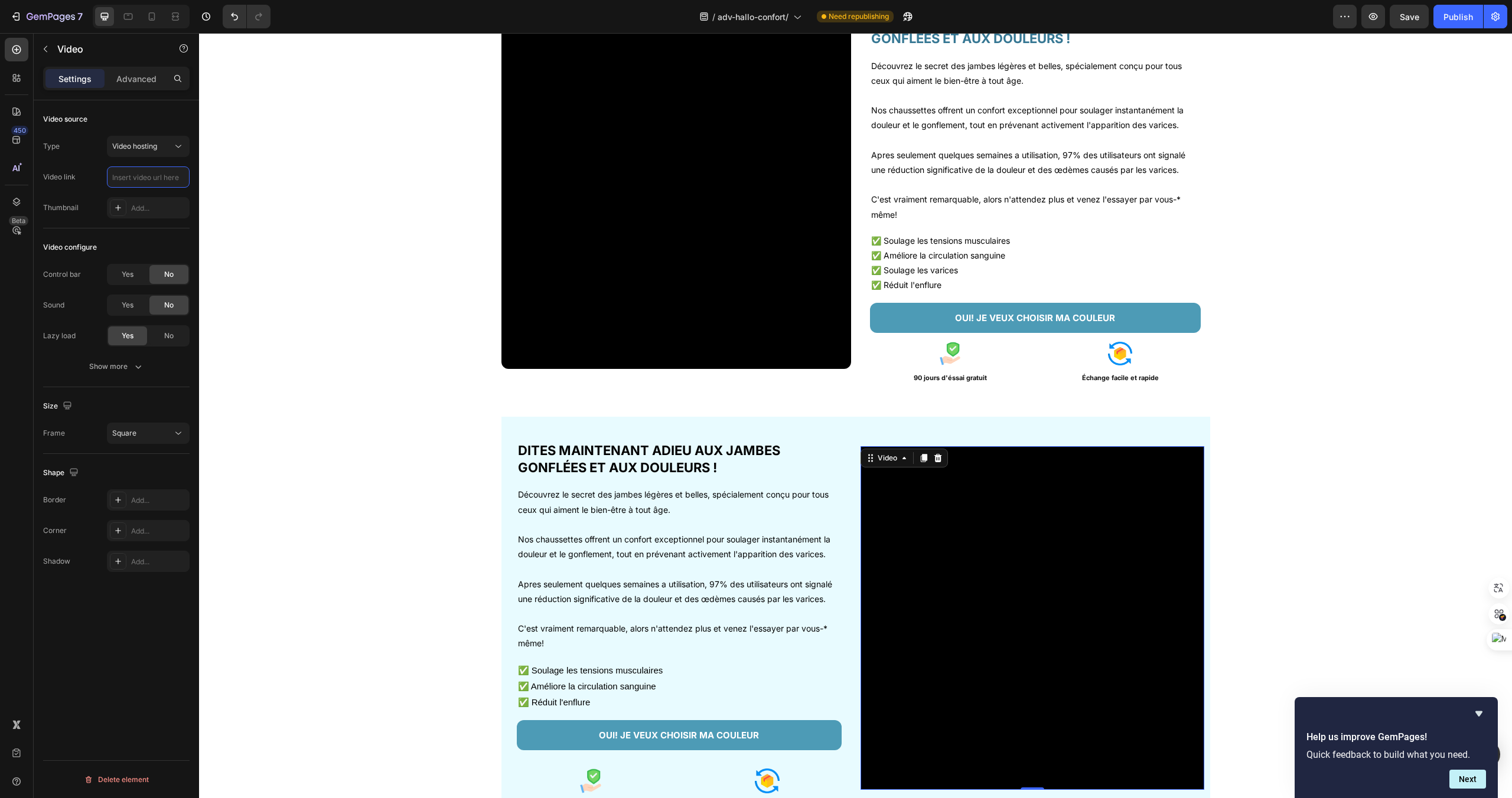
paste input "[URL][DOMAIN_NAME]"
type input "[URL][DOMAIN_NAME]"
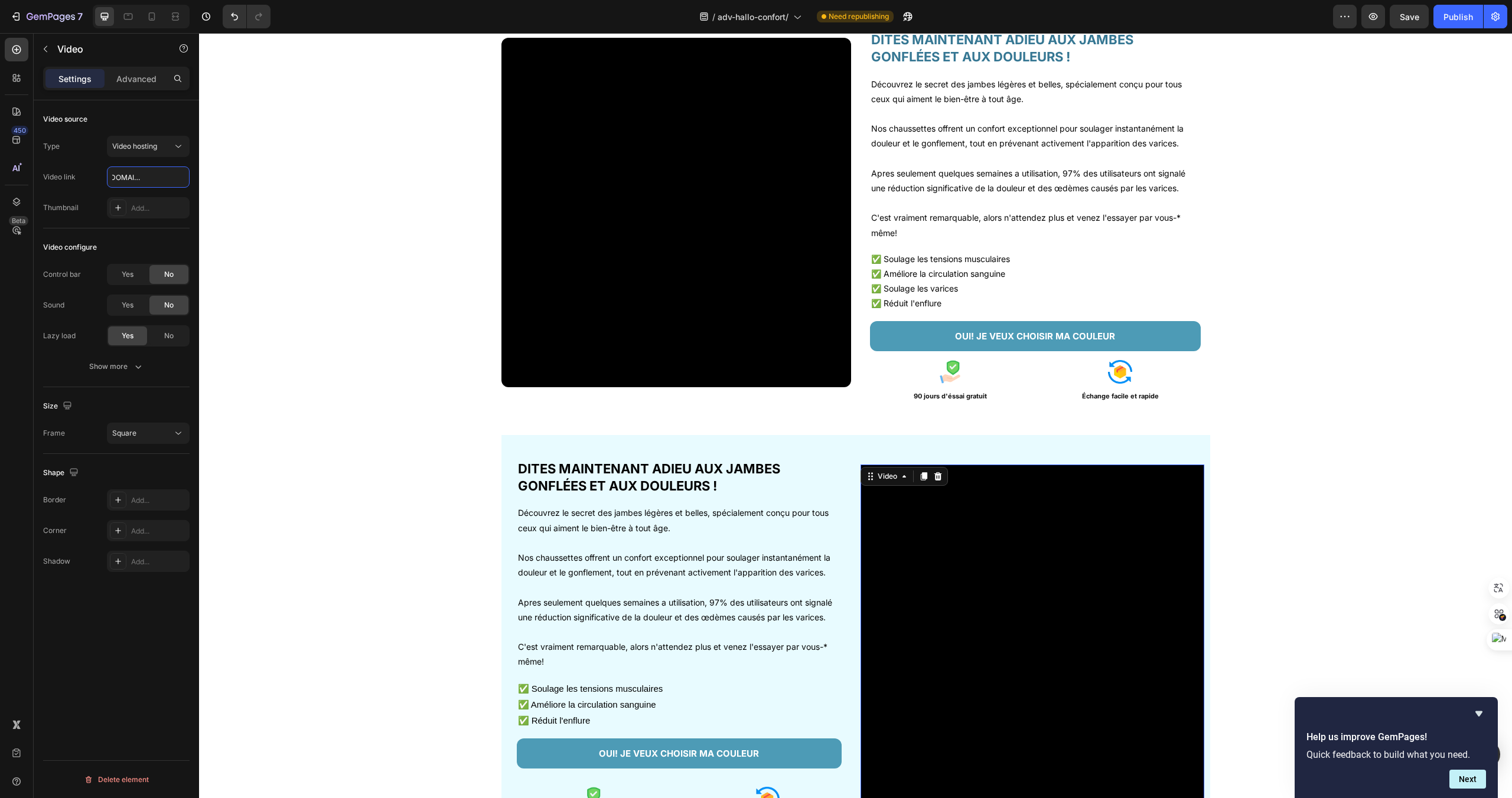
scroll to position [1102, 0]
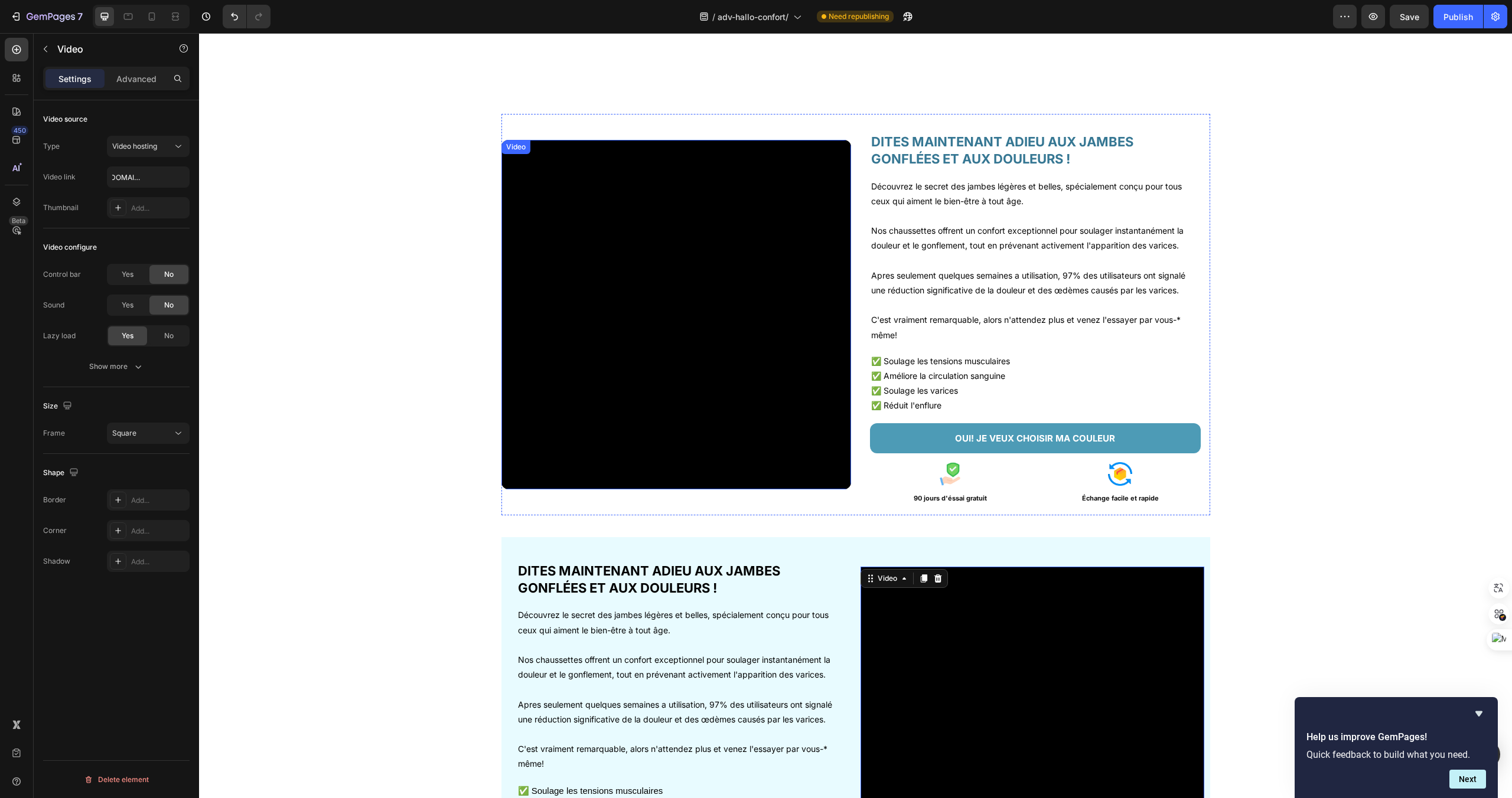
click at [809, 481] on video at bounding box center [676, 314] width 349 height 349
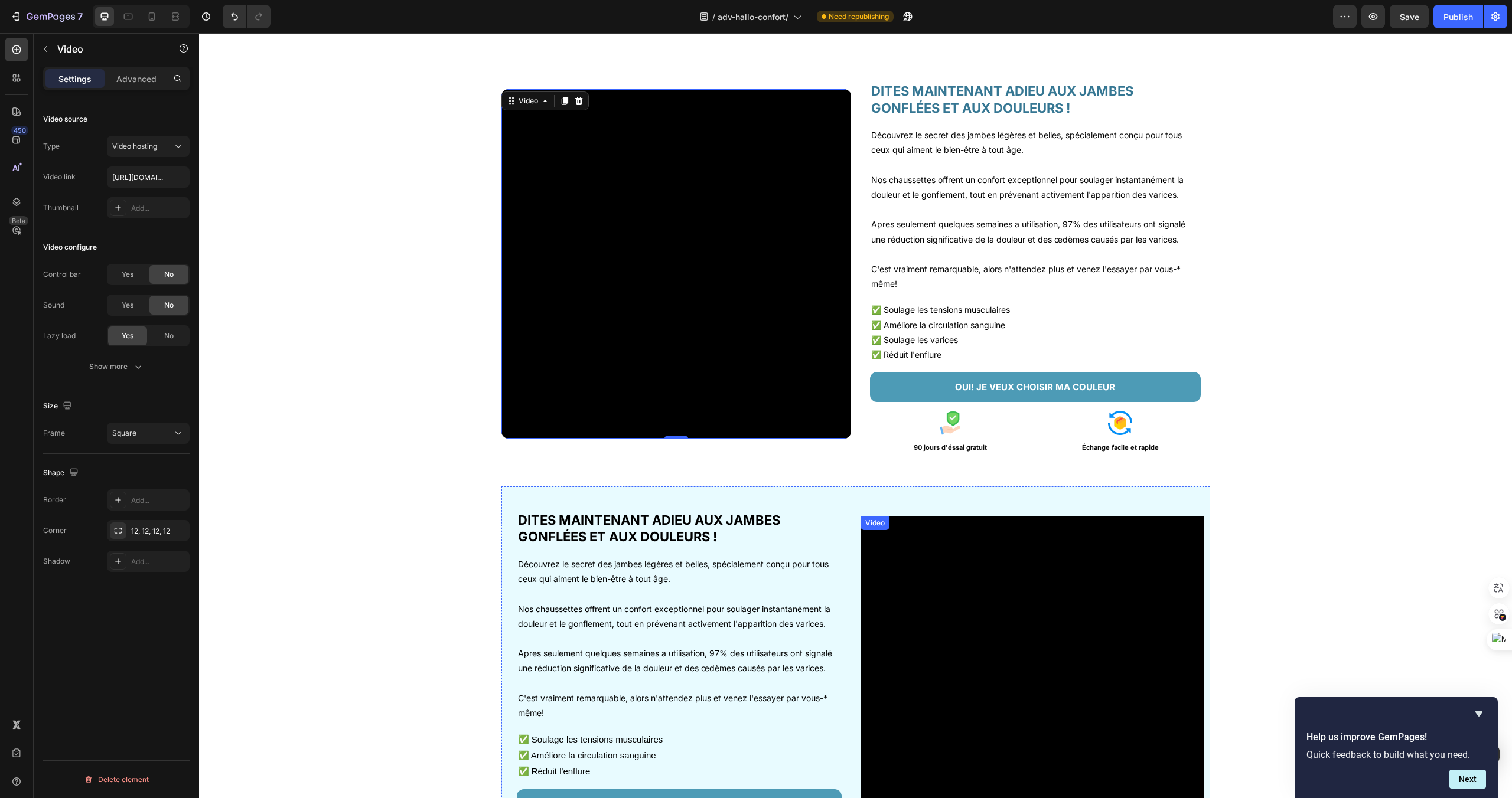
click at [992, 690] on video at bounding box center [1033, 687] width 344 height 343
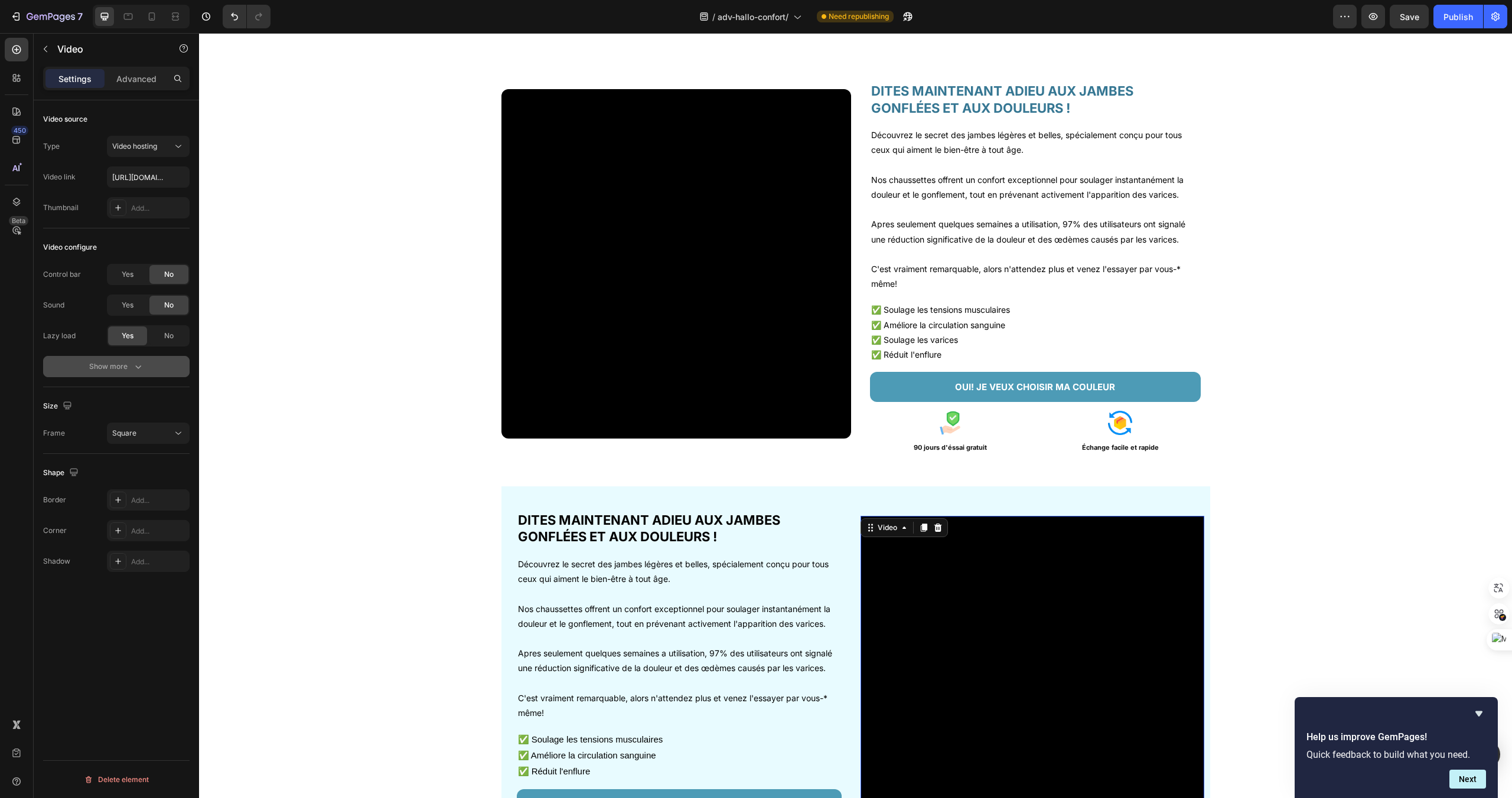
click at [141, 365] on icon "button" at bounding box center [139, 367] width 12 height 12
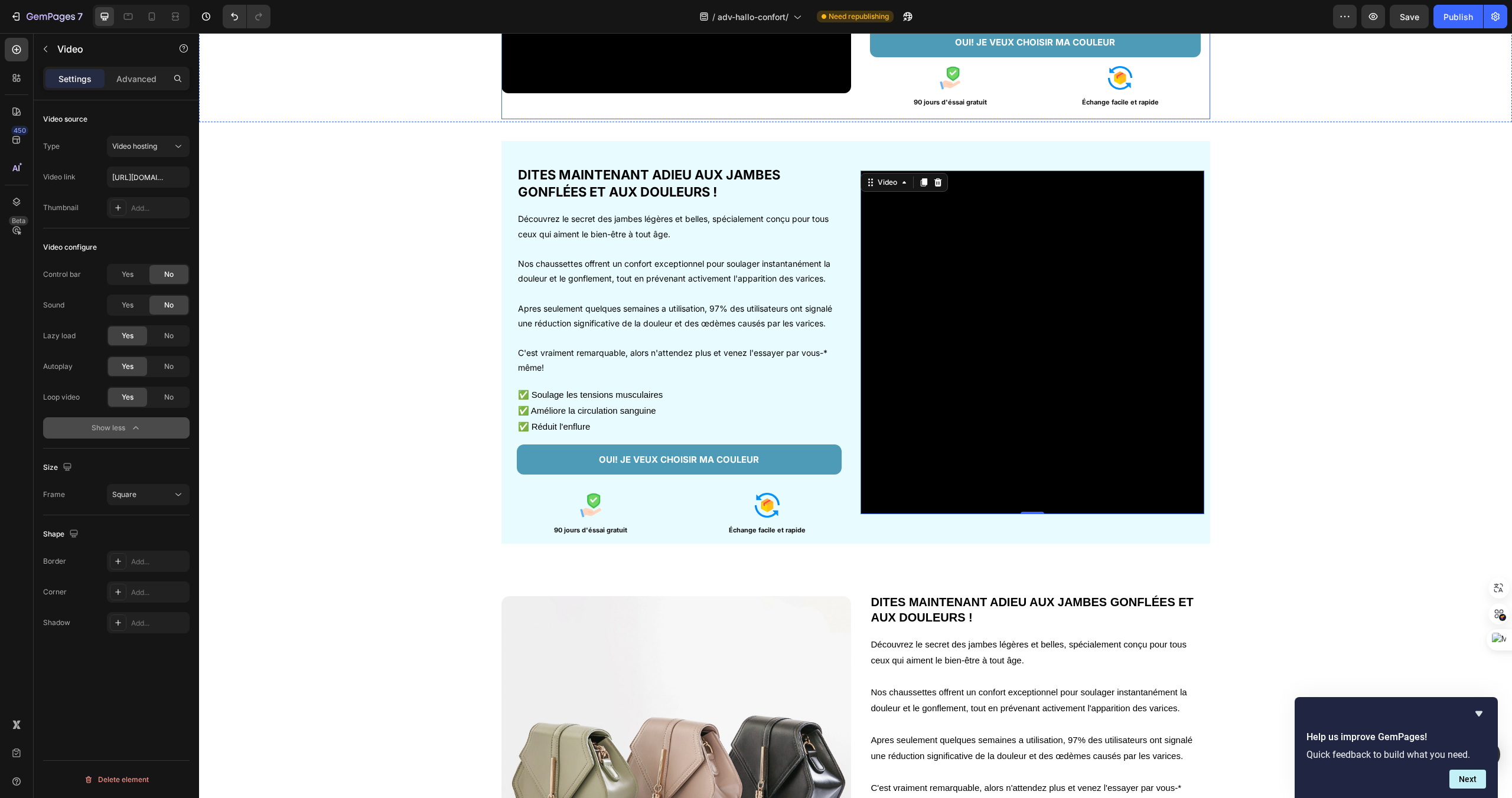
scroll to position [1541, 0]
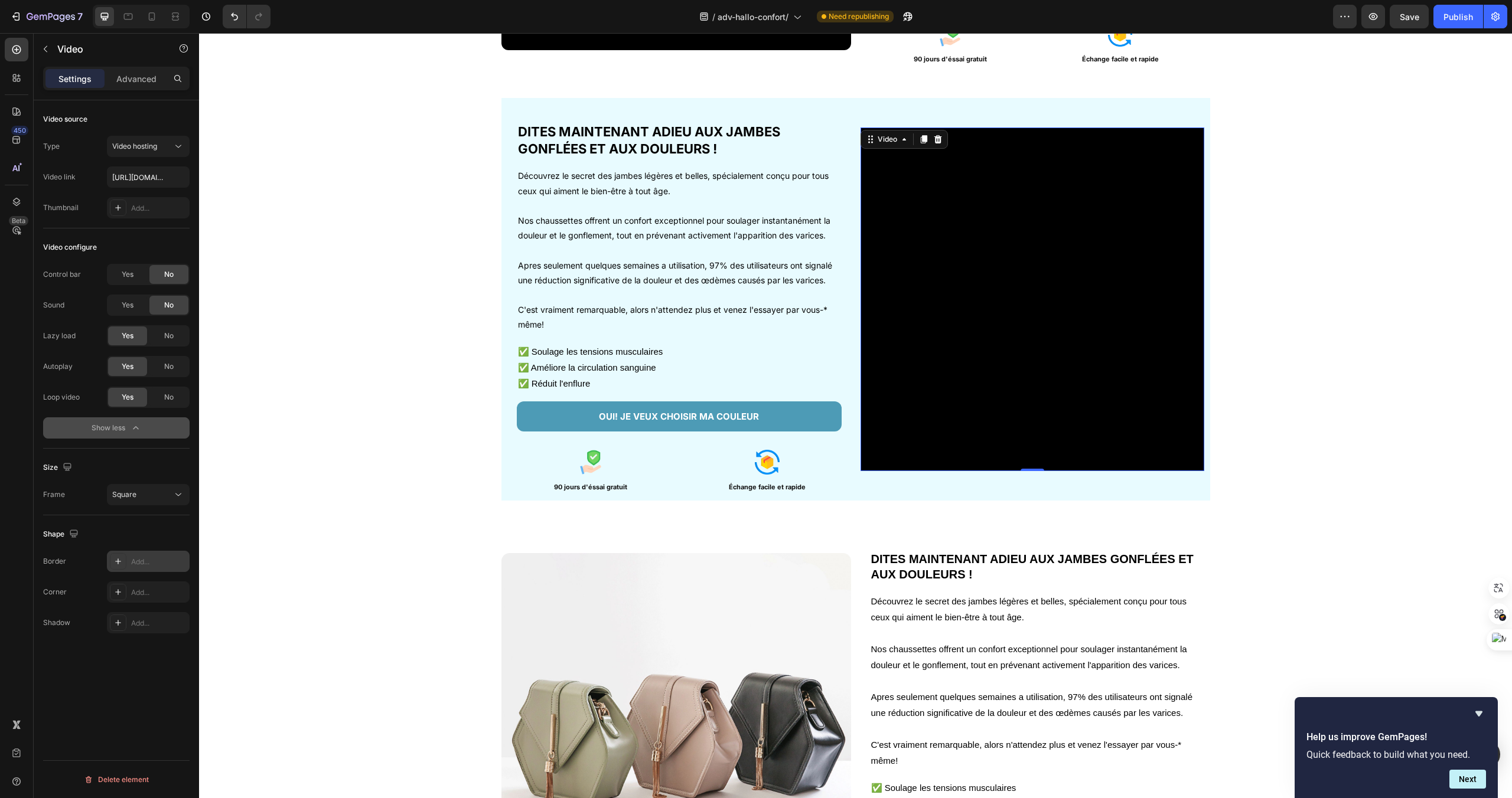
click at [133, 564] on div "Add..." at bounding box center [159, 562] width 56 height 11
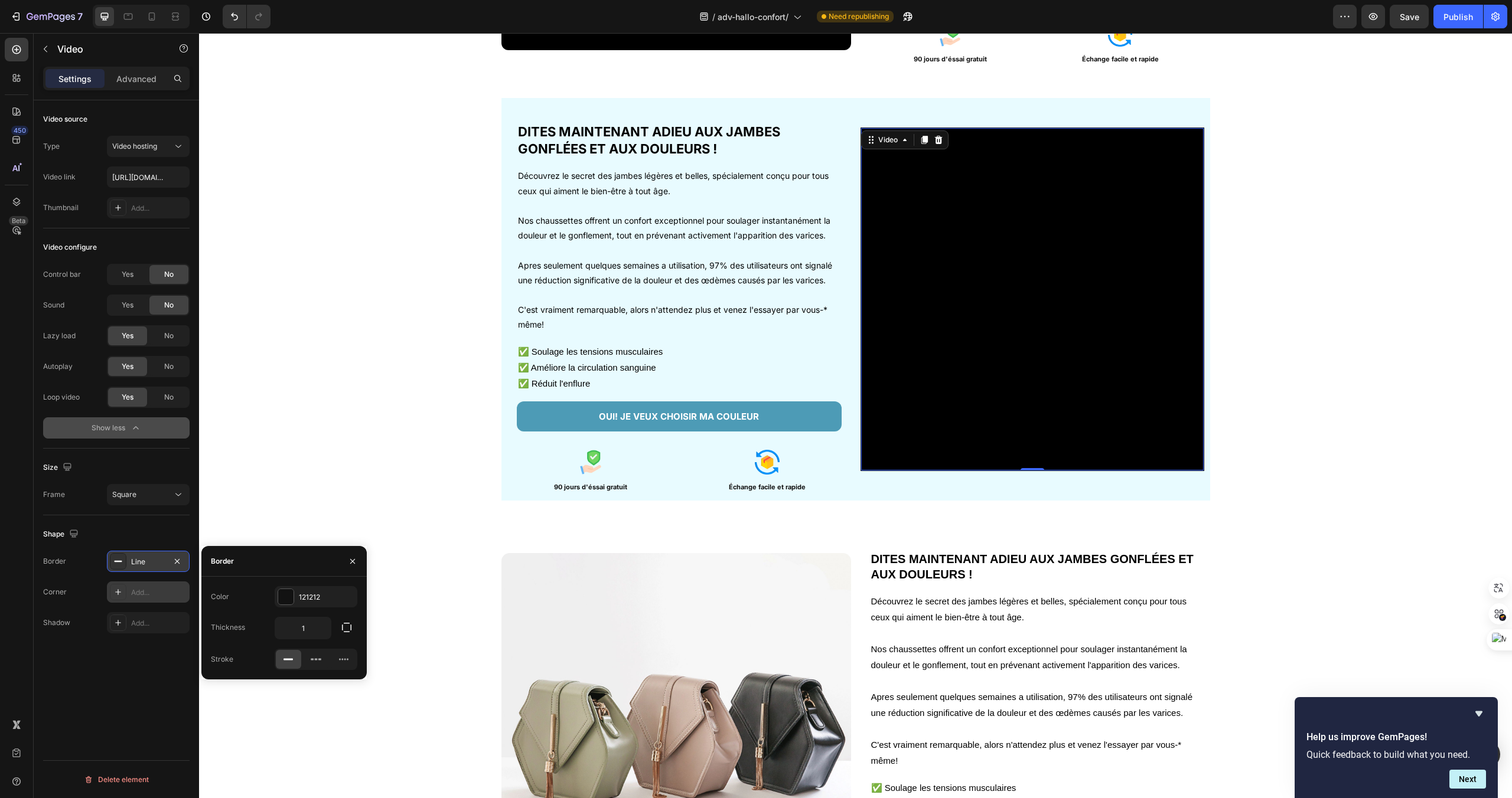
click at [128, 587] on div "Add..." at bounding box center [148, 592] width 83 height 21
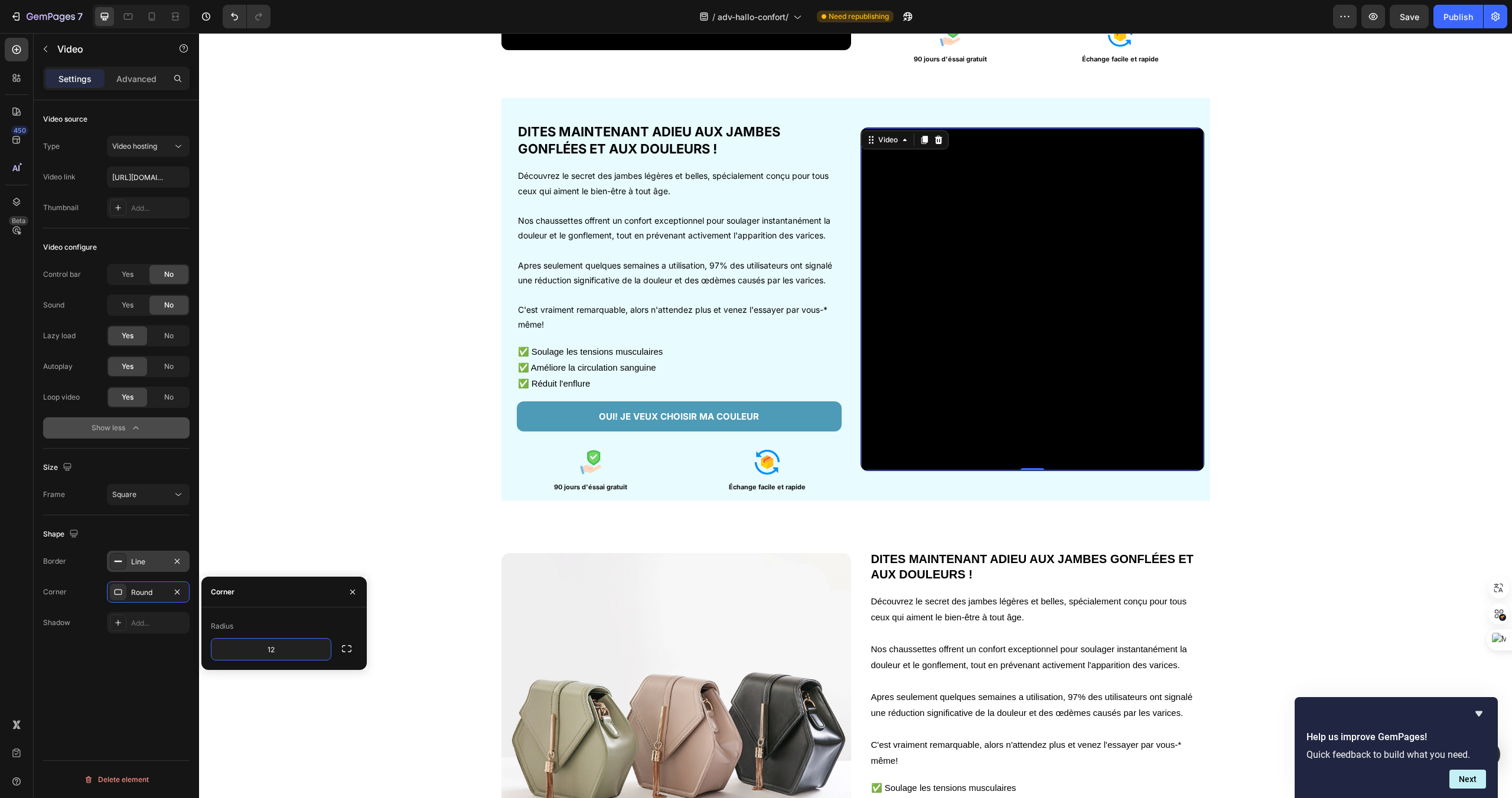
type input "12"
click at [657, 273] on p "Apres seulement quelques semaines a utilisation, 97% des utilisateurs ont signa…" at bounding box center [679, 272] width 322 height 30
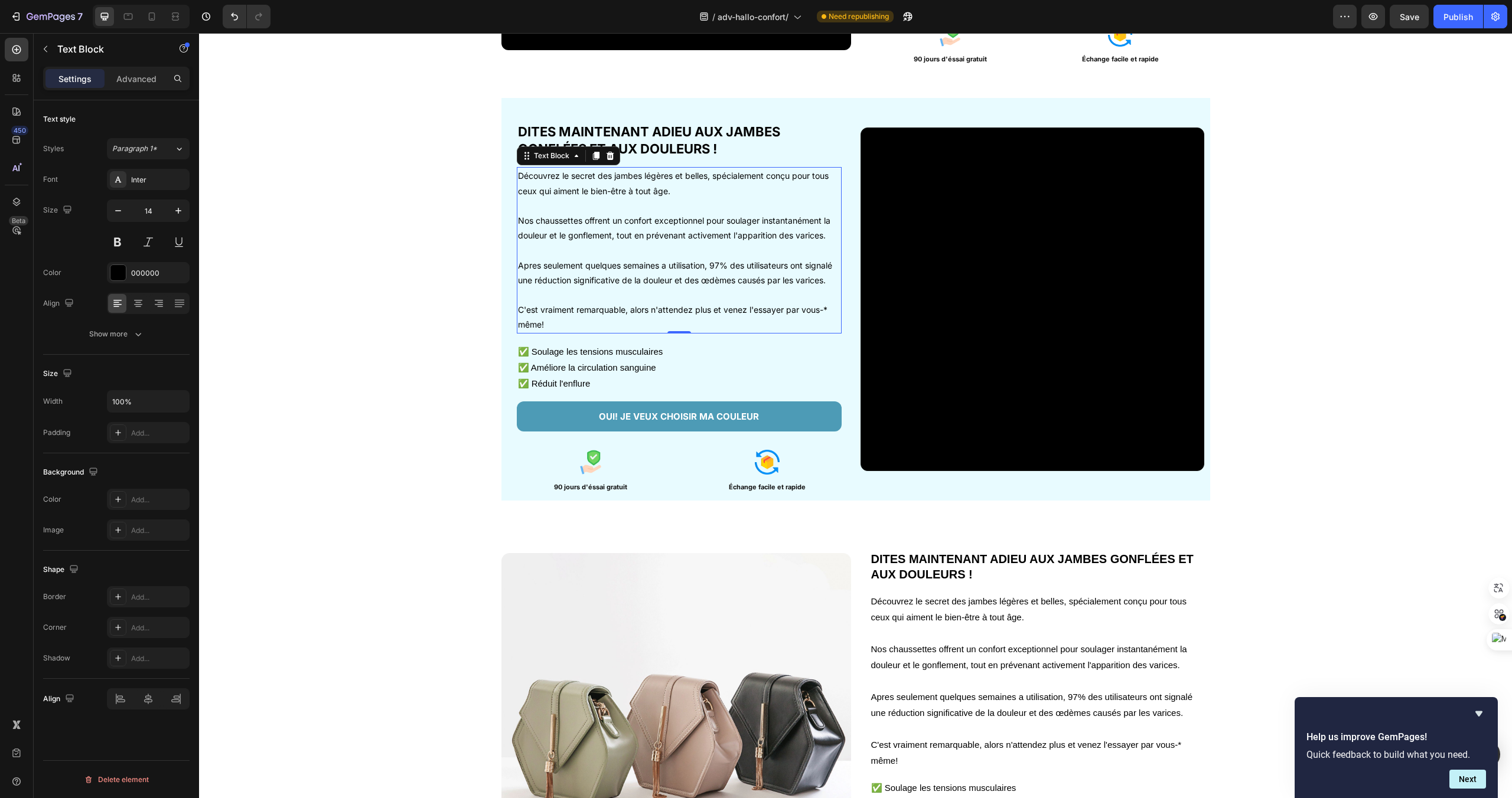
click at [558, 208] on p at bounding box center [679, 205] width 322 height 15
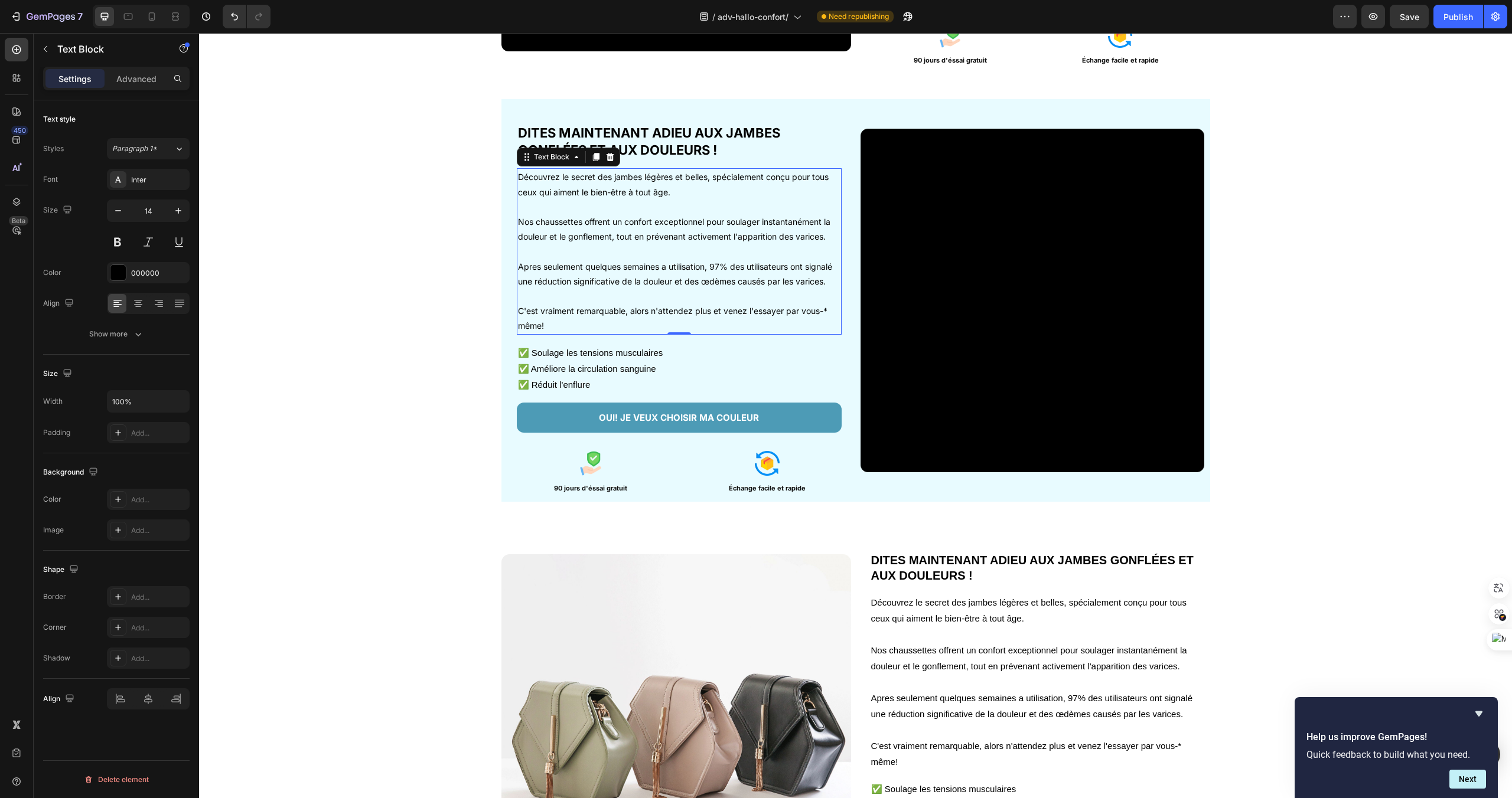
scroll to position [1540, 0]
click at [665, 136] on h2 "DITES MAINTENANT ADIEU AUX JAMBES GONFLÉES ET AUX DOULEURS !" at bounding box center [679, 141] width 325 height 36
click at [617, 136] on h2 "DITES MAINTENANT ADIEU AUX JAMBES GONFLÉES ET AUX DOULEURS !" at bounding box center [679, 141] width 325 height 36
click at [617, 136] on p "DITES MAINTENANT ADIEU AUX JAMBES GONFLÉES ET AUX DOULEURS !" at bounding box center [679, 141] width 322 height 34
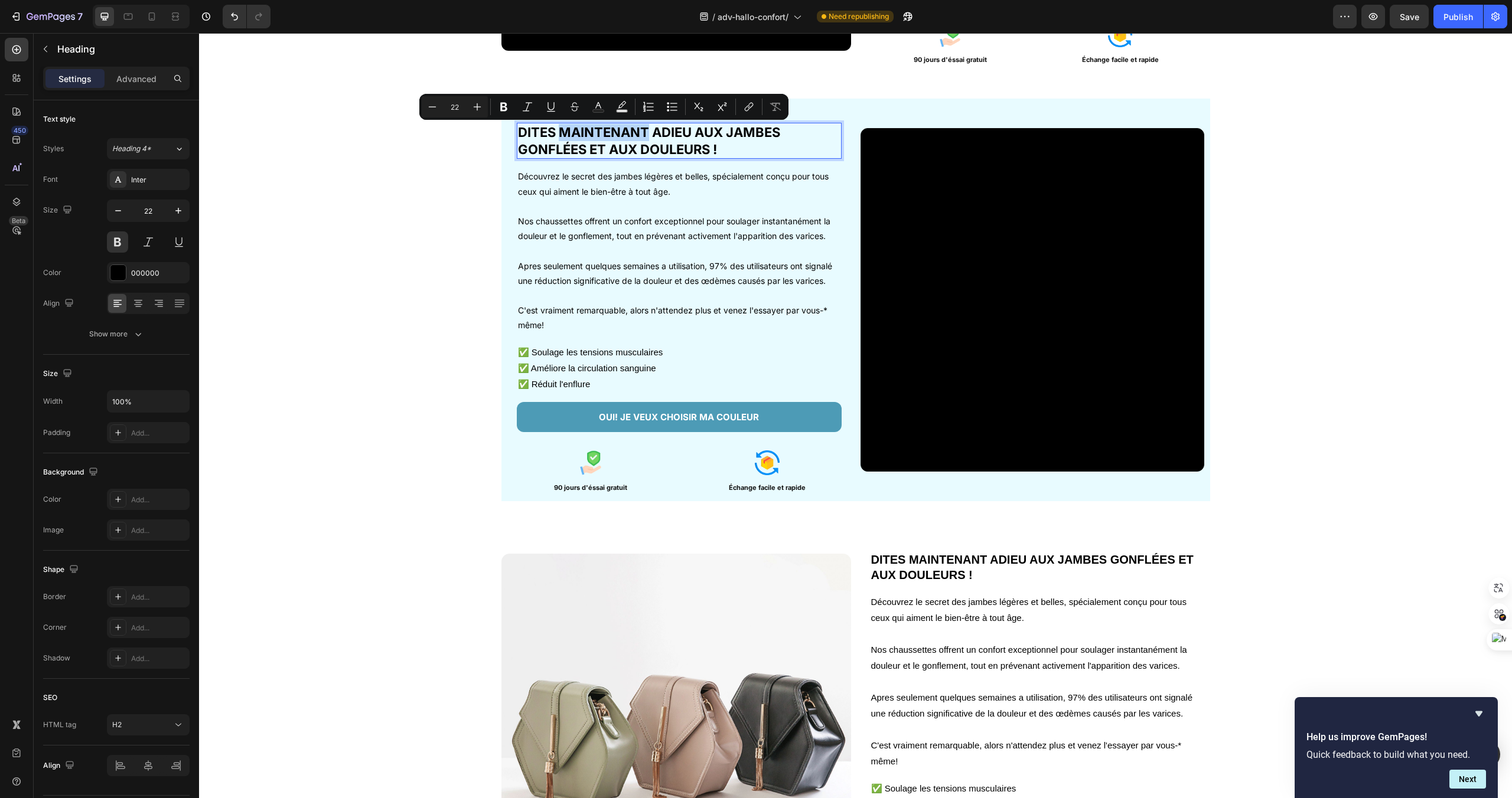
click at [688, 138] on p "DITES MAINTENANT ADIEU AUX JAMBES GONFLÉES ET AUX DOULEURS !" at bounding box center [679, 141] width 322 height 34
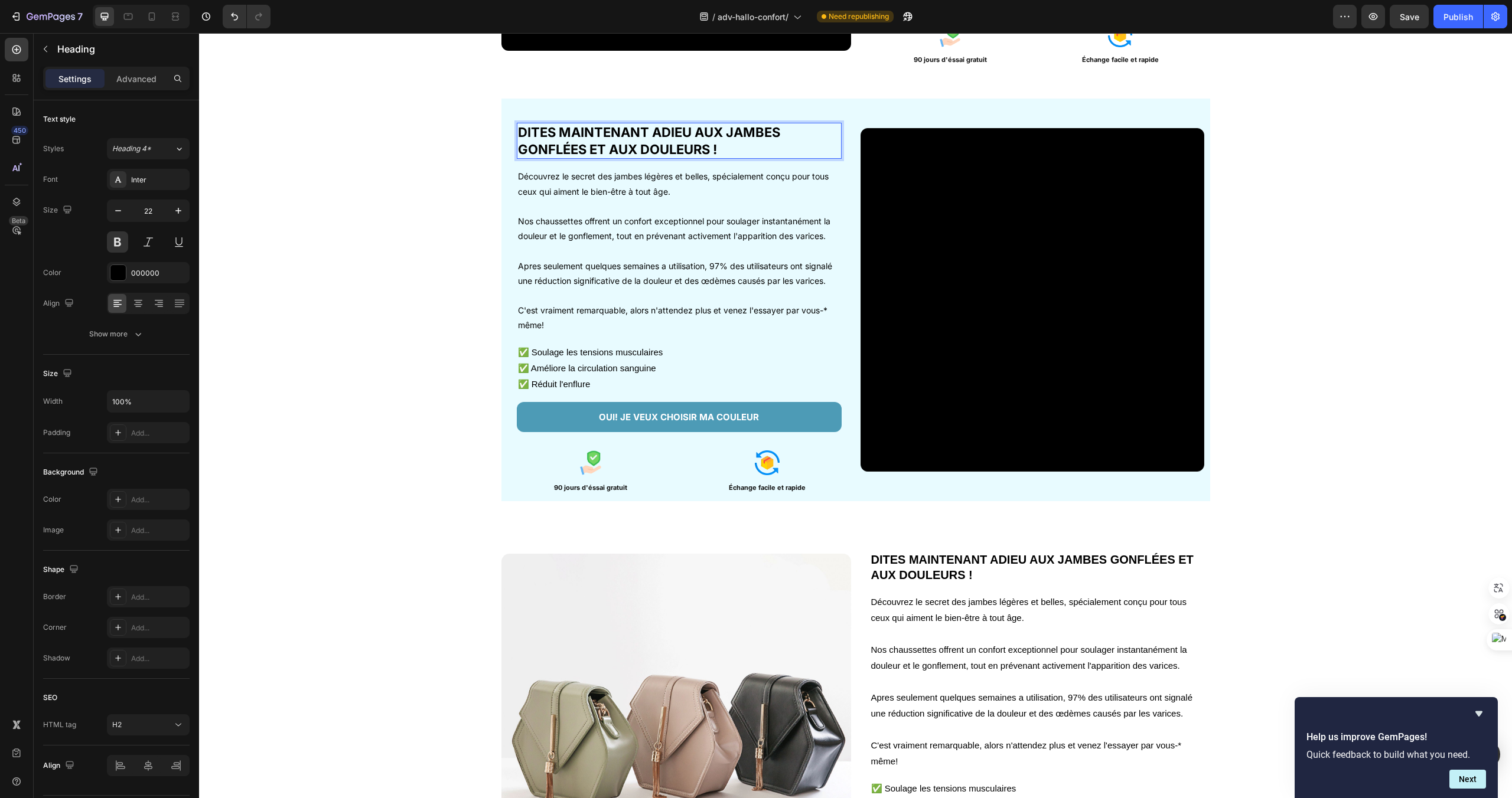
click at [736, 145] on p "DITES MAINTENANT ADIEU AUX JAMBES GONFLÉES ET AUX DOULEURS !" at bounding box center [679, 141] width 322 height 34
click at [680, 247] on p "Rich Text Editor. Editing area: main" at bounding box center [679, 251] width 322 height 15
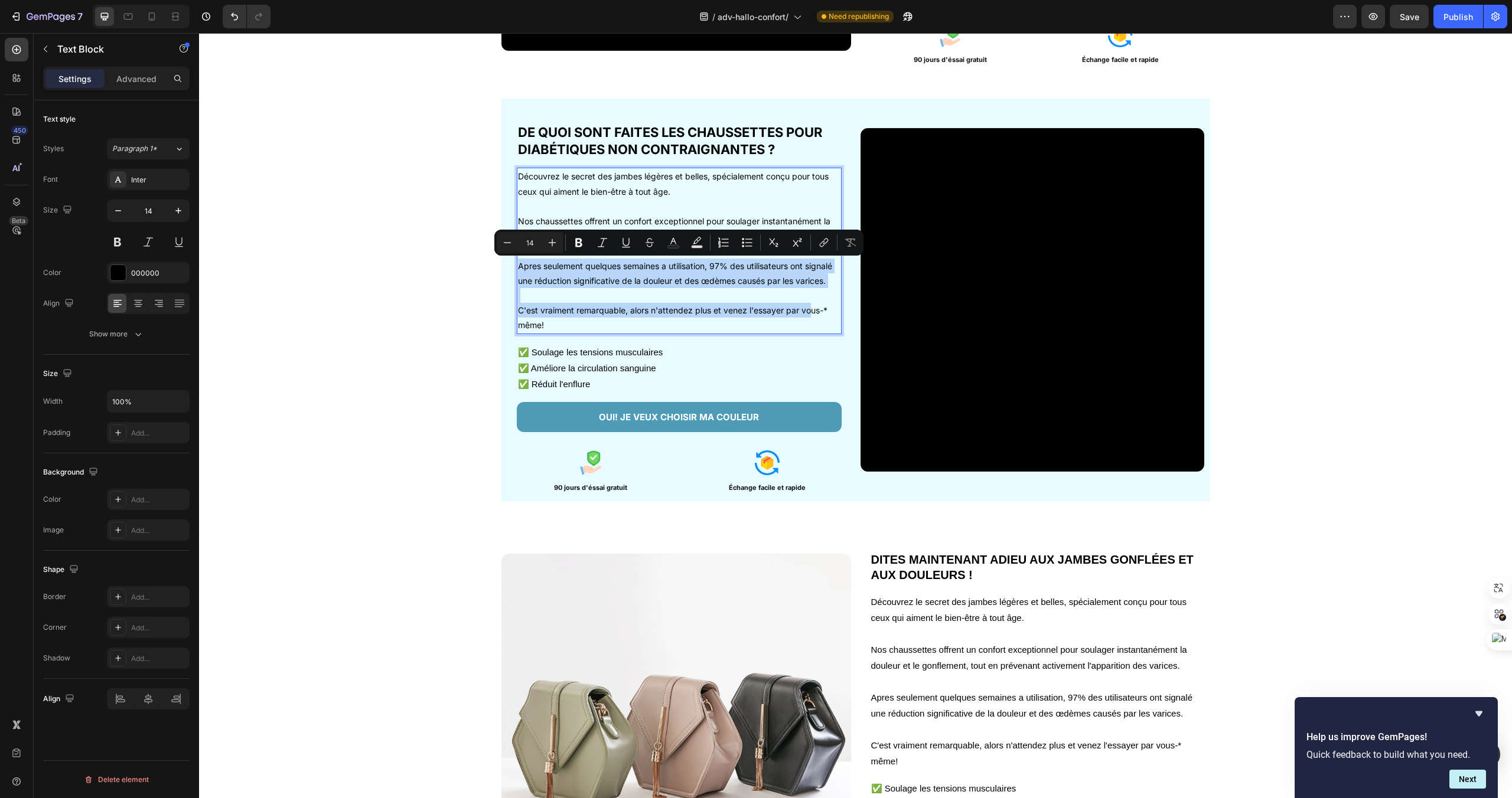
drag, startPoint x: 810, startPoint y: 316, endPoint x: 516, endPoint y: 268, distance: 297.9
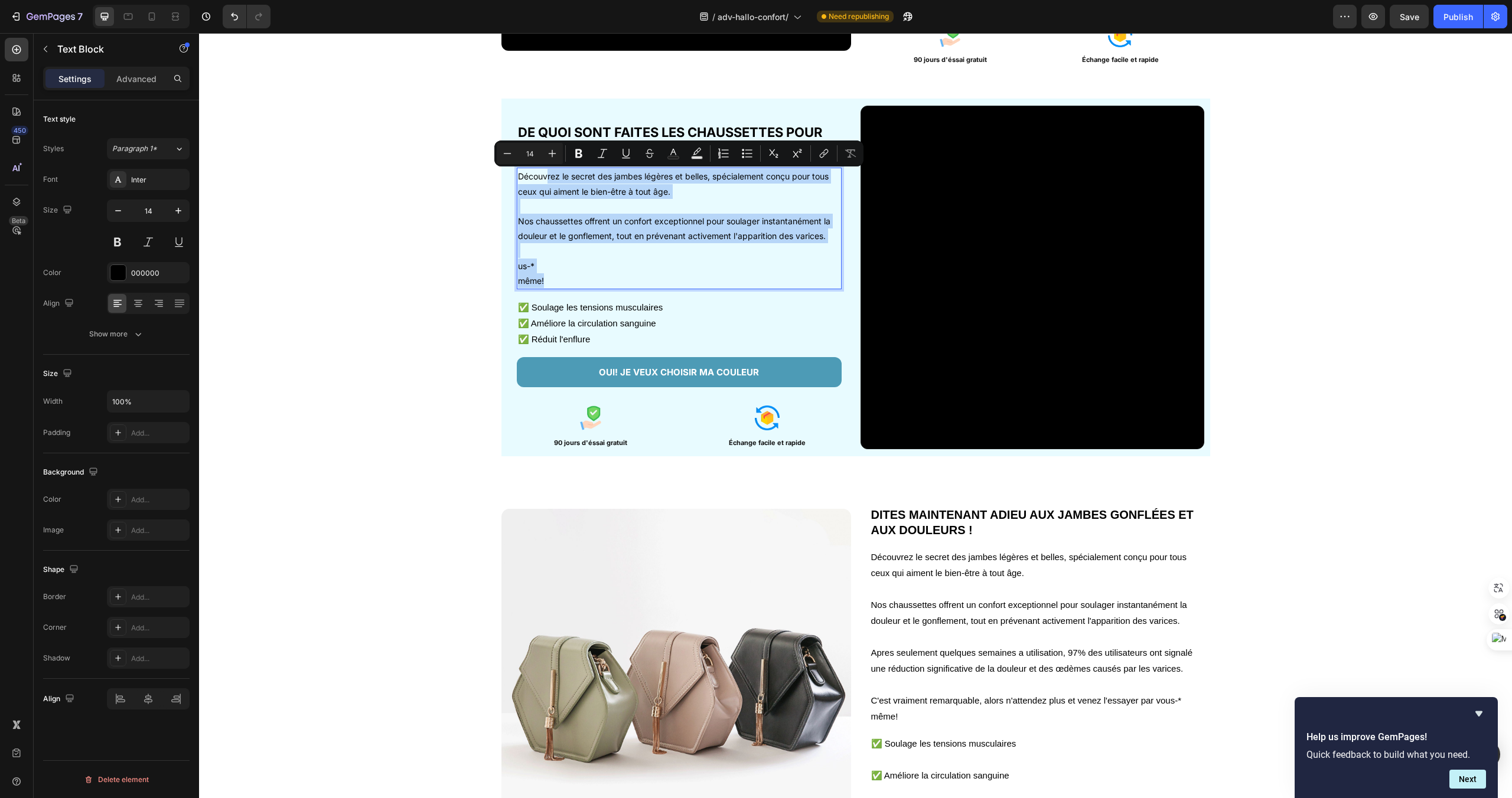
drag, startPoint x: 564, startPoint y: 283, endPoint x: 546, endPoint y: 176, distance: 108.5
click at [546, 176] on div "Découvrez le secret des jambes légères et belles, spécialement conçu pour tous …" at bounding box center [679, 228] width 325 height 121
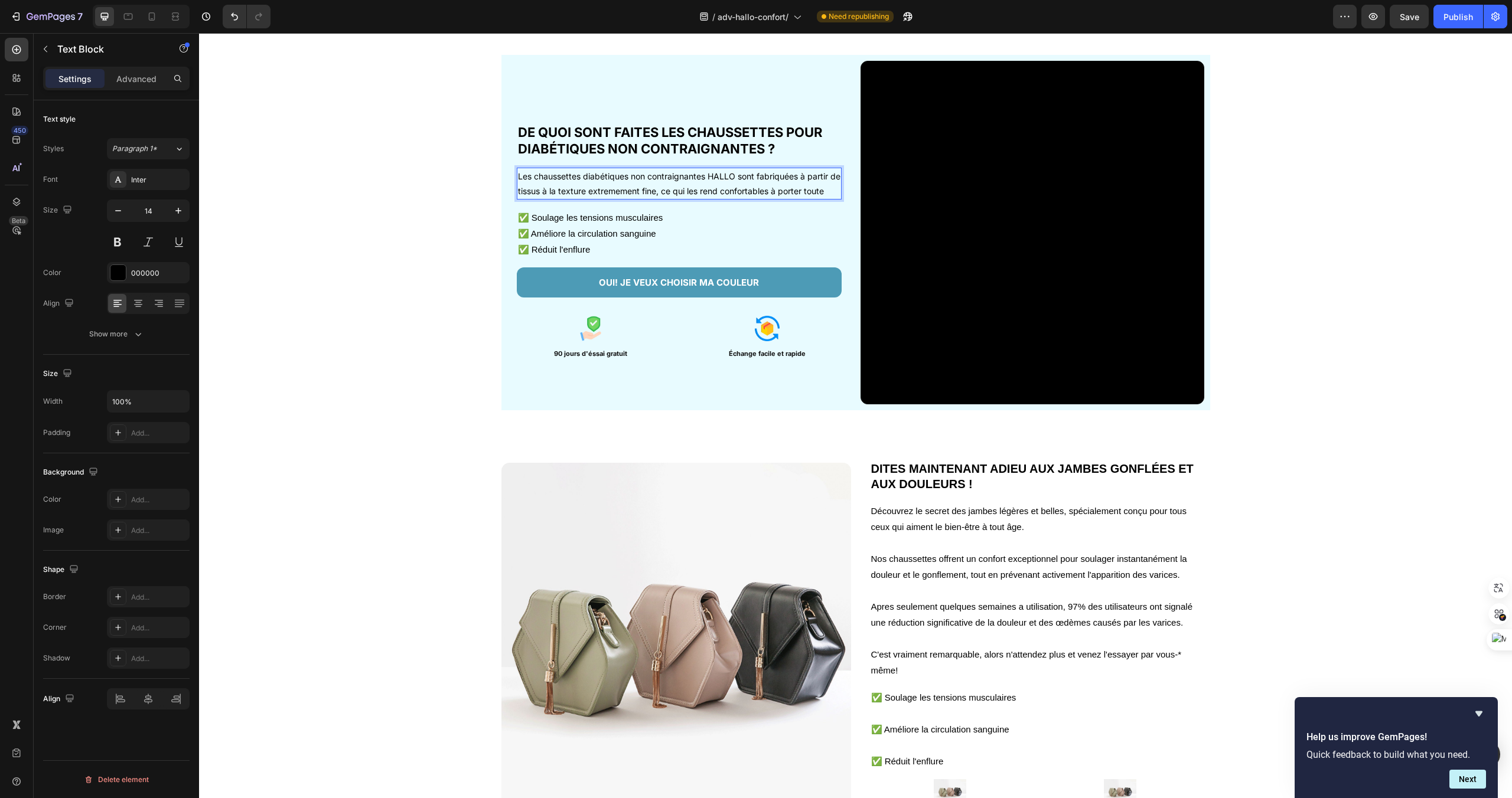
scroll to position [1576, 0]
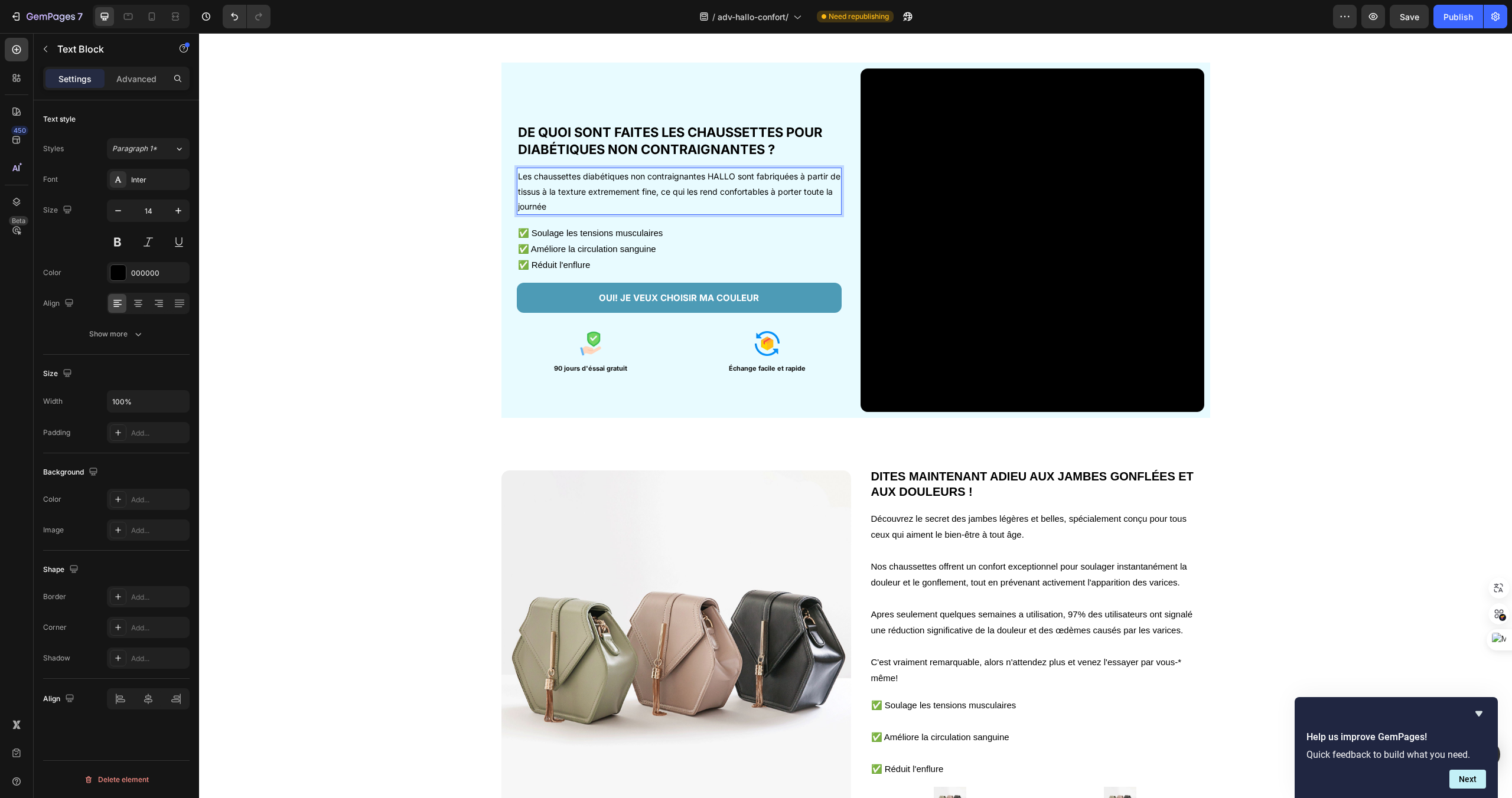
click at [633, 192] on p "Les chaussettes diabétiques non contraignantes HALLO sont fabriquées à partir d…" at bounding box center [679, 192] width 322 height 45
click at [601, 205] on p "Les chaussettes diabétiques non contraignantes HALLO sont fabriquées à partir d…" at bounding box center [679, 192] width 322 height 45
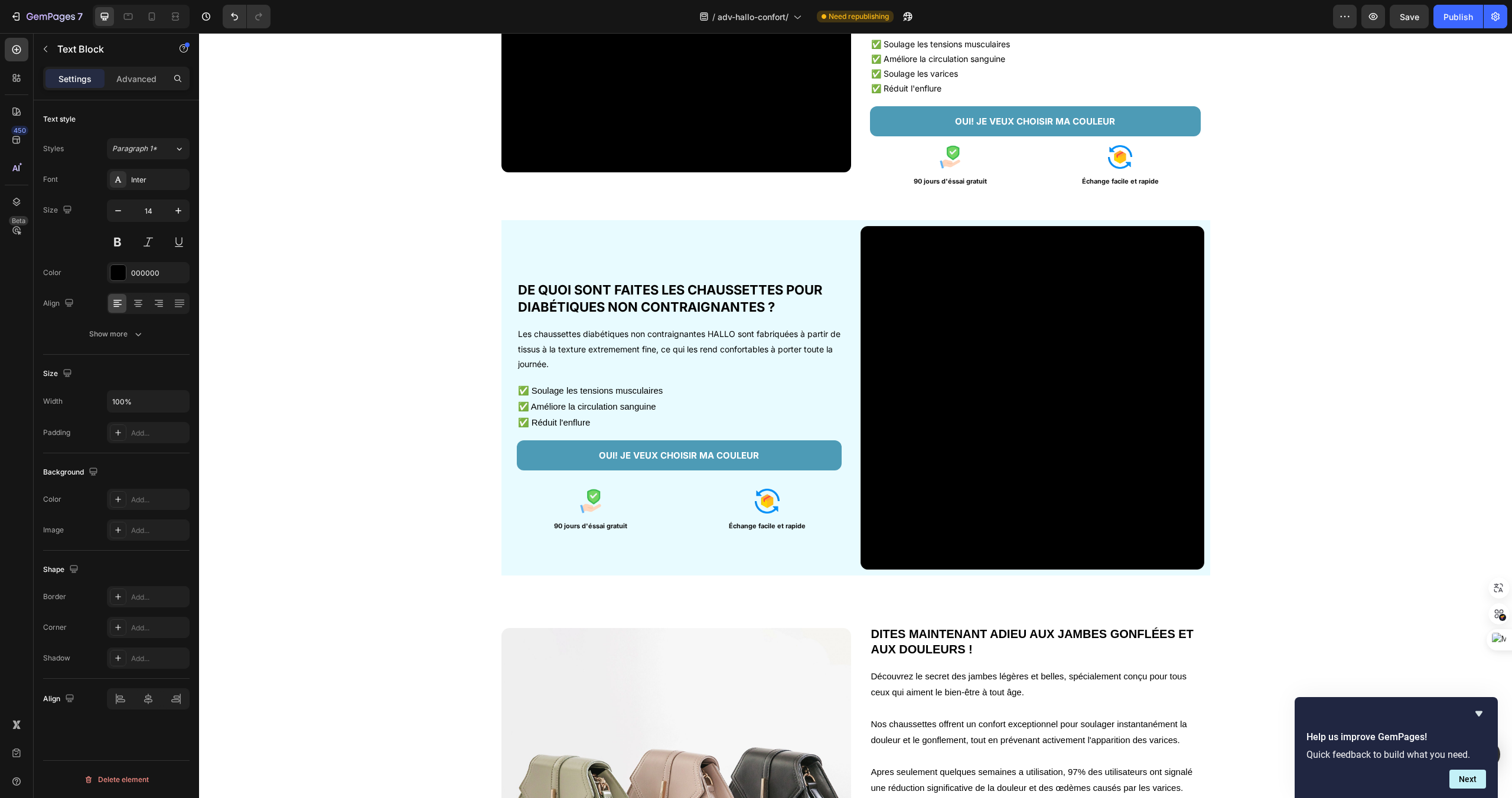
scroll to position [1457, 0]
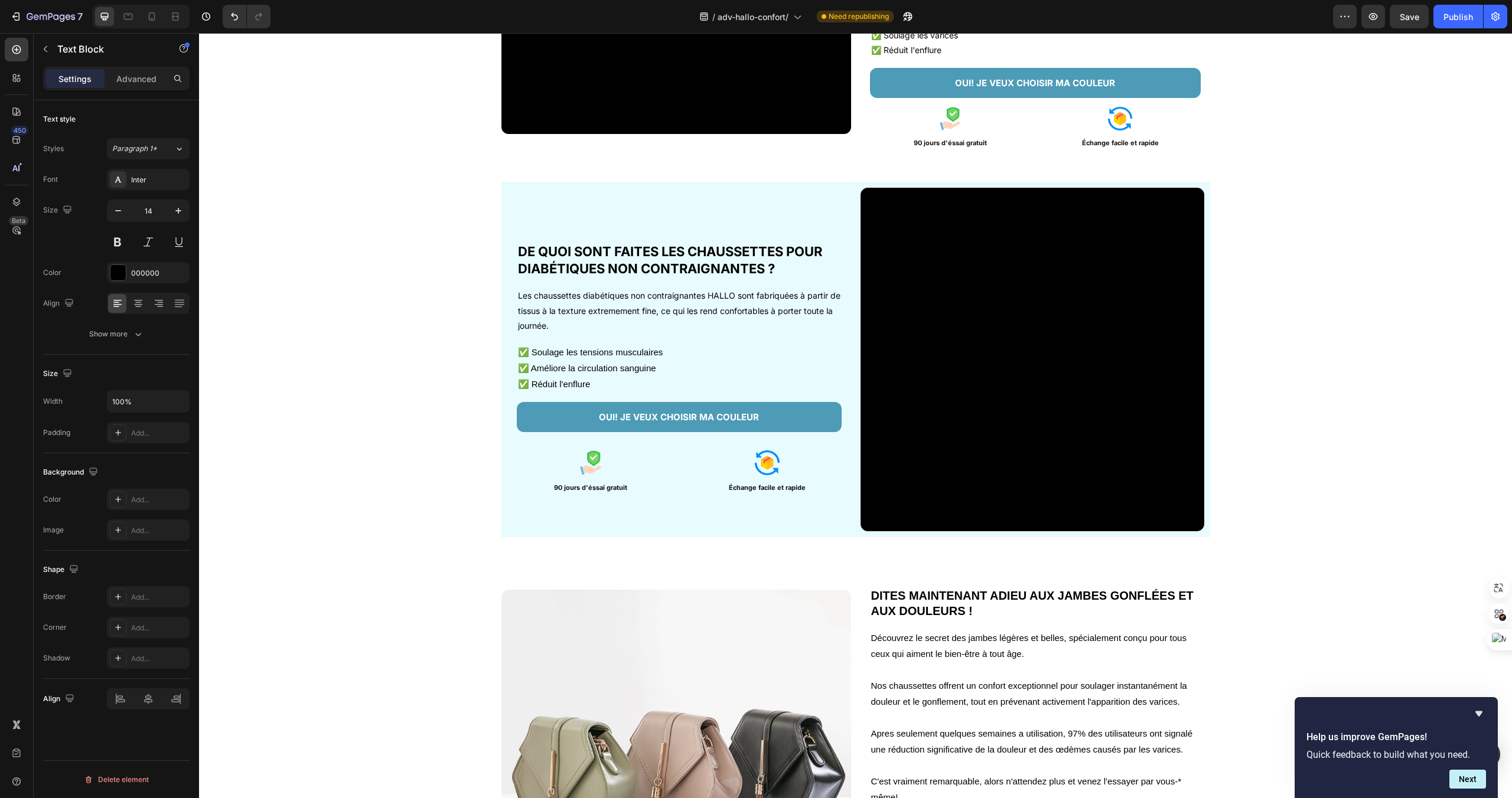
click at [648, 295] on p "Les chaussettes diabétiques non contraignantes HALLO sont fabriquées à partir d…" at bounding box center [679, 311] width 322 height 45
click at [631, 312] on p "Les chaussettes diabétiques non contraignantes HALLO sont fabriquées à partir d…" at bounding box center [679, 311] width 322 height 45
click at [673, 365] on p "✅ Améliore la circulation sanguine" at bounding box center [679, 368] width 322 height 16
click at [670, 355] on p "✅ Soulage les tensions musculaires" at bounding box center [679, 352] width 322 height 16
click at [662, 369] on p "✅ Améliore la circulation sanguine" at bounding box center [679, 368] width 322 height 16
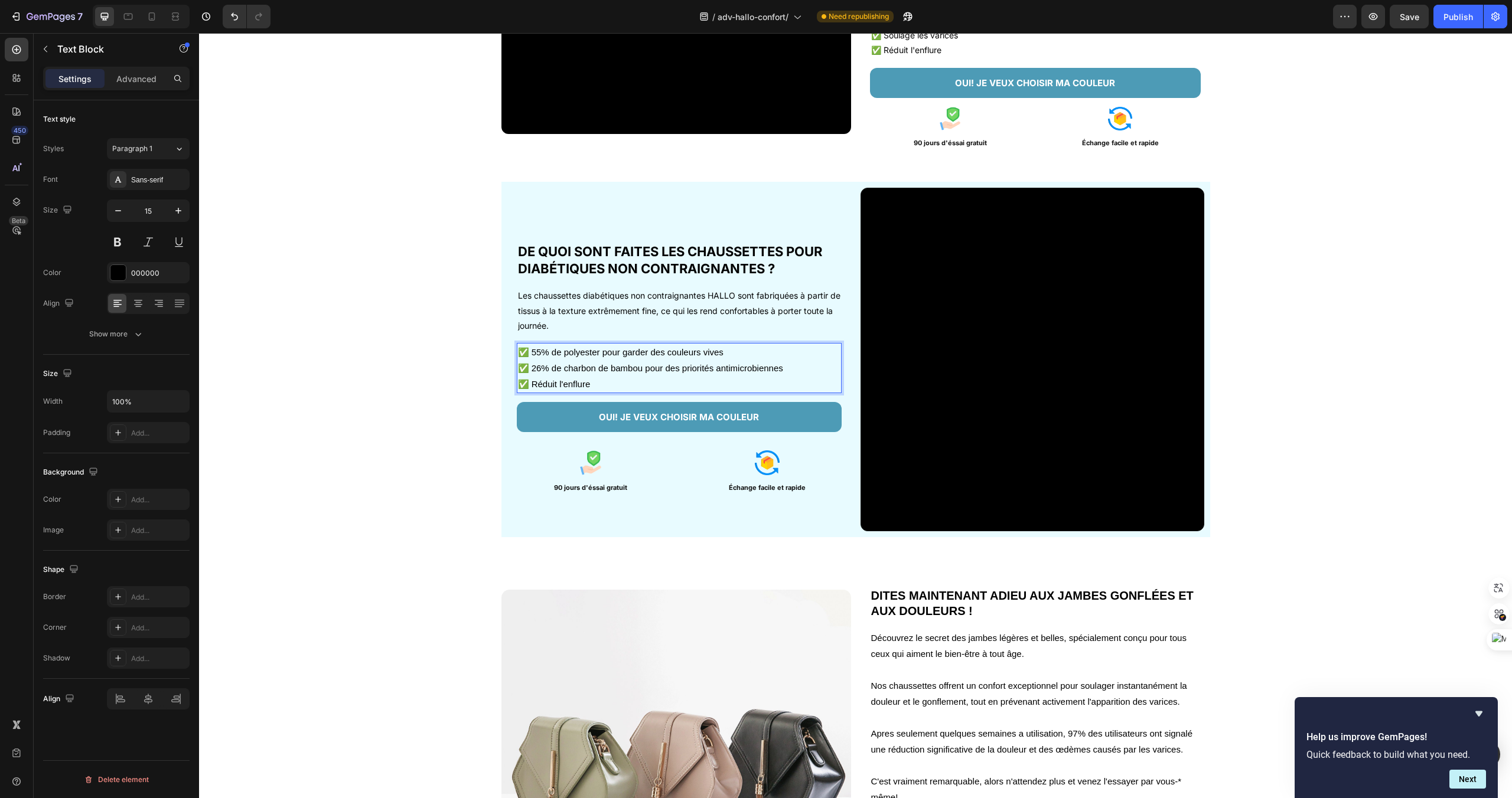
click at [624, 386] on p "✅ Réduit l'enflure" at bounding box center [679, 384] width 322 height 16
click at [740, 365] on p "✅ 26% de charbon de bambou pour des priorités antimicrobiennes" at bounding box center [679, 368] width 322 height 16
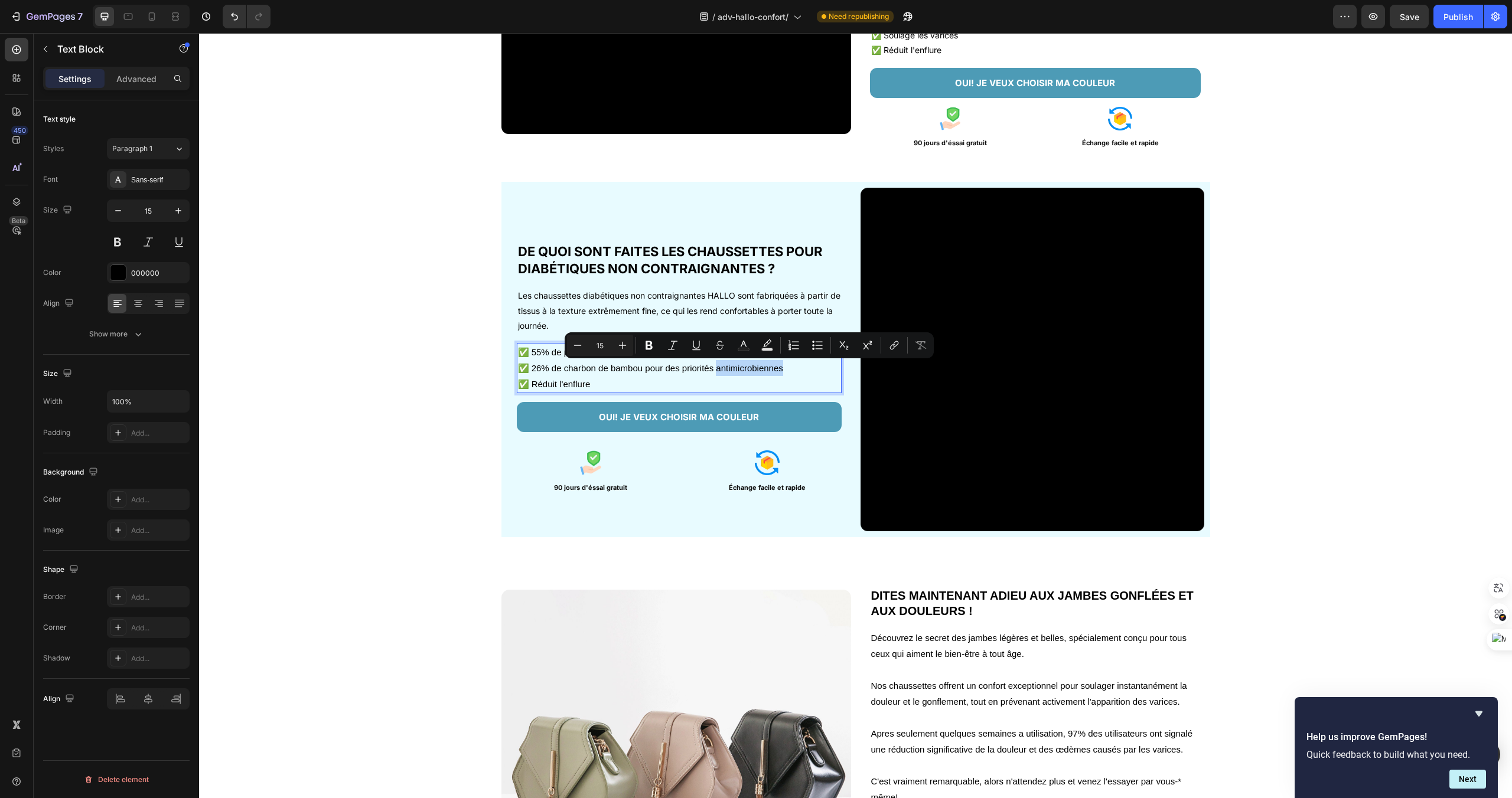
click at [739, 372] on p "✅ 26% de charbon de bambou pour des priorités antimicrobiennes" at bounding box center [679, 368] width 322 height 16
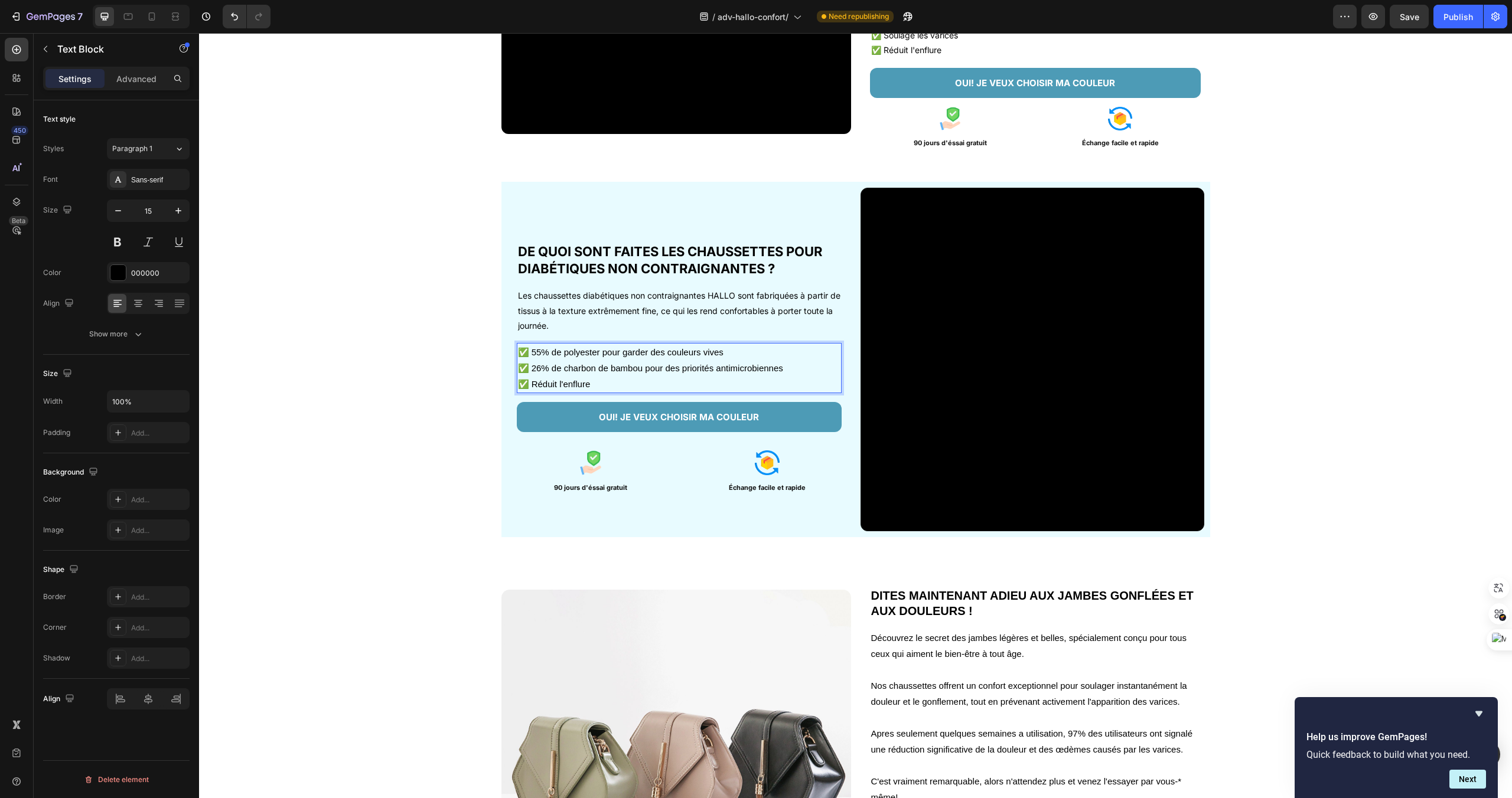
click at [739, 370] on p "✅ 26% de charbon de bambou pour des priorités antimicrobiennes" at bounding box center [679, 368] width 322 height 16
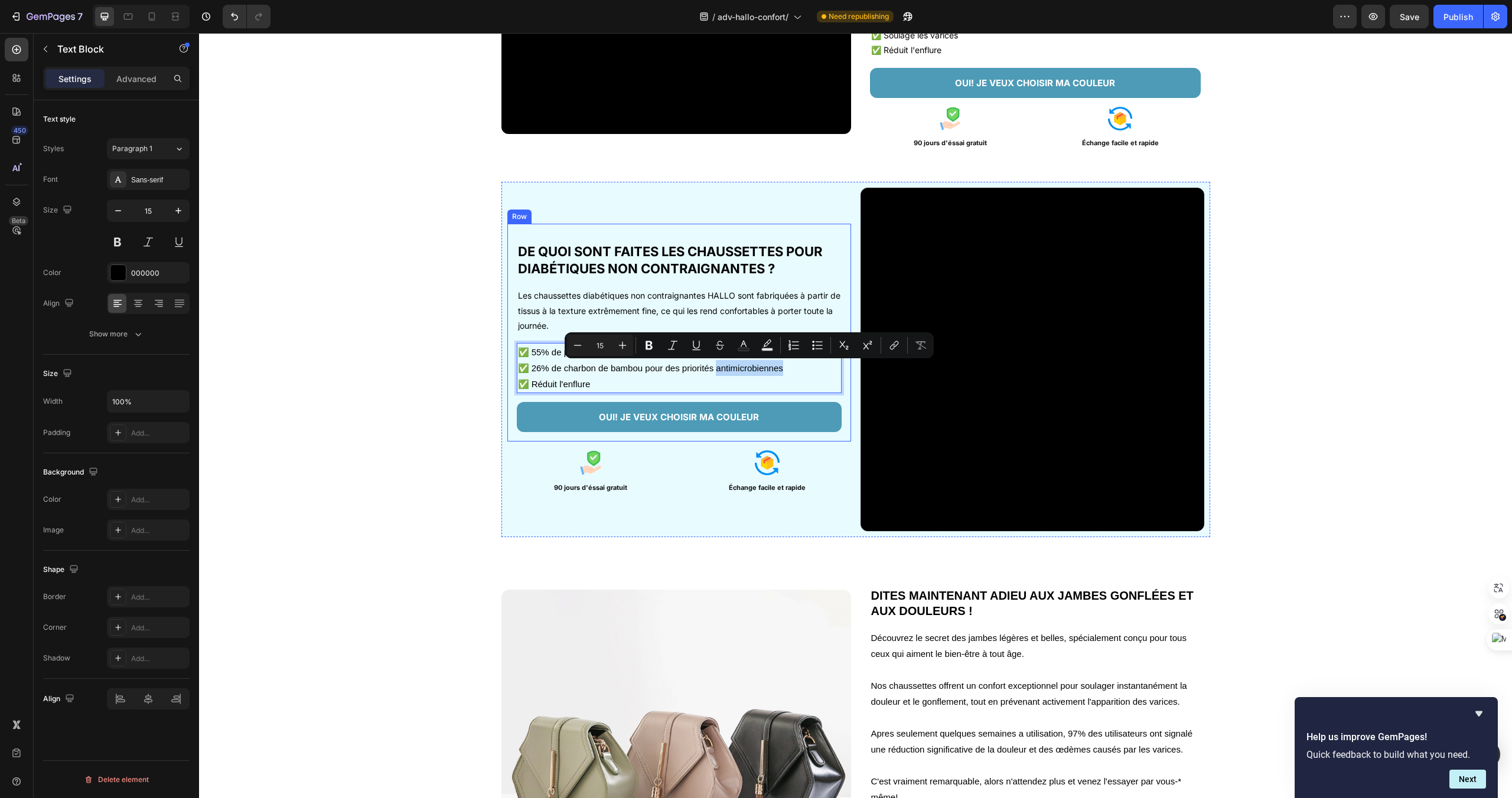
click at [722, 396] on div "OUI! JE VEUX CHOISIR MA COULEUR Button" at bounding box center [679, 412] width 325 height 39
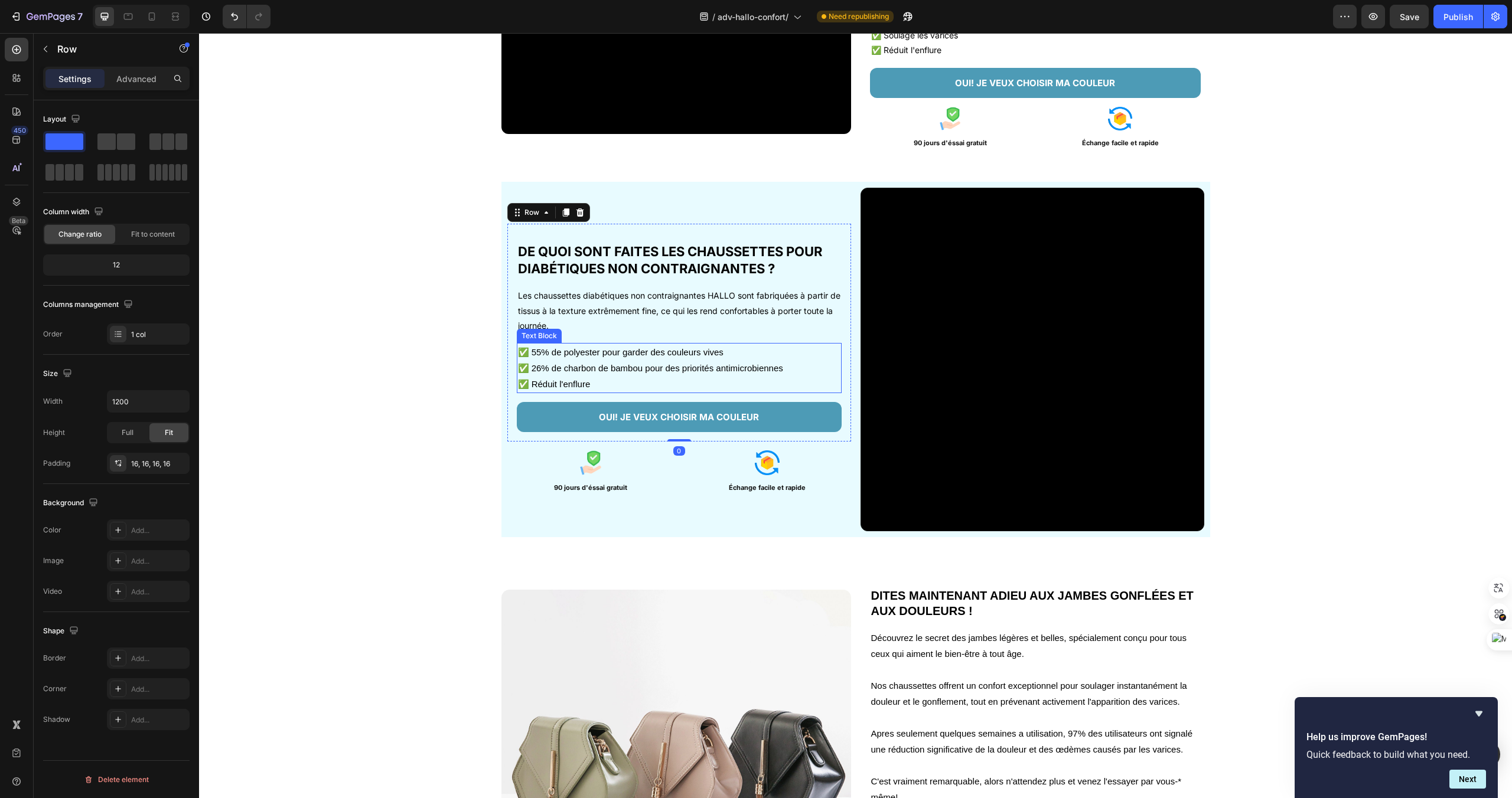
click at [722, 390] on p "✅ Réduit l'enflure" at bounding box center [679, 384] width 322 height 16
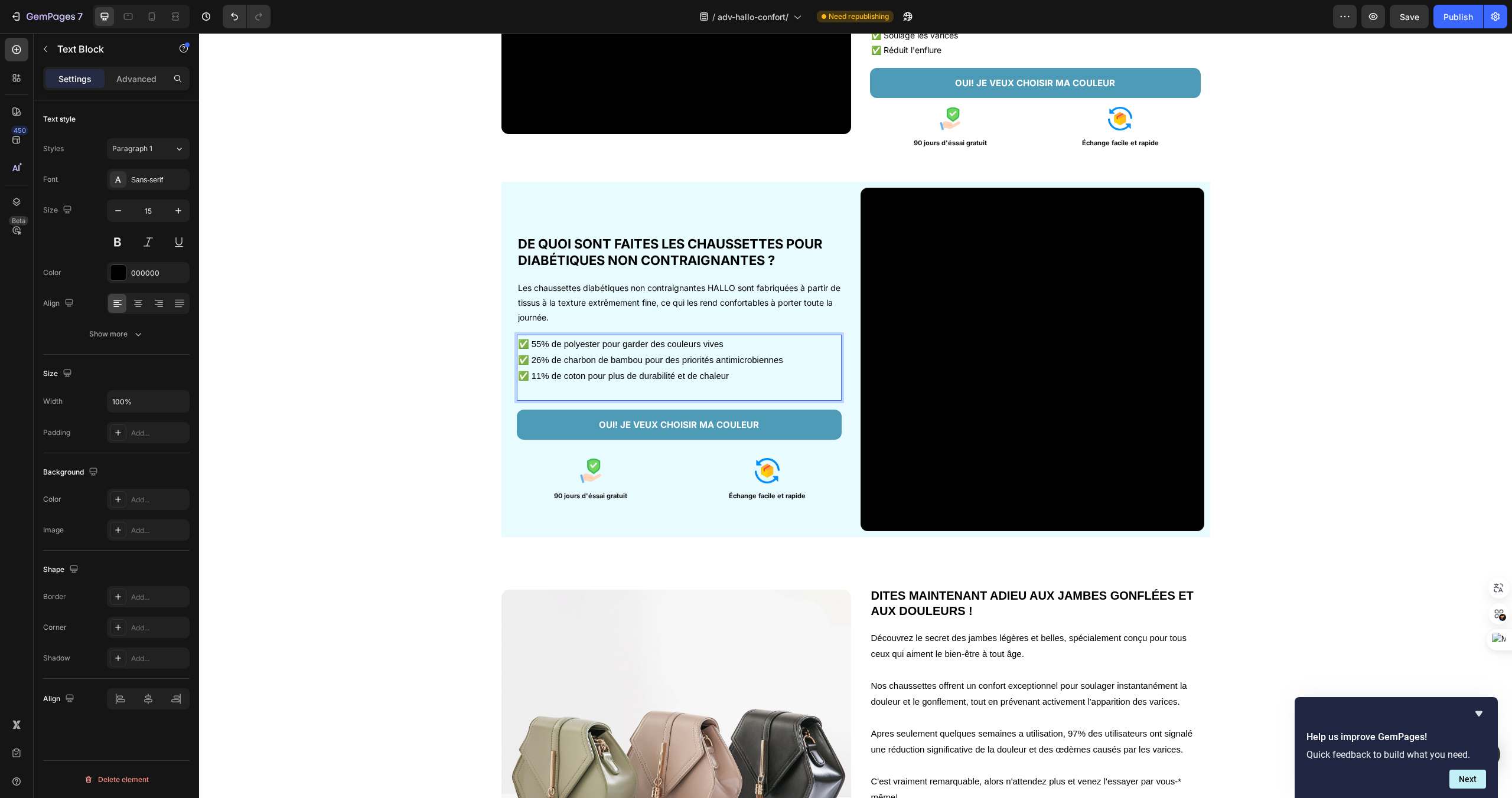
scroll to position [1450, 0]
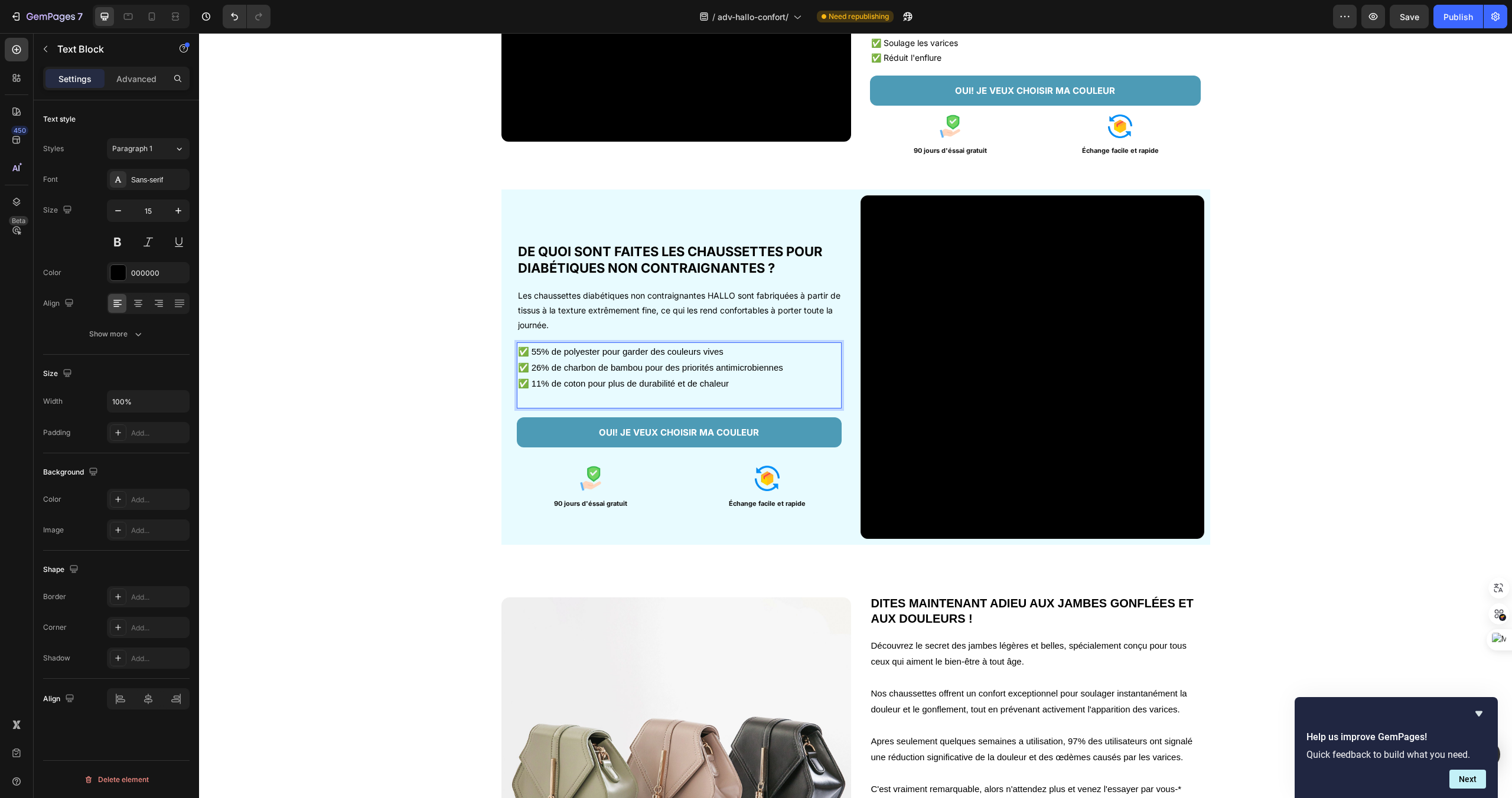
click at [733, 382] on p "✅ 11% de coton pour plus de durabilité et de chaleur" at bounding box center [679, 391] width 322 height 32
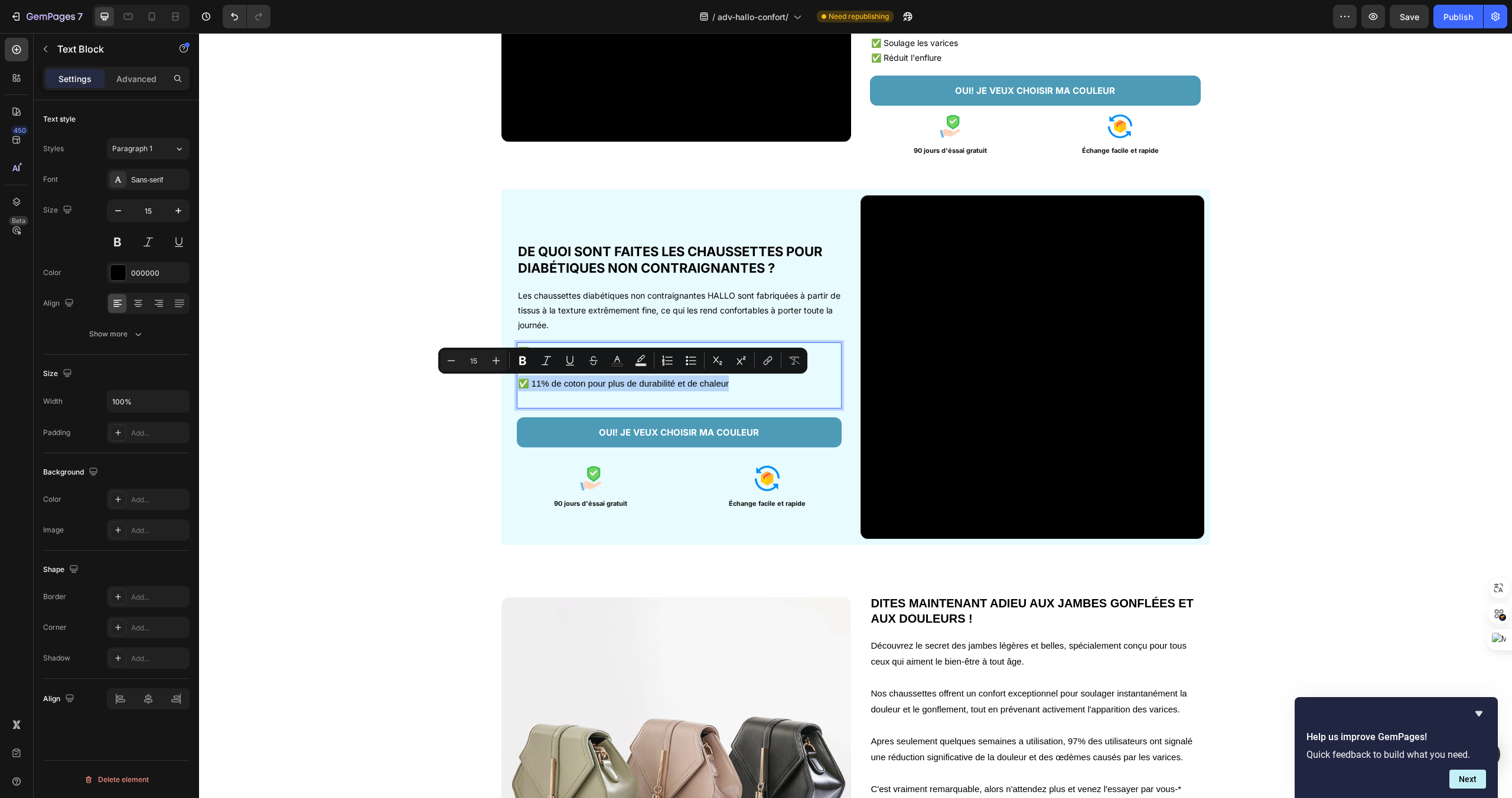
drag, startPoint x: 733, startPoint y: 382, endPoint x: 518, endPoint y: 381, distance: 215.0
click at [518, 381] on p "✅ 11% de coton pour plus de durabilité et de chaleur" at bounding box center [679, 391] width 322 height 32
copy p "✅ 11% de coton pour plus de durabilité et de chaleur"
click at [549, 402] on p "✅ 11% de coton pour plus de durabilité et de chaleur" at bounding box center [679, 391] width 322 height 32
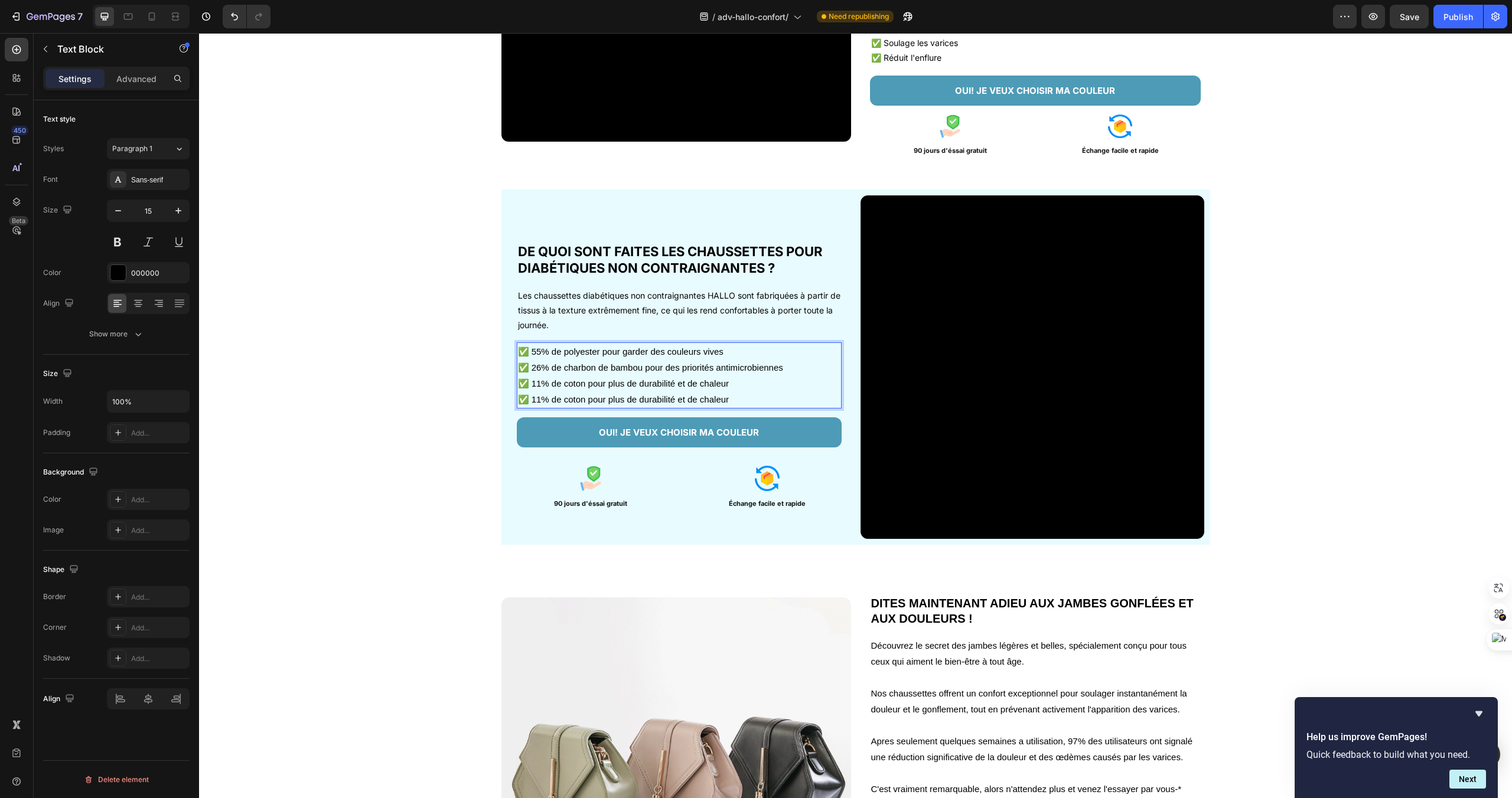
click at [540, 404] on p "✅ 11% de coton pour plus de durabilité et de chaleur ✅ 11% de coton pour plus d…" at bounding box center [679, 391] width 322 height 32
click at [734, 397] on p "✅ 11% de coton pour plus de durabilité et de chaleur ✅ 8% de coton pour plus de…" at bounding box center [679, 391] width 322 height 32
click at [779, 372] on p "✅ 26% de charbon de bambou pour des priorités antimicrobiennes" at bounding box center [679, 367] width 322 height 16
click at [771, 370] on p "✅ 26% de charbon de bambou pour des priorités antimicrobiennes" at bounding box center [679, 367] width 322 height 16
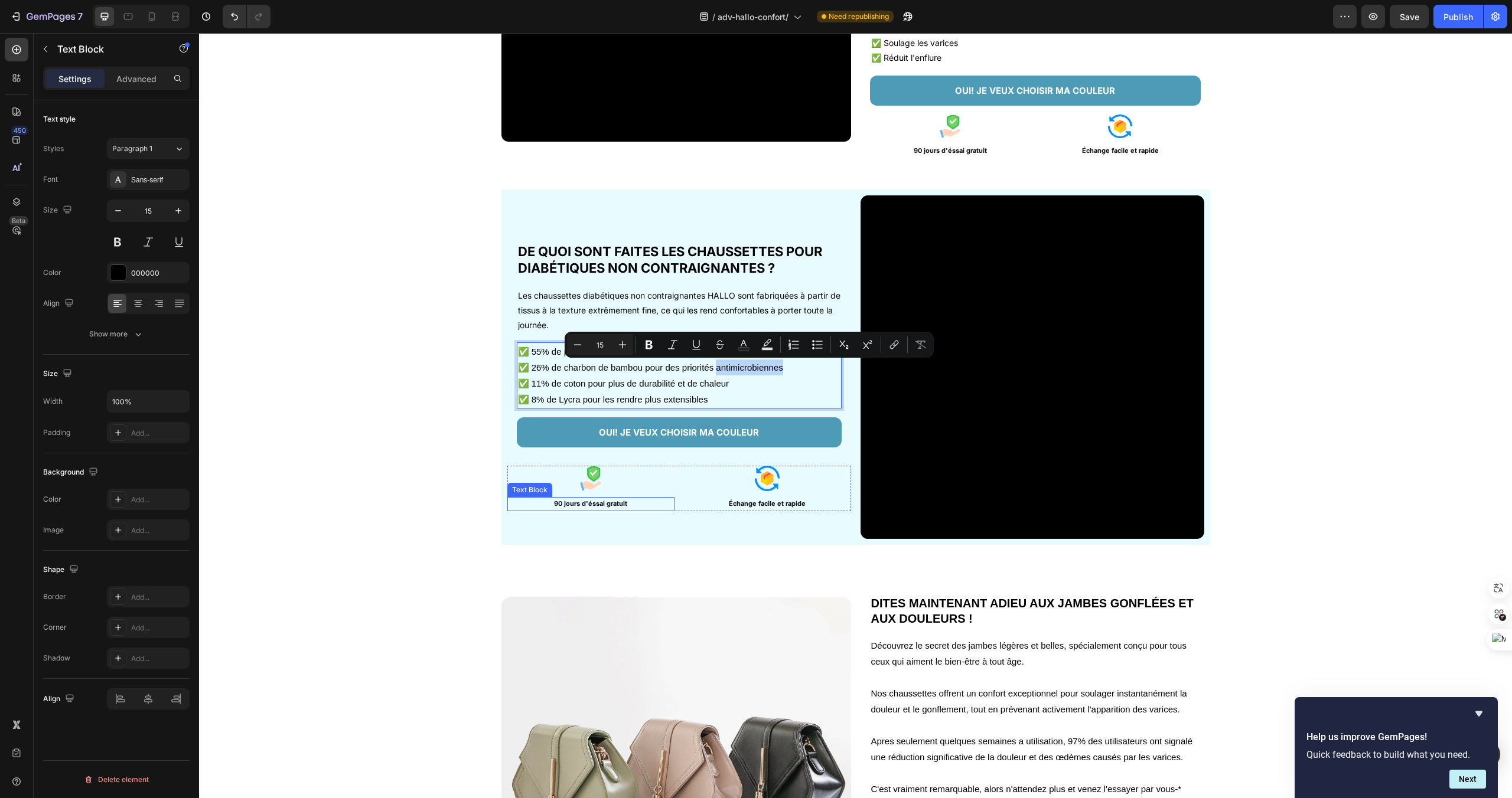
click at [670, 506] on p "90 jours d'éssai gratuit" at bounding box center [591, 504] width 165 height 12
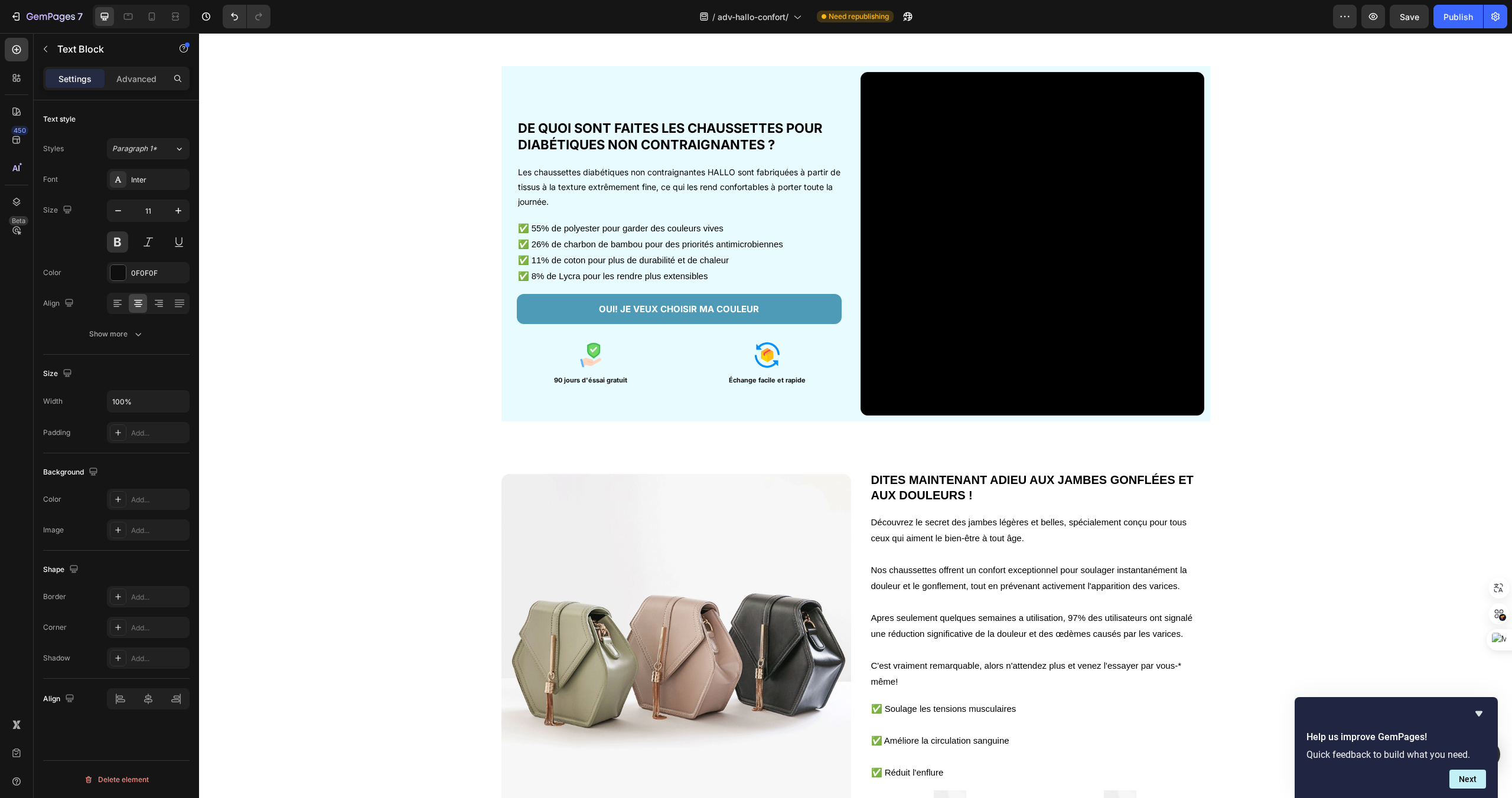
scroll to position [1576, 0]
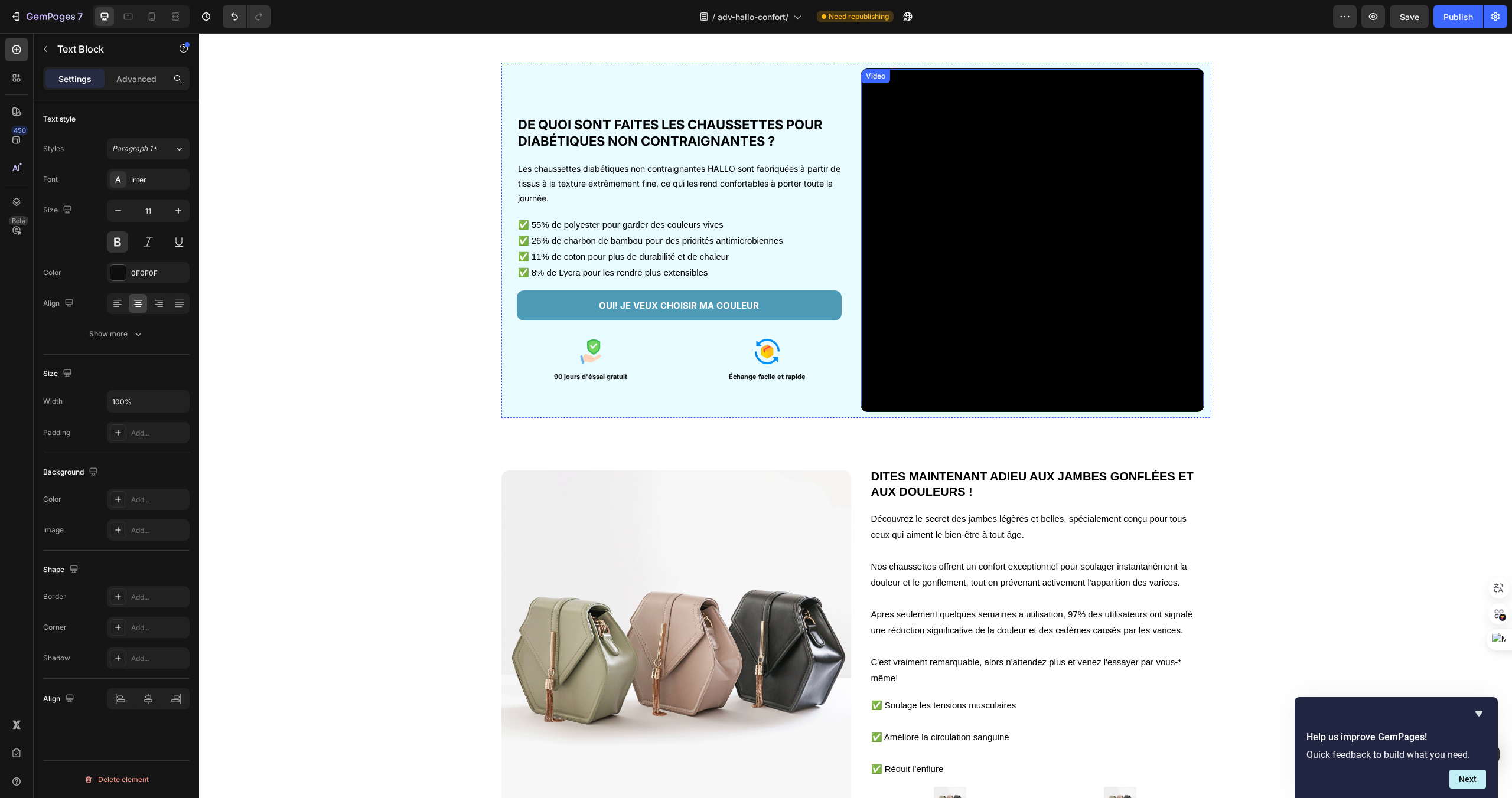
click at [970, 330] on video at bounding box center [1033, 240] width 343 height 343
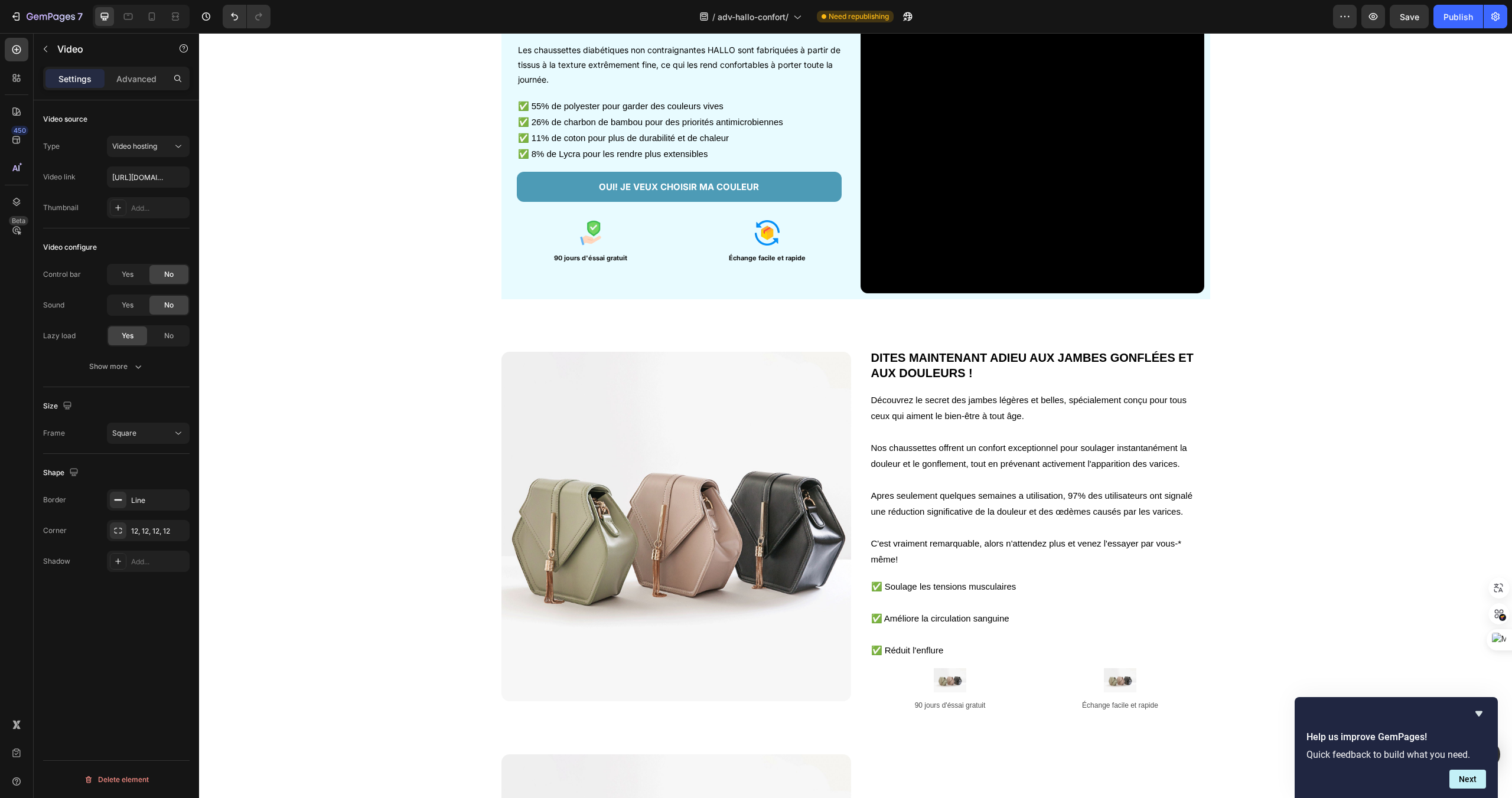
scroll to position [1713, 0]
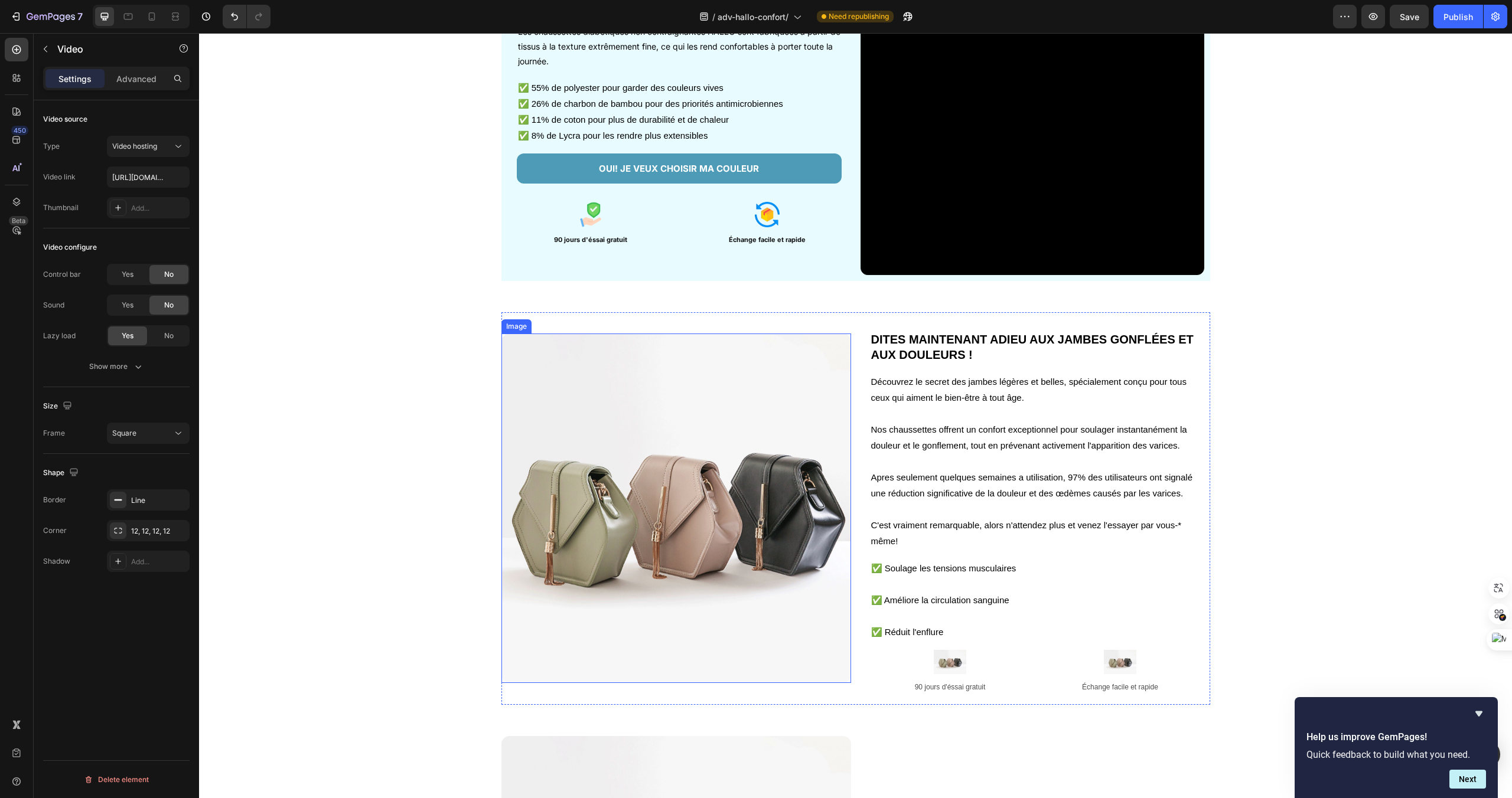
click at [637, 494] on img at bounding box center [676, 508] width 349 height 349
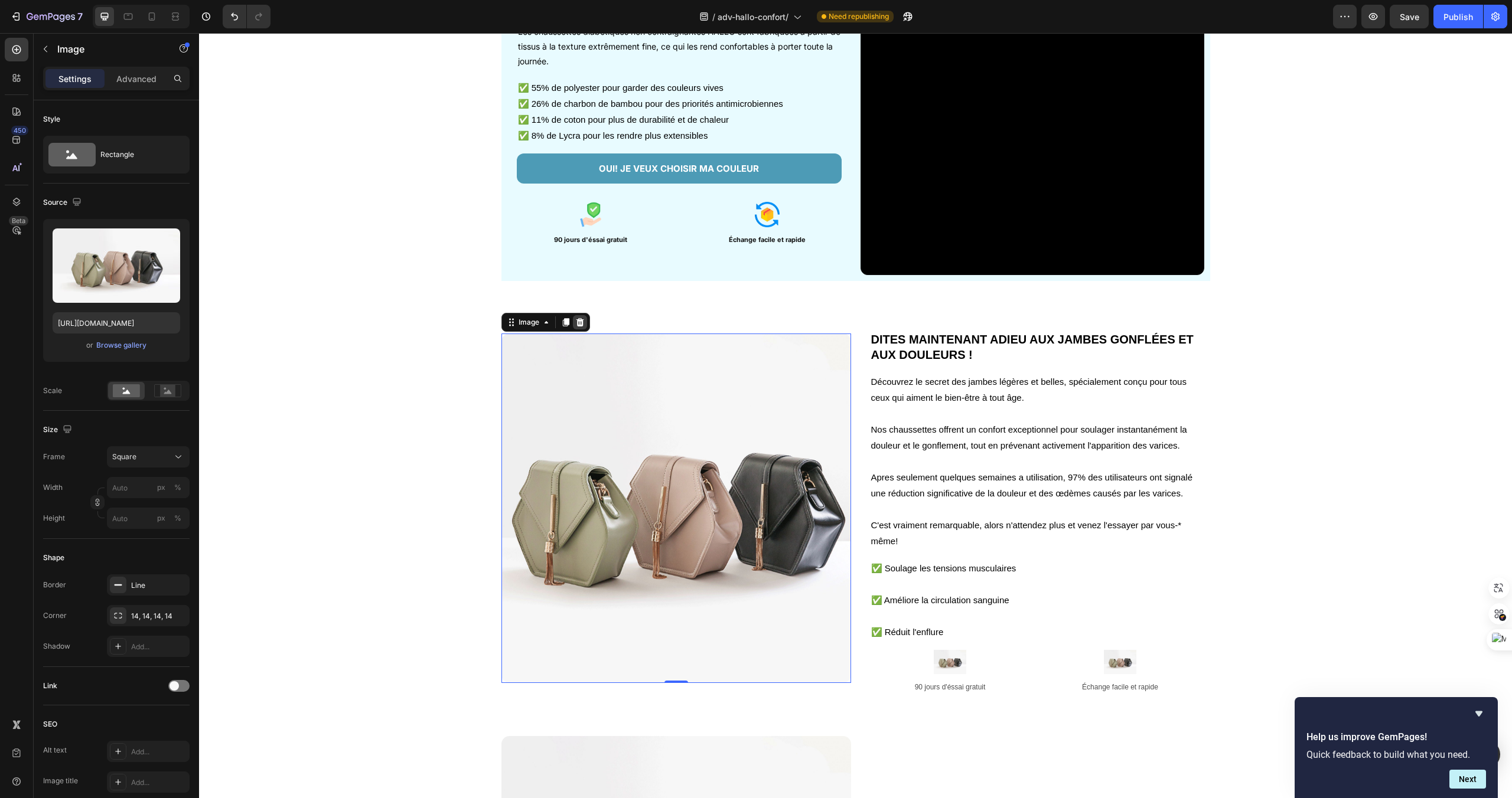
click at [578, 327] on icon at bounding box center [580, 322] width 9 height 9
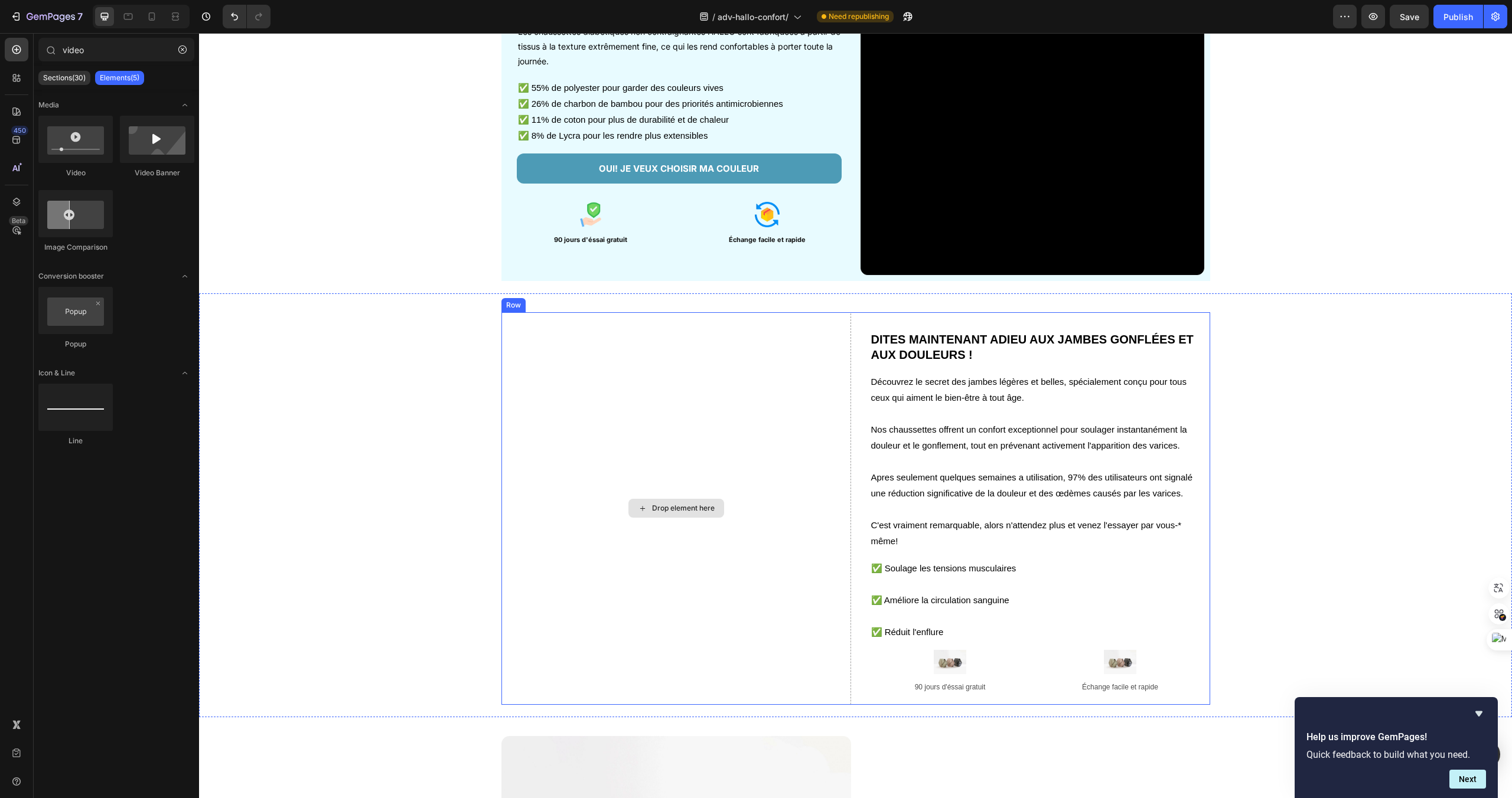
click at [659, 509] on div "Drop element here" at bounding box center [683, 508] width 62 height 9
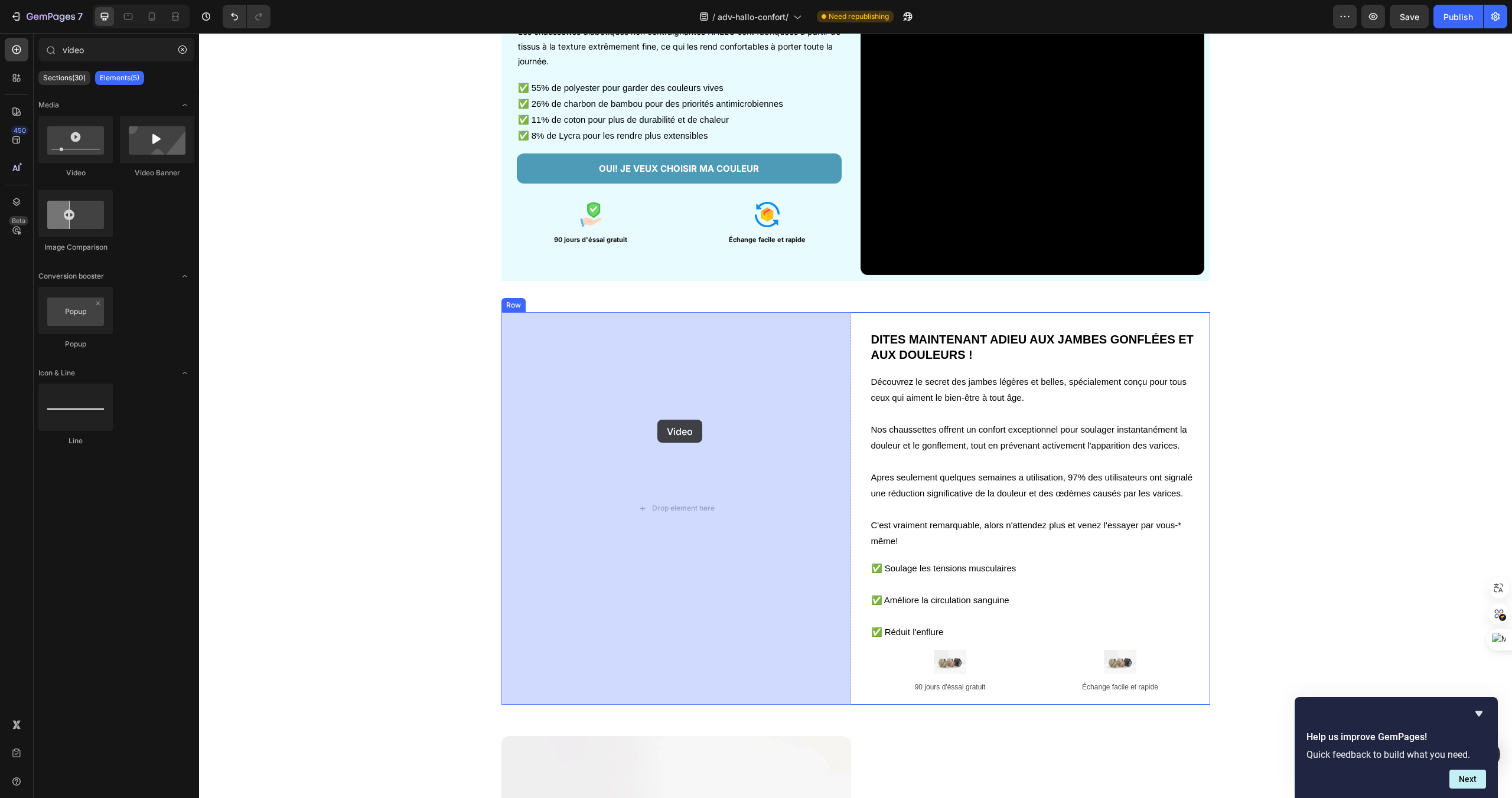
drag, startPoint x: 281, startPoint y: 181, endPoint x: 656, endPoint y: 419, distance: 444.1
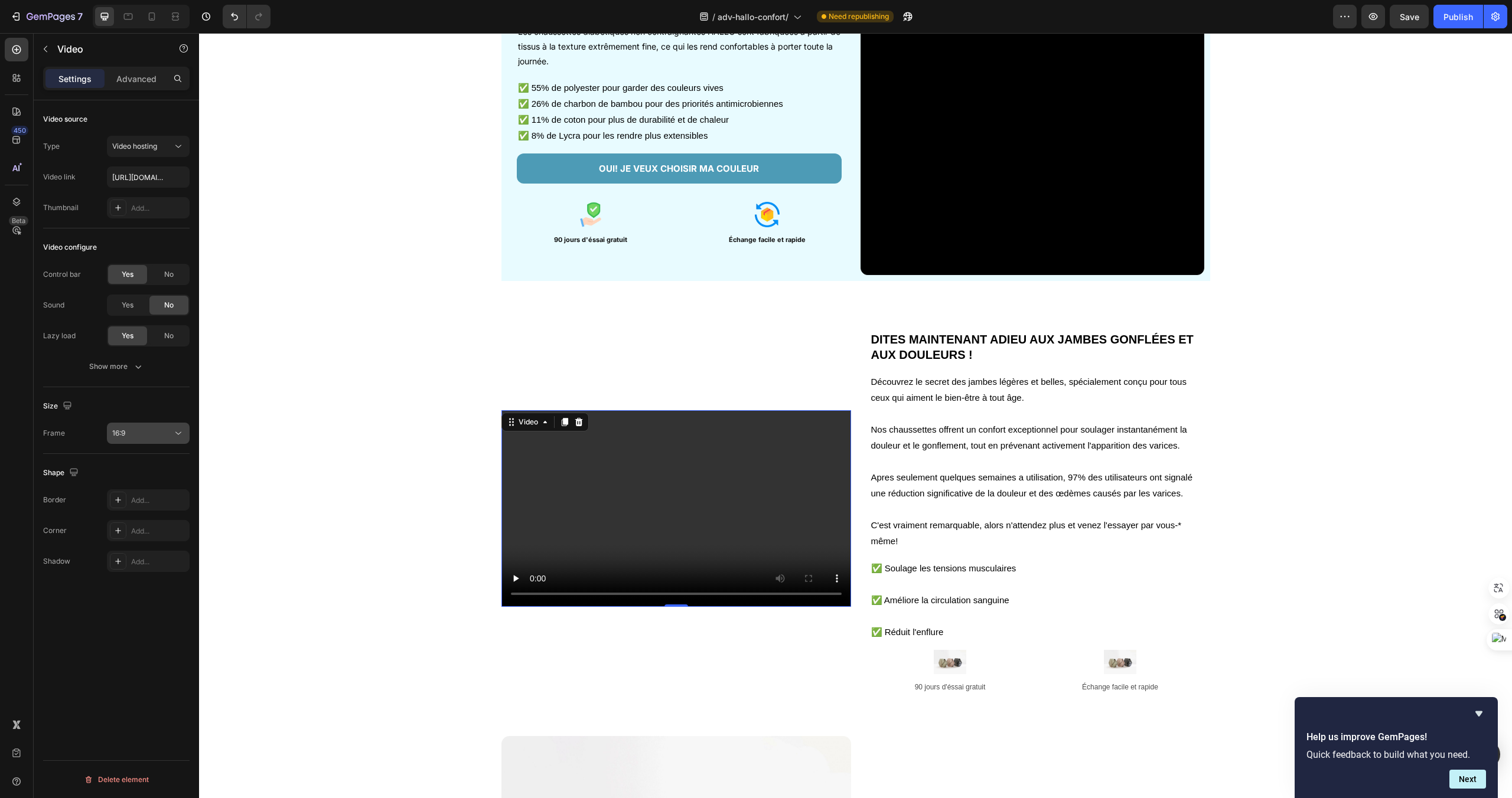
click at [145, 441] on button "16:9" at bounding box center [148, 433] width 83 height 21
click at [143, 457] on div "Square" at bounding box center [134, 463] width 92 height 23
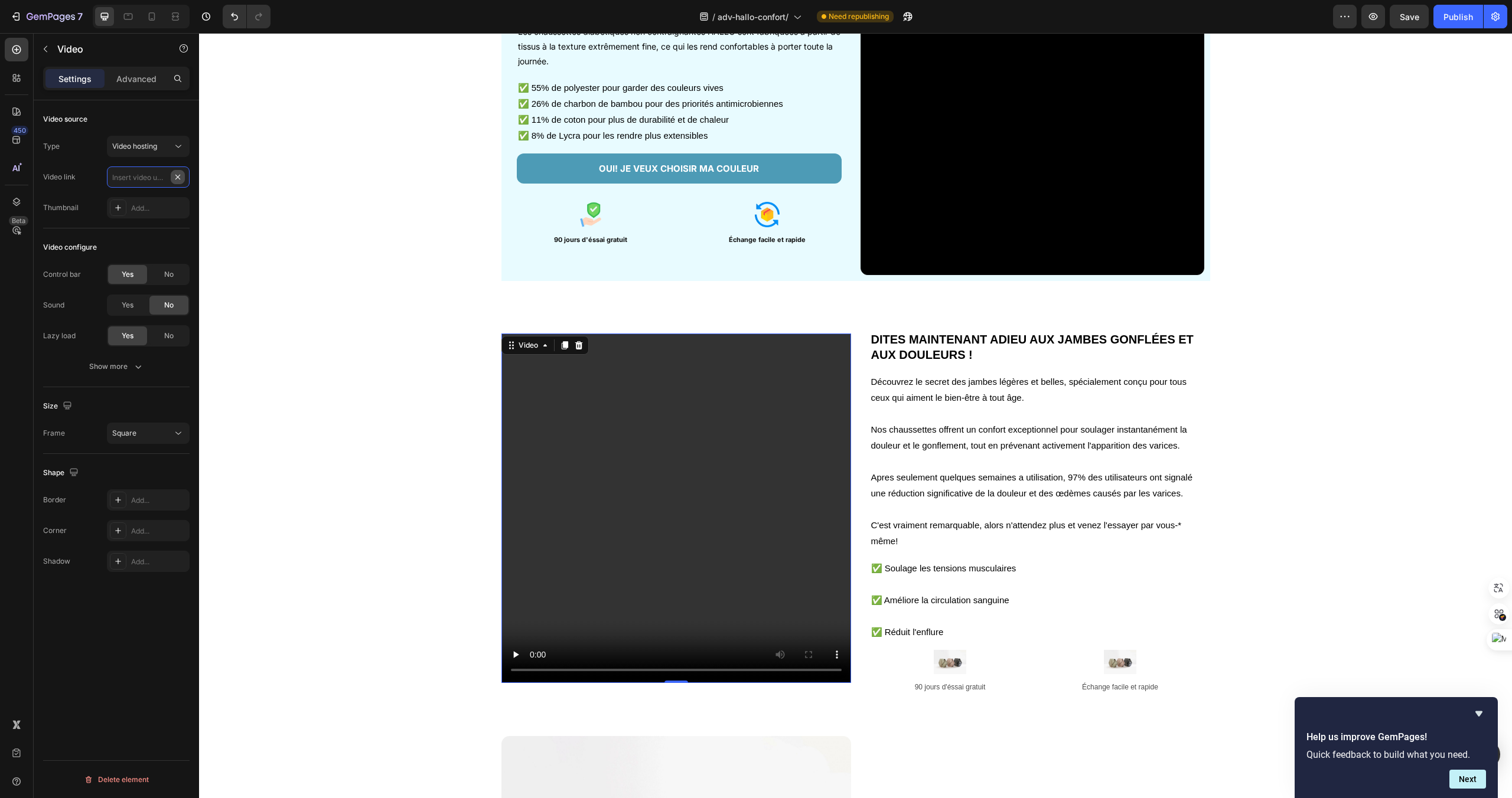
scroll to position [0, 0]
paste input "[URL][DOMAIN_NAME]"
type input "[URL][DOMAIN_NAME]"
click at [131, 368] on div "Show more" at bounding box center [116, 367] width 55 height 12
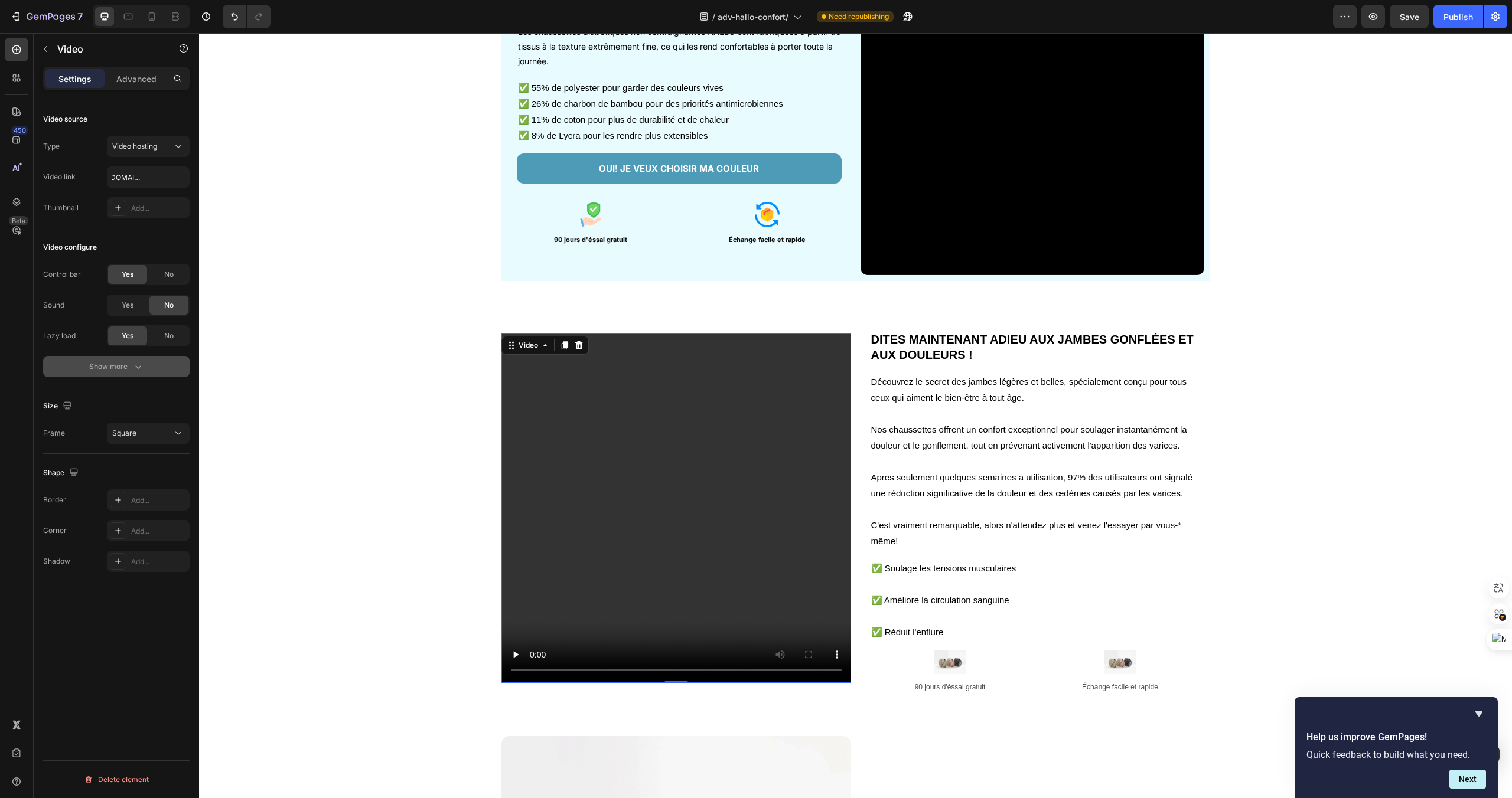
scroll to position [0, 0]
click at [136, 370] on div "Yes" at bounding box center [127, 367] width 39 height 19
click at [139, 396] on div "Yes" at bounding box center [127, 397] width 39 height 19
click at [159, 272] on div "No" at bounding box center [168, 274] width 39 height 19
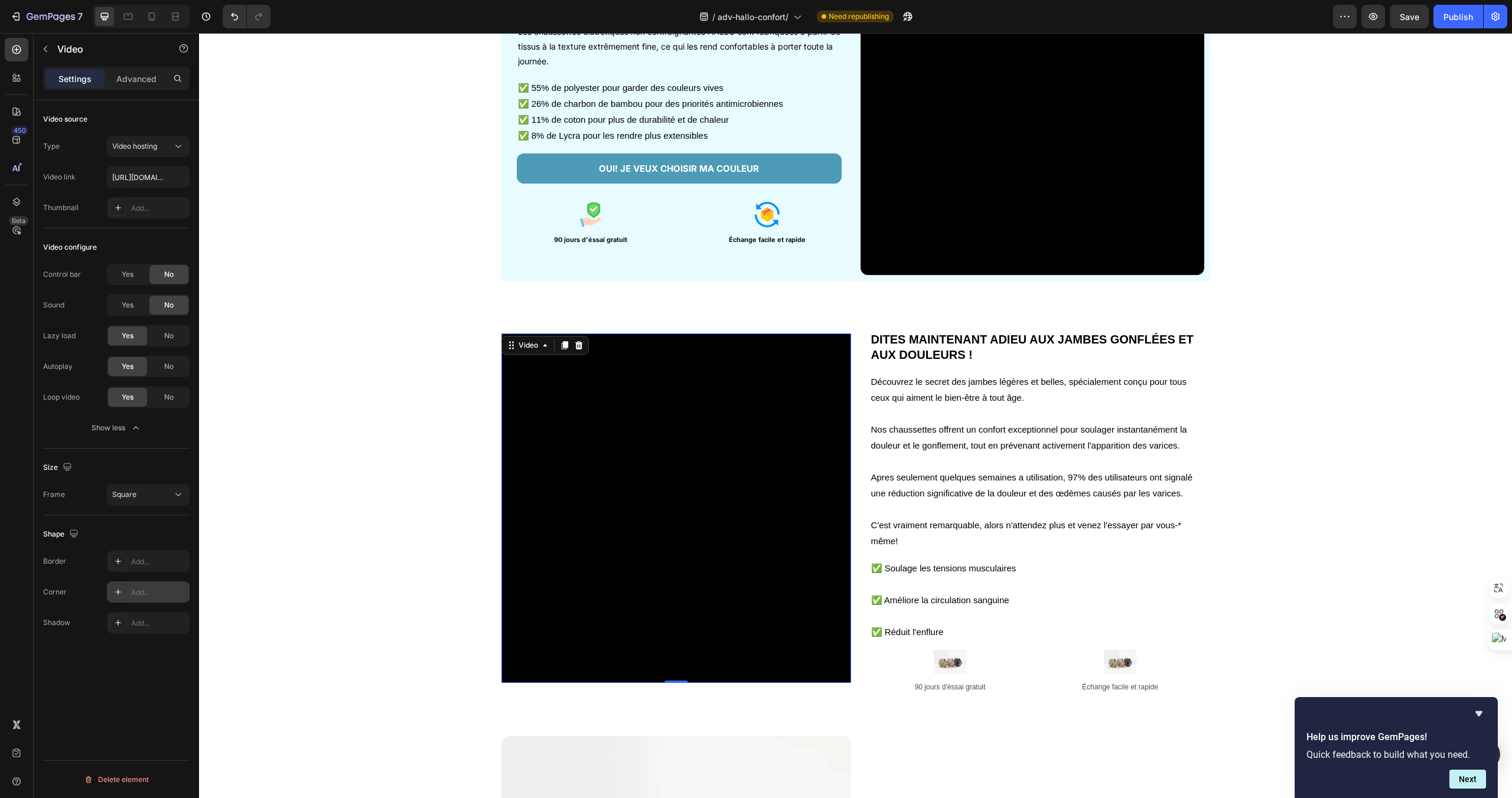
click at [151, 591] on div "Add..." at bounding box center [159, 593] width 56 height 11
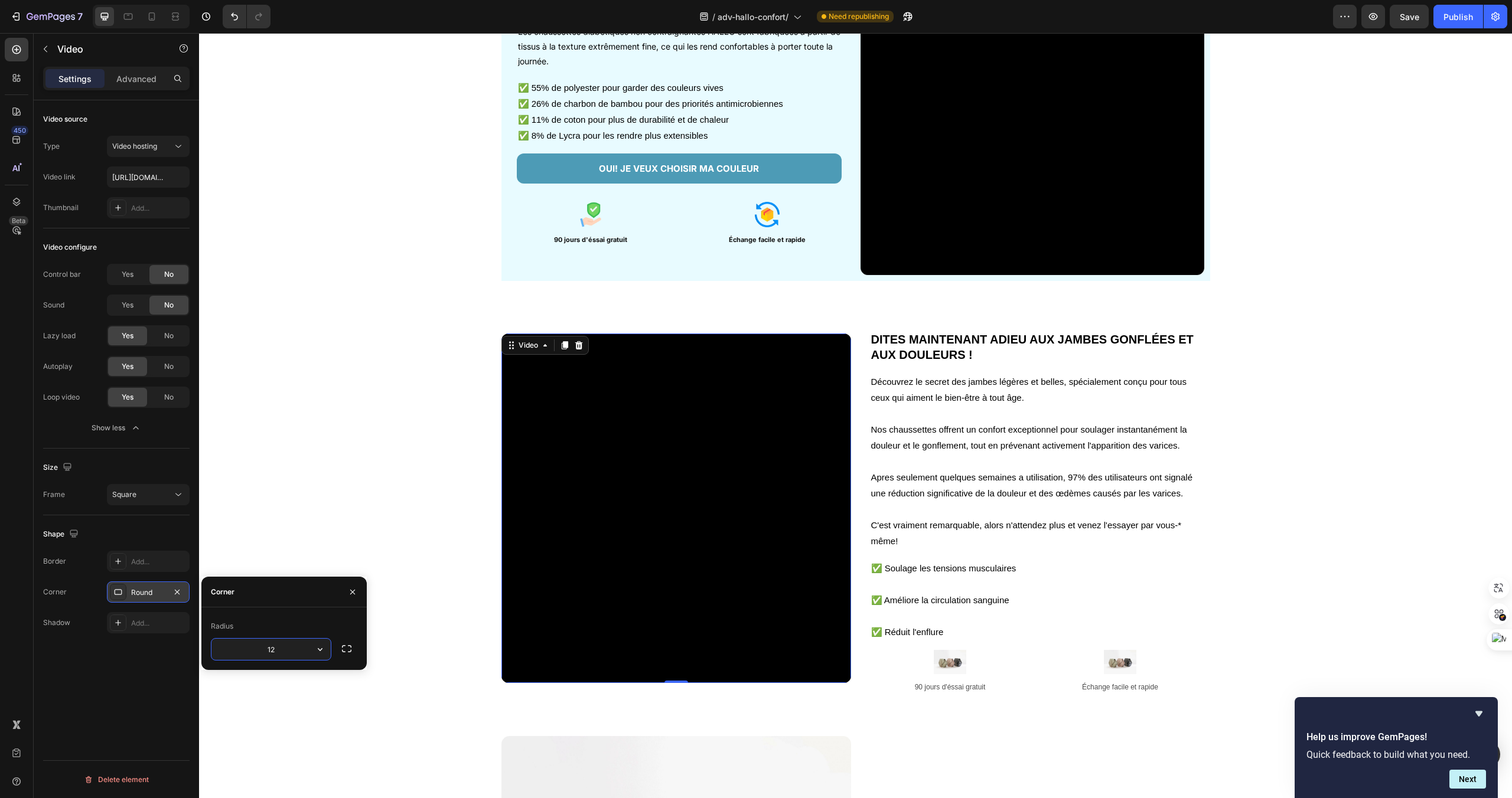
type input "12"
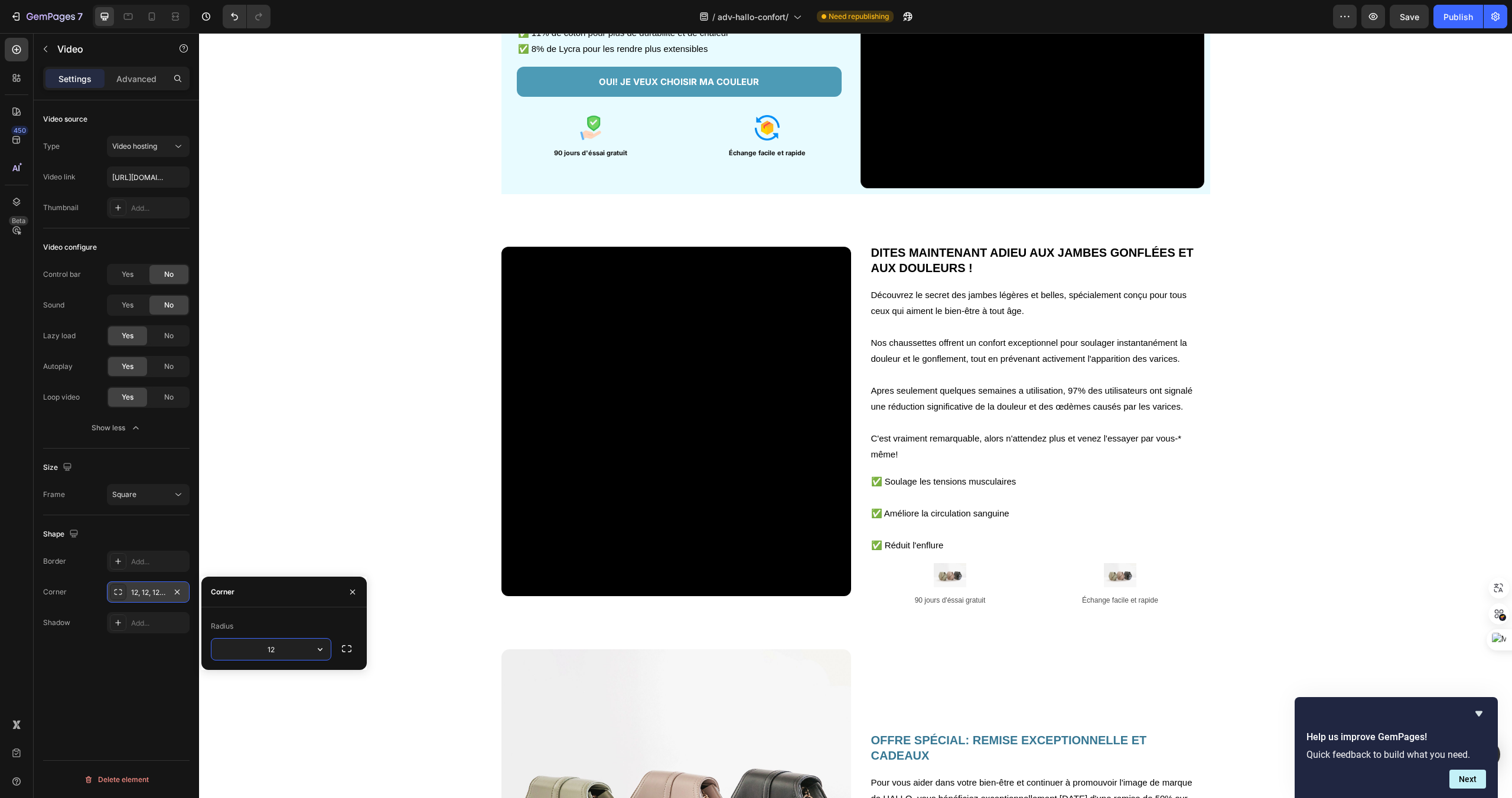
scroll to position [1802, 0]
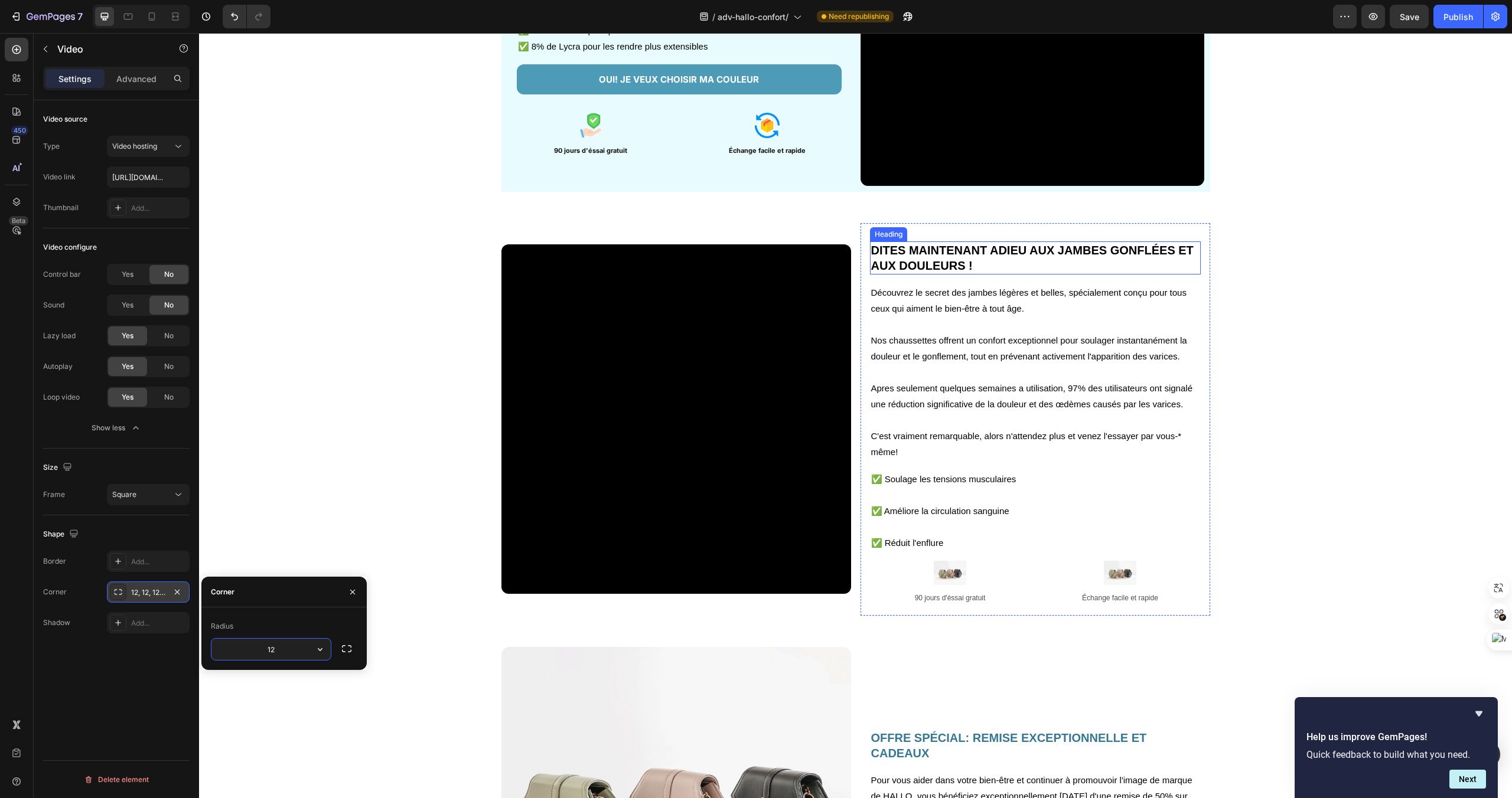
click at [942, 262] on h2 "DITES MAINTENANT ADIEU AUX JAMBES GONFLÉES ET AUX DOULEURS !" at bounding box center [1035, 258] width 331 height 33
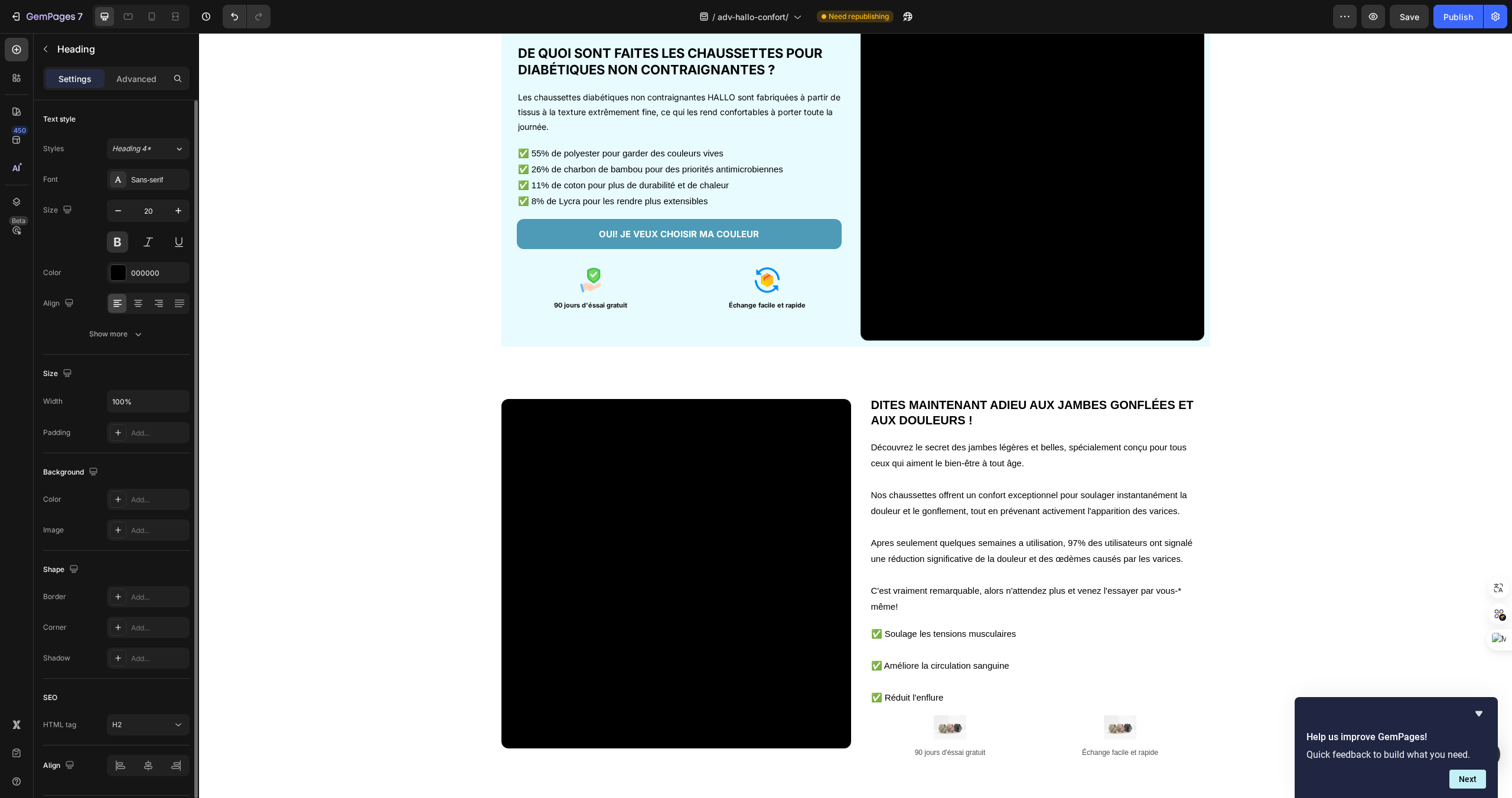
scroll to position [1764, 0]
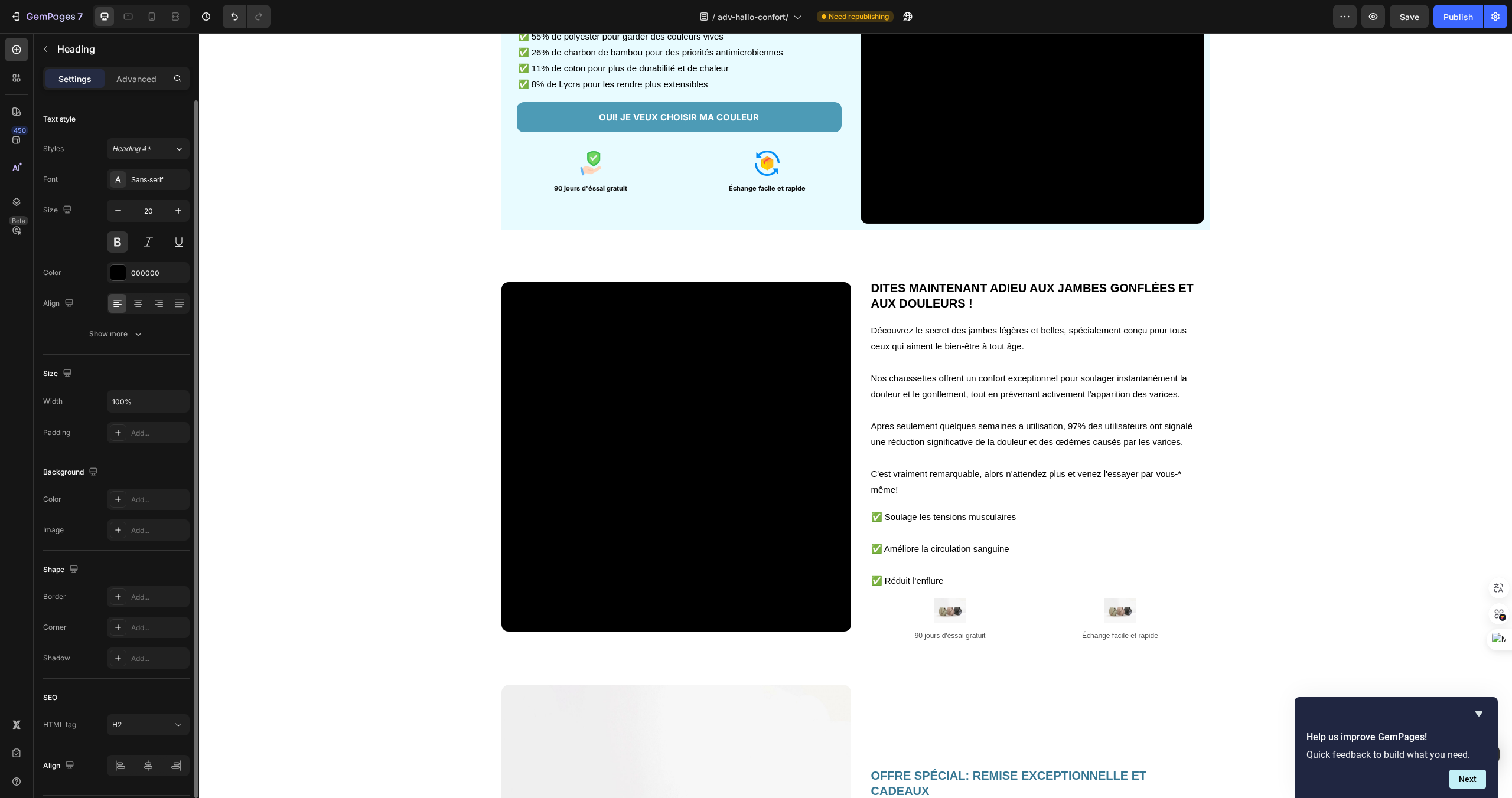
click at [905, 288] on h2 "DITES MAINTENANT ADIEU AUX JAMBES GONFLÉES ET AUX DOULEURS !" at bounding box center [1035, 296] width 331 height 33
click at [904, 303] on p "DITES MAINTENANT ADIEU AUX JAMBES GONFLÉES ET AUX DOULEURS !" at bounding box center [1035, 296] width 328 height 30
click at [1100, 357] on p at bounding box center [1035, 362] width 328 height 16
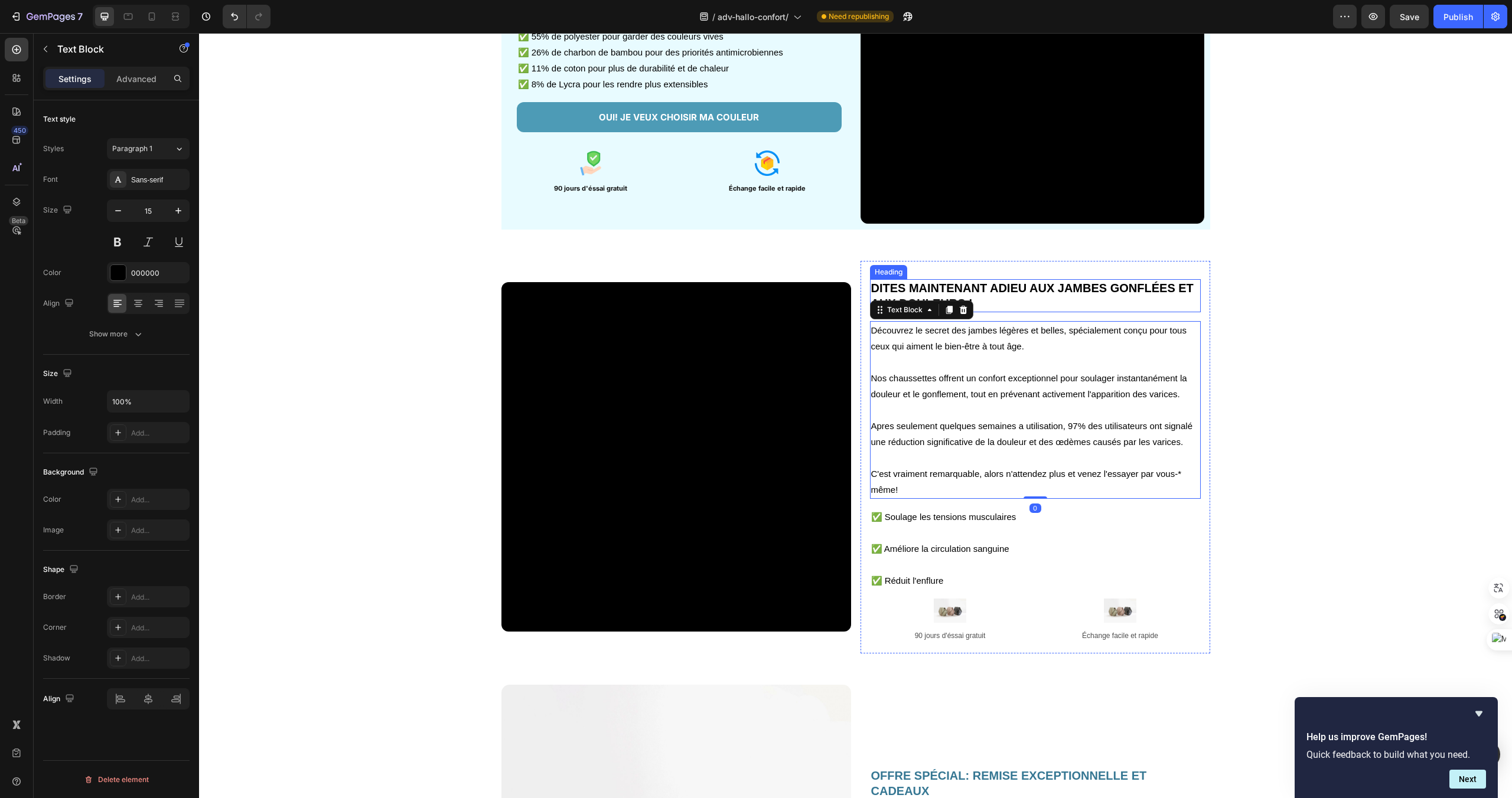
click at [1094, 291] on p "DITES MAINTENANT ADIEU AUX JAMBES GONFLÉES ET AUX DOULEURS !" at bounding box center [1035, 296] width 328 height 30
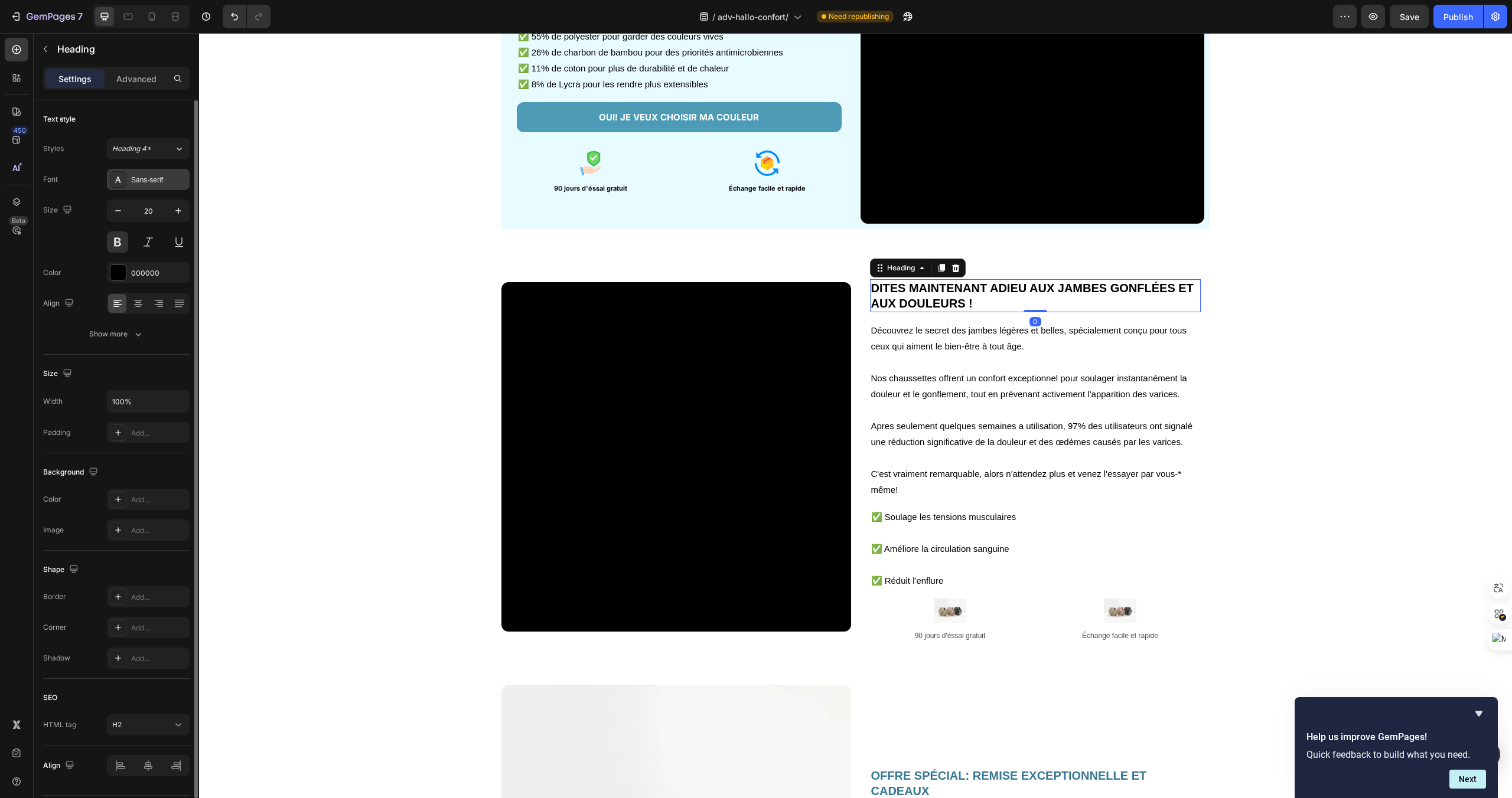
click at [160, 188] on div "Sans-serif" at bounding box center [148, 180] width 83 height 21
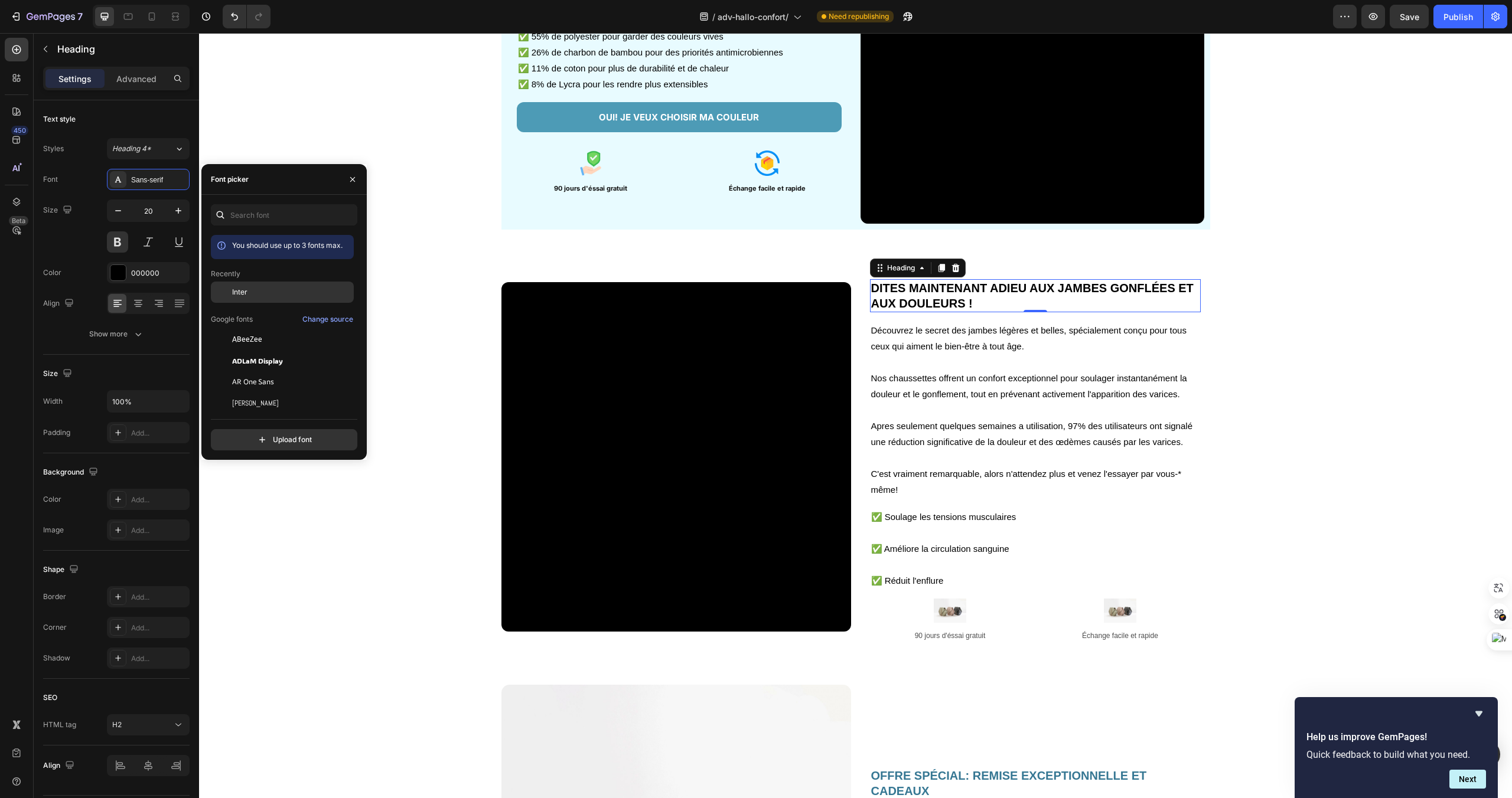
click at [246, 292] on span "Inter" at bounding box center [239, 292] width 15 height 11
click at [180, 211] on icon "button" at bounding box center [178, 211] width 12 height 12
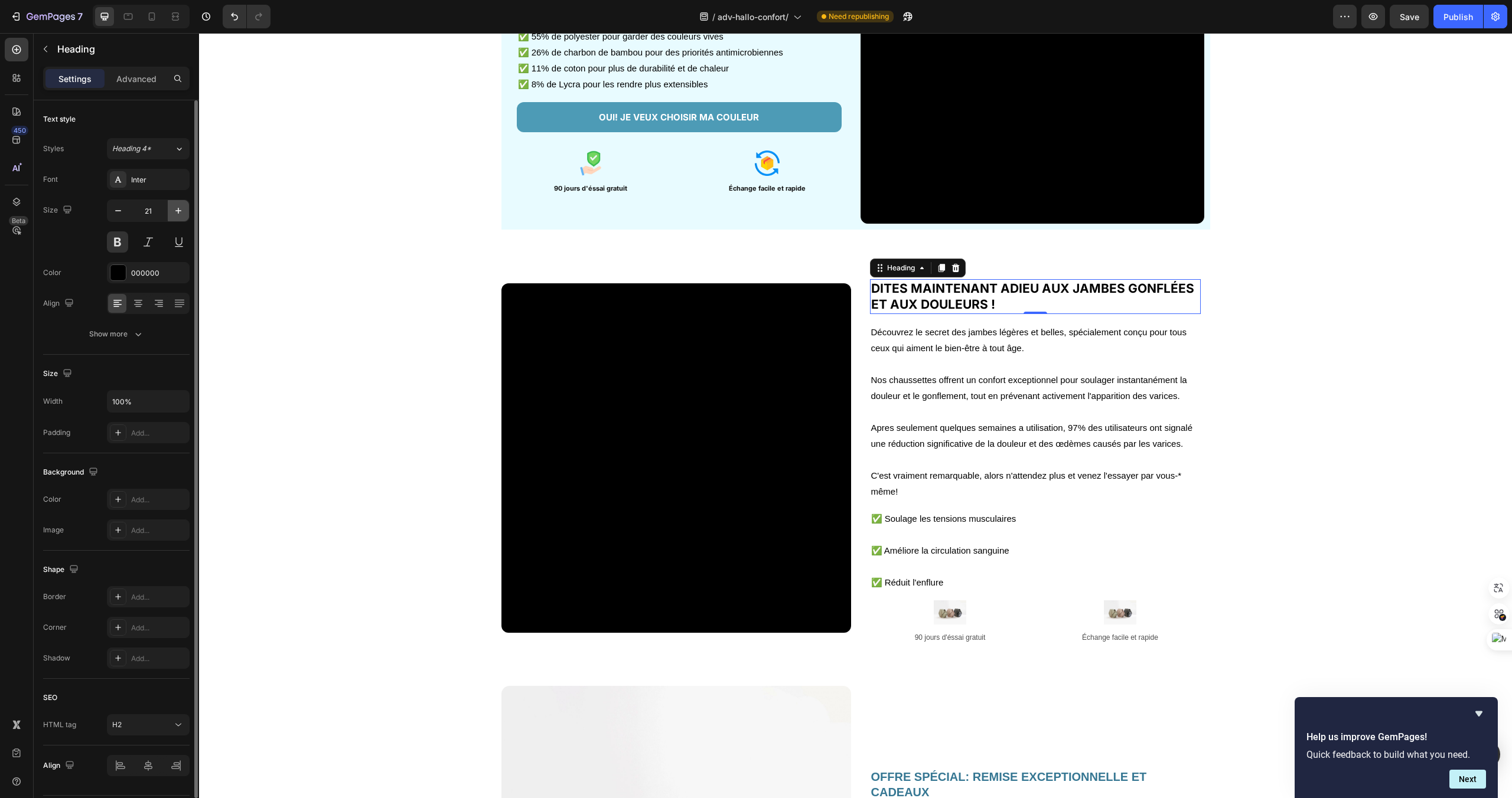
click at [180, 211] on icon "button" at bounding box center [178, 211] width 12 height 12
type input "22"
click at [139, 264] on div "000000" at bounding box center [148, 272] width 83 height 21
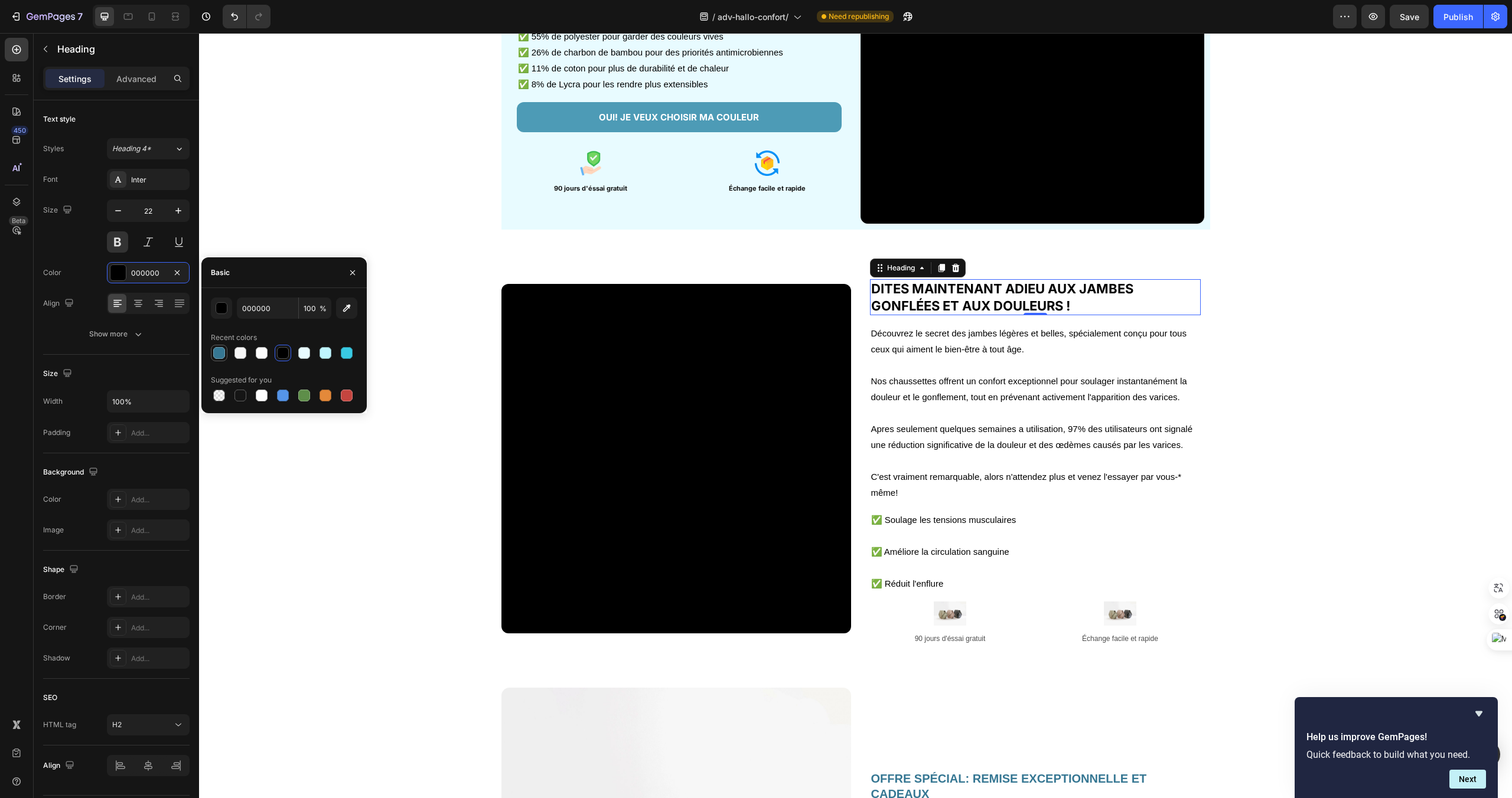
click at [219, 355] on div at bounding box center [220, 353] width 12 height 12
type input "367793"
click at [945, 359] on p at bounding box center [1035, 365] width 328 height 16
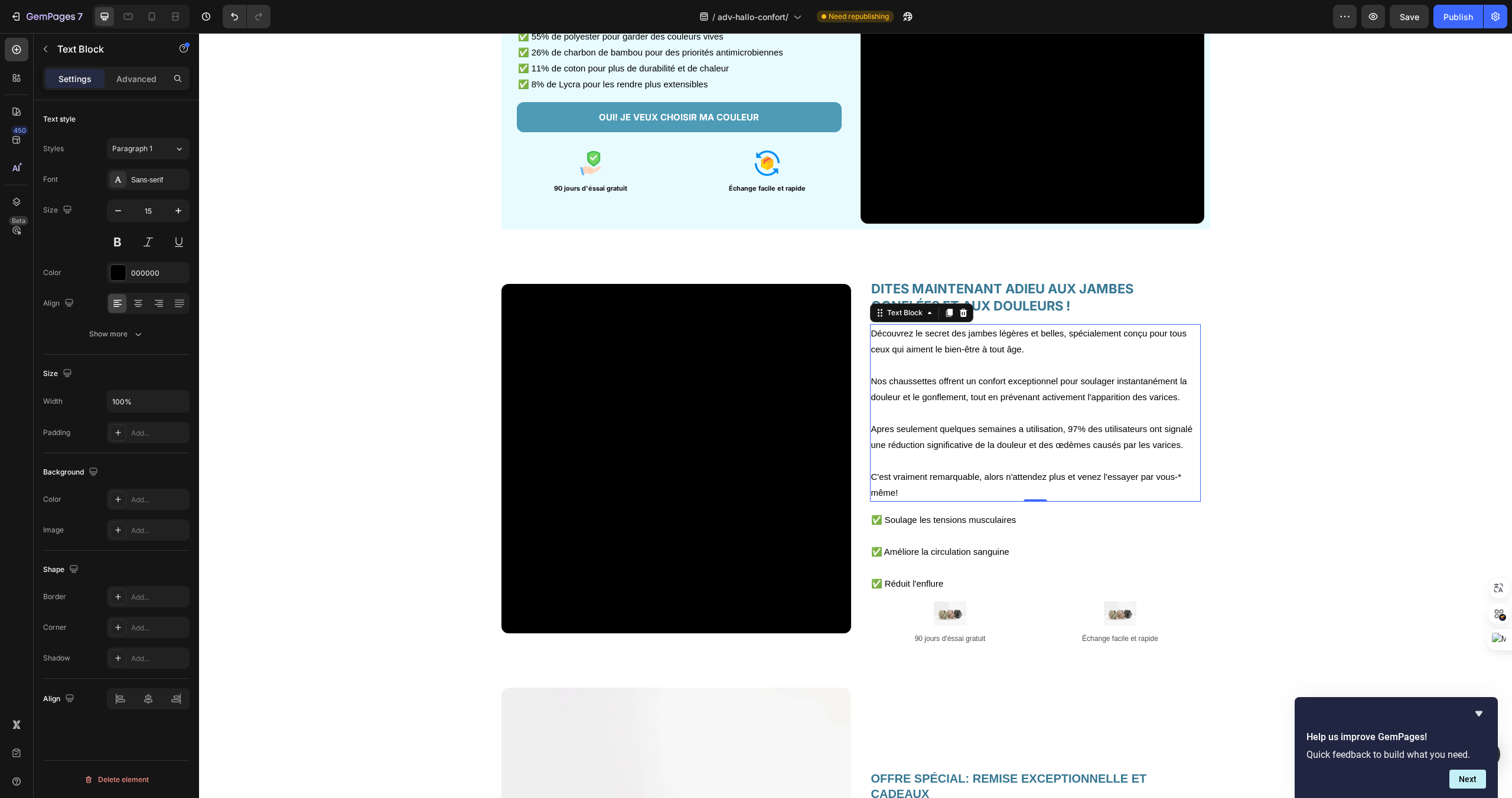
click at [952, 450] on p "Apres seulement quelques semaines a utilisation, 97% des utilisateurs ont signa…" at bounding box center [1035, 437] width 328 height 32
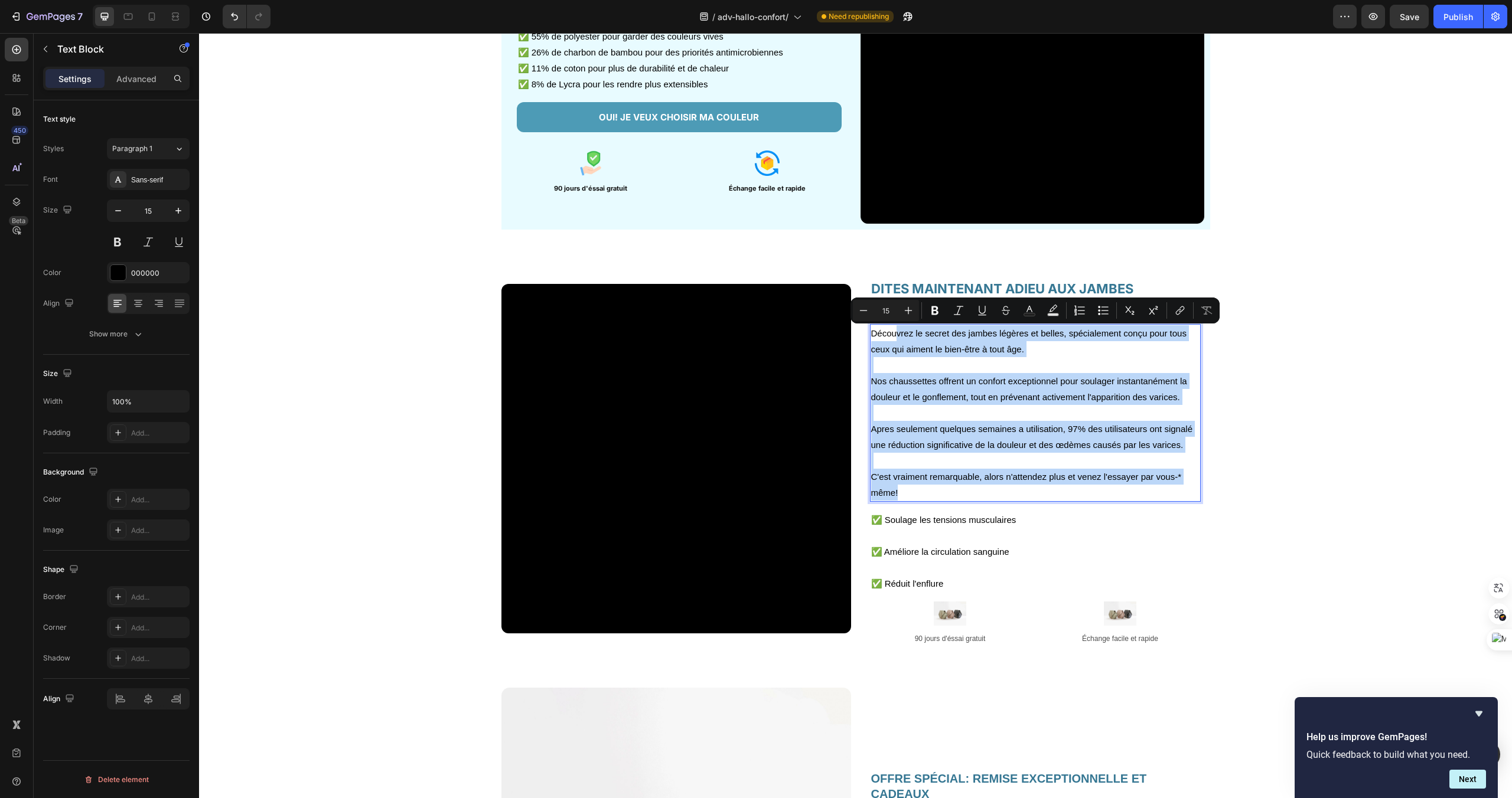
drag, startPoint x: 922, startPoint y: 494, endPoint x: 898, endPoint y: 339, distance: 156.8
click at [898, 339] on div "Découvrez le secret des jambes légères et belles, spécialement conçu pour tous …" at bounding box center [1035, 413] width 331 height 178
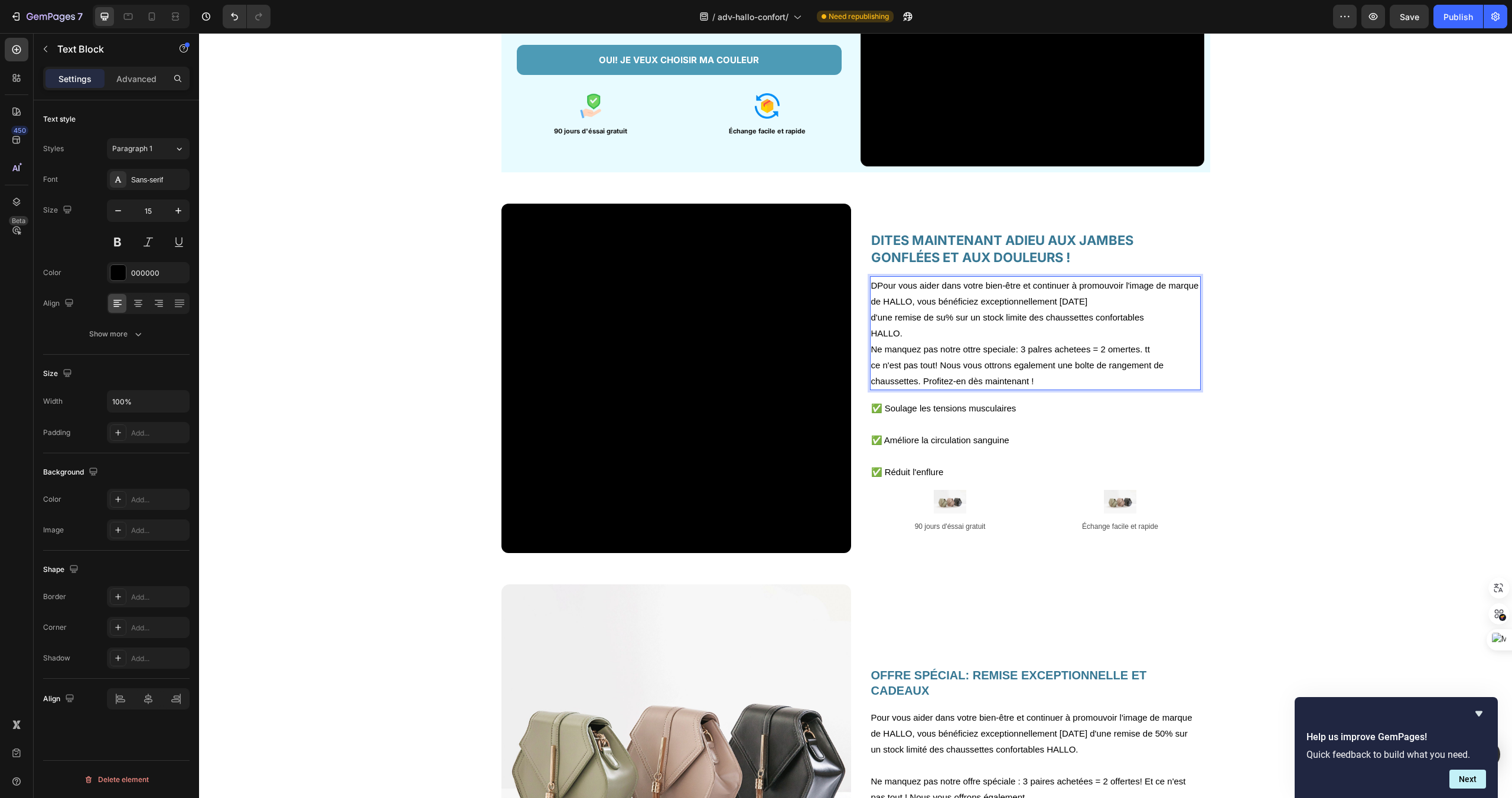
scroll to position [1774, 0]
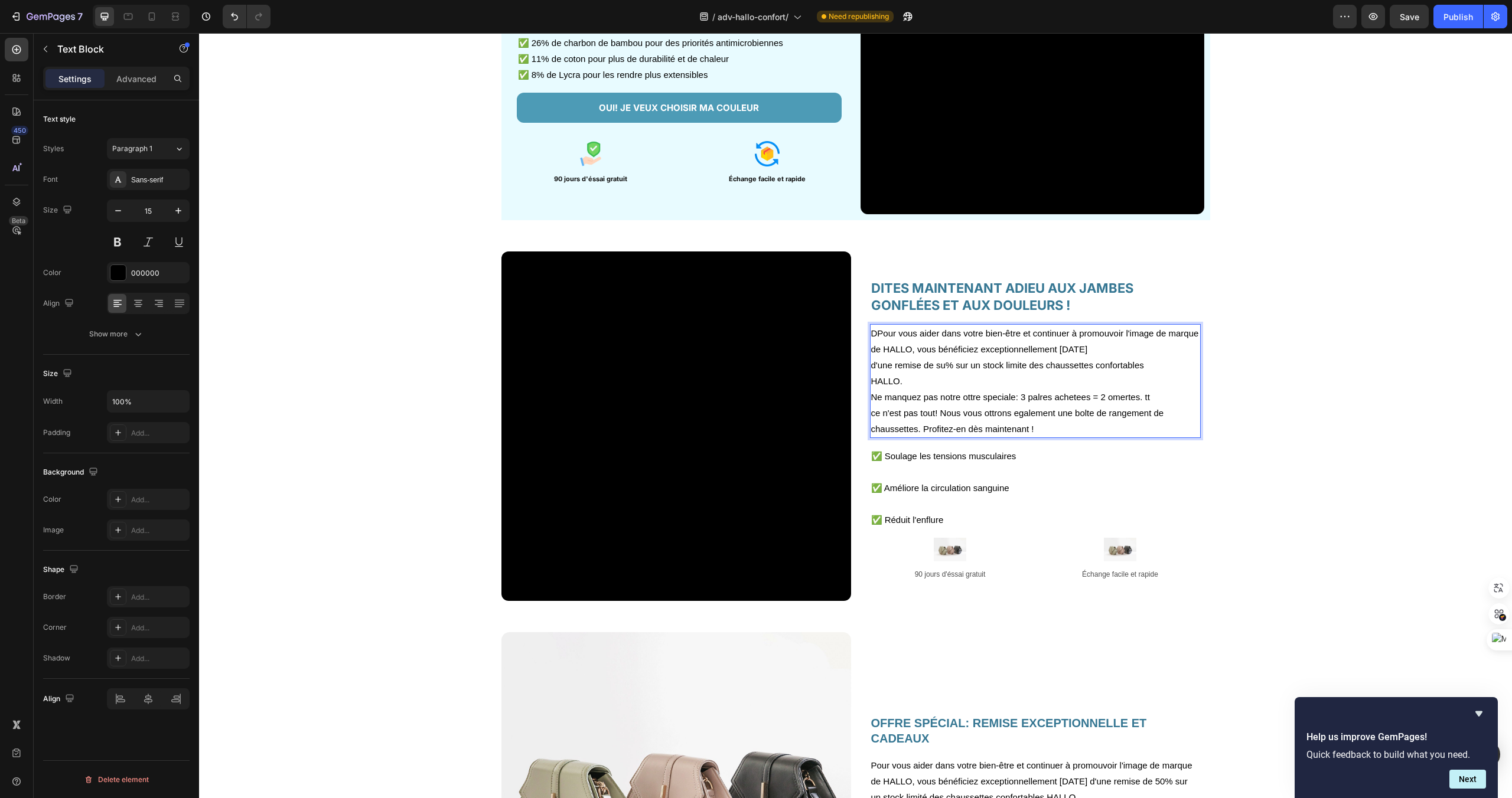
click at [877, 332] on p "DPour vous aider dans votre bien-être et continuer à promouvoir l'image de marq…" at bounding box center [1035, 341] width 328 height 32
click at [167, 181] on div "Sans-serif" at bounding box center [159, 180] width 56 height 11
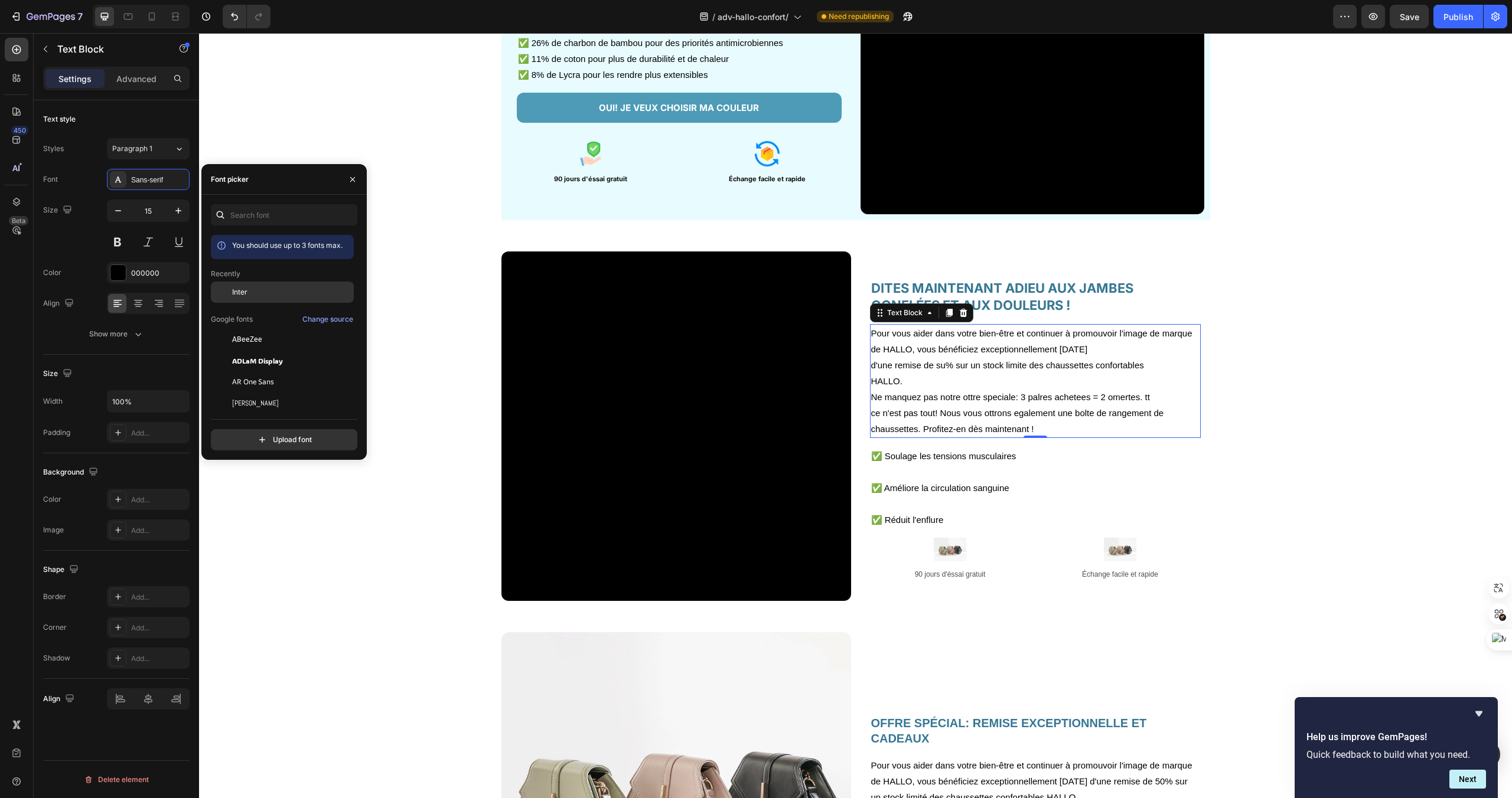
click at [256, 292] on div "Inter" at bounding box center [292, 292] width 119 height 11
click at [122, 211] on icon "button" at bounding box center [118, 211] width 12 height 12
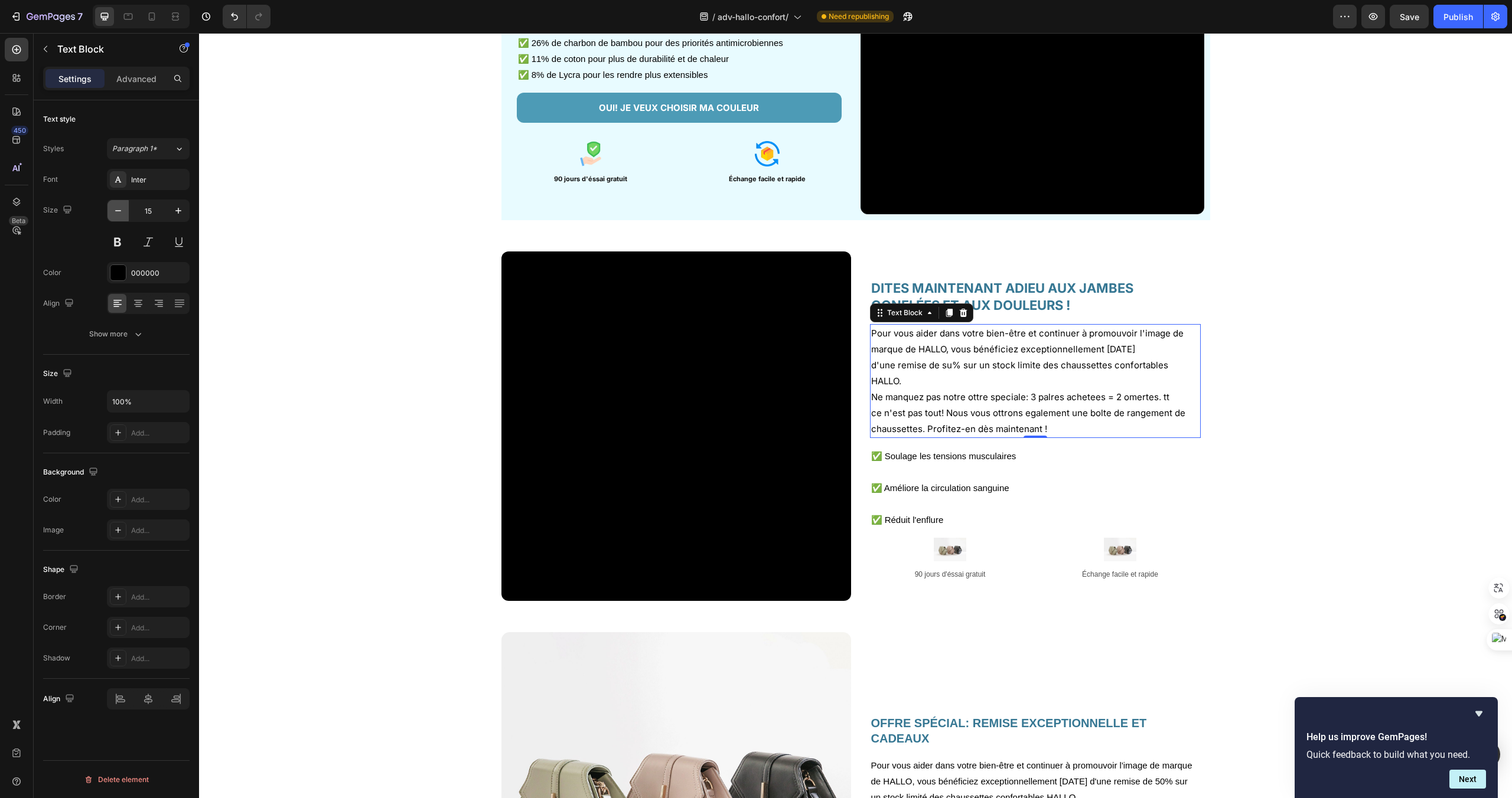
type input "14"
click at [944, 365] on p "d'une remise de su% sur un stock limite des chaussettes confortables" at bounding box center [1035, 366] width 328 height 15
click at [1037, 365] on p "d'une remise de 50% sur un stock limite des chaussettes confortables" at bounding box center [1035, 366] width 328 height 15
click at [1025, 367] on p "d'une remise de 50% sur un stock limite des chaussettes confortables" at bounding box center [1035, 366] width 328 height 15
click at [1100, 369] on p "d'une remise de 50% sur un stock limité des chaussettes confortables" at bounding box center [1035, 366] width 328 height 15
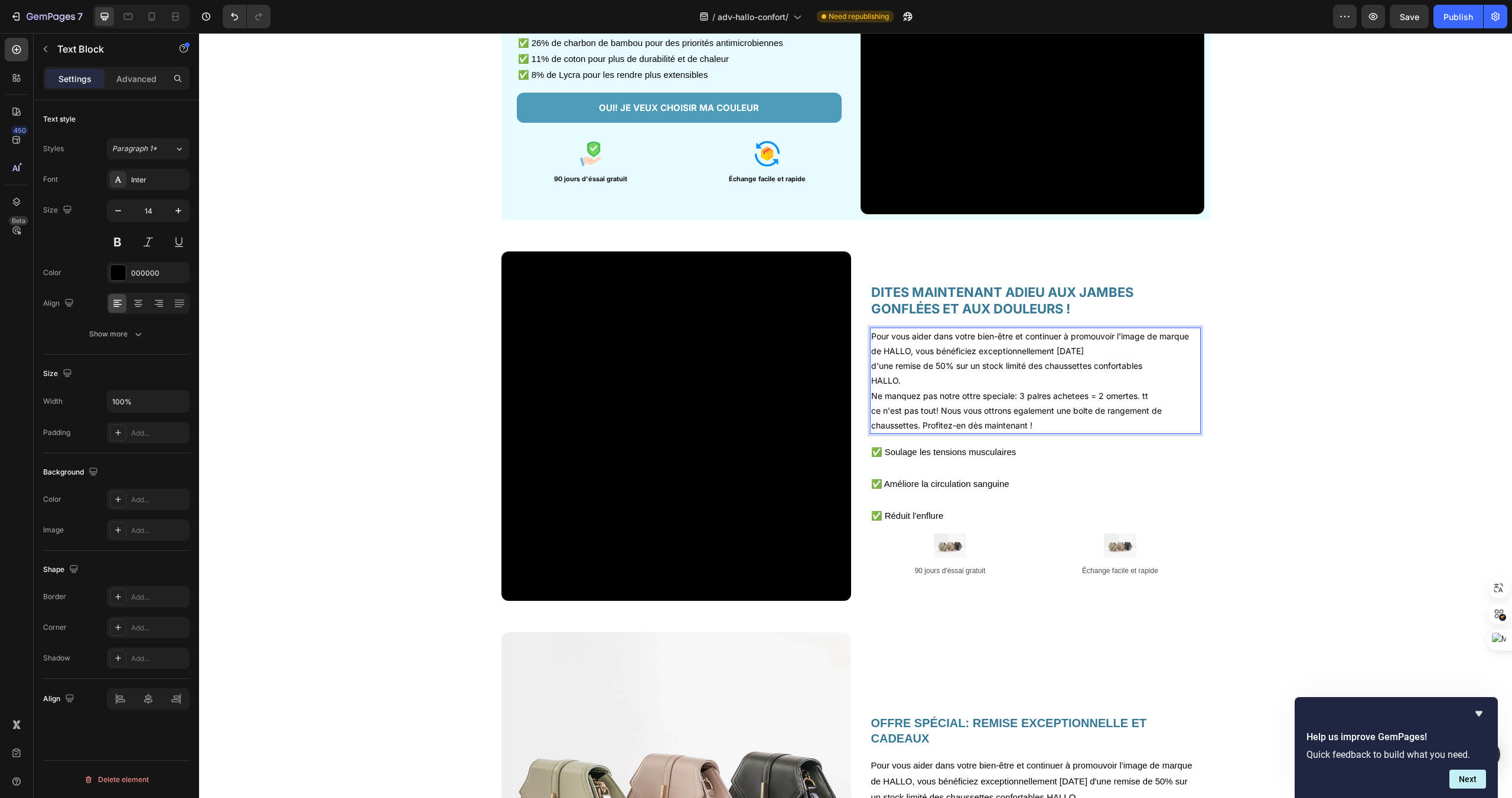
click at [955, 382] on p "HALLO." at bounding box center [1035, 380] width 328 height 15
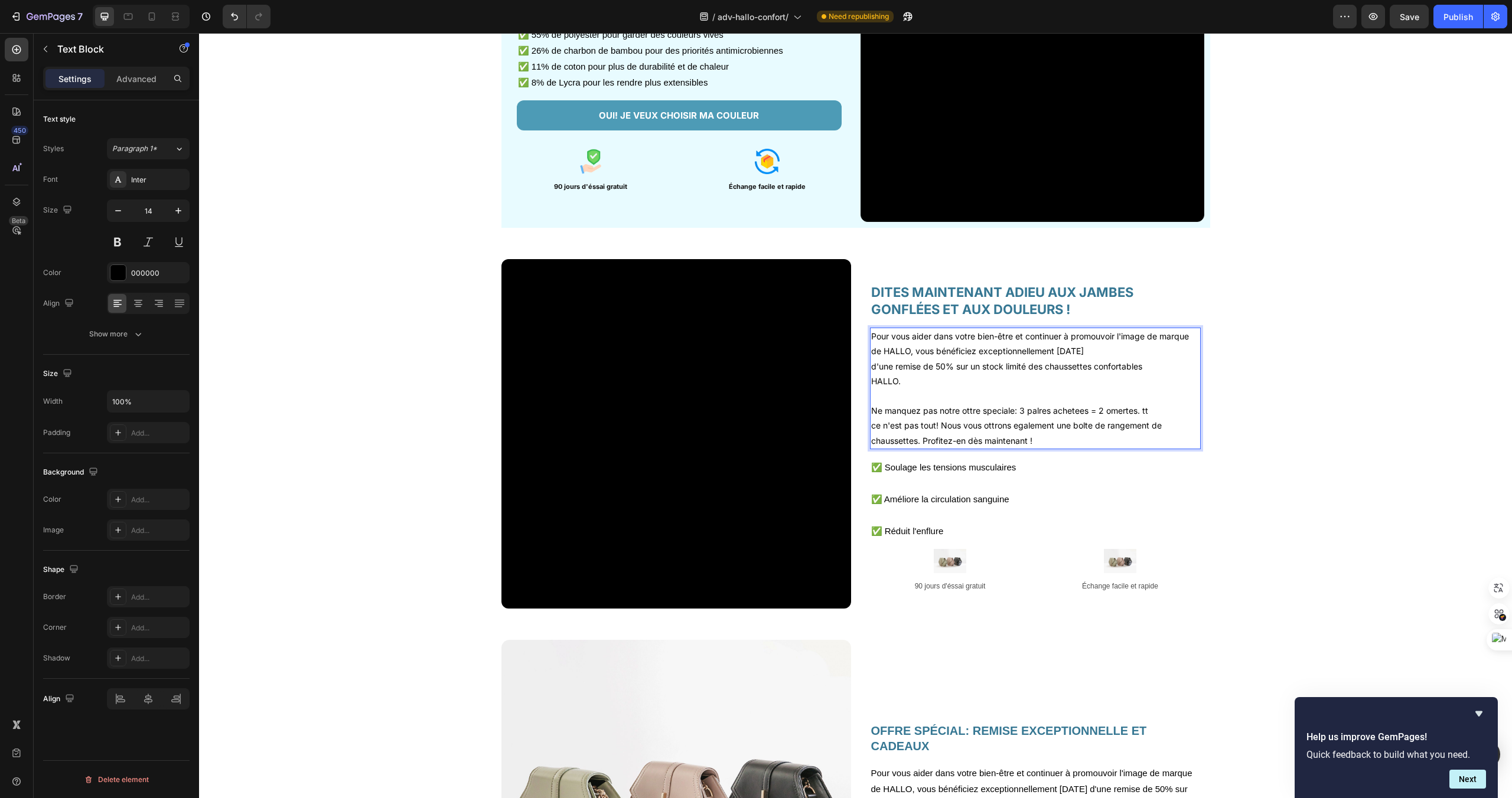
click at [971, 412] on p "Ne manquez pas notre ottre speciale: 3 palres achetees = 2 omertes. tt" at bounding box center [1035, 410] width 328 height 15
click at [1002, 403] on p "Ne manquez pas notre offre speciale: 3 palres achetees = 2 omertes. tt" at bounding box center [1035, 410] width 328 height 15
click at [995, 410] on p "Ne manquez pas notre offre speciale: 3 palres achetees = 2 omertes. tt" at bounding box center [1035, 410] width 328 height 15
click at [1088, 412] on p "Ne manquez pas notre offre spéciale: 3 palres achetees = 2 omertes. tt" at bounding box center [1035, 410] width 328 height 15
click at [1136, 411] on p "Ne manquez pas notre offre spéciale: 3 palres achetées = 2 omertes. tt" at bounding box center [1035, 410] width 328 height 15
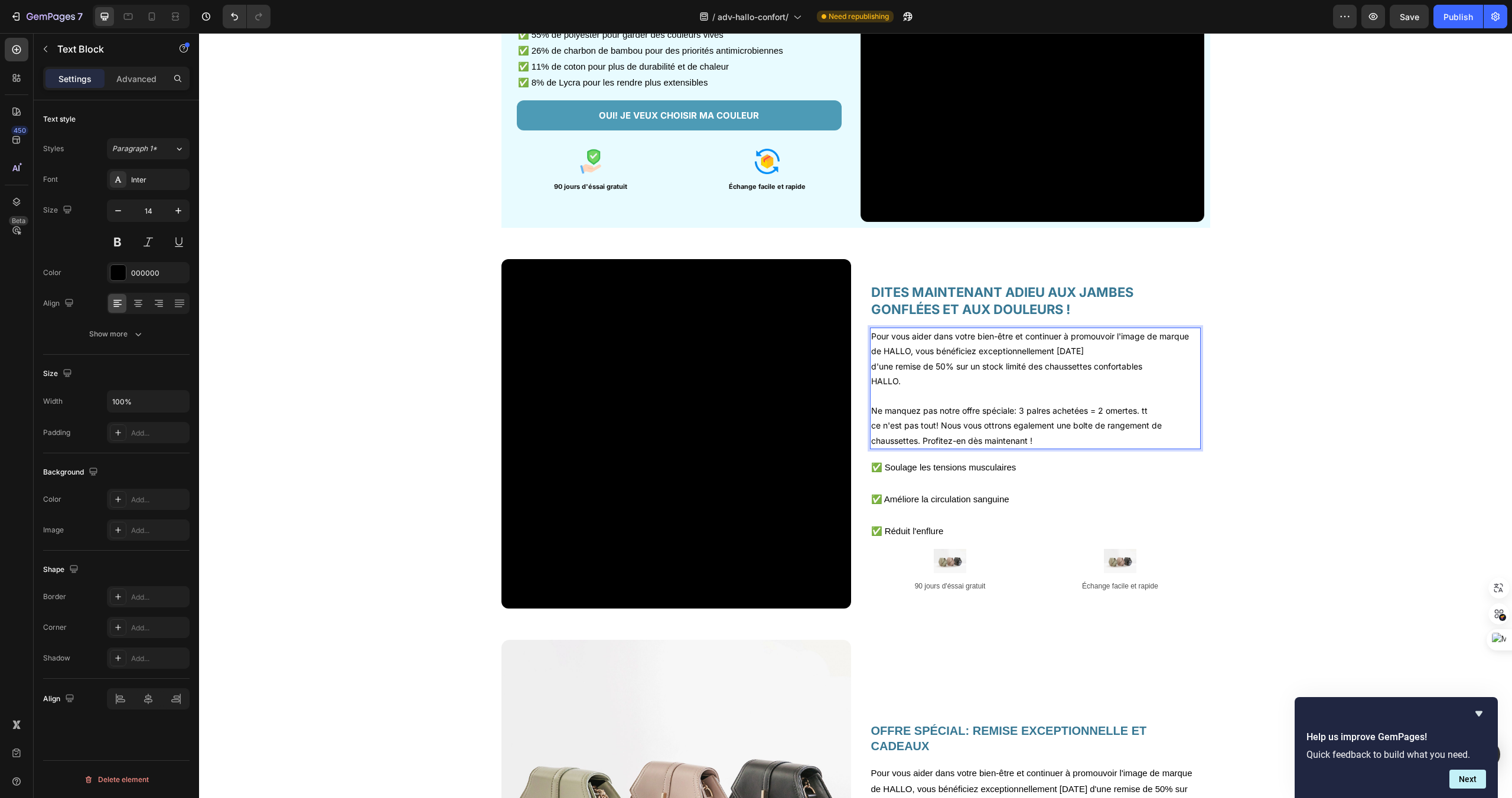
click at [1119, 413] on p "Ne manquez pas notre offre spéciale: 3 palres achetées = 2 omertes. tt" at bounding box center [1035, 410] width 328 height 15
click at [1171, 414] on p "Ne manquez pas notre offre spéciale: 3 palres achetées = 2 offertes. tt" at bounding box center [1035, 410] width 328 height 15
click at [1137, 412] on p "Ne manquez pas notre offre spéciale: 3 palres achetées = 2 offertes. tt" at bounding box center [1035, 410] width 328 height 15
click at [1153, 410] on p "Ne manquez pas notre offre spéciale: 3 palres achetées = 2 offertes ! tt" at bounding box center [1035, 410] width 328 height 15
click at [997, 424] on p "ce n'est pas tout! Nous vous ottrons egalement une bolte de rangement de chauss…" at bounding box center [1035, 433] width 328 height 30
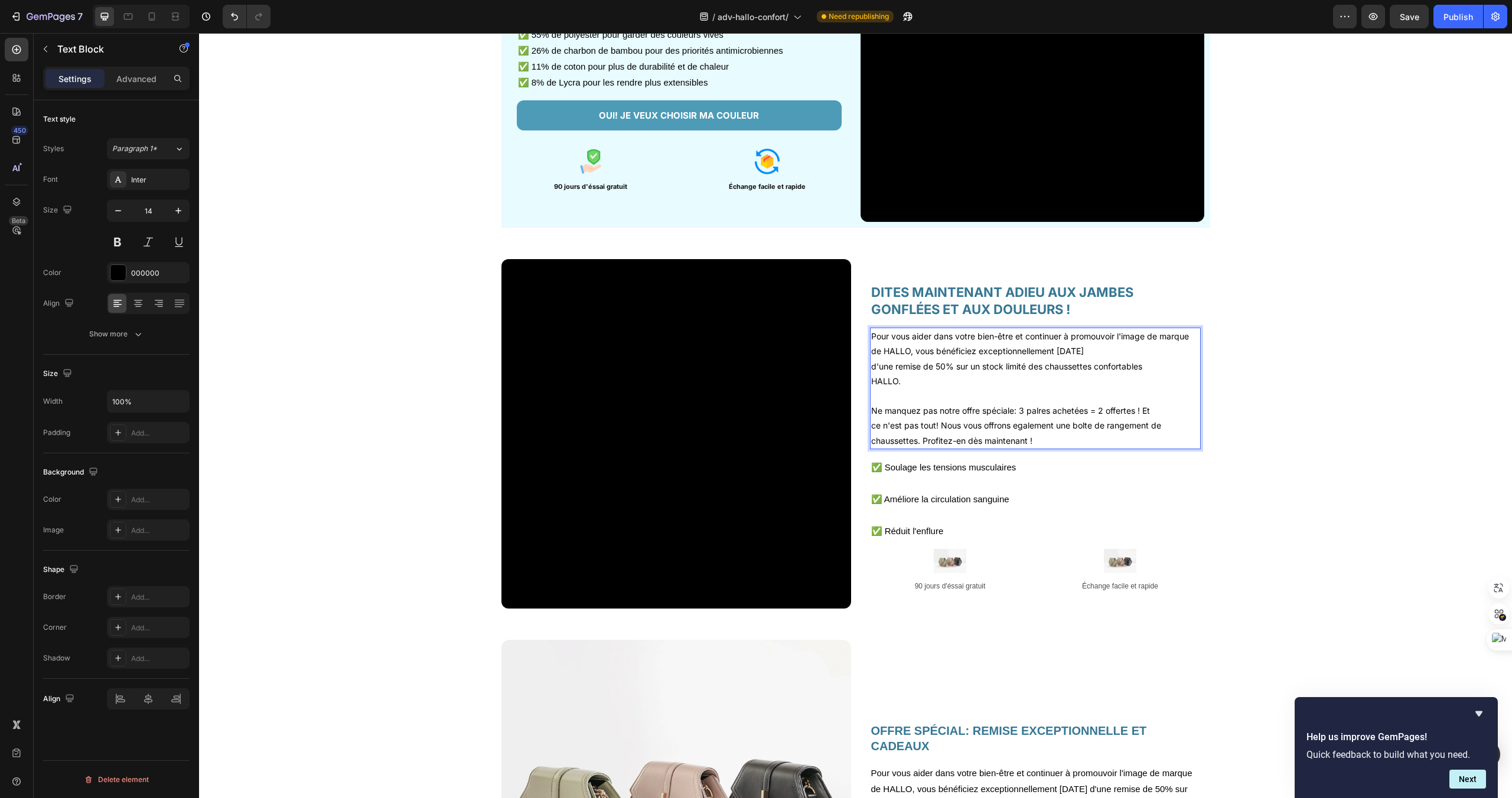
click at [1066, 431] on p "ce n'est pas tout! Nous vous offrons egalement une bolte de rangement de chauss…" at bounding box center [1035, 433] width 328 height 30
click at [1019, 428] on p "ce n'est pas tout! Nous vous offrons egalement une bolte de rangement de chauss…" at bounding box center [1035, 433] width 328 height 30
click at [1038, 412] on p "Ne manquez pas notre offre spéciale: 3 palres achetées = 2 offertes ! Et" at bounding box center [1035, 410] width 328 height 15
click at [1086, 426] on p "ce n'est pas tout! Nous vous offrons également une bolte de rangement de chauss…" at bounding box center [1035, 433] width 328 height 30
click at [1028, 505] on p "✅ Améliore la circulation sanguine" at bounding box center [1035, 499] width 328 height 16
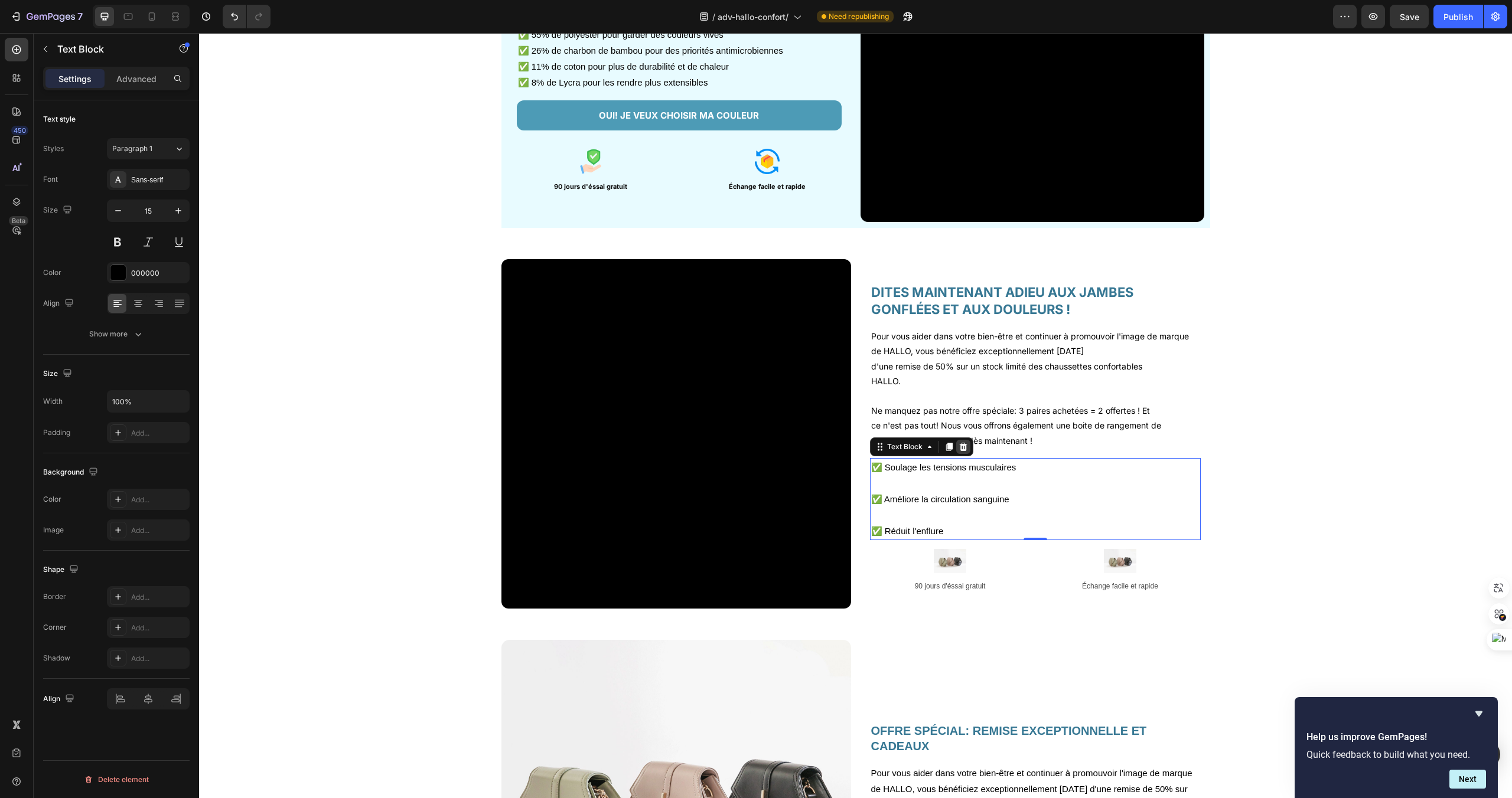
click at [965, 445] on icon at bounding box center [963, 447] width 8 height 8
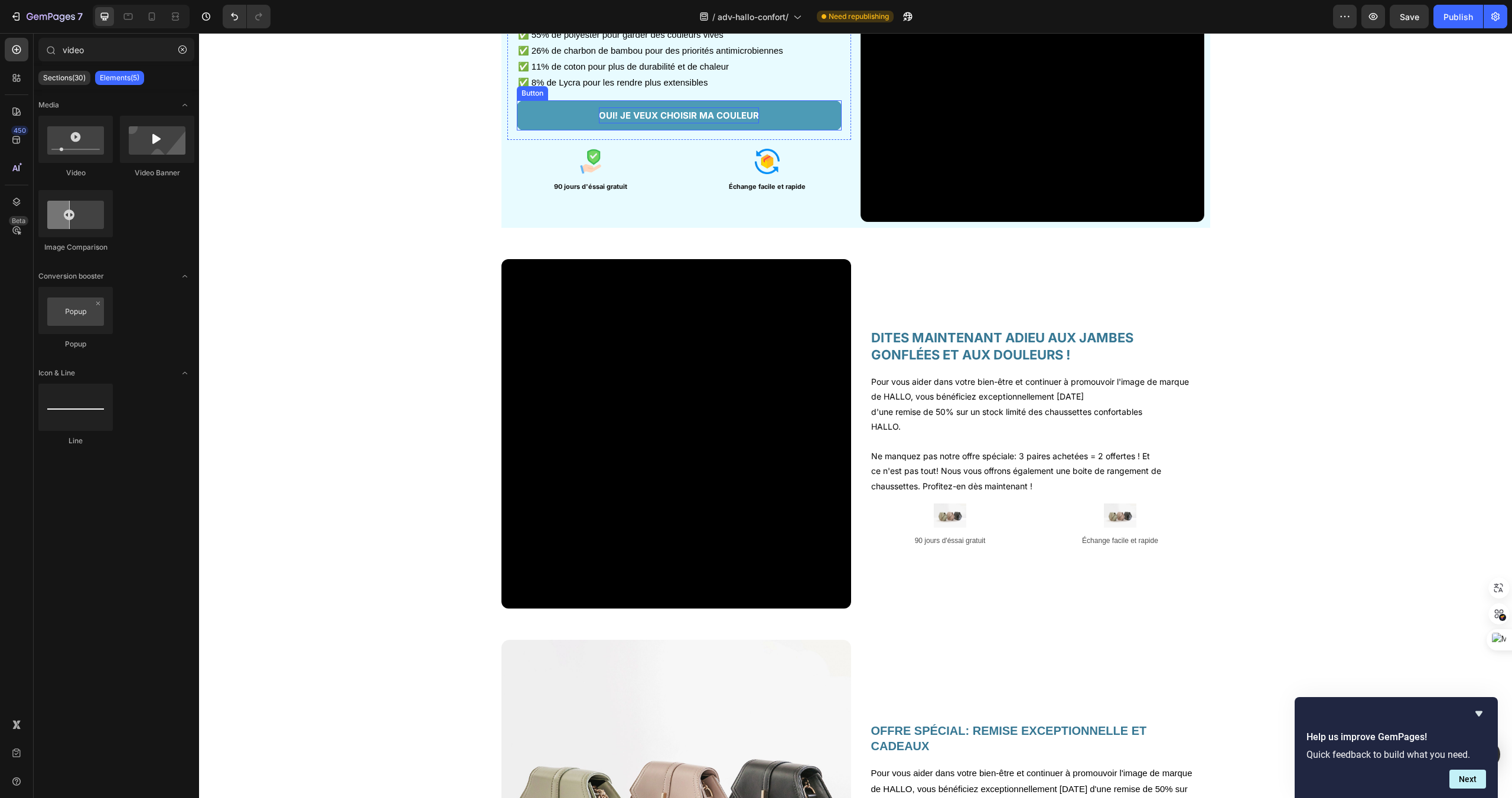
click at [704, 116] on p "OUI! JE VEUX CHOISIR MA COULEUR" at bounding box center [678, 115] width 160 height 16
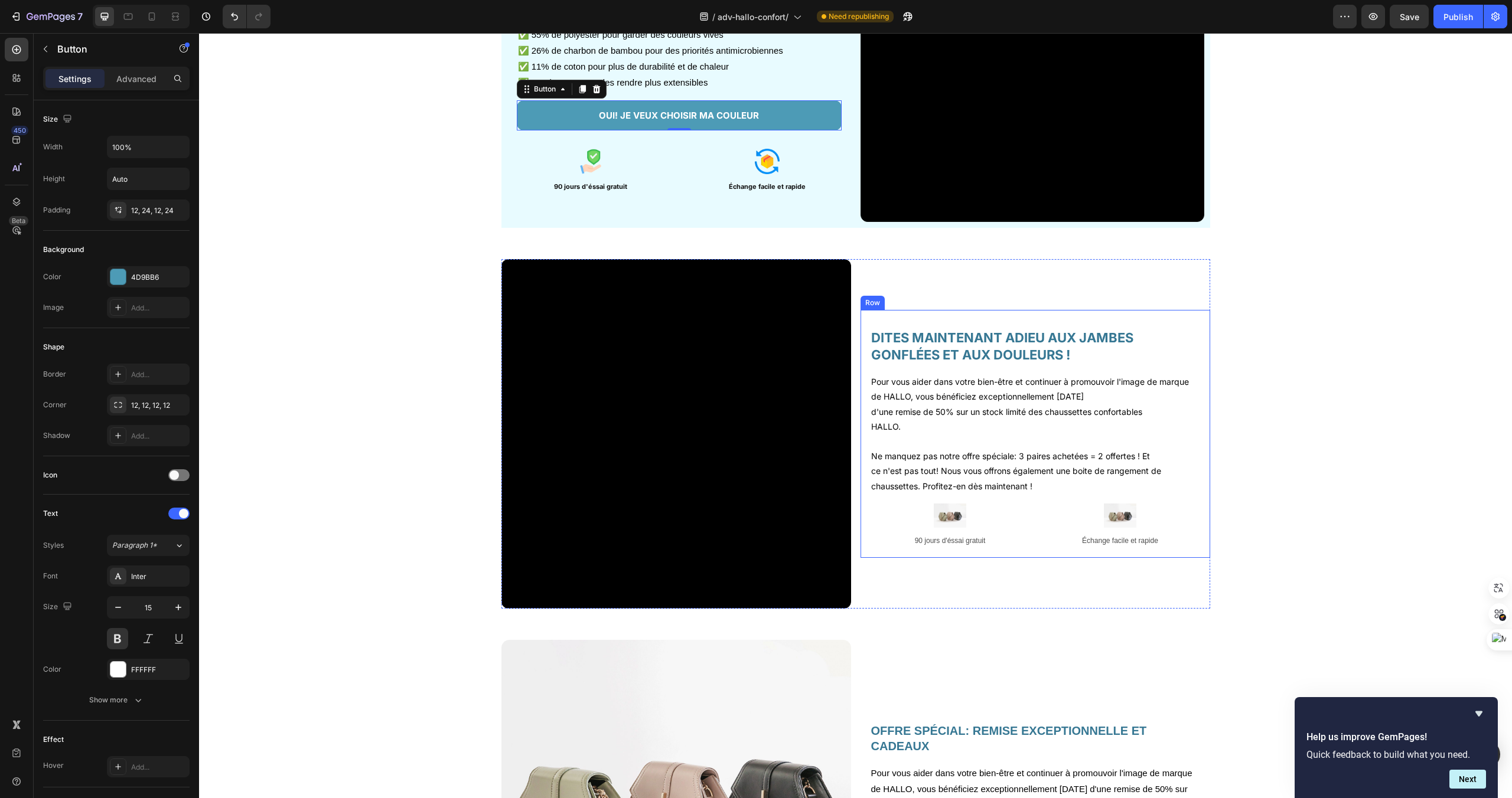
click at [1203, 354] on div "DITES MAINTENANT ADIEU AUX JAMBES GONFLÉES ET AUX DOULEURS ! Heading Pour vous …" at bounding box center [1035, 434] width 349 height 248
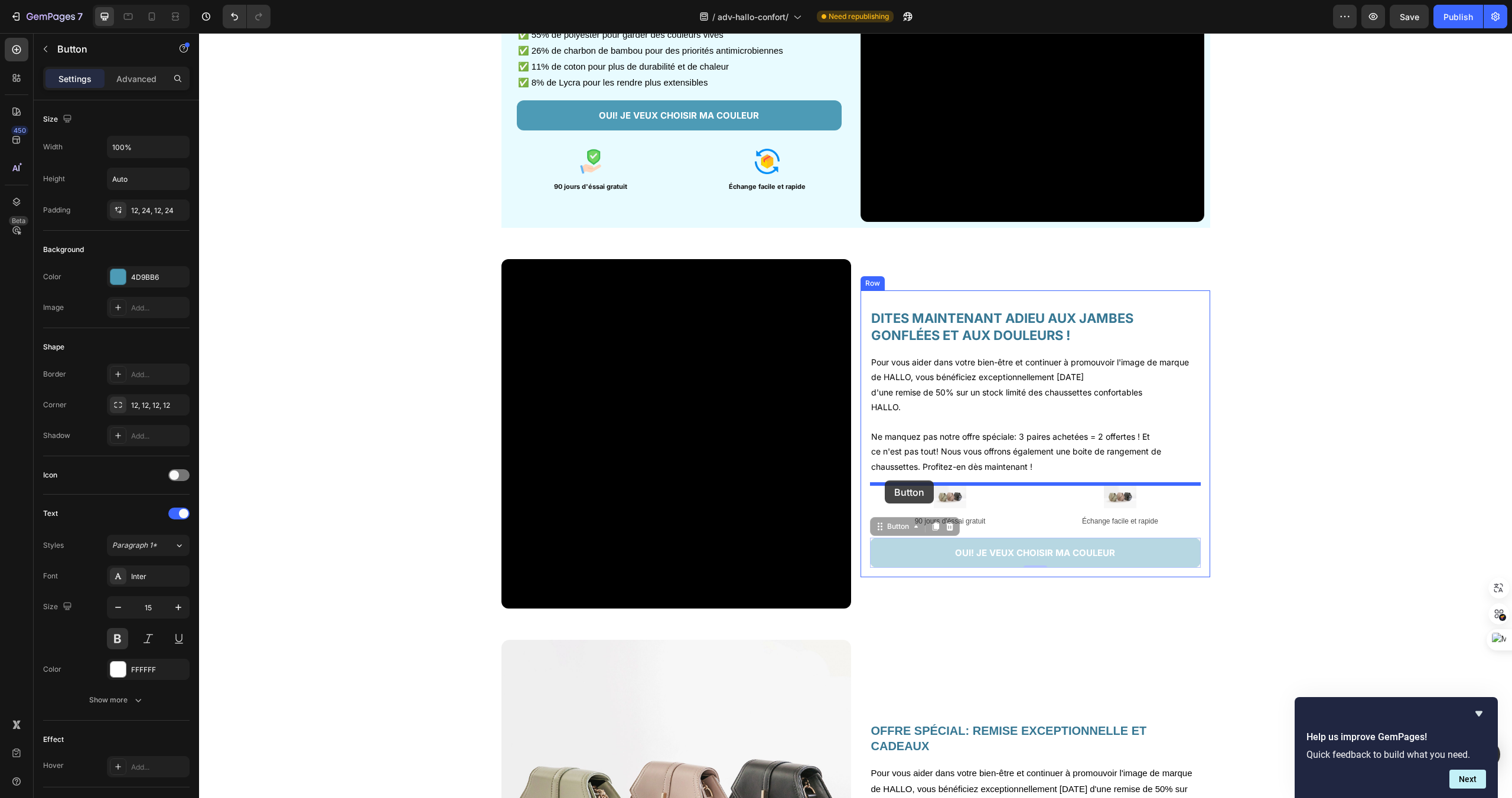
drag, startPoint x: 877, startPoint y: 526, endPoint x: 885, endPoint y: 481, distance: 45.7
click at [885, 481] on div "Header Video DE QUOI SONT FAITES LES CHAUSSETTES POUR DIABÉTIQUES NON CONTRAIGN…" at bounding box center [855, 309] width 1313 height 4084
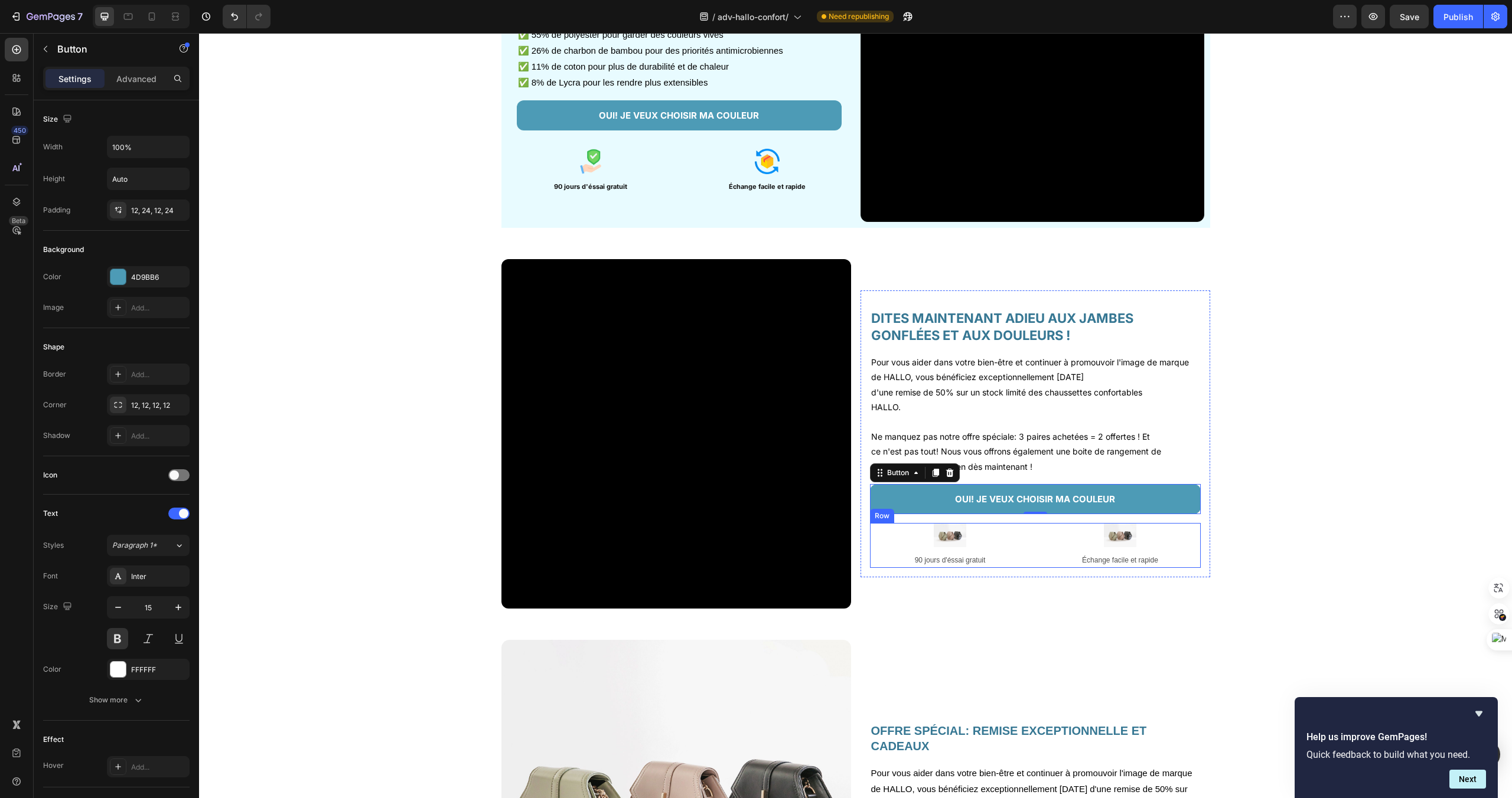
click at [1012, 547] on div "Image 90 jours d'éssai gratuit Text Block" at bounding box center [950, 545] width 160 height 45
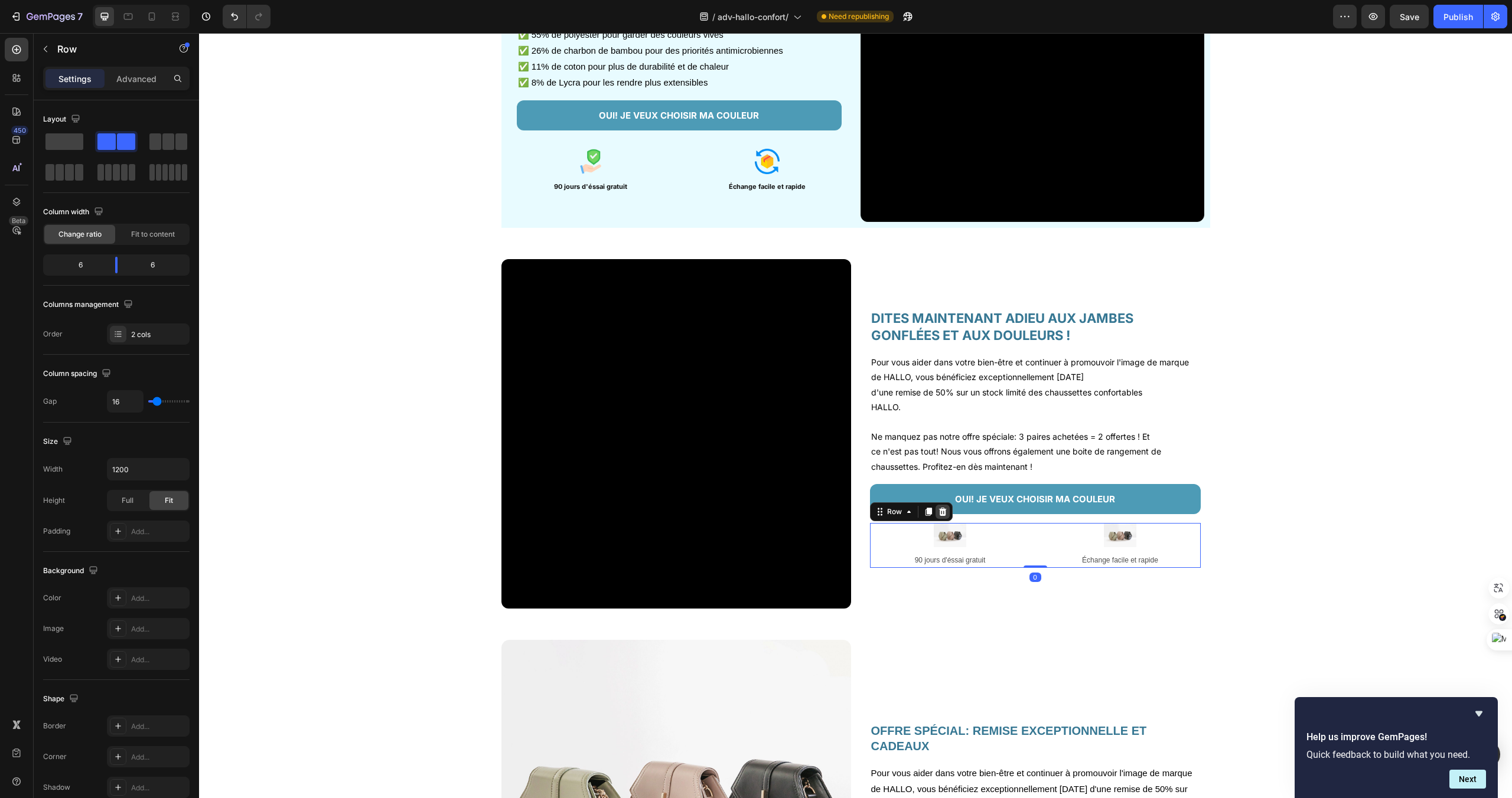
click at [940, 514] on icon at bounding box center [942, 512] width 8 height 8
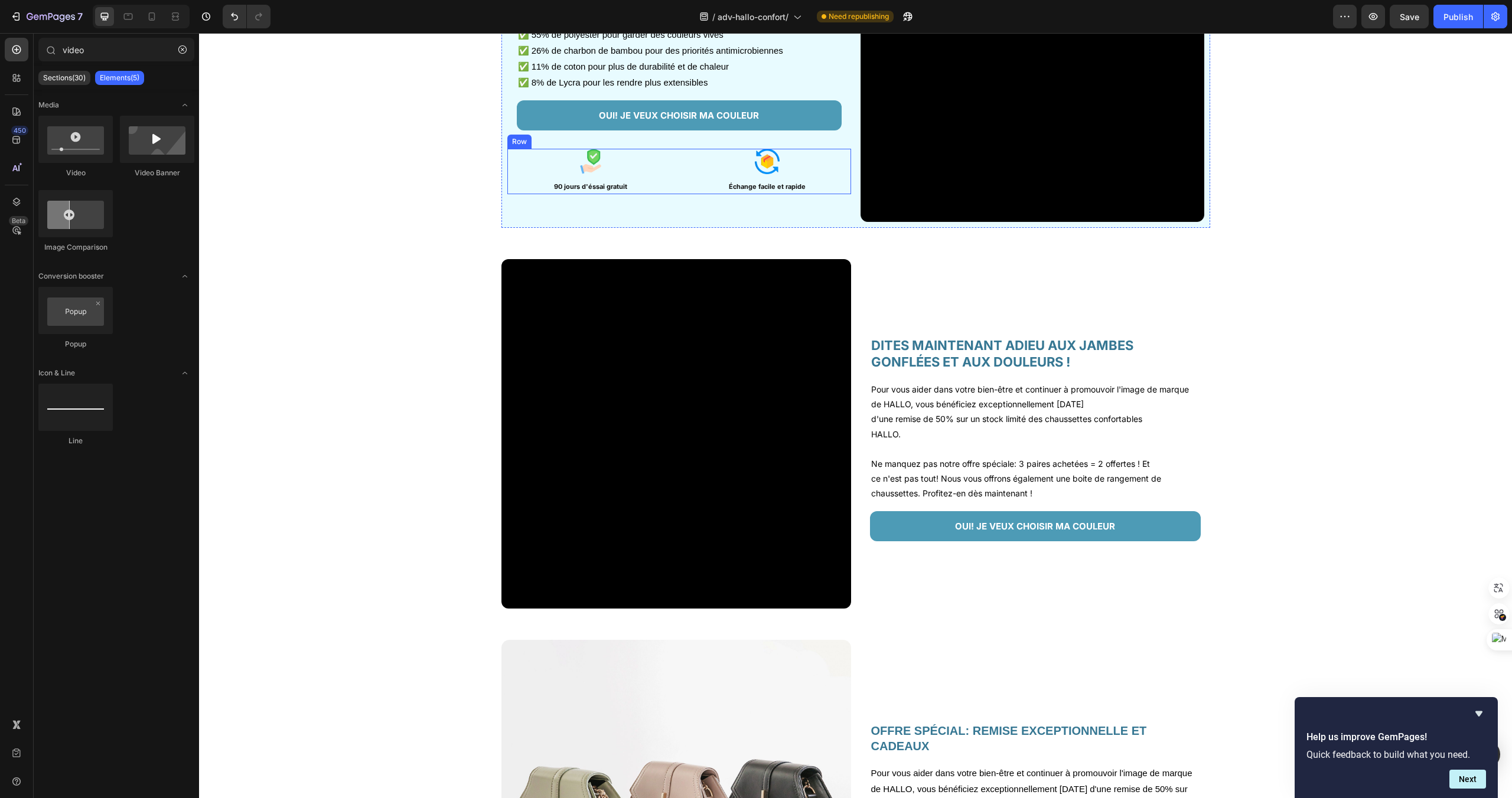
click at [643, 178] on div "Image 90 jours d'éssai gratuit Text Block" at bounding box center [591, 171] width 167 height 45
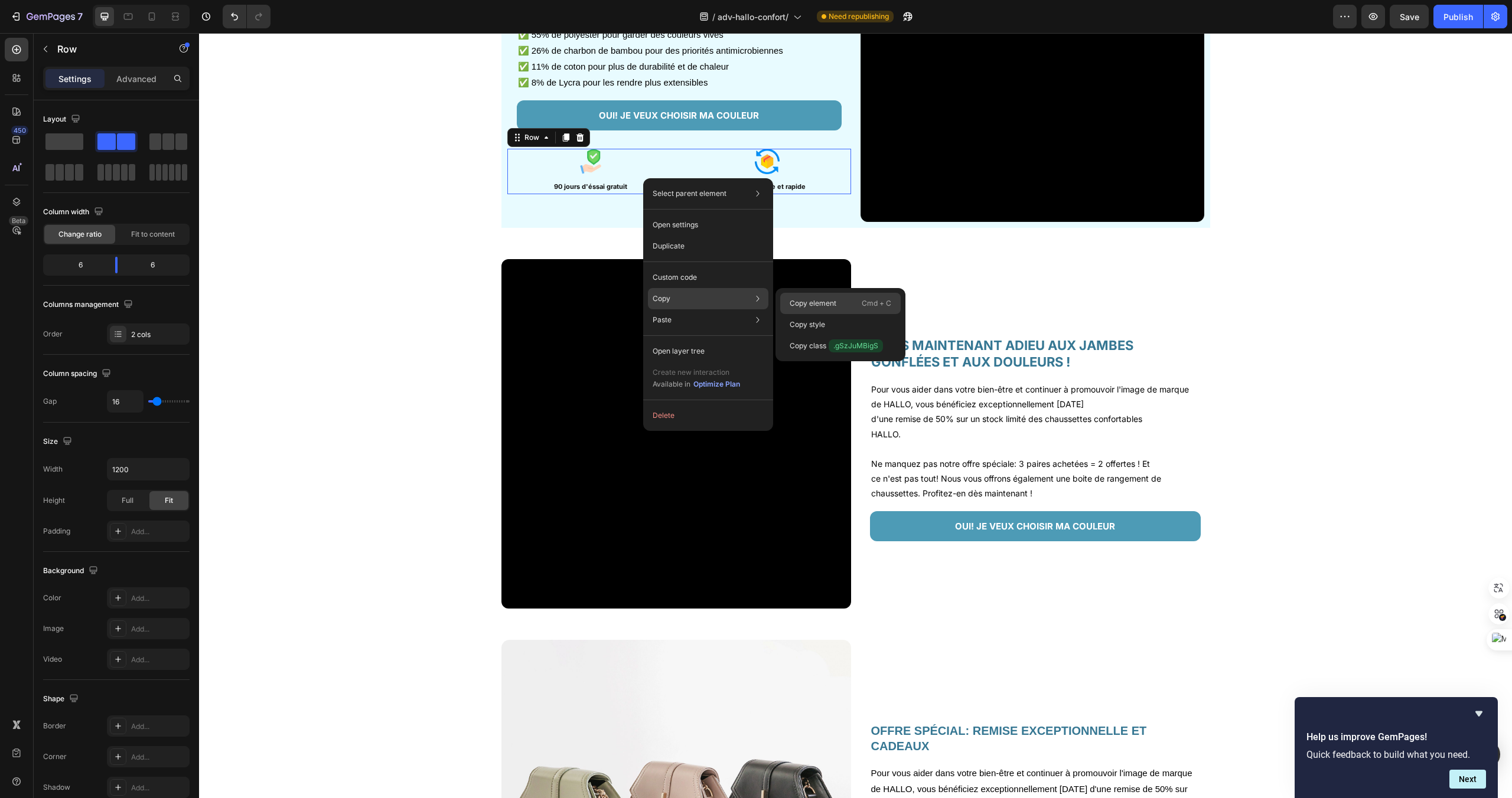
click at [802, 306] on p "Copy element" at bounding box center [813, 304] width 46 height 11
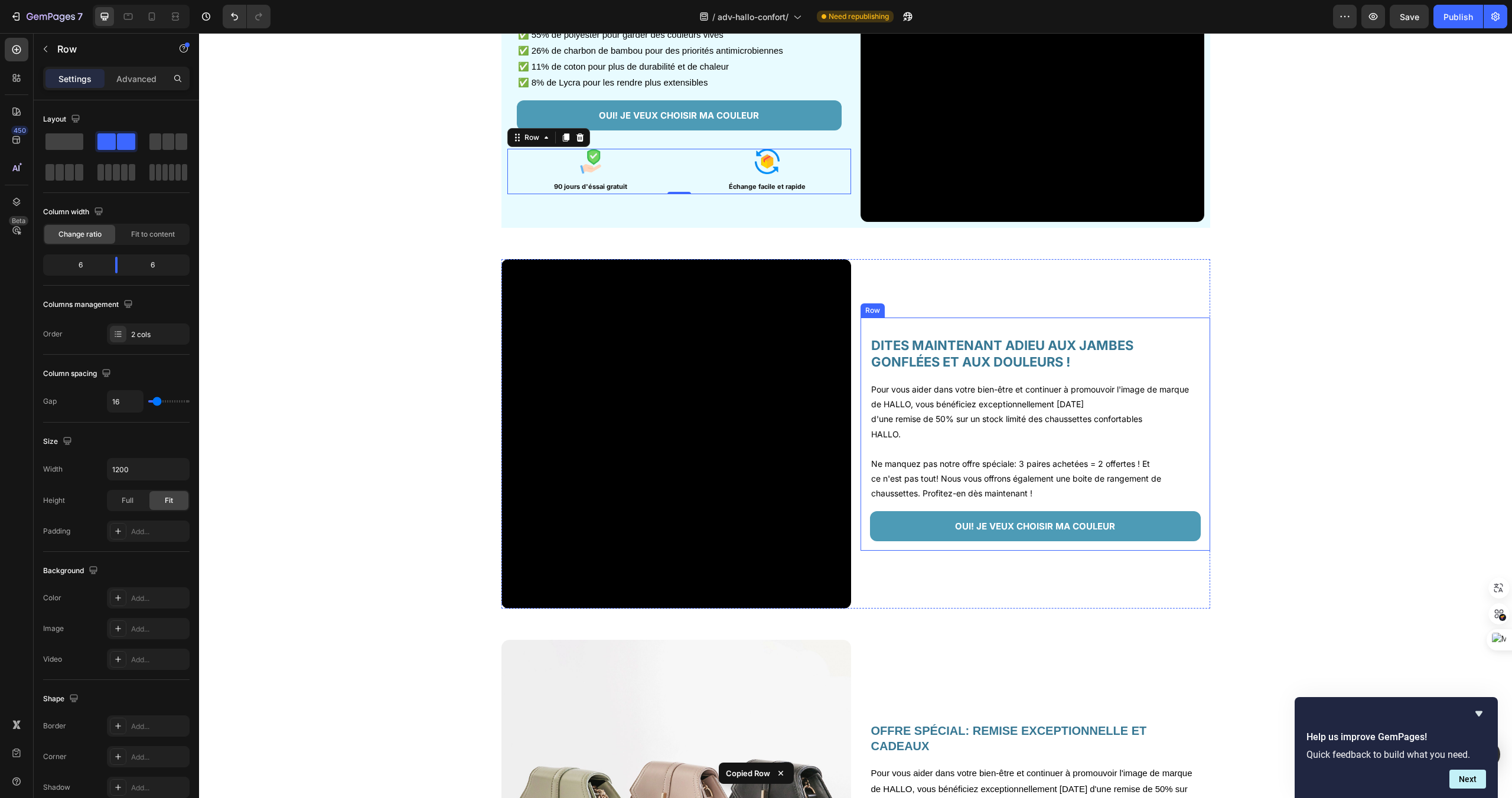
click at [996, 545] on div "DITES MAINTENANT ADIEU AUX JAMBES GONFLÉES ET AUX DOULEURS ! Heading Pour vous …" at bounding box center [1035, 434] width 349 height 233
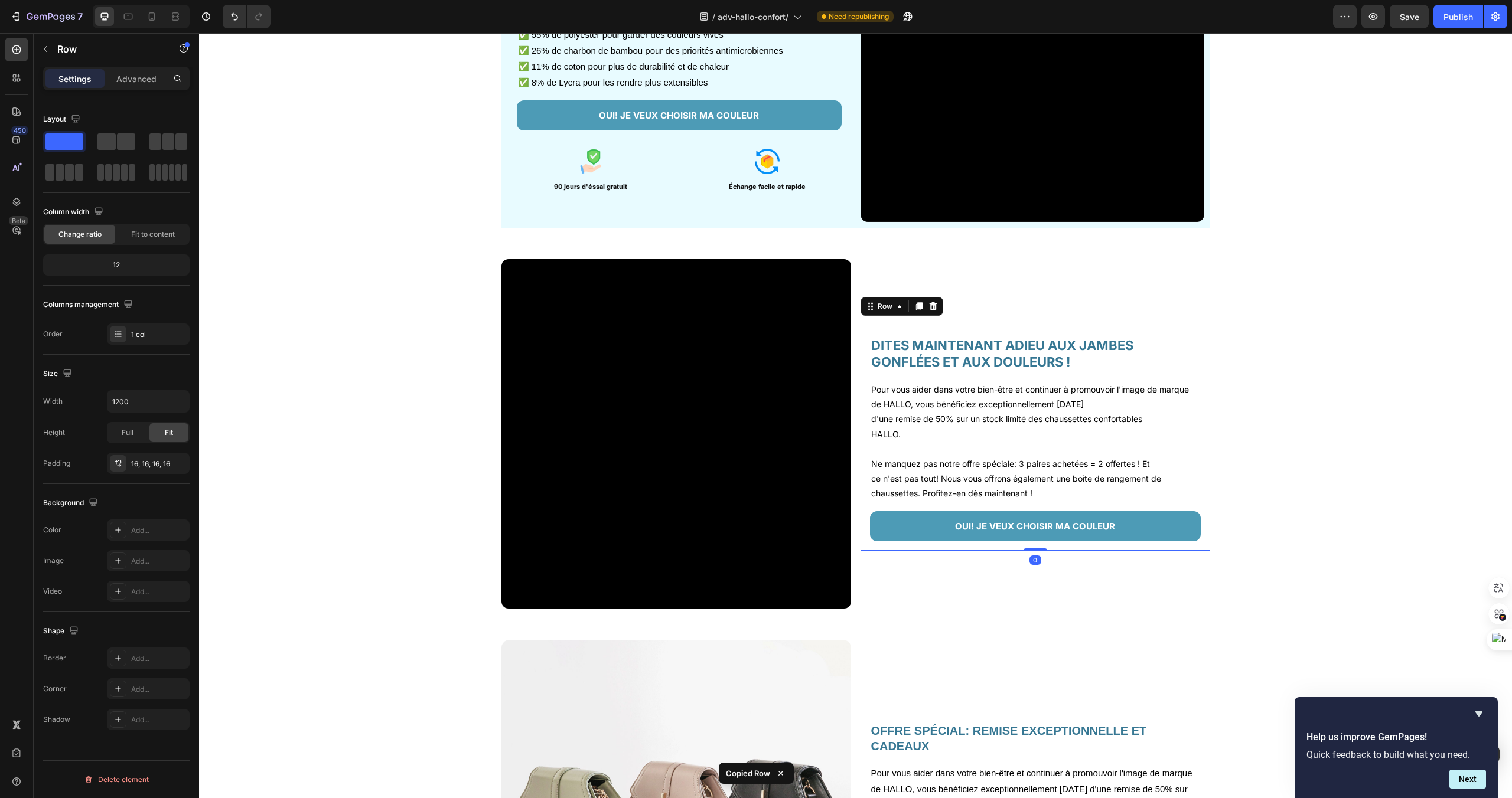
click at [996, 545] on div "DITES MAINTENANT ADIEU AUX JAMBES GONFLÉES ET AUX DOULEURS ! Heading Pour vous …" at bounding box center [1035, 434] width 349 height 233
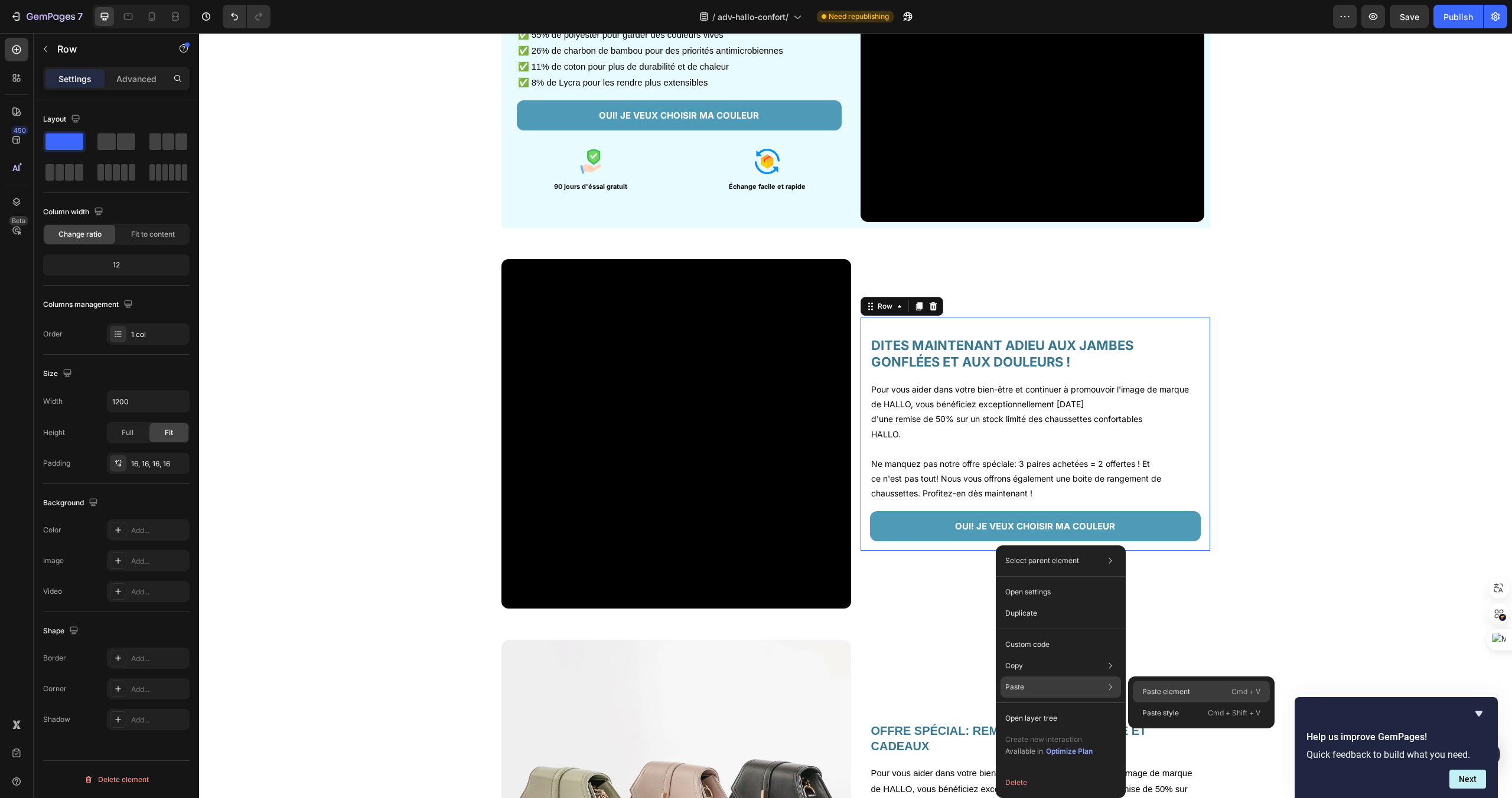
click at [1136, 685] on div "Paste element Cmd + V" at bounding box center [1201, 692] width 137 height 21
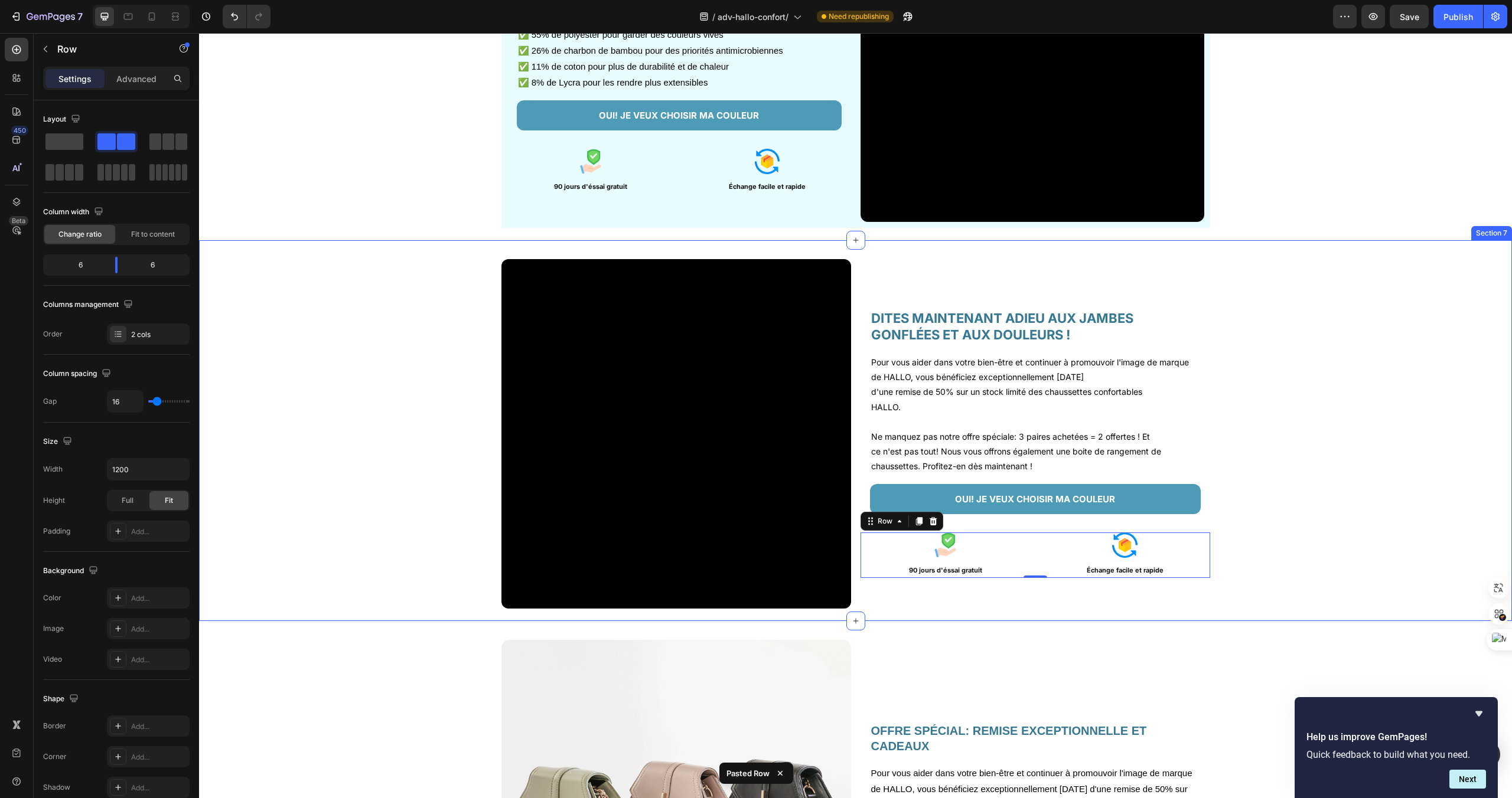
click at [1304, 504] on div "Video DITES MAINTENANT ADIEU AUX JAMBES GONFLÉES ET AUX DOULEURS ! Heading Pour…" at bounding box center [855, 439] width 1313 height 359
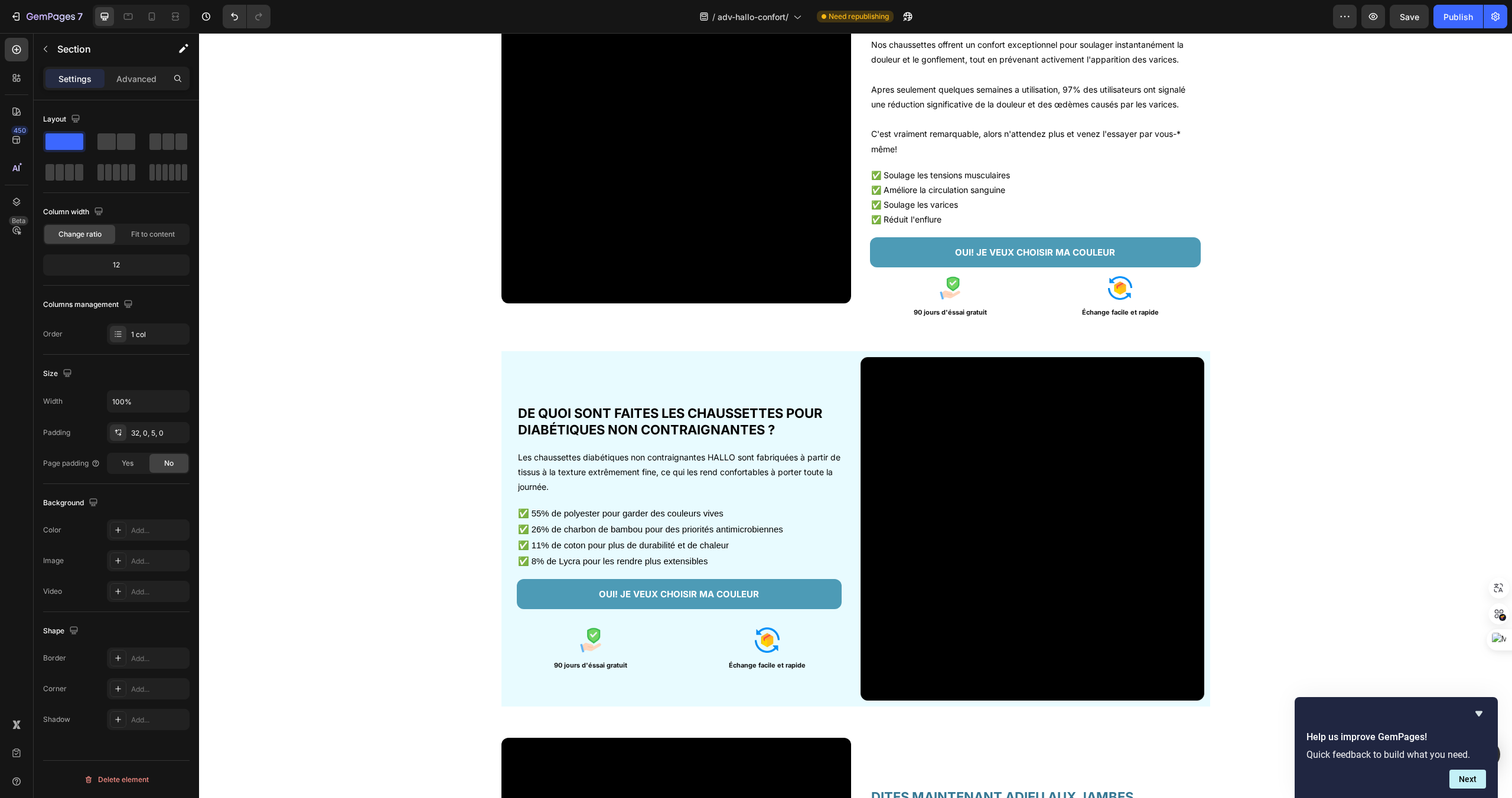
scroll to position [1309, 0]
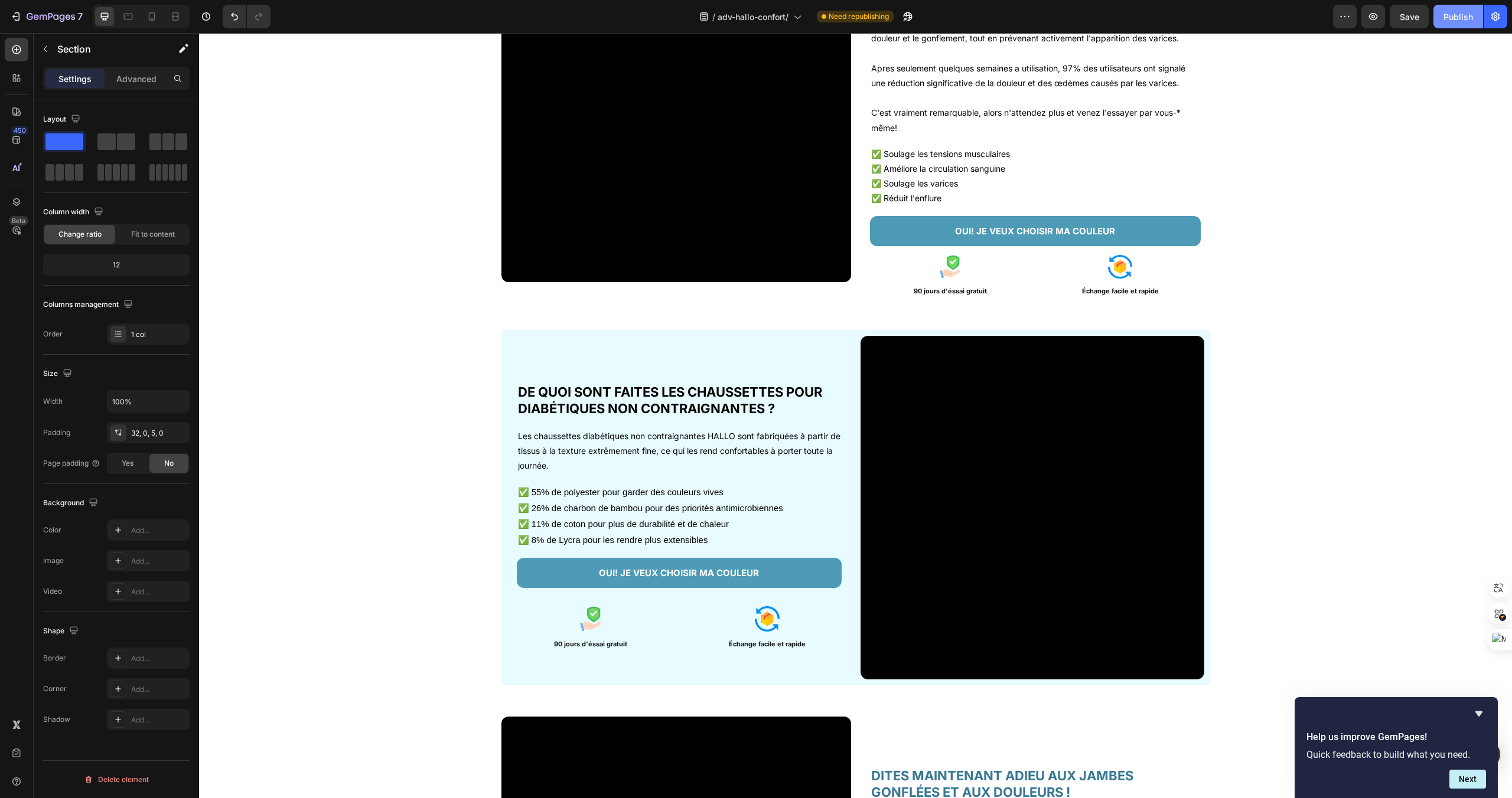
click at [1462, 15] on div "Publish" at bounding box center [1458, 17] width 30 height 13
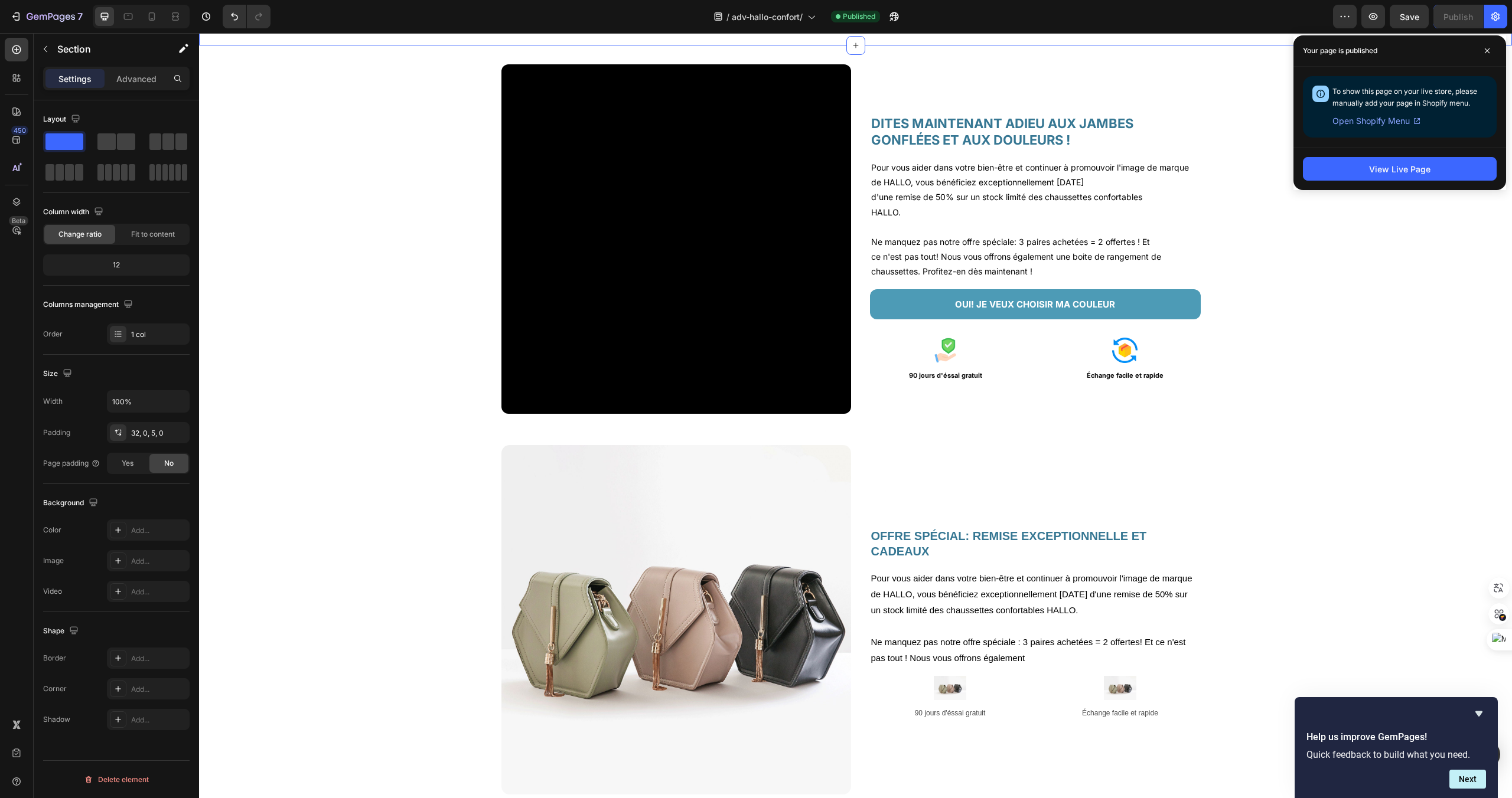
scroll to position [1965, 0]
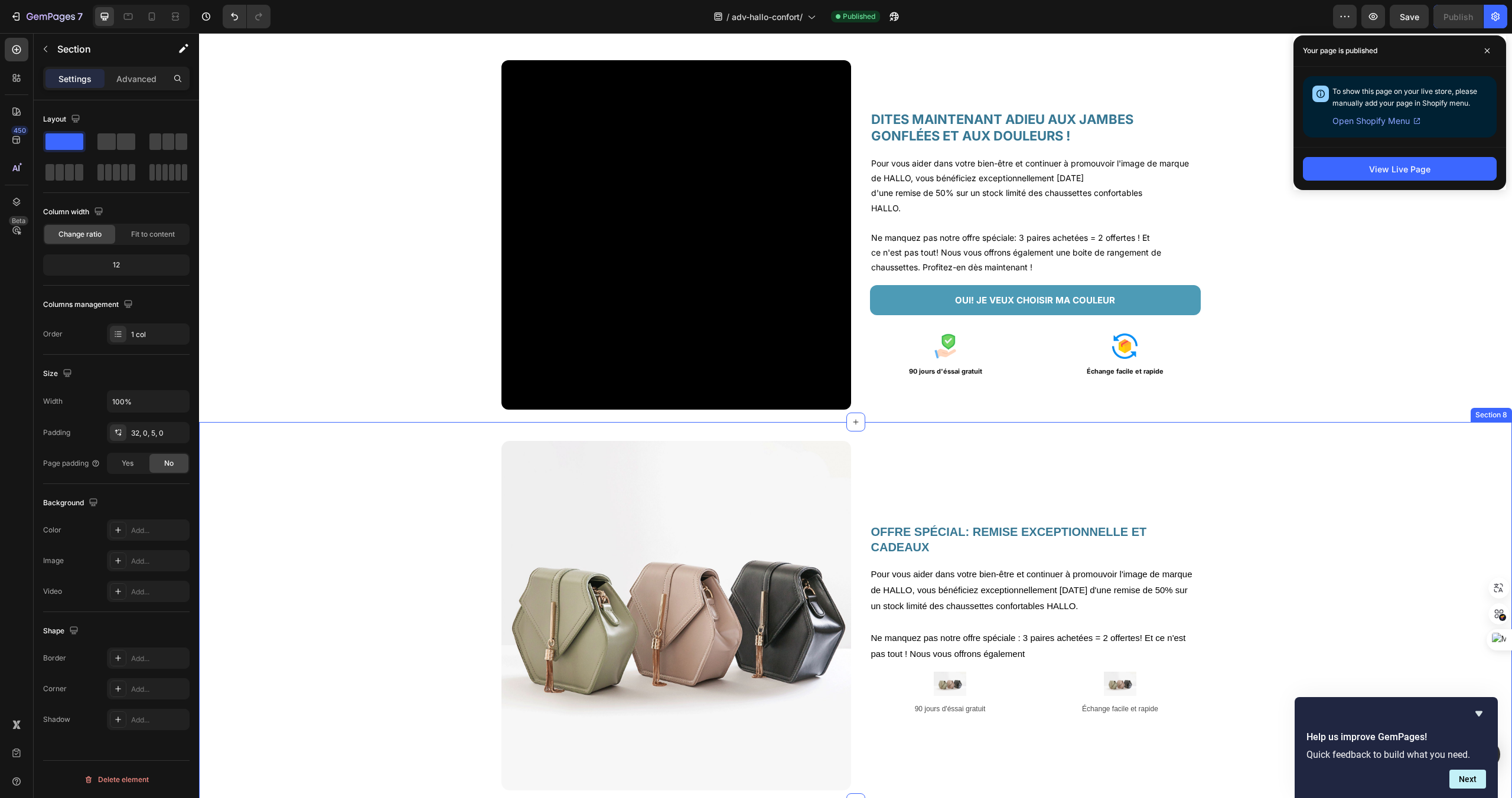
click at [867, 435] on div "Image OFFRE SPécial: REMISE EXCEPTIONNELLE et cadeaux Heading Pour vous aider d…" at bounding box center [855, 612] width 1313 height 380
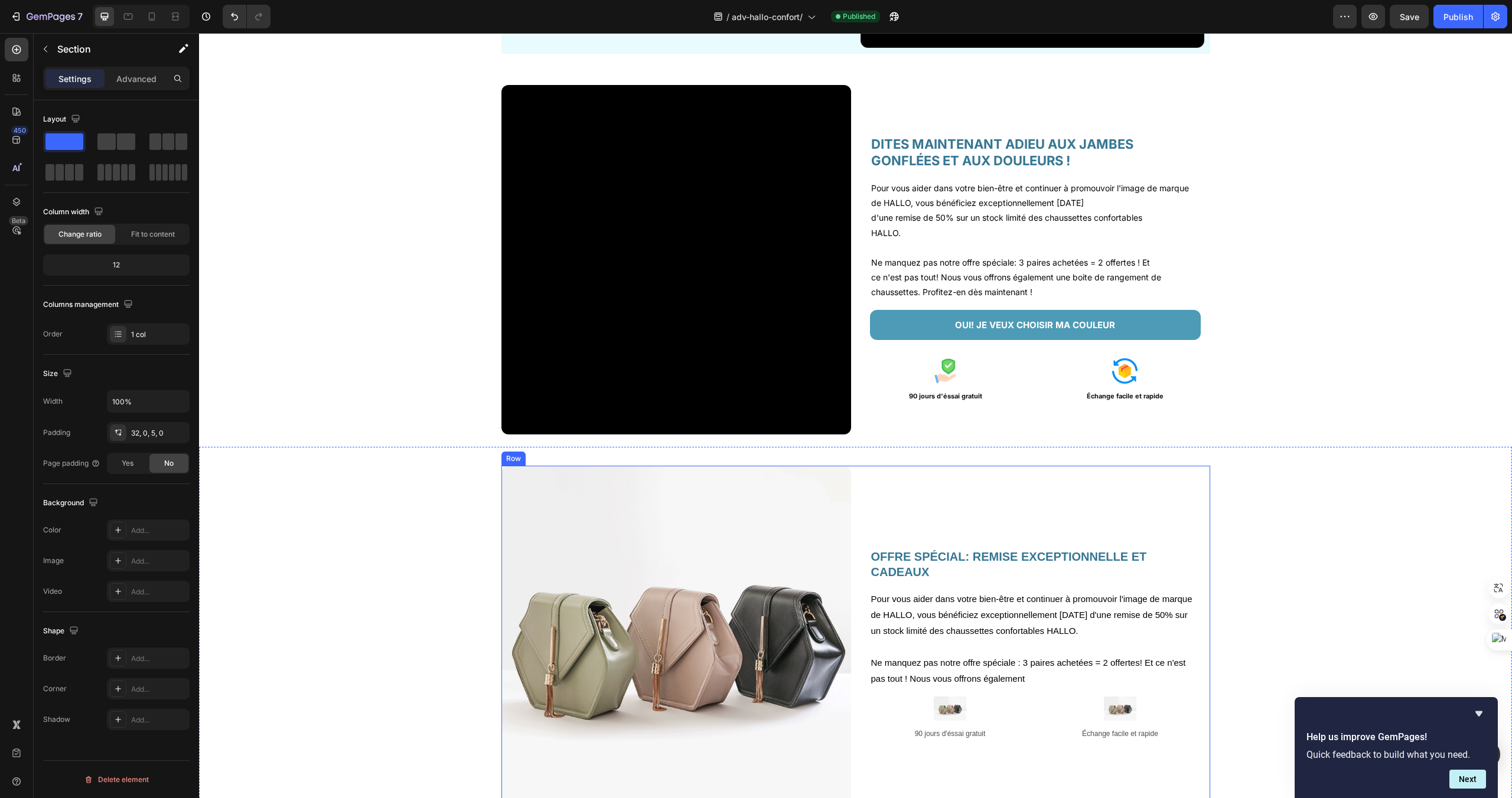
scroll to position [1964, 0]
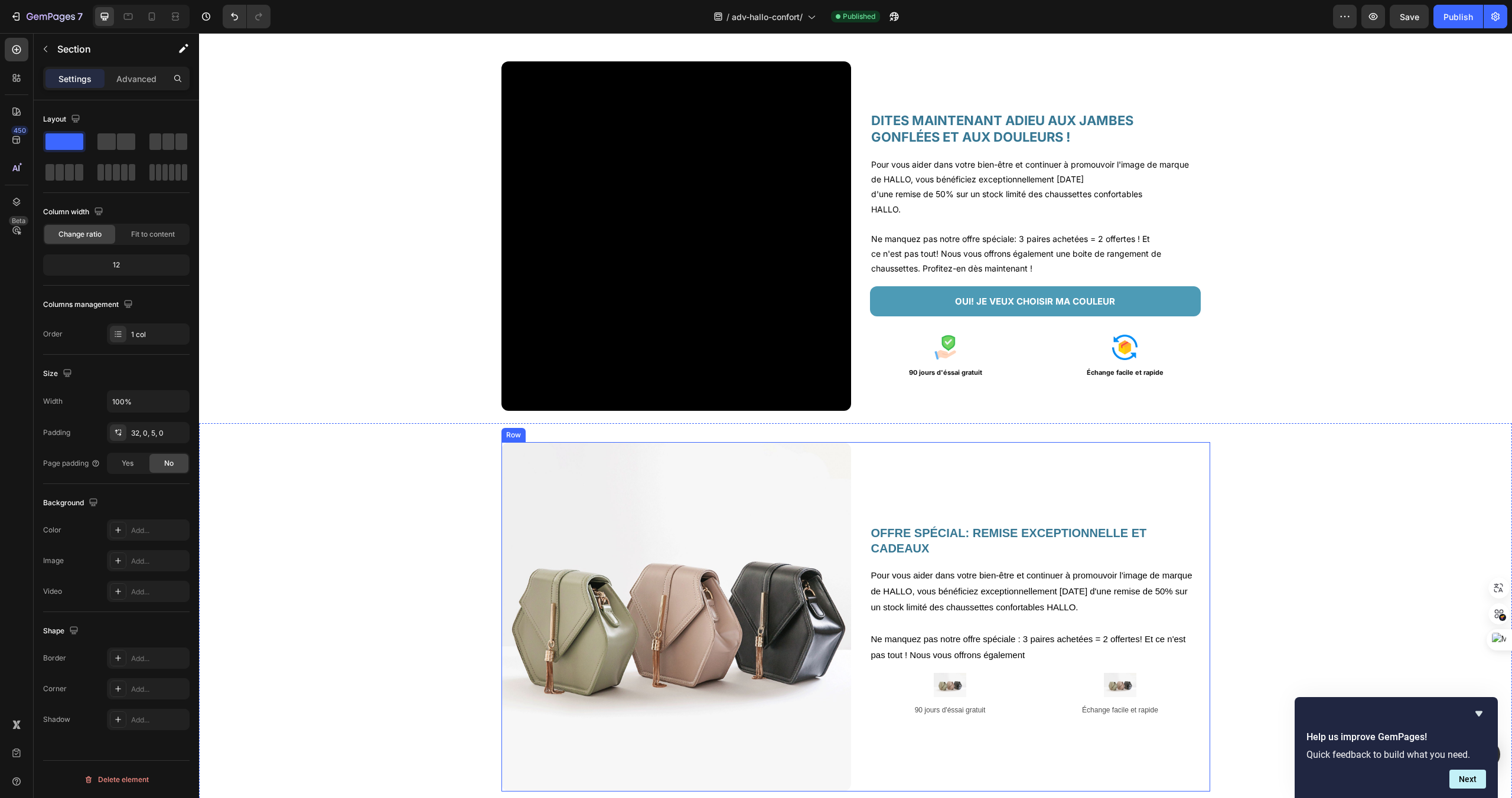
click at [943, 445] on div "OFFRE SPécial: REMISE EXCEPTIONNELLE et cadeaux Heading Pour vous aider dans vo…" at bounding box center [1035, 616] width 349 height 349
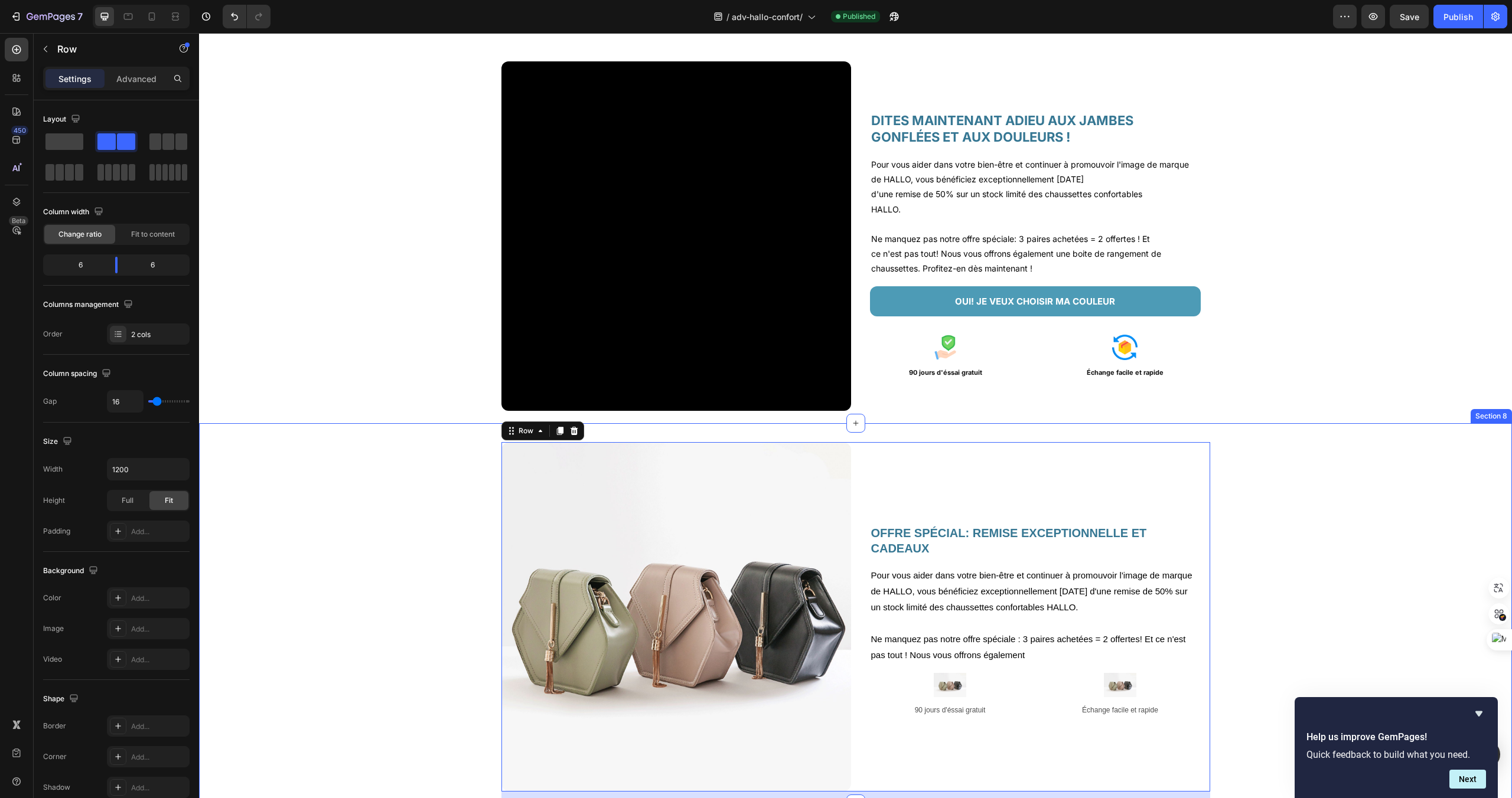
click at [727, 431] on div "Image OFFRE SPécial: REMISE EXCEPTIONNELLE et cadeaux Heading Pour vous aider d…" at bounding box center [855, 614] width 1313 height 380
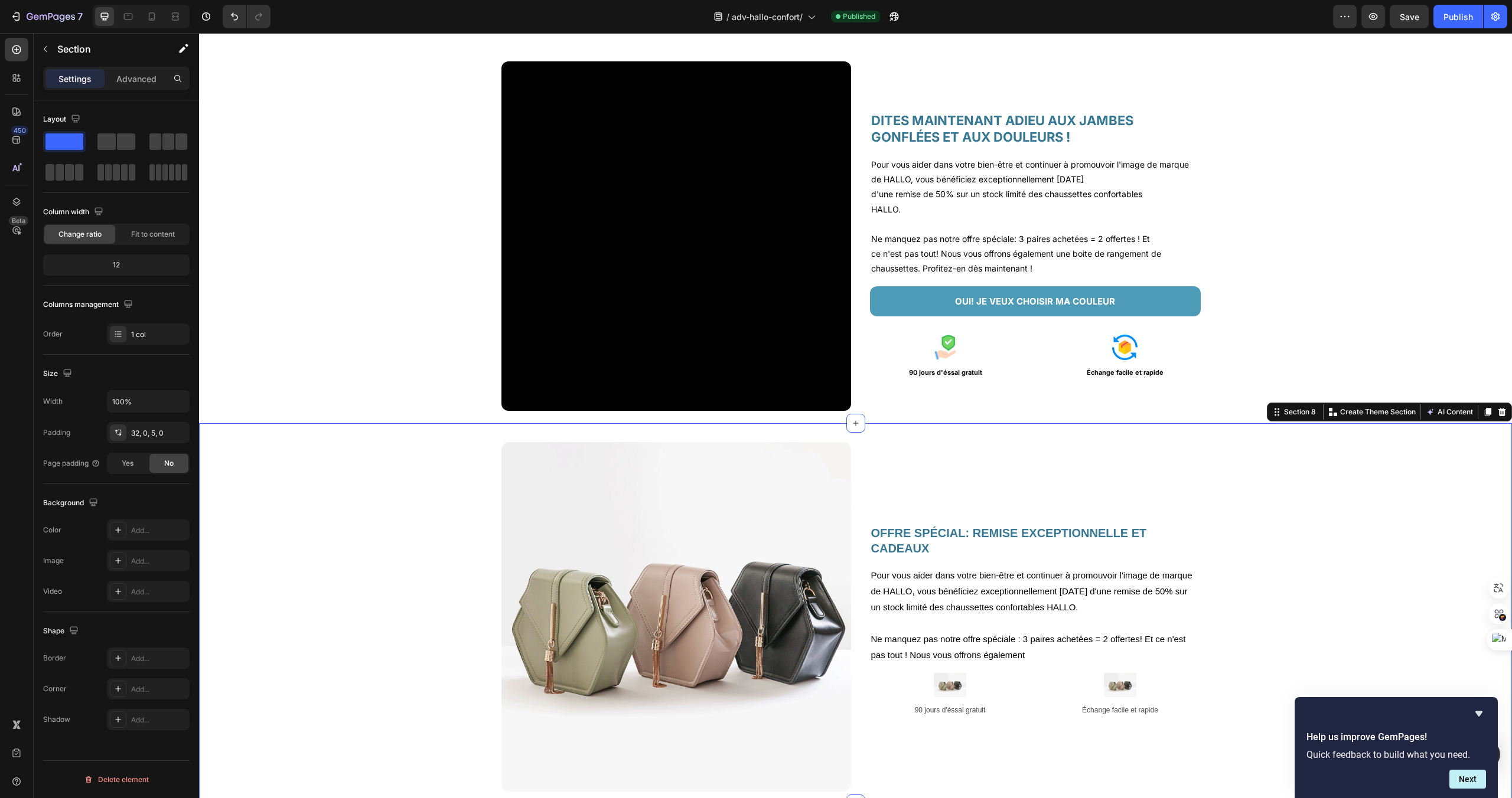
click at [1401, 473] on div "Image OFFRE SPécial: REMISE EXCEPTIONNELLE et cadeaux Heading Pour vous aider d…" at bounding box center [855, 622] width 1313 height 359
click at [1129, 484] on div "OFFRE SPécial: REMISE EXCEPTIONNELLE et cadeaux Heading Pour vous aider dans vo…" at bounding box center [1035, 616] width 349 height 349
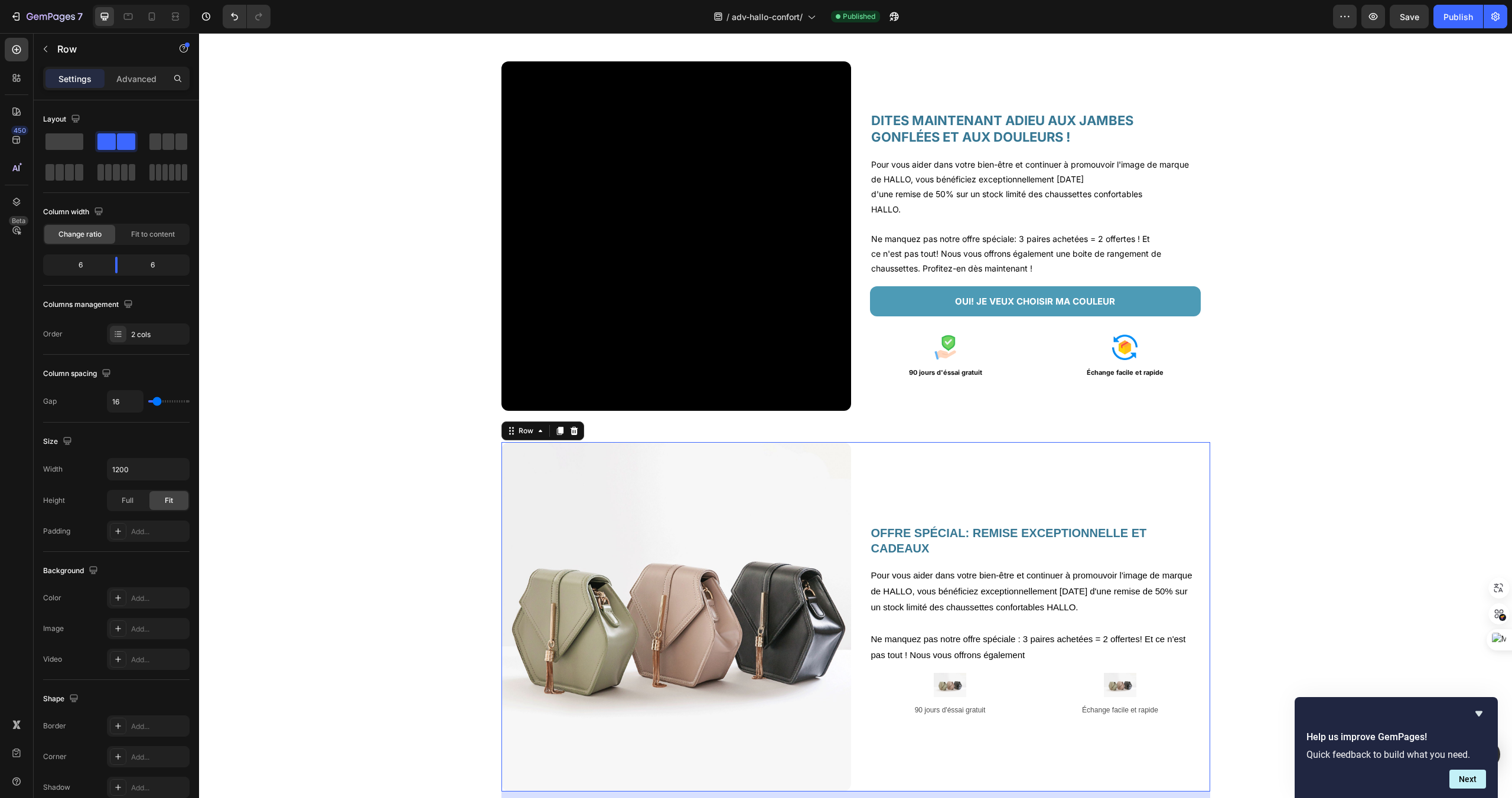
click at [575, 438] on div "Row" at bounding box center [542, 431] width 83 height 19
click at [574, 433] on icon at bounding box center [574, 431] width 8 height 8
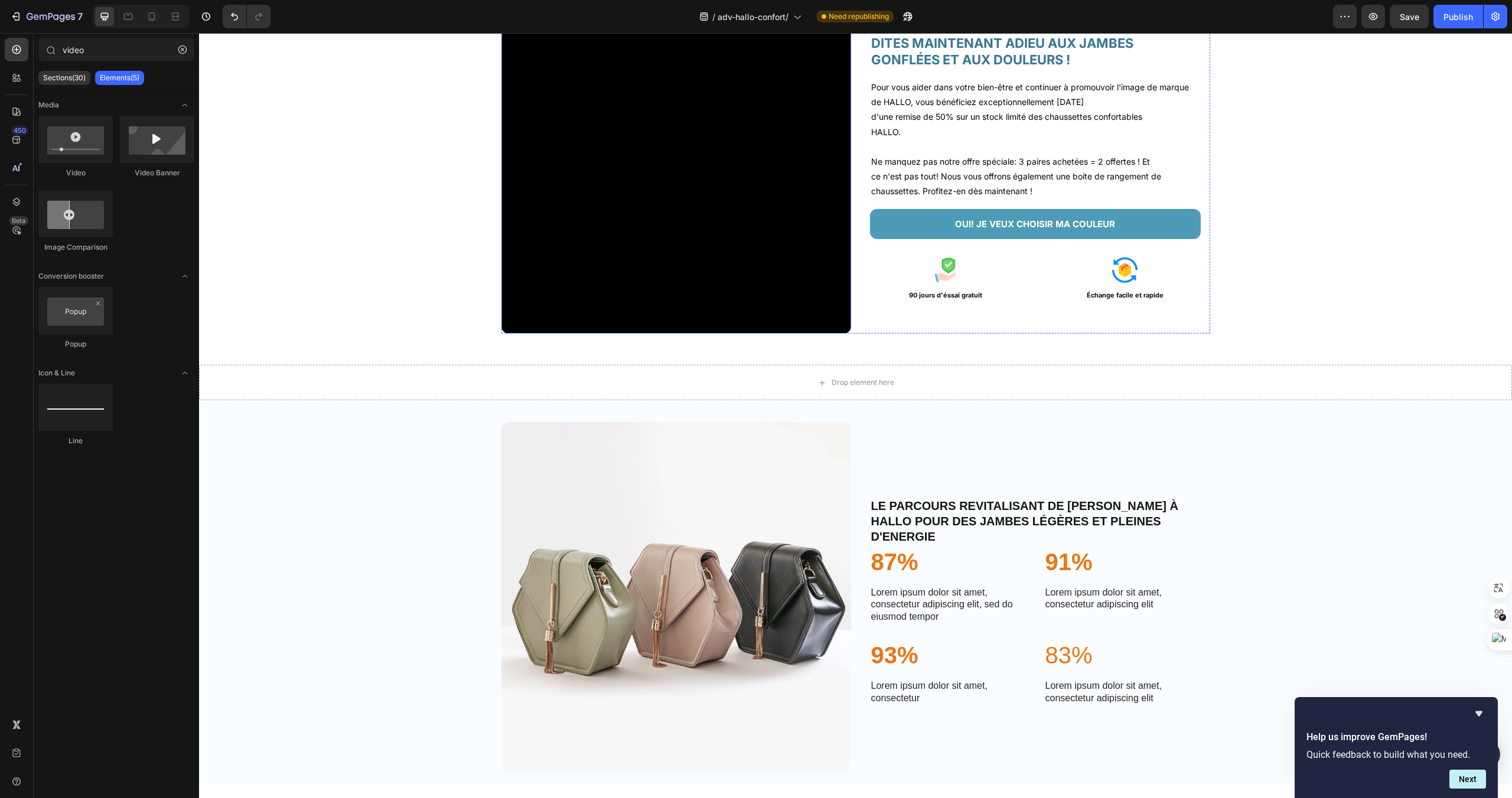
scroll to position [2035, 0]
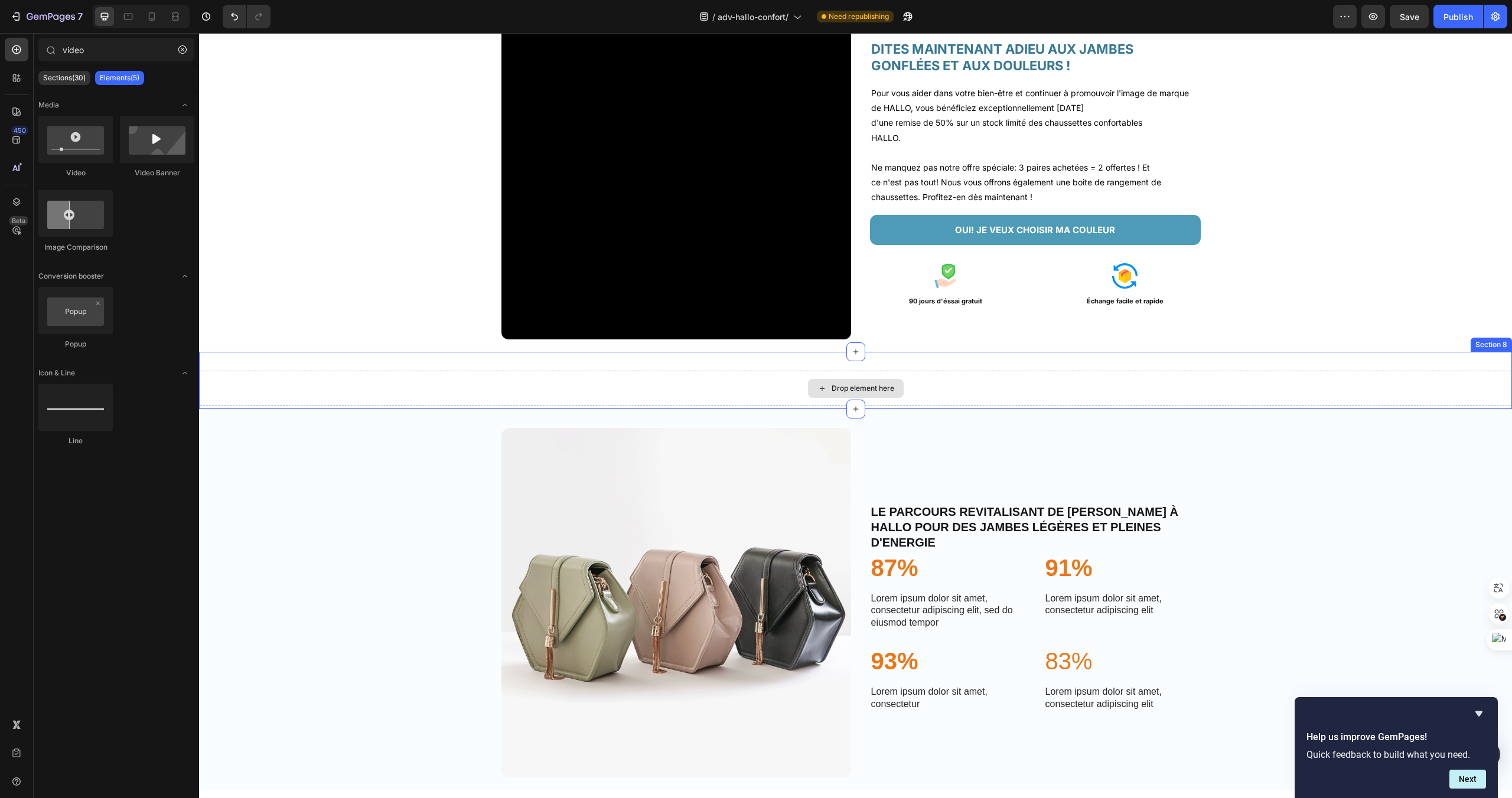
click at [861, 386] on div "Drop element here" at bounding box center [863, 388] width 62 height 9
click at [855, 357] on div at bounding box center [855, 352] width 19 height 19
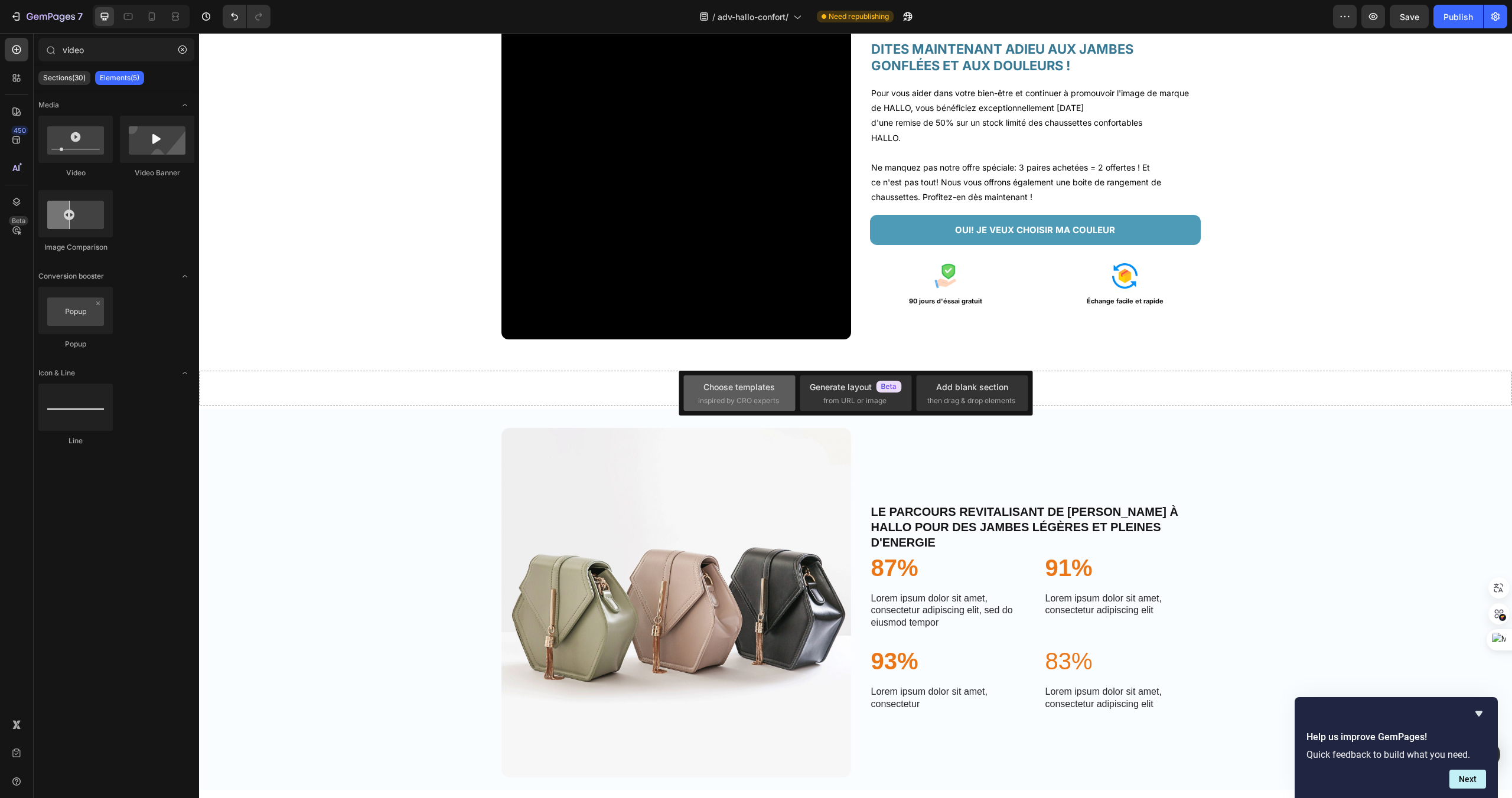
click at [754, 390] on div "Choose templates" at bounding box center [739, 386] width 72 height 13
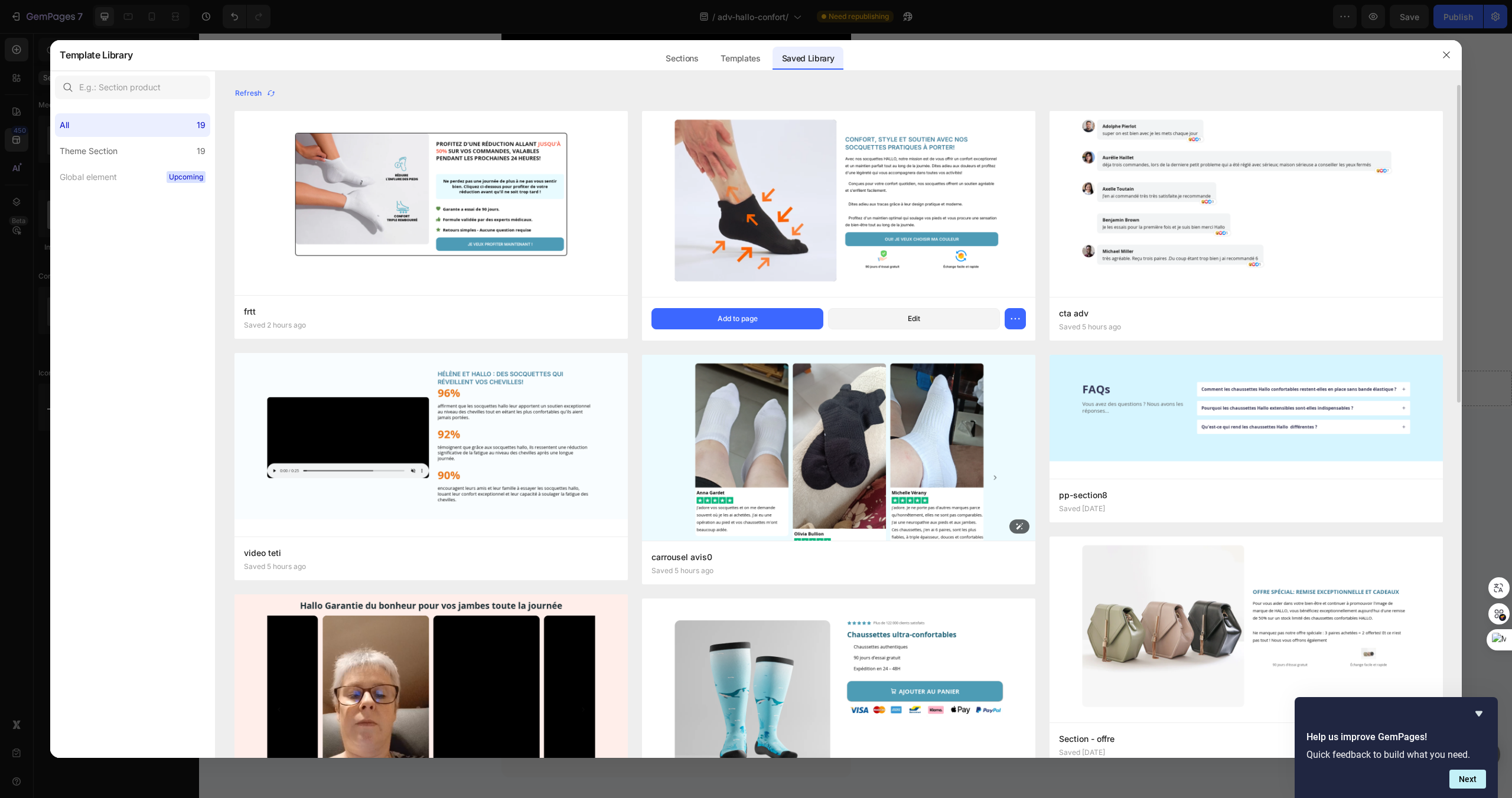
scroll to position [1, 0]
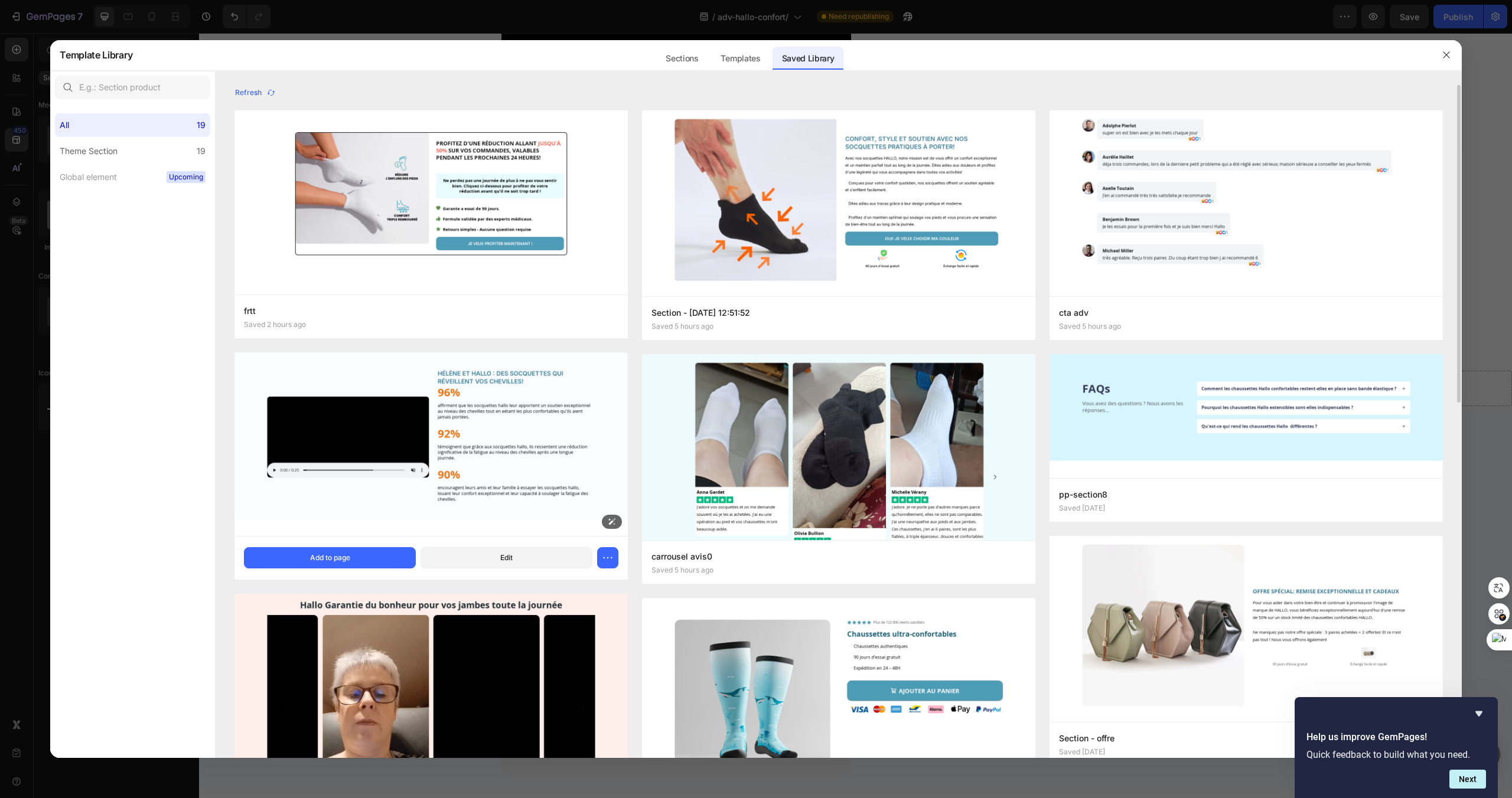
click at [450, 396] on img at bounding box center [431, 444] width 393 height 184
click at [374, 551] on button "Add to page" at bounding box center [330, 558] width 172 height 21
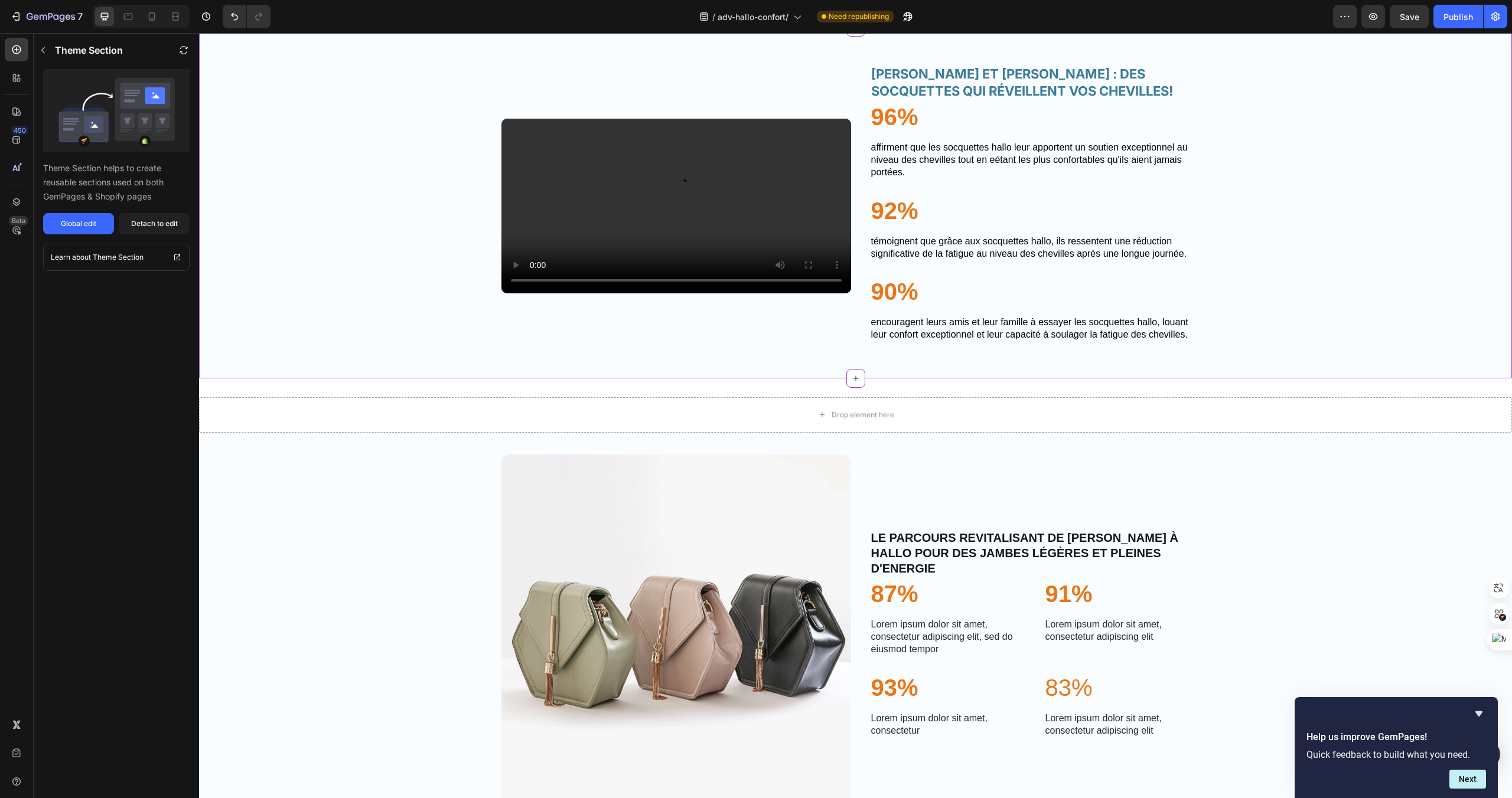
scroll to position [2385, 0]
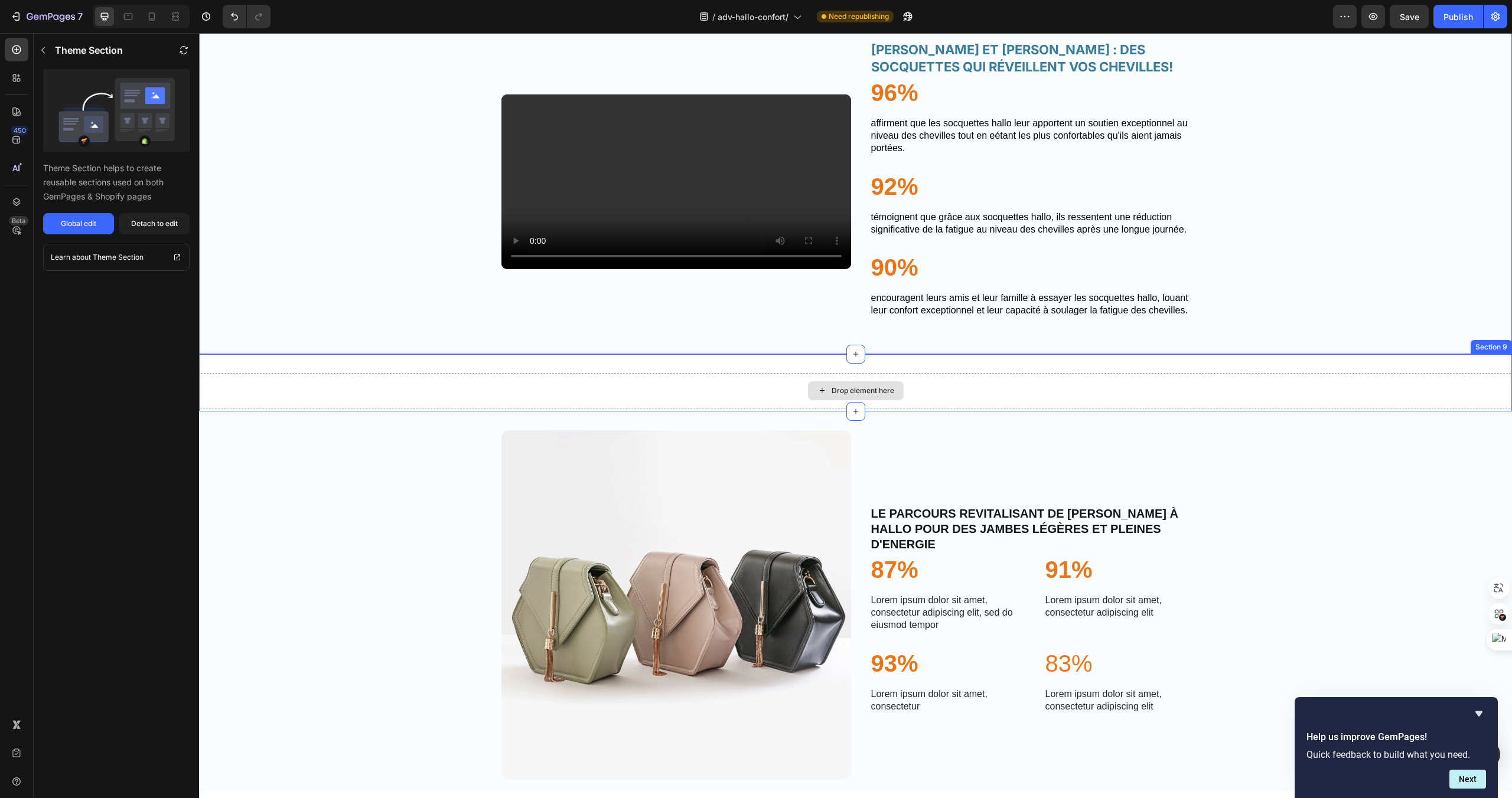
click at [1110, 408] on div "Drop element here" at bounding box center [855, 390] width 1313 height 35
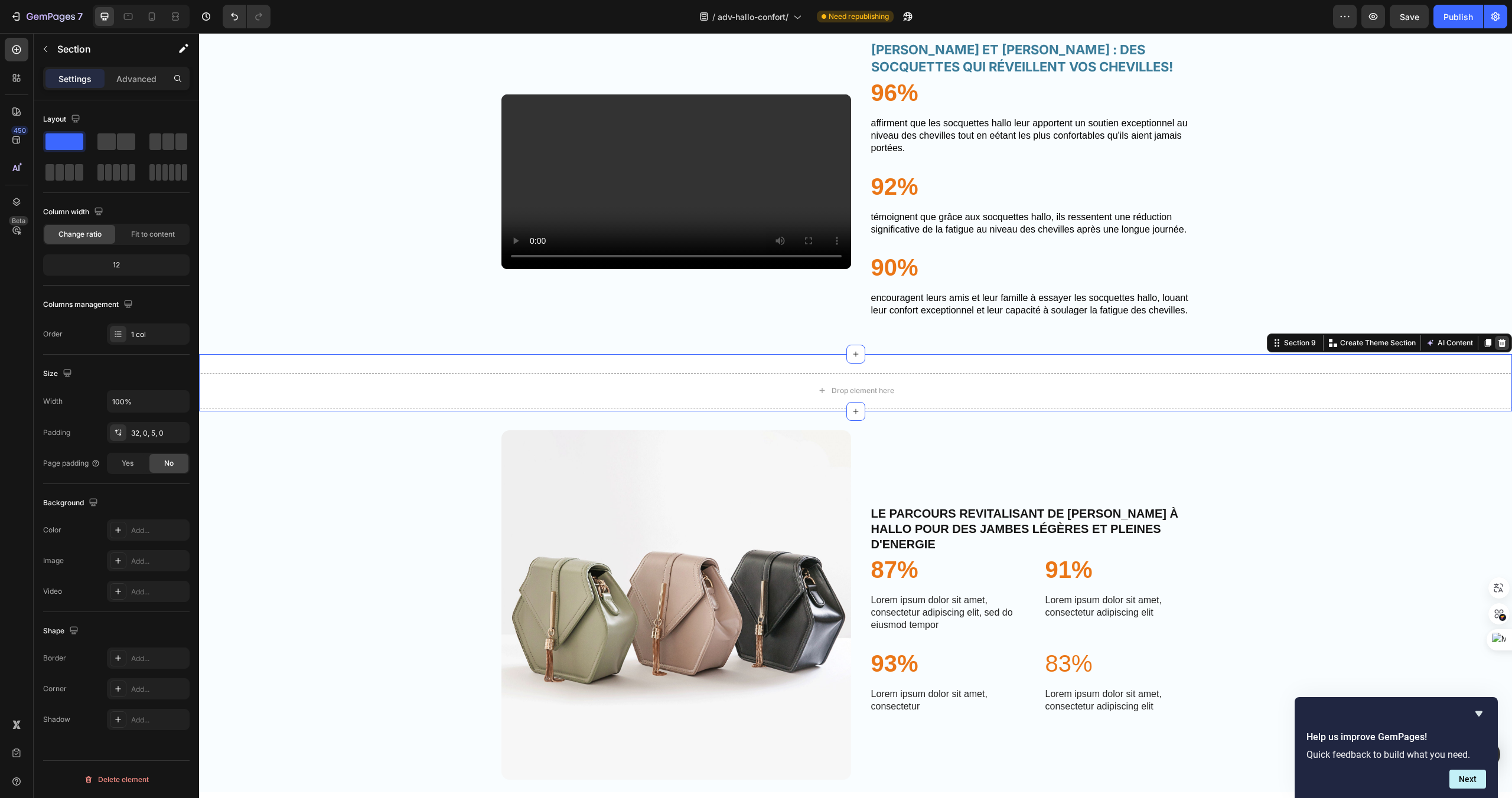
click at [1503, 347] on icon at bounding box center [1503, 343] width 8 height 8
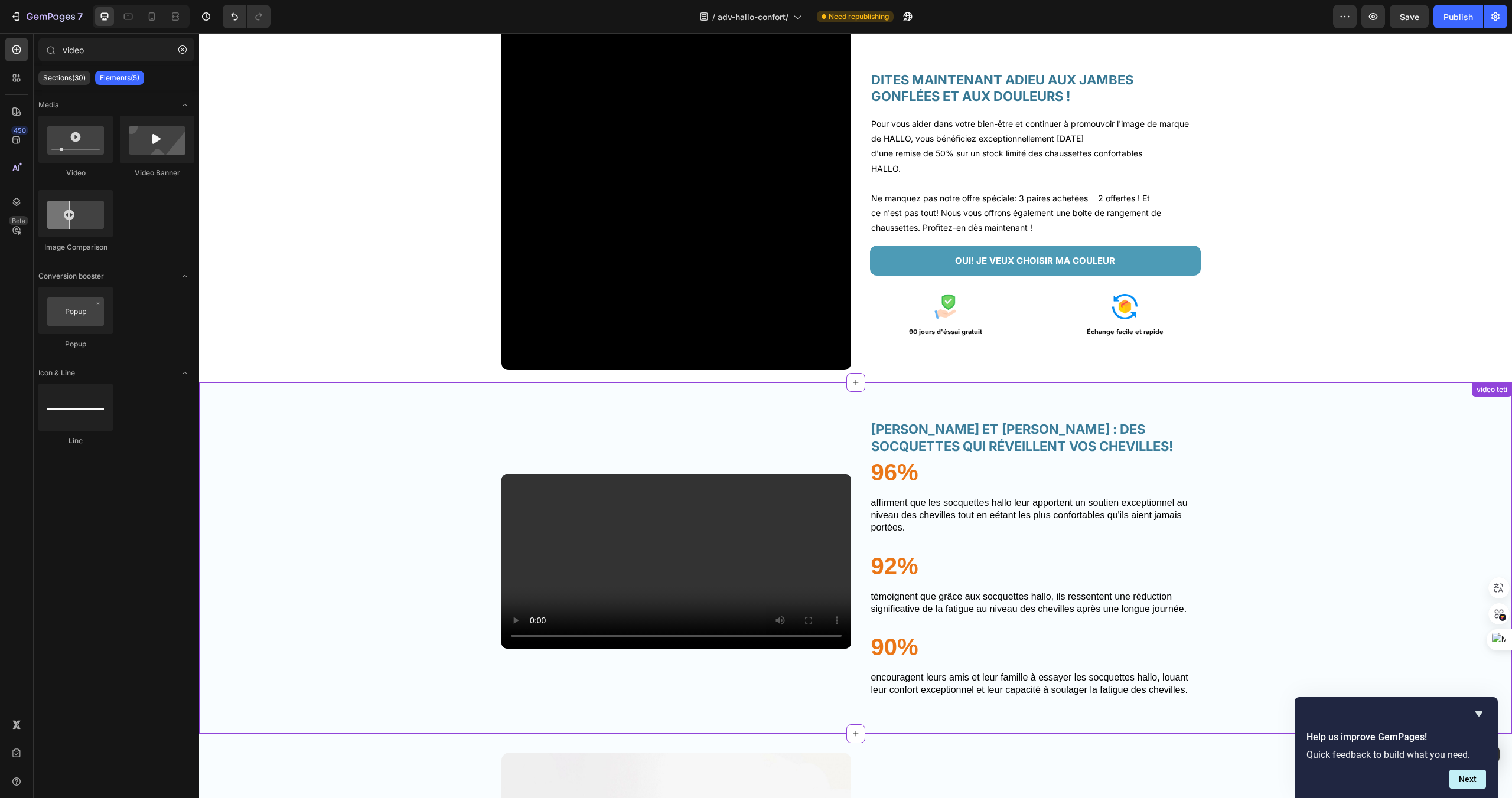
scroll to position [2006, 0]
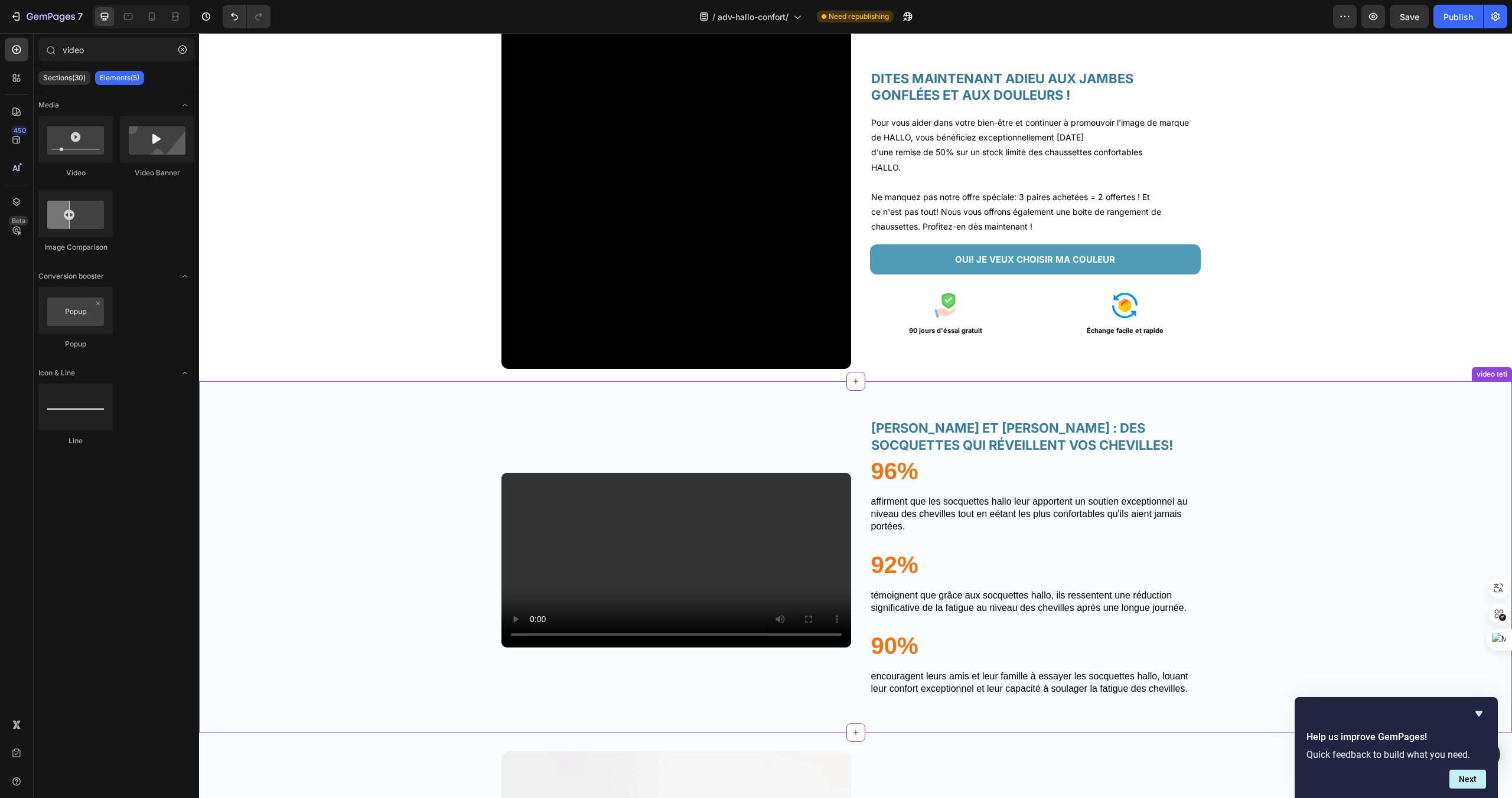
click at [711, 390] on div "Video [PERSON_NAME] ET [PERSON_NAME] : DES SOCQUETTES QUI RÉVEILLENT VOS CHEVIL…" at bounding box center [855, 557] width 1313 height 351
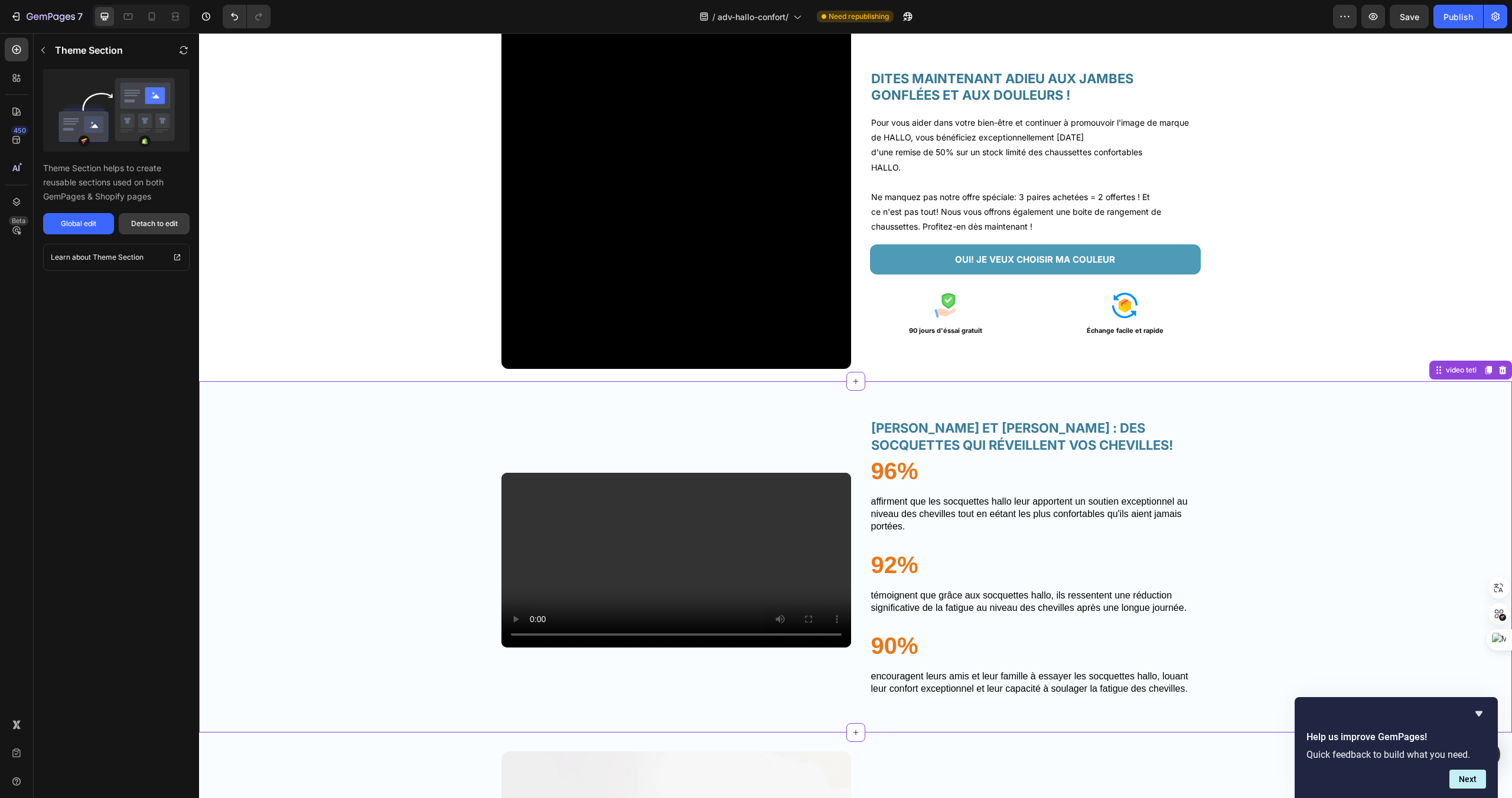
click at [145, 229] on button "Detach to edit" at bounding box center [154, 224] width 71 height 21
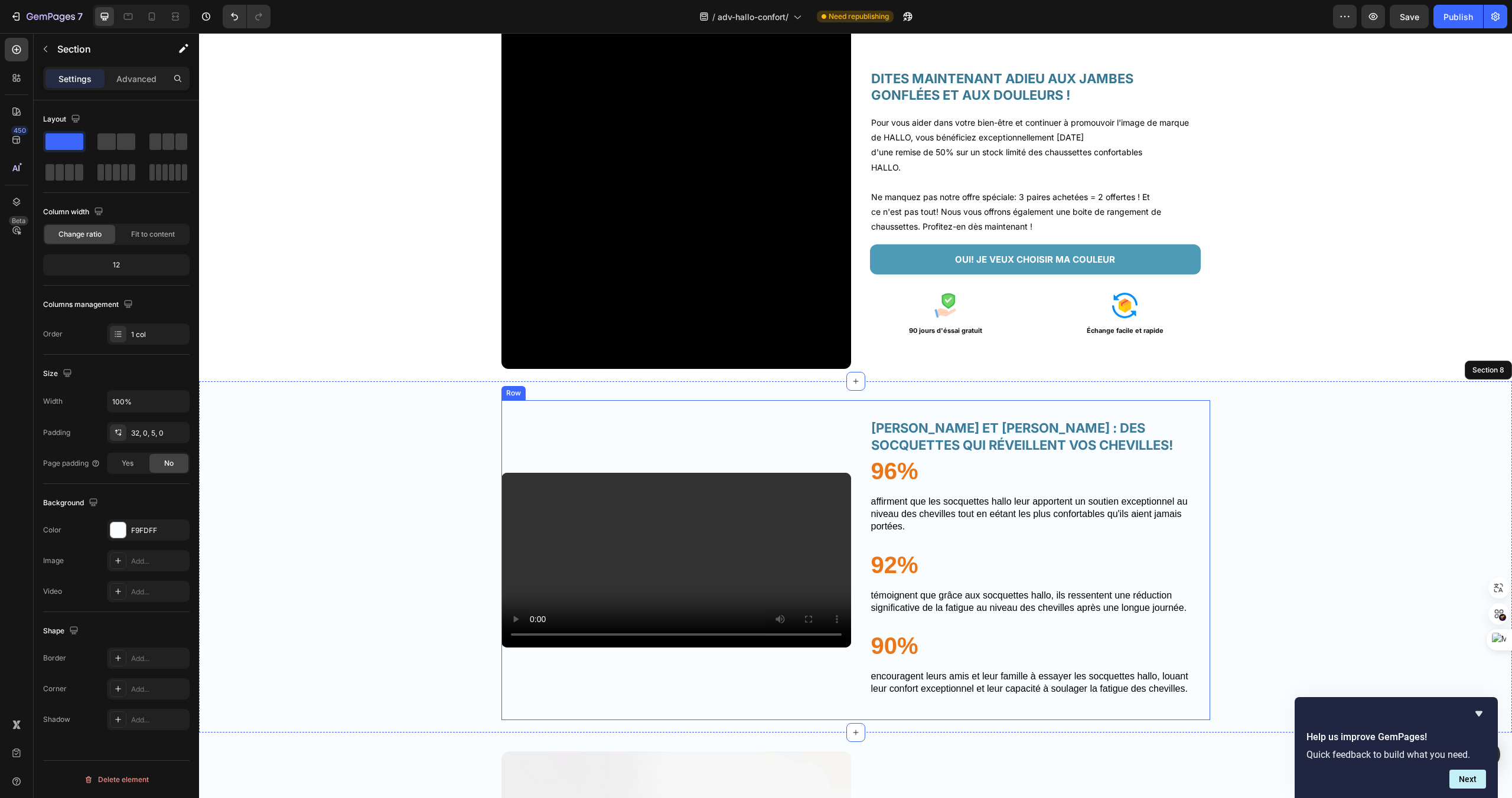
click at [857, 414] on div "Video [PERSON_NAME] ET [PERSON_NAME] : DES SOCQUETTES QUI RÉVEILLENT VOS CHEVIL…" at bounding box center [855, 560] width 709 height 320
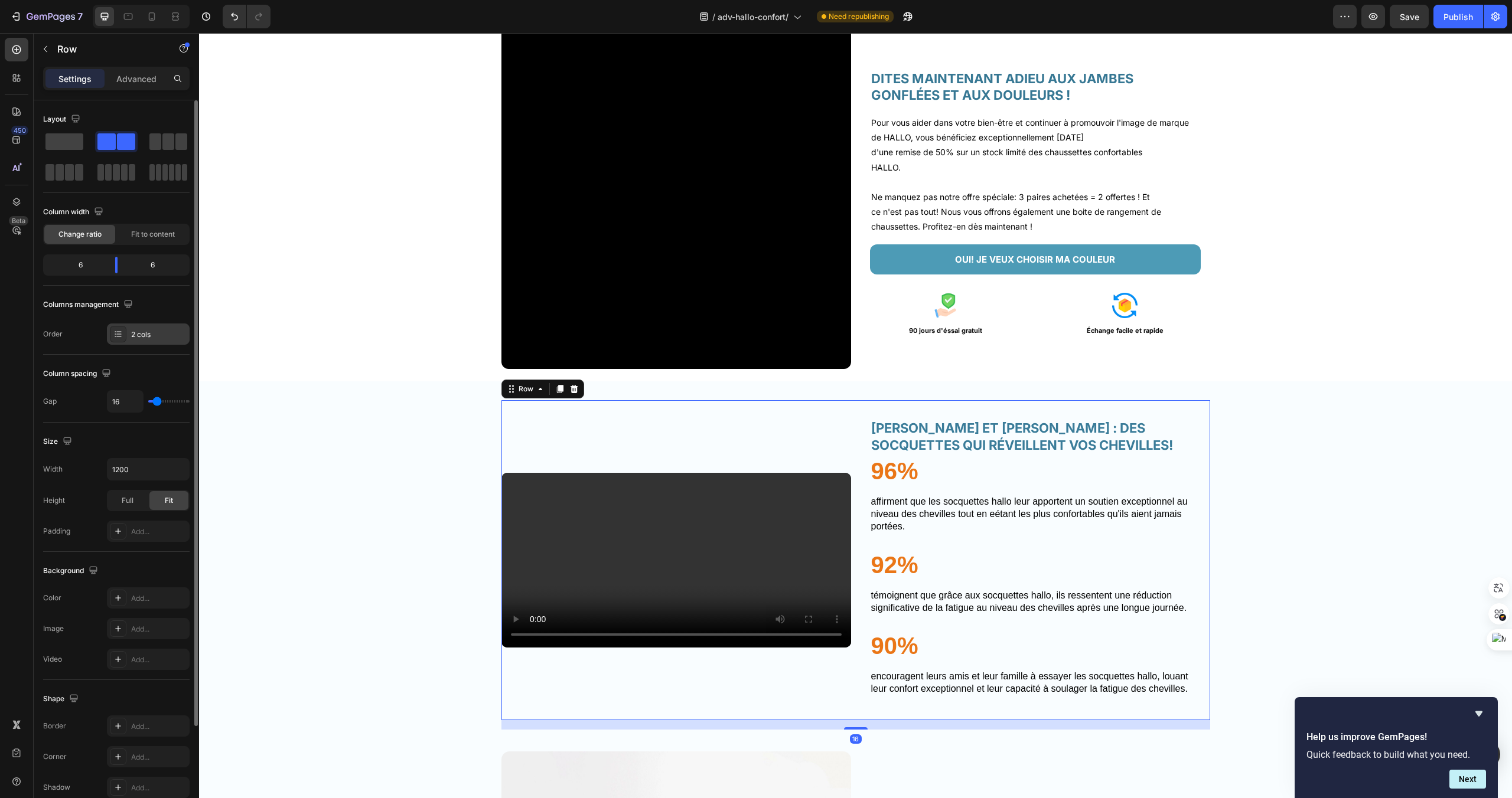
click at [172, 339] on div "2 cols" at bounding box center [159, 335] width 56 height 11
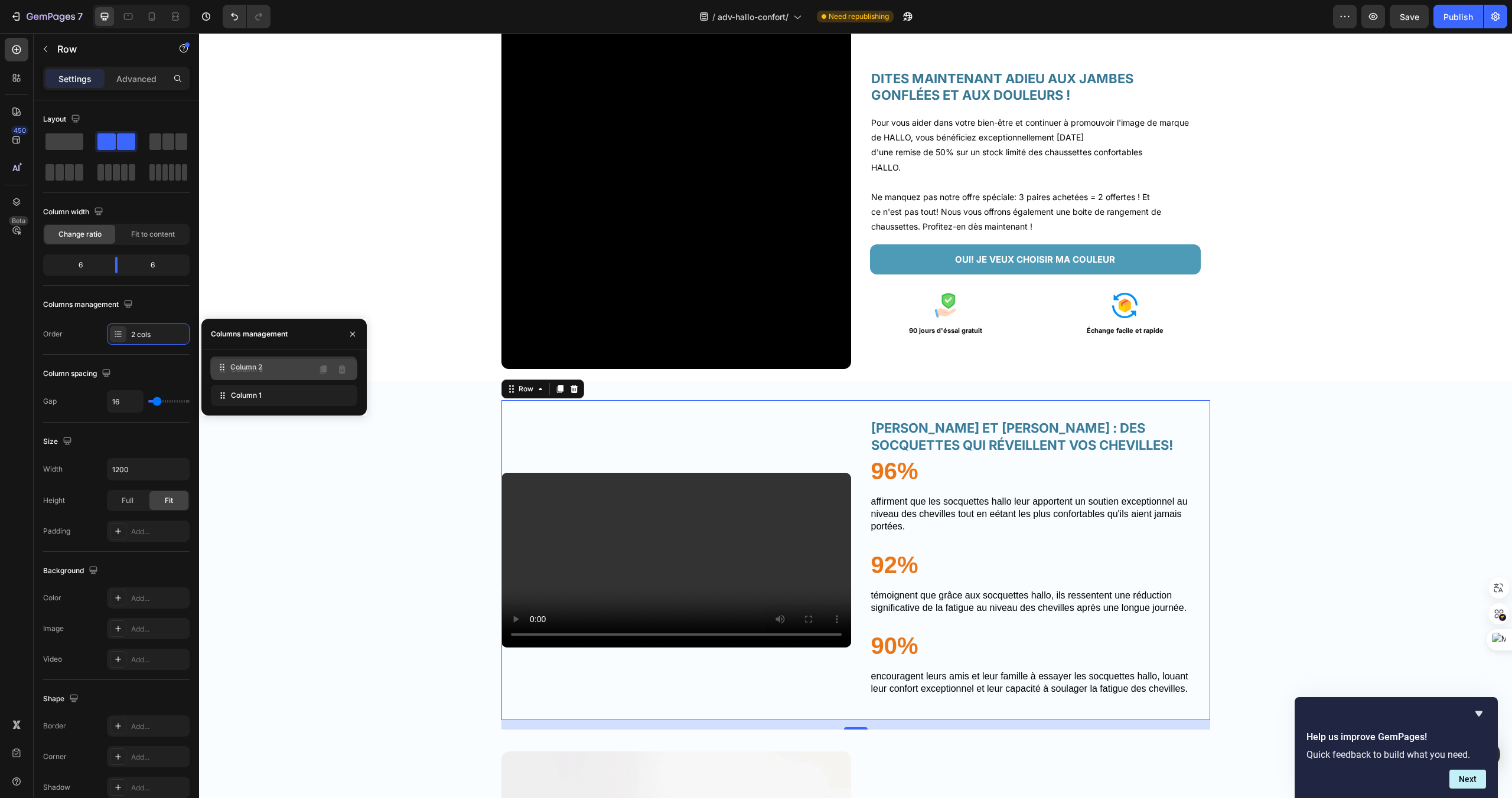
drag, startPoint x: 284, startPoint y: 400, endPoint x: 283, endPoint y: 372, distance: 28.0
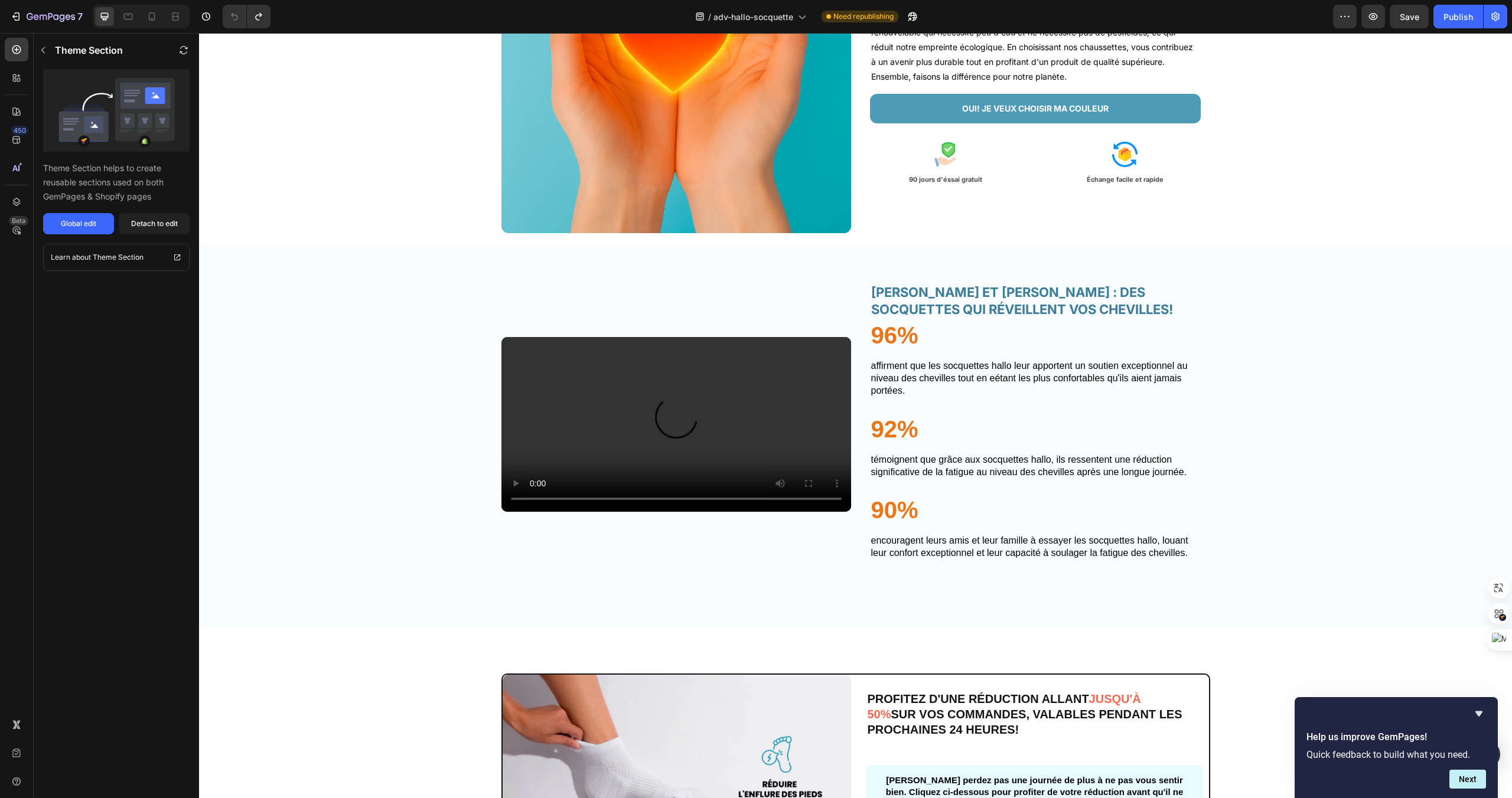
scroll to position [2101, 0]
